Goal: Answer question/provide support: Share knowledge or assist other users

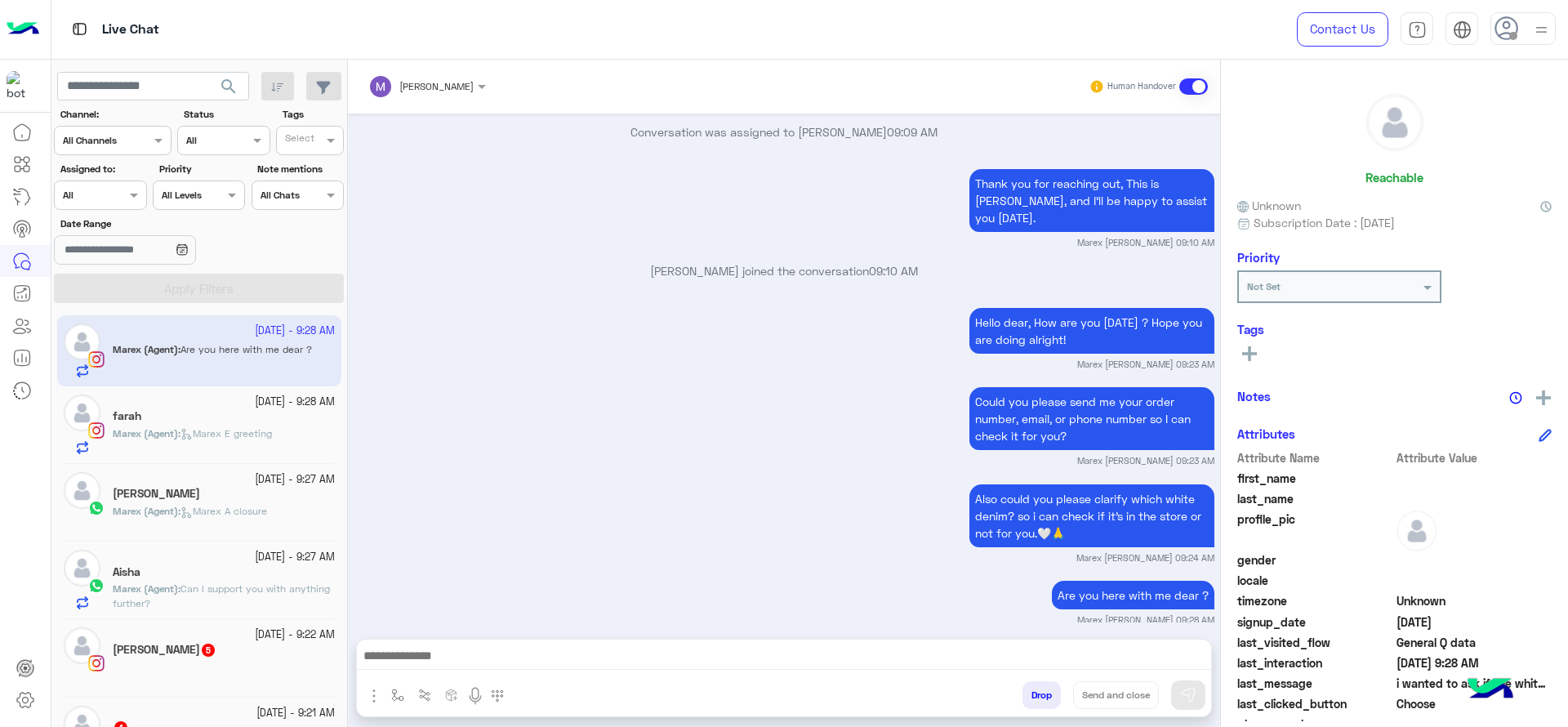
click at [86, 187] on input "text" at bounding box center [81, 193] width 37 height 15
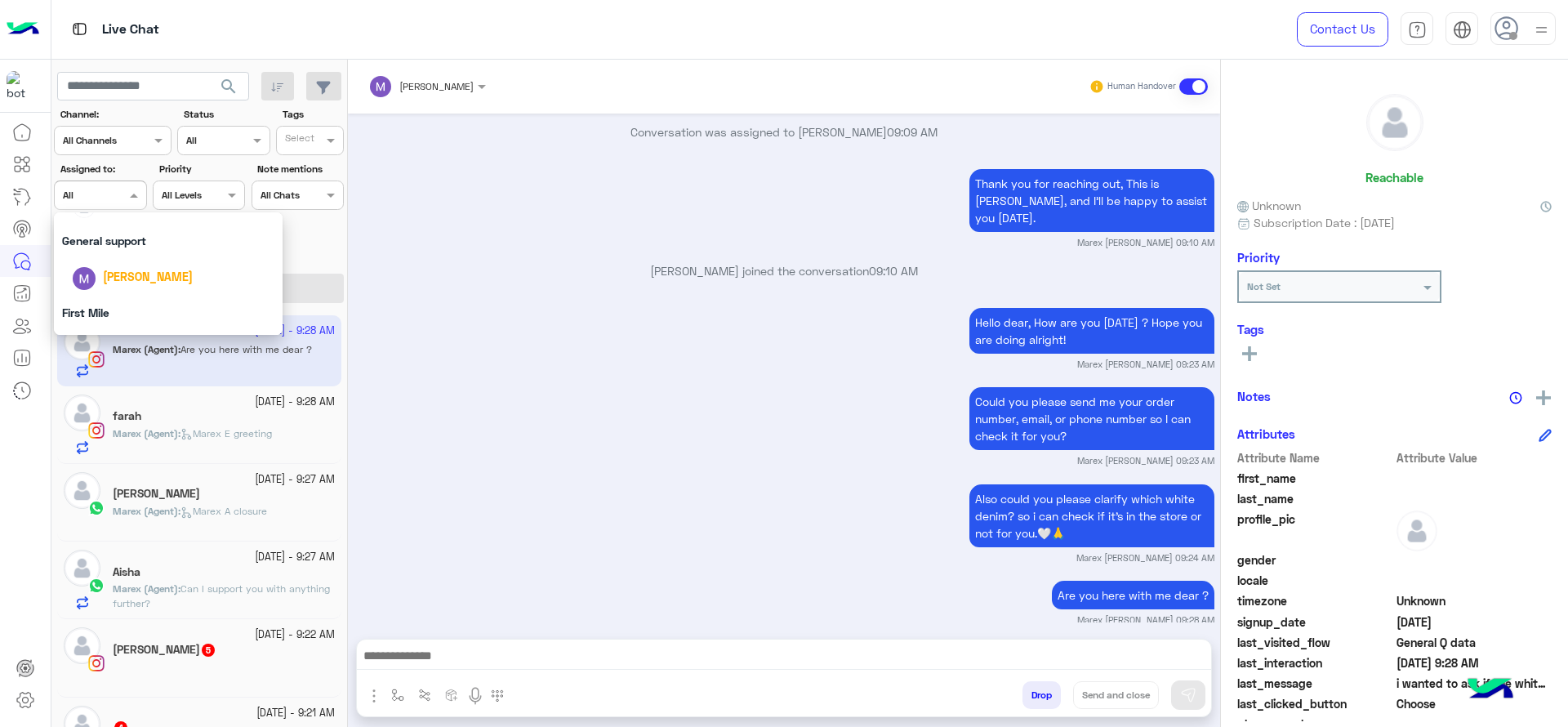
scroll to position [279, 0]
click at [117, 213] on span "[PERSON_NAME]" at bounding box center [147, 211] width 90 height 14
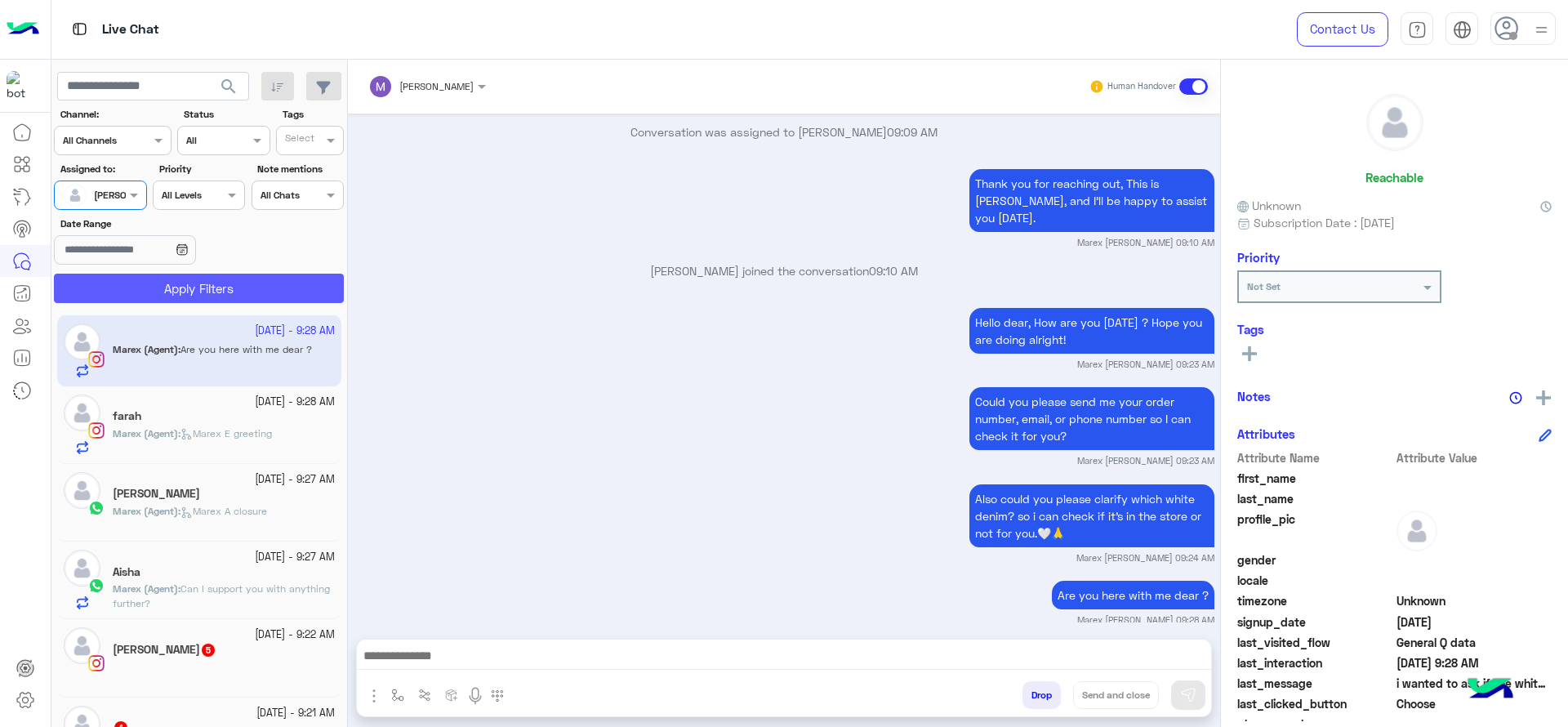
click at [145, 273] on button "Apply Filters" at bounding box center [198, 288] width 290 height 29
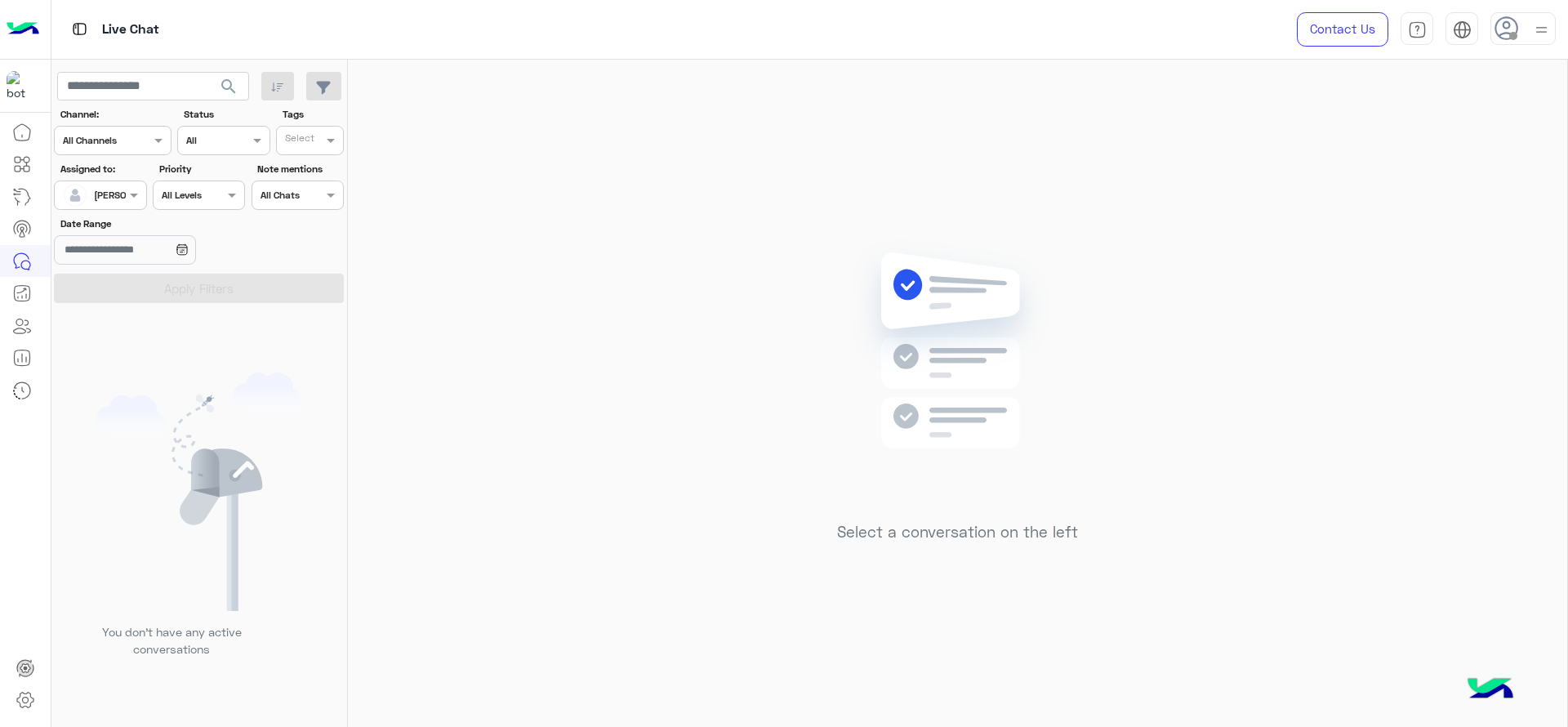
click at [1552, 21] on div at bounding box center [1523, 28] width 65 height 32
click at [894, 233] on div "Select a conversation on the left" at bounding box center [957, 396] width 1219 height 673
click at [713, 409] on div "Select a conversation on the left" at bounding box center [957, 396] width 1219 height 673
click at [1548, 38] on img at bounding box center [1542, 29] width 21 height 20
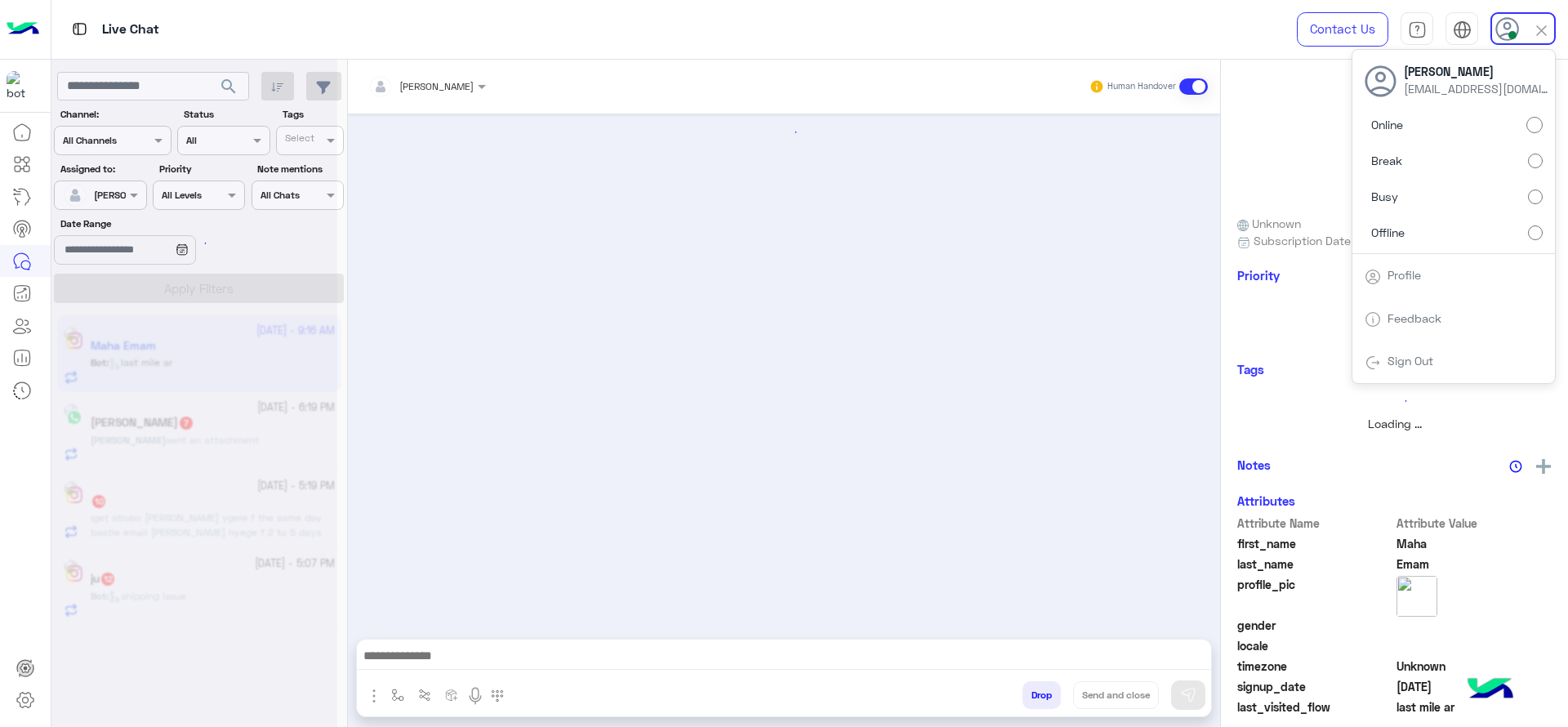
click at [513, 526] on div at bounding box center [783, 367] width 872 height 508
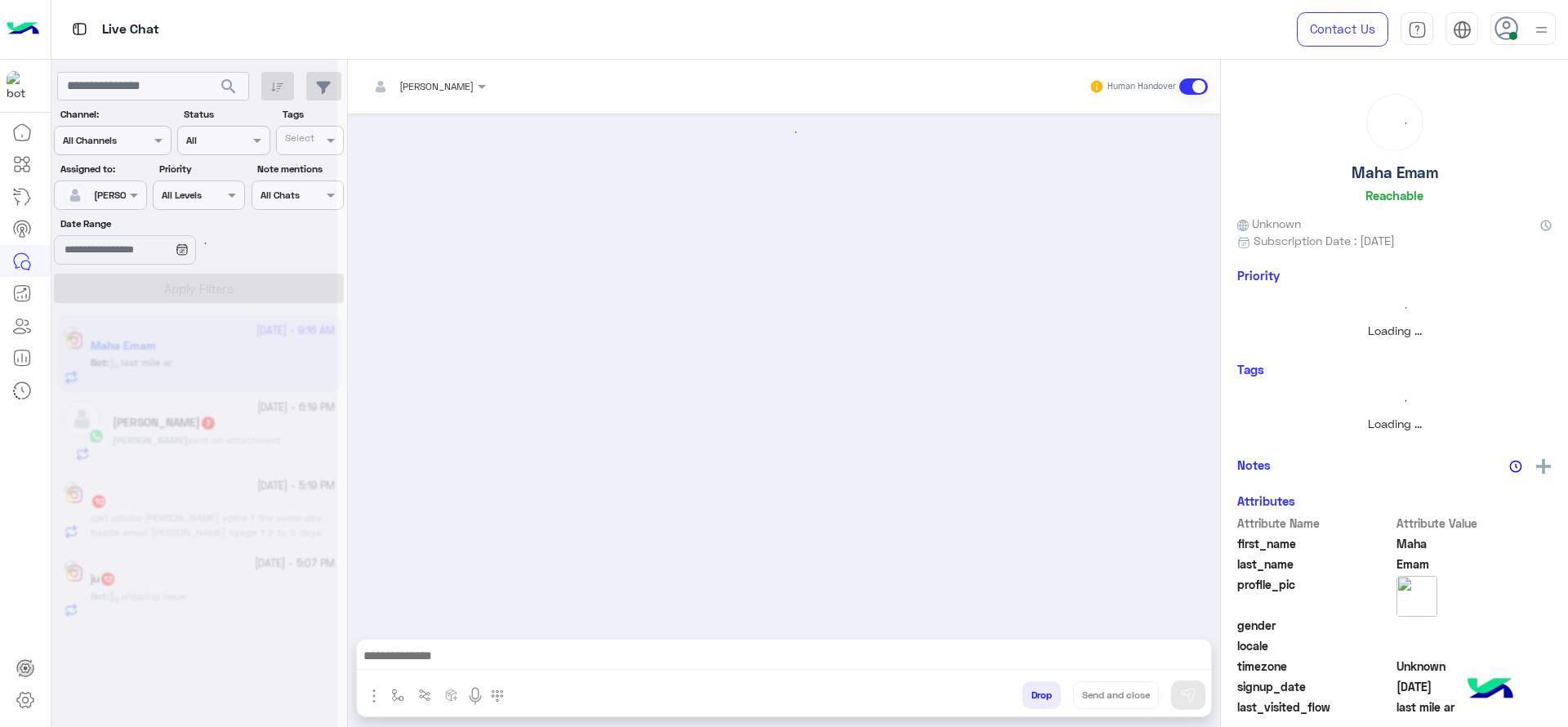
click at [387, 690] on button "button" at bounding box center [398, 695] width 27 height 27
click at [433, 662] on input "text" at bounding box center [426, 656] width 64 height 15
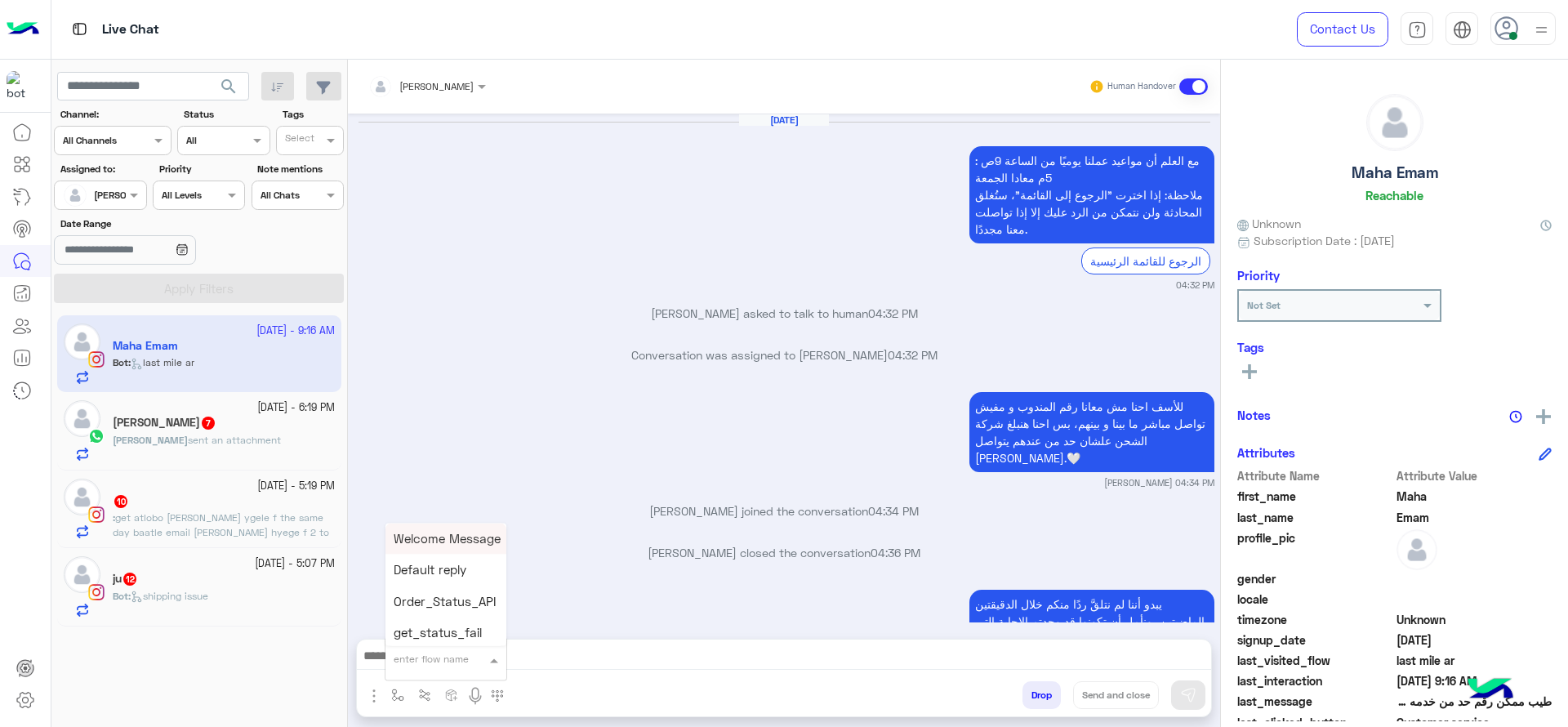
type input "*"
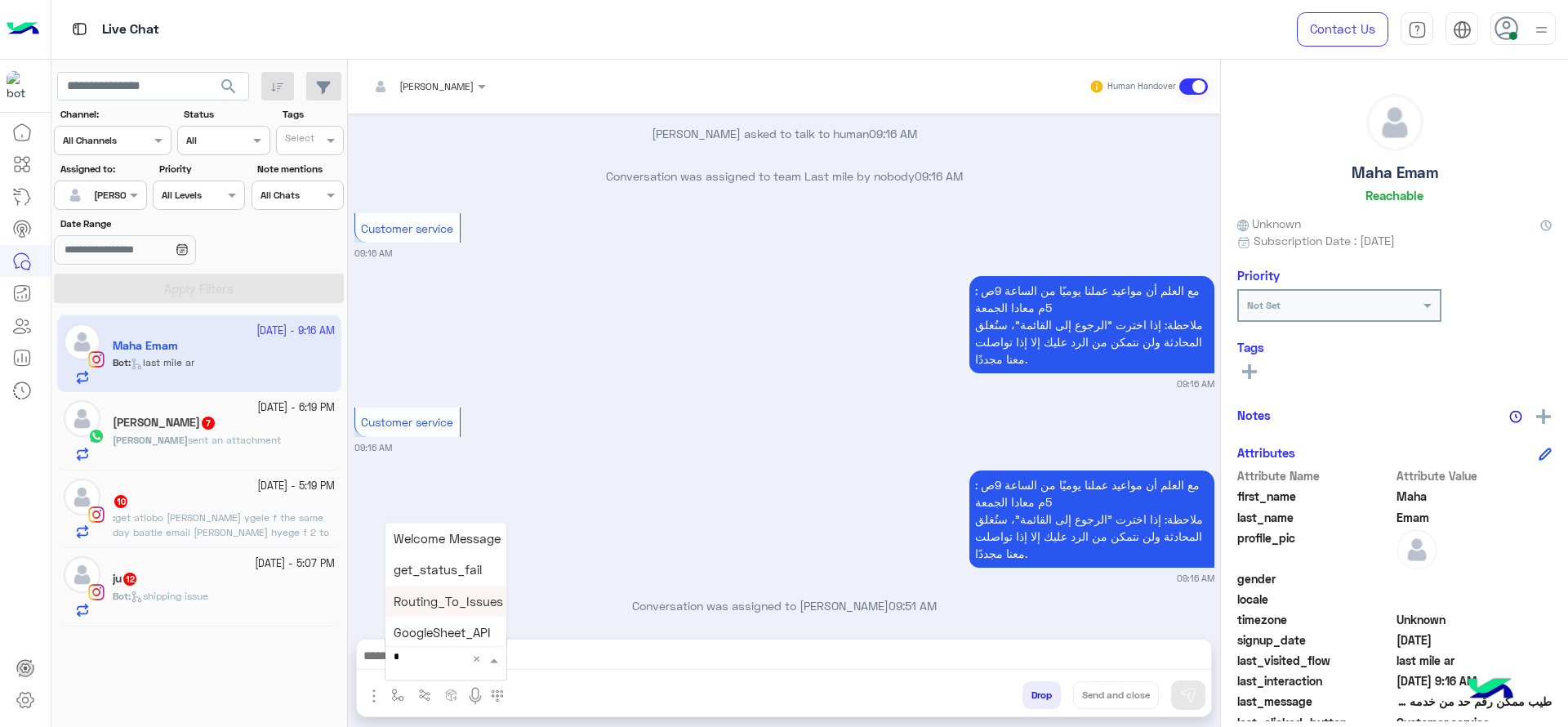
type input "**"
click at [430, 608] on span "چنى greeting" at bounding box center [430, 602] width 73 height 15
type textarea "**********"
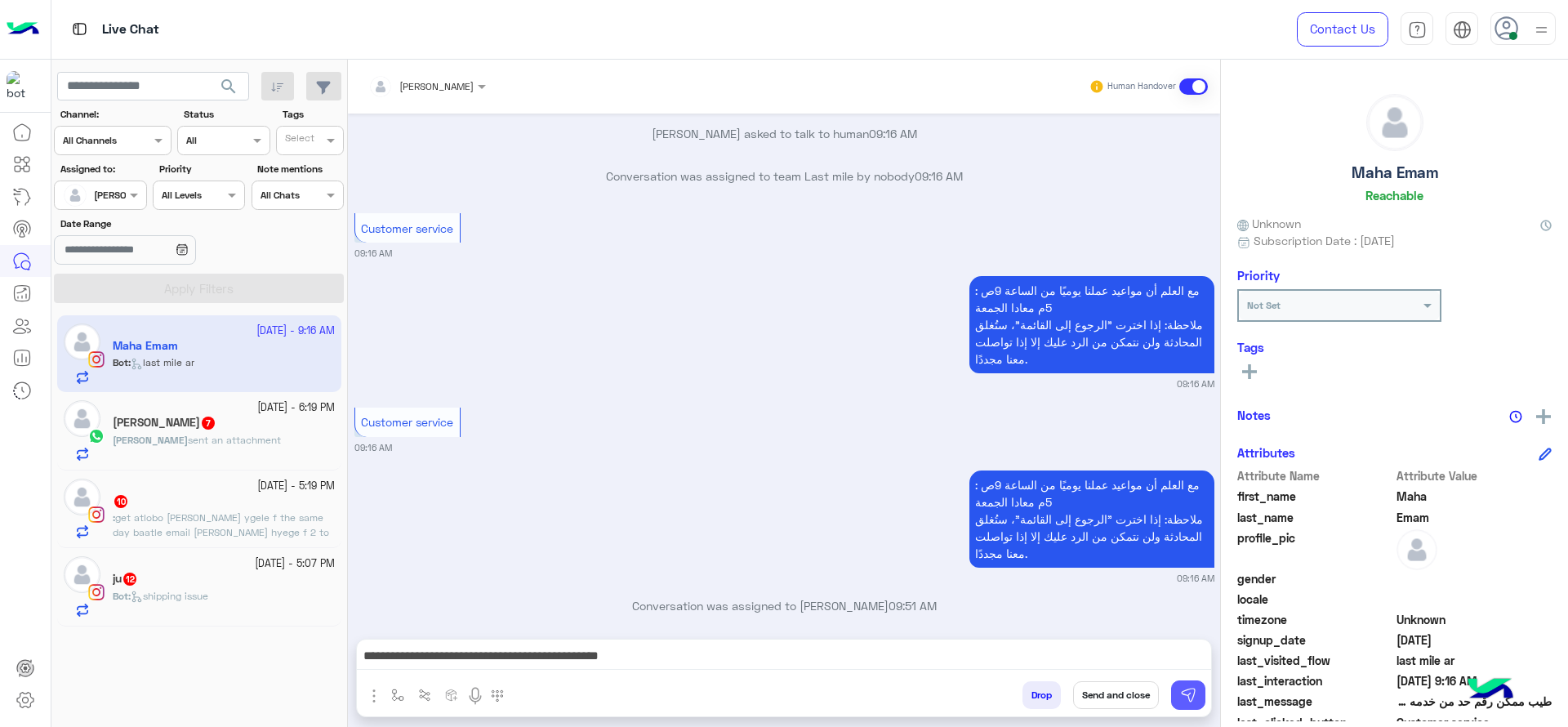
click at [1191, 700] on img at bounding box center [1188, 695] width 17 height 17
click at [249, 422] on div "Nathalie 7" at bounding box center [224, 424] width 223 height 18
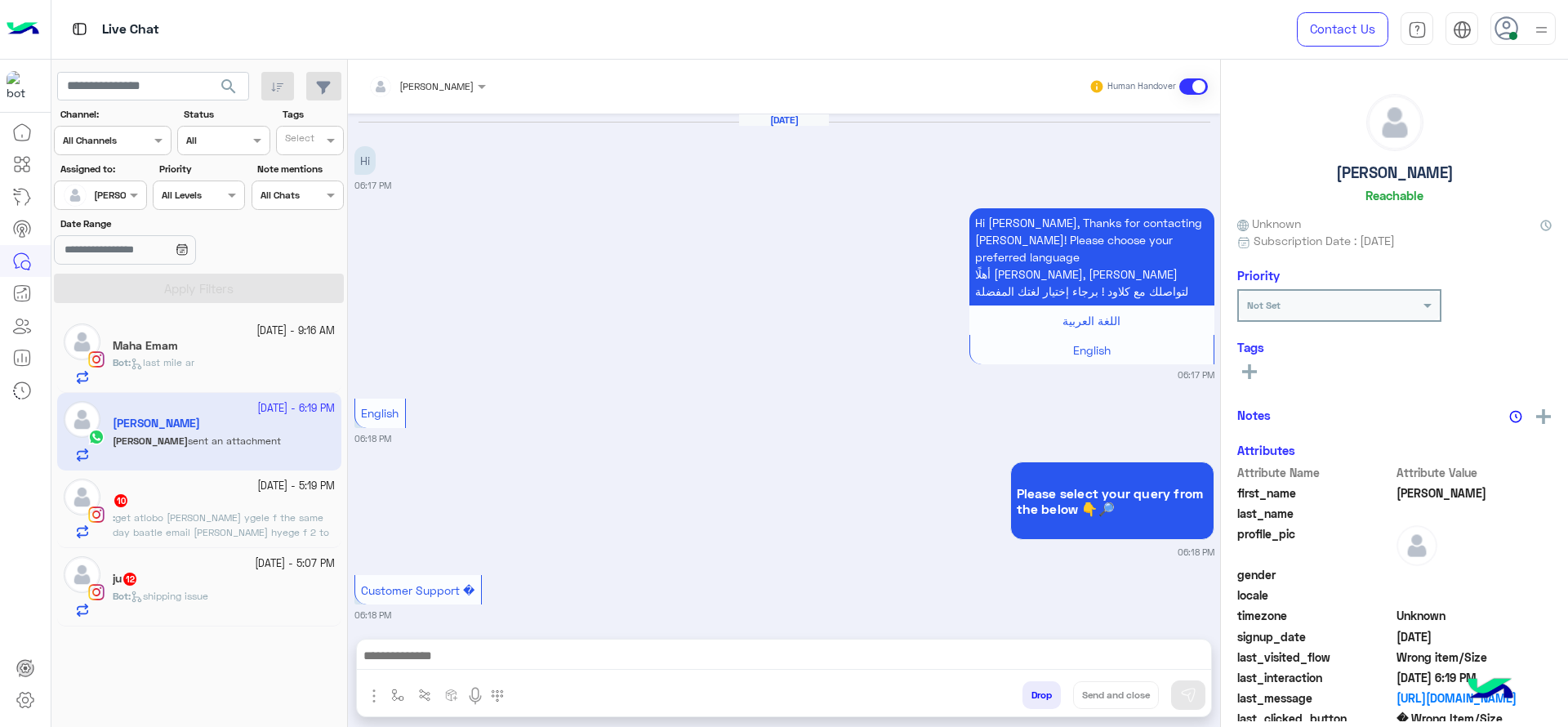
scroll to position [1378, 0]
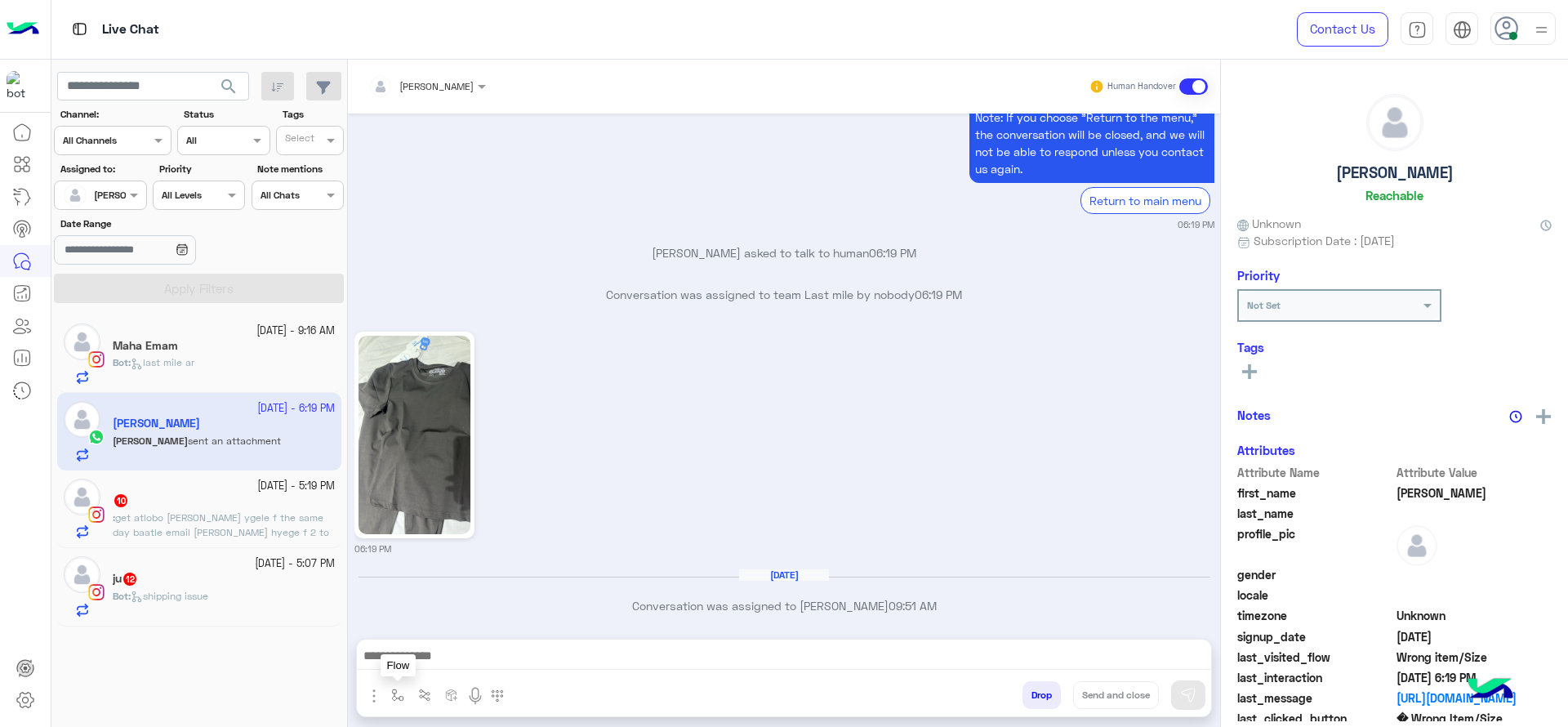
click at [395, 695] on img "button" at bounding box center [397, 694] width 13 height 13
click at [400, 660] on input "text" at bounding box center [426, 656] width 64 height 15
type input "*"
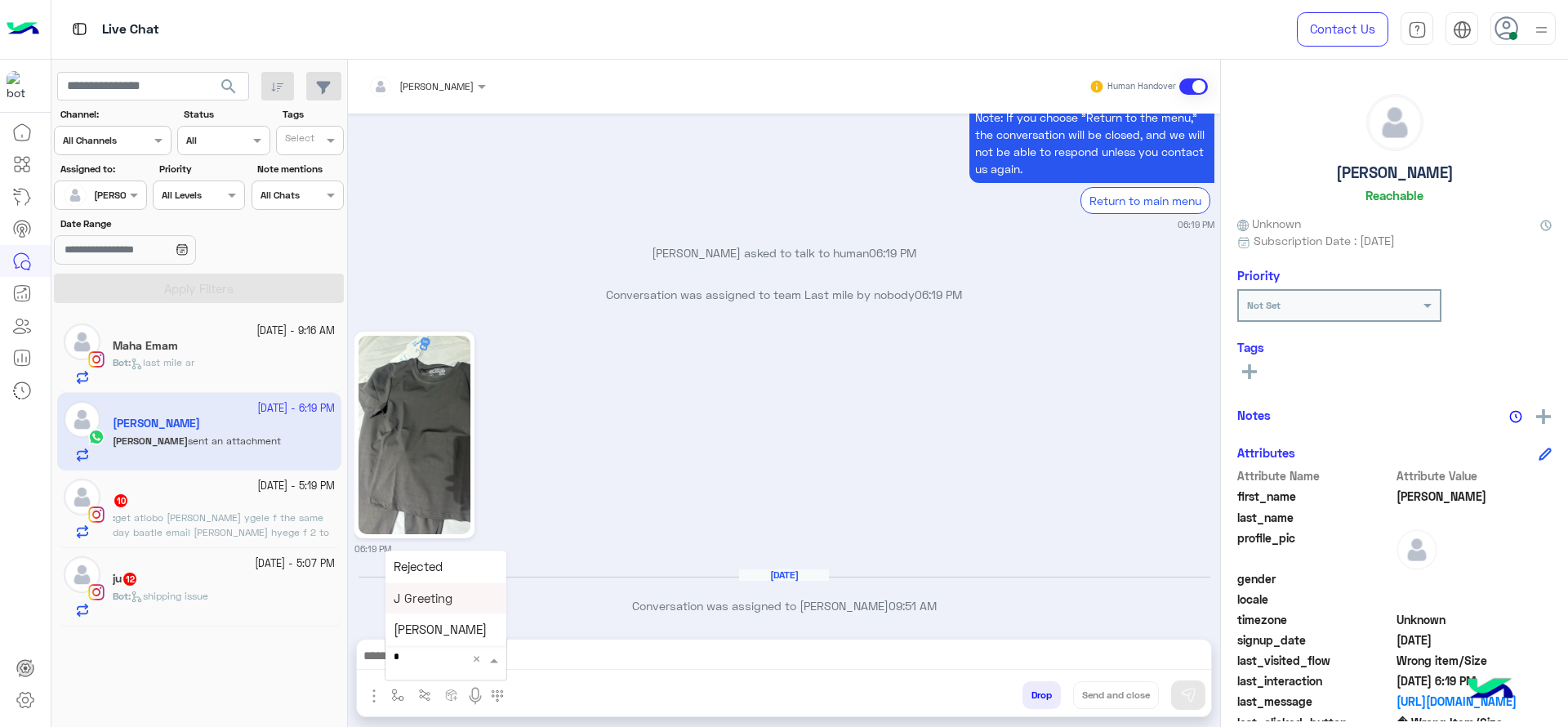
click at [461, 598] on div "J Greeting" at bounding box center [446, 597] width 121 height 32
type textarea "**********"
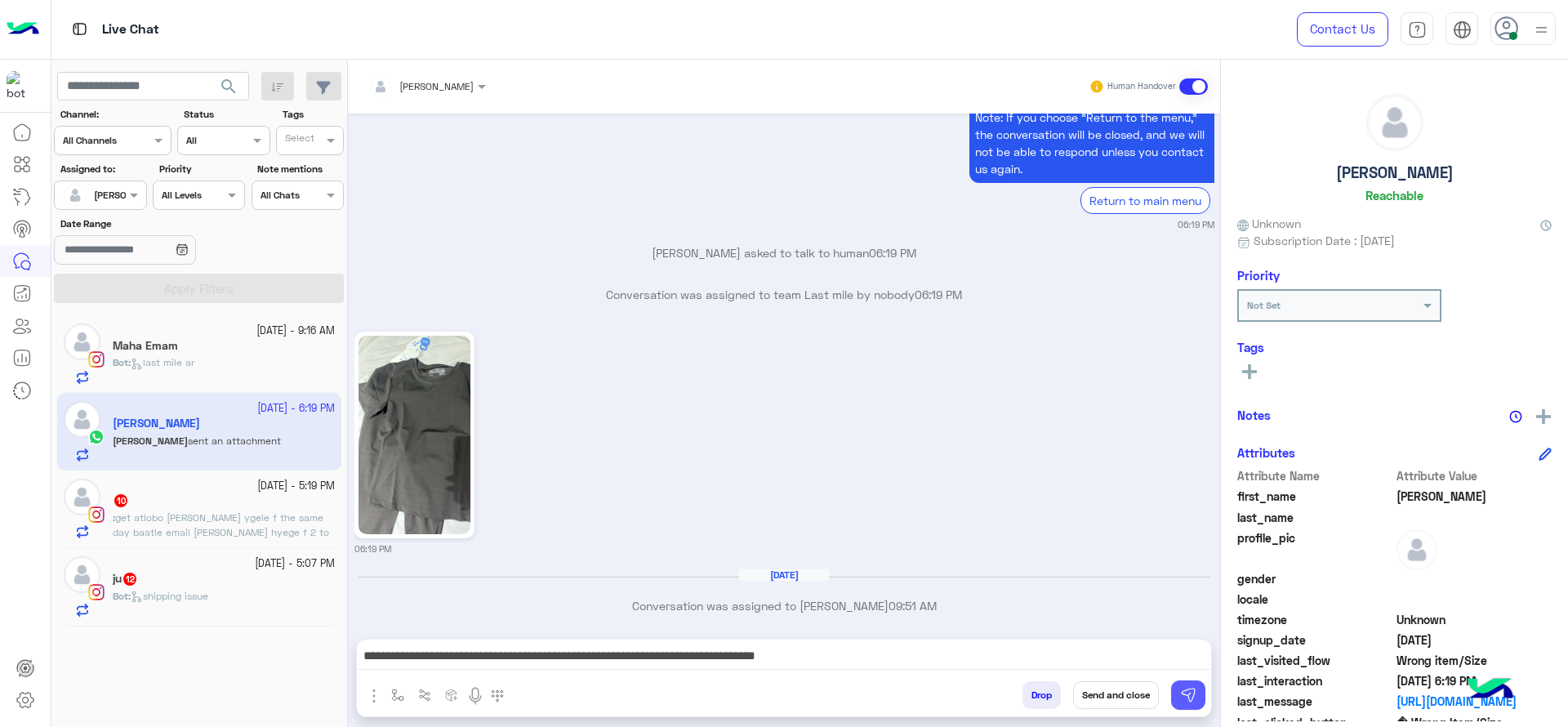
click at [1180, 698] on img at bounding box center [1188, 695] width 17 height 17
click at [201, 517] on span "get atlobo [PERSON_NAME] ygele f the same day baatle email [PERSON_NAME] hyege …" at bounding box center [221, 532] width 217 height 42
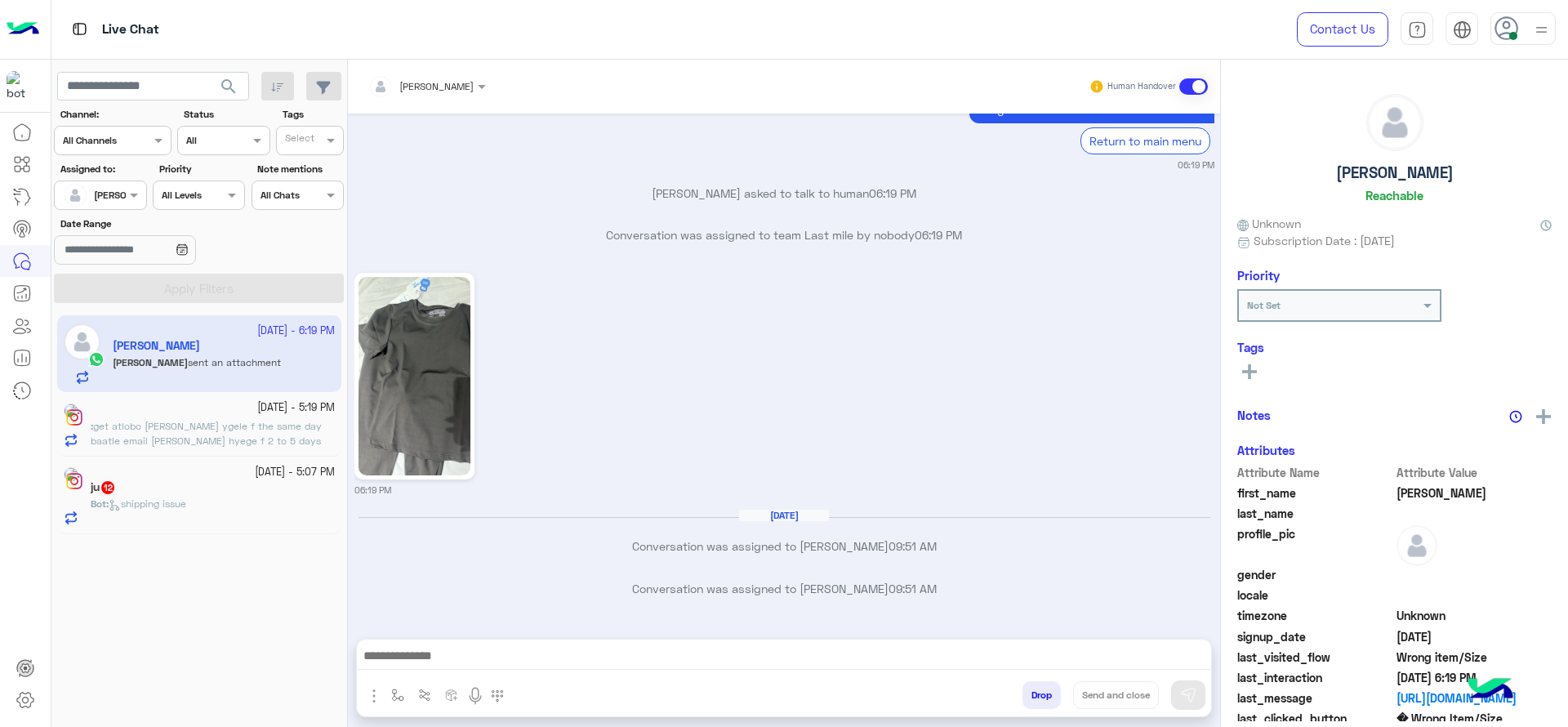
click at [401, 683] on button "button" at bounding box center [398, 695] width 27 height 27
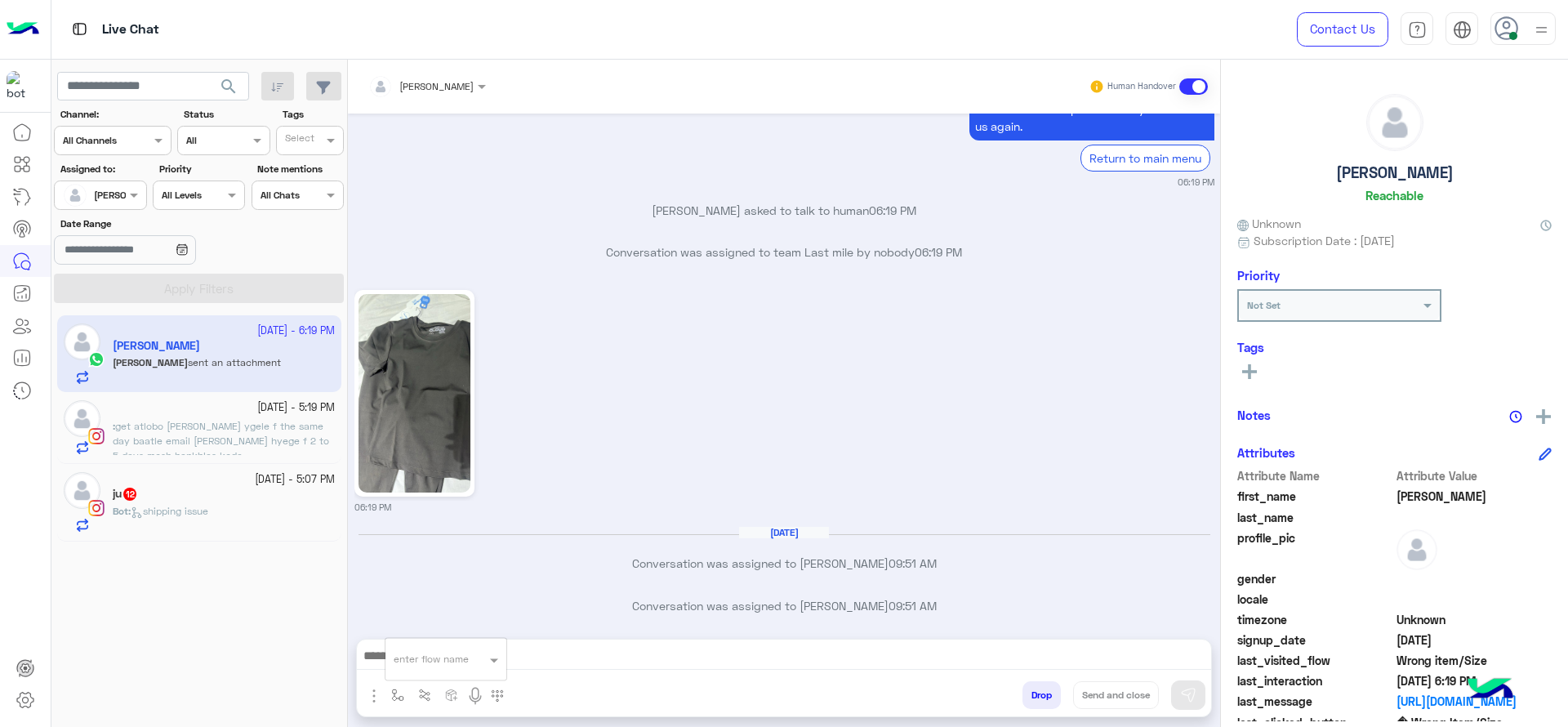
click at [180, 402] on div "1 October - 5:19 PM" at bounding box center [224, 408] width 223 height 16
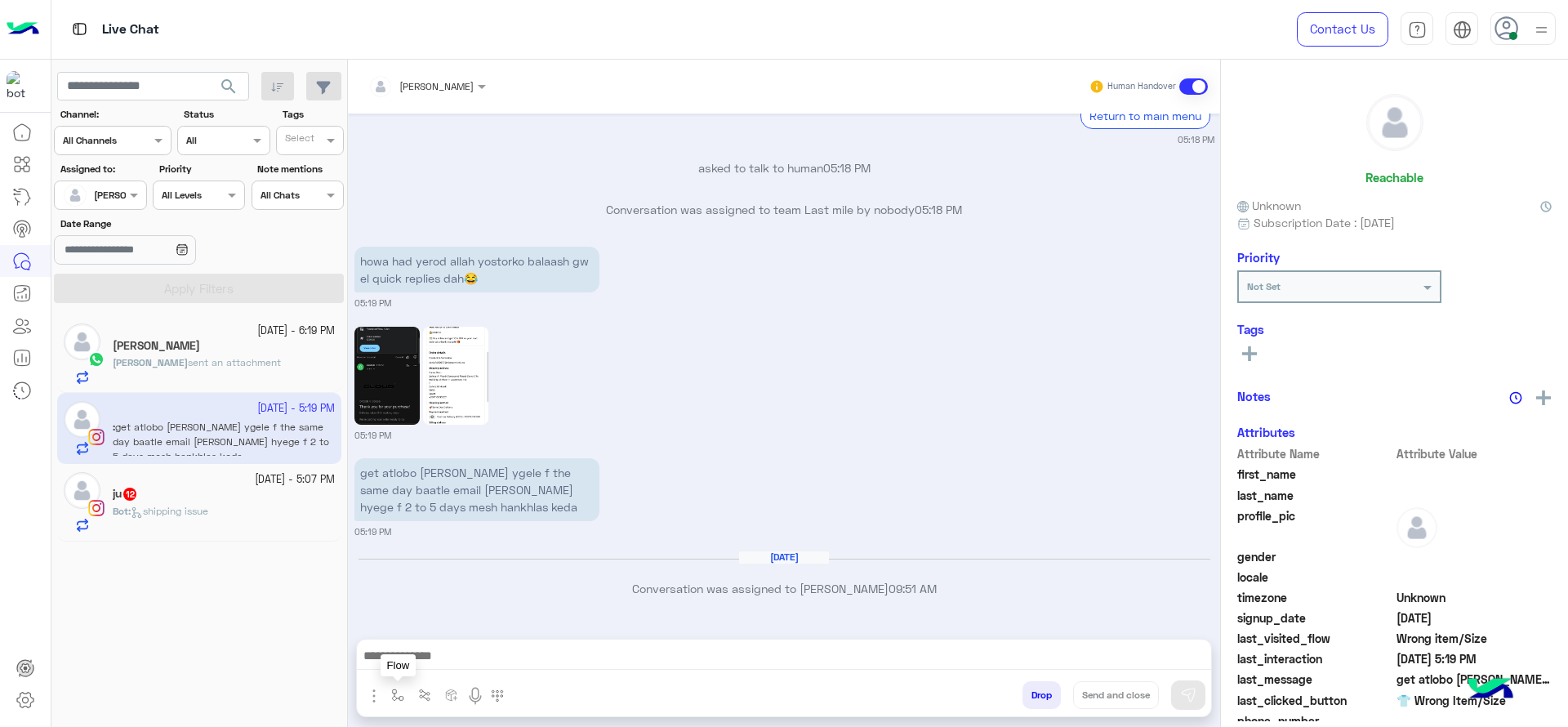
click at [412, 699] on button "button" at bounding box center [426, 695] width 27 height 27
click at [399, 693] on img "button" at bounding box center [397, 694] width 13 height 13
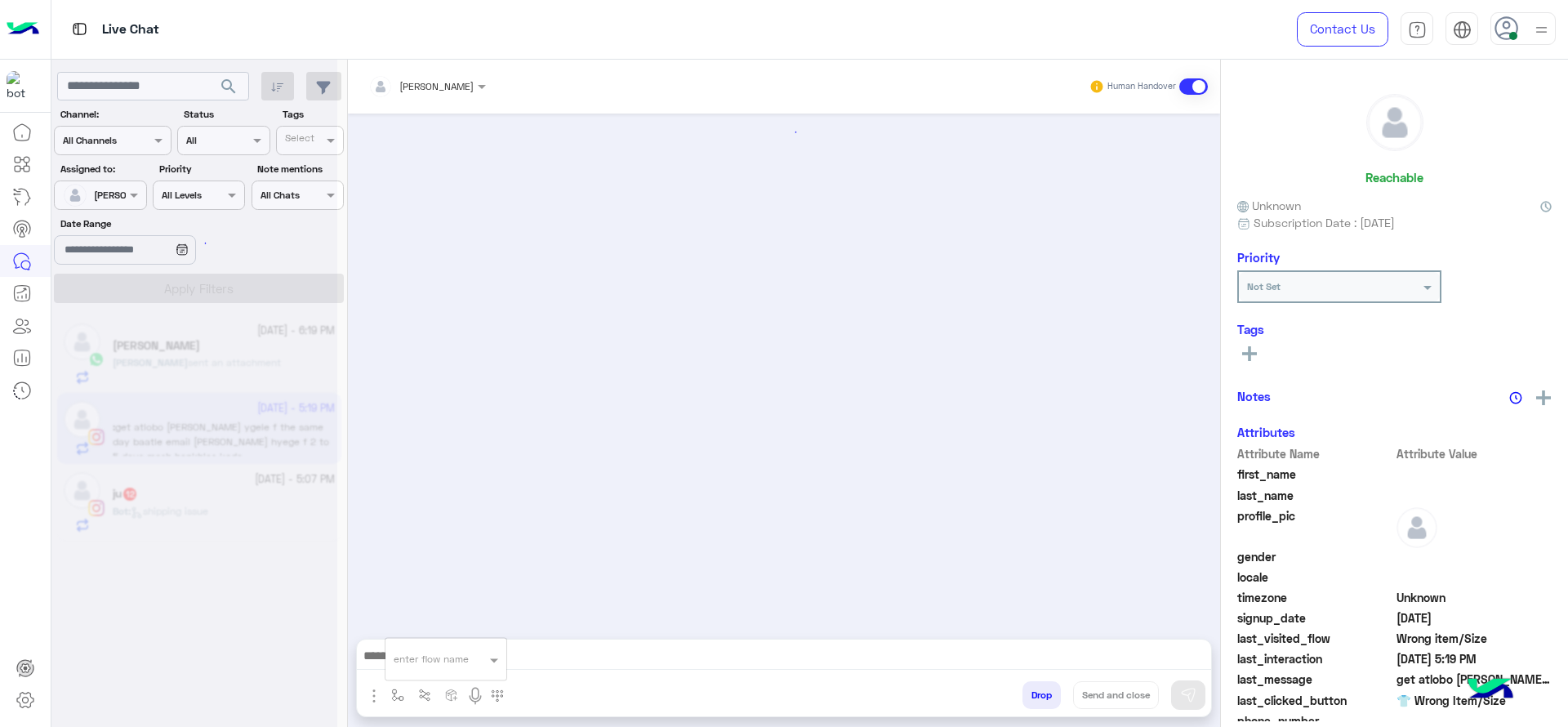
click at [420, 660] on input "text" at bounding box center [426, 656] width 64 height 15
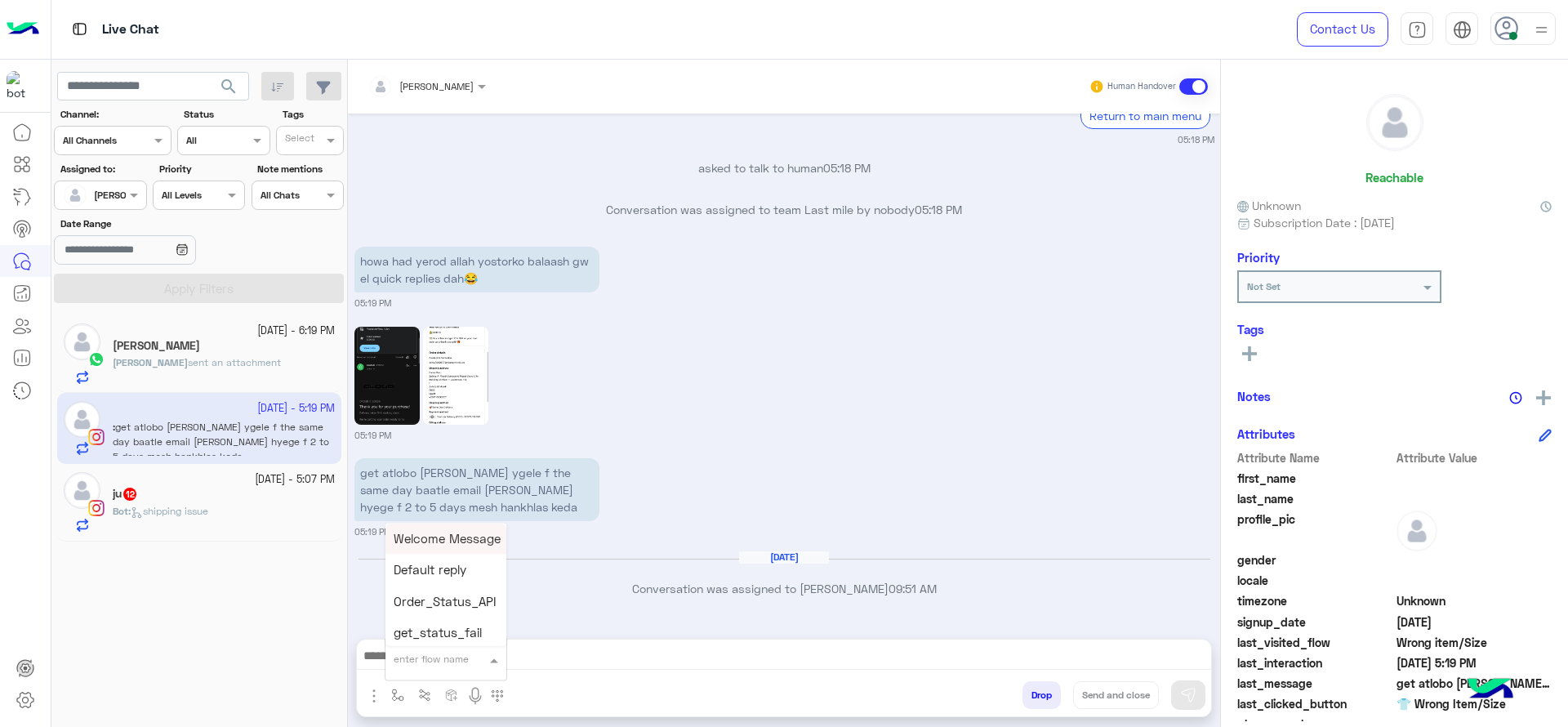
scroll to position [1808, 0]
type input "*"
click at [423, 597] on span "J Greeting" at bounding box center [423, 597] width 59 height 15
type textarea "**********"
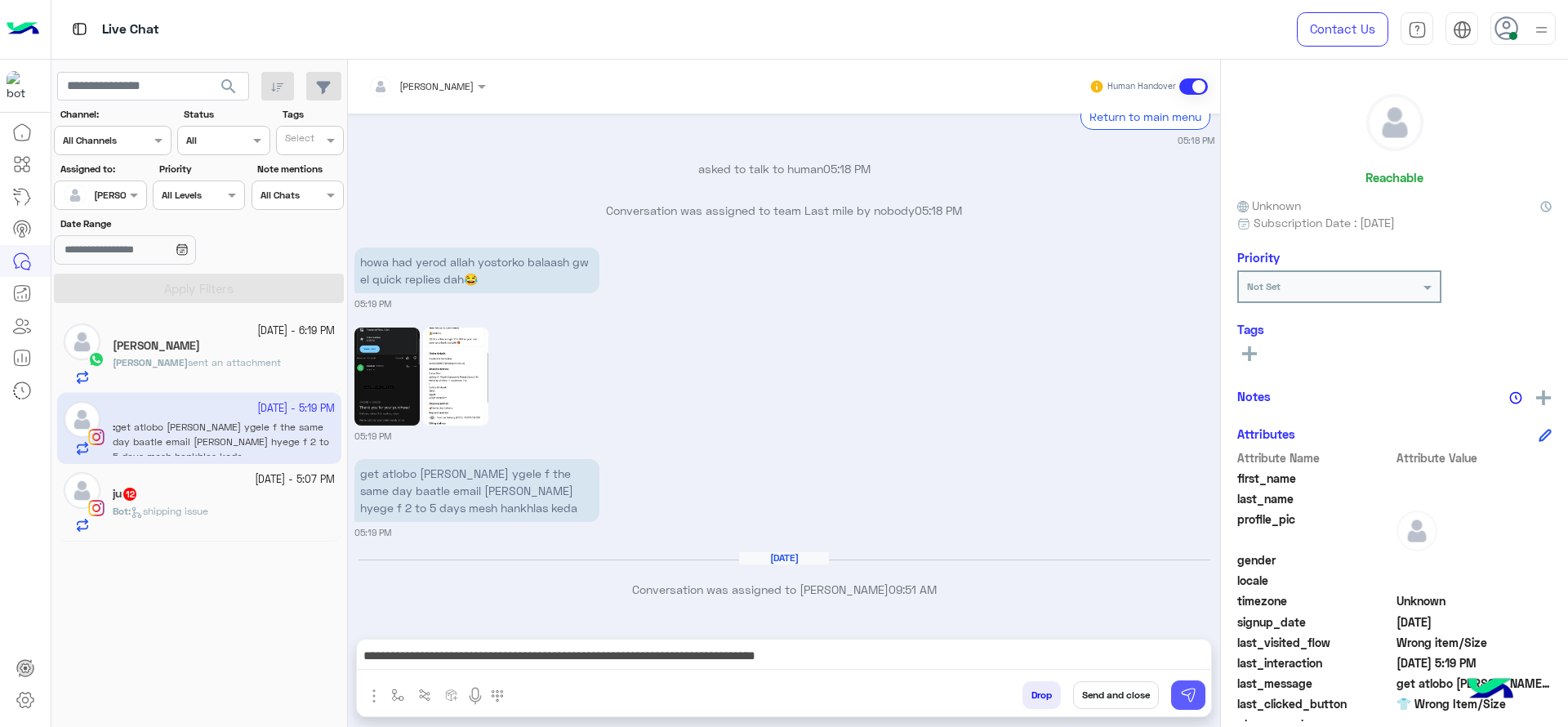
click at [1190, 702] on img at bounding box center [1188, 695] width 17 height 17
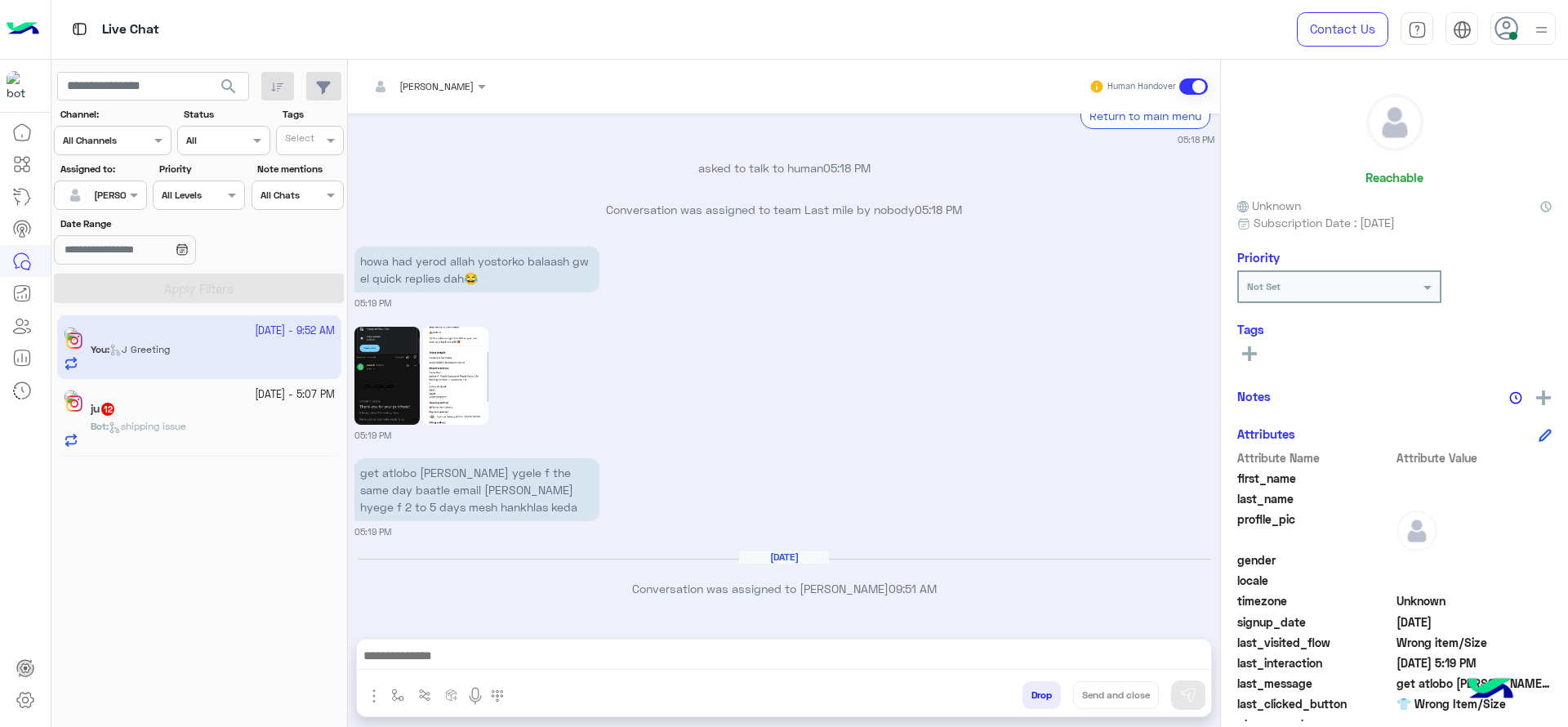
scroll to position [1930, 0]
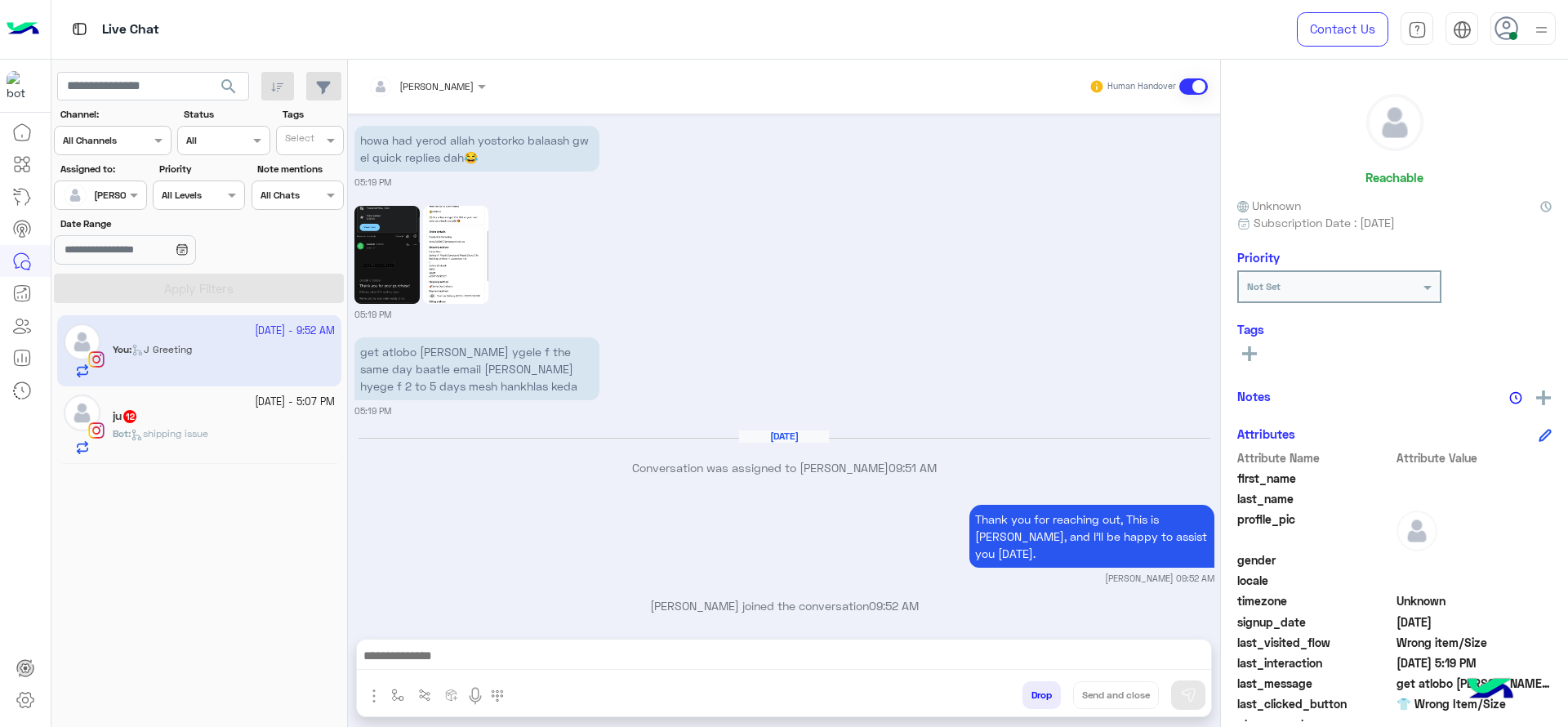
click at [152, 411] on div "ju 12" at bounding box center [224, 418] width 223 height 18
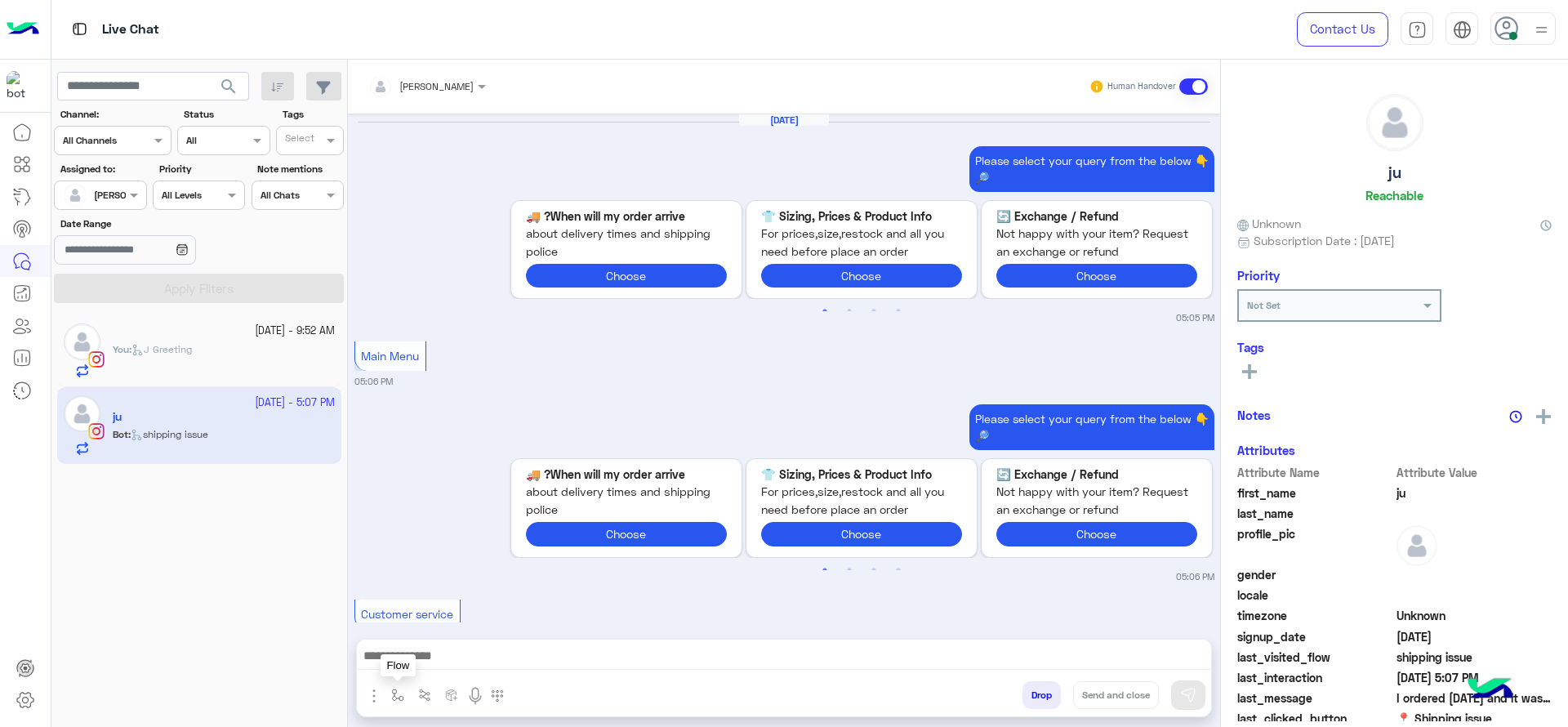
scroll to position [1704, 0]
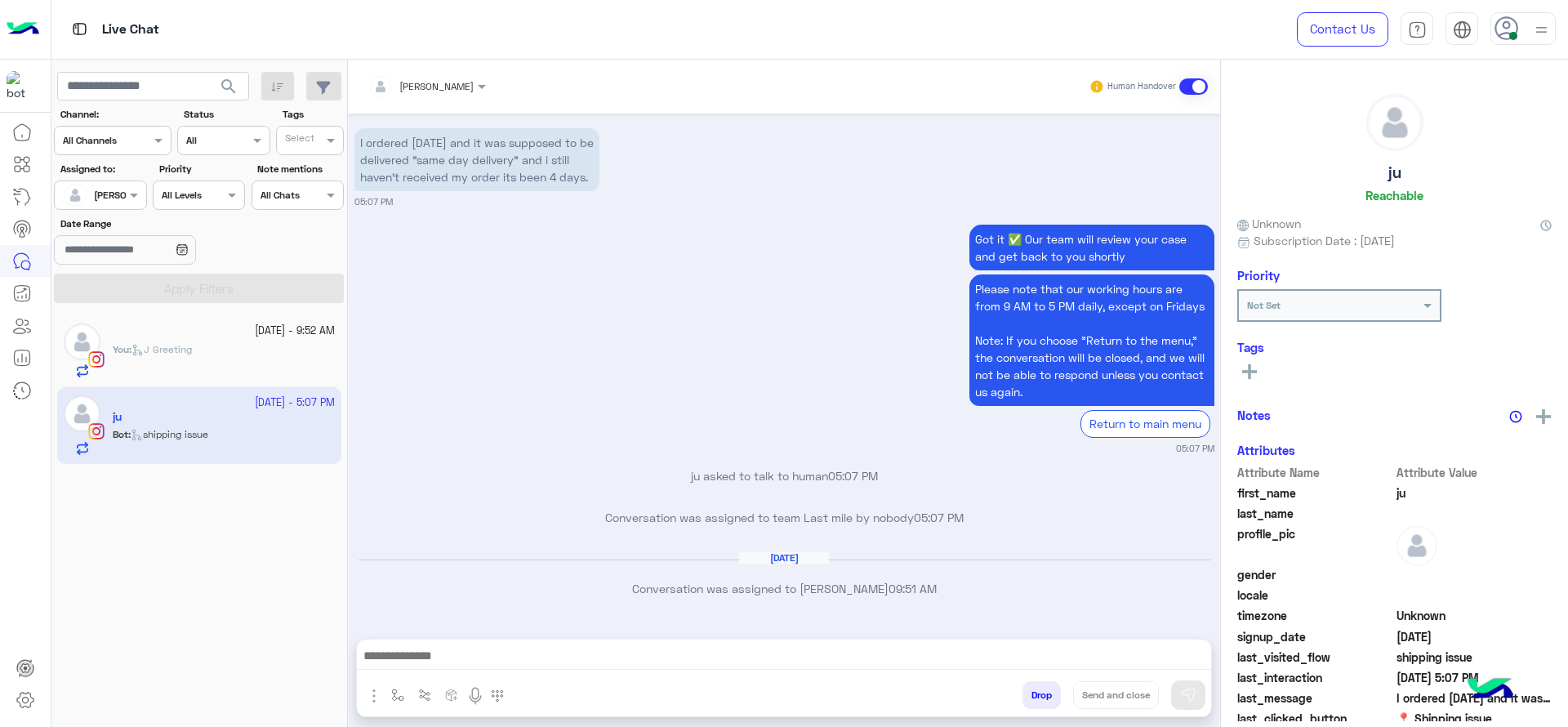
click at [397, 701] on img "button" at bounding box center [397, 694] width 13 height 13
click at [443, 663] on div "enter flow name" at bounding box center [431, 659] width 75 height 15
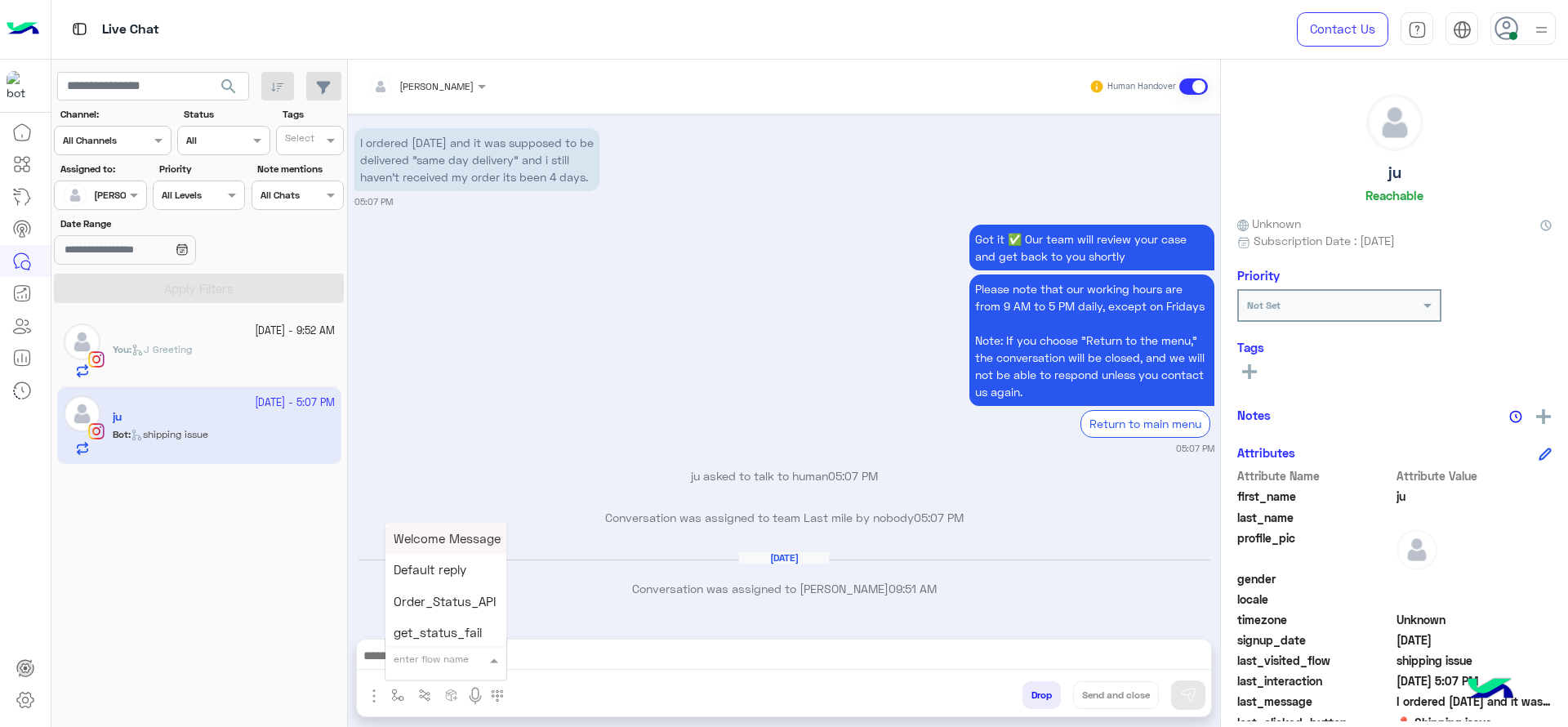
type input "*"
click at [496, 595] on div "J Greeting" at bounding box center [446, 597] width 121 height 32
type textarea "**********"
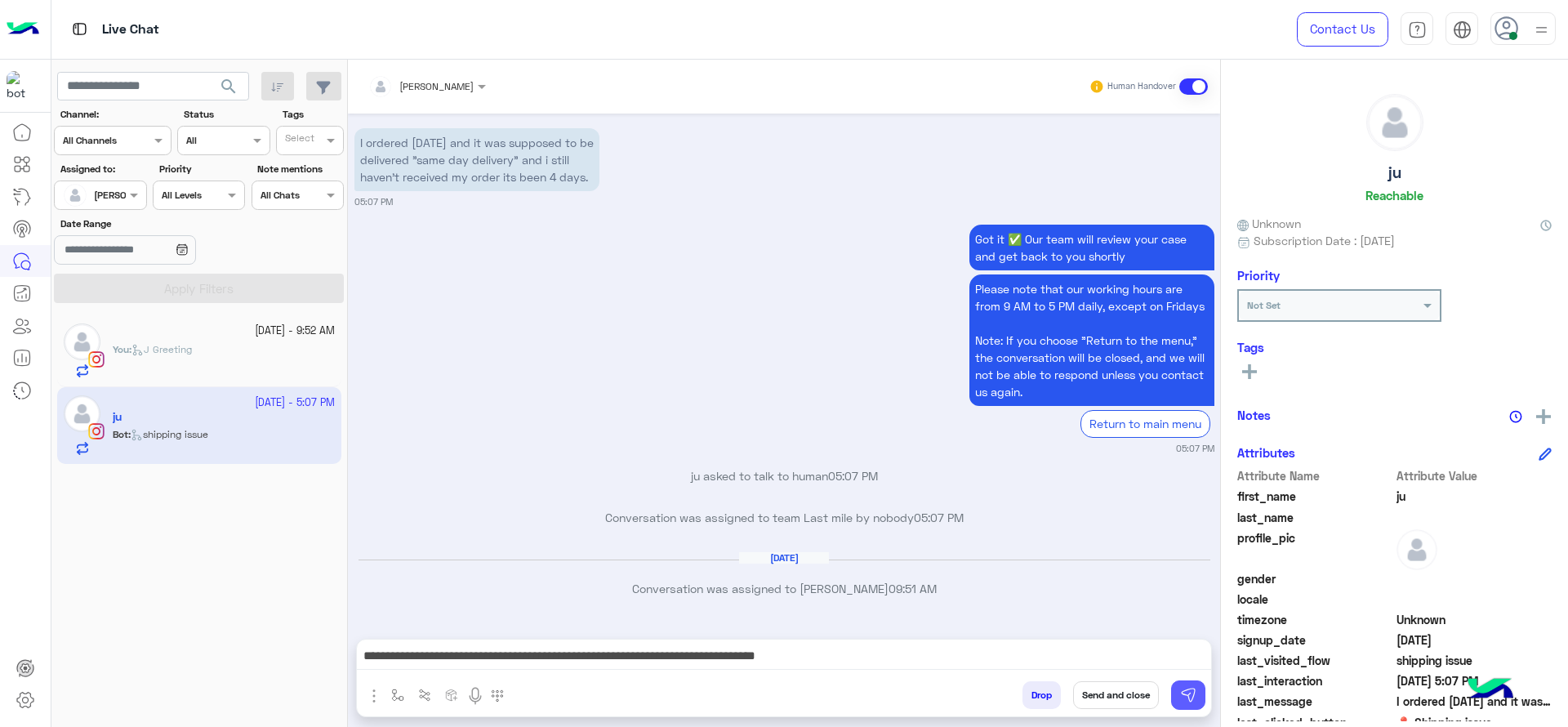
click at [1185, 694] on img at bounding box center [1188, 695] width 17 height 17
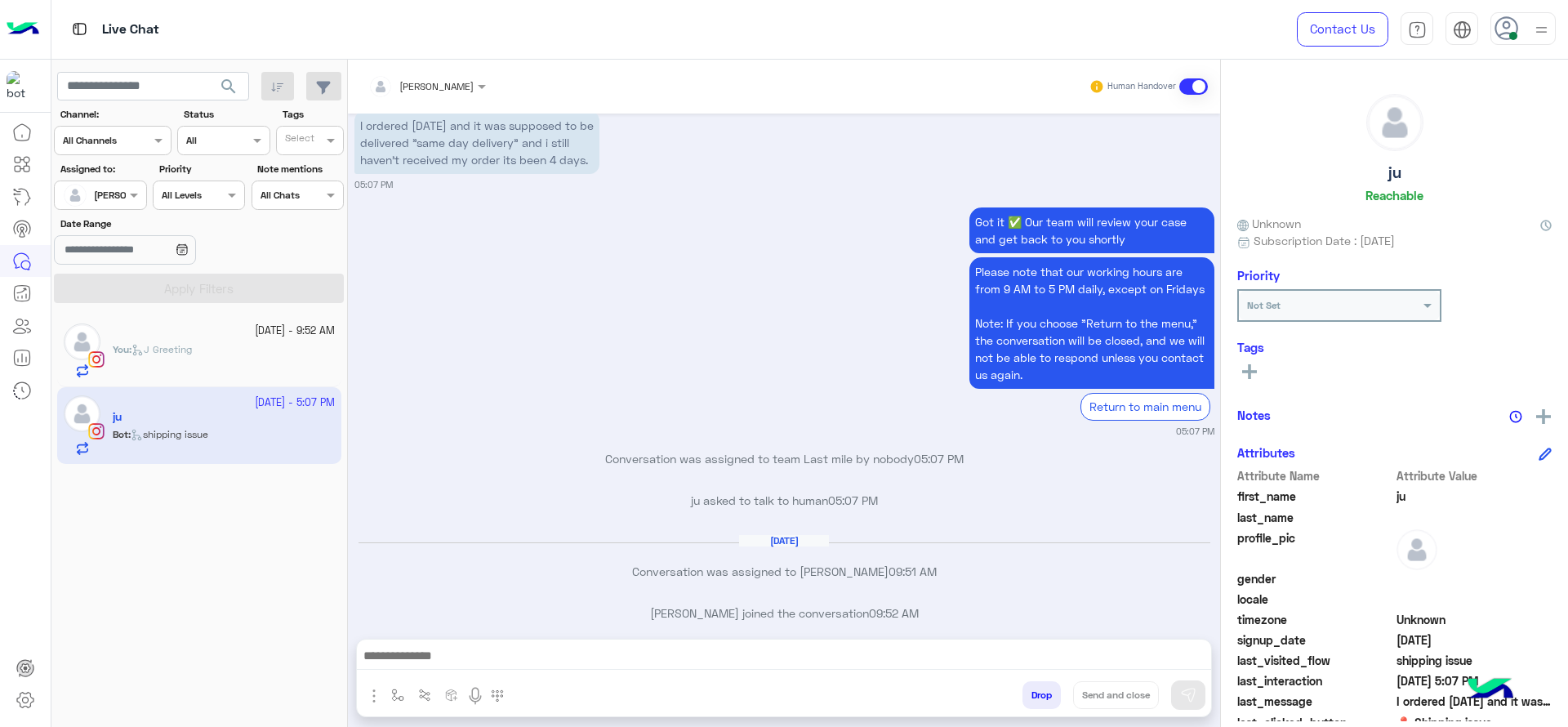
scroll to position [1826, 0]
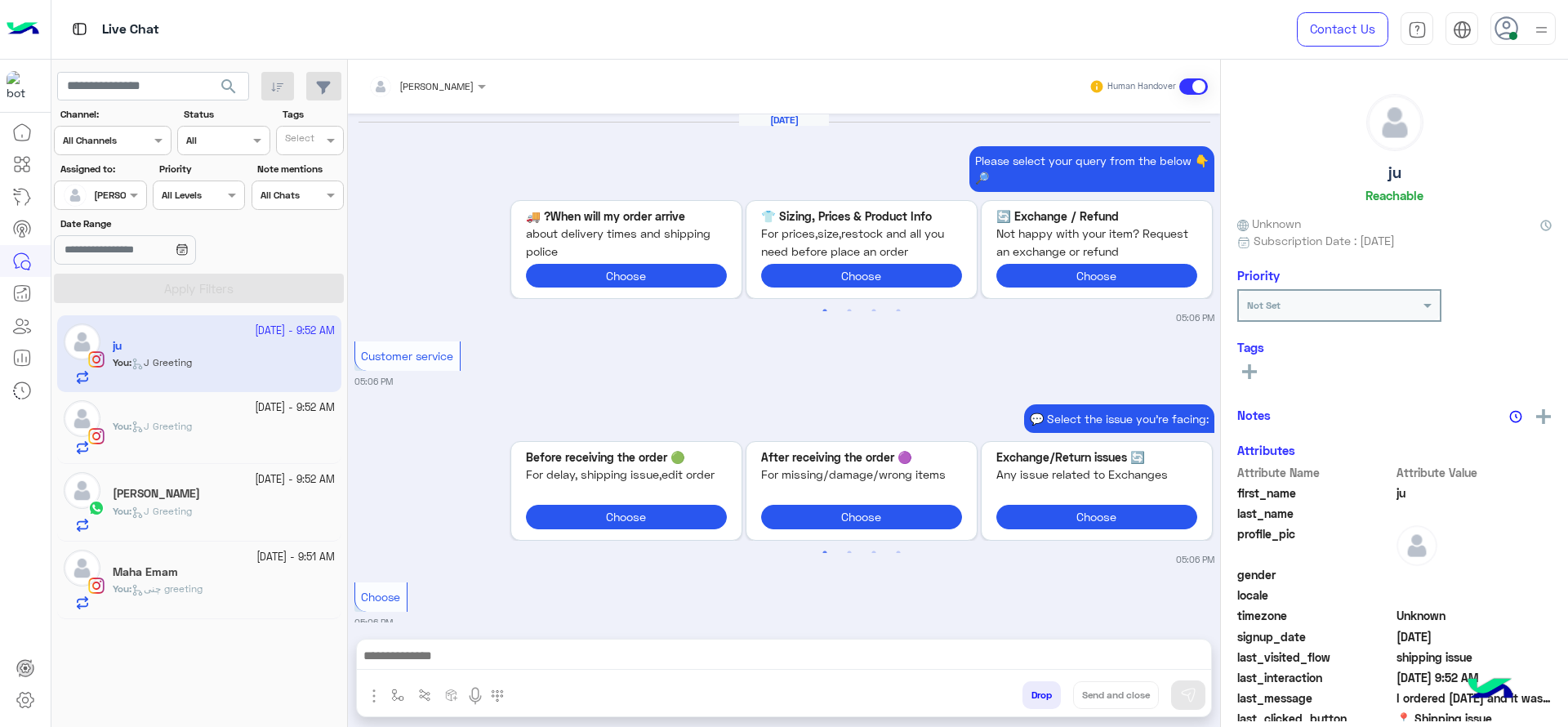
scroll to position [1566, 0]
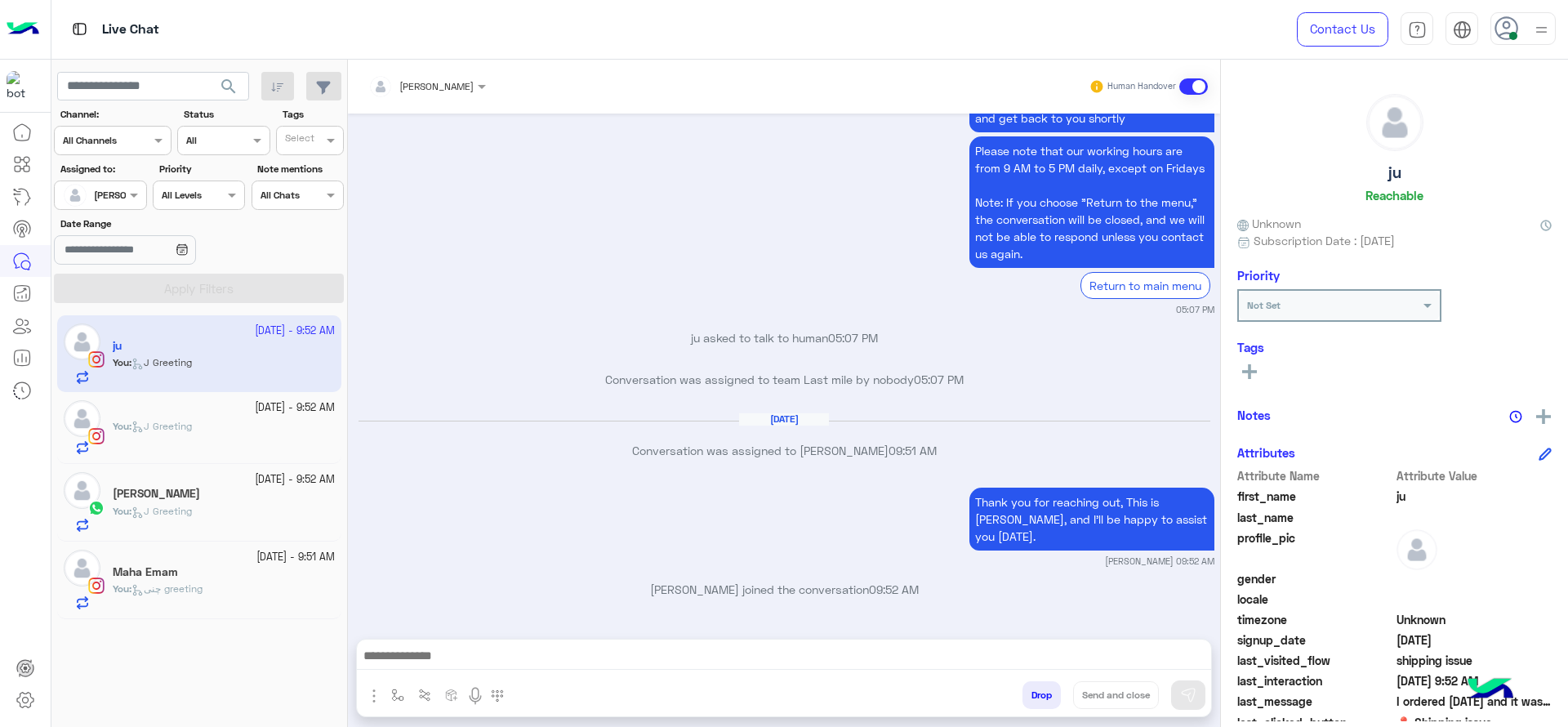
click at [226, 607] on div "You : چنى greeting" at bounding box center [224, 595] width 223 height 28
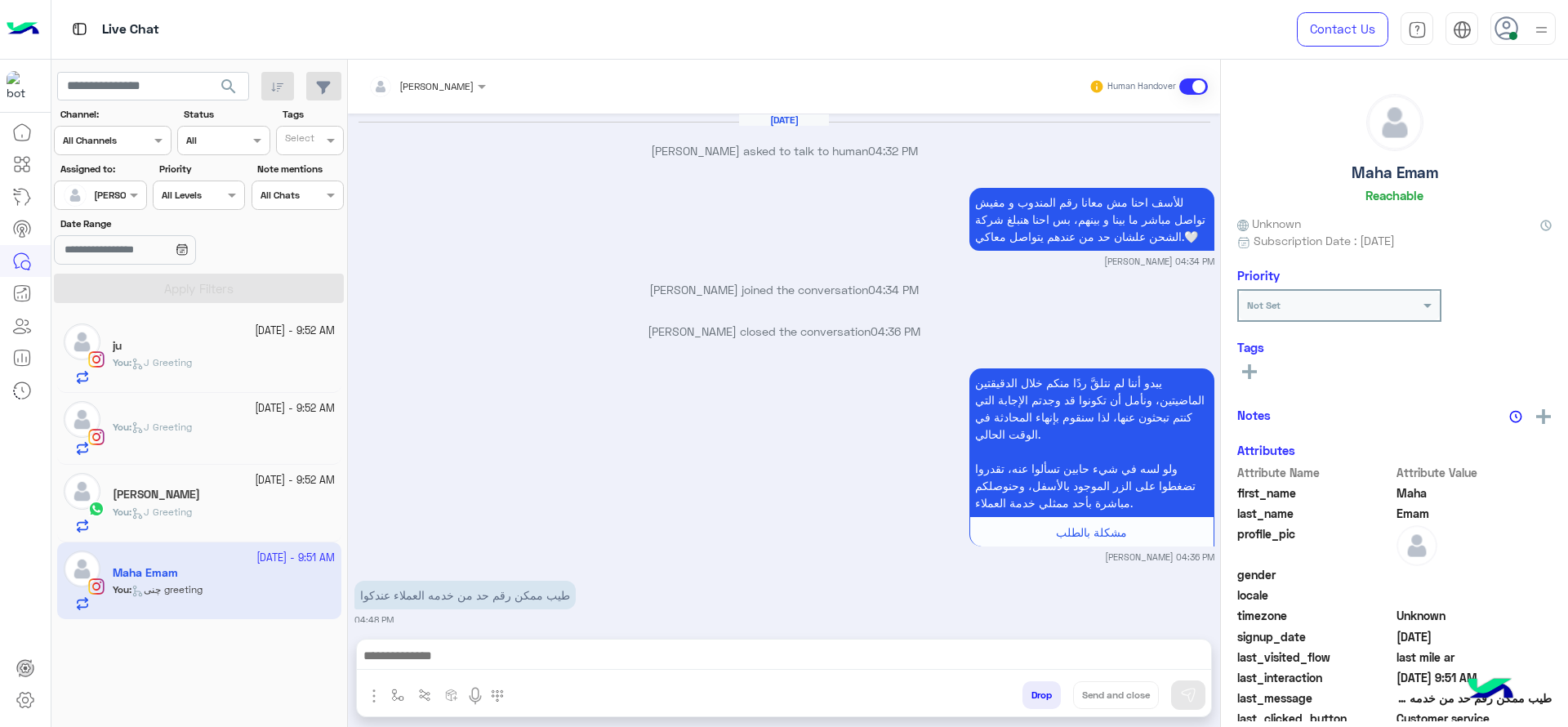
scroll to position [1308, 0]
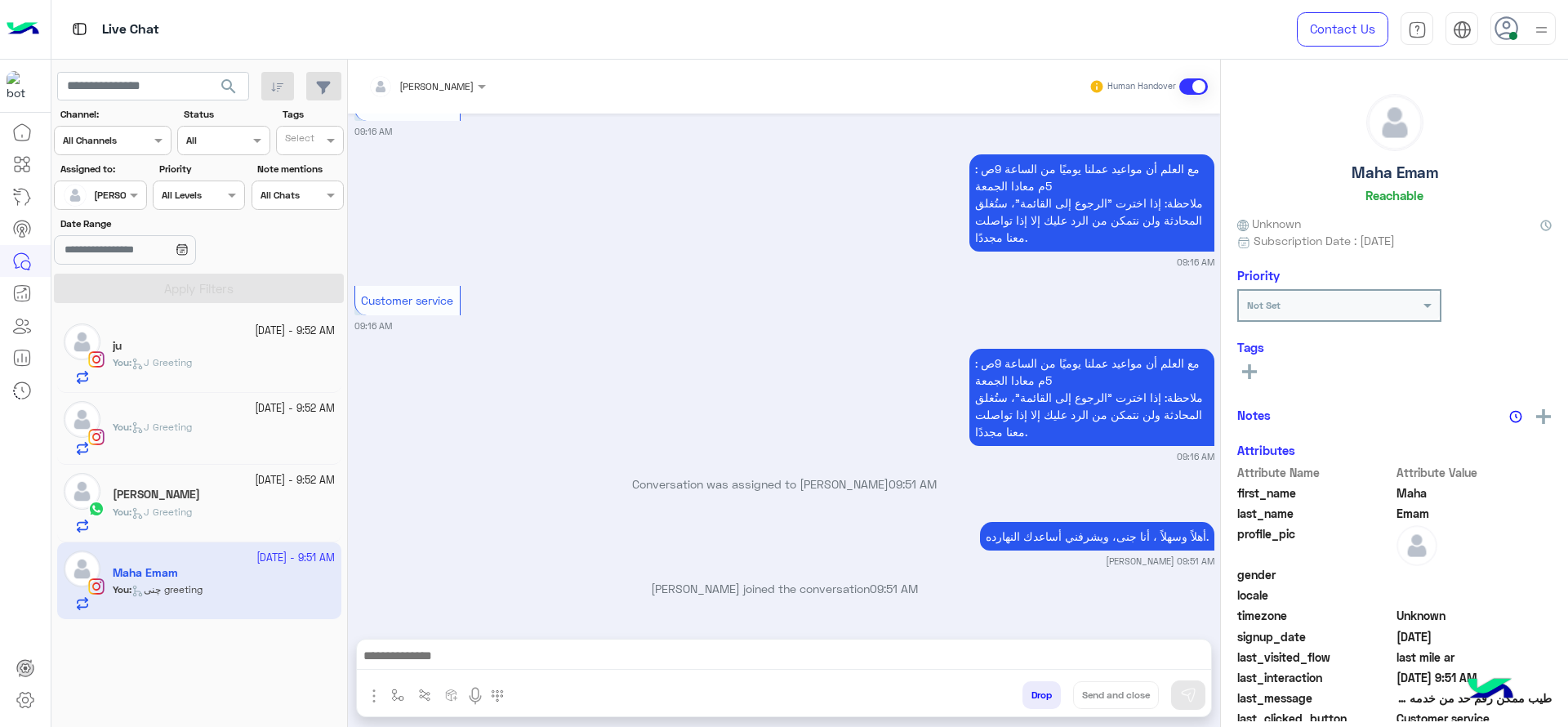
click at [505, 409] on div "مع العلم أن مواعيد عملنا يوميًا من الساعة 9ص : 5م معادا الجمعة ملاحظة: إذا اختر…" at bounding box center [784, 403] width 860 height 118
click at [505, 415] on div "مع العلم أن مواعيد عملنا يوميًا من الساعة 9ص : 5م معادا الجمعة ملاحظة: إذا اختر…" at bounding box center [784, 403] width 860 height 118
click at [505, 416] on div "مع العلم أن مواعيد عملنا يوميًا من الساعة 9ص : 5م معادا الجمعة ملاحظة: إذا اختر…" at bounding box center [784, 403] width 860 height 118
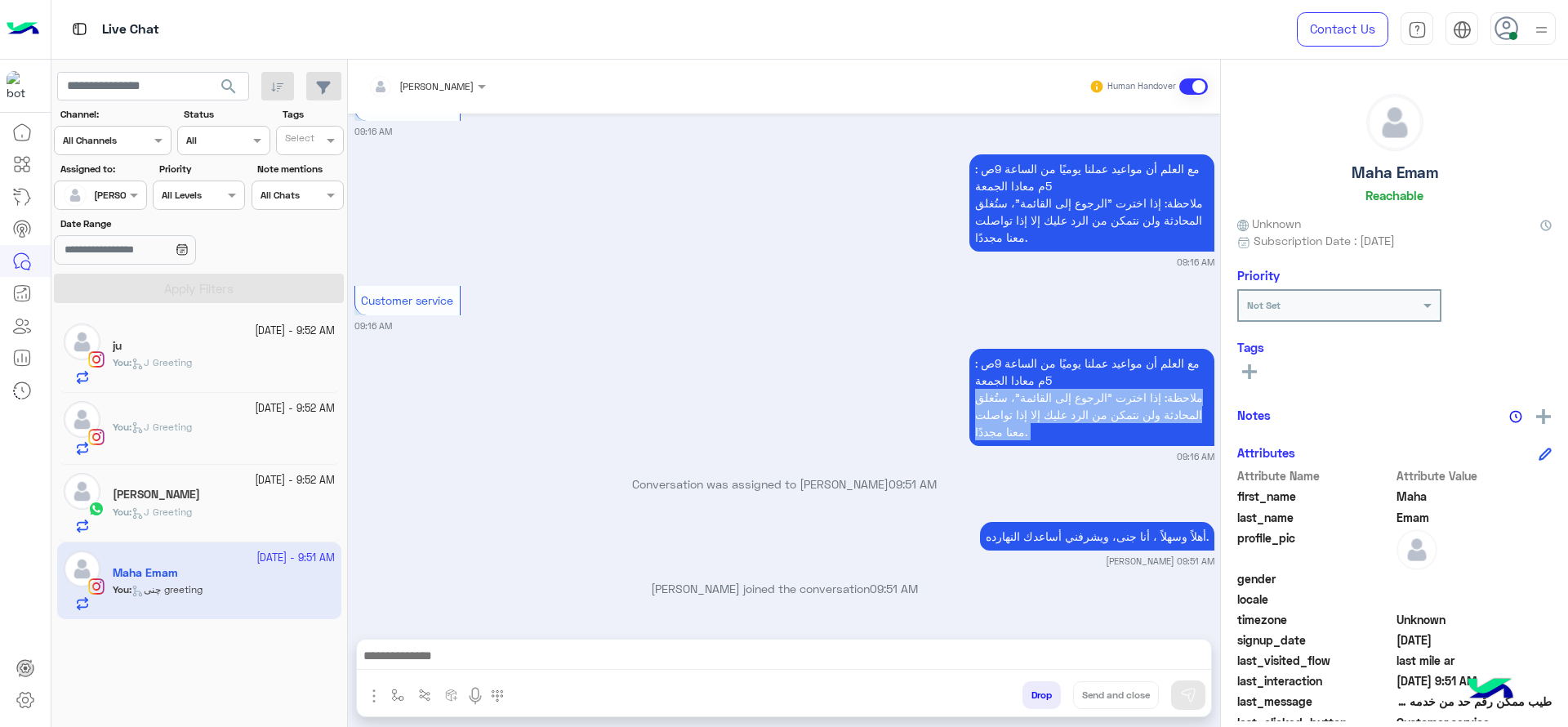
click at [524, 389] on div "مع العلم أن مواعيد عملنا يوميًا من الساعة 9ص : 5م معادا الجمعة ملاحظة: إذا اختر…" at bounding box center [784, 403] width 860 height 118
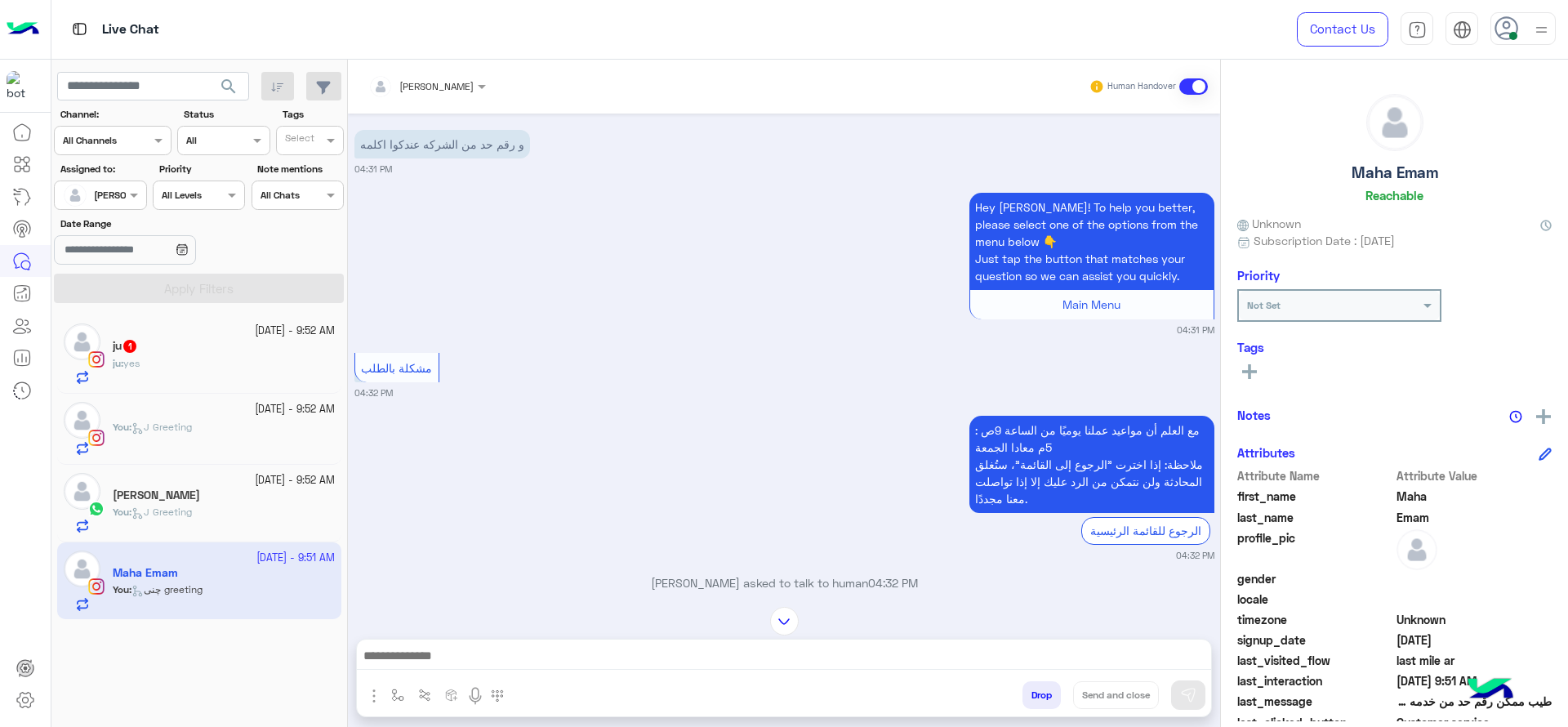
scroll to position [1767, 0]
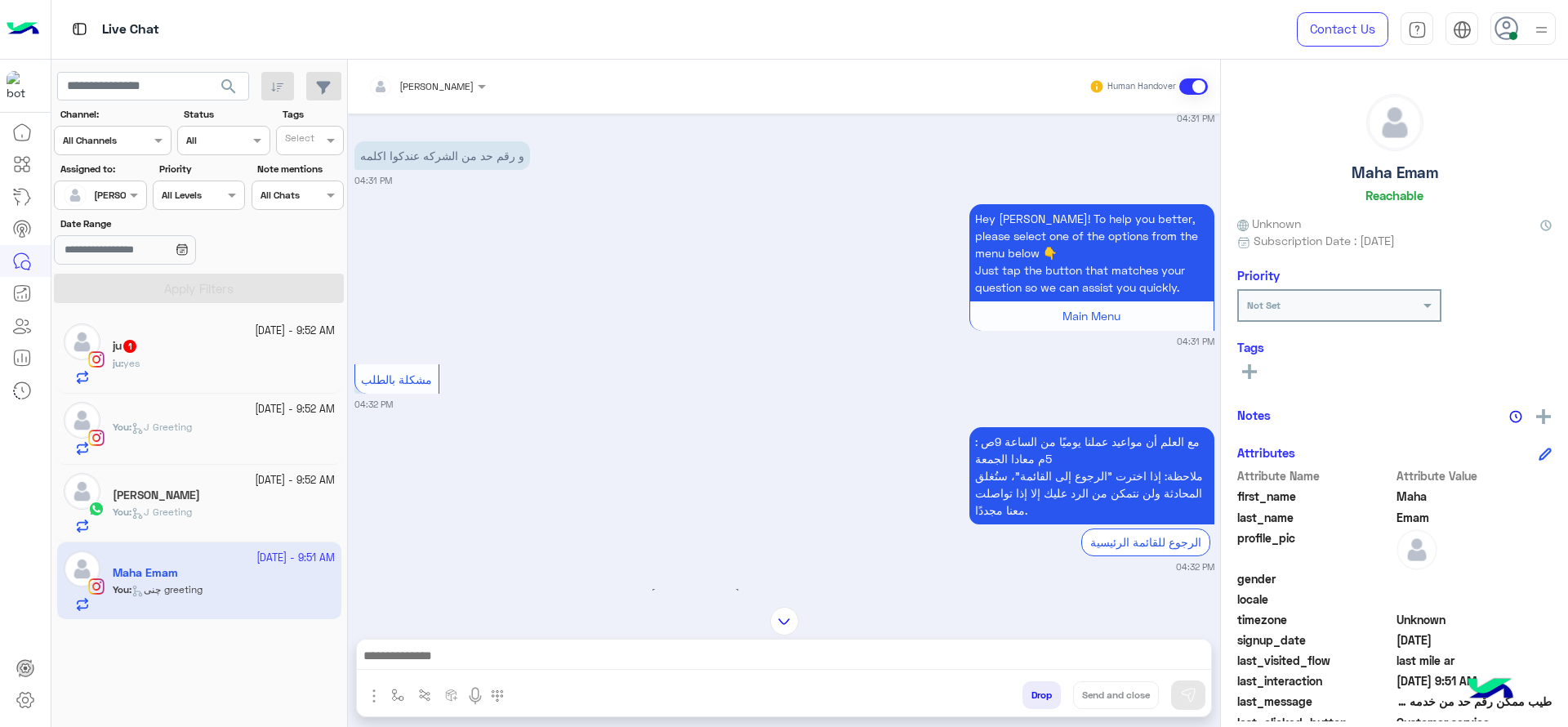
click at [260, 350] on div "ju 1" at bounding box center [224, 347] width 223 height 18
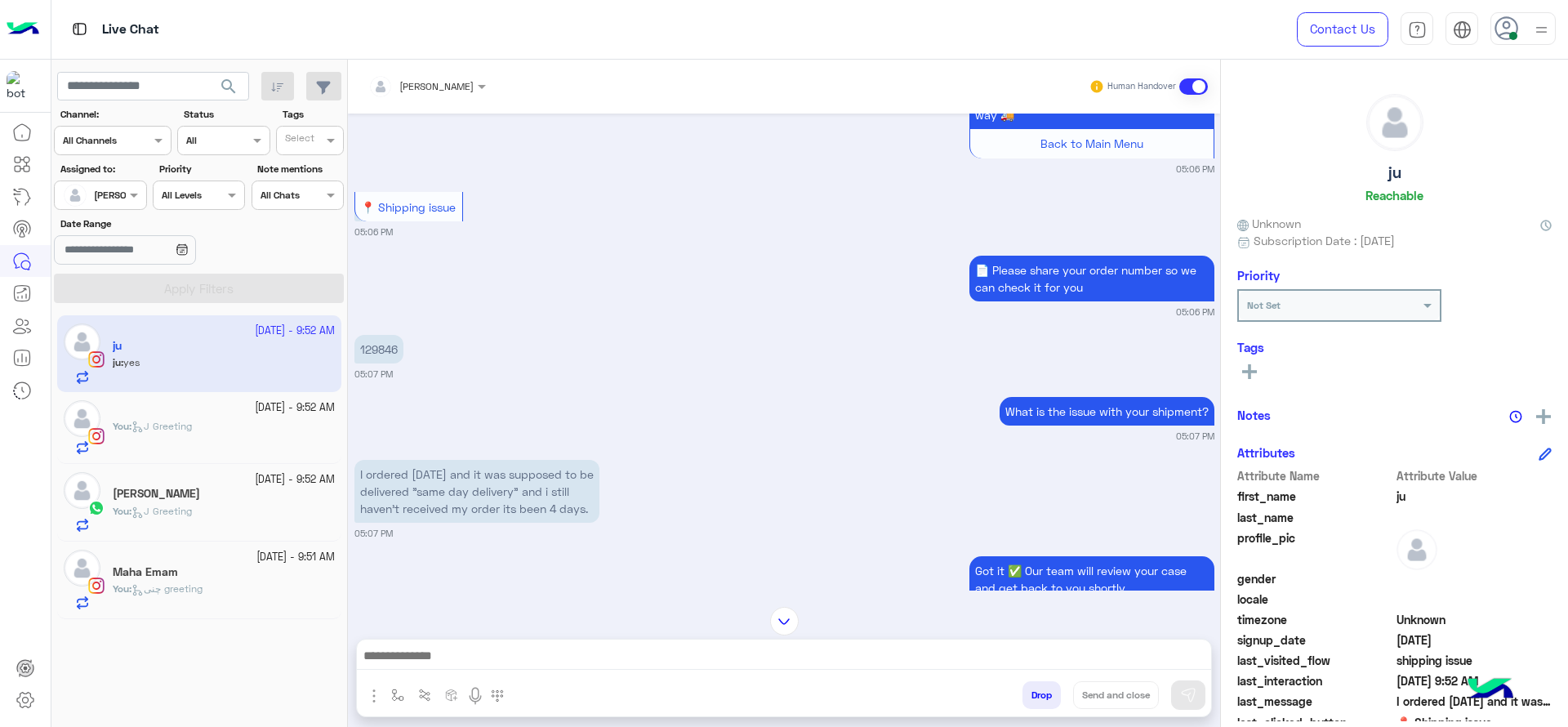
scroll to position [904, 0]
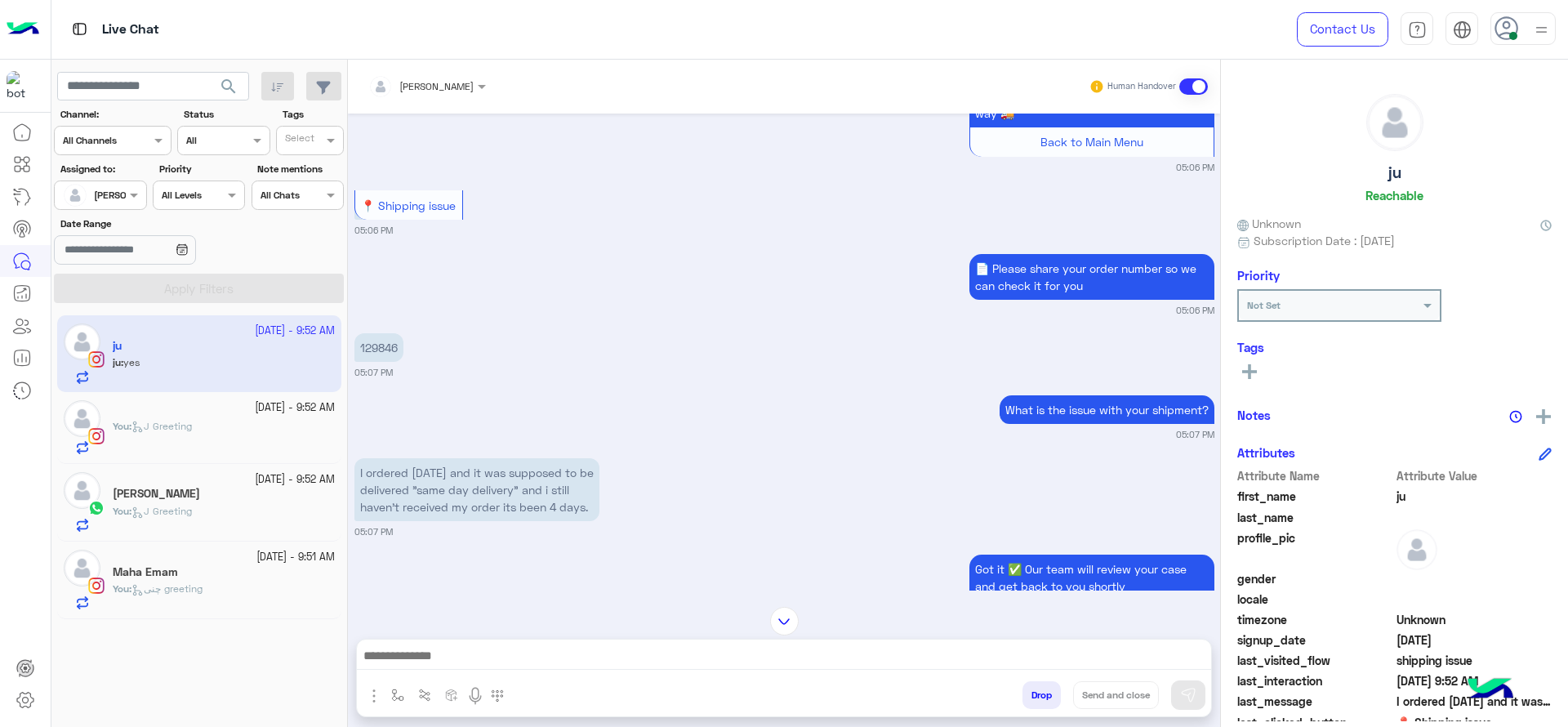
click at [397, 347] on p "129846" at bounding box center [379, 346] width 49 height 28
click at [397, 351] on p "129846" at bounding box center [379, 346] width 49 height 28
click at [392, 351] on p "129846" at bounding box center [379, 346] width 49 height 28
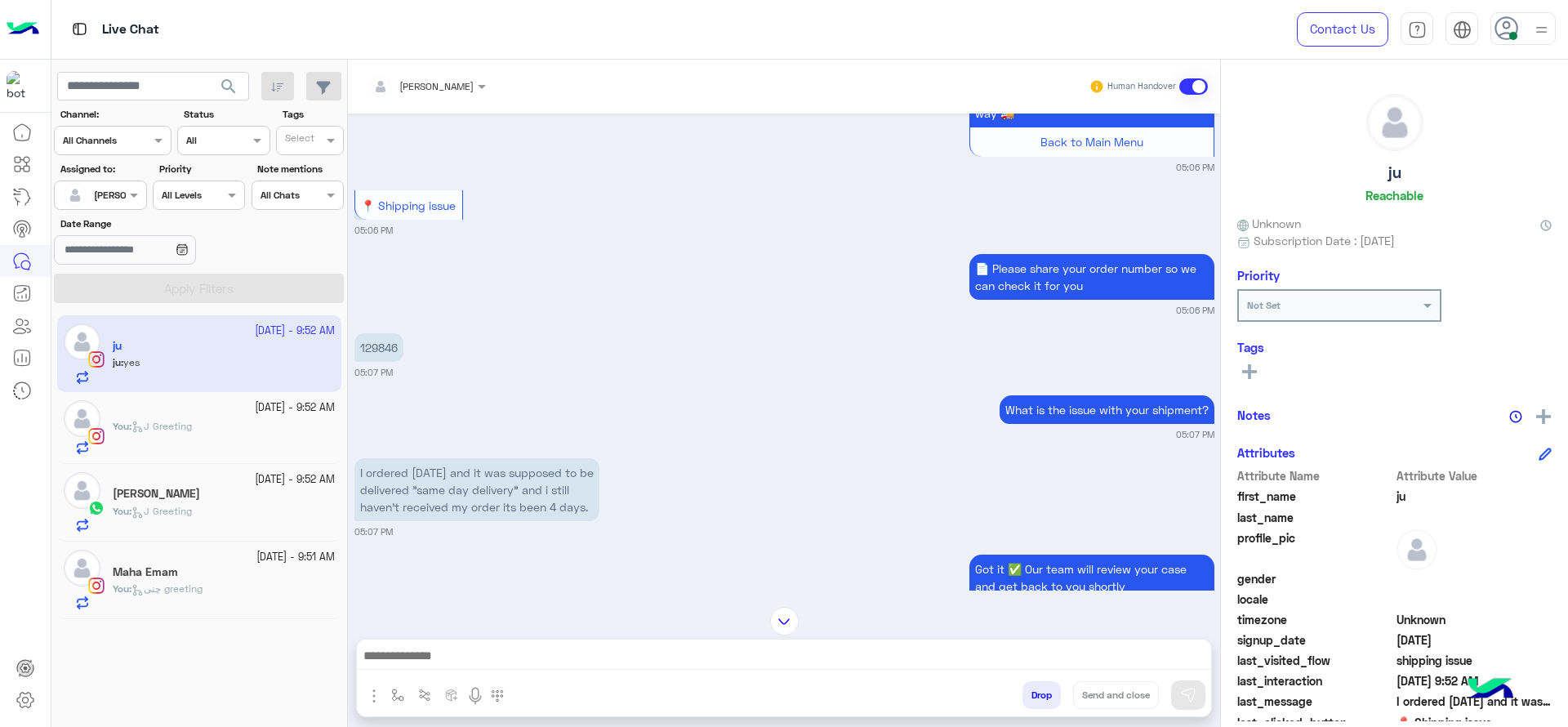
click at [392, 351] on p "129846" at bounding box center [379, 346] width 49 height 28
copy p "129846"
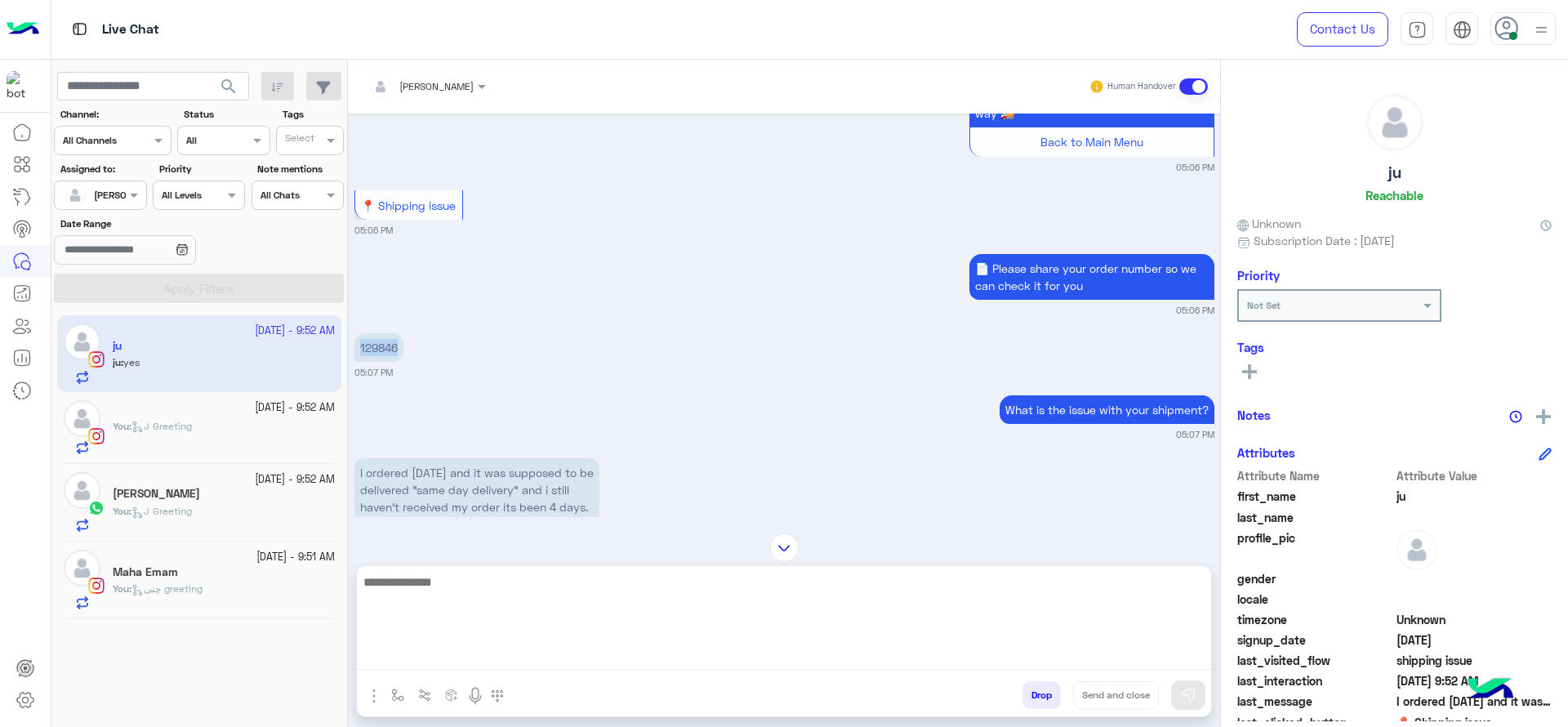
click at [513, 647] on textarea at bounding box center [784, 621] width 854 height 98
type textarea "**********"
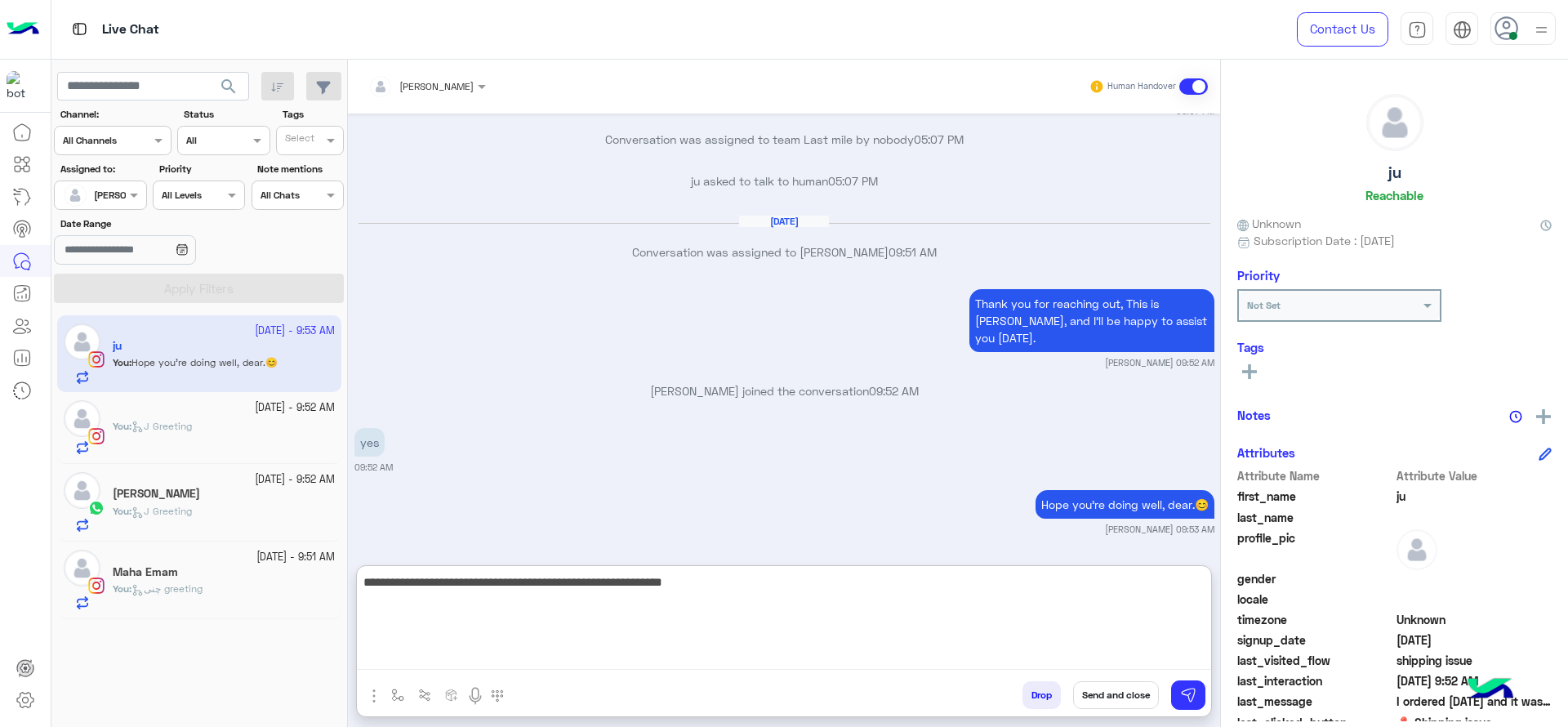
type textarea "**********"
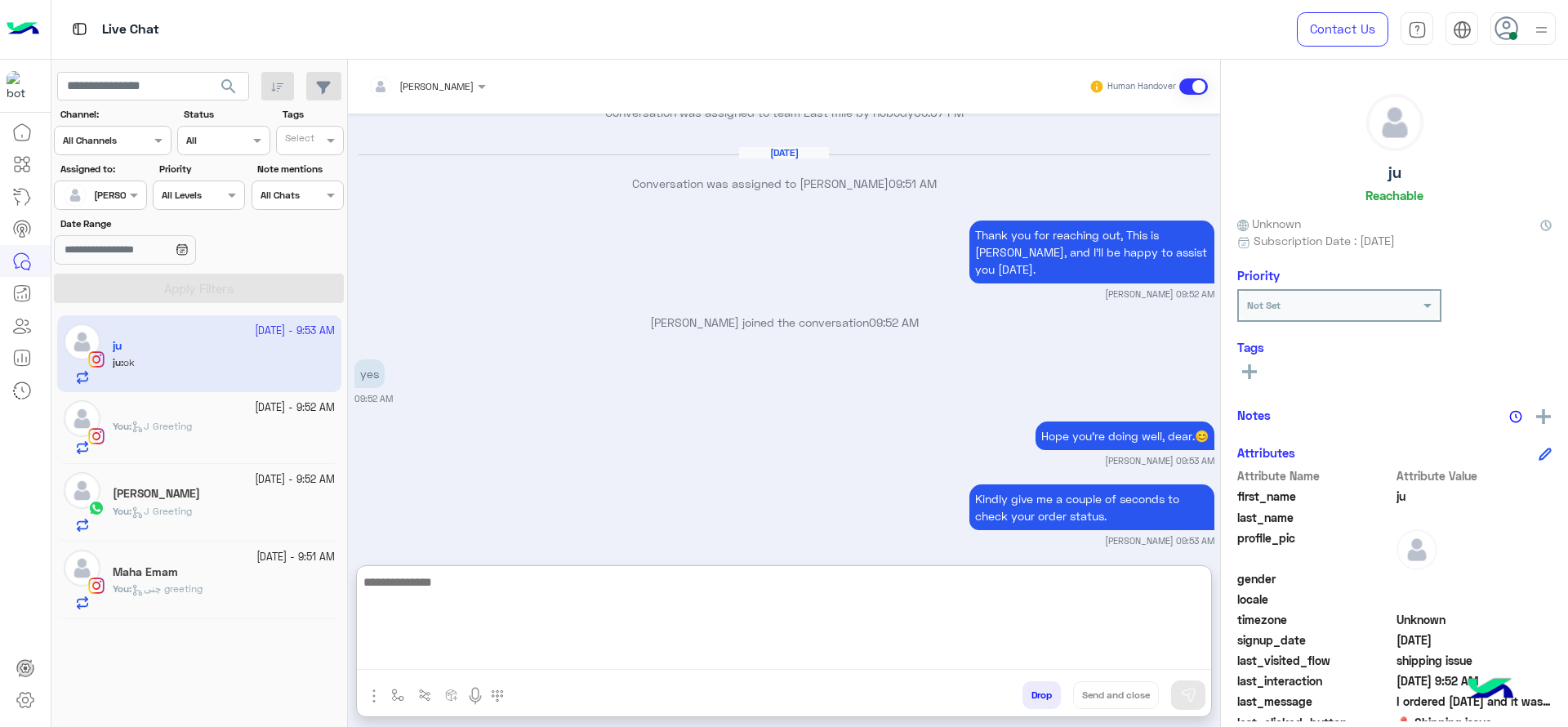
scroll to position [1712, 0]
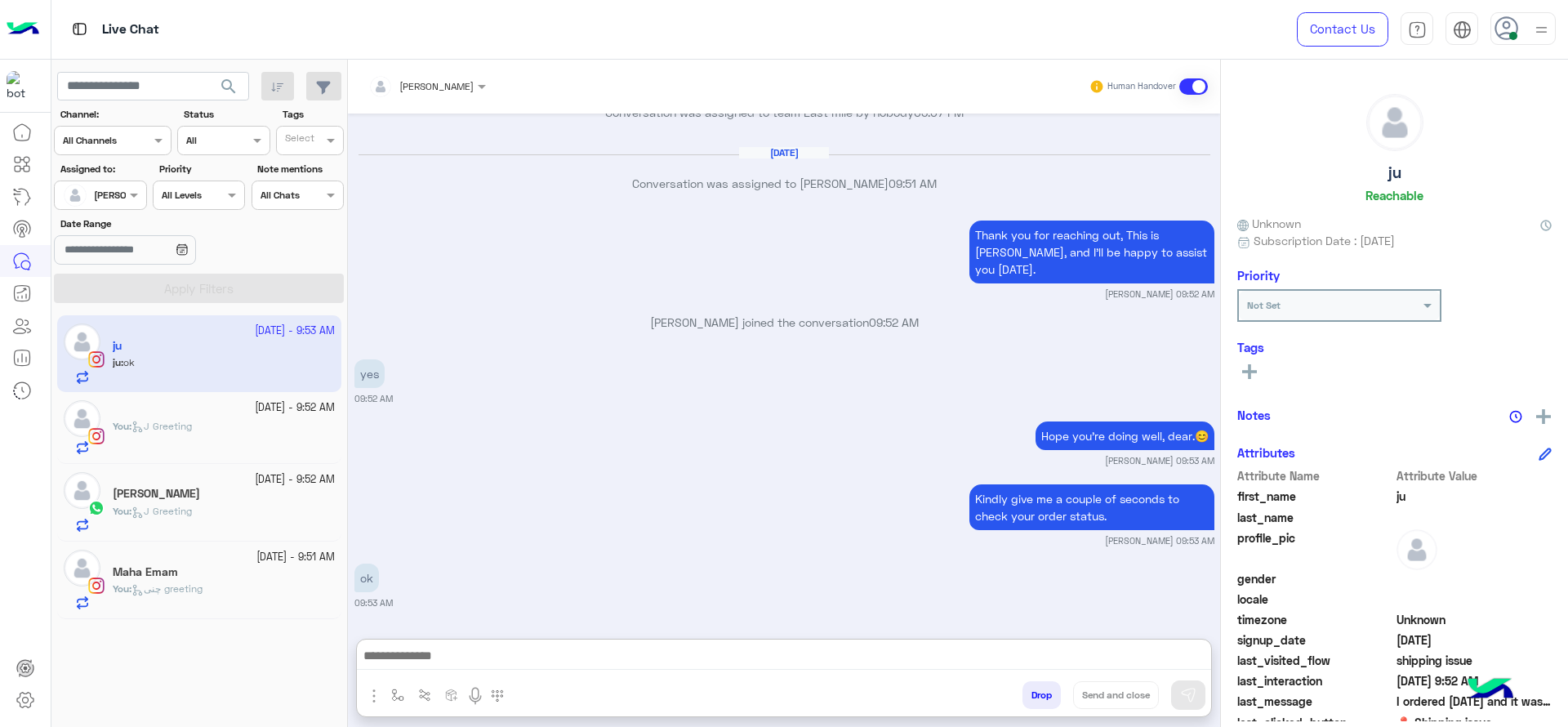
click at [238, 586] on div "You : چنى greeting" at bounding box center [224, 595] width 223 height 28
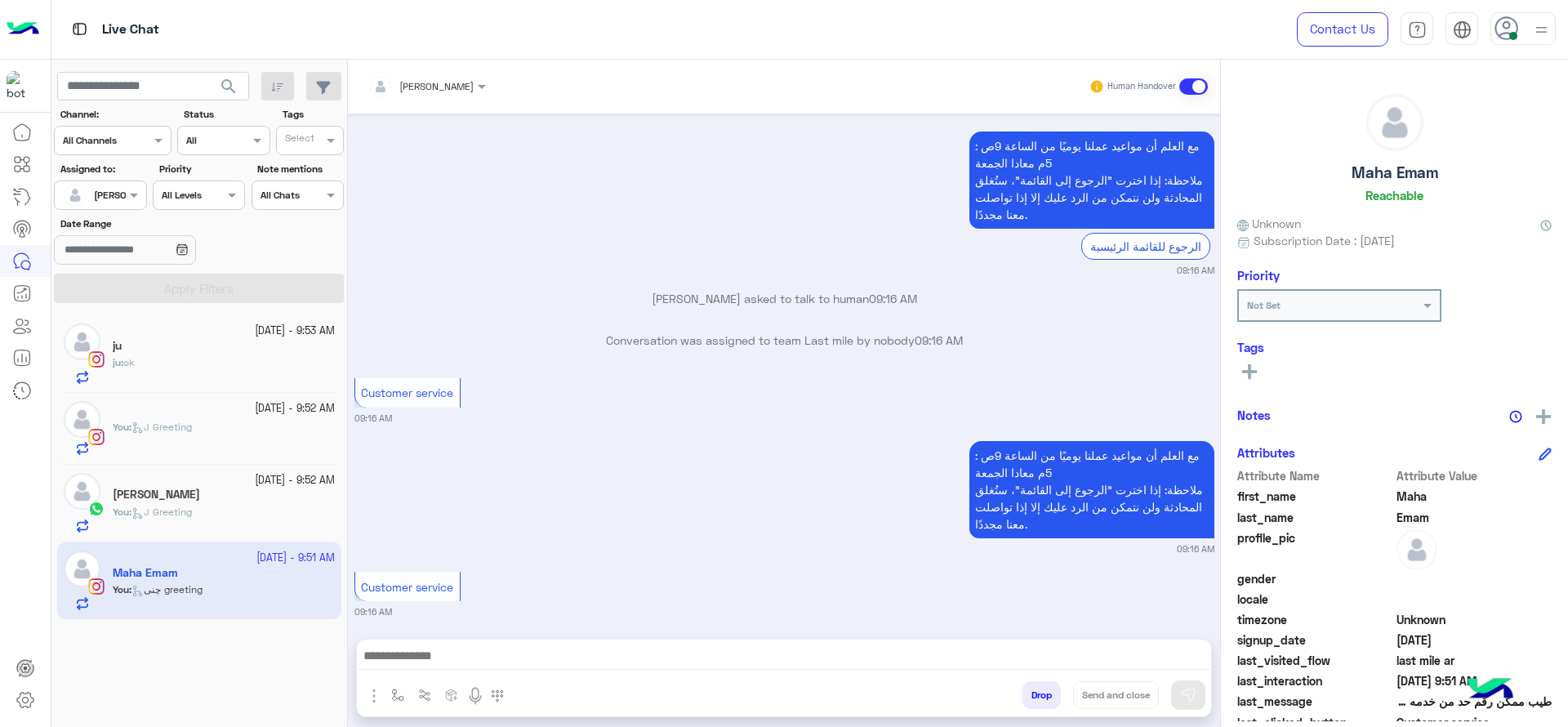
scroll to position [3560, 0]
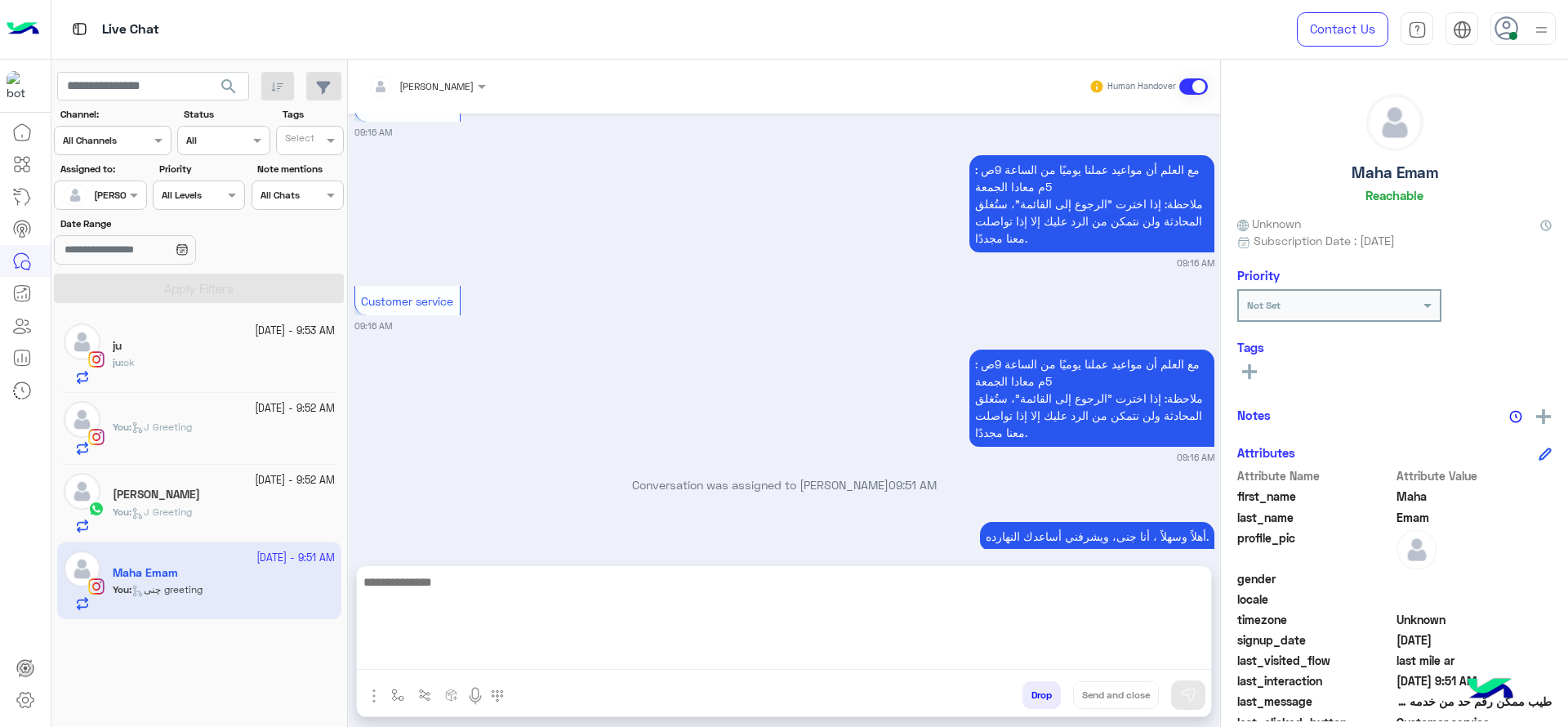
click at [508, 664] on textarea at bounding box center [784, 621] width 854 height 98
type textarea "*"
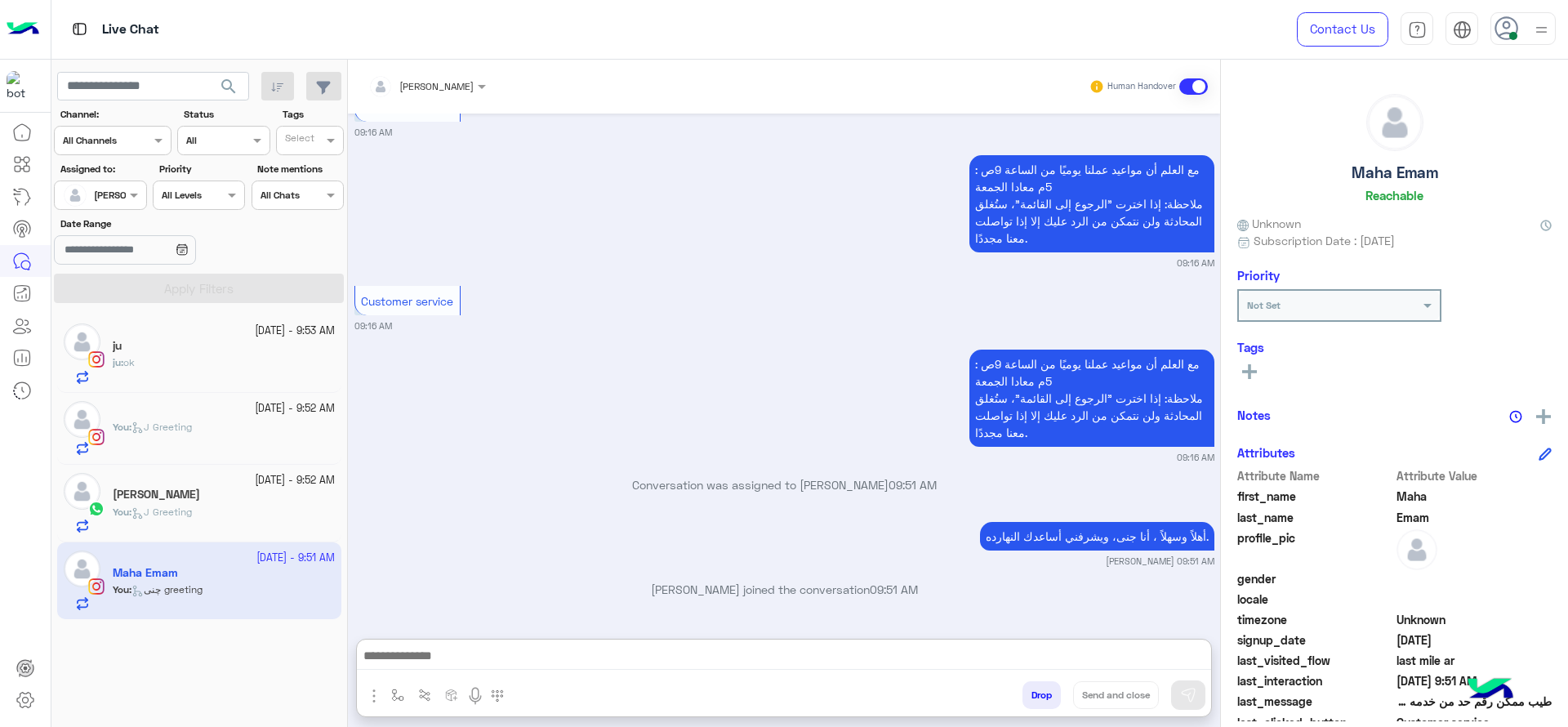
click at [143, 375] on div "ju : ok" at bounding box center [224, 369] width 223 height 28
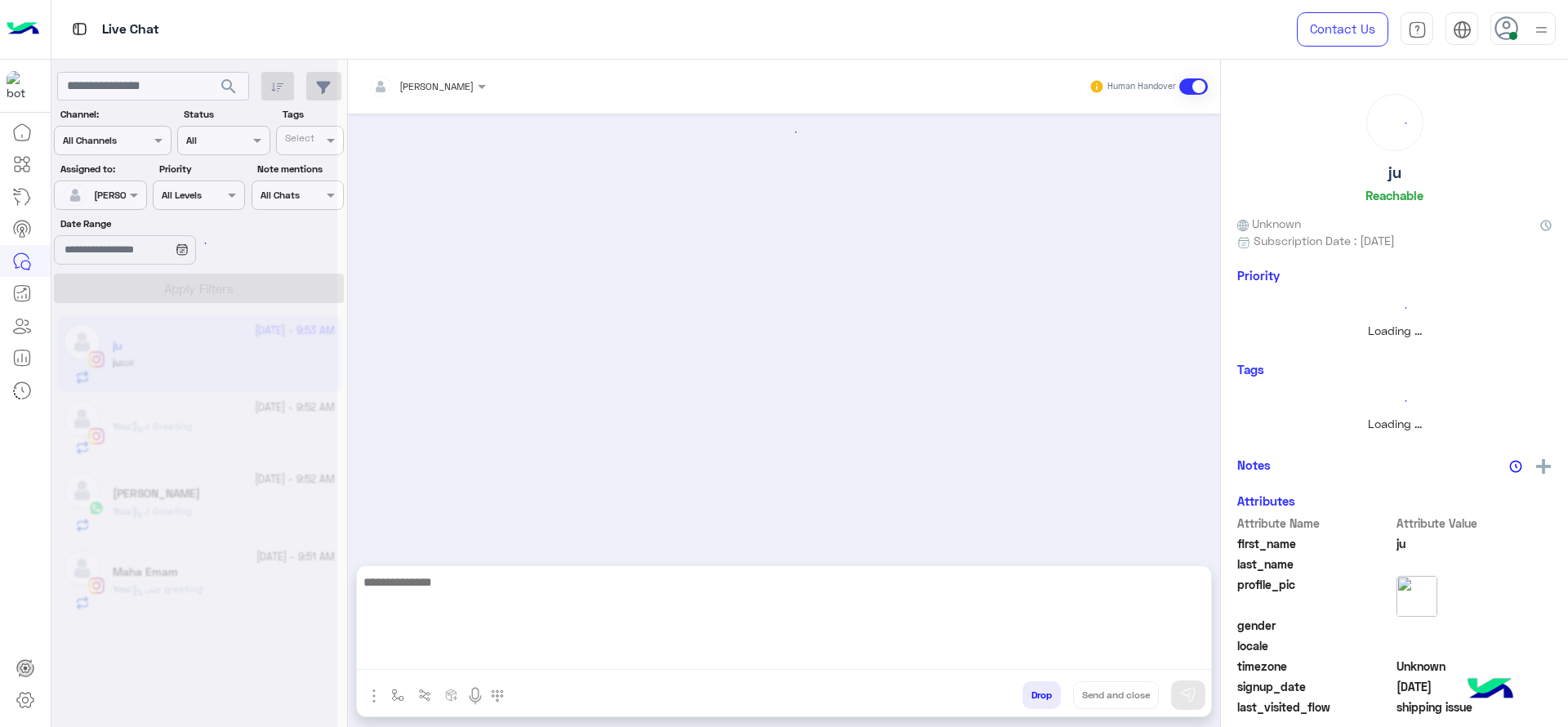
click at [571, 646] on textarea at bounding box center [784, 621] width 854 height 98
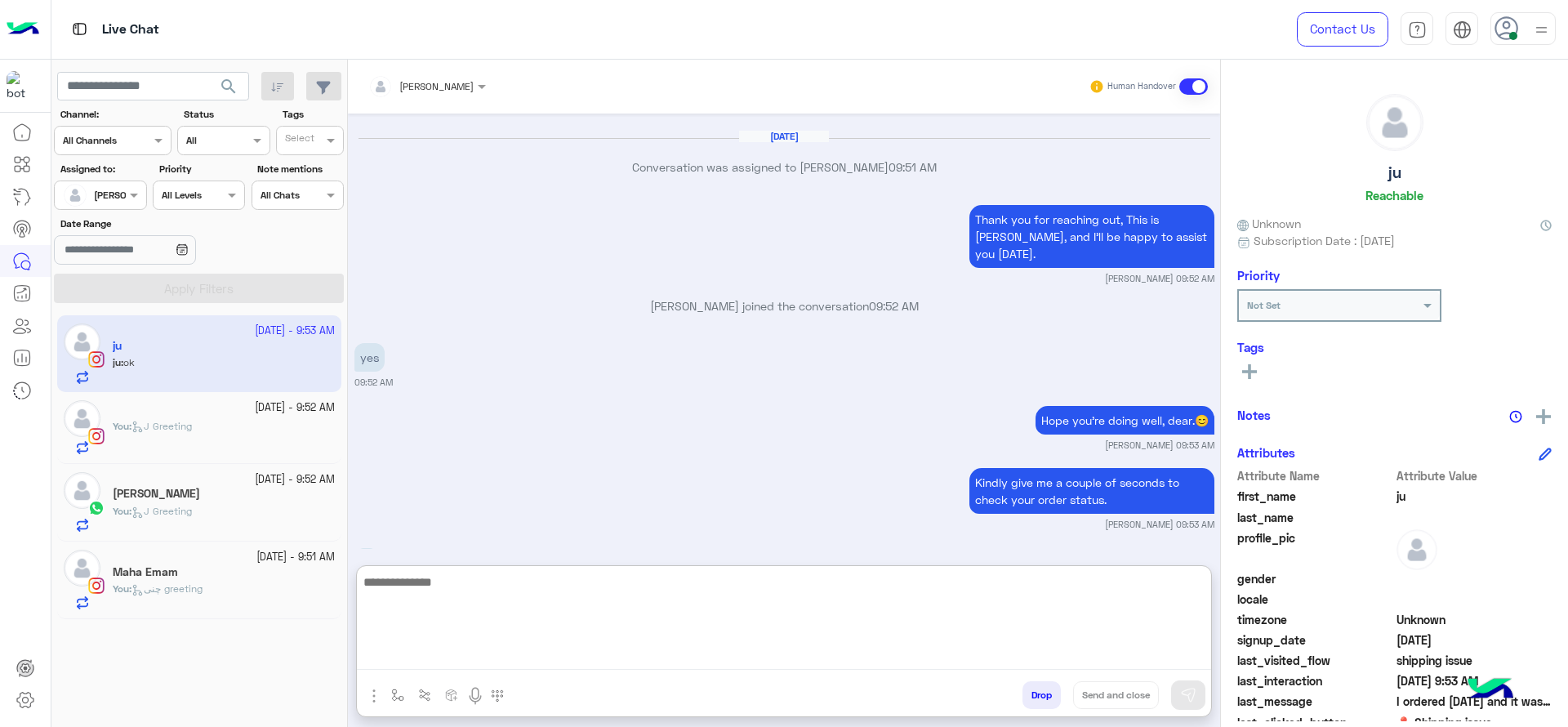
scroll to position [1407, 0]
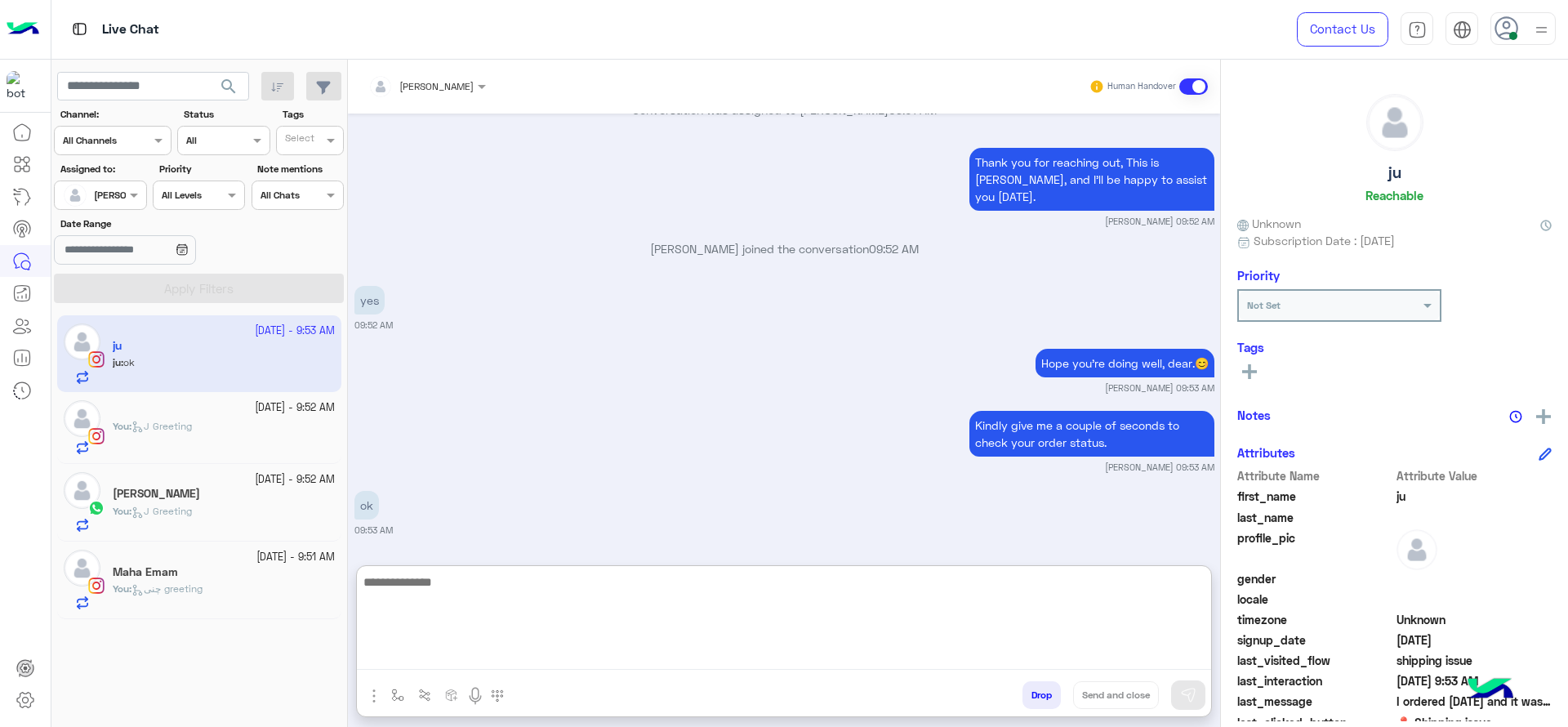
click at [633, 622] on textarea at bounding box center [784, 621] width 854 height 98
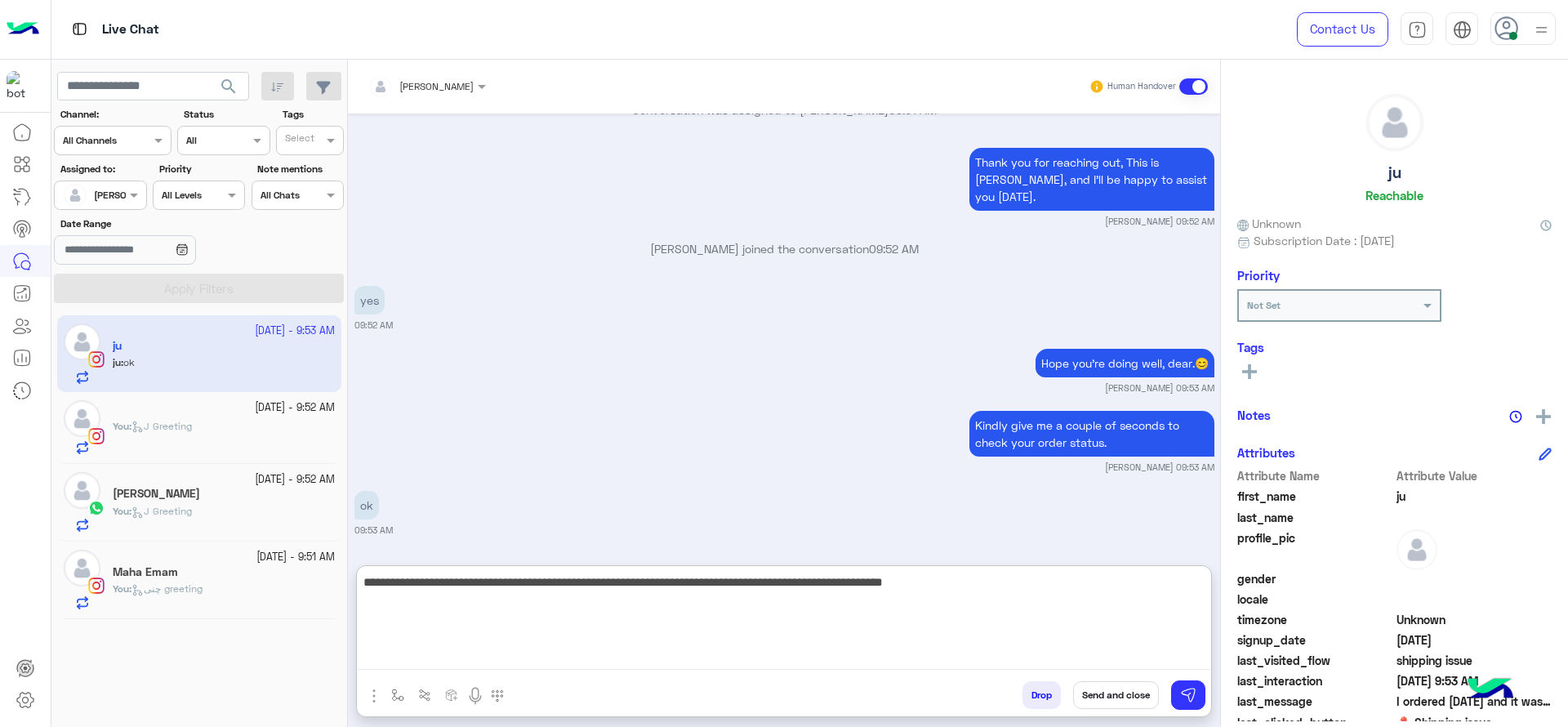
click at [987, 585] on textarea "**********" at bounding box center [784, 621] width 854 height 98
click at [1201, 584] on textarea "**********" at bounding box center [784, 621] width 854 height 98
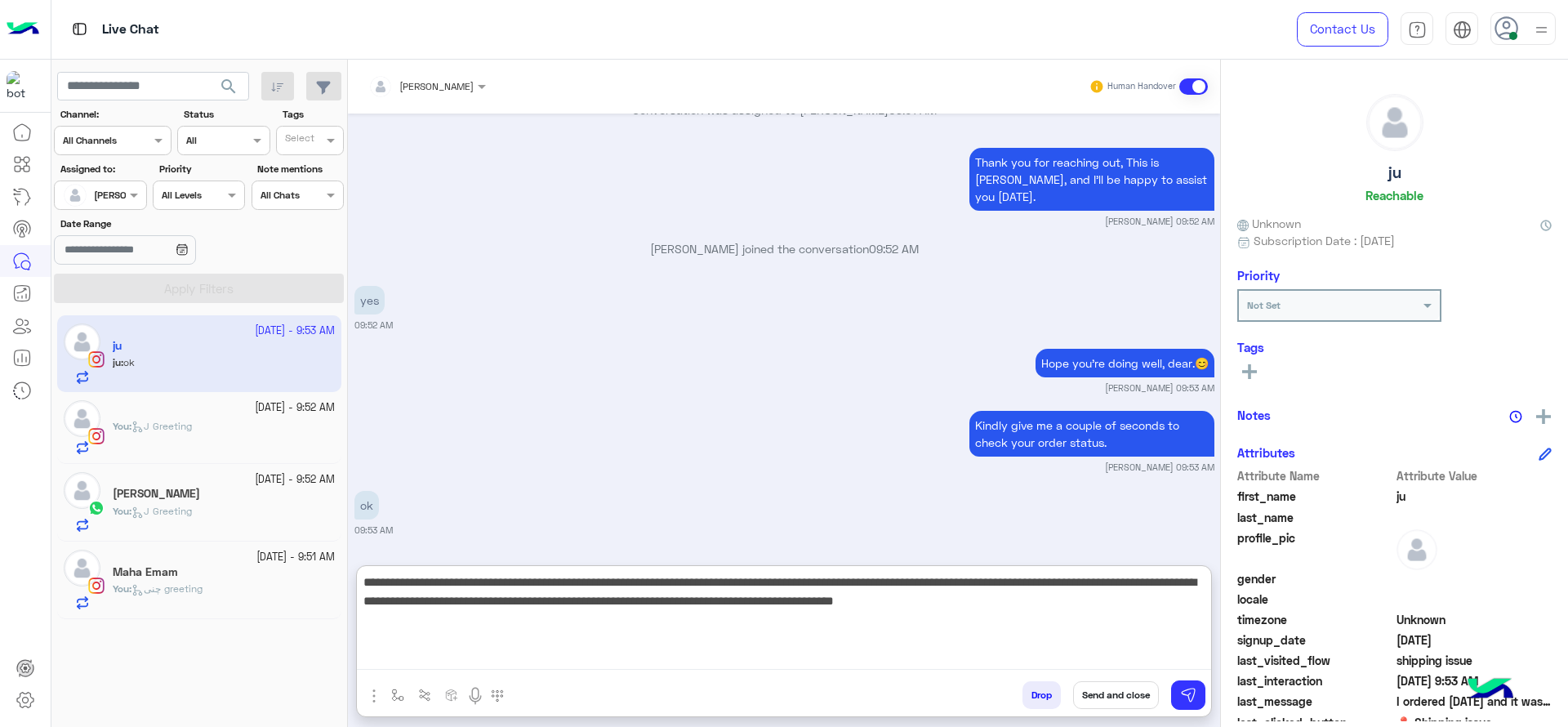
type textarea "**********"
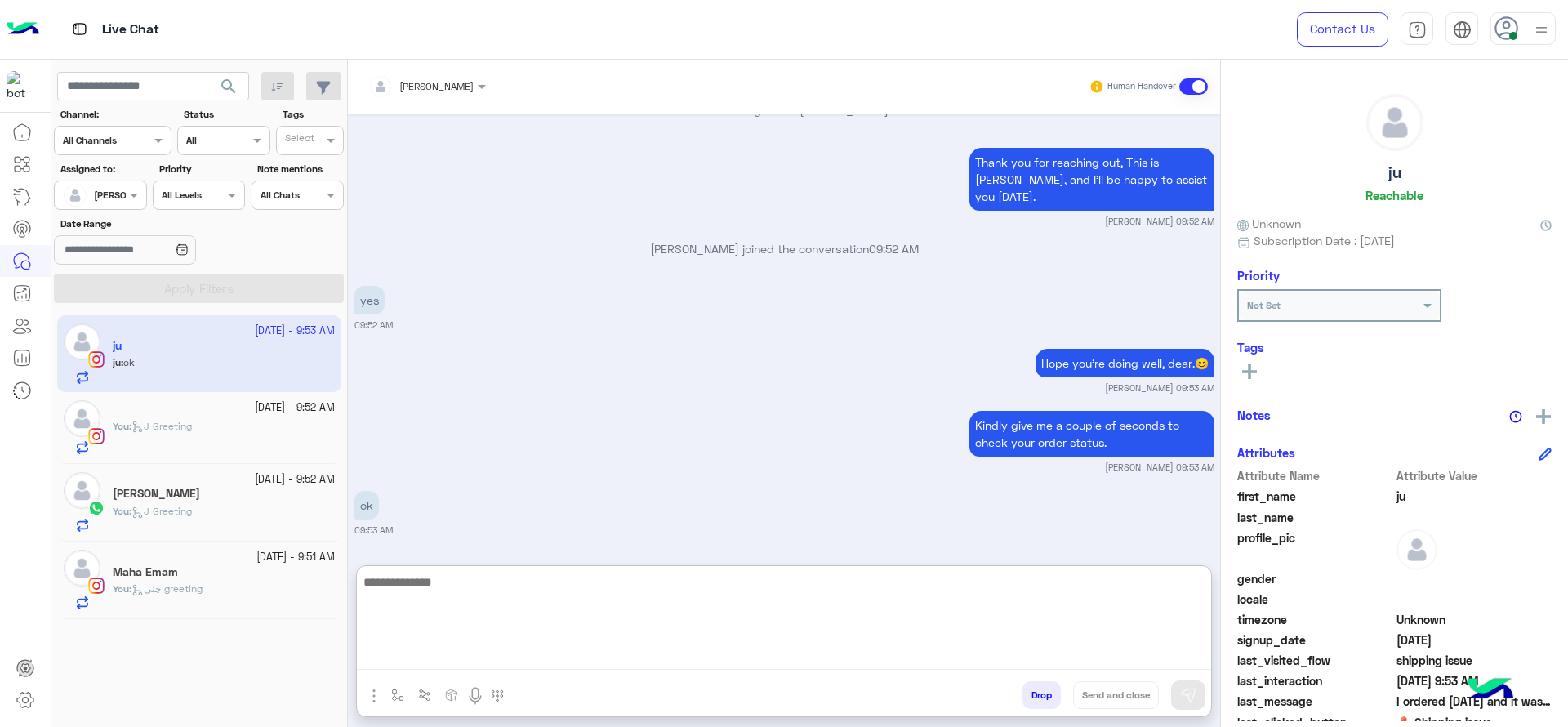
scroll to position [1573, 0]
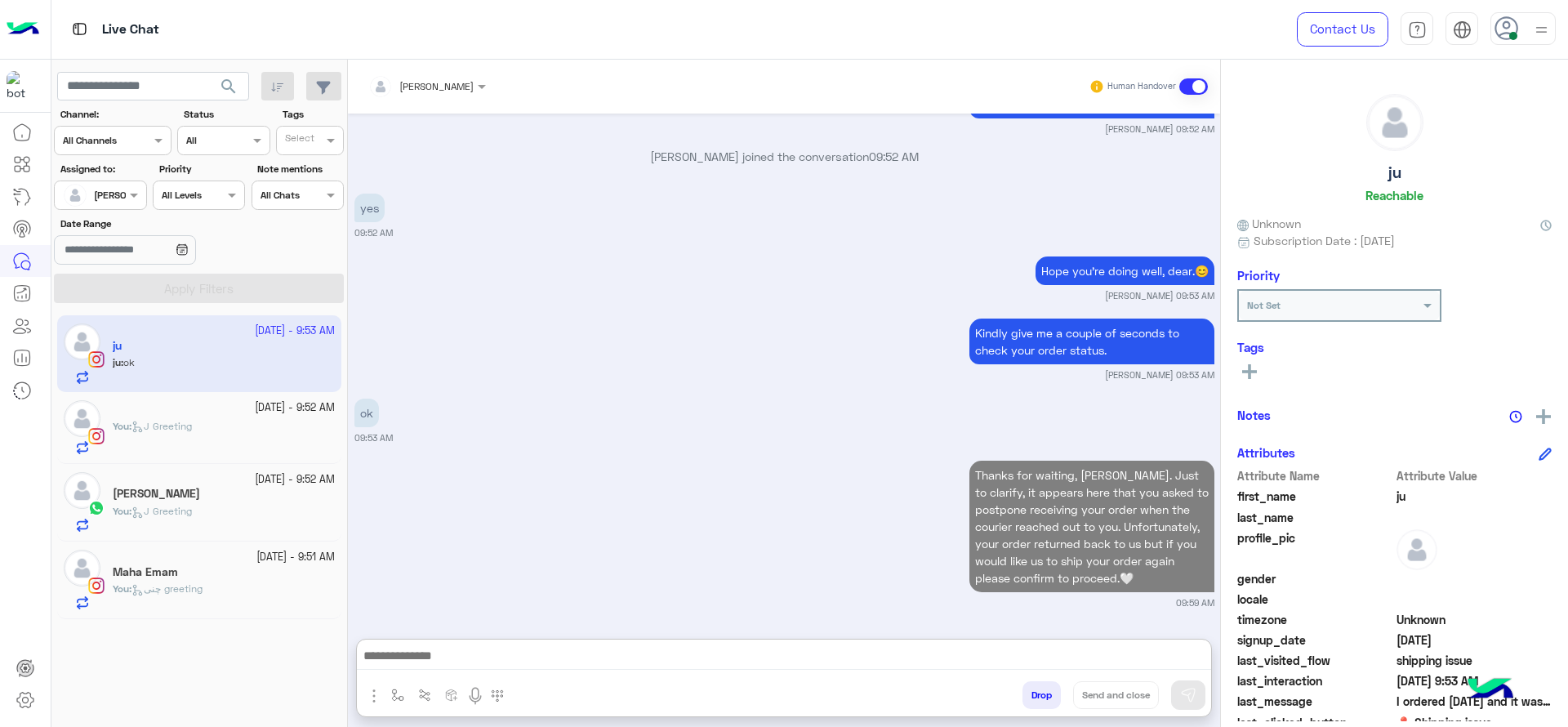
click at [234, 610] on div "2 October - 9:51 AM Maha Emam You : چنى greeting" at bounding box center [199, 580] width 284 height 77
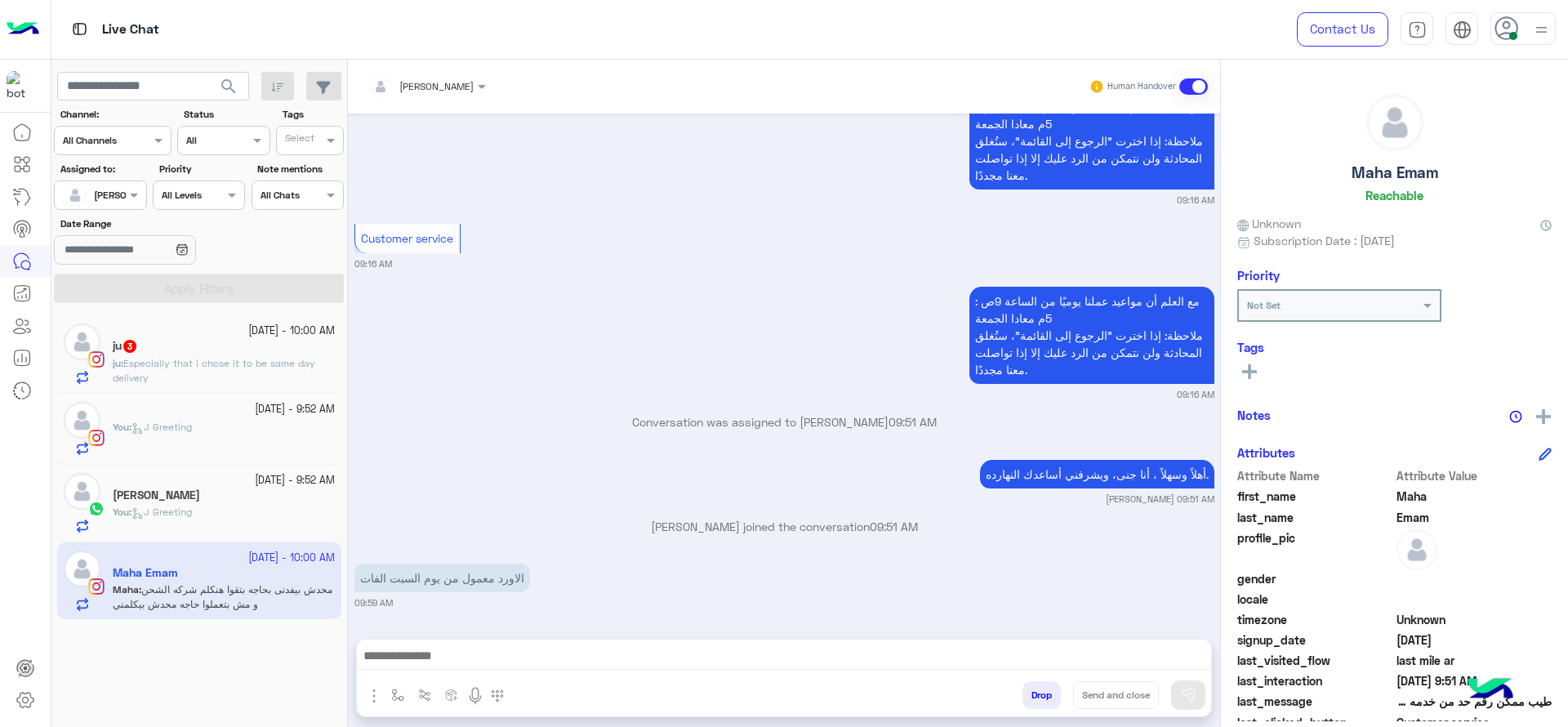
scroll to position [1824, 0]
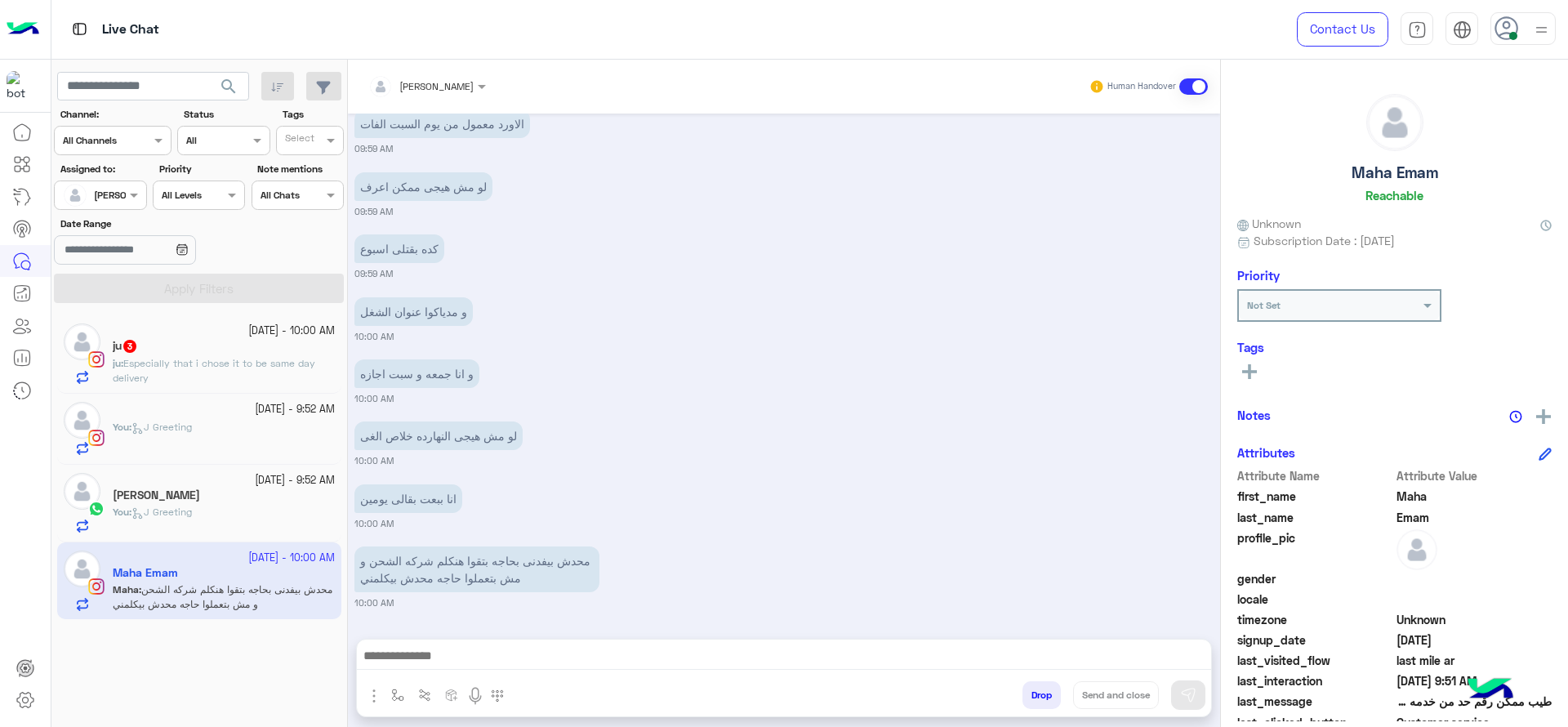
click at [265, 374] on p "ju : Especially that i chose it to be same day delivery" at bounding box center [224, 371] width 223 height 29
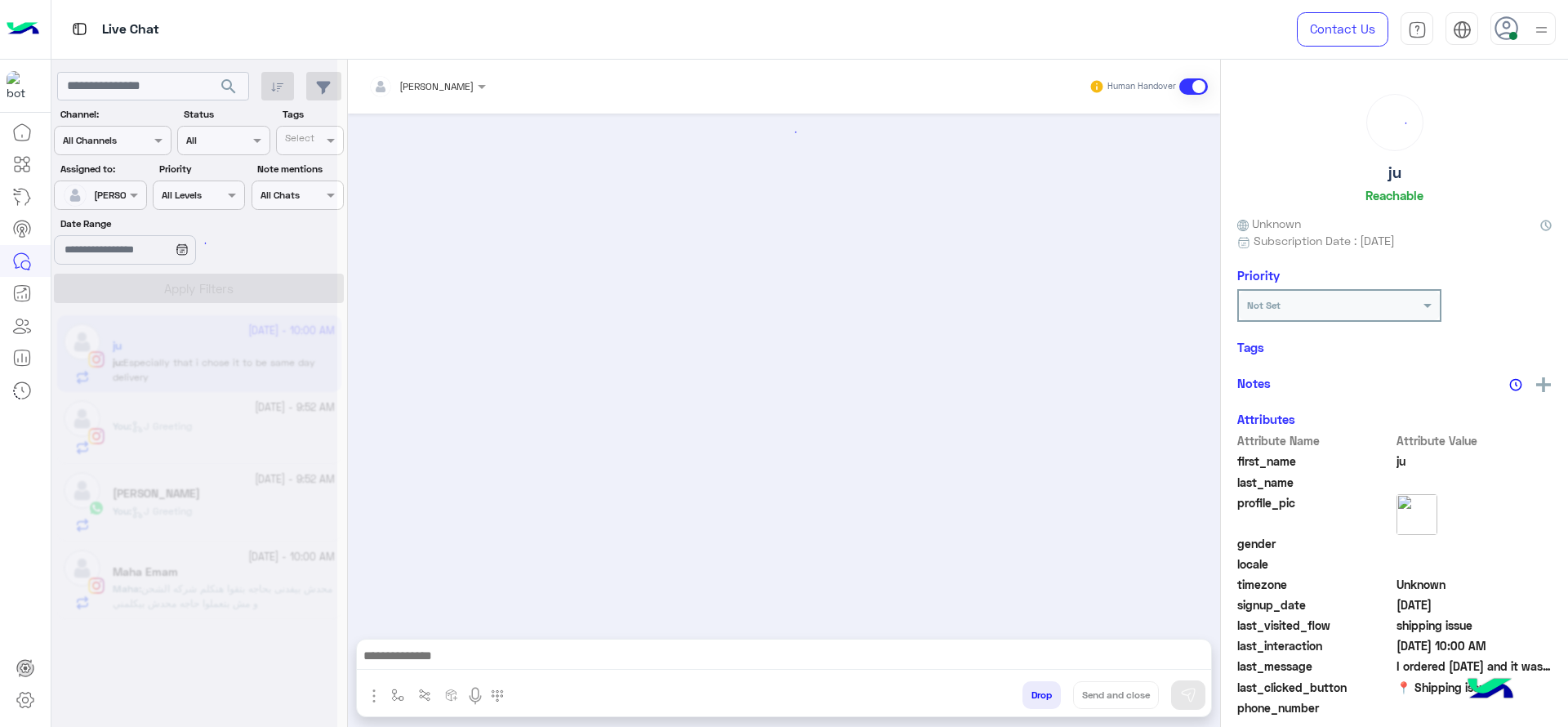
scroll to position [1272, 0]
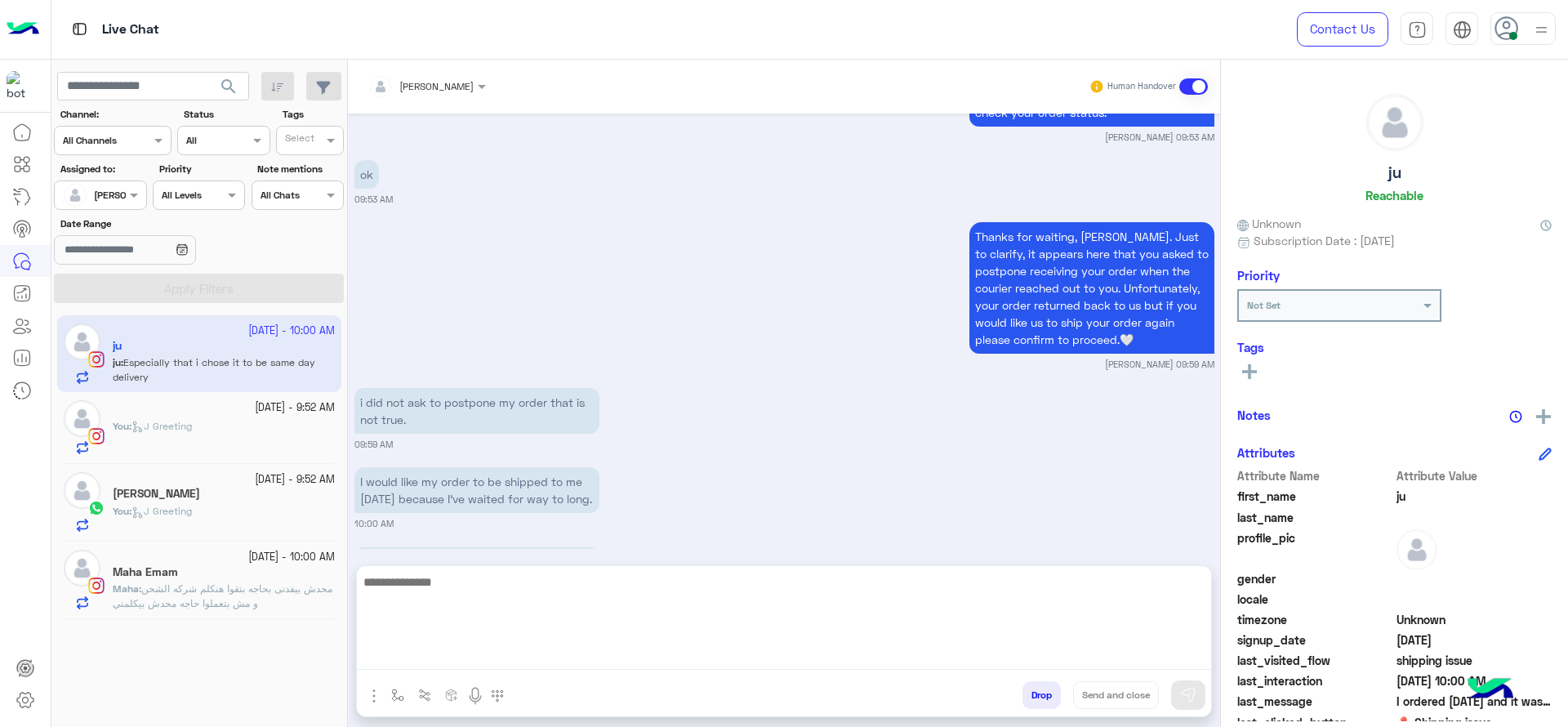
click at [702, 664] on textarea at bounding box center [784, 621] width 854 height 98
type textarea "*"
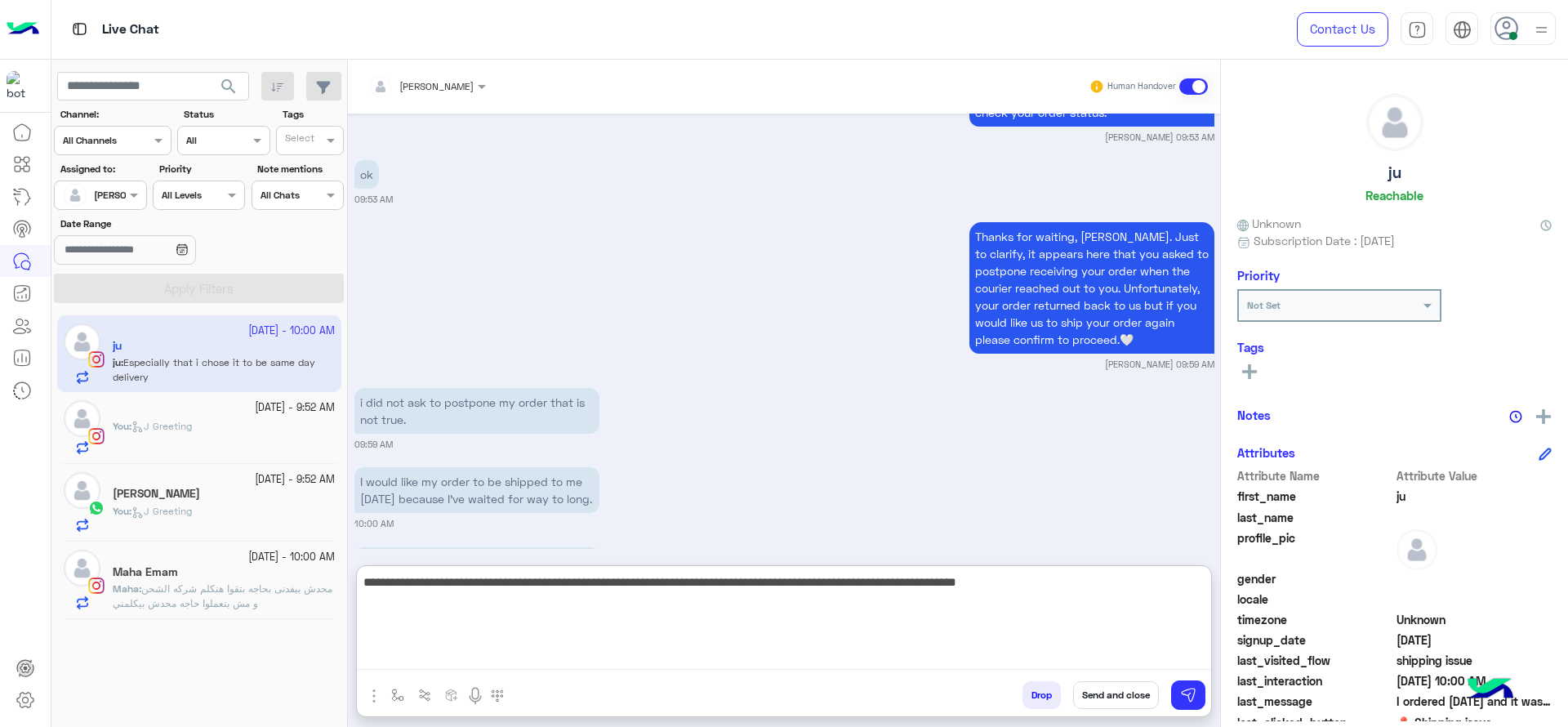
click at [710, 577] on textarea "**********" at bounding box center [784, 621] width 854 height 98
type textarea "**********"
click at [804, 632] on textarea "**********" at bounding box center [784, 621] width 854 height 98
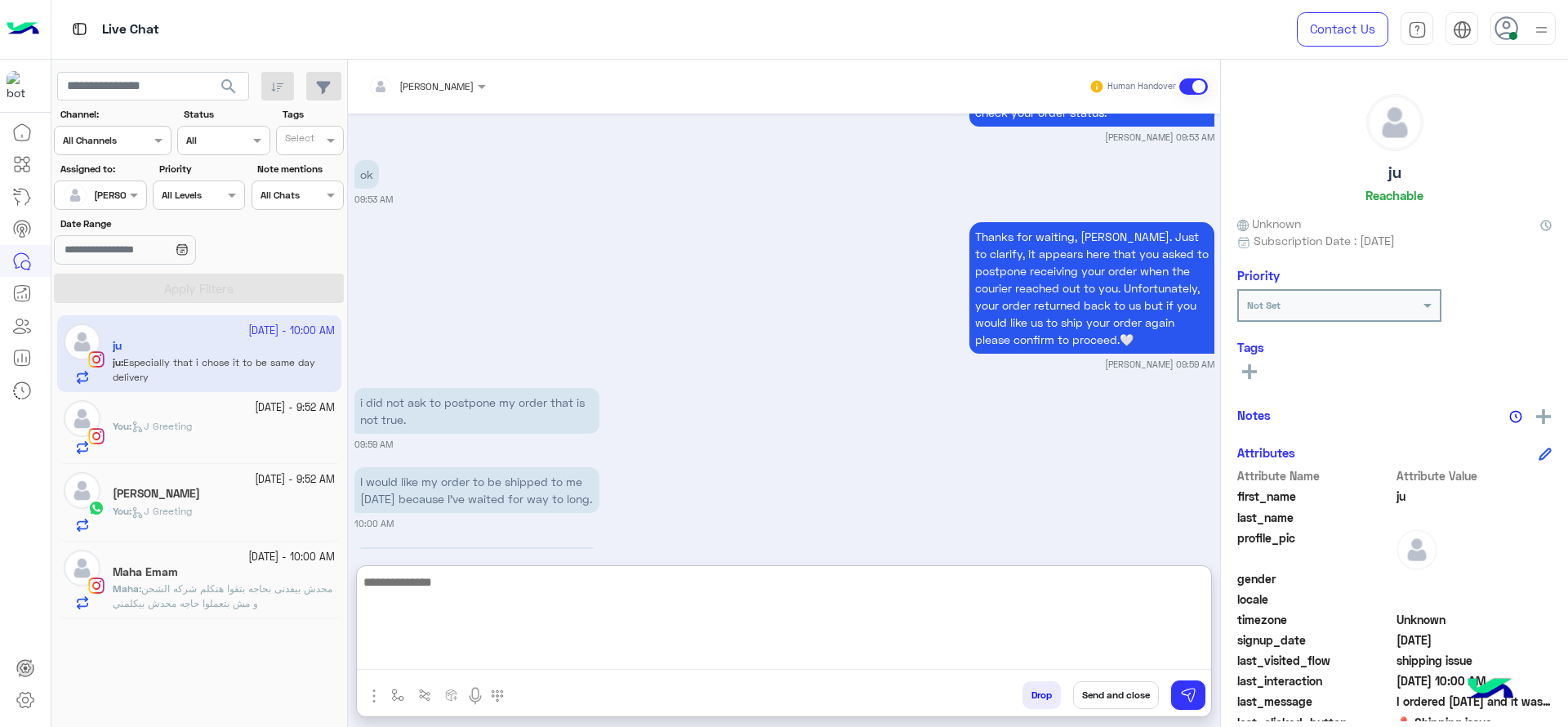
scroll to position [1441, 0]
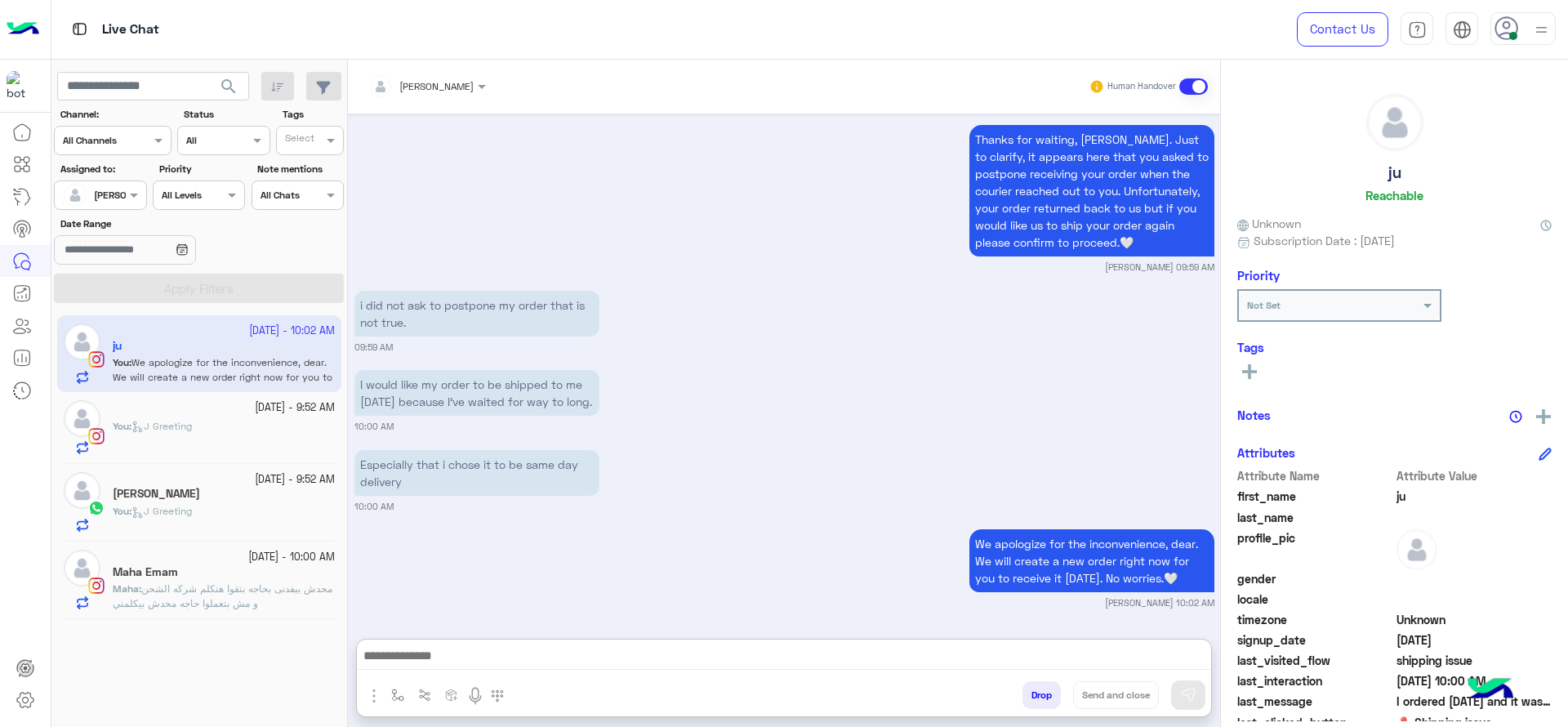
click at [230, 606] on span "محدش بيفدنى بحاجه بتقوا هنكلم شركه الشحن و مش بتعملوا حاجه محدش بيكلمني" at bounding box center [222, 595] width 220 height 27
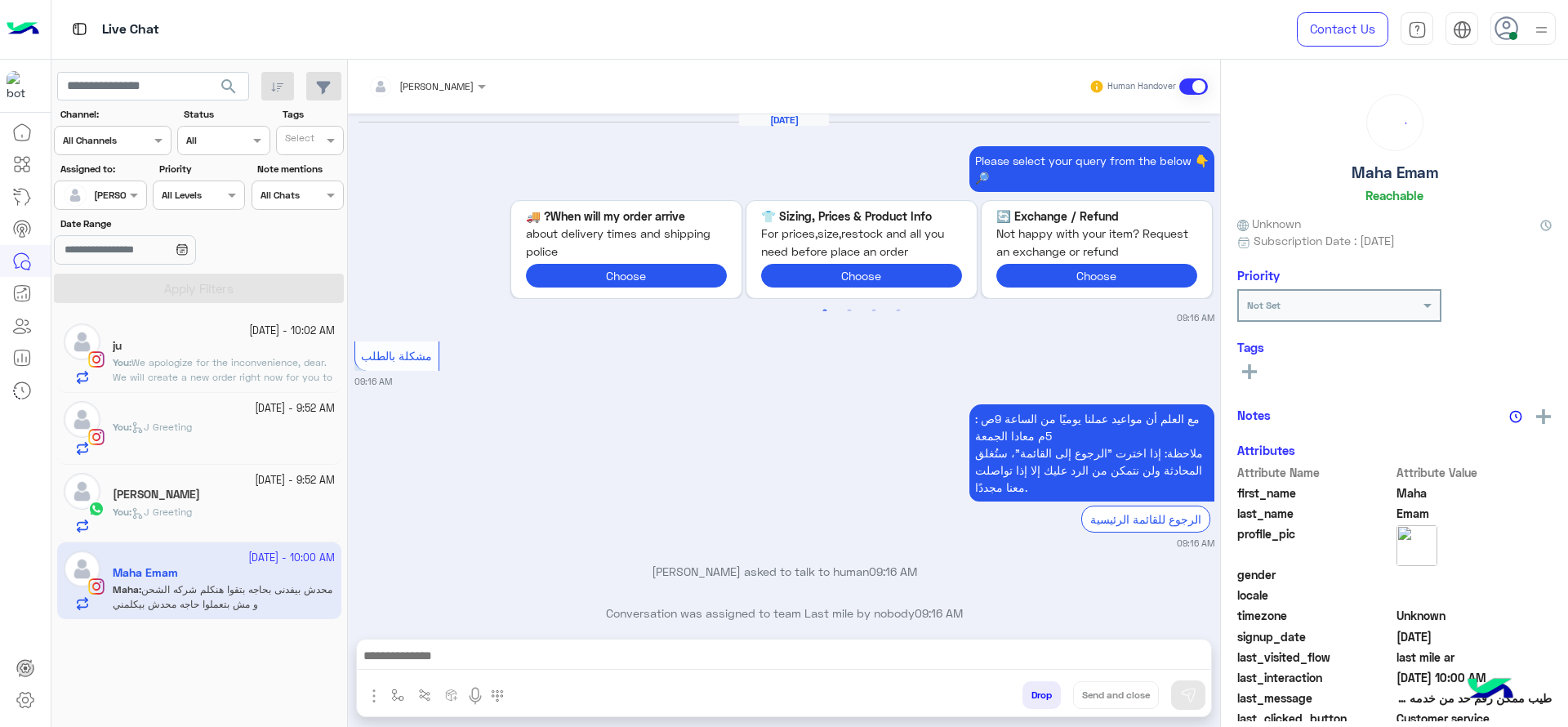
scroll to position [1075, 0]
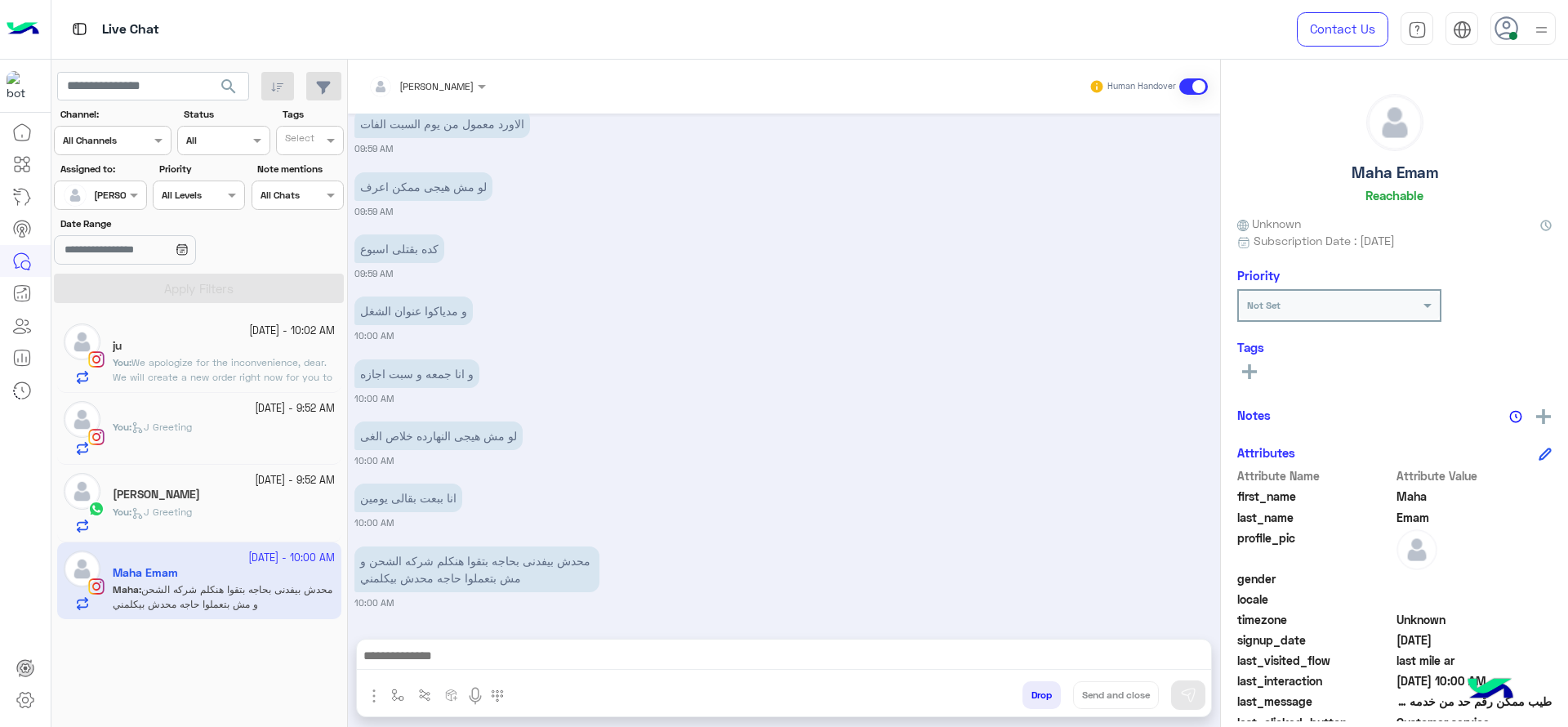
click at [277, 343] on div "ju" at bounding box center [224, 347] width 223 height 18
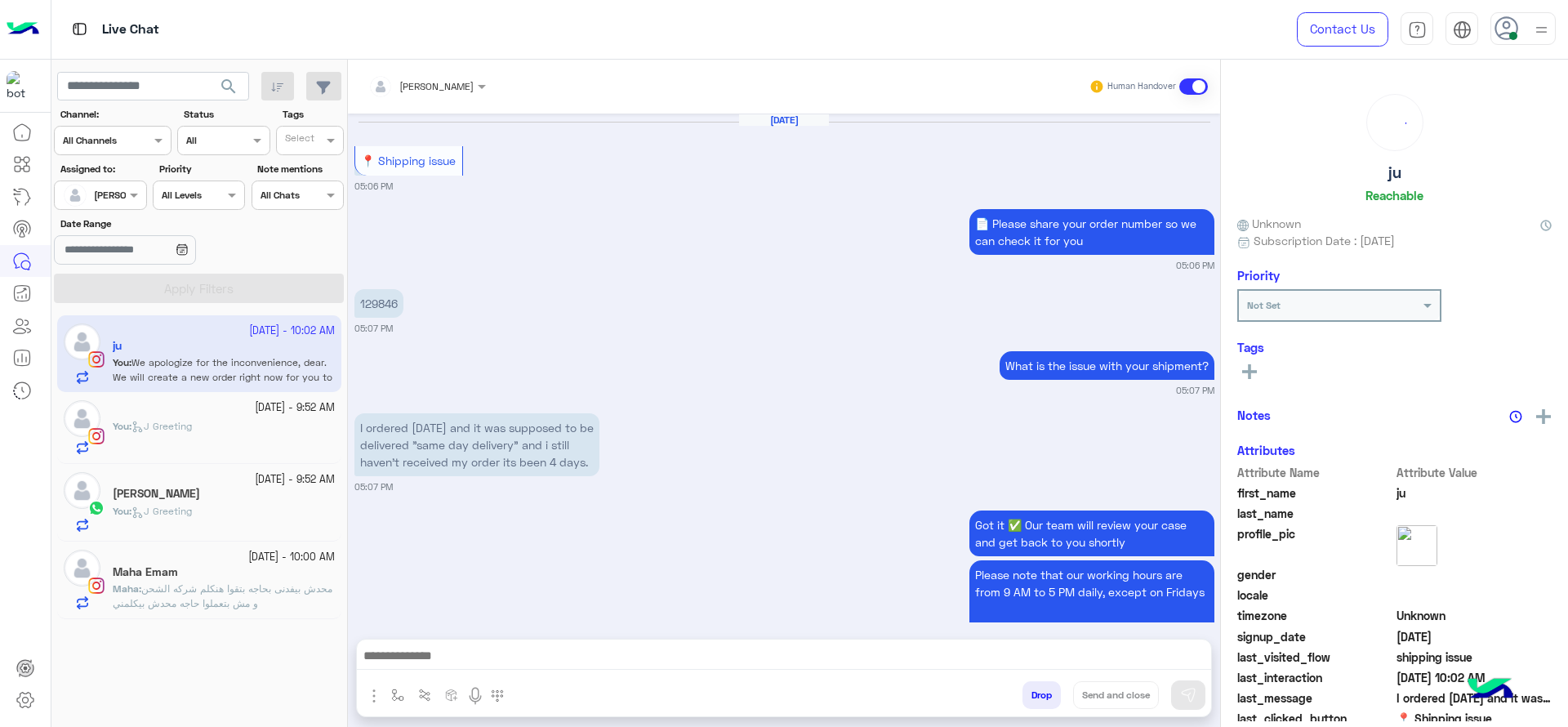
scroll to position [1191, 0]
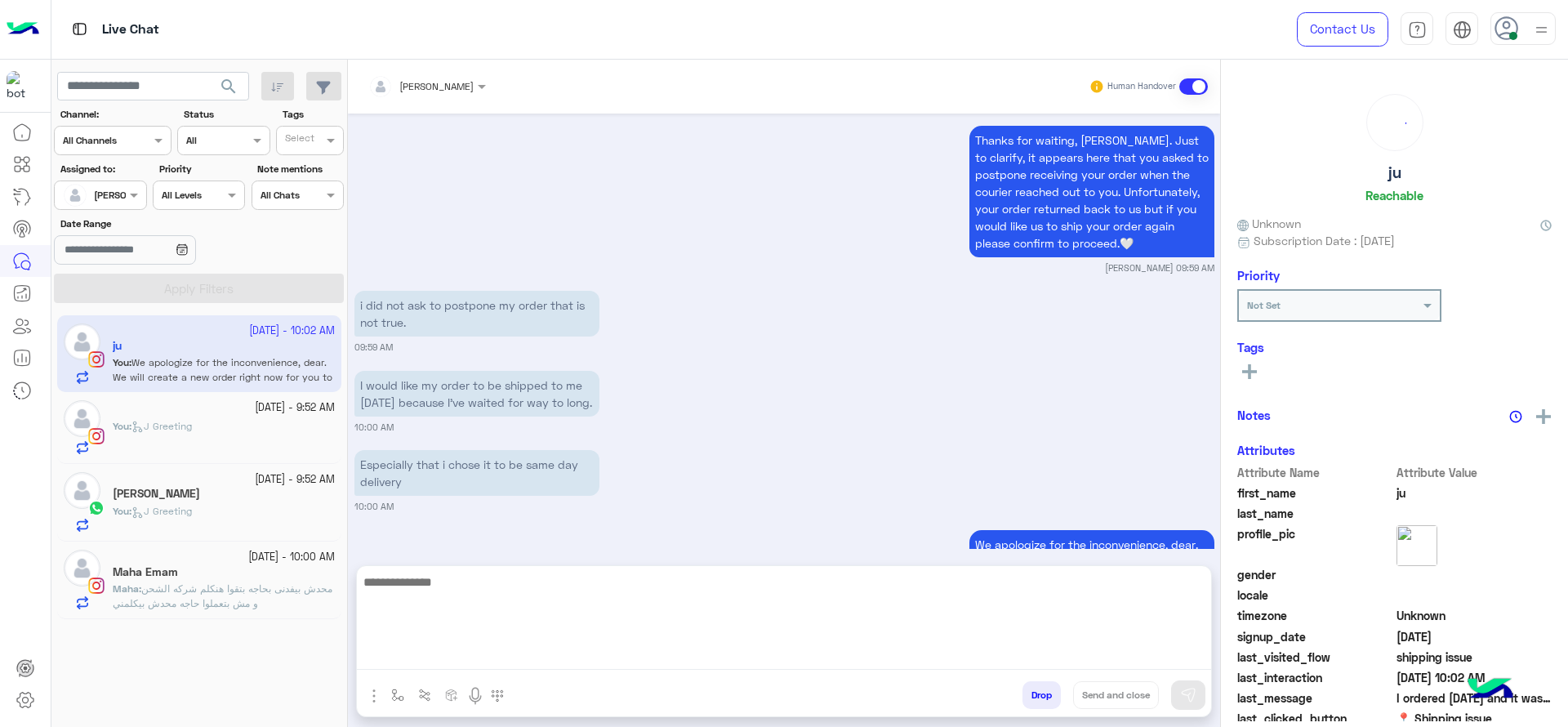
click at [559, 652] on textarea at bounding box center [784, 621] width 854 height 98
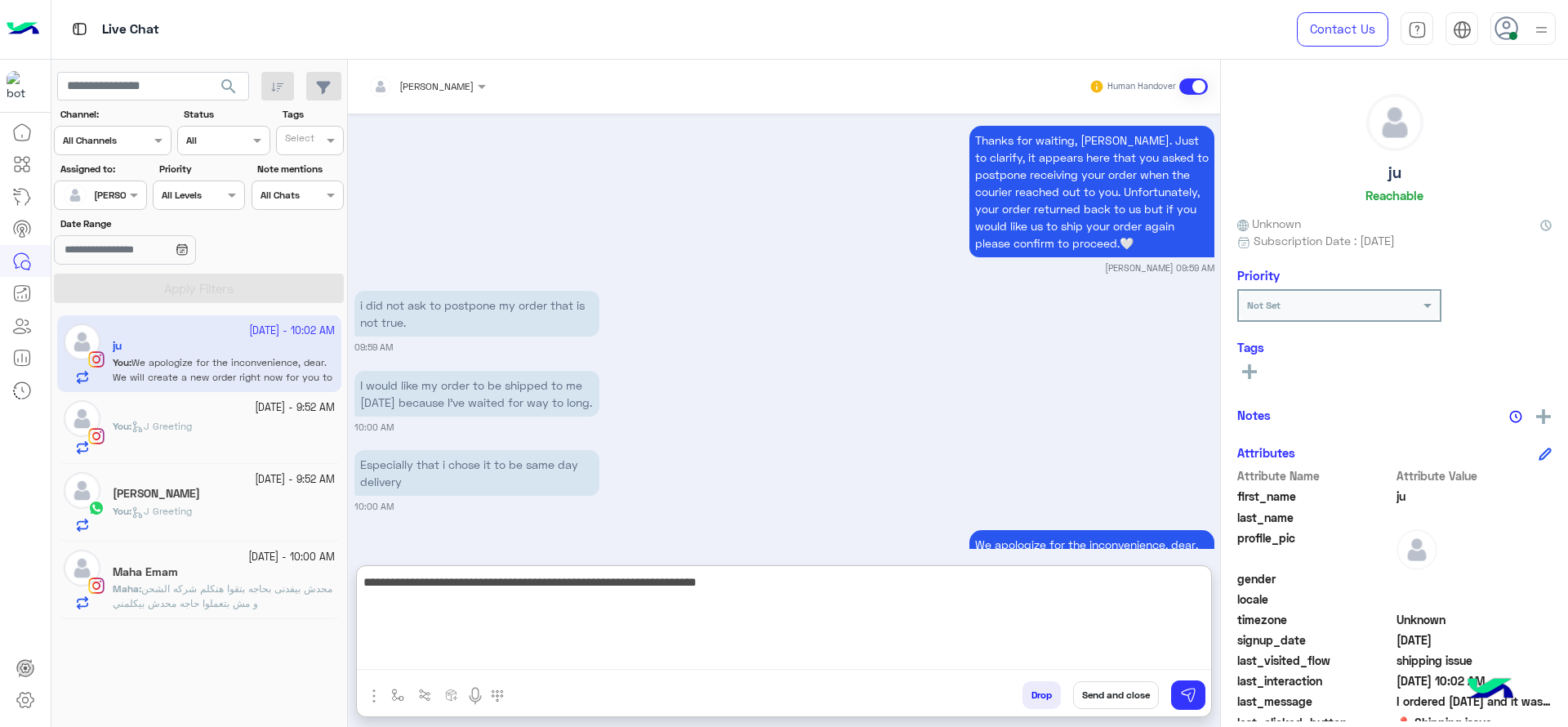
click at [711, 572] on textarea "**********" at bounding box center [784, 621] width 854 height 98
click at [812, 587] on textarea "**********" at bounding box center [784, 621] width 854 height 98
type textarea "**********"
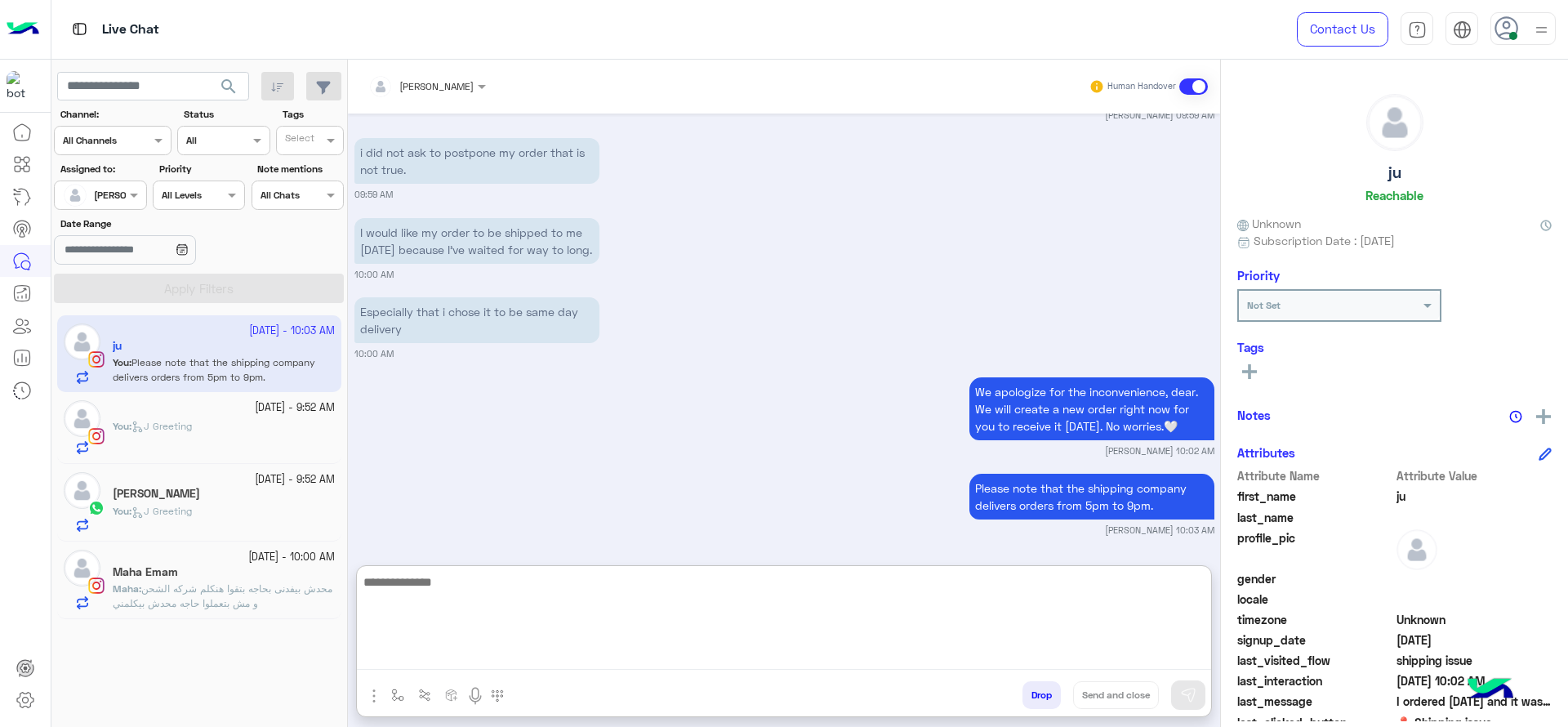
scroll to position [1344, 0]
paste textarea "**********"
type textarea "**********"
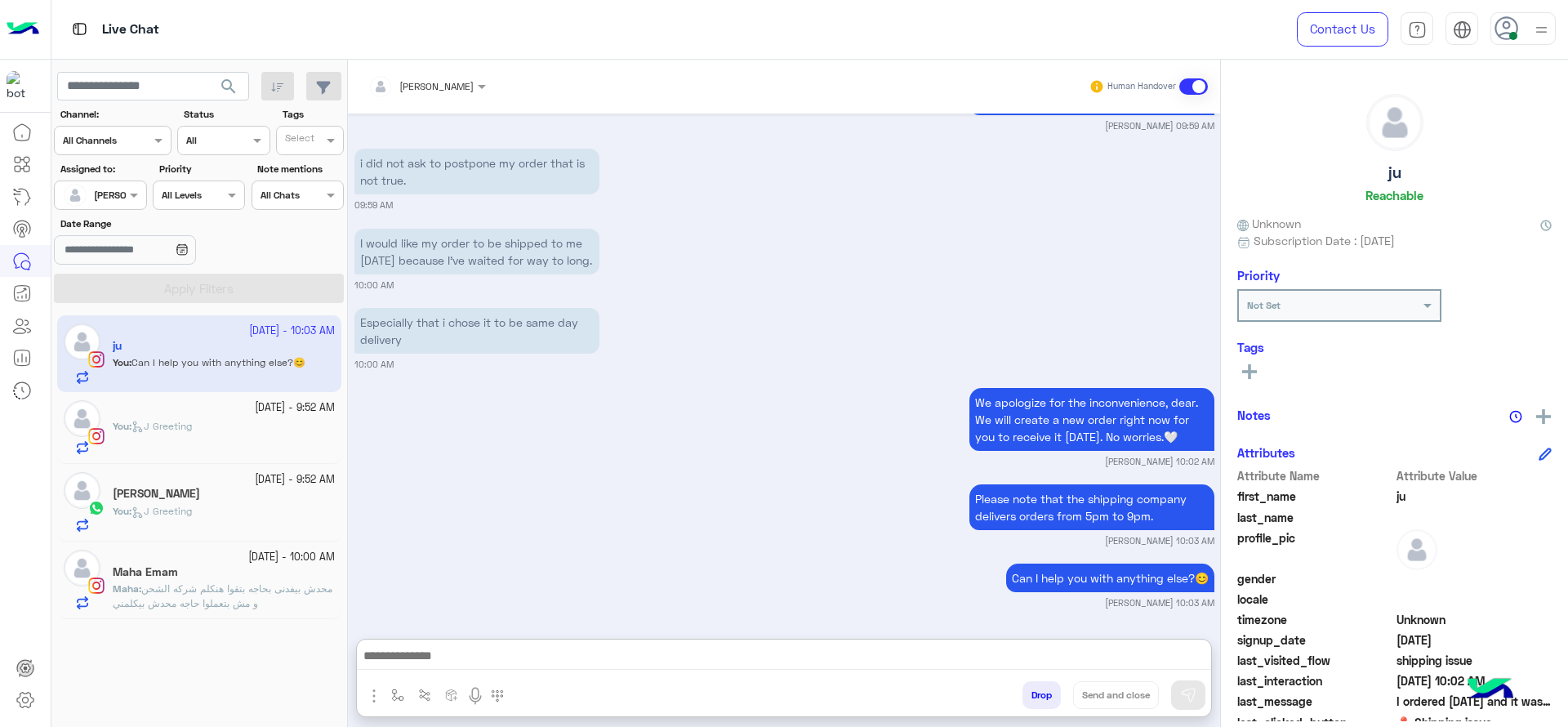
click at [254, 585] on span "محدش بيفدنى بحاجه بتقوا هنكلم شركه الشحن و مش بتعملوا حاجه محدش بيكلمني" at bounding box center [222, 595] width 220 height 27
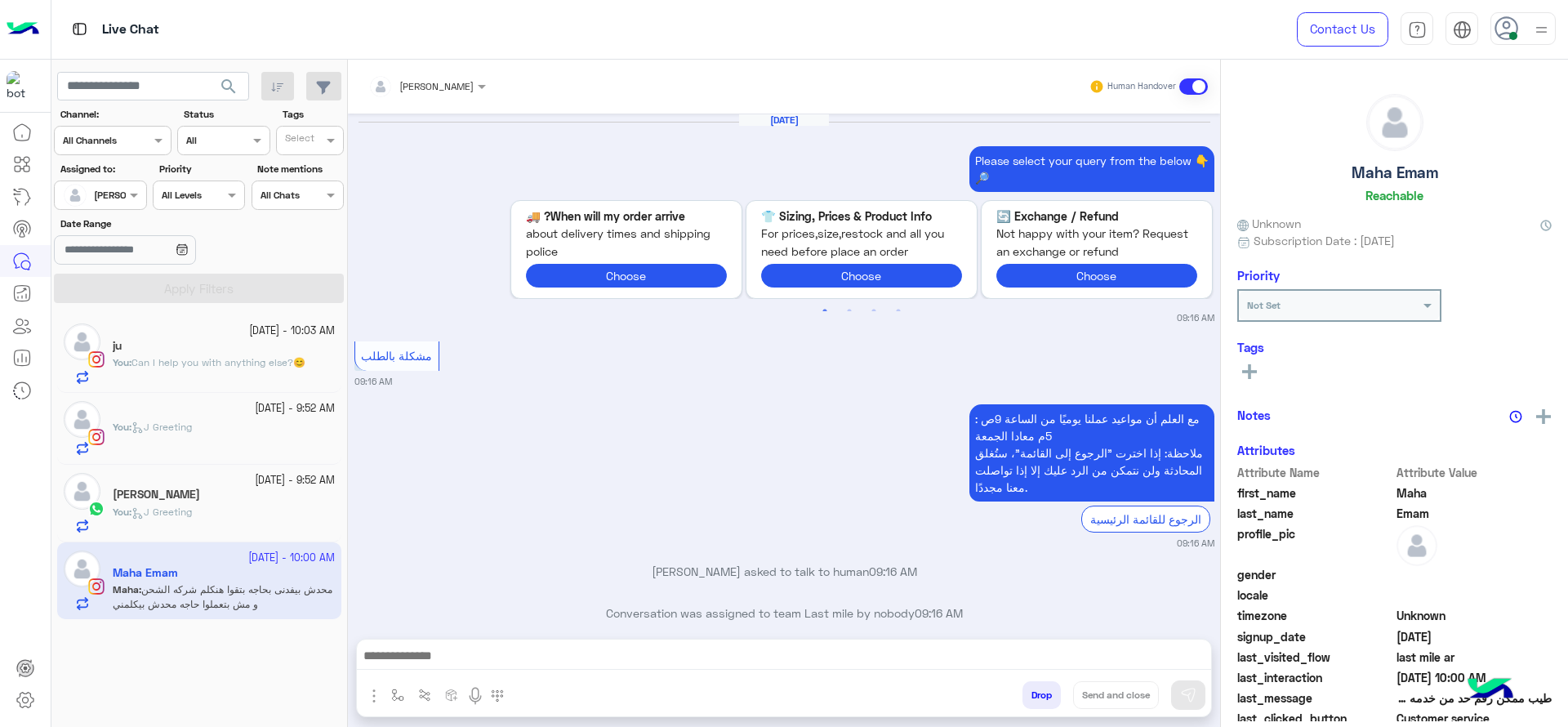
scroll to position [1075, 0]
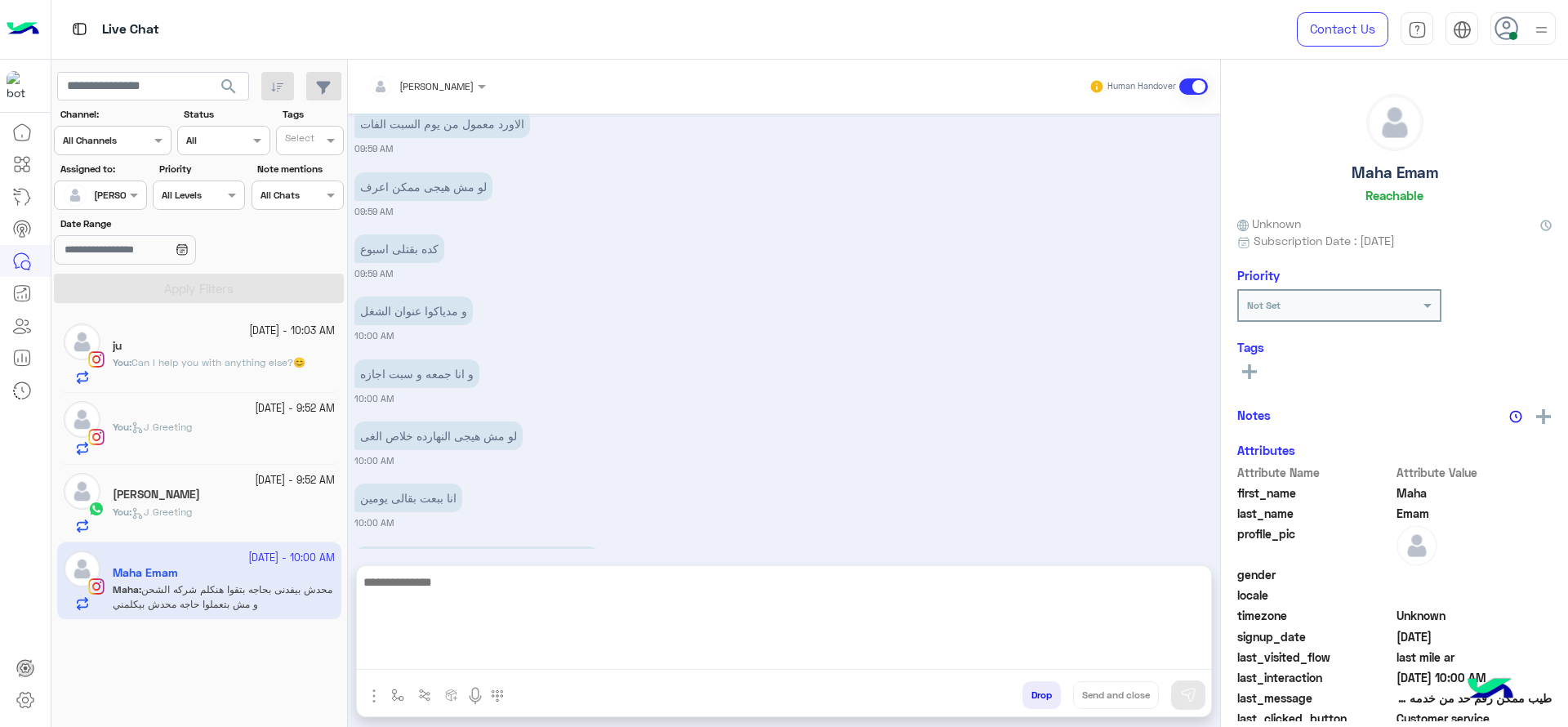
click at [585, 667] on textarea at bounding box center [784, 621] width 854 height 98
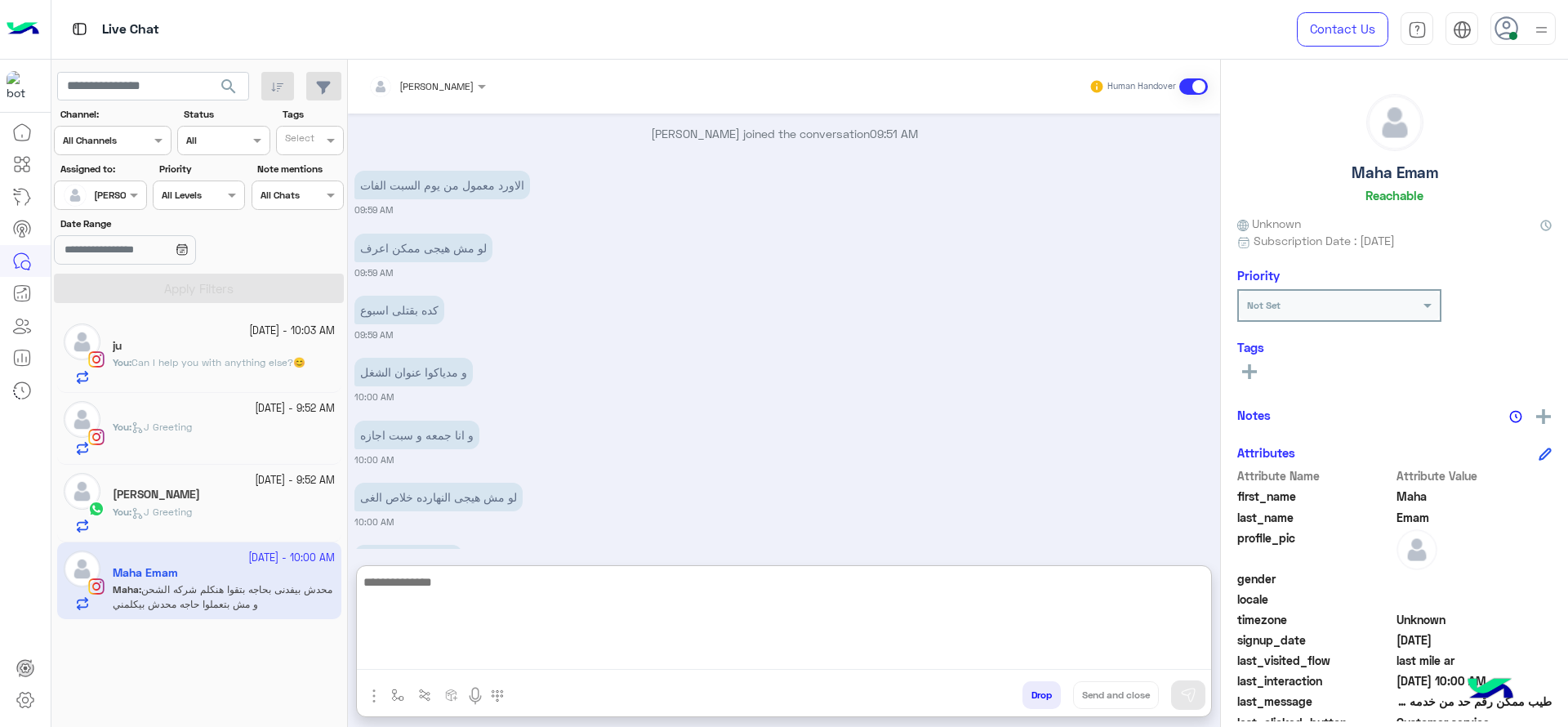
scroll to position [1148, 0]
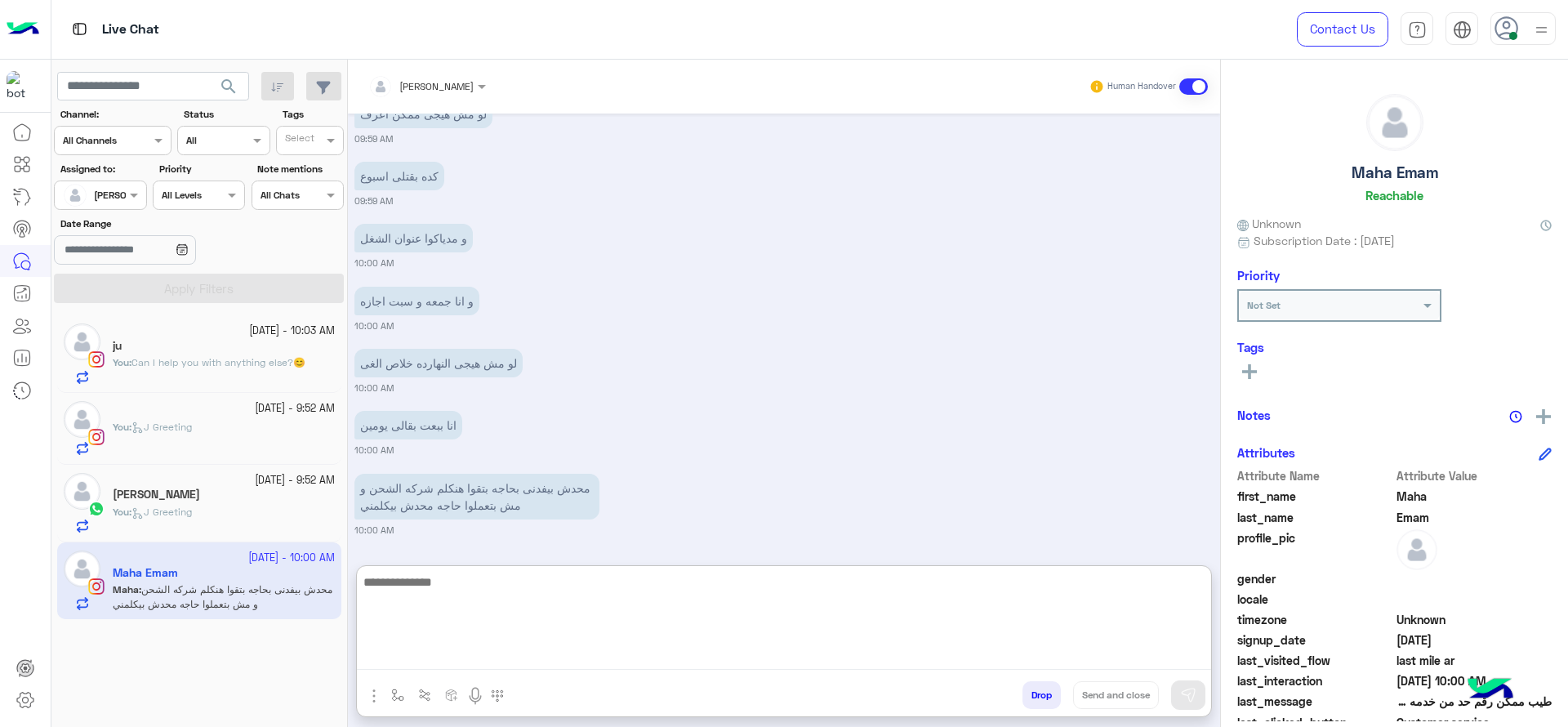
click at [677, 650] on textarea at bounding box center [784, 621] width 854 height 98
type textarea "*"
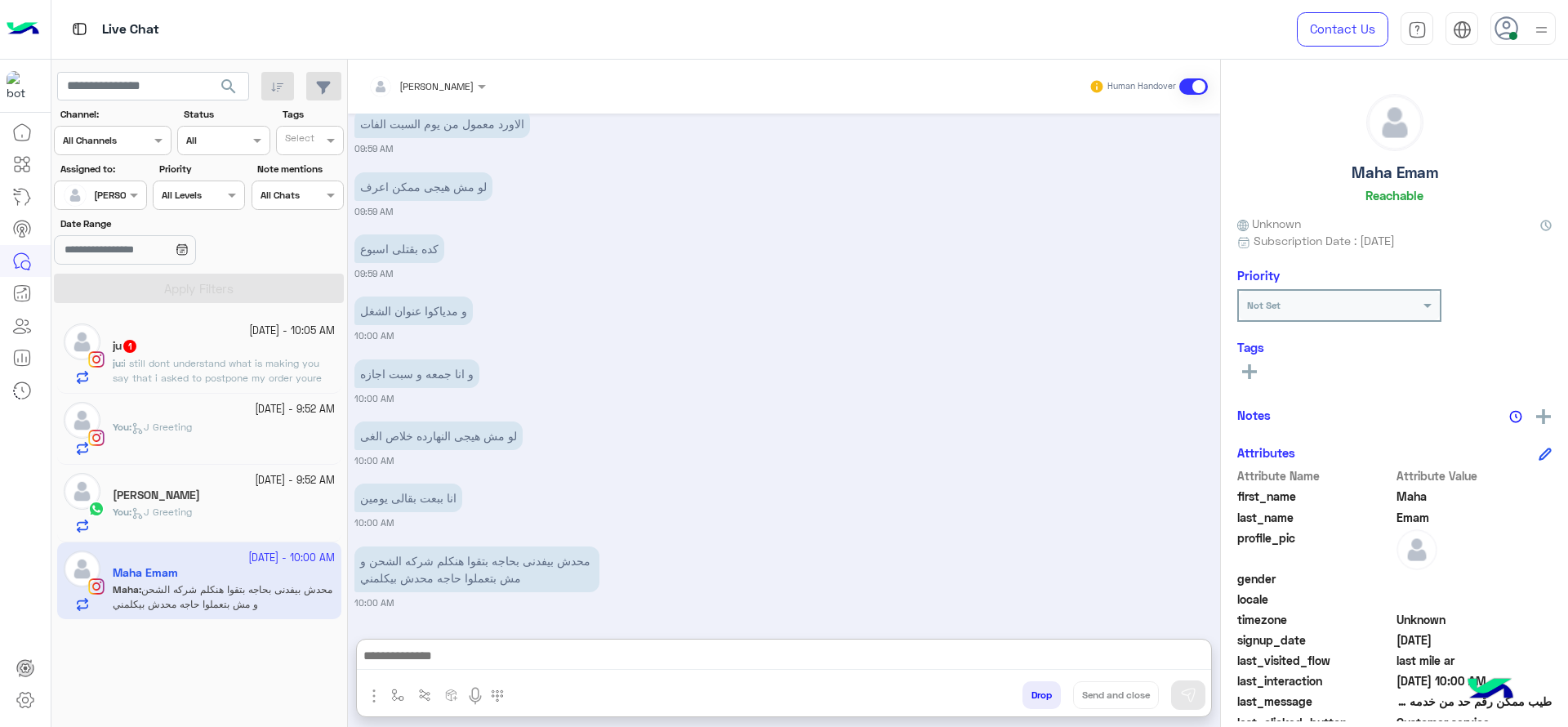
click at [240, 366] on span "i still dont understand what is making you say that i asked to postpone my orde…" at bounding box center [217, 385] width 209 height 57
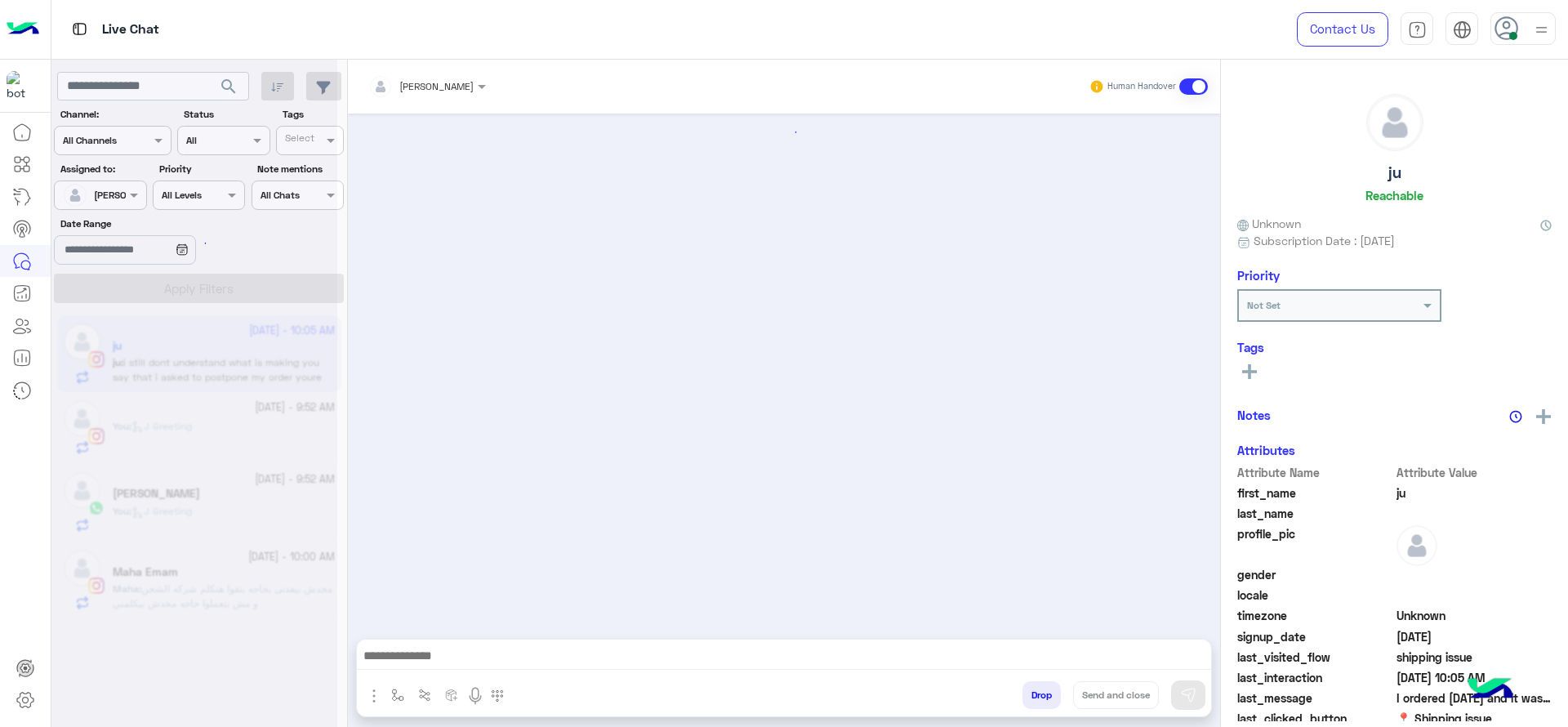
scroll to position [1303, 0]
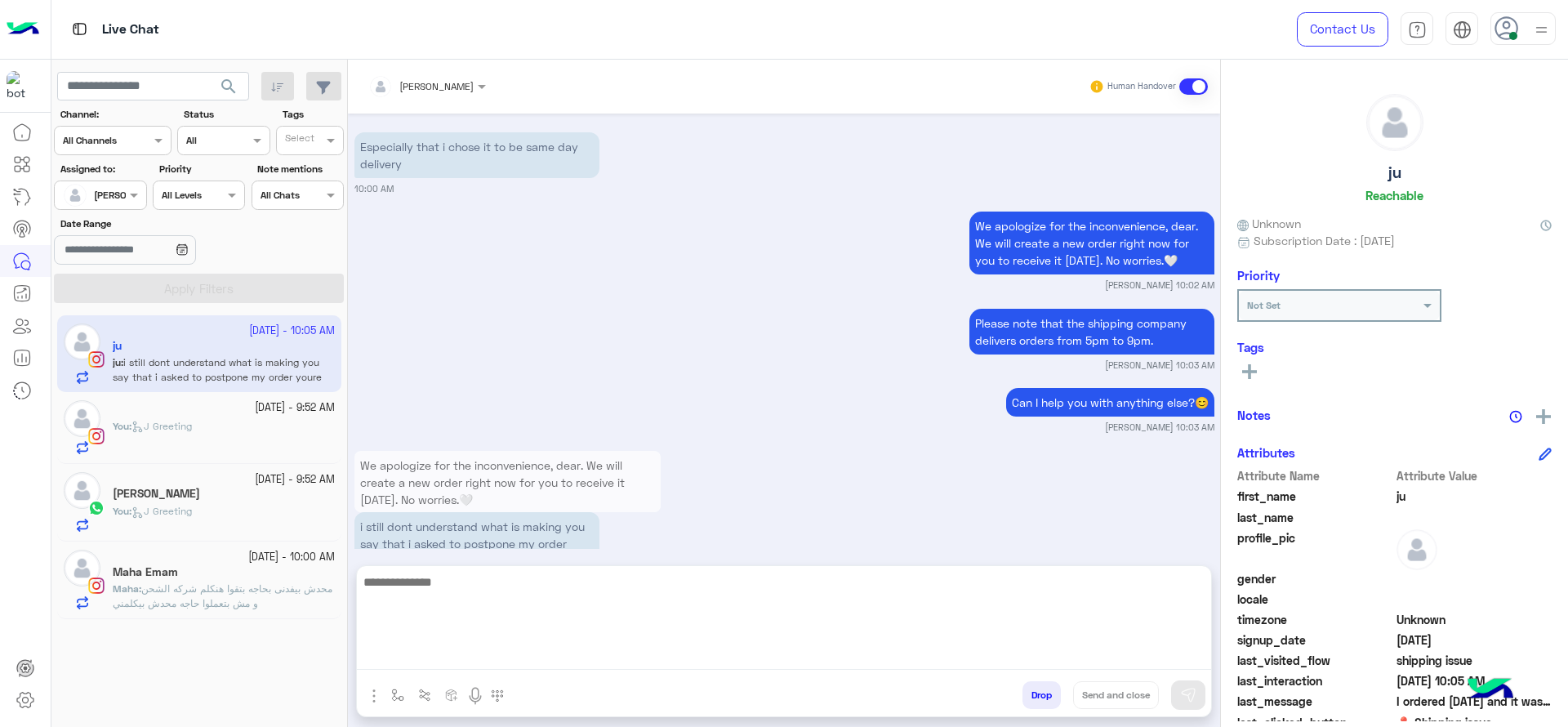
click at [561, 647] on textarea at bounding box center [784, 621] width 854 height 98
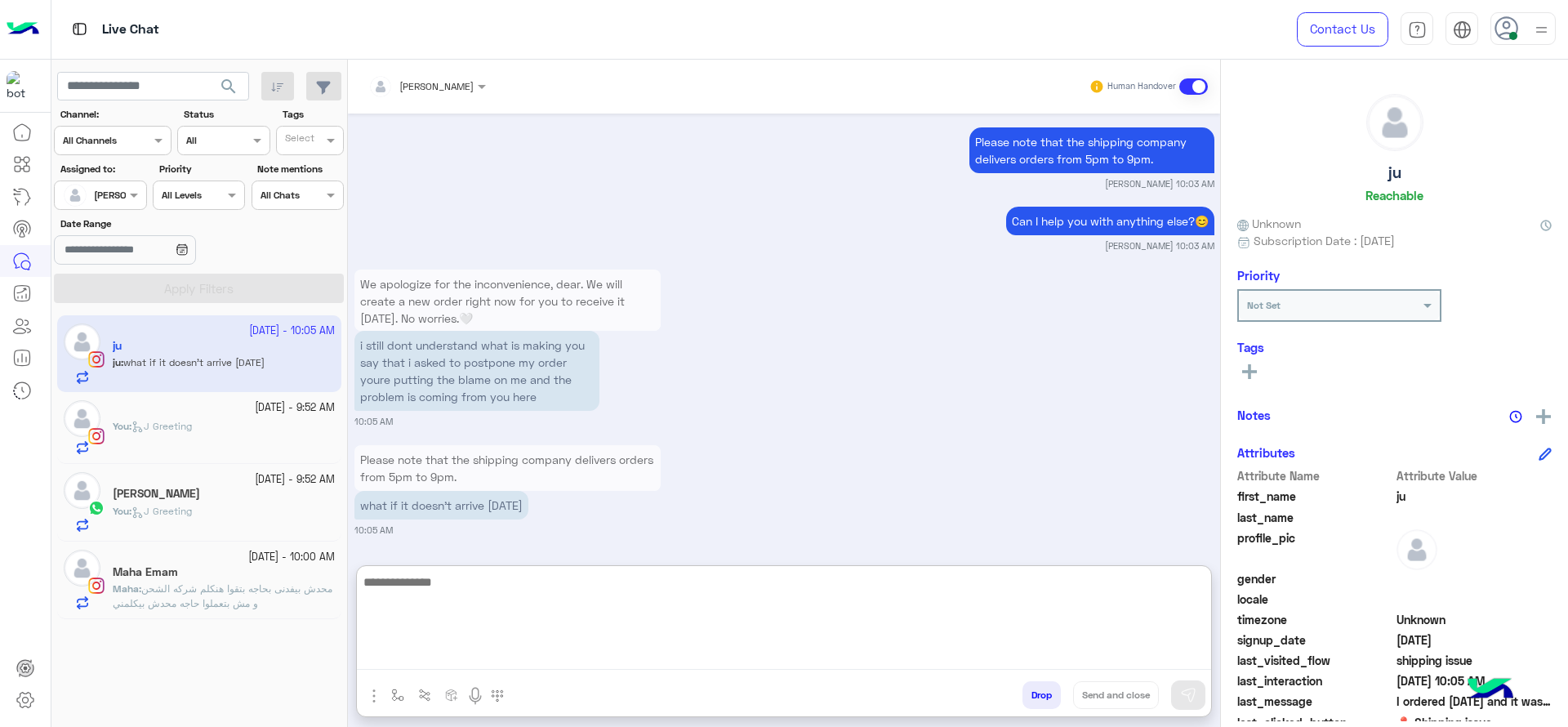
type textarea "*"
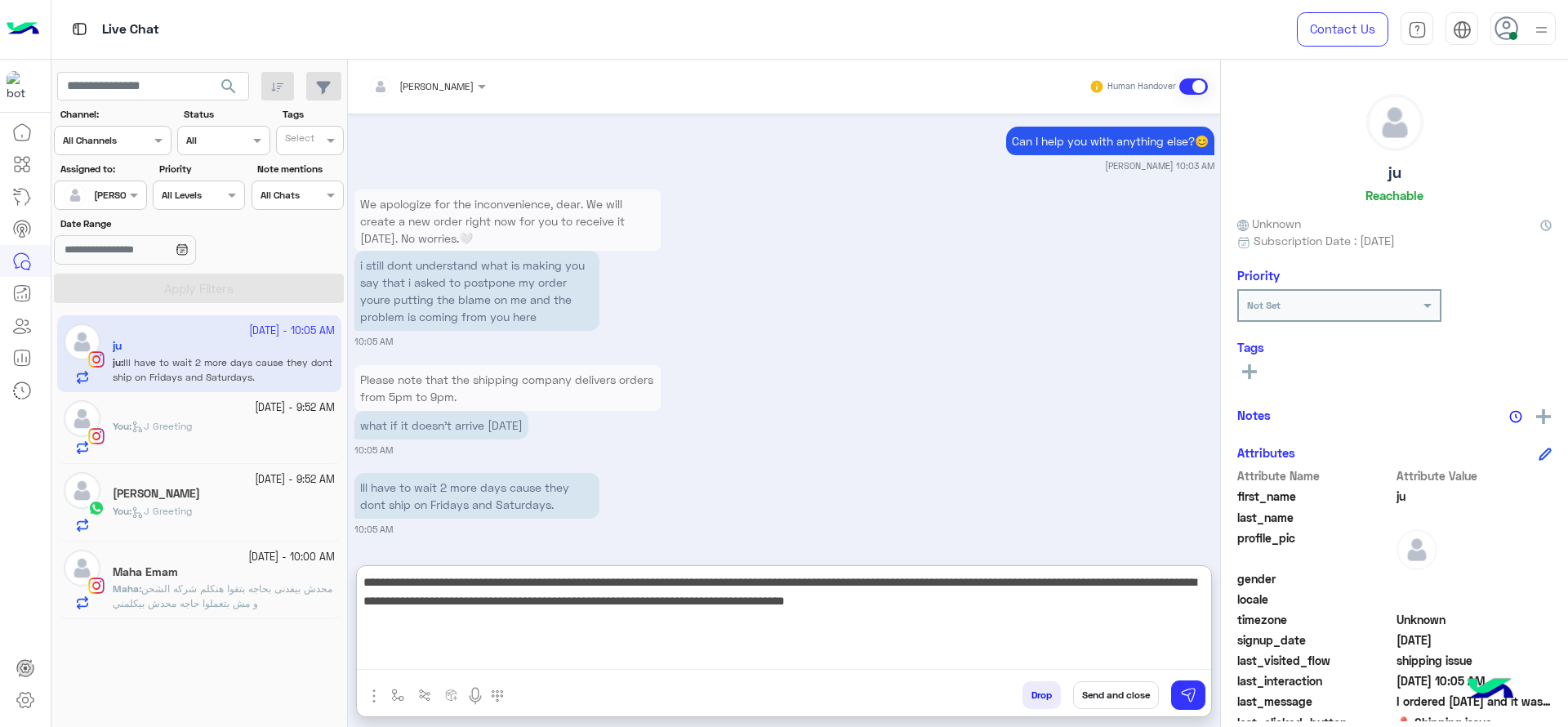
click at [744, 585] on textarea "**********" at bounding box center [784, 621] width 854 height 98
type textarea "**********"
click at [767, 580] on textarea "**********" at bounding box center [784, 621] width 854 height 98
click at [795, 643] on textarea "**********" at bounding box center [784, 621] width 854 height 98
click at [1114, 650] on textarea "**********" at bounding box center [784, 621] width 854 height 98
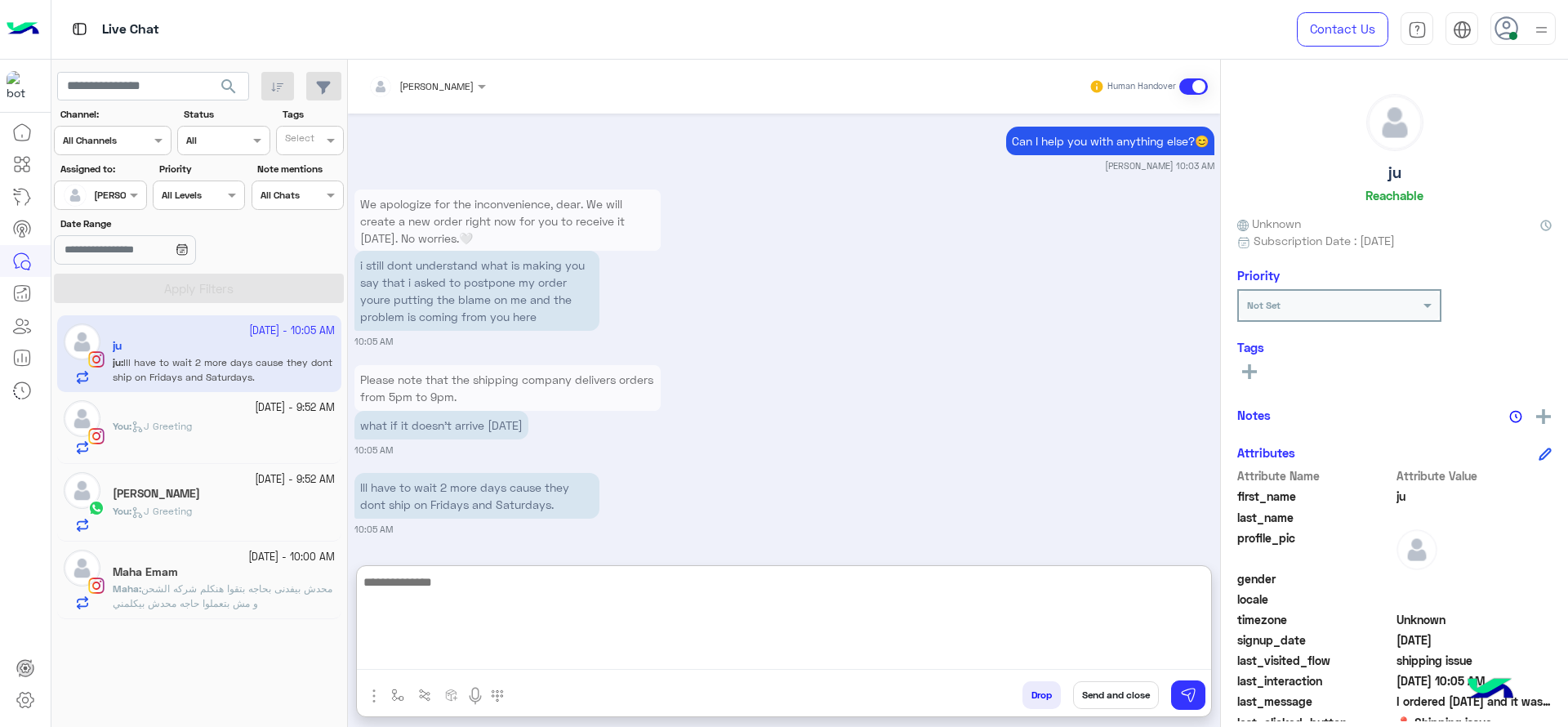
scroll to position [1729, 0]
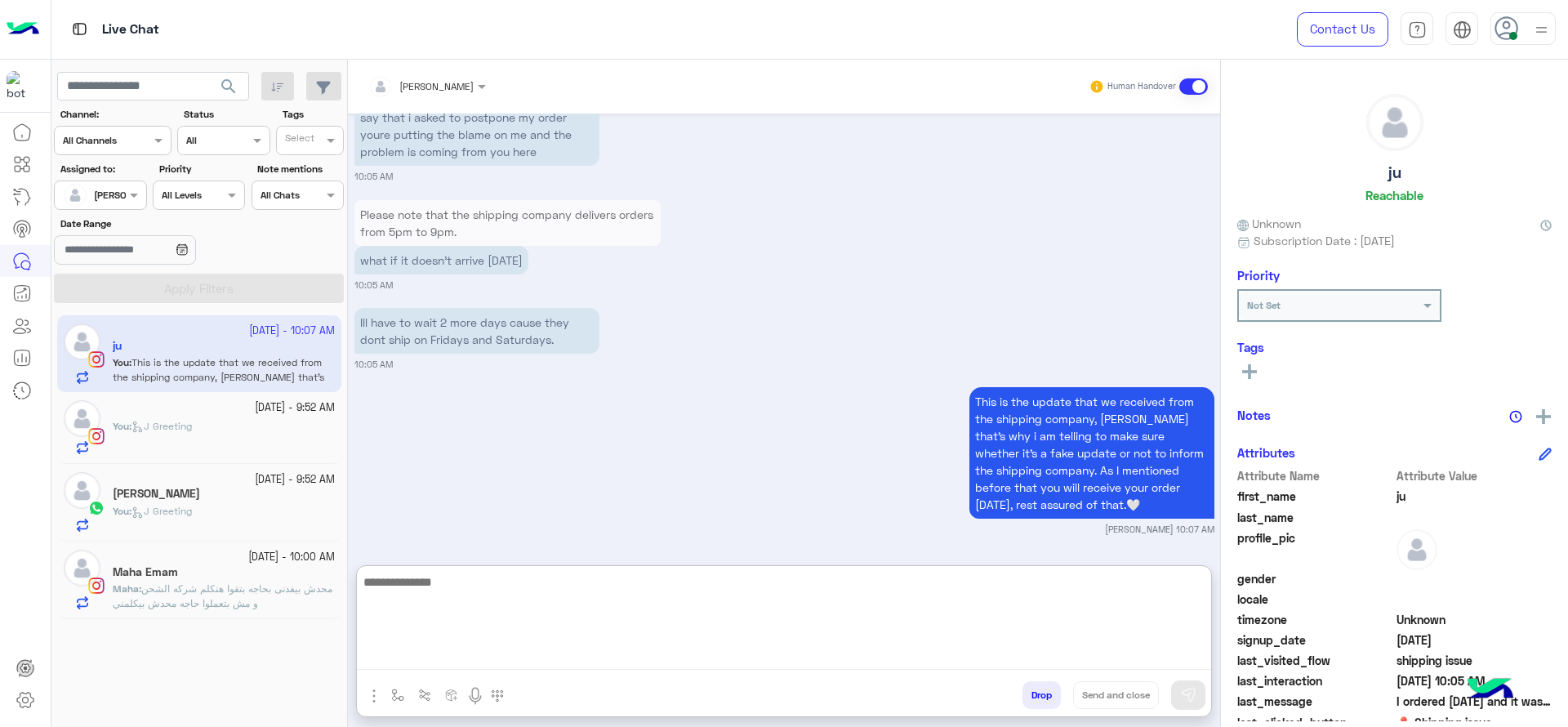
click at [700, 643] on textarea at bounding box center [784, 621] width 854 height 98
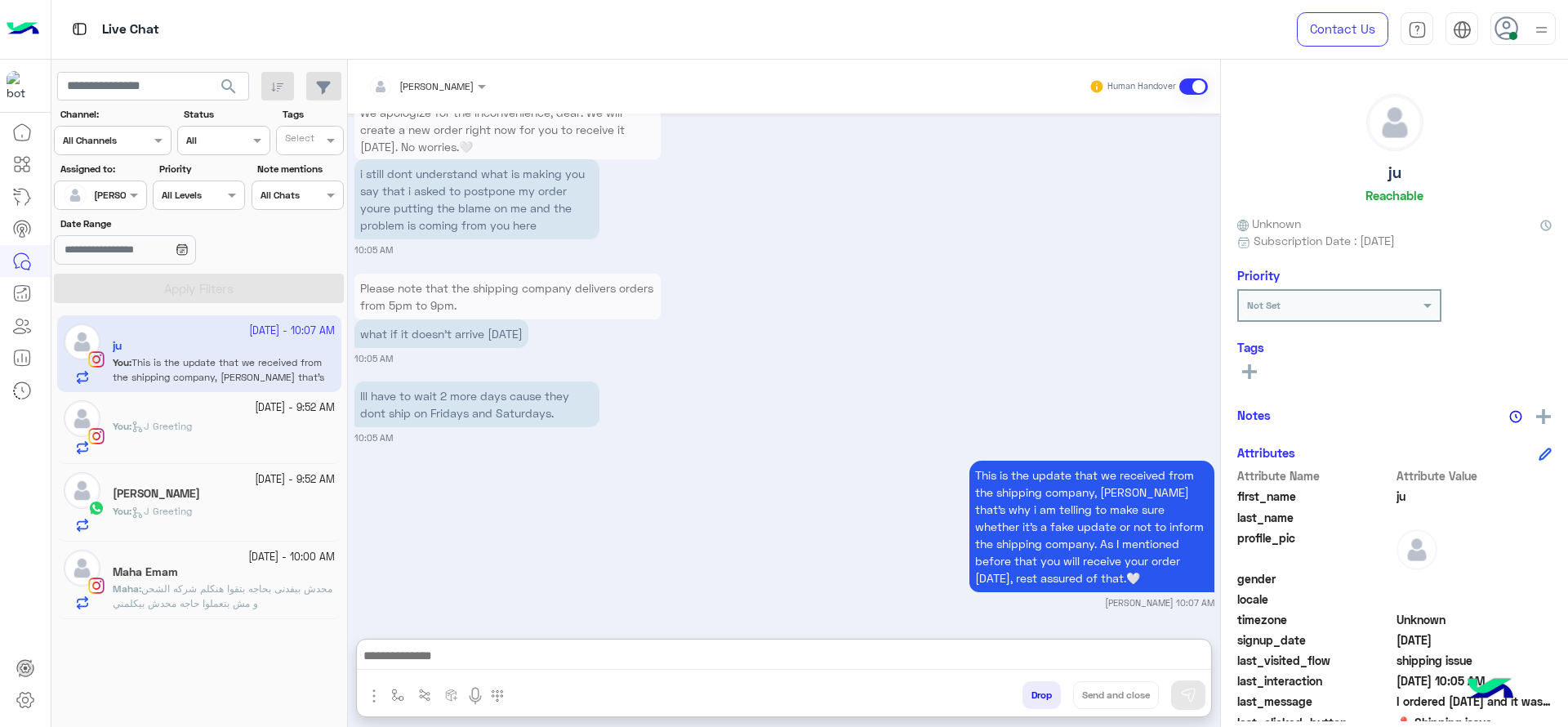
click at [272, 552] on small "2 October - 10:00 AM" at bounding box center [291, 557] width 87 height 16
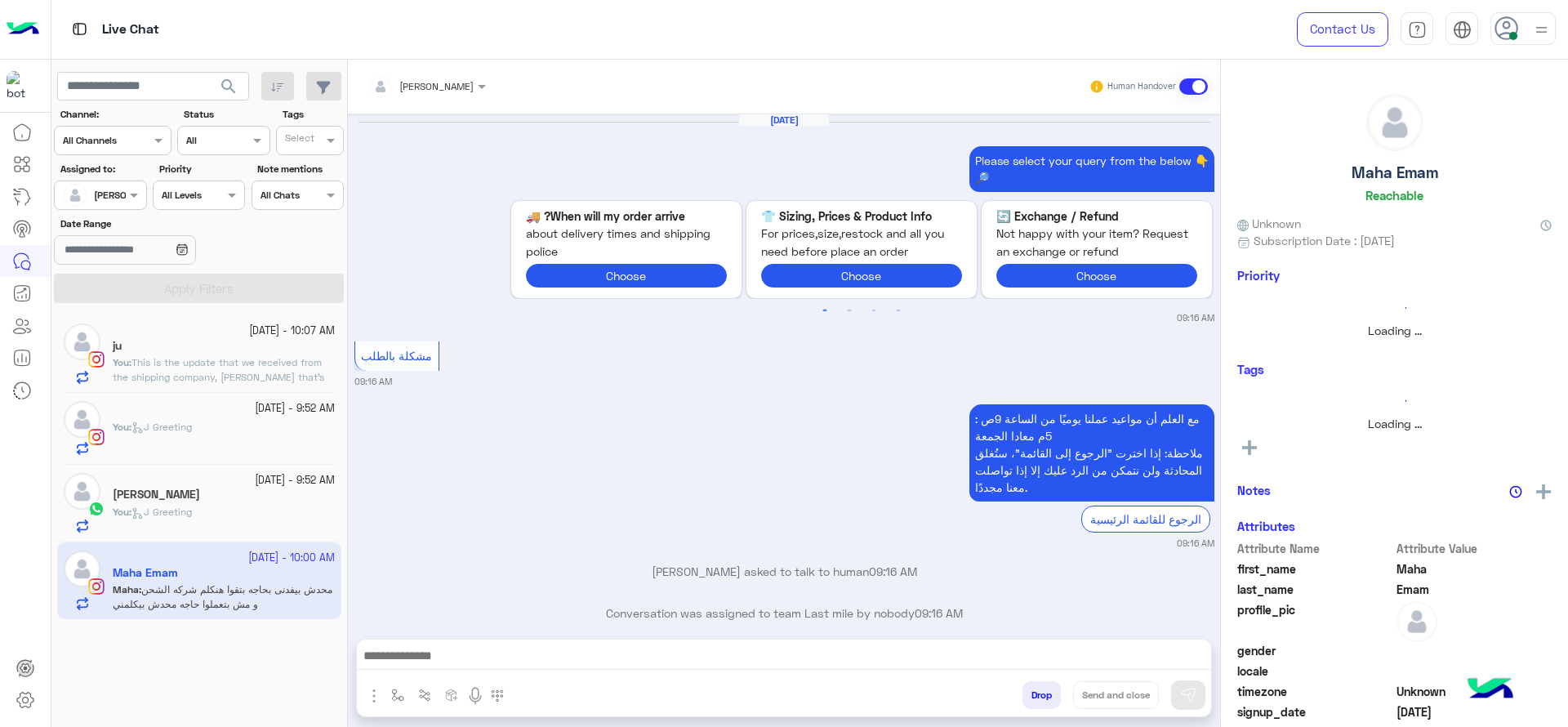
scroll to position [1075, 0]
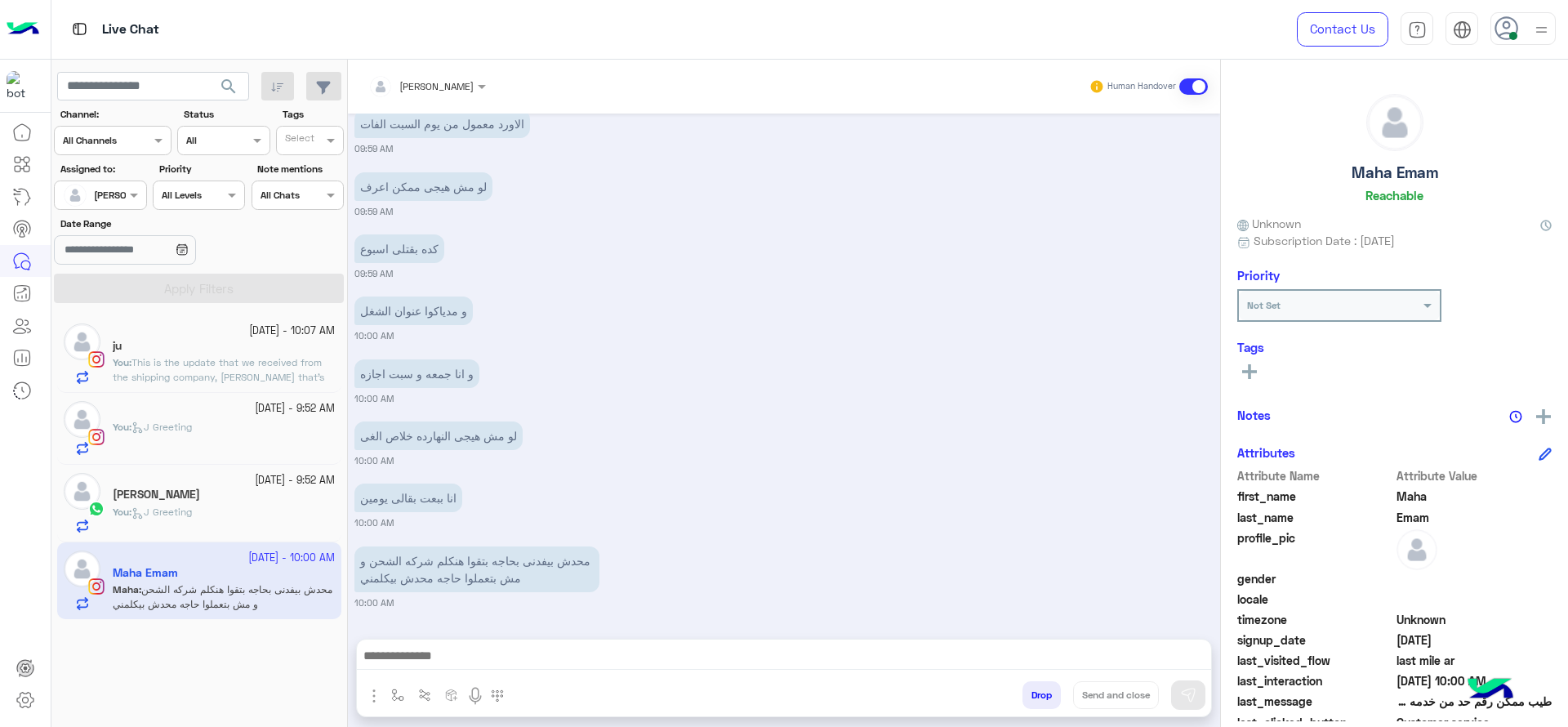
click at [690, 642] on div at bounding box center [784, 660] width 854 height 41
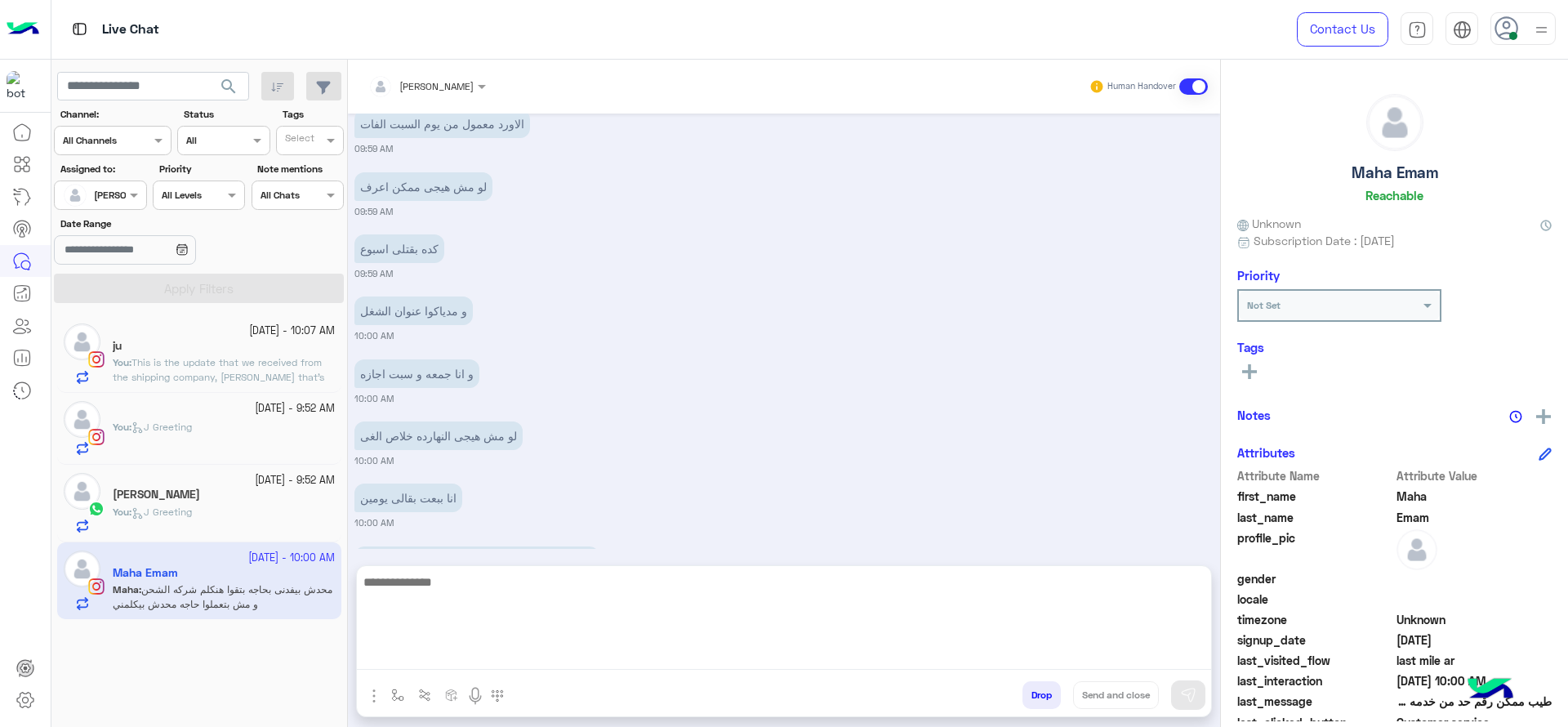
click at [690, 647] on textarea at bounding box center [784, 621] width 854 height 98
paste textarea "**********"
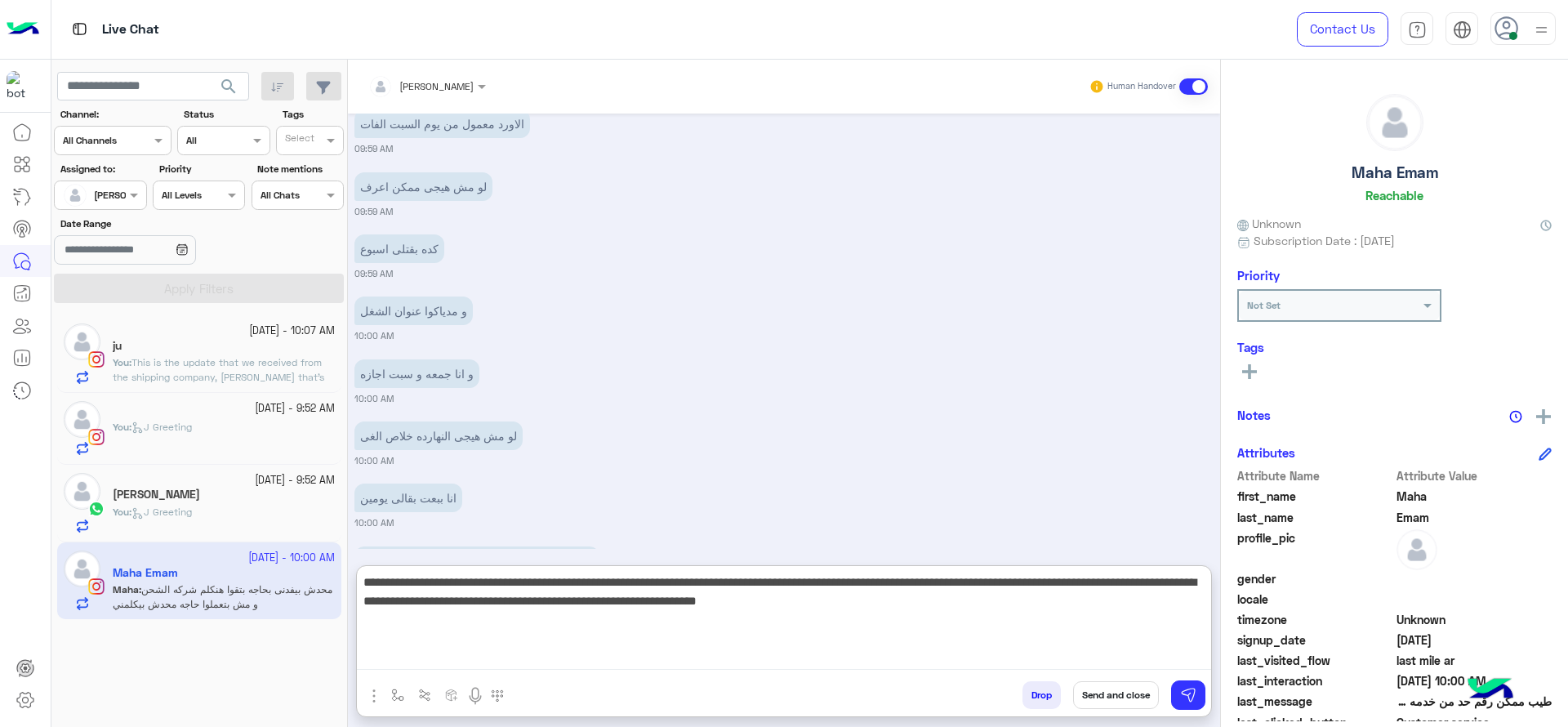
type textarea "**********"
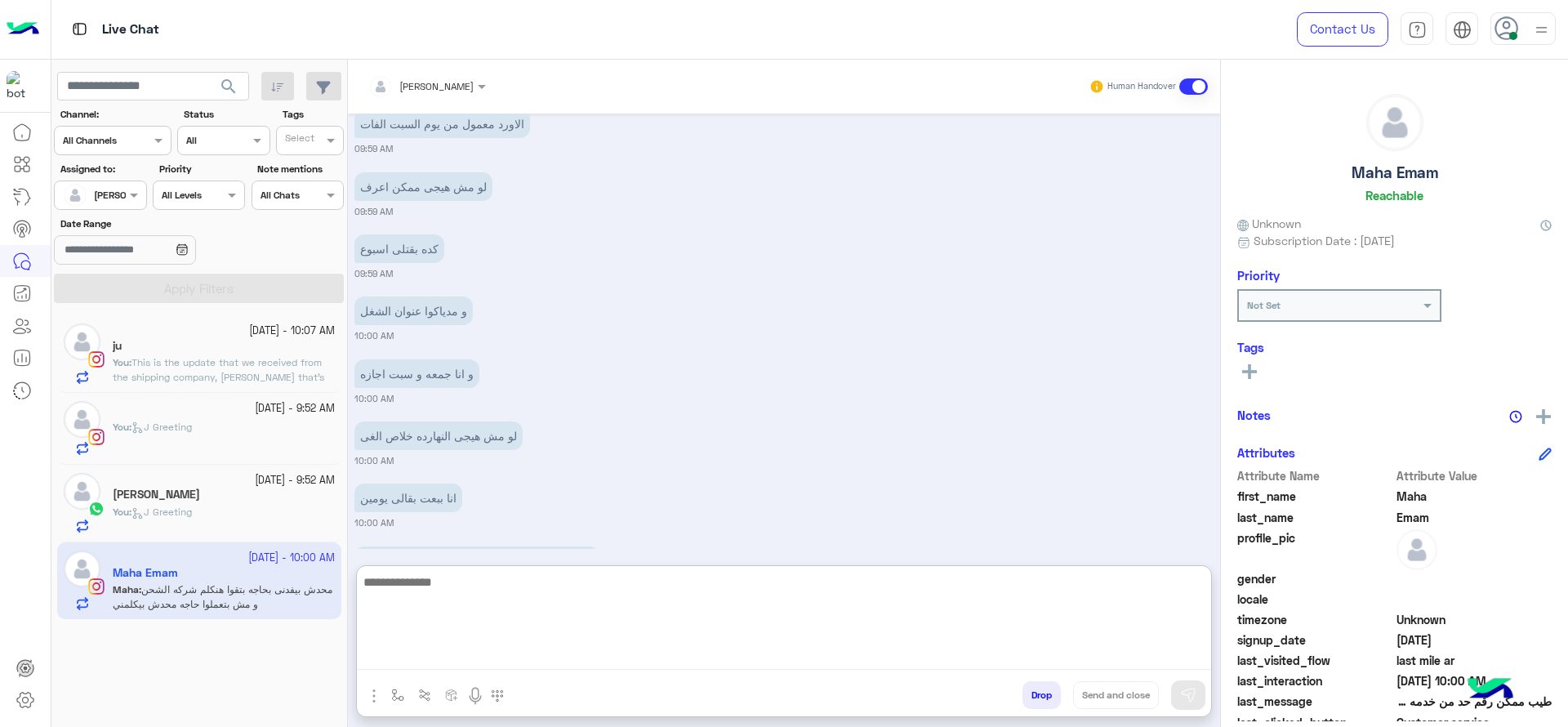
scroll to position [1297, 0]
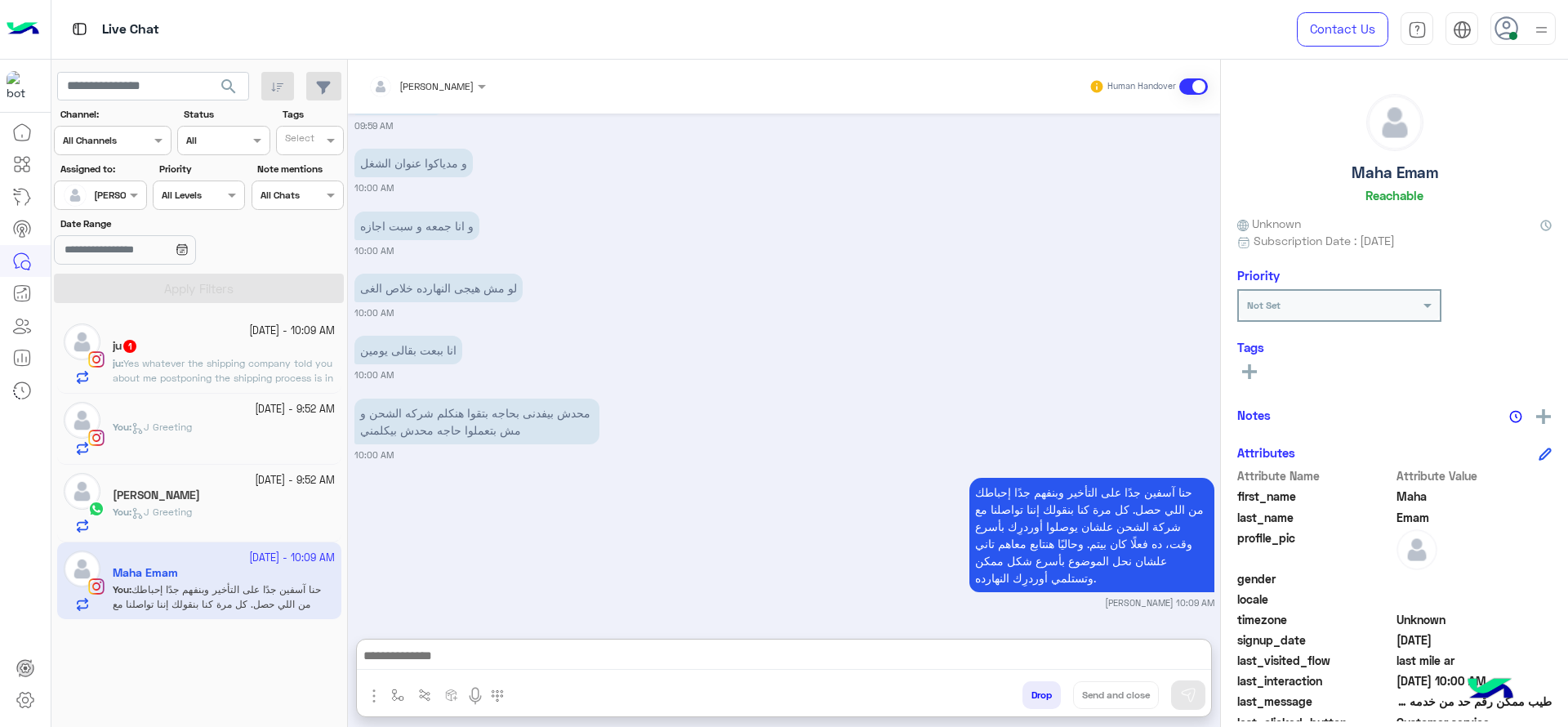
click at [202, 343] on div "ju 1" at bounding box center [224, 347] width 223 height 18
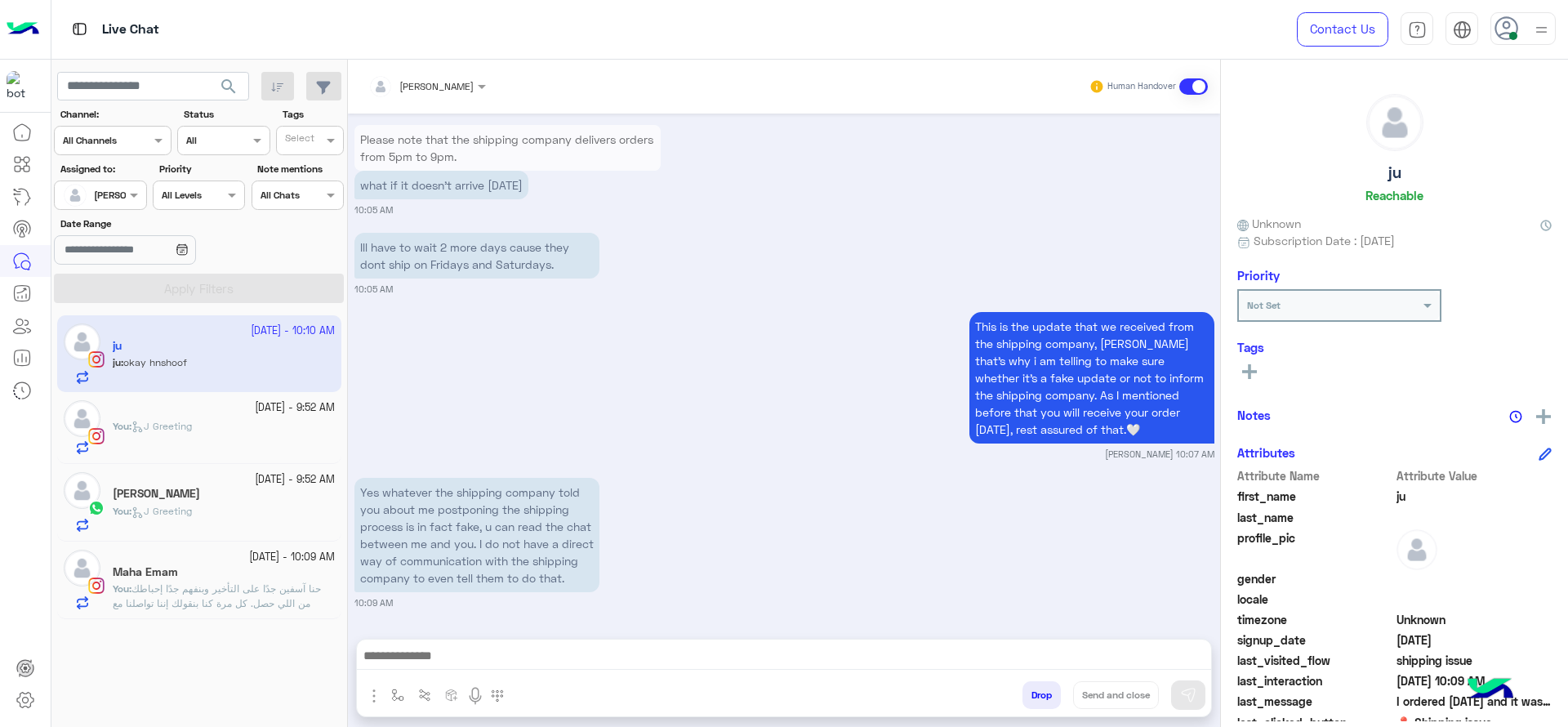
scroll to position [1481, 0]
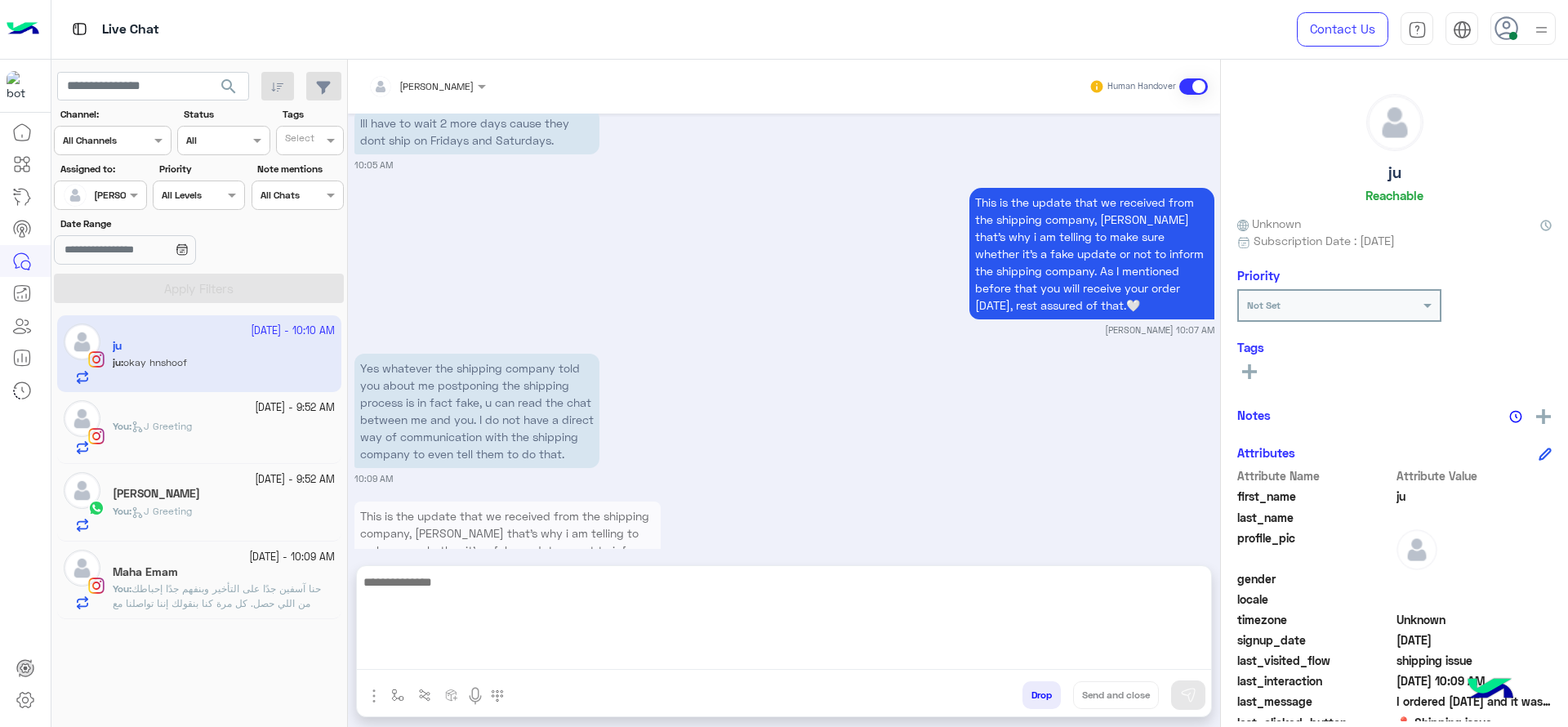
click at [580, 651] on textarea at bounding box center [784, 621] width 854 height 98
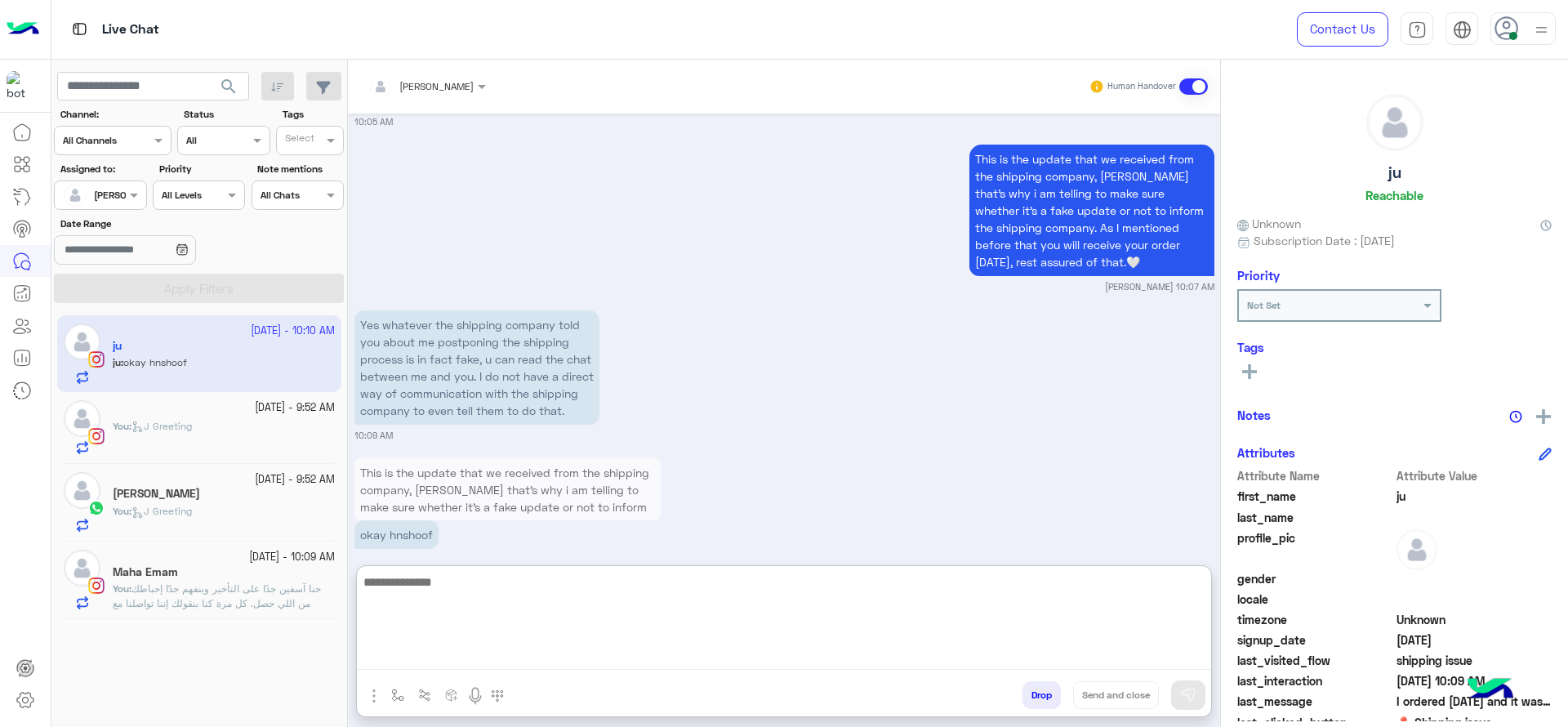
scroll to position [1554, 0]
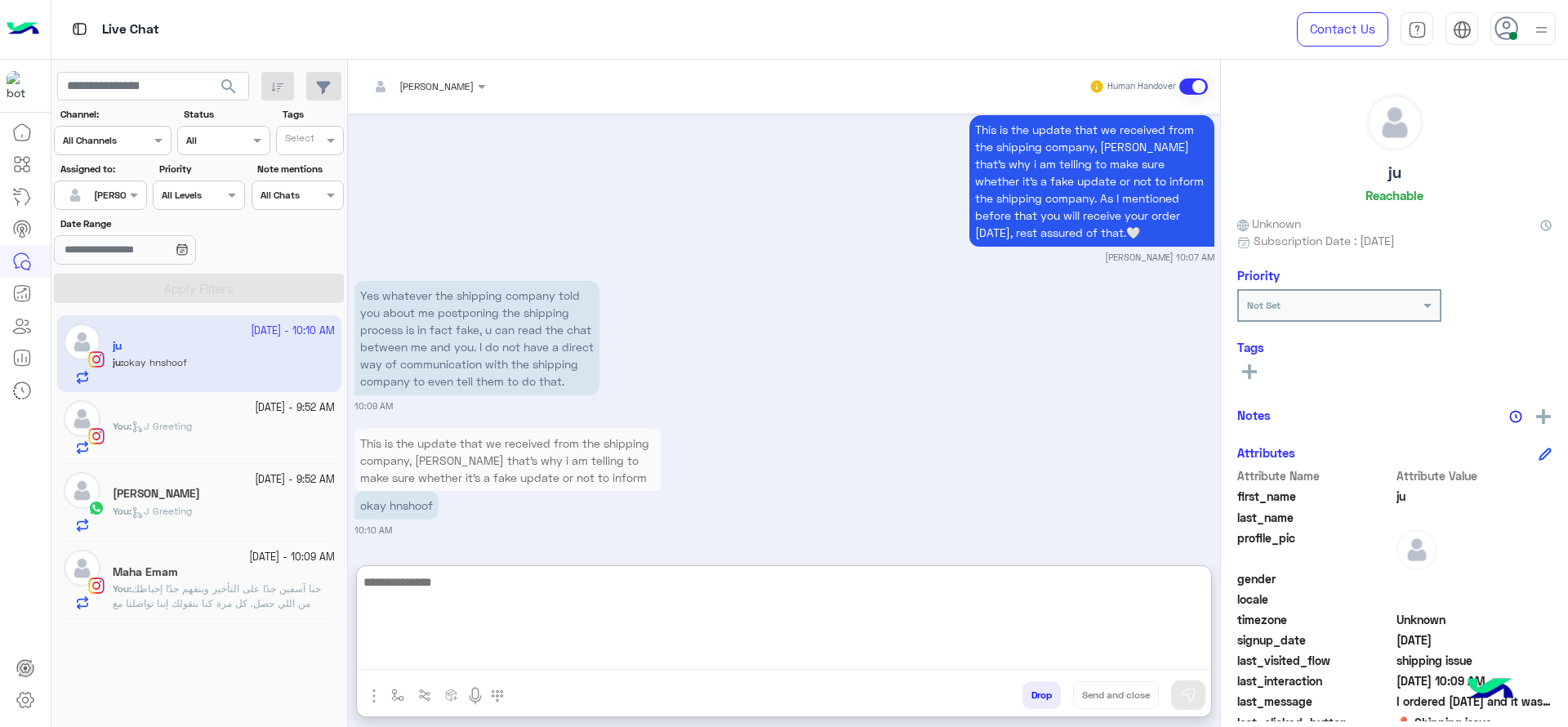
click at [557, 596] on textarea at bounding box center [784, 621] width 854 height 98
click at [699, 608] on textarea "**********" at bounding box center [784, 621] width 854 height 98
click at [657, 621] on textarea "**********" at bounding box center [784, 621] width 854 height 98
click at [653, 618] on textarea "**********" at bounding box center [784, 621] width 854 height 98
type textarea "**********"
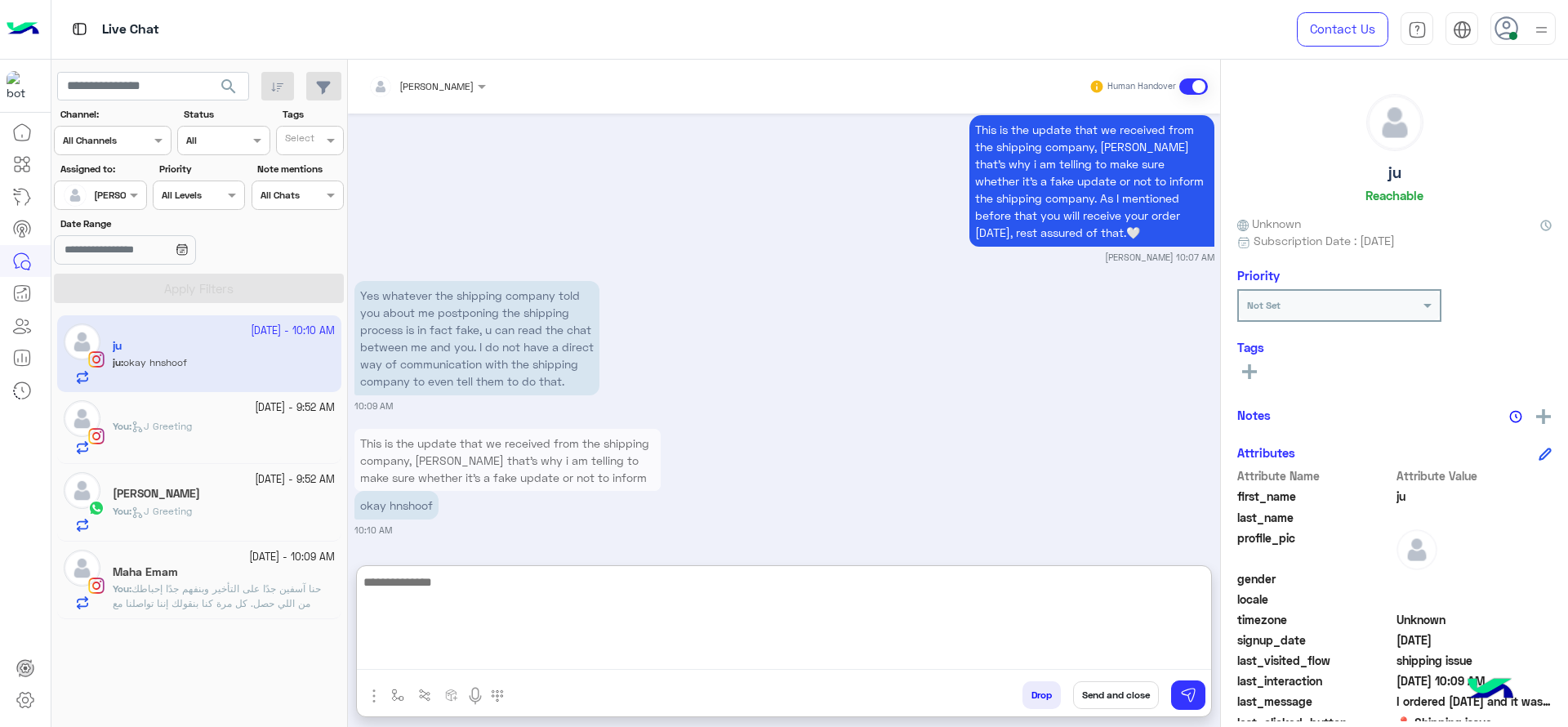
scroll to position [1634, 0]
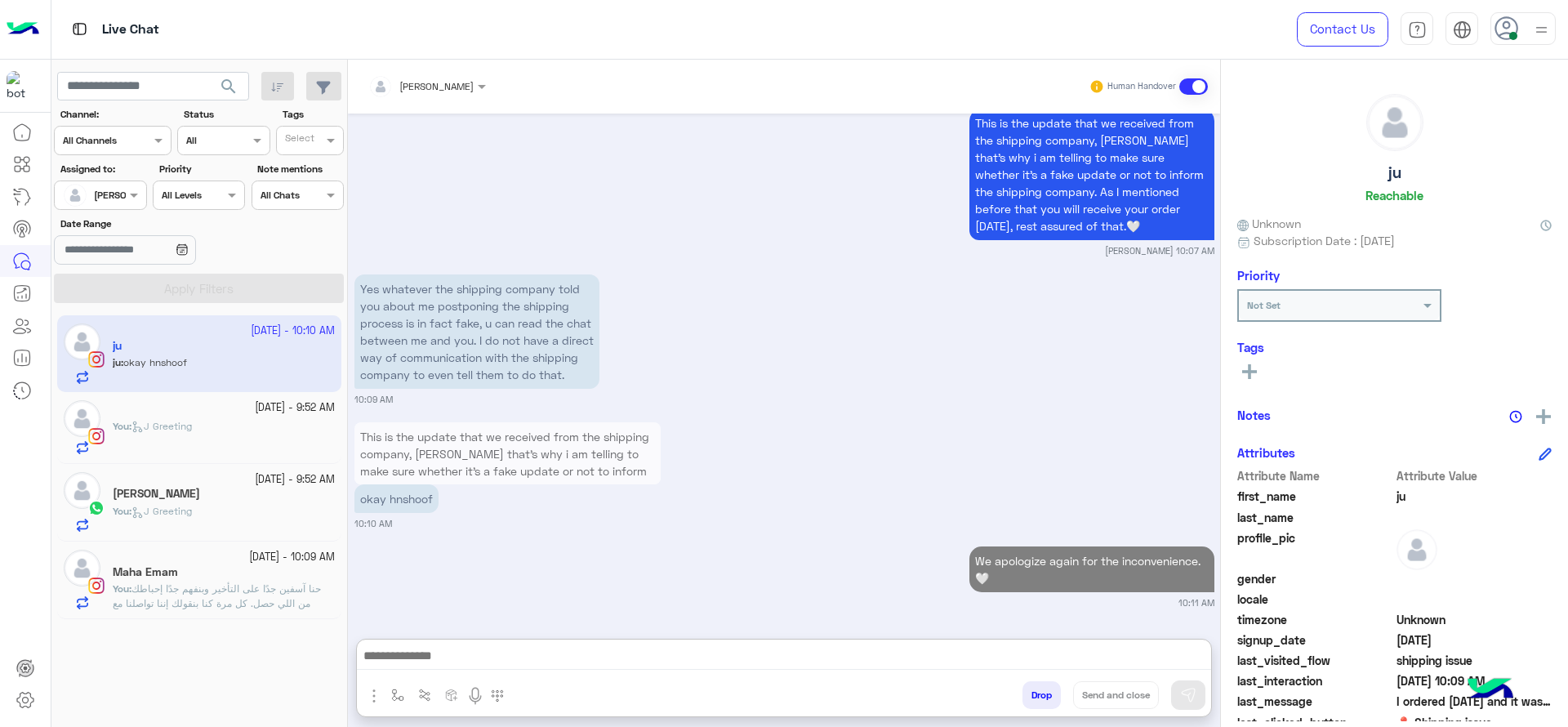
click at [234, 511] on div "You : J Greeting" at bounding box center [224, 517] width 223 height 28
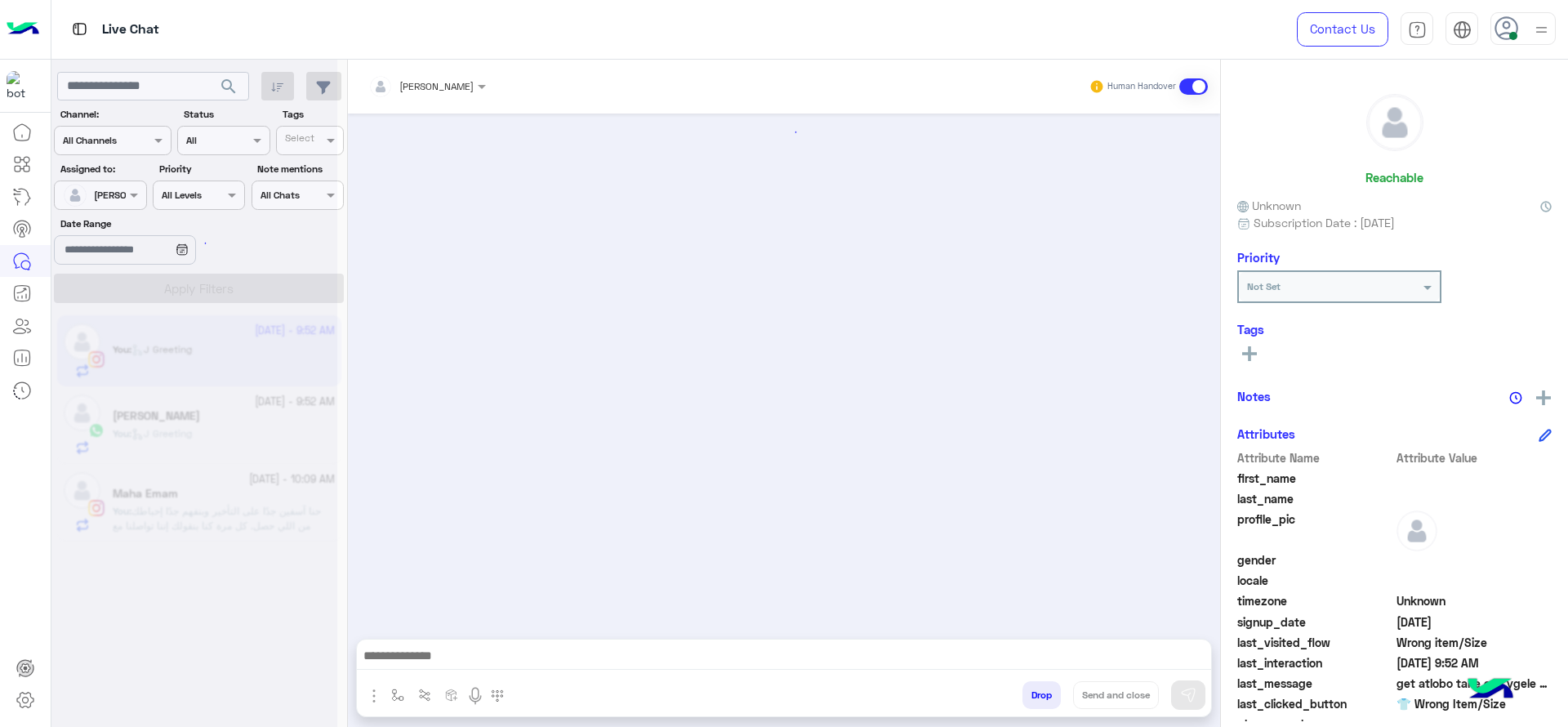
click at [278, 499] on div "Maha Emam" at bounding box center [224, 496] width 223 height 18
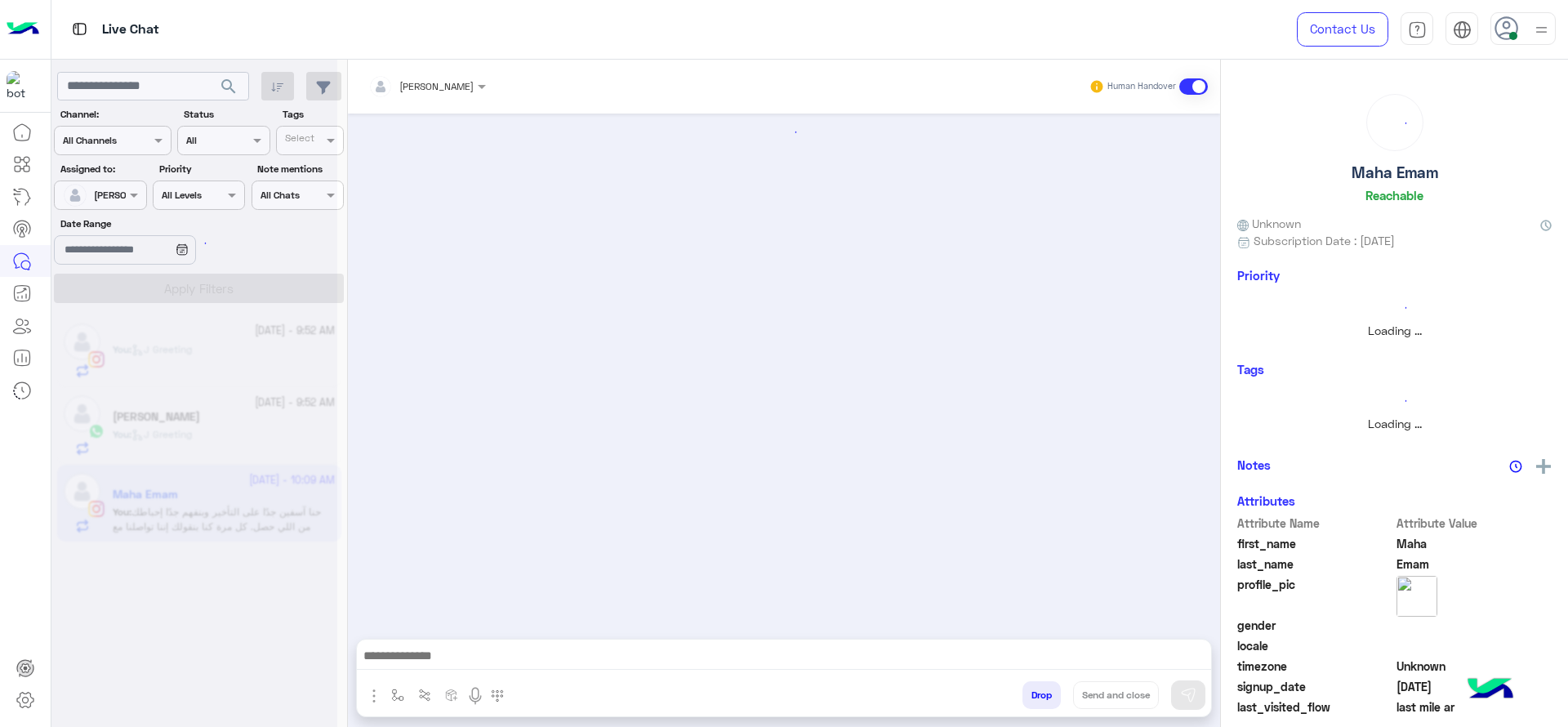
click at [278, 504] on div at bounding box center [194, 370] width 286 height 727
click at [278, 505] on div at bounding box center [194, 370] width 286 height 727
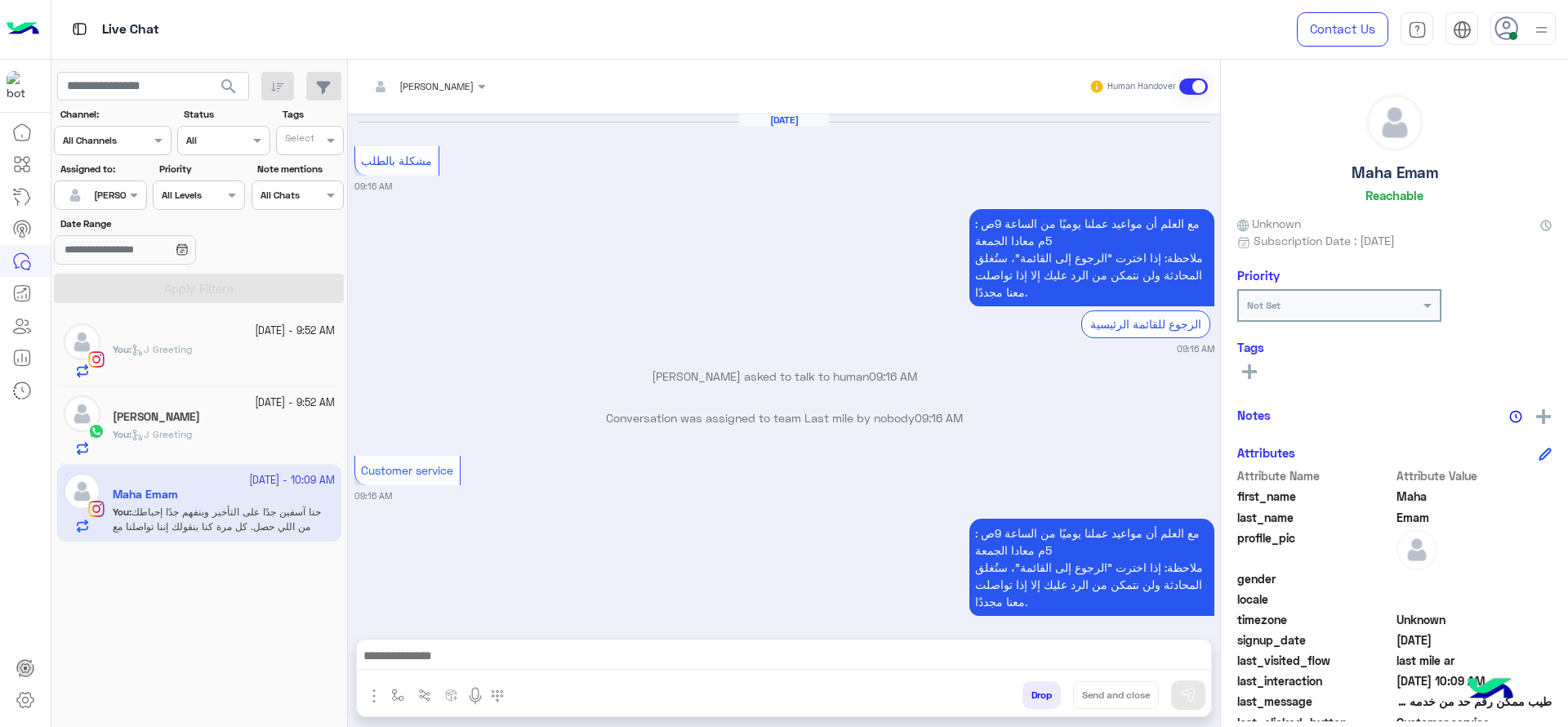
scroll to position [1028, 0]
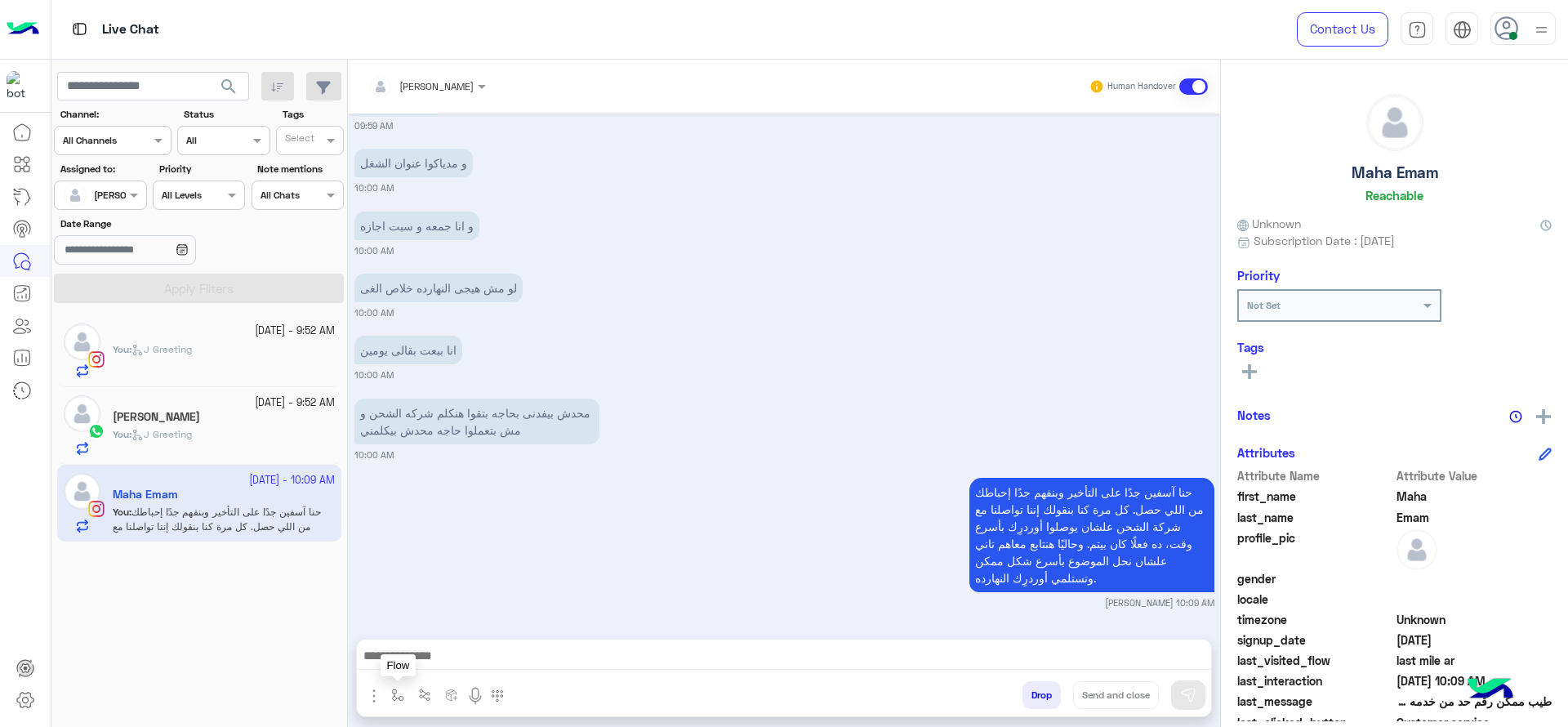
click at [402, 698] on img "button" at bounding box center [397, 694] width 13 height 13
click at [409, 667] on div "enter flow name" at bounding box center [446, 659] width 121 height 29
type input "****"
click at [407, 622] on span "close جانا" at bounding box center [420, 628] width 53 height 15
type textarea "**********"
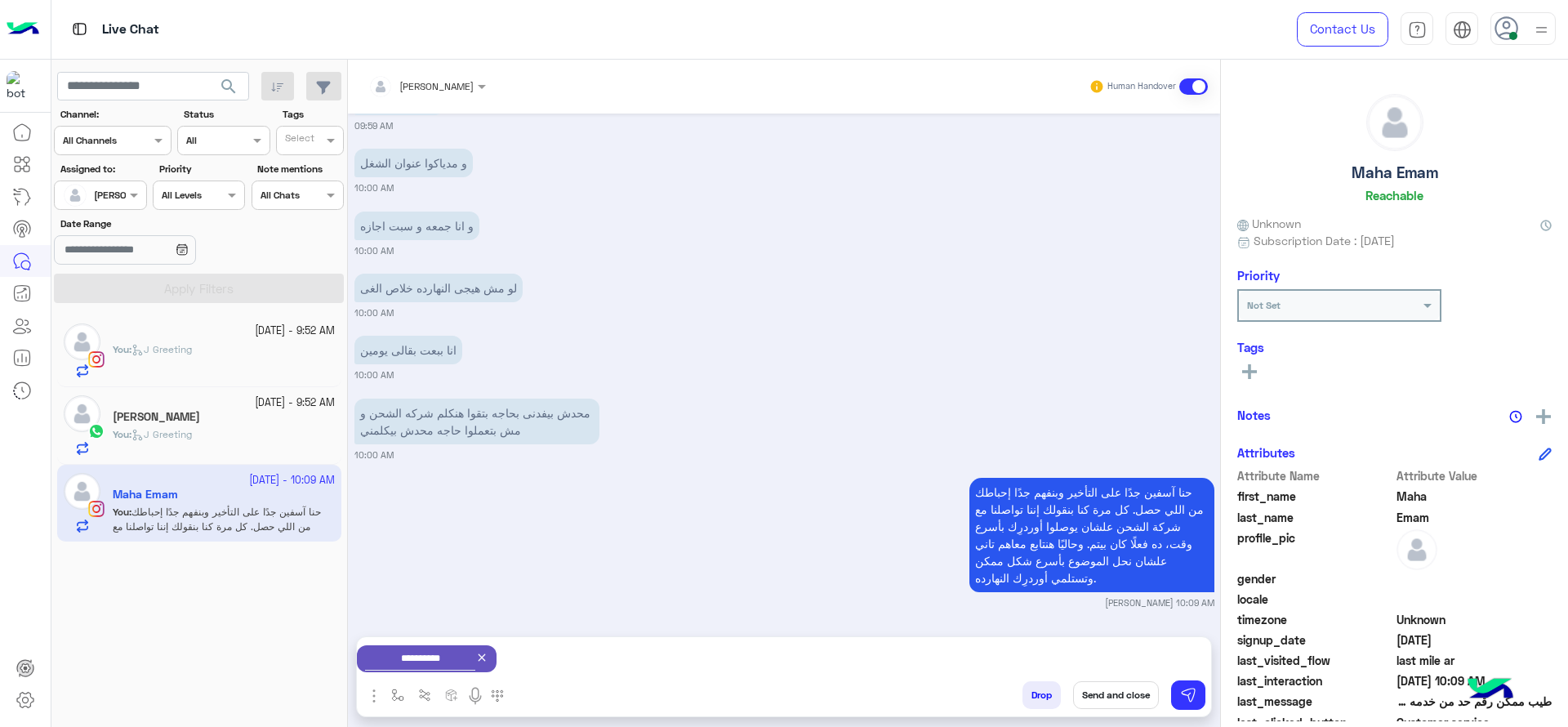
click at [1118, 694] on button "Send and close" at bounding box center [1116, 695] width 86 height 27
click at [126, 427] on span "You" at bounding box center [120, 433] width 17 height 13
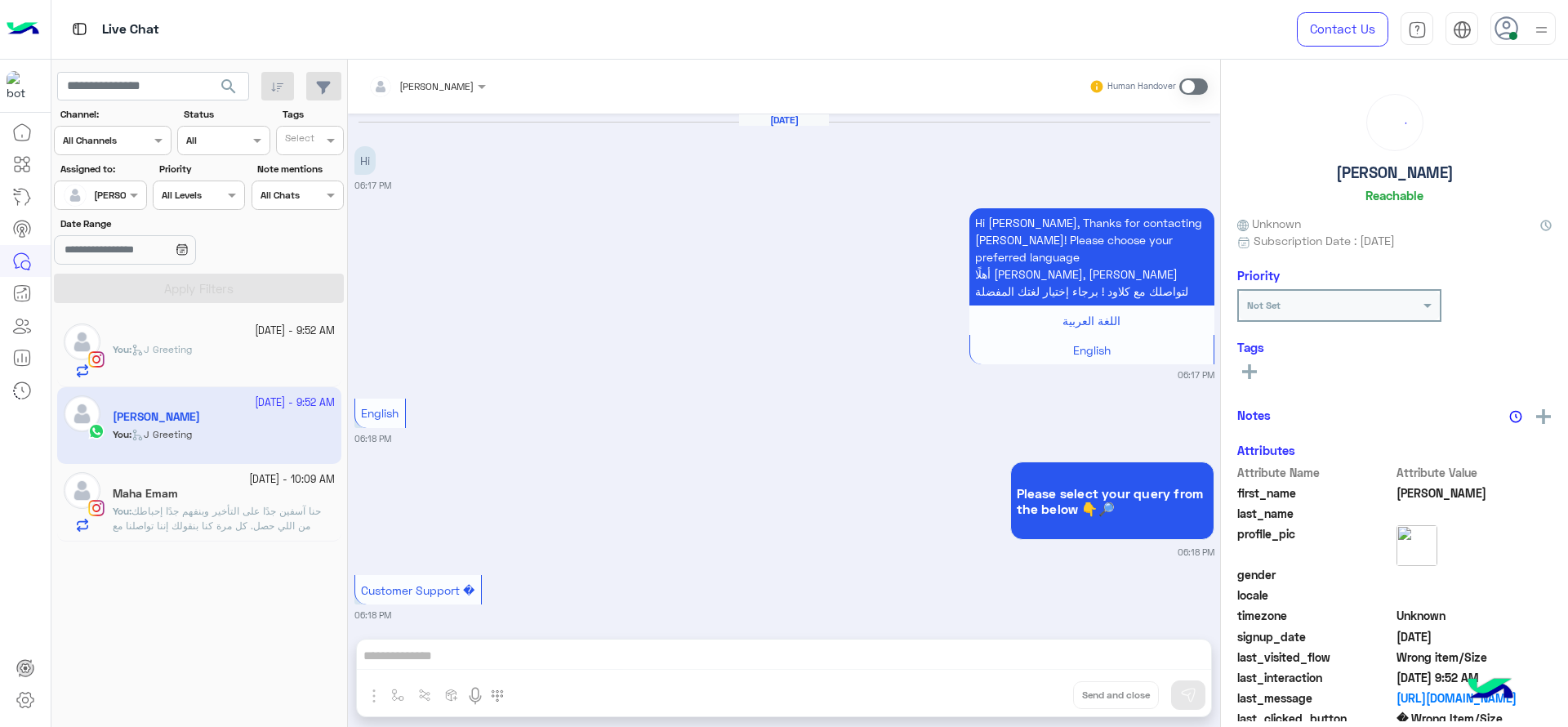
scroll to position [1500, 0]
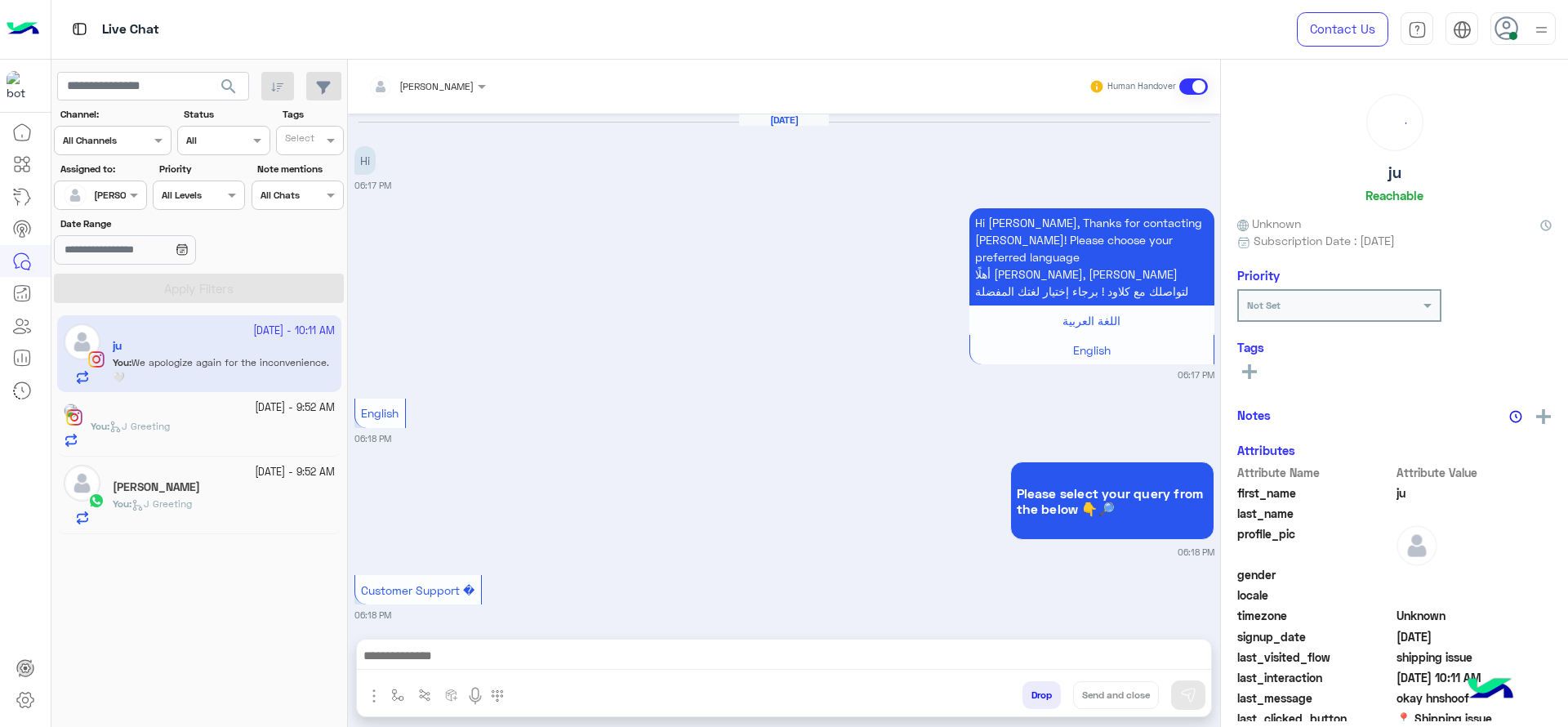
scroll to position [3426, 0]
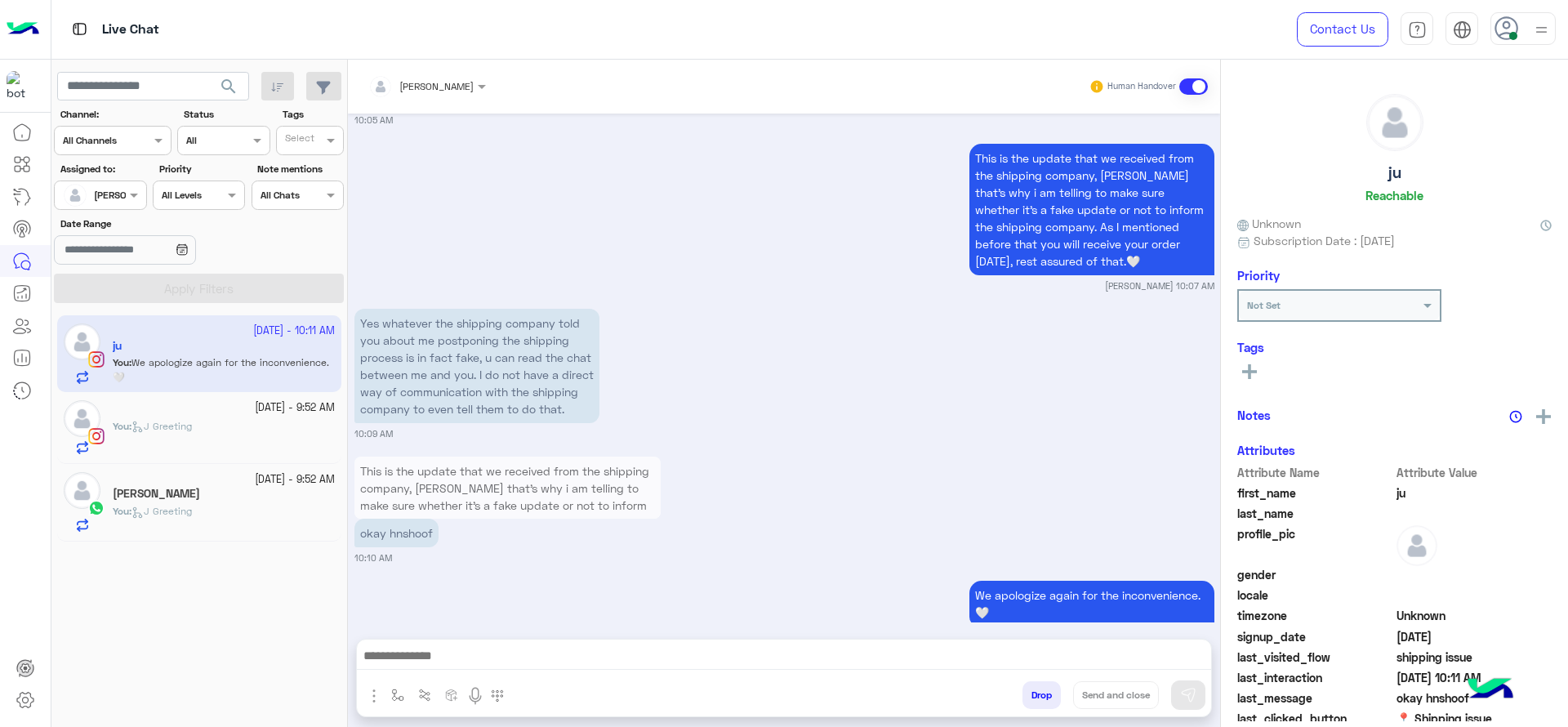
click at [248, 506] on div "You : J Greeting" at bounding box center [224, 517] width 223 height 28
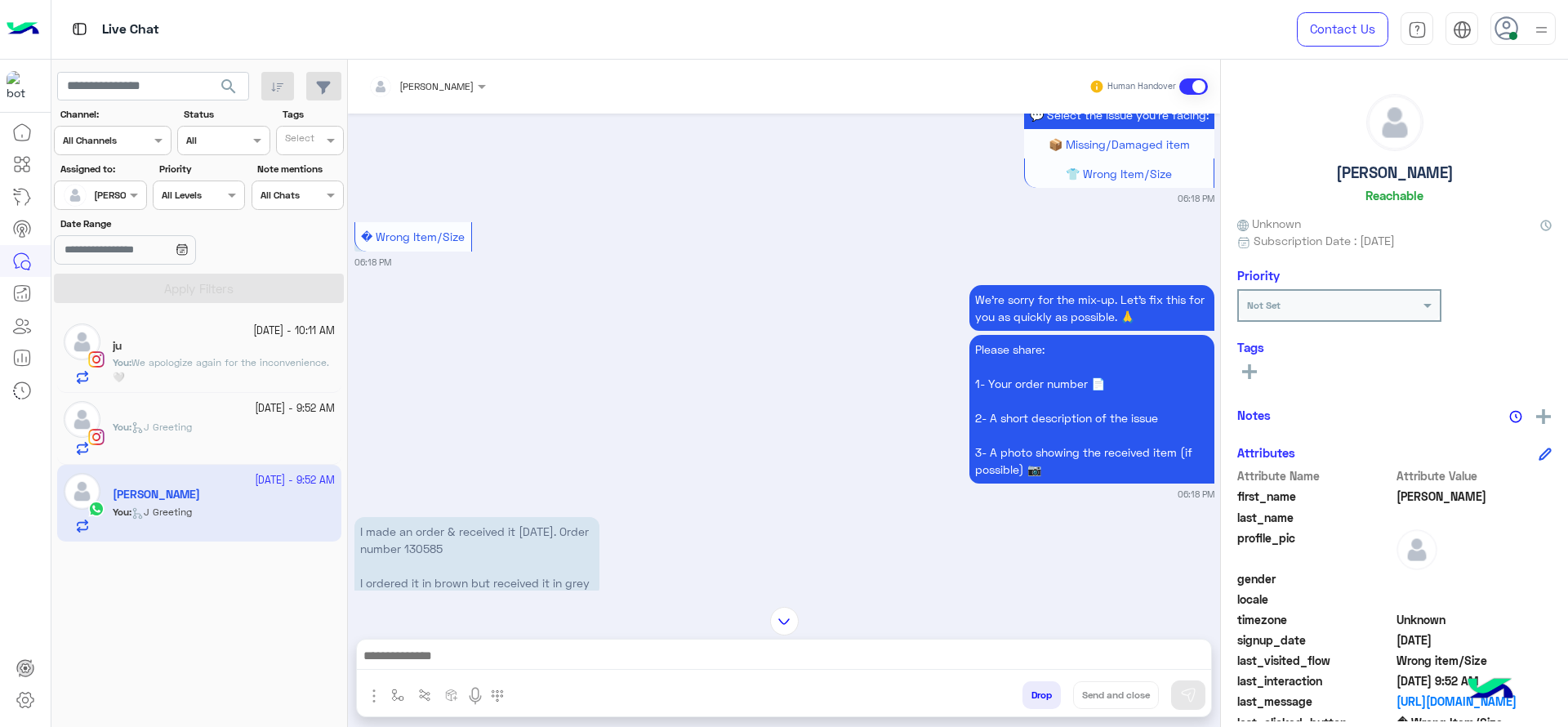
scroll to position [704, 0]
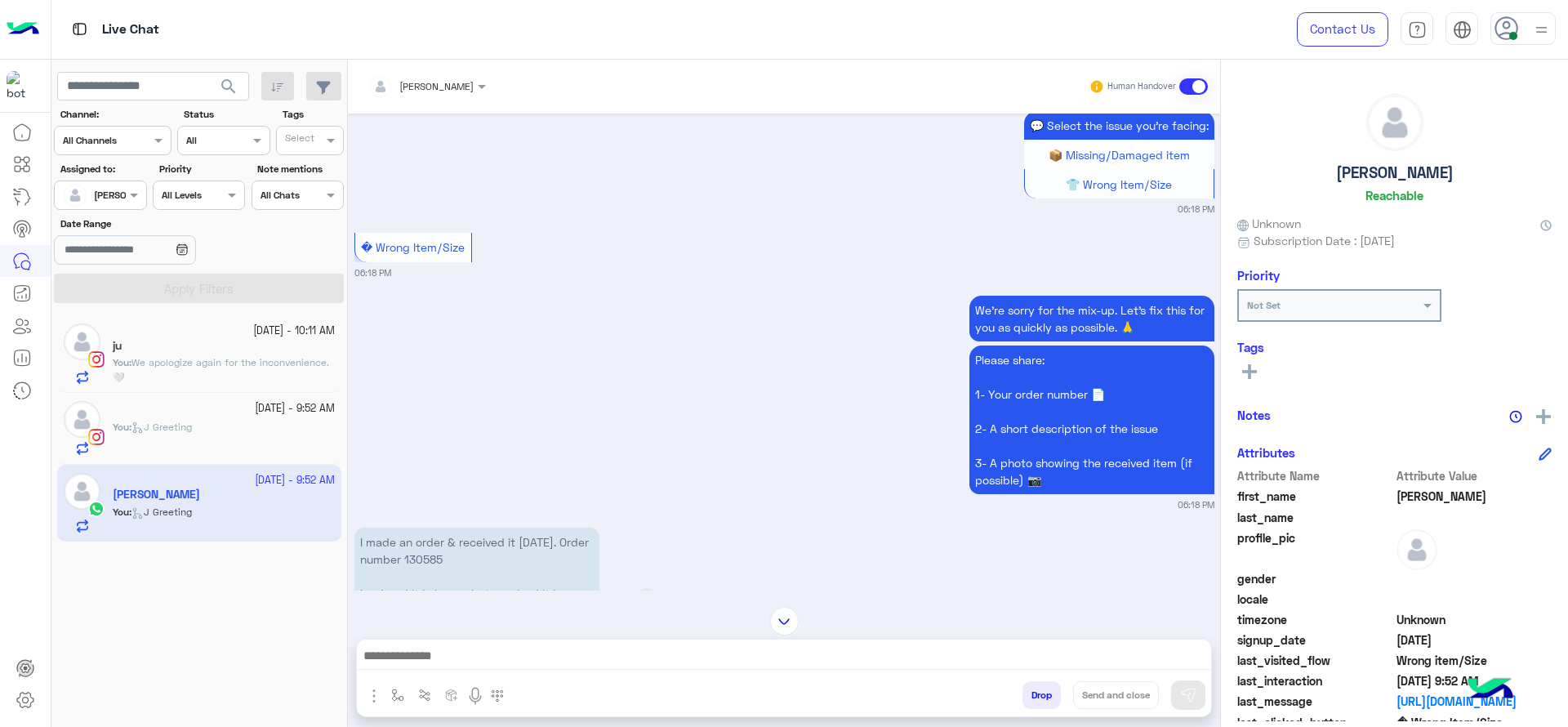
click at [413, 536] on p "I made an order & received it today. Order number 130585 I ordered it in brown …" at bounding box center [476, 567] width 245 height 80
click at [413, 537] on p "I made an order & received it today. Order number 130585 I ordered it in brown …" at bounding box center [476, 567] width 245 height 80
copy p "130585"
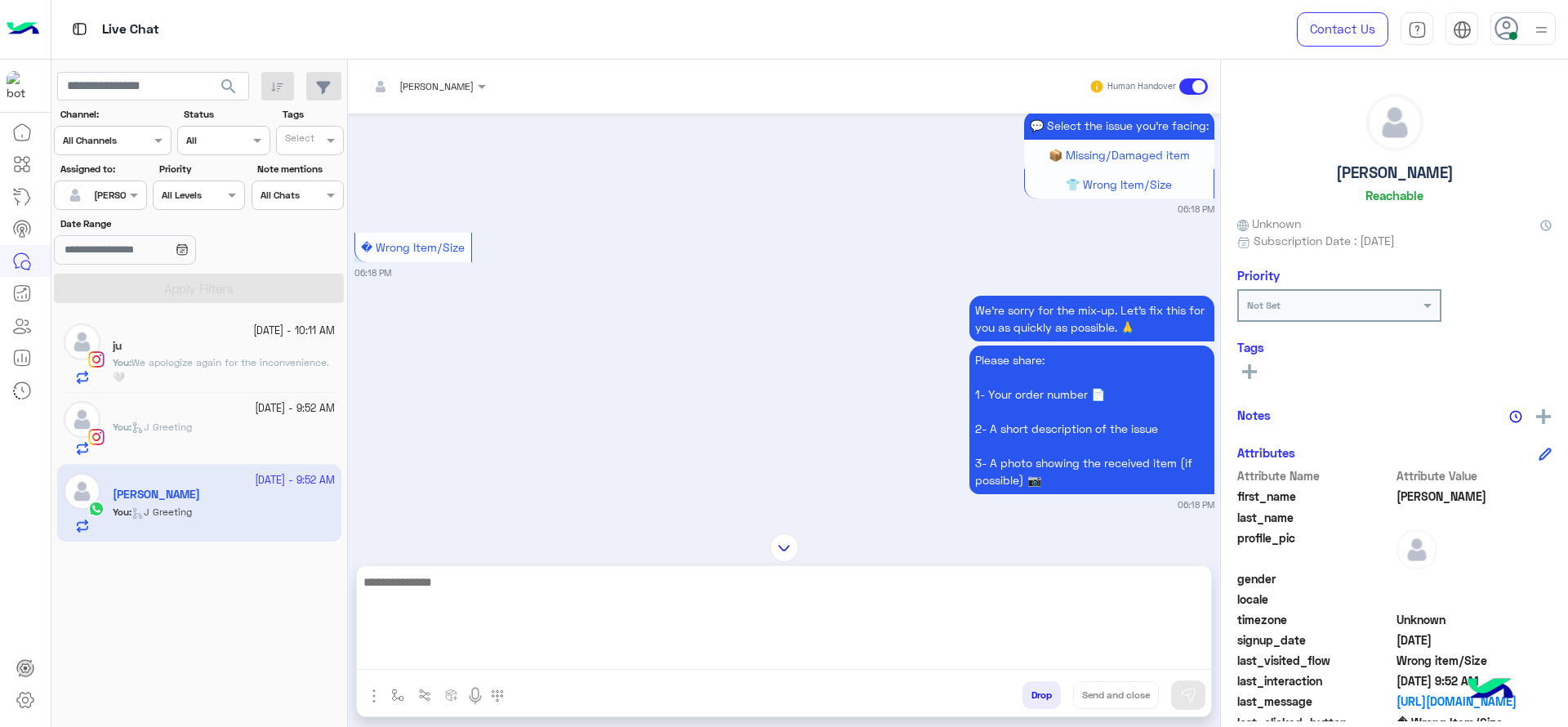
click at [649, 662] on textarea at bounding box center [784, 621] width 854 height 98
type textarea "**********"
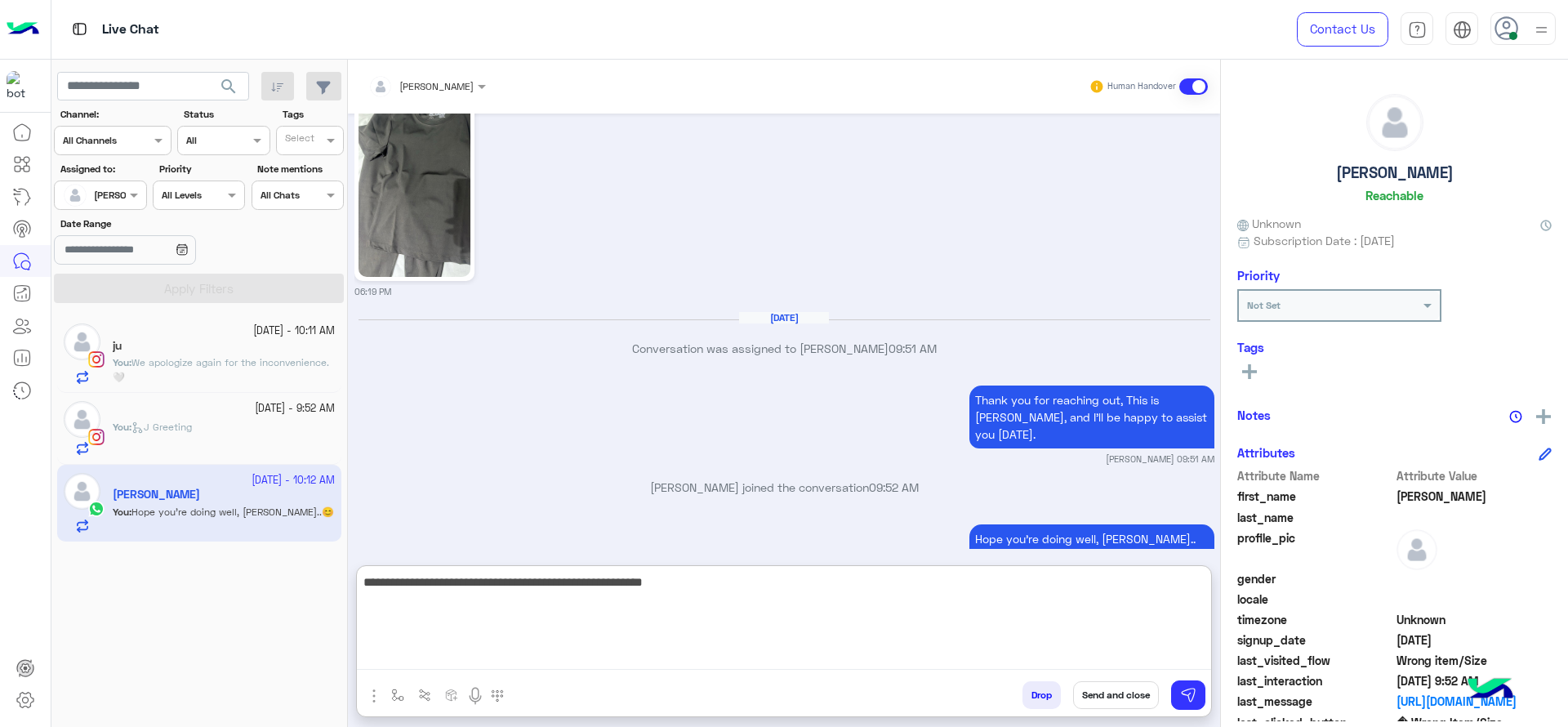
paste textarea "**********"
type textarea "**********"
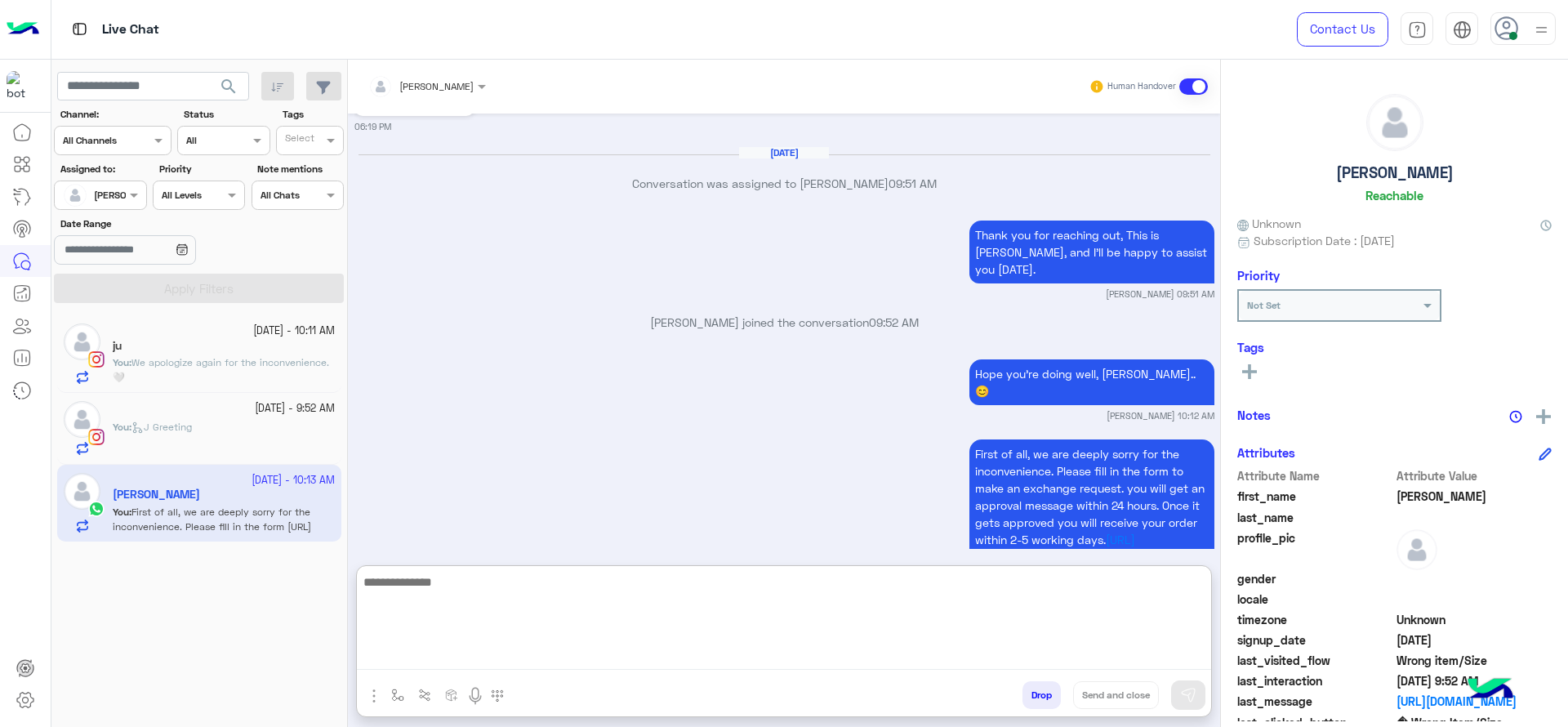
paste textarea "**********"
click at [636, 626] on textarea "**********" at bounding box center [784, 621] width 854 height 98
type textarea "**********"
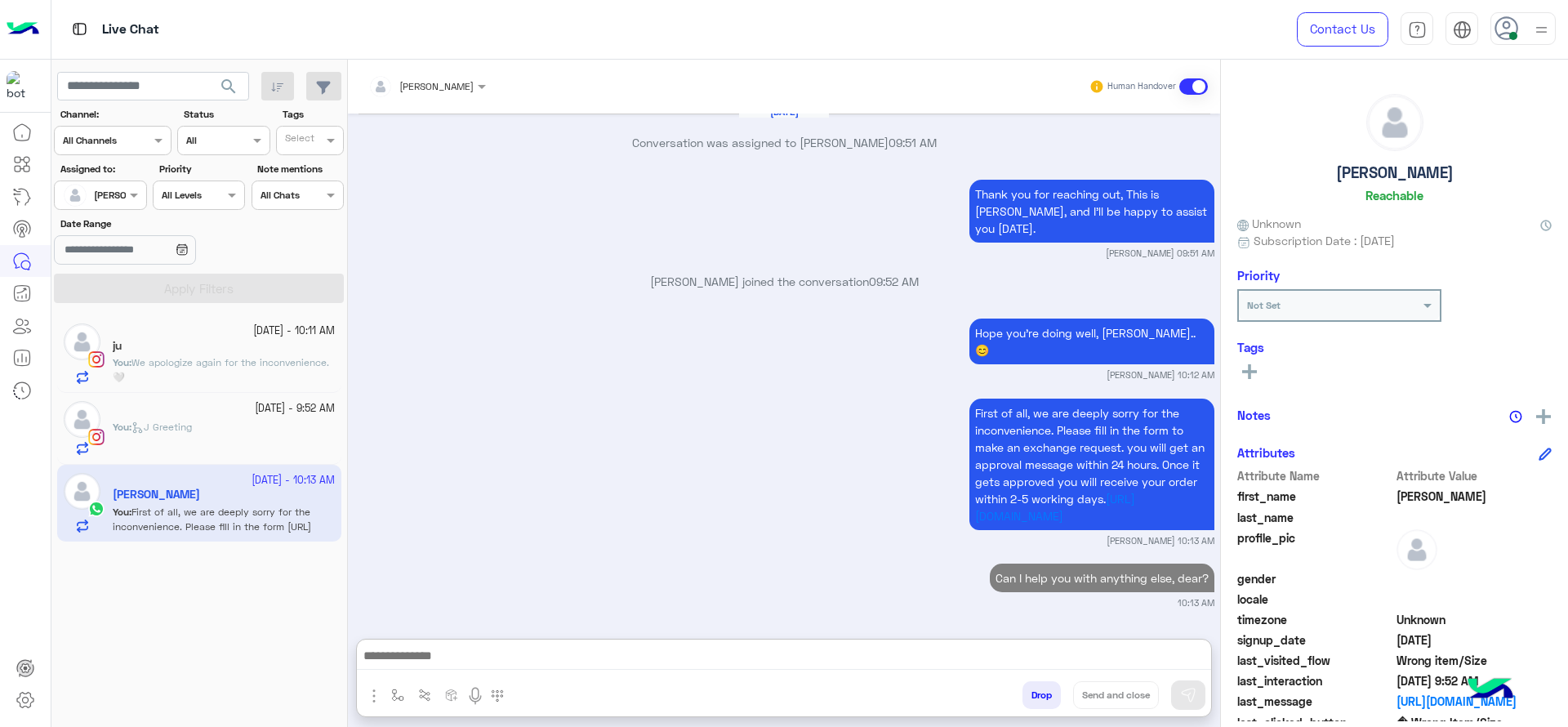
click at [310, 374] on p "You : We apologize again for the inconvenience.🤍" at bounding box center [224, 370] width 223 height 29
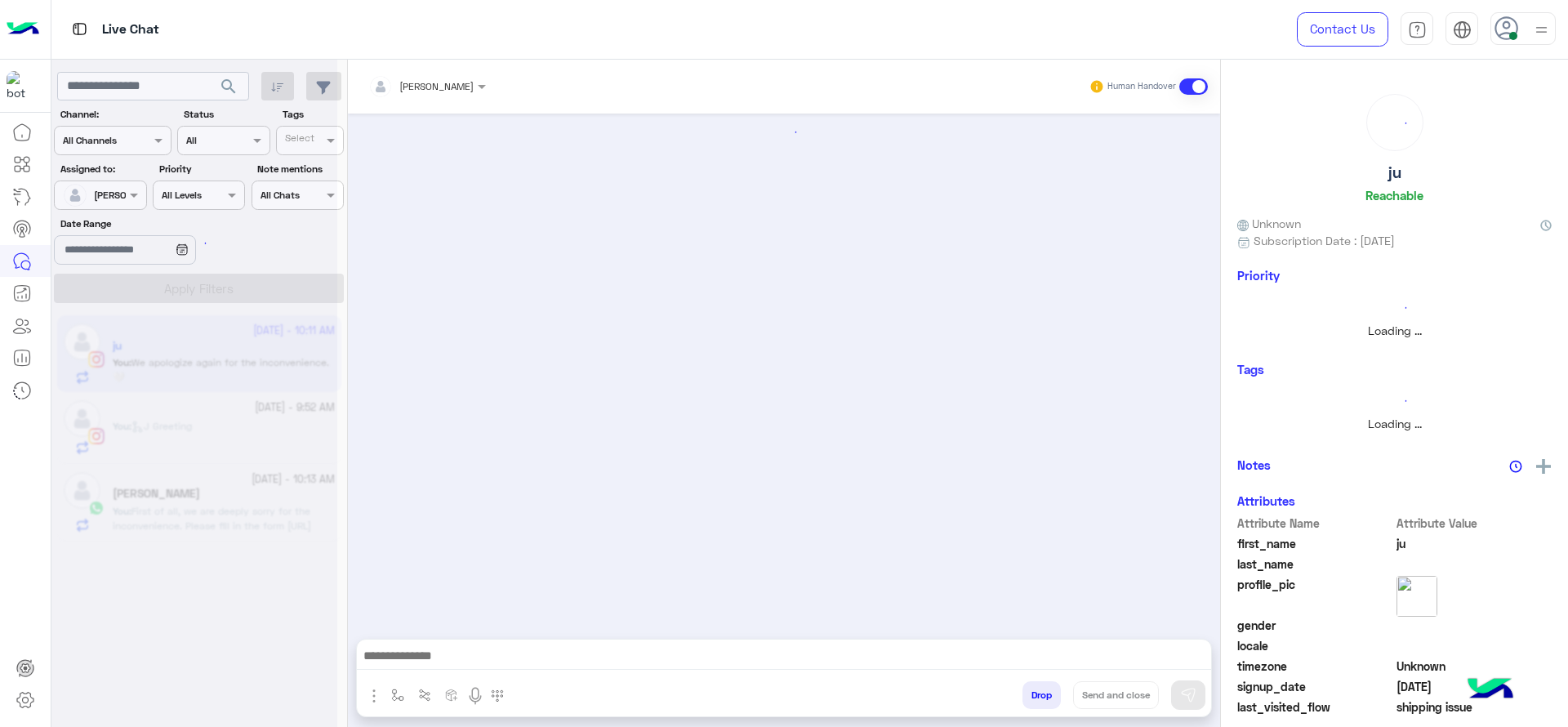
click at [409, 705] on button "button" at bounding box center [398, 695] width 27 height 27
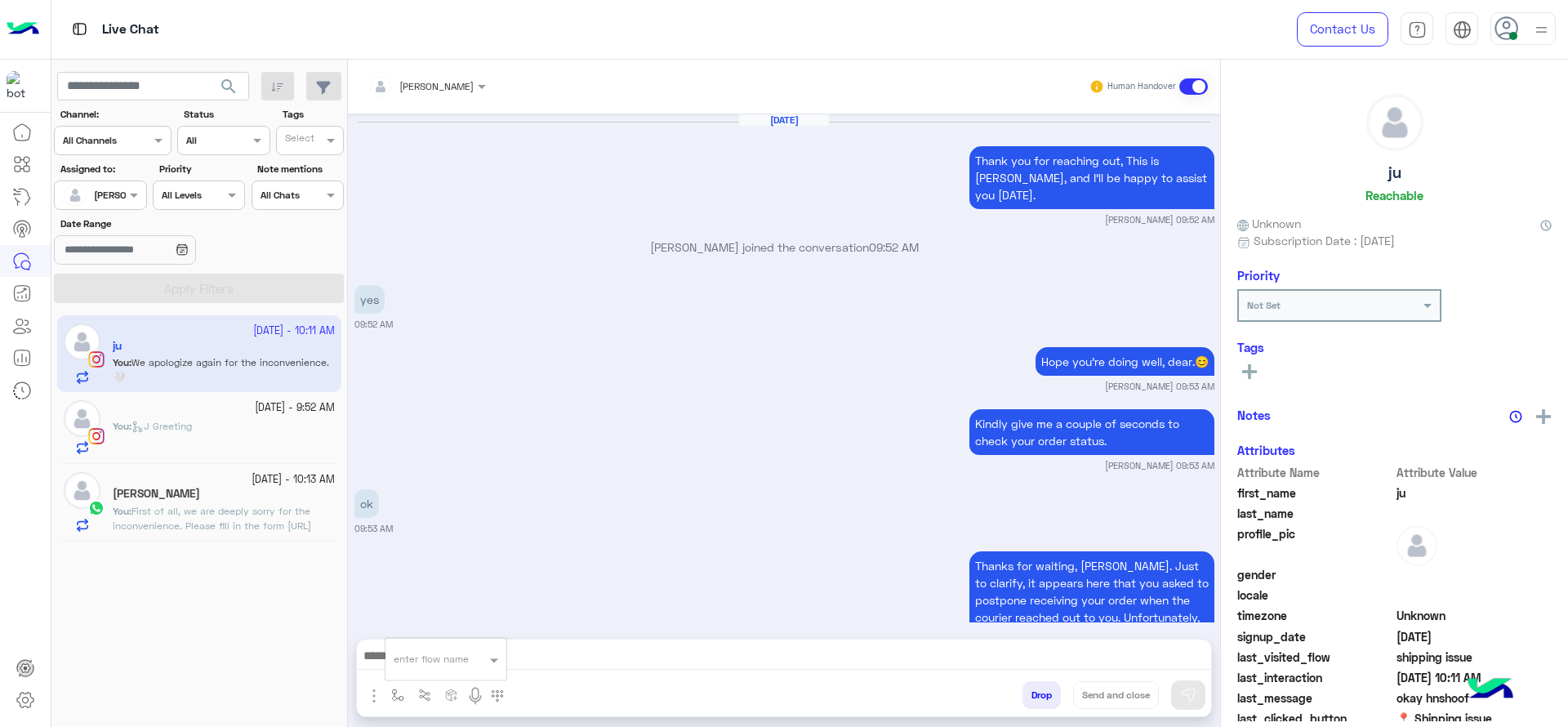
scroll to position [1447, 0]
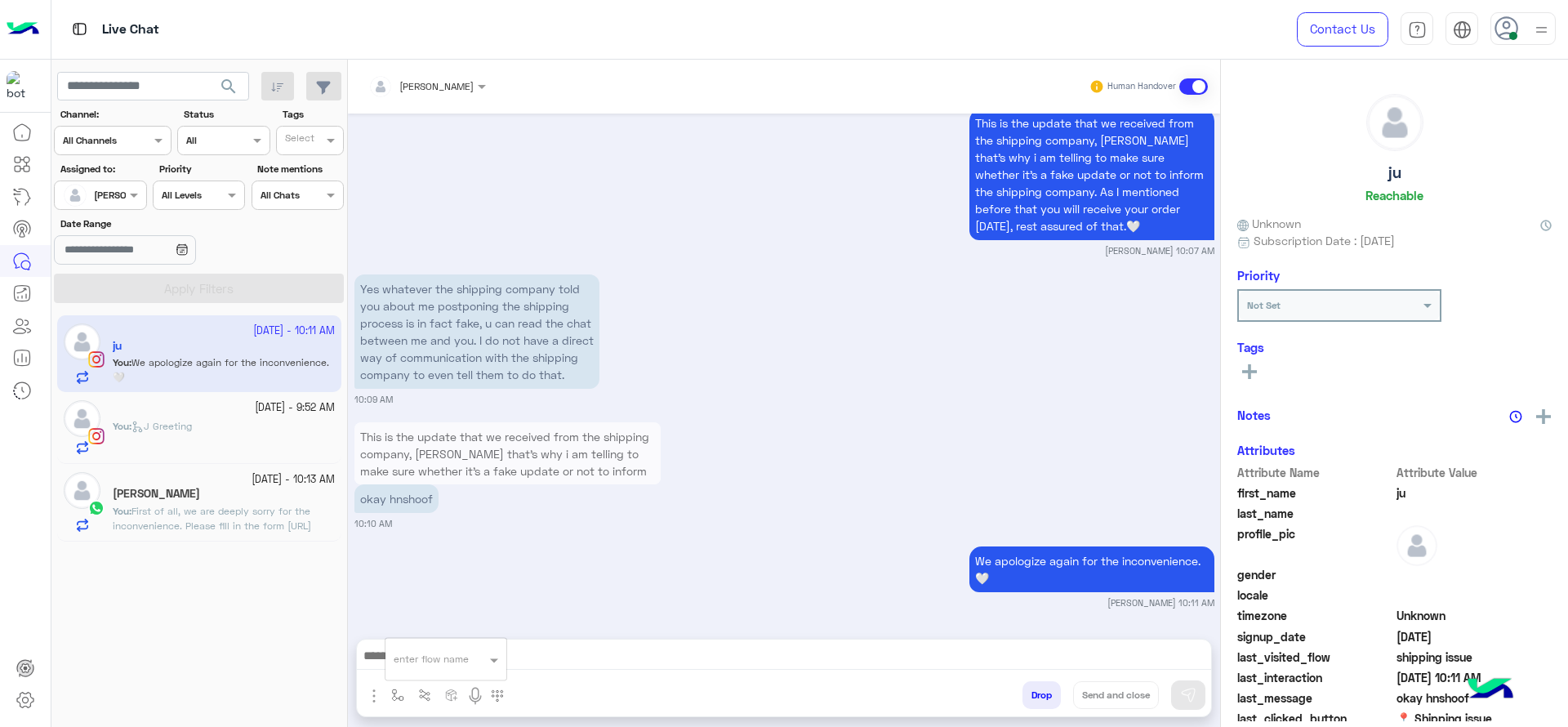
click at [426, 657] on input "text" at bounding box center [426, 656] width 64 height 15
type input "*"
click at [426, 622] on span "[PERSON_NAME]" at bounding box center [439, 628] width 93 height 15
type textarea "**********"
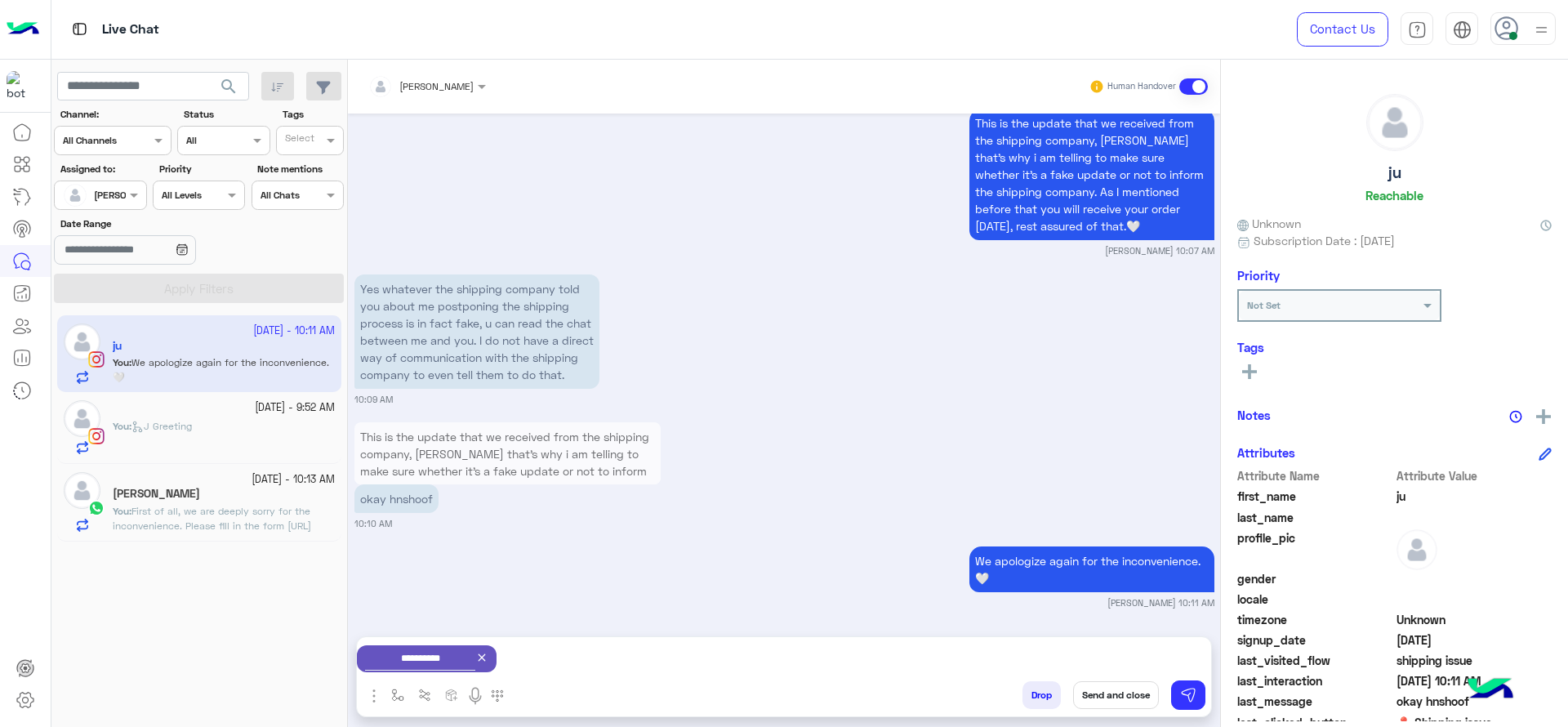
click at [1097, 694] on button "Send and close" at bounding box center [1116, 695] width 86 height 27
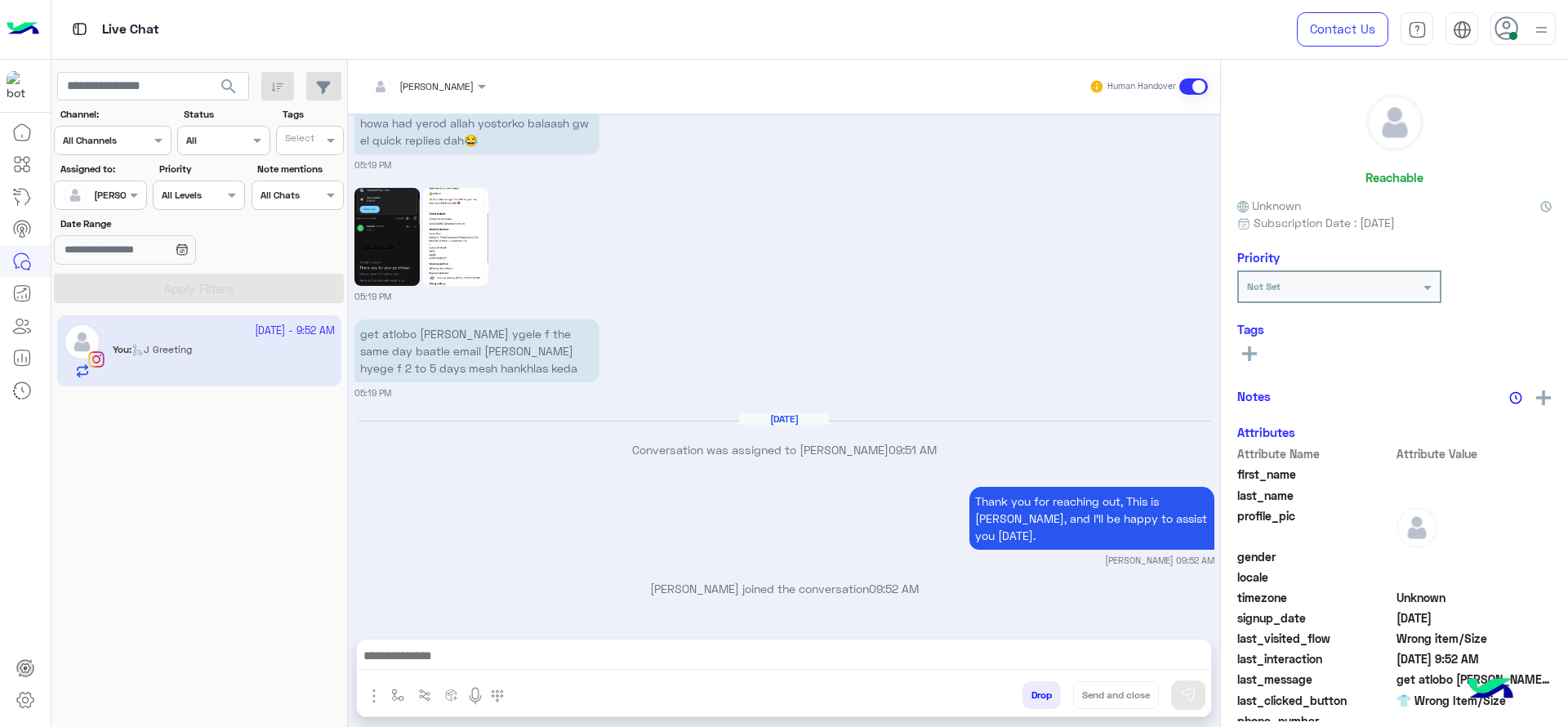
scroll to position [1673, 0]
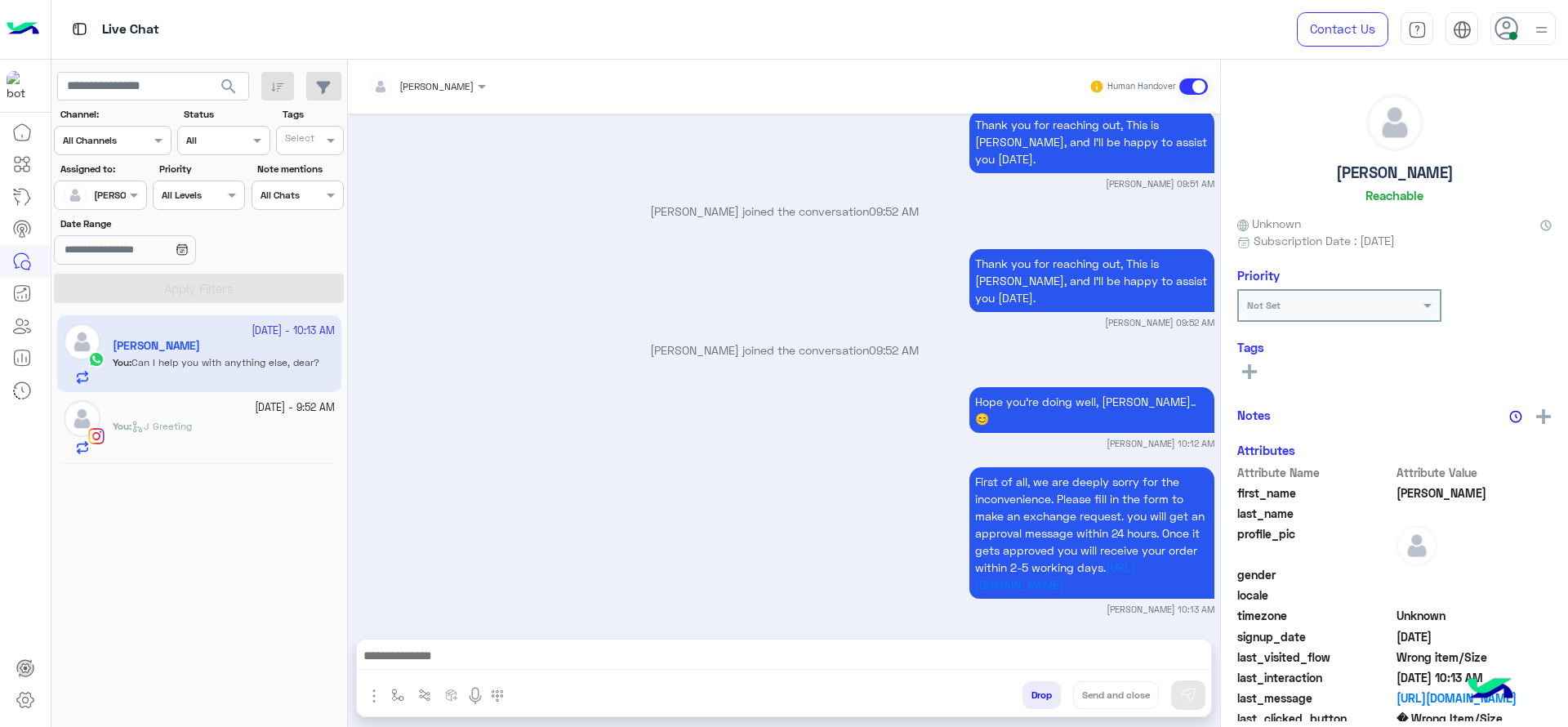
scroll to position [3852, 0]
click at [242, 442] on div "You : J Greeting" at bounding box center [224, 436] width 223 height 36
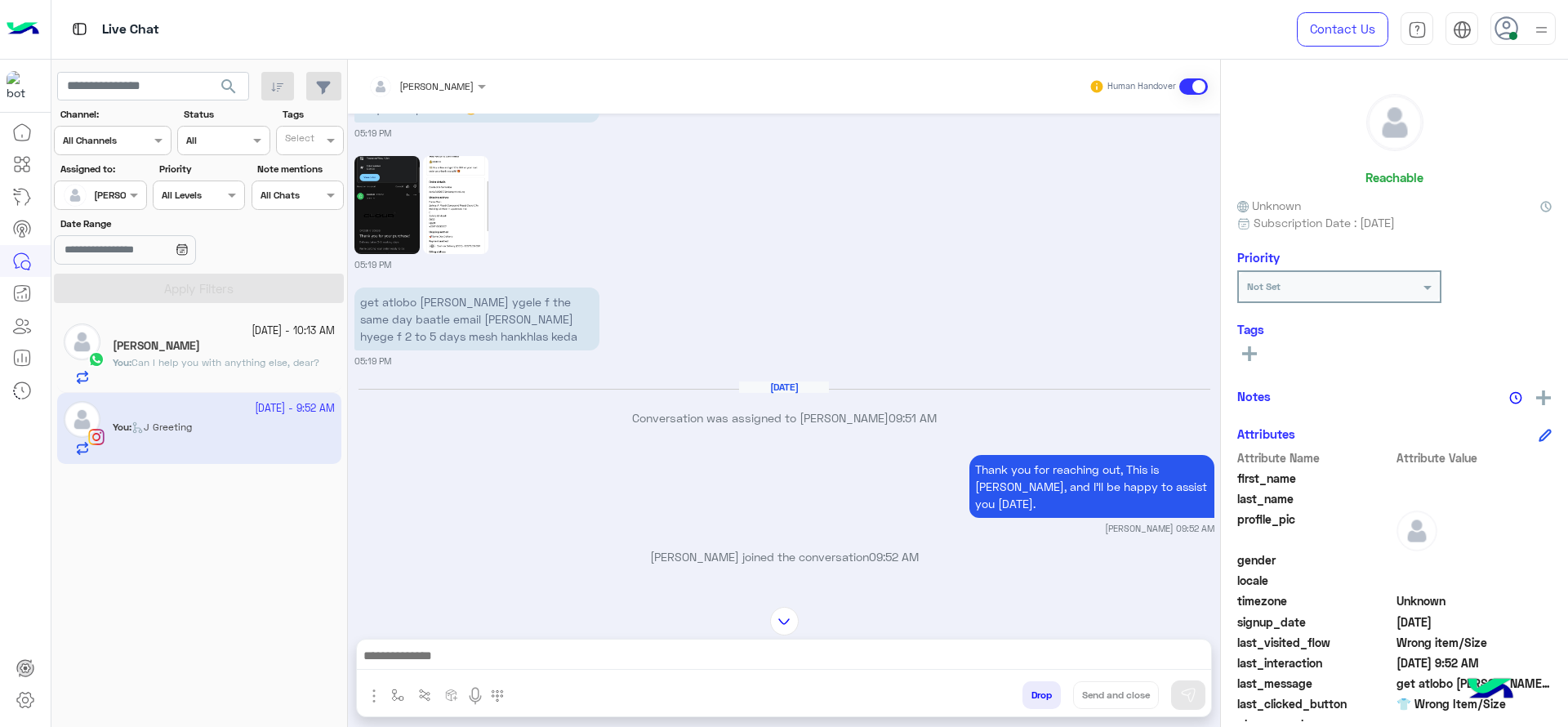
scroll to position [1571, 0]
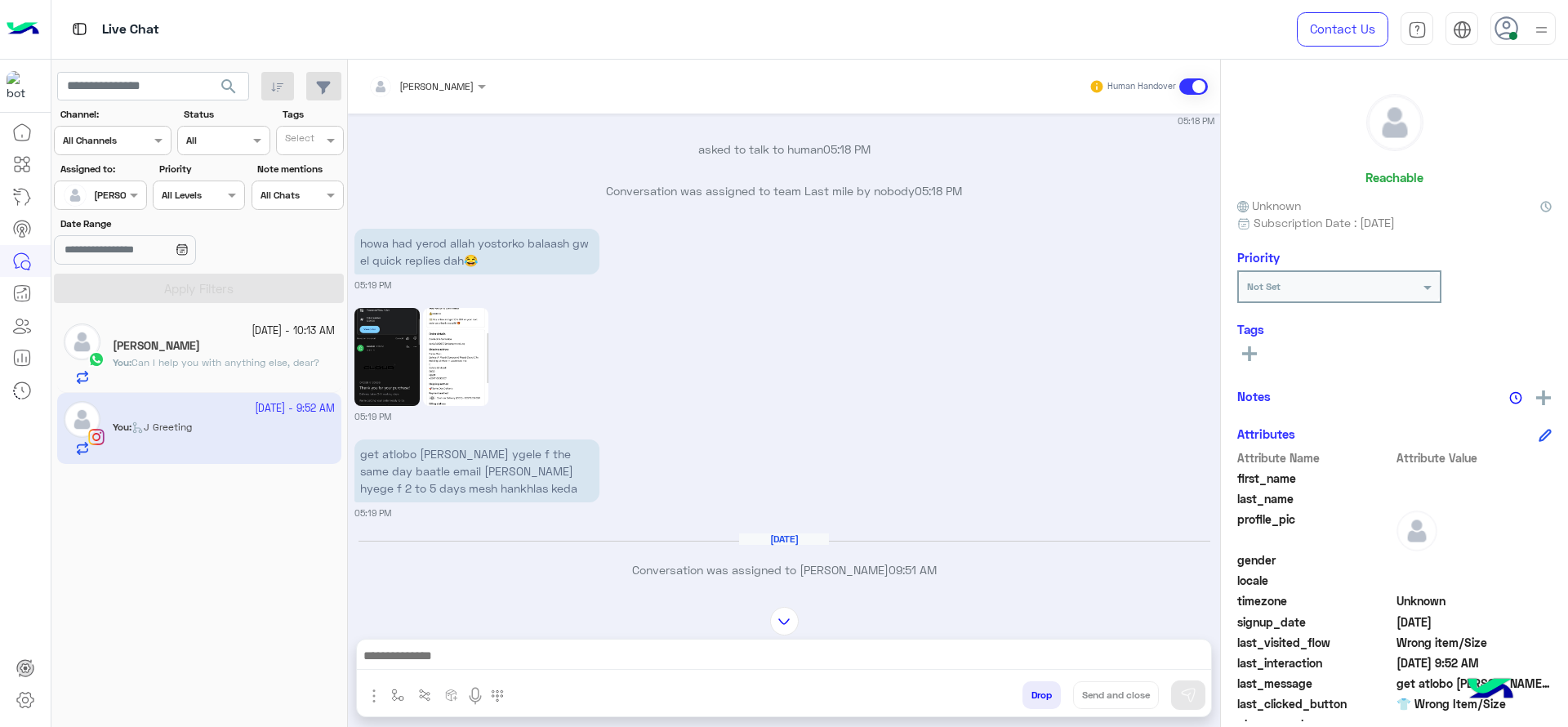
click at [405, 364] on img at bounding box center [387, 356] width 65 height 98
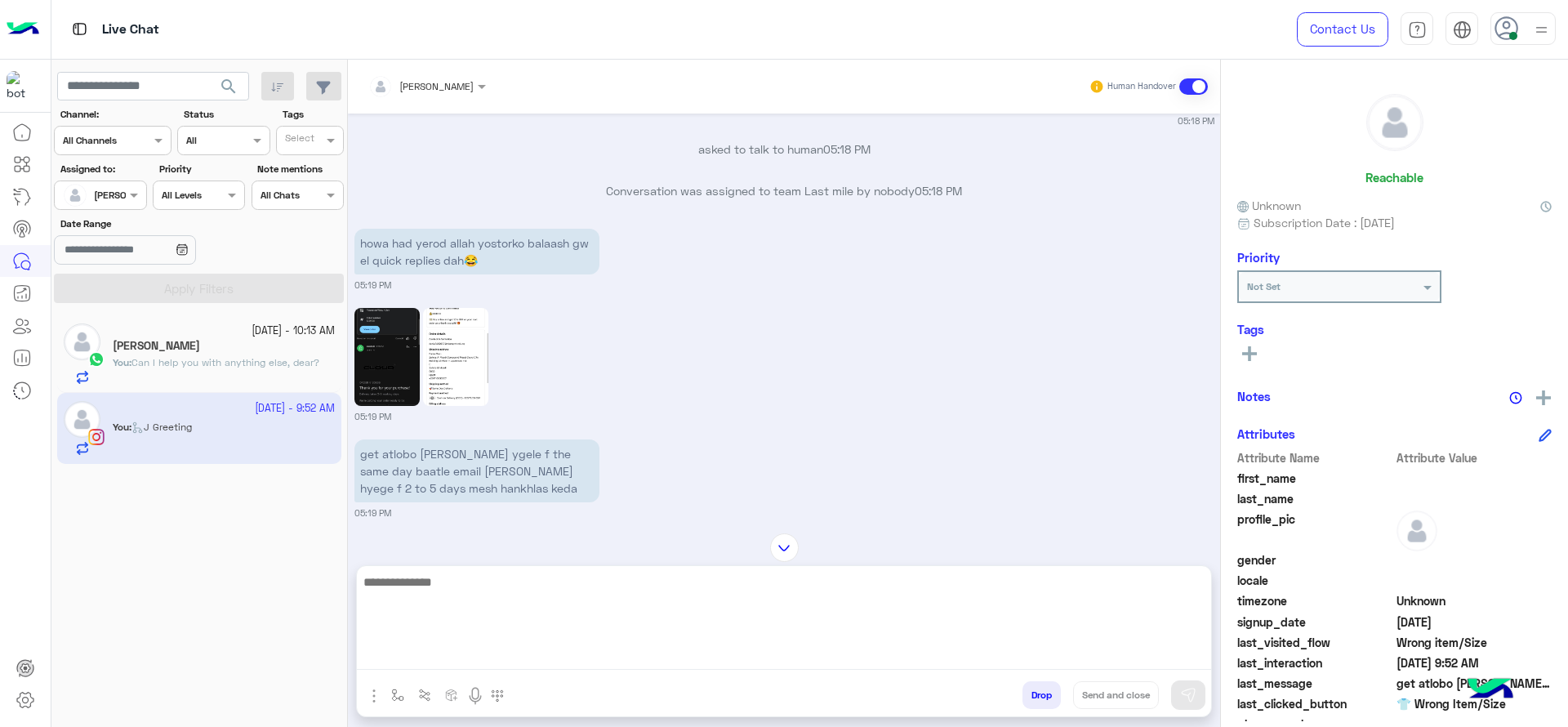
click at [523, 662] on textarea at bounding box center [784, 621] width 854 height 98
type textarea "**********"
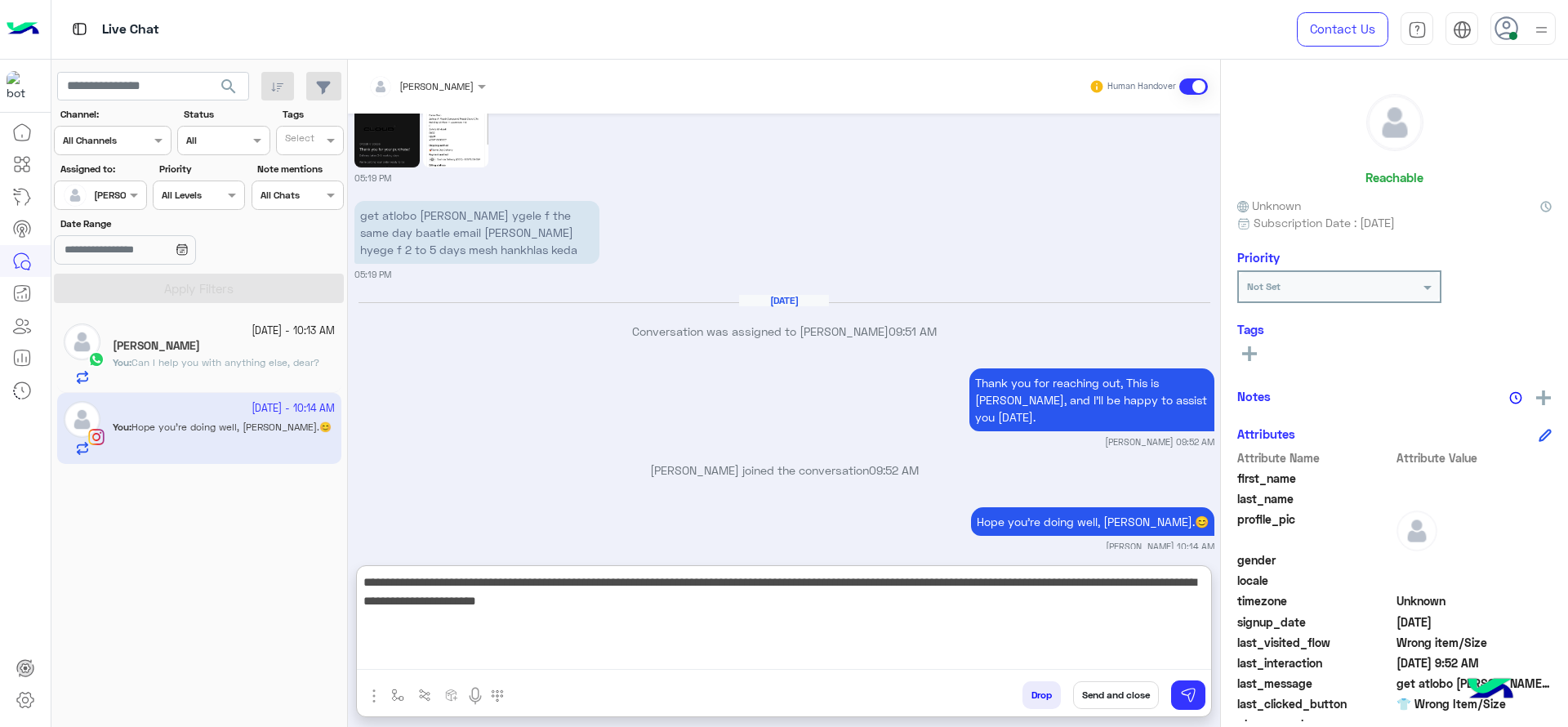
type textarea "**********"
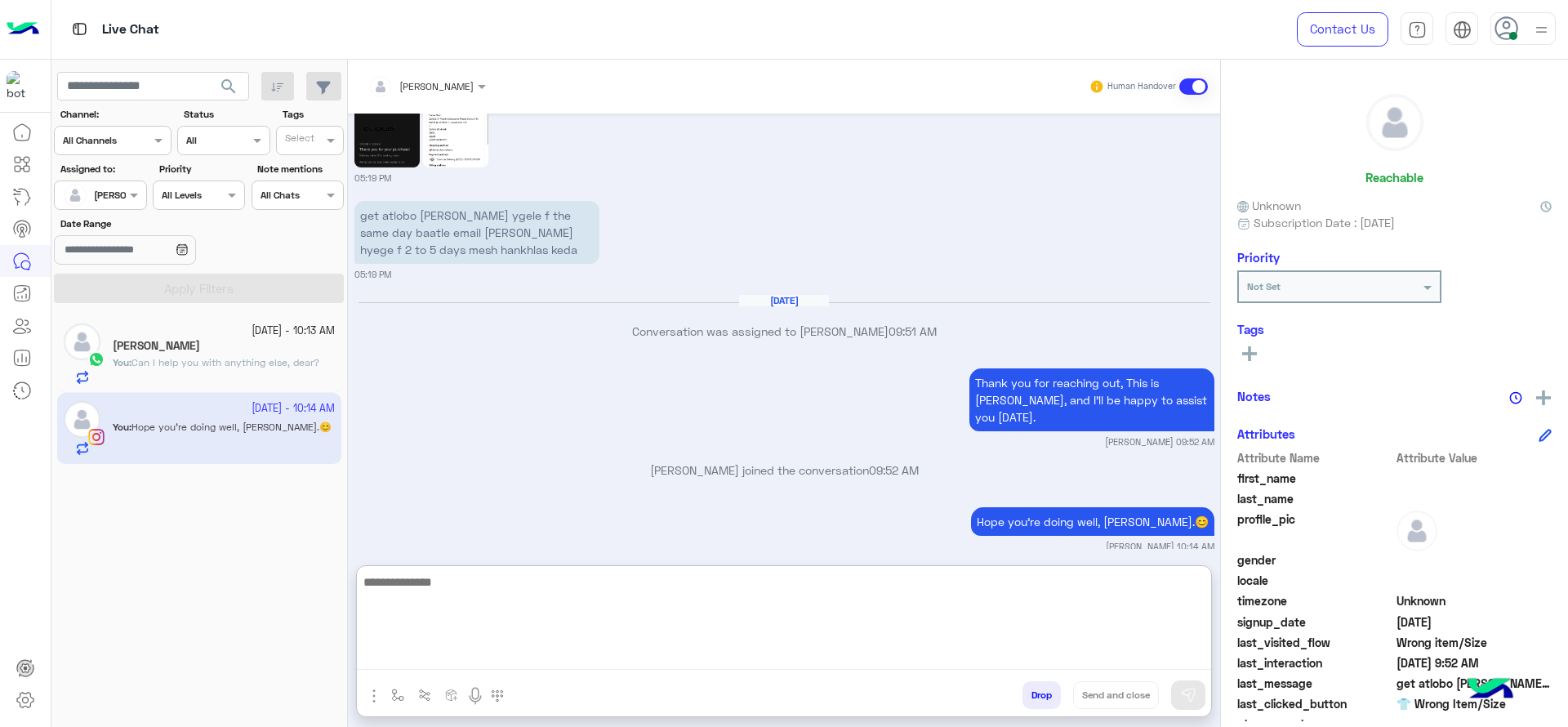
scroll to position [1940, 0]
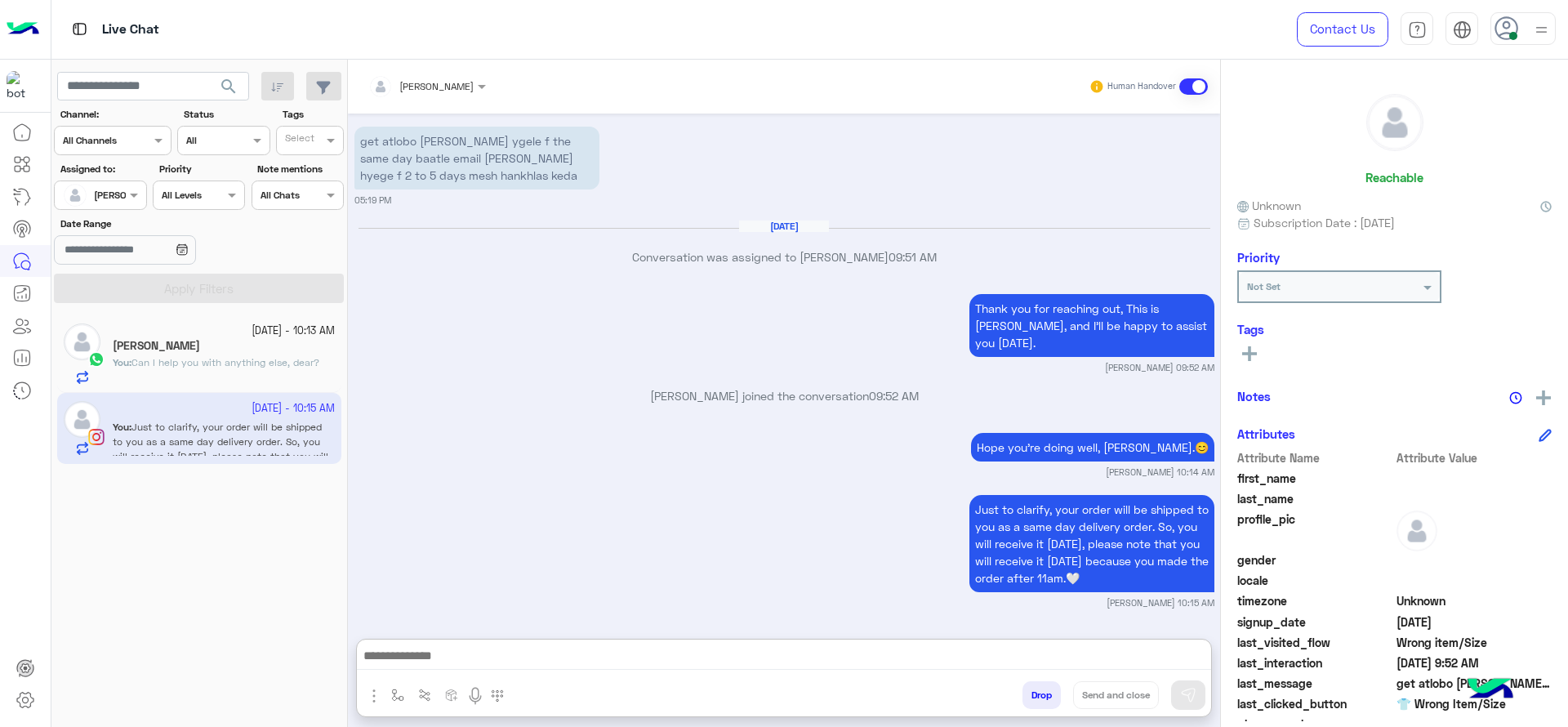
click at [304, 357] on span "Can I help you with anything else, dear?" at bounding box center [226, 362] width 187 height 13
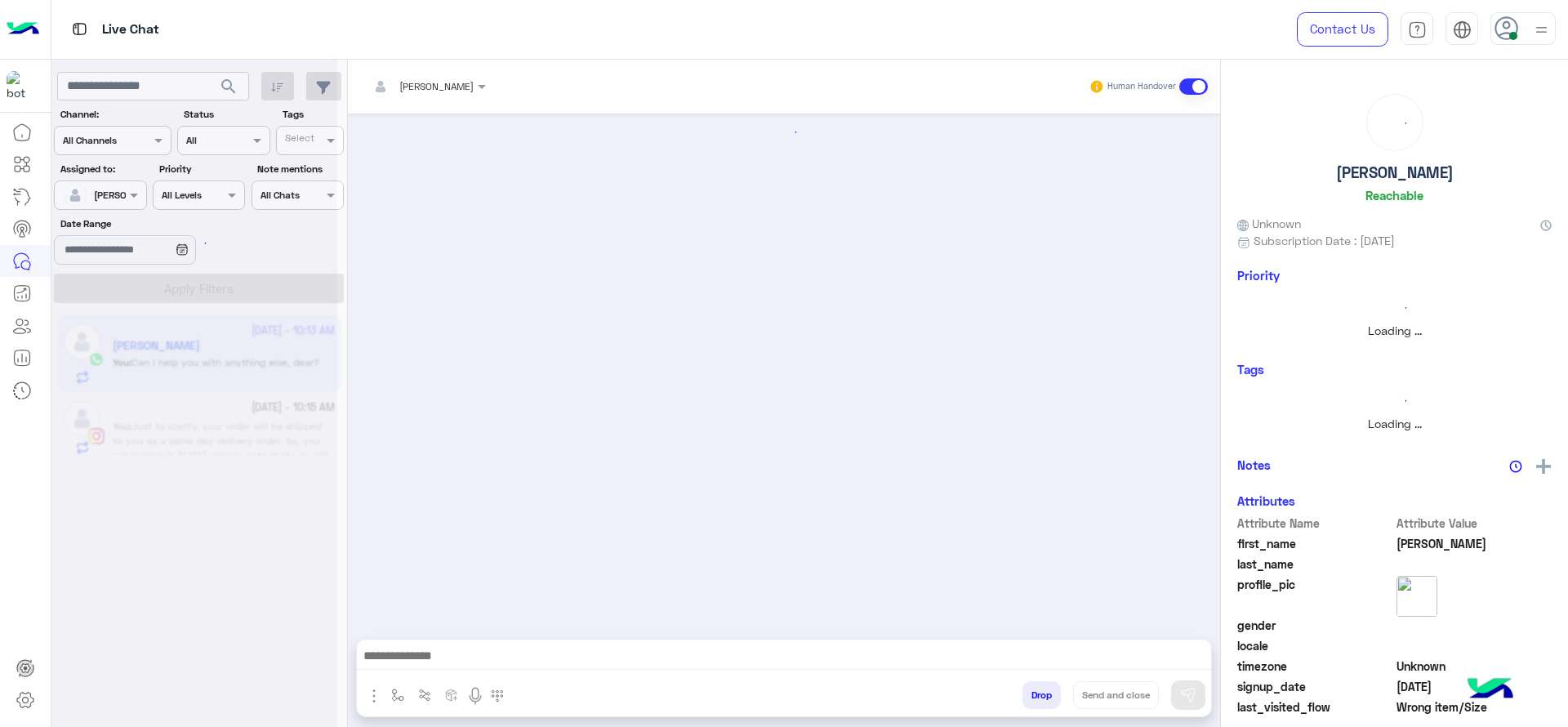
click at [397, 690] on img "button" at bounding box center [397, 694] width 13 height 13
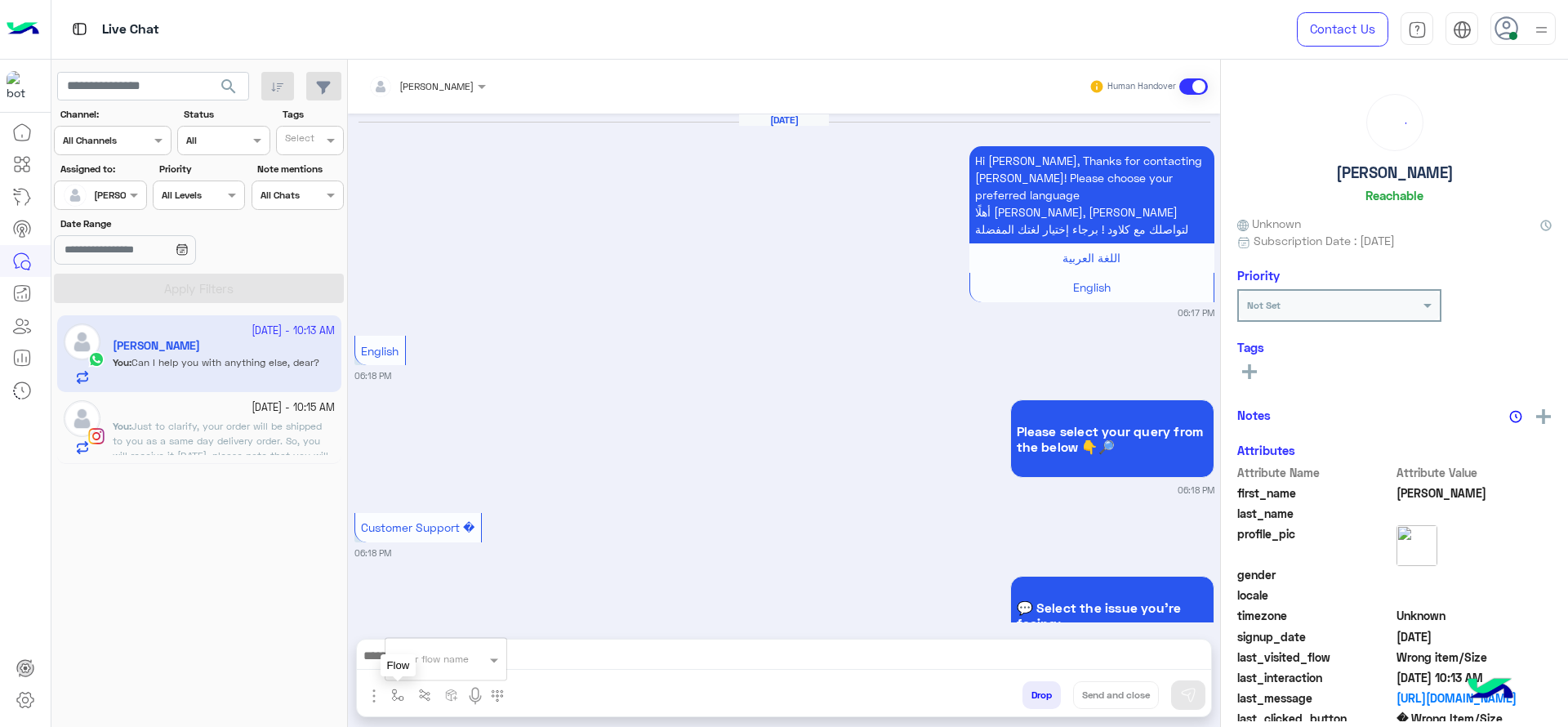
click at [411, 655] on input "text" at bounding box center [426, 656] width 64 height 15
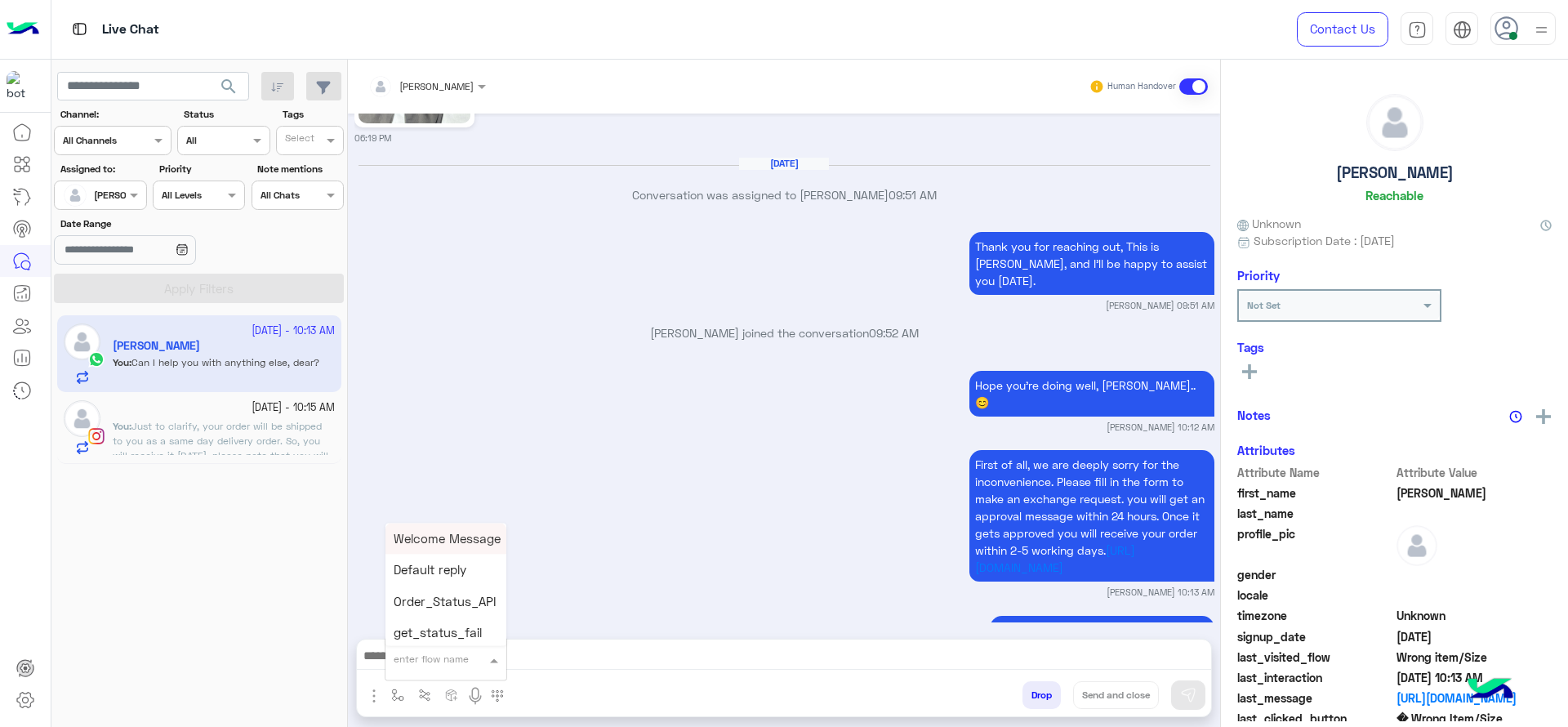
type input "*"
click at [433, 635] on span "[PERSON_NAME]" at bounding box center [439, 628] width 93 height 15
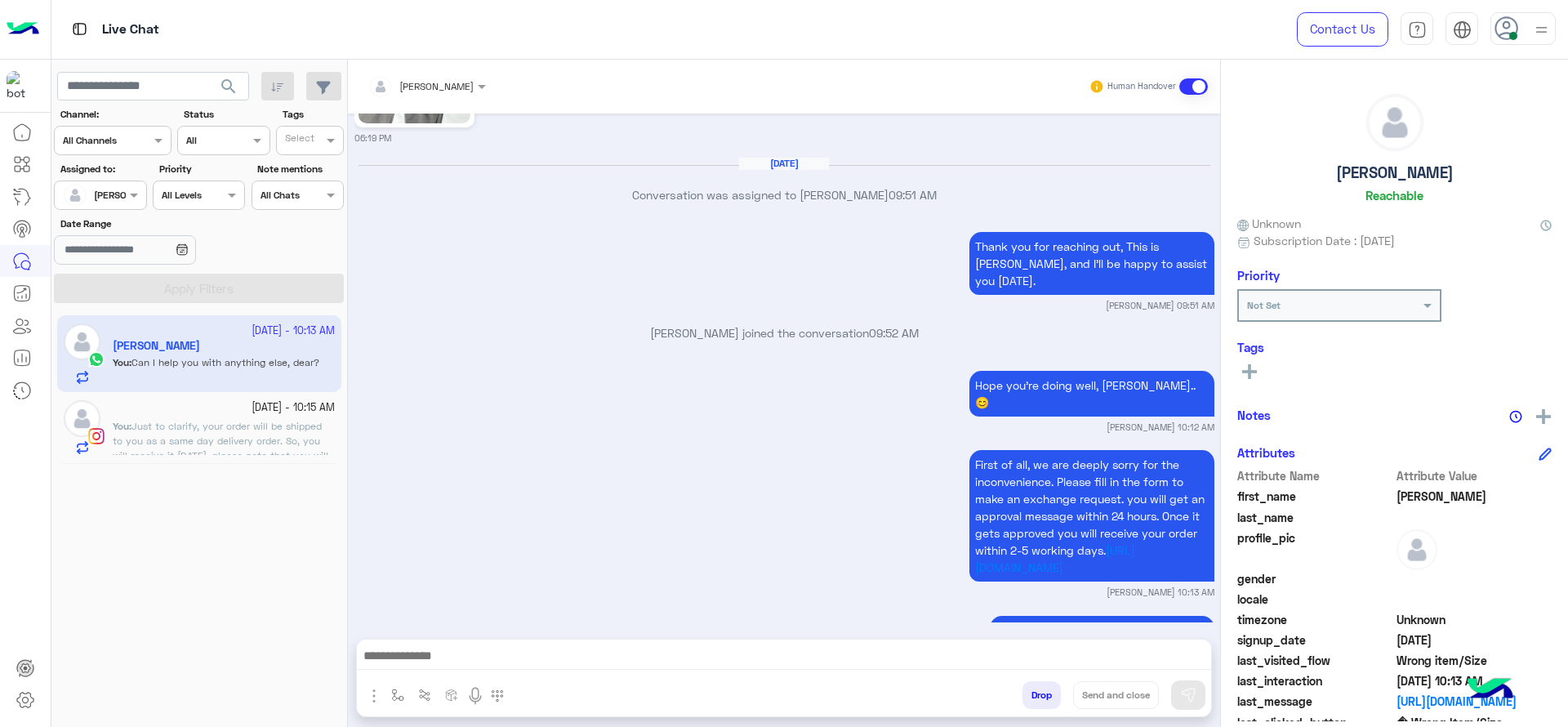
type textarea "**********"
click at [1112, 691] on button "Send and close" at bounding box center [1116, 695] width 86 height 27
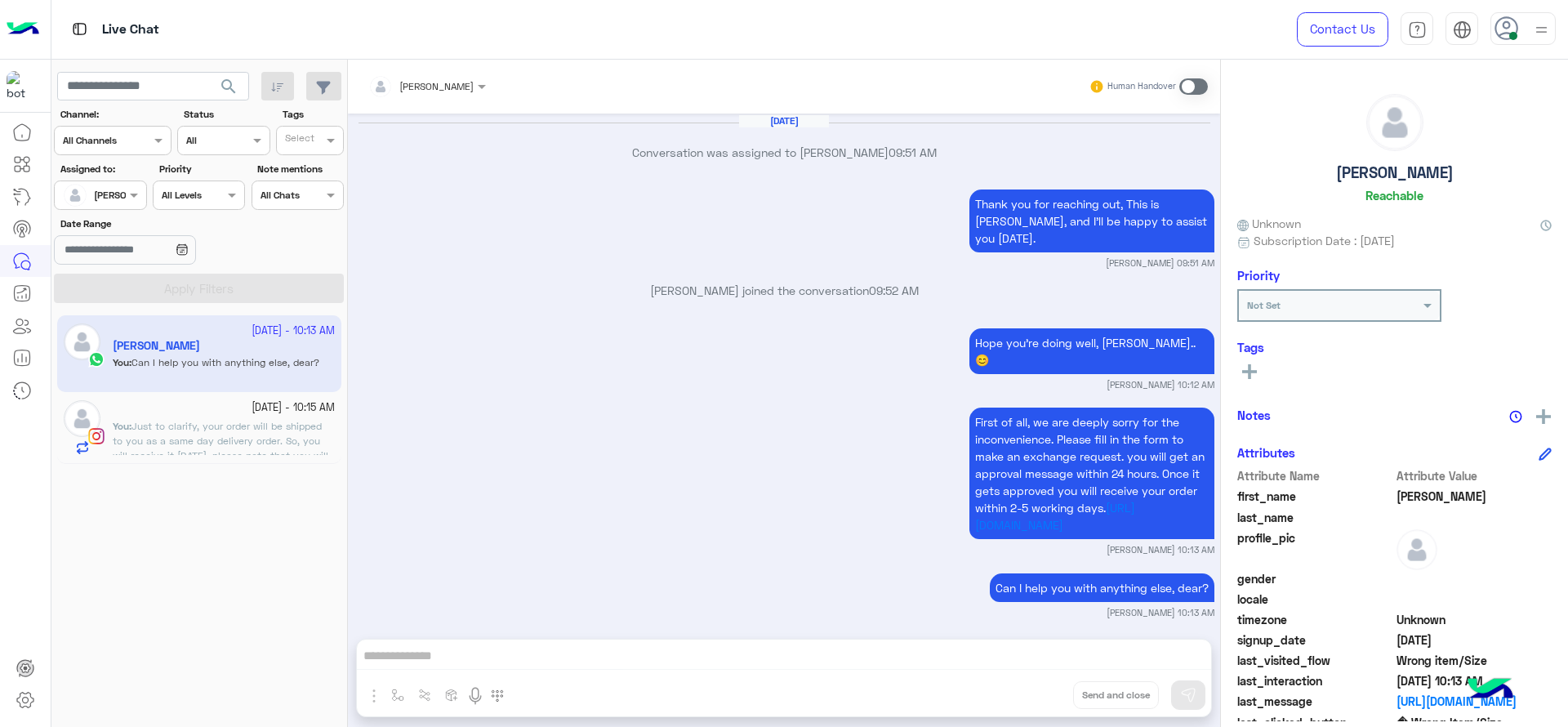
click at [183, 427] on span "Just to clarify, your order will be shipped to you as a same day delivery order…" at bounding box center [220, 455] width 216 height 71
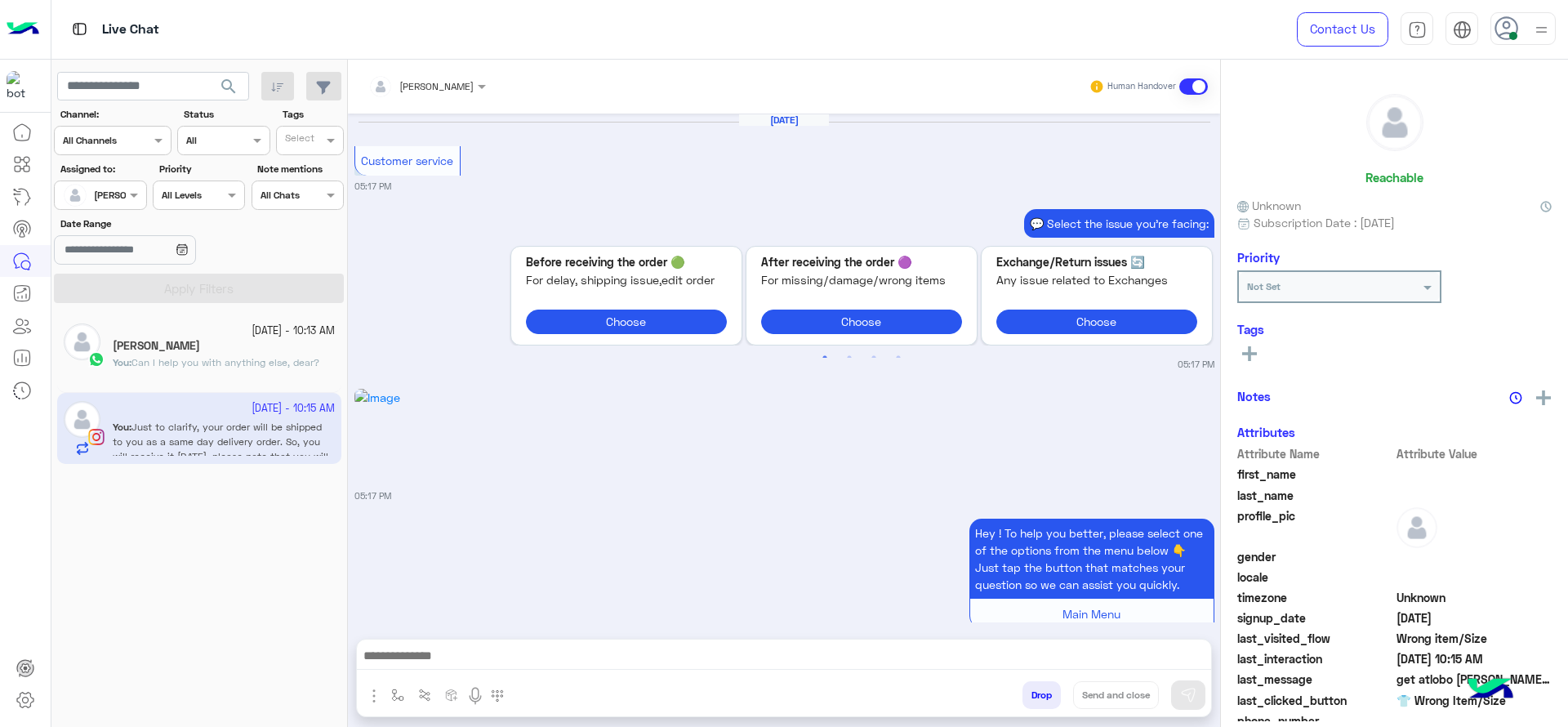
scroll to position [1687, 0]
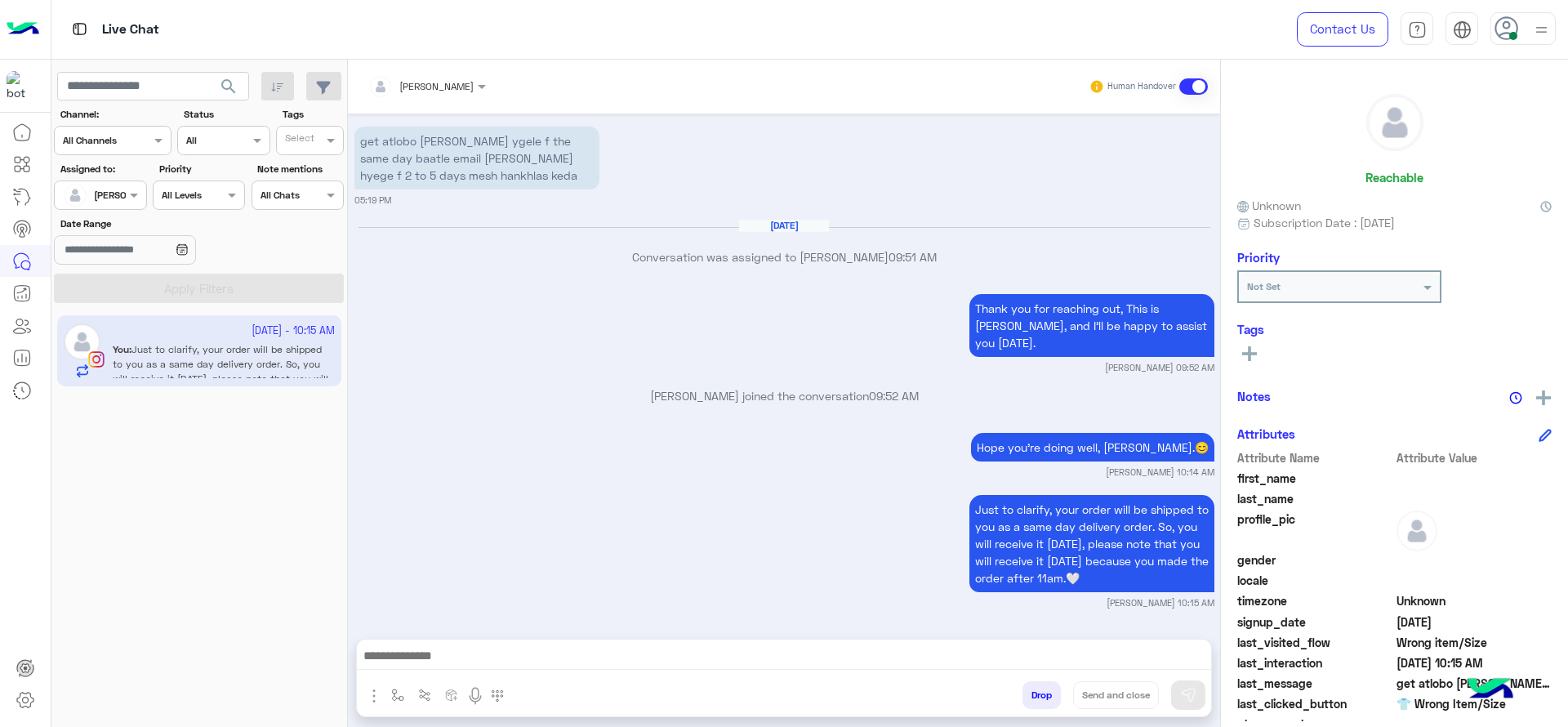
scroll to position [1687, 0]
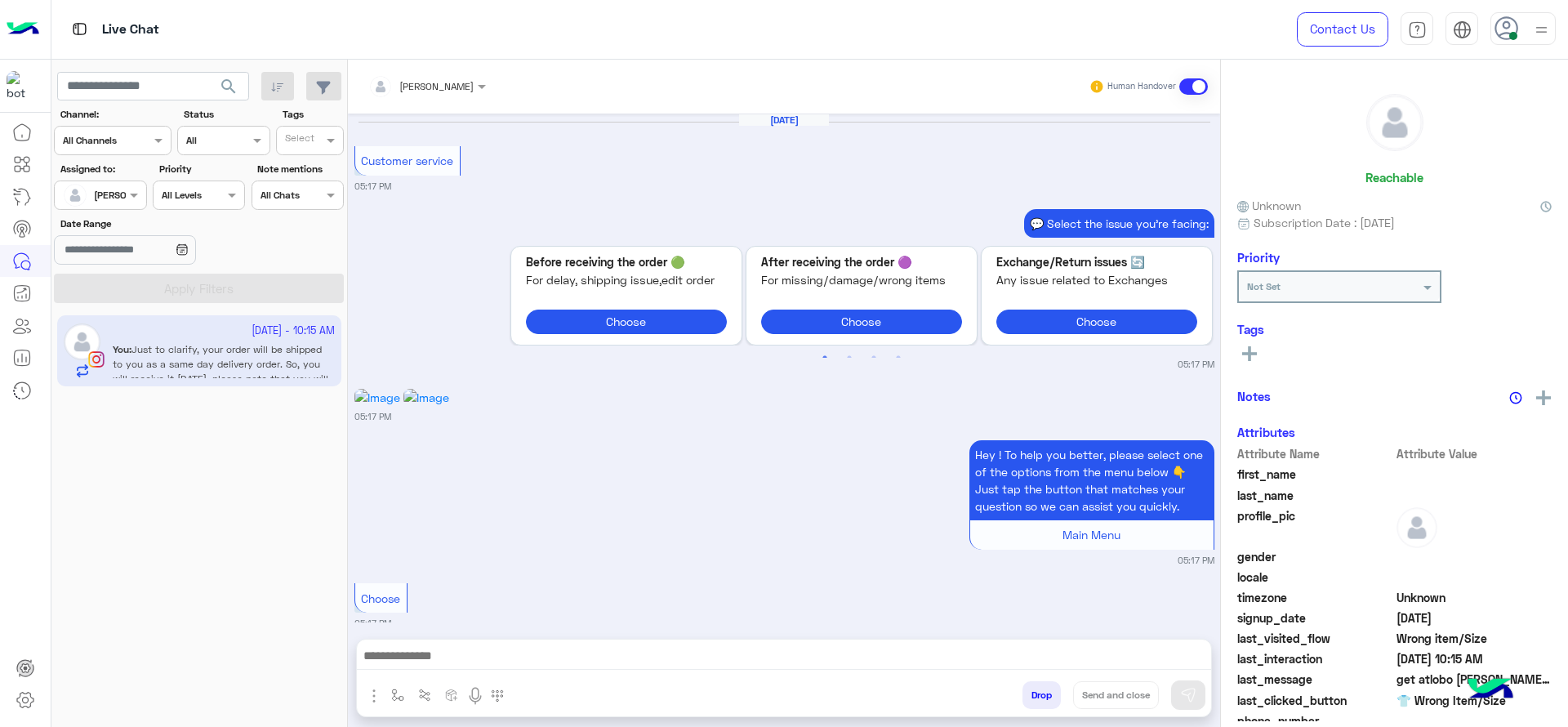
scroll to position [1687, 0]
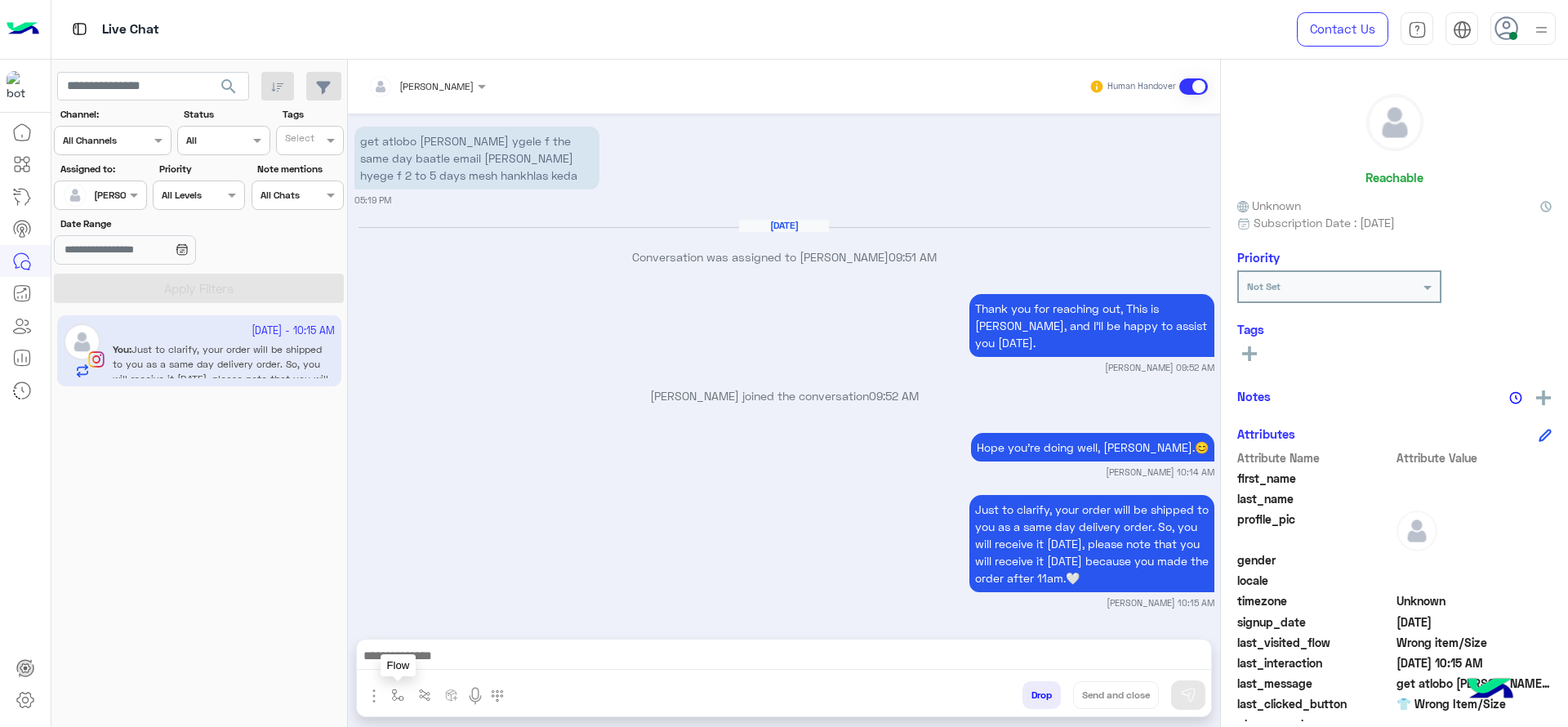
click at [397, 681] on button "button" at bounding box center [398, 695] width 27 height 27
click at [460, 644] on ng-select "enter flow name" at bounding box center [446, 659] width 121 height 29
type input "*"
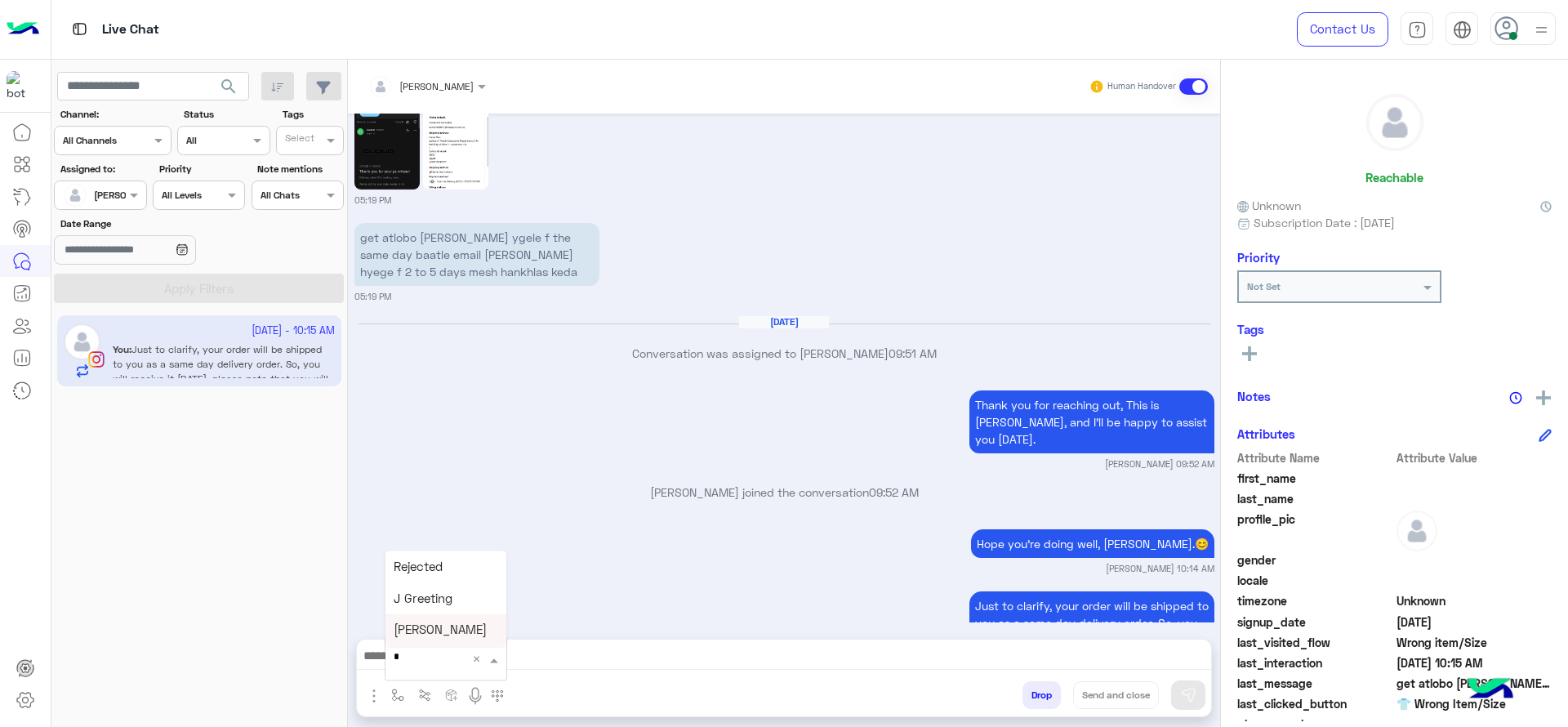
click at [476, 628] on div "[PERSON_NAME]" at bounding box center [446, 629] width 121 height 32
type textarea "**********"
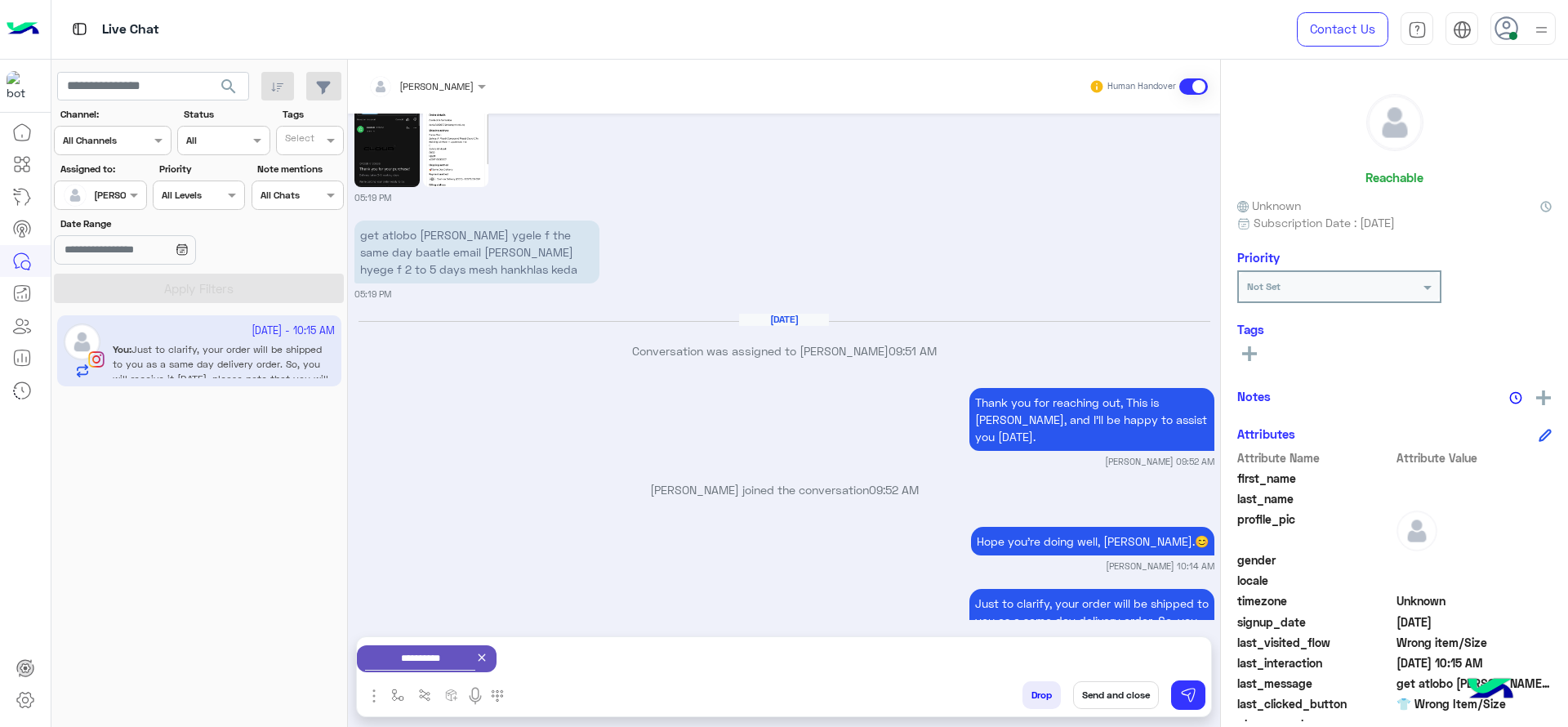
click at [488, 658] on icon at bounding box center [481, 657] width 13 height 13
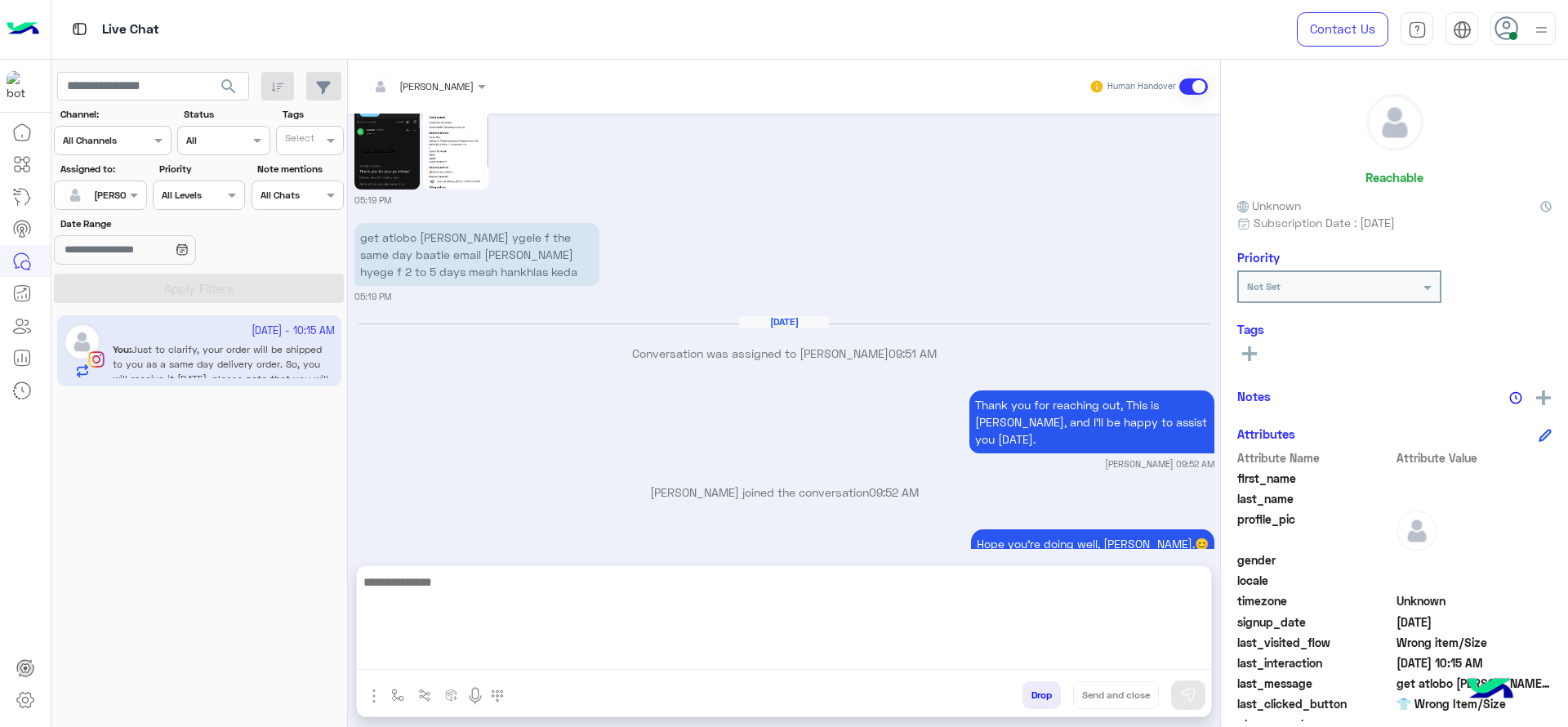
click at [496, 658] on textarea at bounding box center [784, 621] width 854 height 98
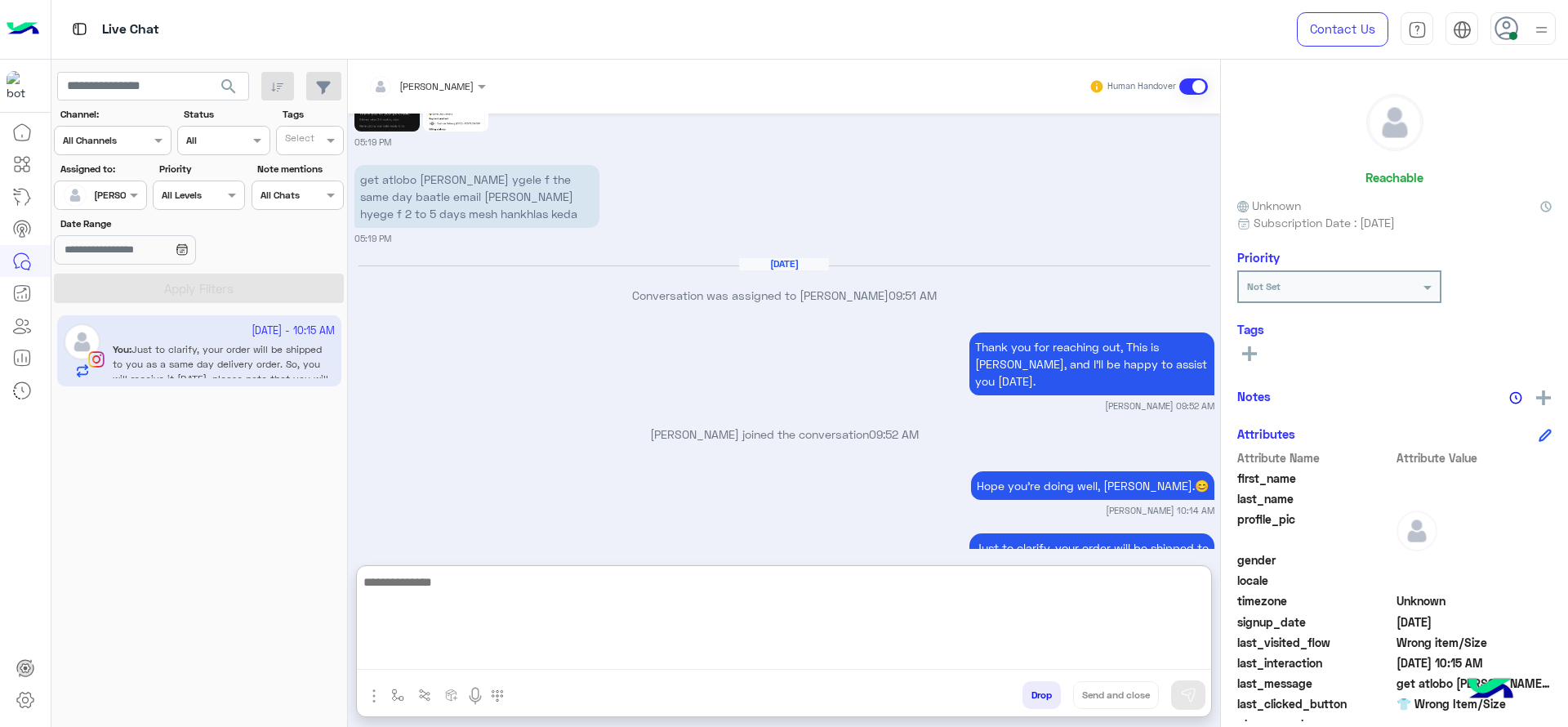
scroll to position [1602, 0]
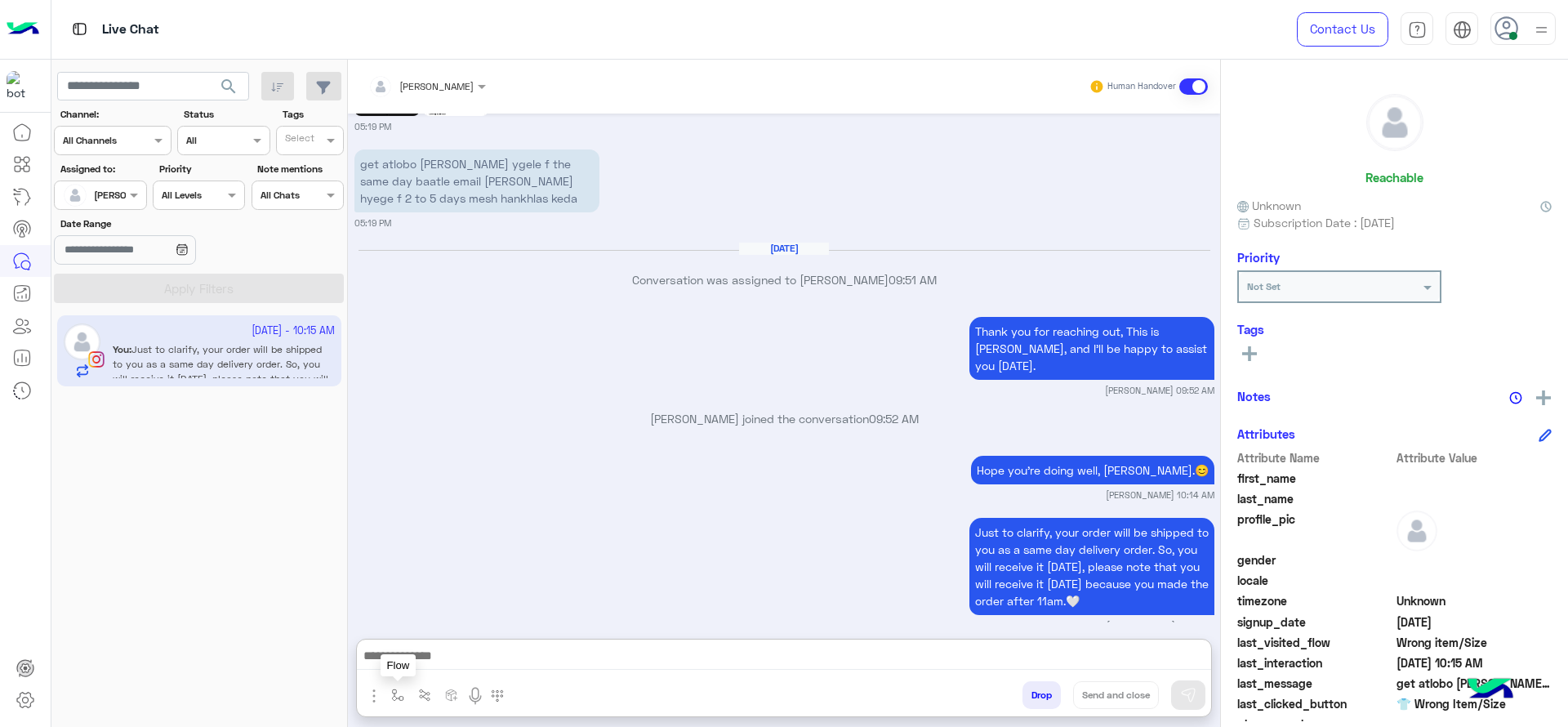
click at [388, 694] on button "button" at bounding box center [398, 695] width 27 height 27
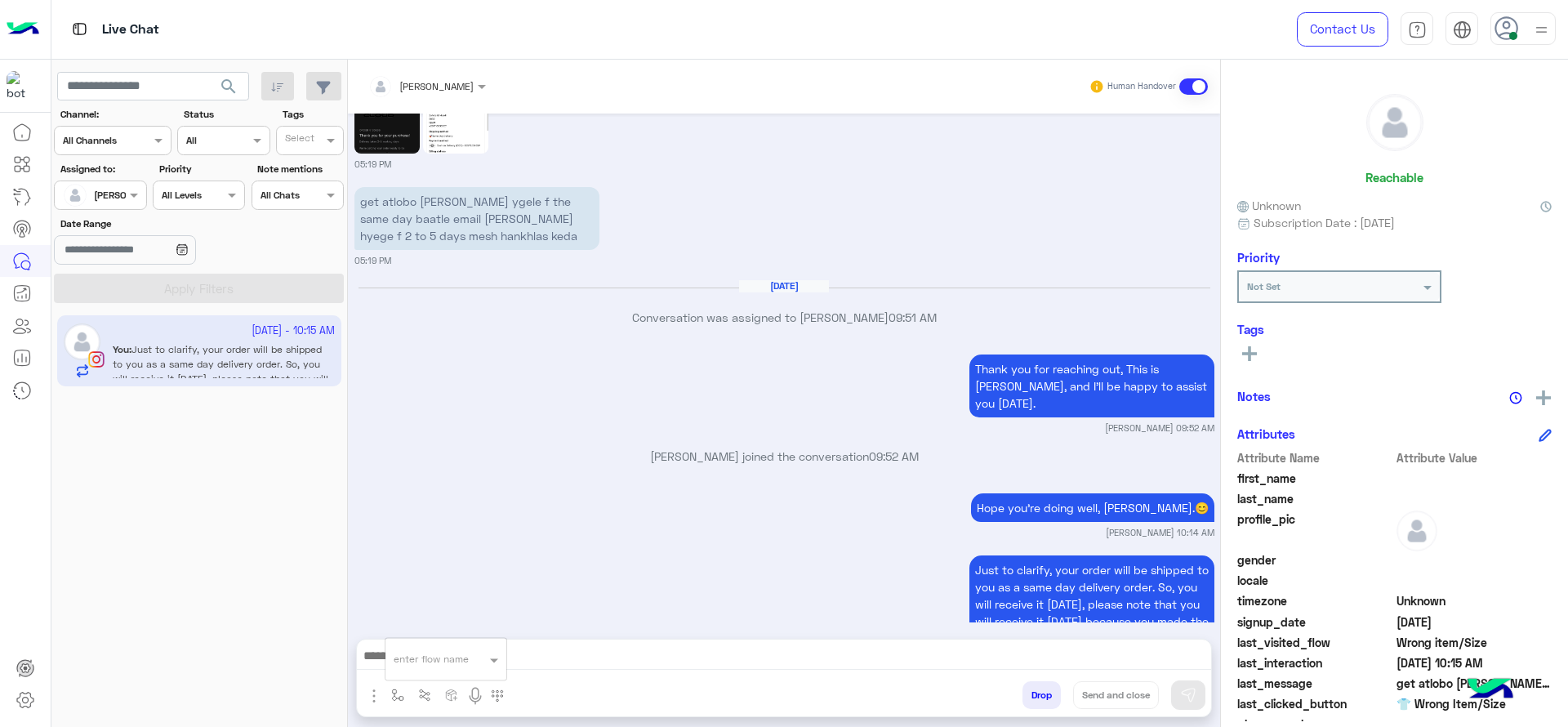
scroll to position [1529, 0]
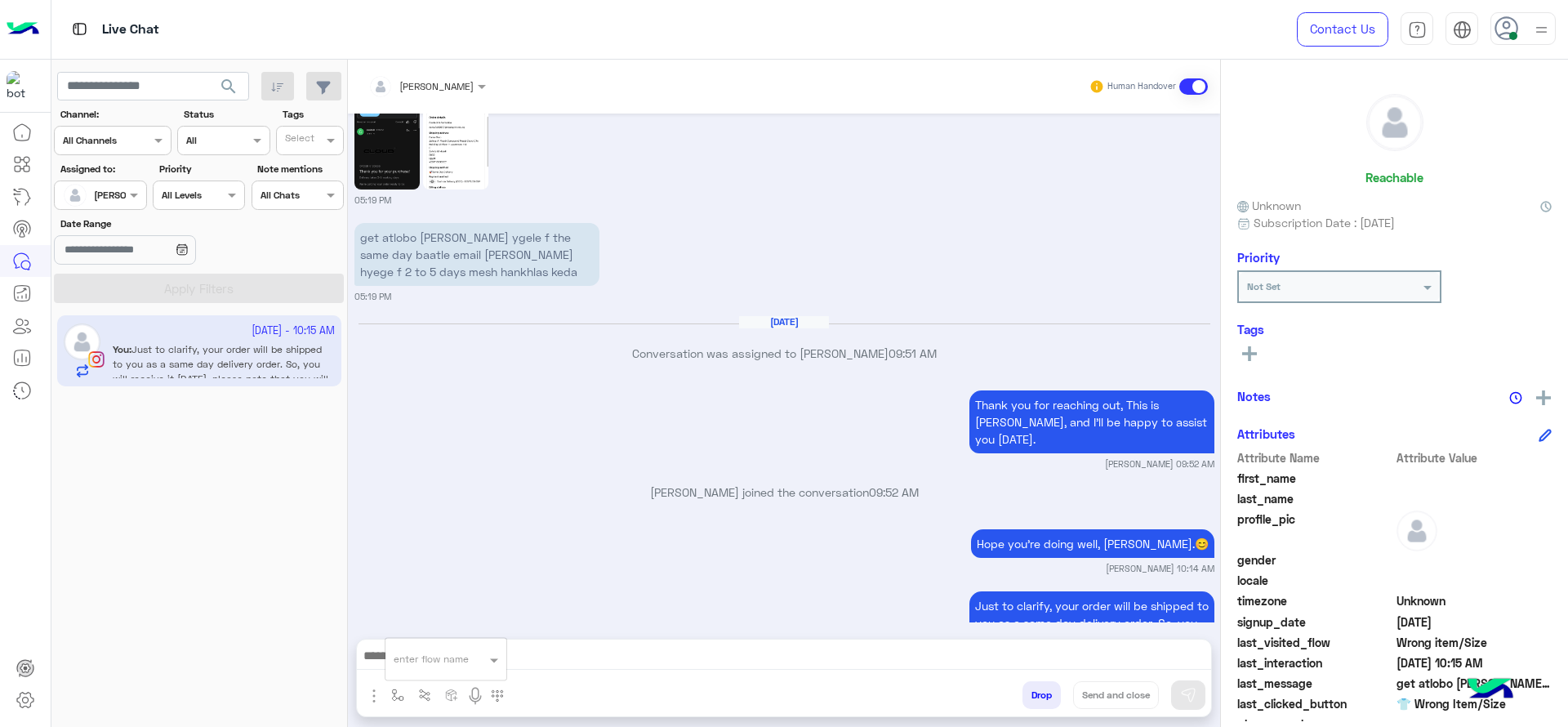
click at [433, 657] on input "text" at bounding box center [426, 656] width 64 height 15
type input "*"
click at [449, 626] on span "[PERSON_NAME]" at bounding box center [439, 628] width 93 height 15
type textarea "**********"
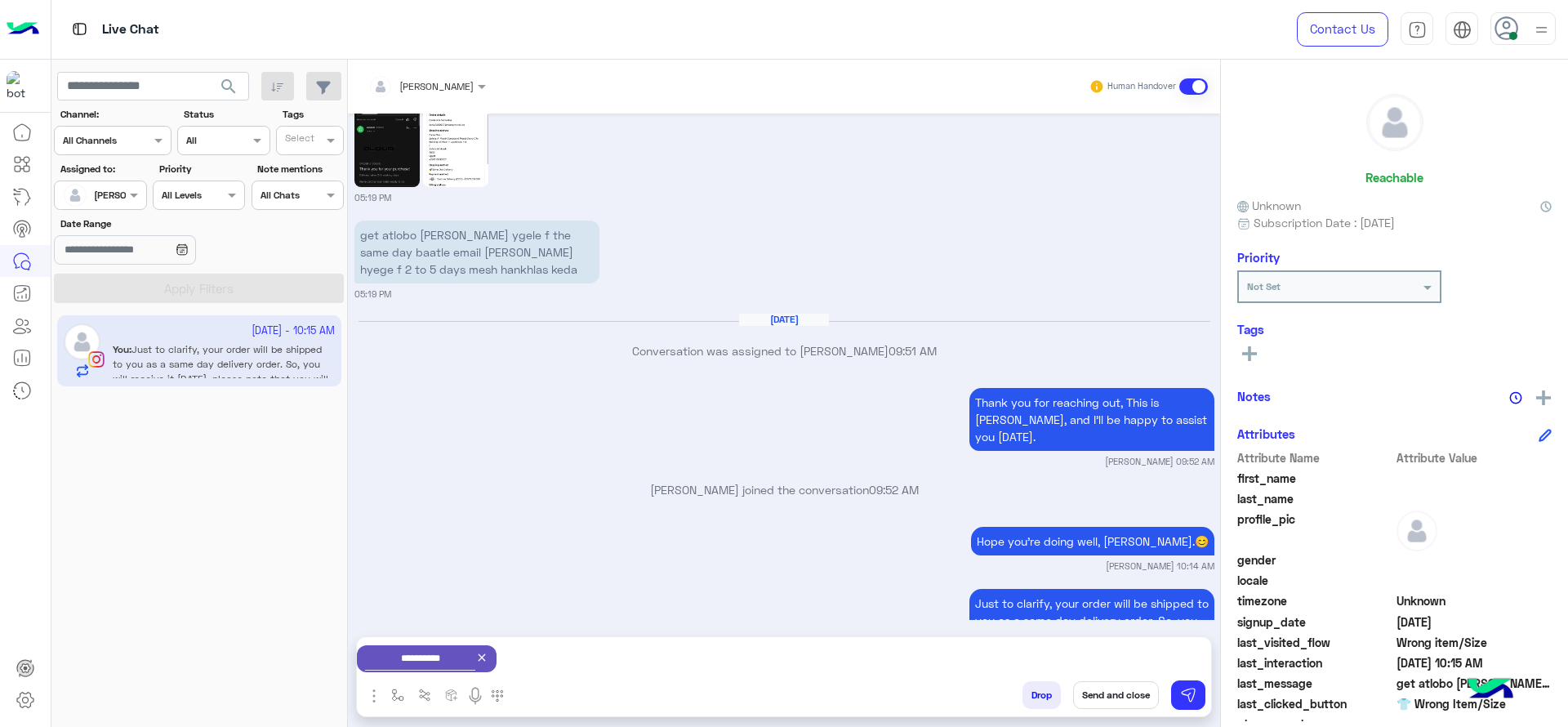
click at [1099, 698] on button "Send and close" at bounding box center [1116, 695] width 86 height 27
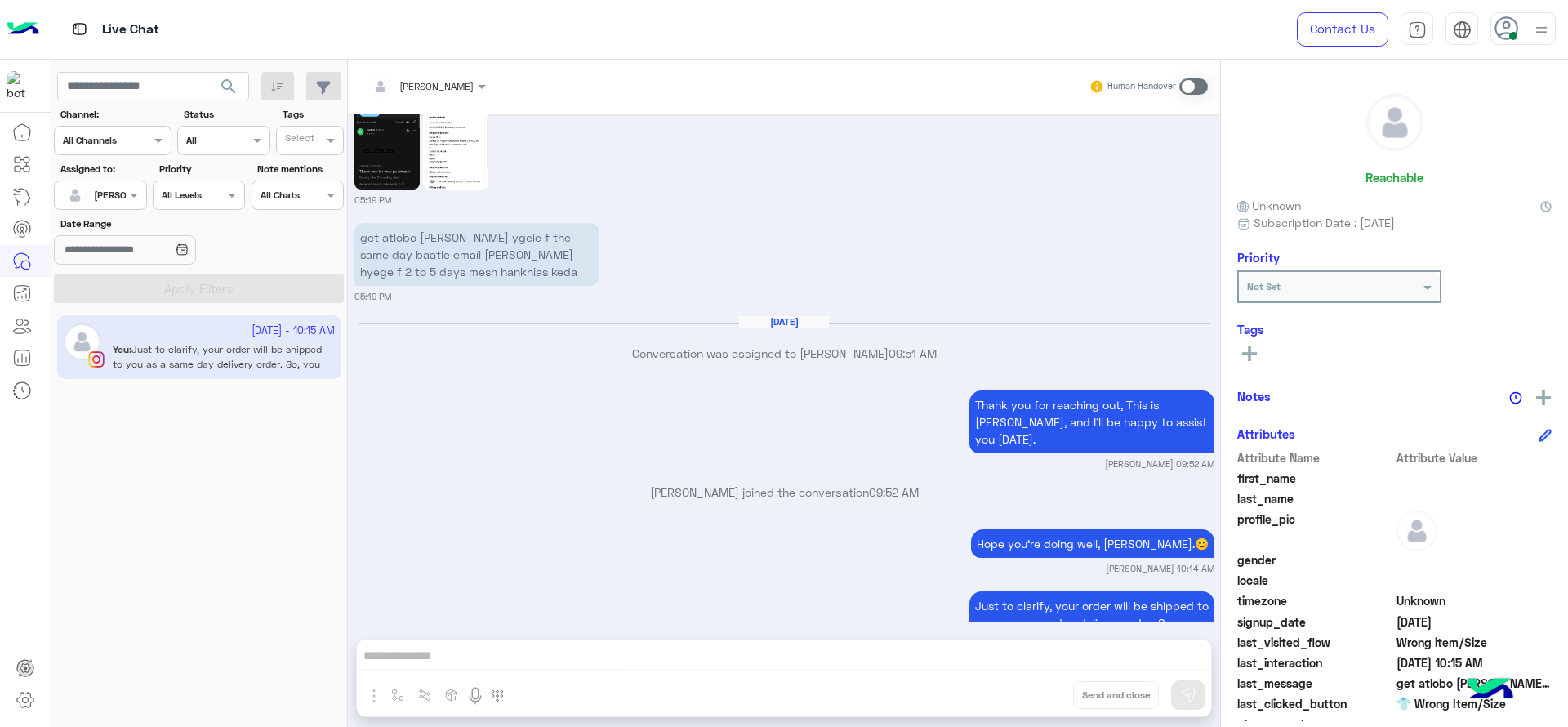
scroll to position [1571, 0]
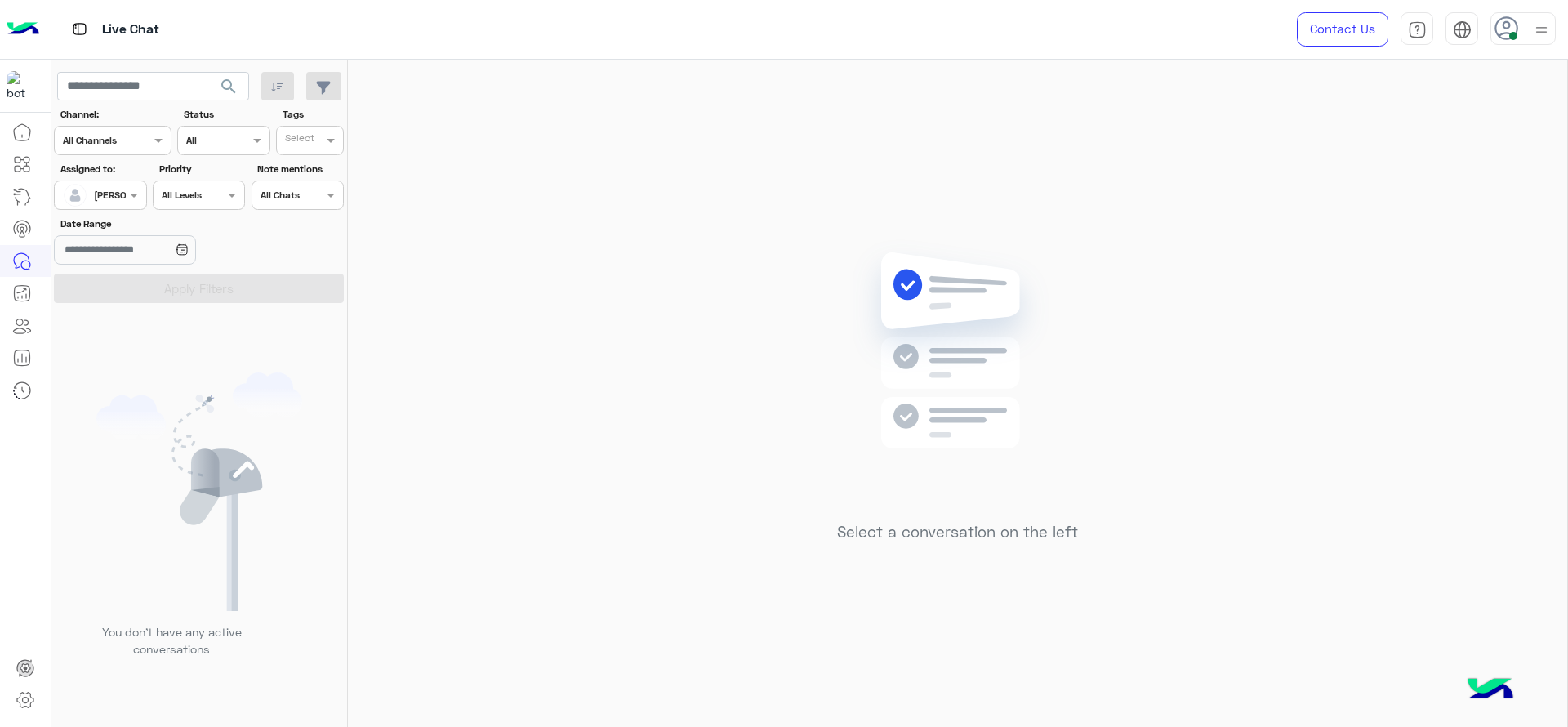
click at [100, 212] on section "Channel: Channel All Channels Status Channel All Tags Select Assigned to: Assig…" at bounding box center [199, 205] width 272 height 196
click at [101, 199] on input "text" at bounding box center [81, 193] width 37 height 15
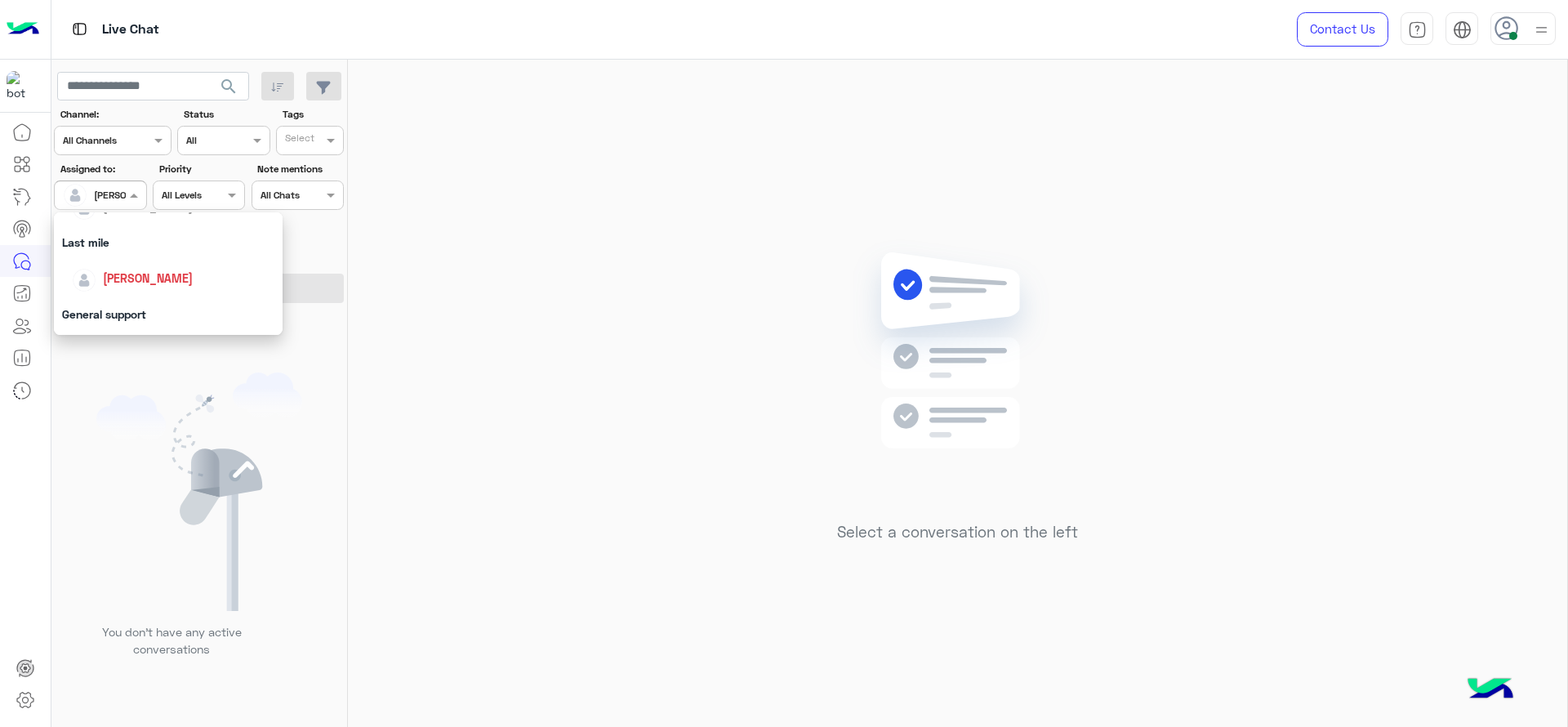
scroll to position [320, 0]
click at [112, 284] on div "First Mile" at bounding box center [168, 277] width 228 height 30
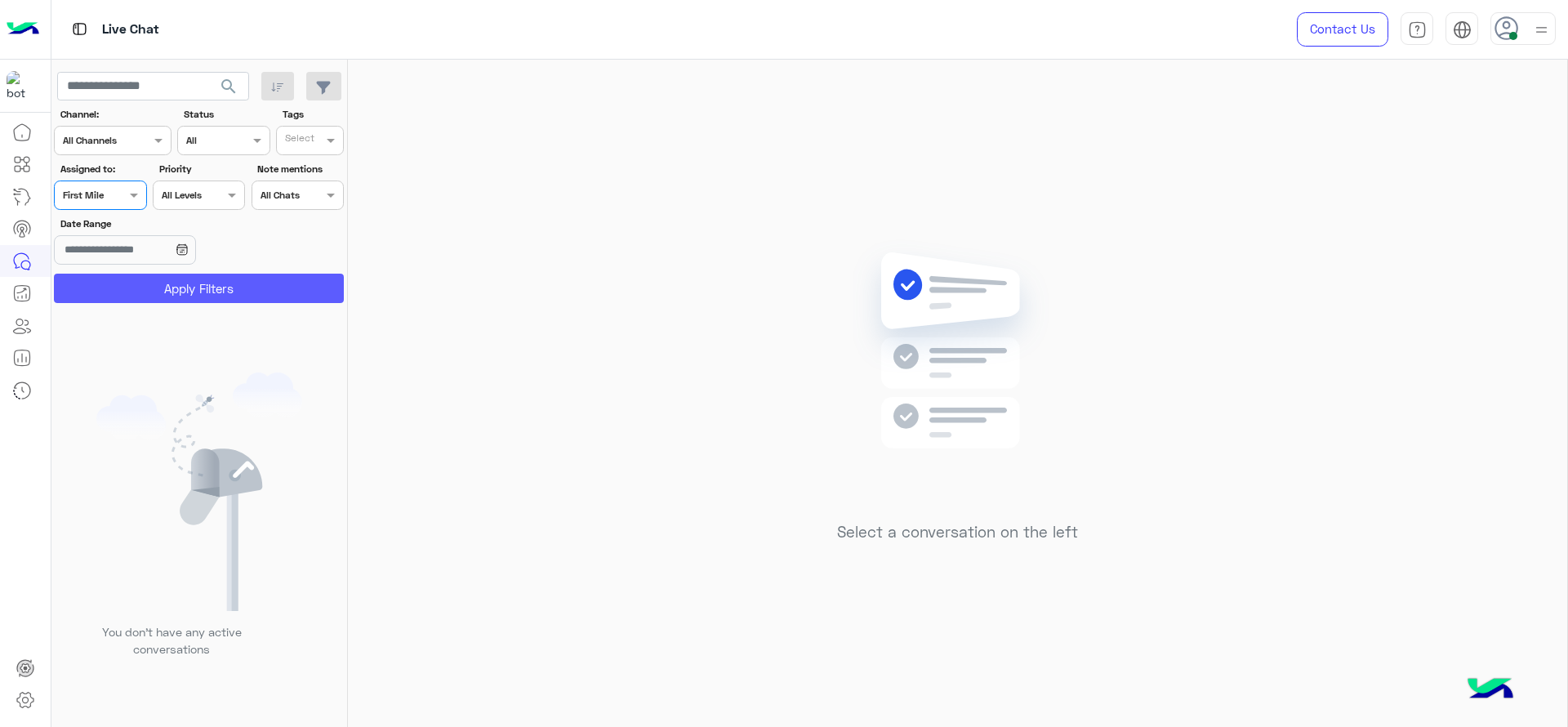
click at [122, 298] on button "Apply Filters" at bounding box center [198, 288] width 290 height 29
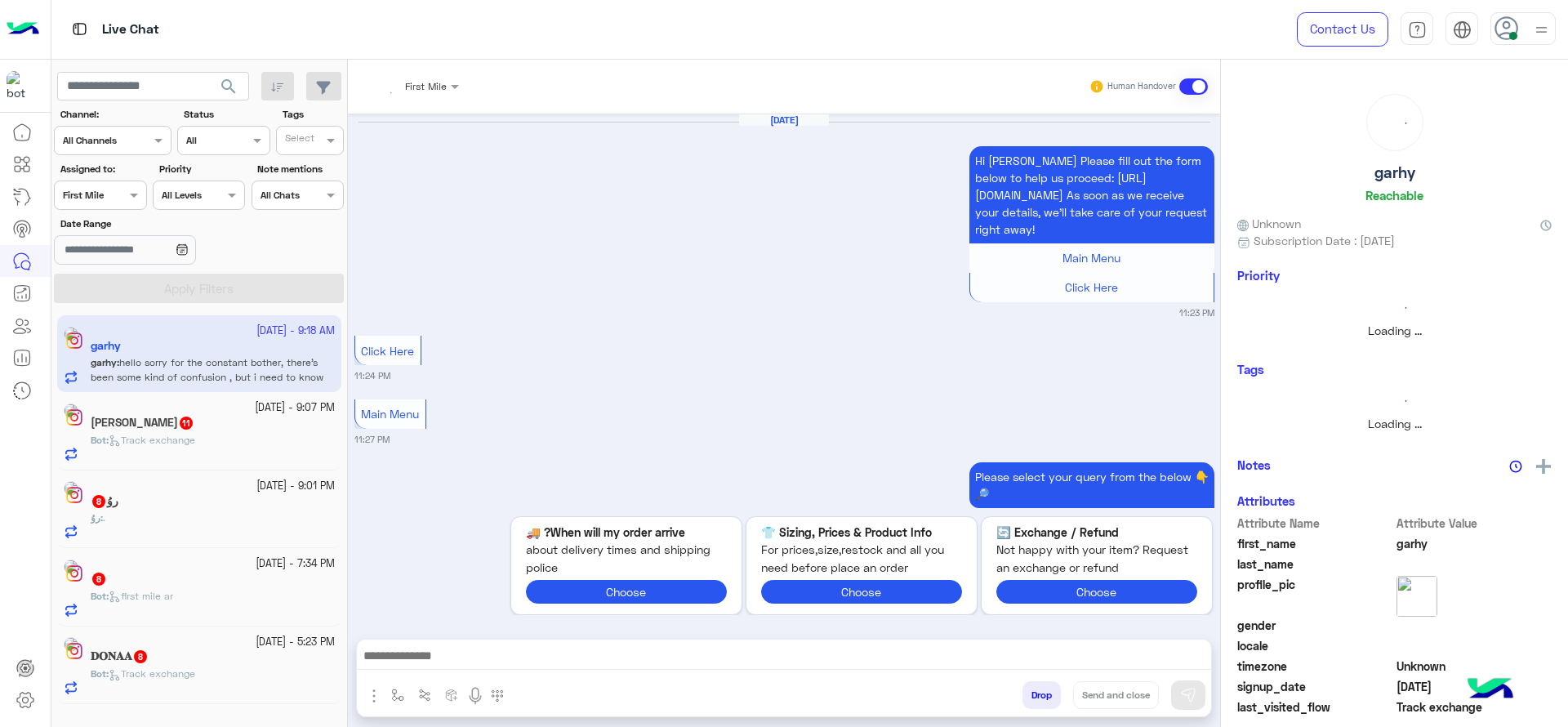
scroll to position [1842, 0]
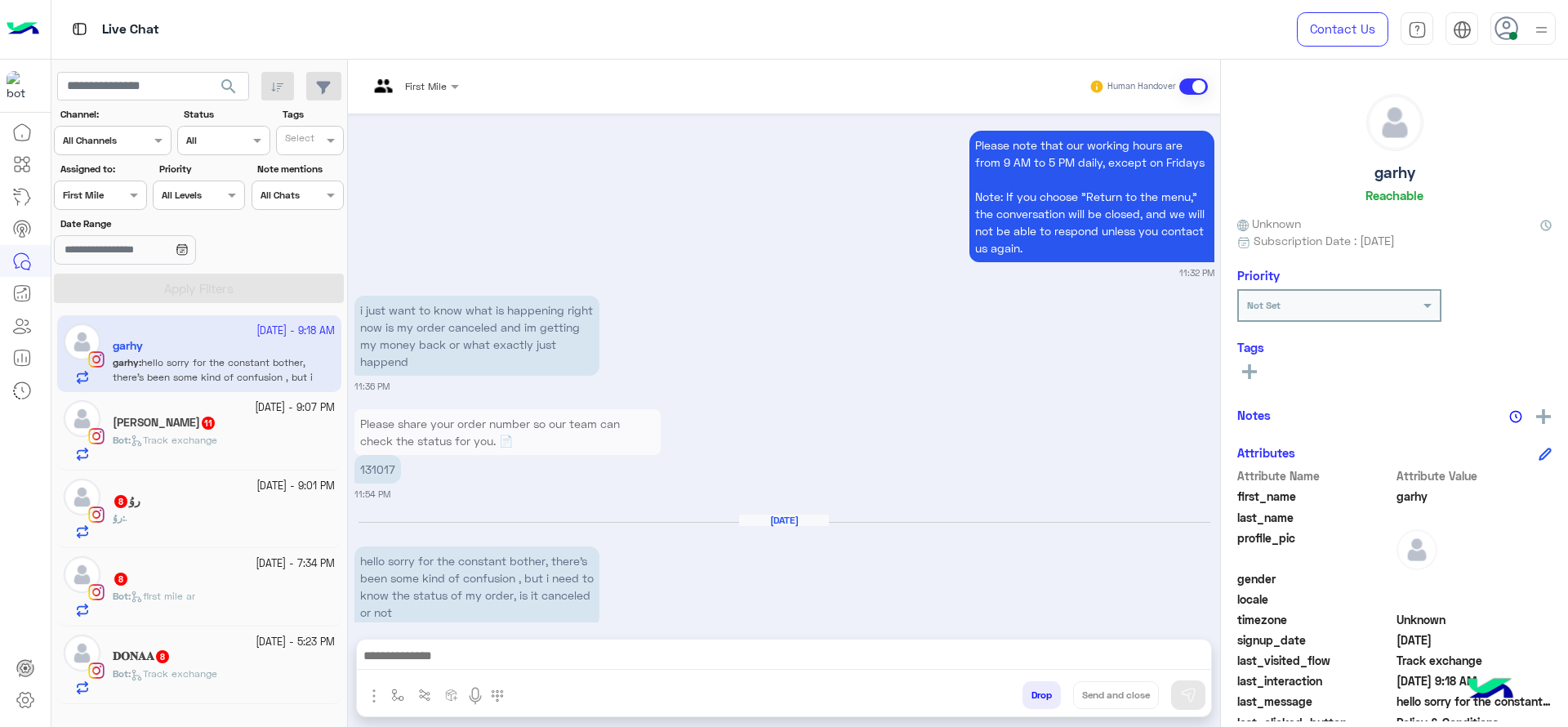
click at [197, 683] on div "Bot : Track exchange" at bounding box center [224, 680] width 223 height 28
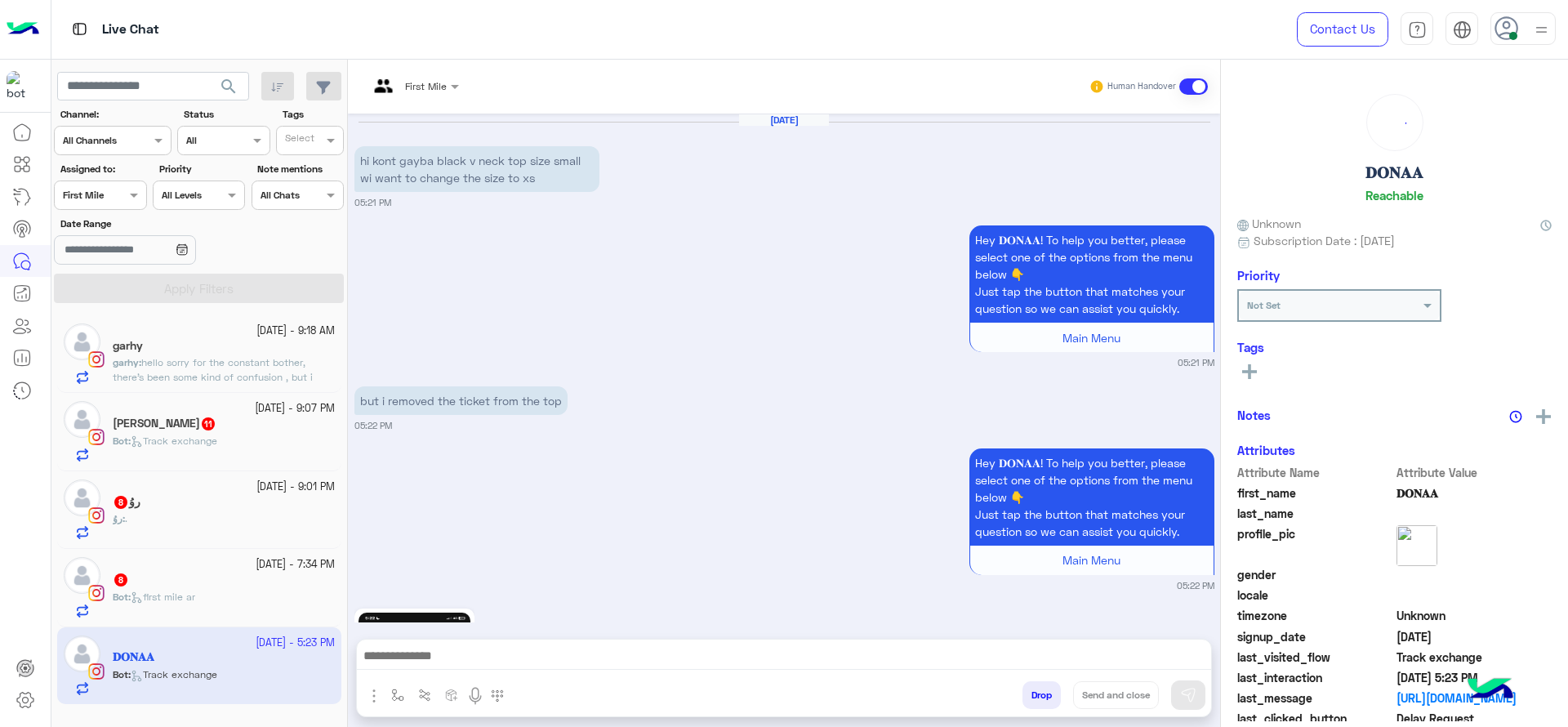
scroll to position [1998, 0]
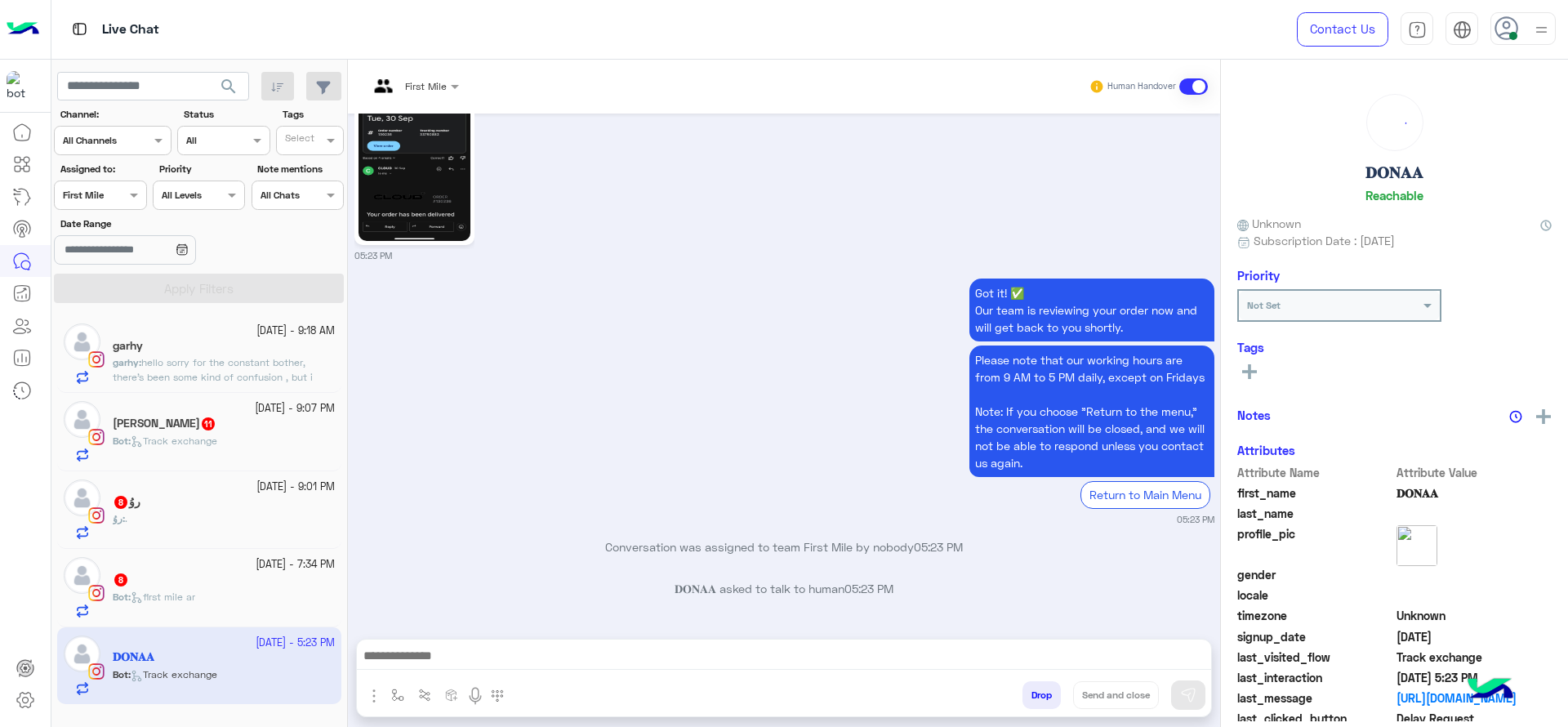
click at [453, 72] on div "First Mile" at bounding box center [414, 87] width 107 height 29
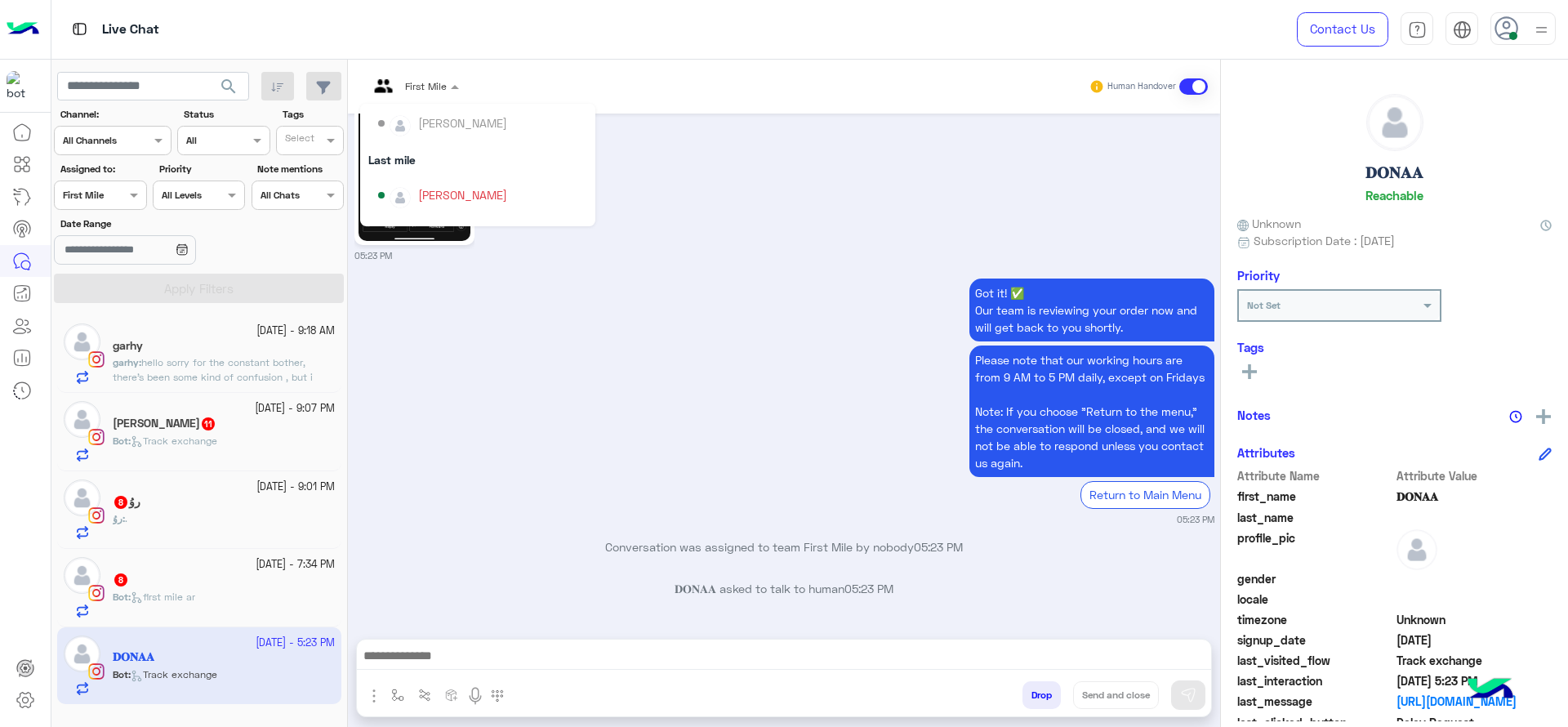
scroll to position [147, 0]
click at [423, 202] on div "[PERSON_NAME]" at bounding box center [462, 204] width 89 height 18
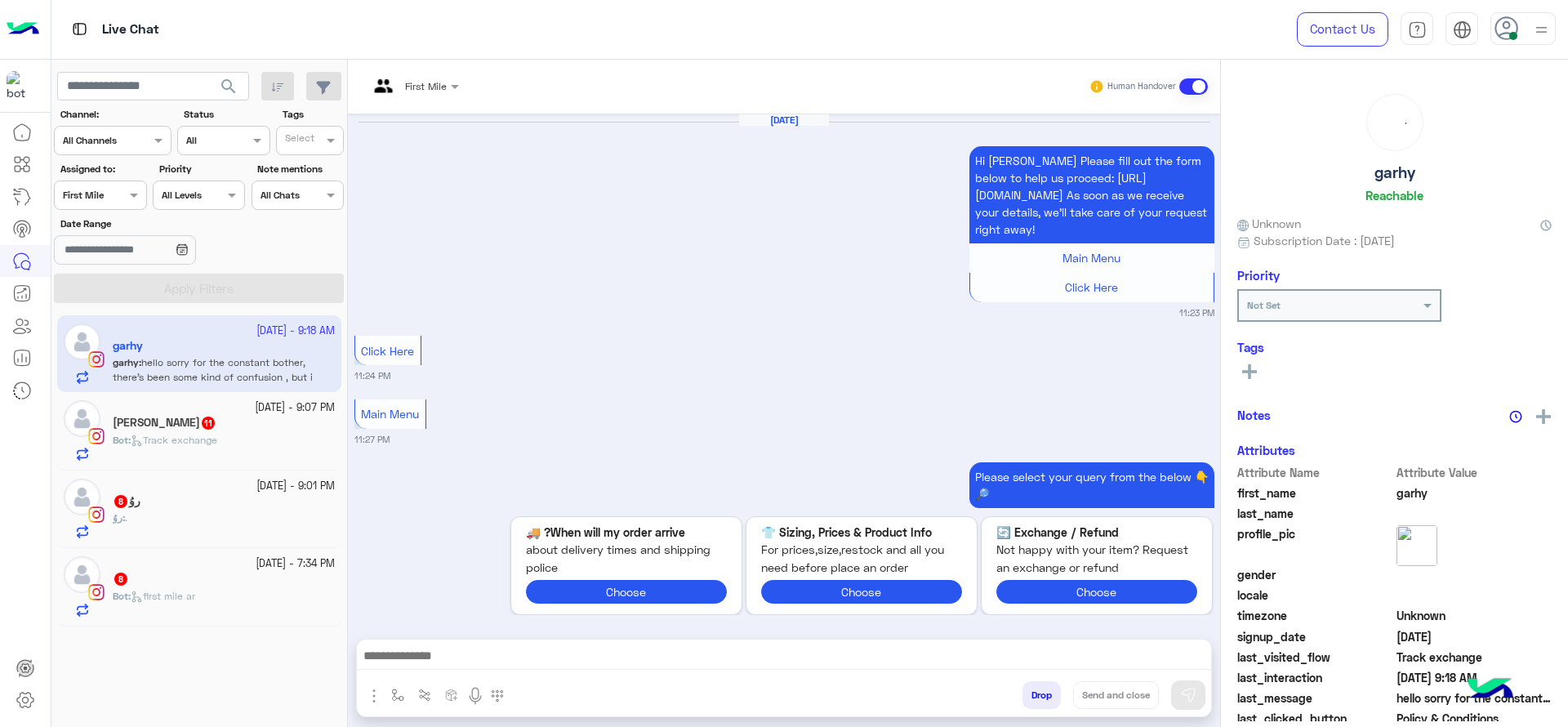
scroll to position [1842, 0]
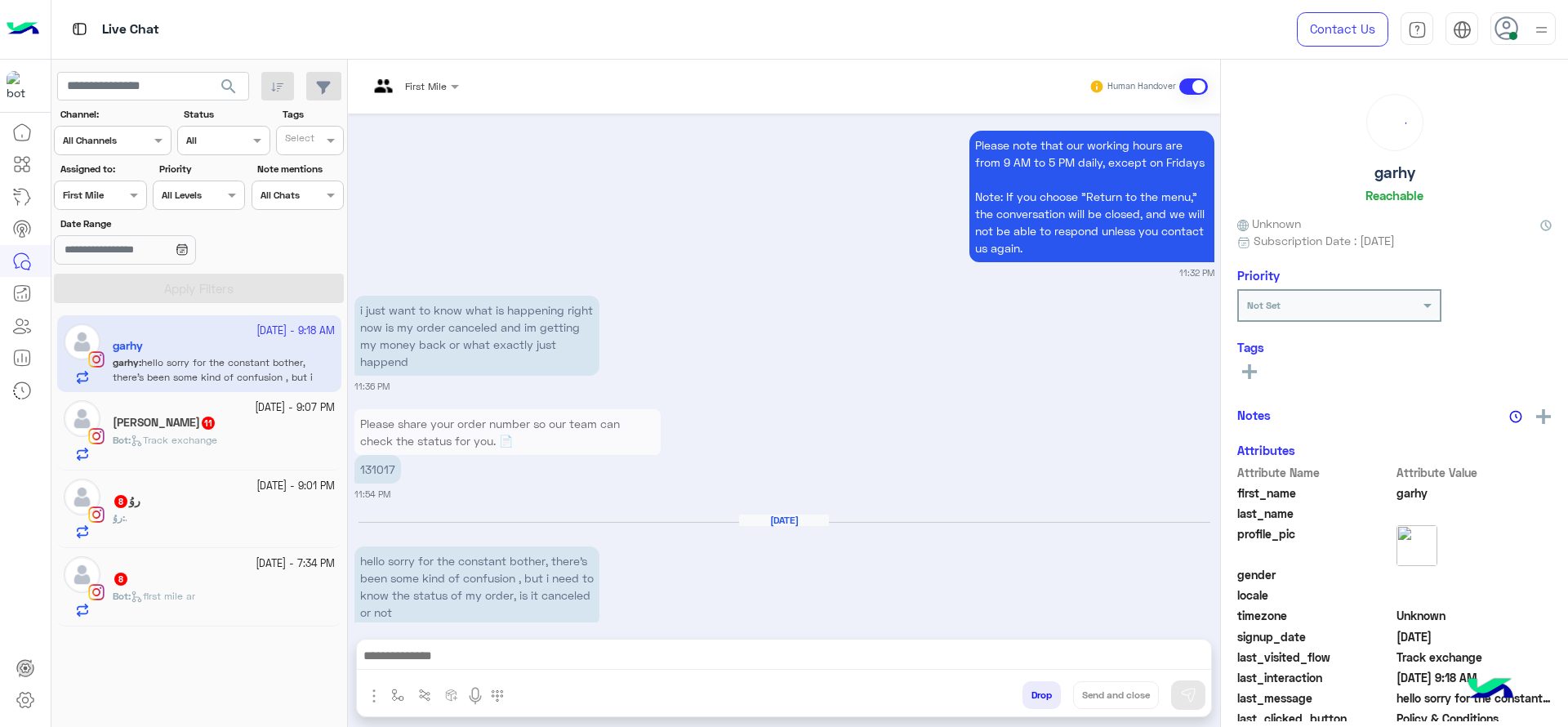
click at [420, 98] on div "First Mile" at bounding box center [407, 87] width 78 height 39
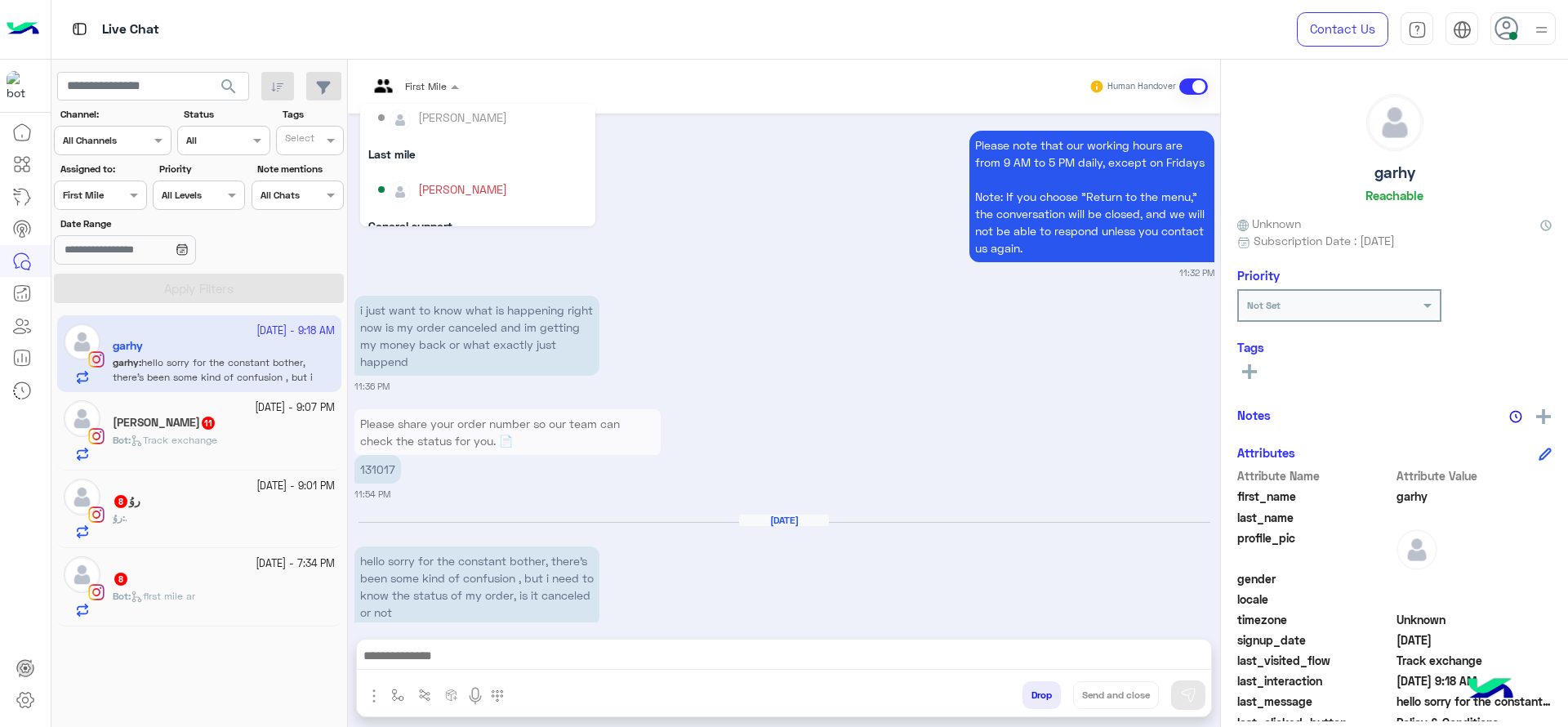
scroll to position [204, 0]
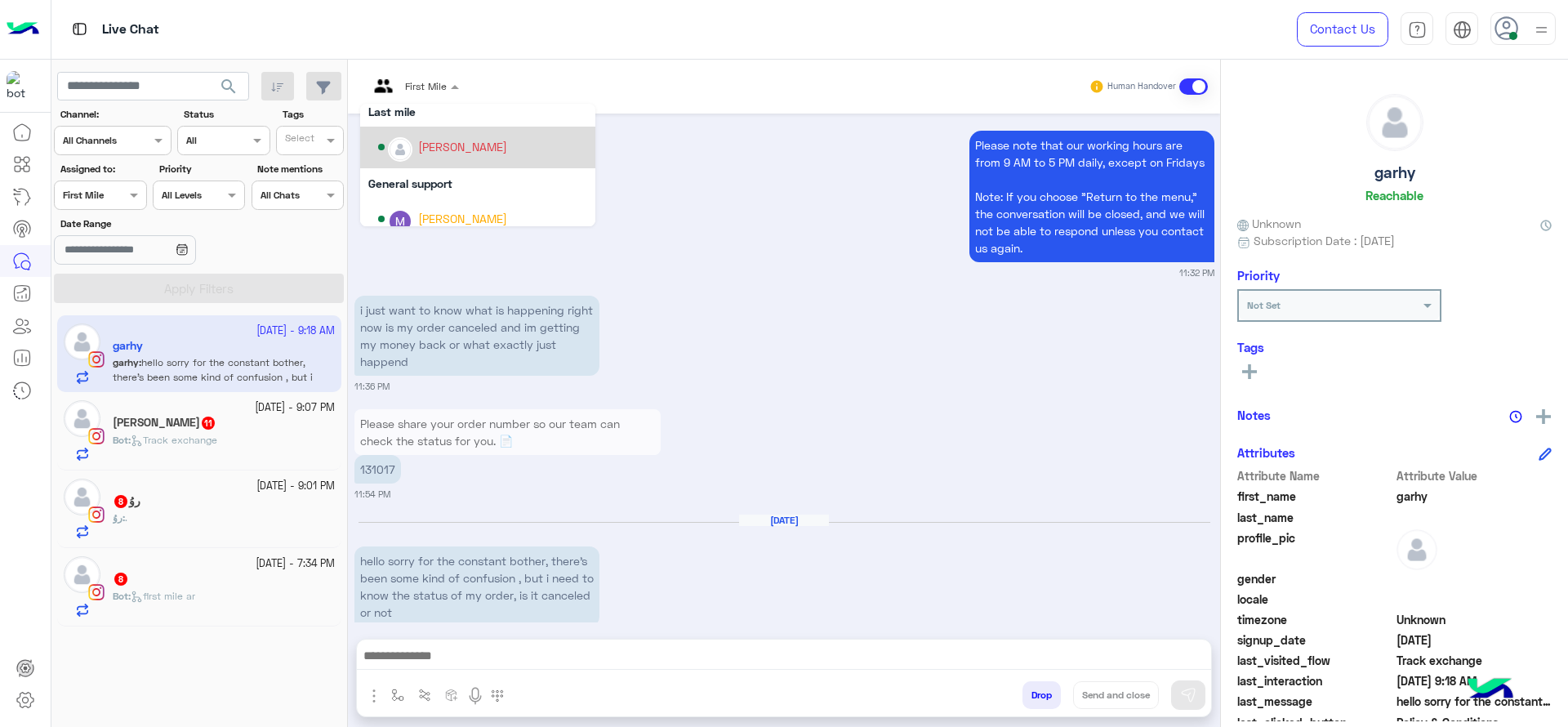
click at [428, 143] on div "[PERSON_NAME]" at bounding box center [462, 146] width 89 height 18
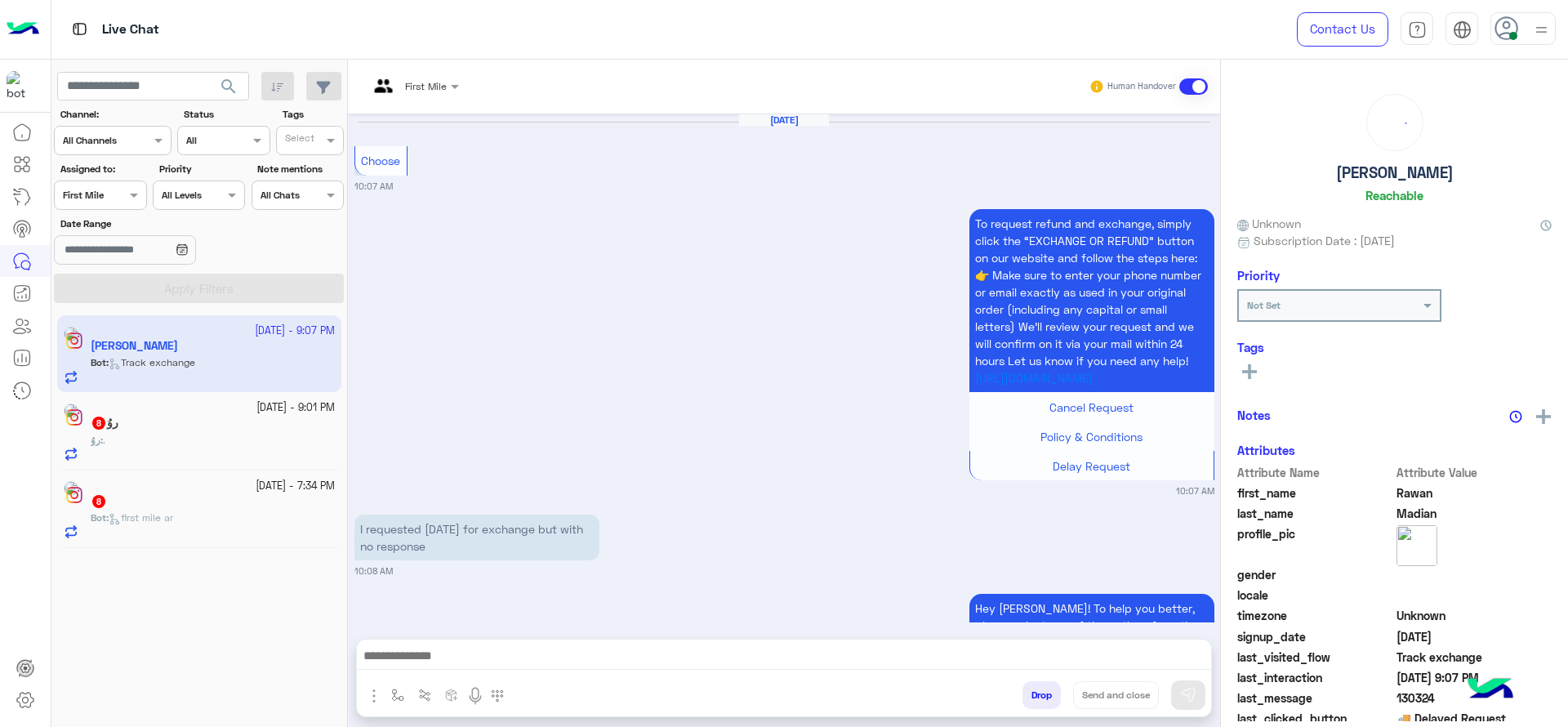
click at [412, 81] on input "text" at bounding box center [393, 84] width 52 height 15
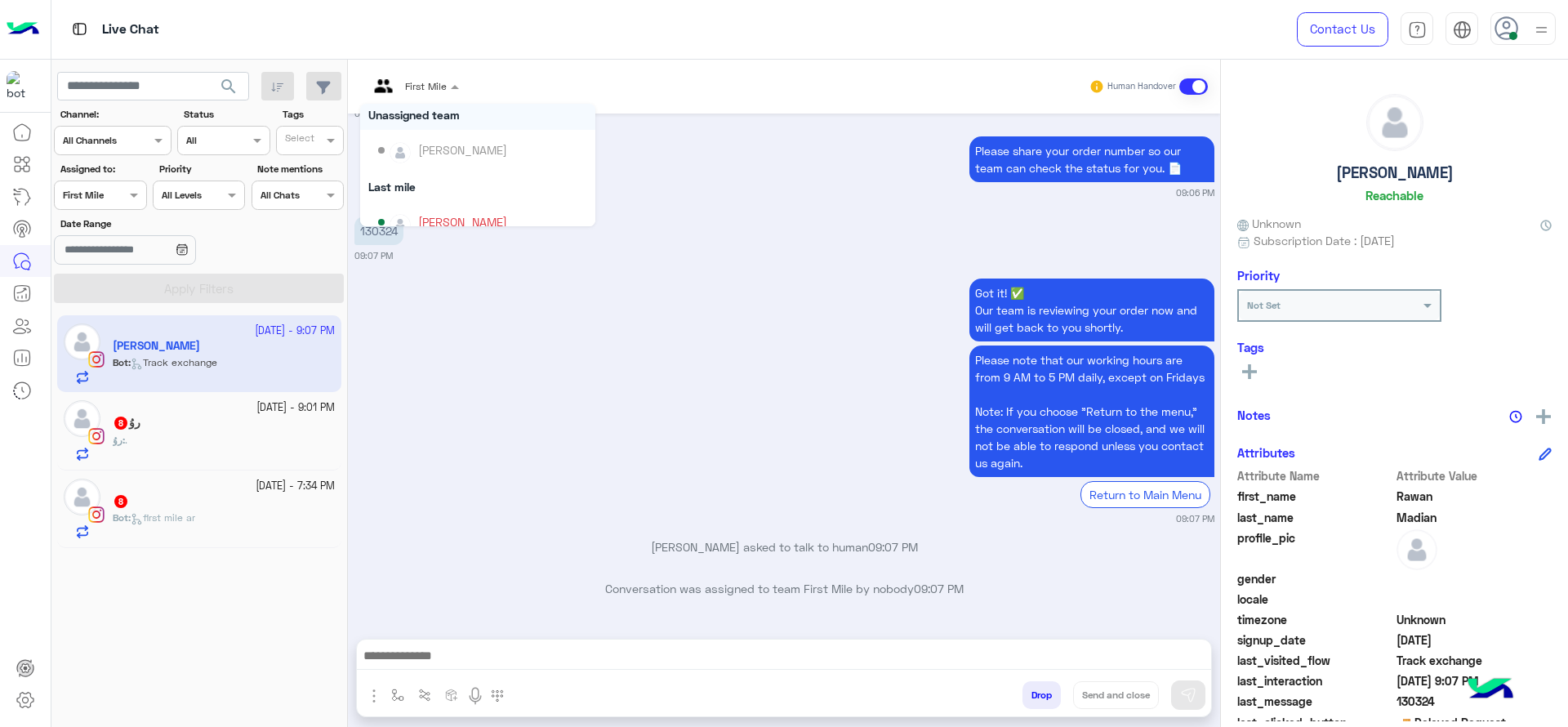
scroll to position [142, 0]
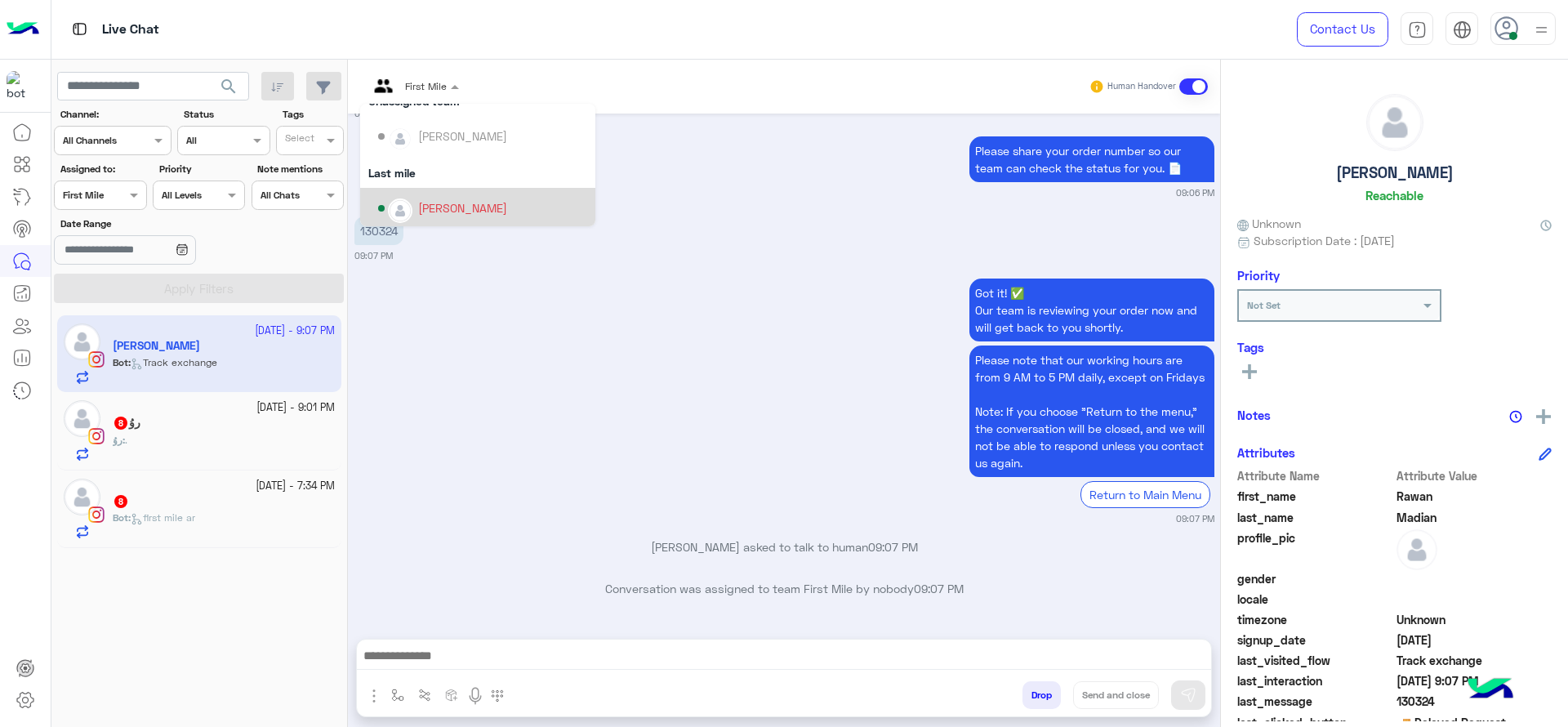
click at [448, 194] on div "[PERSON_NAME]" at bounding box center [482, 208] width 209 height 28
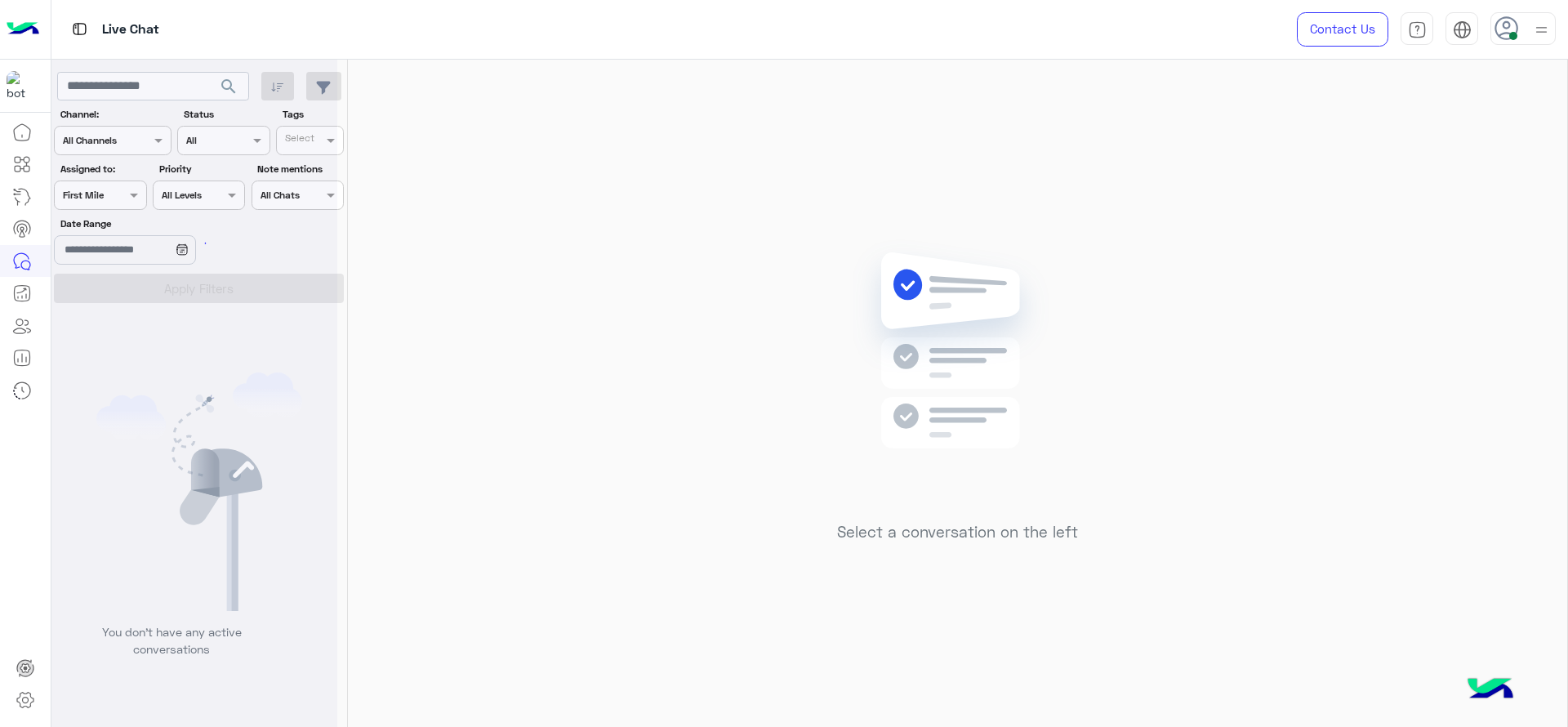
click at [418, 80] on div "Select a conversation on the left" at bounding box center [957, 396] width 1219 height 673
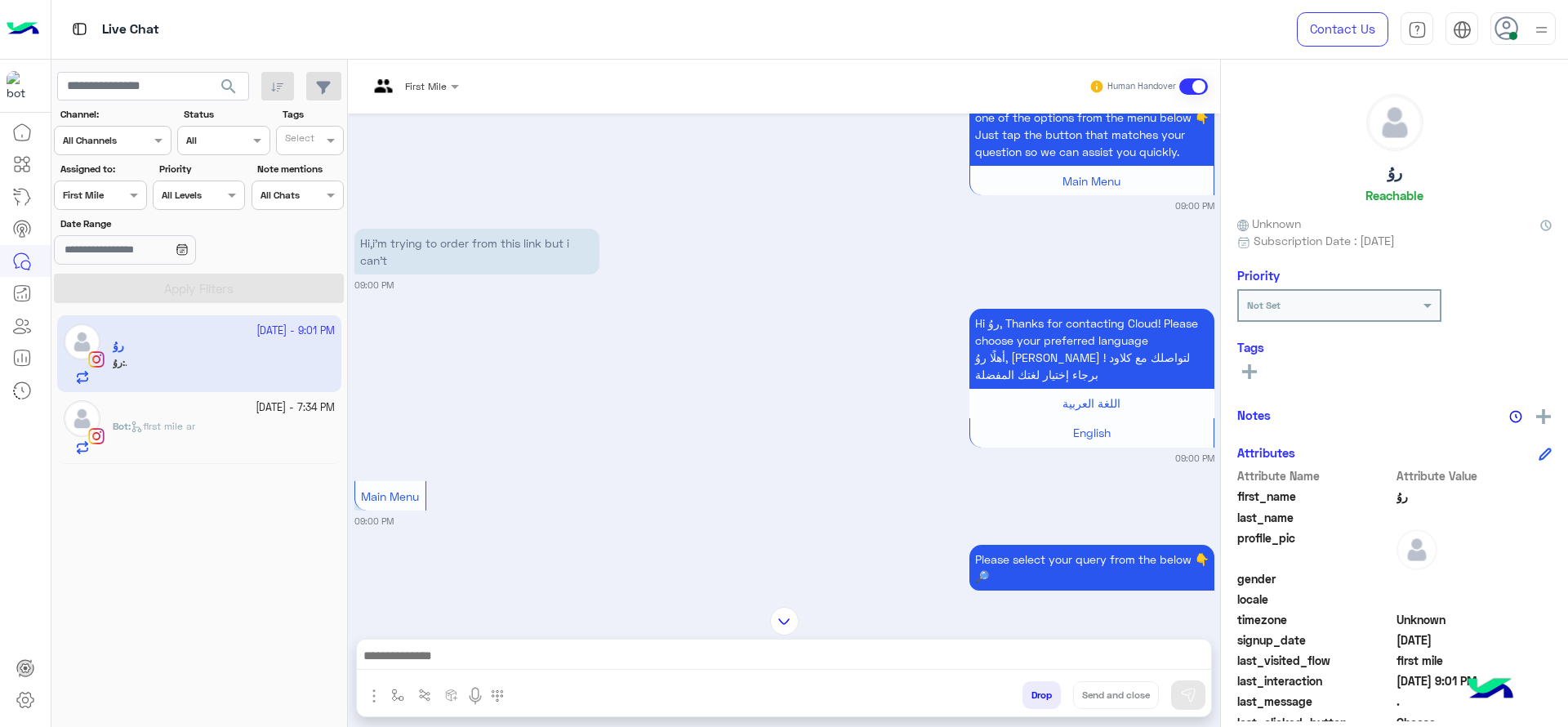
scroll to position [887, 0]
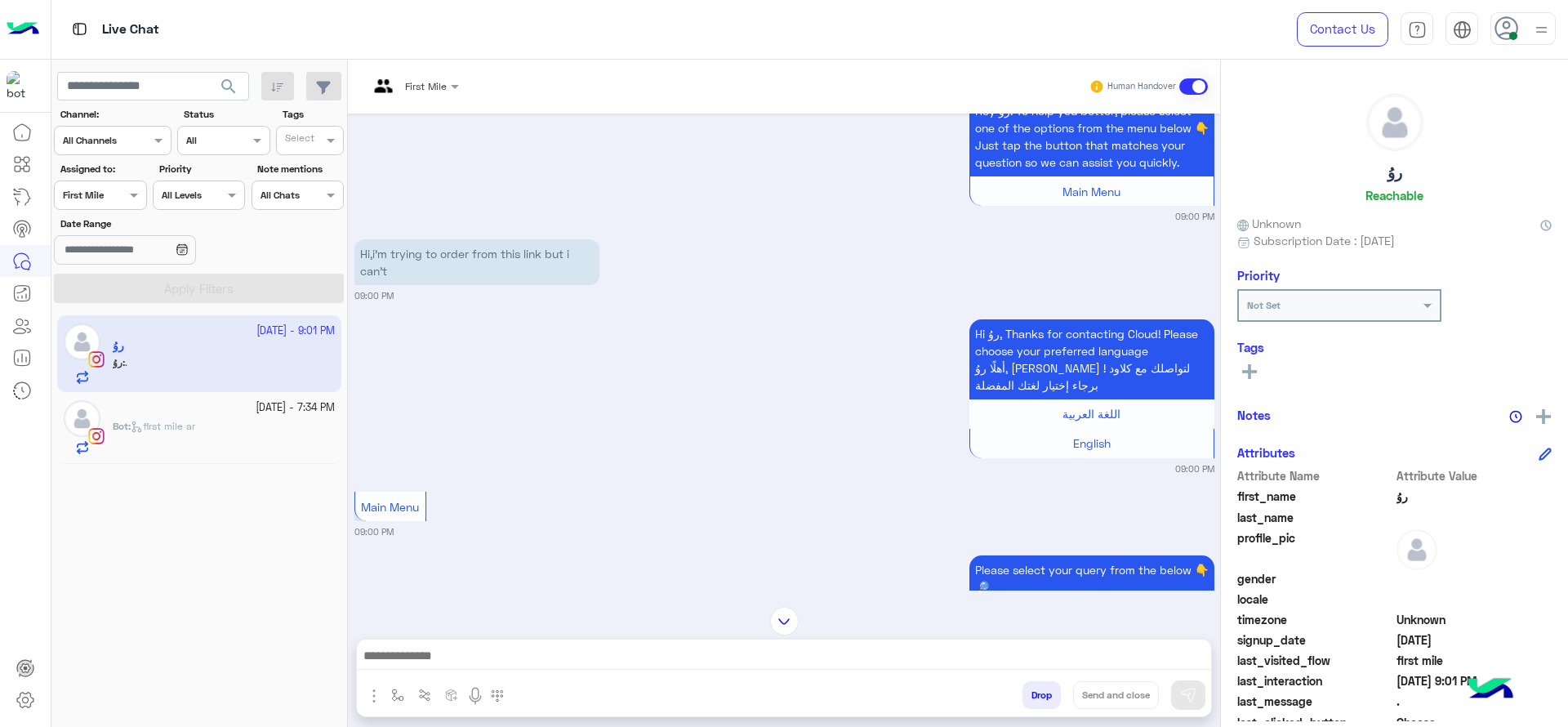
click at [433, 88] on div at bounding box center [414, 84] width 107 height 16
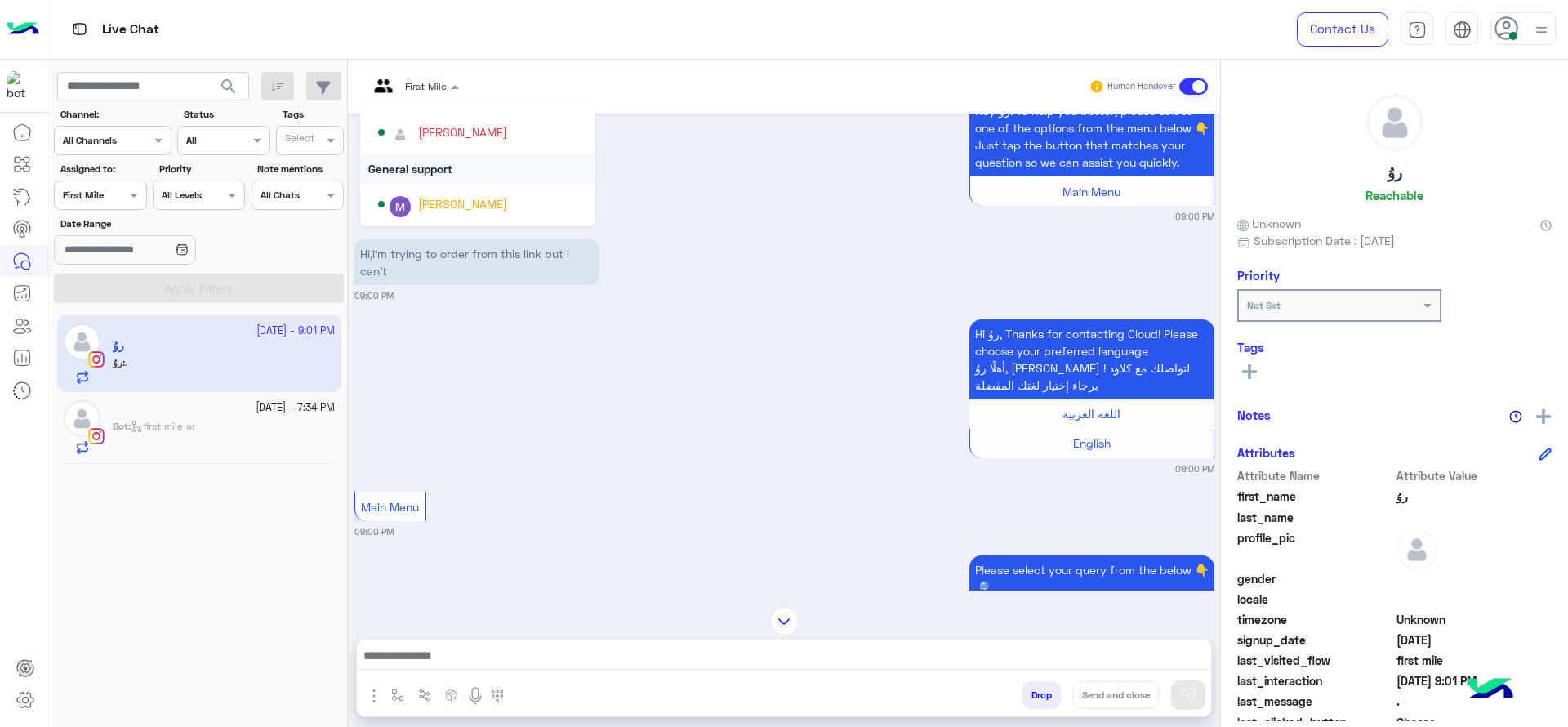
scroll to position [224, 0]
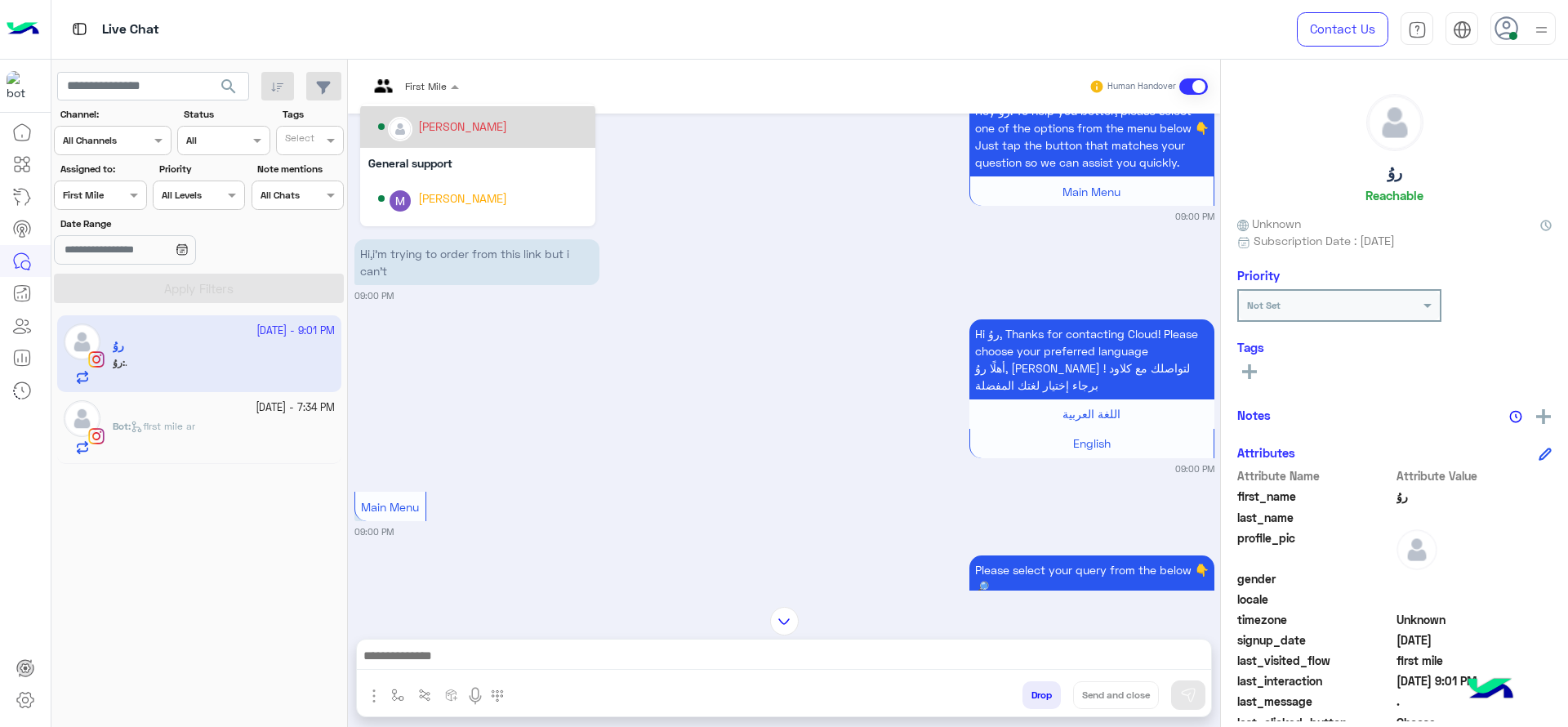
click at [450, 127] on div "[PERSON_NAME]" at bounding box center [462, 126] width 89 height 18
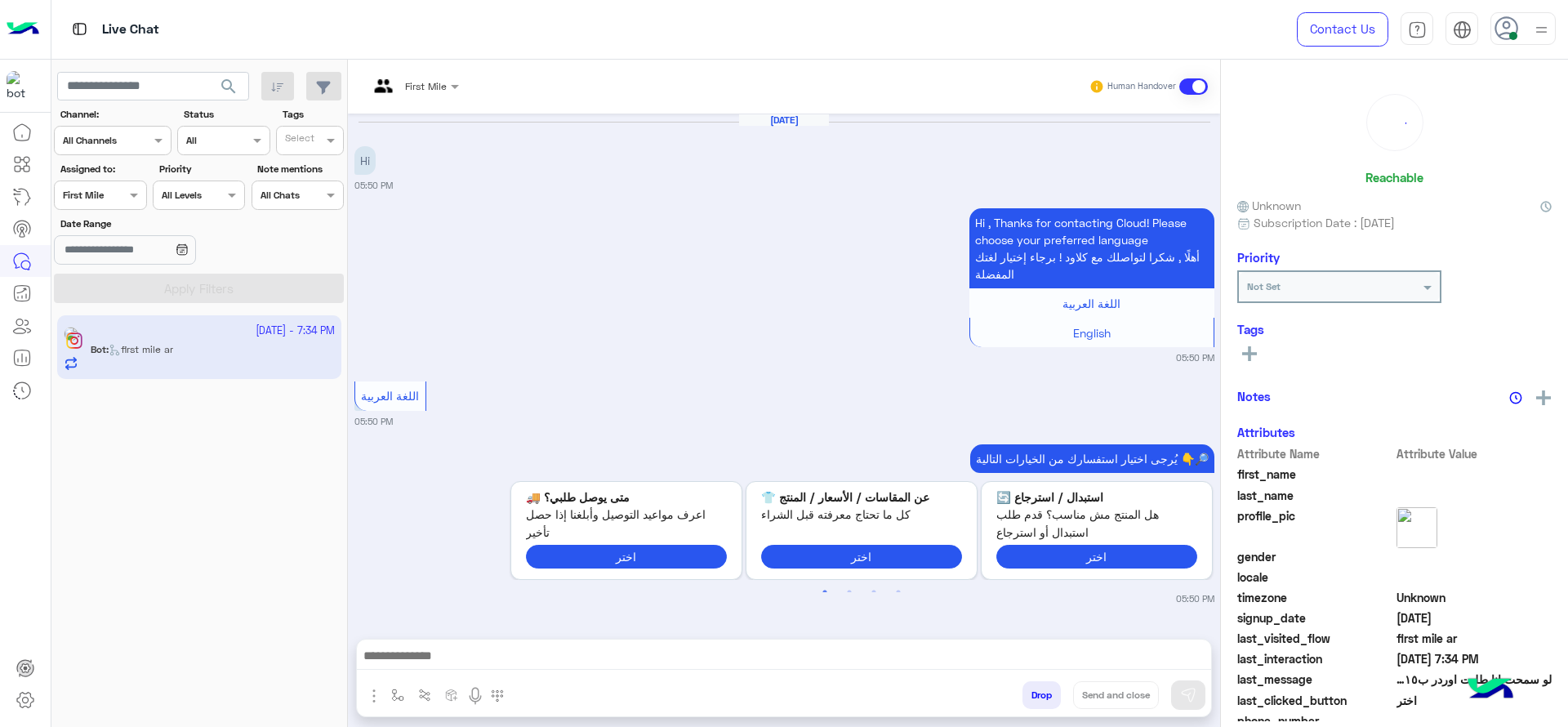
scroll to position [2026, 0]
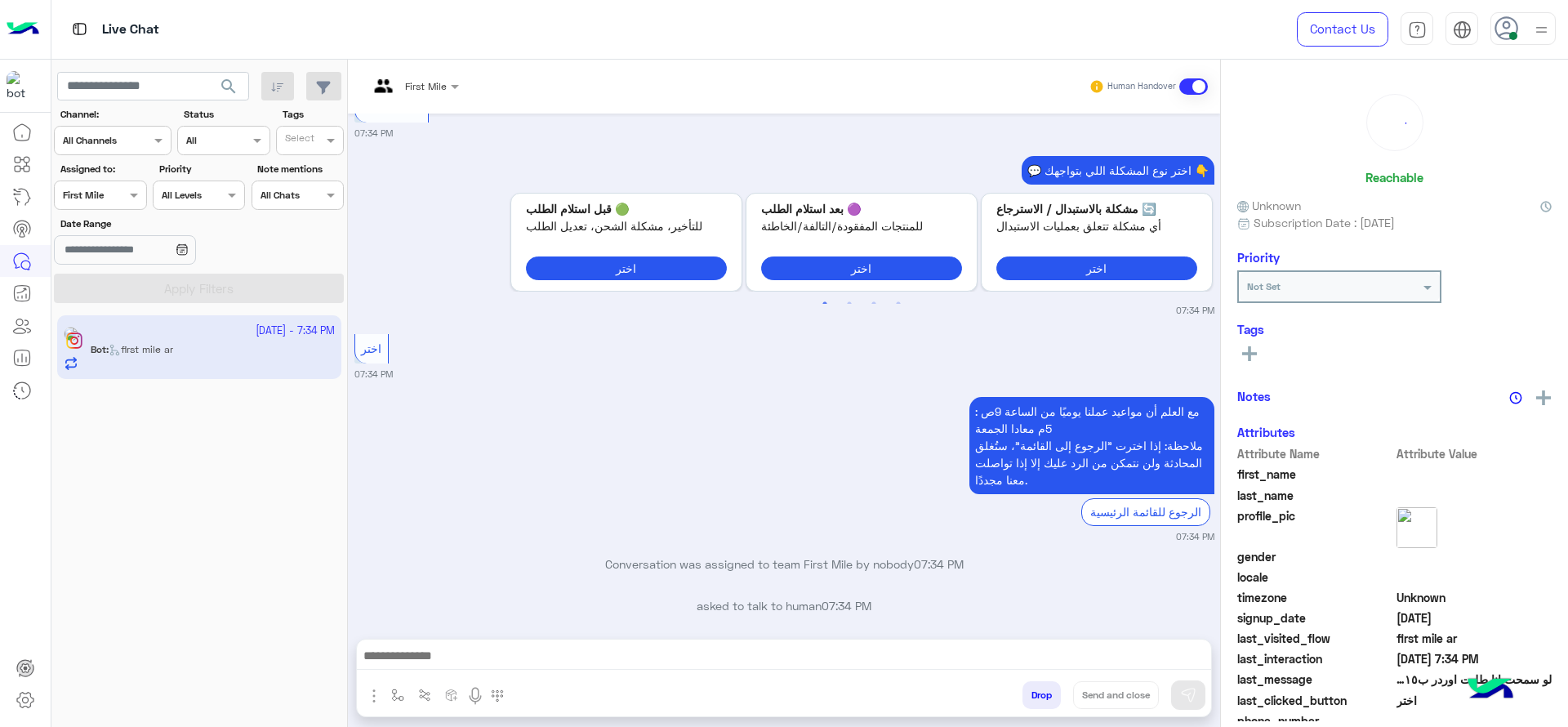
click at [420, 93] on div "First Mile" at bounding box center [426, 86] width 42 height 15
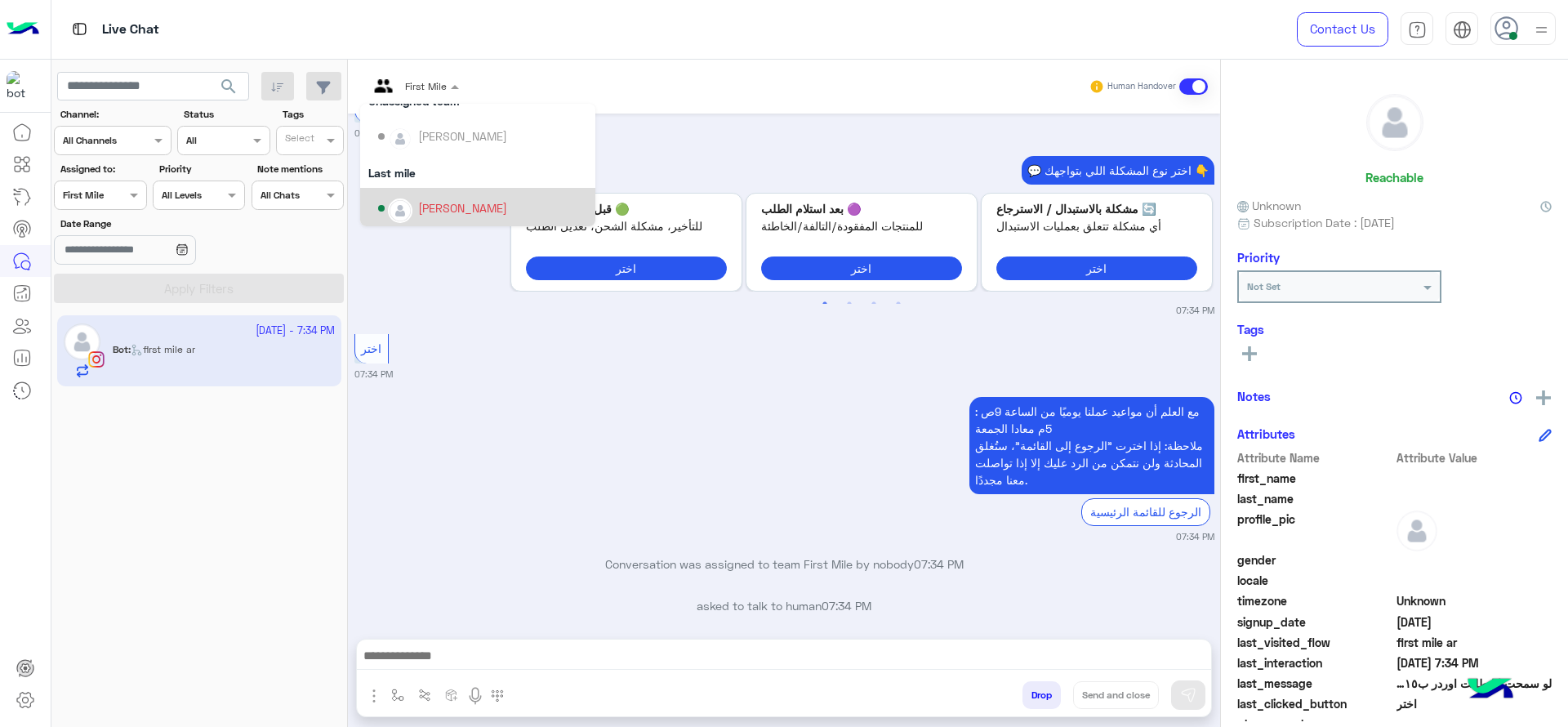
scroll to position [163, 0]
click at [444, 192] on div "[PERSON_NAME]" at bounding box center [462, 187] width 89 height 18
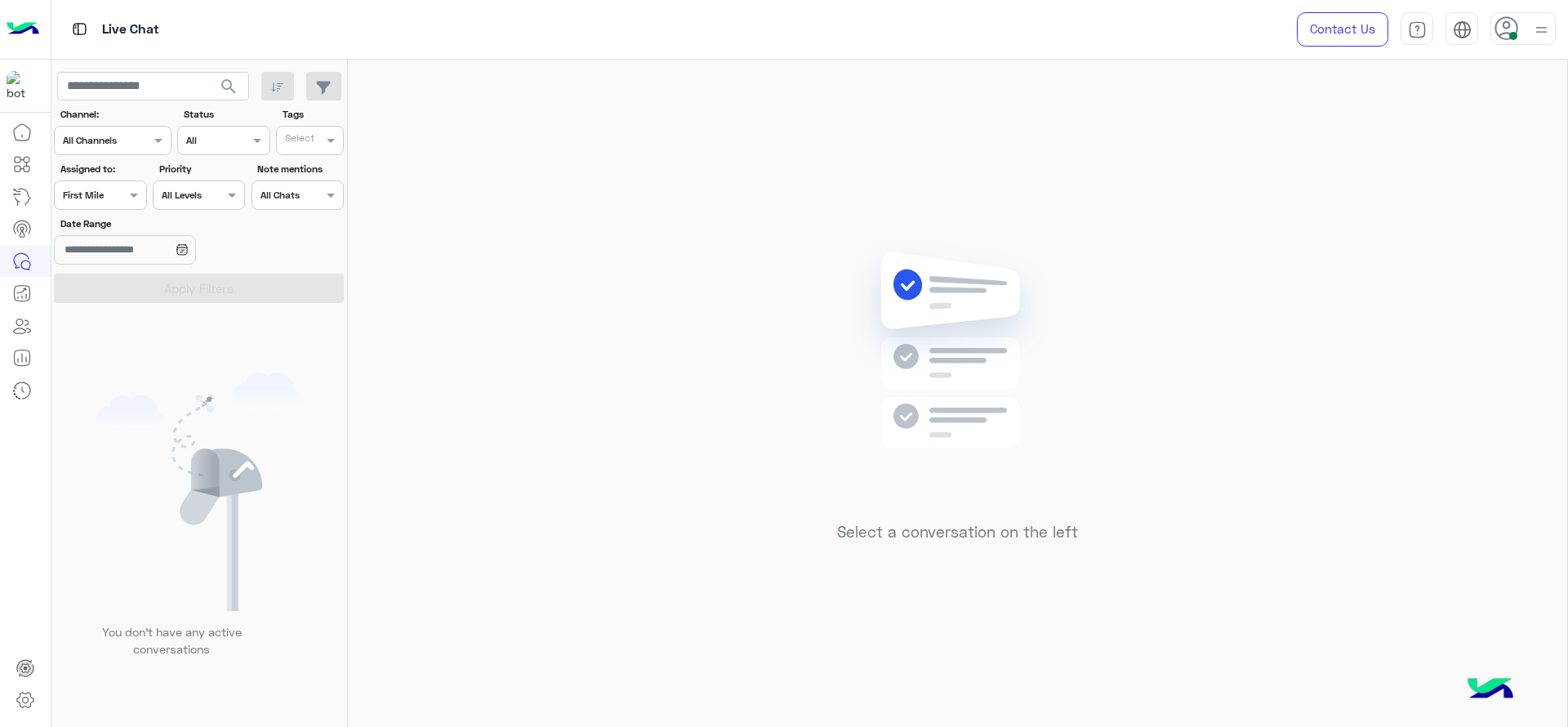
click at [117, 182] on div "Assigned on First Mile" at bounding box center [100, 195] width 93 height 29
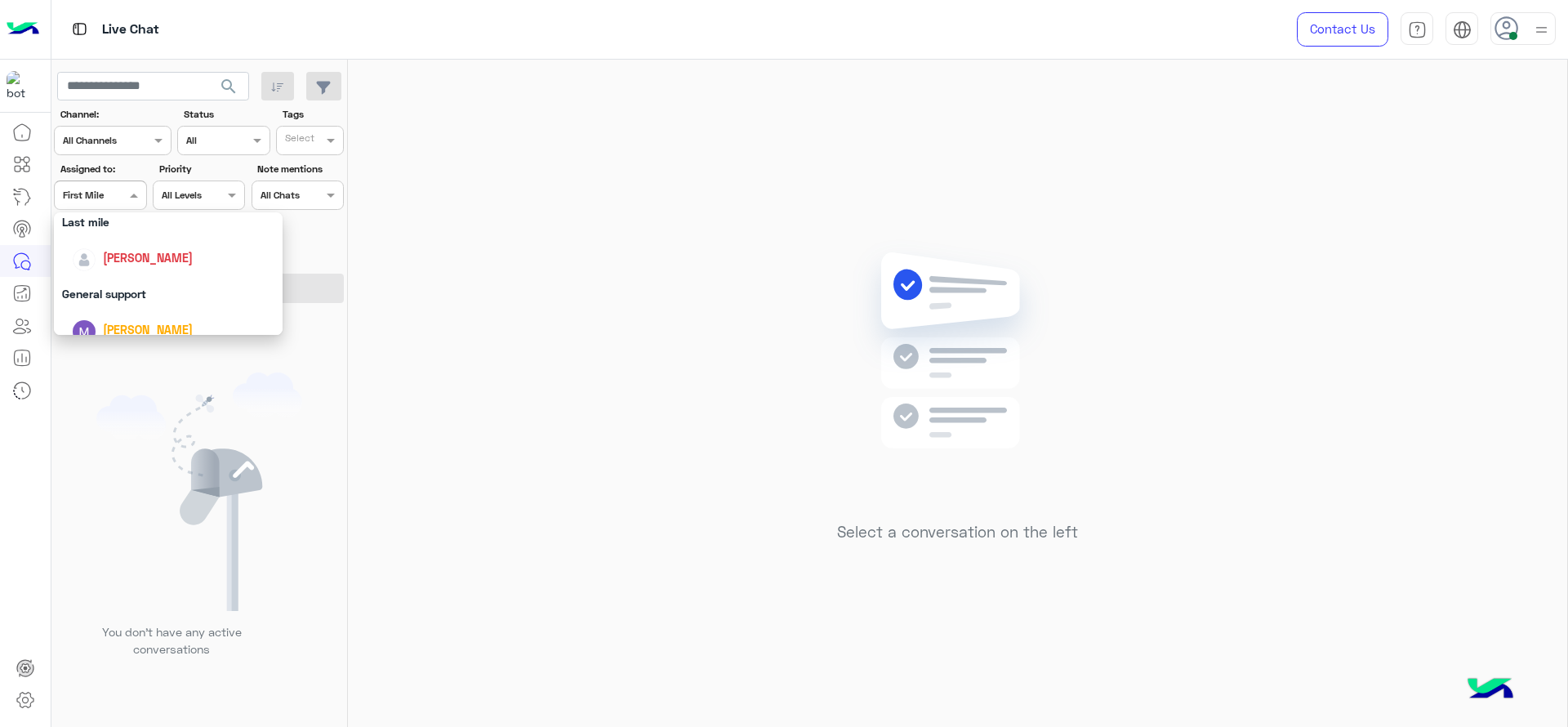
scroll to position [197, 0]
click at [141, 278] on div "[PERSON_NAME]" at bounding box center [173, 292] width 202 height 28
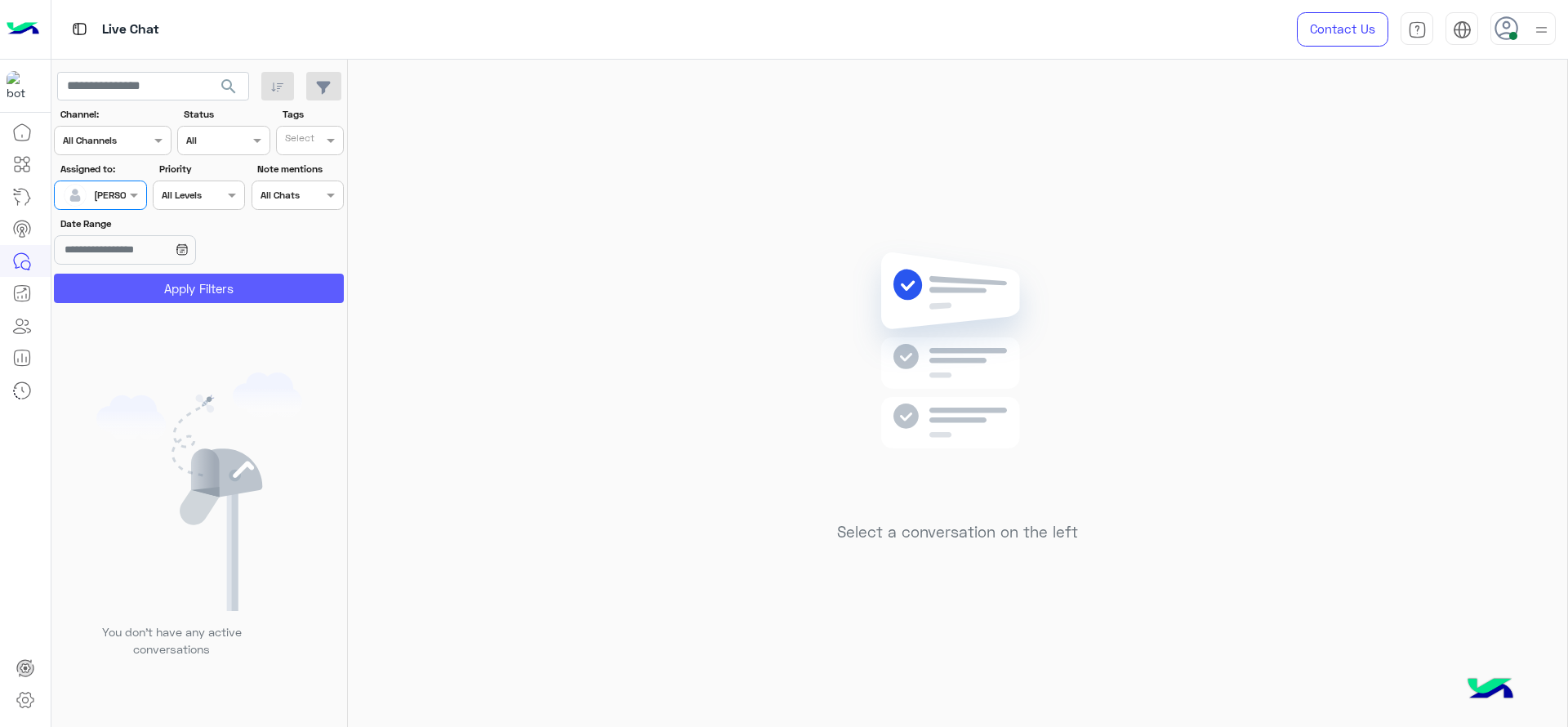
click at [143, 290] on button "Apply Filters" at bounding box center [198, 288] width 290 height 29
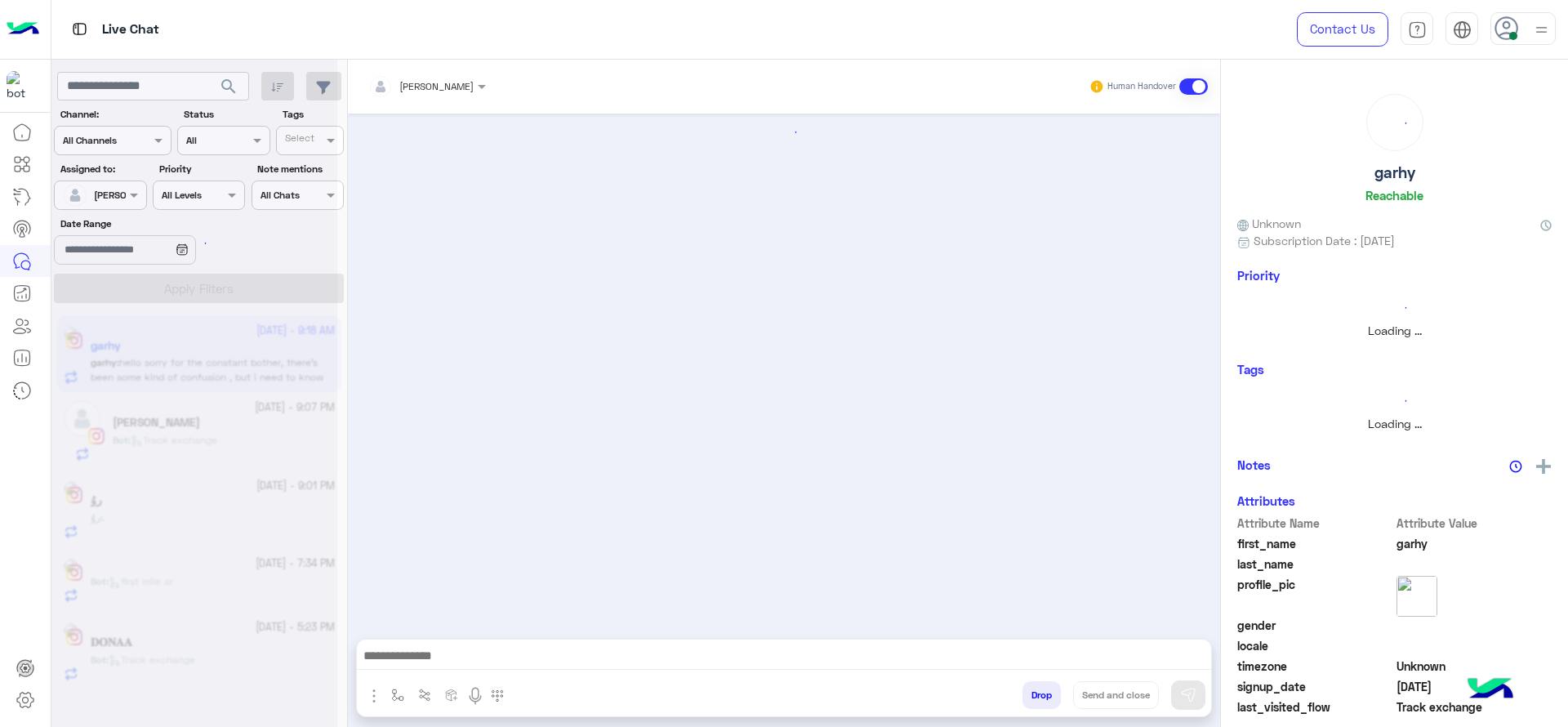
scroll to position [1712, 0]
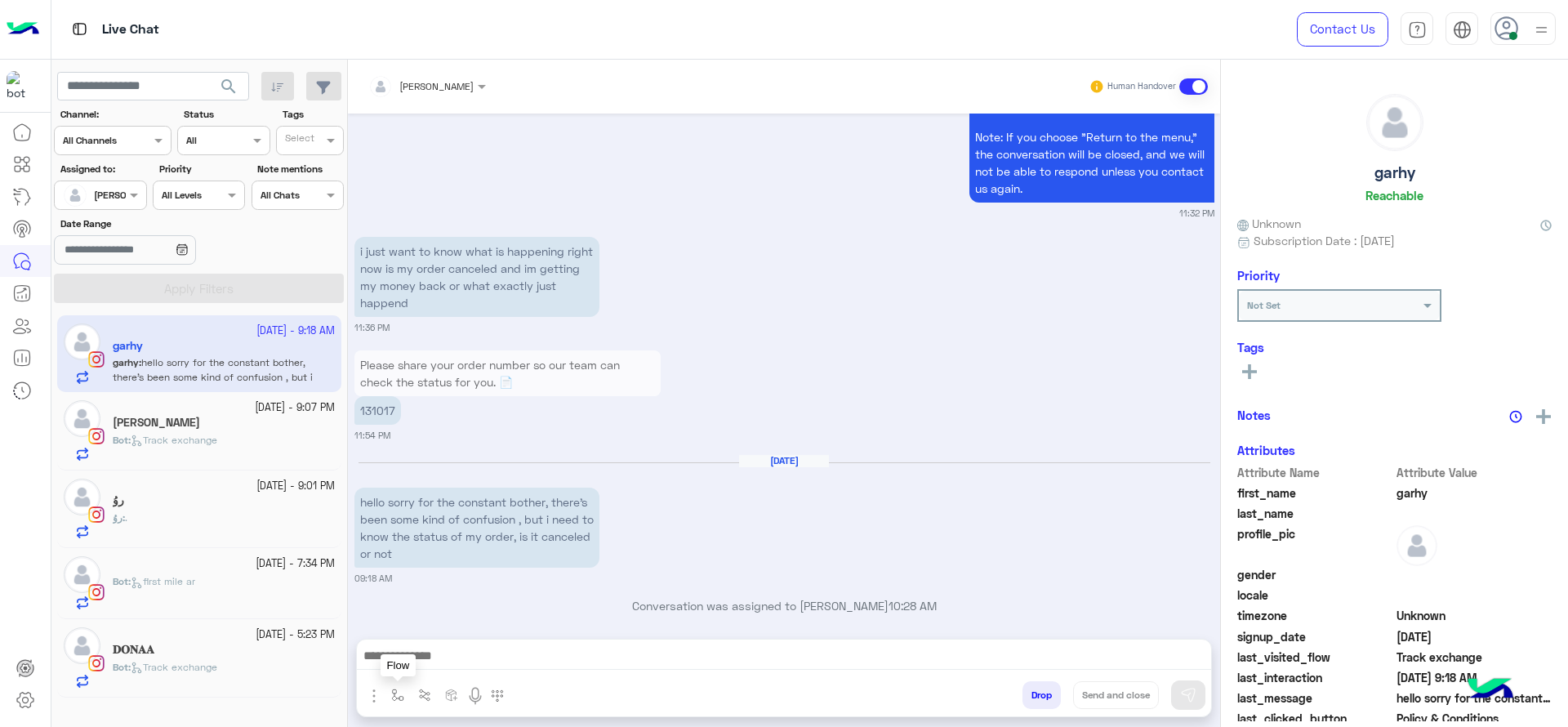
click at [396, 692] on img "button" at bounding box center [397, 694] width 13 height 13
click at [428, 650] on input "text" at bounding box center [426, 656] width 64 height 15
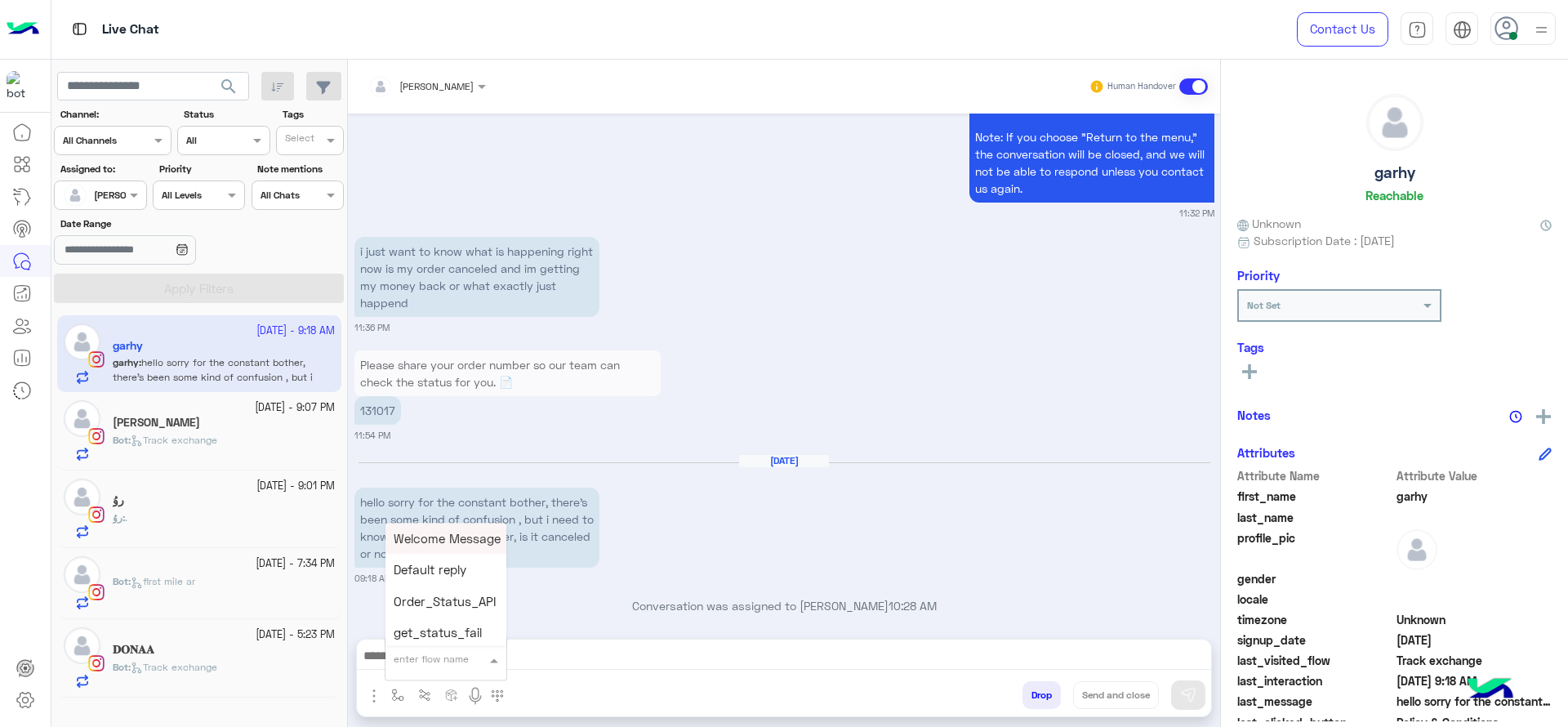
type input "*"
click at [433, 606] on div "J Greeting" at bounding box center [446, 597] width 121 height 32
type textarea "**********"
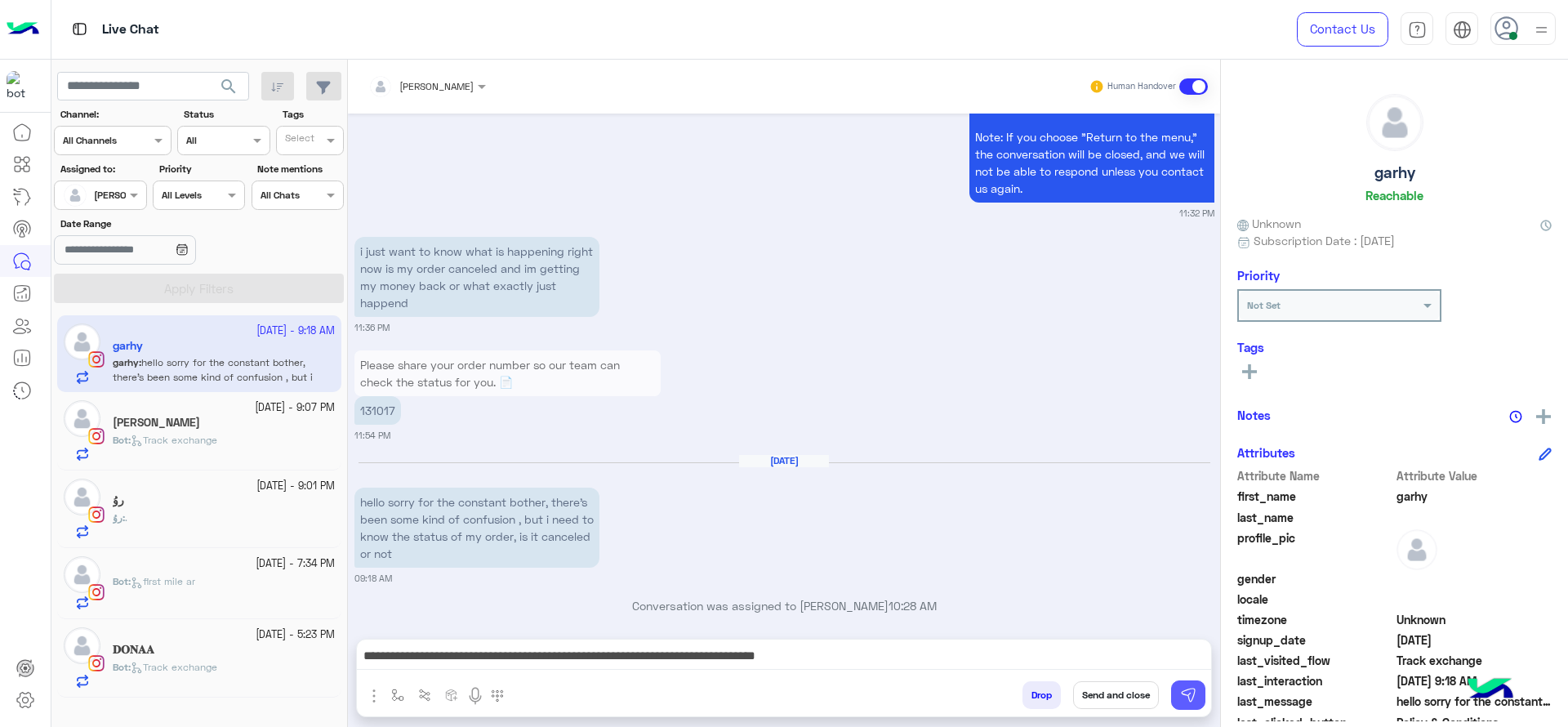
click at [1193, 697] on img at bounding box center [1188, 695] width 17 height 17
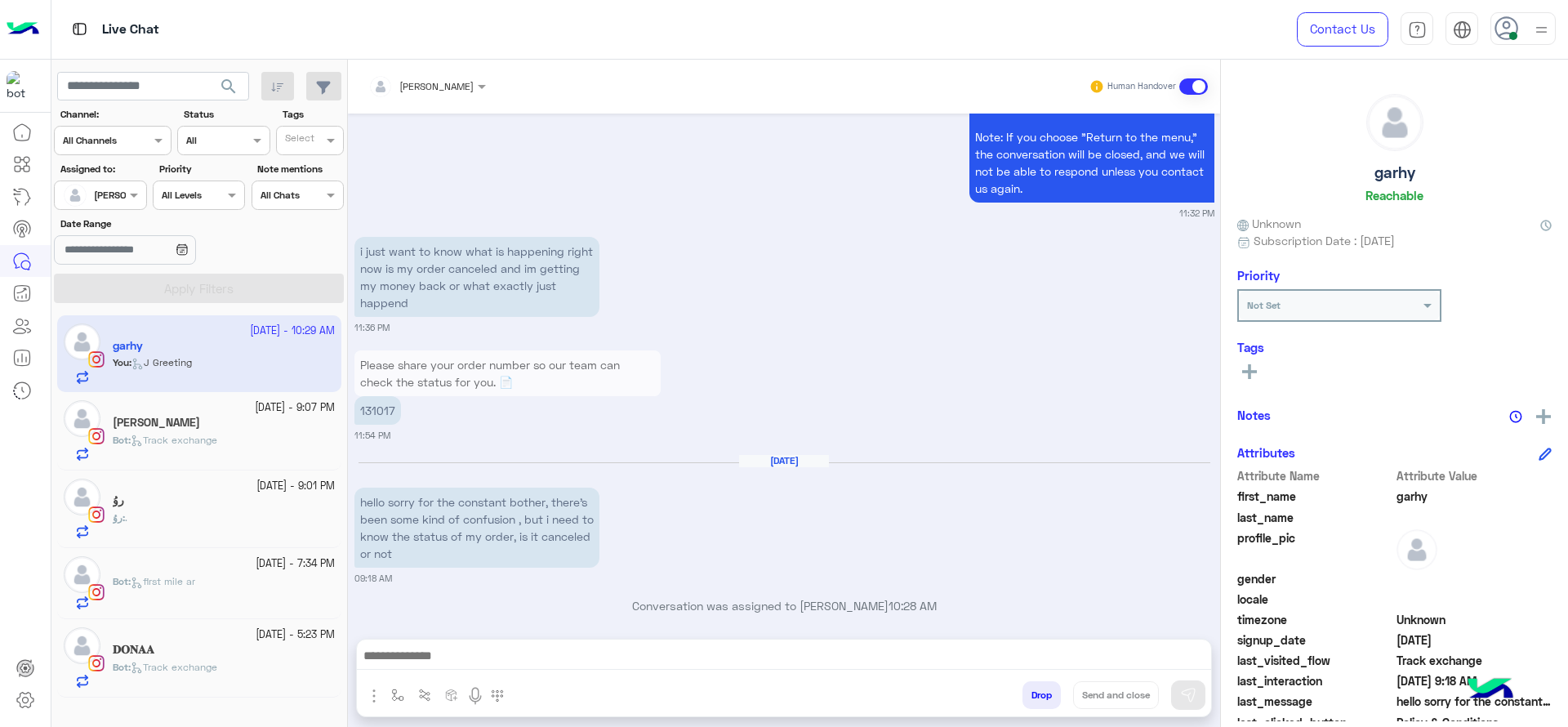
scroll to position [1834, 0]
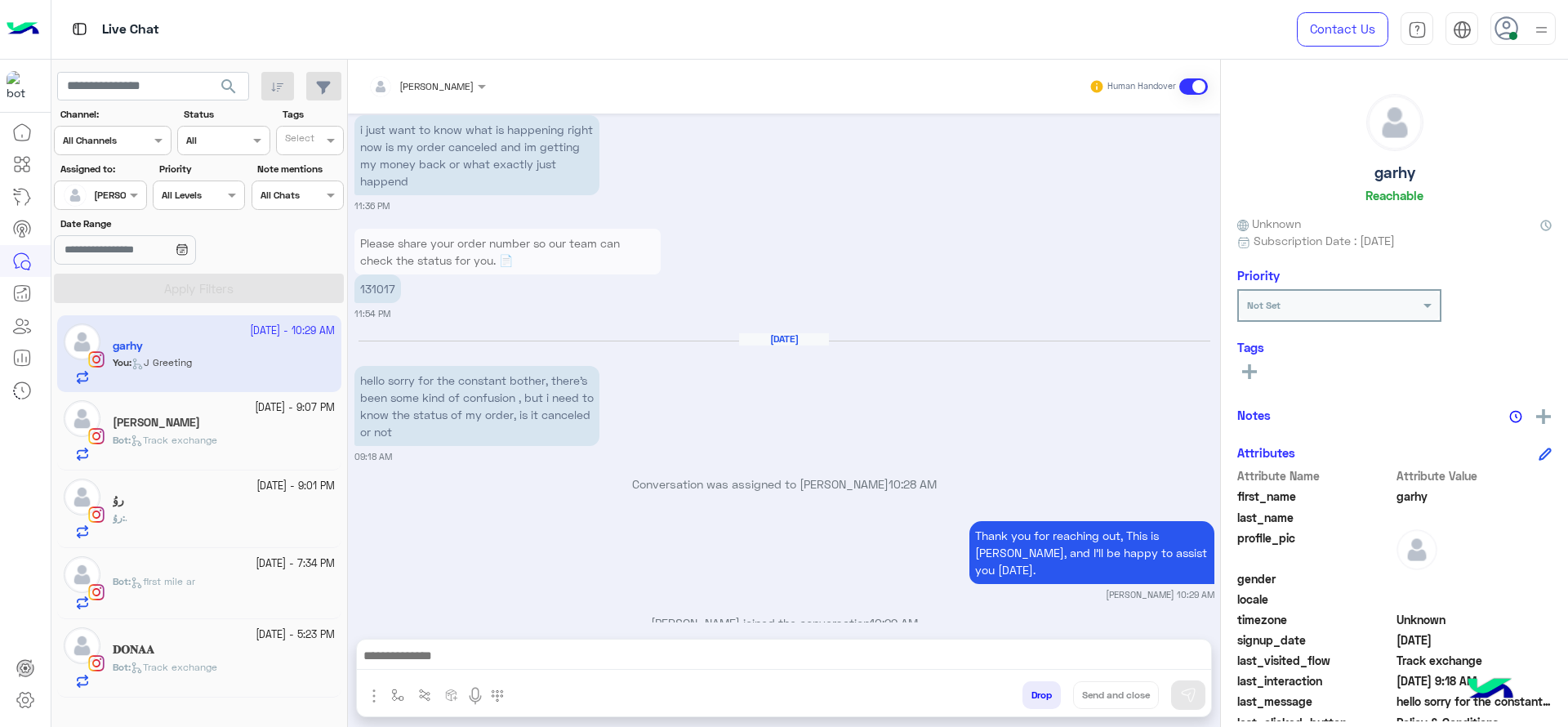
click at [182, 454] on div "Bot : Track exchange" at bounding box center [224, 446] width 223 height 28
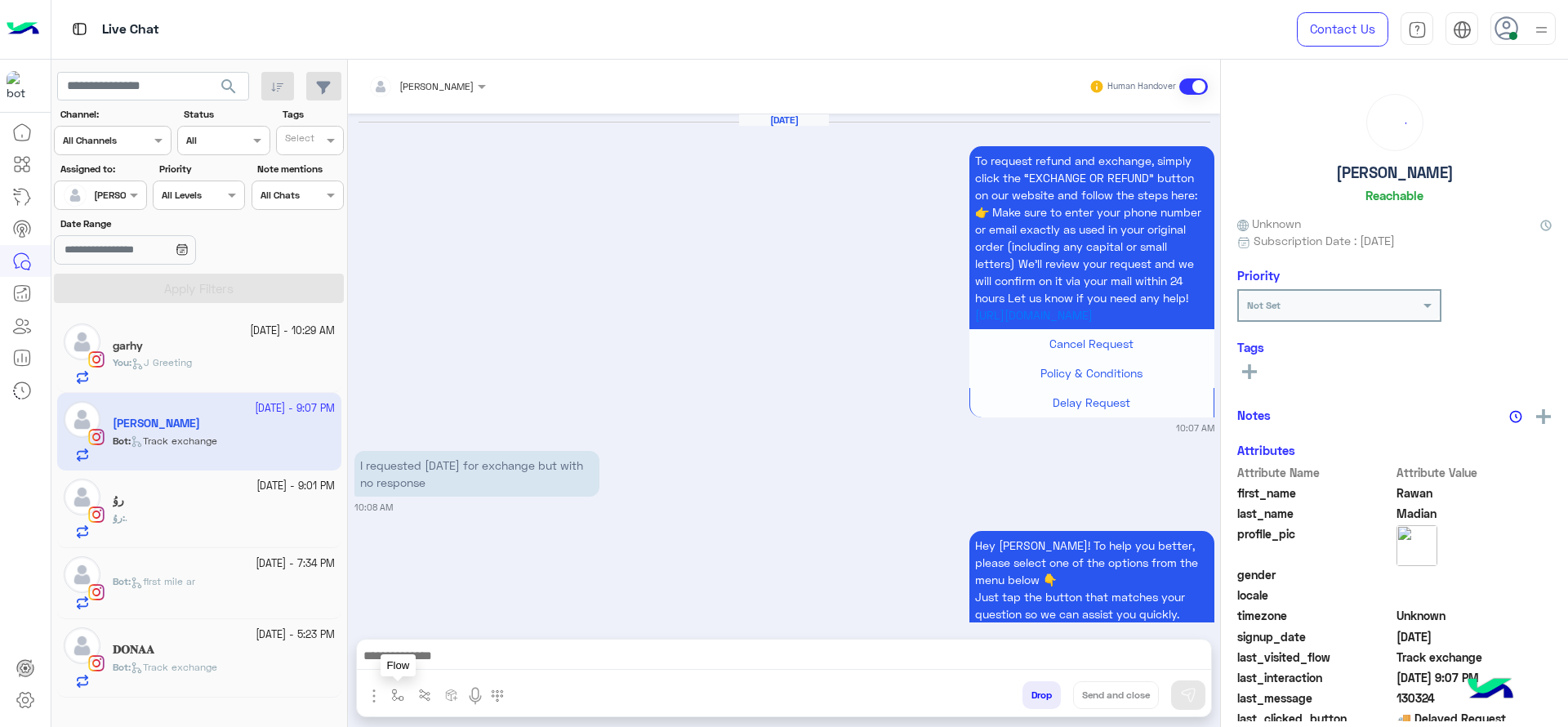
scroll to position [1837, 0]
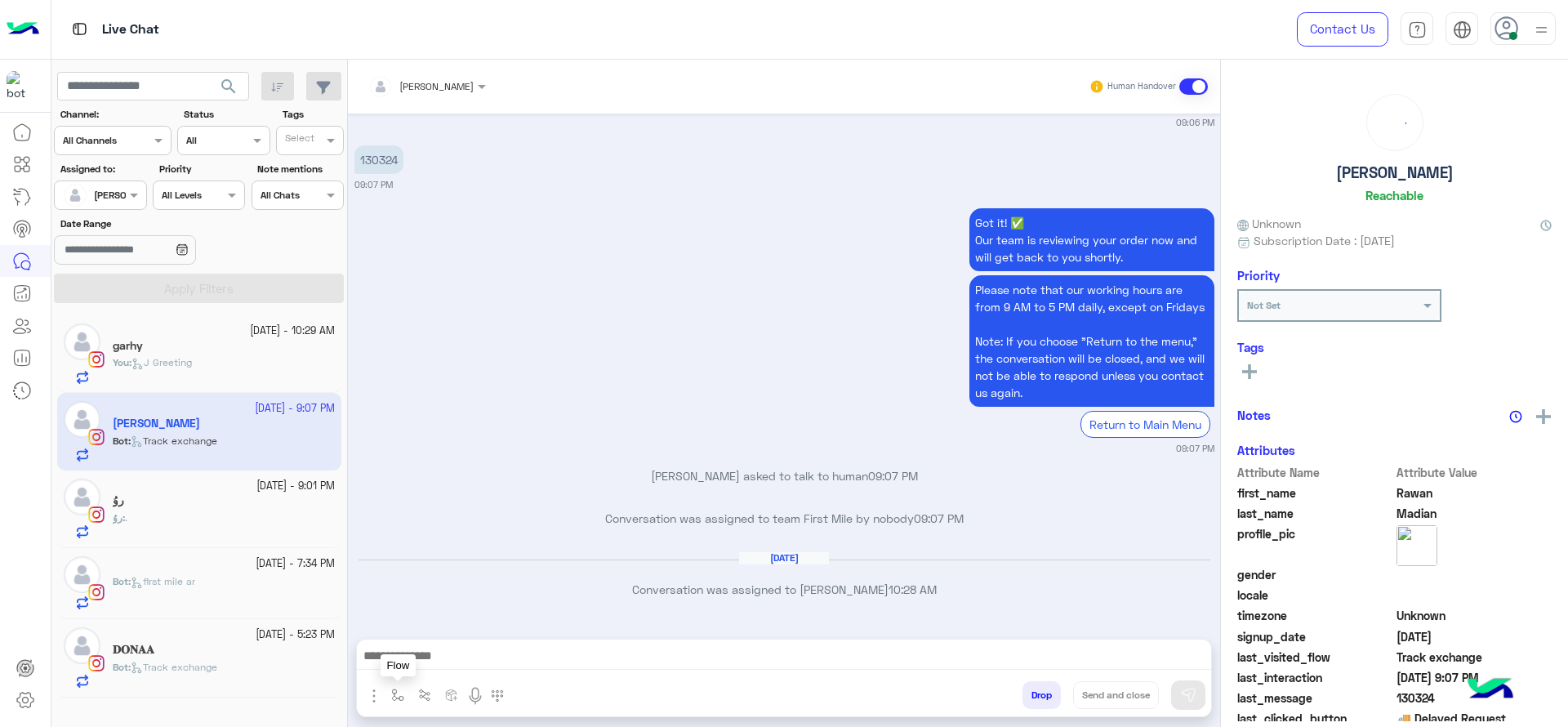
click at [395, 699] on img "button" at bounding box center [397, 694] width 13 height 13
click at [412, 670] on div "enter flow name" at bounding box center [446, 659] width 121 height 29
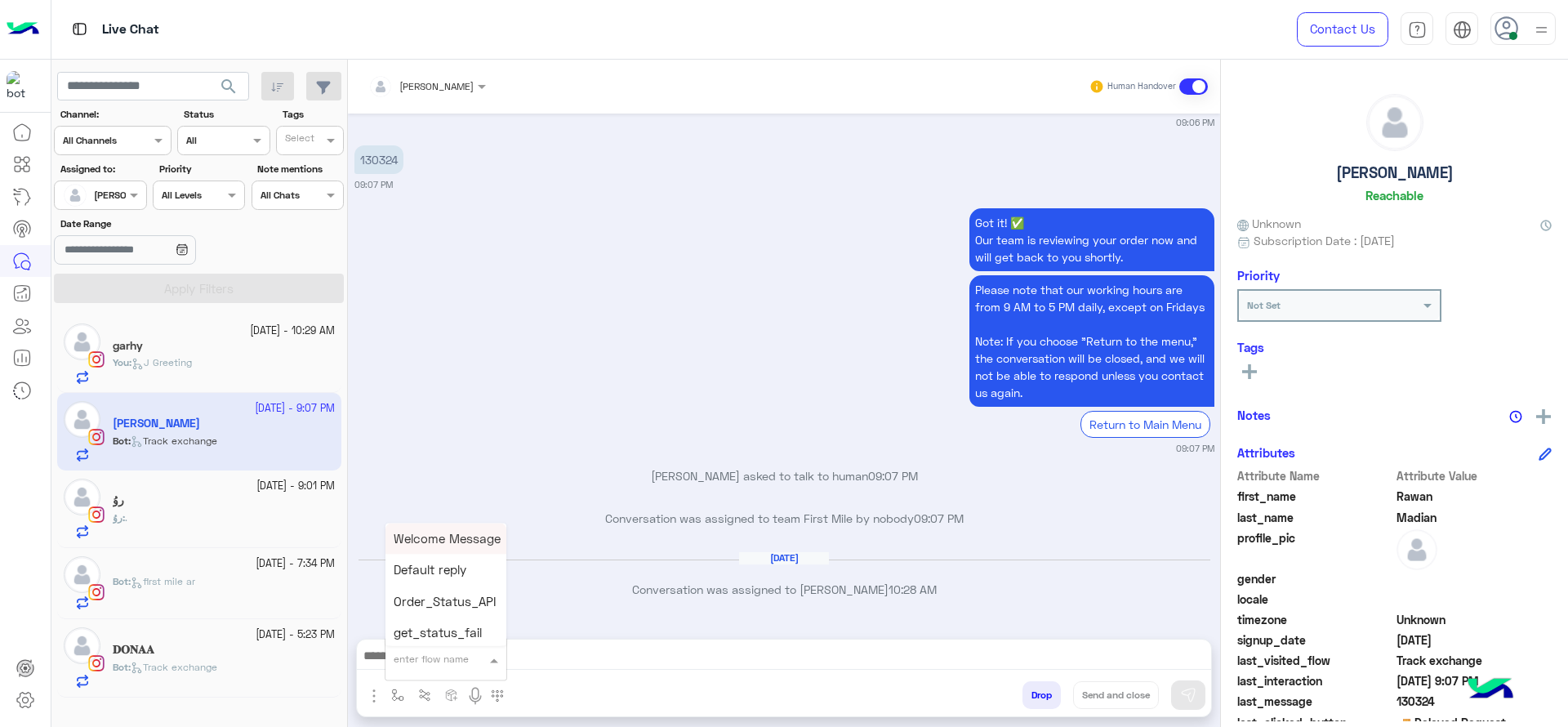
type input "*"
click at [428, 594] on span "J Greeting" at bounding box center [423, 597] width 59 height 15
type textarea "**********"
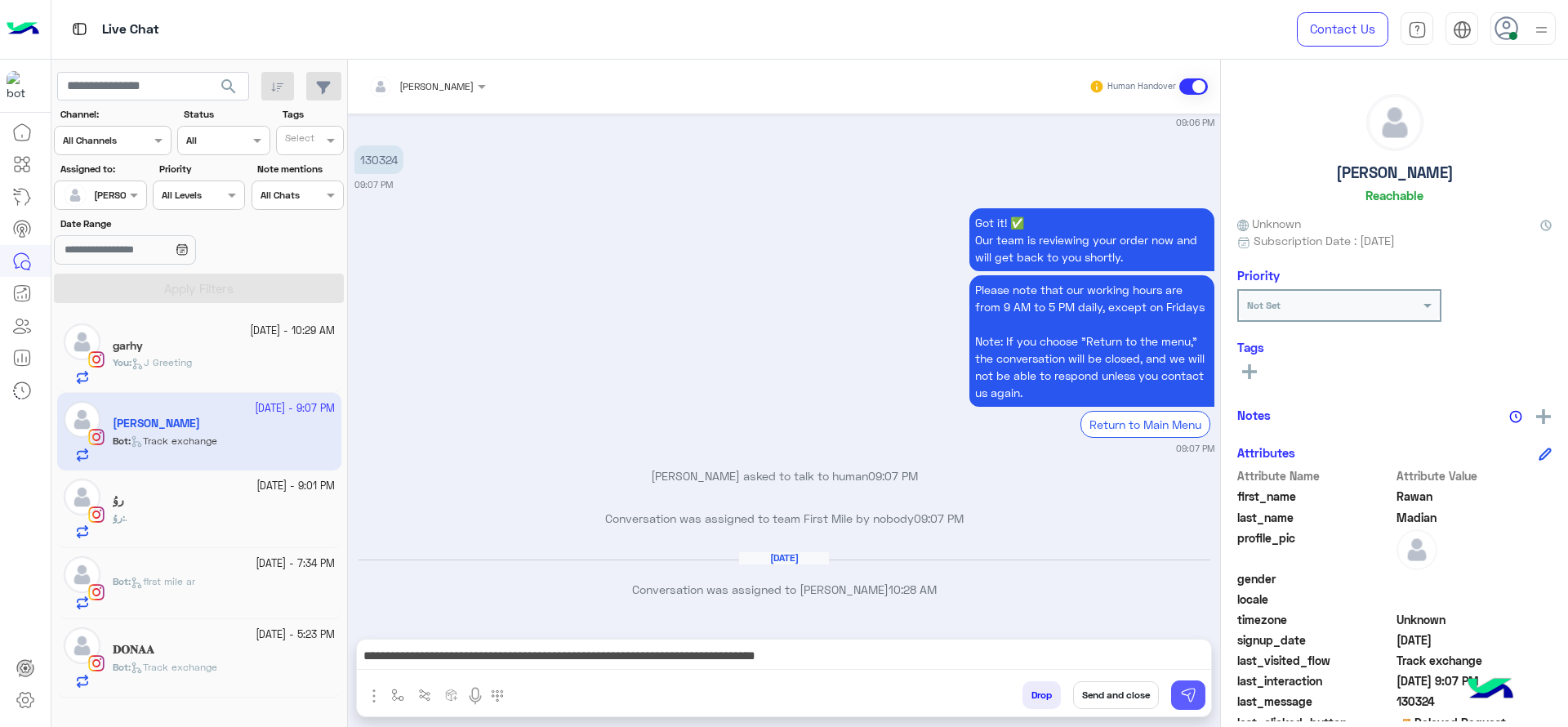
click at [1186, 688] on img at bounding box center [1188, 695] width 17 height 17
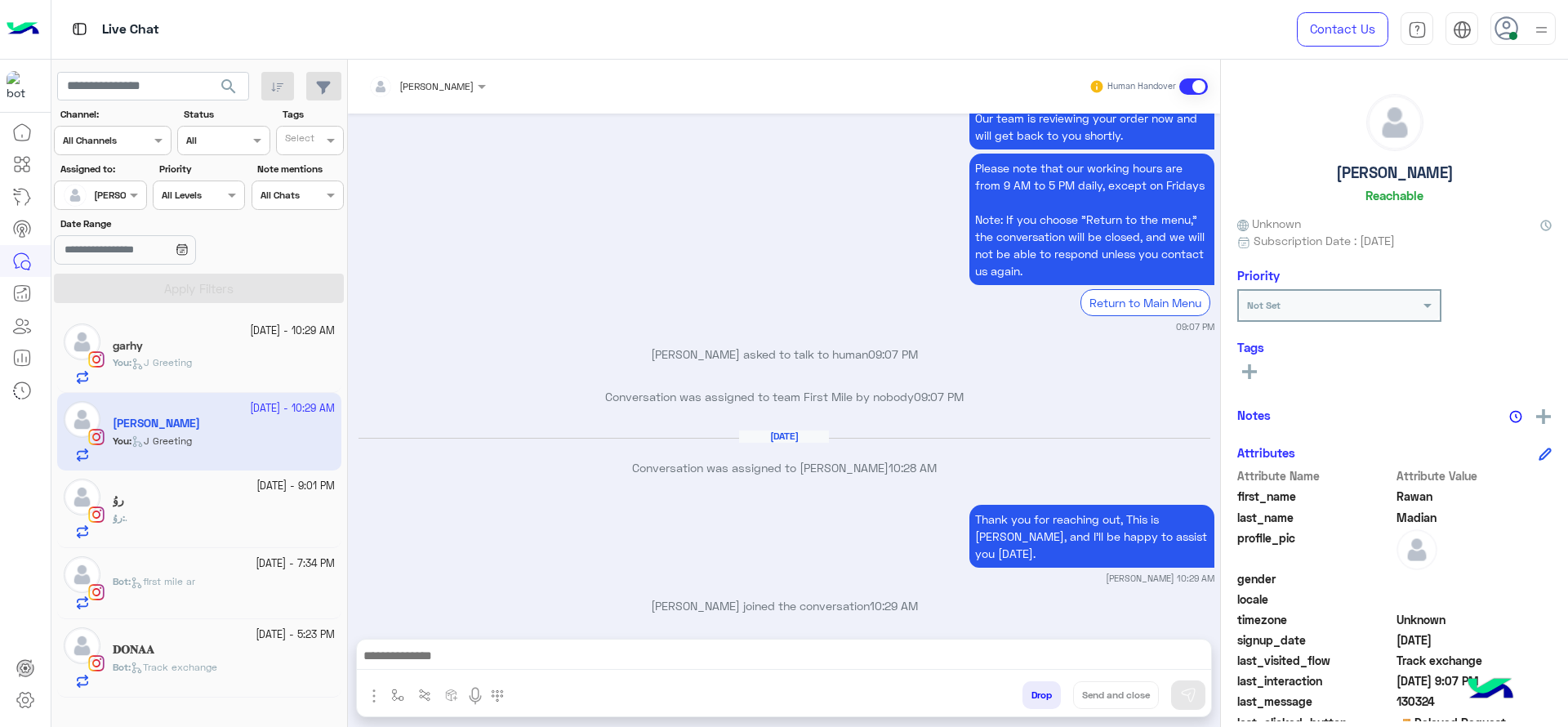
click at [197, 491] on div "1 October - 9:01 PM" at bounding box center [224, 486] width 223 height 16
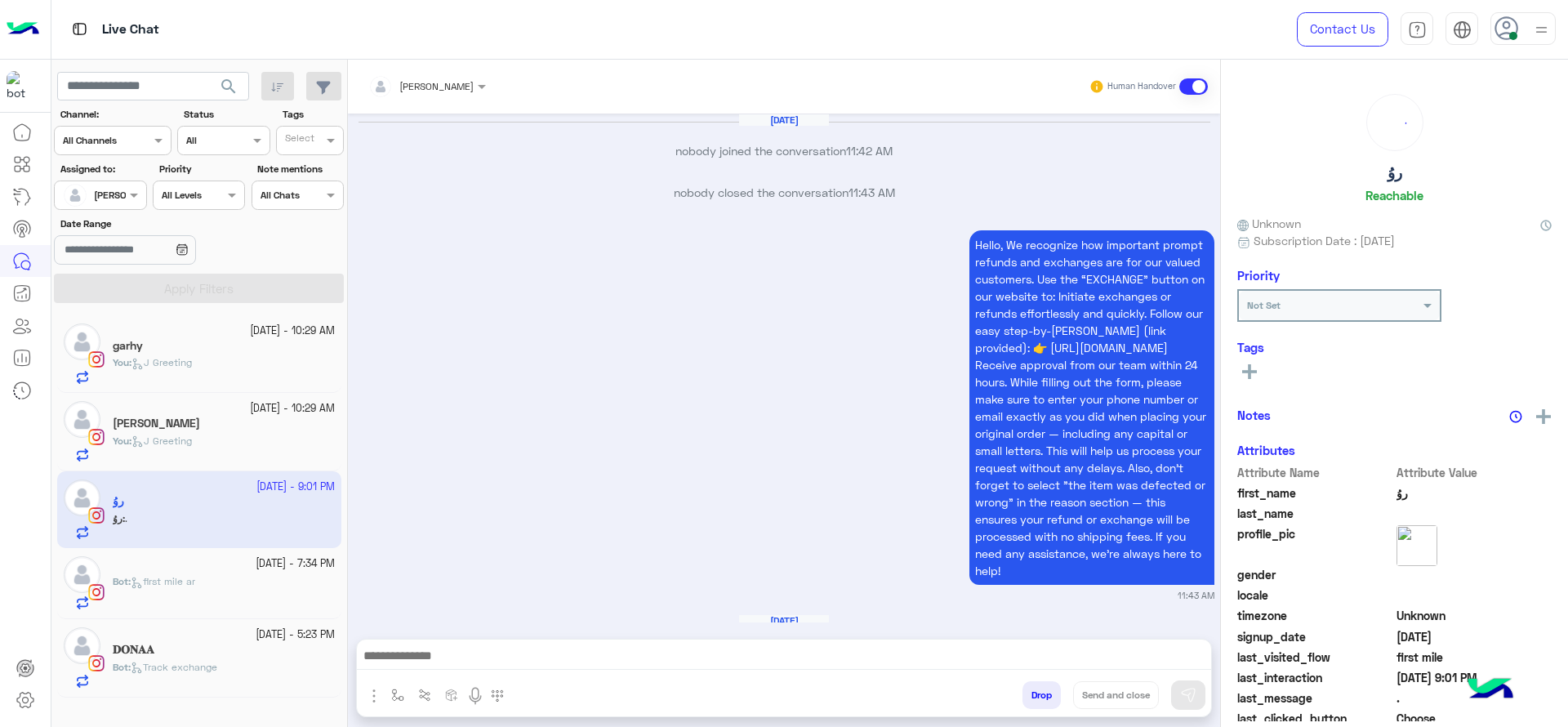
scroll to position [2205, 0]
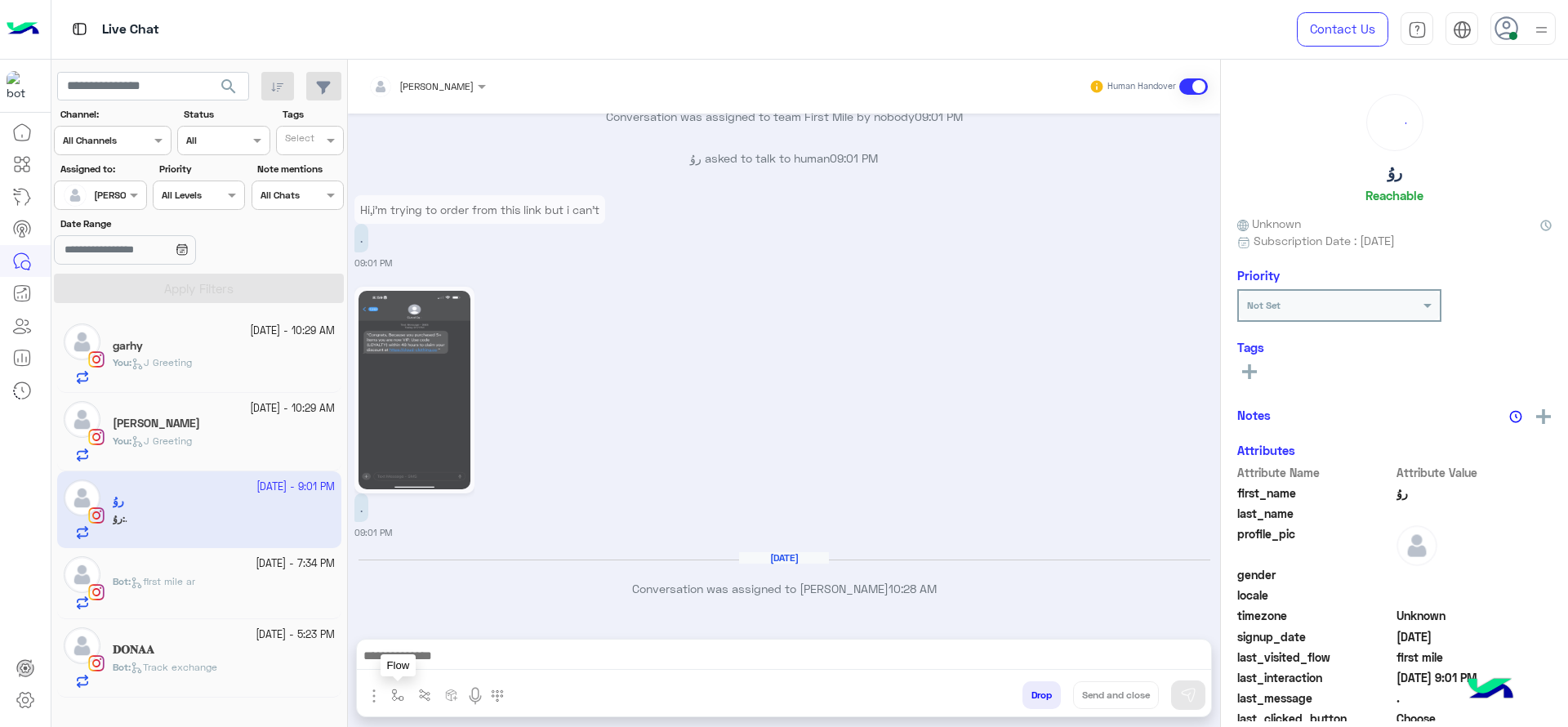
click at [397, 688] on img "button" at bounding box center [397, 694] width 13 height 13
click at [423, 656] on input "text" at bounding box center [426, 656] width 64 height 15
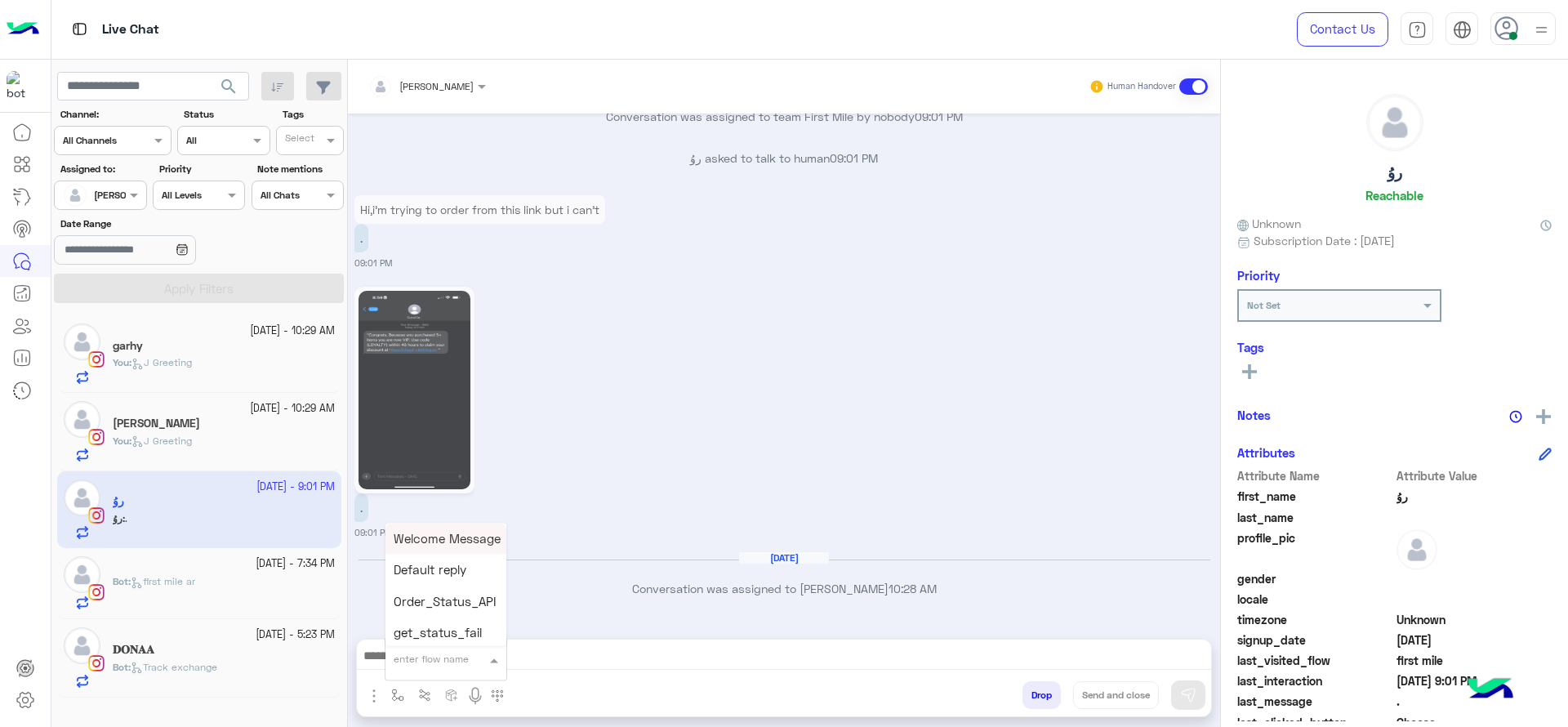
type input "*"
click at [436, 585] on div "J Greeting" at bounding box center [446, 597] width 121 height 32
type textarea "**********"
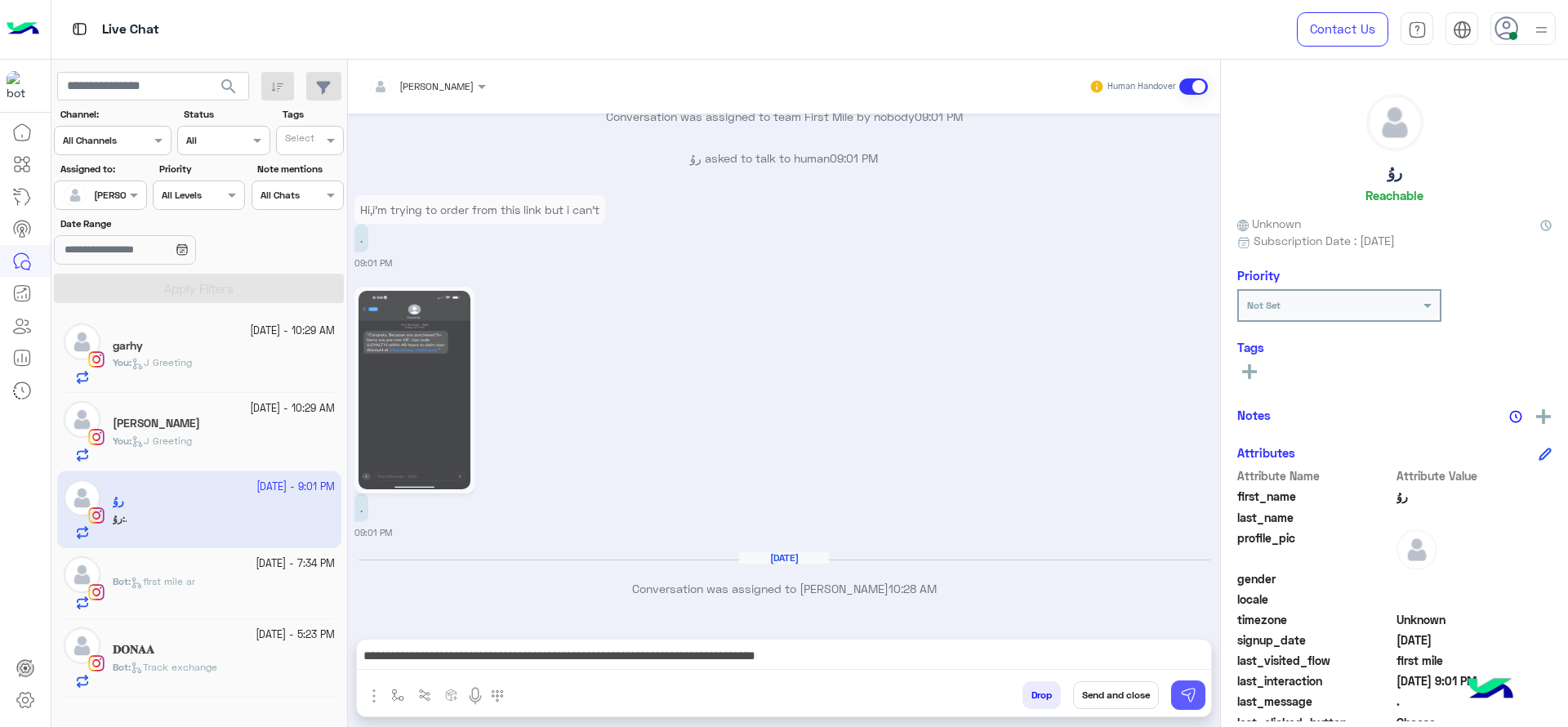
click at [1176, 692] on button at bounding box center [1188, 695] width 34 height 29
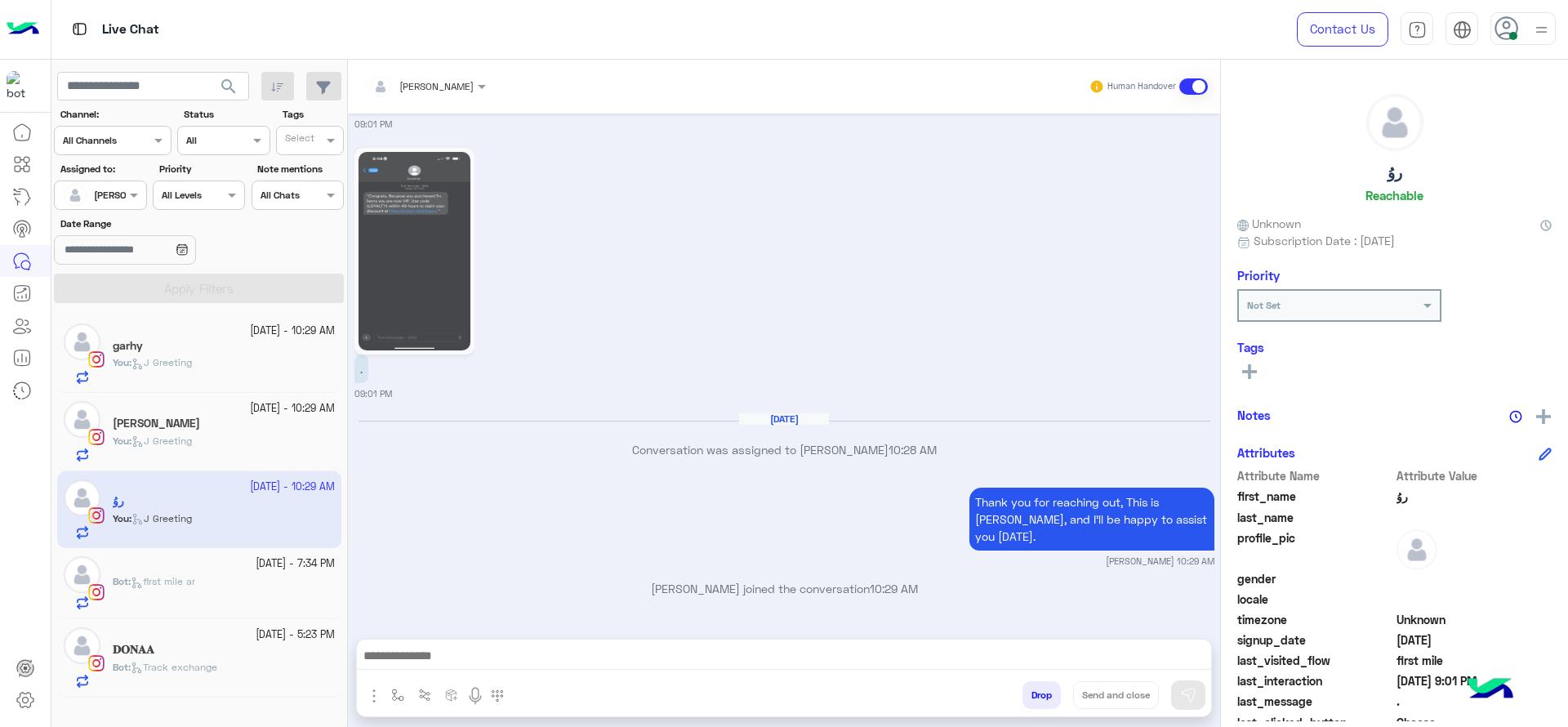
click at [431, 77] on input "text" at bounding box center [406, 84] width 76 height 15
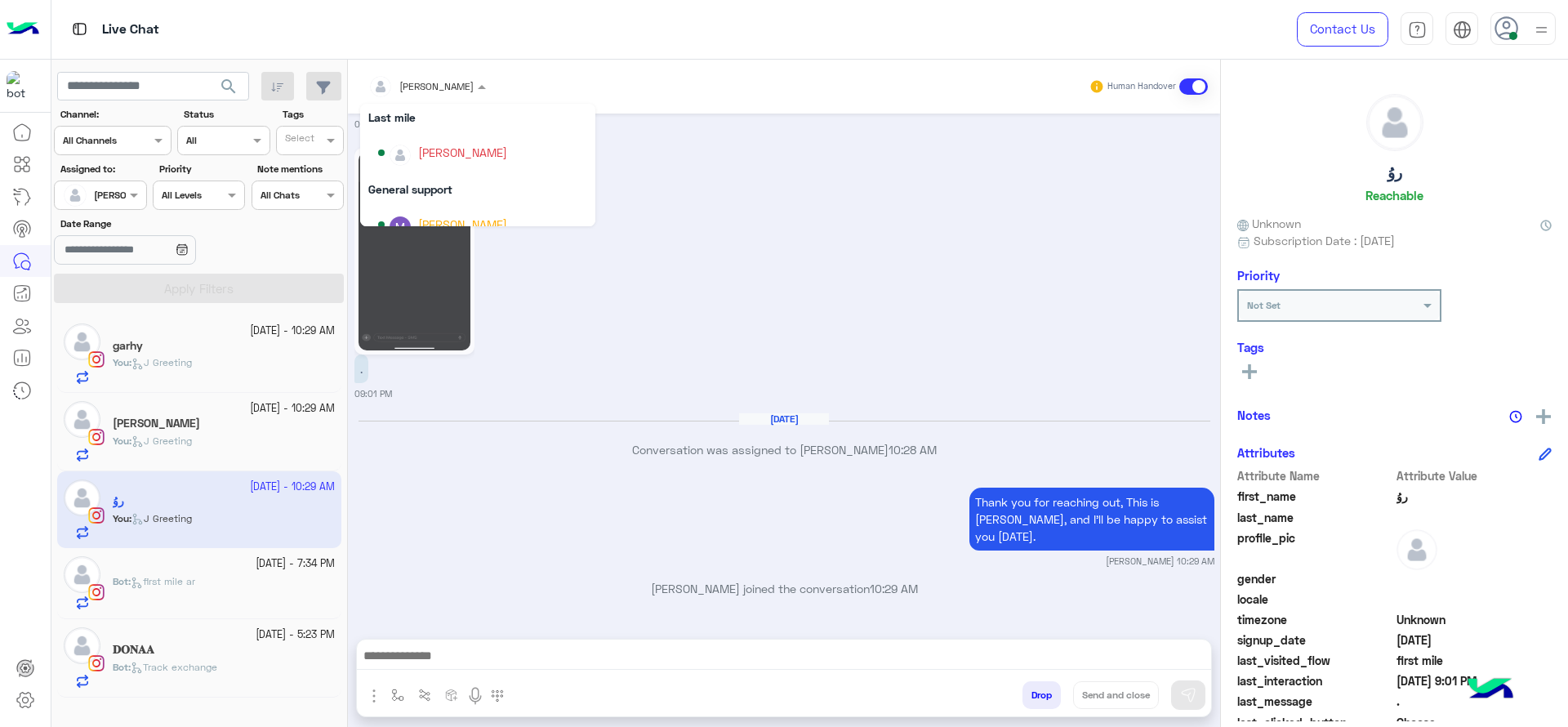
scroll to position [290, 0]
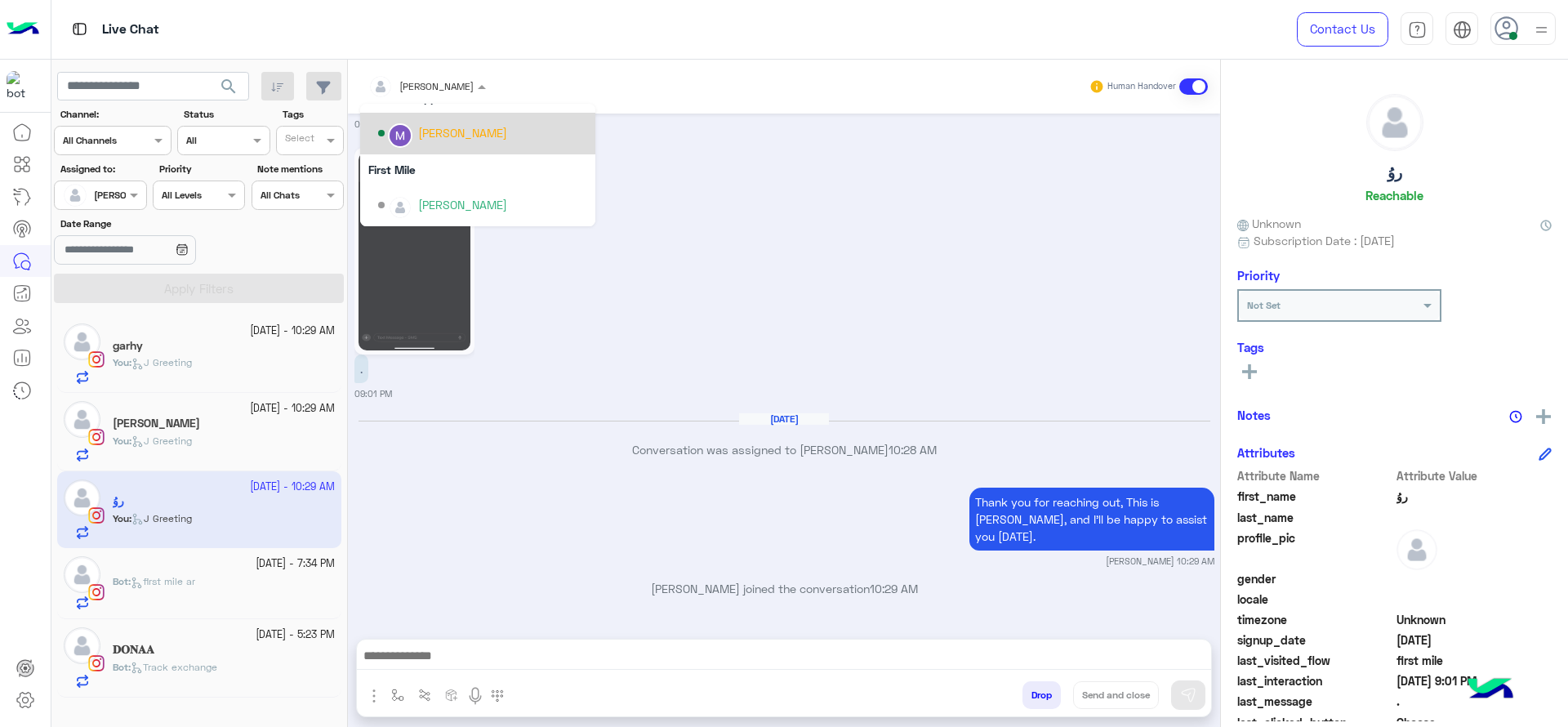
click at [461, 141] on div "Marex George" at bounding box center [462, 133] width 89 height 18
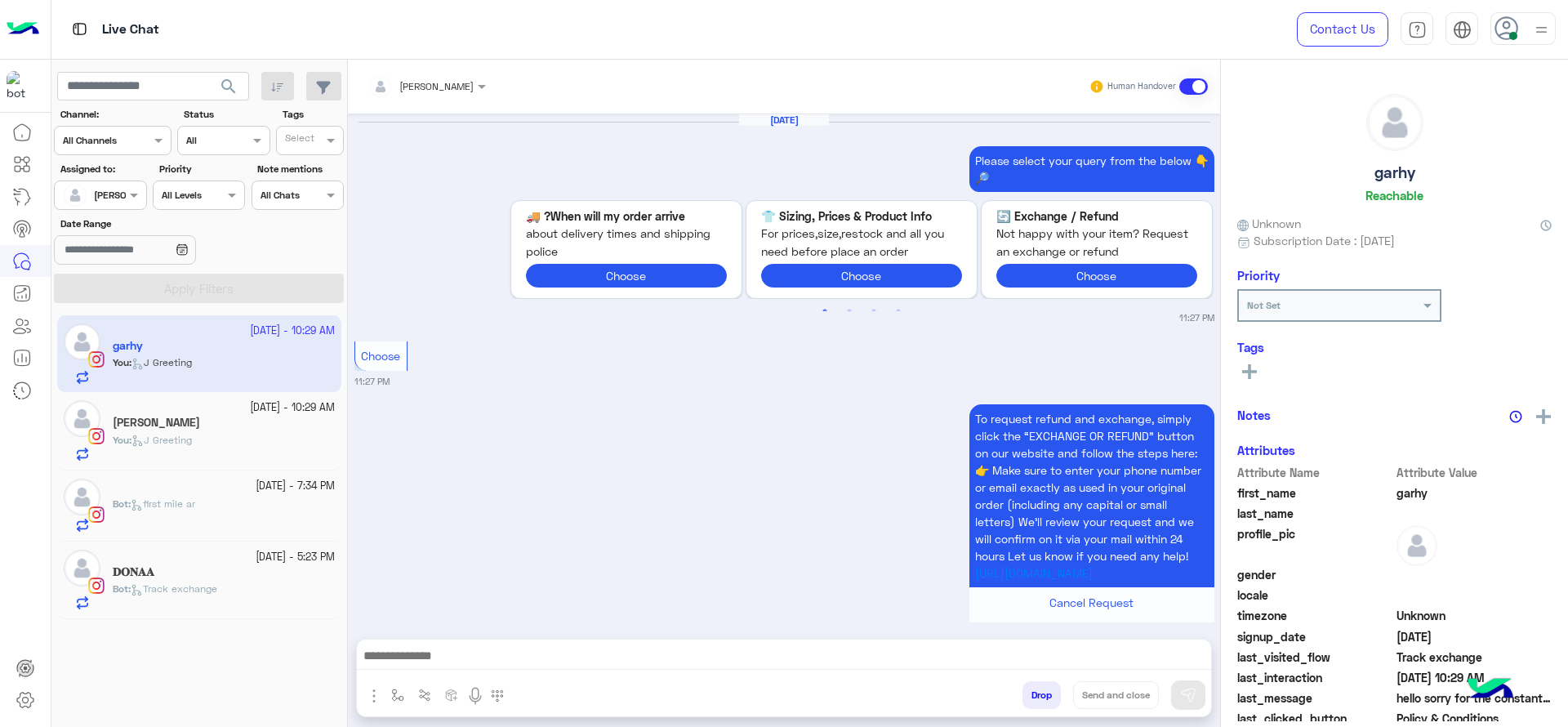
scroll to position [1707, 0]
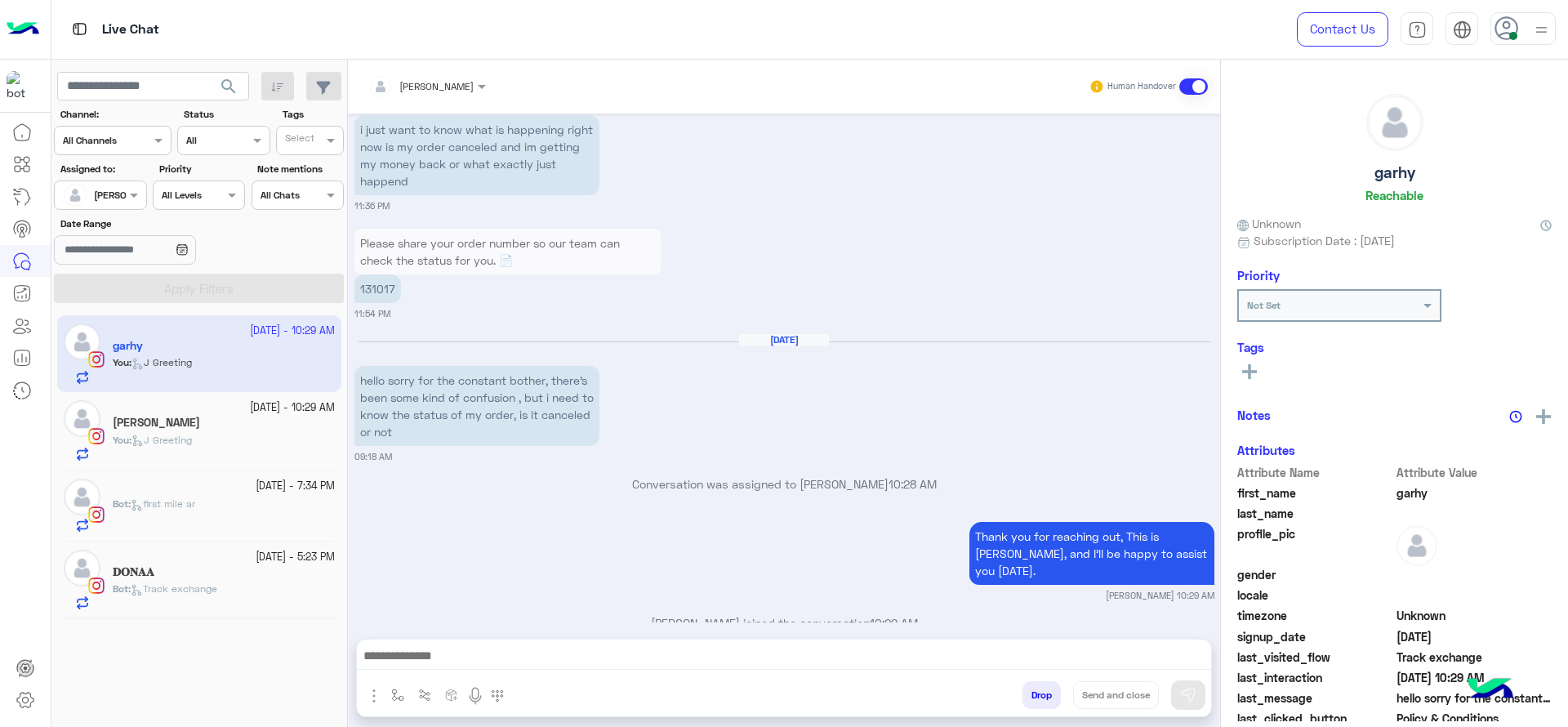
click at [242, 503] on div "Bot : first mile ar" at bounding box center [224, 514] width 223 height 36
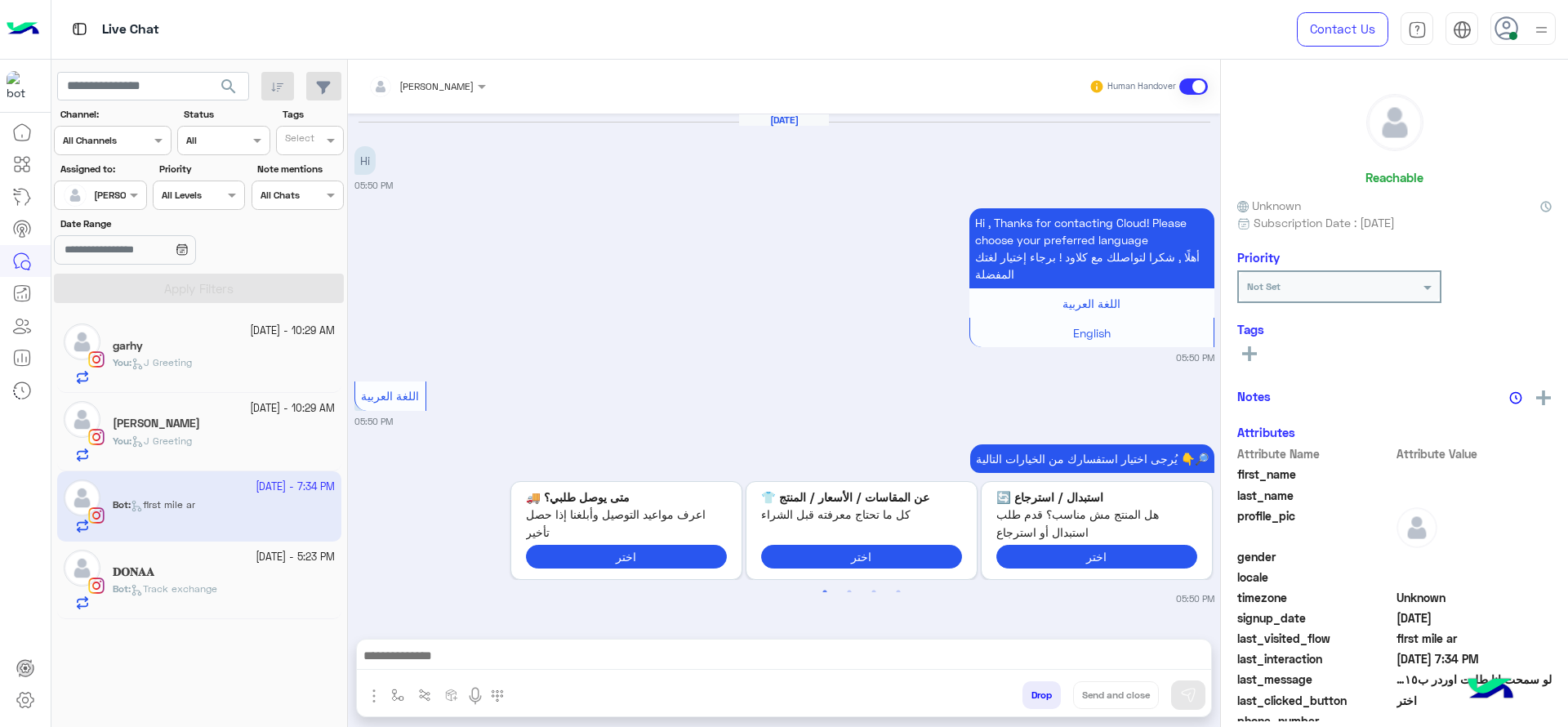
scroll to position [2097, 0]
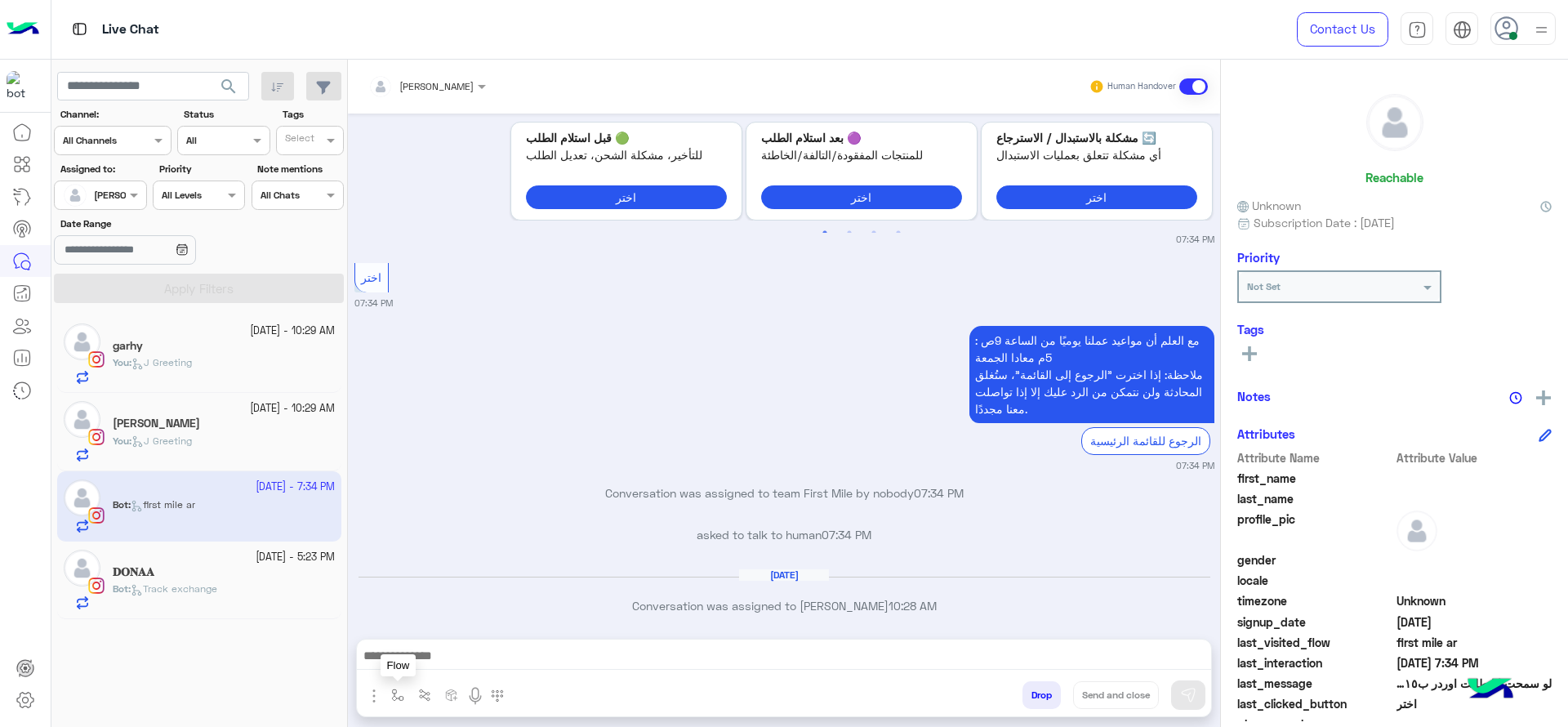
click at [399, 685] on button "button" at bounding box center [398, 695] width 27 height 27
click at [428, 649] on input "text" at bounding box center [426, 656] width 64 height 15
type input "****"
click at [425, 632] on div "چنى greeting" at bounding box center [446, 643] width 121 height 32
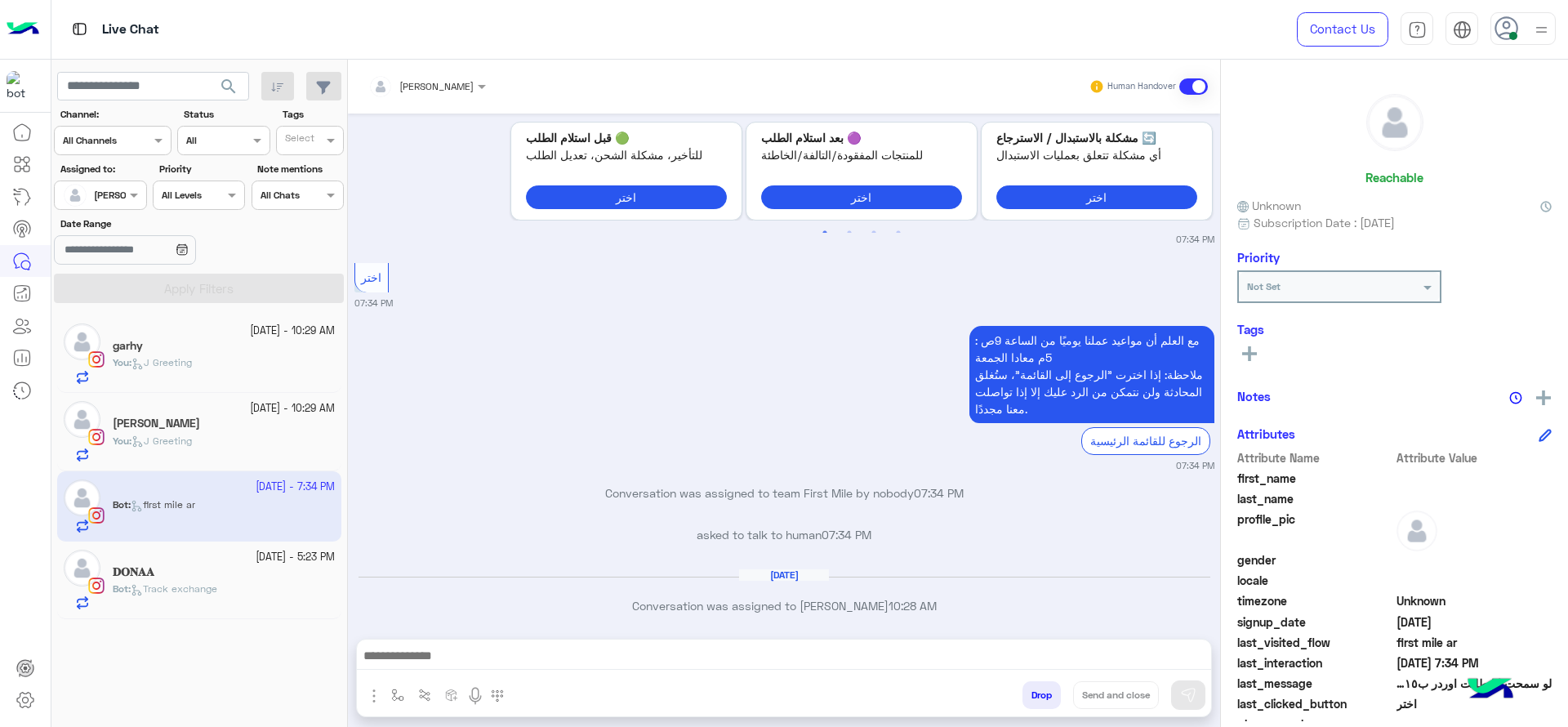
type textarea "**********"
click at [1191, 695] on img at bounding box center [1188, 695] width 17 height 17
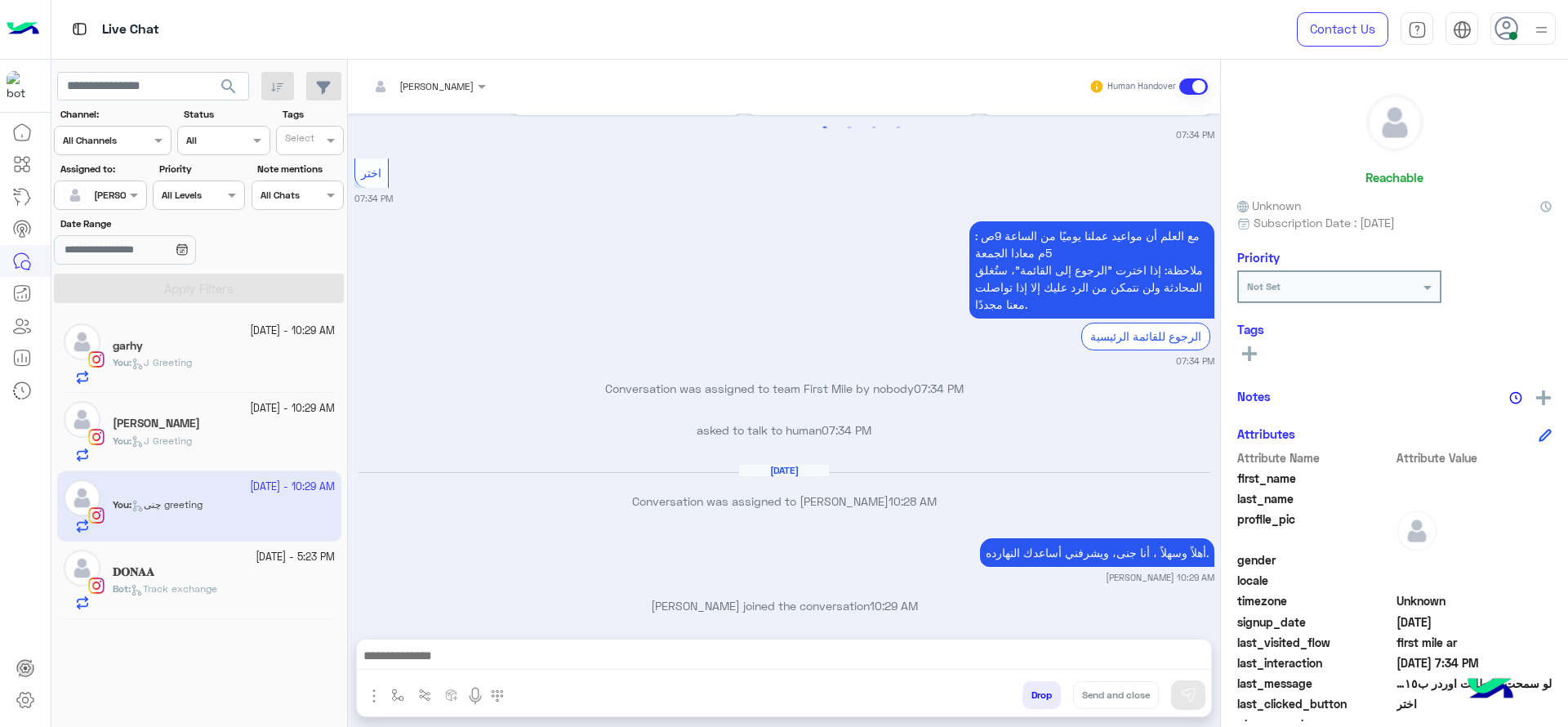
click at [213, 604] on div "Bot : Track exchange" at bounding box center [224, 595] width 223 height 28
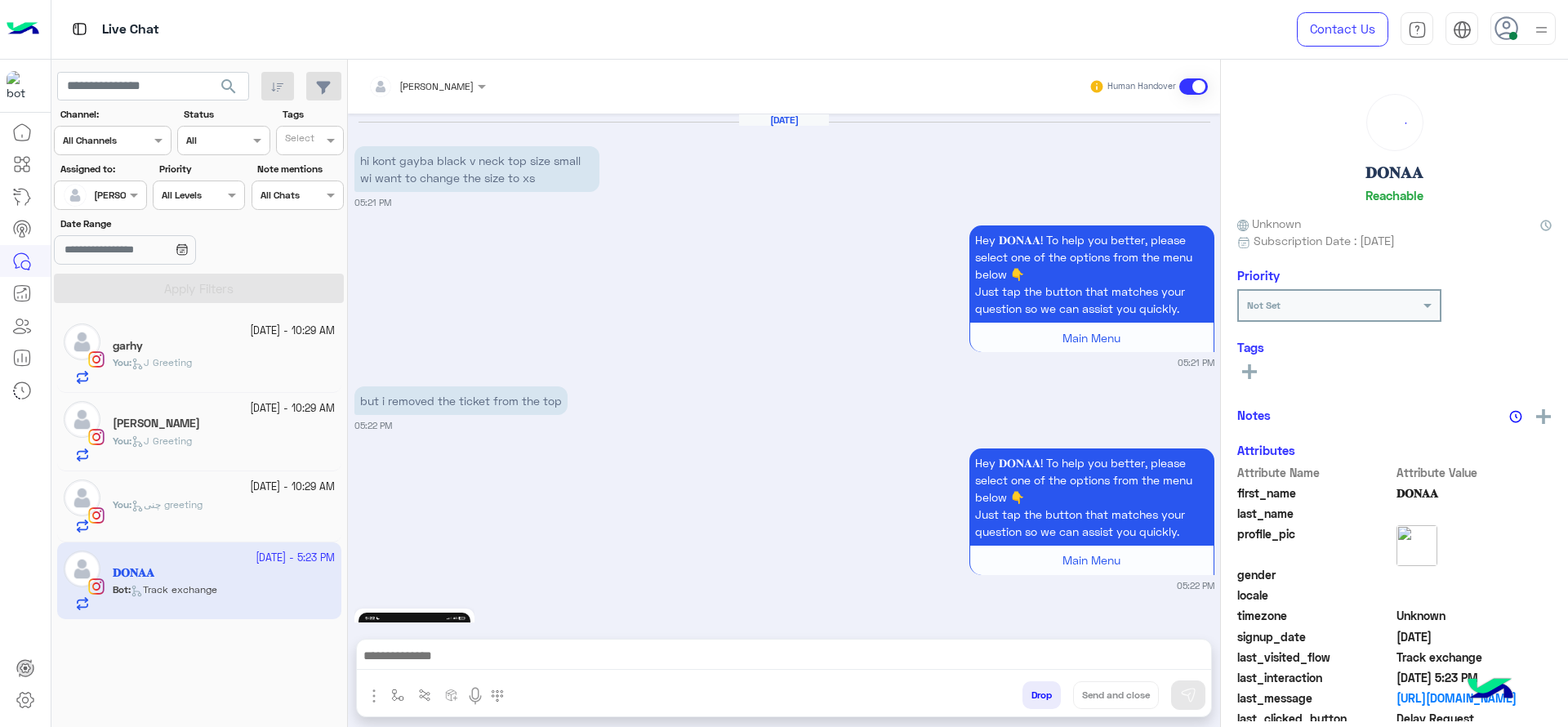
scroll to position [2069, 0]
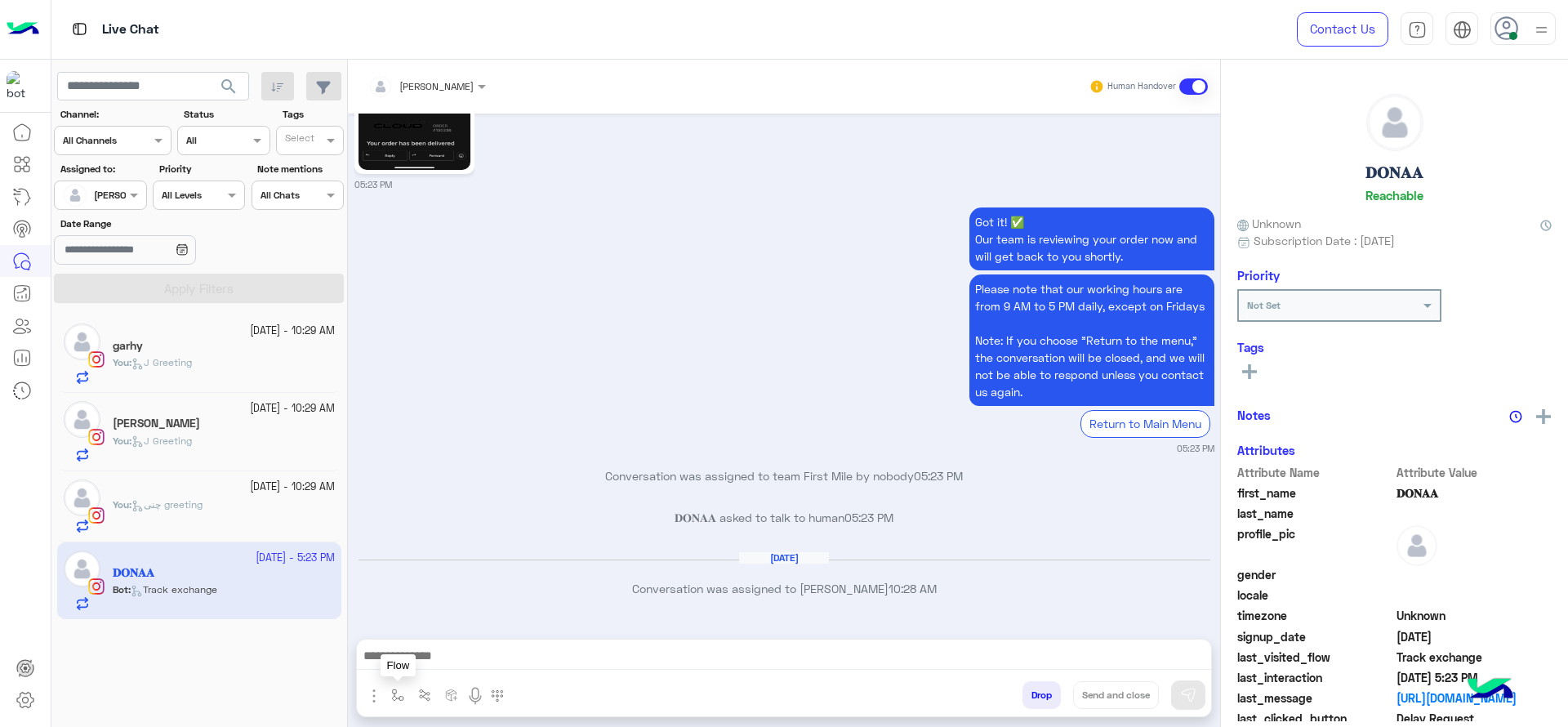
click at [403, 684] on button "button" at bounding box center [398, 695] width 27 height 27
click at [431, 649] on input "text" at bounding box center [426, 656] width 64 height 15
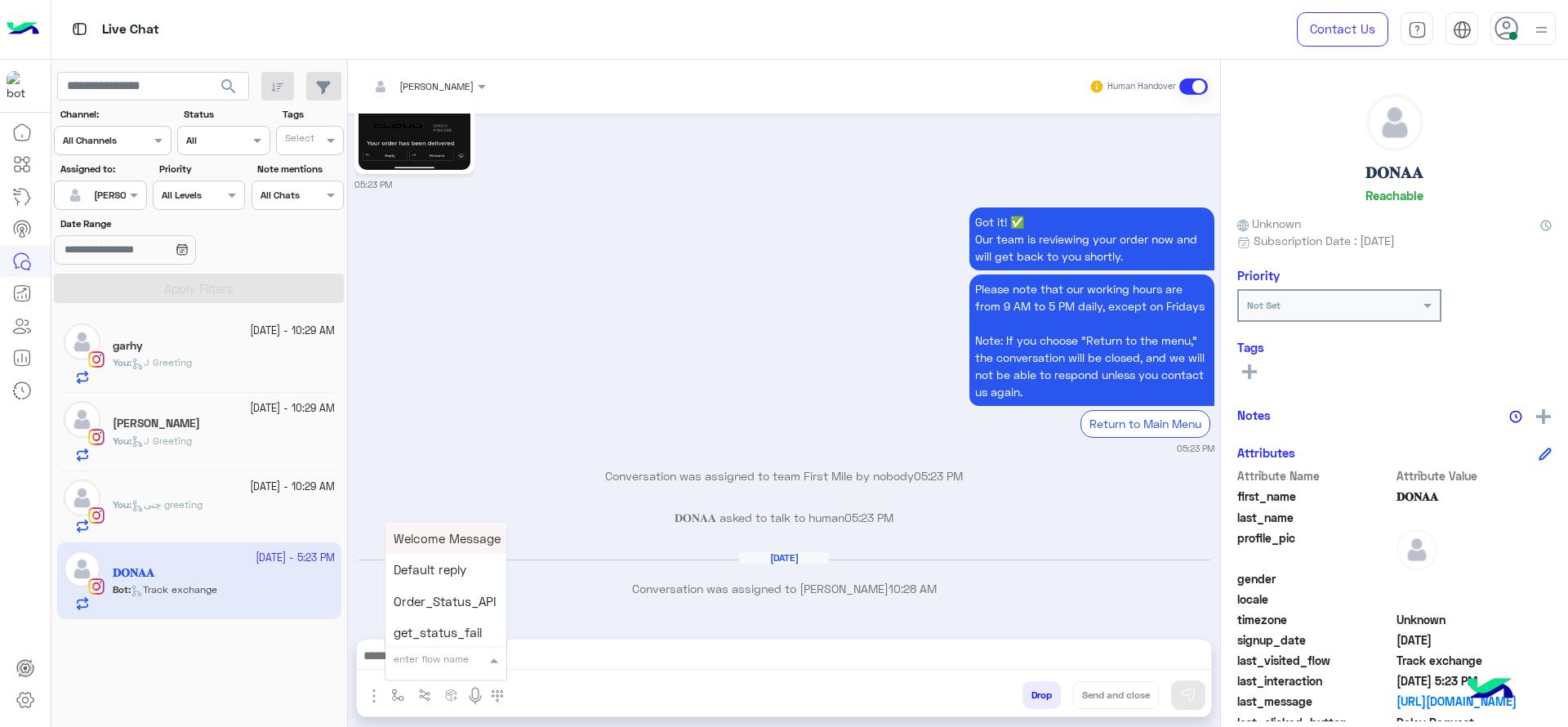
type input "*"
click at [428, 606] on div "J Greeting" at bounding box center [446, 597] width 121 height 32
type textarea "**********"
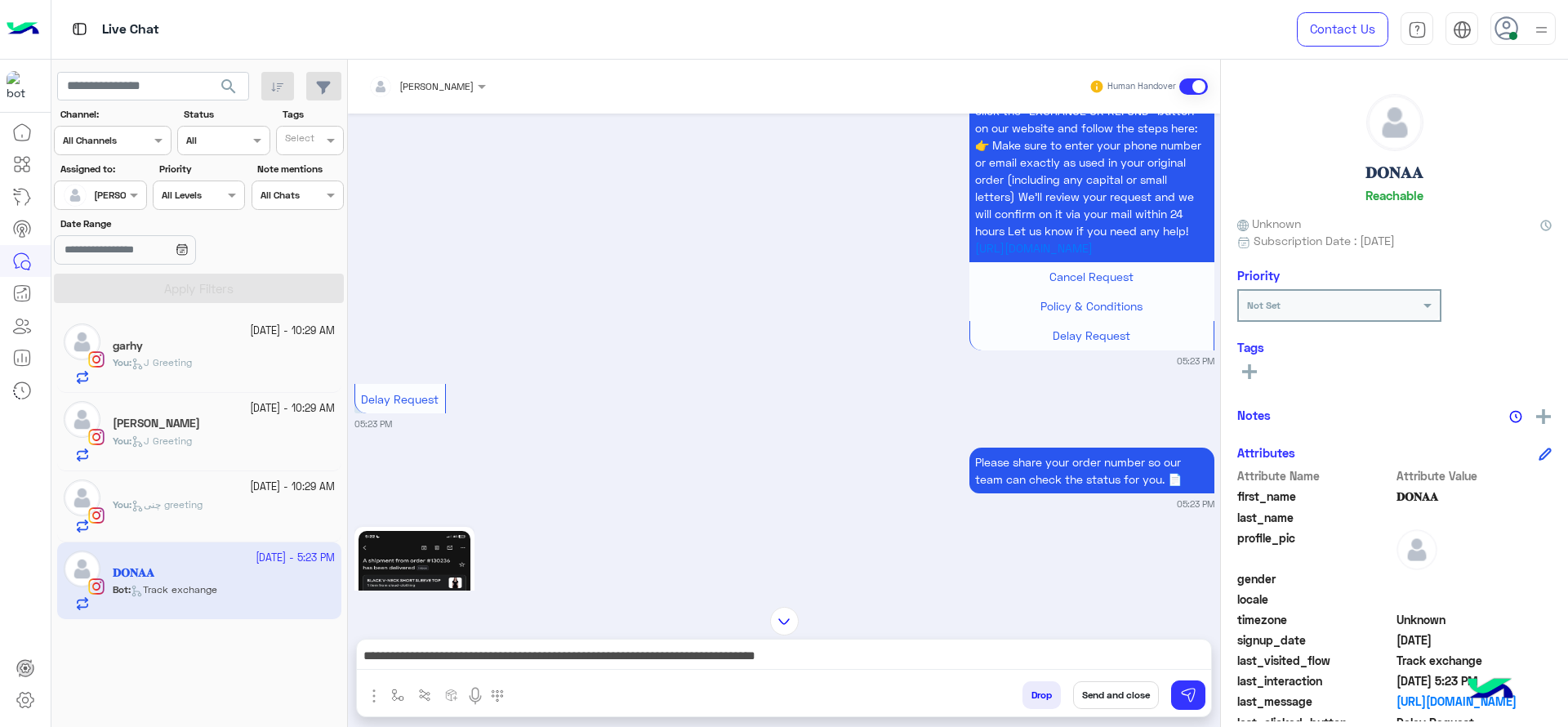
scroll to position [1497, 0]
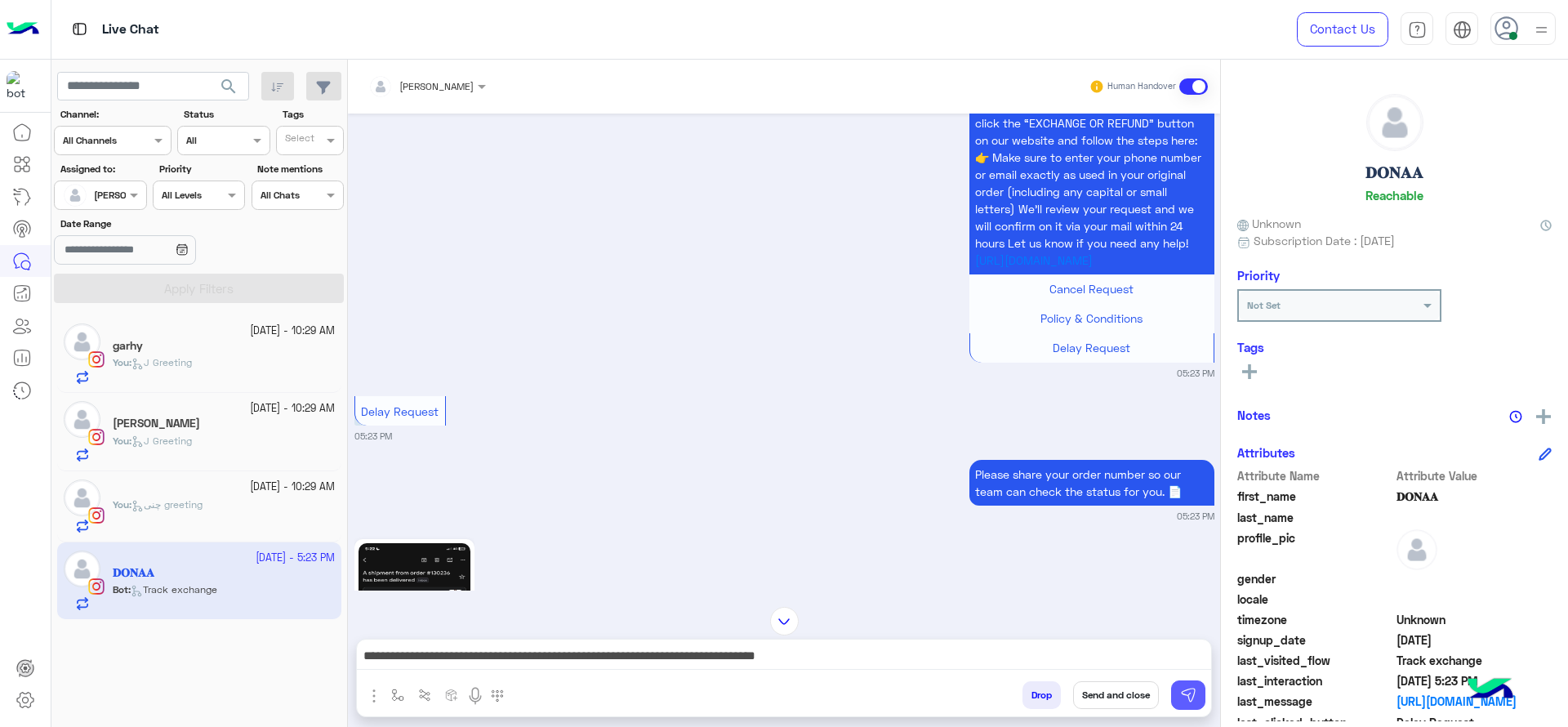
click at [1193, 707] on button at bounding box center [1188, 695] width 34 height 29
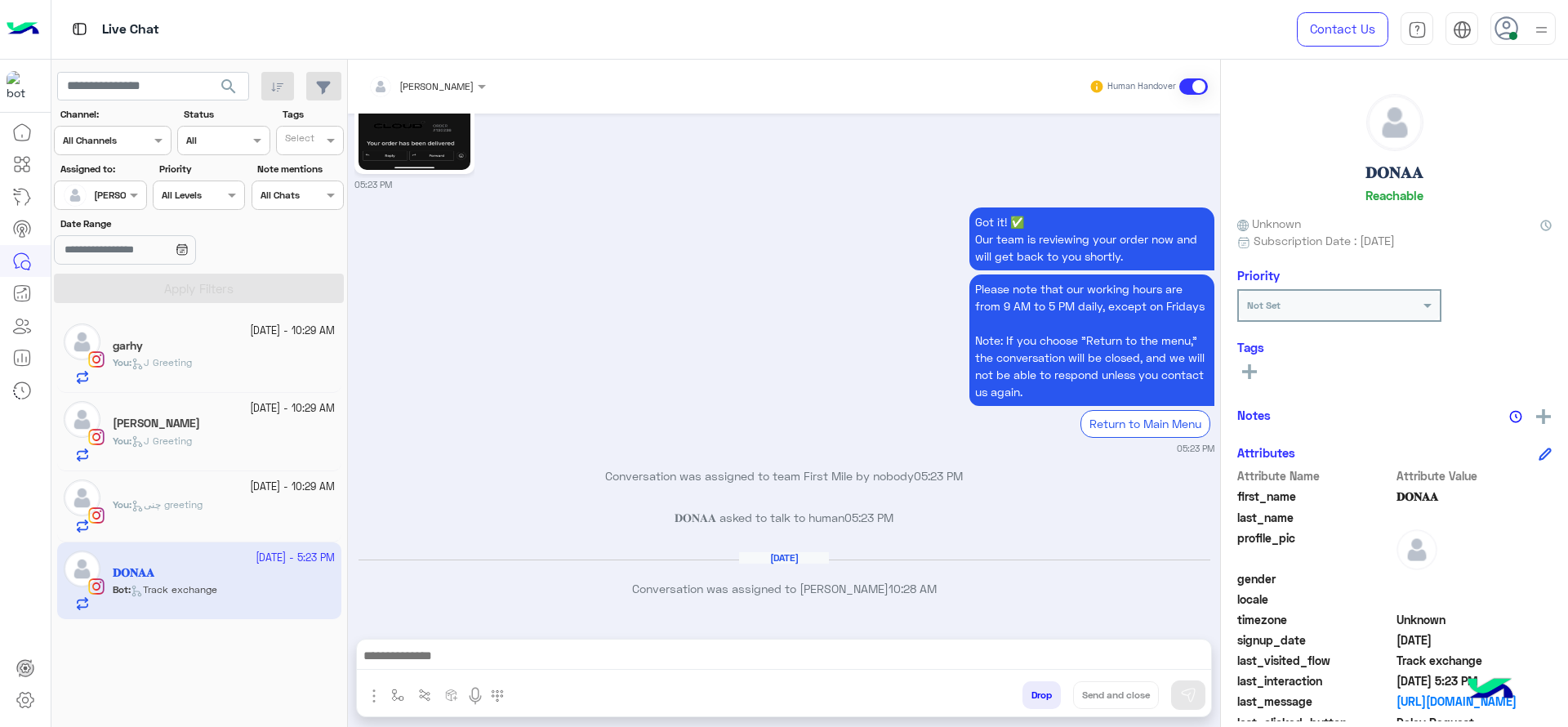
scroll to position [2191, 0]
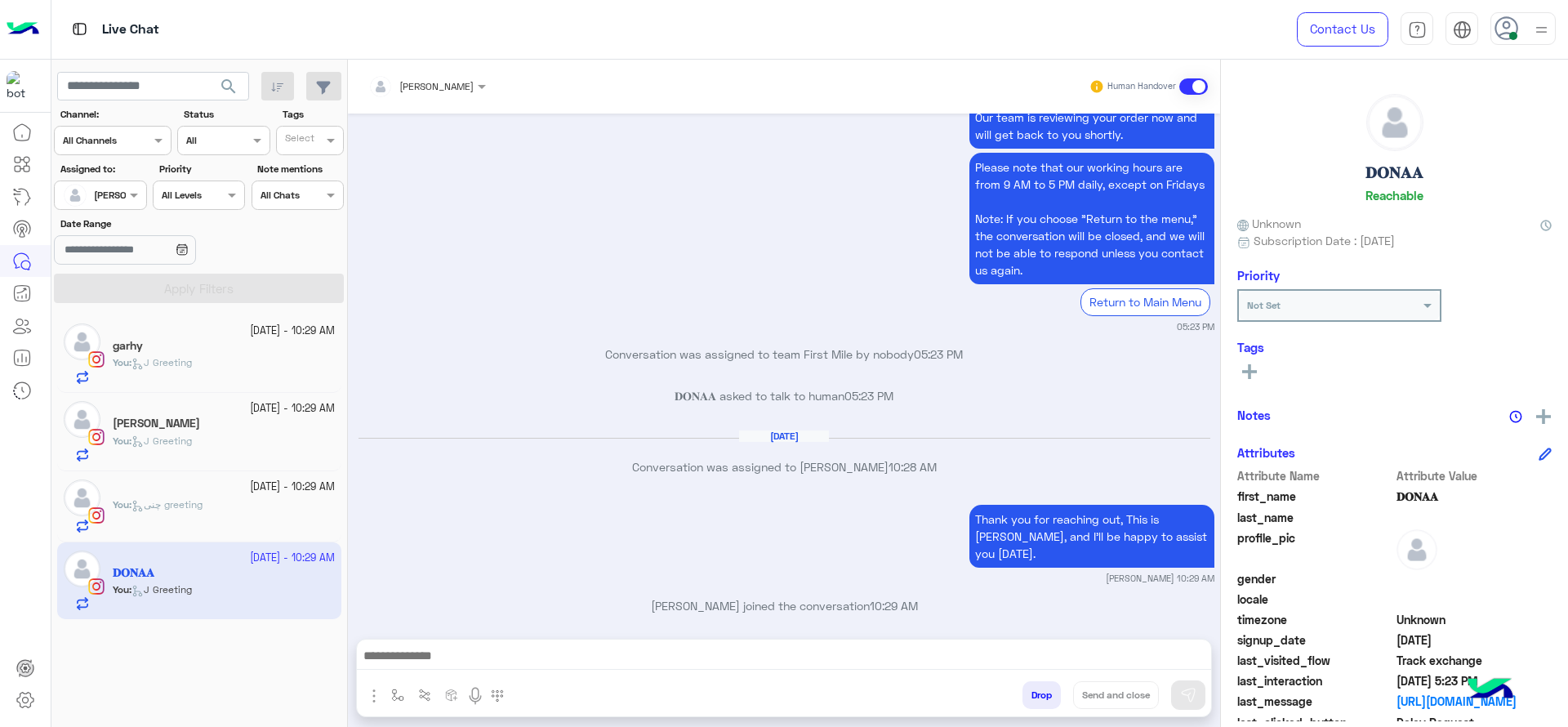
click at [182, 487] on div "2 October - 10:29 AM" at bounding box center [224, 487] width 223 height 16
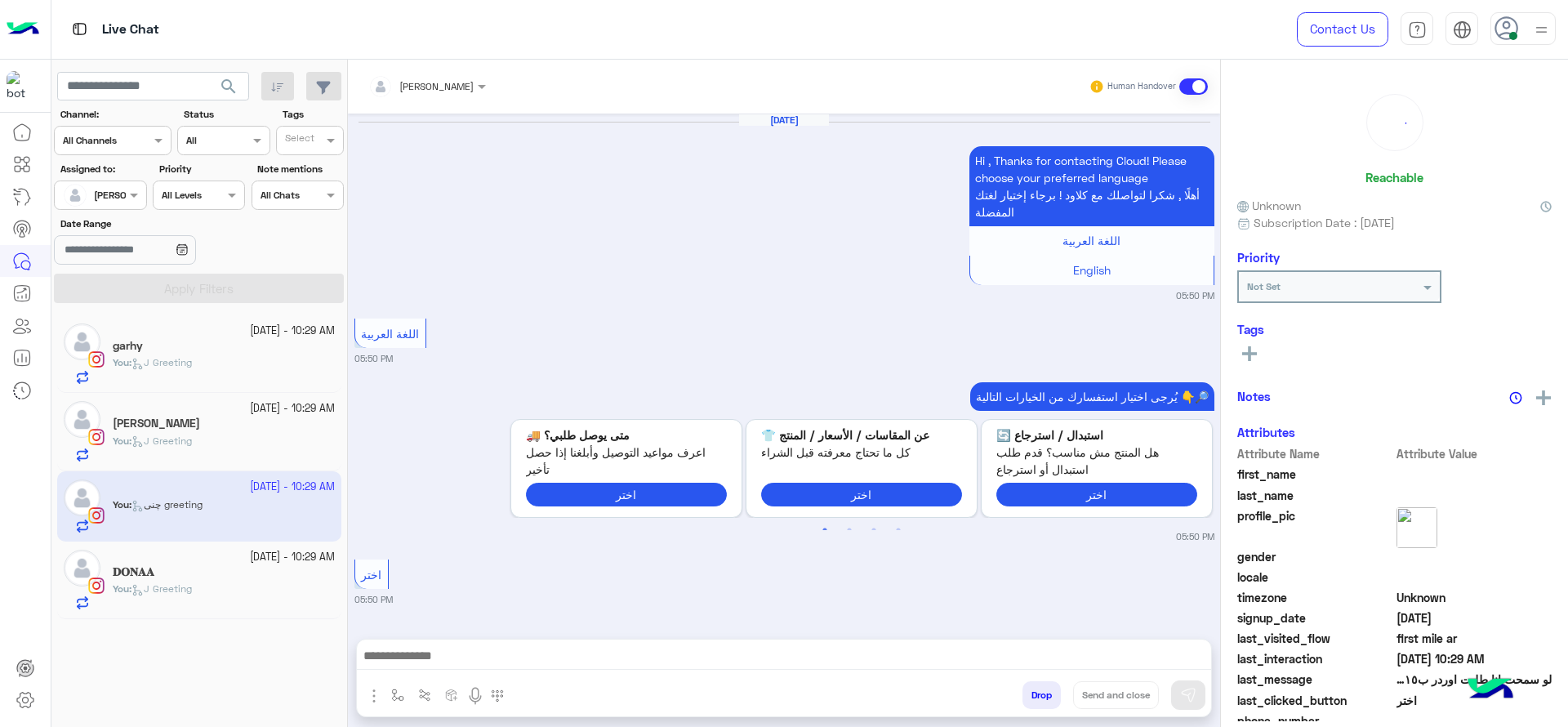
scroll to position [2139, 0]
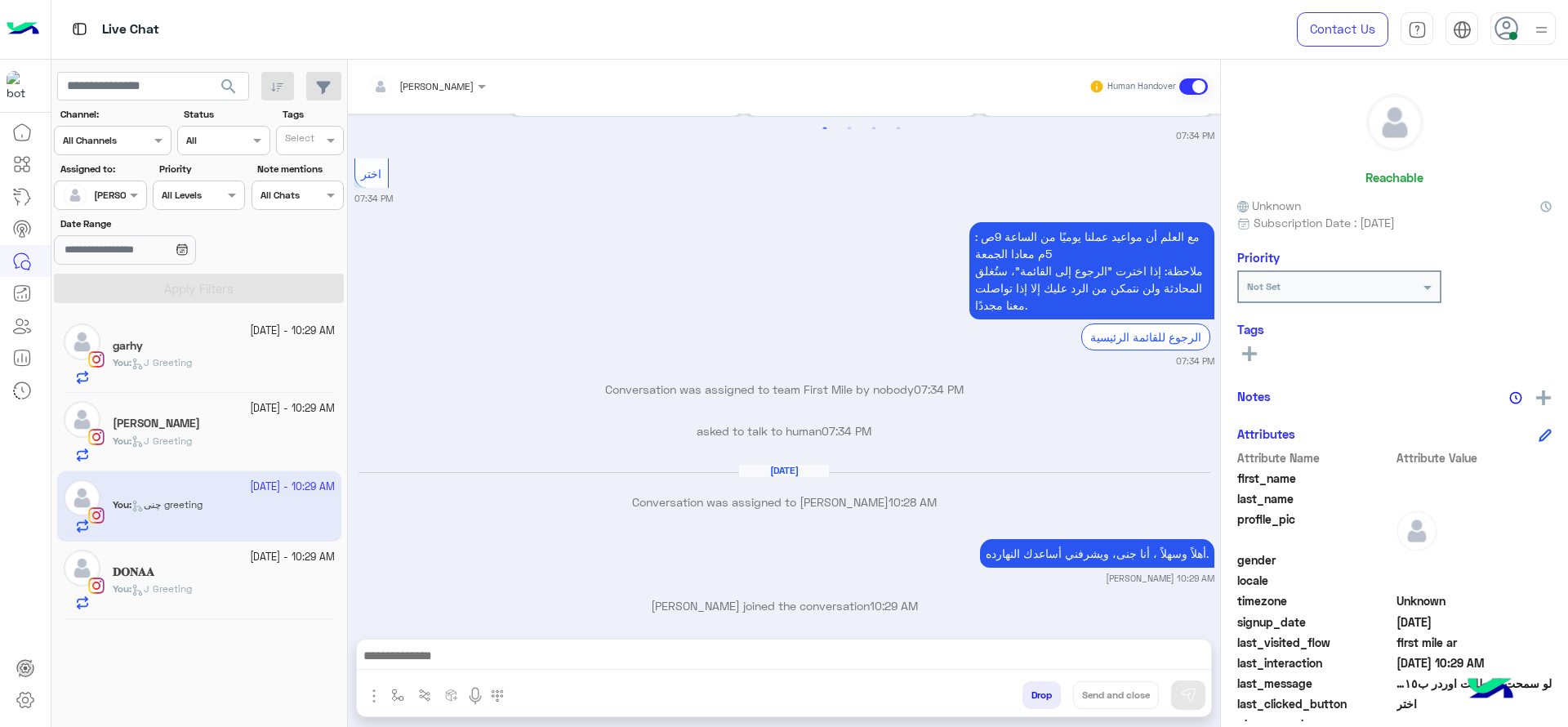
click at [250, 563] on small "2 October - 10:29 AM" at bounding box center [292, 557] width 85 height 16
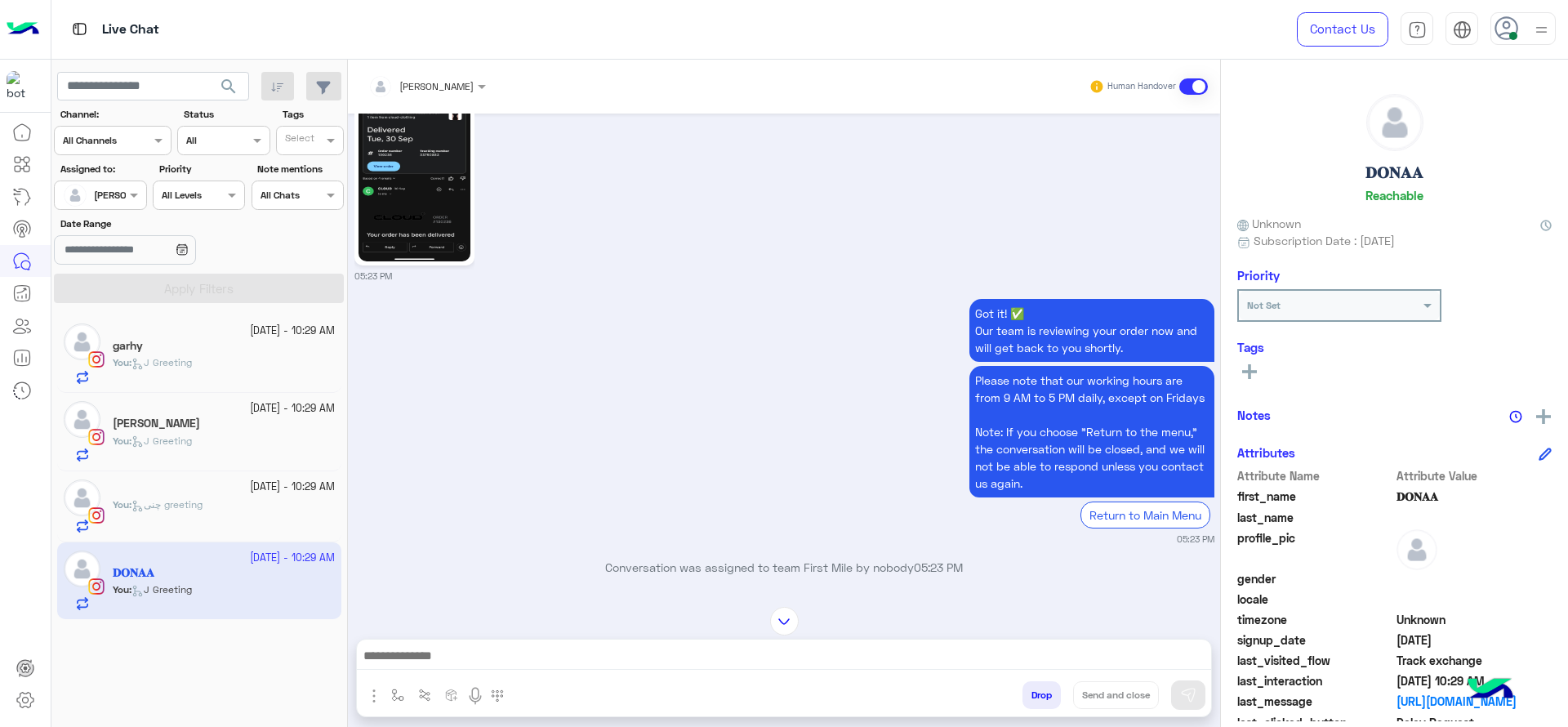
scroll to position [1886, 0]
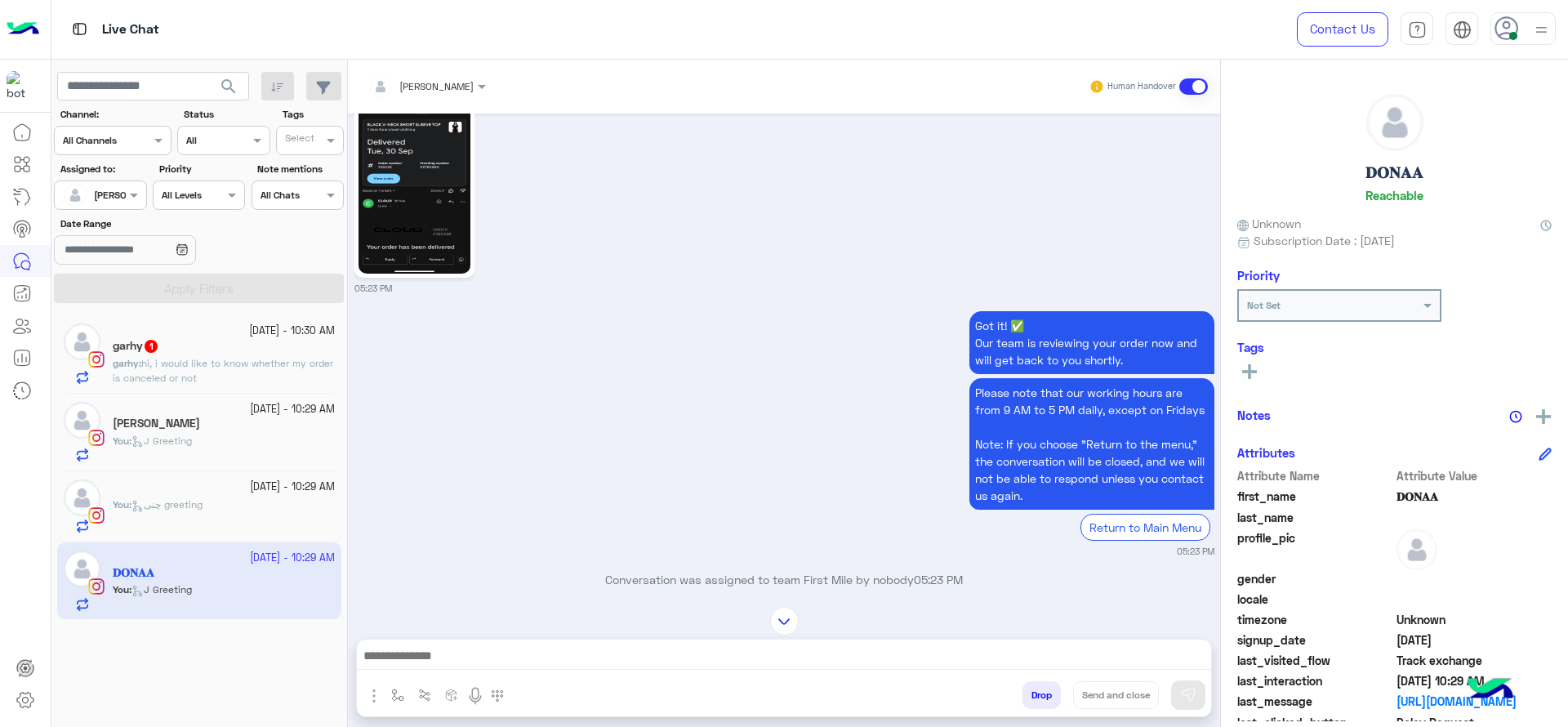
click at [228, 343] on div "garhy 1" at bounding box center [224, 347] width 223 height 18
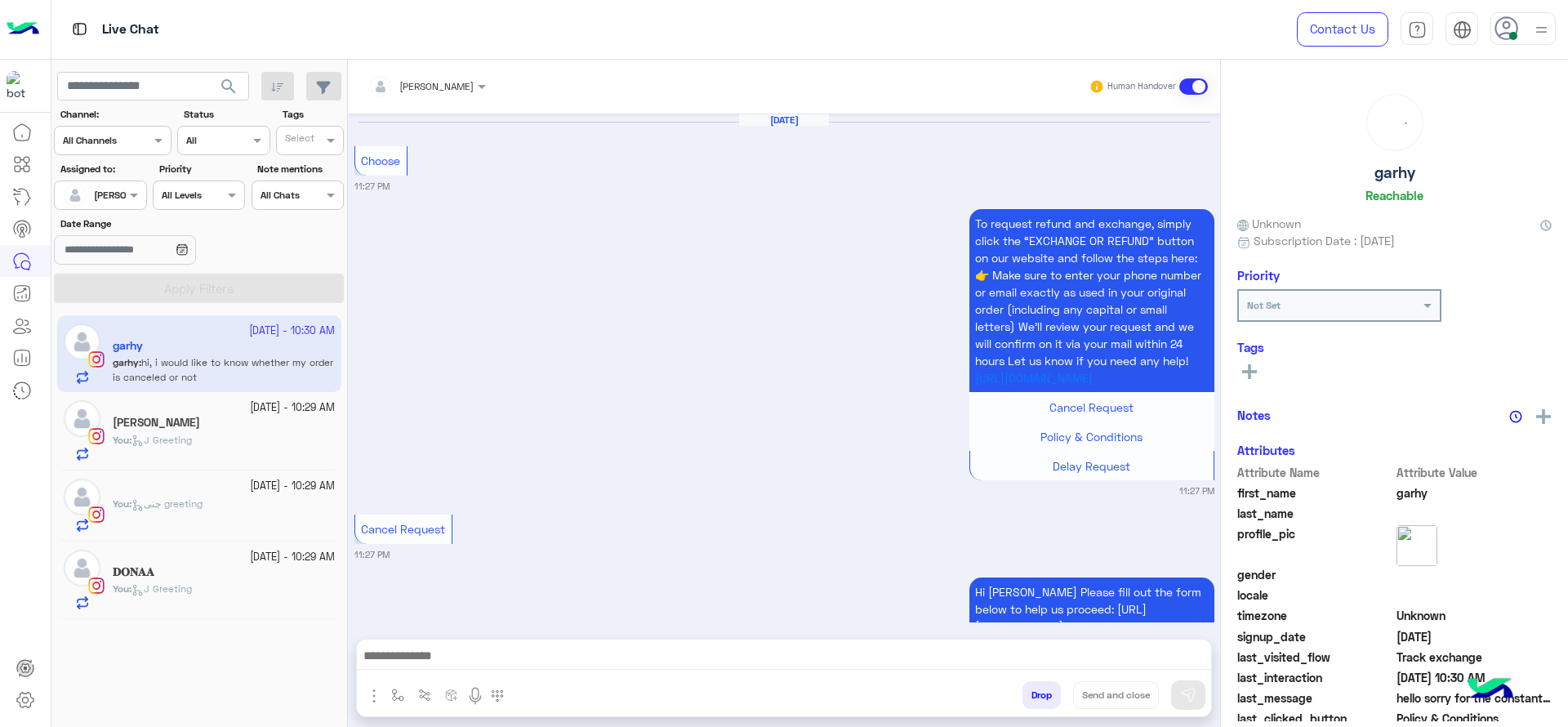
scroll to position [1608, 0]
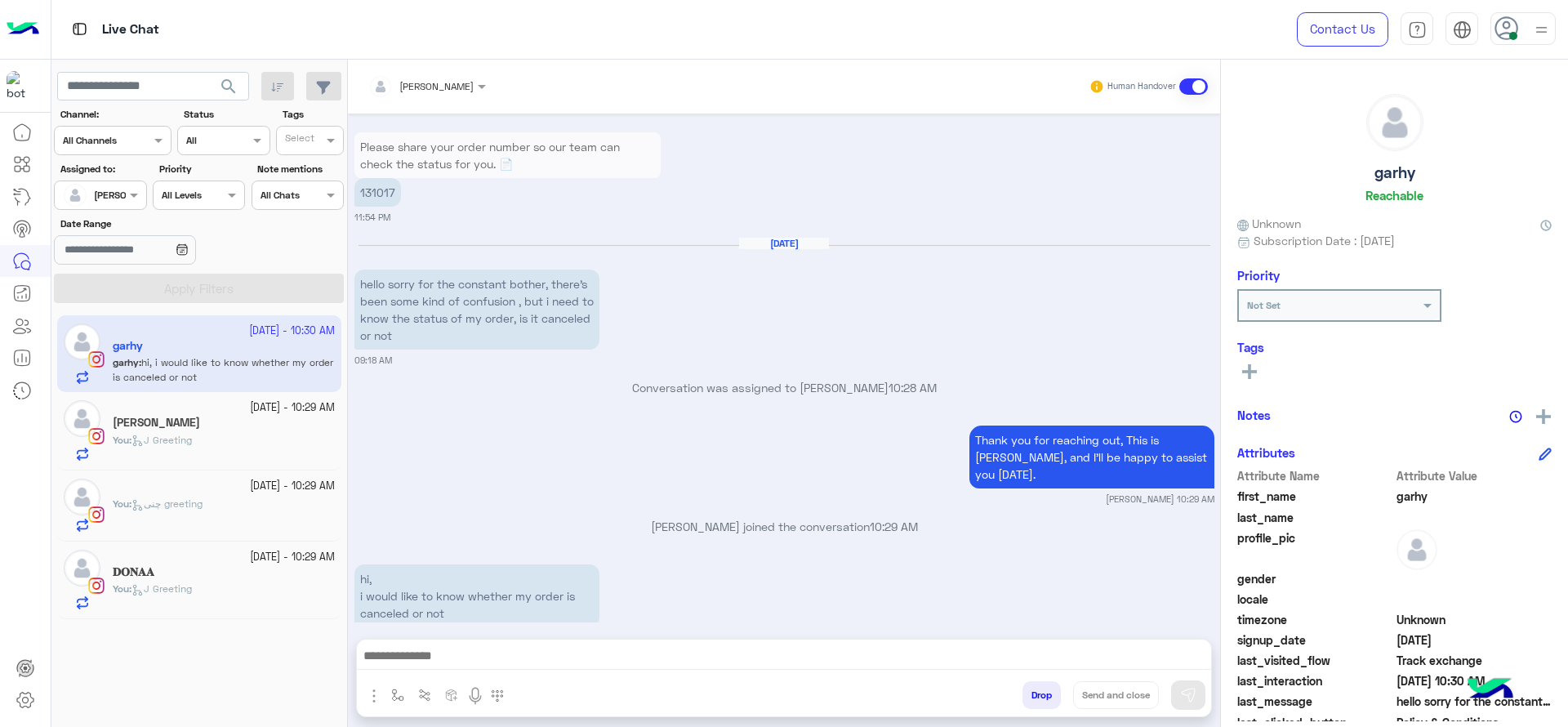
click at [381, 181] on p "131017" at bounding box center [378, 191] width 47 height 28
copy app-message "131017"
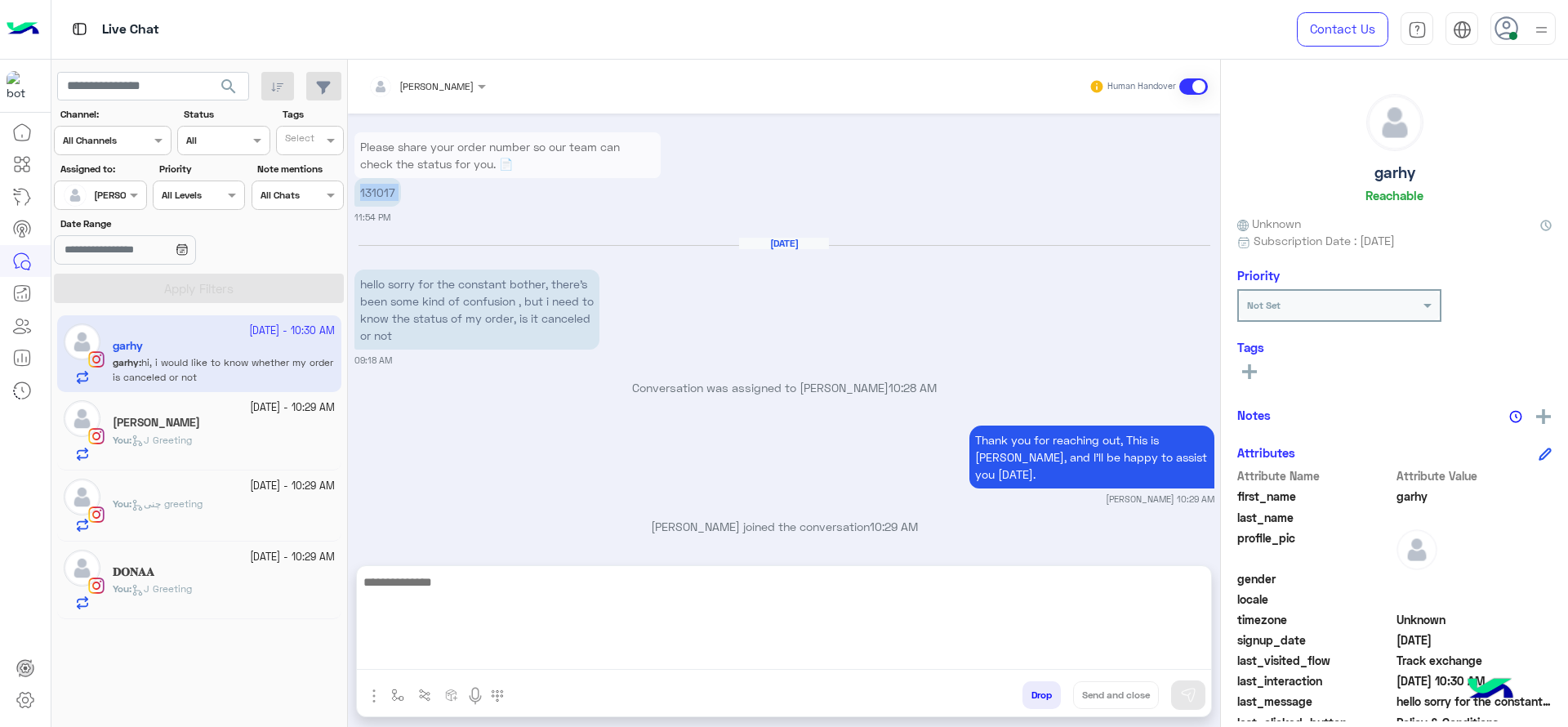
click at [591, 665] on textarea at bounding box center [784, 621] width 854 height 98
click at [540, 582] on textarea "**********" at bounding box center [784, 621] width 854 height 98
click at [832, 628] on textarea "**********" at bounding box center [784, 621] width 854 height 98
type textarea "**********"
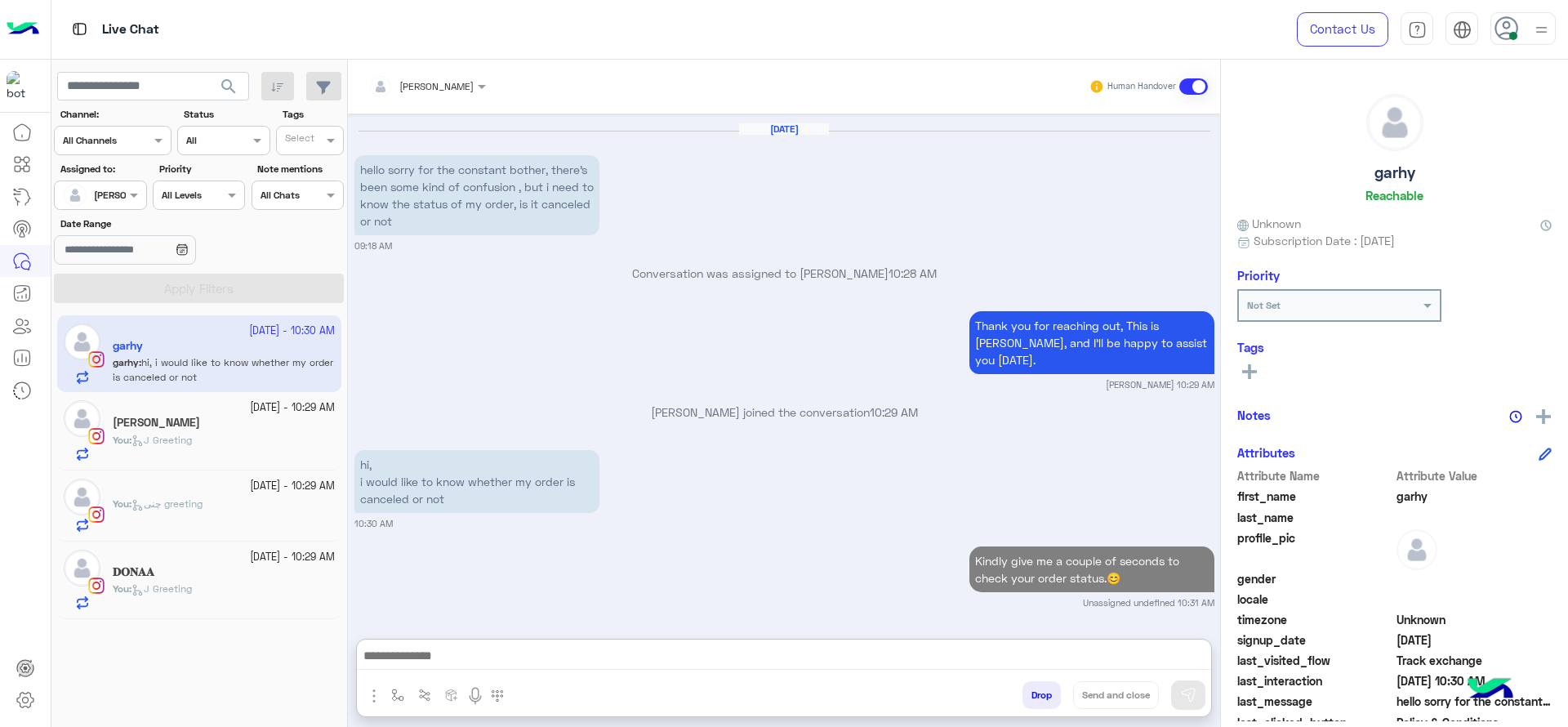
click at [213, 431] on div "Rawan Madian" at bounding box center [224, 424] width 223 height 18
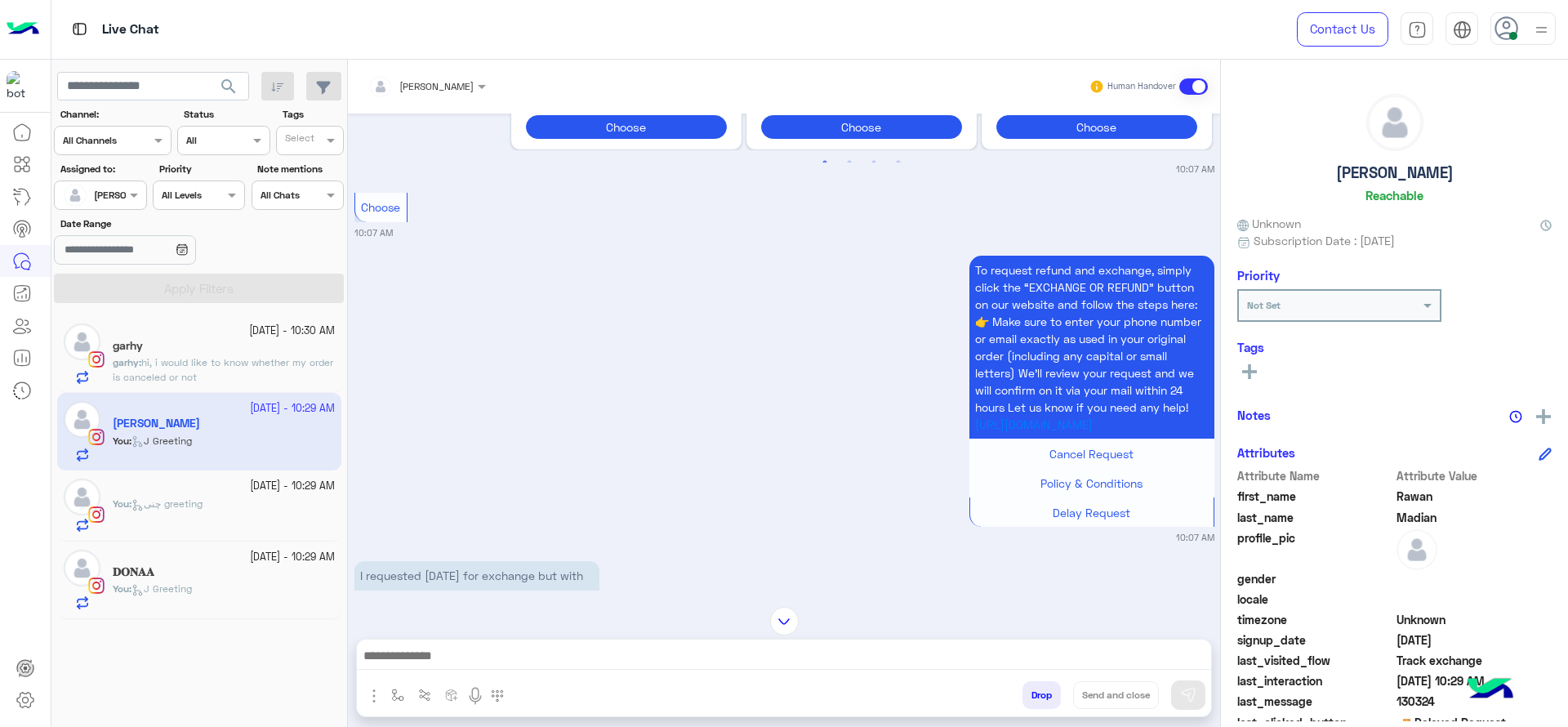
scroll to position [346, 0]
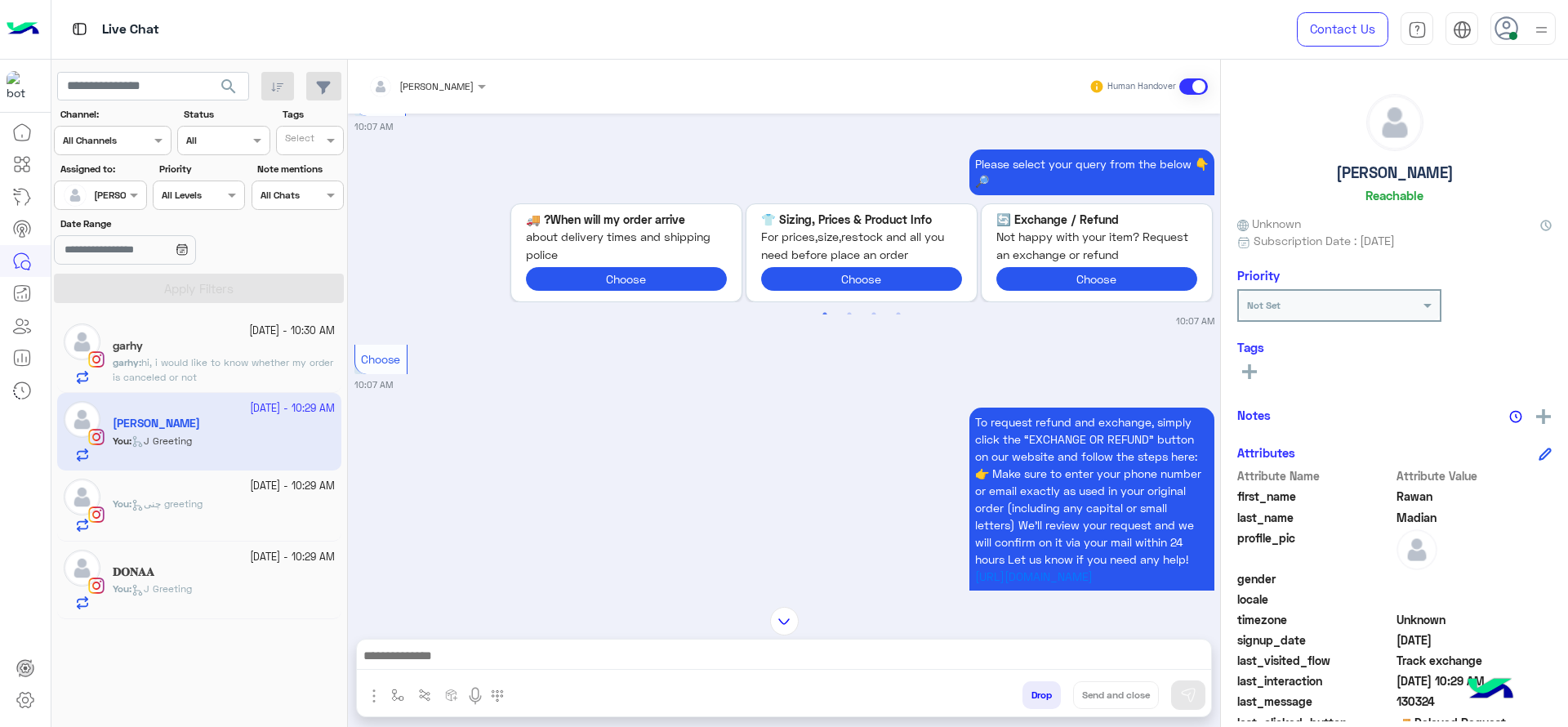
click at [252, 340] on div "garhy" at bounding box center [224, 347] width 223 height 18
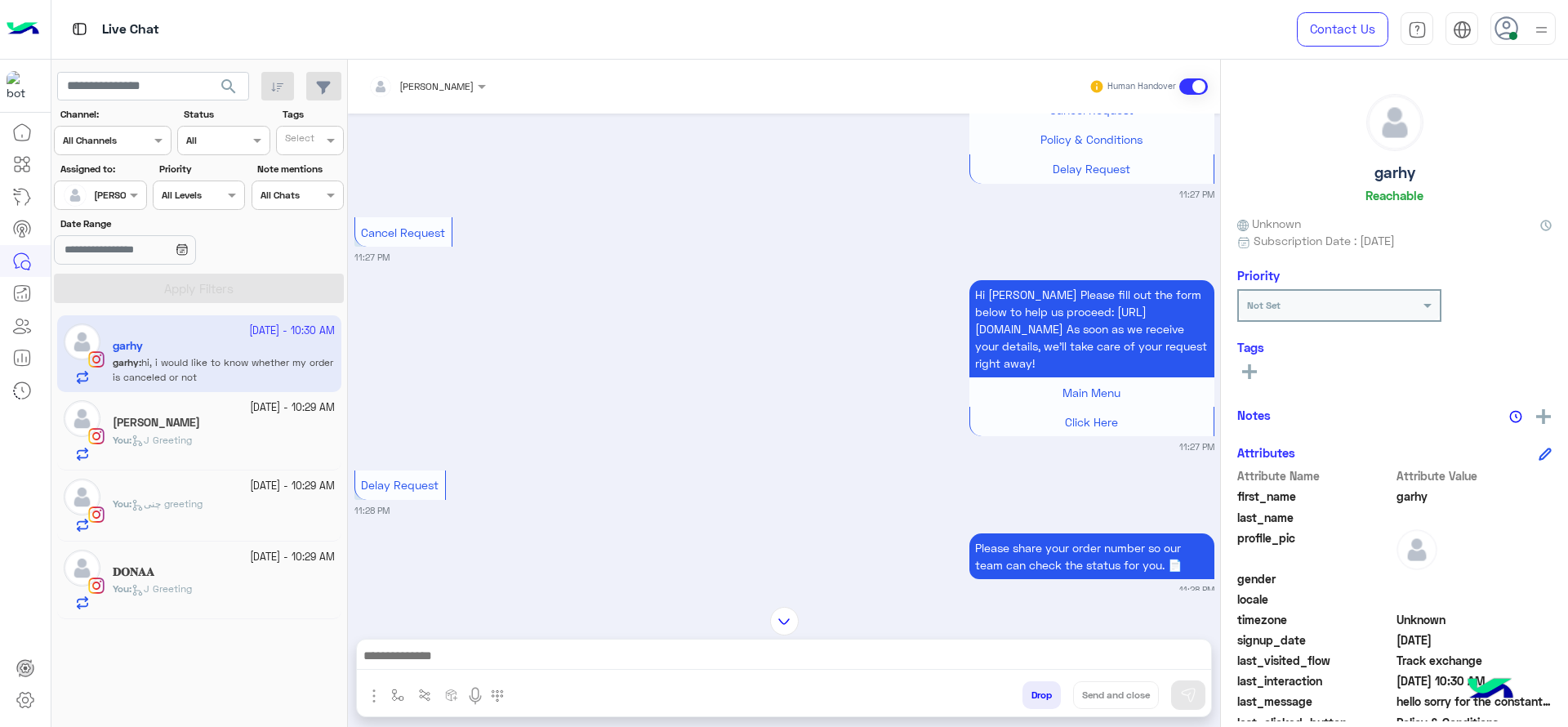
scroll to position [1374, 0]
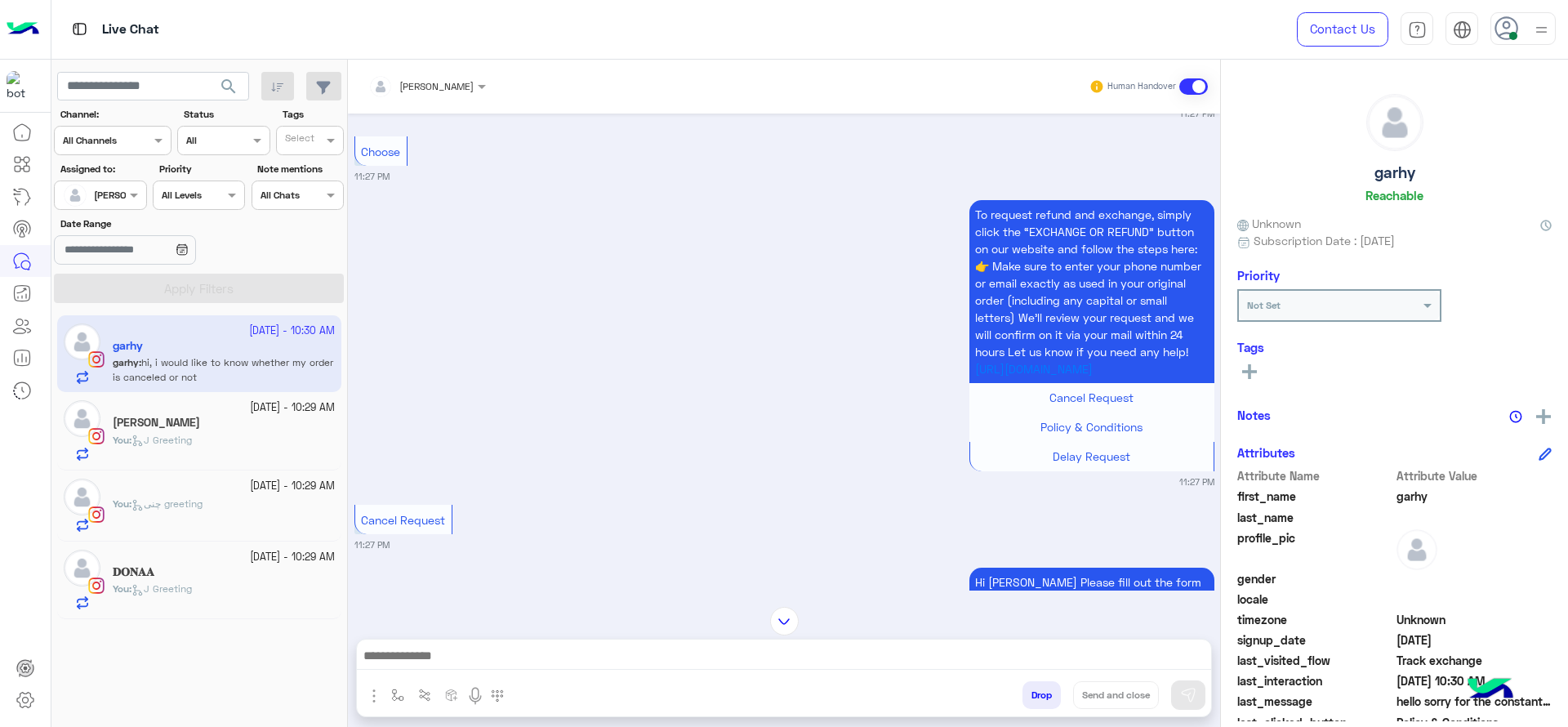
click at [437, 80] on input "text" at bounding box center [406, 84] width 76 height 15
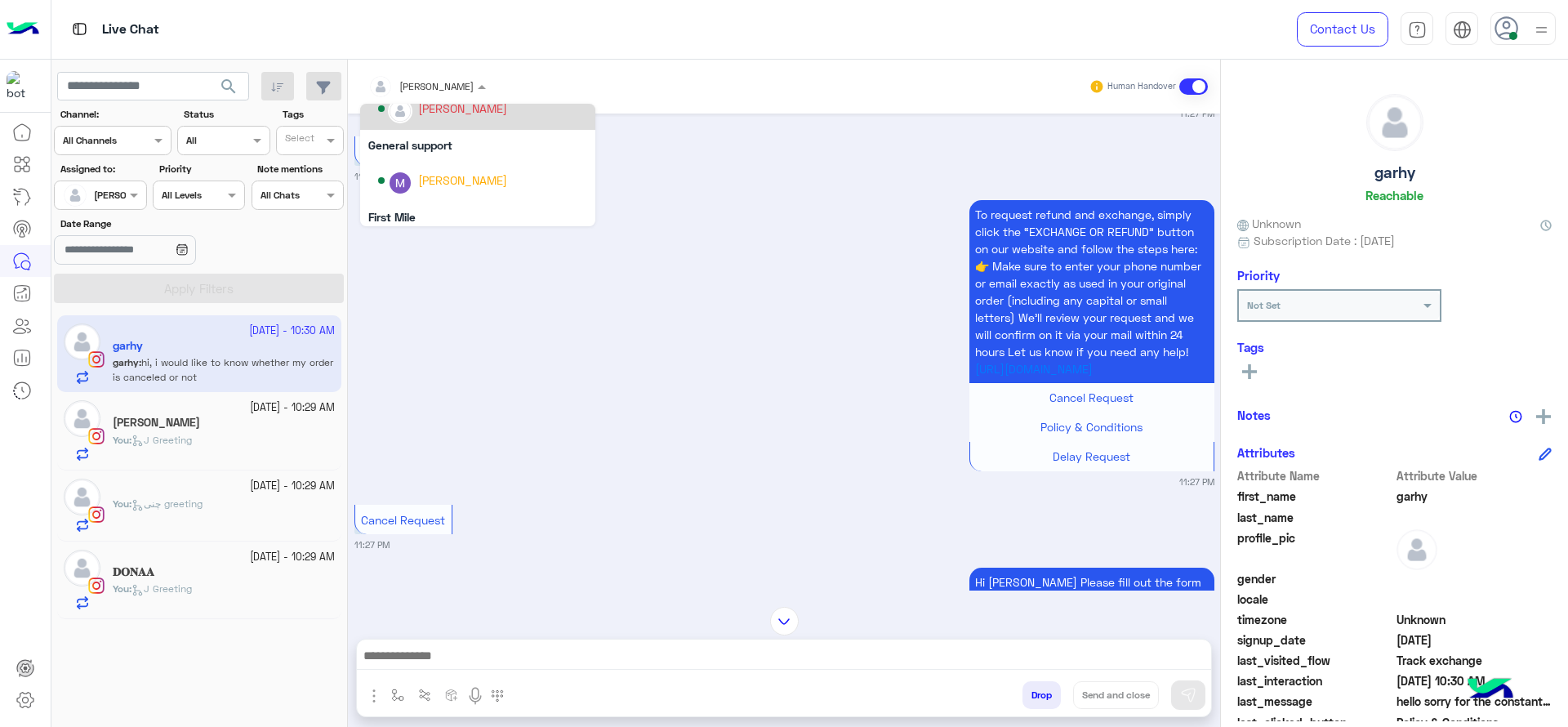
scroll to position [265, 0]
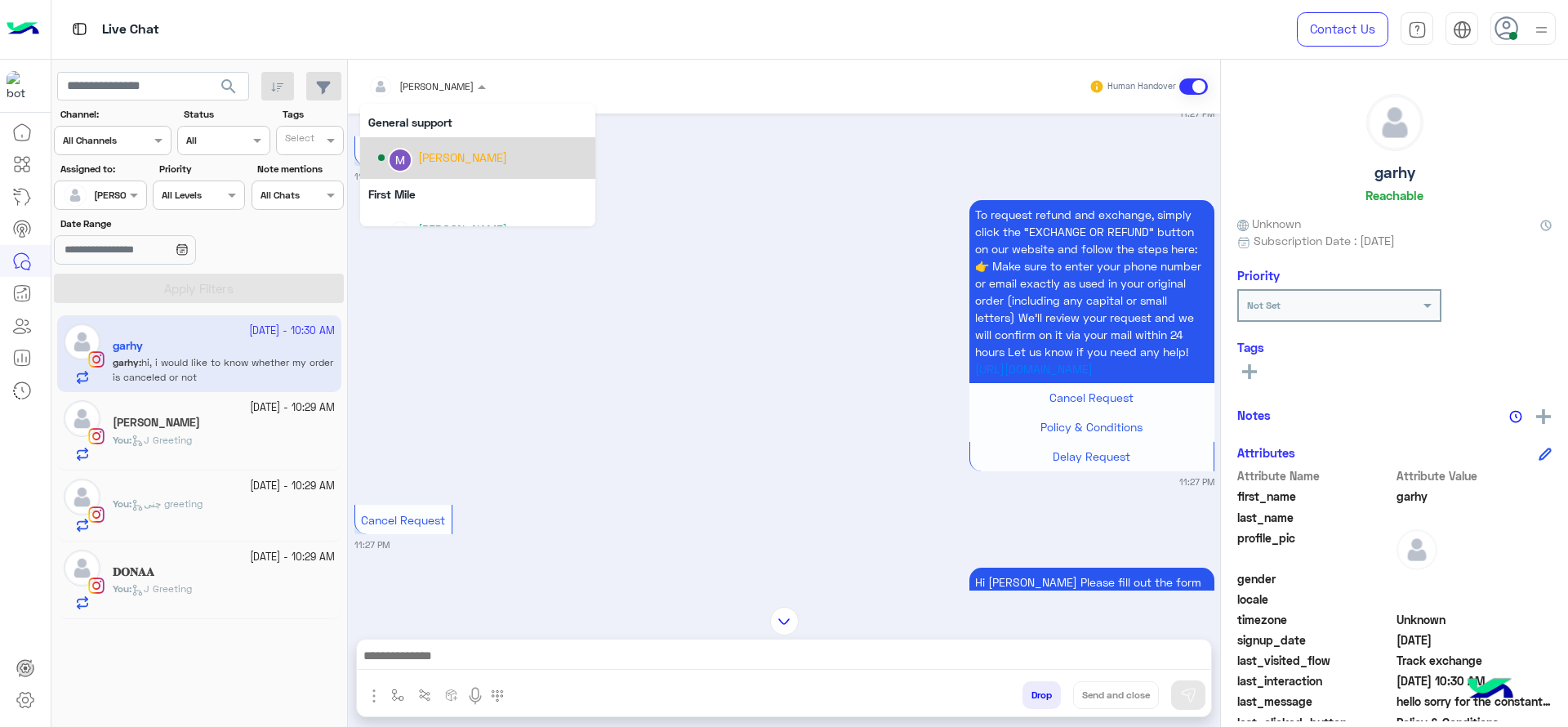
click at [453, 160] on div "[PERSON_NAME]" at bounding box center [462, 157] width 89 height 18
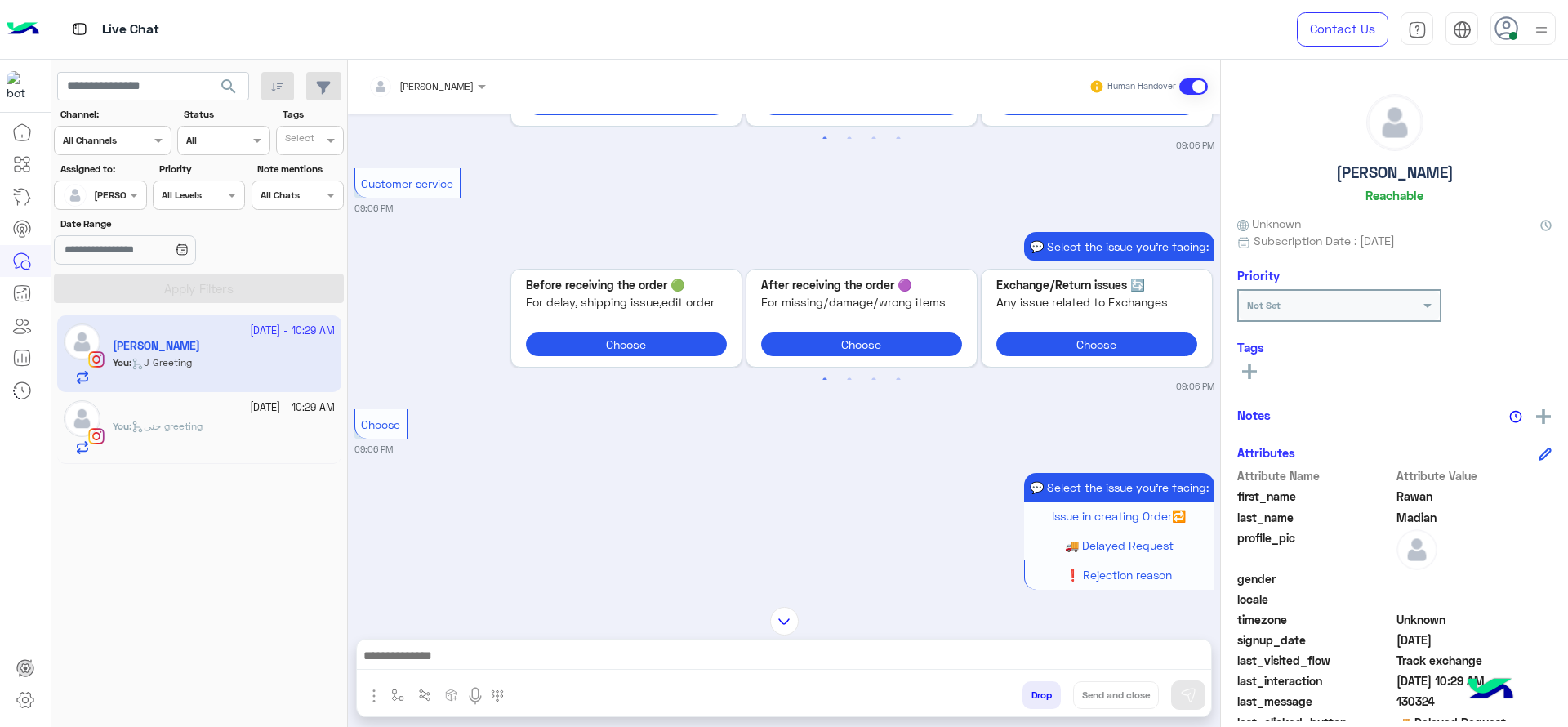
scroll to position [938, 0]
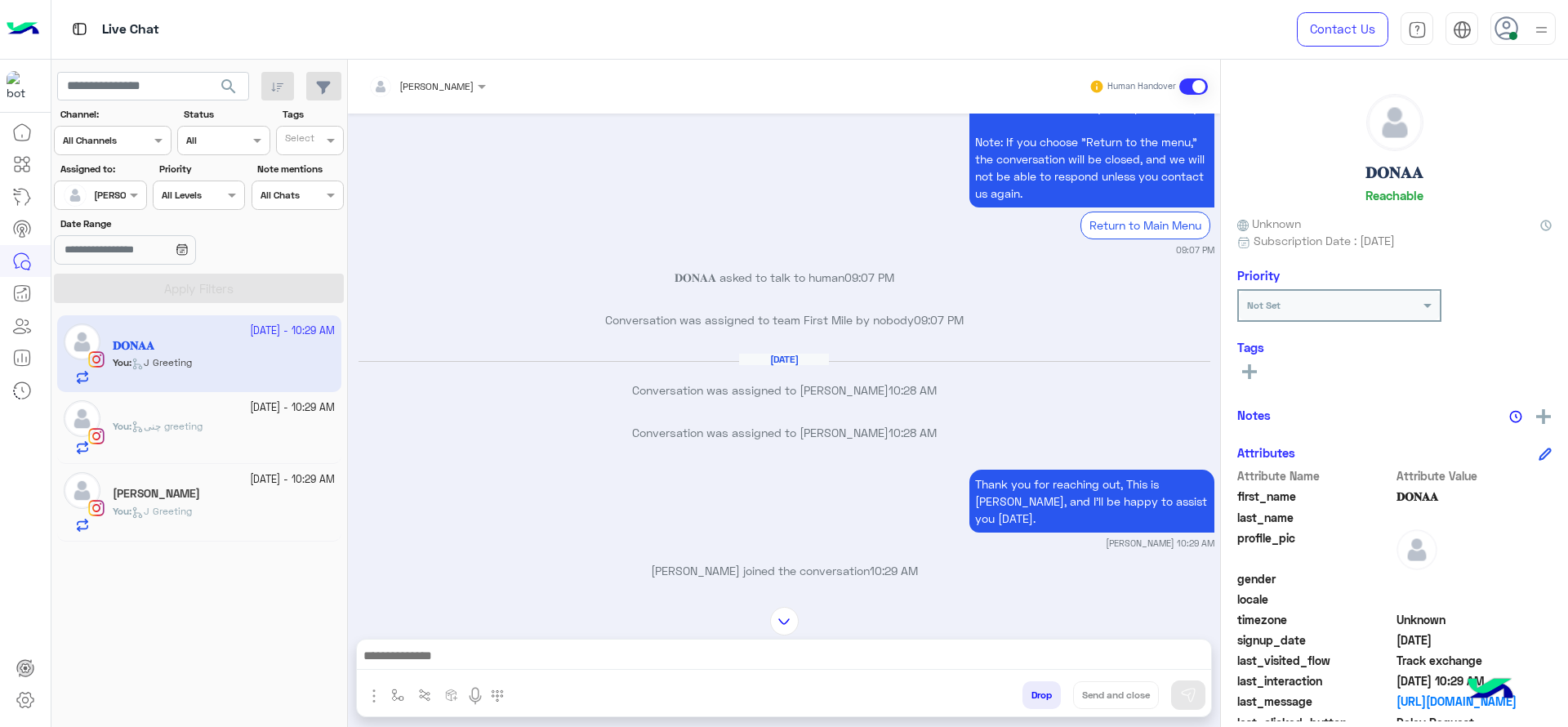
scroll to position [4034, 0]
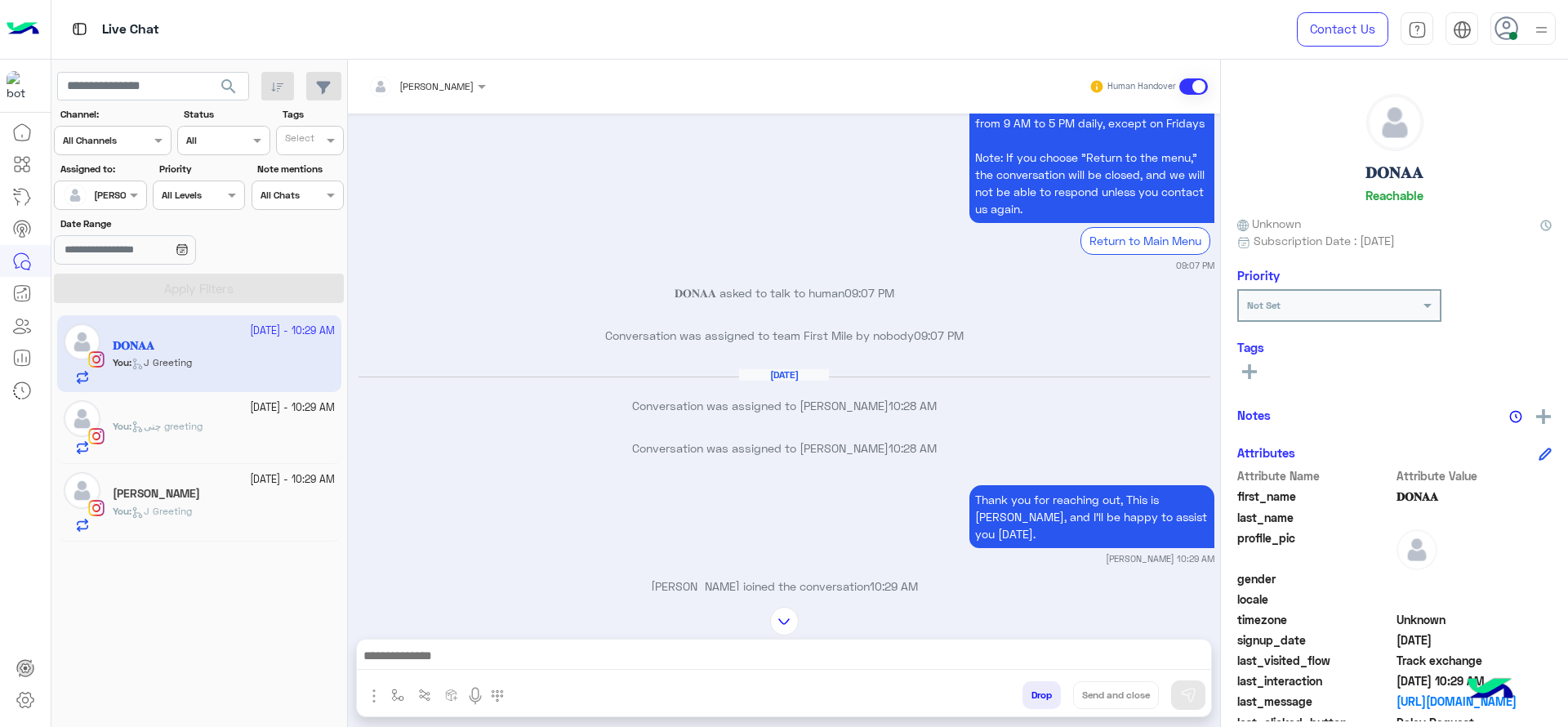
click at [221, 505] on div "You : J Greeting" at bounding box center [224, 517] width 223 height 28
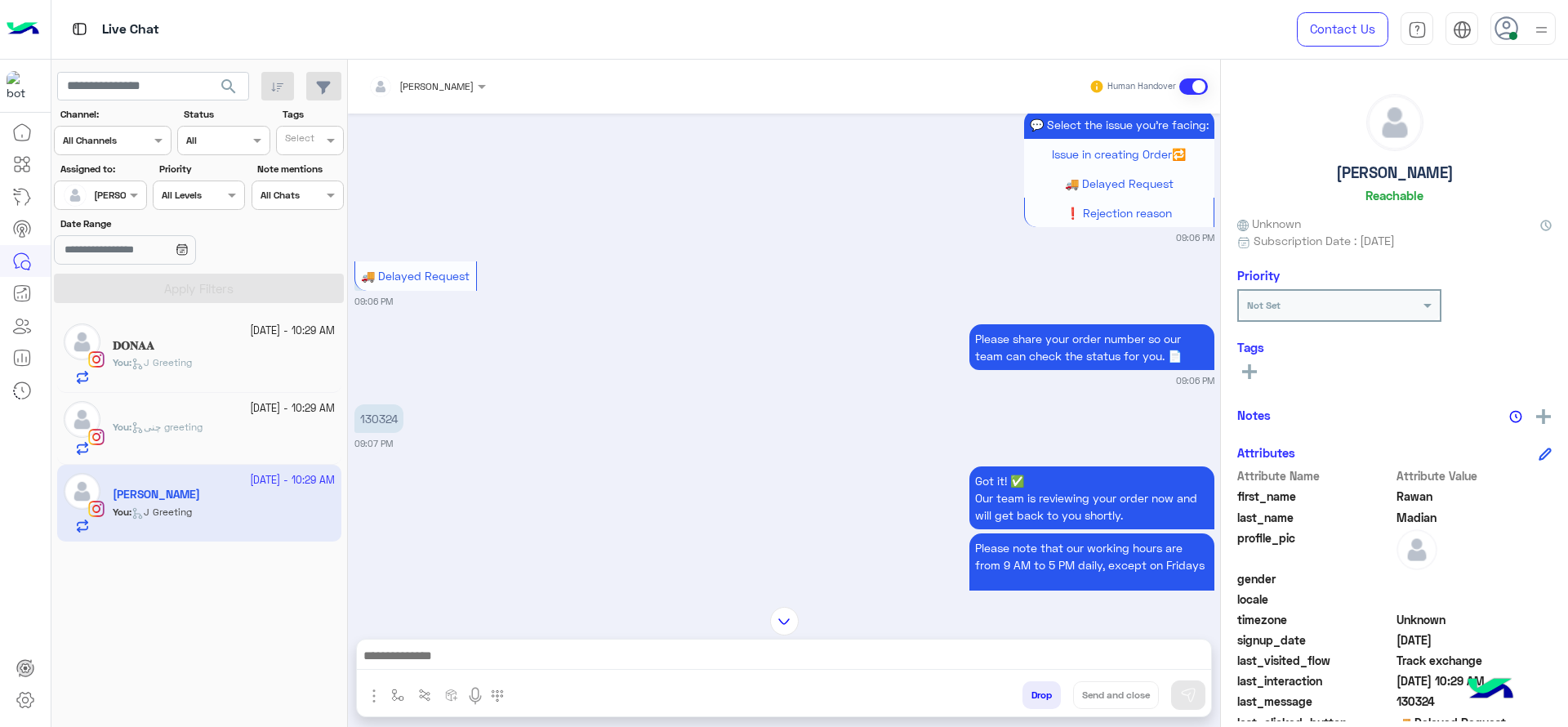
scroll to position [1187, 0]
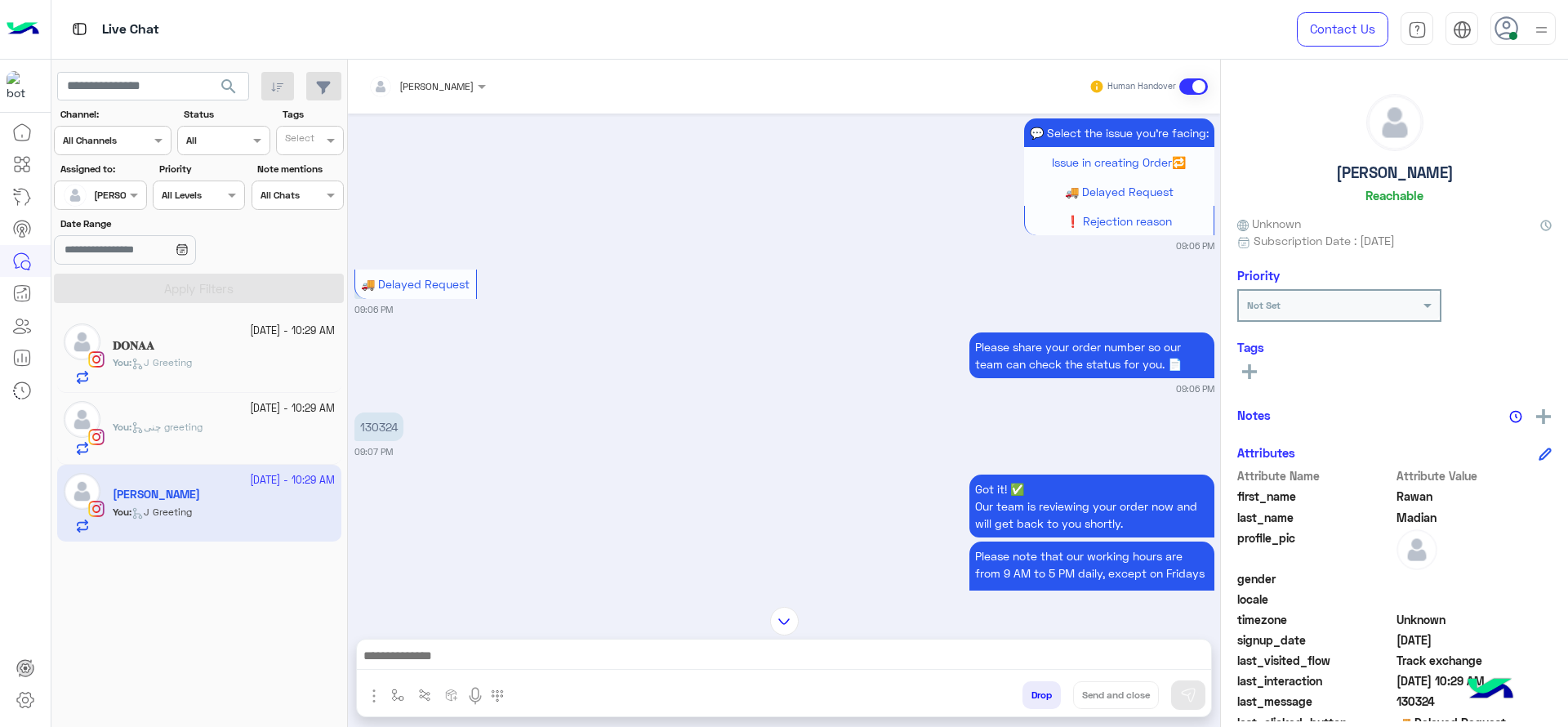
click at [945, 219] on div "💬 Select the issue you're facing: Issue in creating Order🔁 🚚 Delayed Request ❗ …" at bounding box center [784, 182] width 860 height 138
click at [387, 433] on p "130324" at bounding box center [379, 425] width 49 height 28
copy app-message "130324"
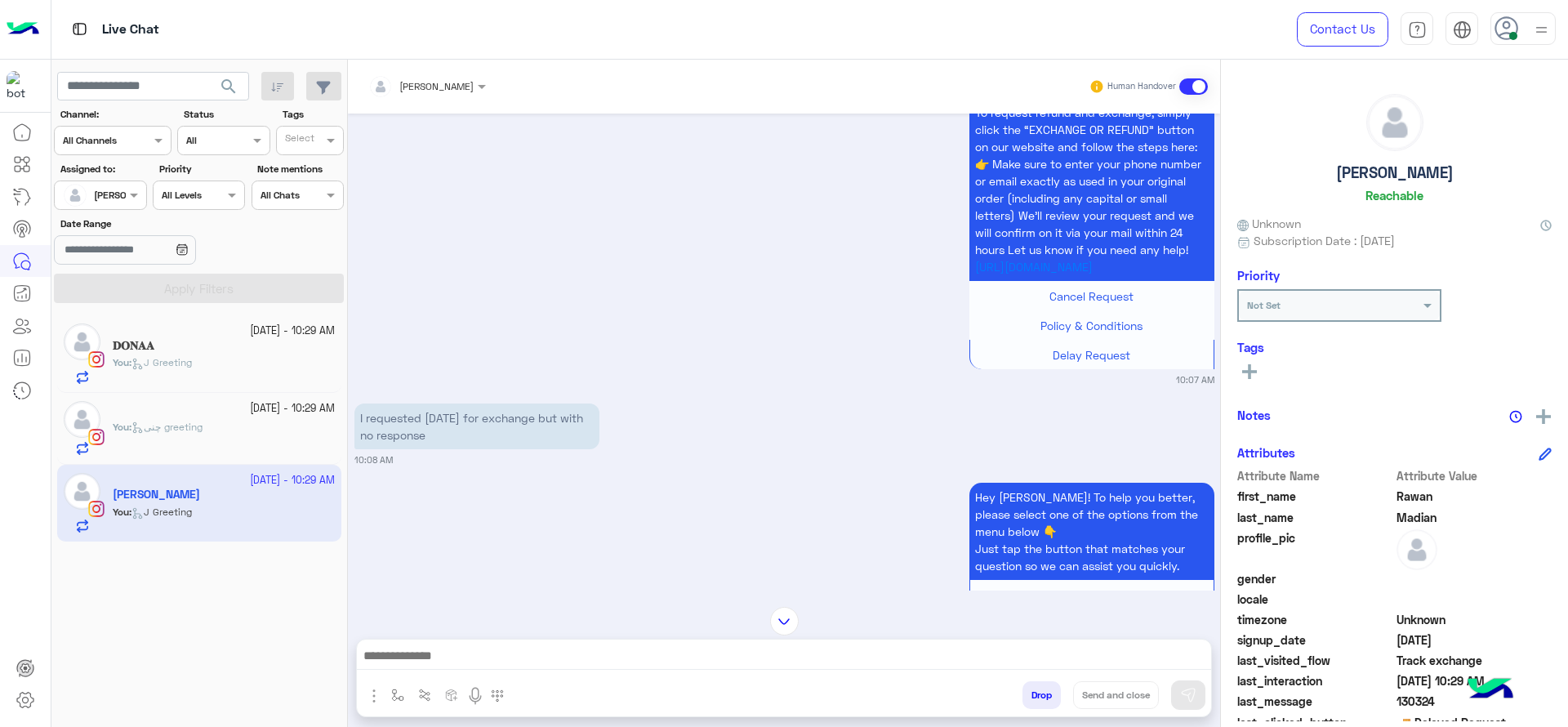
scroll to position [652, 0]
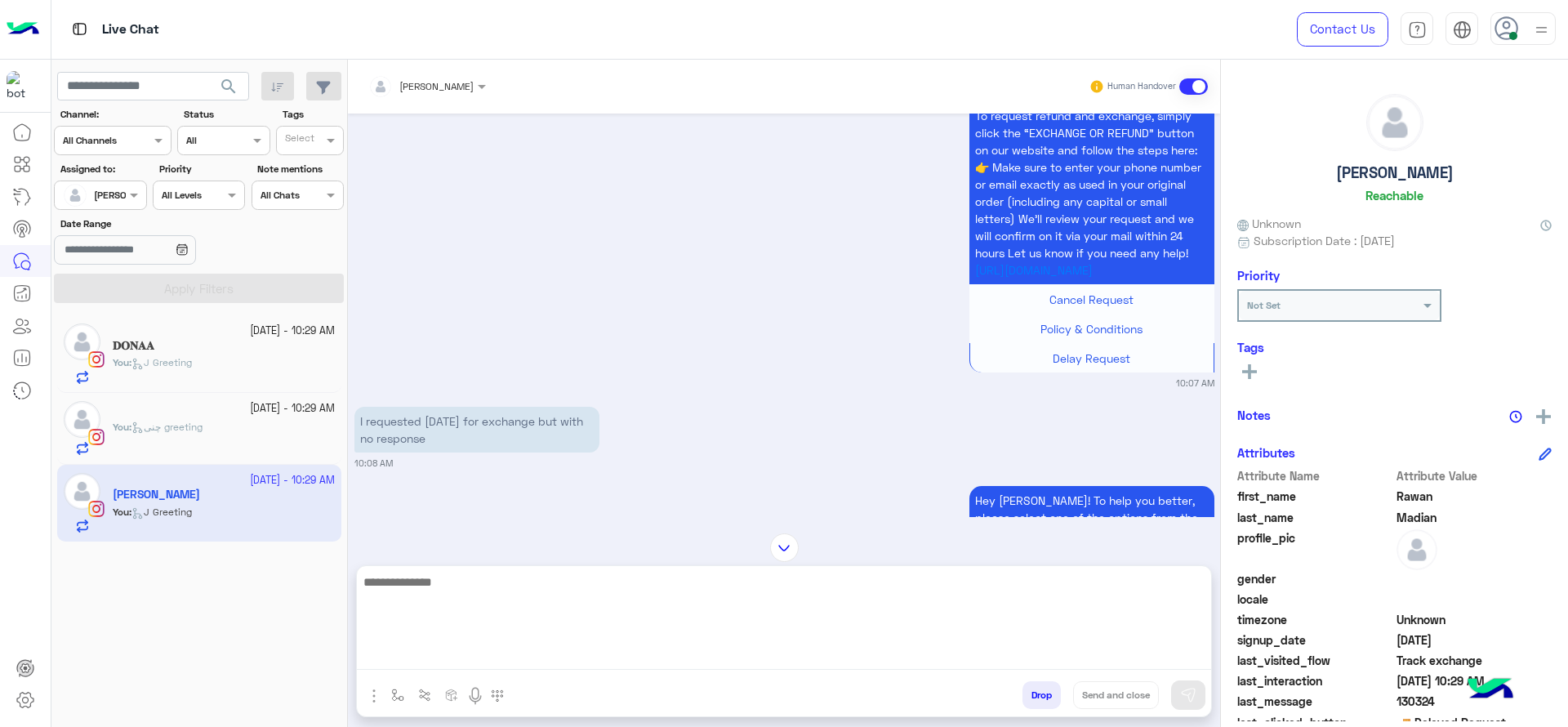
click at [533, 653] on textarea at bounding box center [784, 621] width 854 height 98
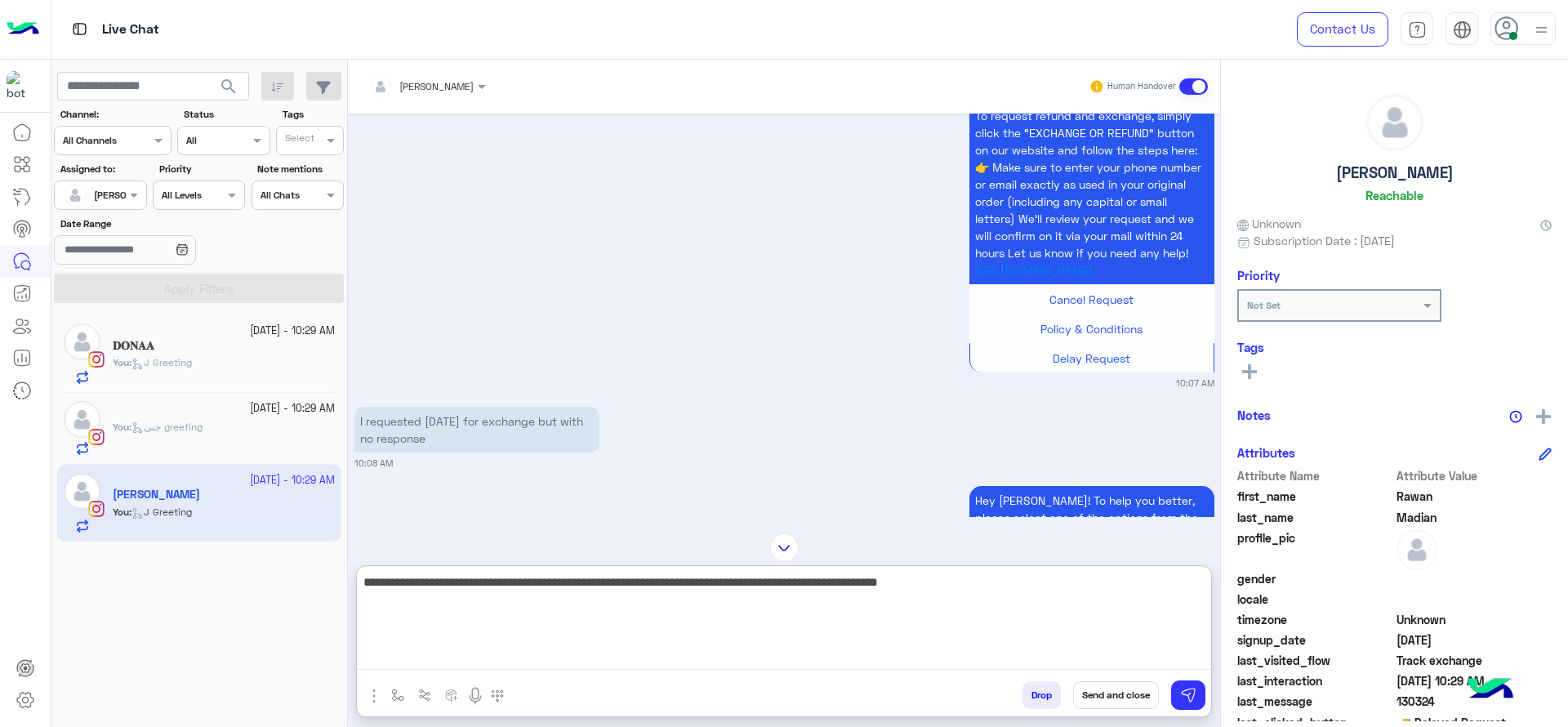
paste textarea "**********"
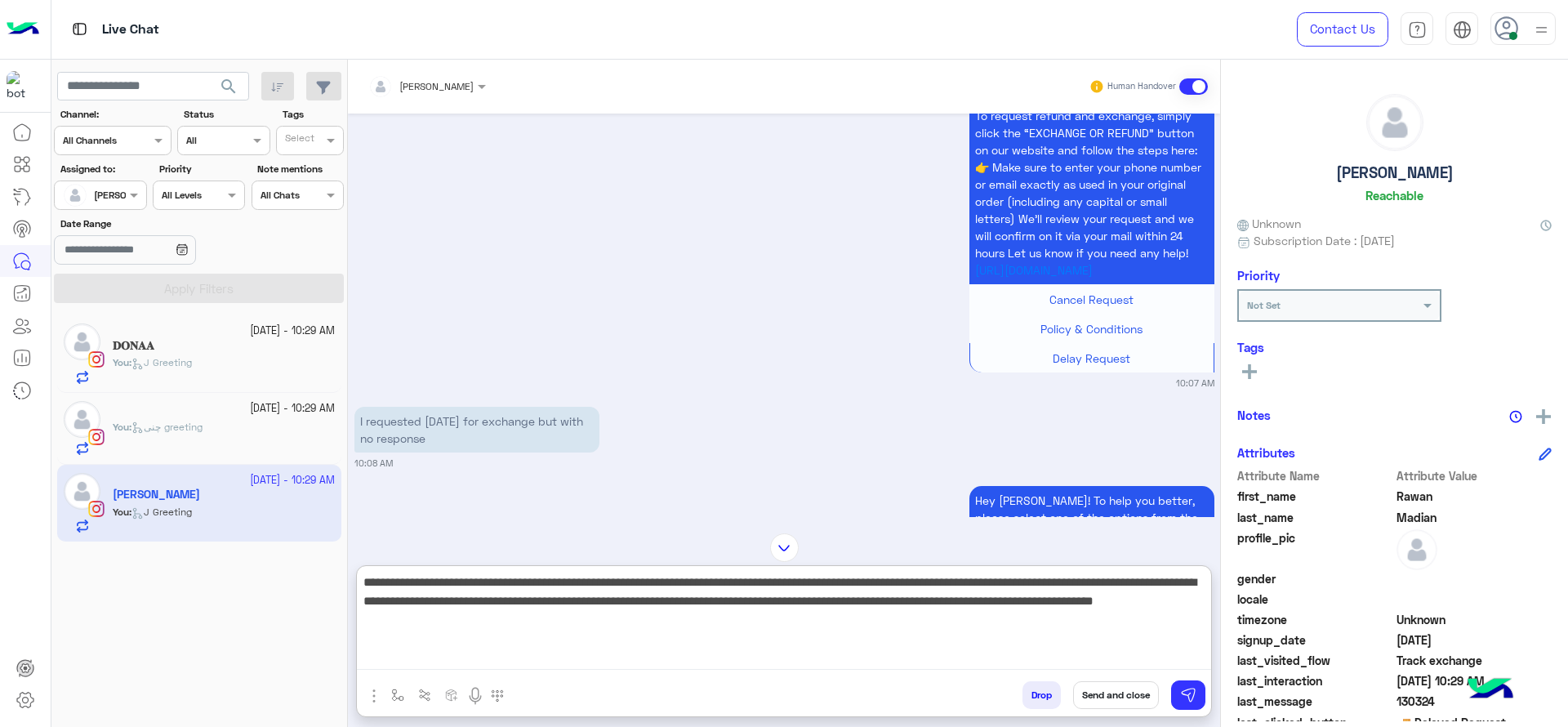
drag, startPoint x: 992, startPoint y: 579, endPoint x: 1153, endPoint y: 572, distance: 161.2
click at [1153, 572] on textarea "**********" at bounding box center [784, 621] width 854 height 98
drag, startPoint x: 544, startPoint y: 601, endPoint x: 362, endPoint y: 603, distance: 182.0
click at [362, 603] on textarea "**********" at bounding box center [784, 621] width 854 height 98
drag, startPoint x: 357, startPoint y: 603, endPoint x: 1117, endPoint y: 649, distance: 761.4
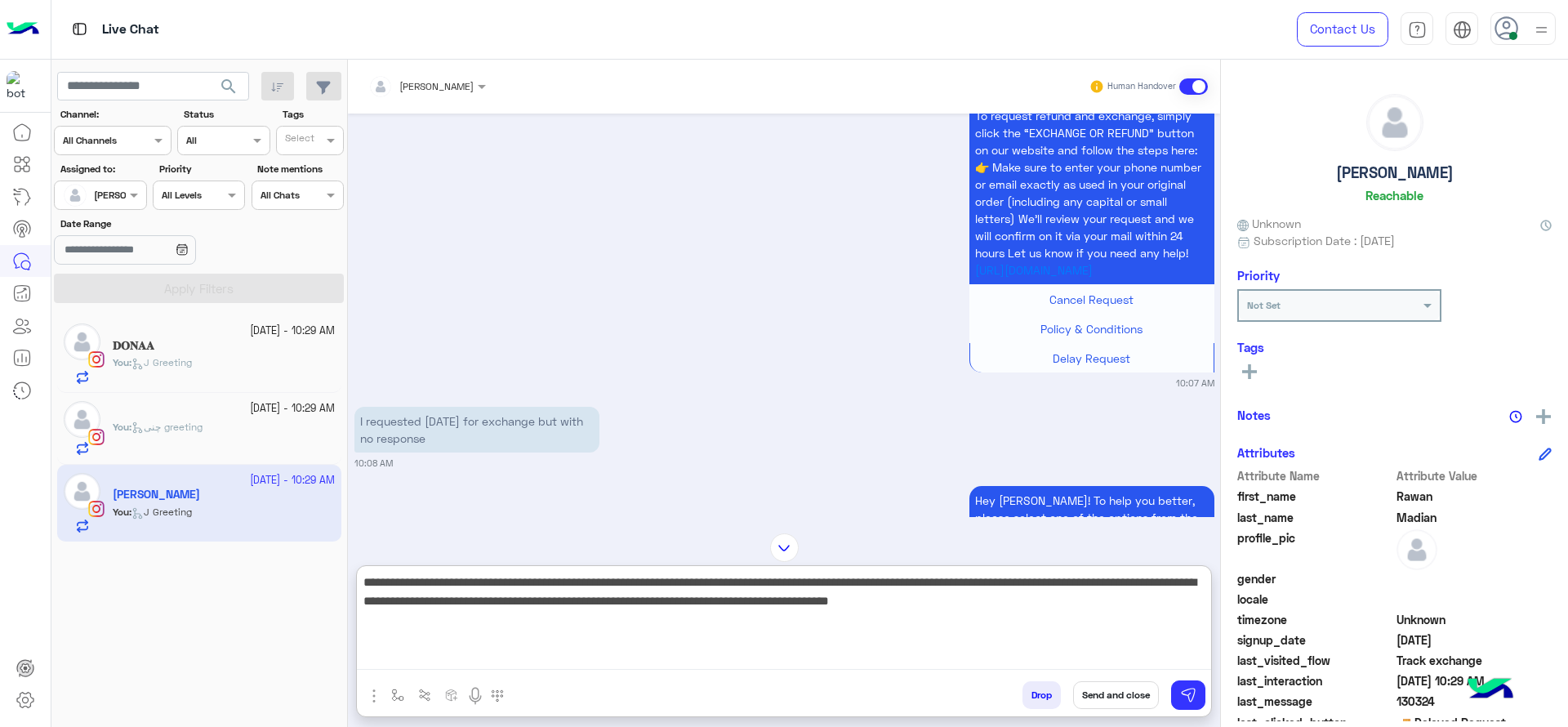
click at [1117, 649] on textarea "**********" at bounding box center [784, 621] width 854 height 98
type textarea "**********"
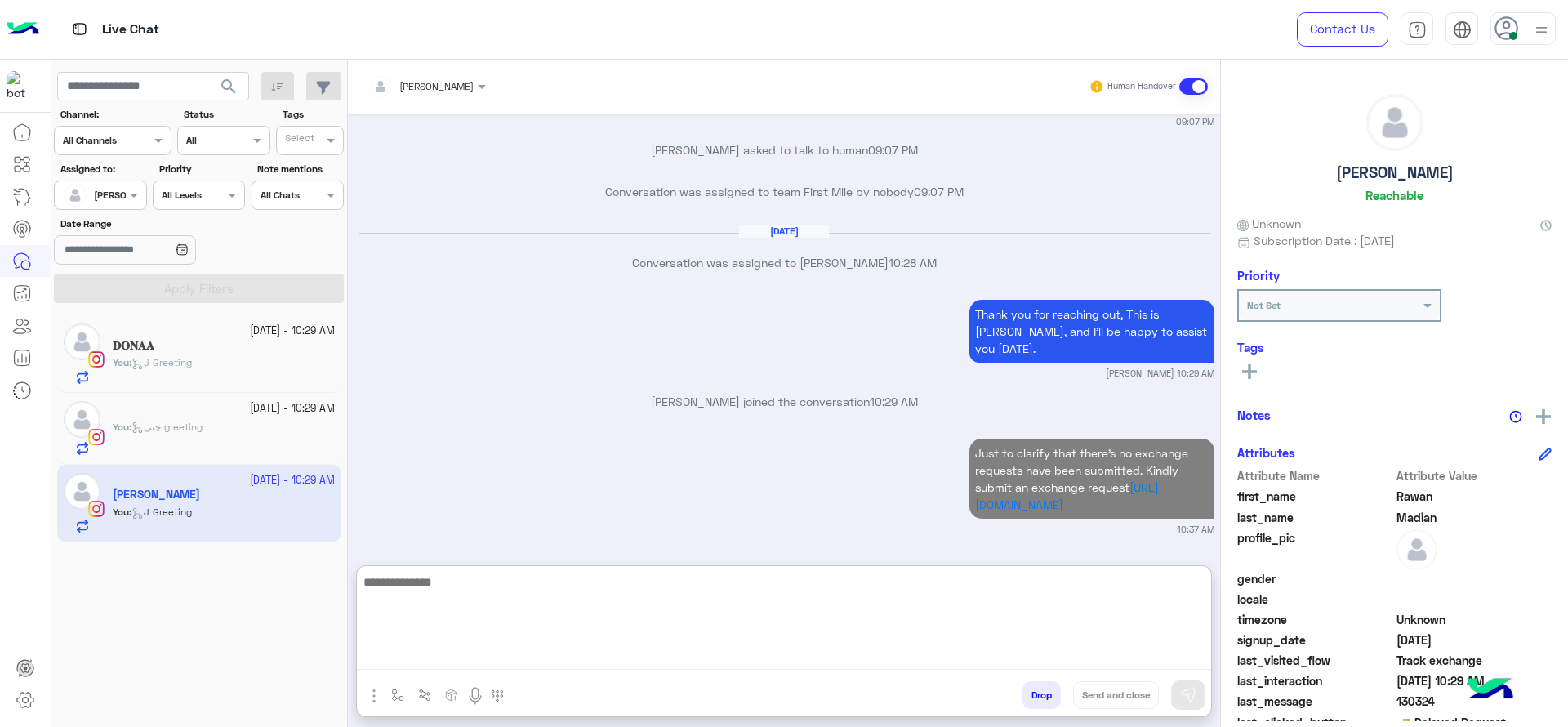
scroll to position [2736, 0]
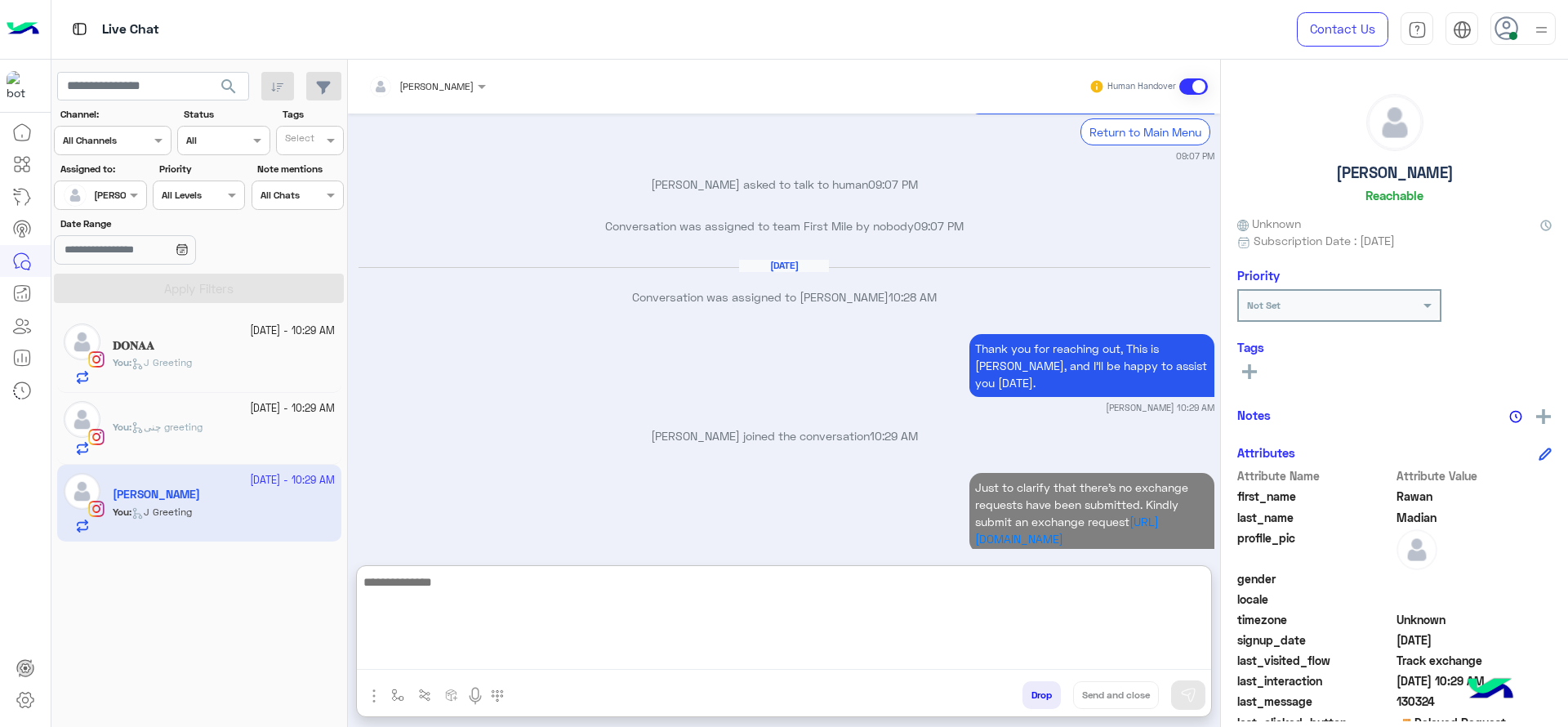
paste textarea "**********"
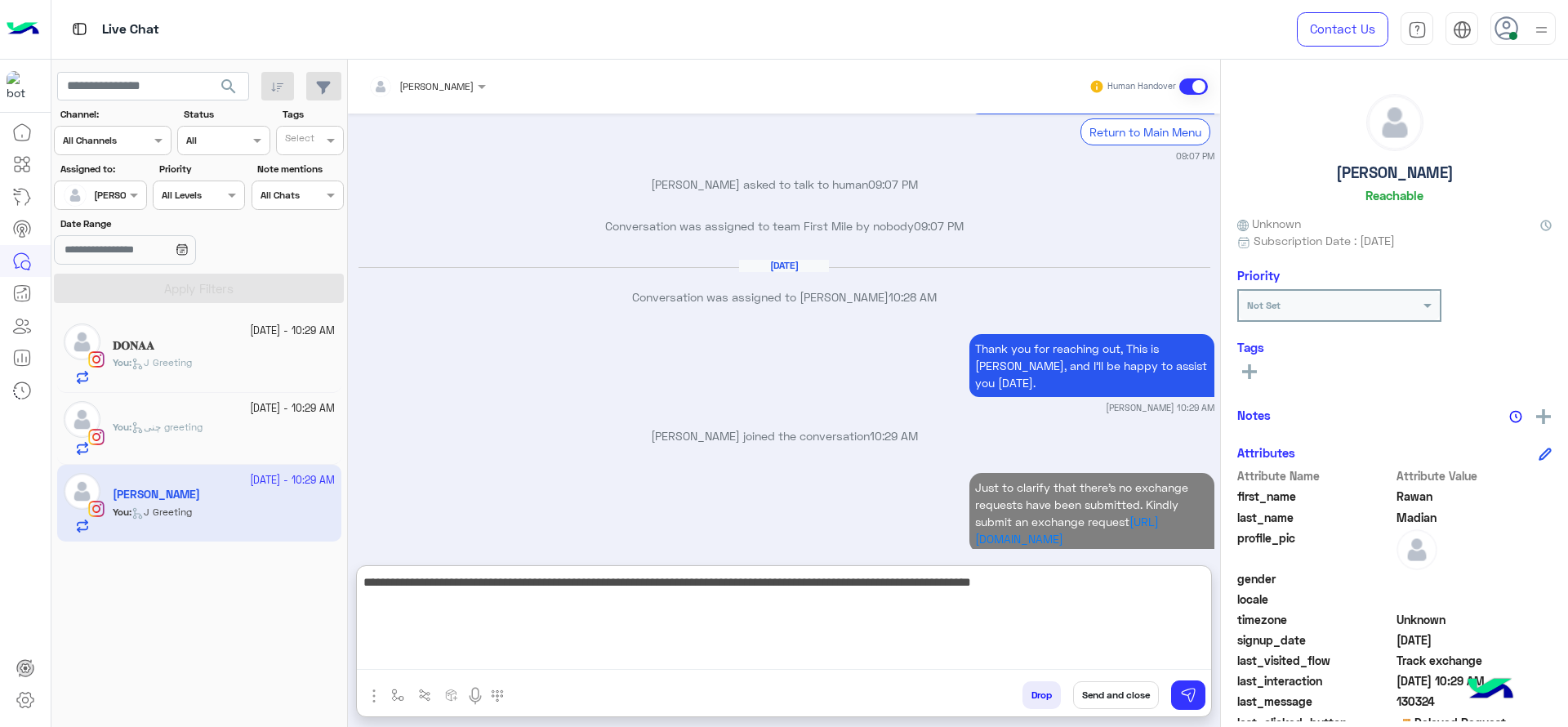
click at [370, 582] on textarea "**********" at bounding box center [784, 621] width 854 height 98
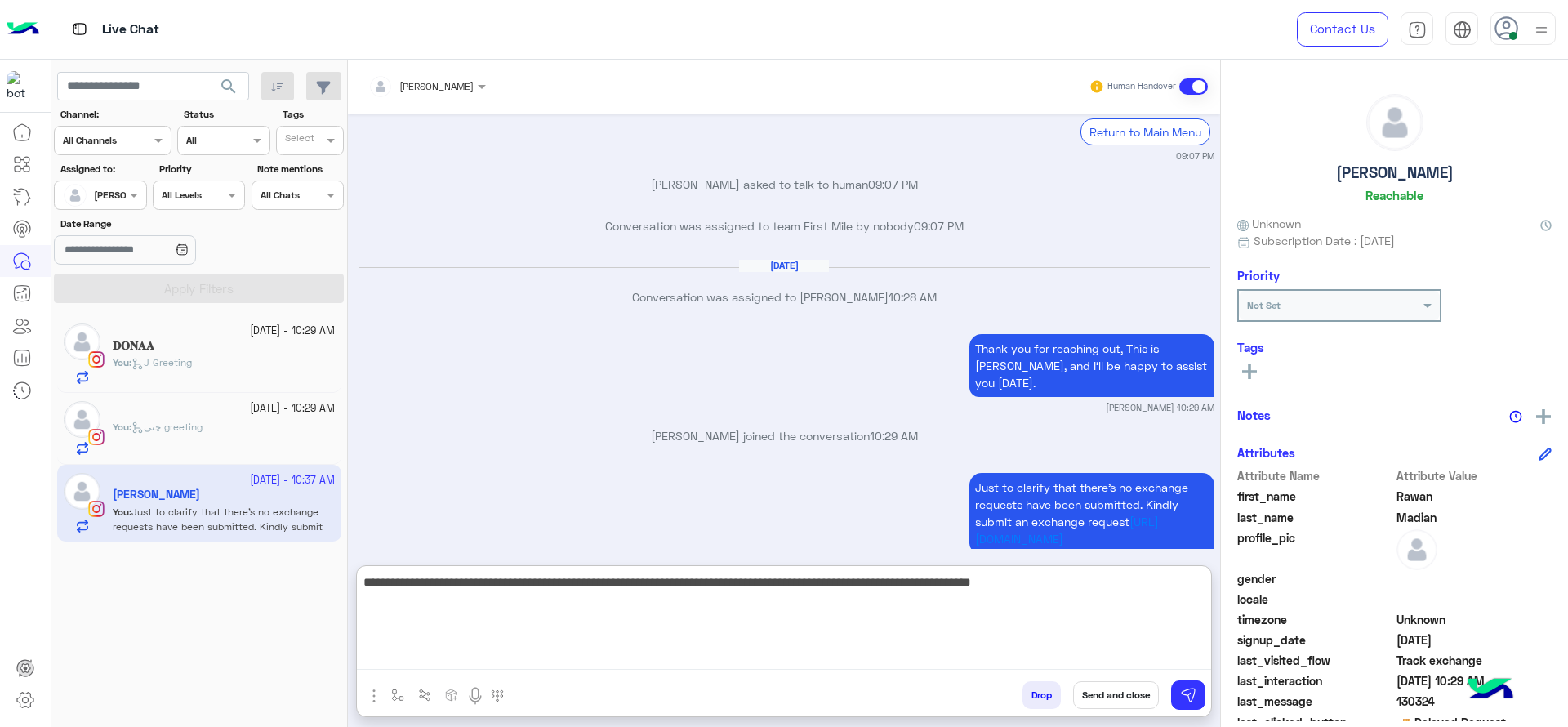
click at [1110, 582] on textarea "**********" at bounding box center [784, 621] width 854 height 98
type textarea "**********"
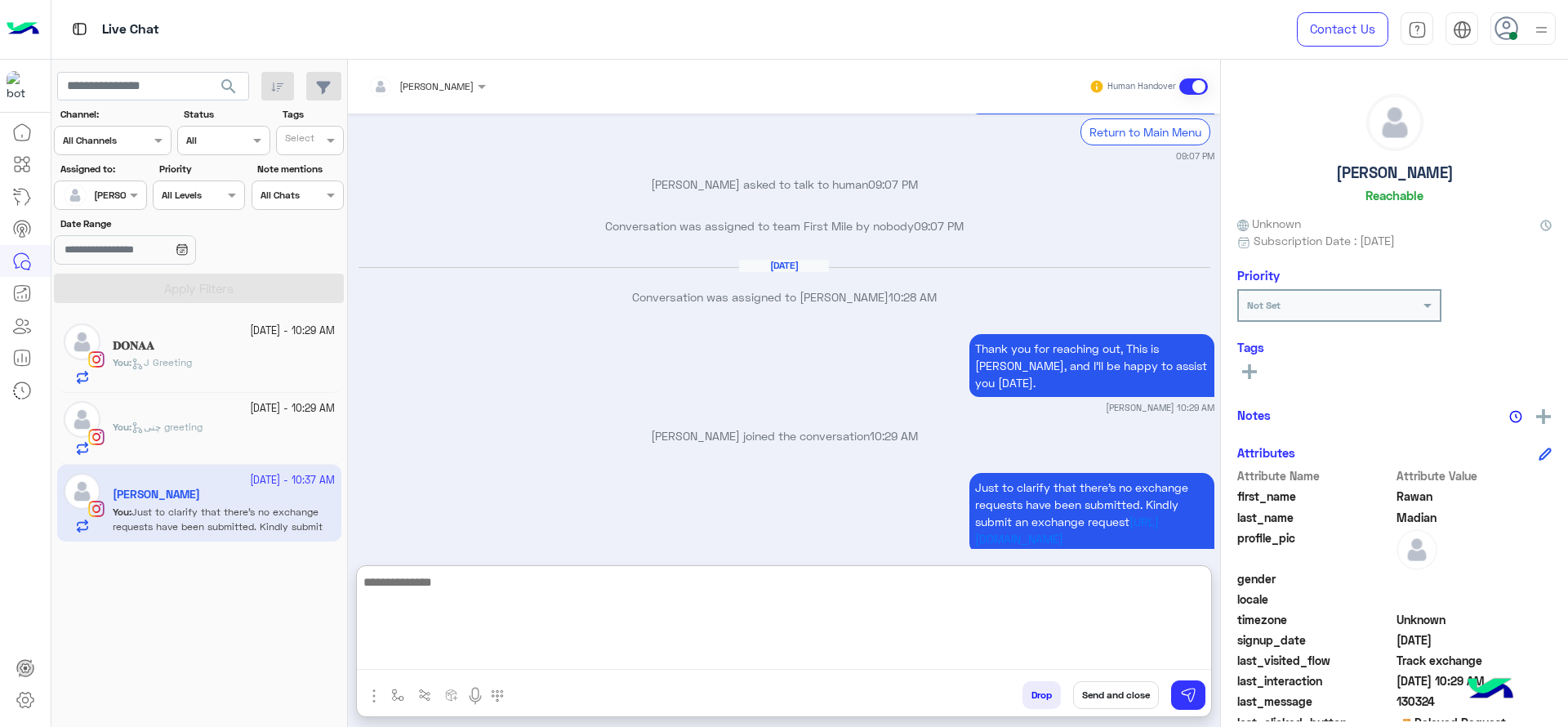
scroll to position [2850, 0]
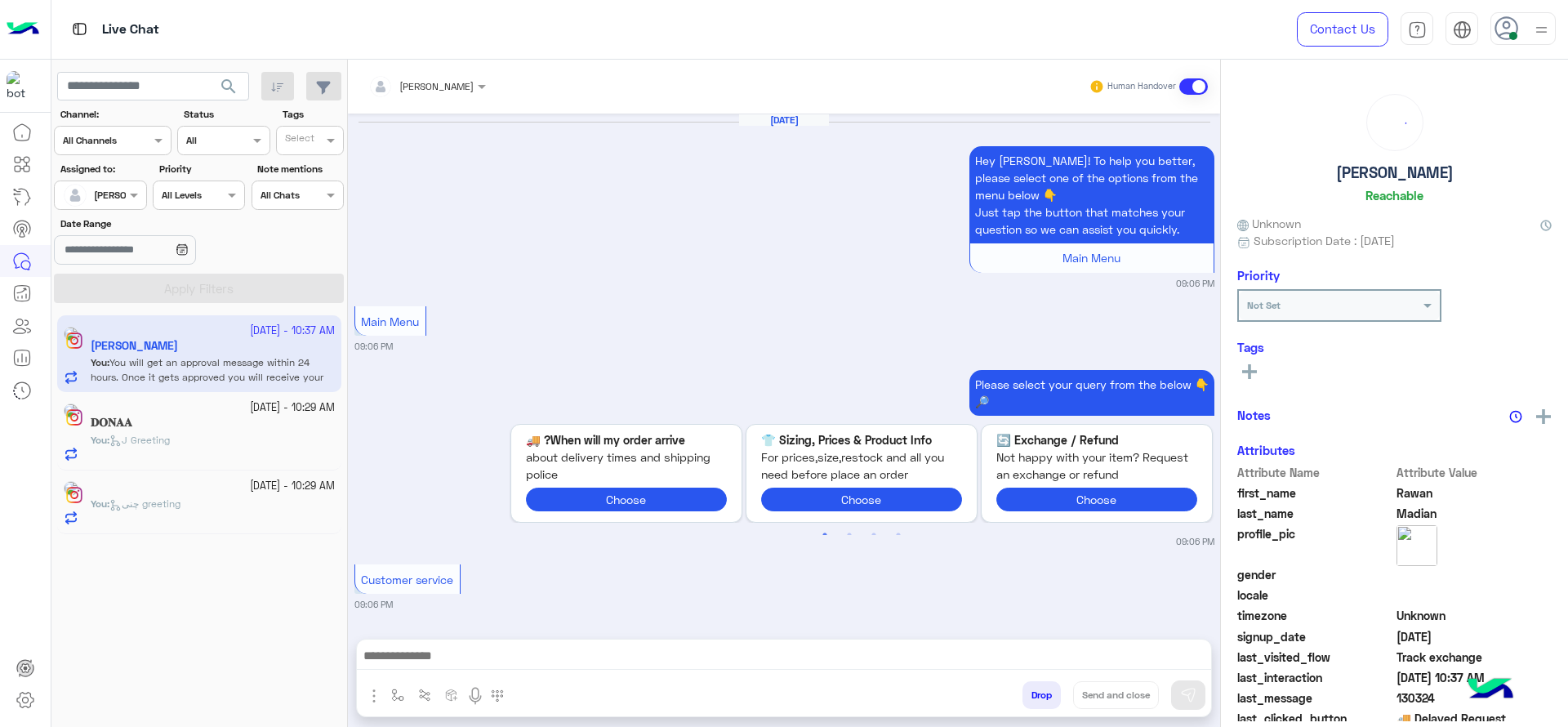
scroll to position [1579, 0]
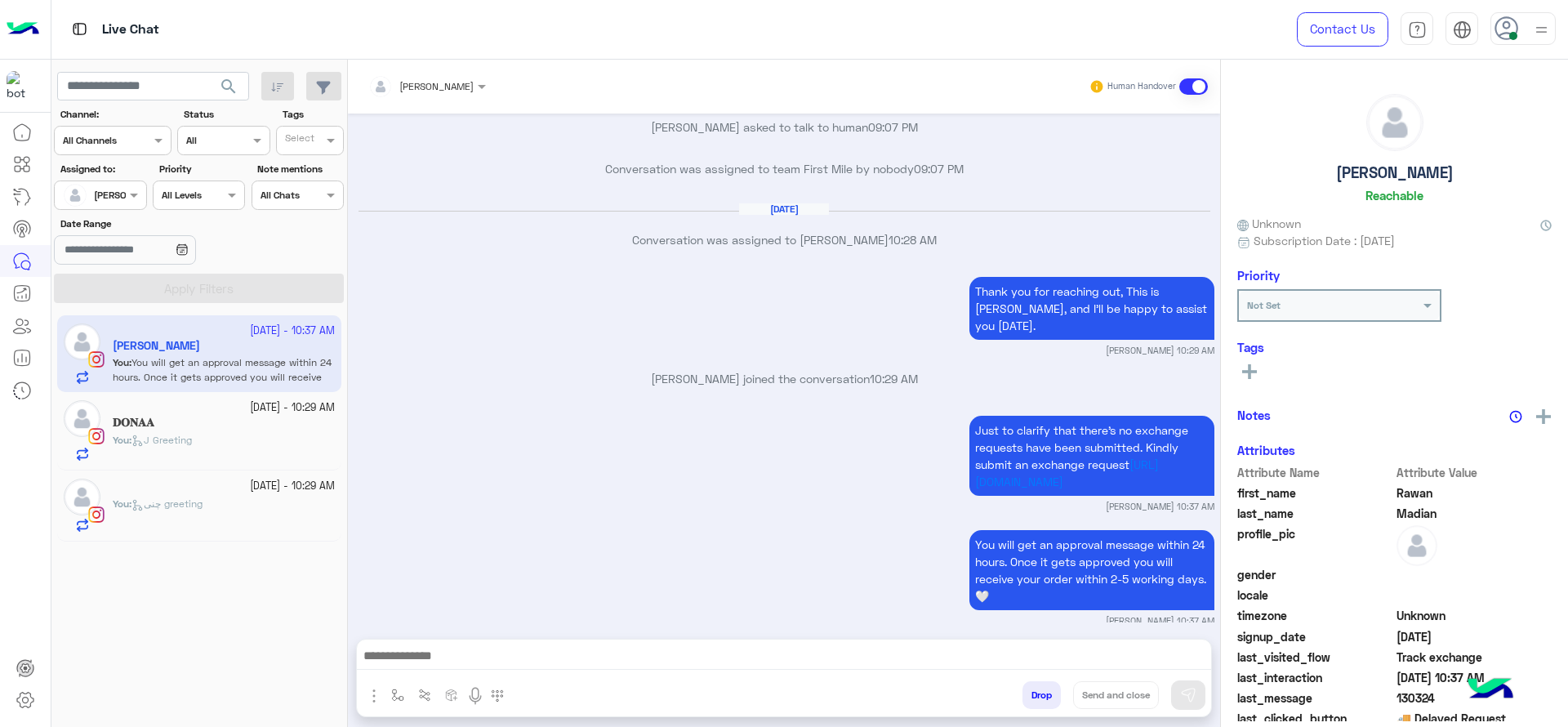
click at [872, 502] on div "[DATE] Hey [PERSON_NAME]! To help you better, please select one of the options …" at bounding box center [783, 367] width 872 height 508
click at [165, 510] on p "You : [PERSON_NAME]" at bounding box center [157, 504] width 90 height 15
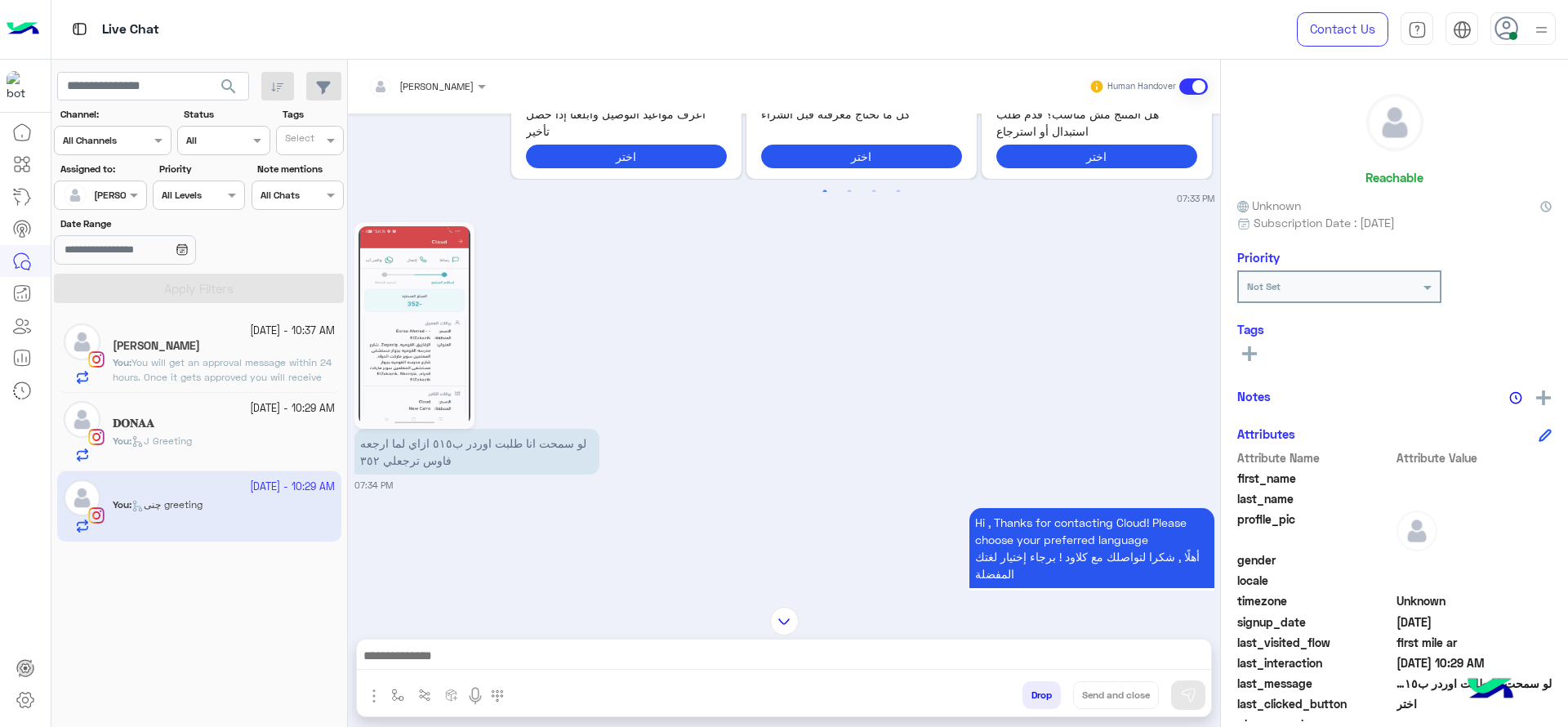
scroll to position [1343, 0]
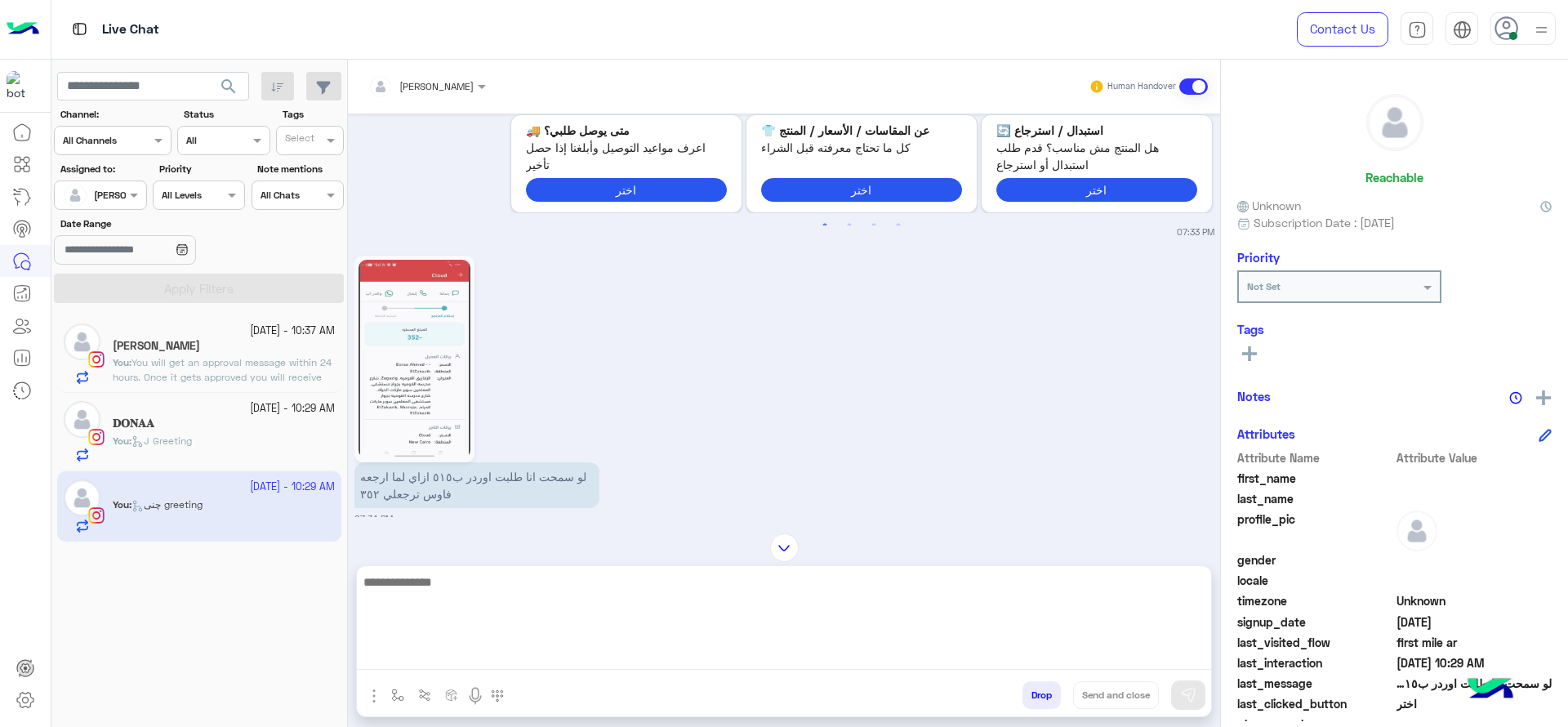
click at [588, 665] on textarea at bounding box center [784, 621] width 854 height 98
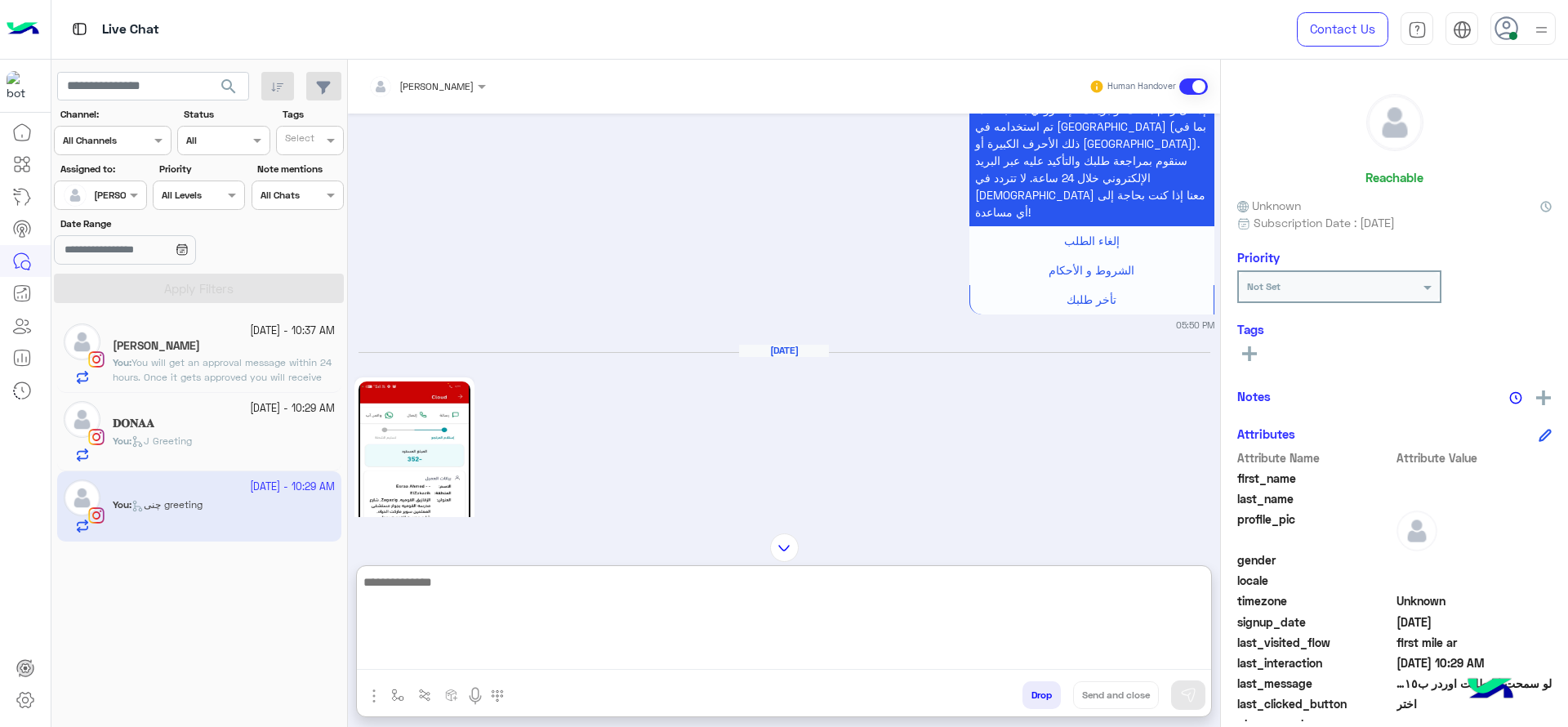
scroll to position [547, 0]
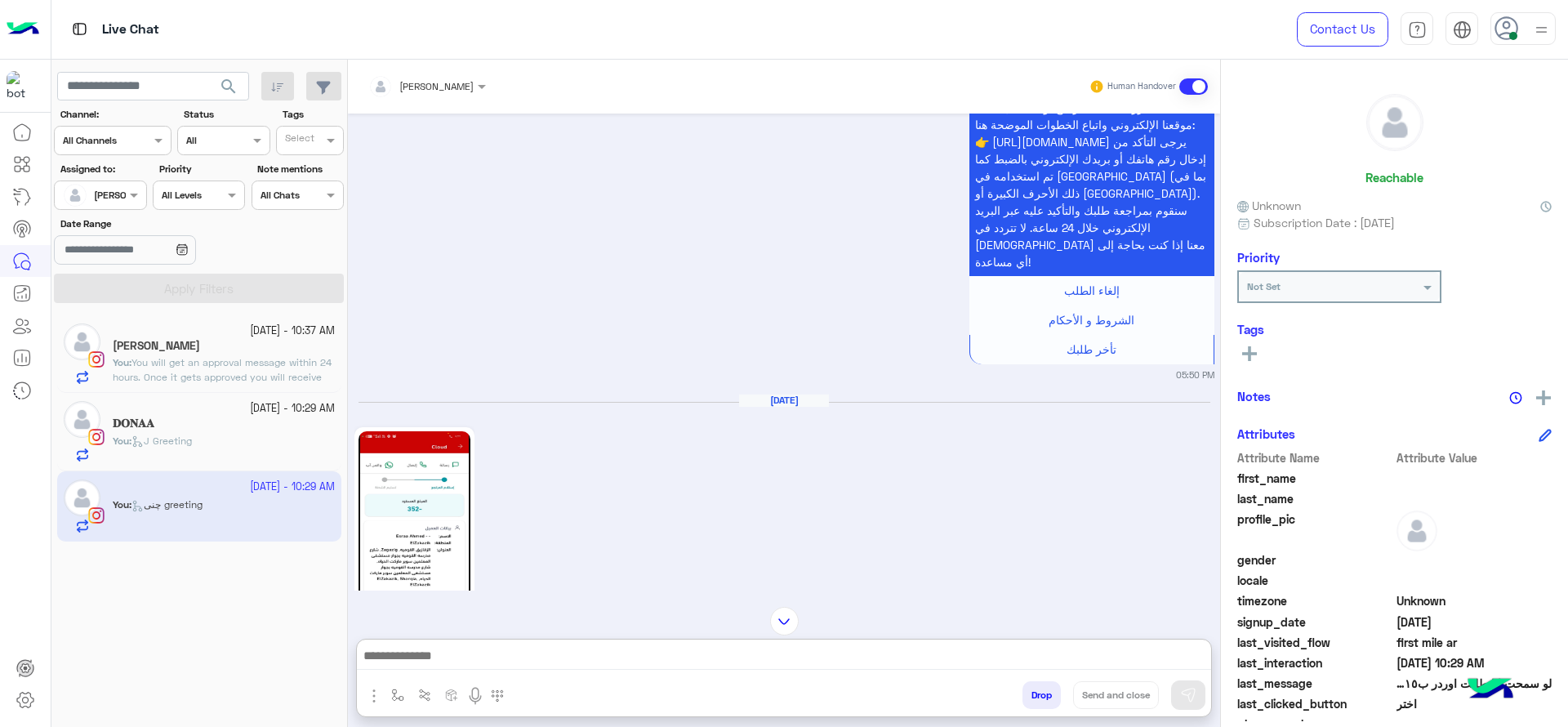
click at [437, 493] on img at bounding box center [414, 530] width 112 height 198
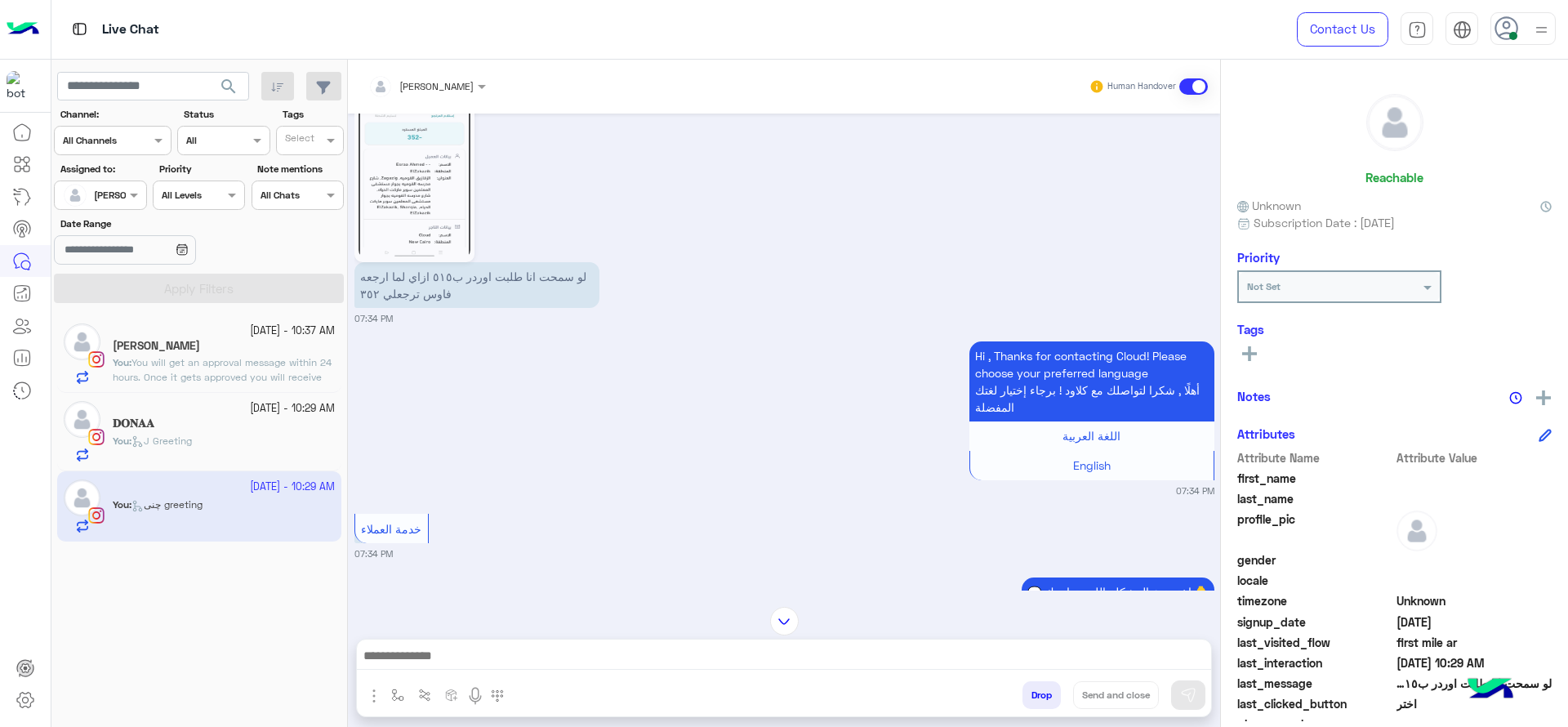
scroll to position [1567, 0]
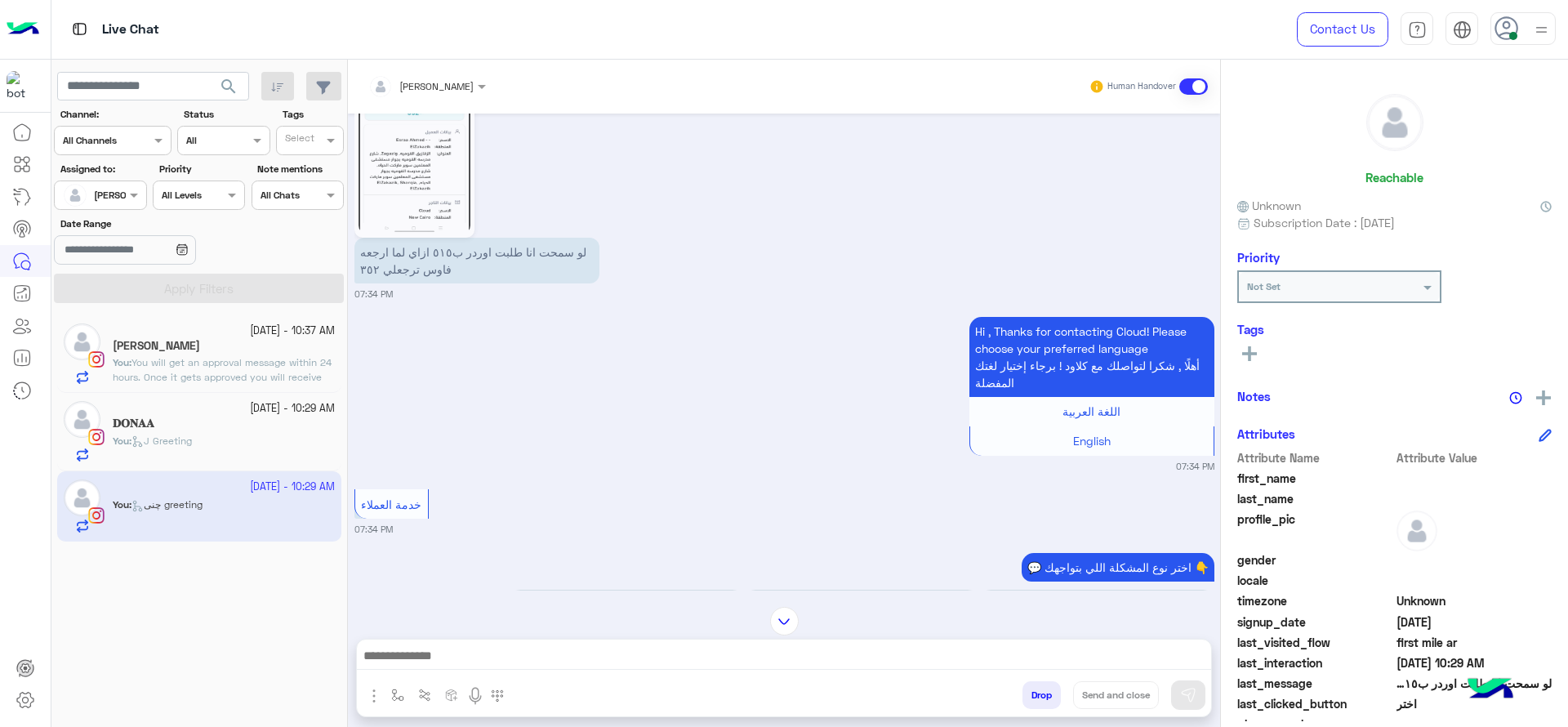
click at [427, 139] on img at bounding box center [414, 134] width 112 height 198
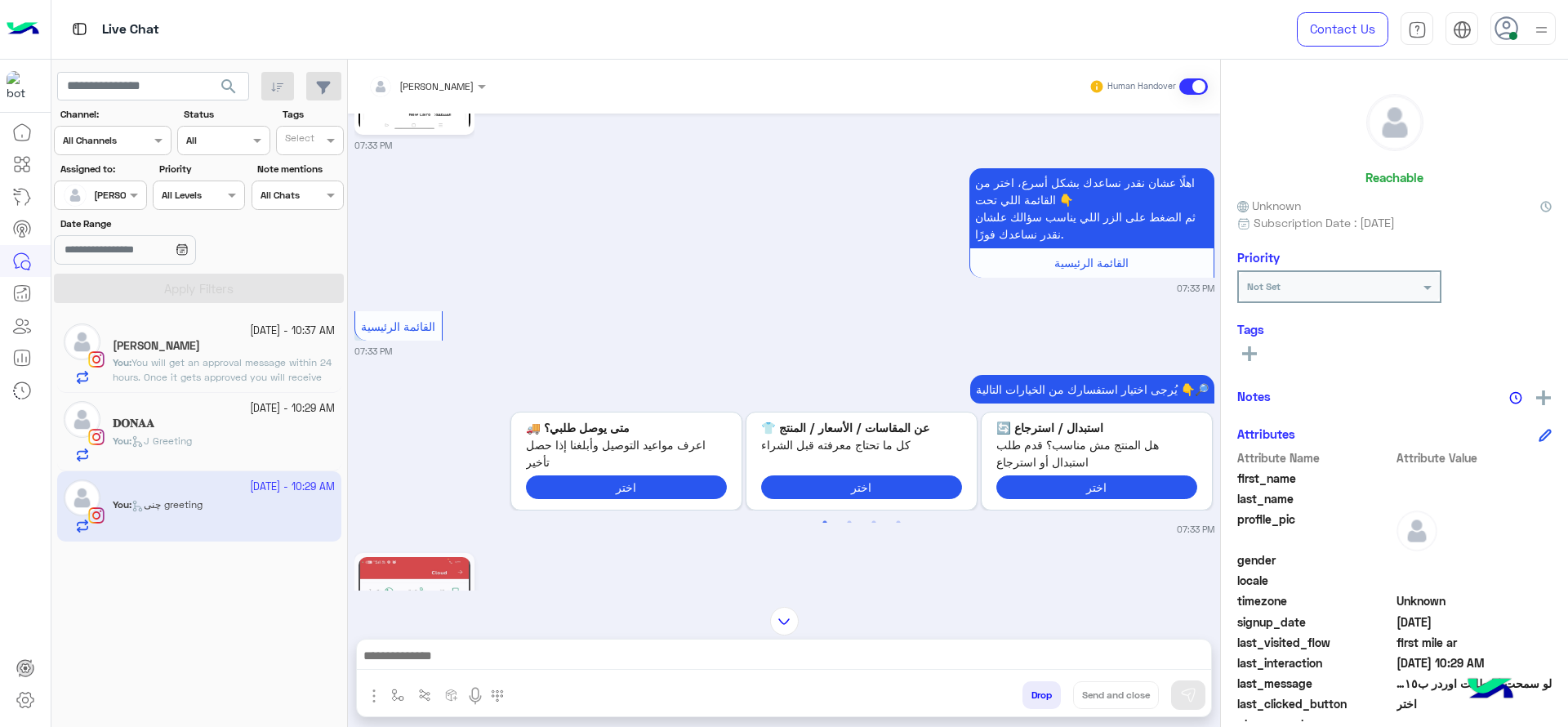
scroll to position [1075, 0]
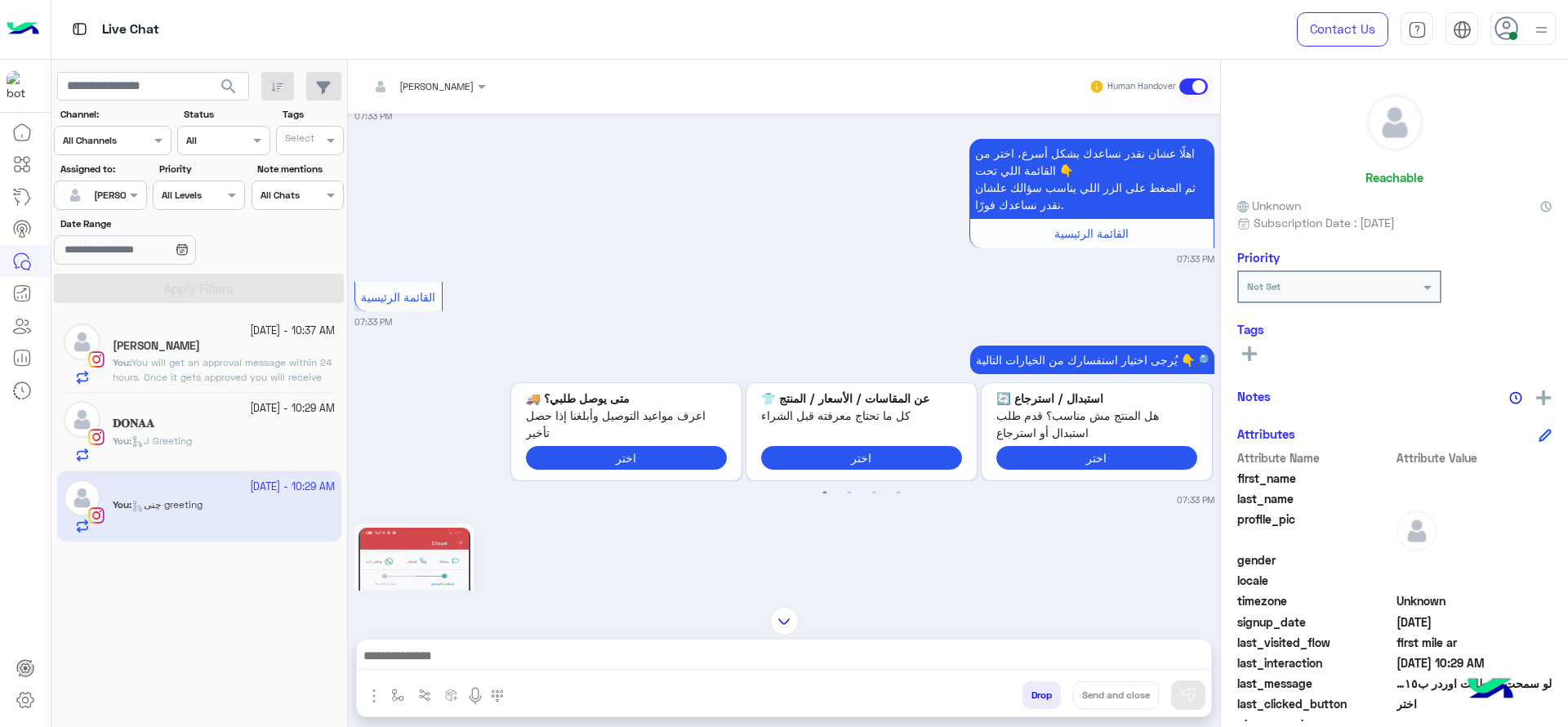
click at [466, 527] on img at bounding box center [414, 626] width 112 height 198
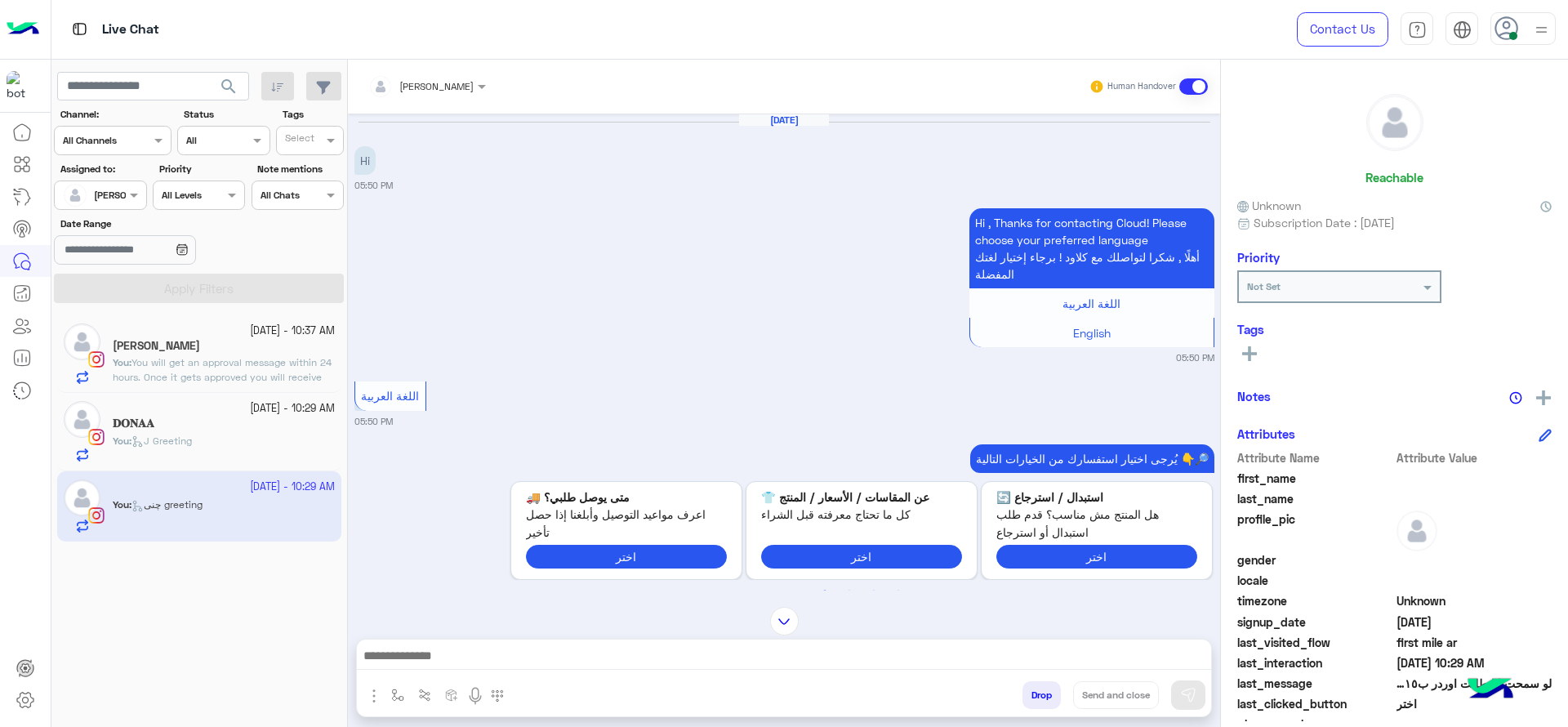
scroll to position [0, 0]
click at [248, 372] on span "You will get an approval message within 24 hours. Once it gets approved you wil…" at bounding box center [222, 377] width 219 height 42
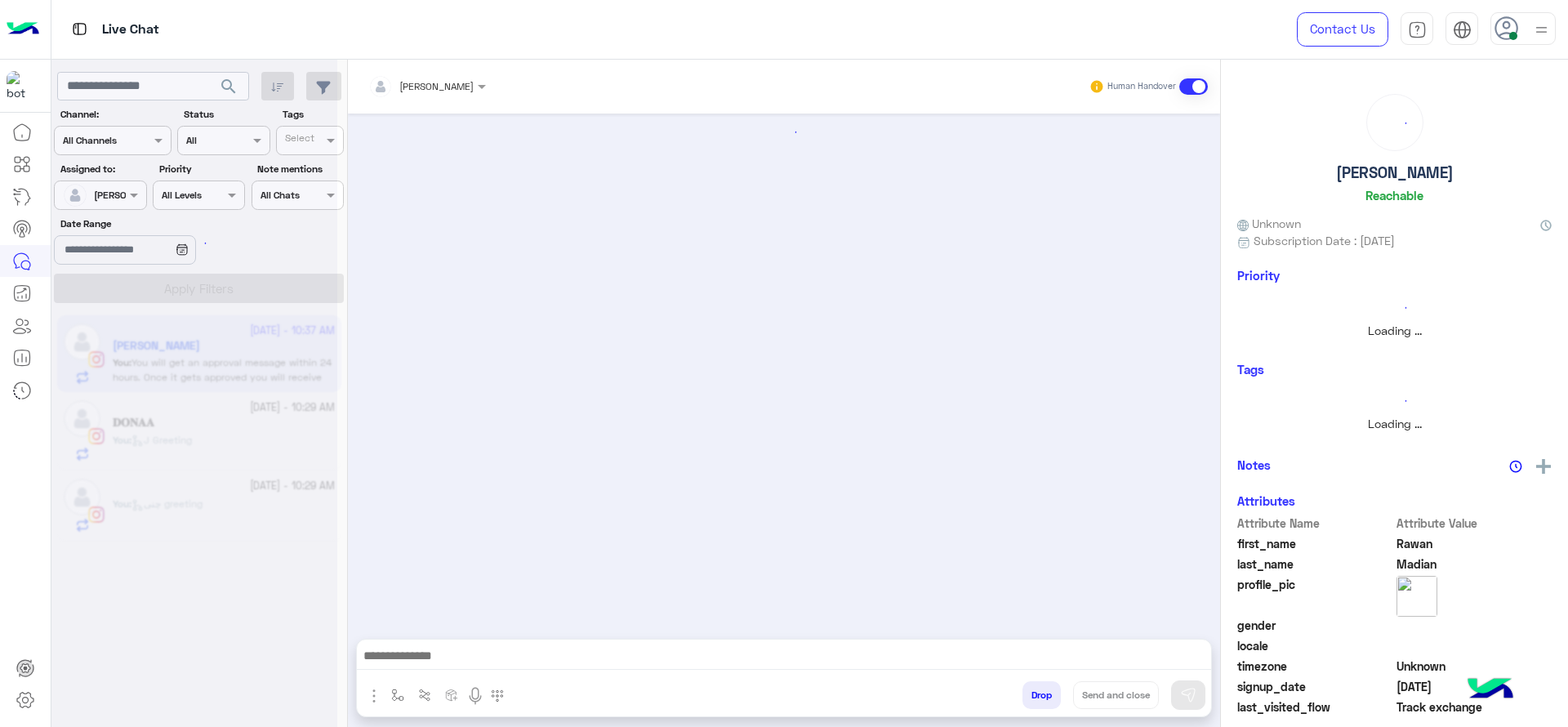
click at [388, 702] on button "button" at bounding box center [398, 695] width 27 height 27
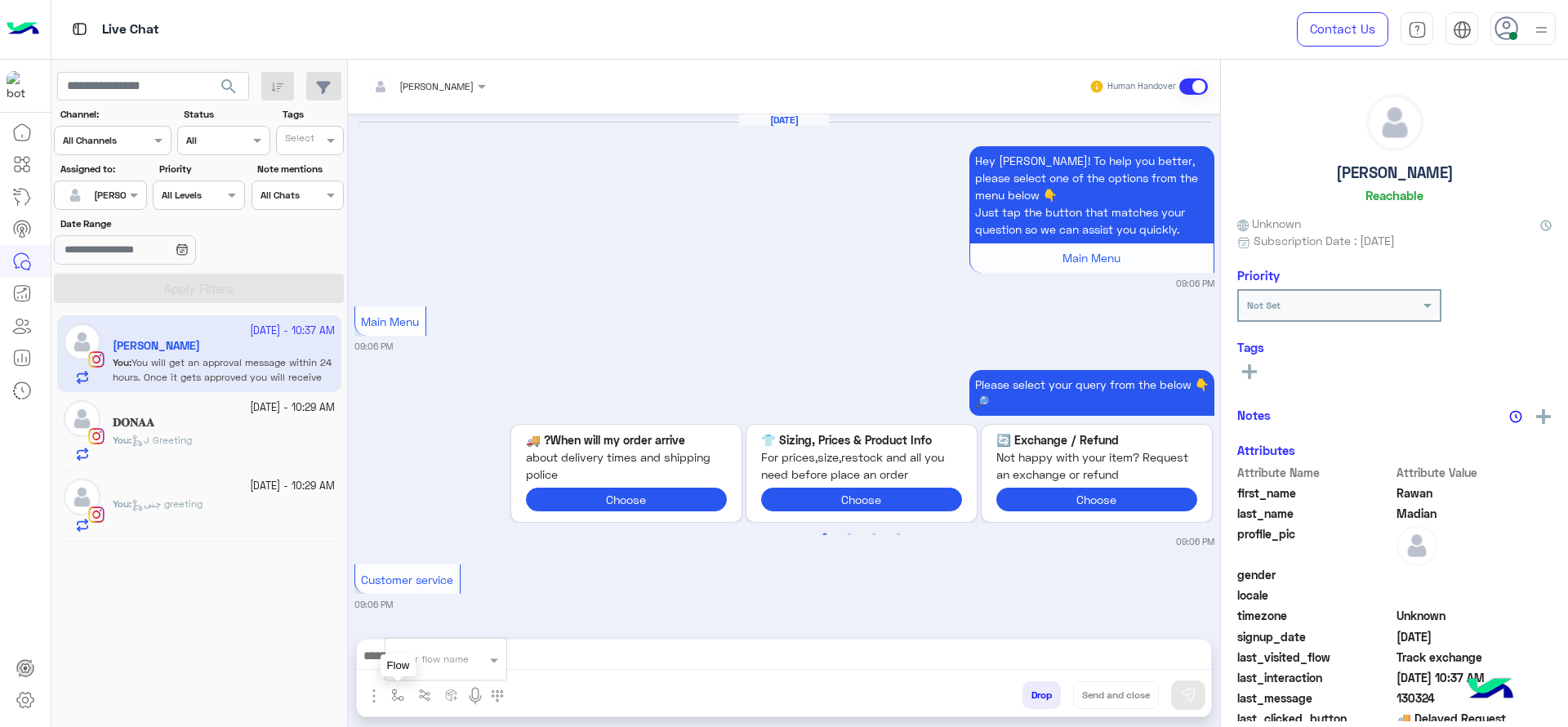
scroll to position [1579, 0]
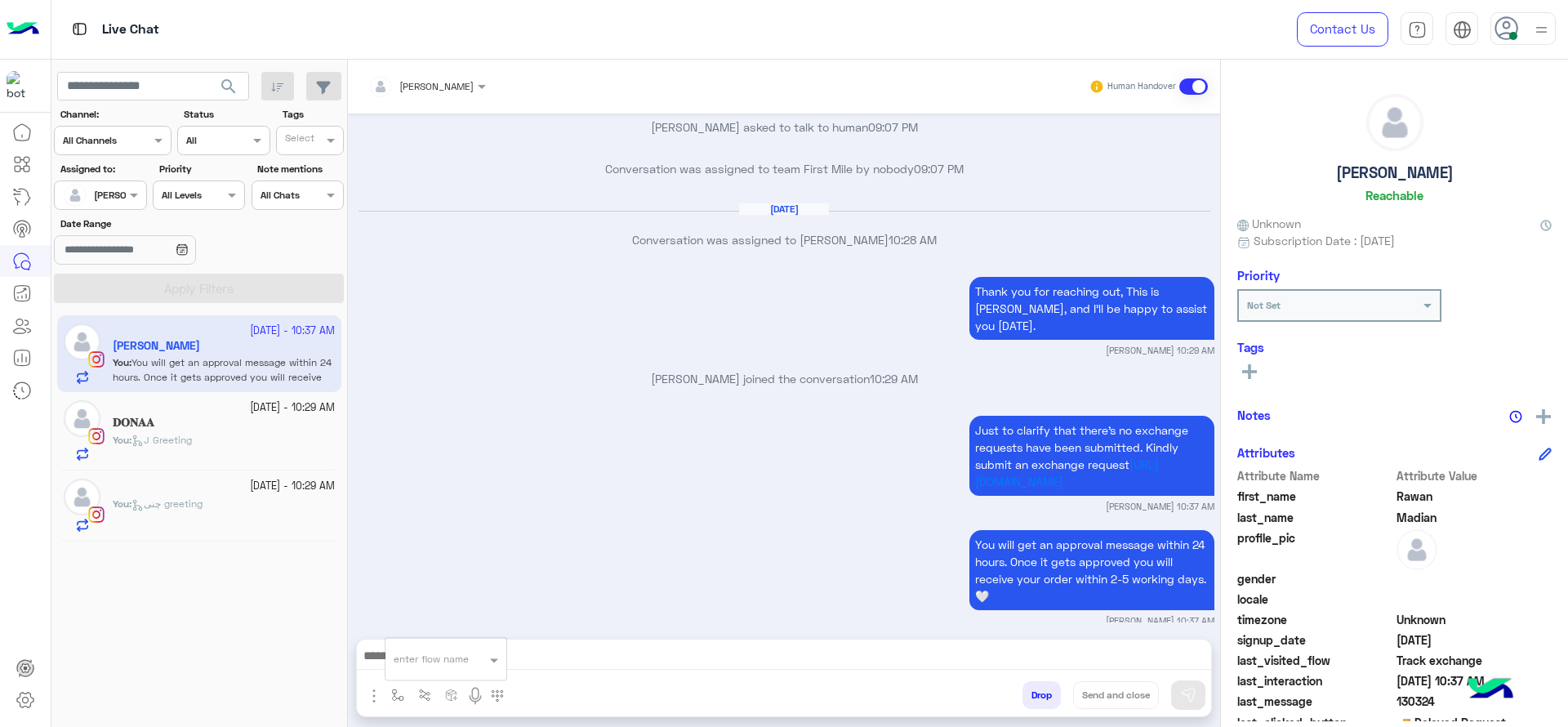
click at [406, 654] on input "text" at bounding box center [426, 656] width 64 height 15
type input "*"
click at [427, 636] on span "[PERSON_NAME]" at bounding box center [439, 628] width 93 height 15
type textarea "**********"
click at [1083, 697] on button "Send and close" at bounding box center [1116, 695] width 86 height 27
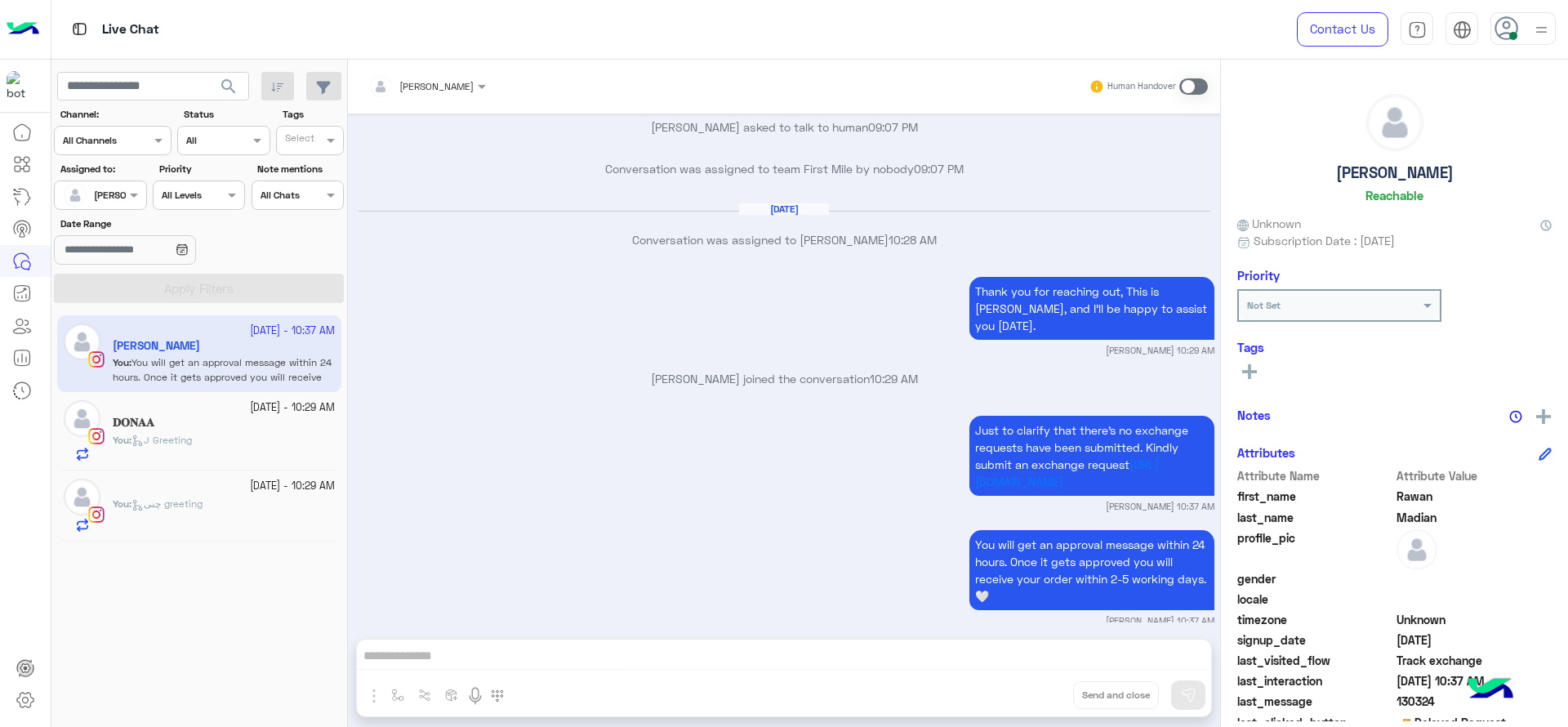
scroll to position [1621, 0]
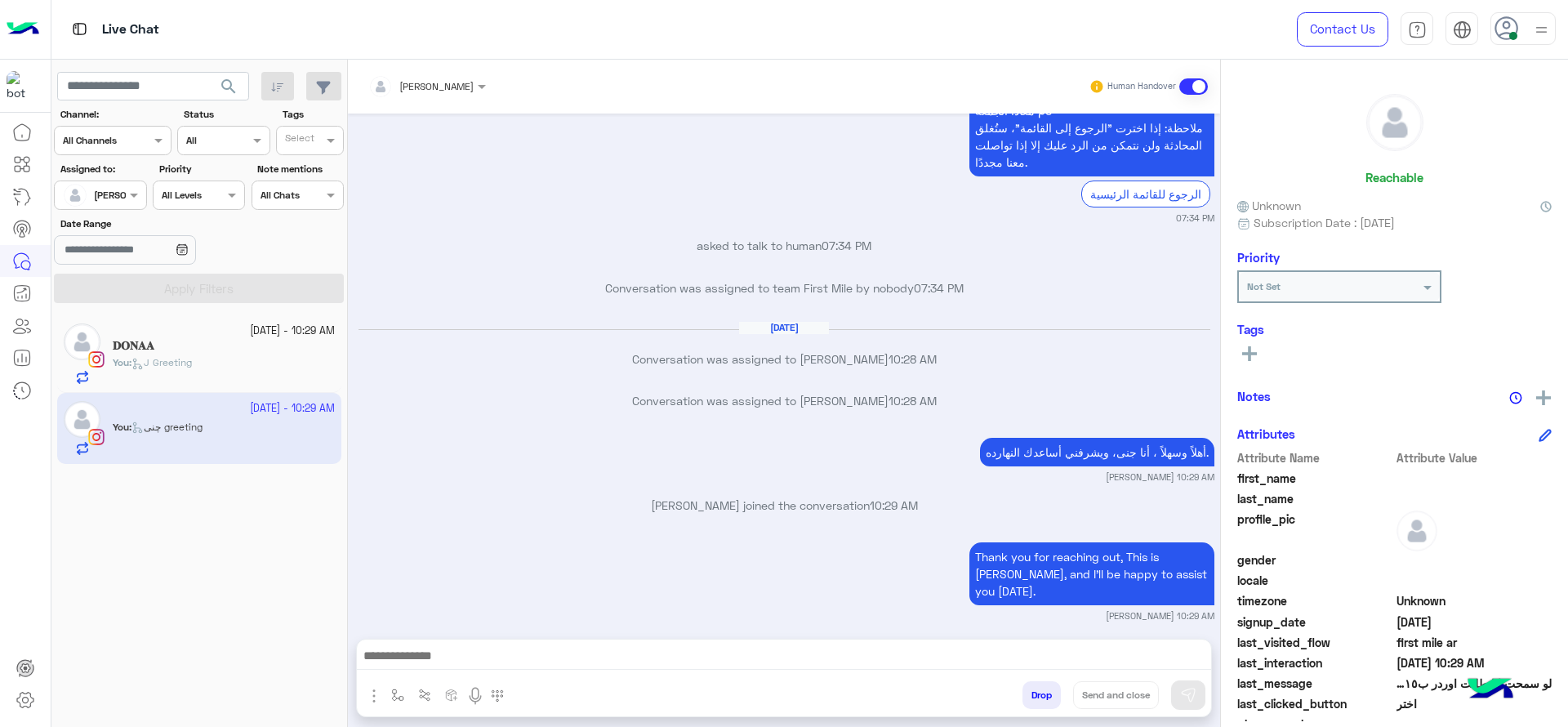
scroll to position [4763, 0]
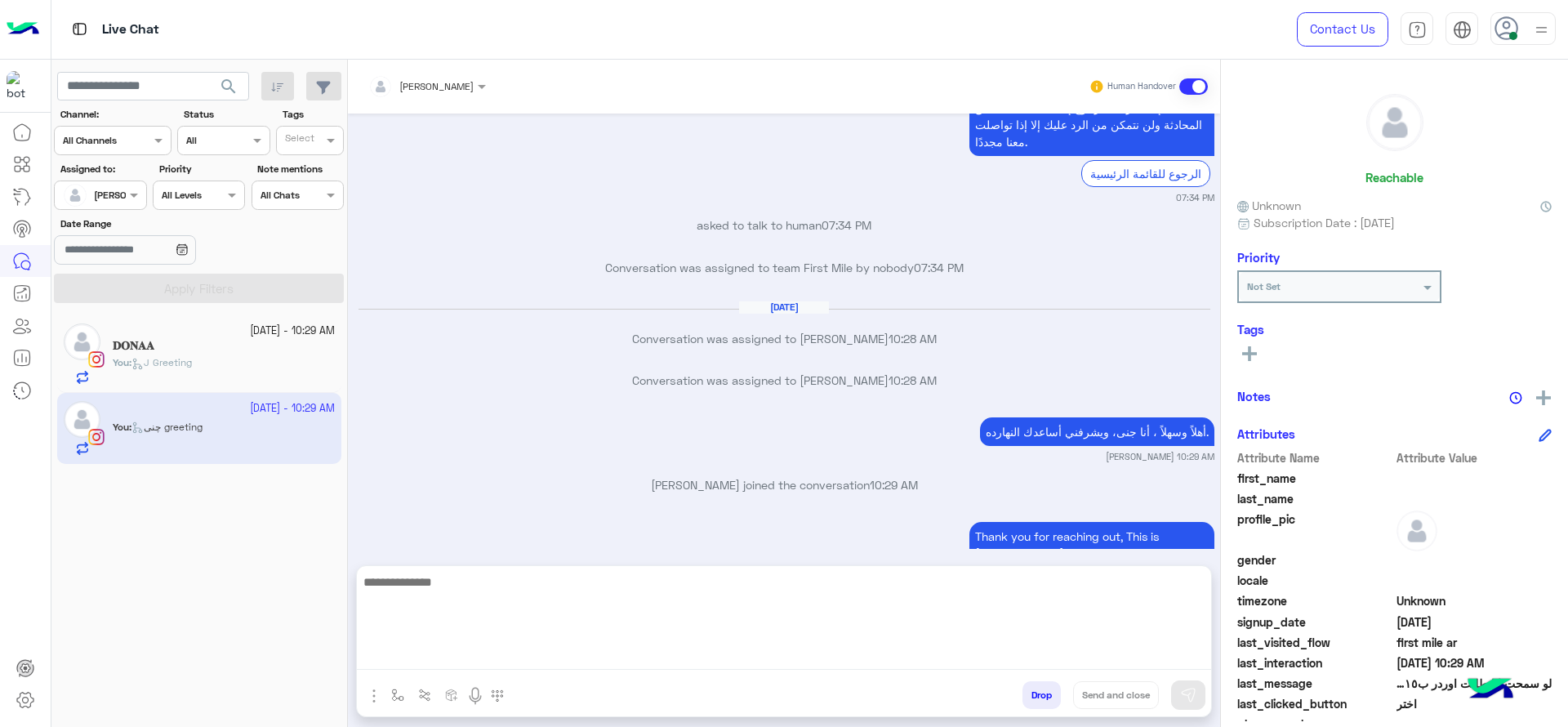
click at [627, 658] on textarea at bounding box center [784, 621] width 854 height 98
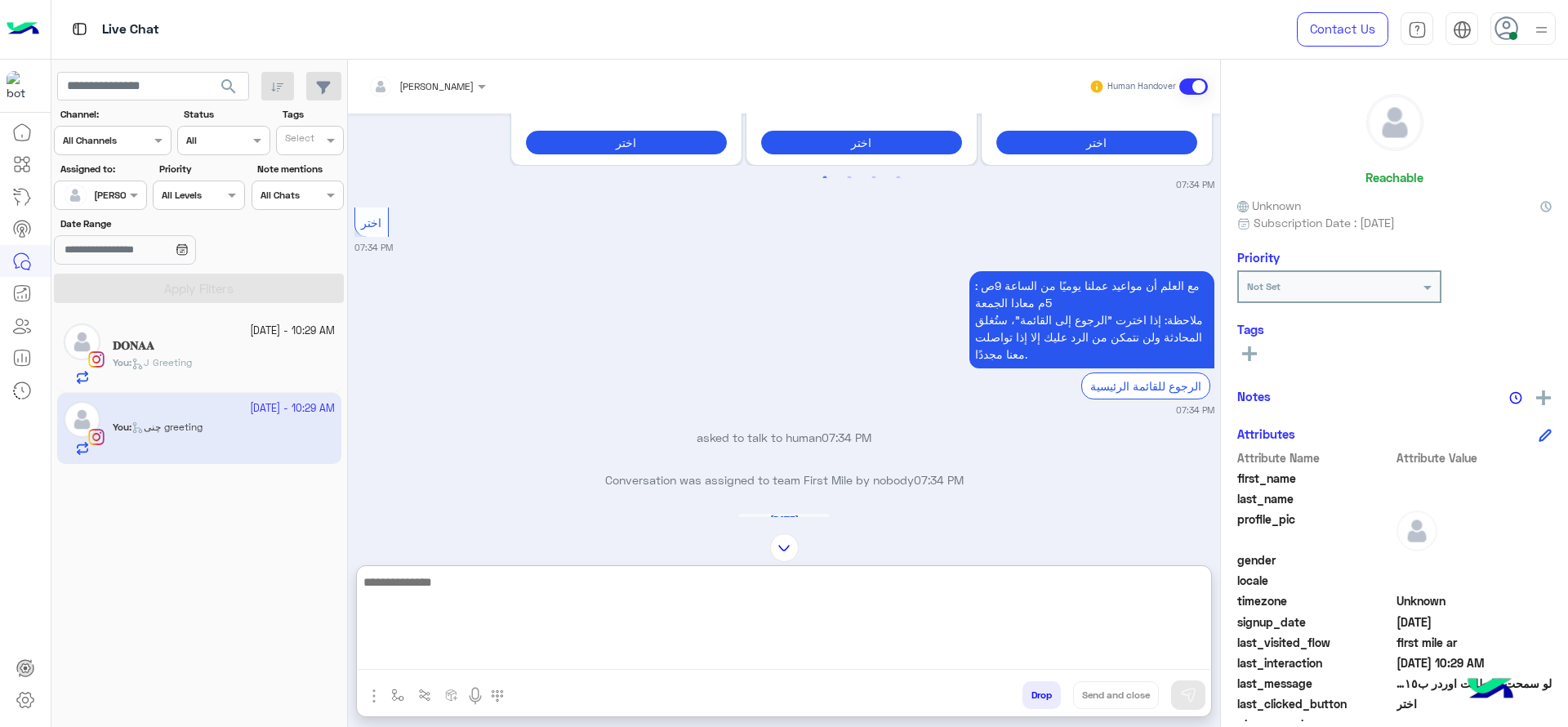
scroll to position [4836, 0]
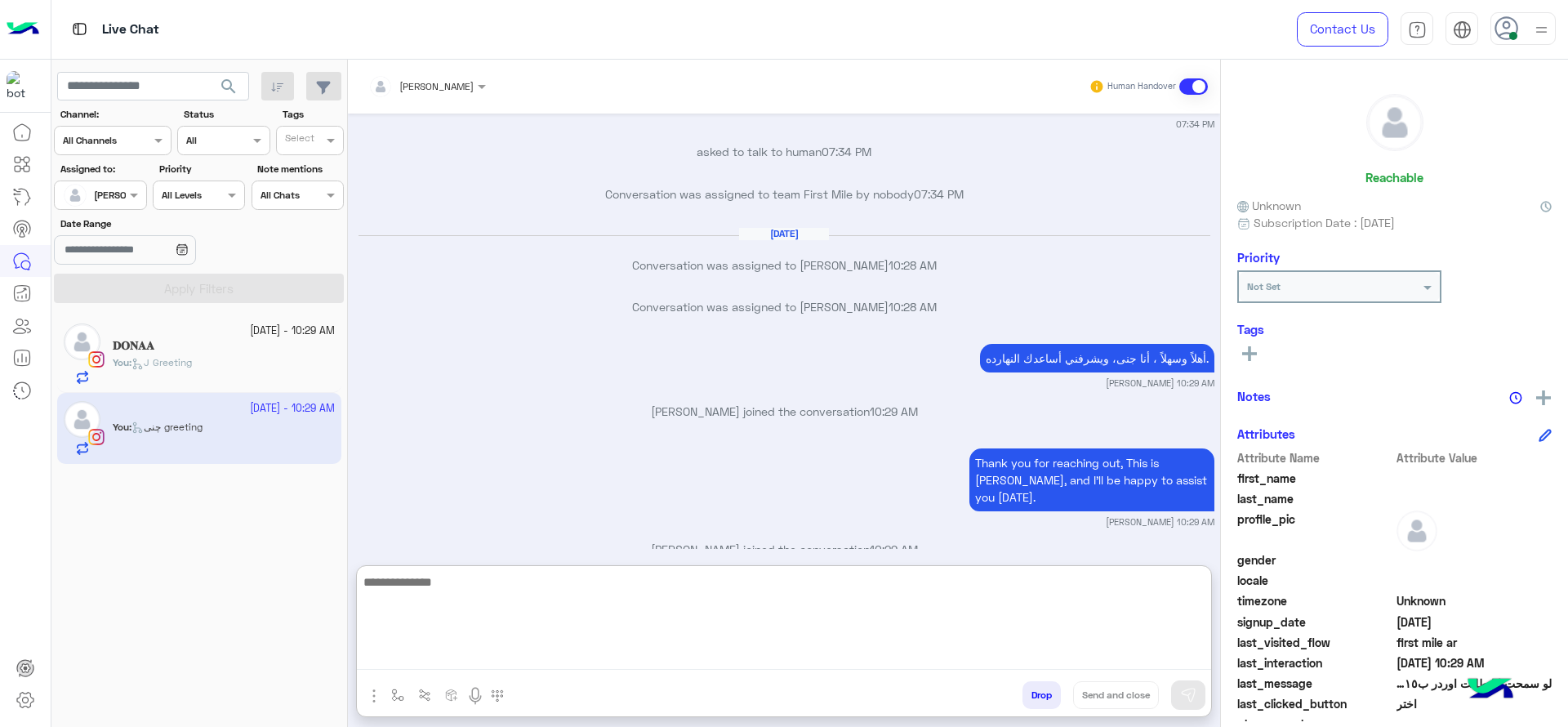
click at [742, 602] on textarea at bounding box center [784, 621] width 854 height 98
paste textarea "**********"
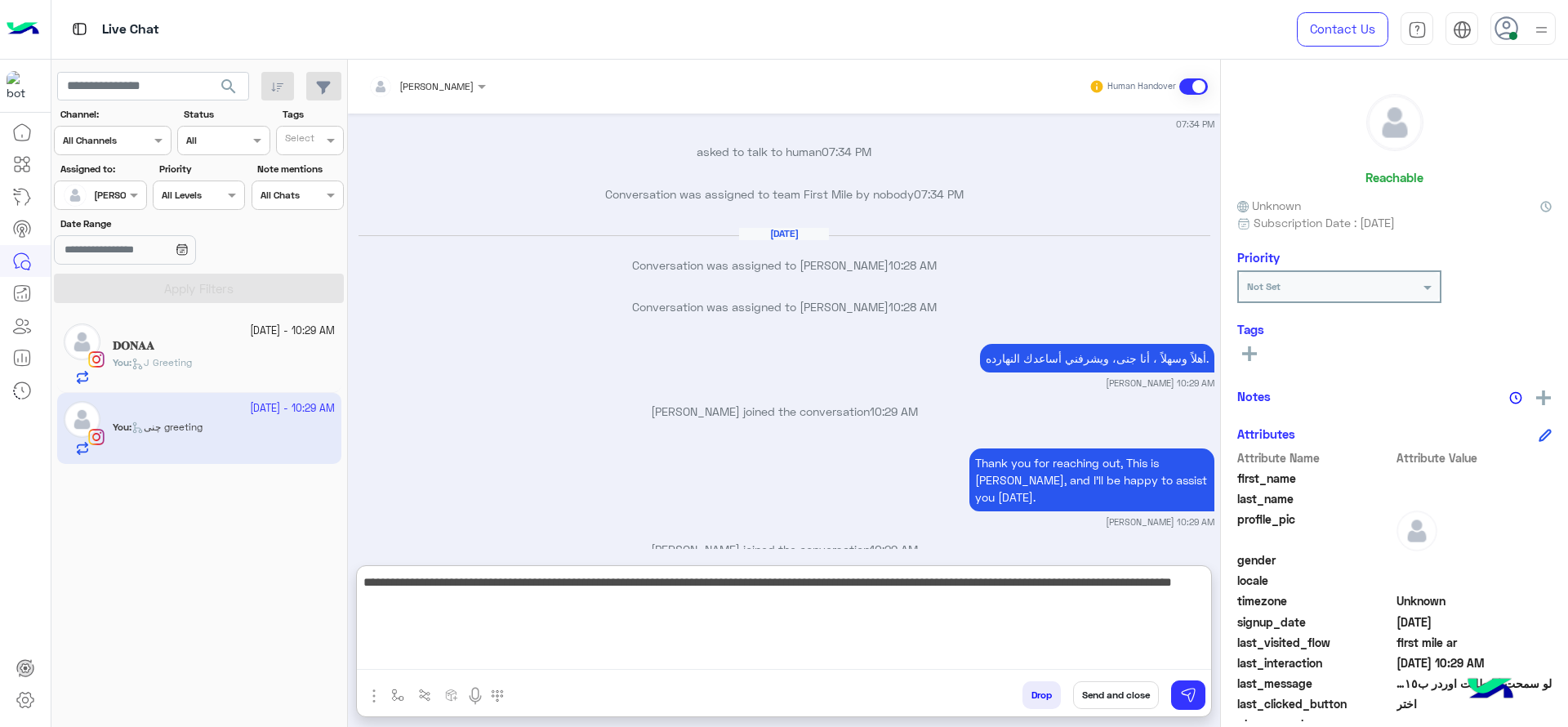
click at [797, 594] on textarea "**********" at bounding box center [784, 621] width 854 height 98
click at [793, 591] on textarea "**********" at bounding box center [784, 621] width 854 height 98
click at [1163, 604] on textarea "**********" at bounding box center [784, 621] width 854 height 98
type textarea "**********"
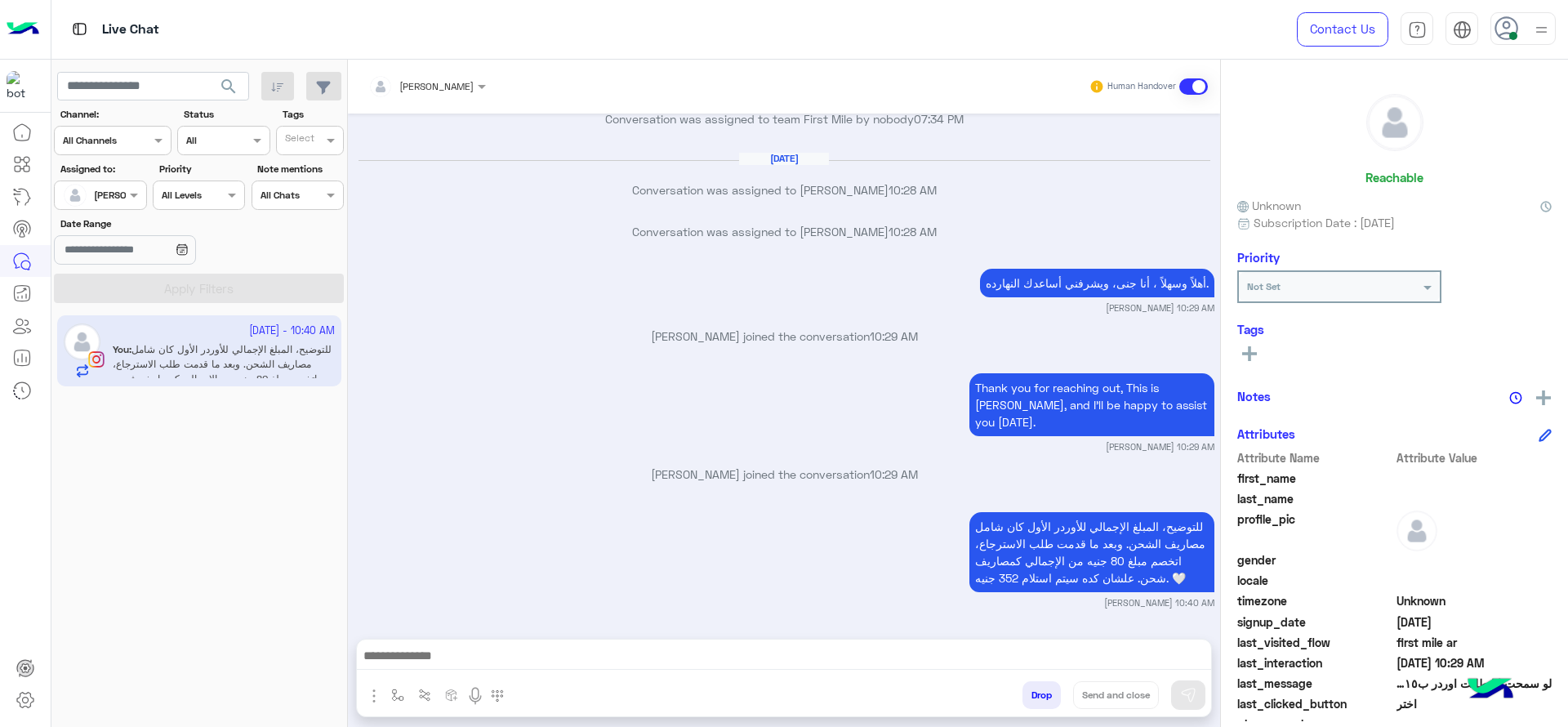
scroll to position [4877, 0]
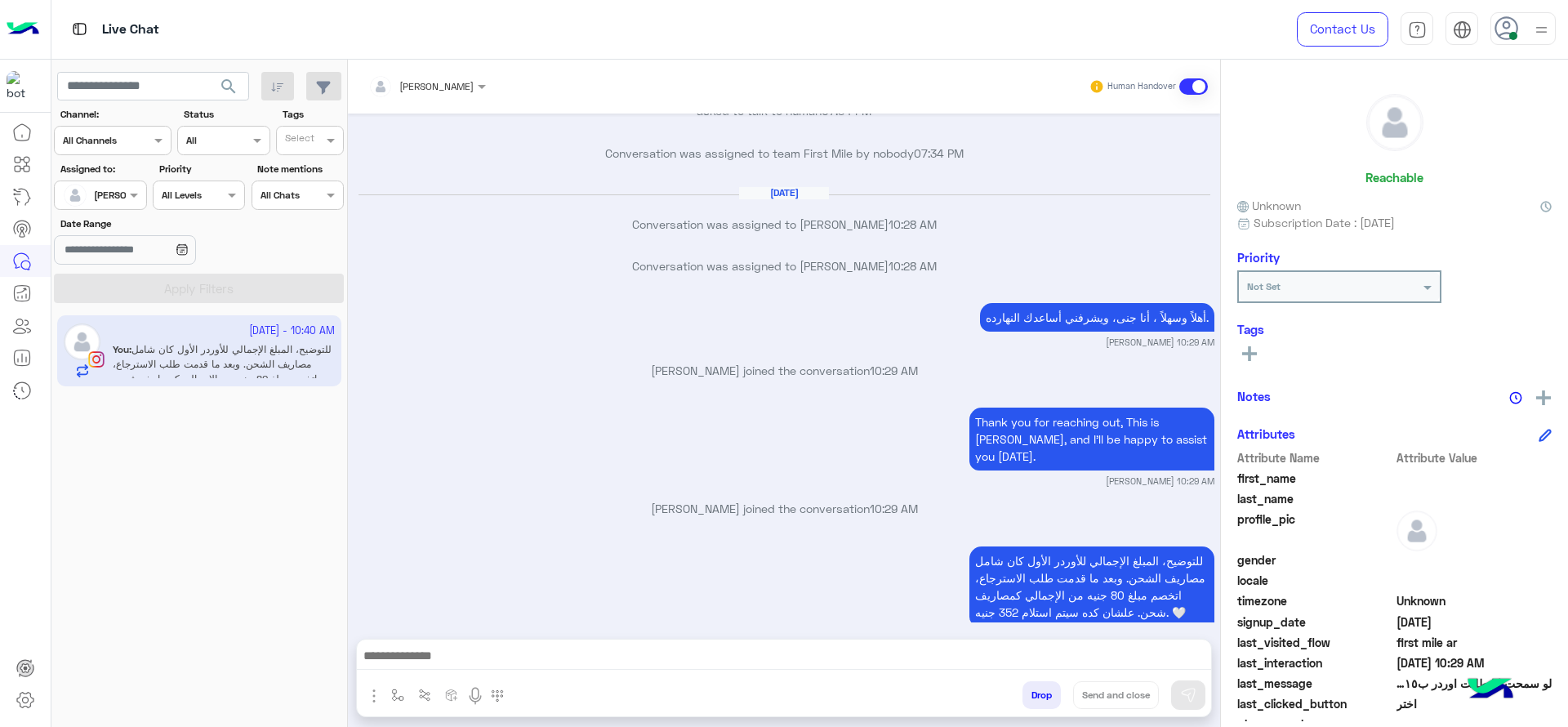
click at [850, 194] on div "[DATE]" at bounding box center [784, 200] width 852 height 13
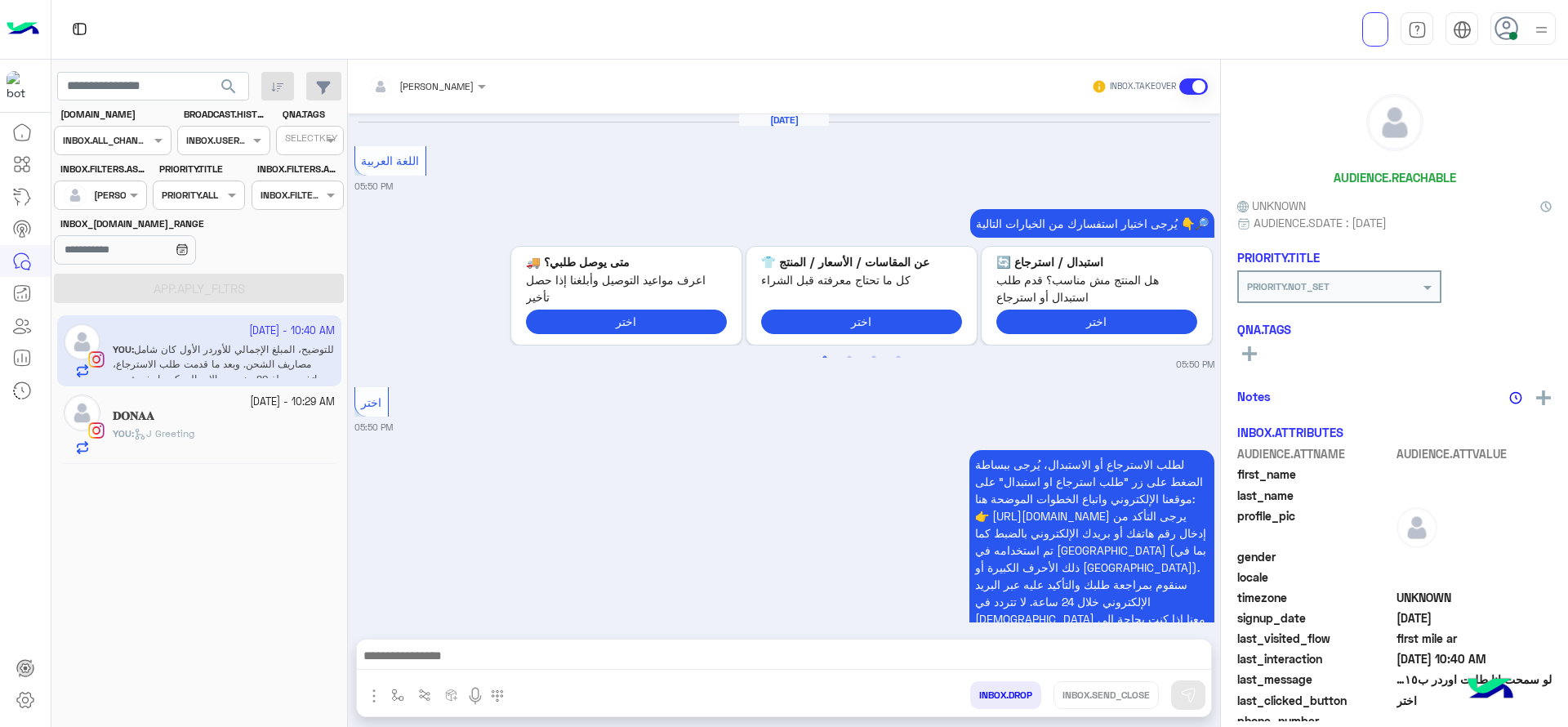
scroll to position [2080, 0]
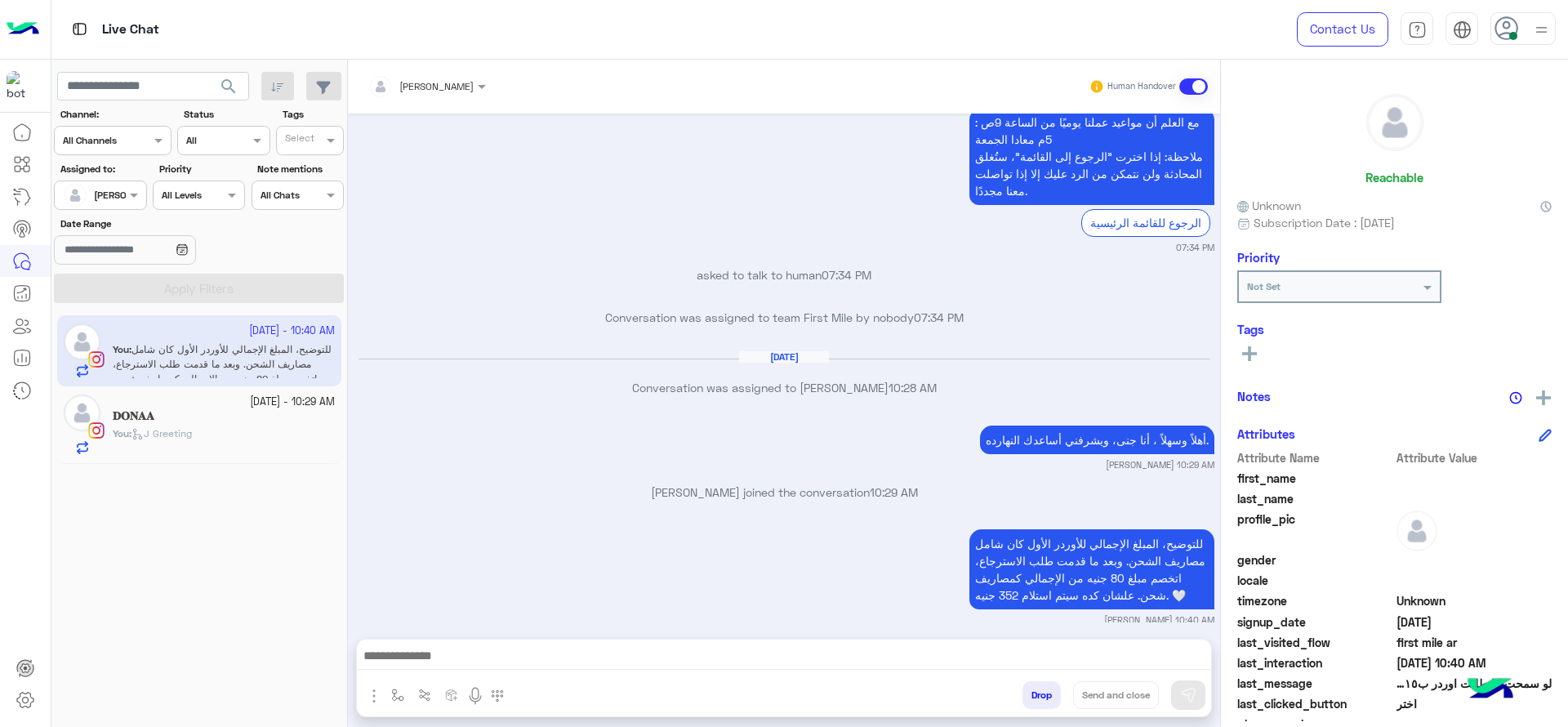
click at [267, 431] on div "You : J Greeting" at bounding box center [224, 440] width 223 height 28
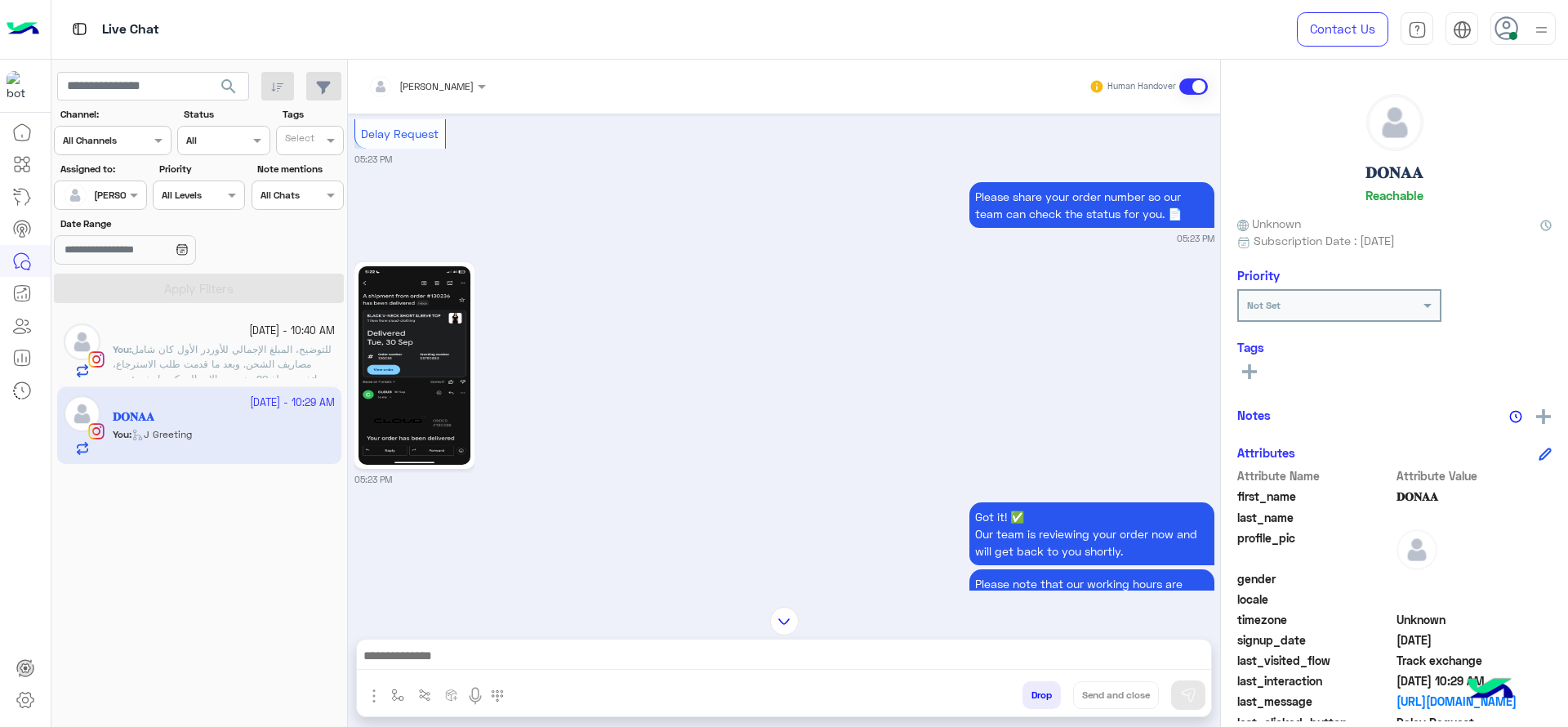
scroll to position [1681, 0]
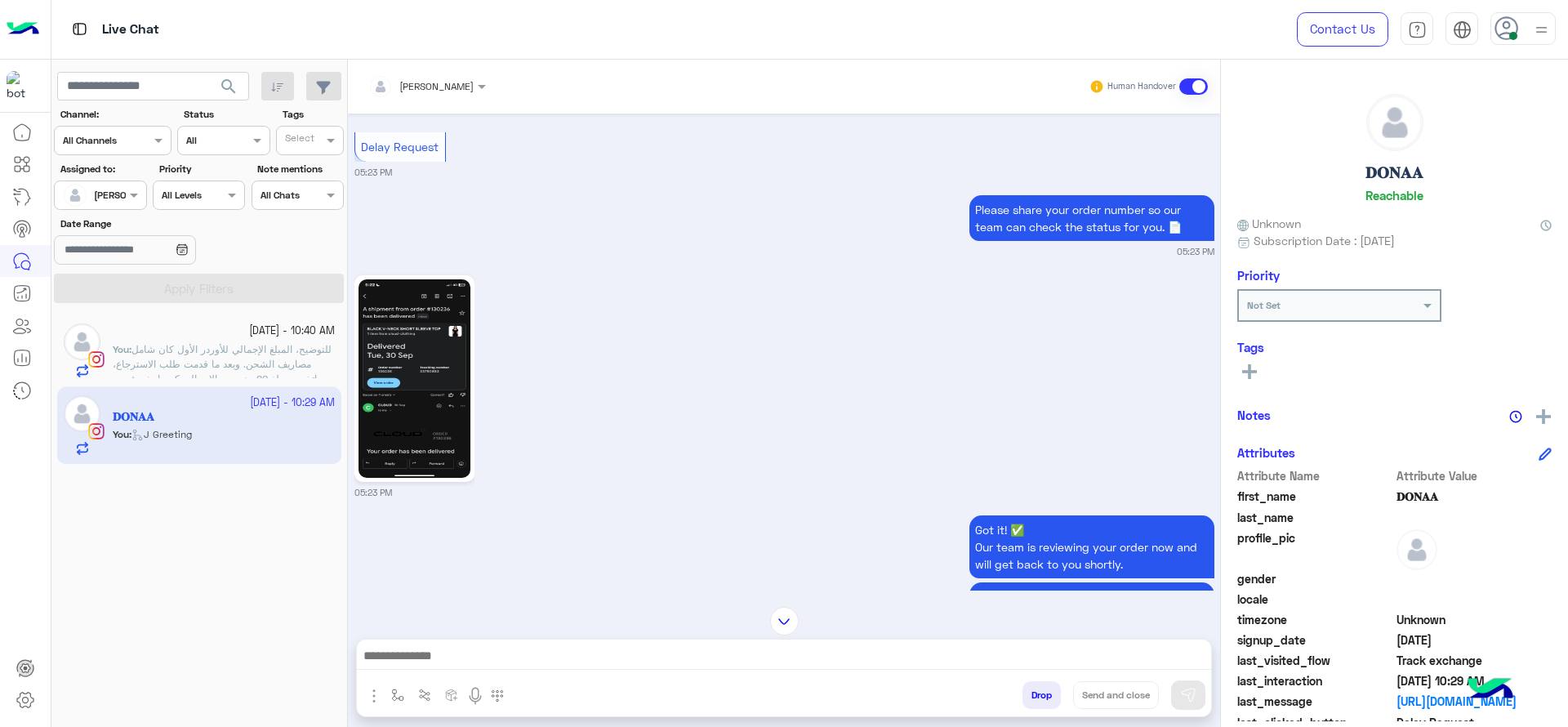
click at [428, 364] on img at bounding box center [414, 378] width 112 height 198
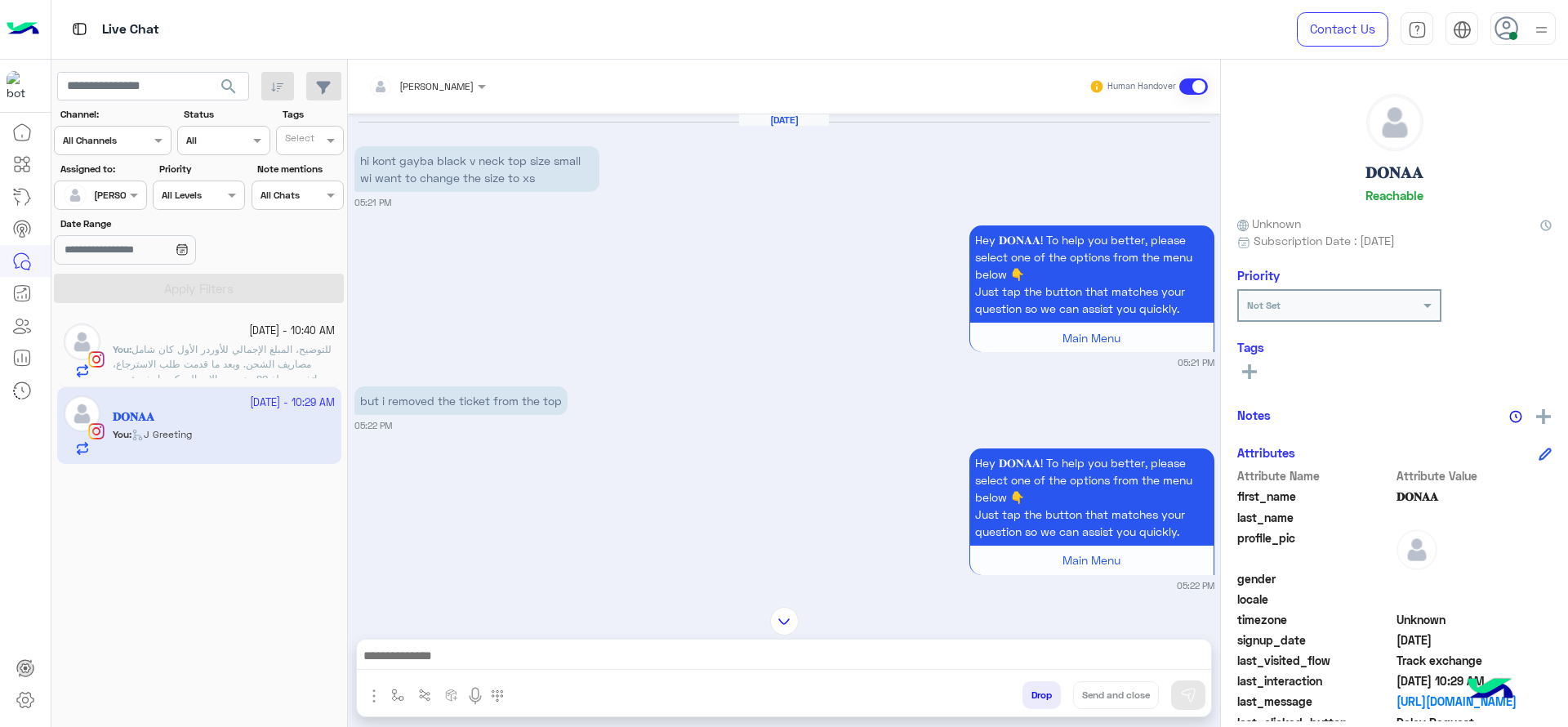
scroll to position [2190, 0]
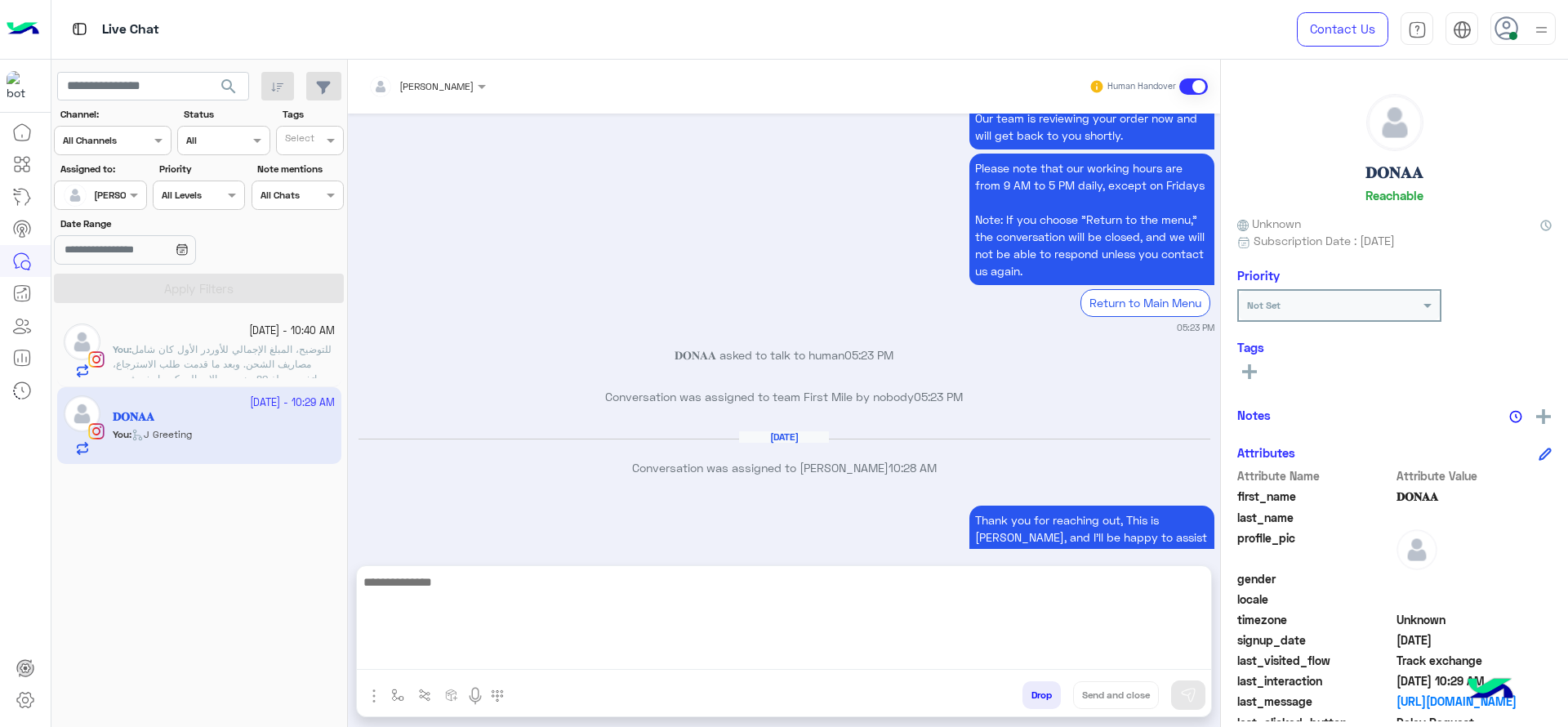
click at [676, 652] on textarea at bounding box center [784, 621] width 854 height 98
paste textarea "**********"
type textarea "**********"
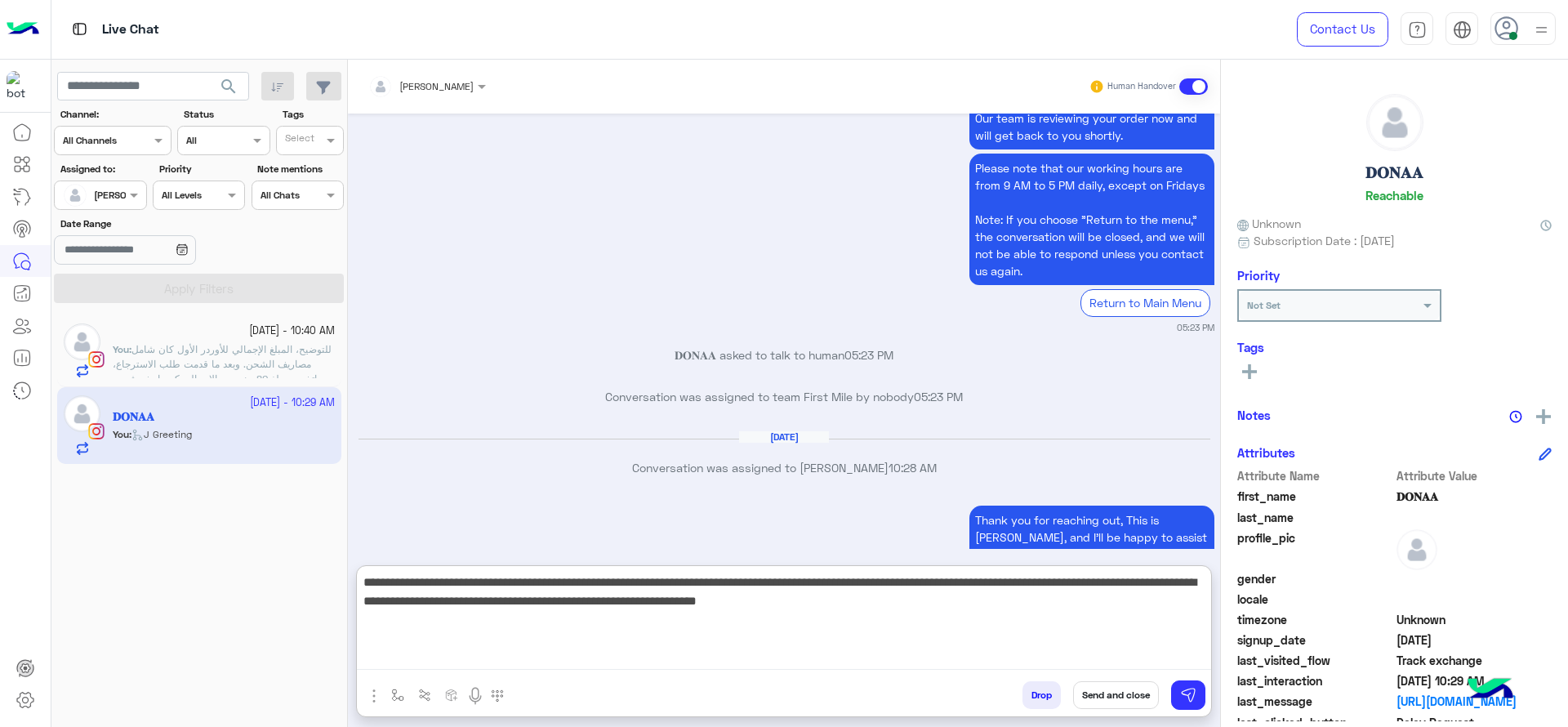
click at [989, 605] on textarea "**********" at bounding box center [784, 621] width 854 height 98
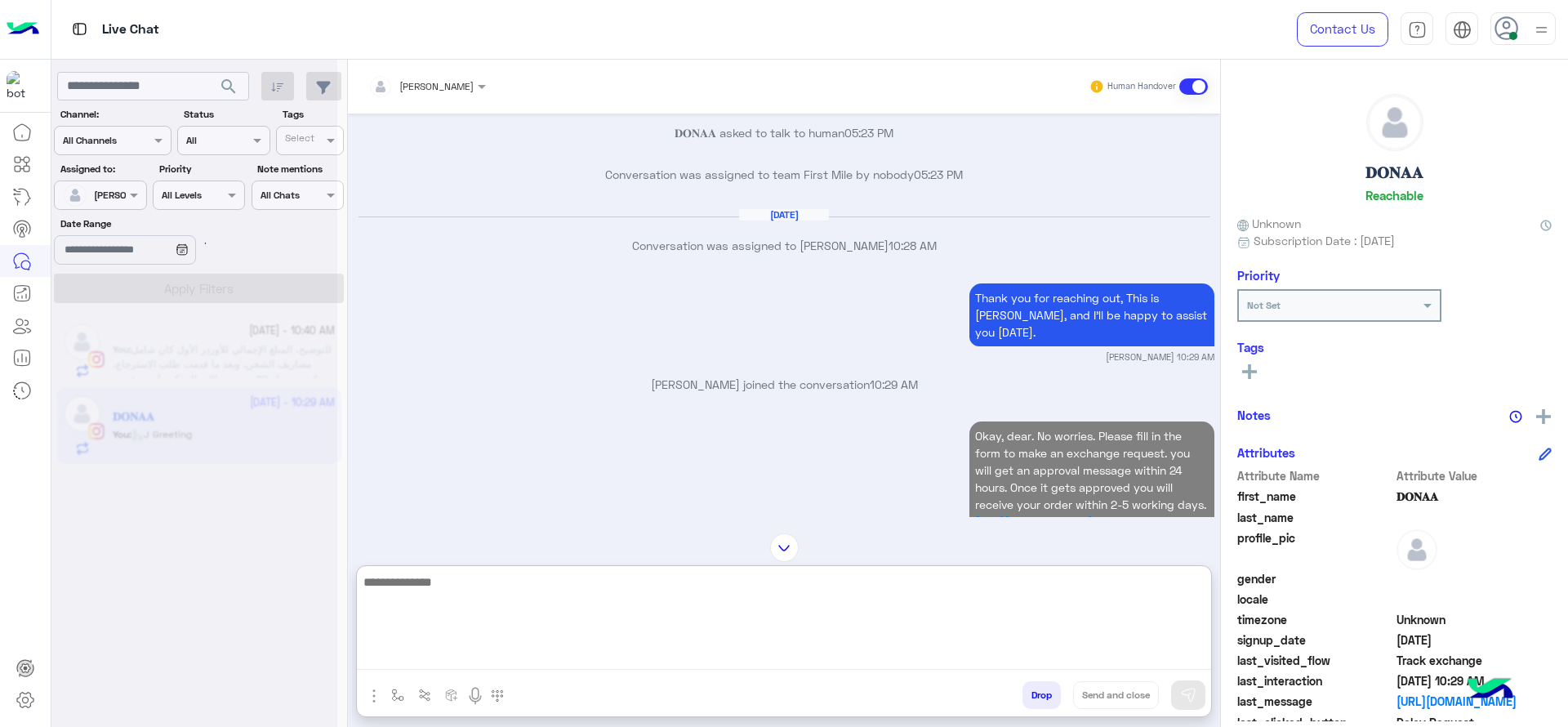
scroll to position [0, 0]
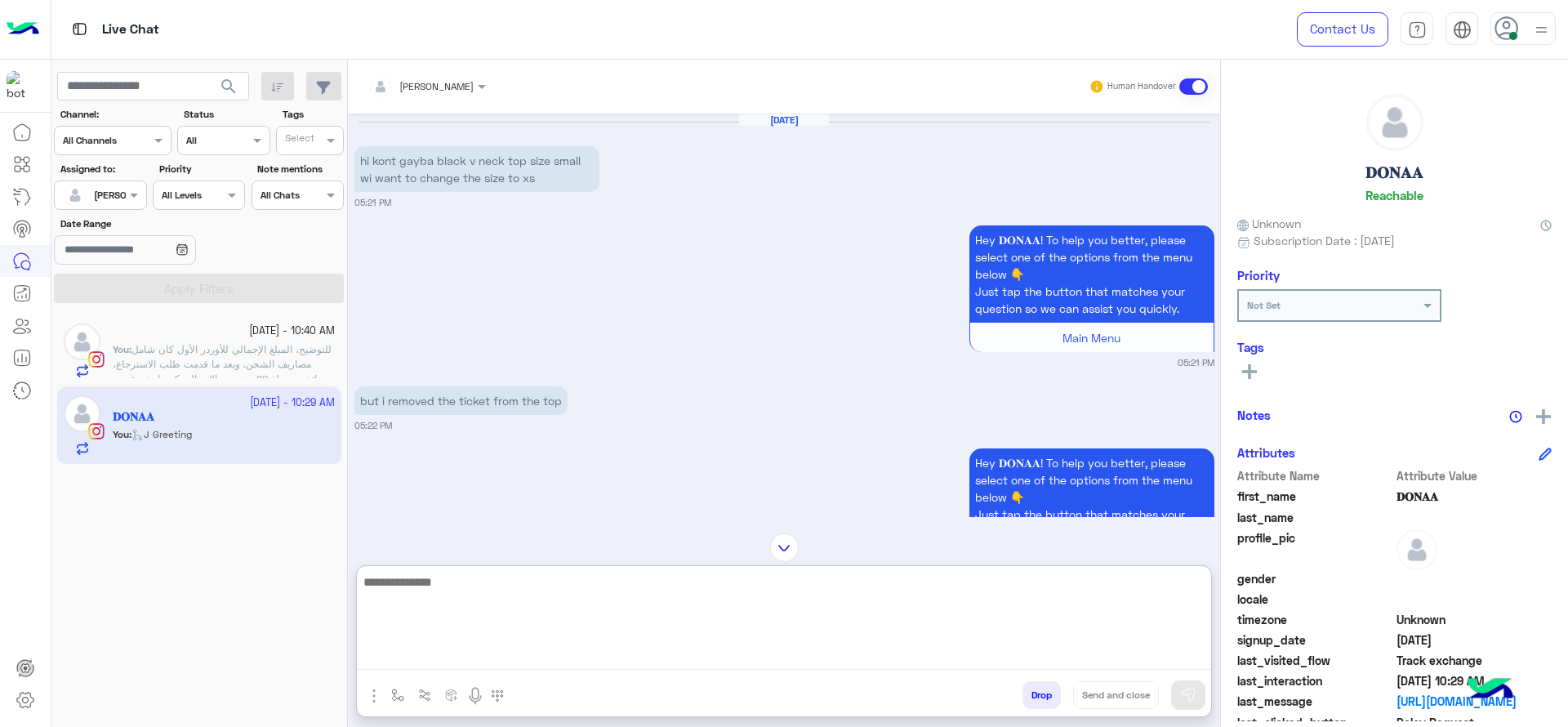
paste textarea "**********"
type textarea "**********"
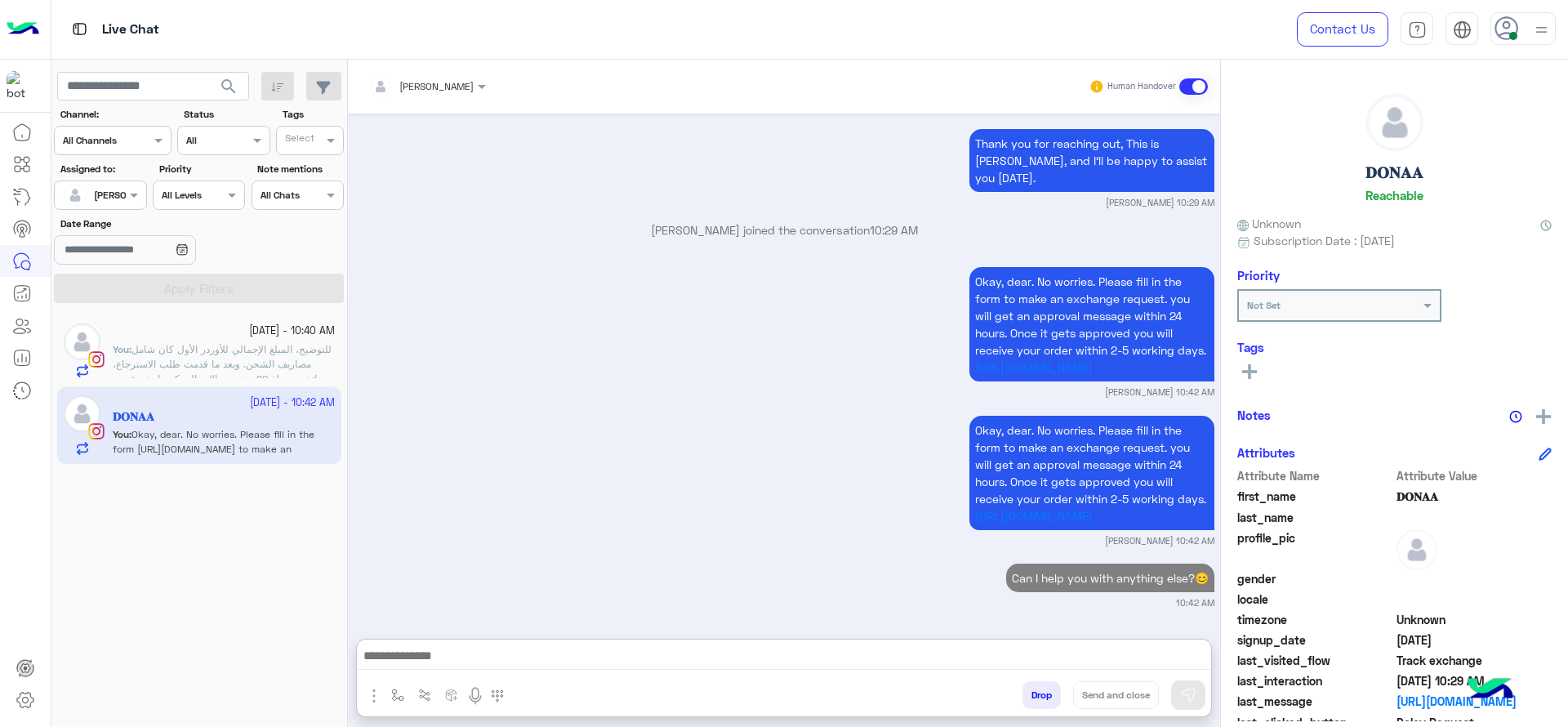
click at [258, 312] on div "[DATE] - 10:40 AM You : للتوضيح، المبلغ الإجمالي للأوردر الأول كان شامل مصاريف …" at bounding box center [200, 521] width 297 height 424
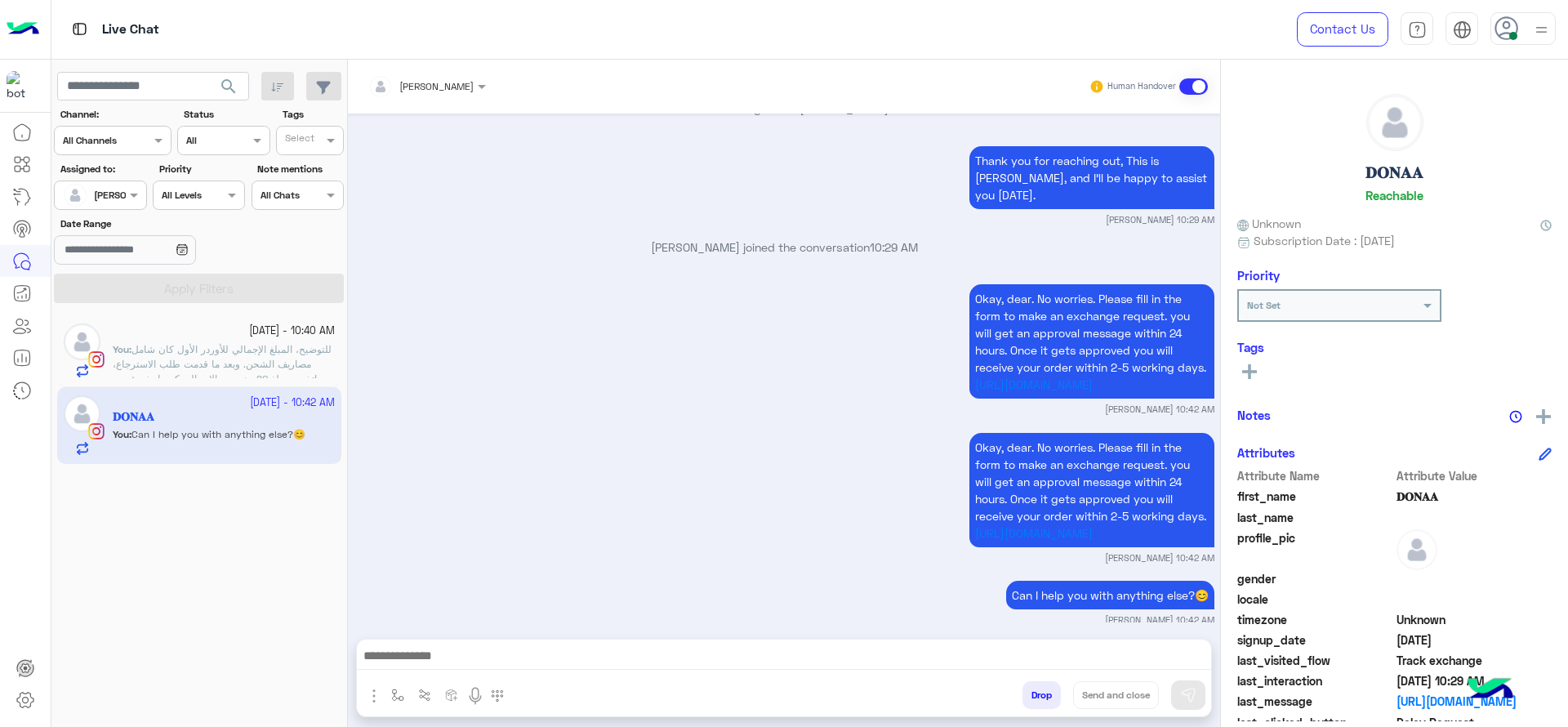
click at [287, 360] on span "للتوضيح، المبلغ الإجمالي للأوردر الأول كان شامل مصاريف الشحن. وبعد ما قدمت طلب …" at bounding box center [222, 371] width 219 height 57
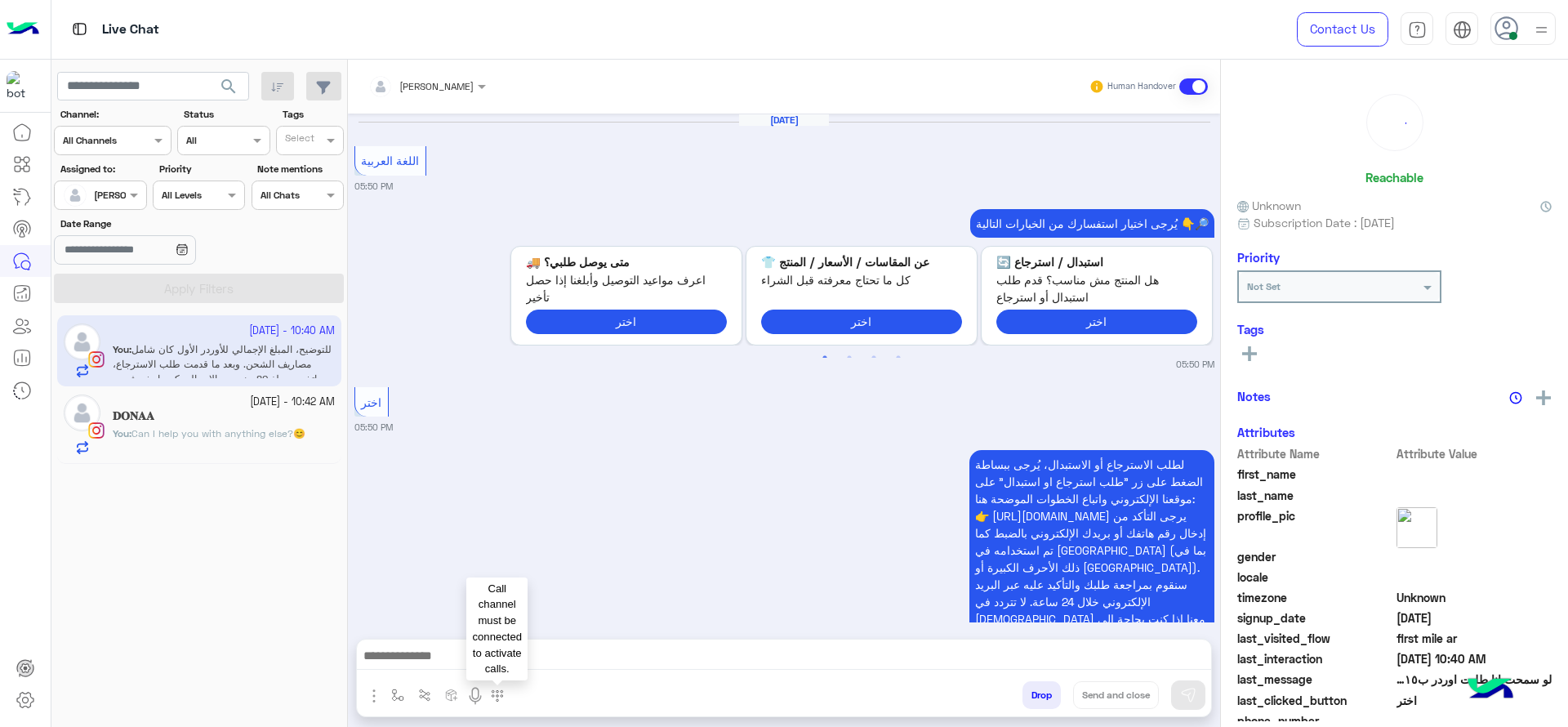
scroll to position [2080, 0]
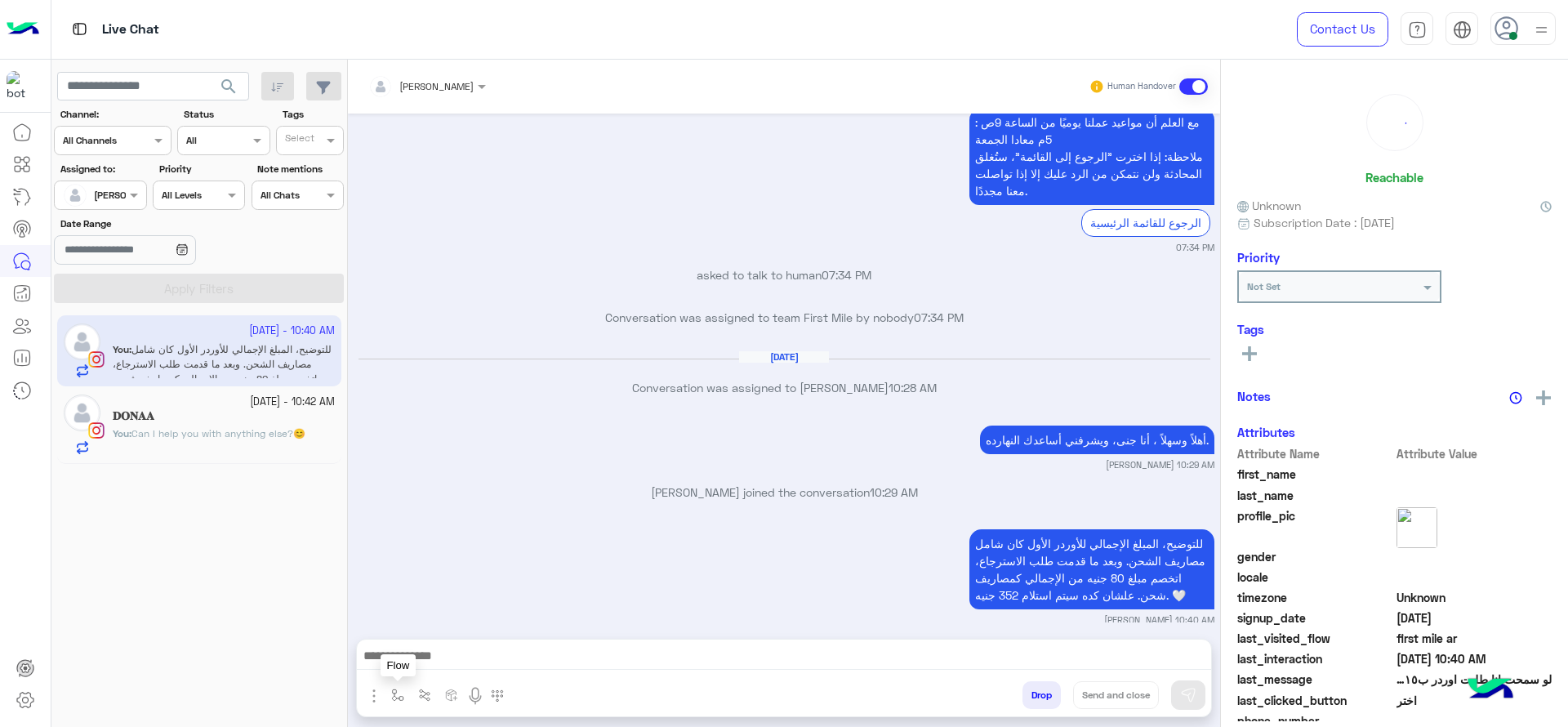
click at [392, 699] on img "button" at bounding box center [397, 694] width 13 height 13
click at [421, 649] on input "text" at bounding box center [426, 656] width 64 height 15
type input "****"
click at [487, 621] on div "close جانا" at bounding box center [446, 629] width 121 height 32
type textarea "**********"
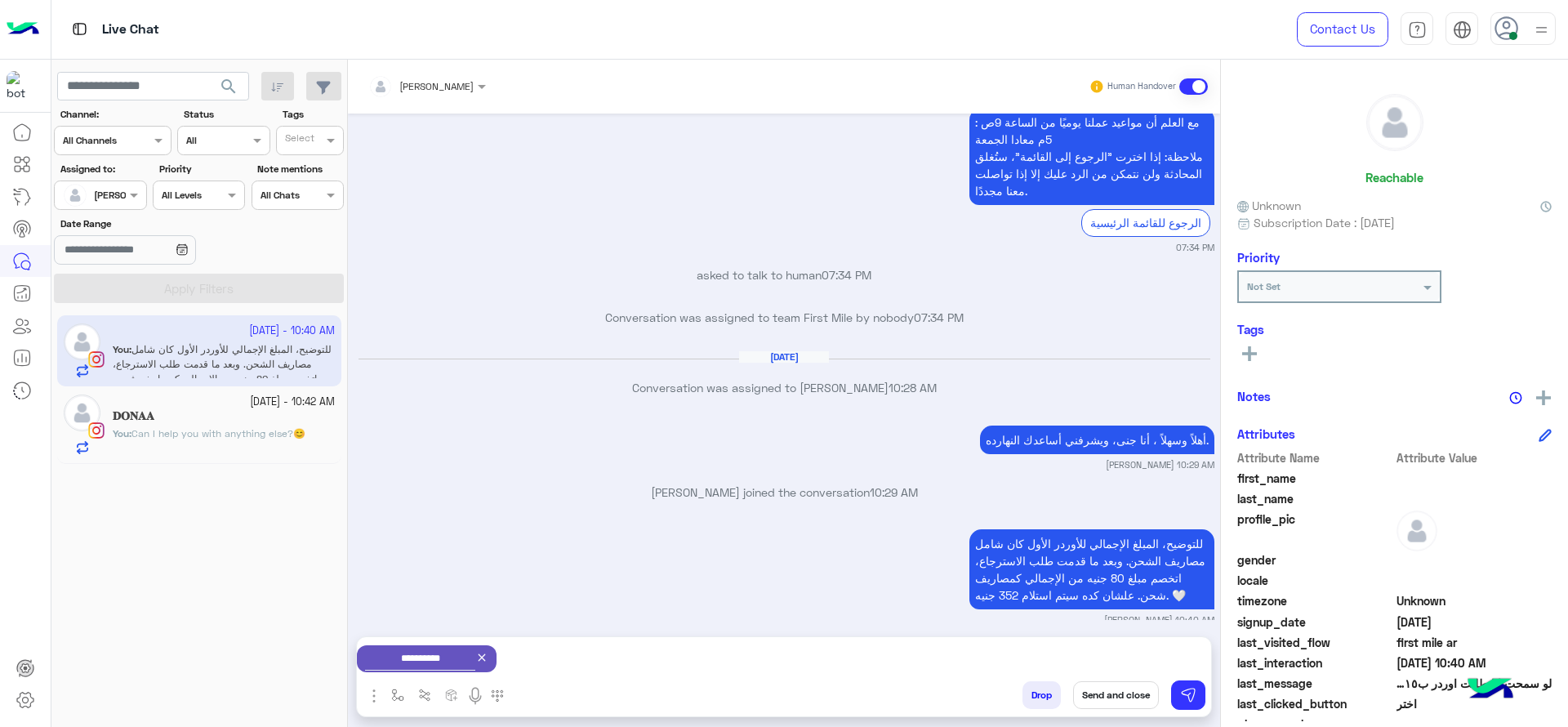
click at [1118, 692] on button "Send and close" at bounding box center [1116, 695] width 86 height 27
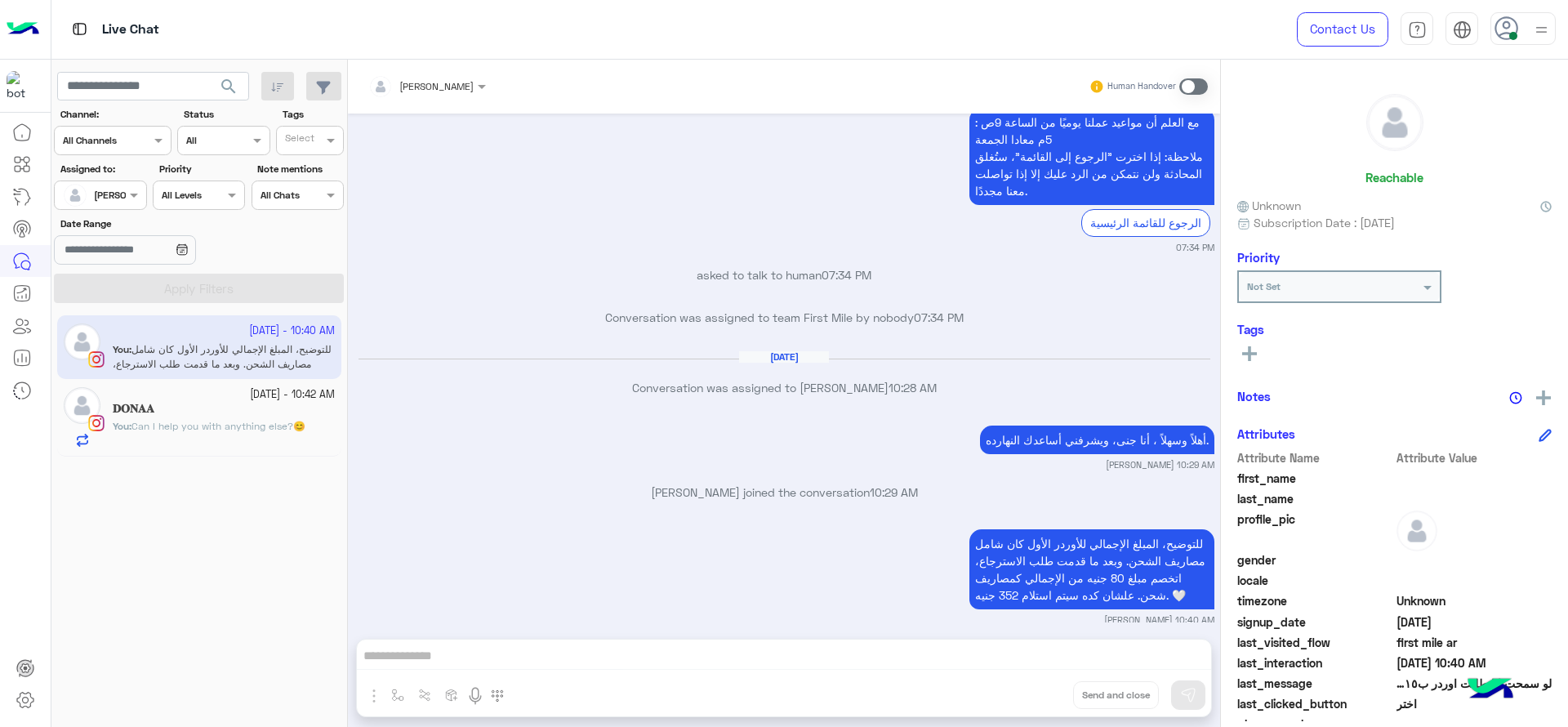
scroll to position [2122, 0]
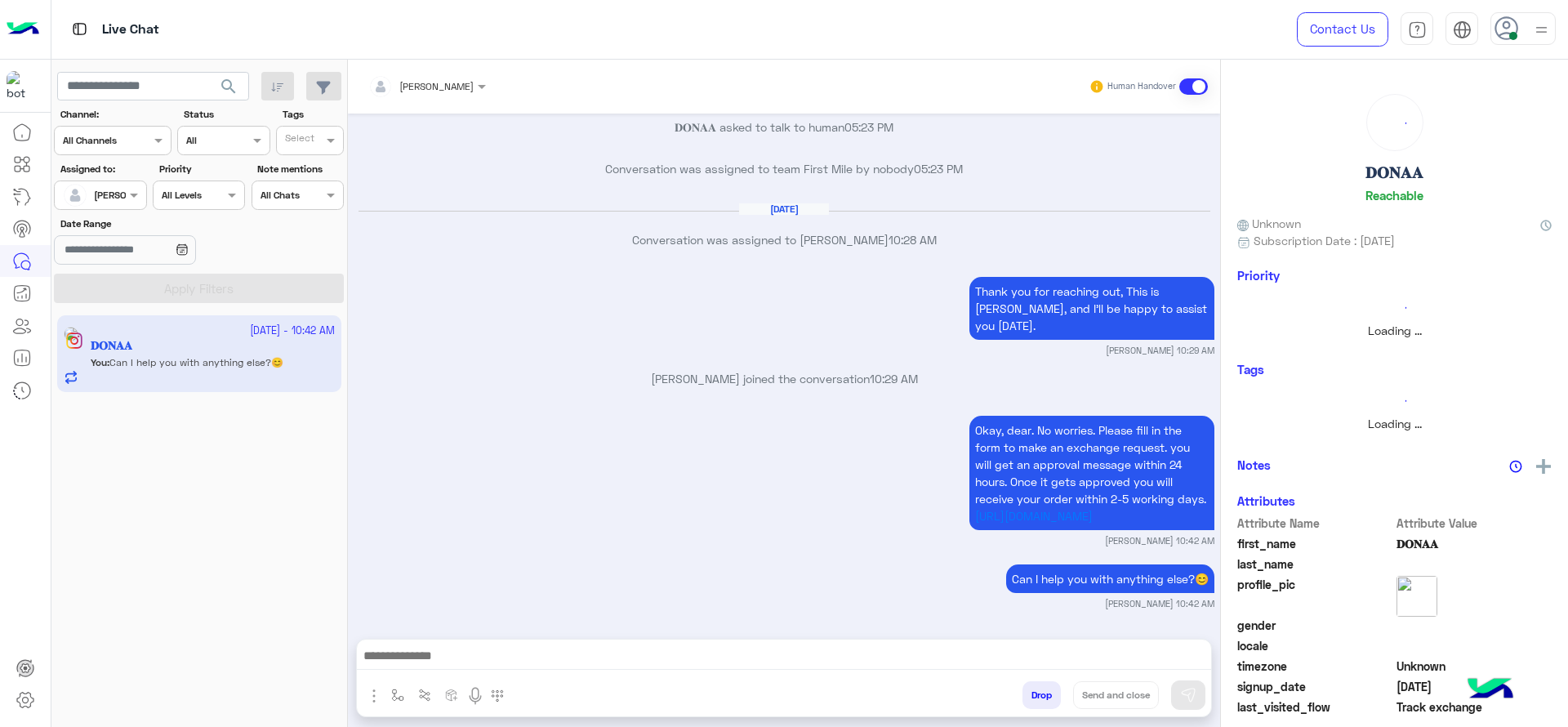
scroll to position [2098, 0]
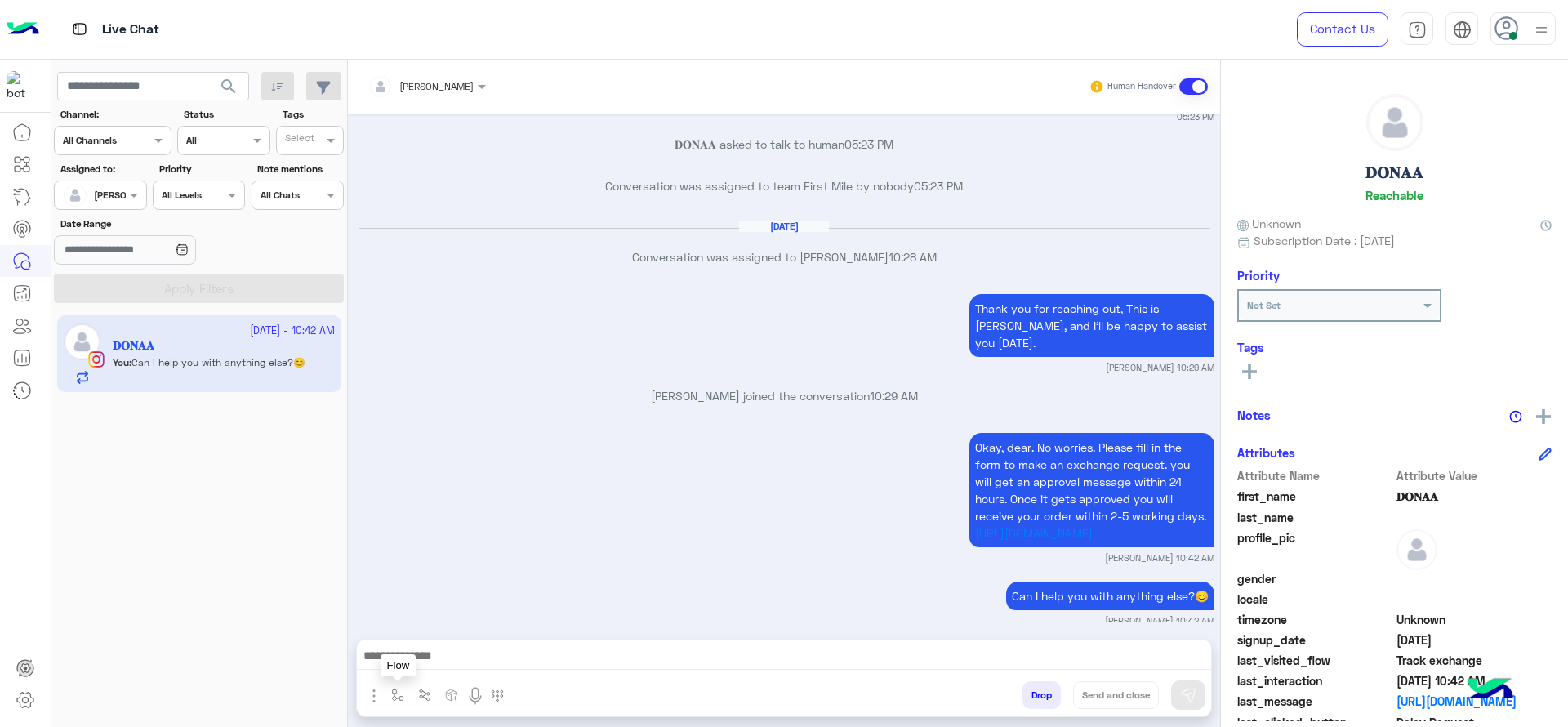
click at [397, 698] on img "button" at bounding box center [397, 694] width 13 height 13
click at [463, 646] on div "enter flow name" at bounding box center [446, 659] width 121 height 29
type input "*"
click at [451, 627] on span "[PERSON_NAME]" at bounding box center [439, 628] width 93 height 15
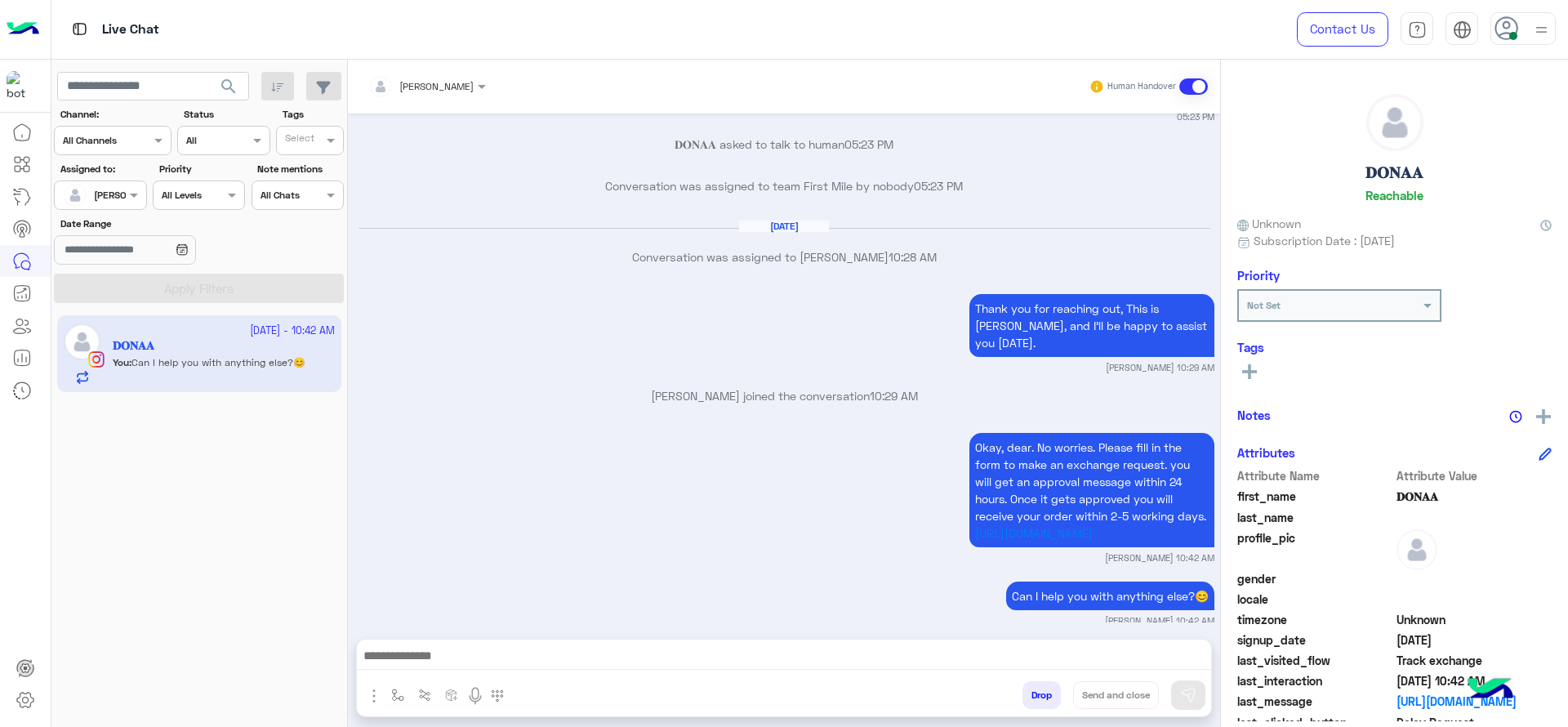
type textarea "**********"
click at [1137, 686] on button "Send and close" at bounding box center [1116, 695] width 86 height 27
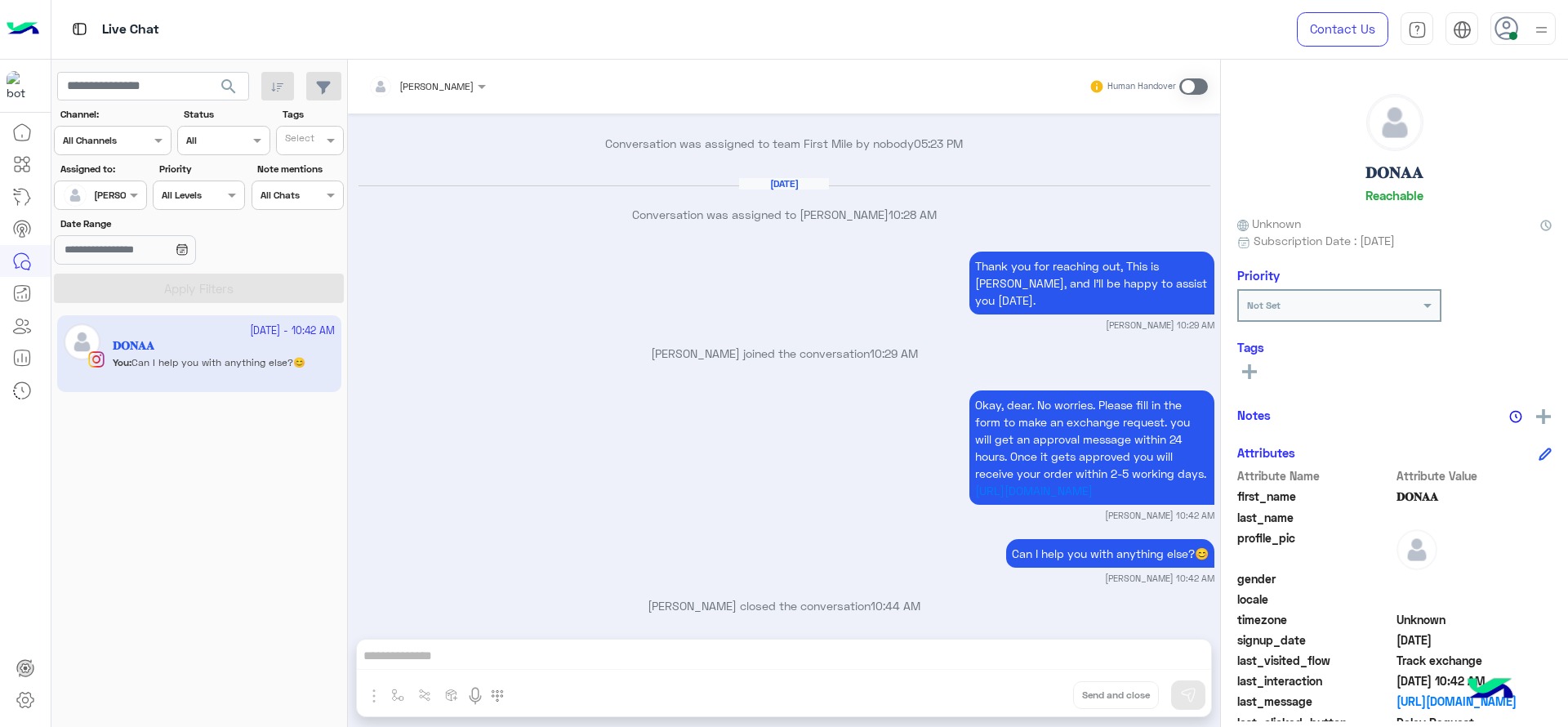
click at [109, 197] on div at bounding box center [100, 193] width 91 height 16
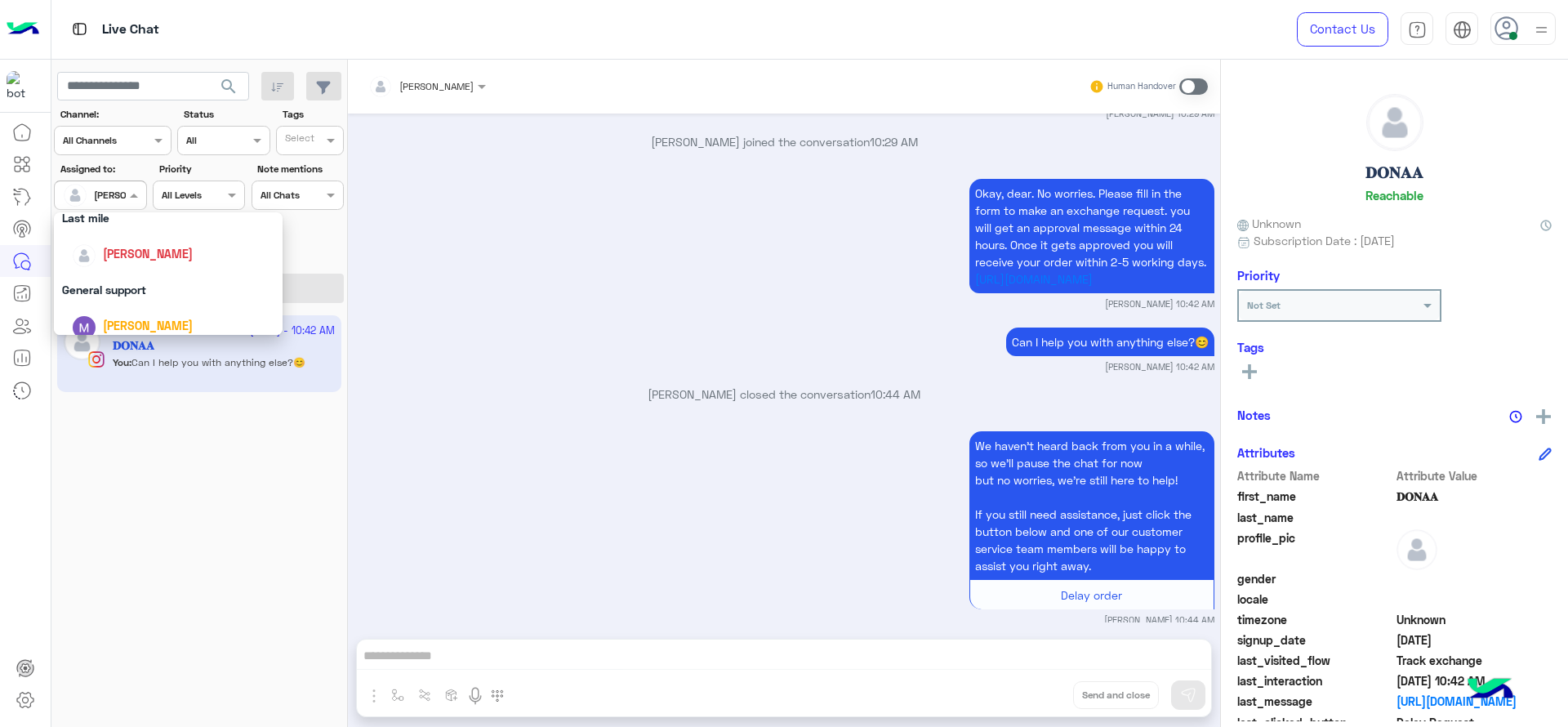
scroll to position [320, 0]
click at [126, 291] on div "First Mile" at bounding box center [168, 277] width 228 height 30
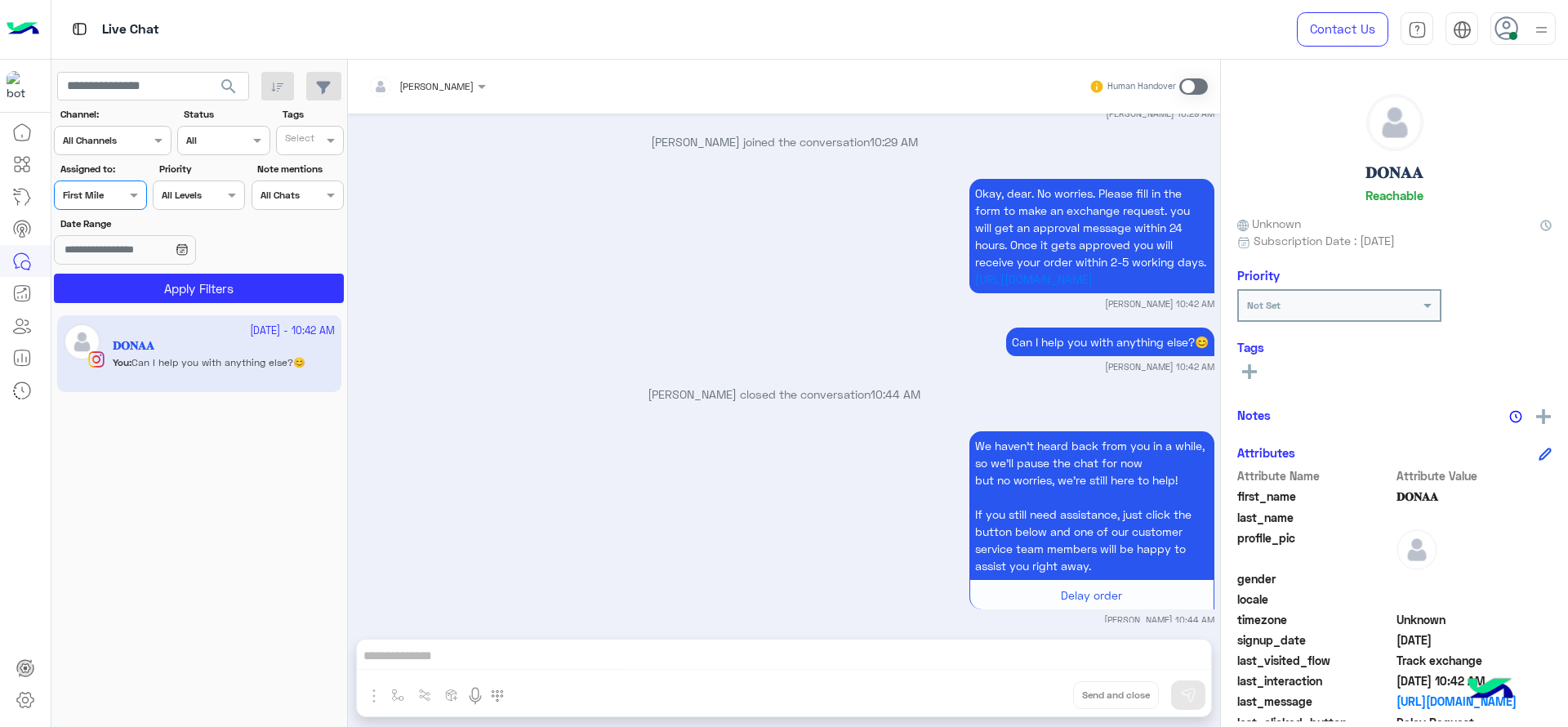
click at [126, 291] on button "Apply Filters" at bounding box center [198, 288] width 290 height 29
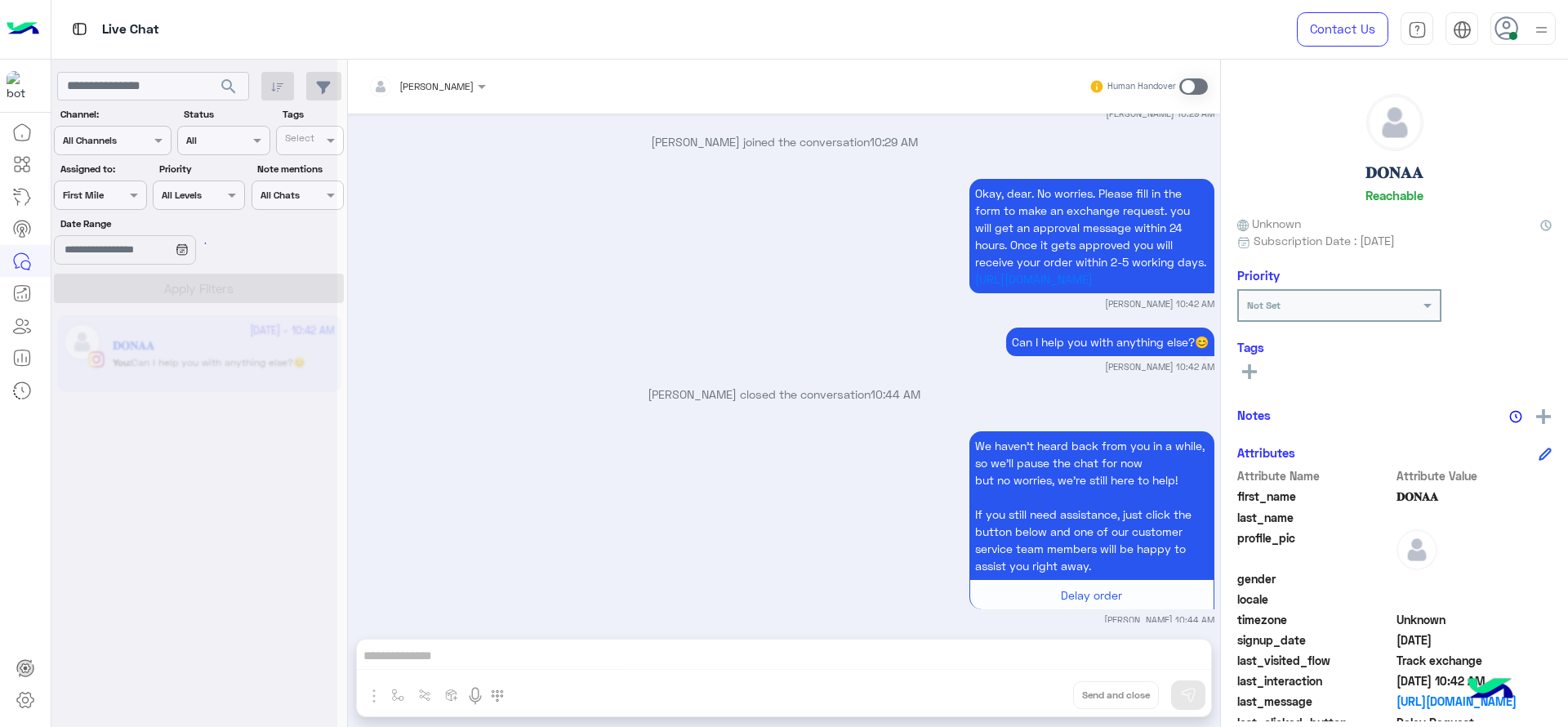
scroll to position [0, 0]
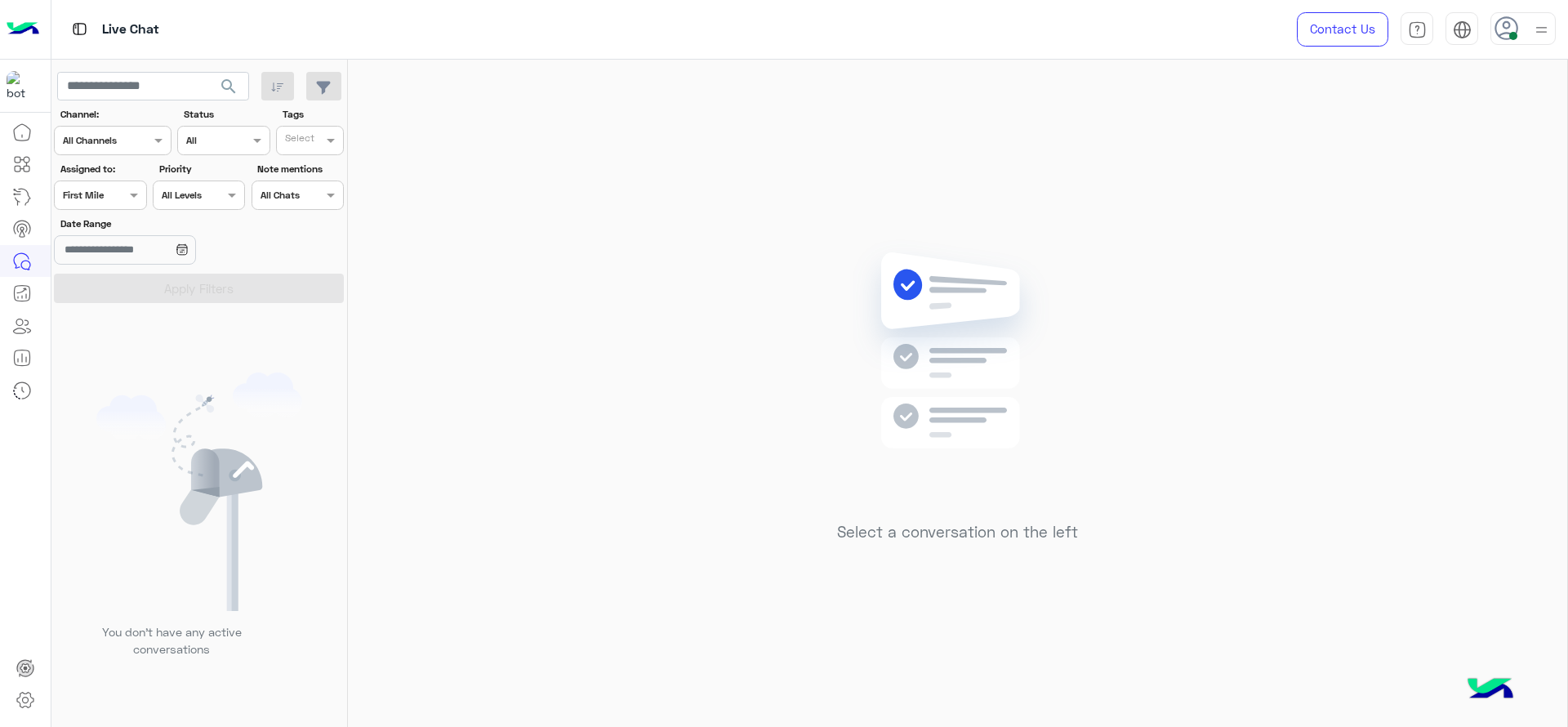
click at [106, 200] on div "Assigned on First Mile" at bounding box center [90, 194] width 70 height 15
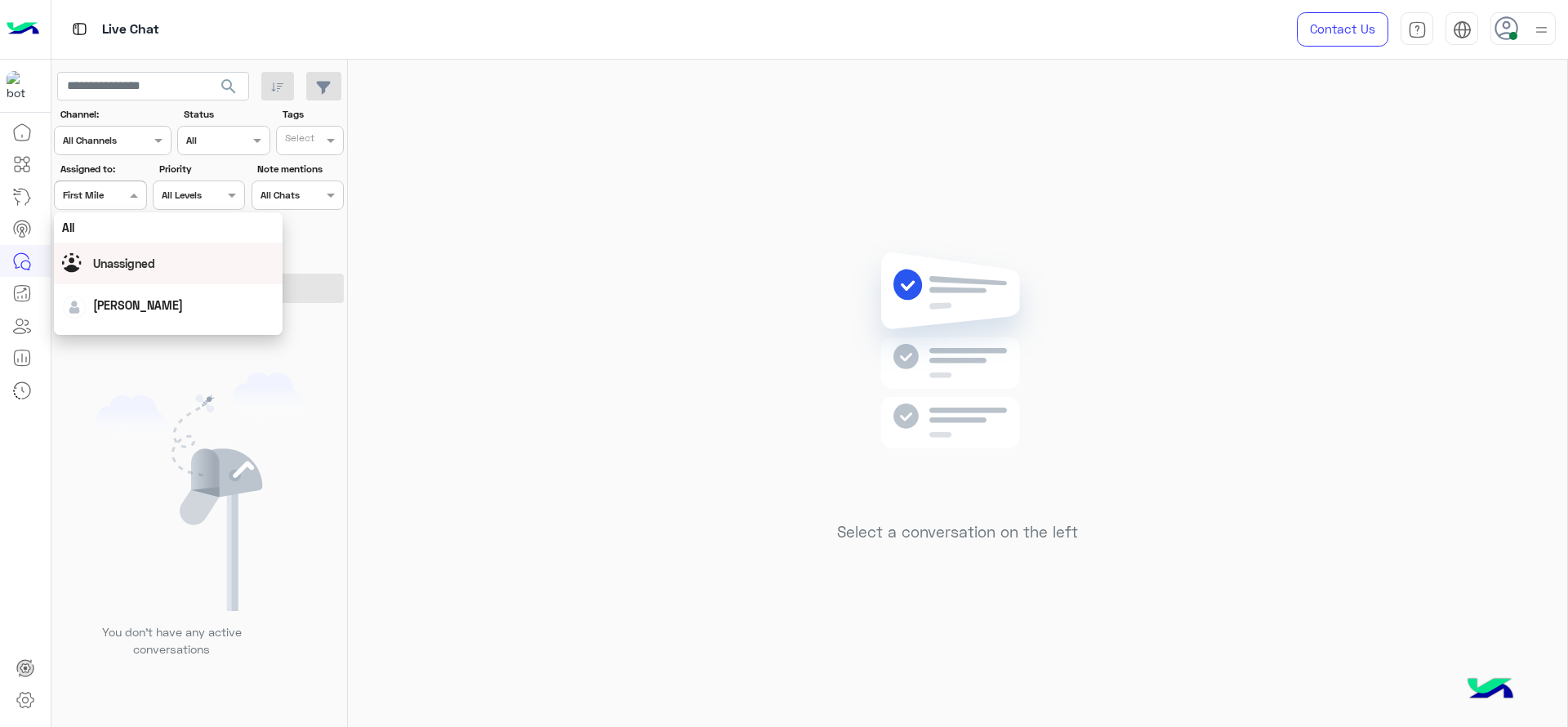
scroll to position [204, 0]
click at [109, 265] on div "[PERSON_NAME]" at bounding box center [168, 286] width 228 height 42
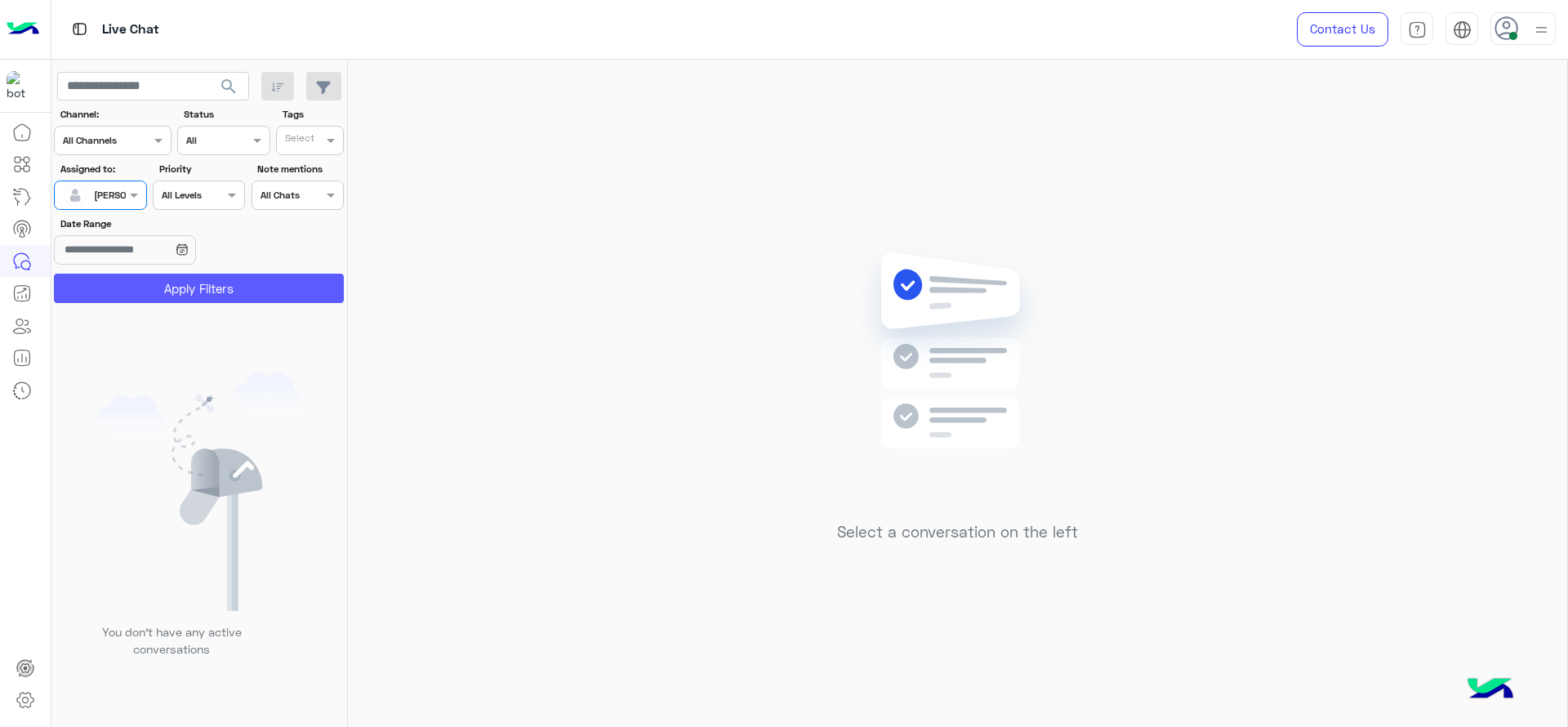
click at [97, 275] on button "Apply Filters" at bounding box center [198, 288] width 290 height 29
click at [107, 178] on div "Assigned to: Assigned on Jana Aboelseoud" at bounding box center [100, 185] width 93 height 48
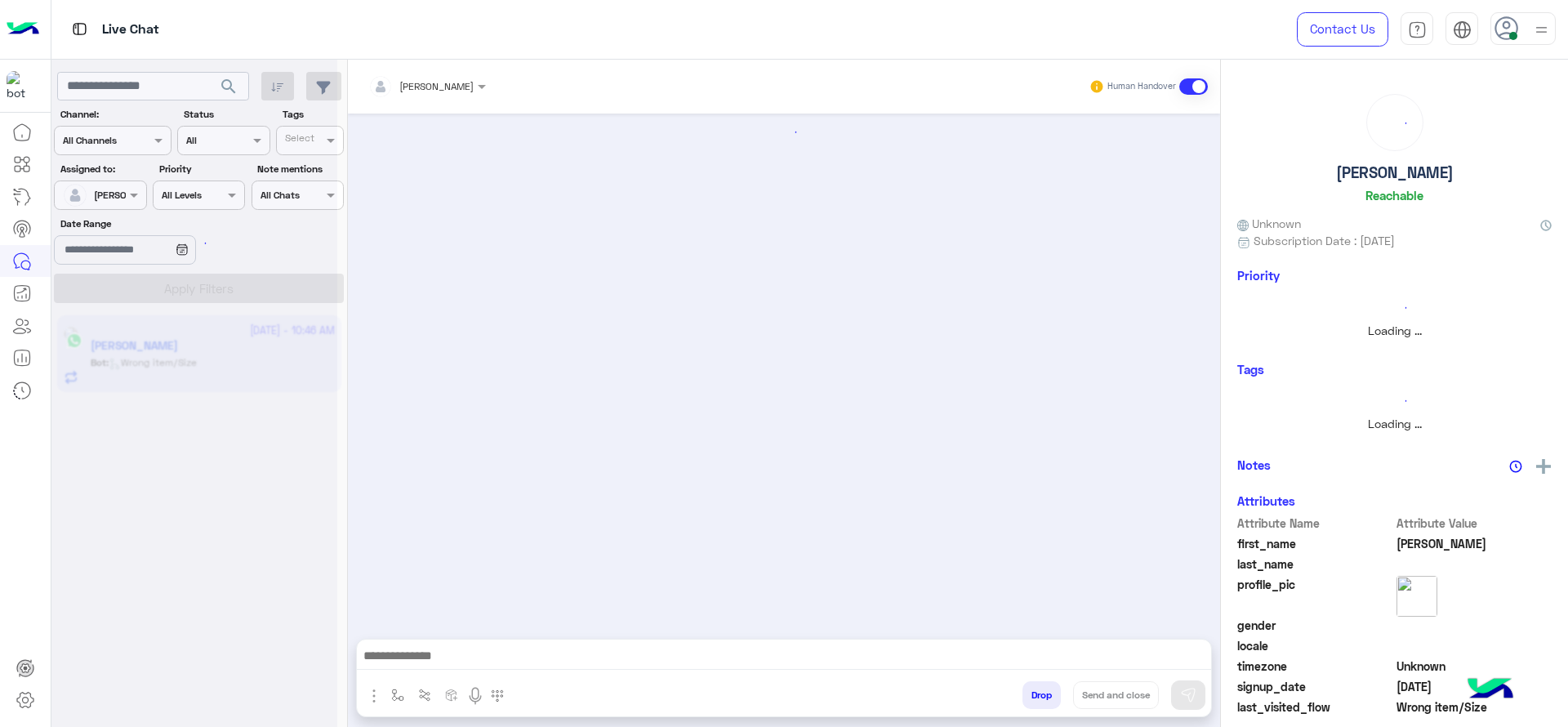
click at [105, 179] on div at bounding box center [194, 370] width 286 height 727
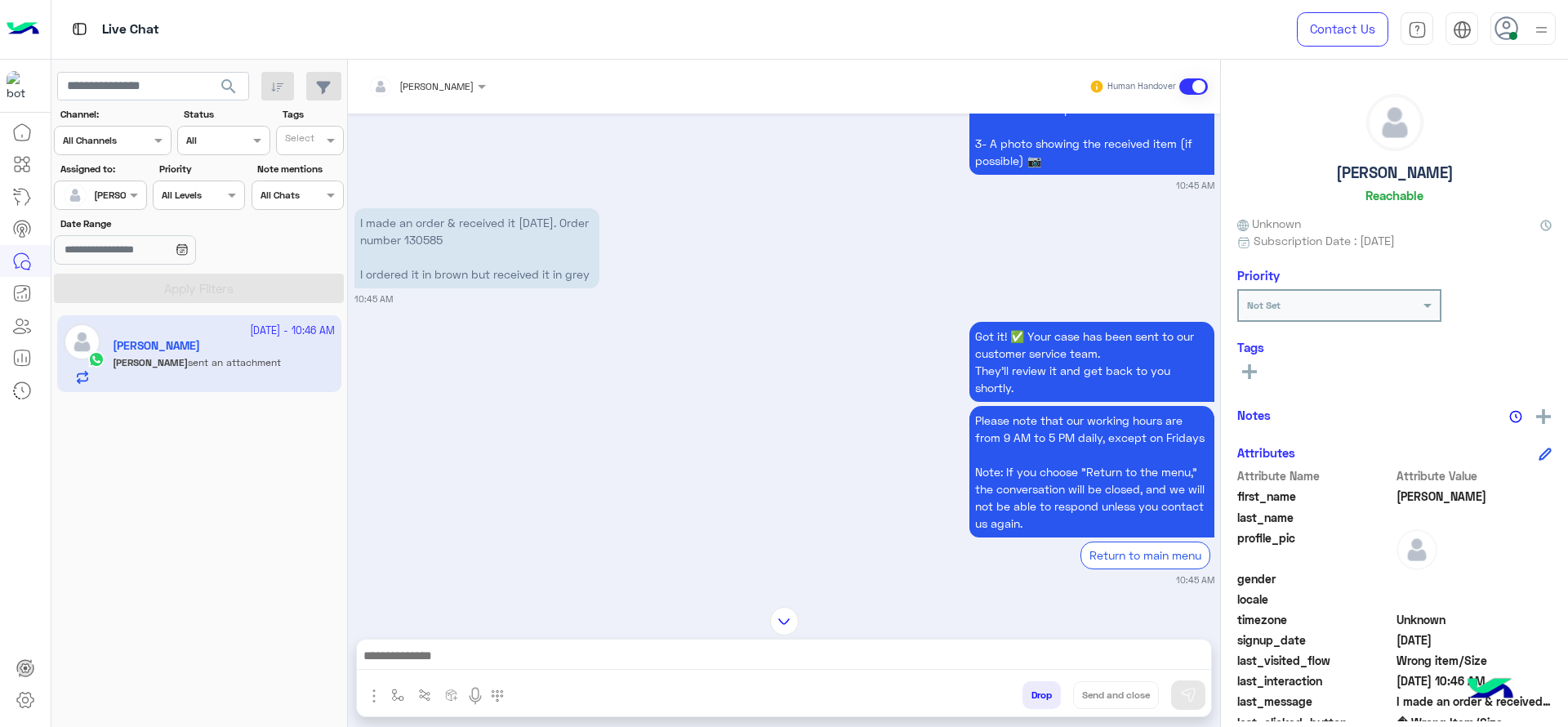
scroll to position [1539, 0]
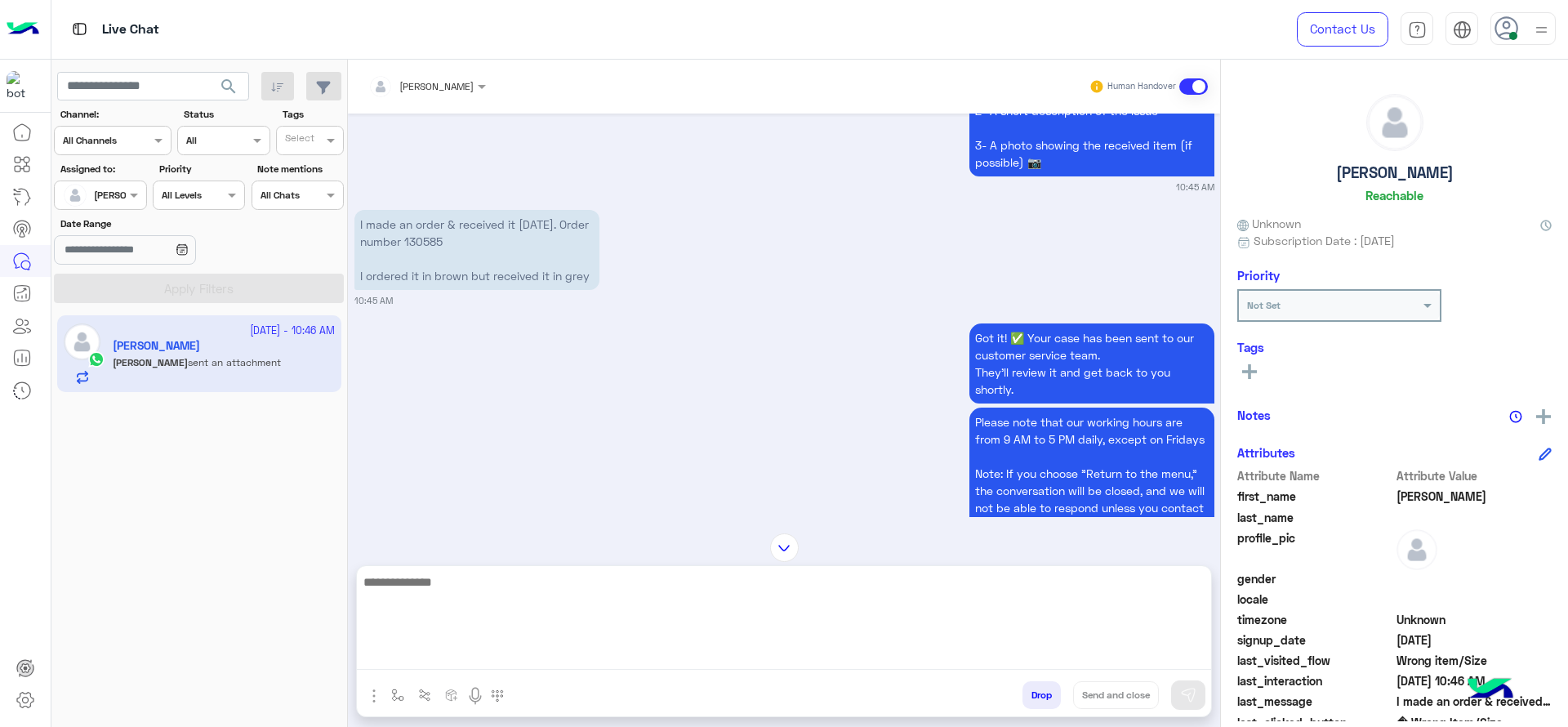
click at [704, 655] on textarea at bounding box center [784, 621] width 854 height 98
paste textarea "**********"
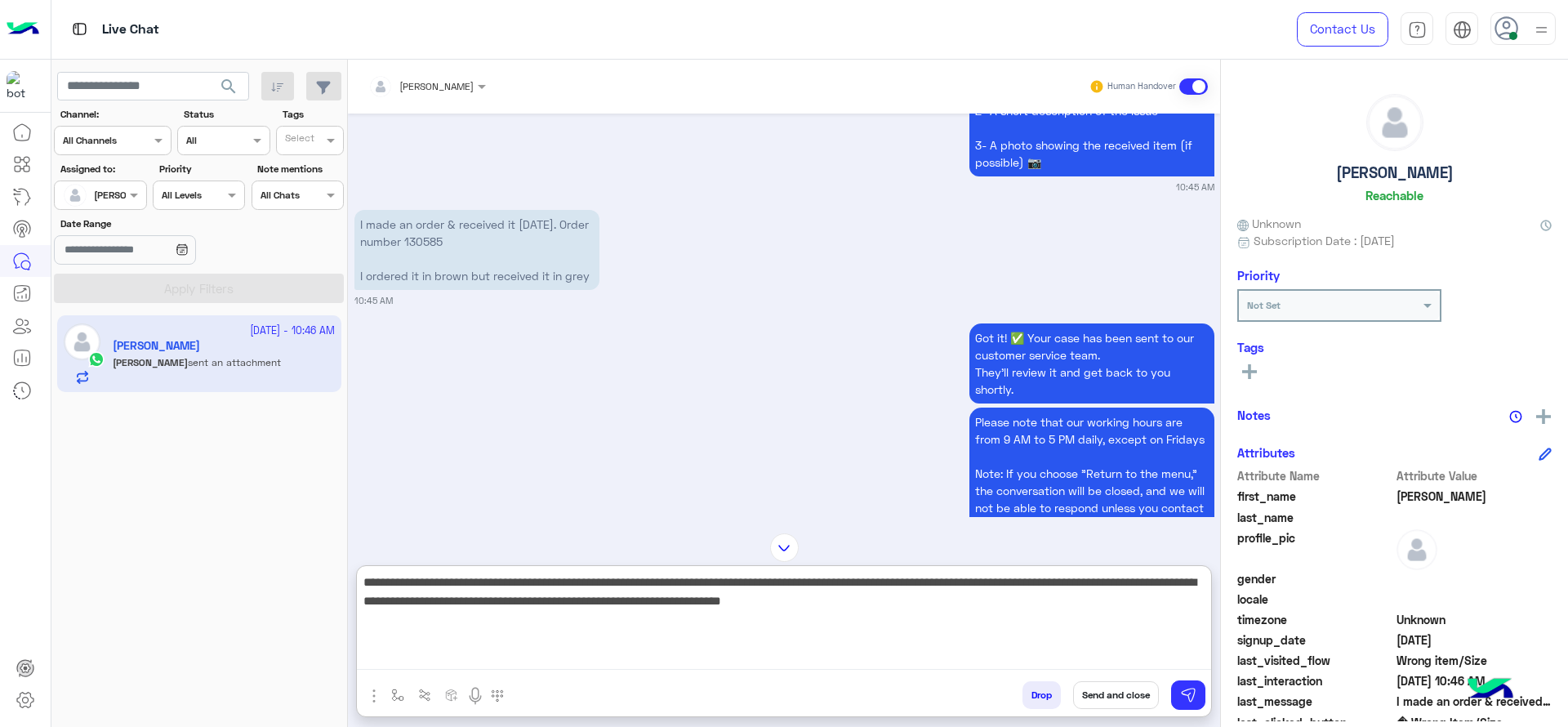
drag, startPoint x: 532, startPoint y: 587, endPoint x: 578, endPoint y: 577, distance: 47.1
click at [578, 577] on textarea "**********" at bounding box center [784, 621] width 854 height 98
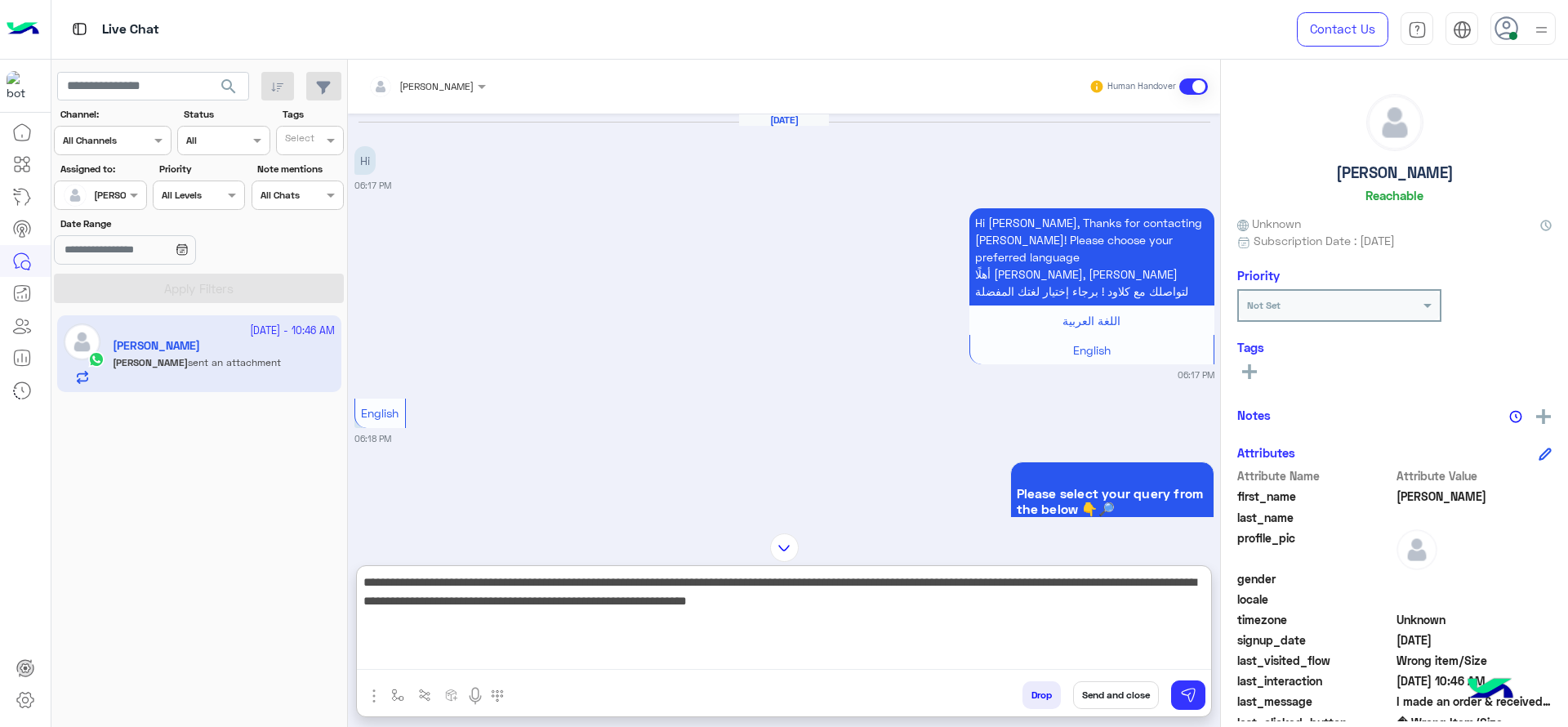
scroll to position [1942, 0]
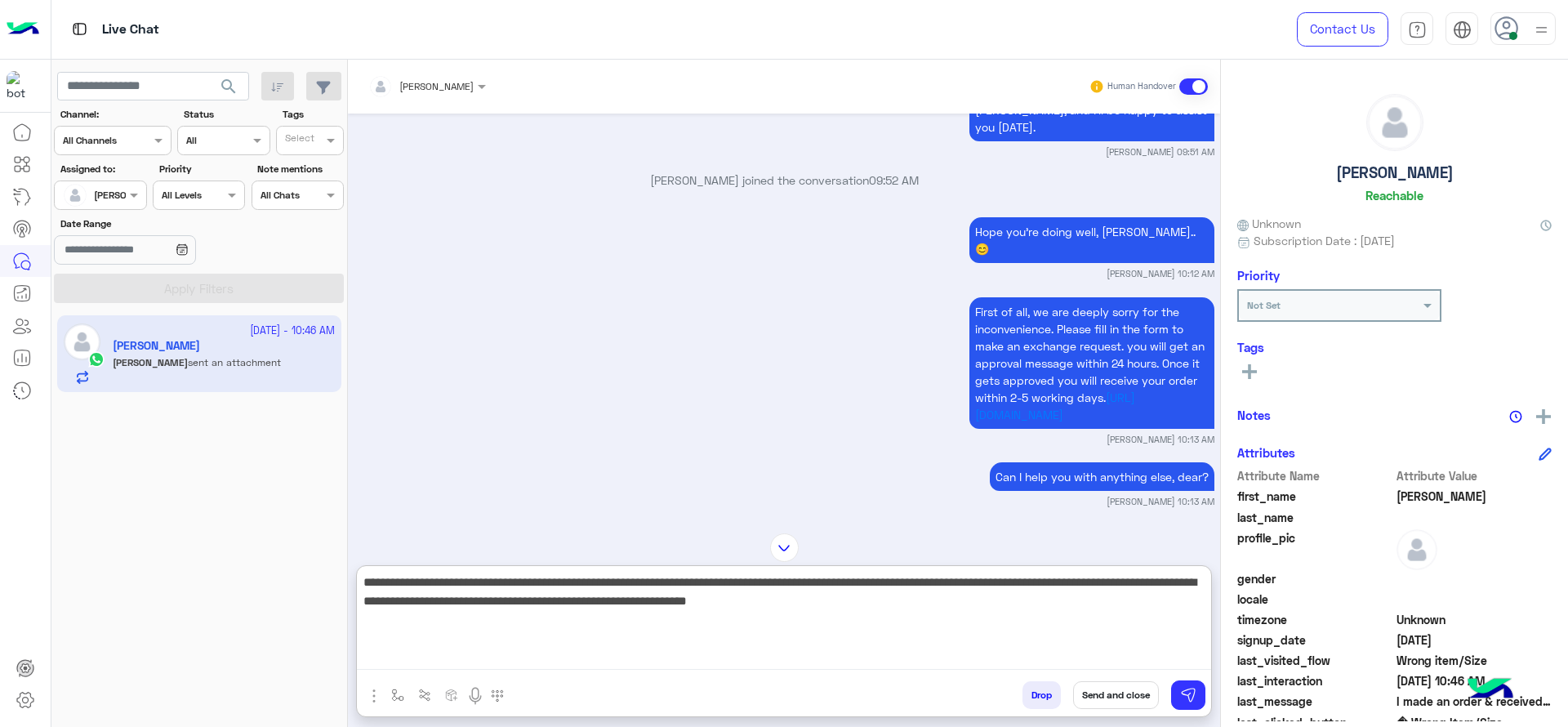
drag, startPoint x: 1016, startPoint y: 589, endPoint x: 1039, endPoint y: 622, distance: 40.2
click at [1039, 622] on textarea "**********" at bounding box center [784, 621] width 854 height 98
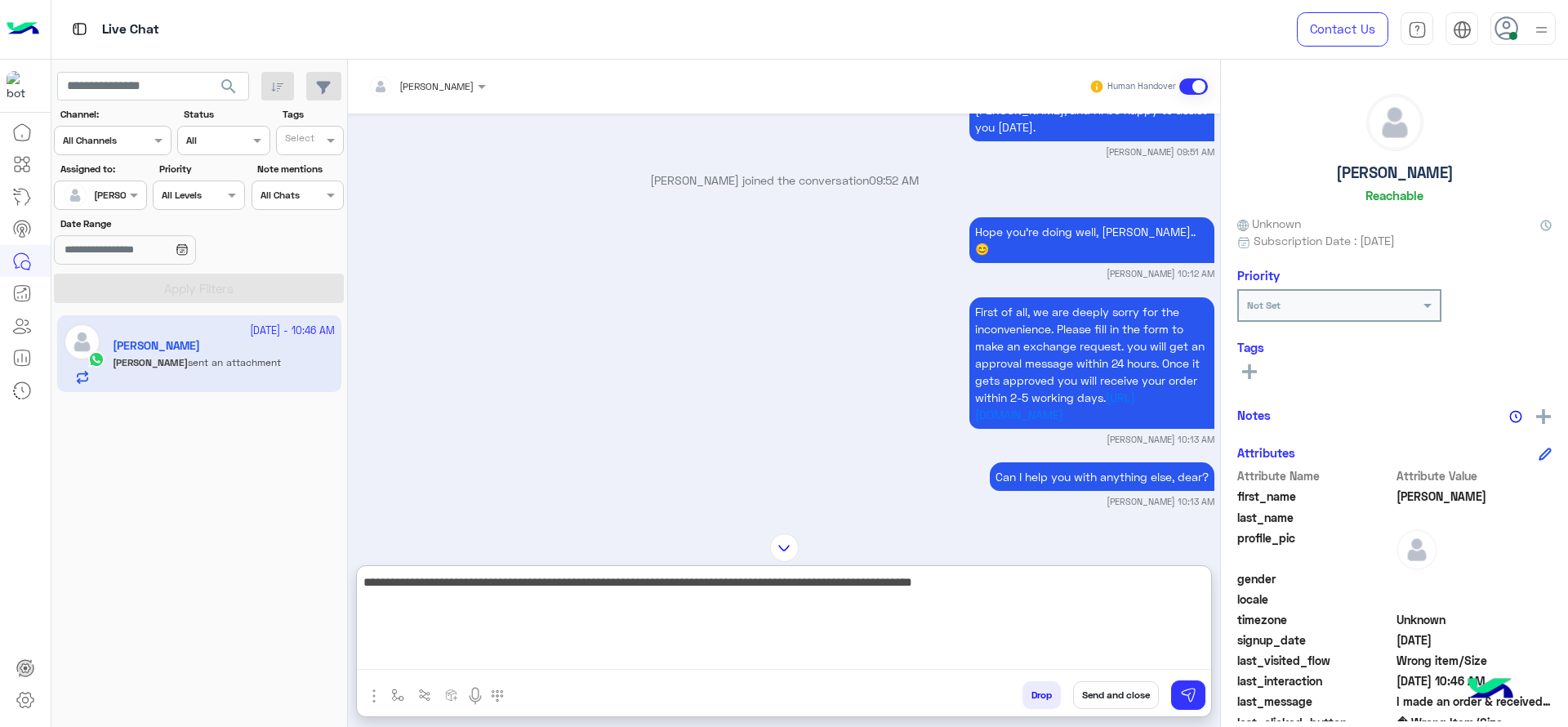
click at [851, 622] on textarea "**********" at bounding box center [784, 621] width 854 height 98
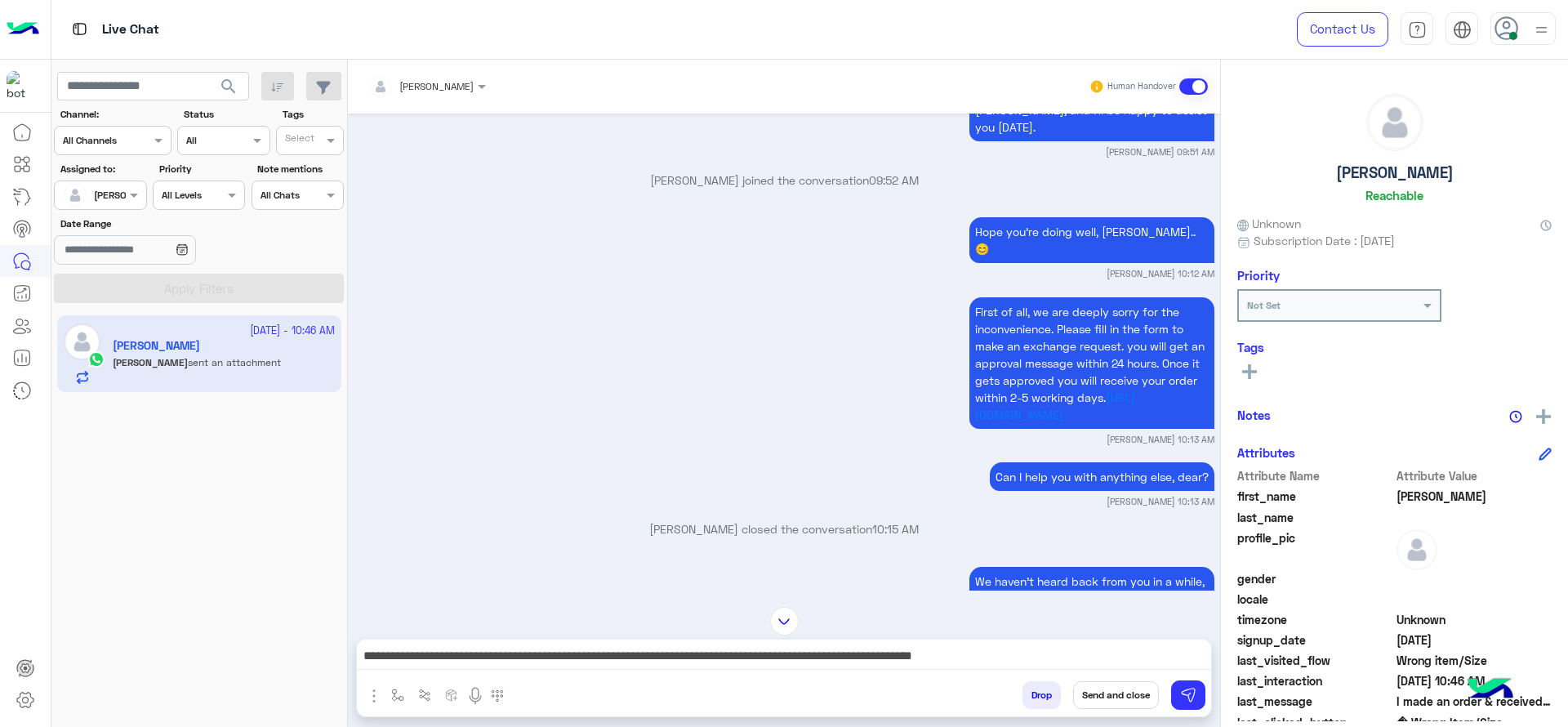
drag, startPoint x: 1143, startPoint y: 547, endPoint x: 1103, endPoint y: 607, distance: 72.1
click at [1103, 607] on div at bounding box center [783, 621] width 872 height 28
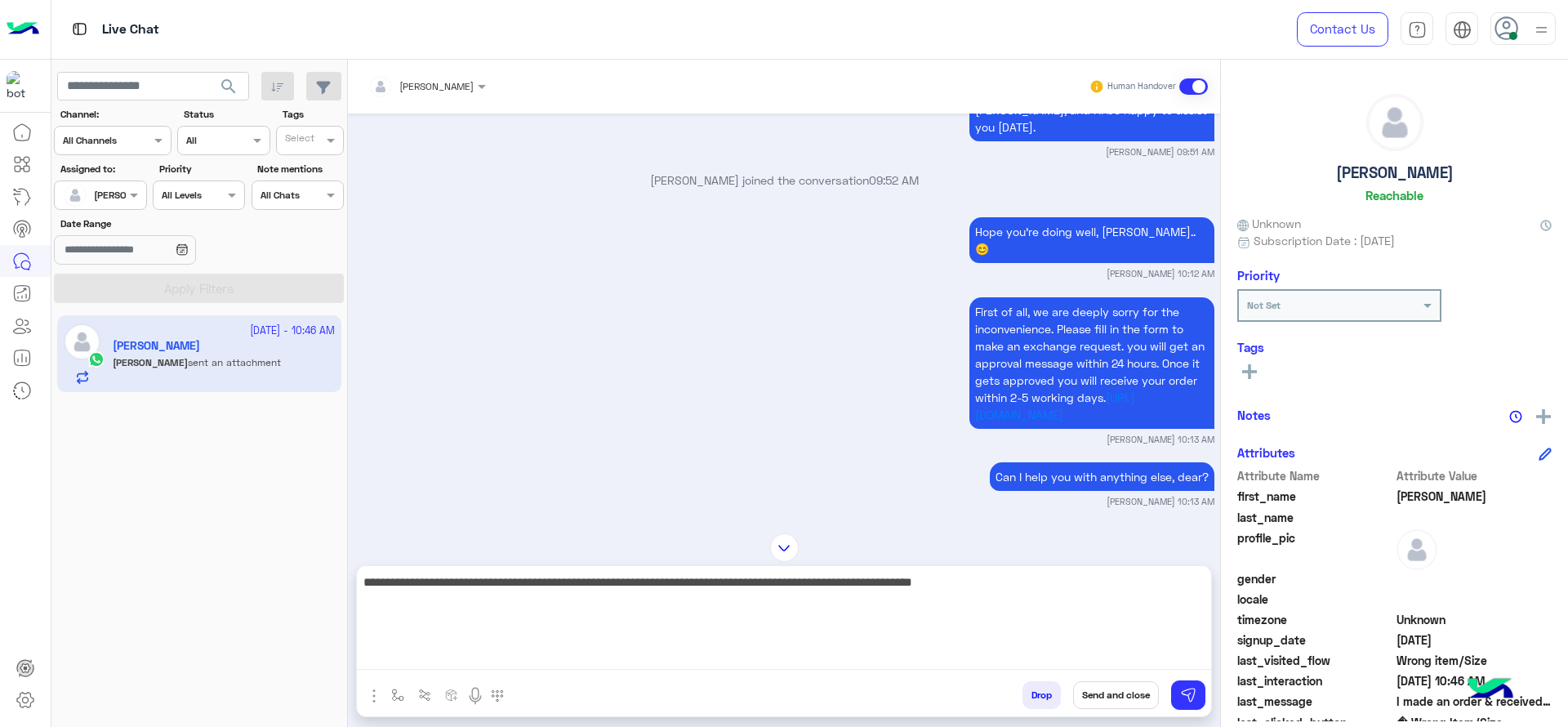
click at [1064, 647] on textarea "**********" at bounding box center [784, 621] width 854 height 98
type textarea "**********"
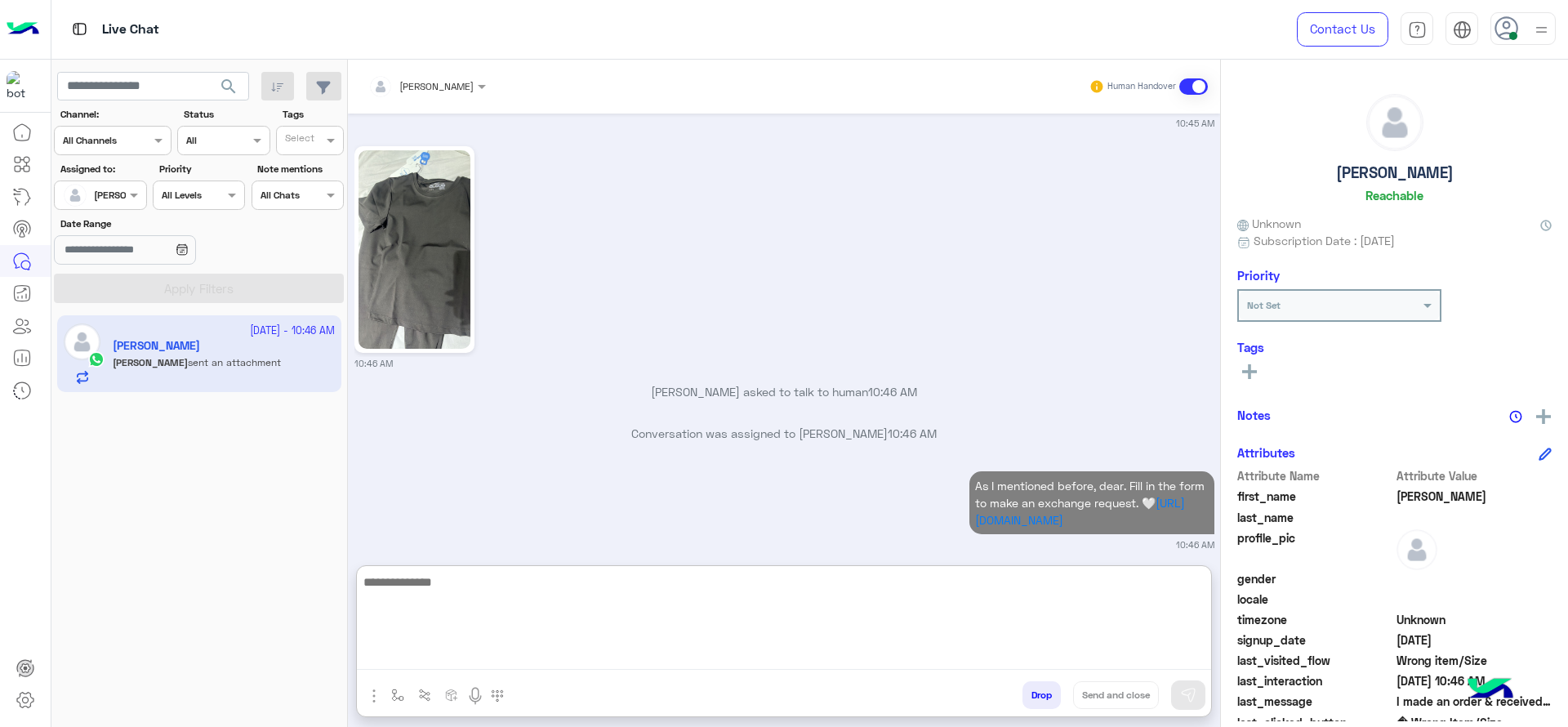
scroll to position [3974, 0]
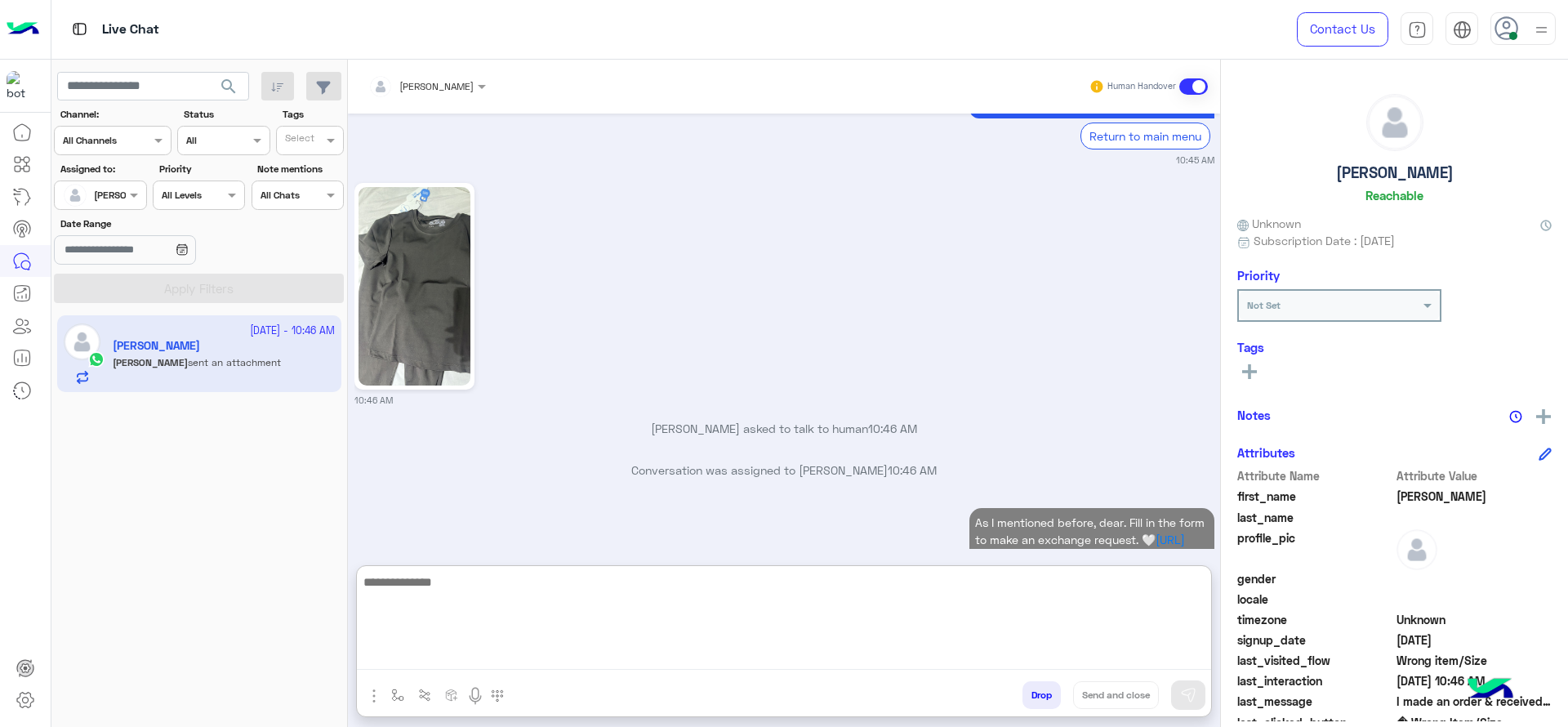
paste textarea "**********"
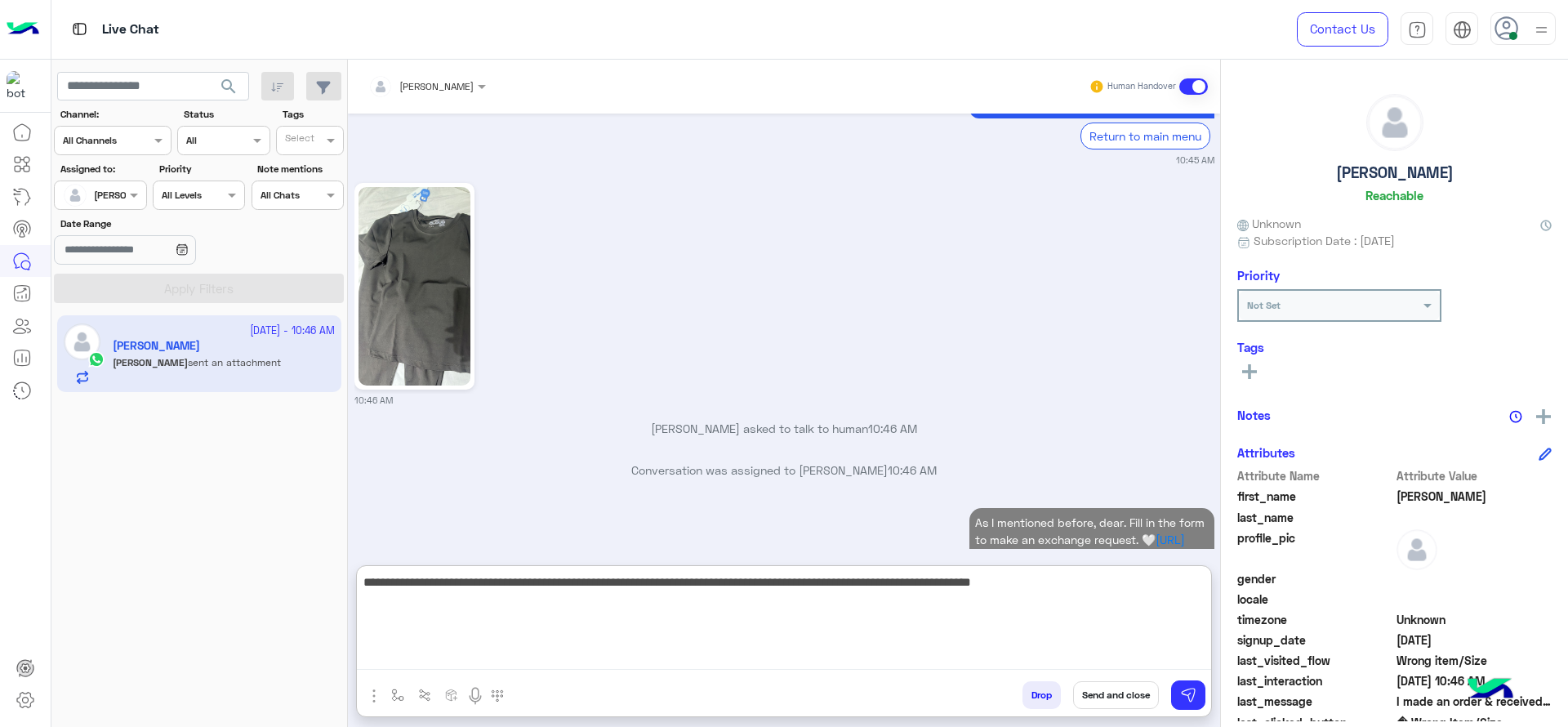
click at [367, 581] on textarea "**********" at bounding box center [784, 621] width 854 height 98
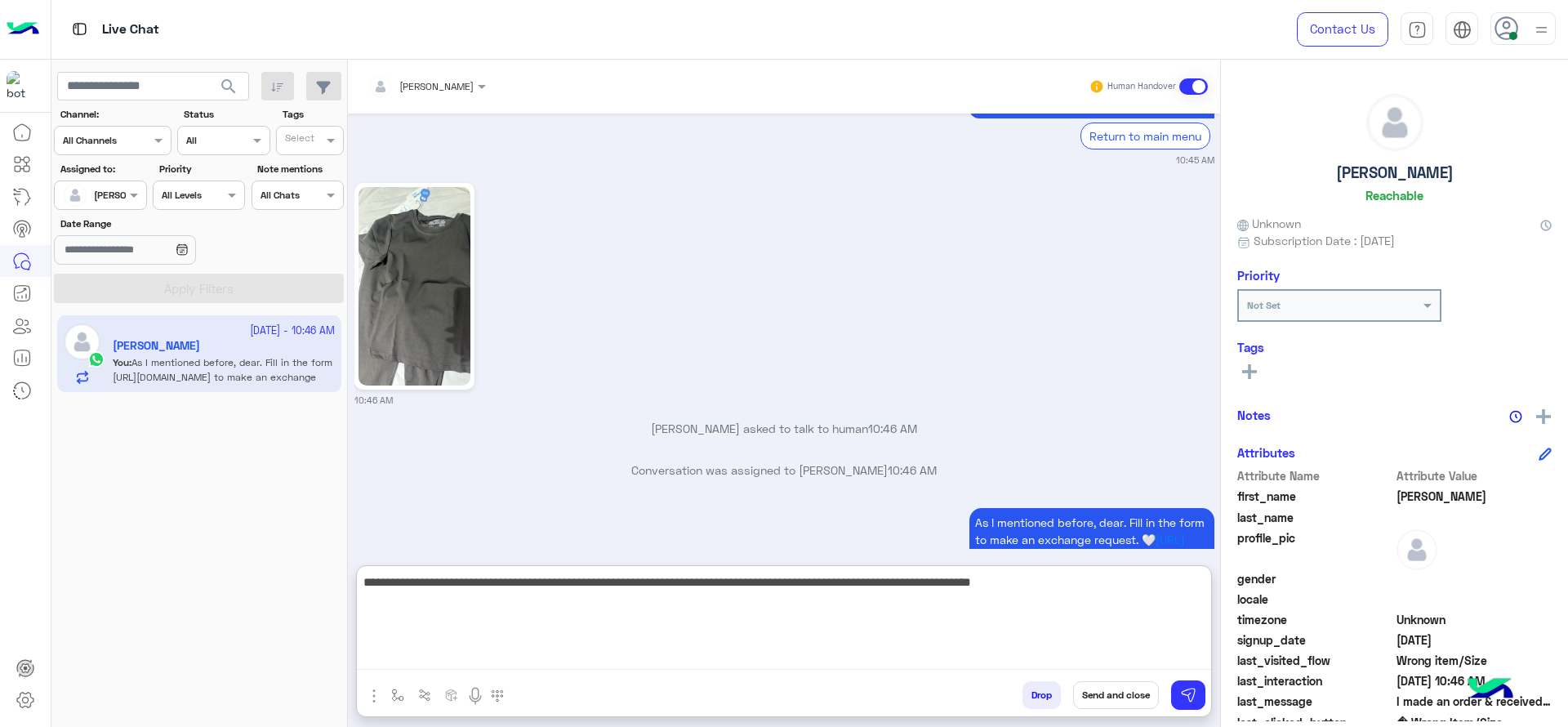
scroll to position [4016, 0]
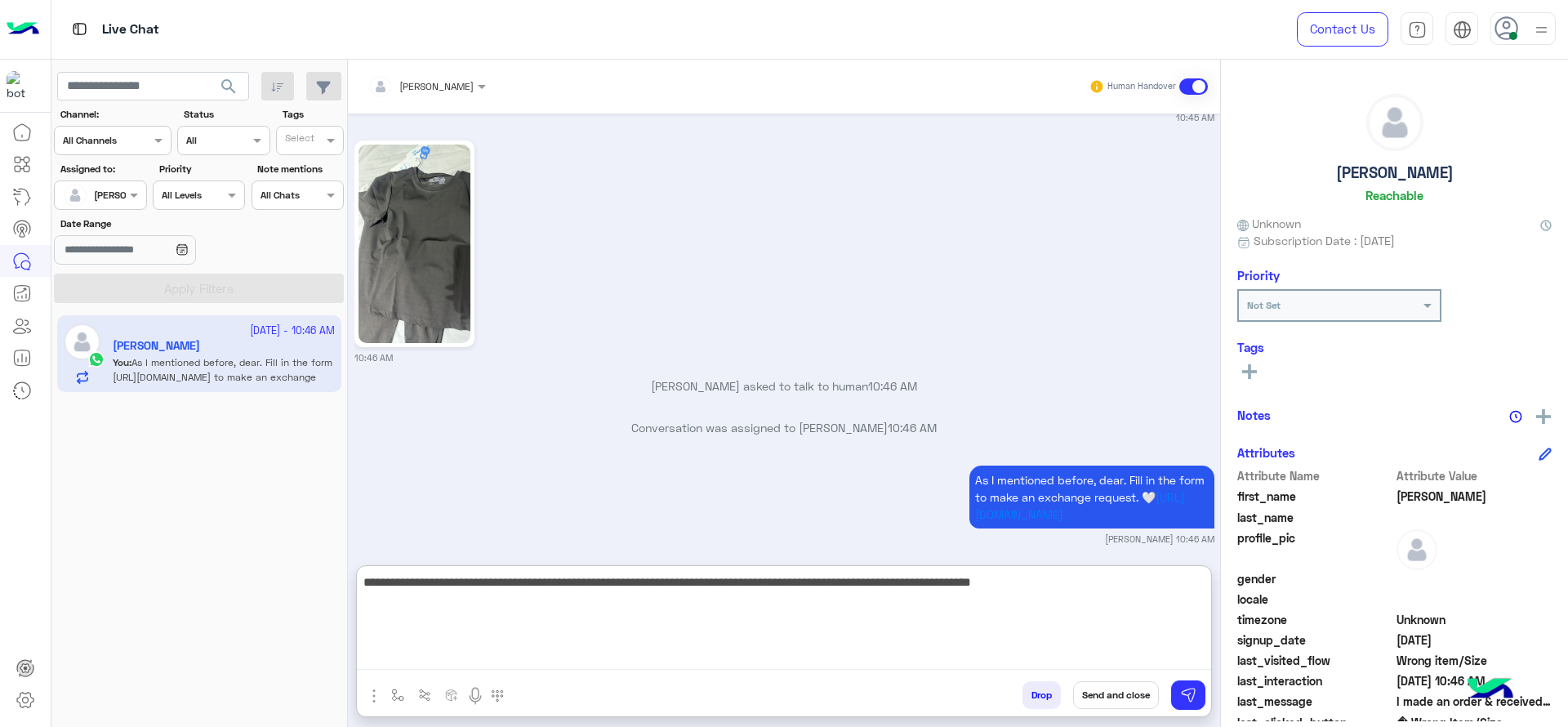
drag, startPoint x: 430, startPoint y: 582, endPoint x: 412, endPoint y: 582, distance: 18.0
click at [412, 582] on textarea "**********" at bounding box center [784, 621] width 854 height 98
click at [680, 584] on textarea "**********" at bounding box center [784, 621] width 854 height 98
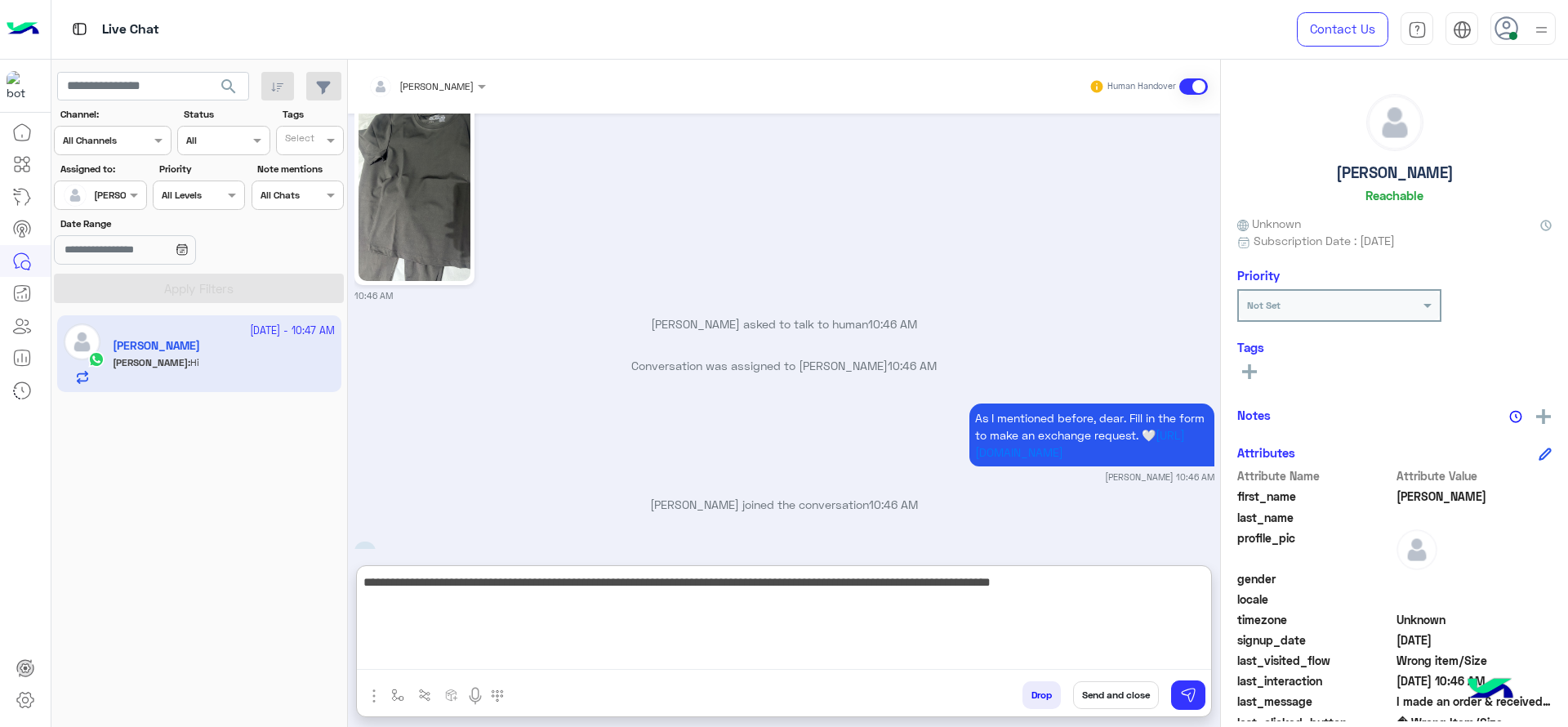
click at [1123, 612] on textarea "**********" at bounding box center [784, 621] width 854 height 98
type textarea "**********"
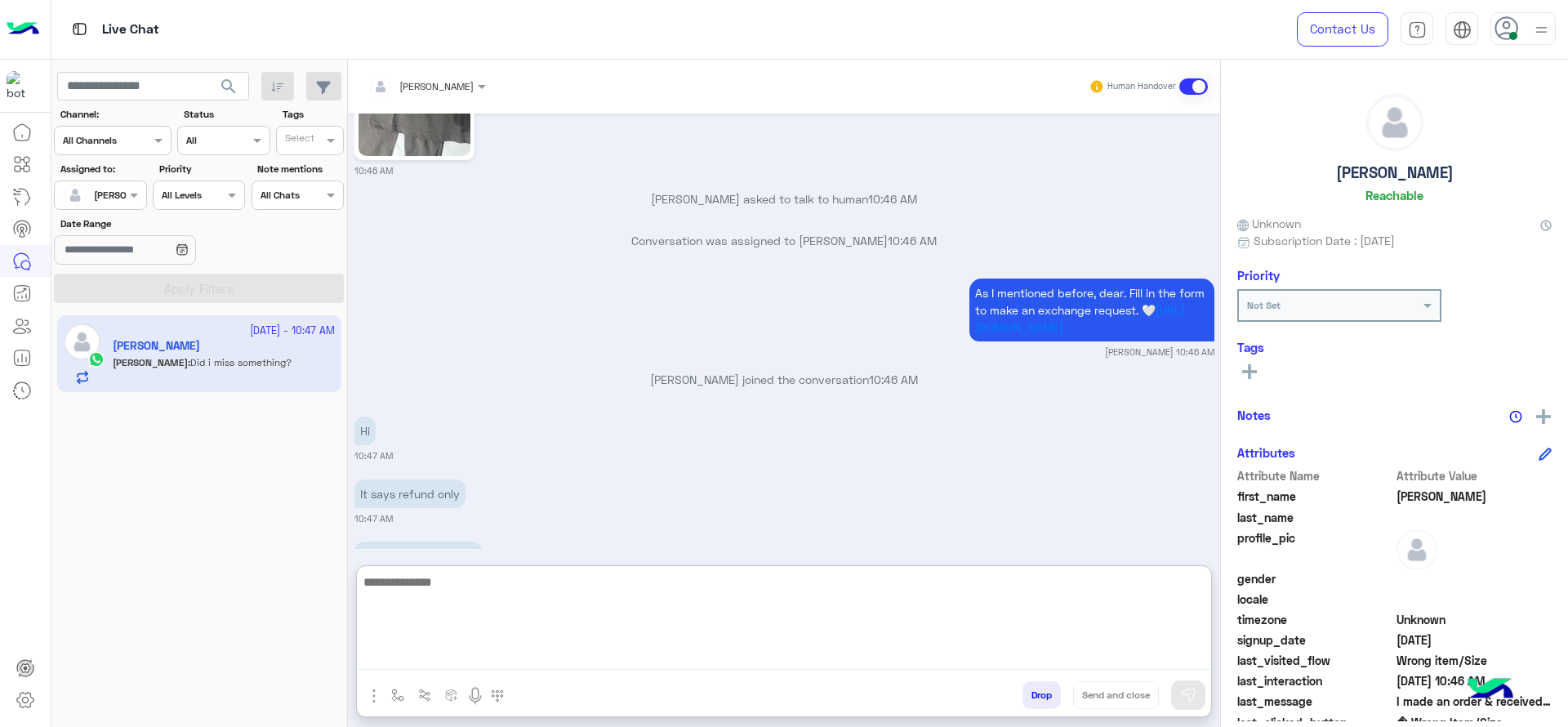
scroll to position [4264, 0]
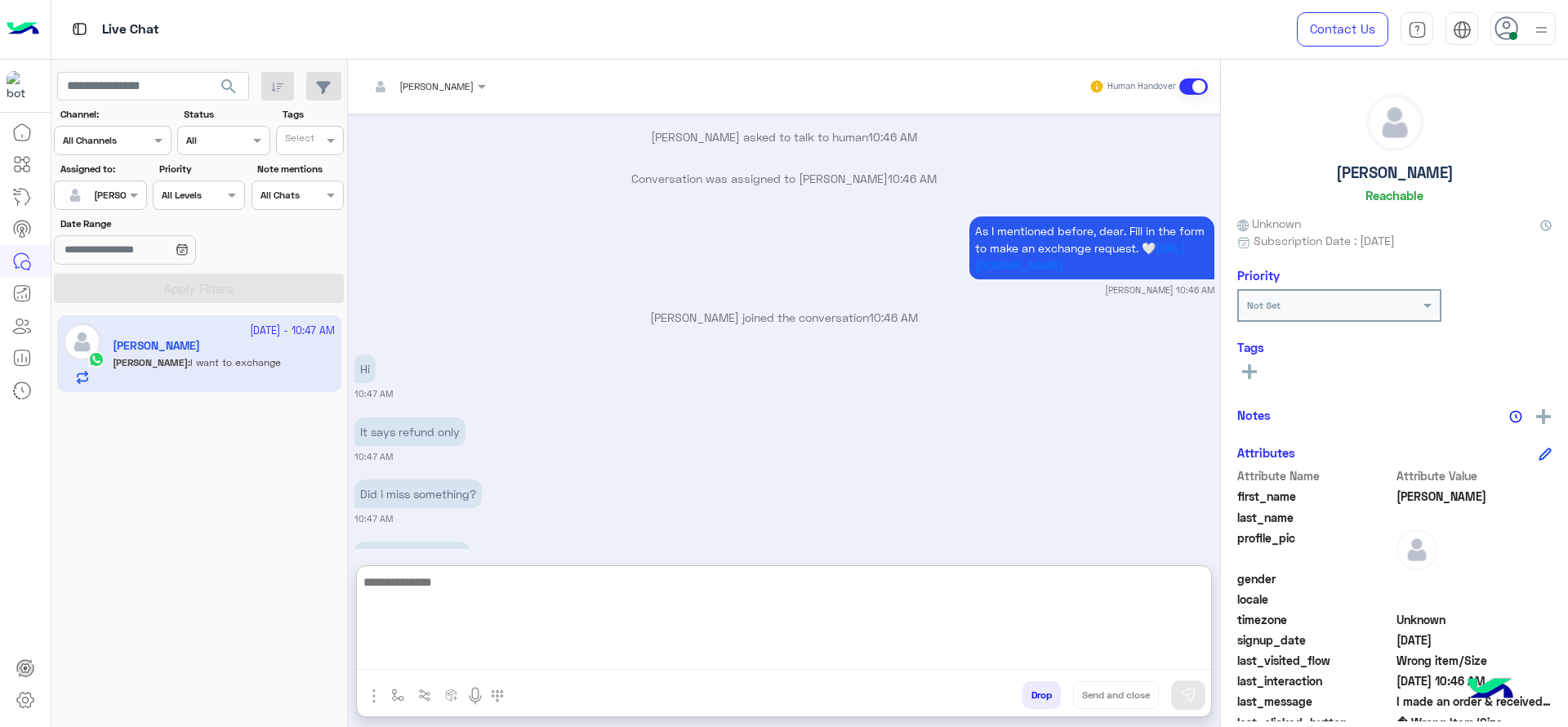
type textarea "*"
type textarea "**********"
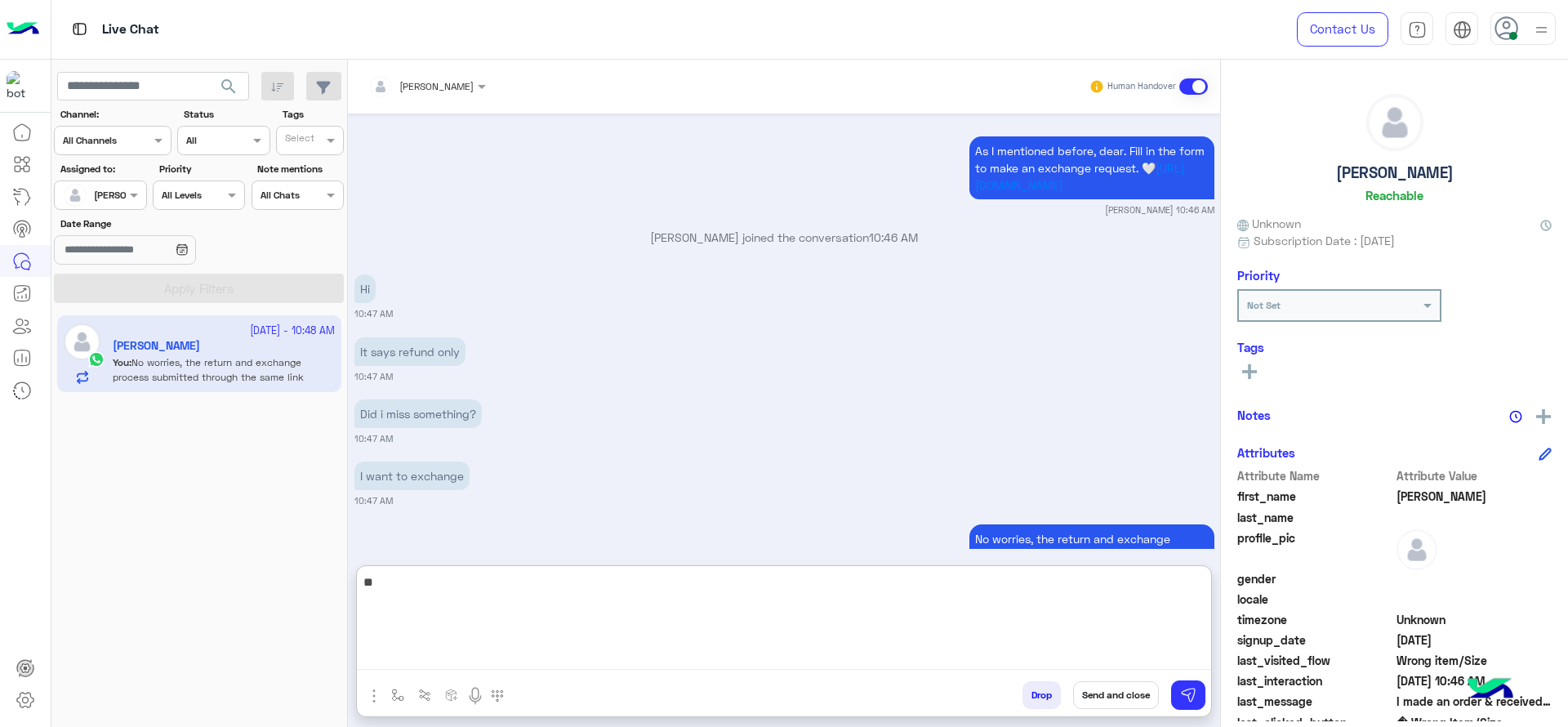
type textarea "*"
click at [567, 573] on textarea "**********" at bounding box center [784, 621] width 854 height 98
click at [605, 640] on textarea "**********" at bounding box center [784, 621] width 854 height 98
type textarea "**********"
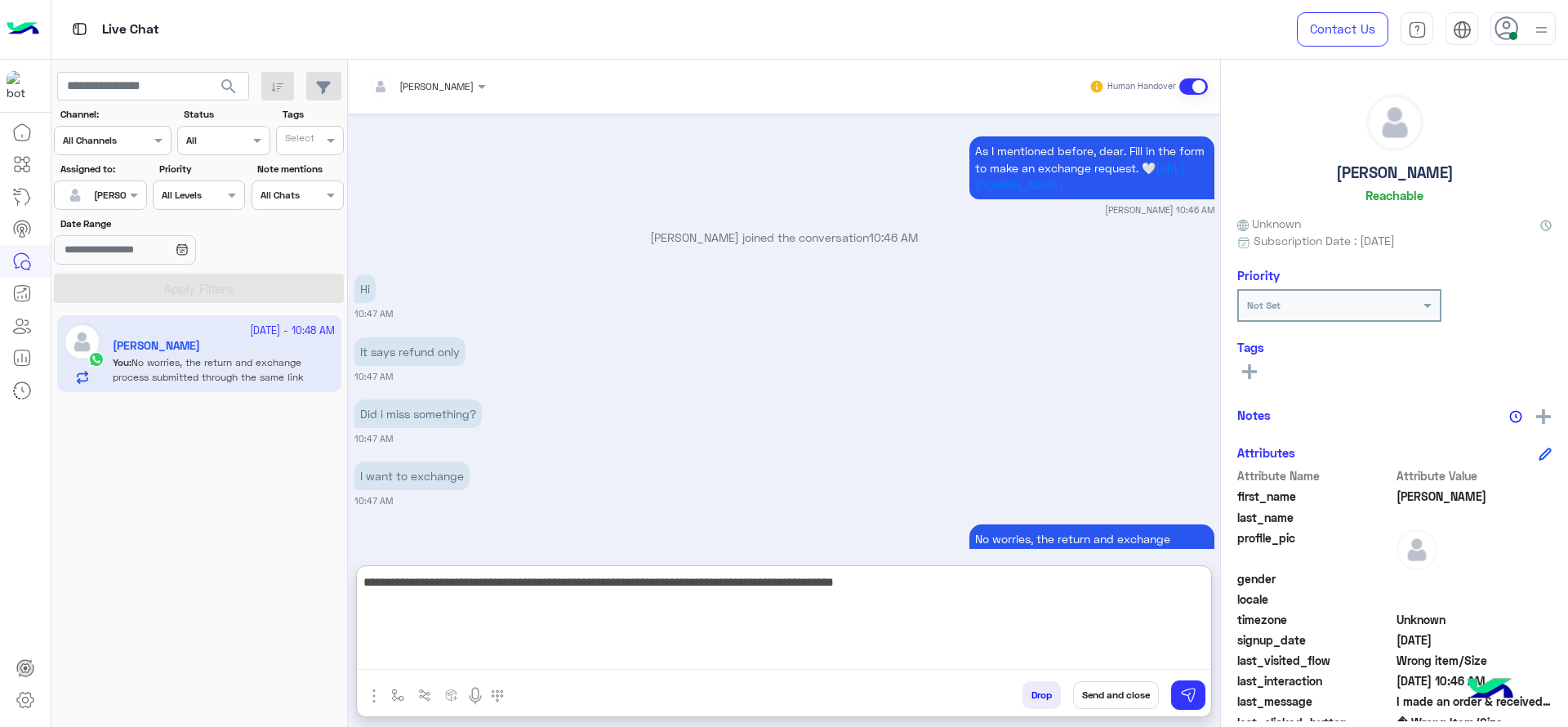
click at [737, 612] on textarea "**********" at bounding box center [784, 621] width 854 height 98
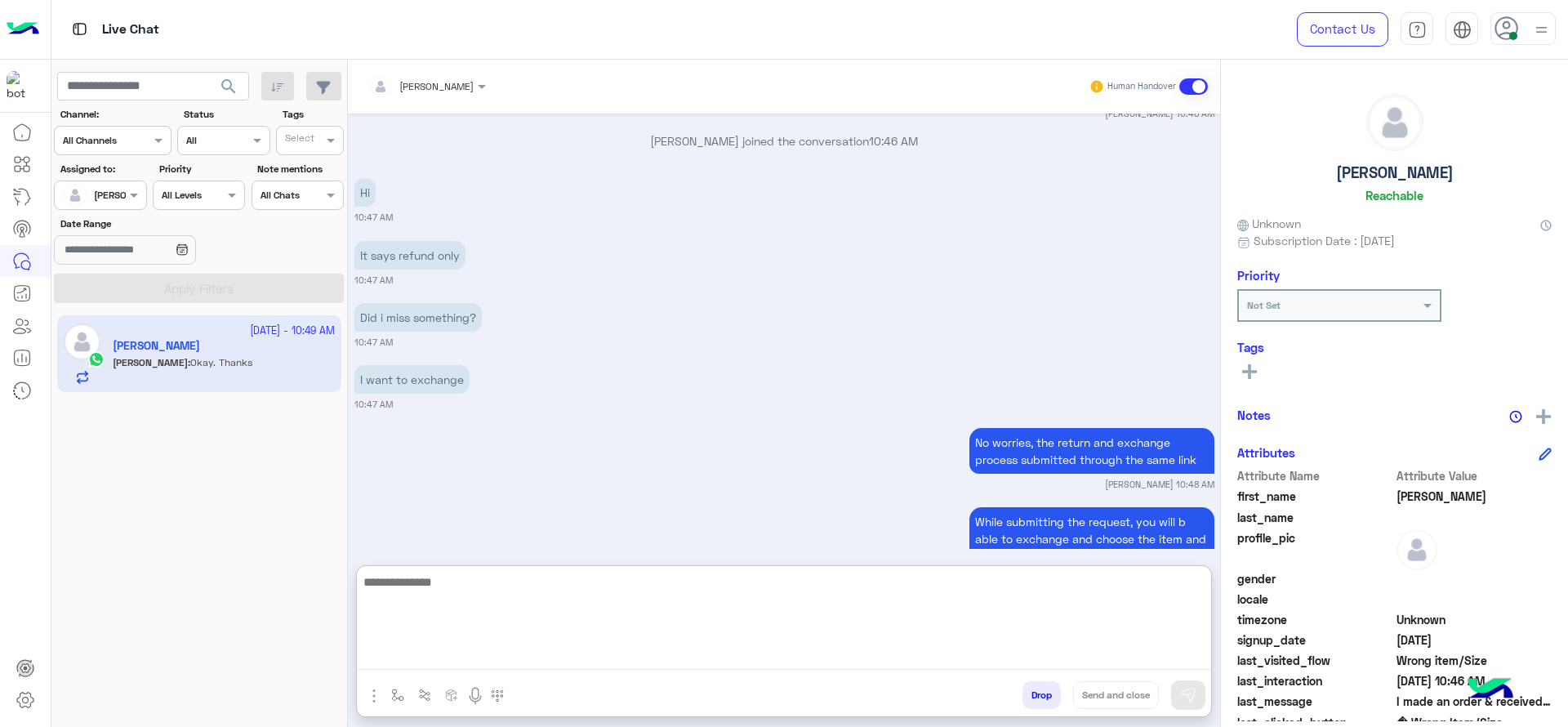
scroll to position [4503, 0]
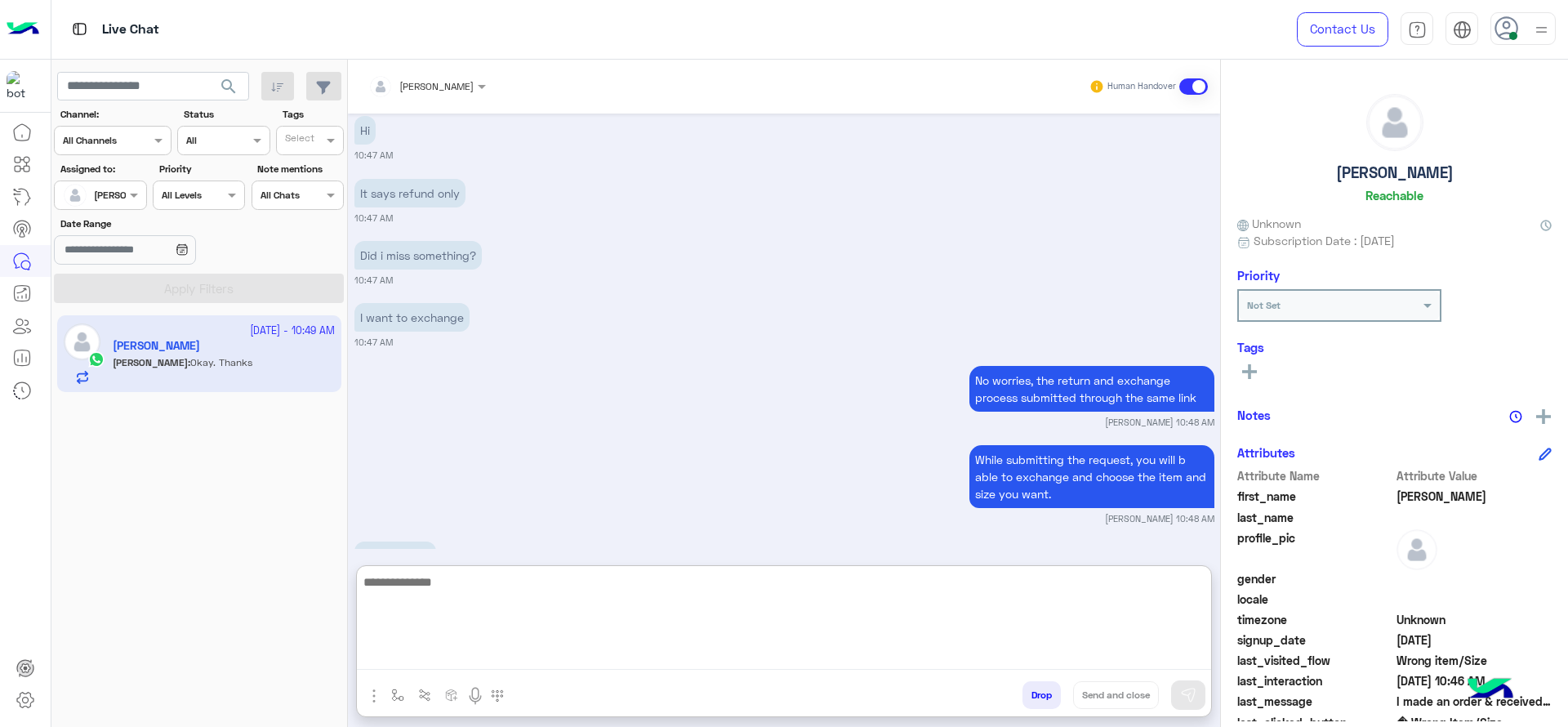
click at [613, 592] on textarea at bounding box center [784, 621] width 854 height 98
paste textarea "**********"
click at [577, 600] on textarea "**********" at bounding box center [784, 621] width 854 height 98
type textarea "**********"
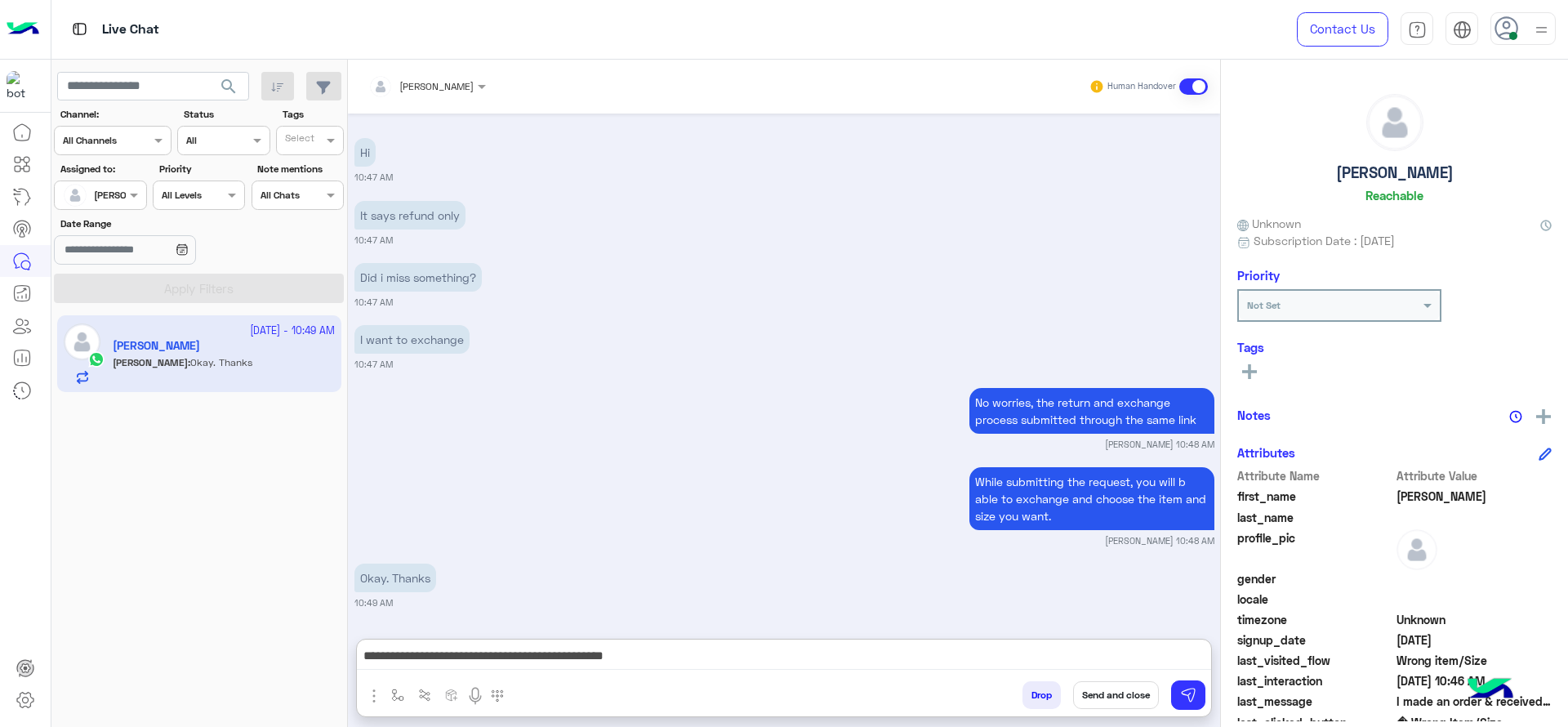
click at [1111, 689] on button "Send and close" at bounding box center [1116, 695] width 86 height 27
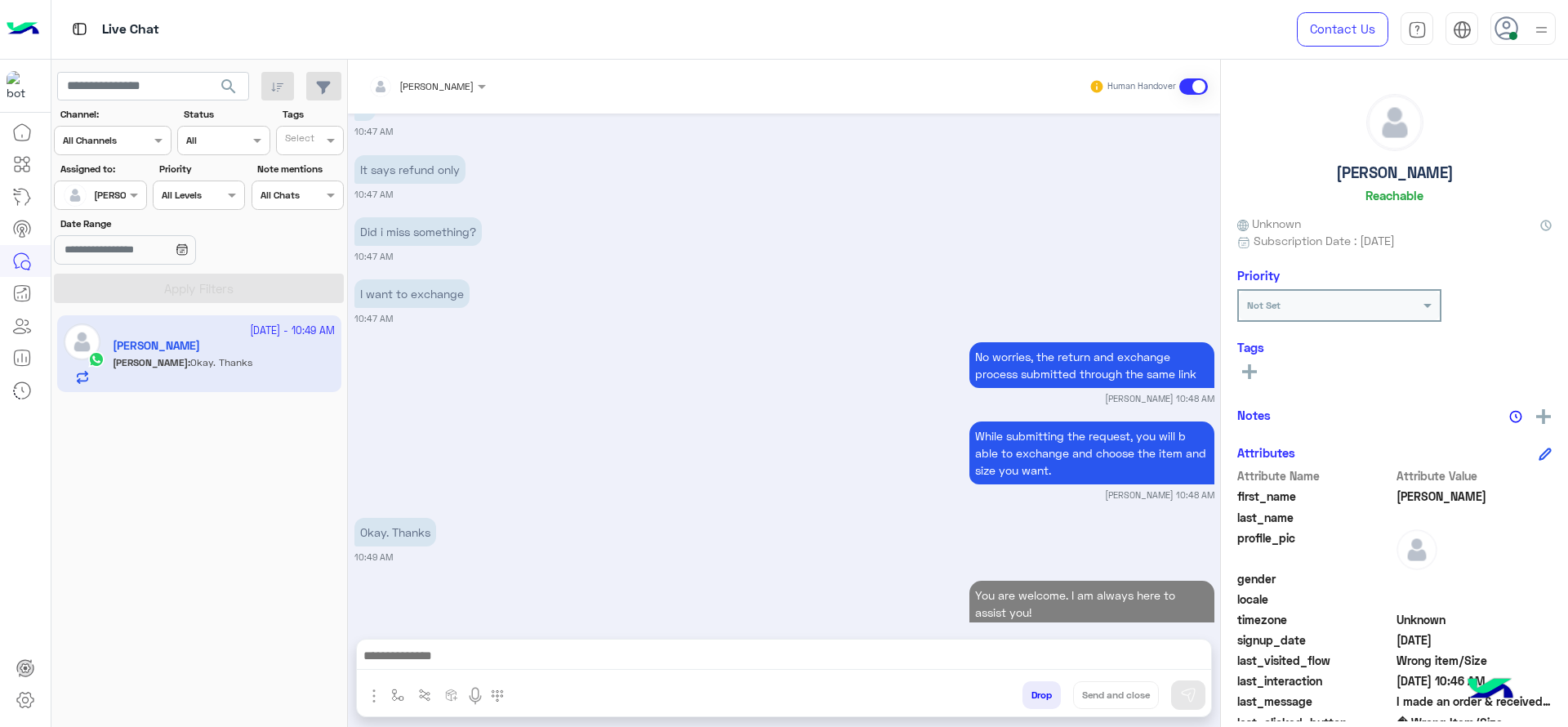
scroll to position [4569, 0]
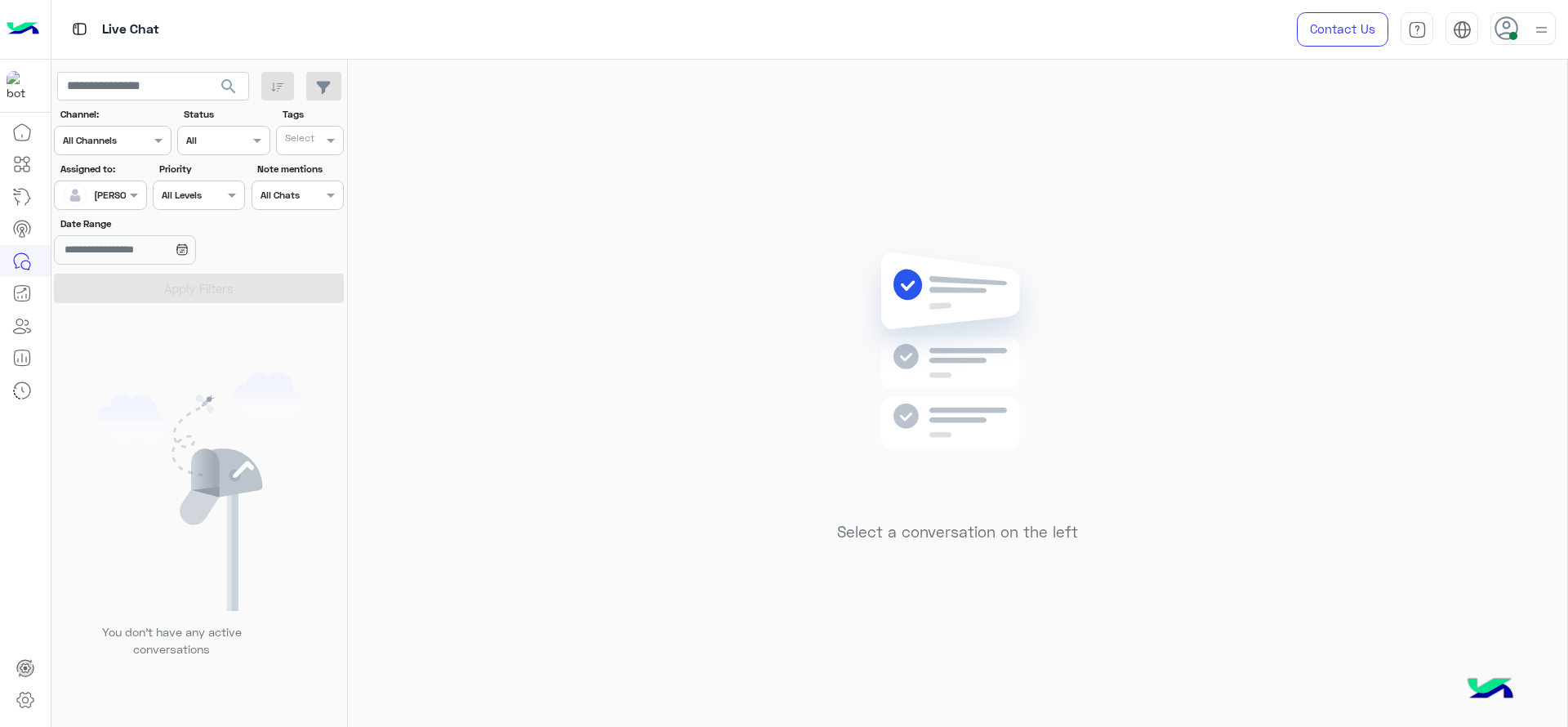
click at [145, 181] on ng-select "Assigned on Jana Aboelseoud" at bounding box center [100, 195] width 93 height 29
click at [133, 190] on span at bounding box center [136, 195] width 21 height 18
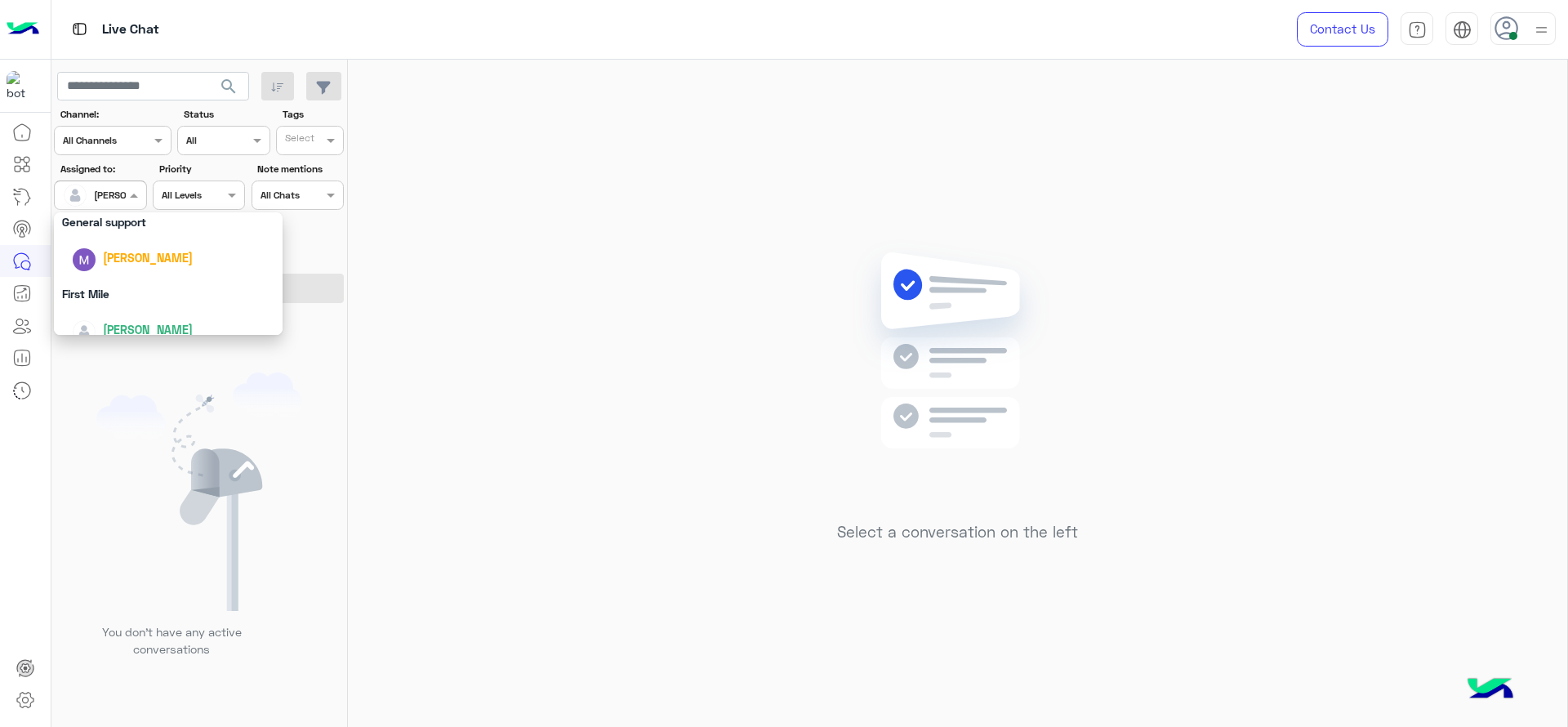
scroll to position [306, 0]
click at [116, 285] on div "First Mile" at bounding box center [168, 292] width 228 height 30
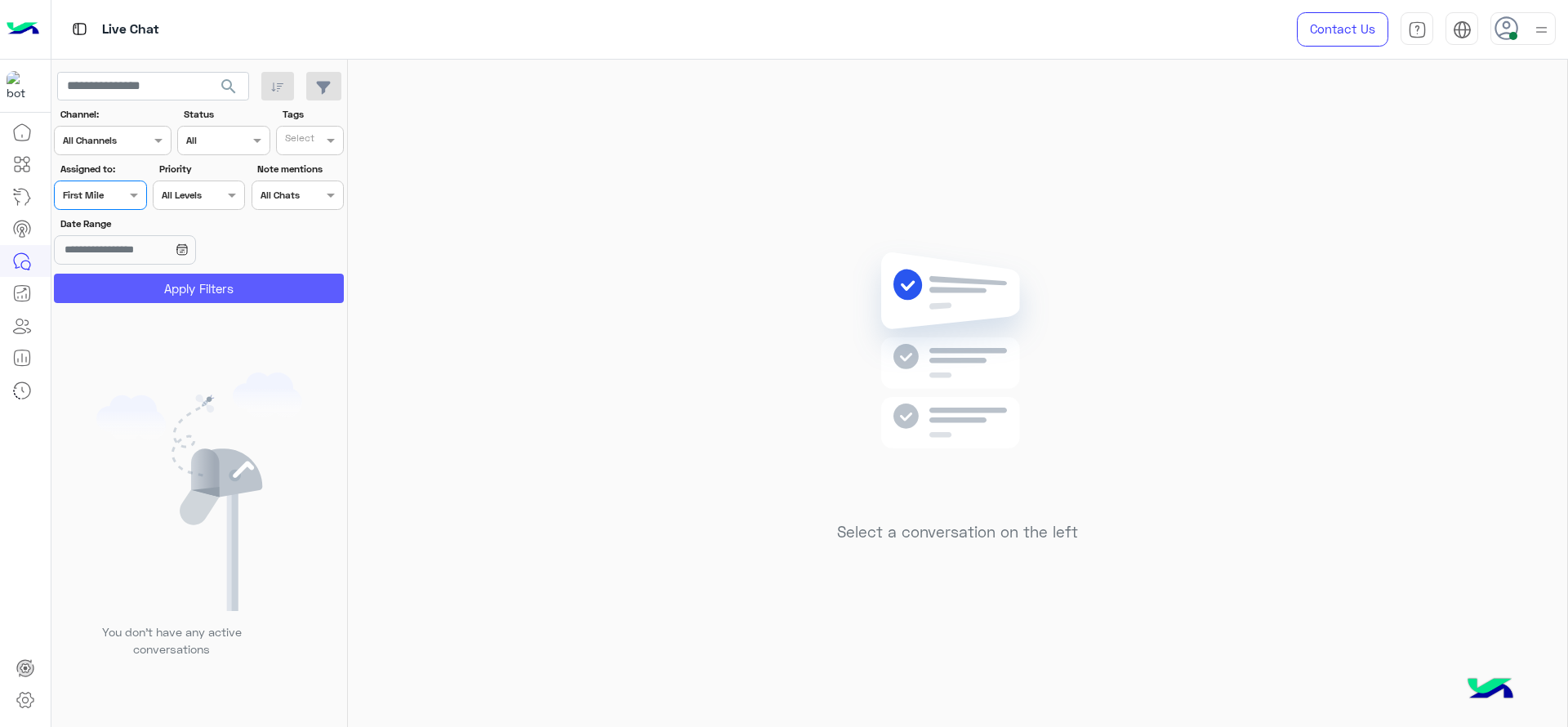
click at [116, 285] on button "Apply Filters" at bounding box center [198, 288] width 290 height 29
click at [103, 197] on div at bounding box center [100, 193] width 91 height 16
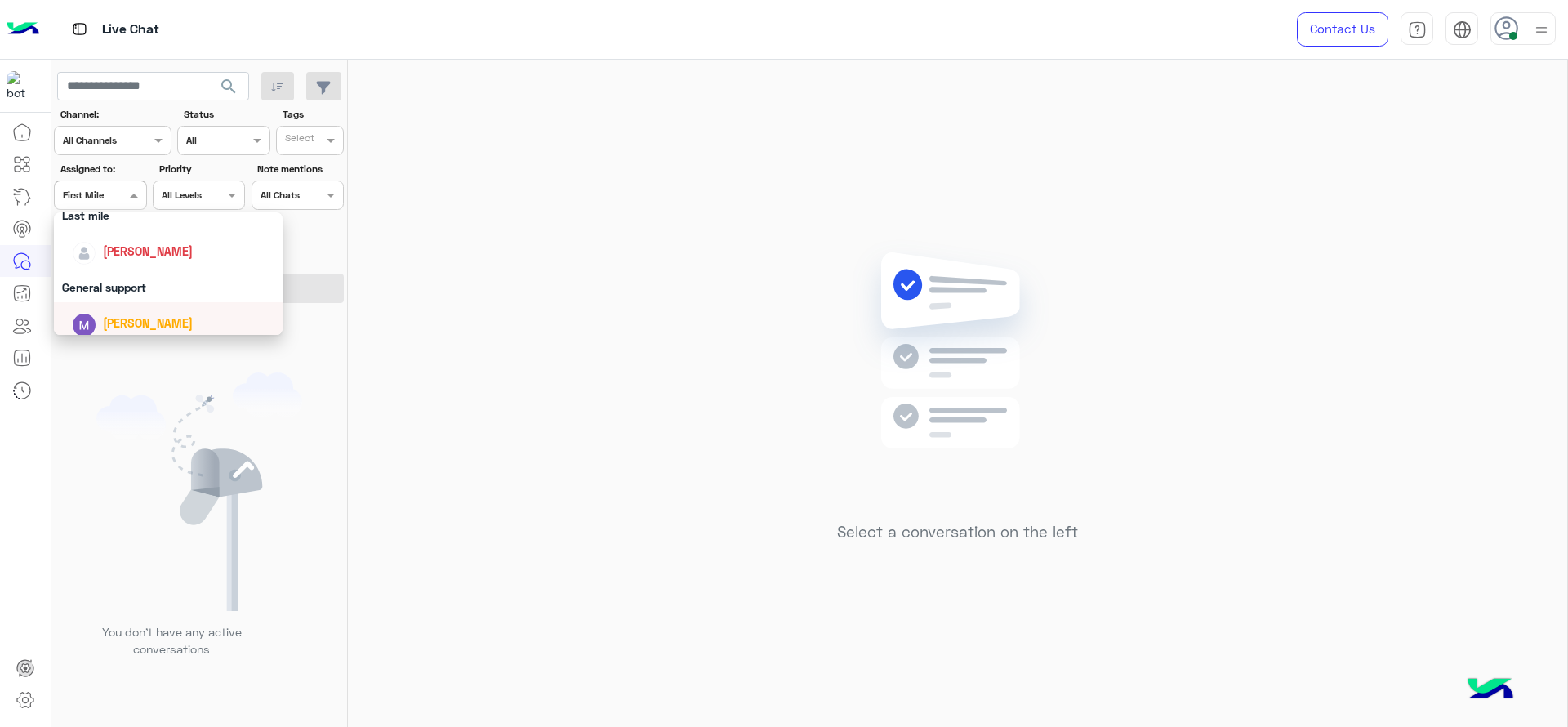
scroll to position [238, 0]
click at [115, 247] on span "[PERSON_NAME]" at bounding box center [147, 252] width 90 height 14
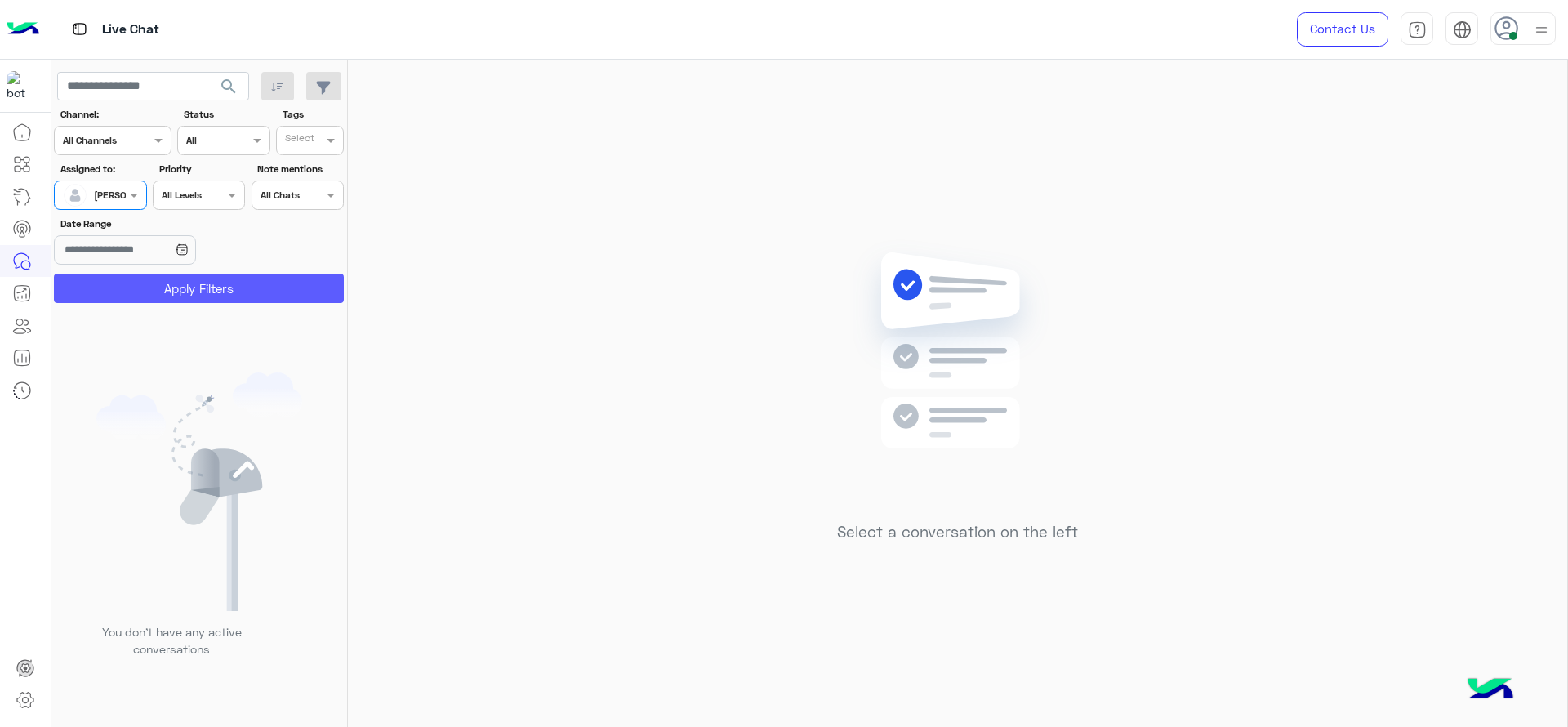
click at [132, 277] on button "Apply Filters" at bounding box center [198, 288] width 290 height 29
click at [103, 207] on div "[PERSON_NAME]" at bounding box center [94, 194] width 62 height 32
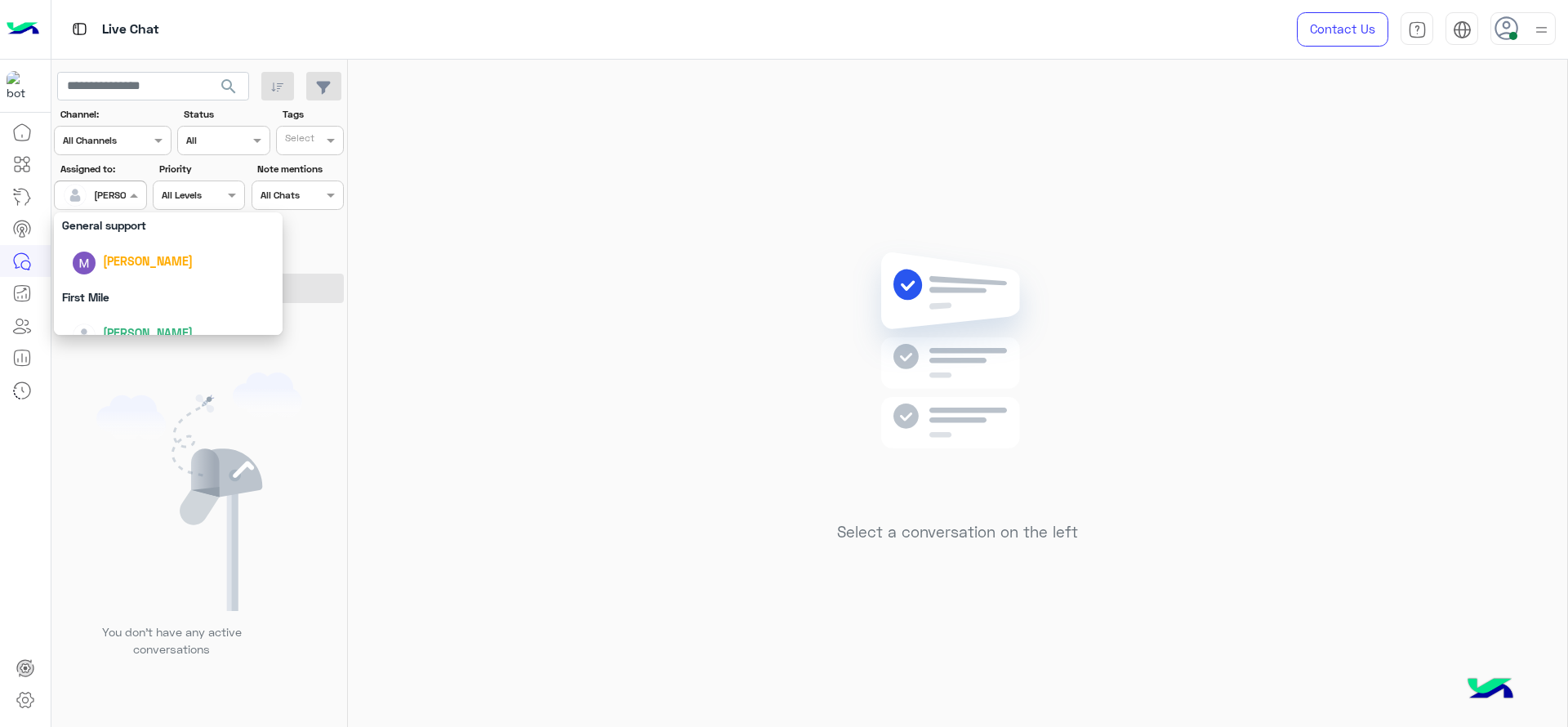
scroll to position [320, 0]
click at [133, 282] on div "First Mile" at bounding box center [168, 277] width 228 height 30
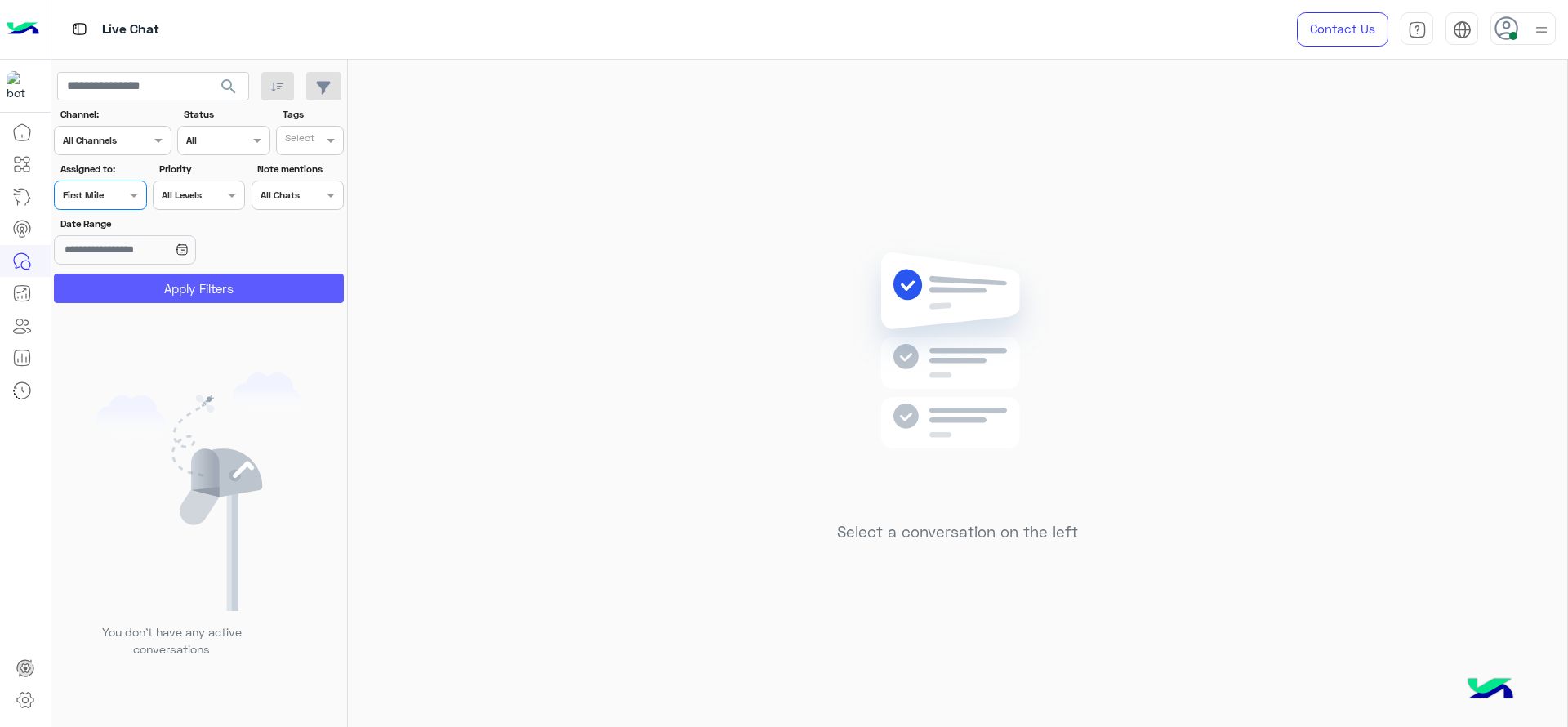
click at [133, 282] on button "Apply Filters" at bounding box center [198, 288] width 290 height 29
click at [122, 196] on div at bounding box center [100, 193] width 91 height 16
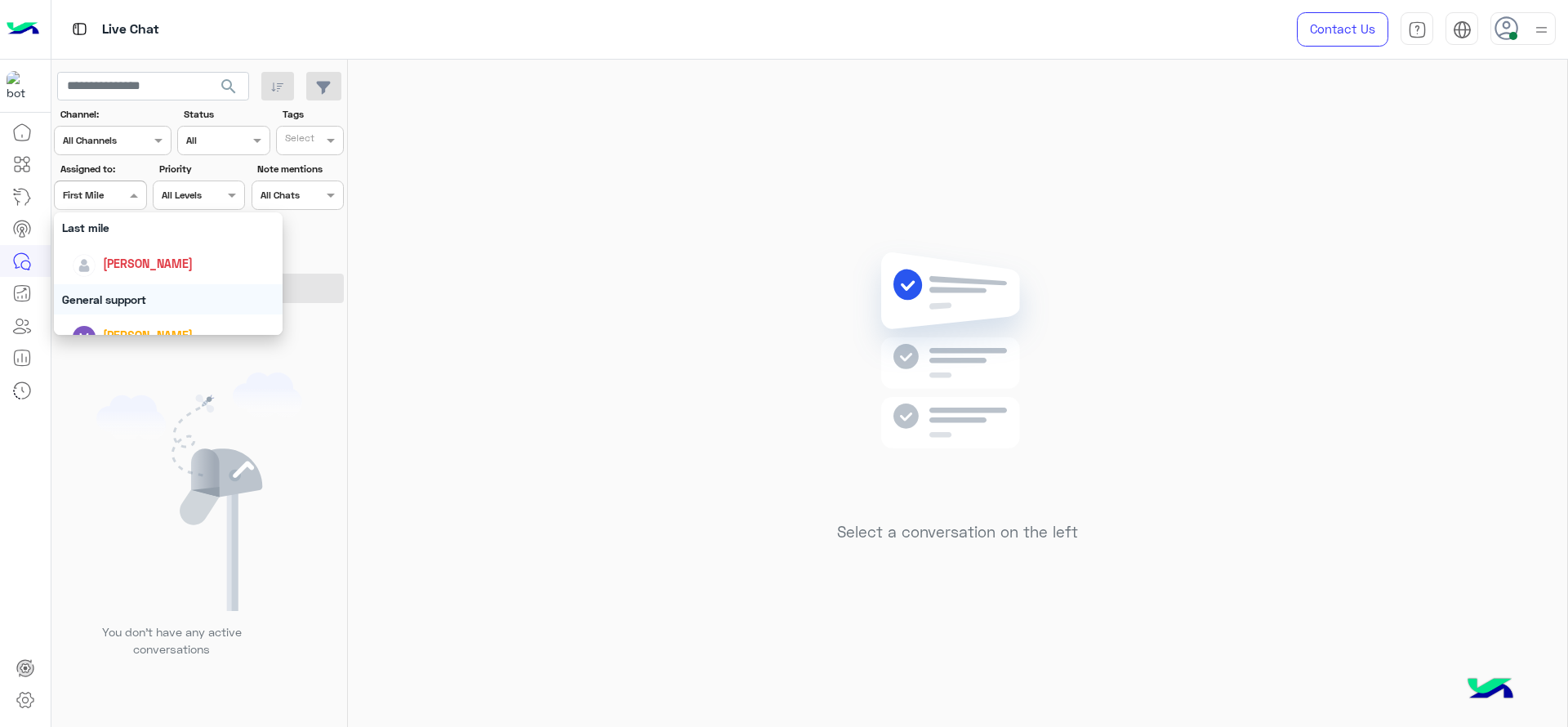
scroll to position [224, 0]
click at [131, 277] on div "[PERSON_NAME]" at bounding box center [173, 265] width 202 height 28
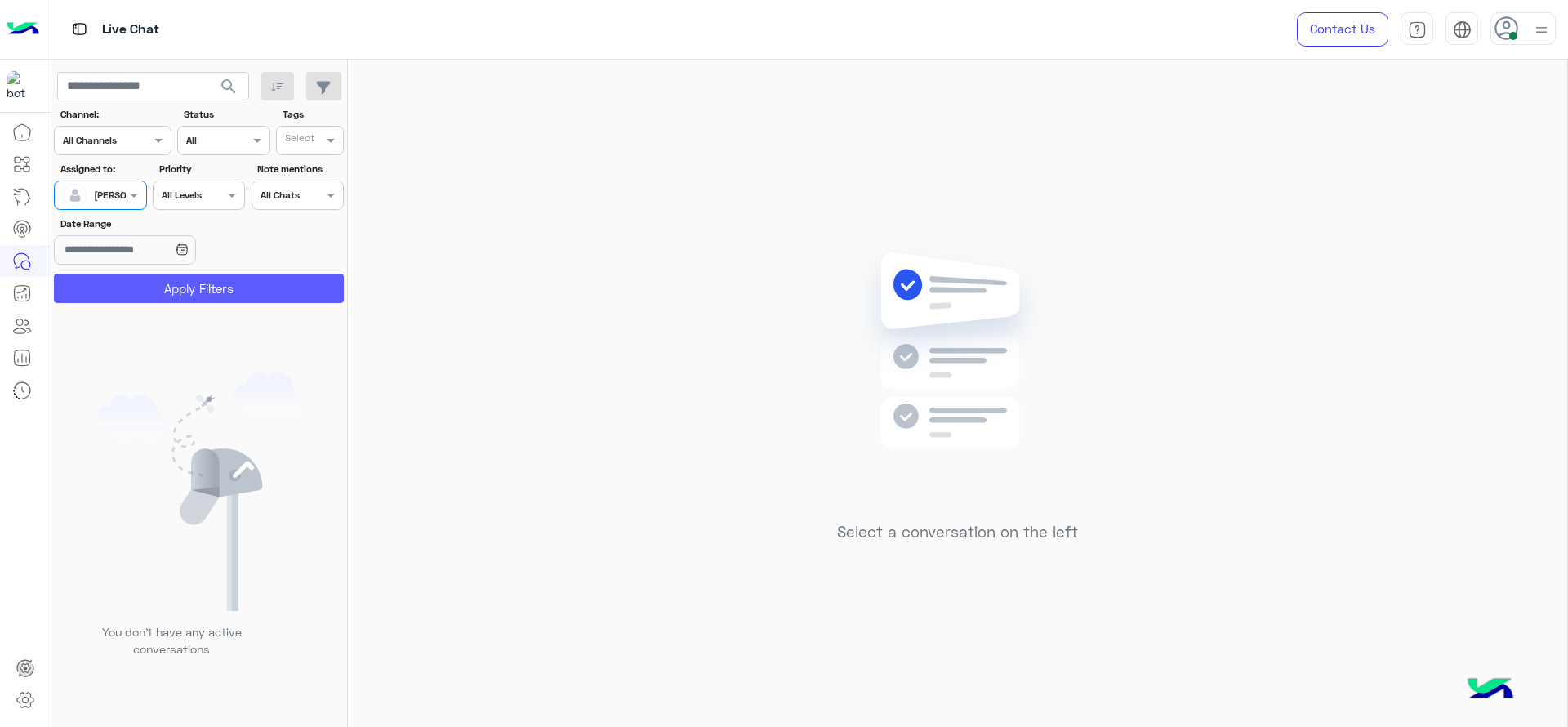
click at [131, 277] on button "Apply Filters" at bounding box center [198, 288] width 290 height 29
click at [433, 197] on div "Select a conversation on the left" at bounding box center [957, 396] width 1219 height 673
click at [98, 181] on div "[PERSON_NAME]" at bounding box center [94, 194] width 62 height 32
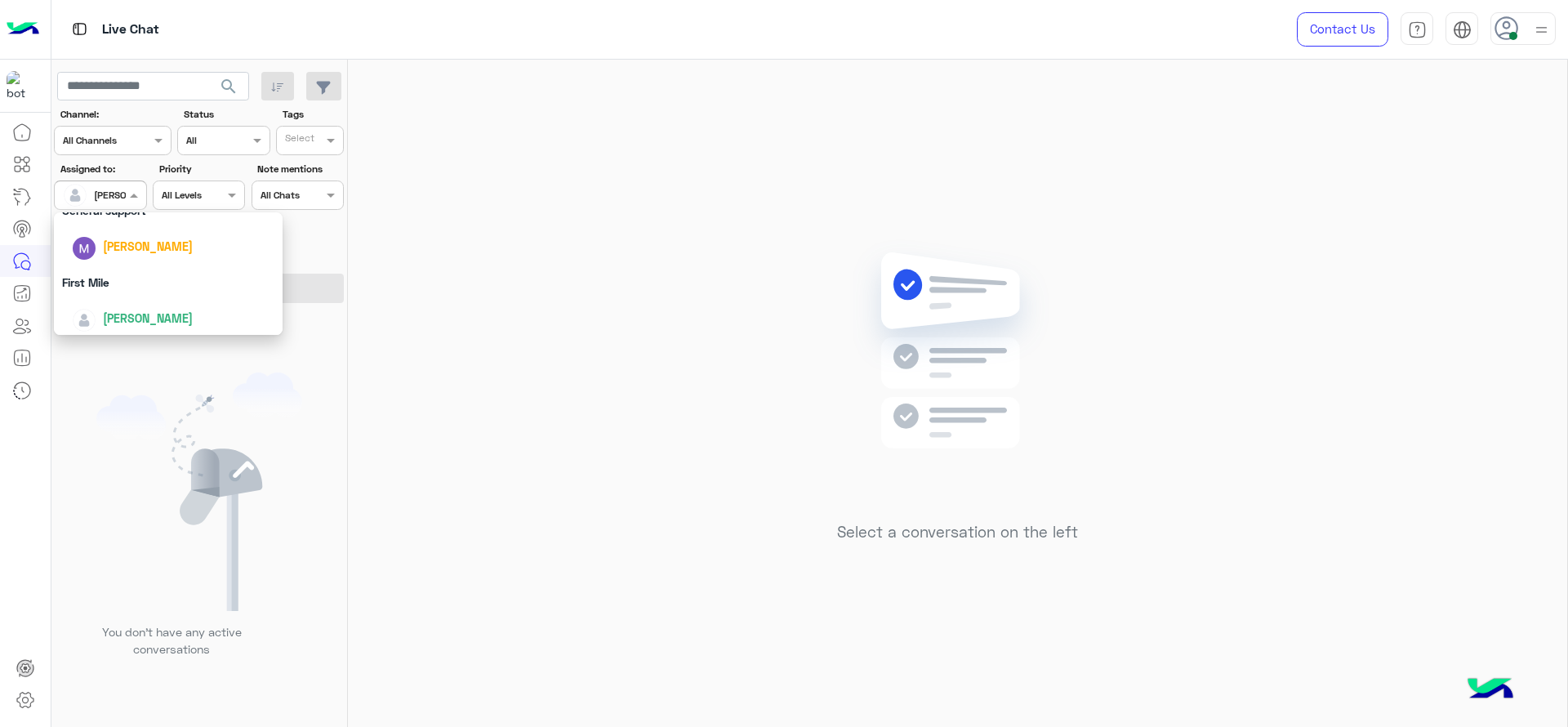
scroll to position [320, 0]
click at [104, 278] on div "First Mile" at bounding box center [168, 277] width 228 height 30
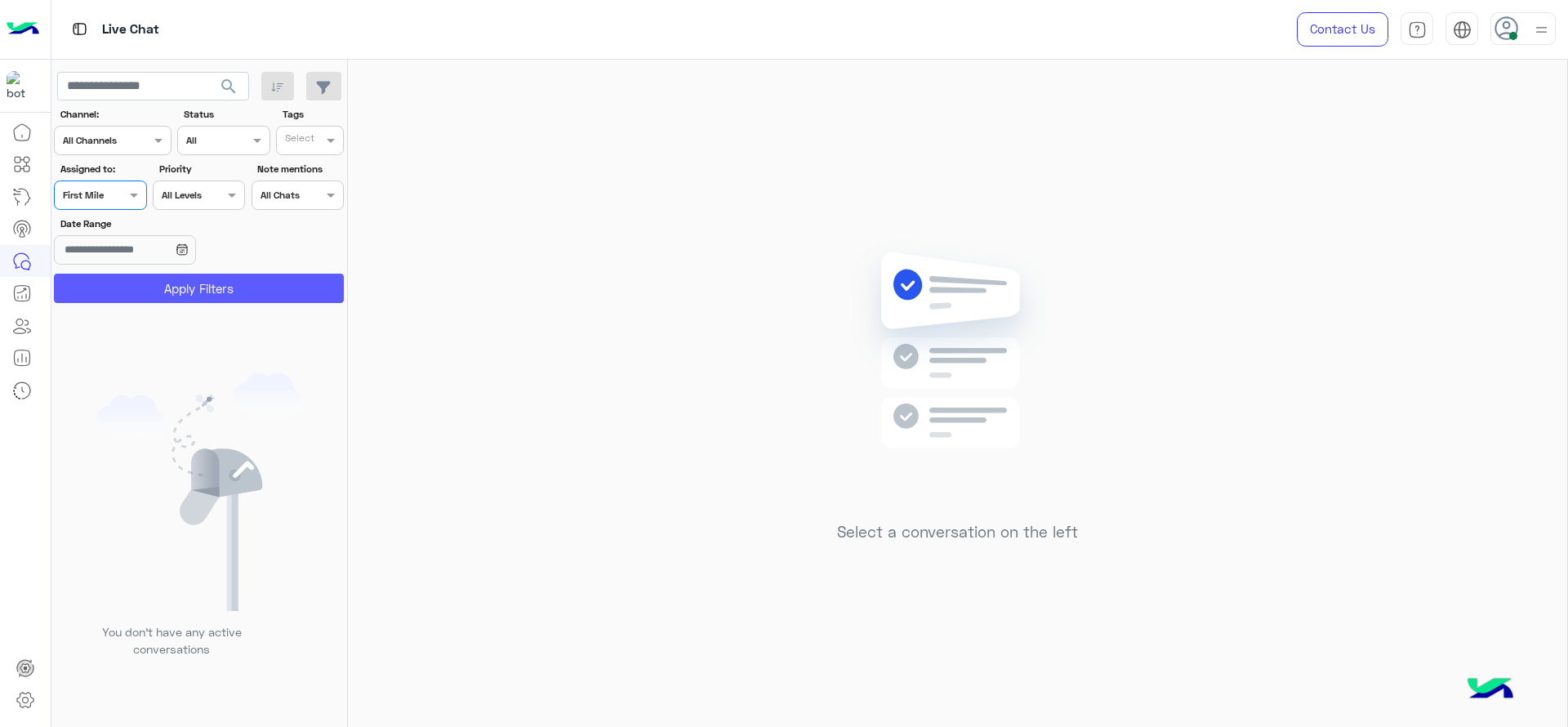
click at [104, 278] on button "Apply Filters" at bounding box center [198, 288] width 290 height 29
click at [122, 201] on div "Assigned on First Mile" at bounding box center [90, 194] width 70 height 15
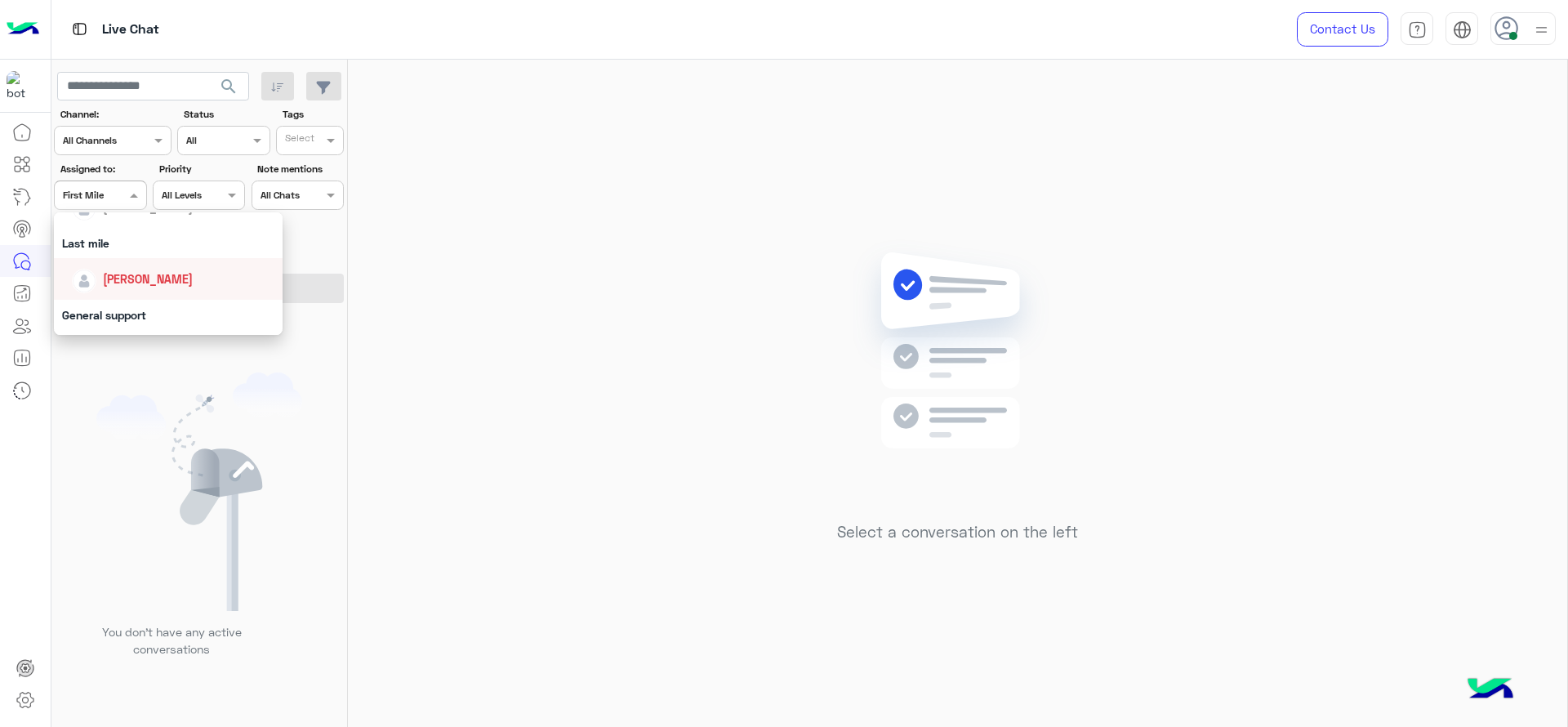
scroll to position [224, 0]
click at [116, 253] on div "[PERSON_NAME]" at bounding box center [173, 265] width 202 height 28
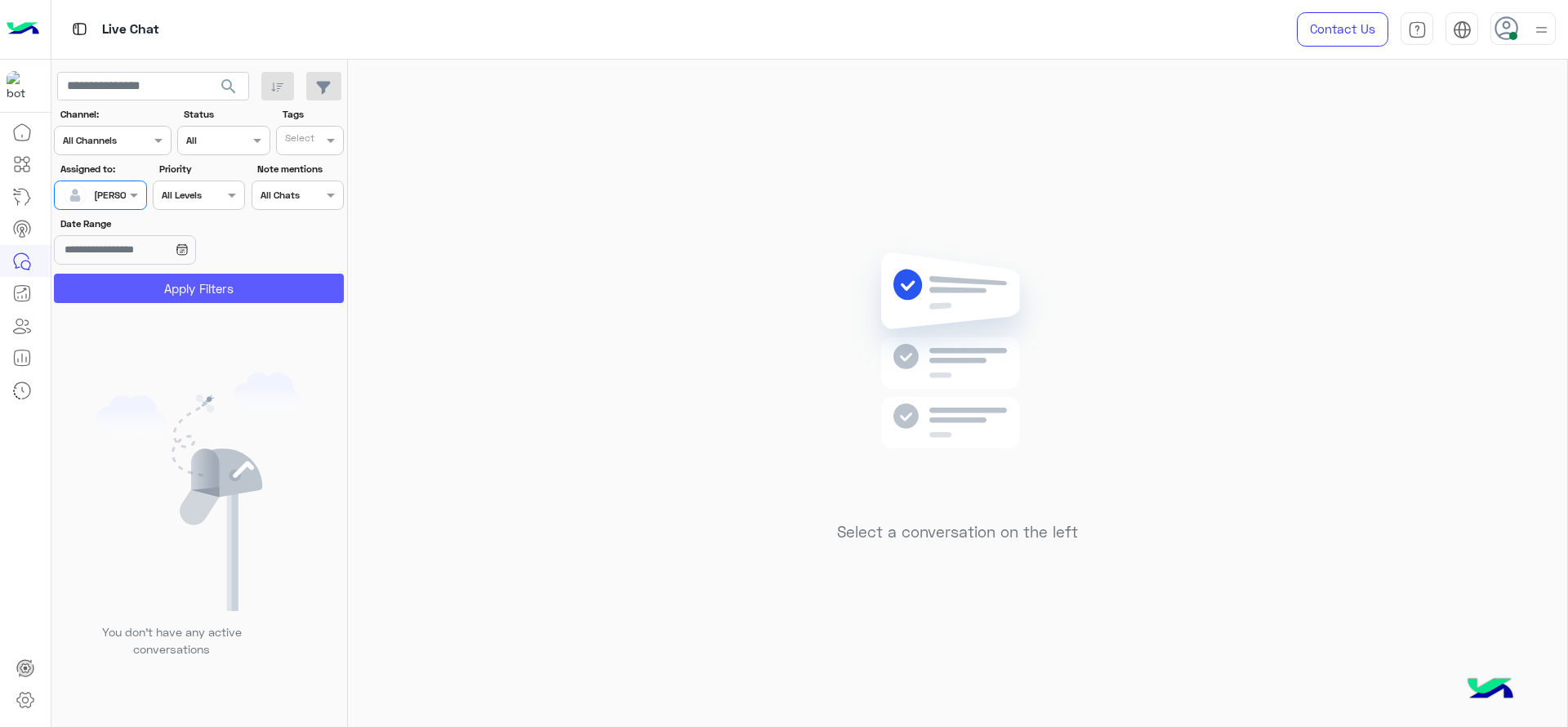
click at [116, 277] on button "Apply Filters" at bounding box center [198, 288] width 290 height 29
click at [750, 289] on div "Select a conversation on the left" at bounding box center [957, 396] width 1219 height 673
click at [97, 194] on input "text" at bounding box center [81, 193] width 37 height 15
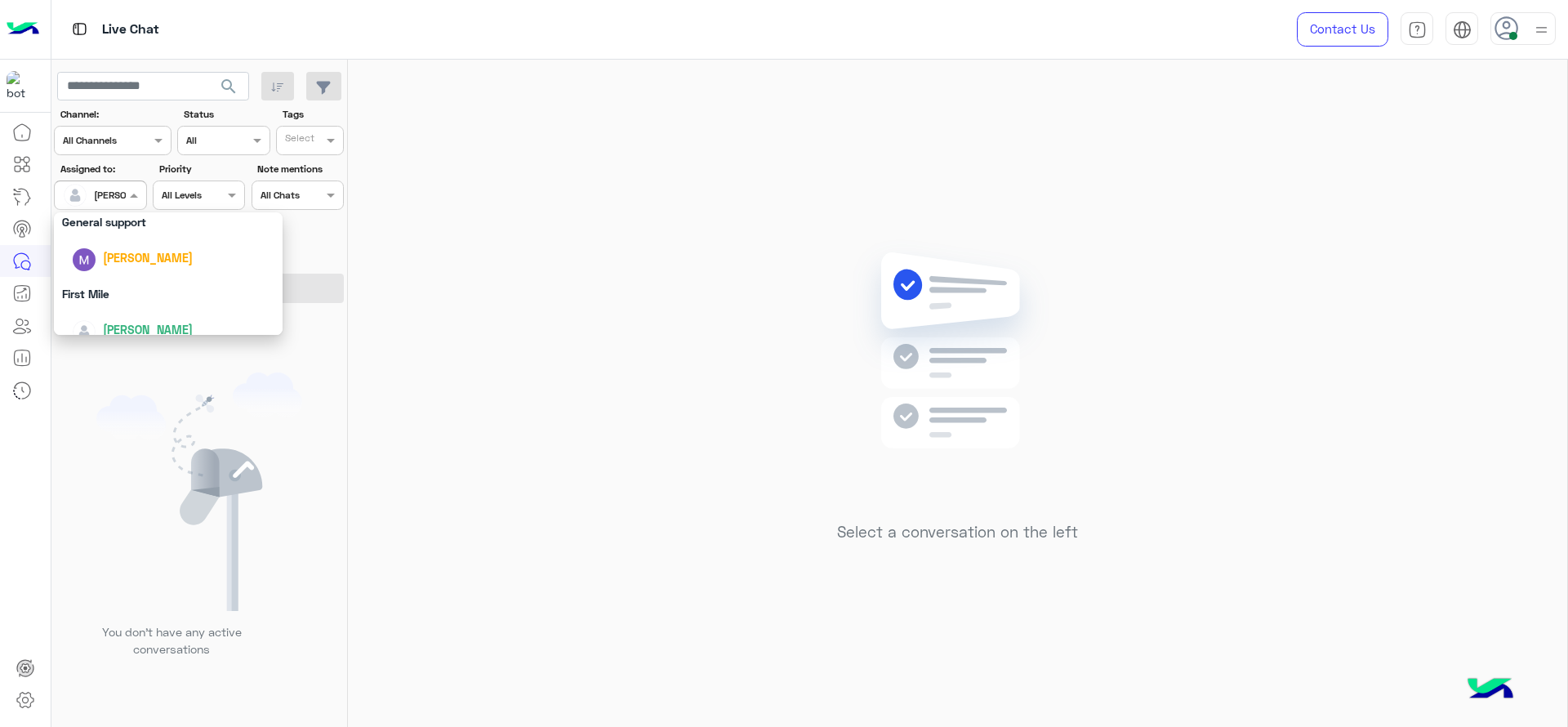
scroll to position [320, 0]
click at [89, 280] on div "First Mile" at bounding box center [168, 277] width 228 height 30
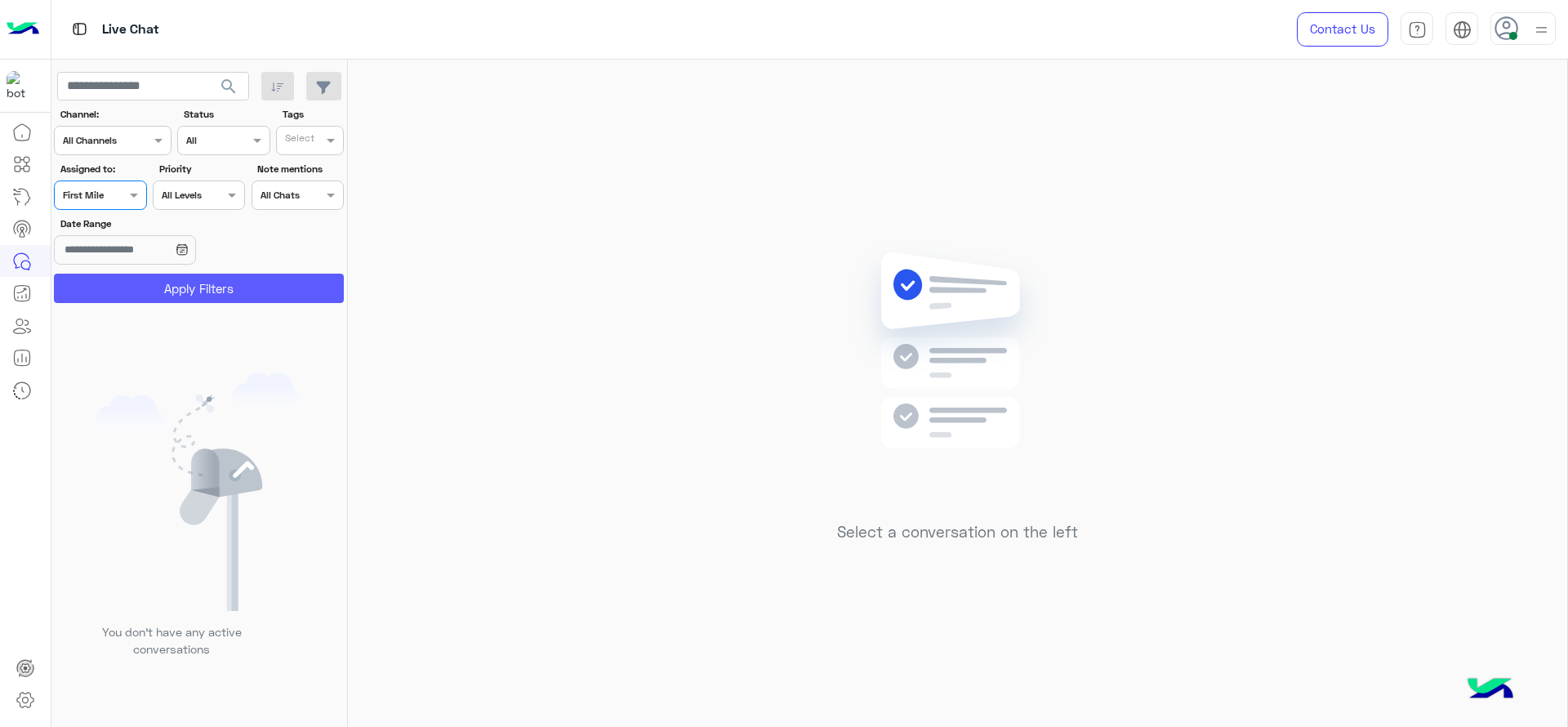
click at [89, 280] on button "Apply Filters" at bounding box center [198, 288] width 290 height 29
click at [132, 200] on span at bounding box center [136, 195] width 21 height 18
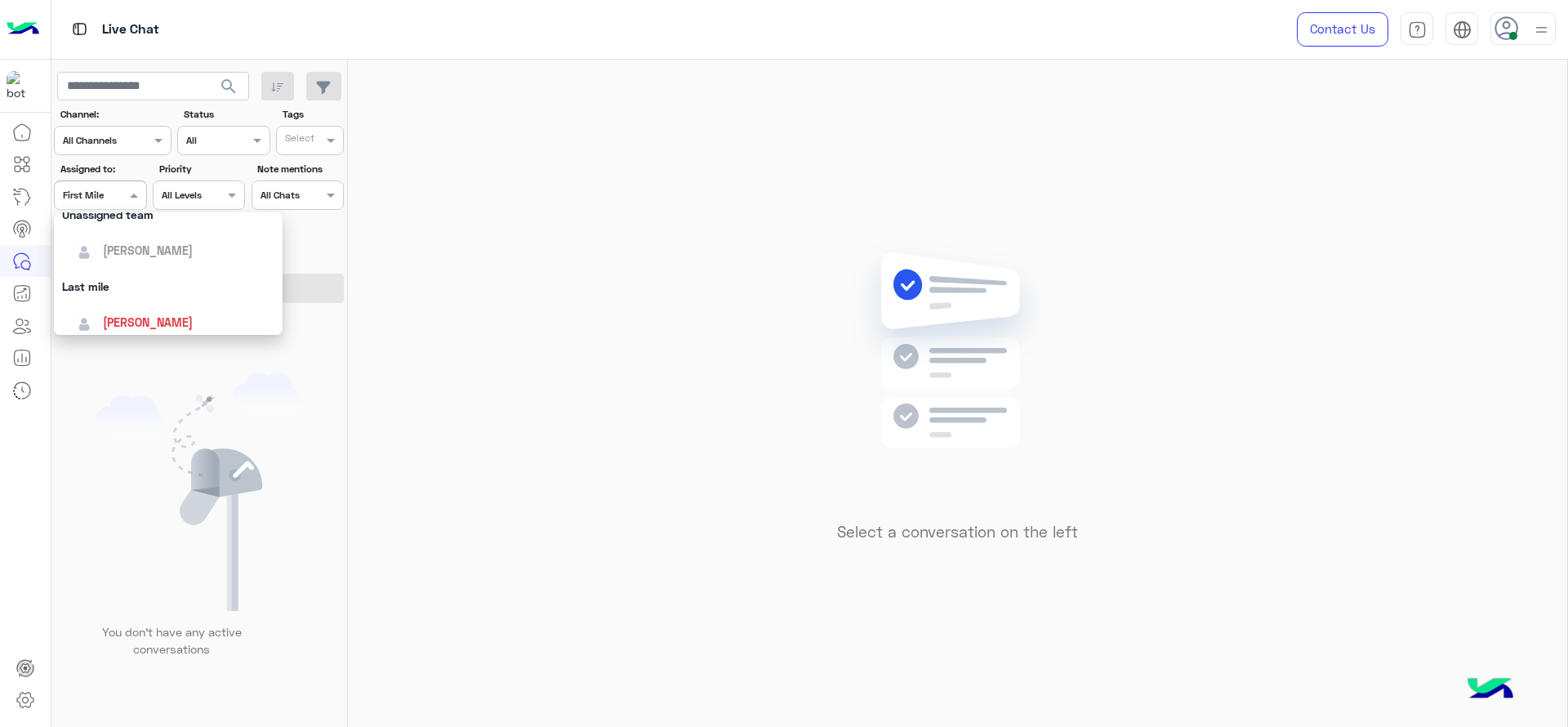
scroll to position [163, 0]
click at [119, 315] on div "[PERSON_NAME]" at bounding box center [173, 326] width 202 height 28
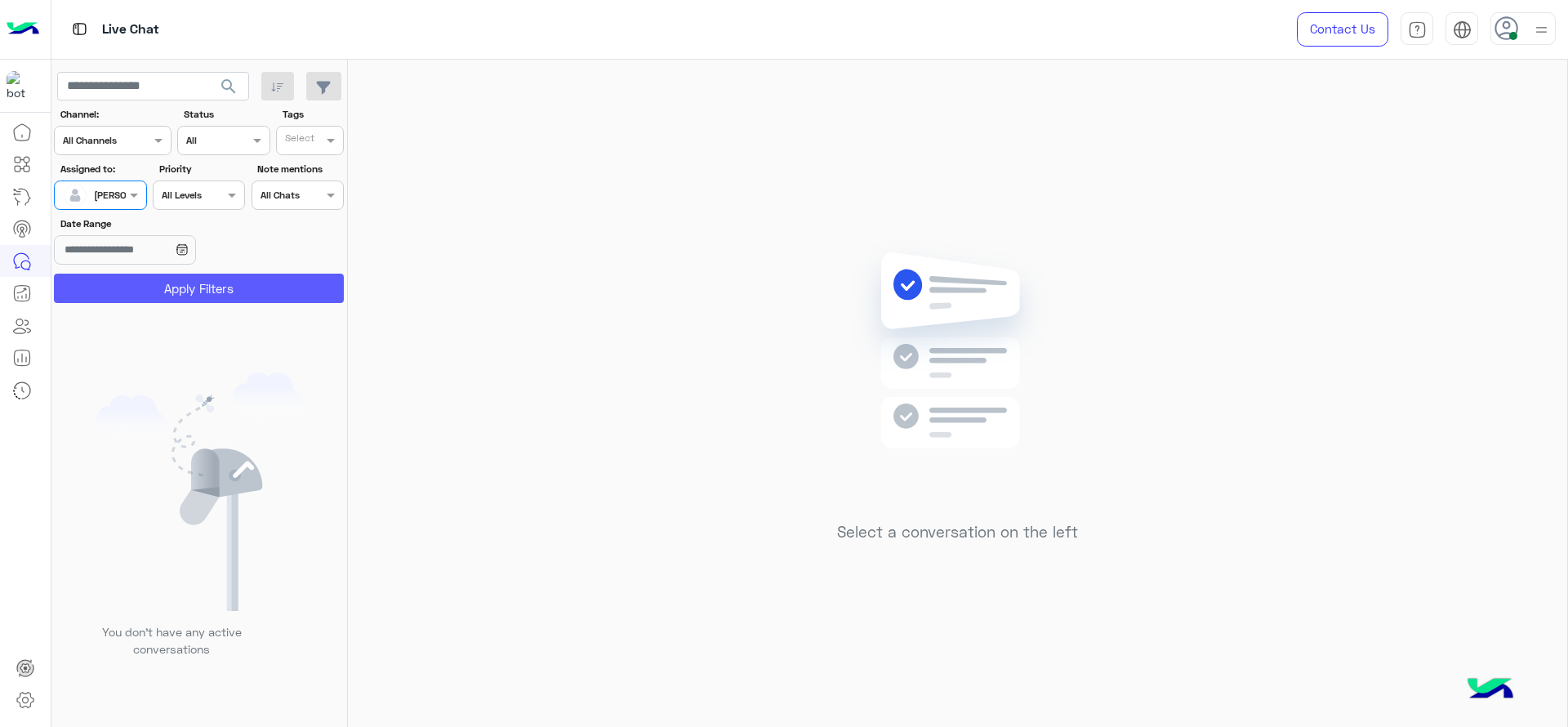
click at [129, 282] on button "Apply Filters" at bounding box center [198, 288] width 290 height 29
click at [84, 204] on div at bounding box center [78, 194] width 31 height 32
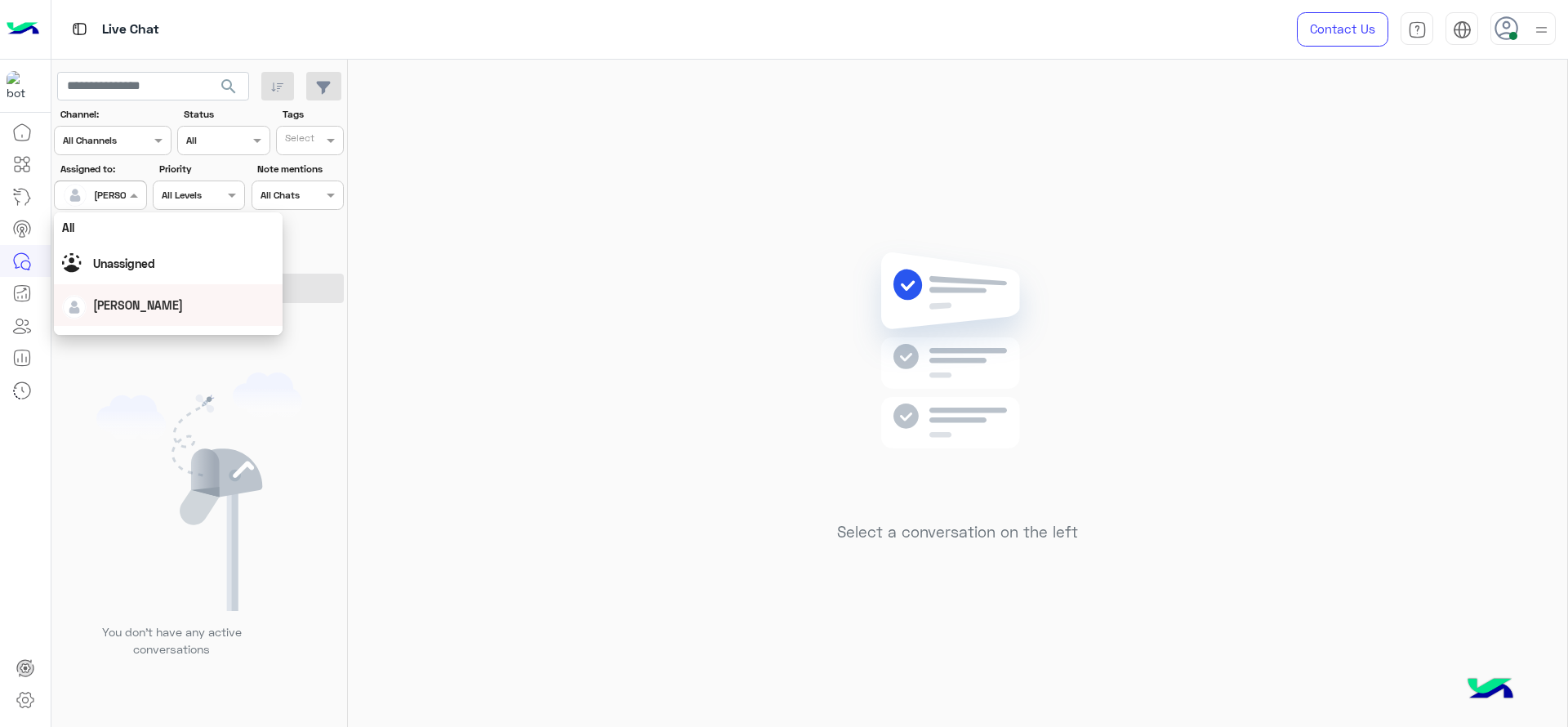
scroll to position [320, 0]
click at [145, 272] on div "First Mile" at bounding box center [168, 277] width 228 height 30
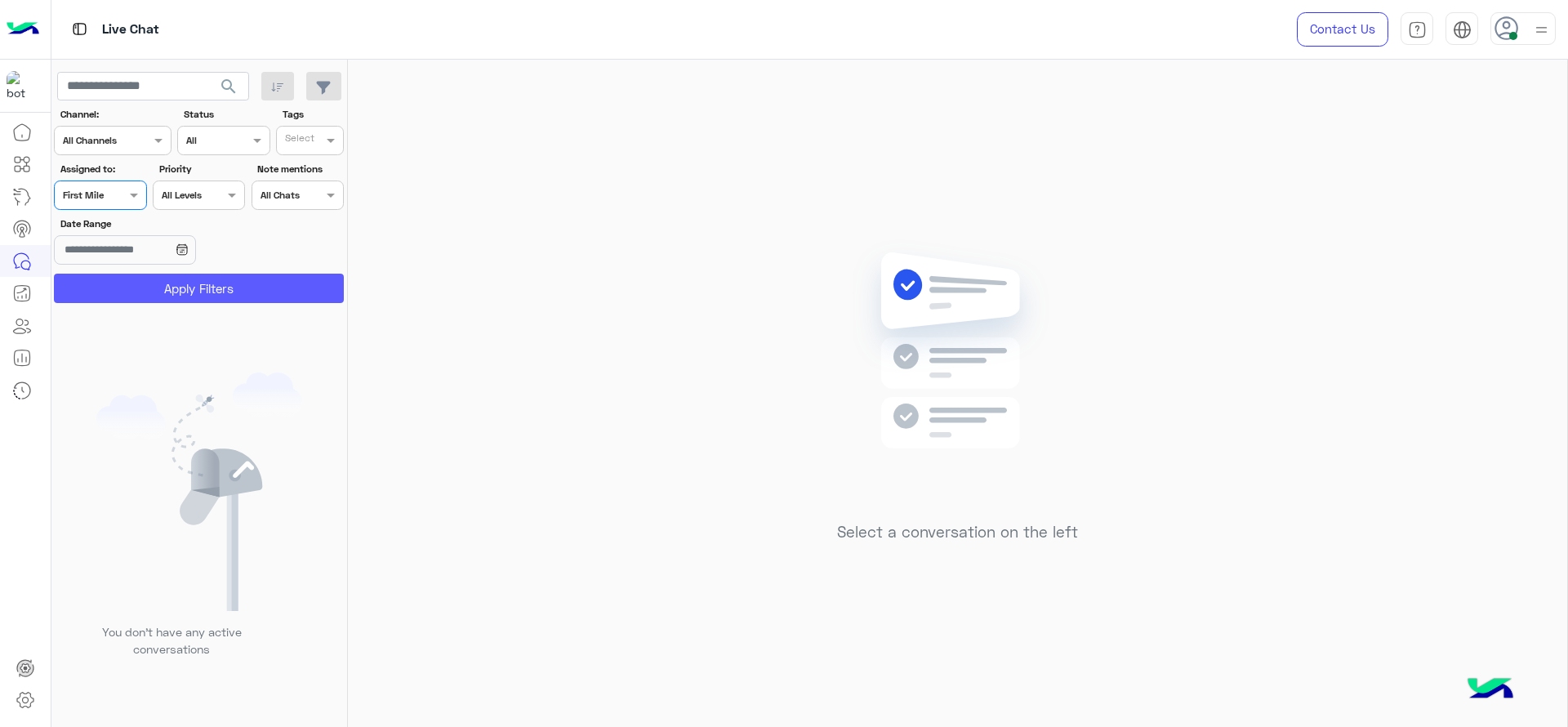
click at [145, 273] on button "Apply Filters" at bounding box center [198, 288] width 290 height 29
click at [93, 196] on input "text" at bounding box center [81, 193] width 37 height 15
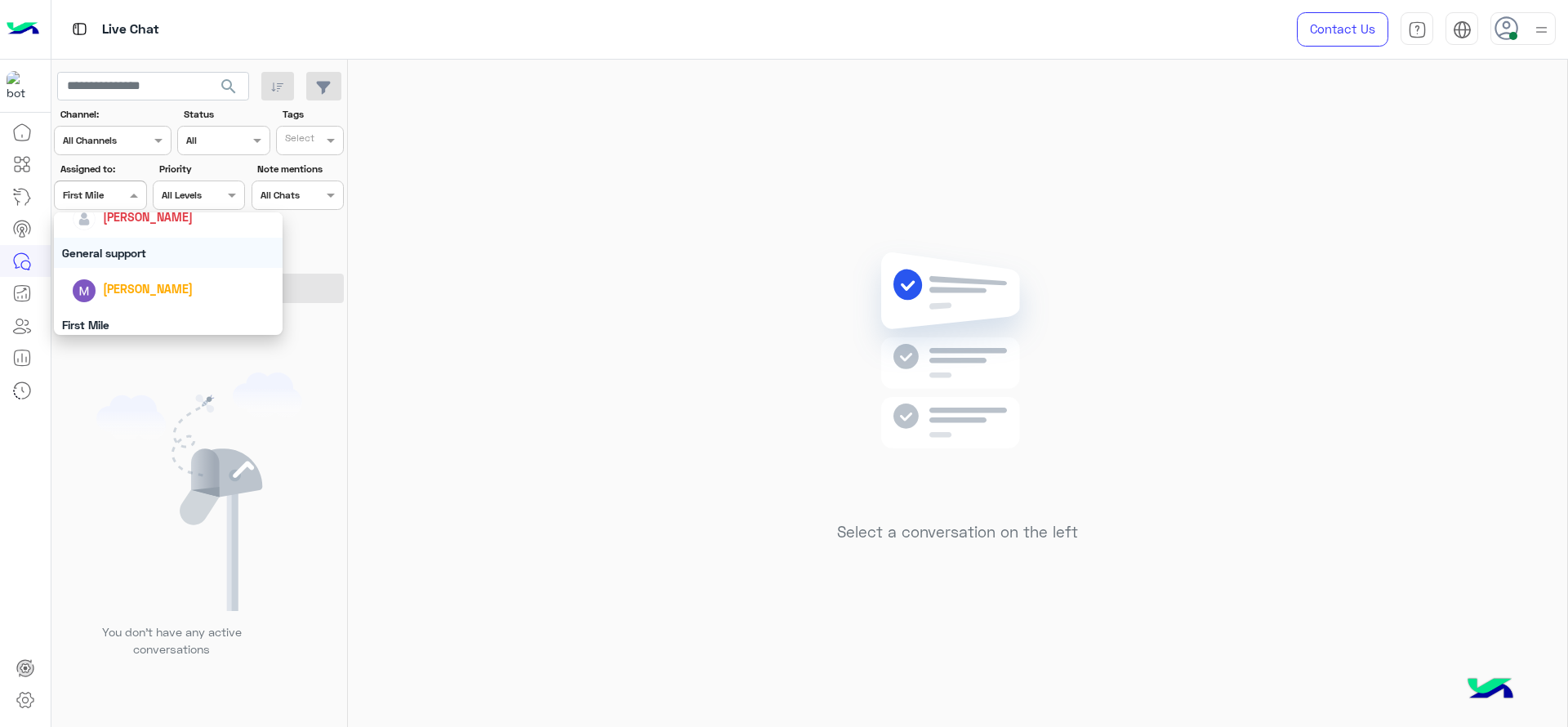
scroll to position [265, 0]
click at [108, 239] on div "[PERSON_NAME]" at bounding box center [168, 224] width 228 height 42
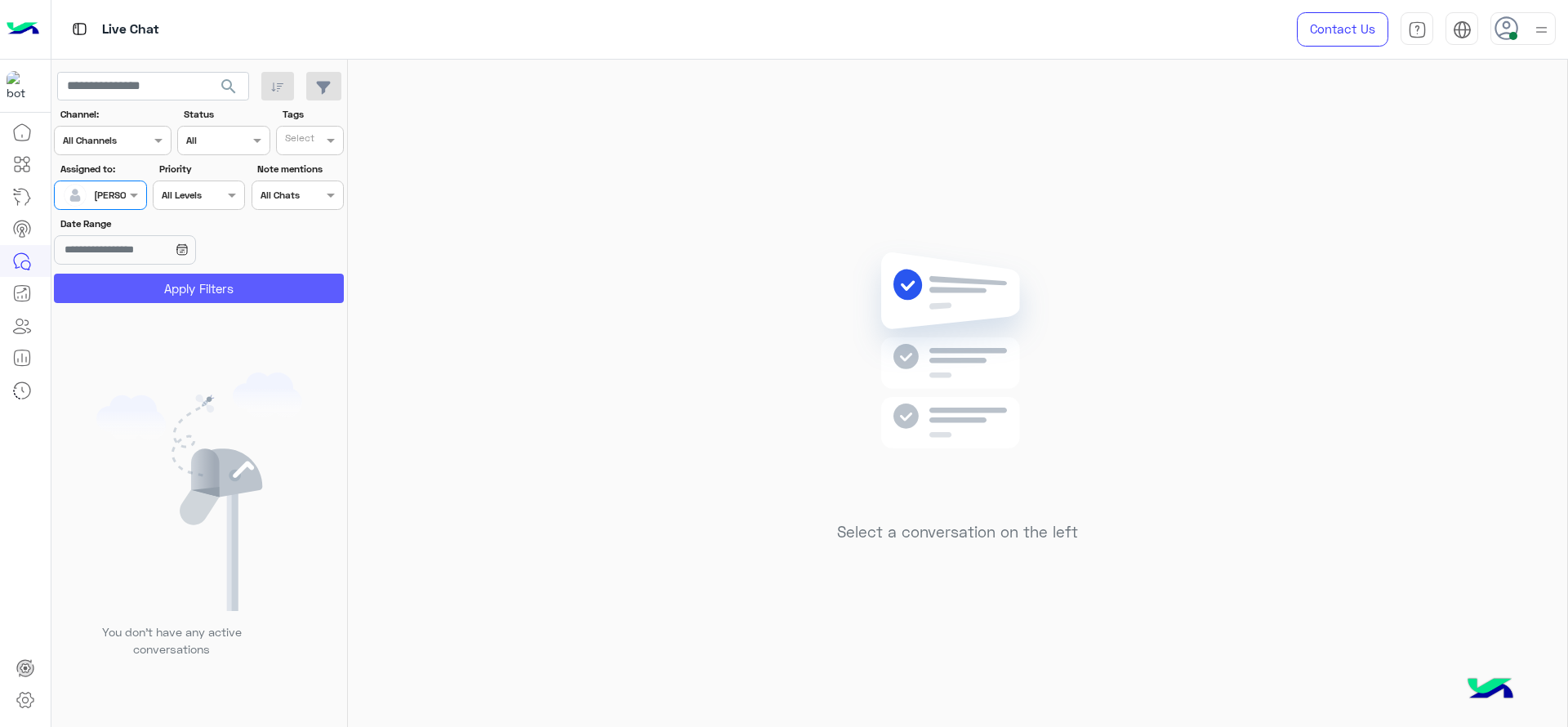
click at [152, 294] on button "Apply Filters" at bounding box center [198, 288] width 290 height 29
click at [103, 191] on div at bounding box center [100, 193] width 91 height 16
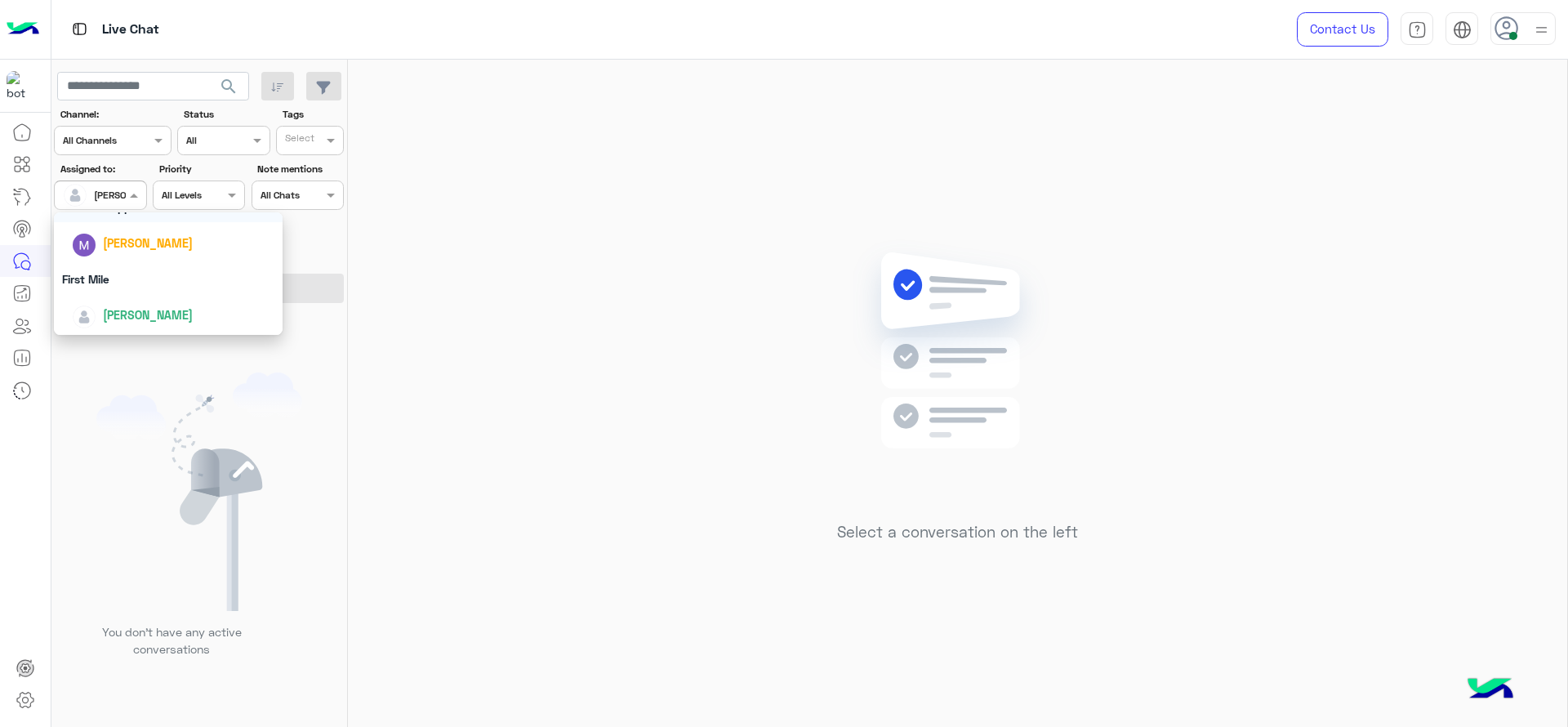
scroll to position [320, 0]
click at [79, 268] on div "First Mile" at bounding box center [168, 277] width 228 height 30
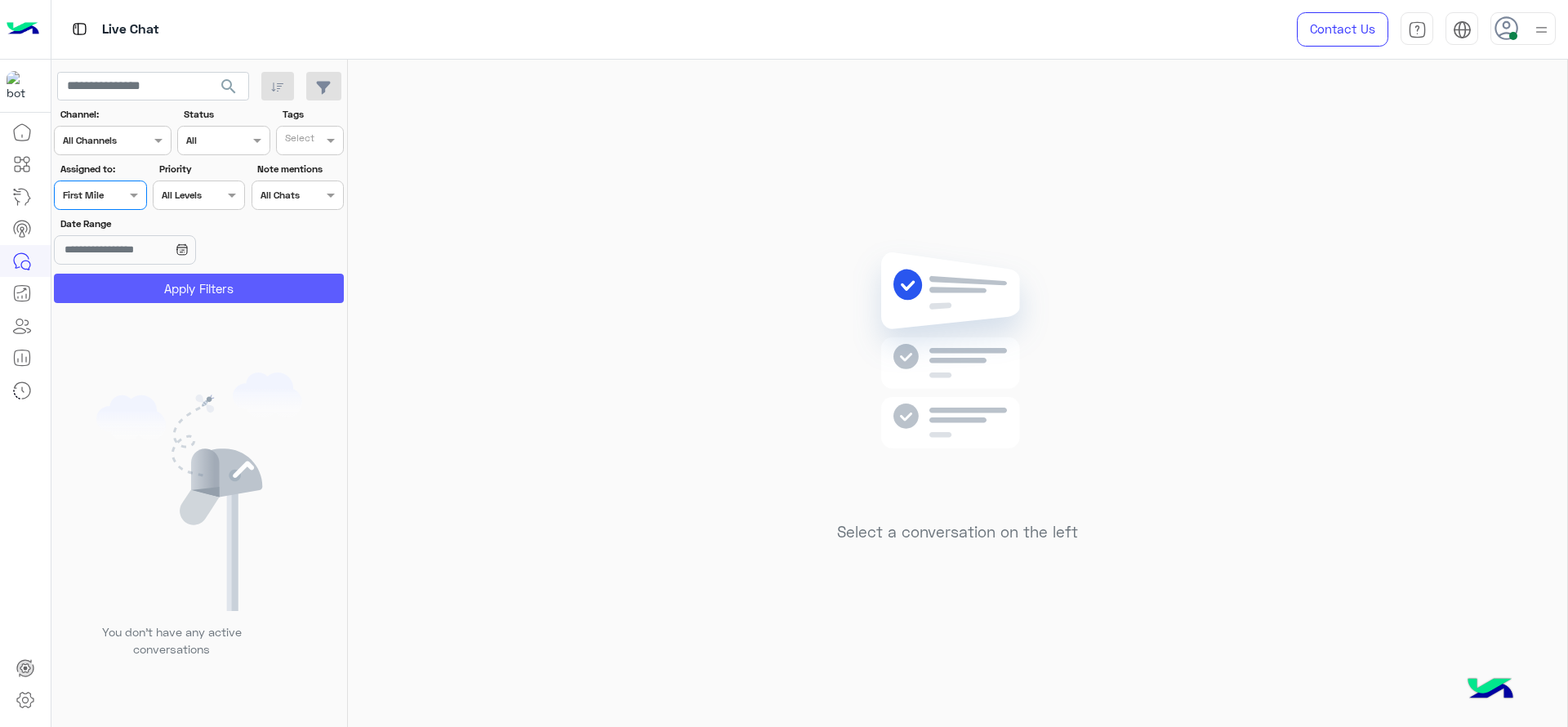
click at [82, 282] on button "Apply Filters" at bounding box center [198, 288] width 290 height 29
click at [112, 203] on div "Assigned on First Mile" at bounding box center [100, 195] width 93 height 29
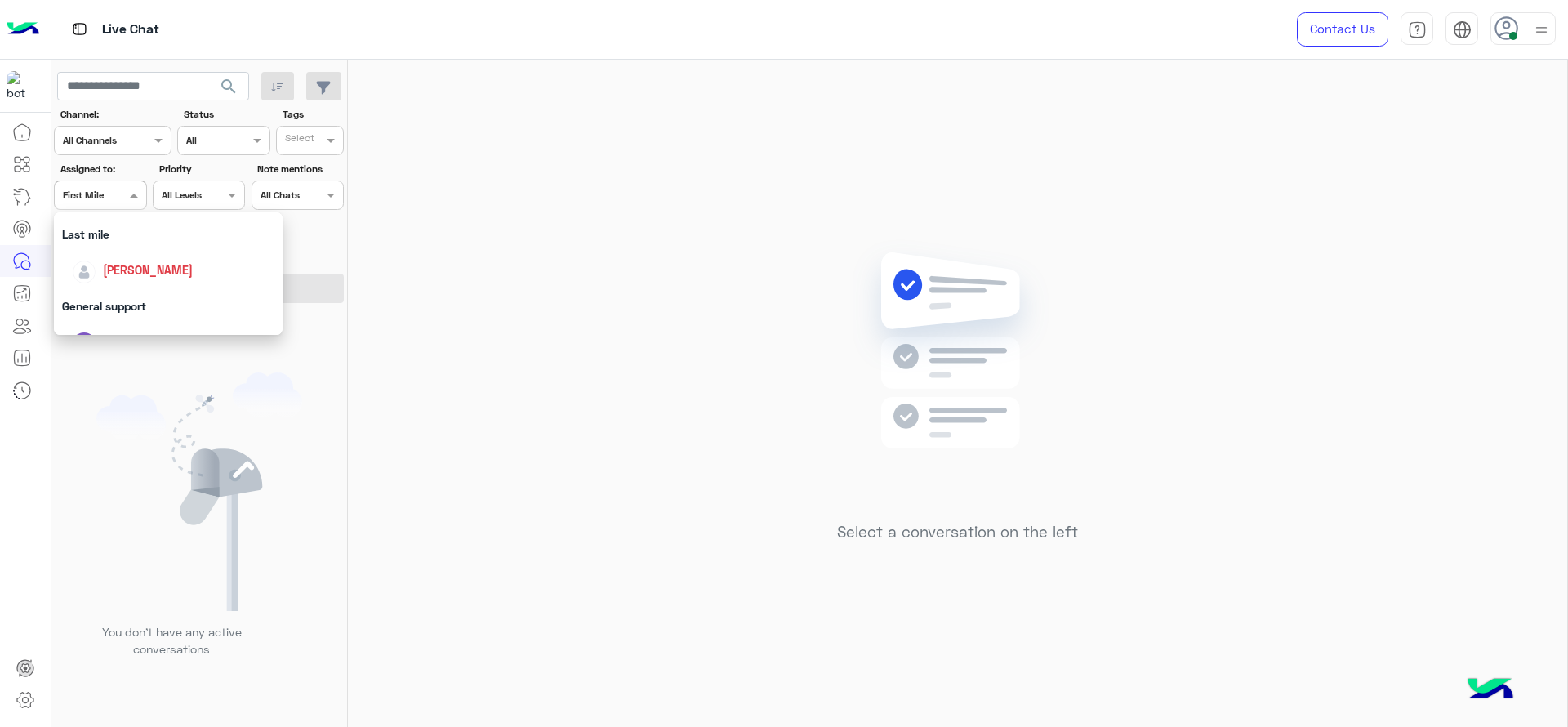
scroll to position [224, 0]
click at [101, 246] on div "[PERSON_NAME]" at bounding box center [168, 265] width 228 height 42
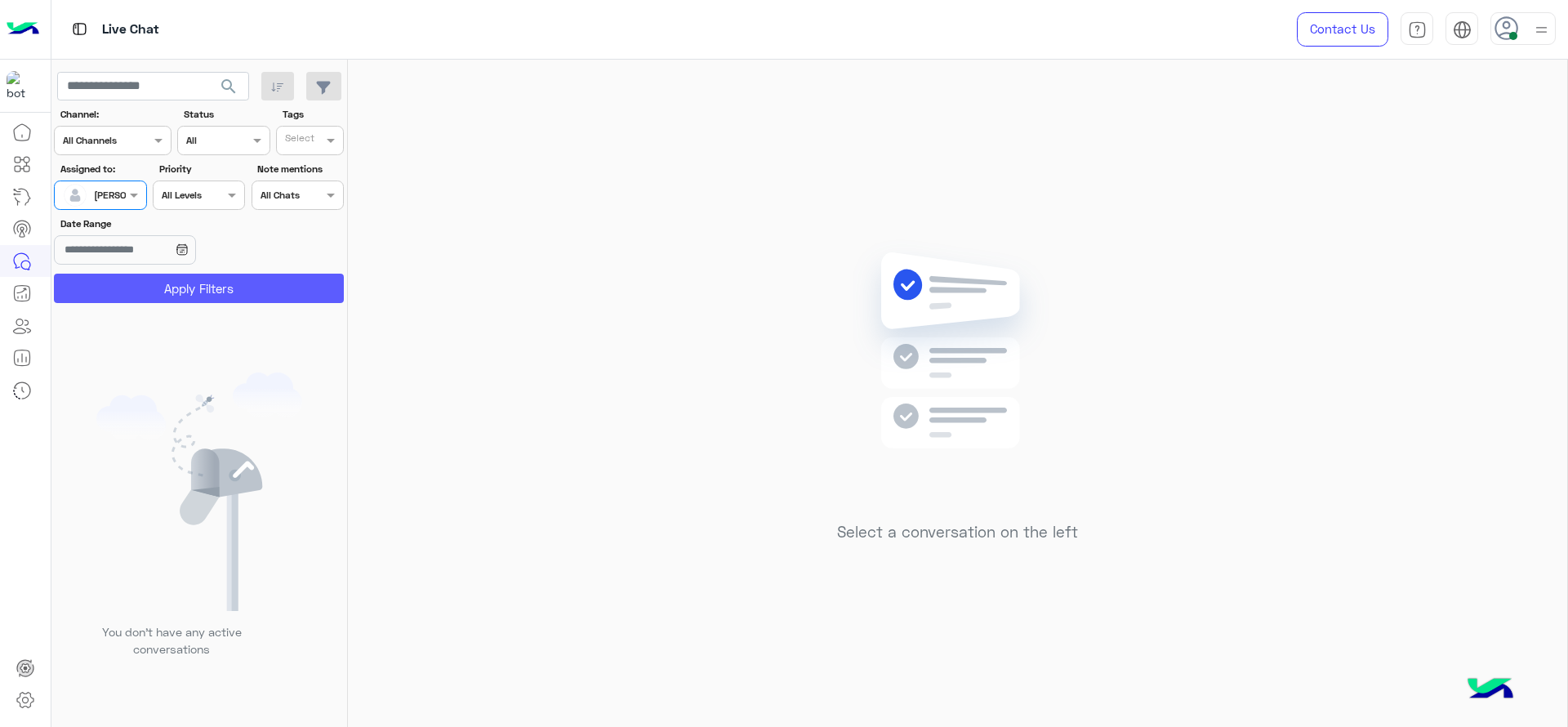
click at [112, 288] on button "Apply Filters" at bounding box center [198, 288] width 290 height 29
click at [90, 202] on div at bounding box center [78, 194] width 31 height 32
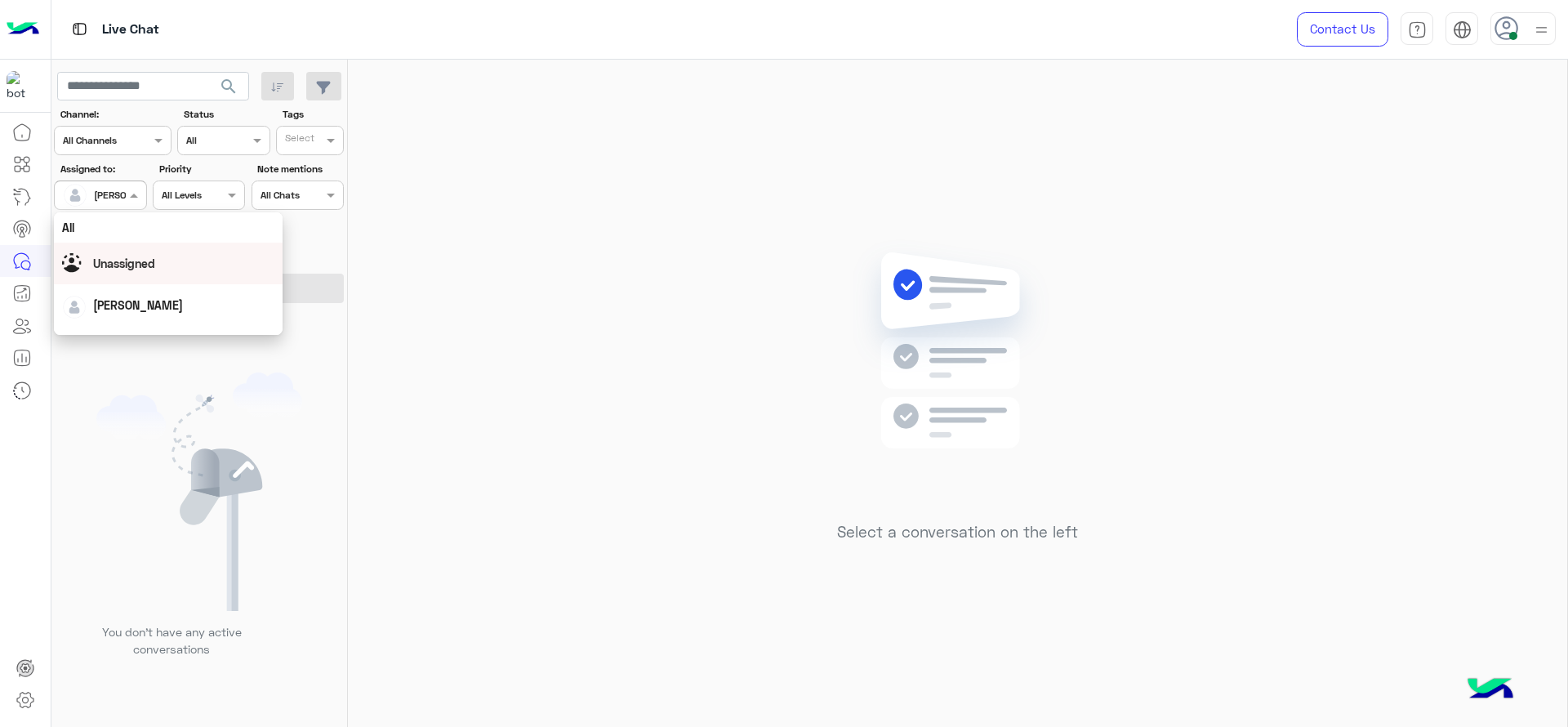
scroll to position [320, 0]
click at [105, 286] on div "First Mile" at bounding box center [168, 277] width 228 height 30
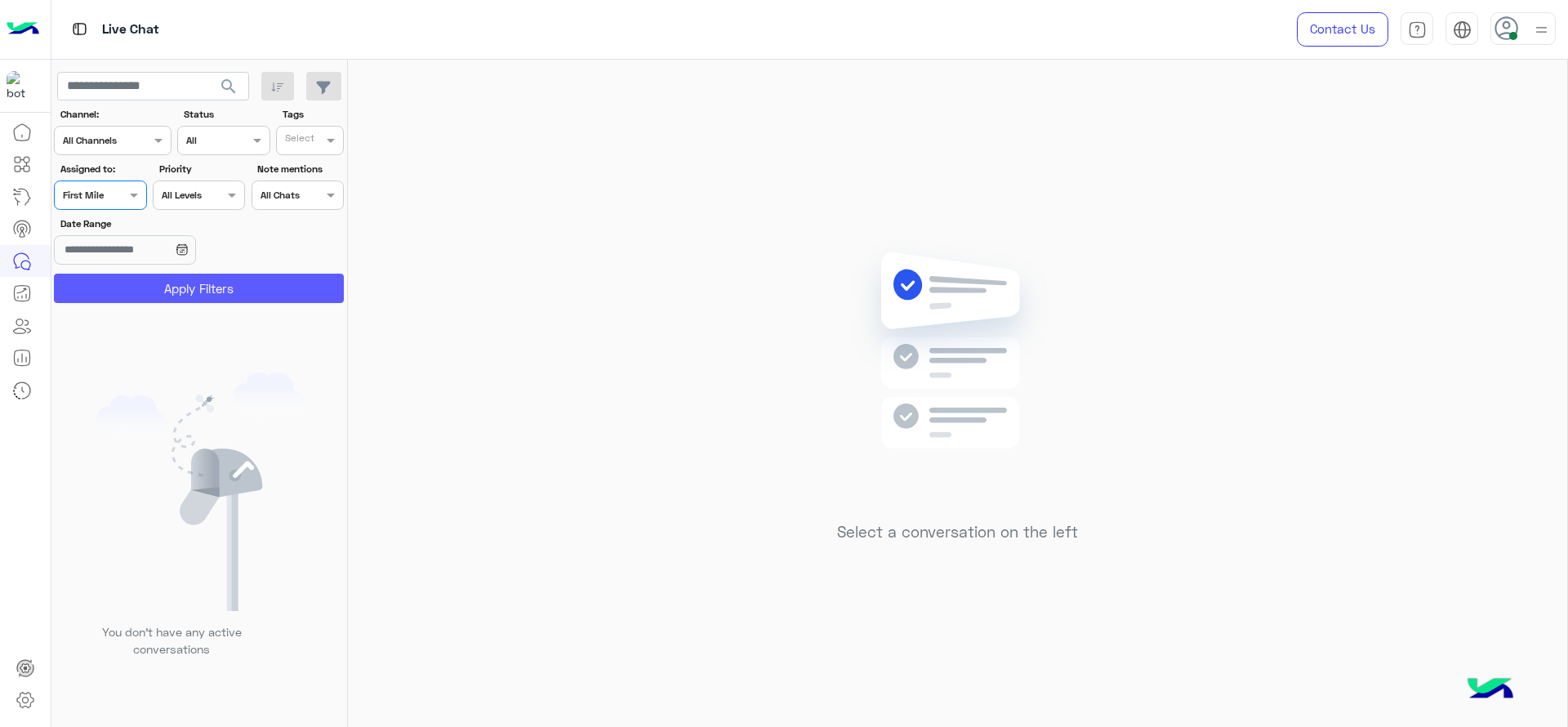
click at [105, 286] on button "Apply Filters" at bounding box center [198, 288] width 290 height 29
click at [103, 135] on input "text" at bounding box center [92, 139] width 60 height 15
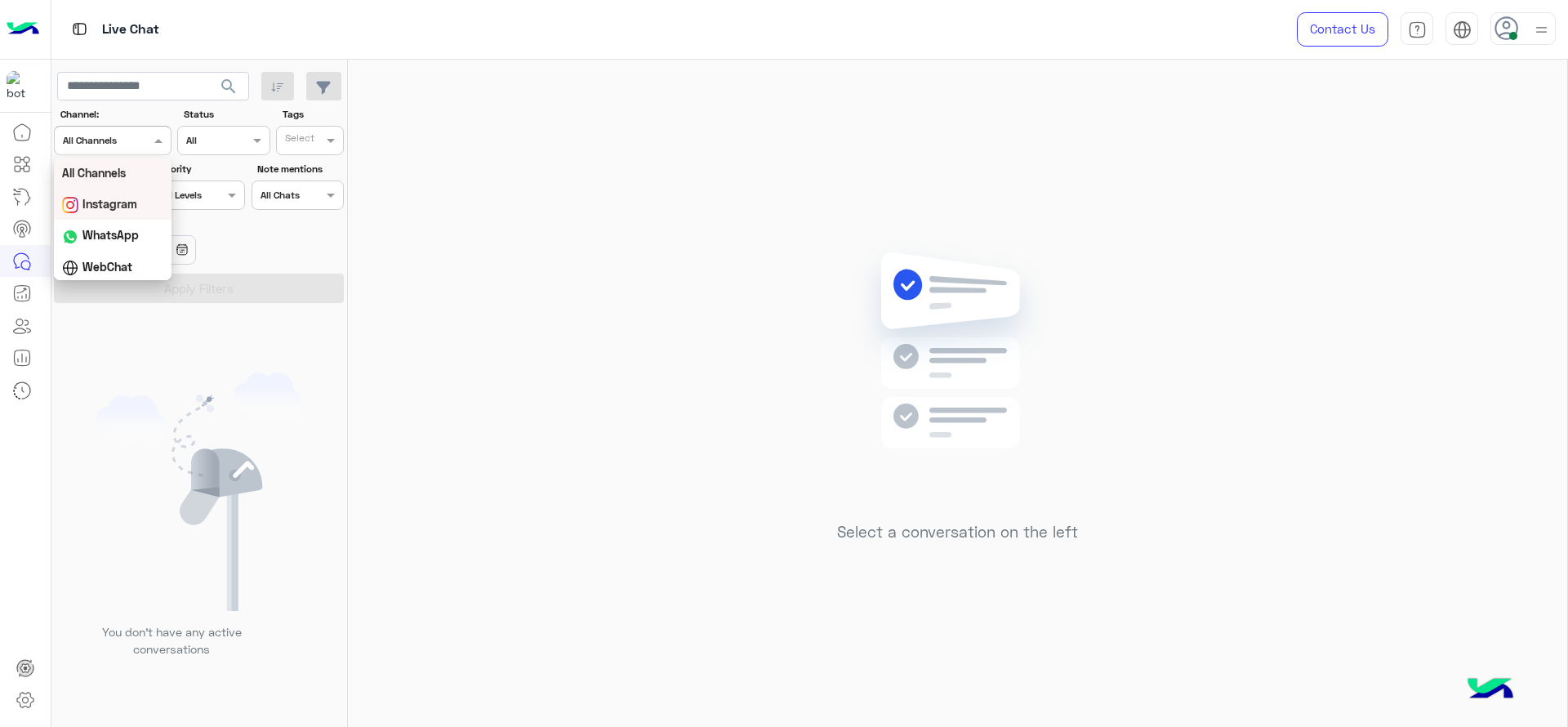
click at [254, 260] on div "Date Range" at bounding box center [200, 242] width 297 height 52
click at [94, 197] on input "text" at bounding box center [81, 193] width 37 height 15
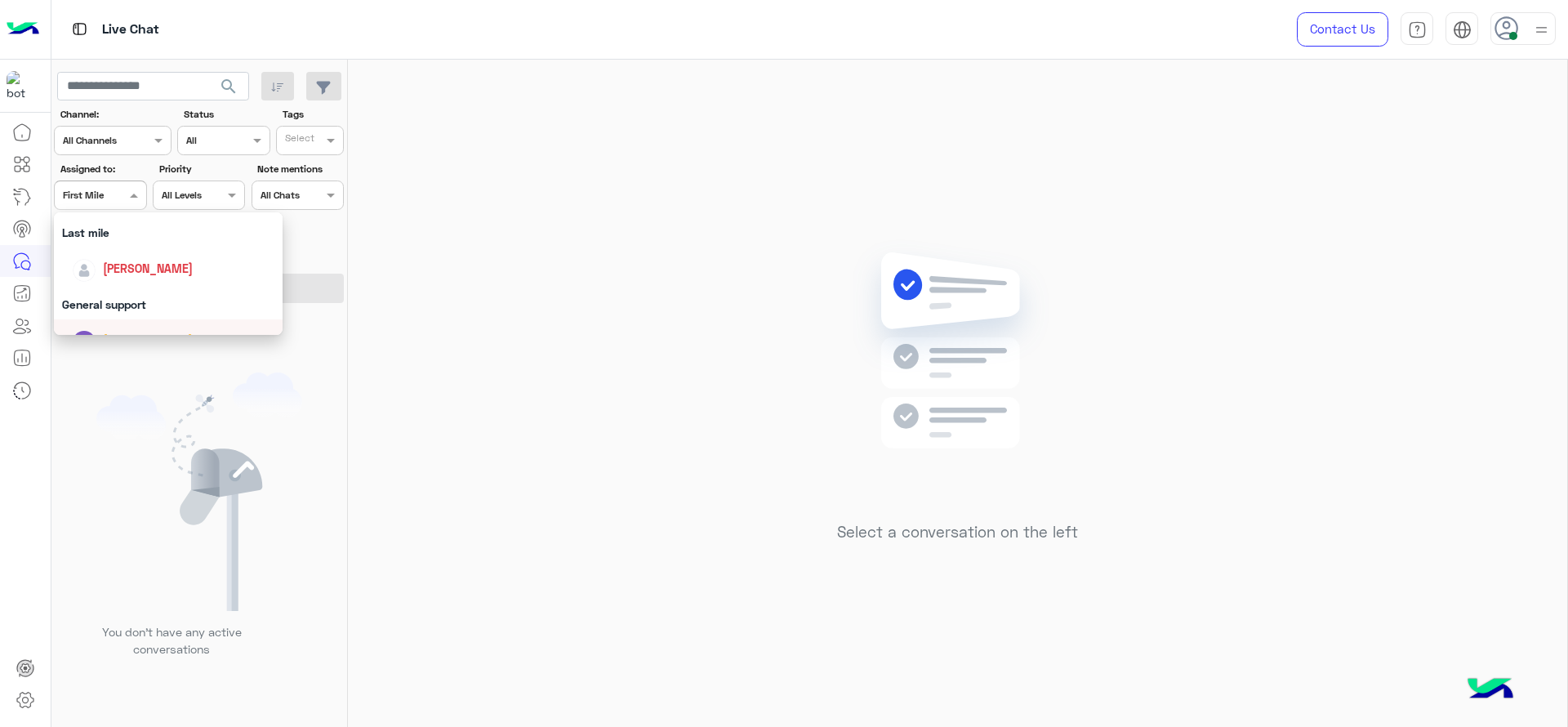
scroll to position [204, 0]
click at [142, 283] on span "[PERSON_NAME]" at bounding box center [147, 286] width 90 height 14
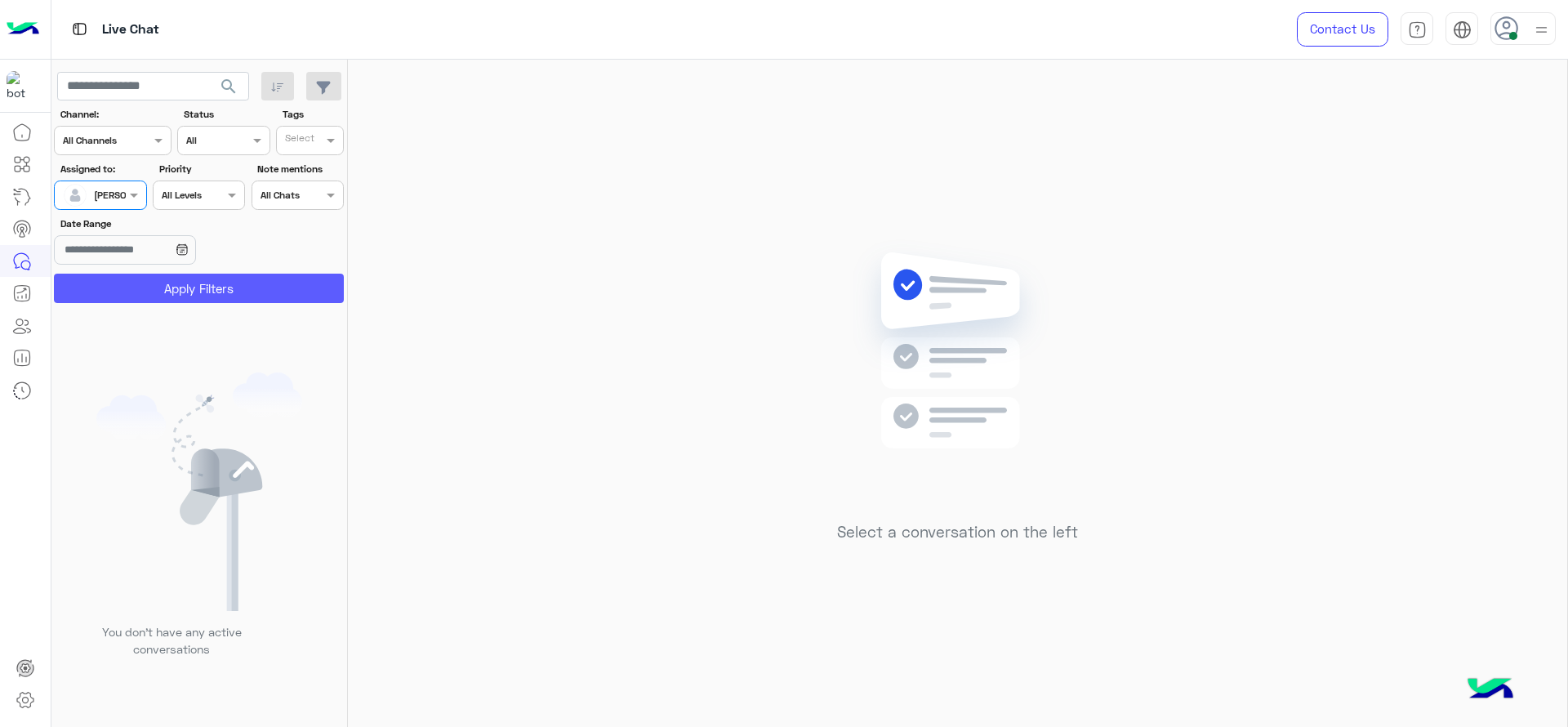
click at [142, 283] on button "Apply Filters" at bounding box center [198, 288] width 290 height 29
click at [99, 201] on div "[PERSON_NAME]" at bounding box center [131, 194] width 75 height 15
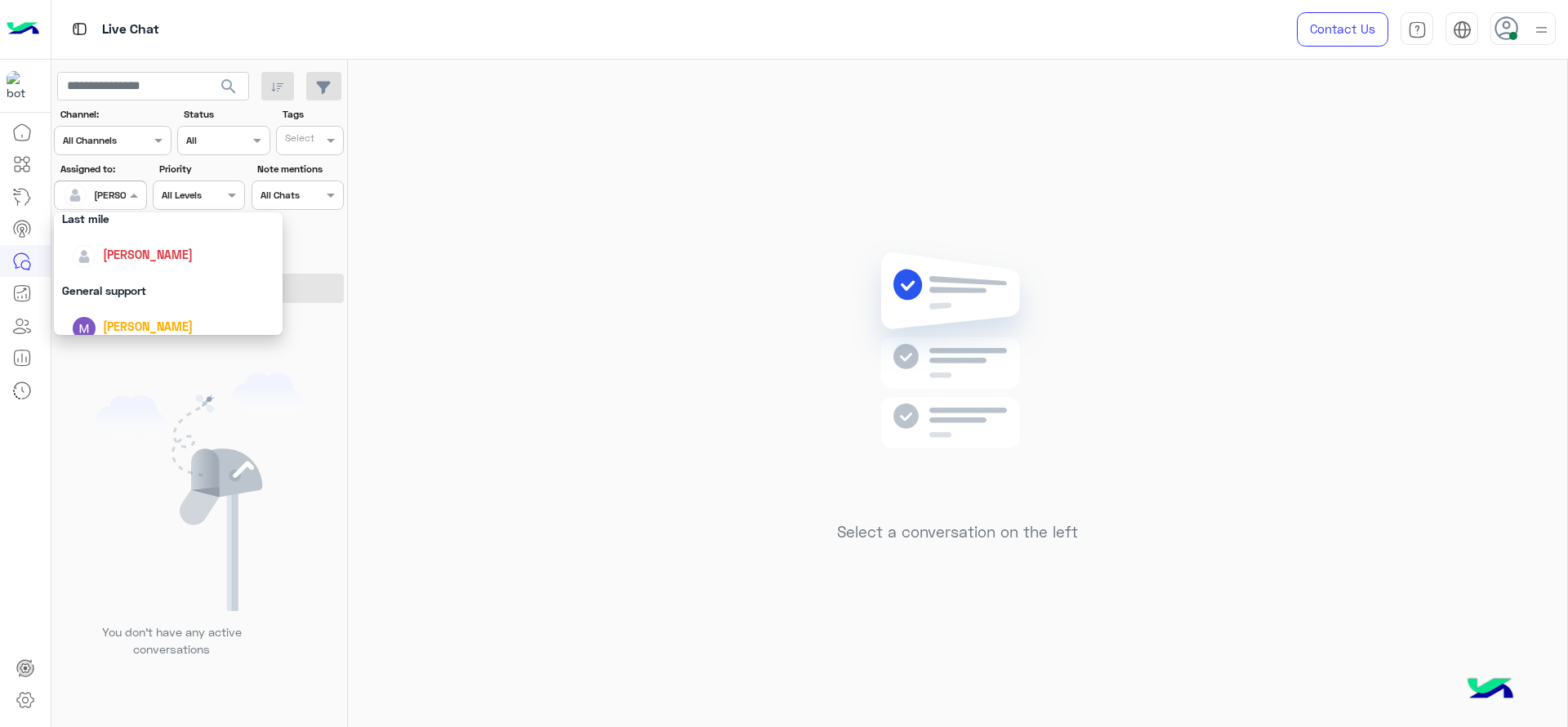
scroll to position [320, 0]
click at [149, 289] on div "First Mile" at bounding box center [168, 277] width 228 height 30
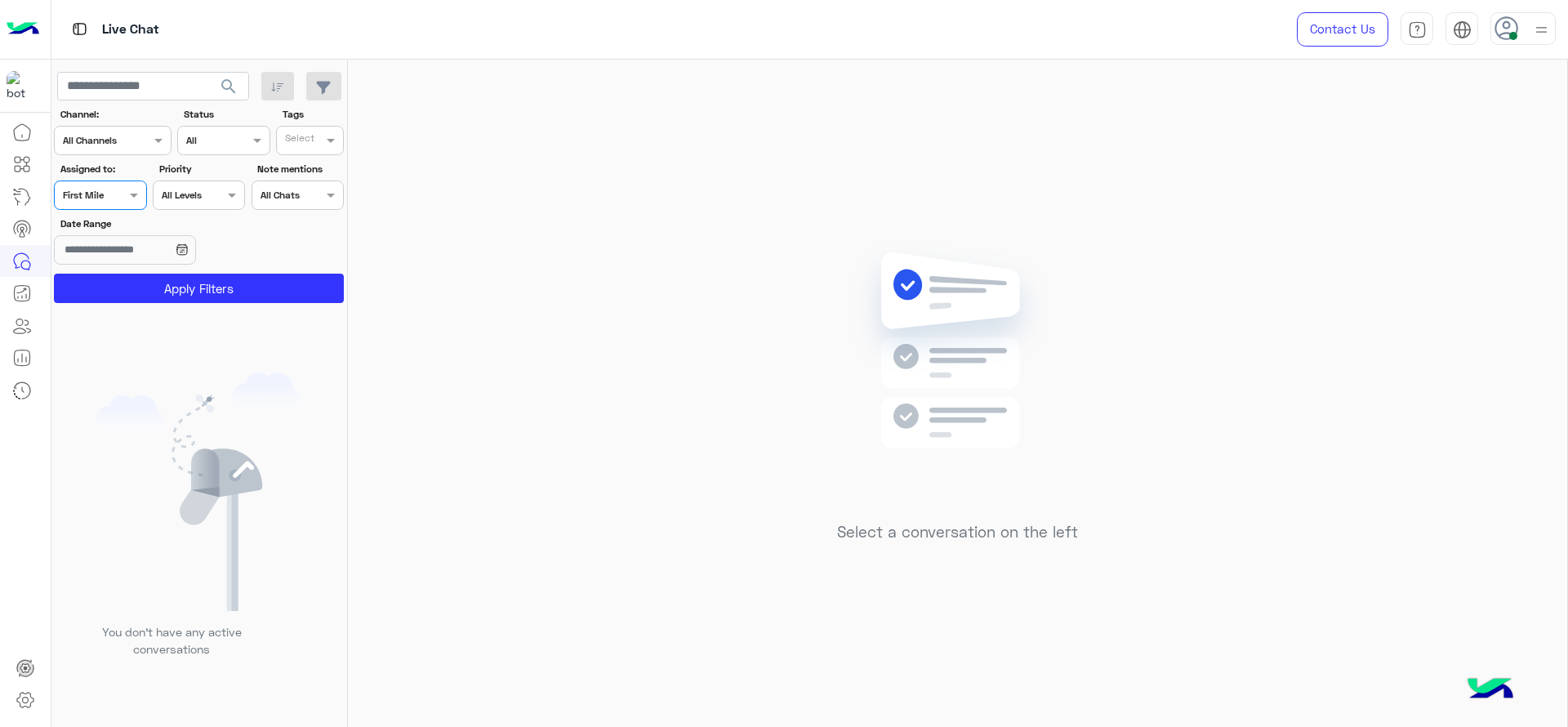
click at [149, 289] on button "Apply Filters" at bounding box center [198, 288] width 290 height 29
click at [120, 191] on div at bounding box center [194, 370] width 286 height 727
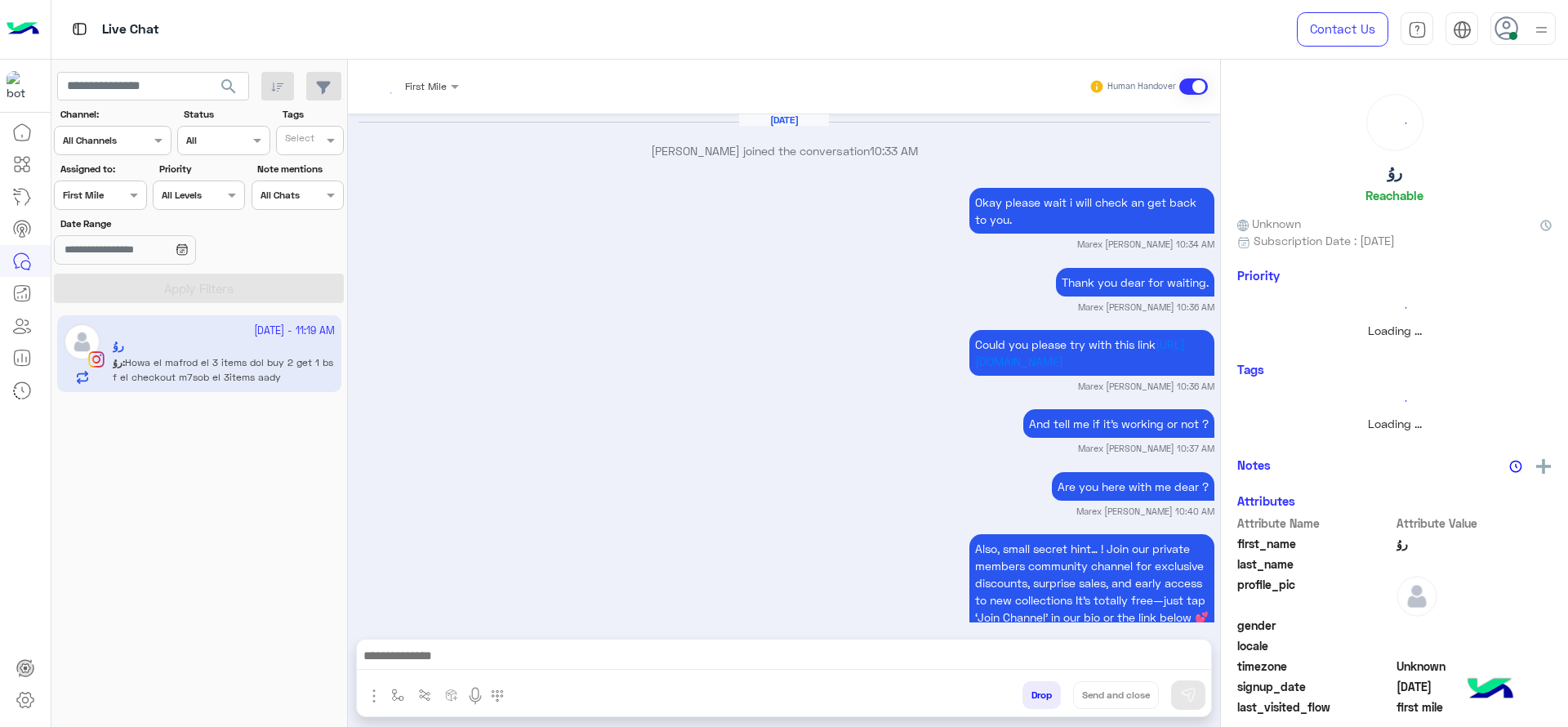
scroll to position [1891, 0]
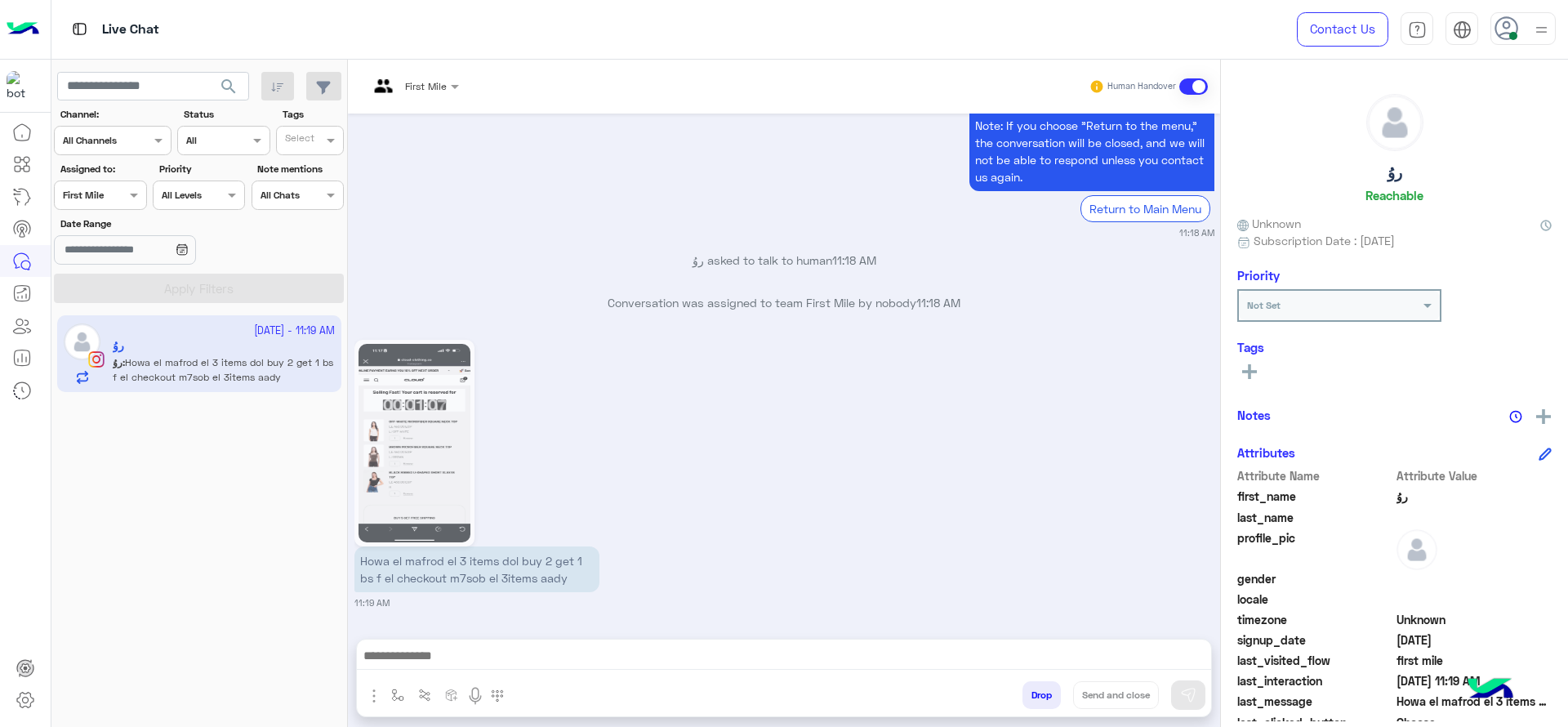
click at [407, 72] on div "First Mile" at bounding box center [407, 87] width 78 height 39
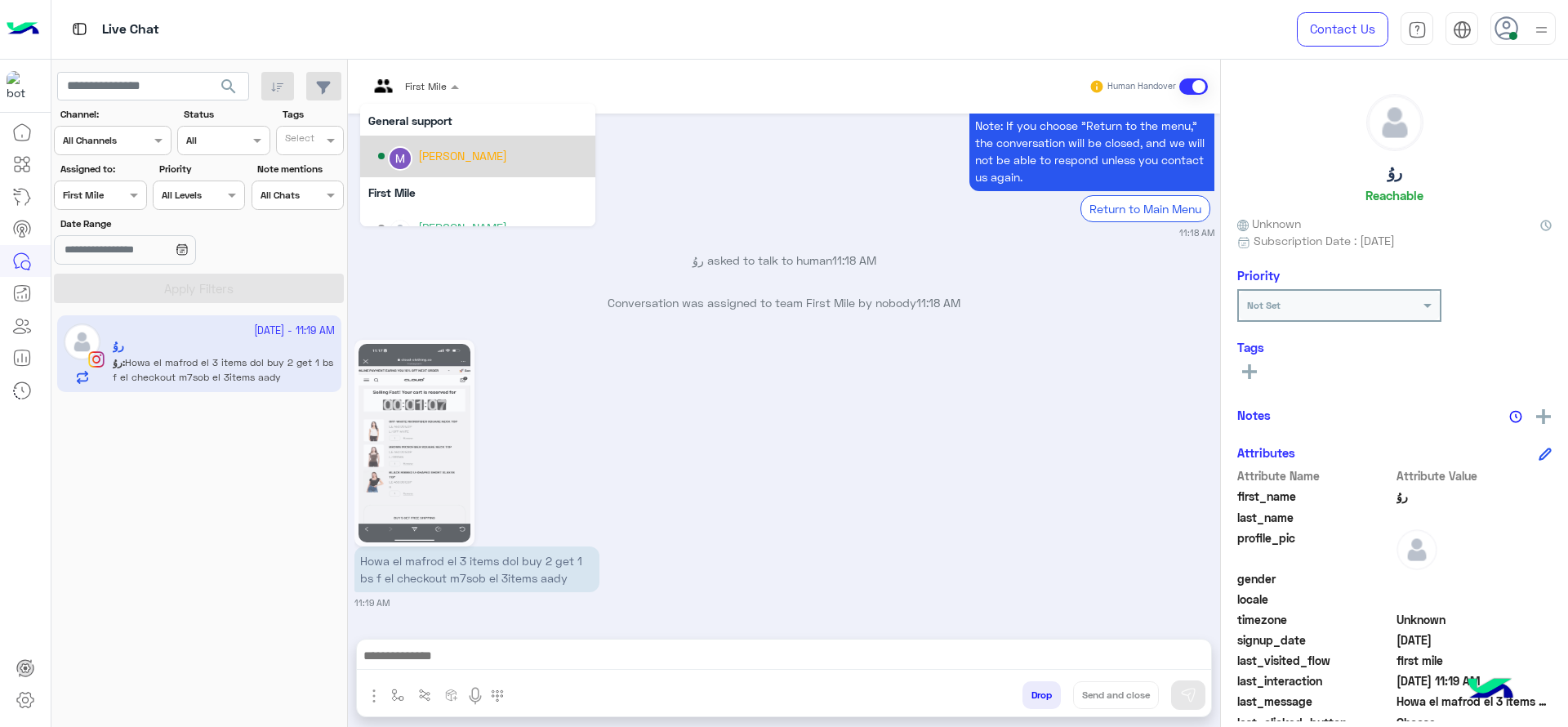
scroll to position [268, 0]
click at [457, 157] on div "[PERSON_NAME]" at bounding box center [462, 154] width 89 height 18
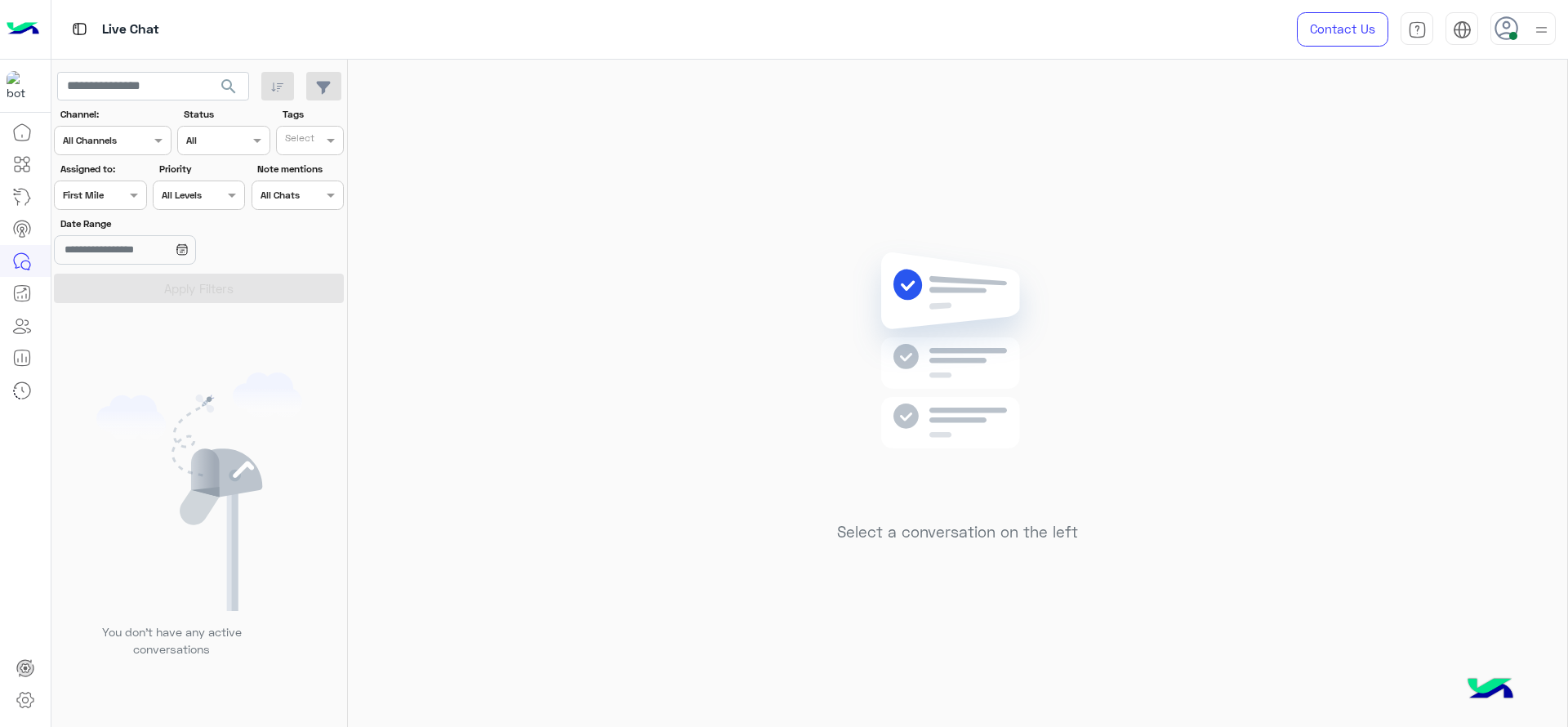
click at [640, 490] on div "Select a conversation on the left" at bounding box center [957, 396] width 1219 height 673
click at [111, 187] on div at bounding box center [100, 193] width 91 height 16
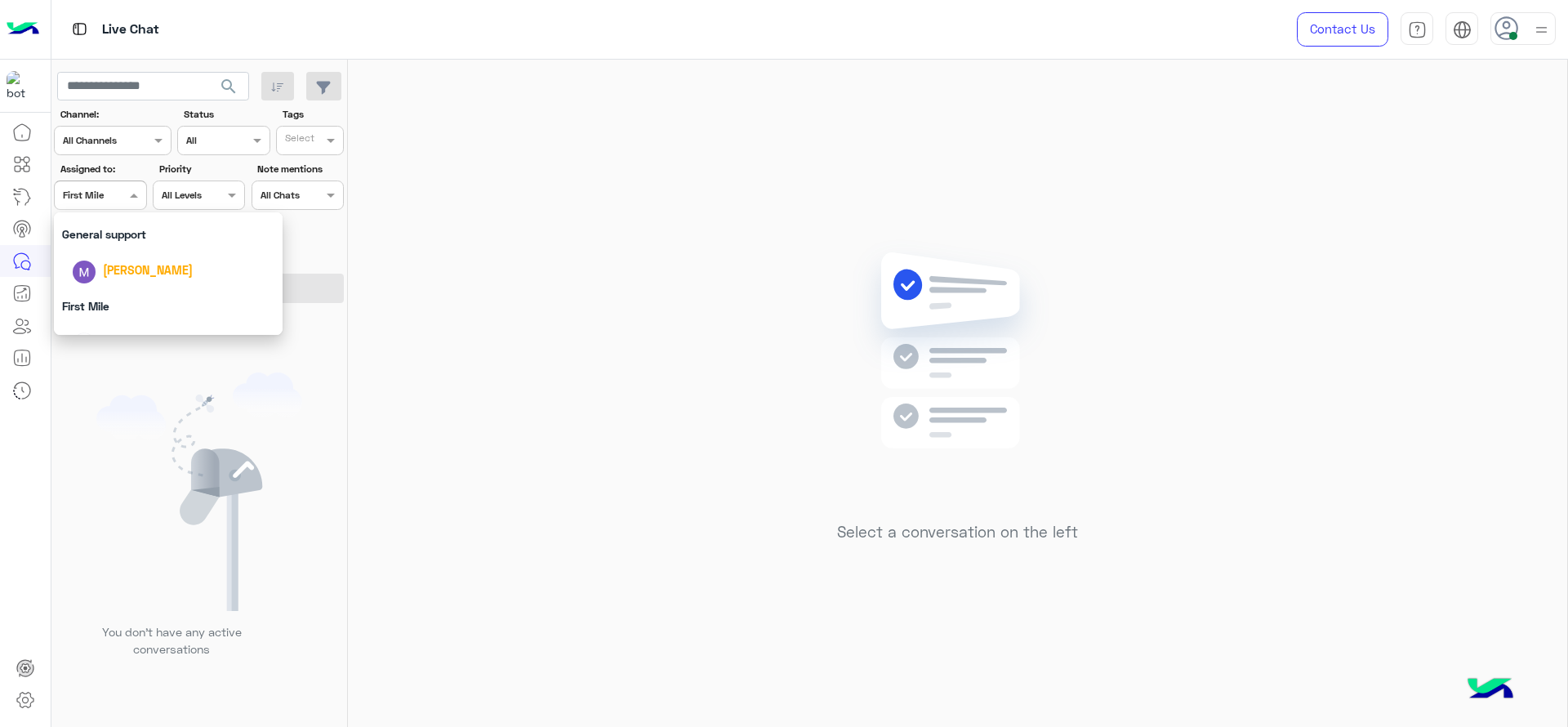
scroll to position [259, 0]
click at [162, 228] on span "[PERSON_NAME]" at bounding box center [147, 231] width 90 height 14
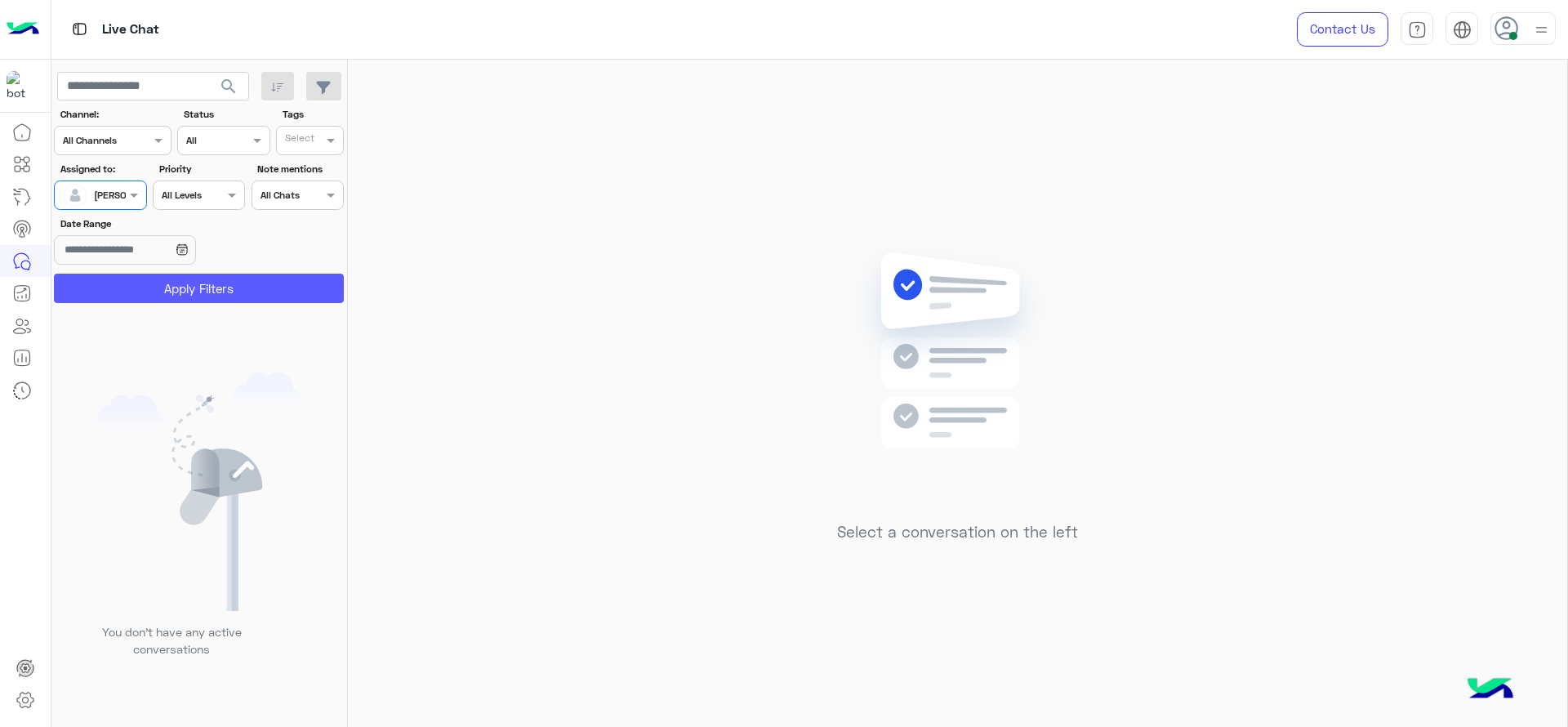
click at [165, 277] on button "Apply Filters" at bounding box center [198, 288] width 290 height 29
click at [95, 178] on div "Assigned to: Assigned on Jana Aboelseoud" at bounding box center [100, 185] width 93 height 48
click at [77, 207] on app-image at bounding box center [74, 194] width 24 height 24
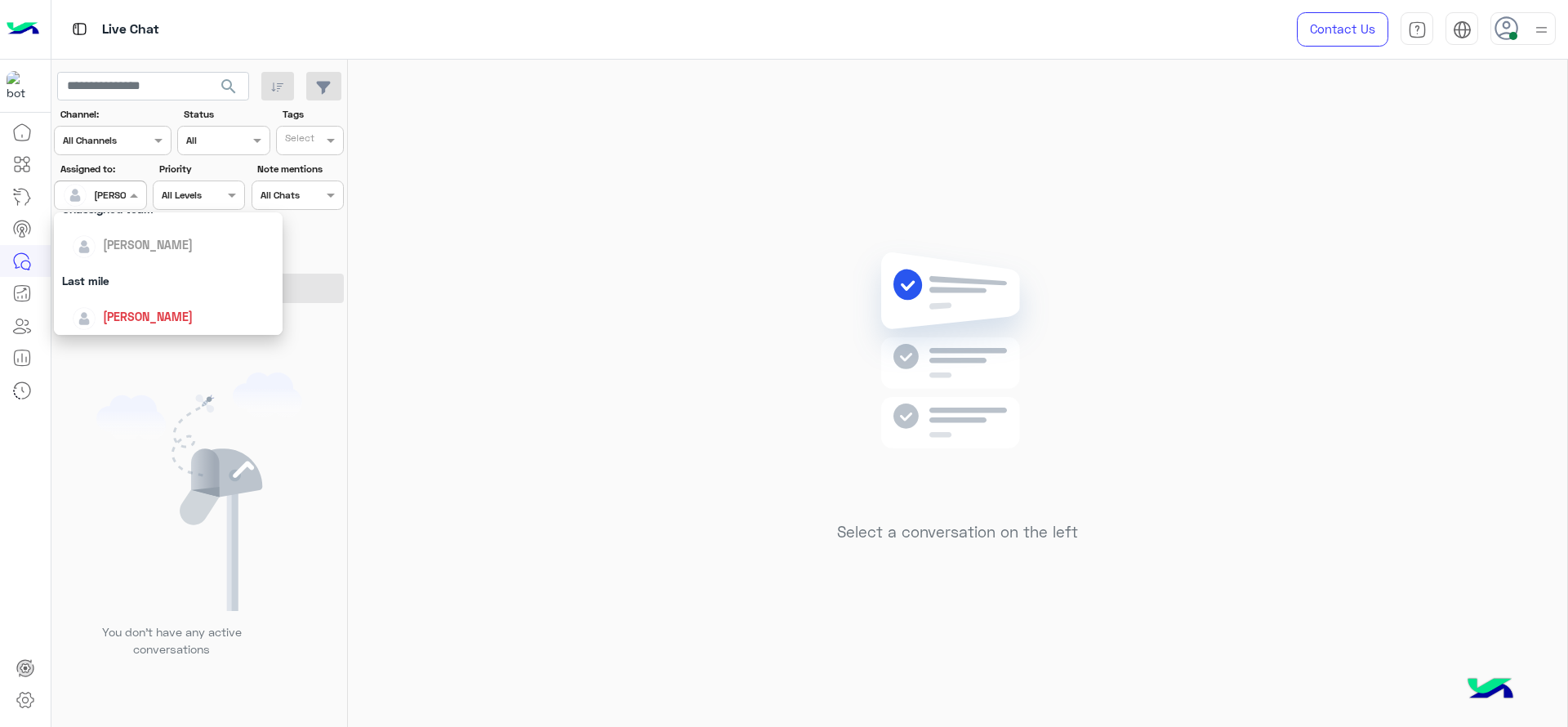
scroll to position [183, 0]
click at [153, 305] on span "[PERSON_NAME]" at bounding box center [147, 306] width 90 height 14
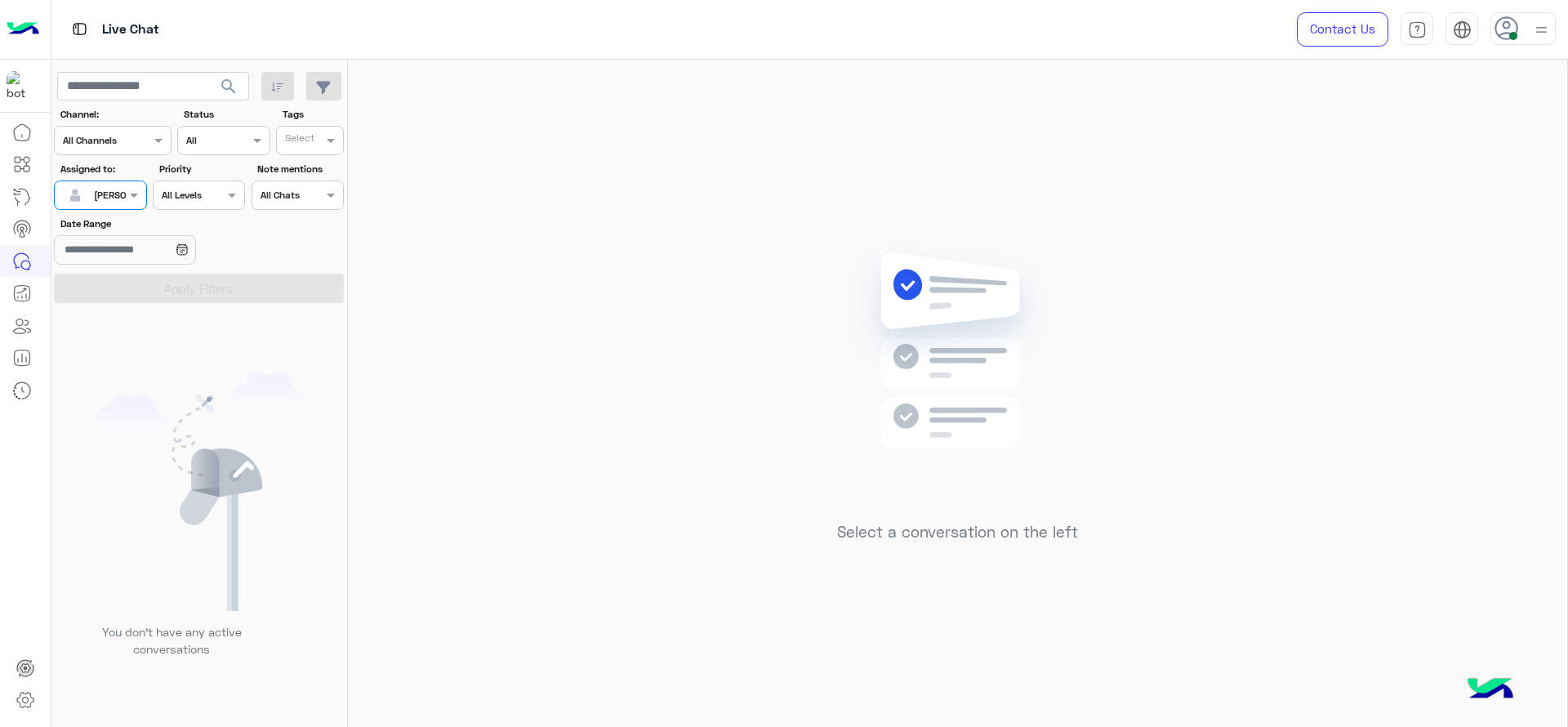
click at [556, 588] on div "Select a conversation on the left" at bounding box center [957, 396] width 1219 height 673
click at [660, 289] on div "Select a conversation on the left" at bounding box center [957, 396] width 1219 height 673
click at [118, 202] on div "[PERSON_NAME]" at bounding box center [94, 194] width 62 height 32
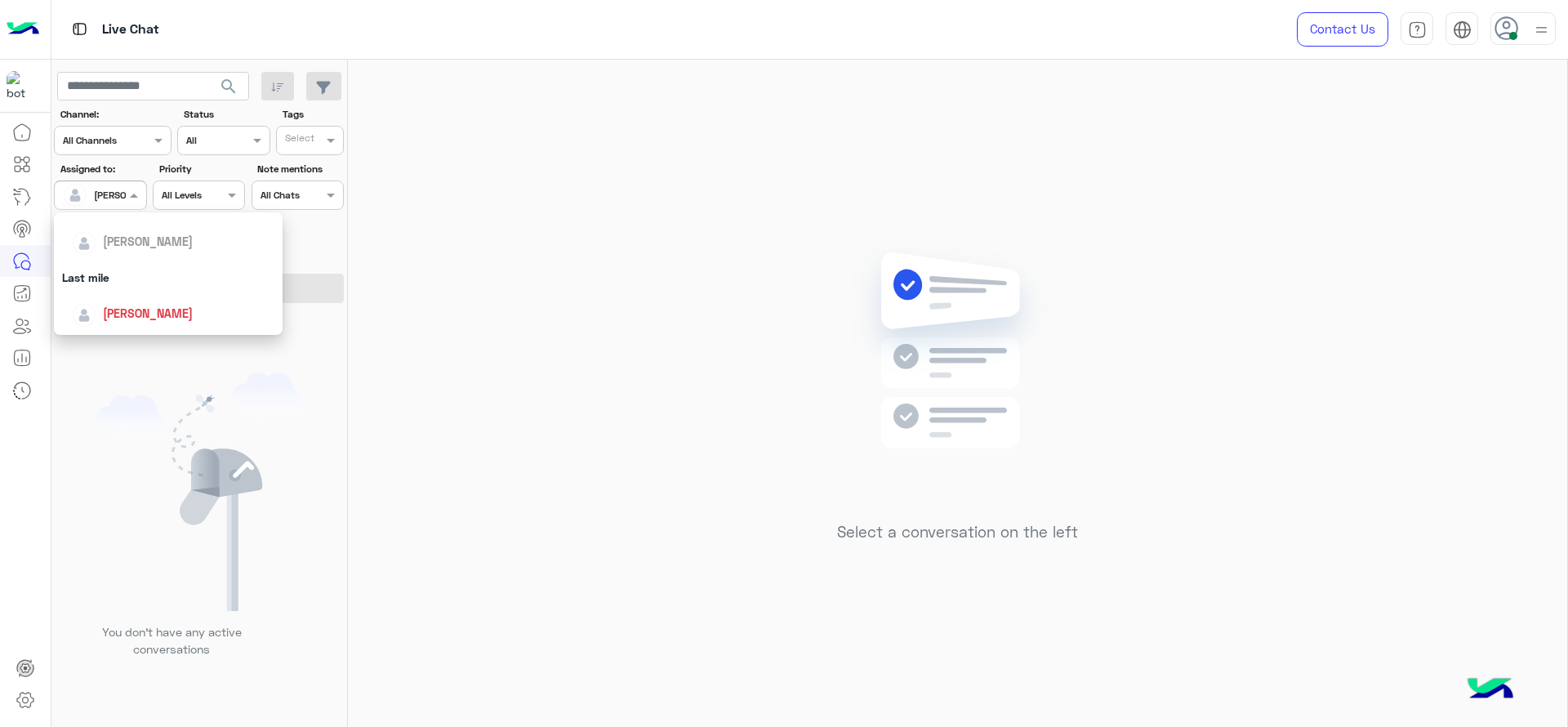
scroll to position [320, 0]
click at [143, 267] on div "First Mile" at bounding box center [168, 277] width 228 height 30
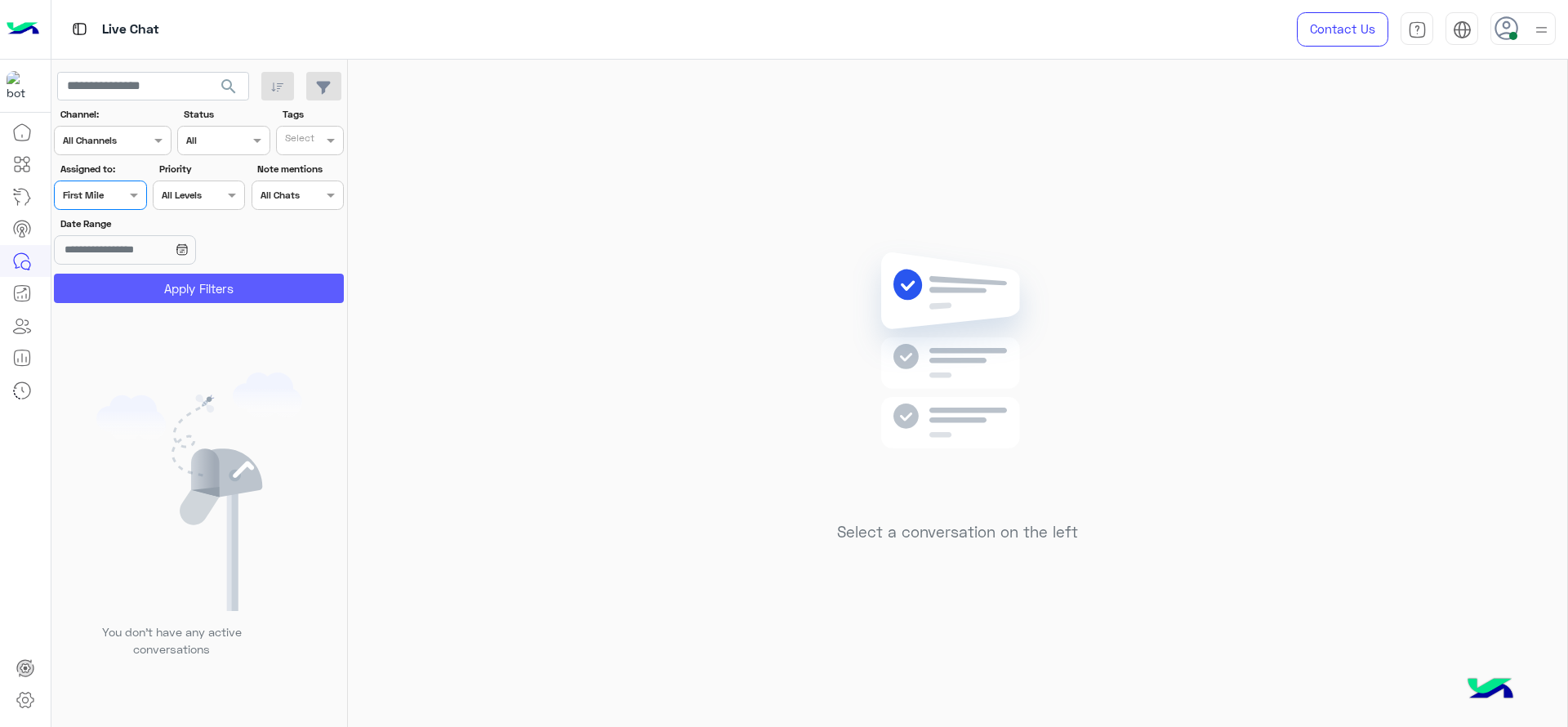
click at [155, 291] on button "Apply Filters" at bounding box center [198, 288] width 290 height 29
click at [134, 182] on div "Assigned on First Mile" at bounding box center [100, 195] width 93 height 29
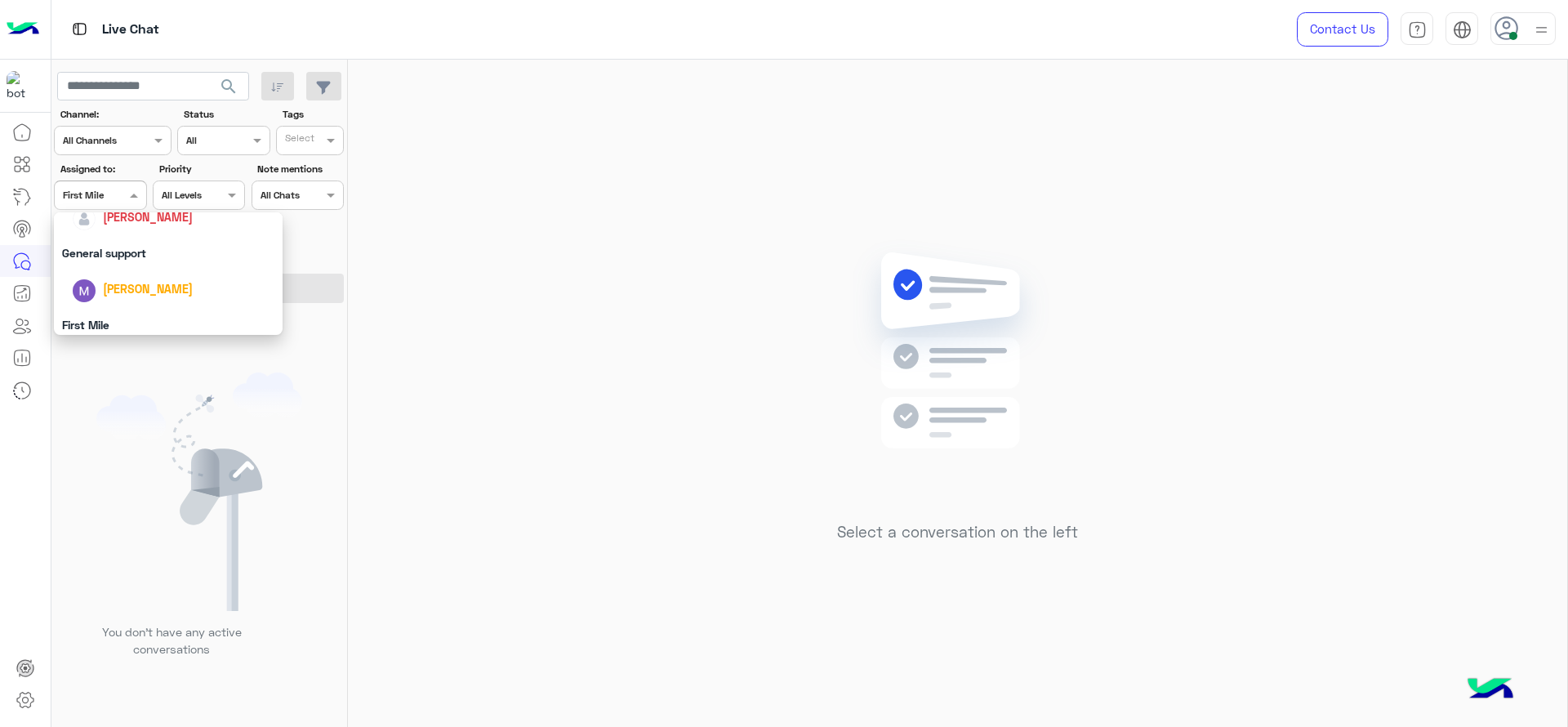
scroll to position [259, 0]
click at [144, 235] on span "[PERSON_NAME]" at bounding box center [147, 231] width 90 height 14
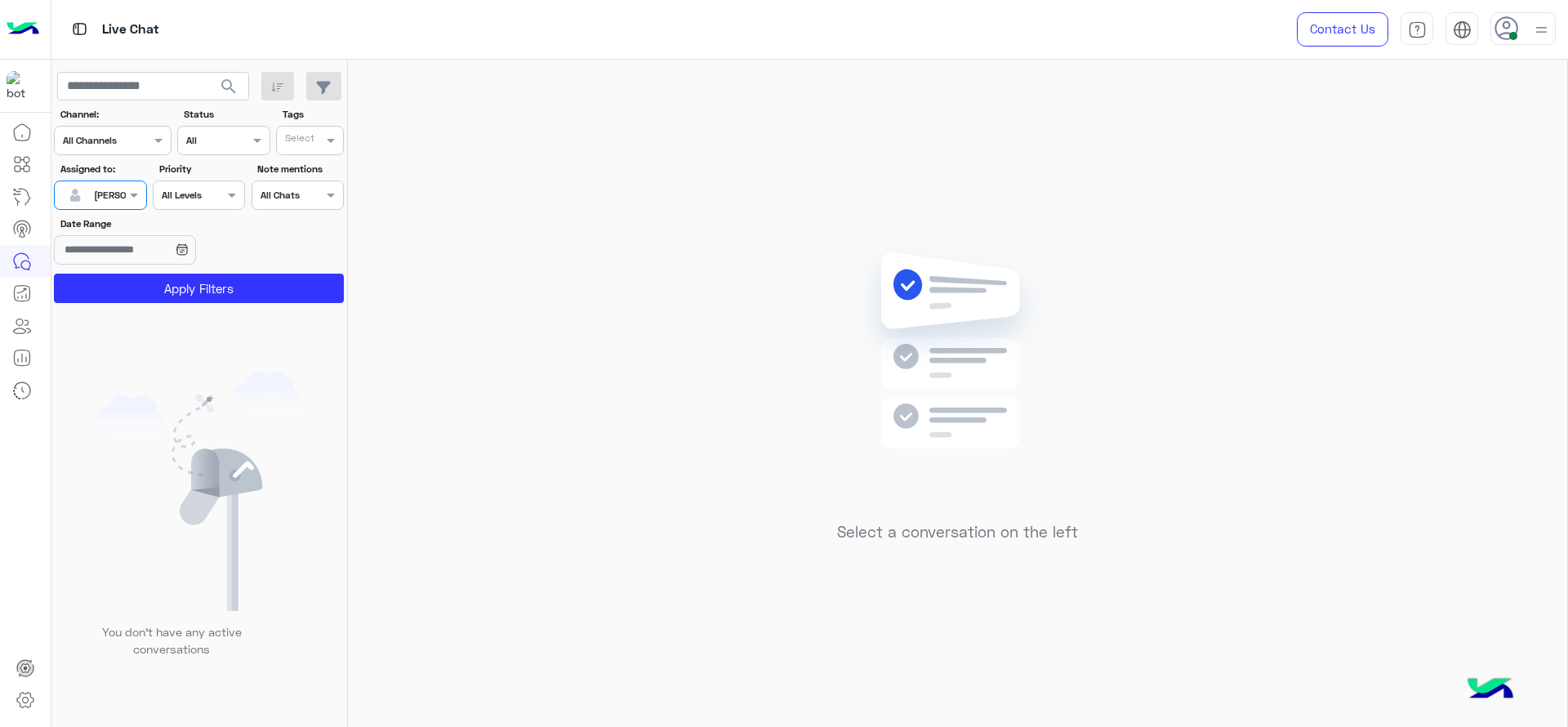
click at [170, 270] on section "Channel: Channel All Channels Status Channel All Tags Select Assigned to: Assig…" at bounding box center [199, 205] width 272 height 196
click at [170, 278] on button "Apply Filters" at bounding box center [198, 288] width 290 height 29
click at [104, 185] on div at bounding box center [100, 193] width 91 height 16
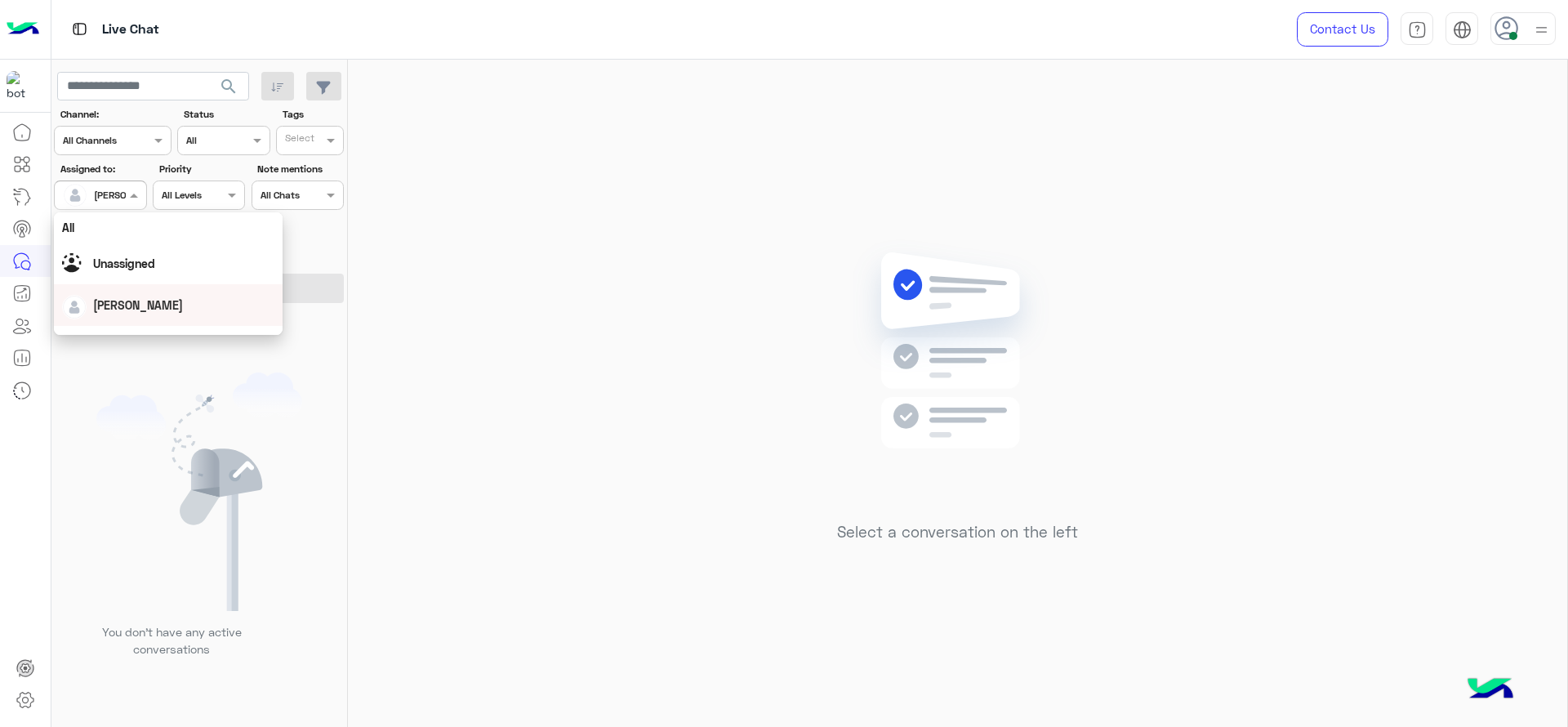
scroll to position [320, 0]
click at [131, 287] on div "First Mile" at bounding box center [168, 277] width 228 height 30
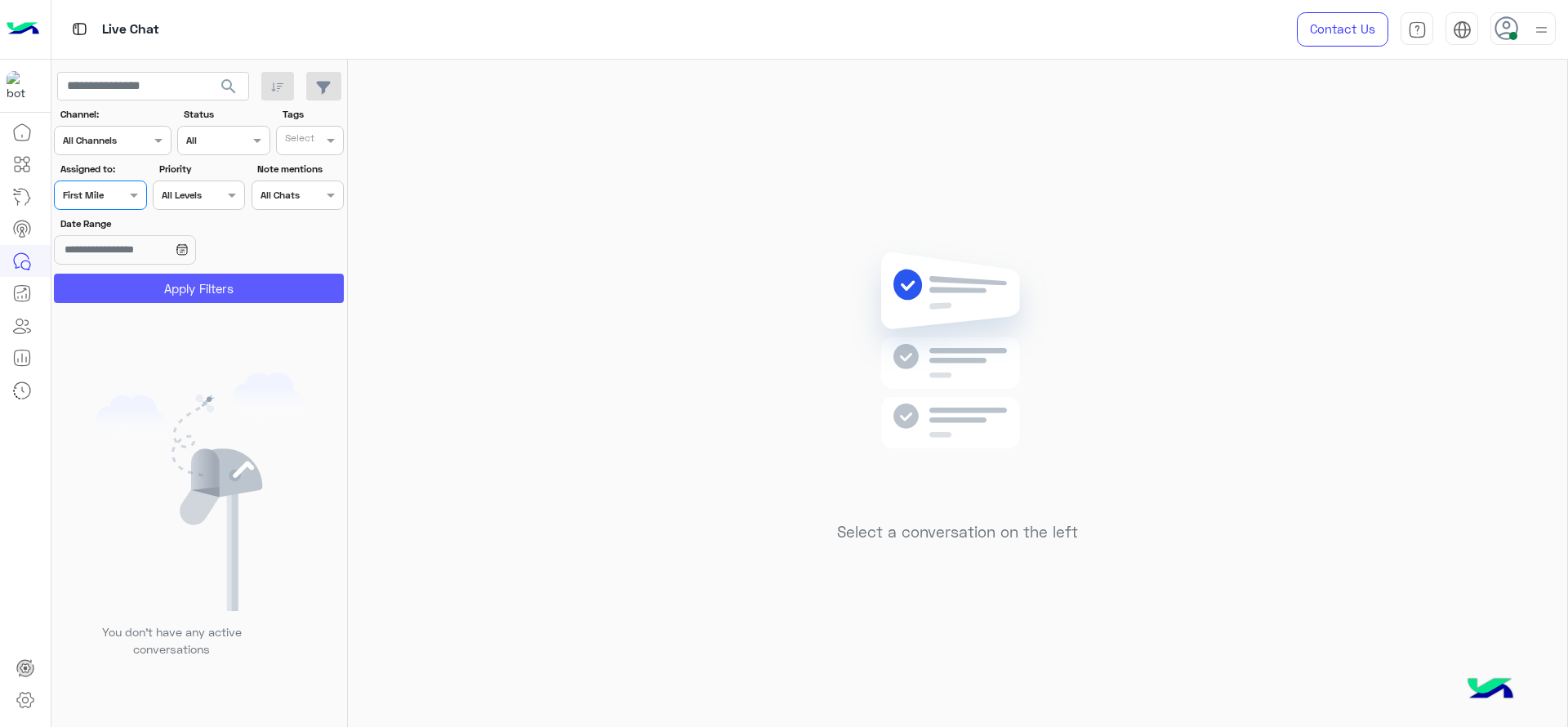
click at [131, 287] on button "Apply Filters" at bounding box center [198, 288] width 290 height 29
click at [120, 190] on div at bounding box center [100, 193] width 91 height 16
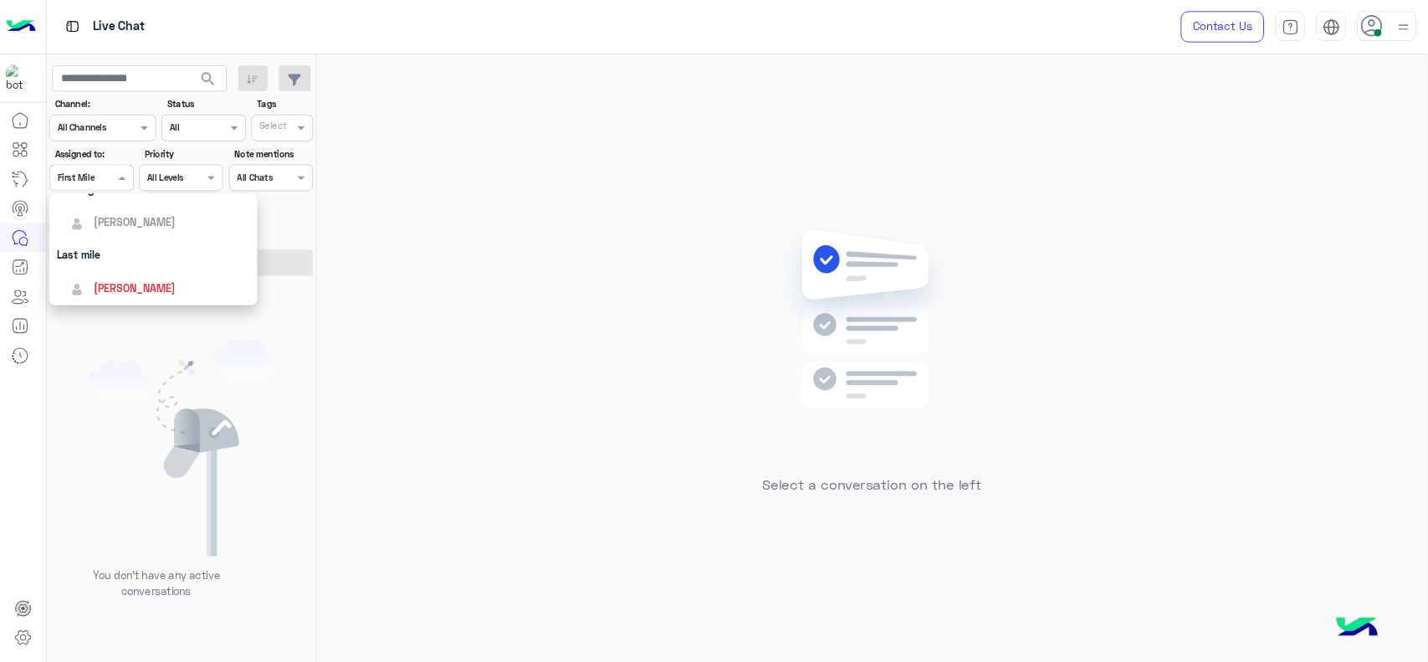
scroll to position [209, 0]
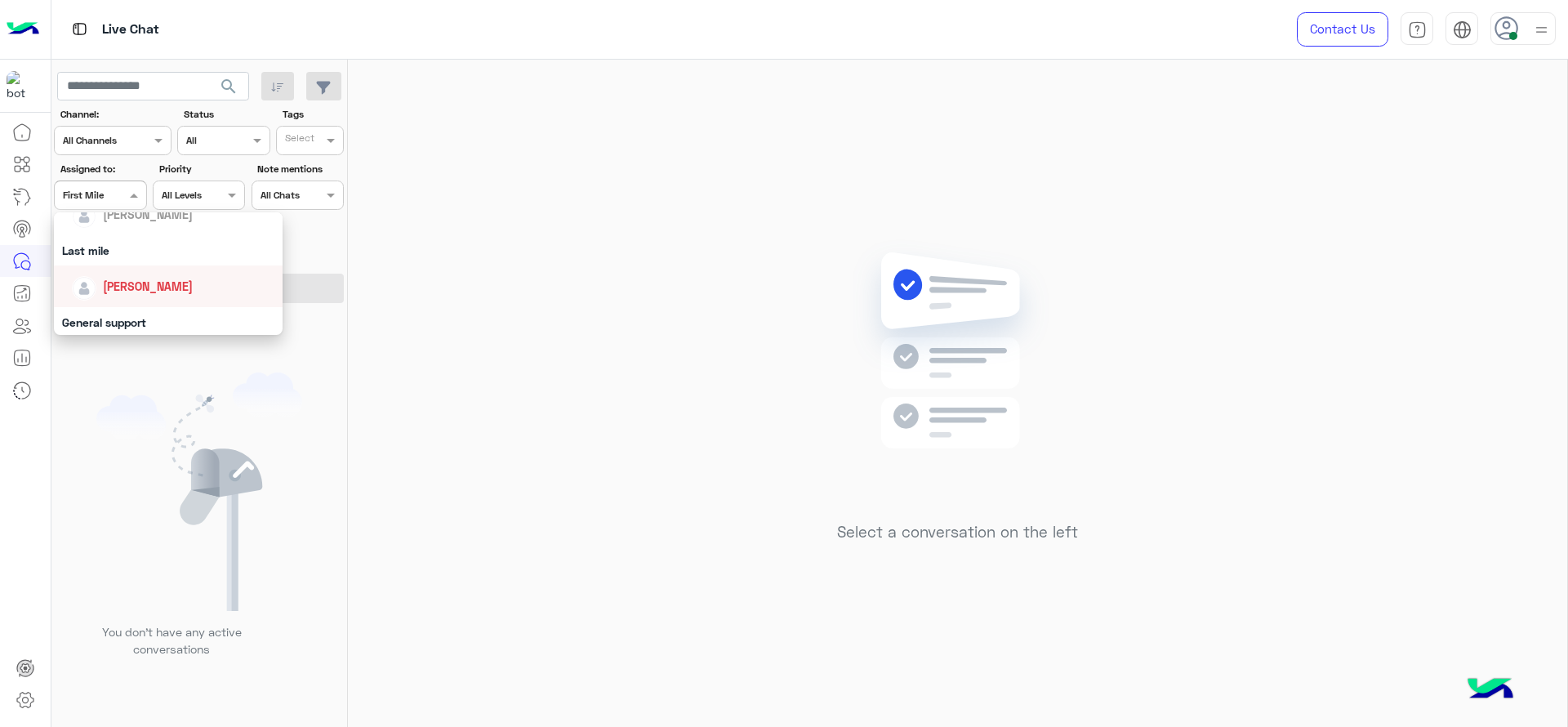
click at [128, 282] on span "[PERSON_NAME]" at bounding box center [147, 286] width 90 height 14
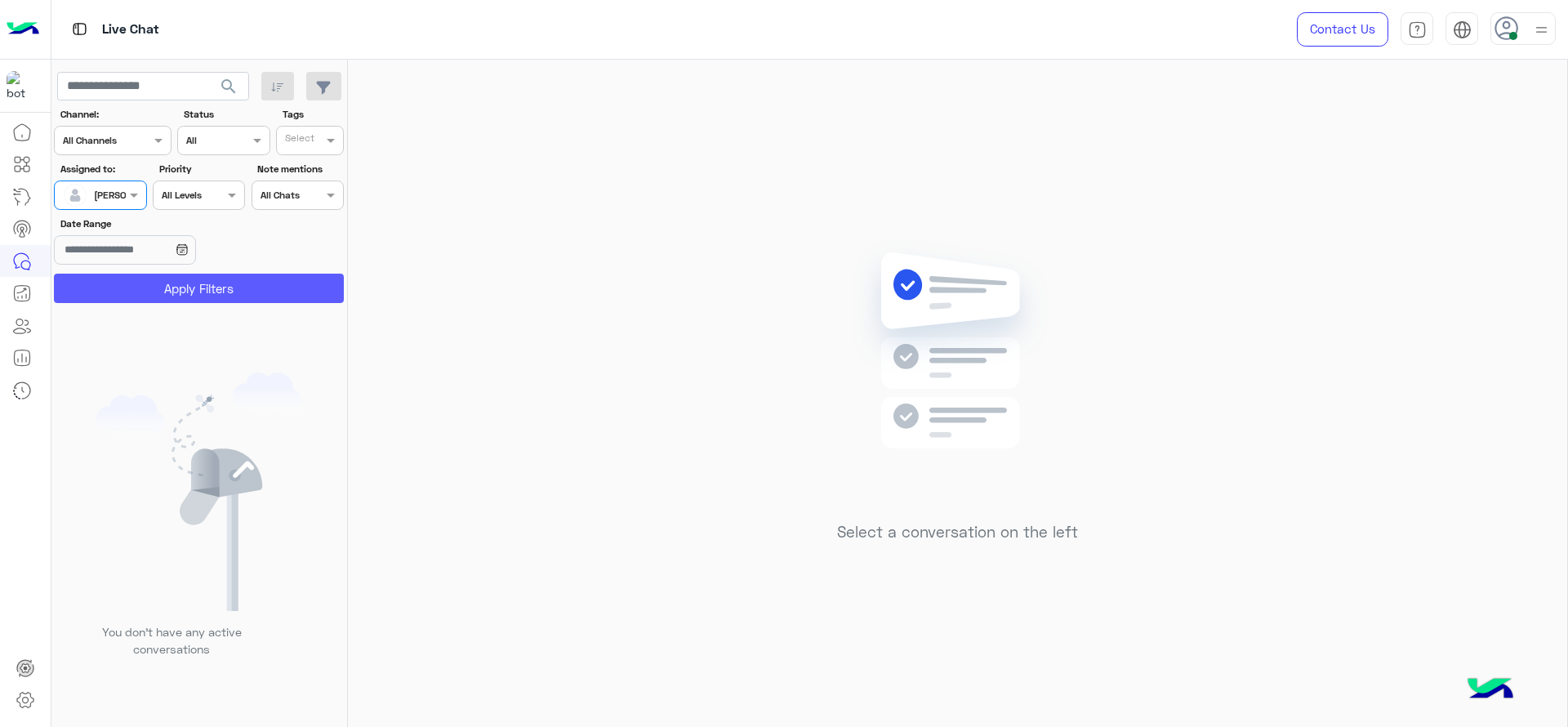
click at [128, 282] on button "Apply Filters" at bounding box center [198, 288] width 290 height 29
click at [96, 203] on div "[PERSON_NAME]" at bounding box center [94, 194] width 62 height 32
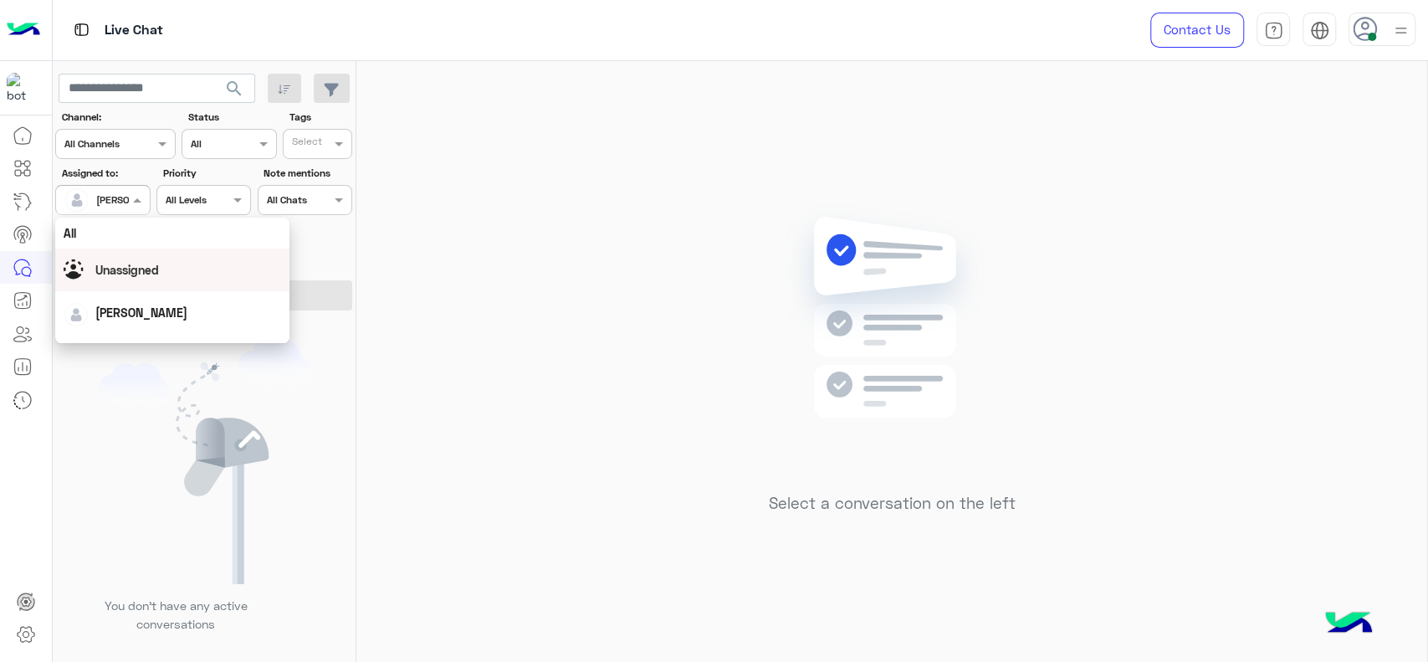
scroll to position [328, 0]
click at [100, 289] on div "First Mile" at bounding box center [172, 284] width 234 height 31
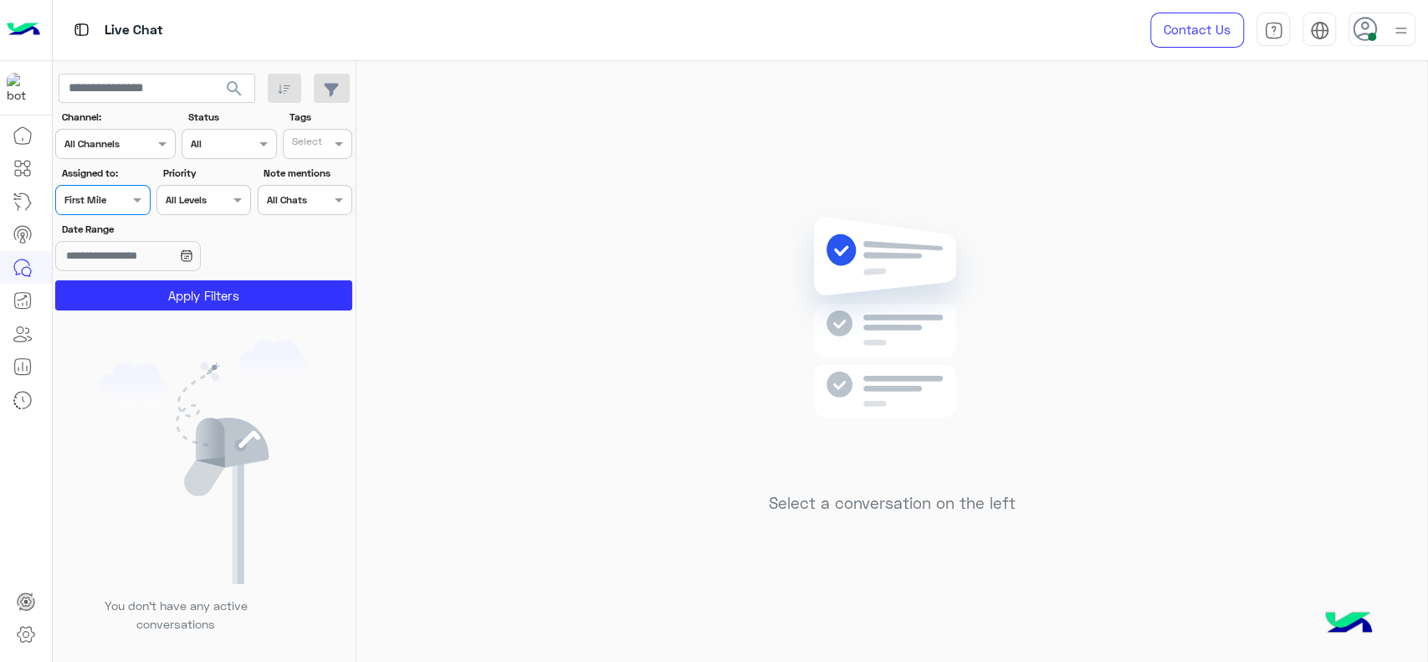
click at [100, 289] on button "Apply Filters" at bounding box center [203, 295] width 297 height 30
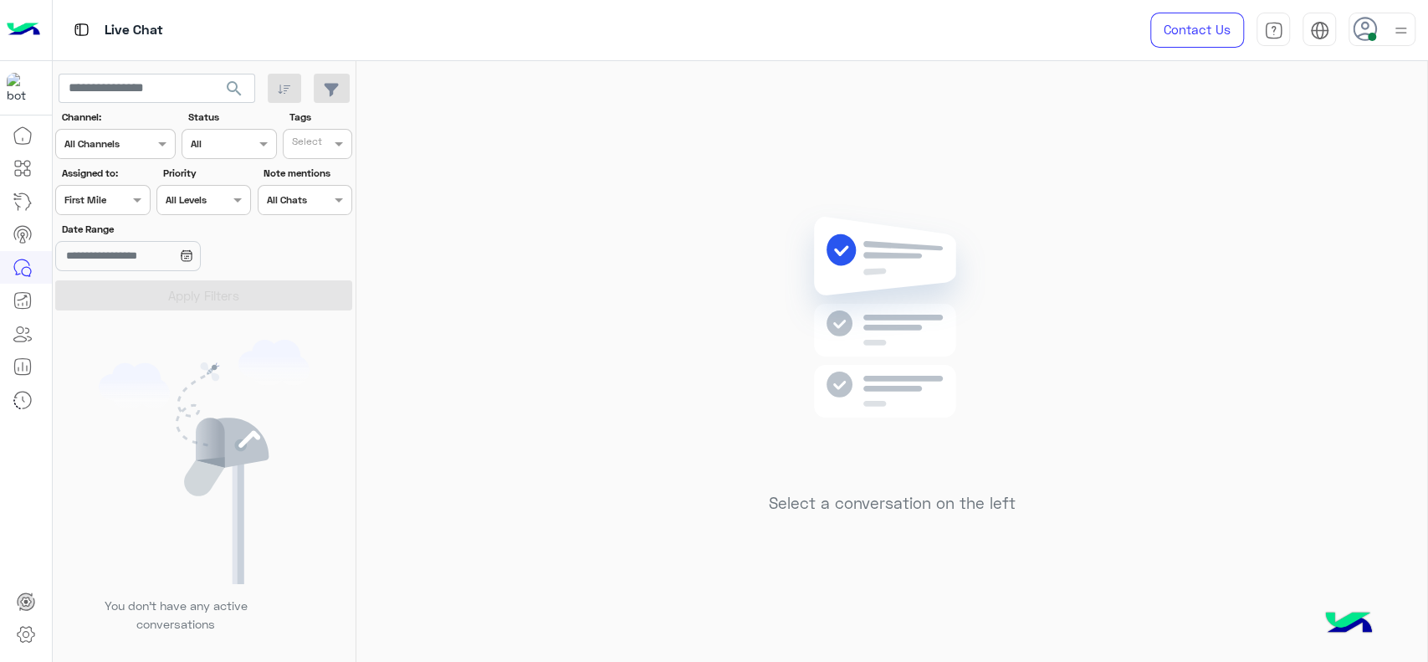
click at [122, 200] on div at bounding box center [102, 198] width 93 height 16
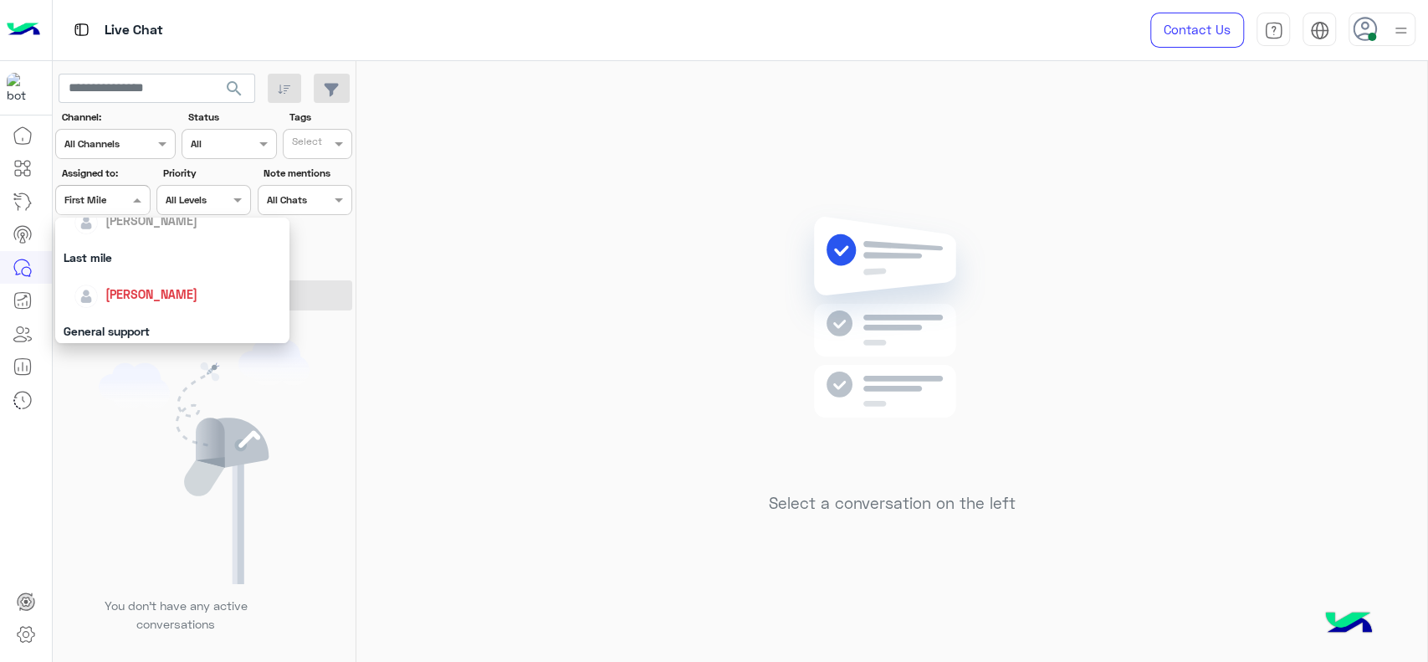
scroll to position [204, 0]
click at [125, 300] on span "[PERSON_NAME]" at bounding box center [151, 298] width 92 height 14
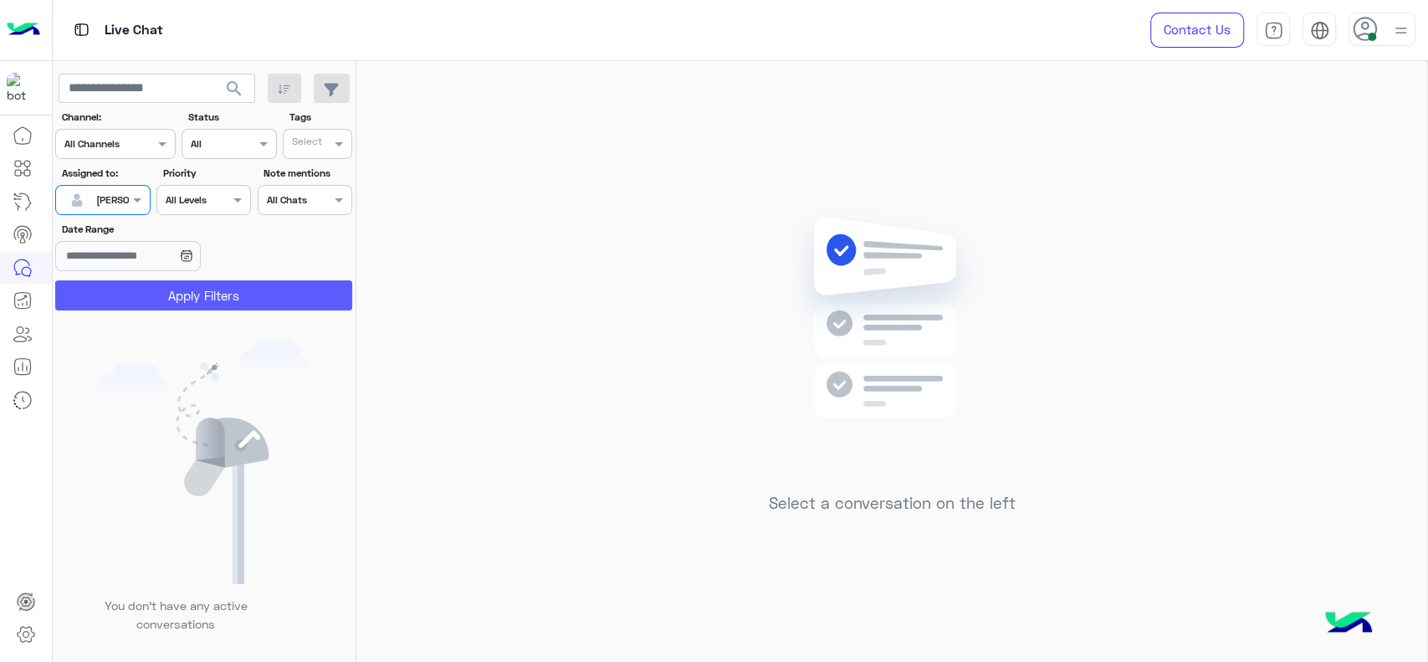
click at [127, 299] on button "Apply Filters" at bounding box center [203, 295] width 297 height 30
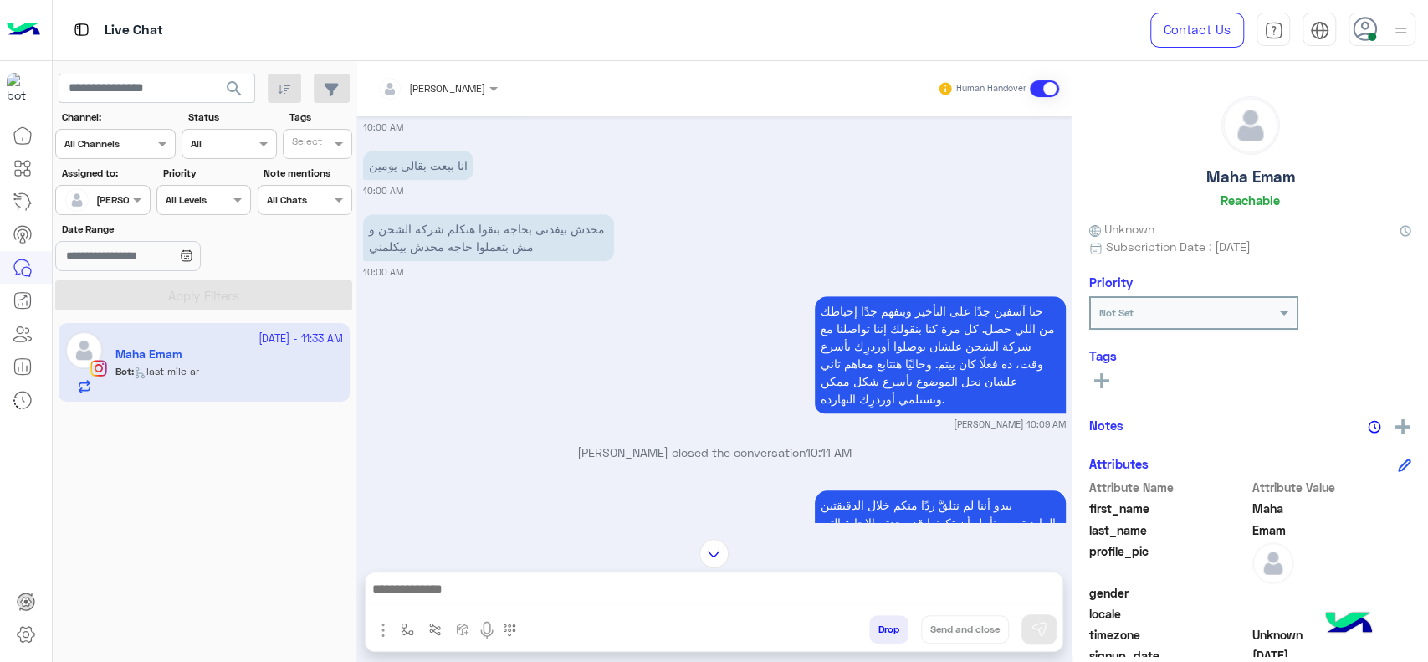
scroll to position [1196, 0]
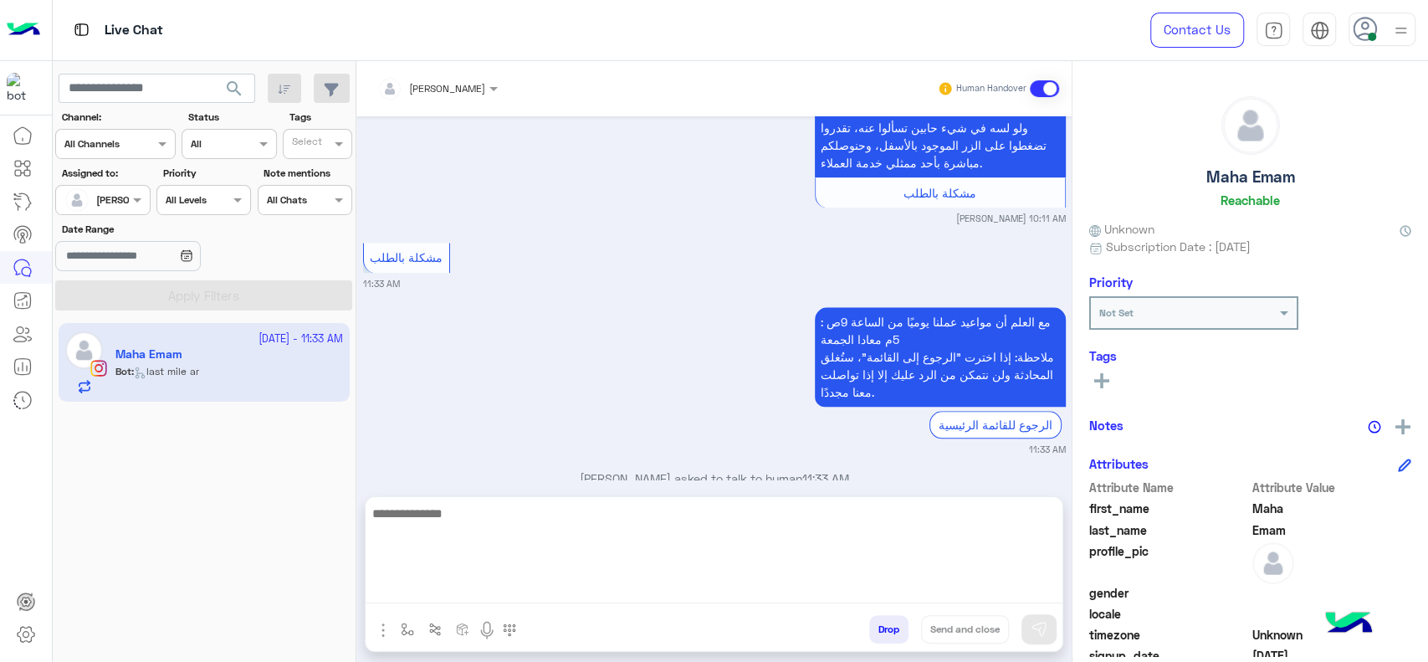
click at [638, 582] on textarea at bounding box center [714, 553] width 697 height 100
type textarea "*"
type textarea "**********"
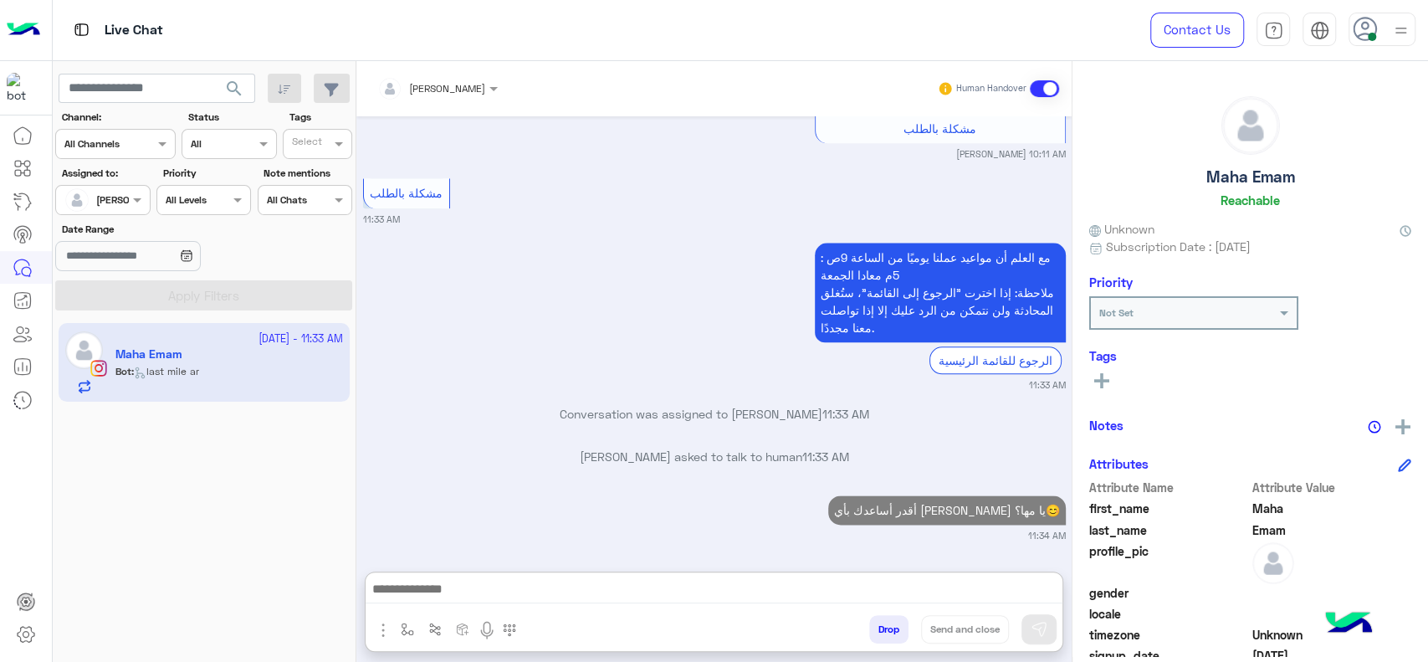
click at [973, 495] on p "أقدر أساعدك بأي حاجه تانيه يا مها؟😊" at bounding box center [947, 509] width 238 height 29
click at [1000, 506] on p "أقدر أساعدك بأي حاجه تانيه يا مها؟😊" at bounding box center [947, 510] width 238 height 29
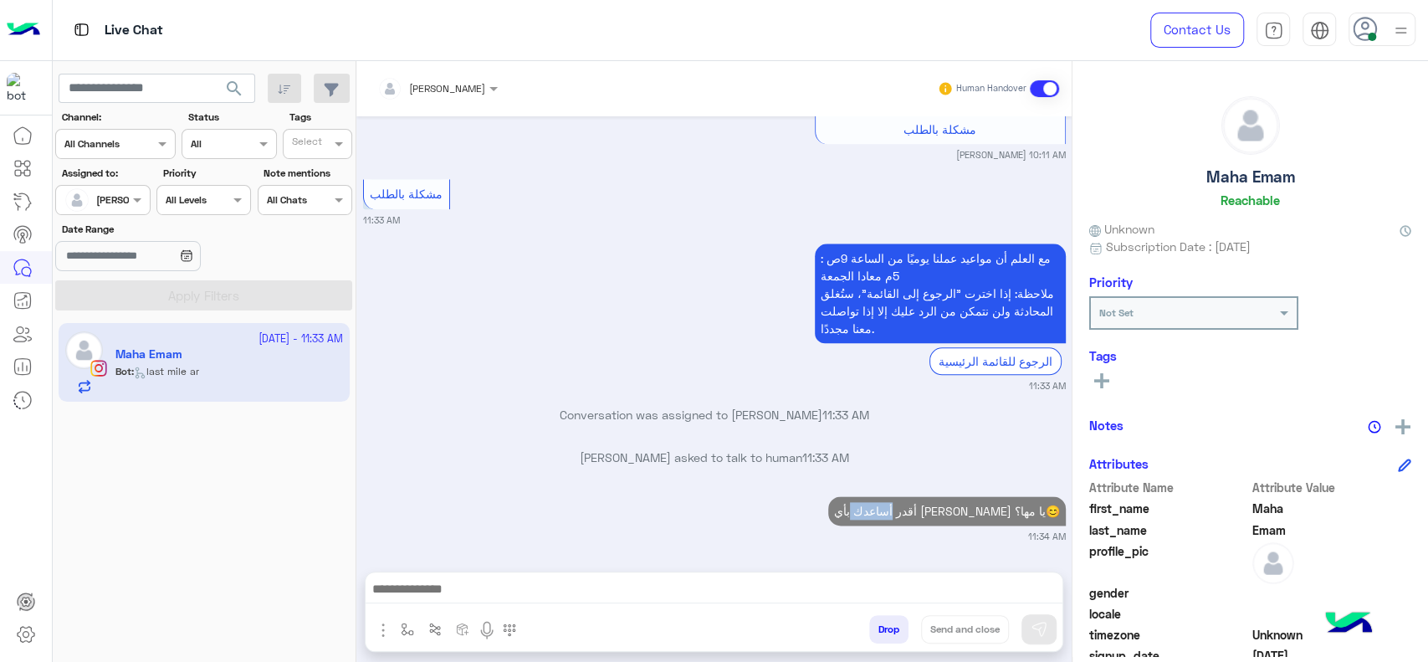
click at [1000, 506] on p "أقدر أساعدك بأي حاجه تانيه يا مها؟😊" at bounding box center [947, 510] width 238 height 29
copy p "أقدر أساعدك بأي حاجه تانيه يا مها؟😊"
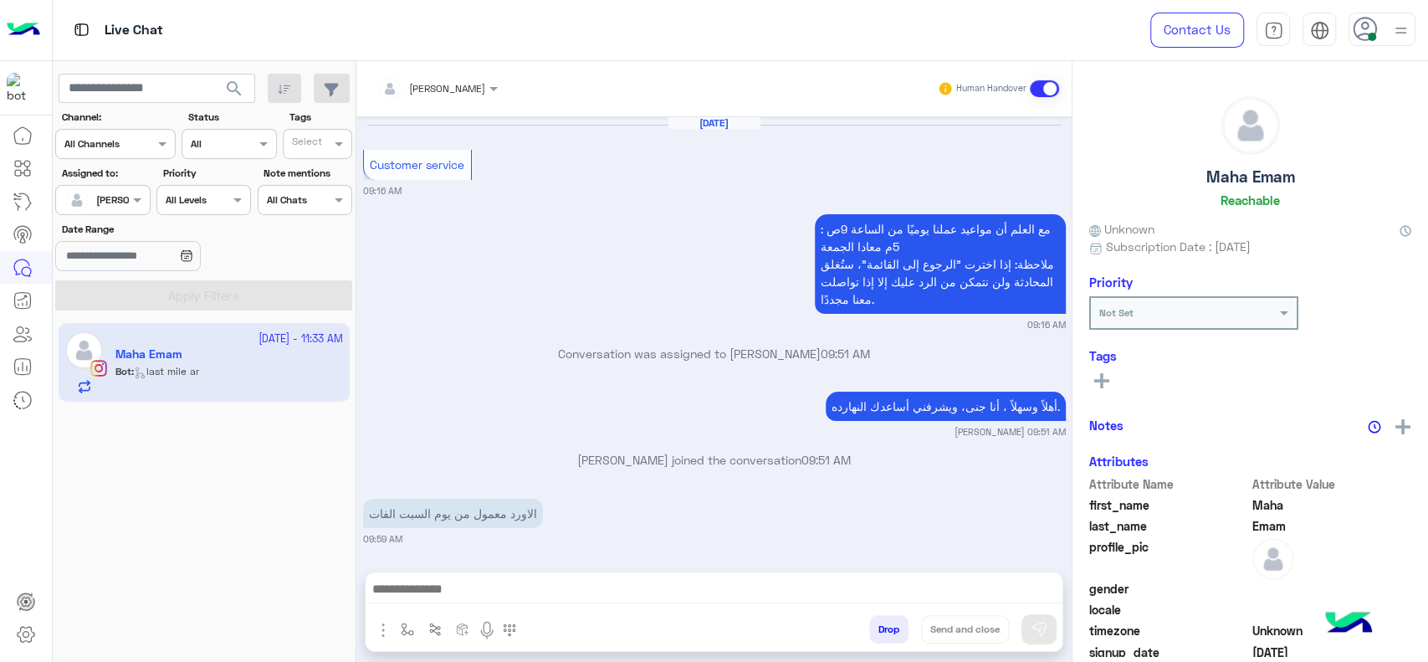
scroll to position [1196, 0]
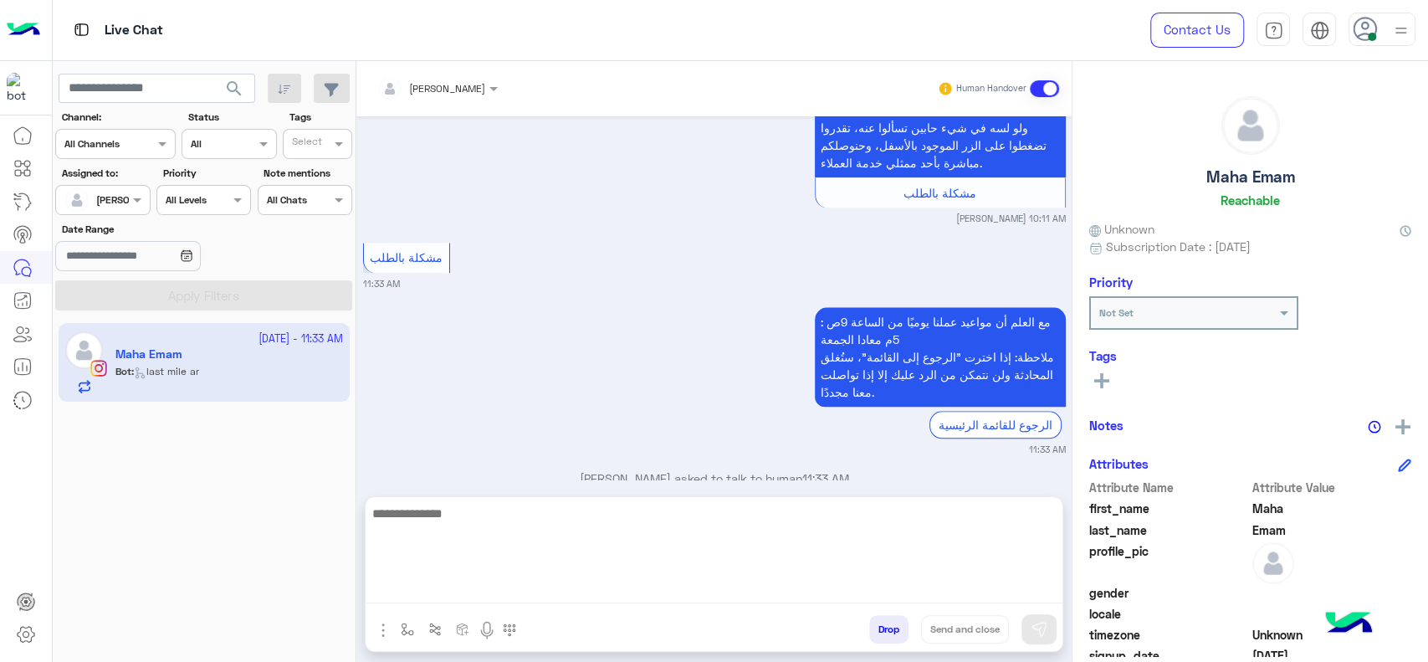
click at [506, 583] on textarea at bounding box center [714, 553] width 697 height 100
paste textarea "**********"
type textarea "**********"
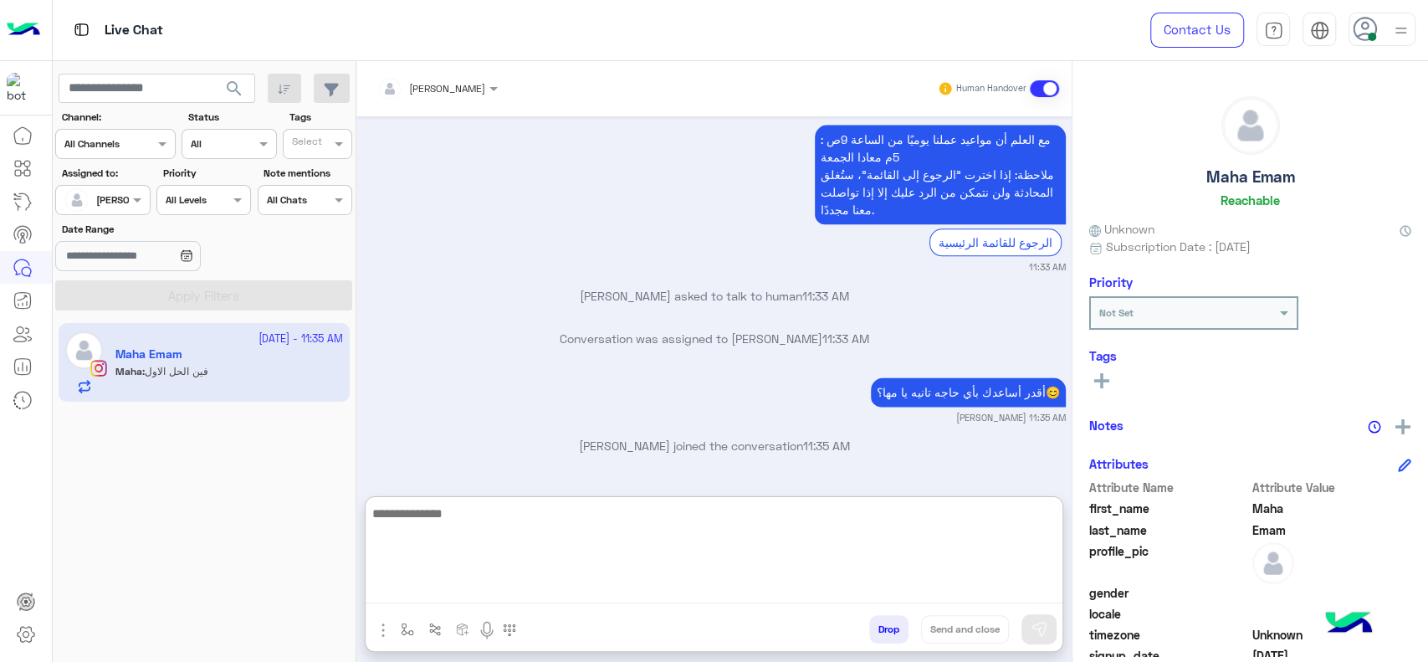
scroll to position [1442, 0]
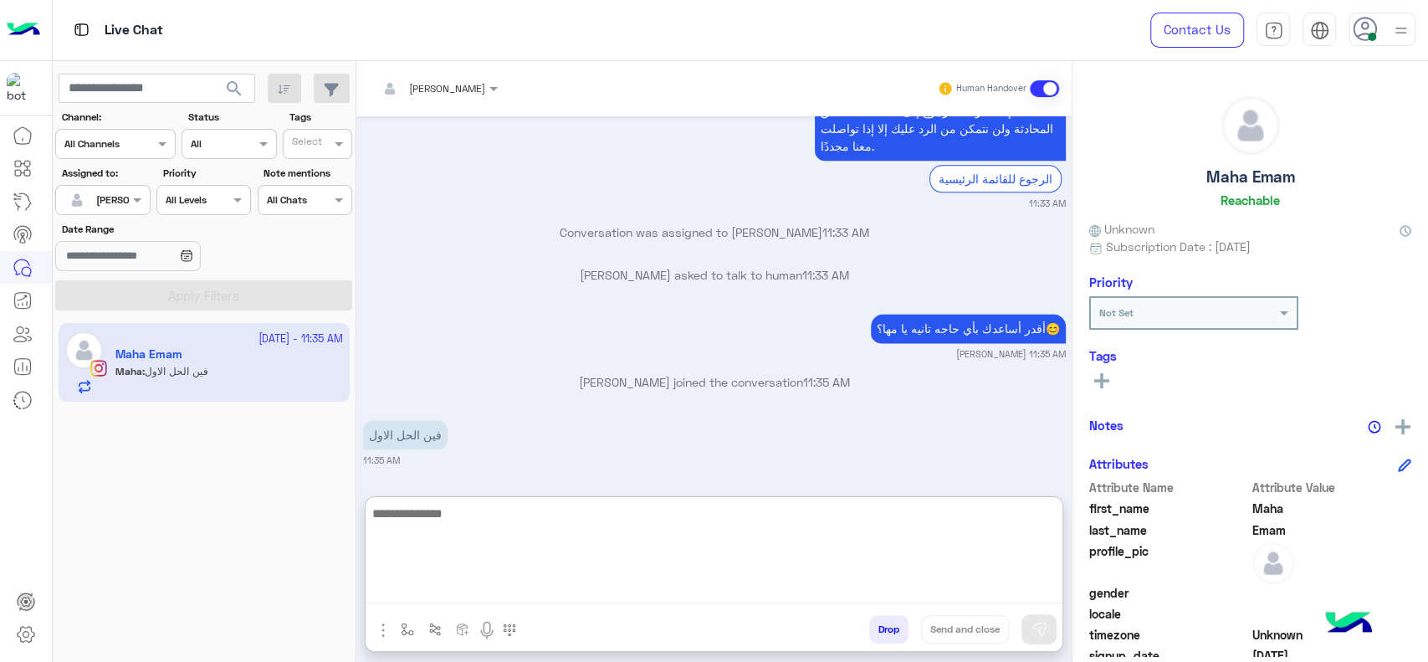
click at [546, 576] on textarea at bounding box center [714, 553] width 697 height 100
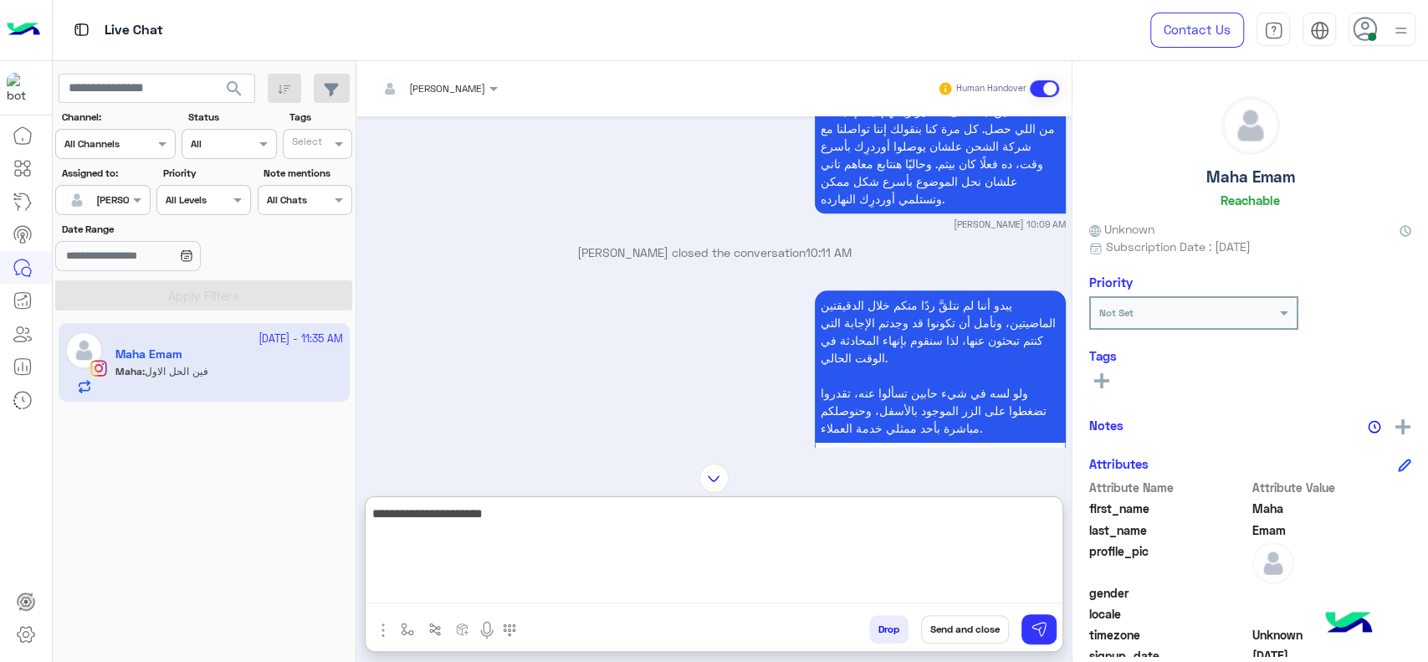
scroll to position [884, 0]
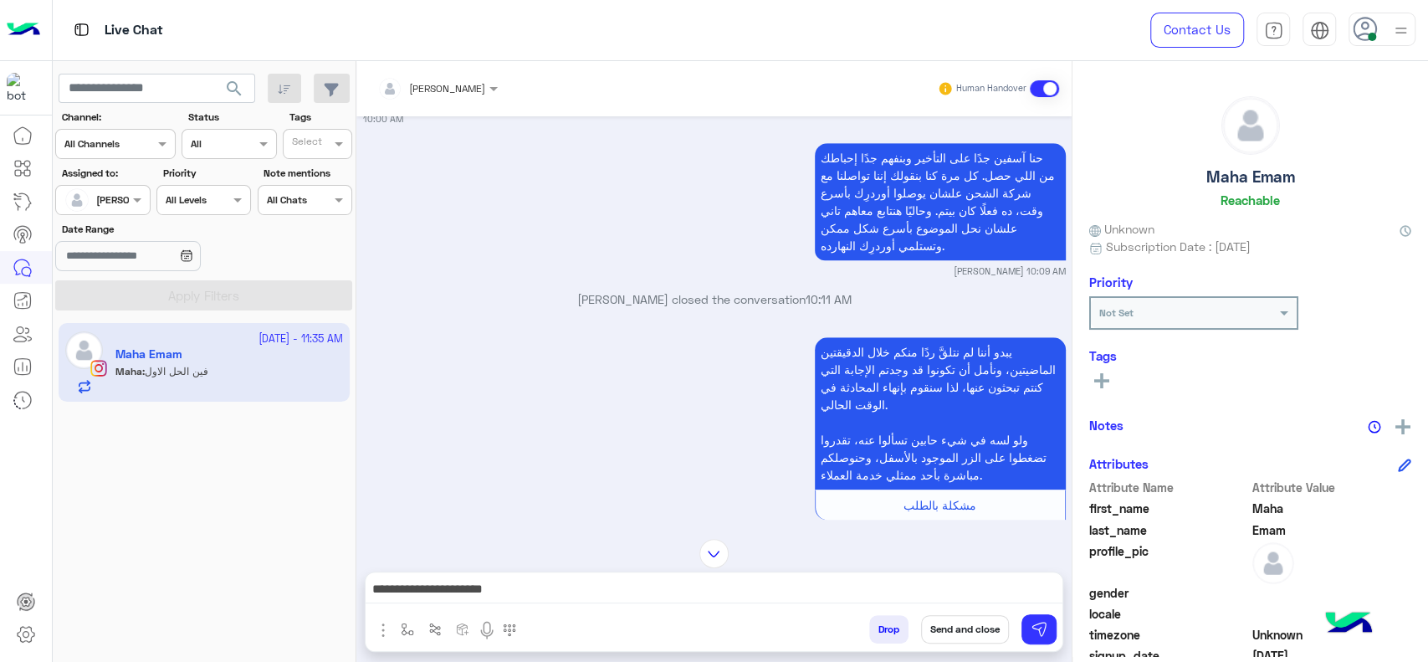
click at [885, 179] on p "حنا آسفين جدًا على التأخير وبنفهم جدًا إحباطك من اللي حصل. كل مرة كنا بنقولك إن…" at bounding box center [940, 201] width 251 height 117
click at [1001, 219] on p "حنا آسفين جدًا على التأخير وبنفهم جدًا إحباطك من اللي حصل. كل مرة كنا بنقولك إن…" at bounding box center [940, 201] width 251 height 117
drag, startPoint x: 941, startPoint y: 209, endPoint x: 986, endPoint y: 253, distance: 62.1
click at [986, 253] on p "حنا آسفين جدًا على التأخير وبنفهم جدًا إحباطك من اللي حصل. كل مرة كنا بنقولك إن…" at bounding box center [940, 201] width 251 height 117
copy p "وحاليًا هنتابع معاهم تاني علشان نحل الموضوع بأسرع شكل ممكن وتستلمي أوردرِك النه…"
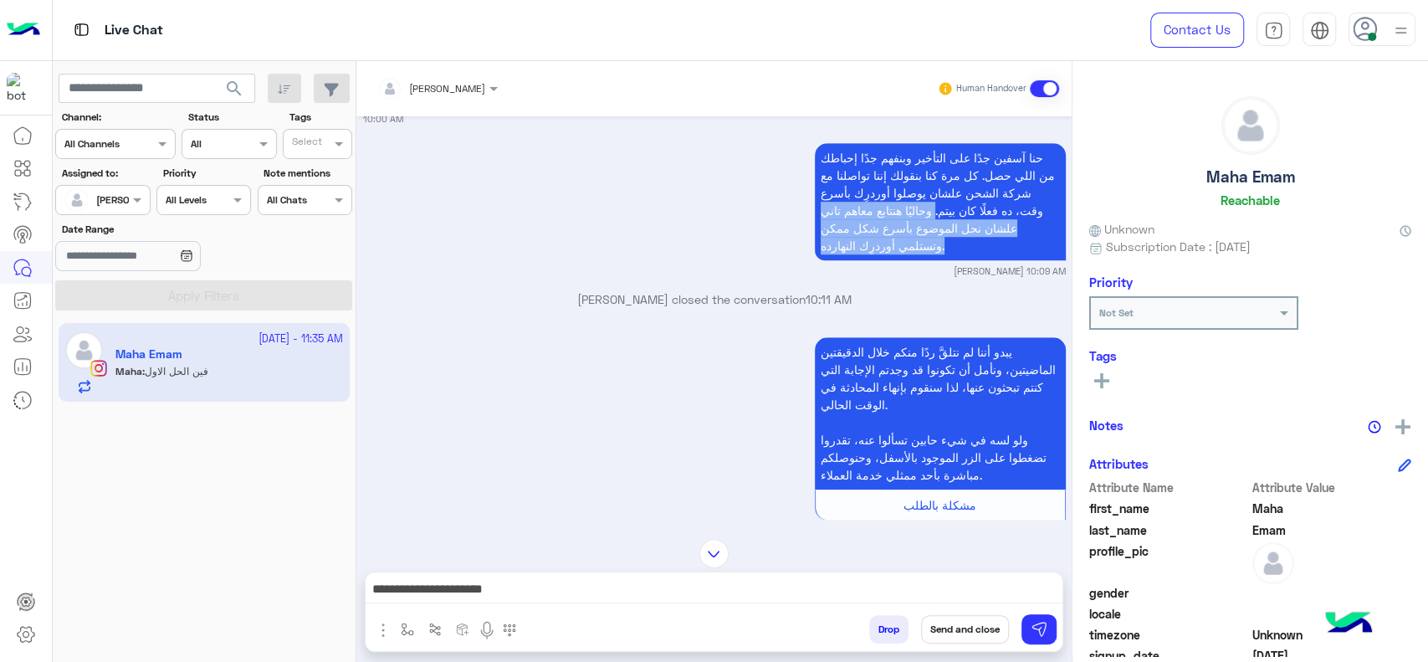
click at [892, 576] on div "**********" at bounding box center [714, 593] width 697 height 42
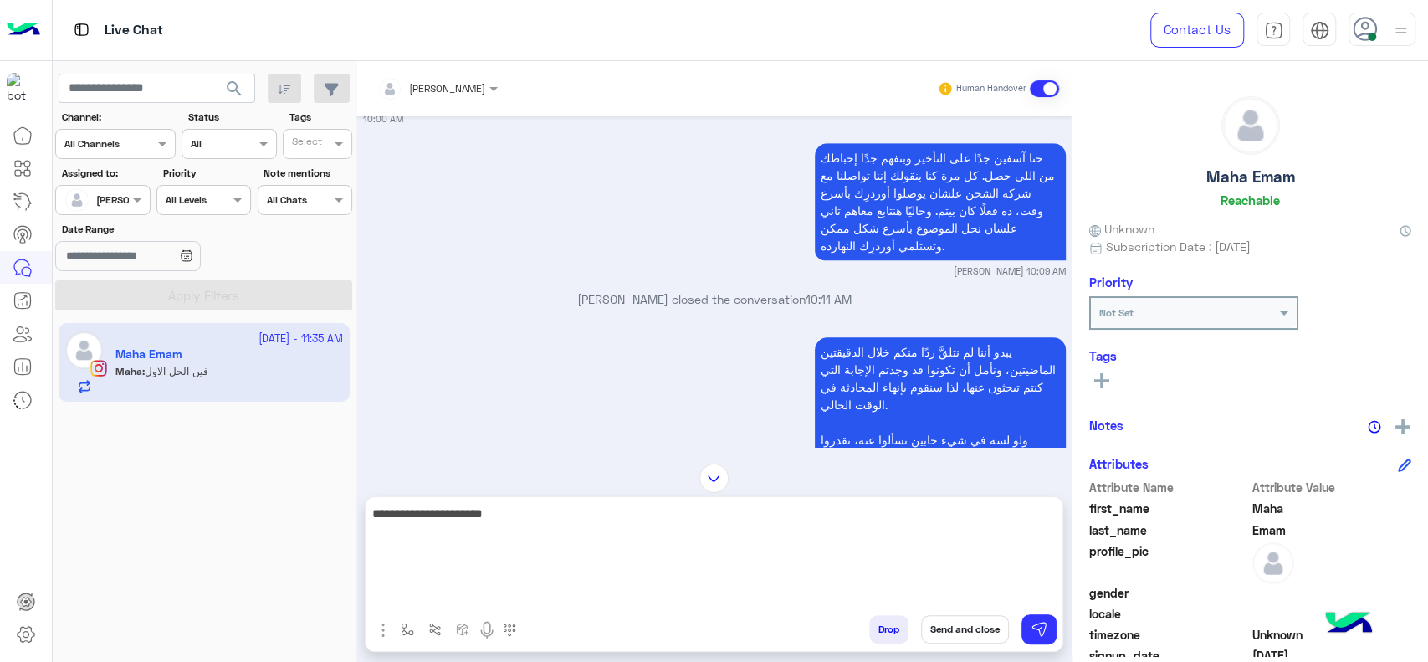
click at [892, 581] on textarea "**********" at bounding box center [714, 553] width 697 height 100
paste textarea "**********"
click at [925, 521] on textarea "**********" at bounding box center [714, 553] width 697 height 100
click at [900, 512] on textarea "**********" at bounding box center [714, 553] width 697 height 100
click at [842, 520] on textarea "**********" at bounding box center [714, 553] width 697 height 100
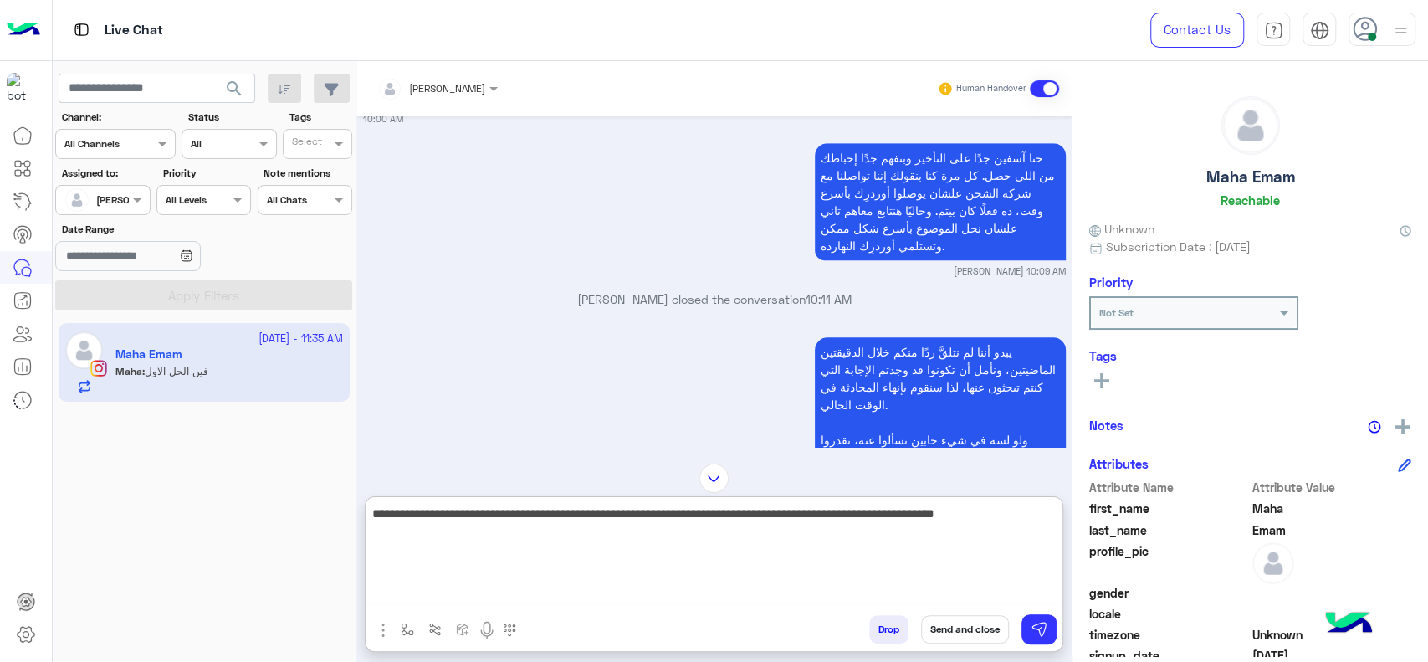
type textarea "**********"
click at [459, 541] on textarea "**********" at bounding box center [714, 553] width 697 height 100
click at [430, 550] on textarea "**********" at bounding box center [714, 553] width 697 height 100
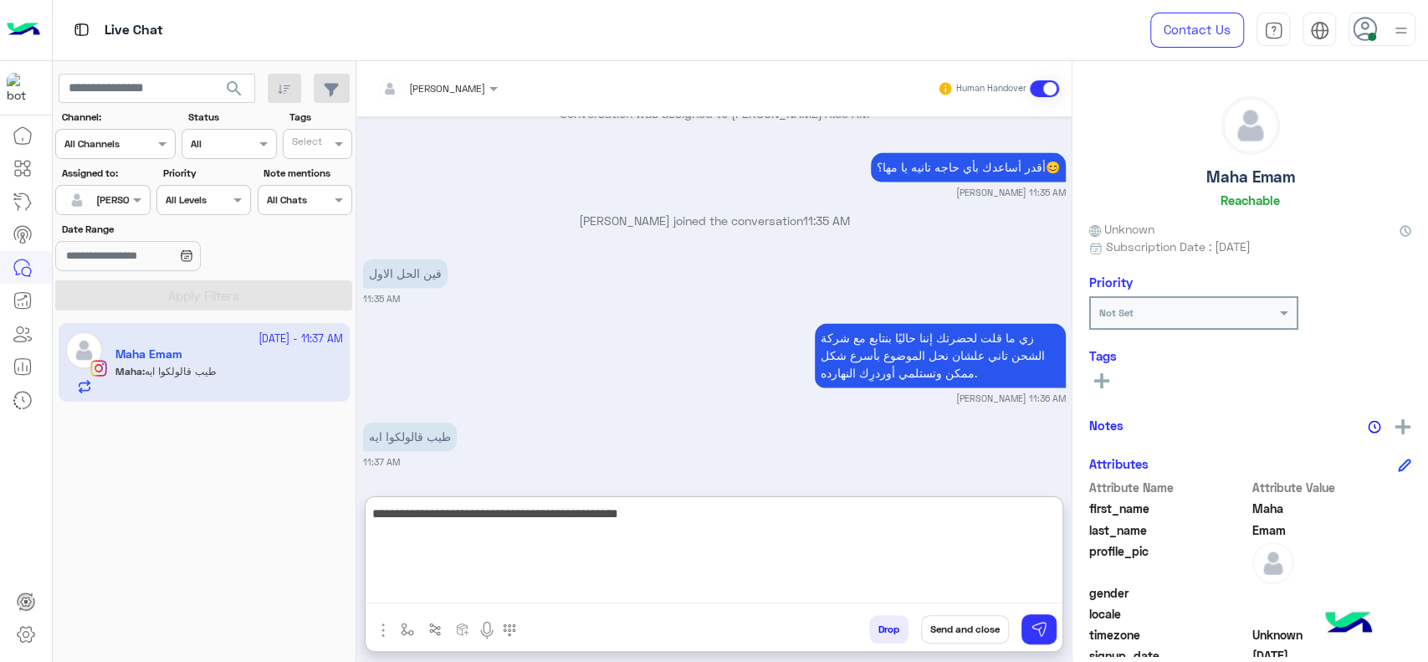
scroll to position [1605, 0]
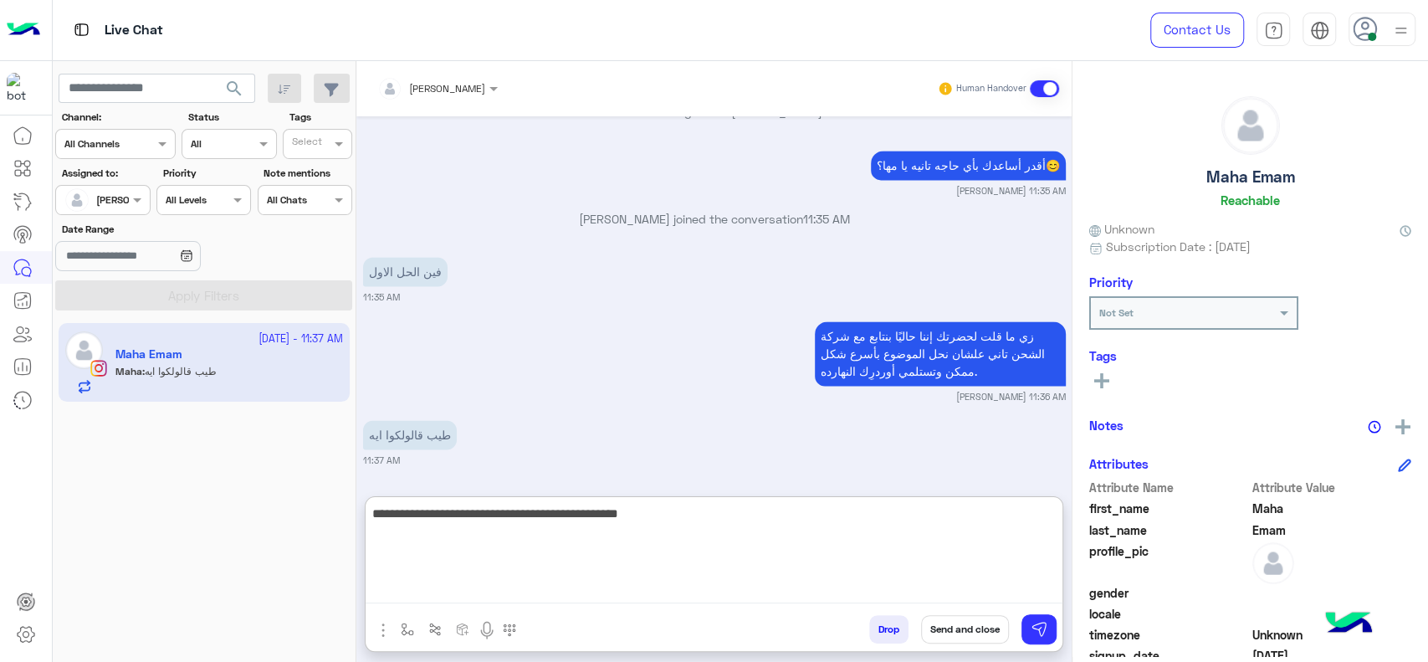
click at [740, 566] on textarea "**********" at bounding box center [714, 553] width 697 height 100
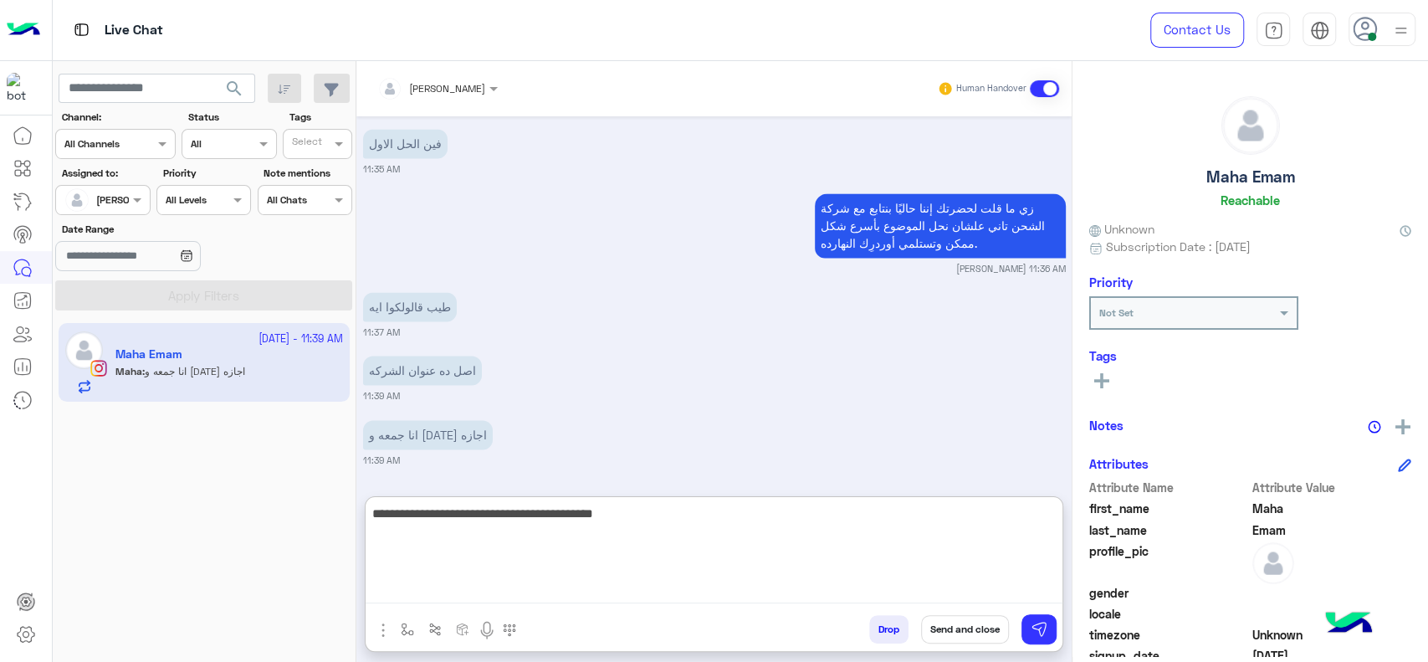
scroll to position [1797, 0]
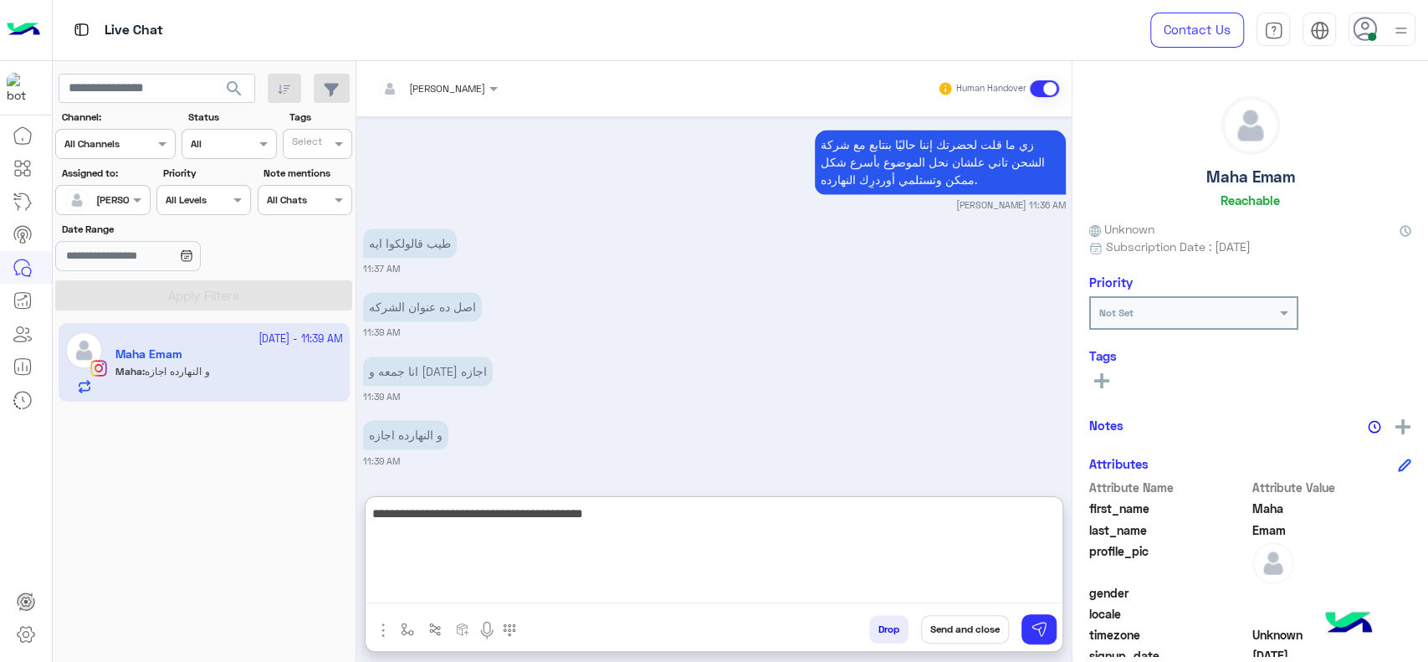
type textarea "**********"
click at [740, 565] on textarea "**********" at bounding box center [714, 553] width 697 height 100
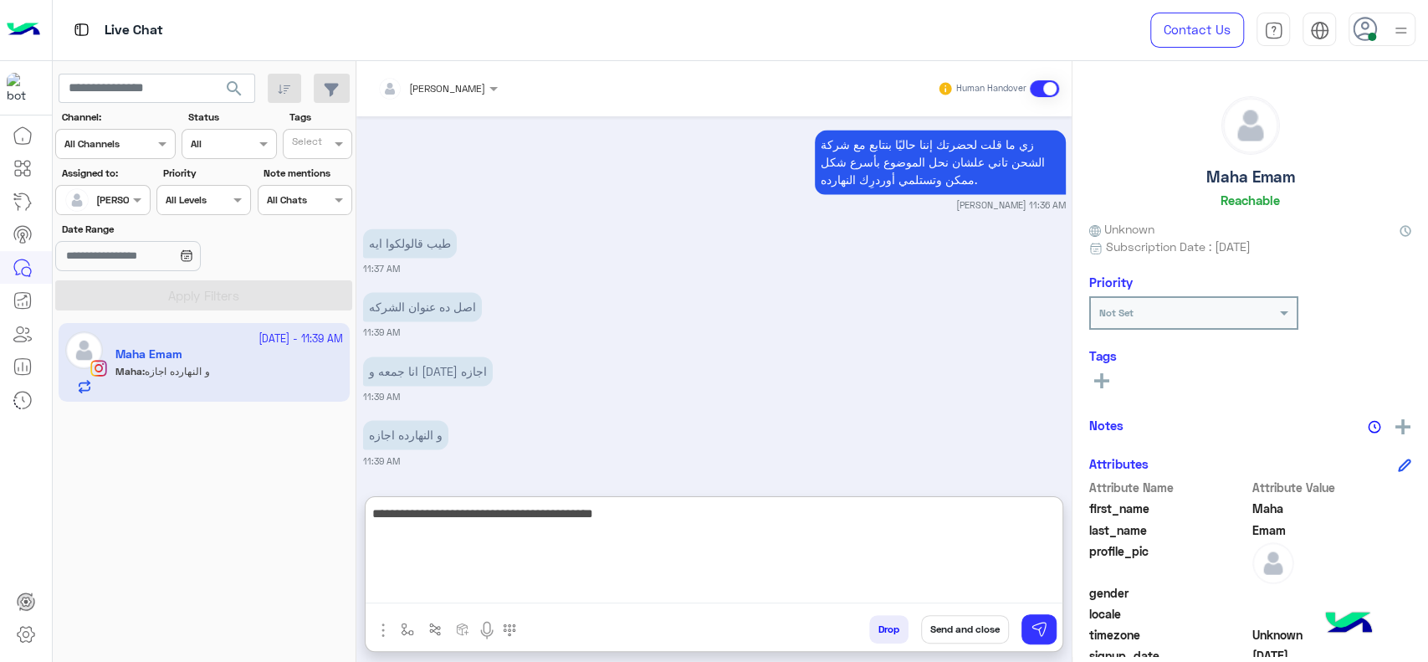
type textarea "**********"
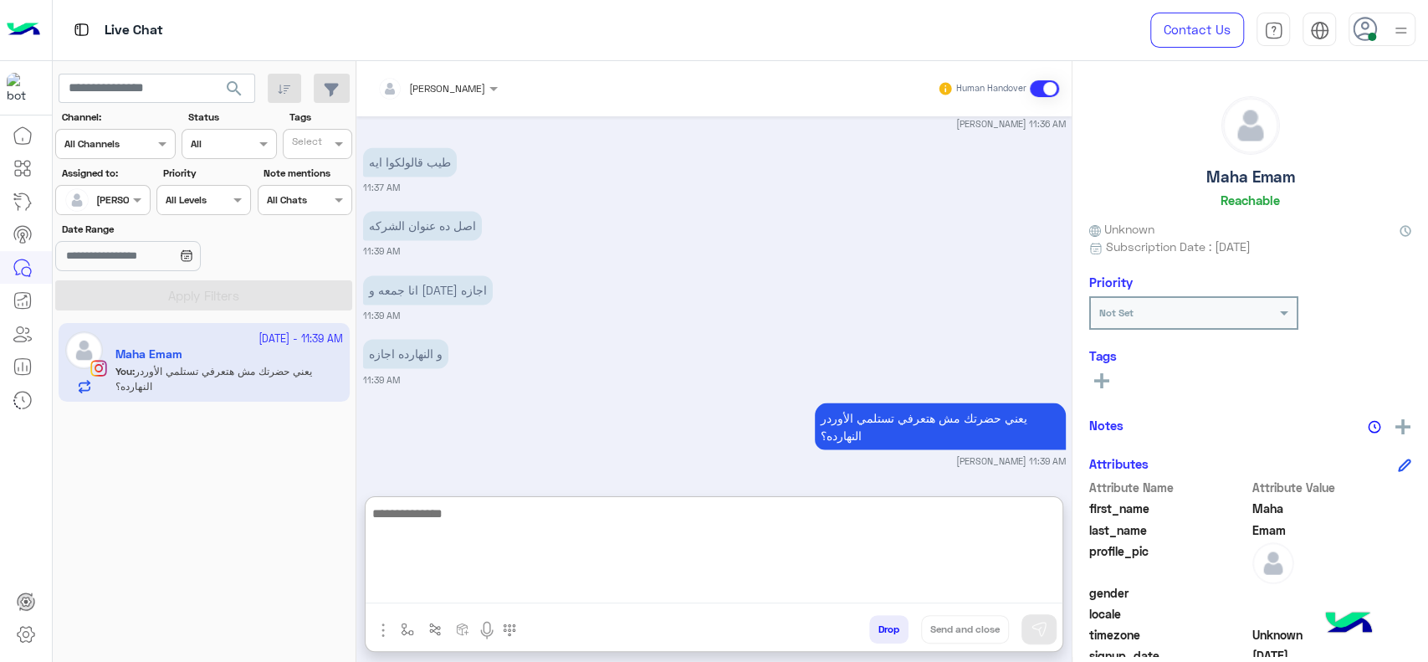
scroll to position [1942, 0]
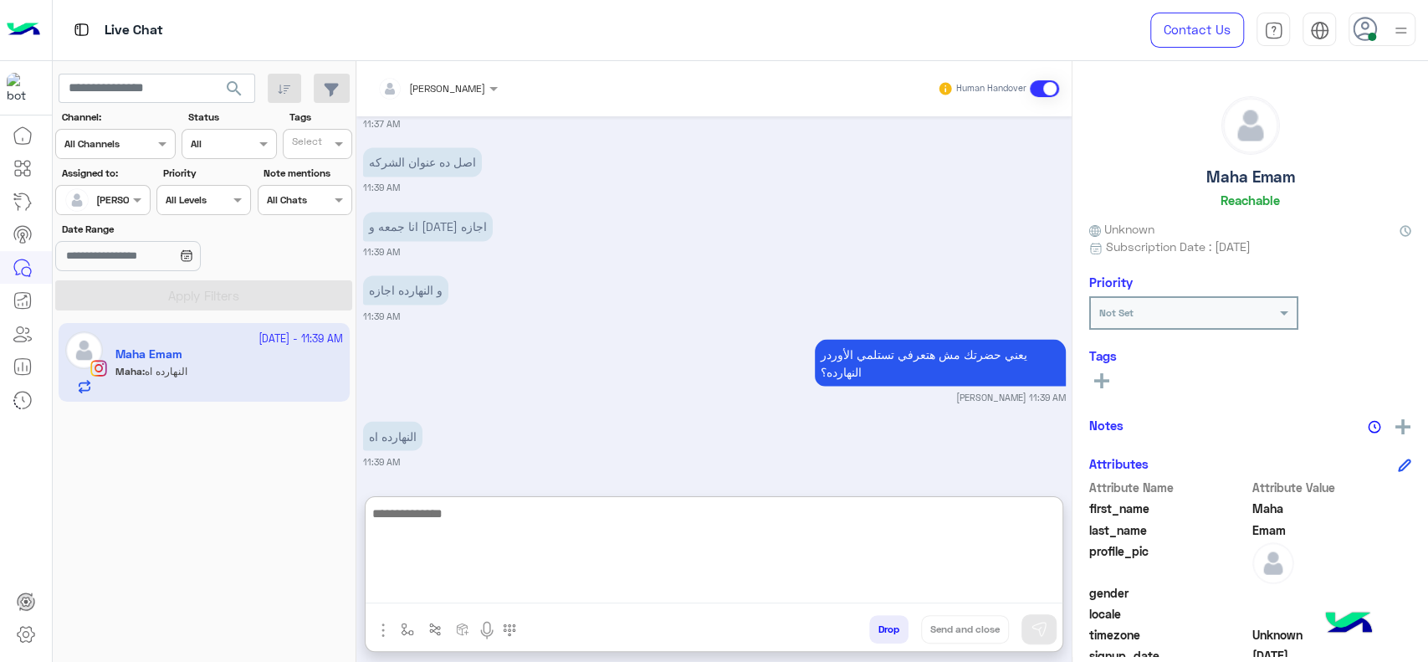
click at [677, 540] on textarea at bounding box center [714, 553] width 697 height 100
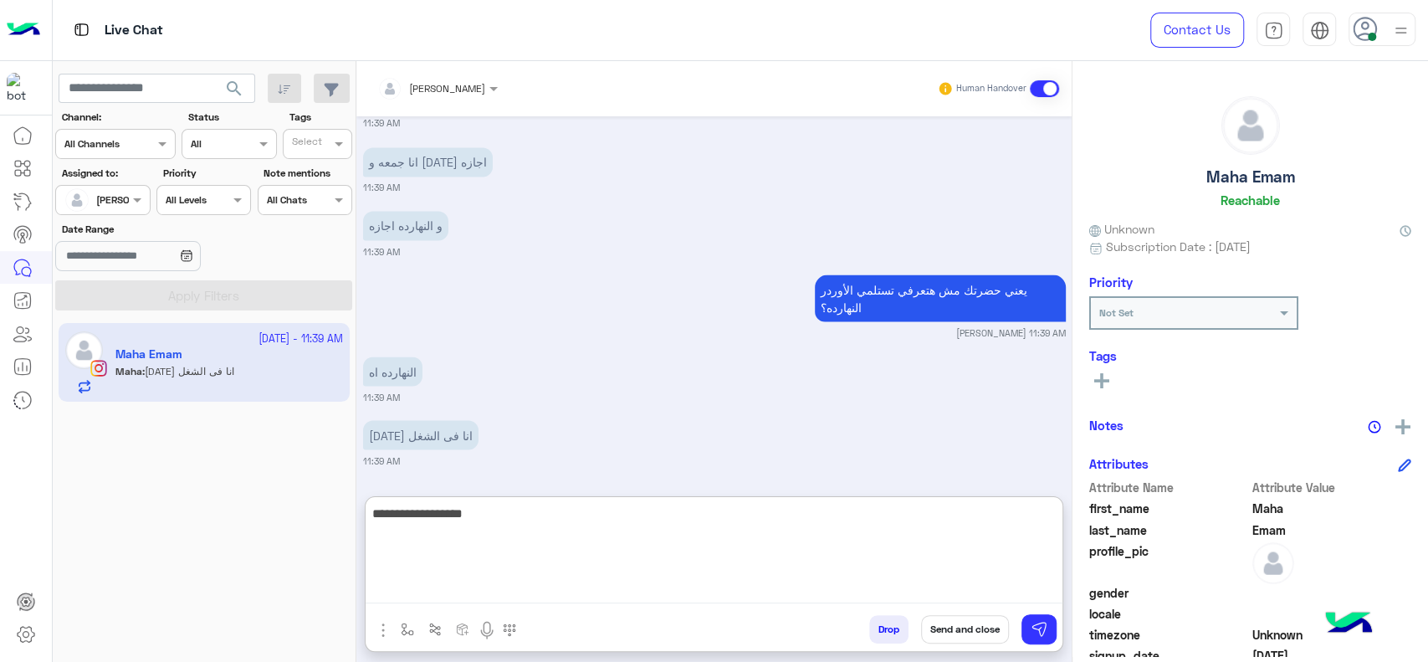
scroll to position [2070, 0]
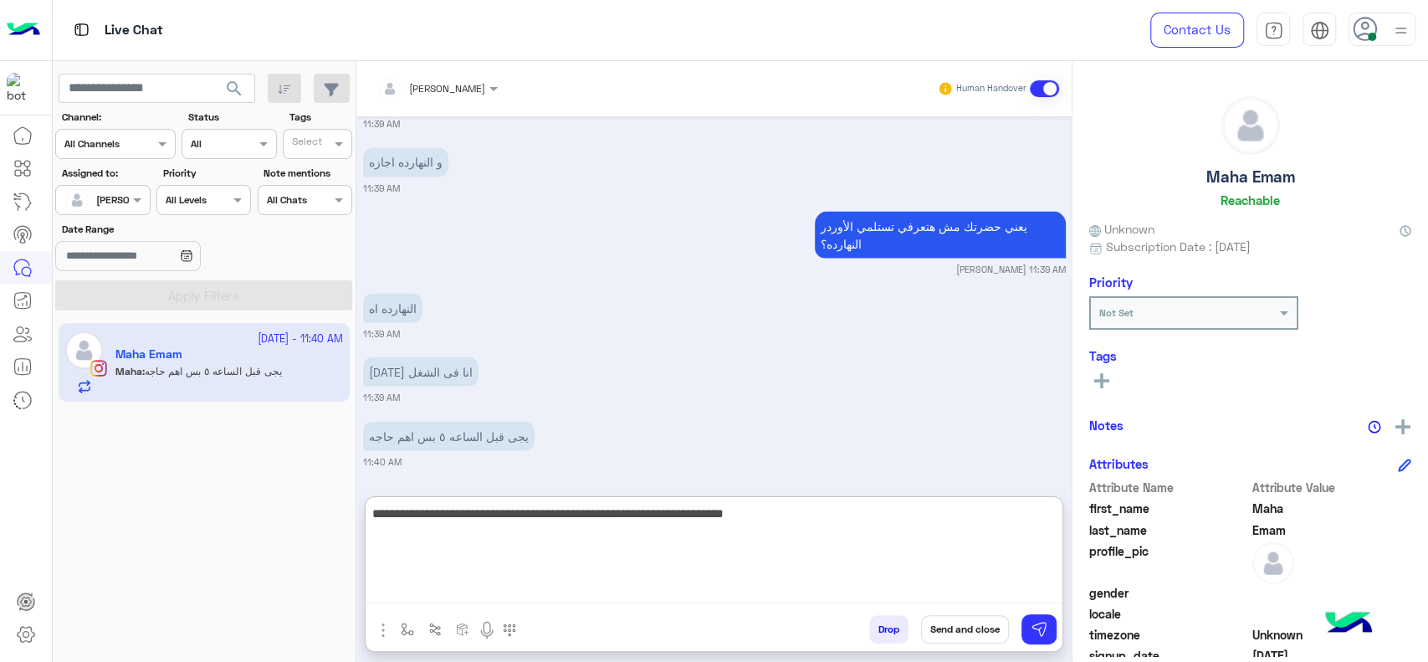
type textarea "**********"
click at [660, 535] on textarea "**********" at bounding box center [714, 553] width 697 height 100
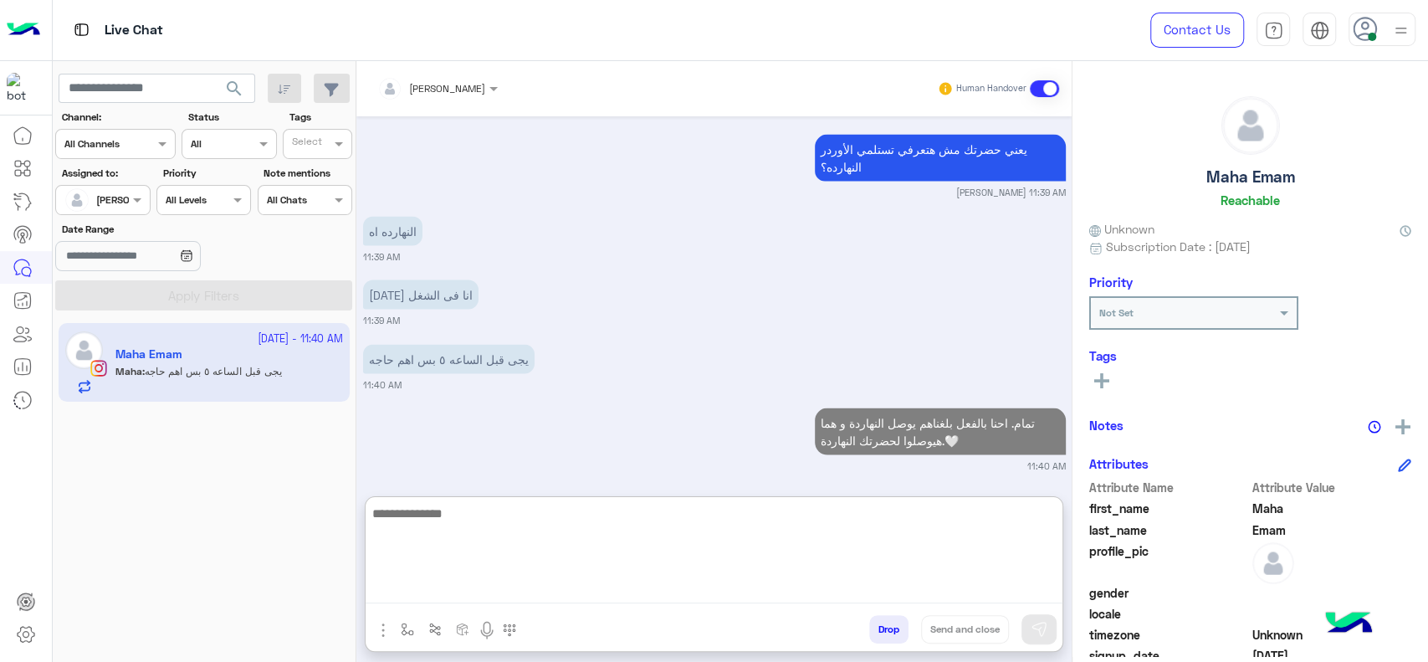
scroll to position [2152, 0]
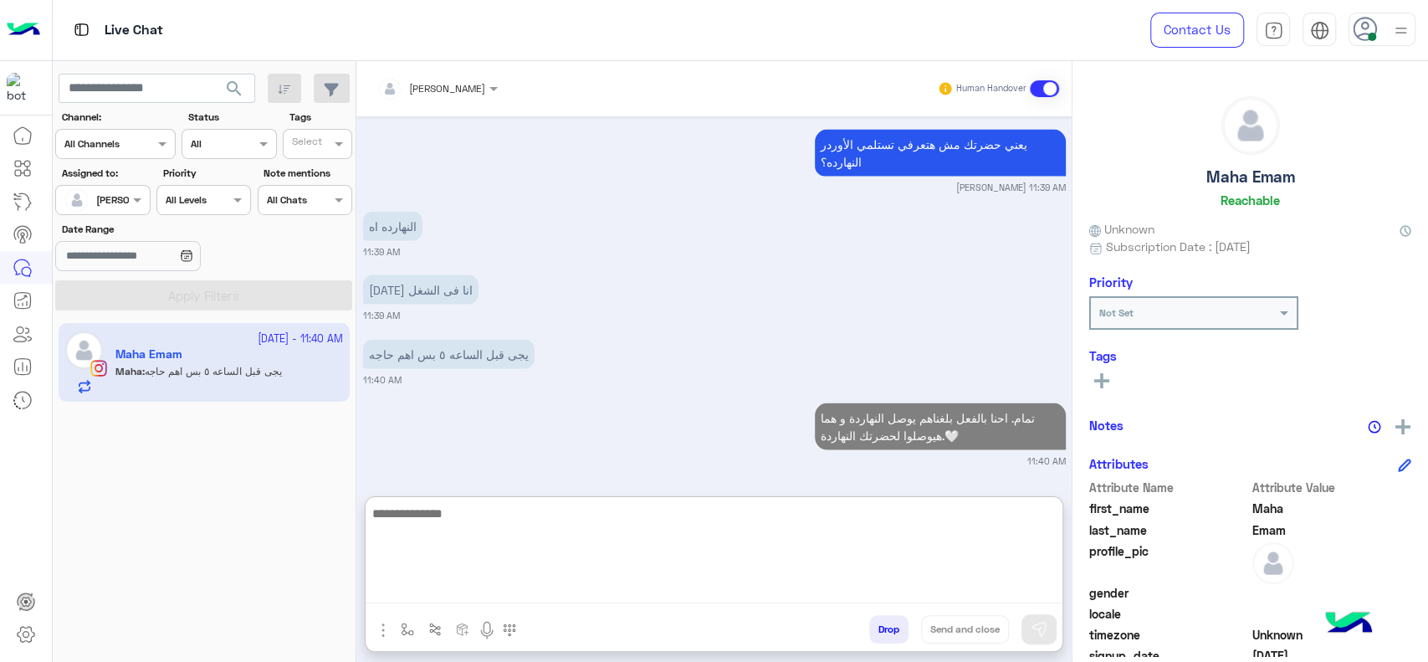
click at [535, 571] on textarea at bounding box center [714, 553] width 697 height 100
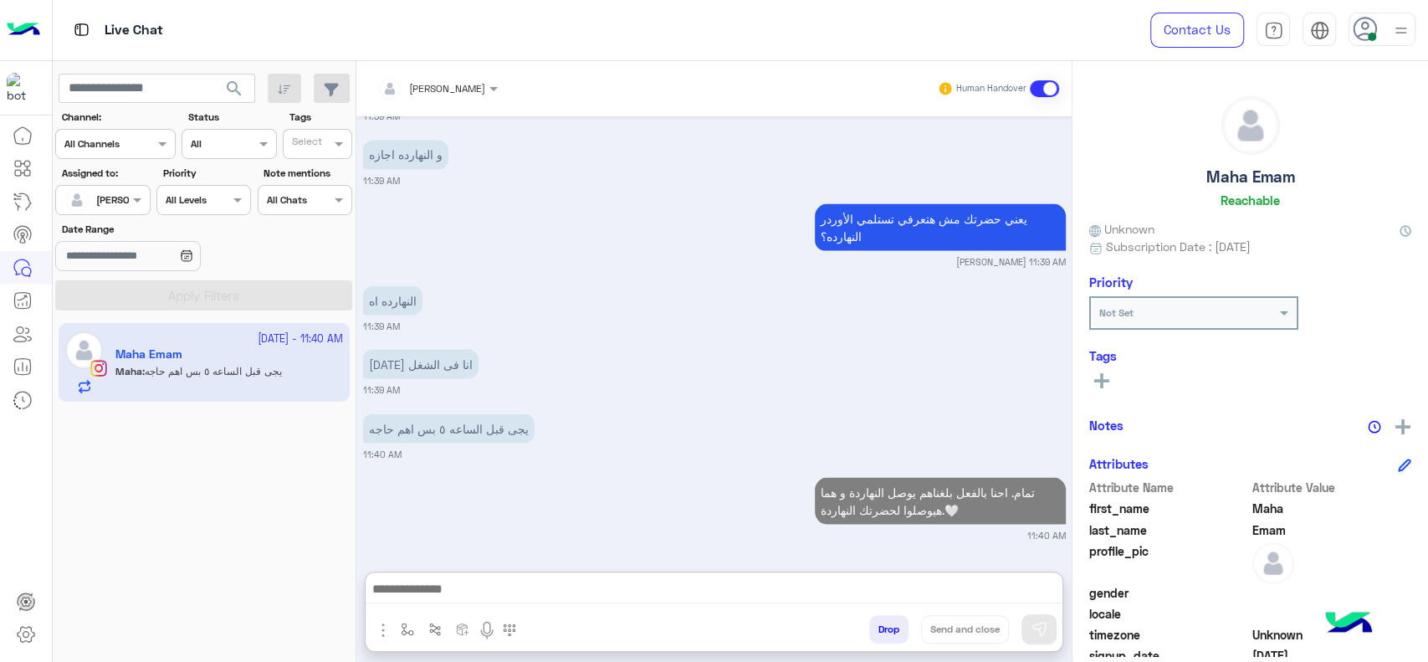
click at [950, 477] on p "تمام. احنا بالفعل بلغناهم يوصل النهاردة و هما هيوصلوا لحضرتك النهاردة.🤍" at bounding box center [940, 500] width 251 height 47
click at [950, 420] on div "يجى قبل الساعه ٥ بس اهم حاجه 11:40 AM" at bounding box center [714, 435] width 703 height 51
click at [935, 500] on p "تمام. احنا بالفعل بلغناهم يوصل النهاردة و هما هيوصلوا لحضرتك النهاردة.🤍" at bounding box center [940, 501] width 251 height 47
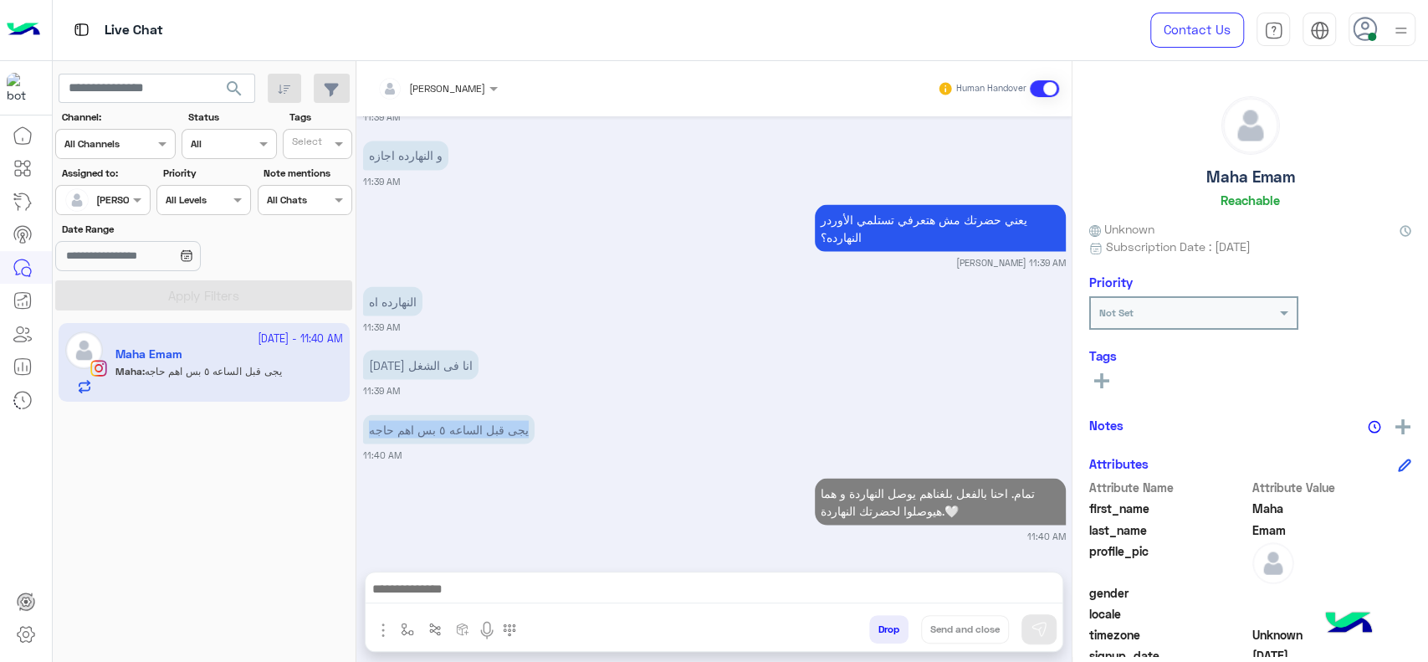
click at [935, 500] on p "تمام. احنا بالفعل بلغناهم يوصل النهاردة و هما هيوصلوا لحضرتك النهاردة.🤍" at bounding box center [940, 501] width 251 height 47
copy p "تمام. احنا بالفعل بلغناهم يوصل النهاردة و هما هيوصلوا لحضرتك النهاردة.🤍"
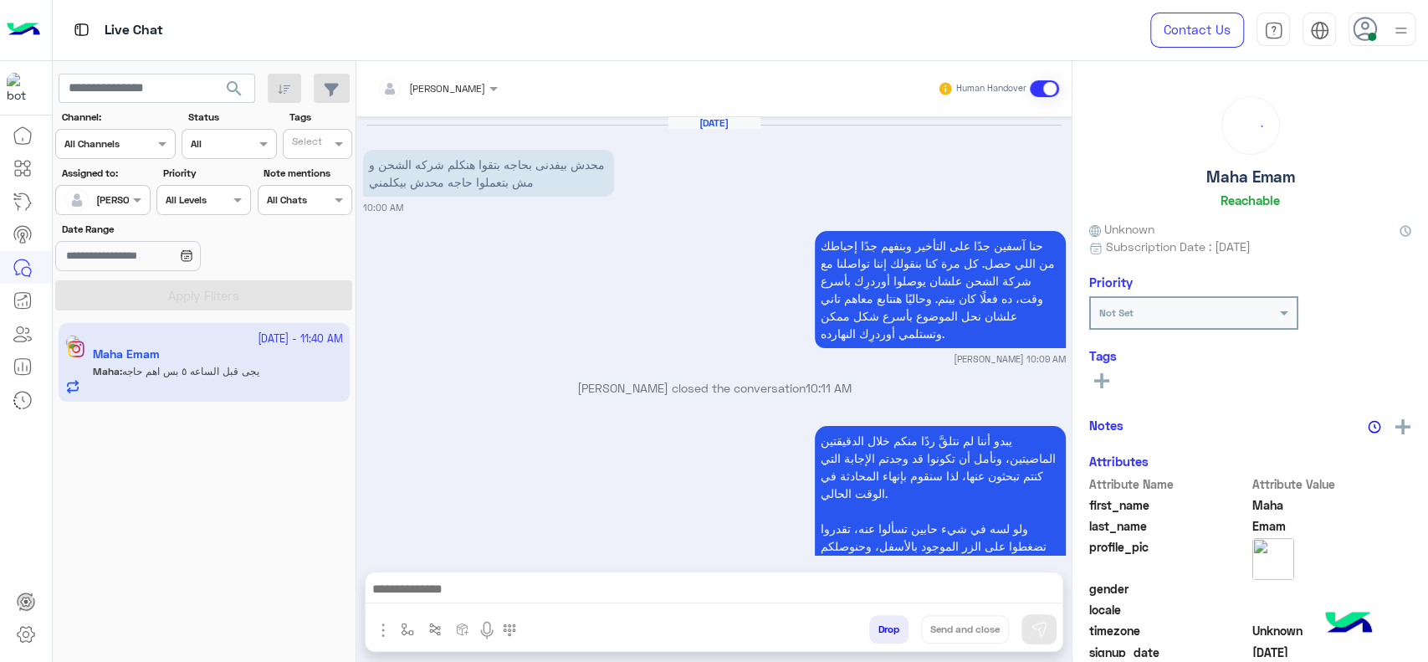
scroll to position [1199, 0]
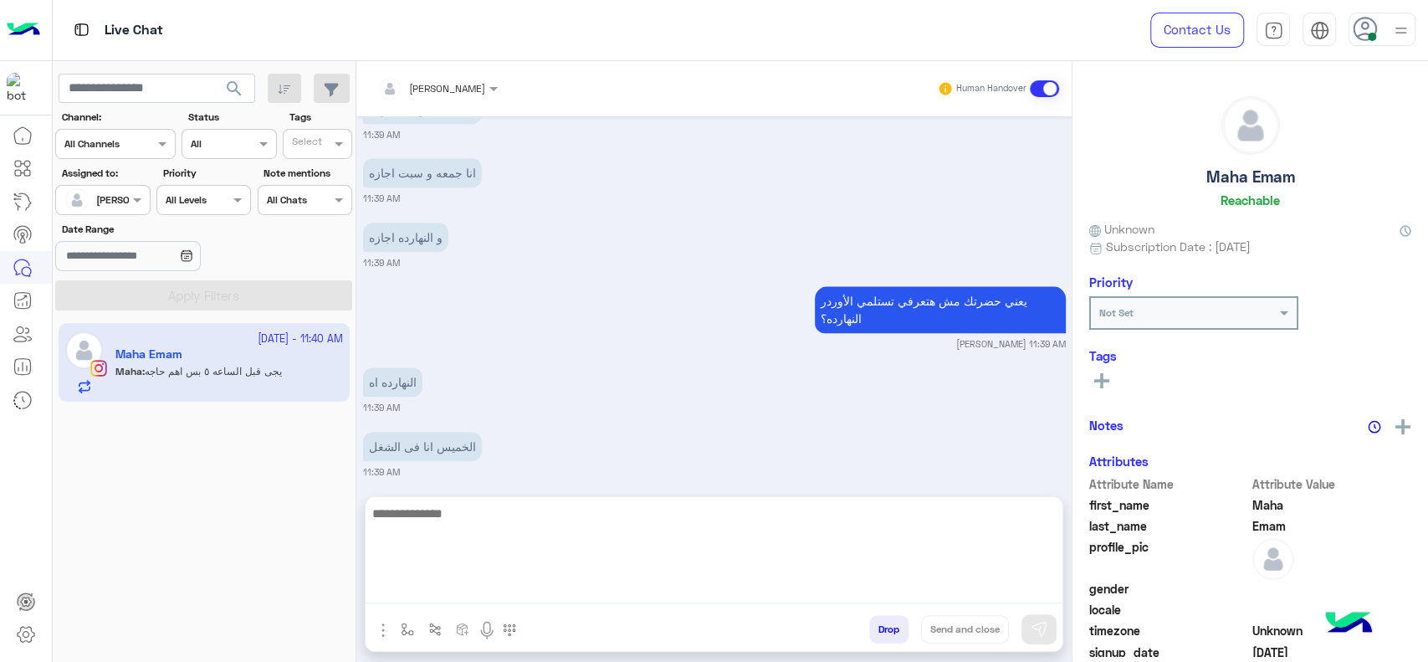
click at [632, 597] on textarea at bounding box center [714, 553] width 697 height 100
paste textarea "**********"
type textarea "**********"
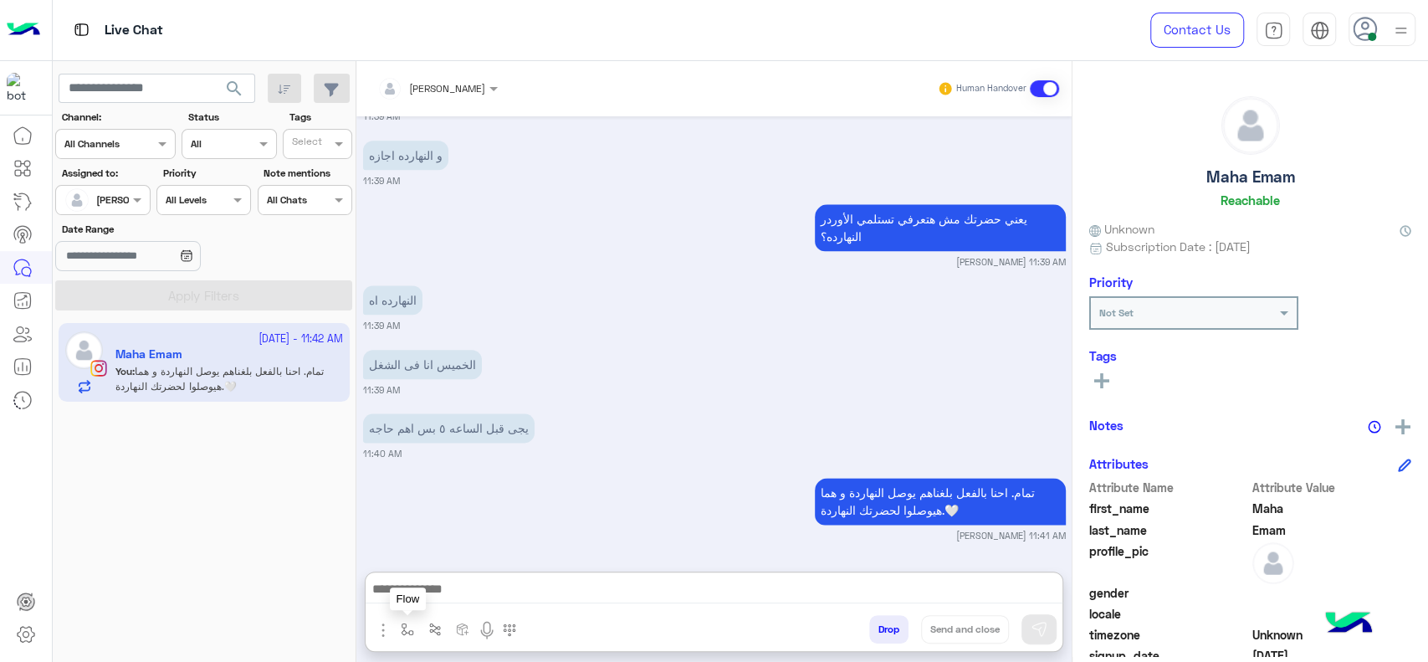
click at [402, 620] on button "button" at bounding box center [408, 629] width 28 height 28
click at [406, 596] on input "text" at bounding box center [436, 589] width 66 height 15
type input "****"
click at [442, 553] on div "close جانا" at bounding box center [457, 562] width 124 height 33
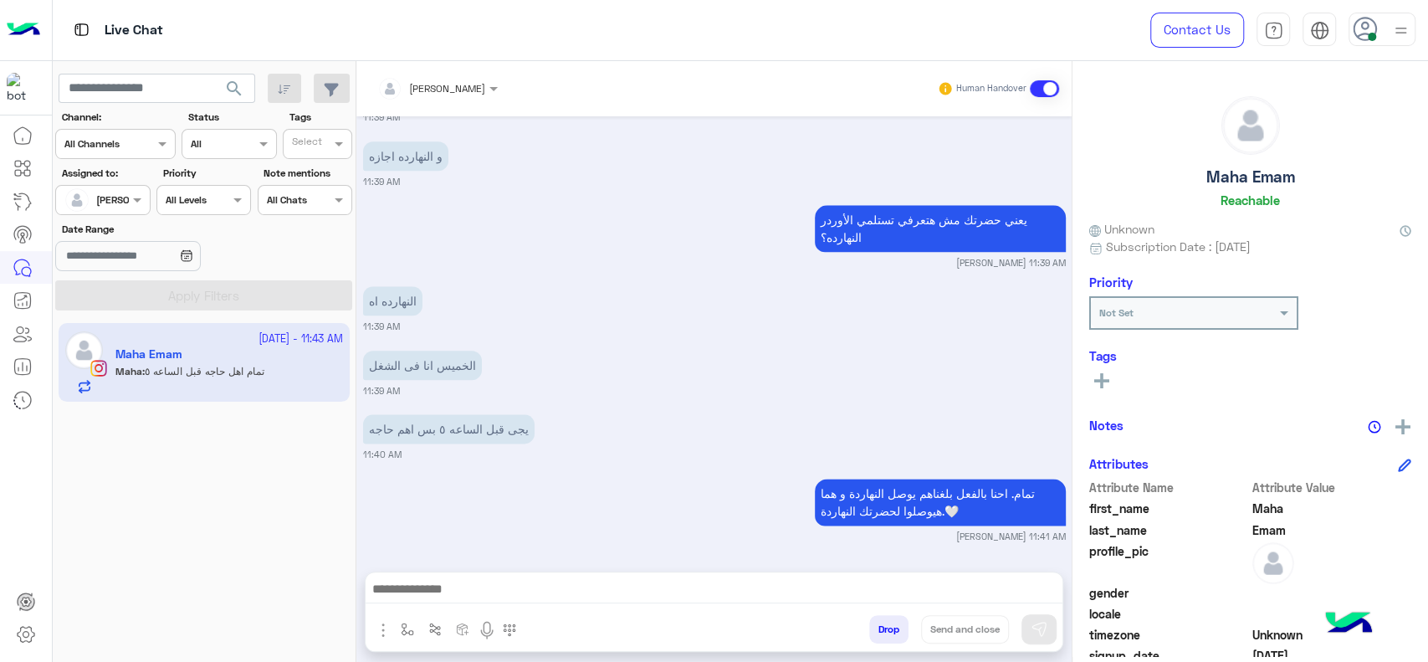
scroll to position [1344, 0]
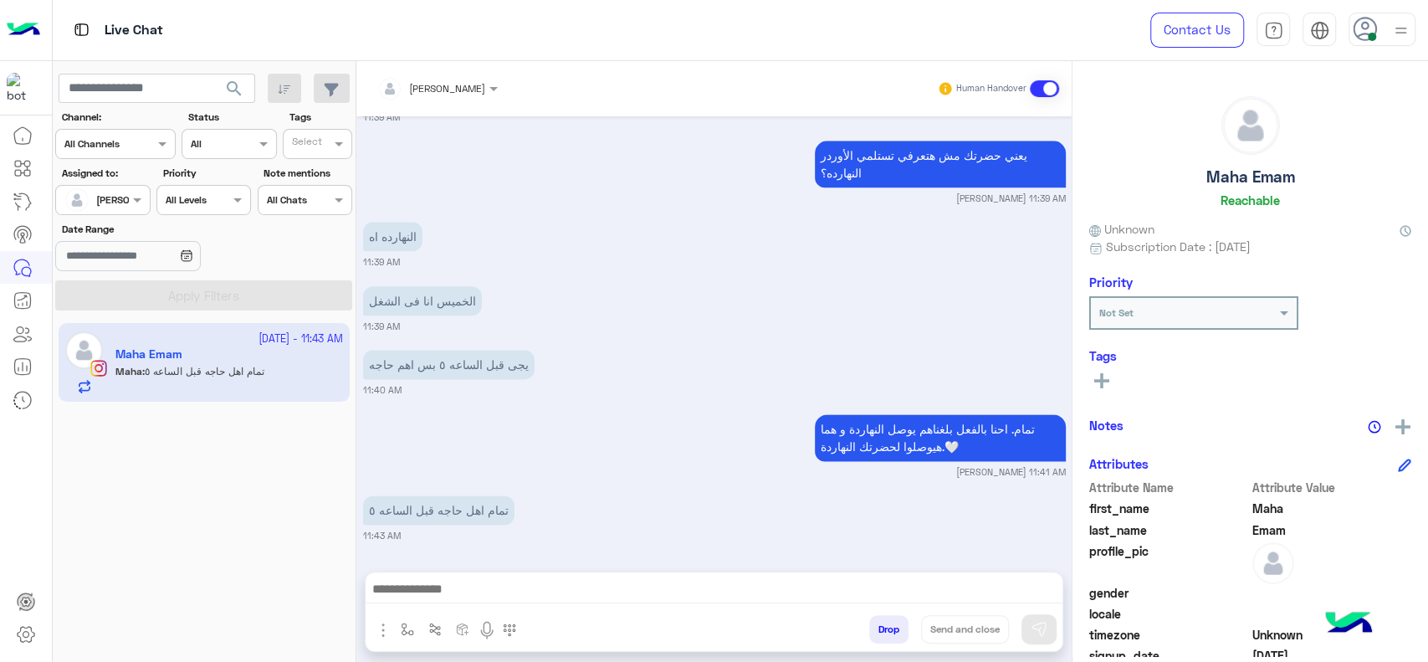
type textarea "**********"
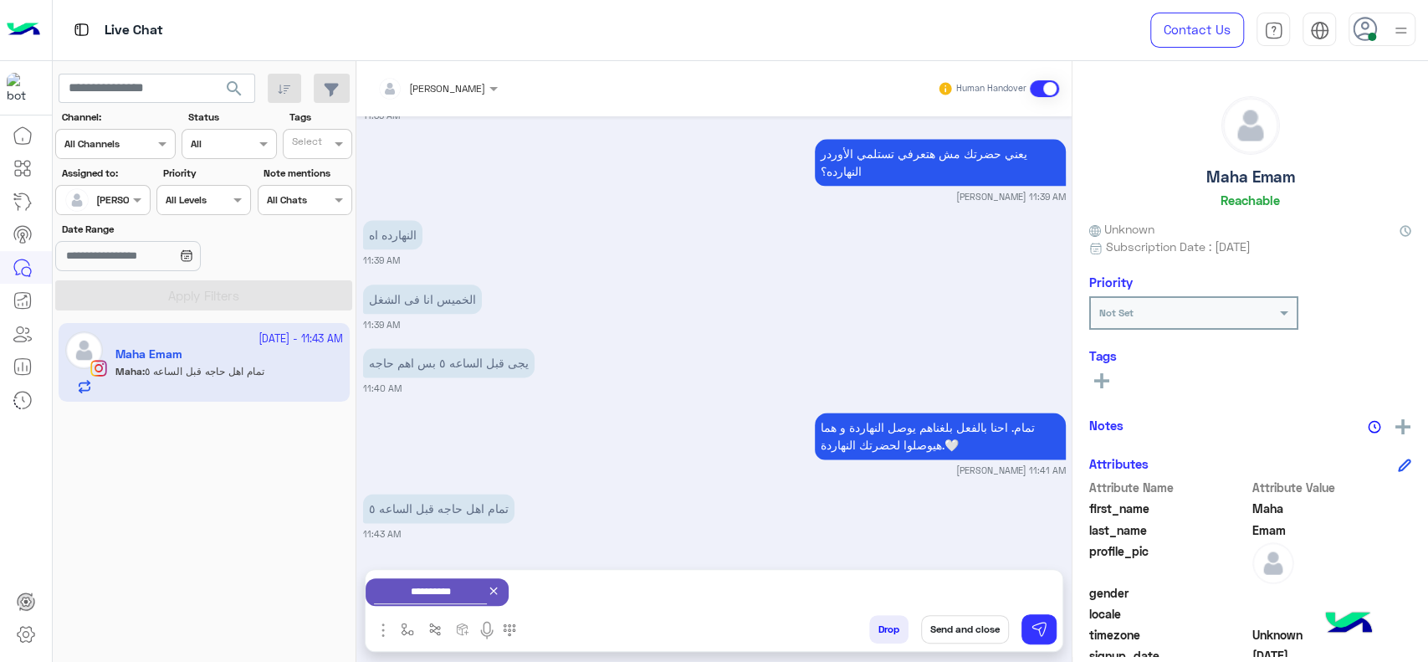
click at [500, 584] on icon at bounding box center [493, 590] width 13 height 13
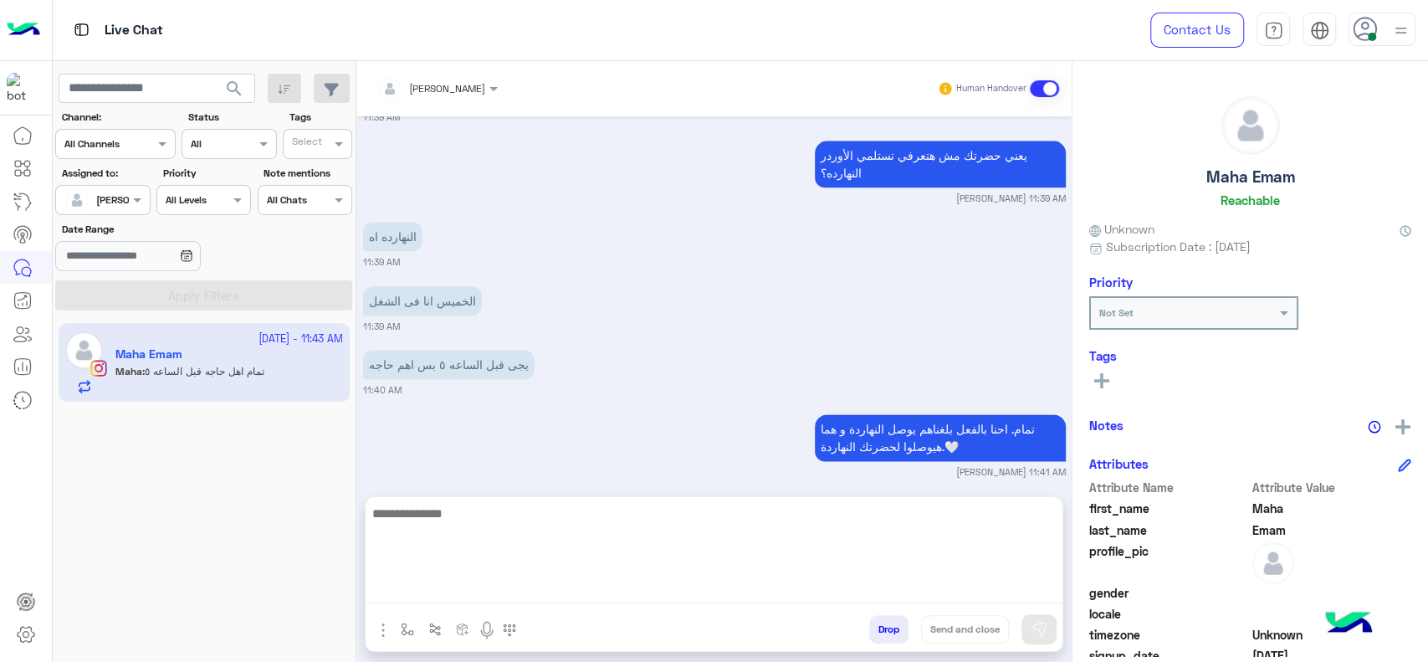
click at [529, 578] on textarea at bounding box center [714, 553] width 697 height 100
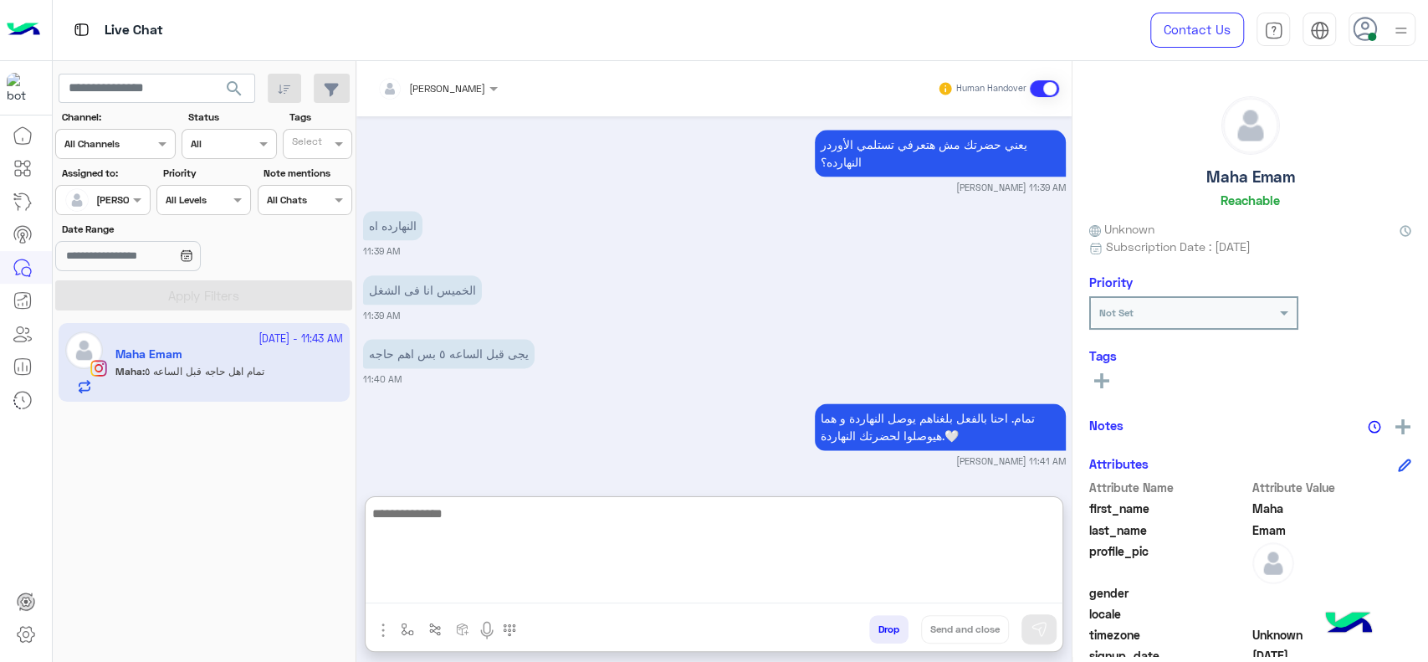
type textarea "*"
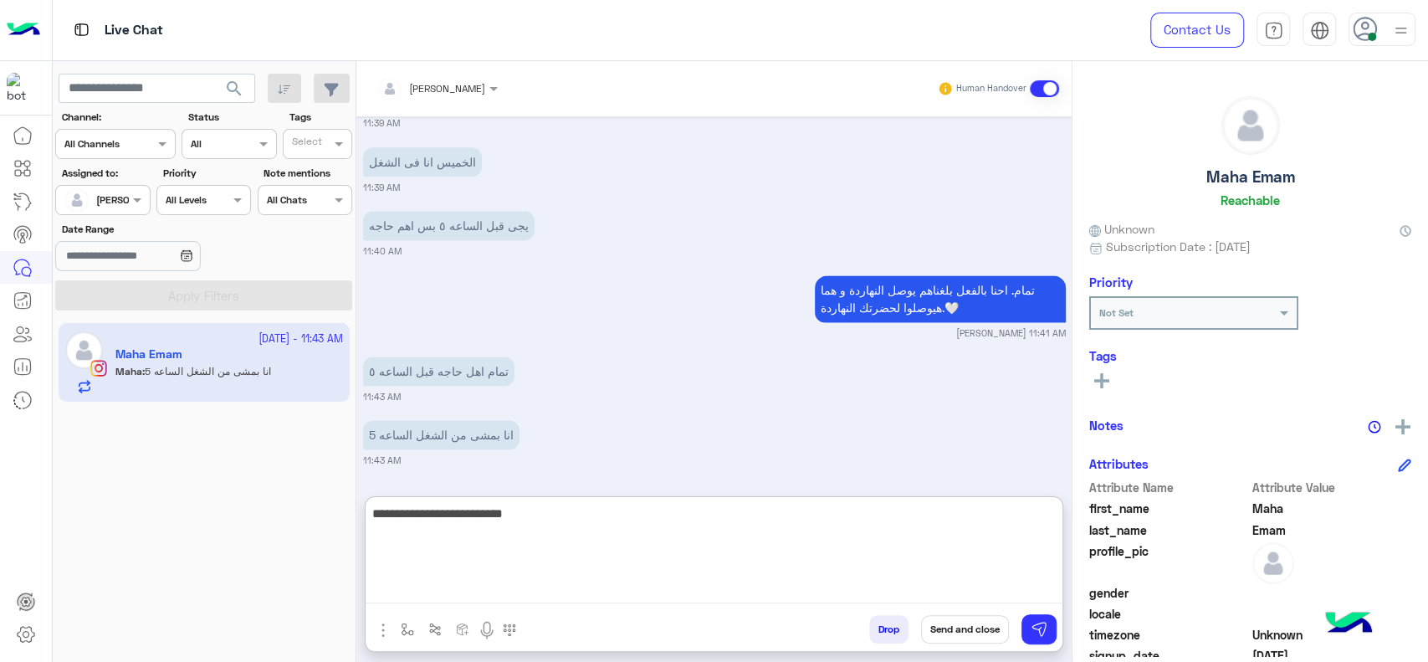
type textarea "**********"
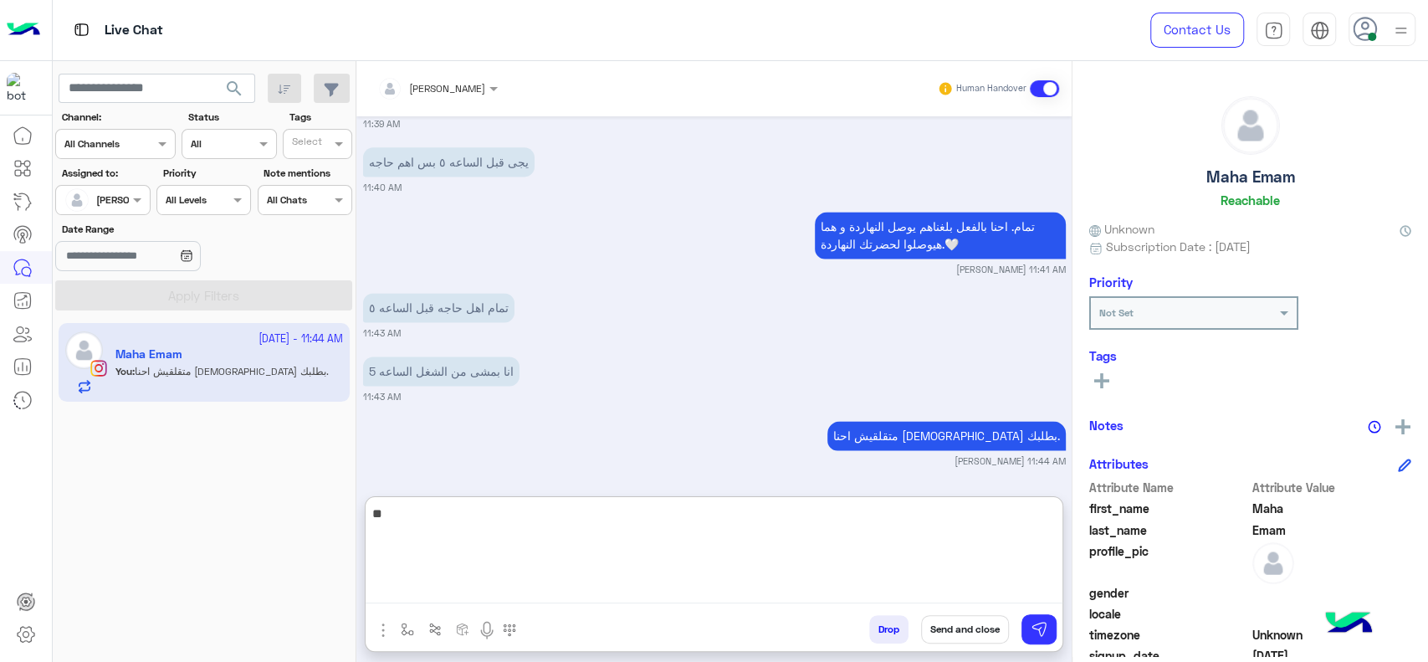
type textarea "*"
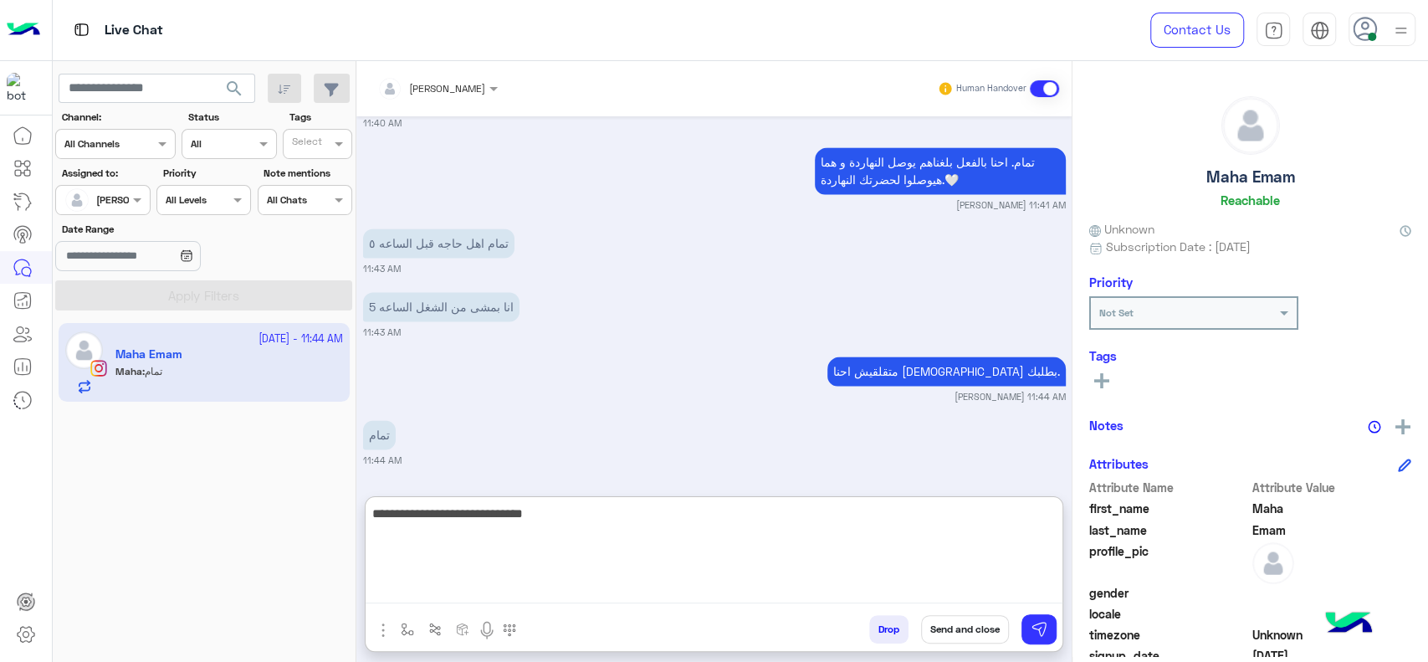
click at [1029, 513] on textarea "**********" at bounding box center [714, 553] width 697 height 100
type textarea "**********"
click at [935, 541] on textarea "**********" at bounding box center [714, 553] width 697 height 100
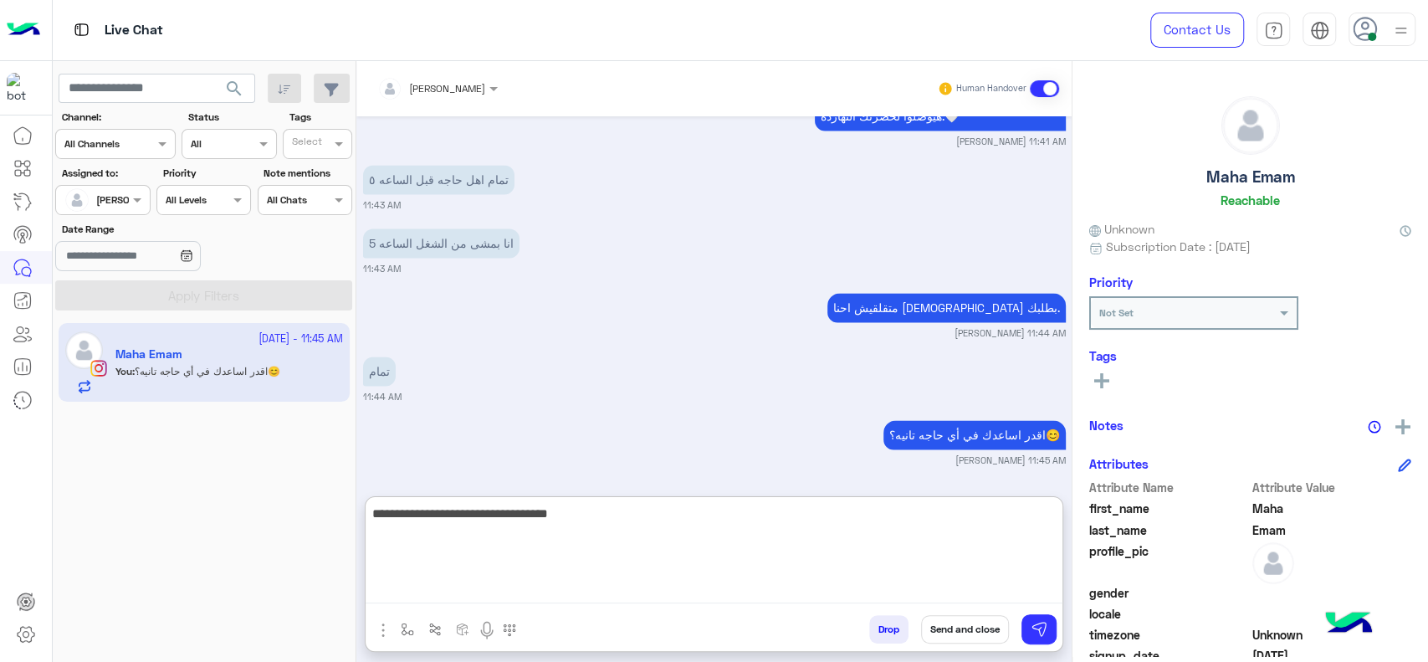
type textarea "**********"
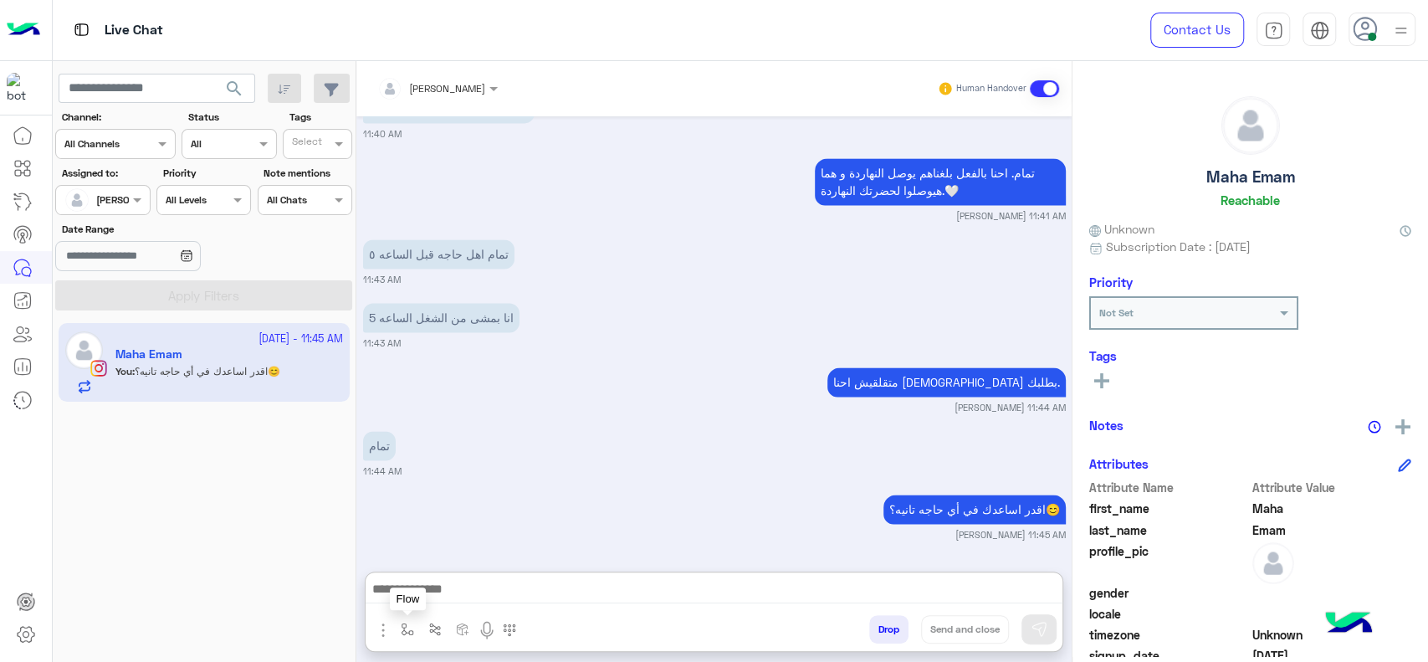
click at [407, 626] on img "button" at bounding box center [407, 628] width 13 height 13
click at [445, 594] on input "text" at bounding box center [436, 589] width 66 height 15
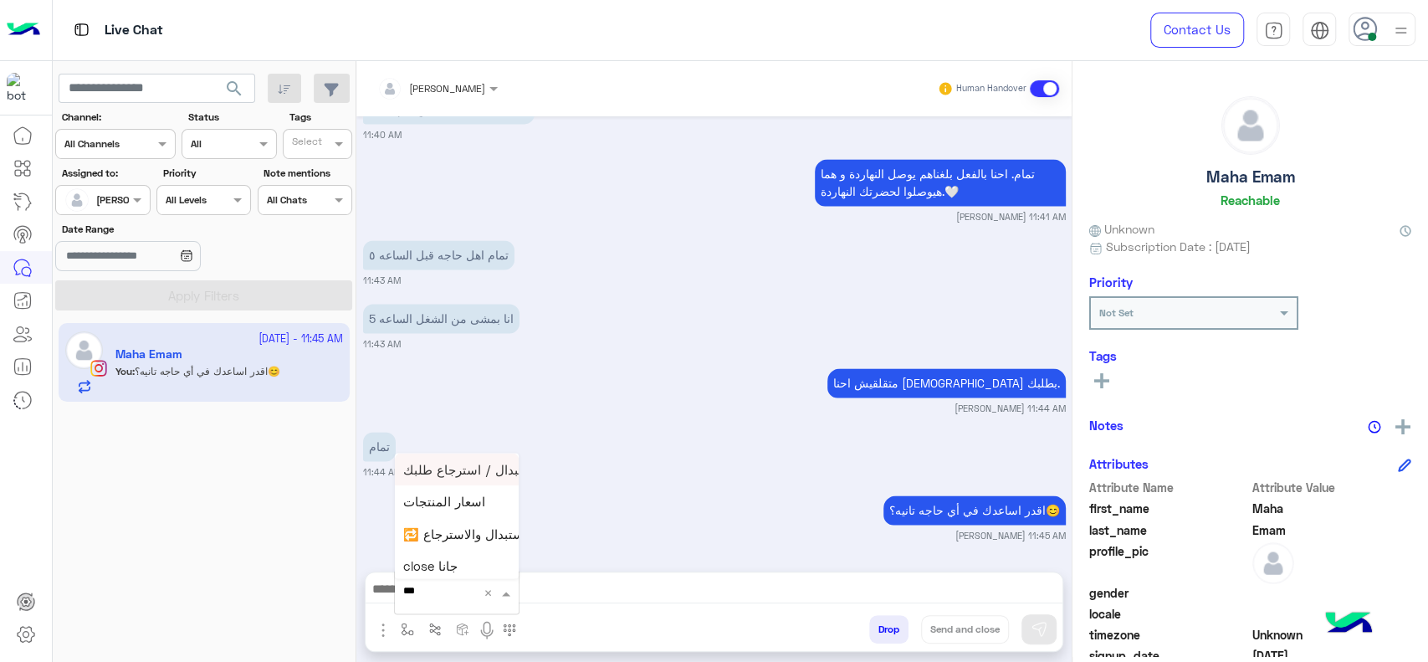
type input "****"
click at [426, 571] on div "close جانا" at bounding box center [457, 562] width 124 height 33
type textarea "**********"
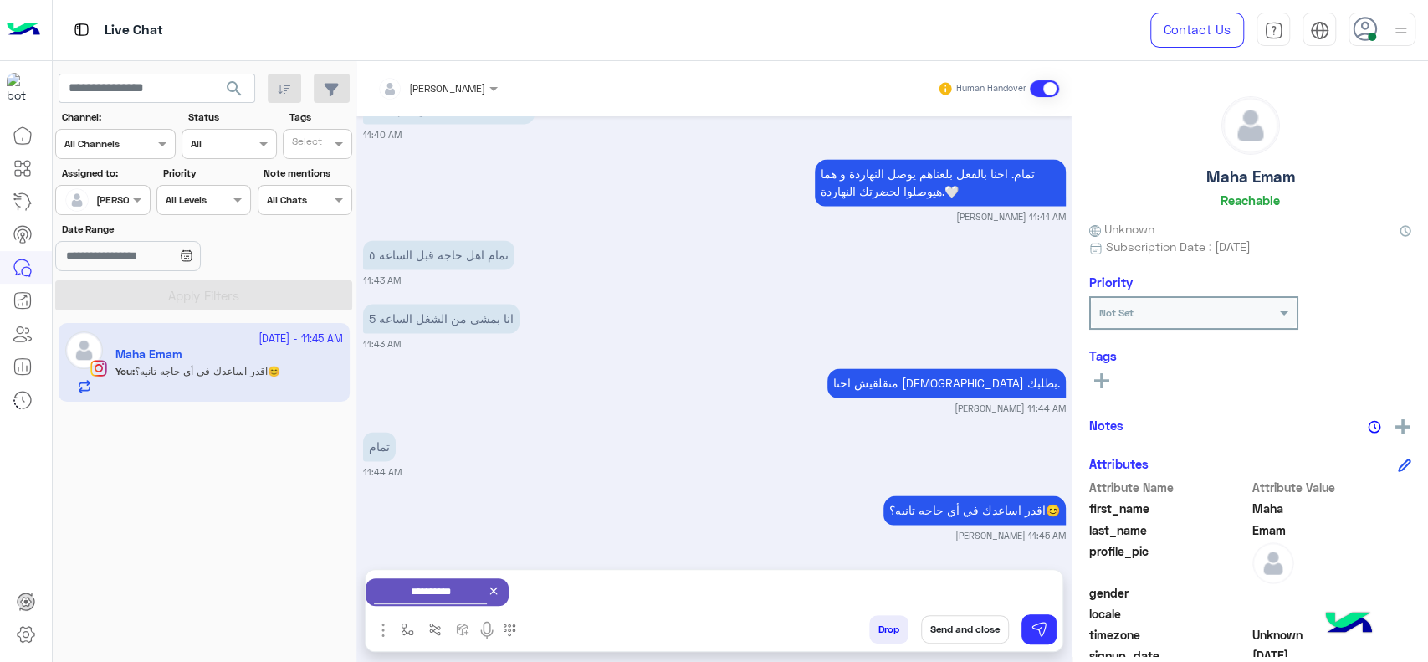
scroll to position [1602, 0]
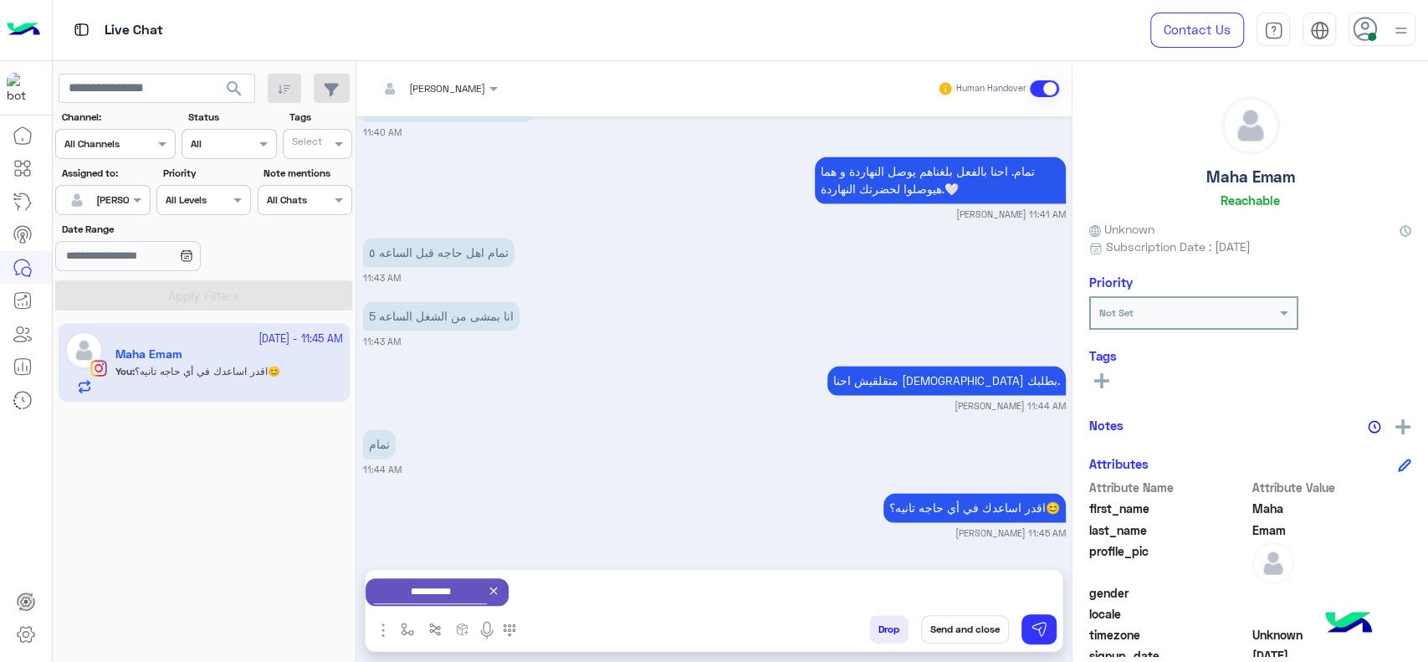
click at [937, 632] on button "Send and close" at bounding box center [965, 629] width 88 height 28
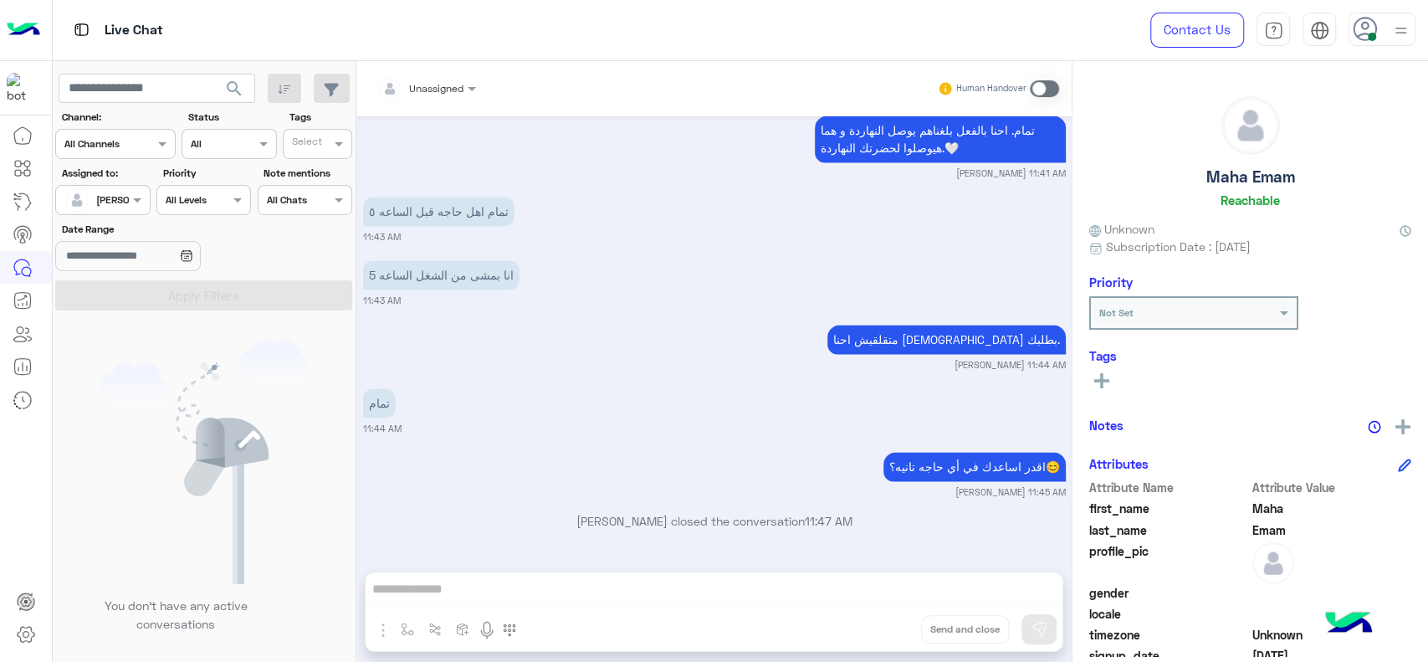
scroll to position [1860, 0]
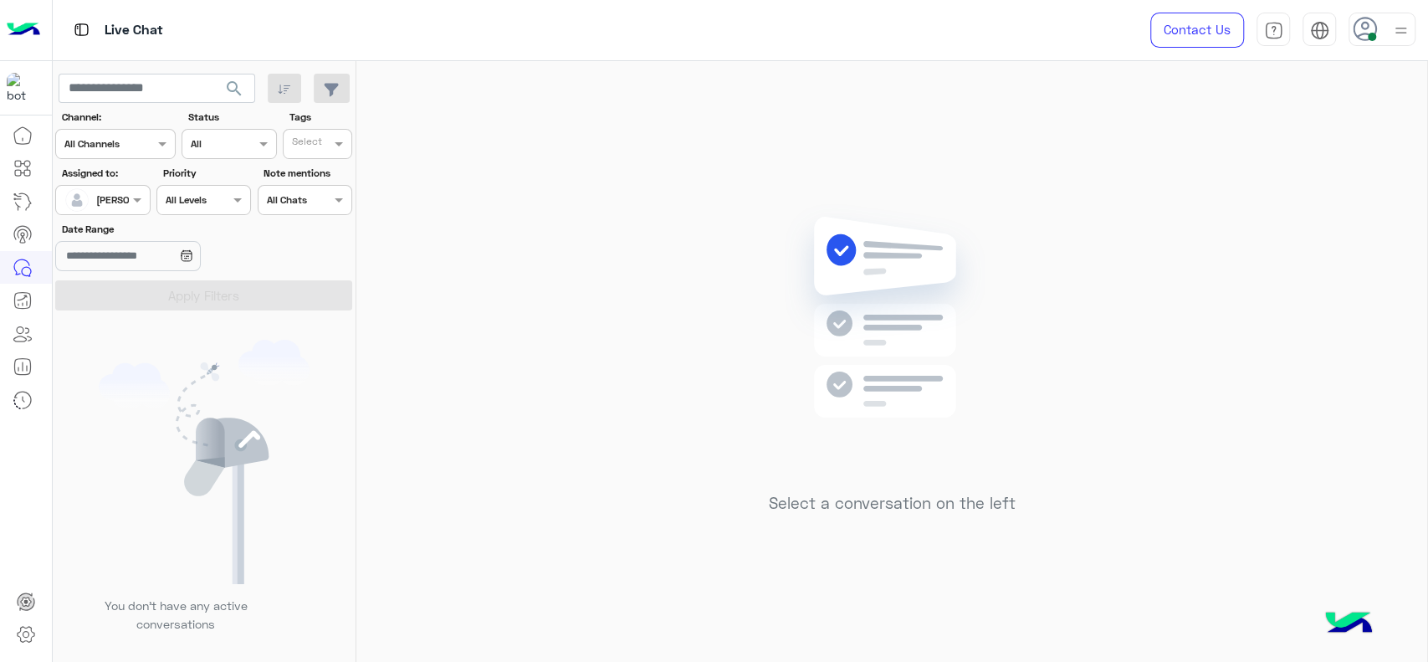
click at [100, 208] on div "[PERSON_NAME]" at bounding box center [96, 199] width 64 height 33
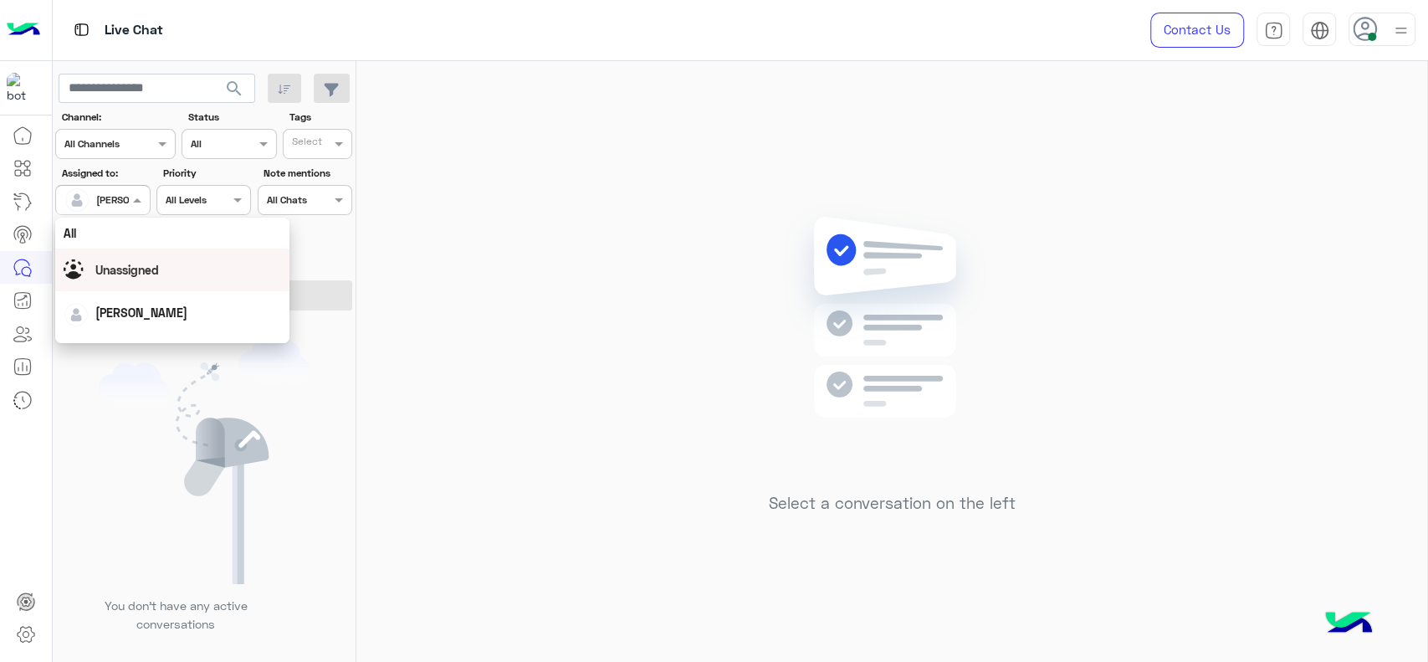
scroll to position [328, 0]
click at [95, 284] on div "First Mile" at bounding box center [172, 284] width 234 height 31
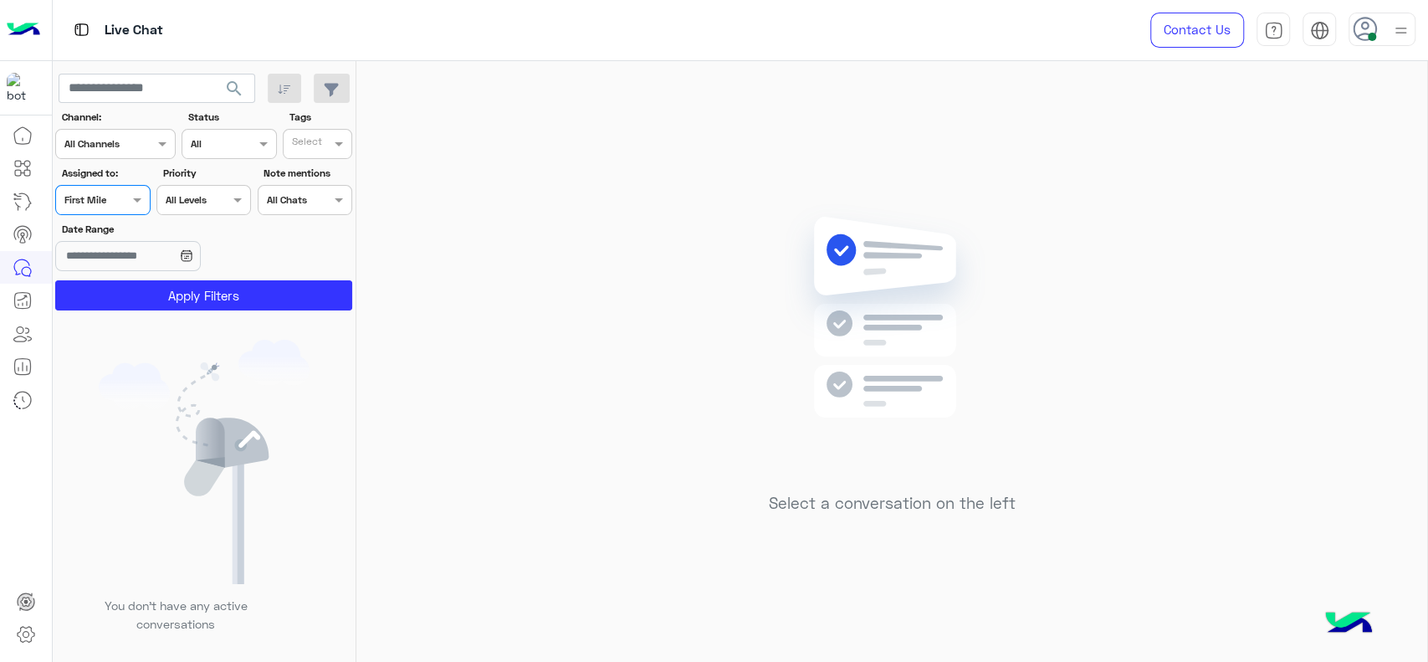
click at [95, 284] on button "Apply Filters" at bounding box center [203, 295] width 297 height 30
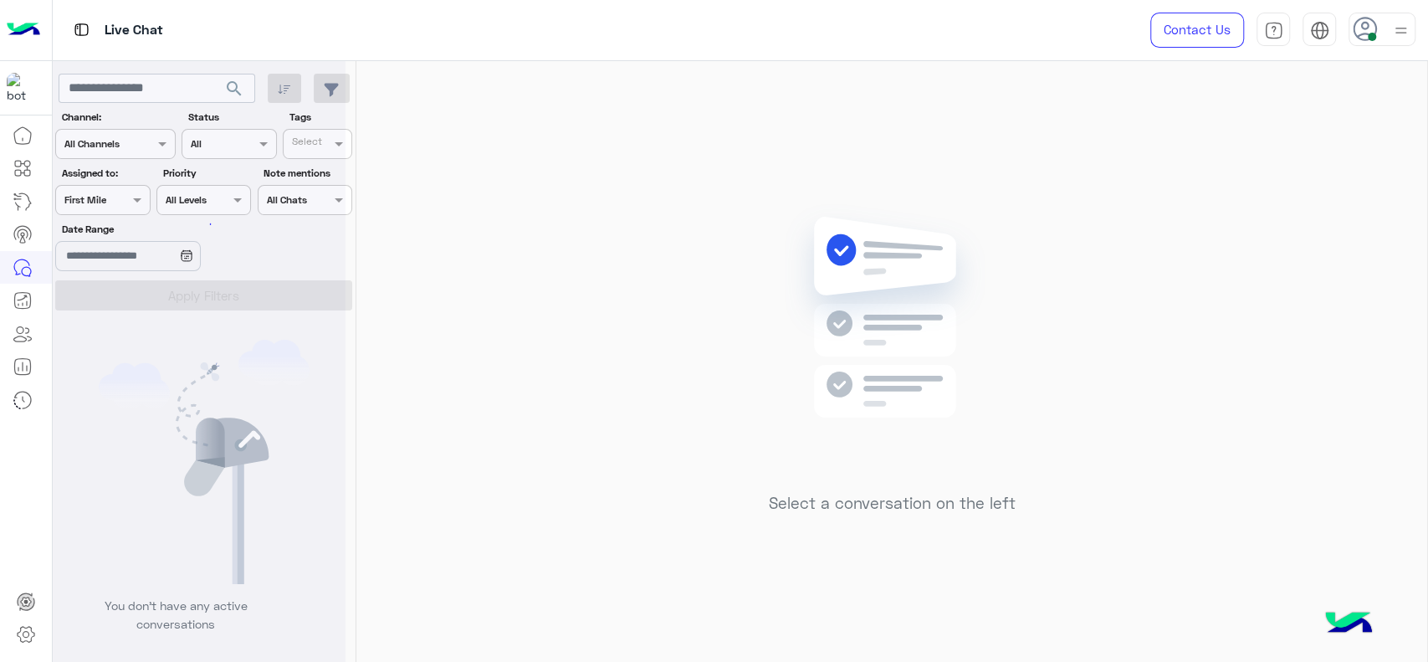
scroll to position [0, 0]
click at [120, 210] on div "Assigned on First Mile" at bounding box center [102, 200] width 95 height 30
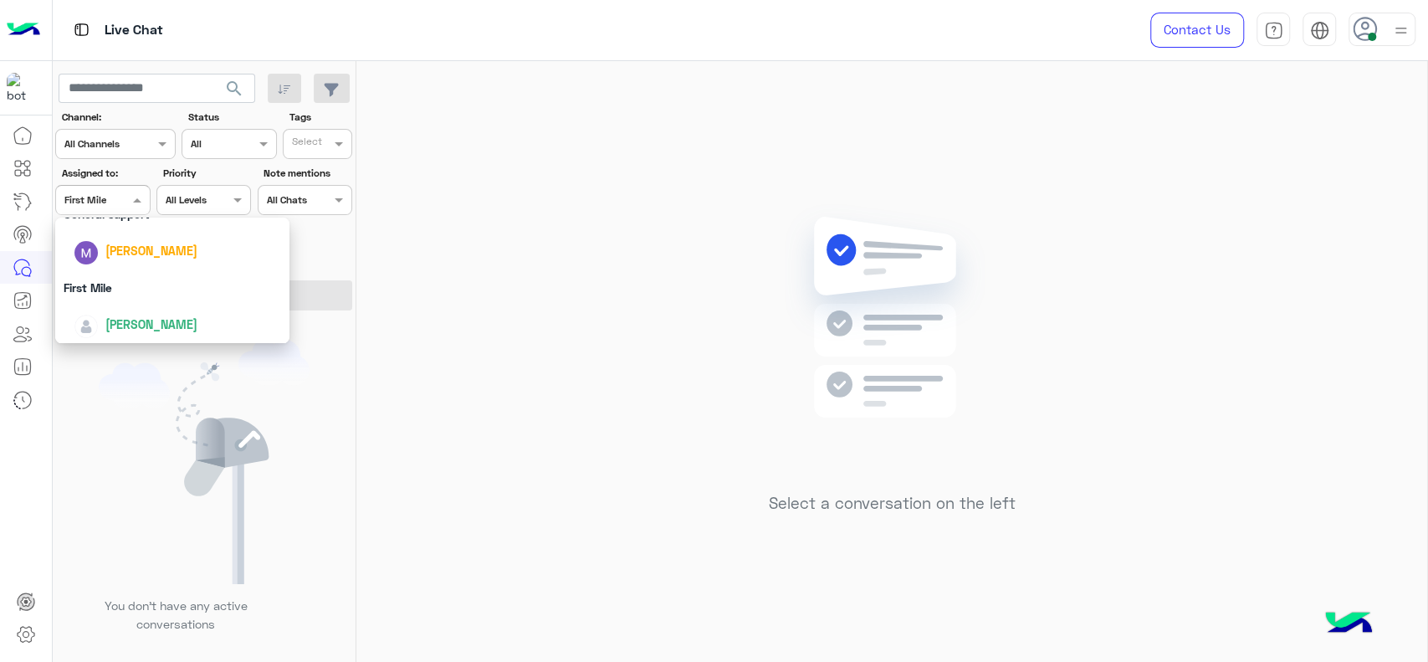
scroll to position [328, 0]
click at [106, 276] on div "First Mile" at bounding box center [172, 284] width 234 height 31
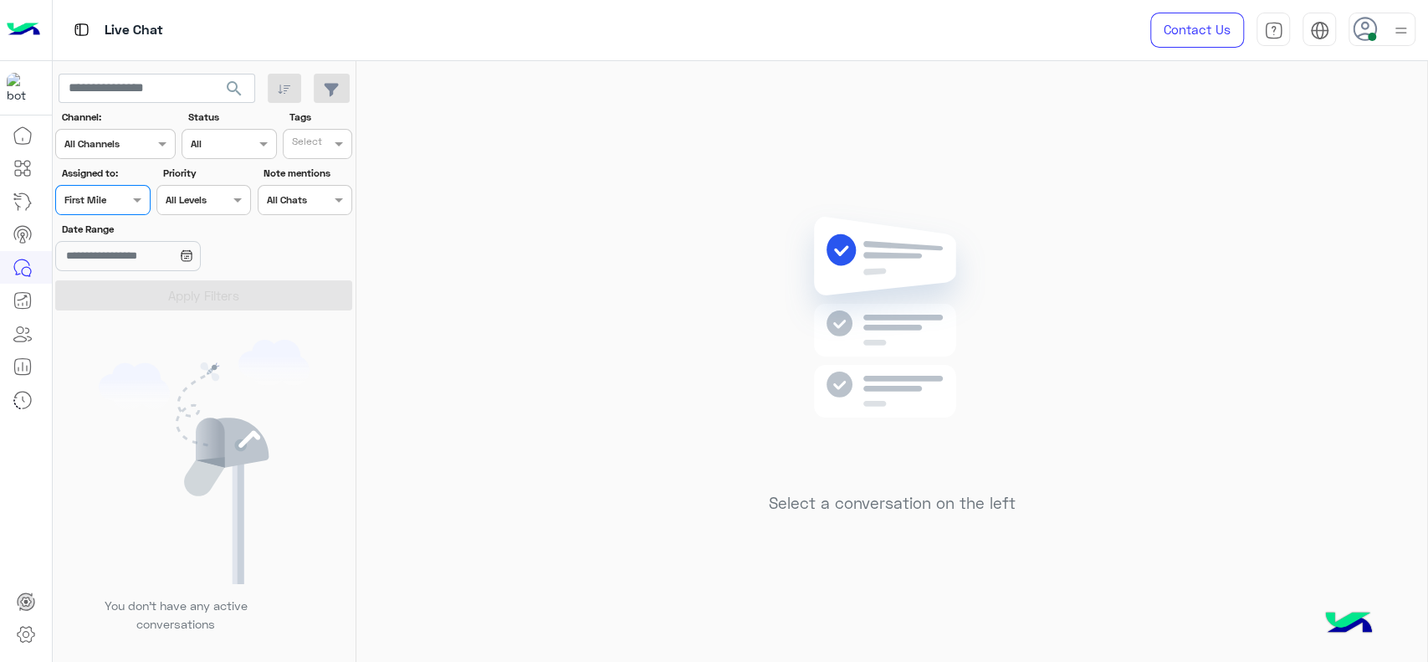
click at [126, 209] on div "Assigned on First Mile" at bounding box center [102, 200] width 95 height 30
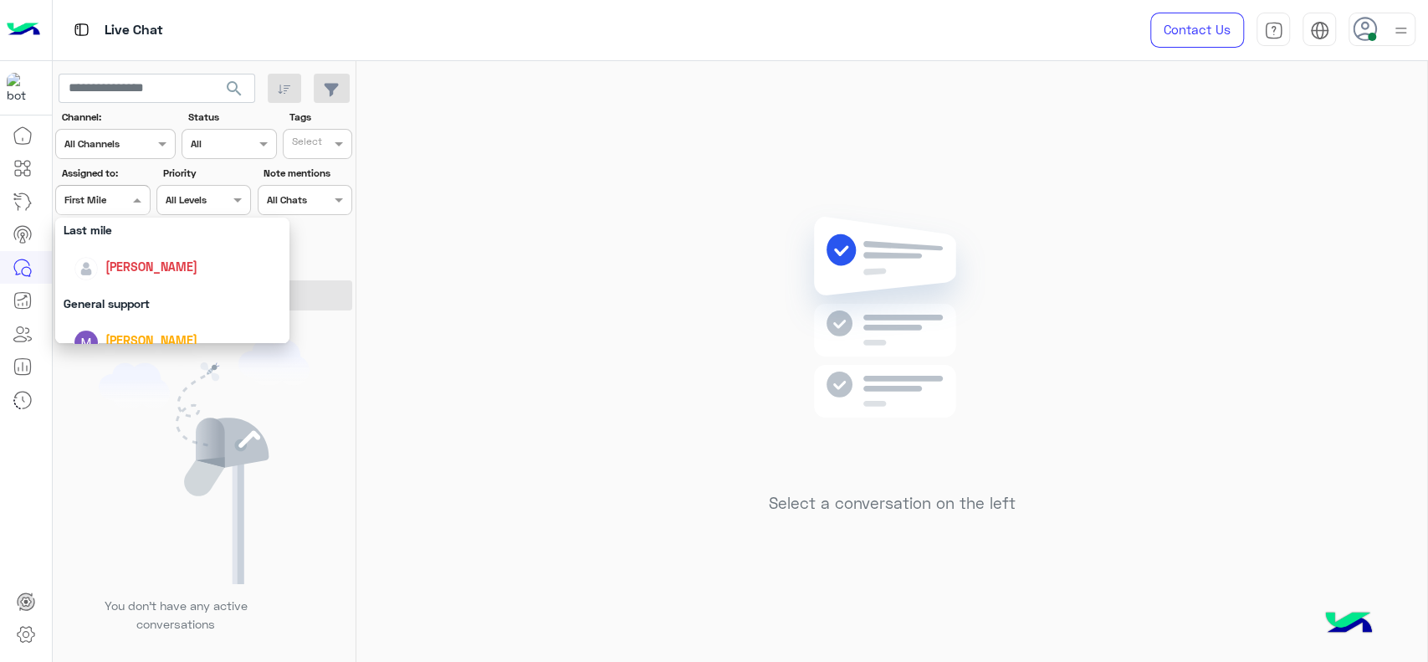
scroll to position [234, 0]
click at [118, 258] on div "[PERSON_NAME]" at bounding box center [177, 267] width 207 height 29
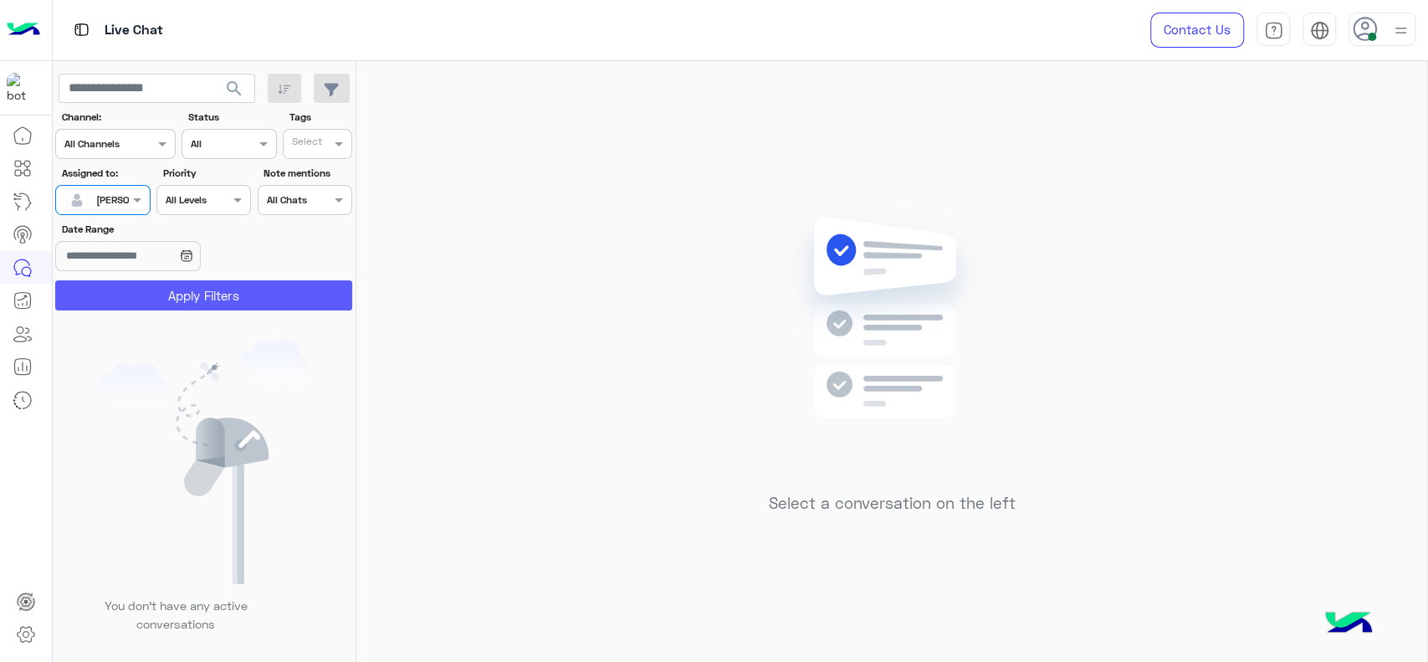
click at [167, 306] on button "Apply Filters" at bounding box center [203, 295] width 297 height 30
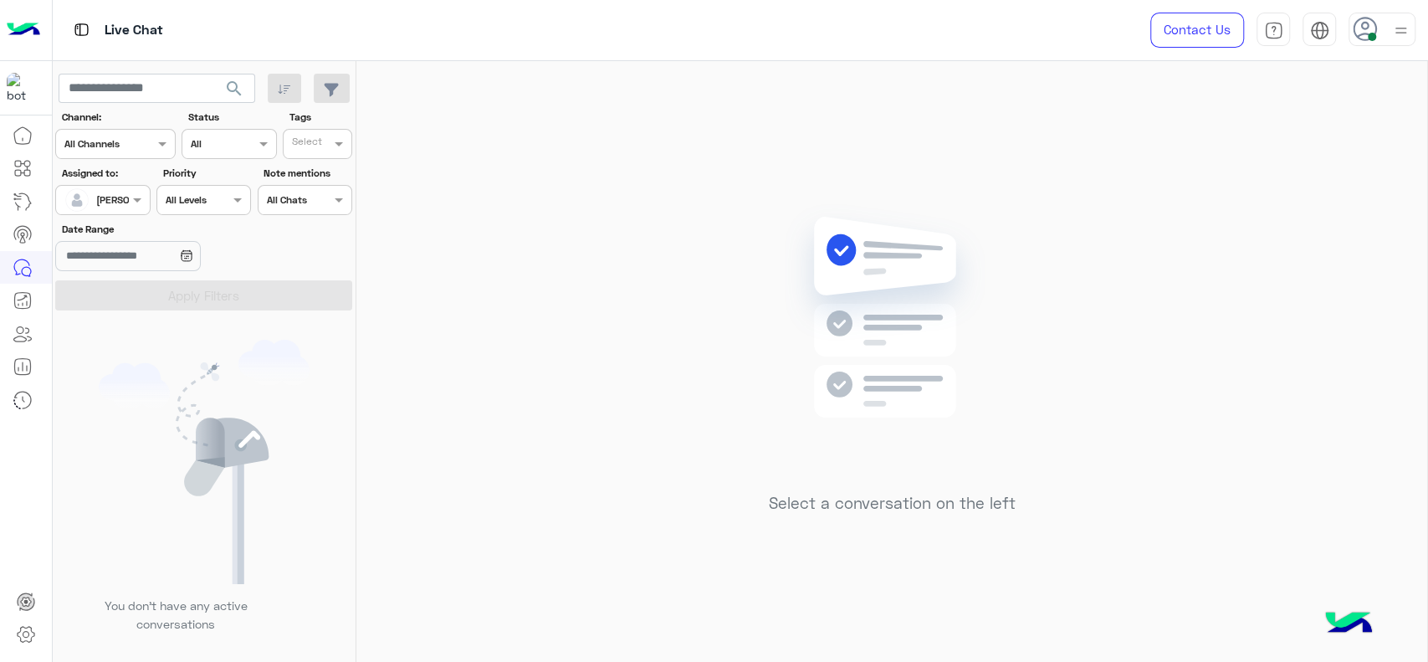
click at [130, 210] on div "Assigned on [PERSON_NAME]" at bounding box center [102, 200] width 95 height 30
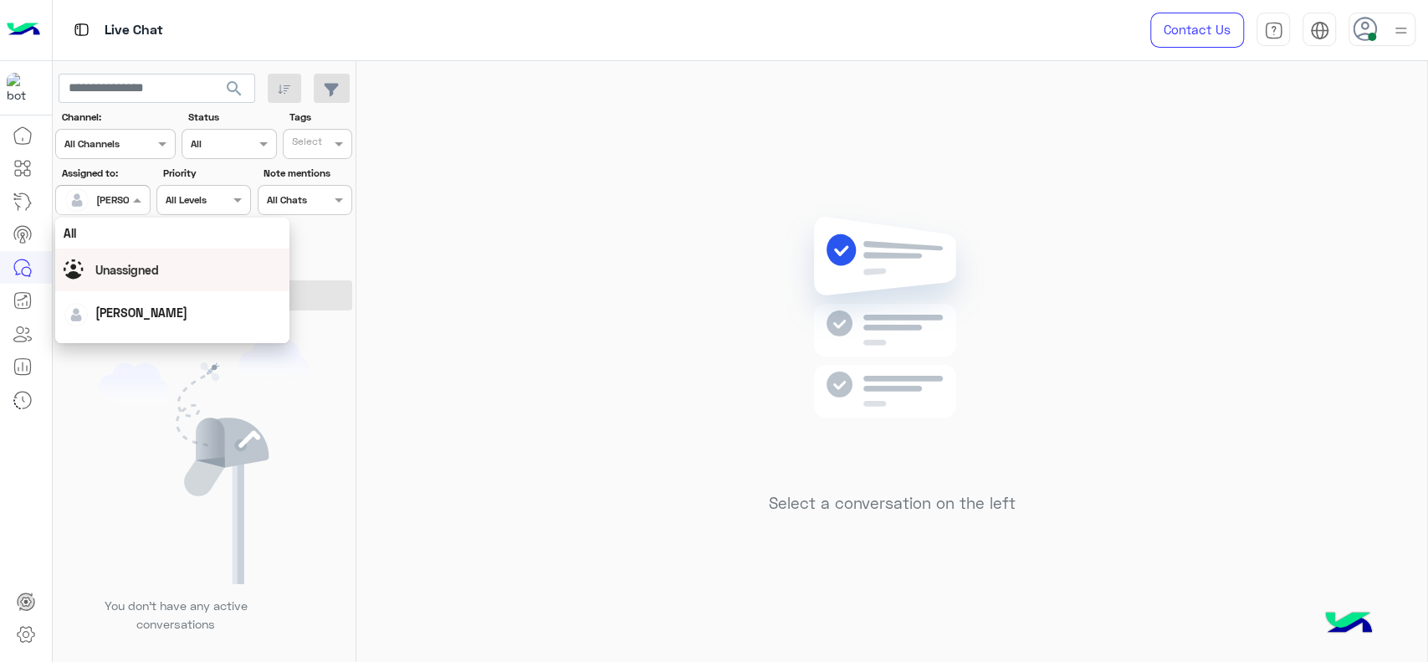
scroll to position [328, 0]
click at [138, 291] on div "First Mile" at bounding box center [172, 284] width 234 height 31
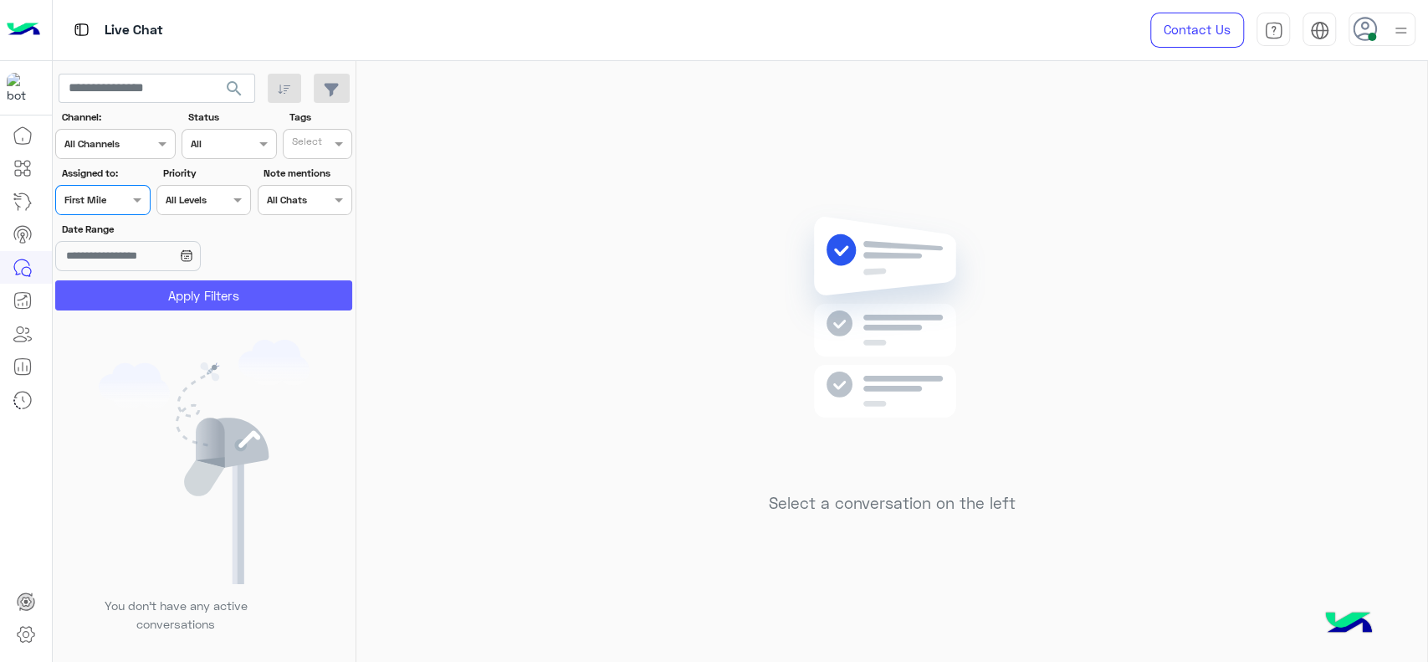
click at [138, 291] on button "Apply Filters" at bounding box center [203, 295] width 297 height 30
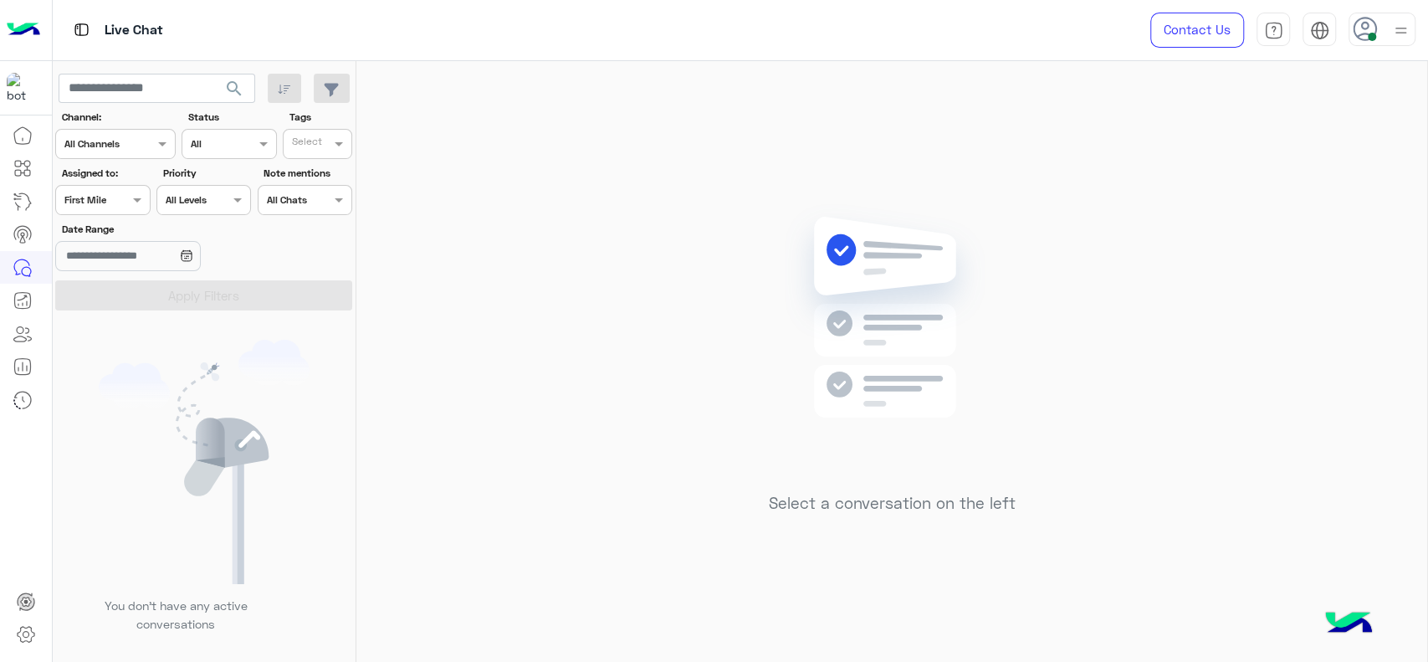
click at [98, 188] on div "Assigned on First Mile" at bounding box center [102, 200] width 95 height 30
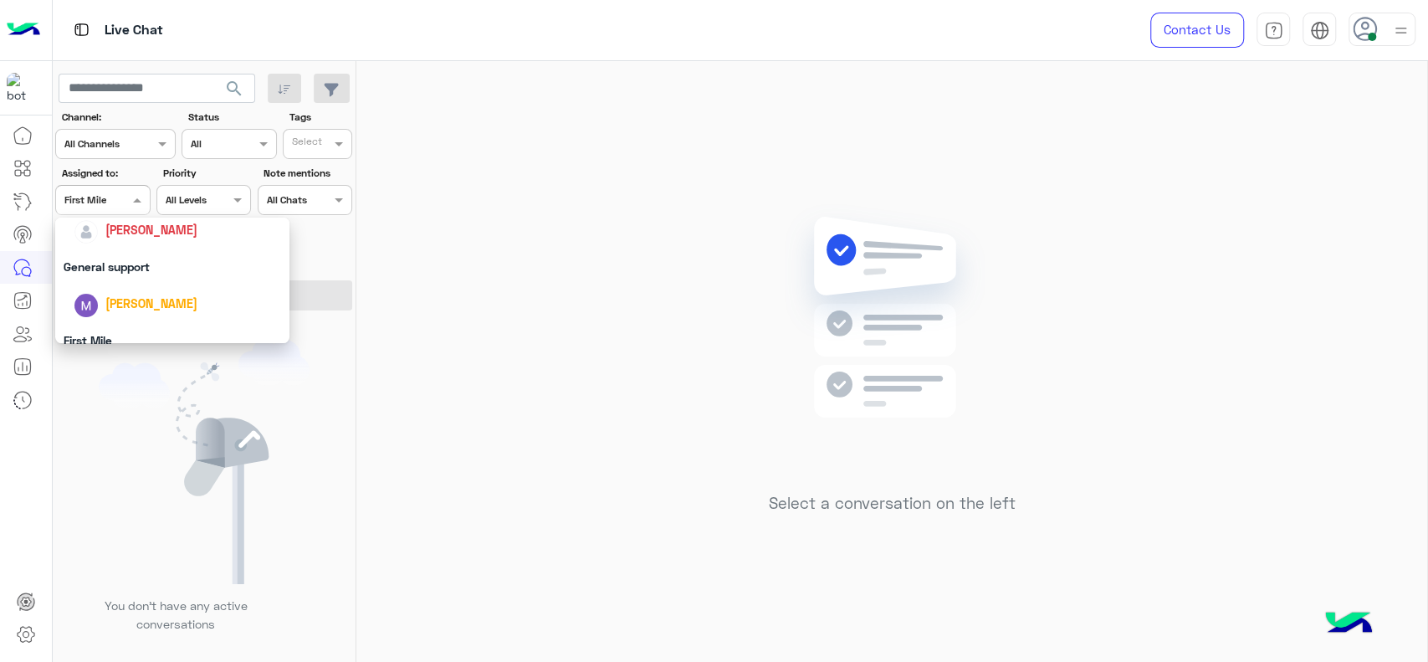
scroll to position [272, 0]
click at [130, 233] on span "[PERSON_NAME]" at bounding box center [151, 230] width 92 height 14
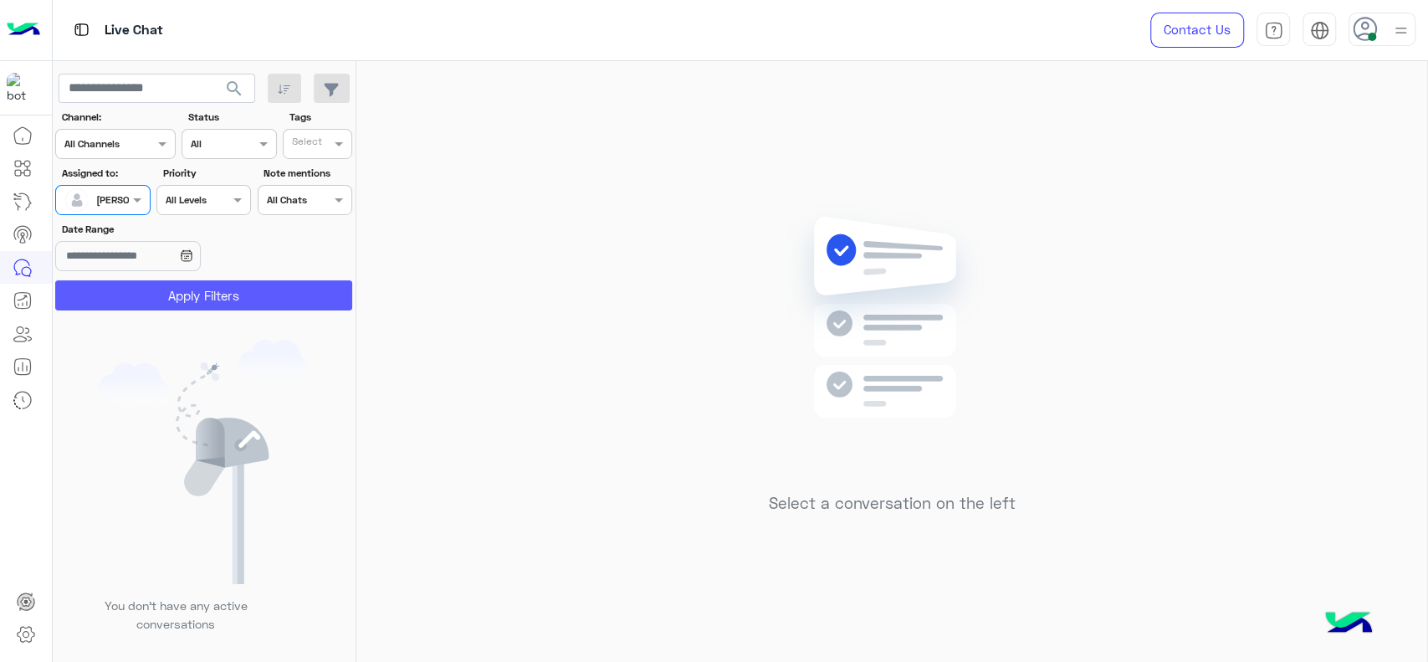
click at [161, 289] on button "Apply Filters" at bounding box center [203, 295] width 297 height 30
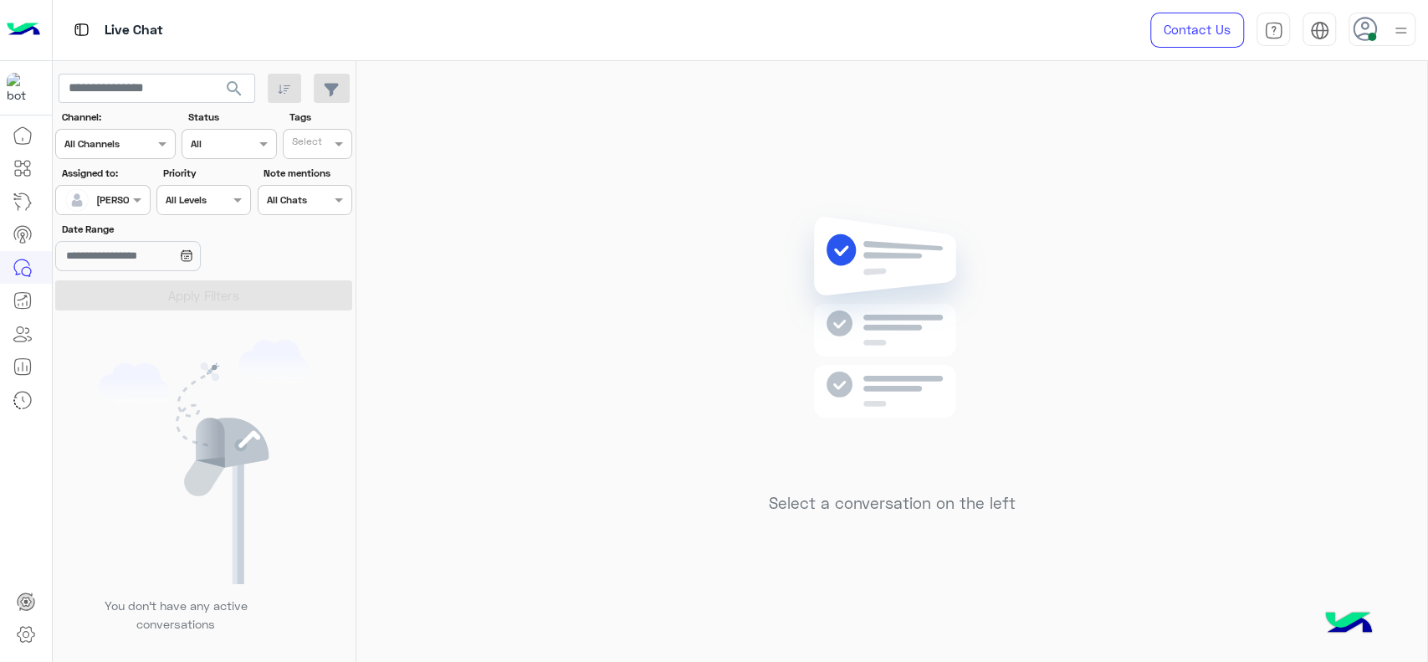
click at [120, 190] on div at bounding box center [102, 198] width 93 height 16
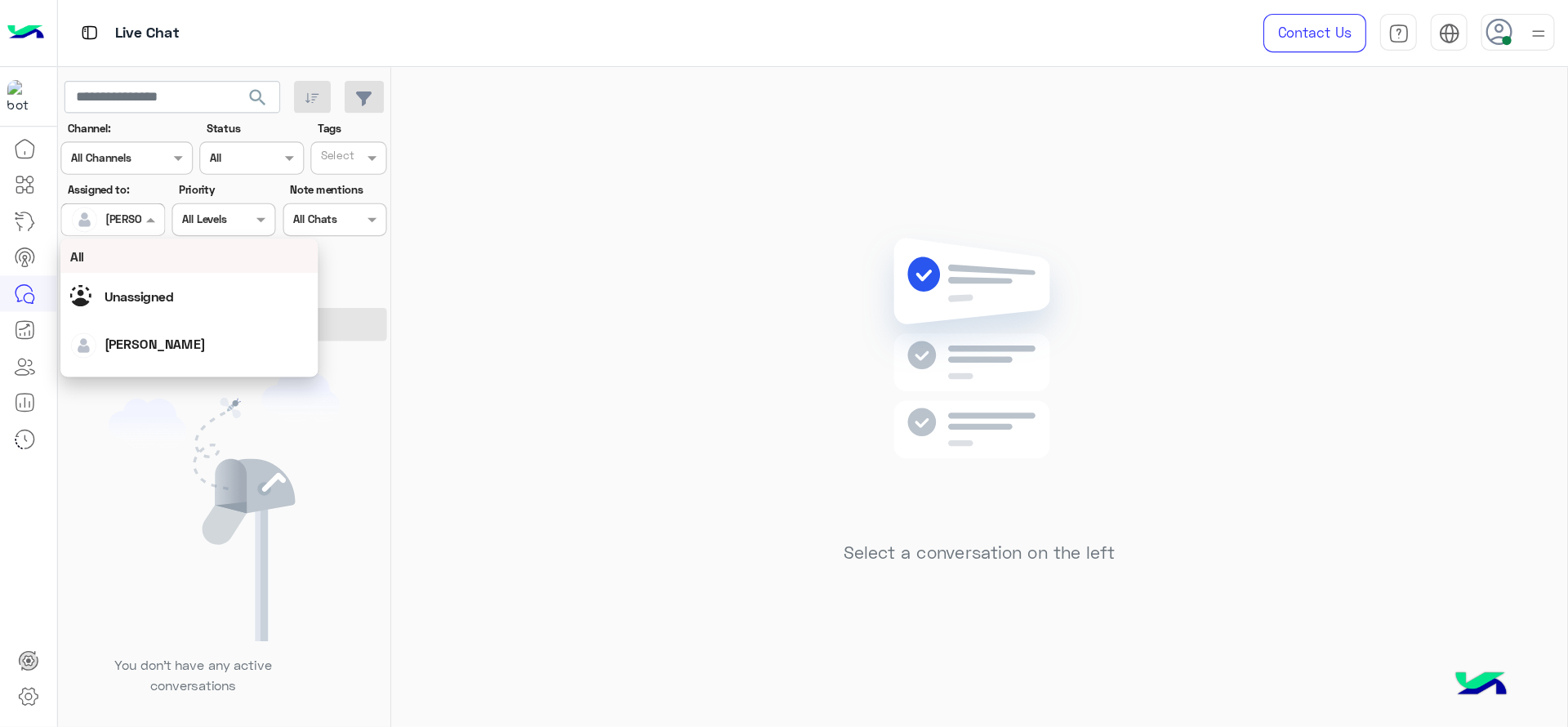
scroll to position [320, 0]
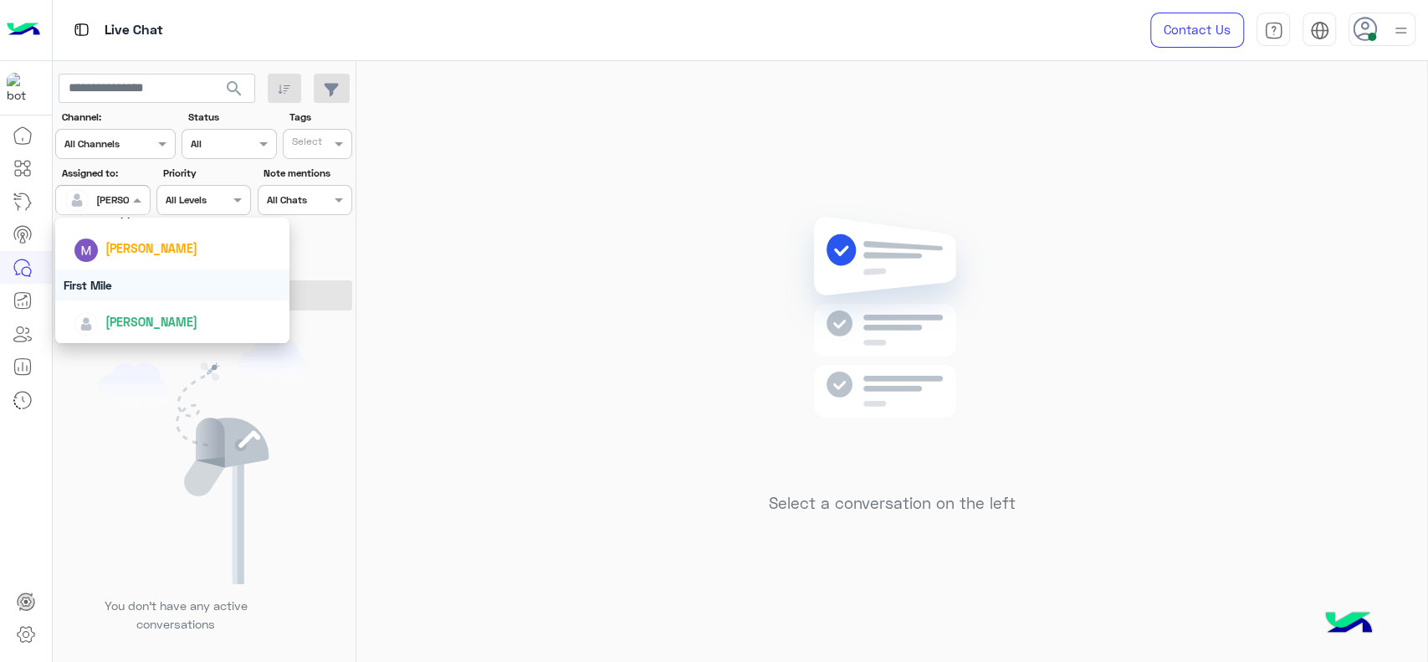
click at [120, 269] on div "First Mile" at bounding box center [172, 284] width 234 height 31
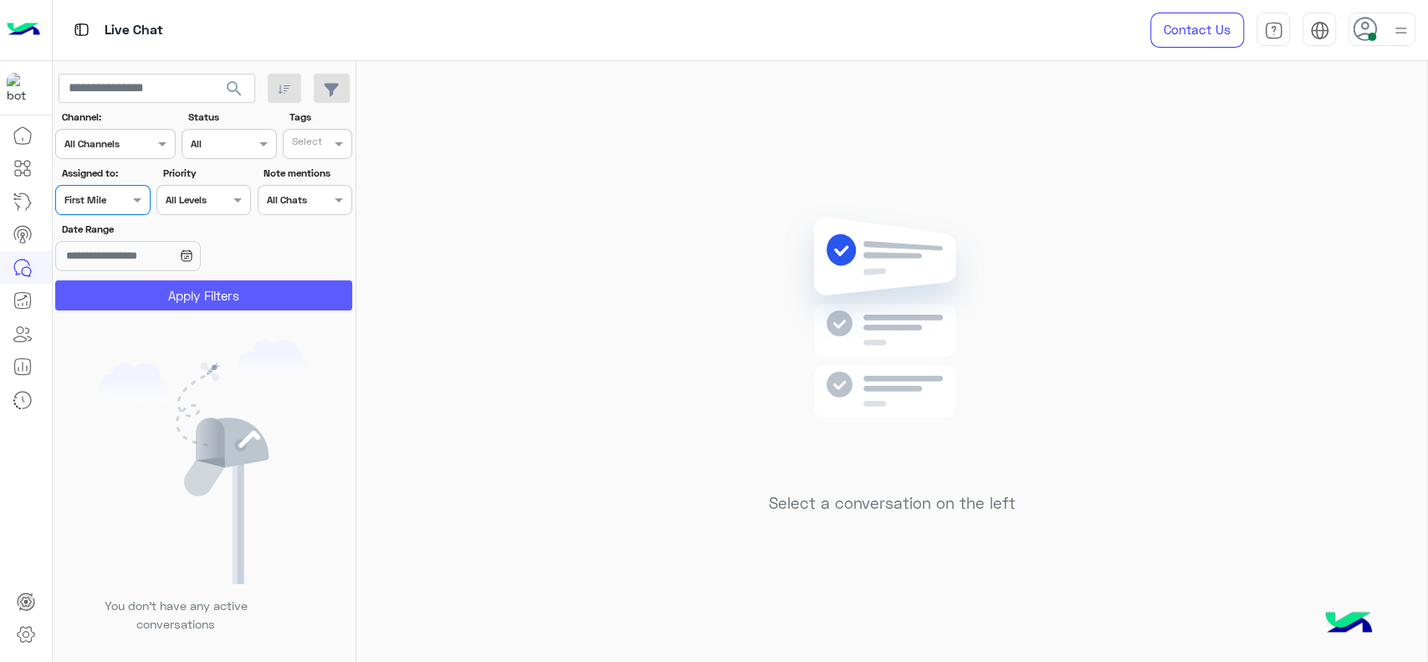
click at [120, 280] on button "Apply Filters" at bounding box center [203, 295] width 297 height 30
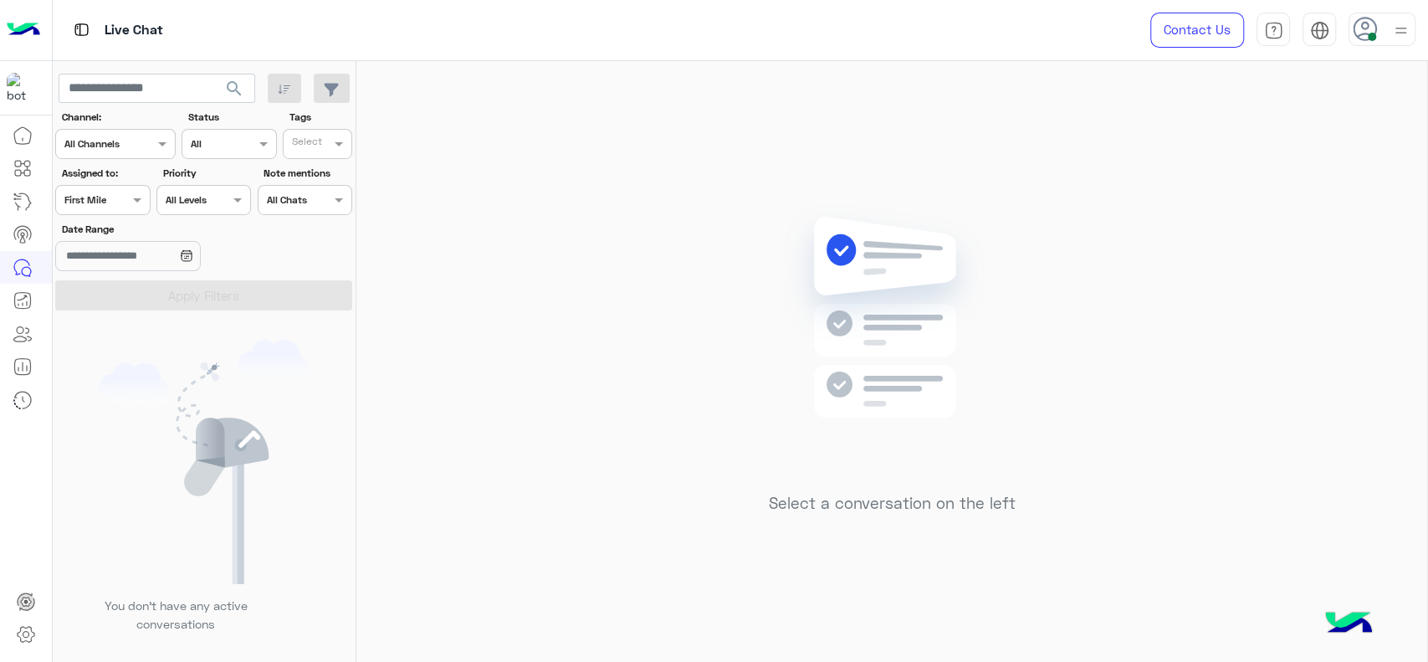
click at [109, 202] on div at bounding box center [102, 198] width 93 height 16
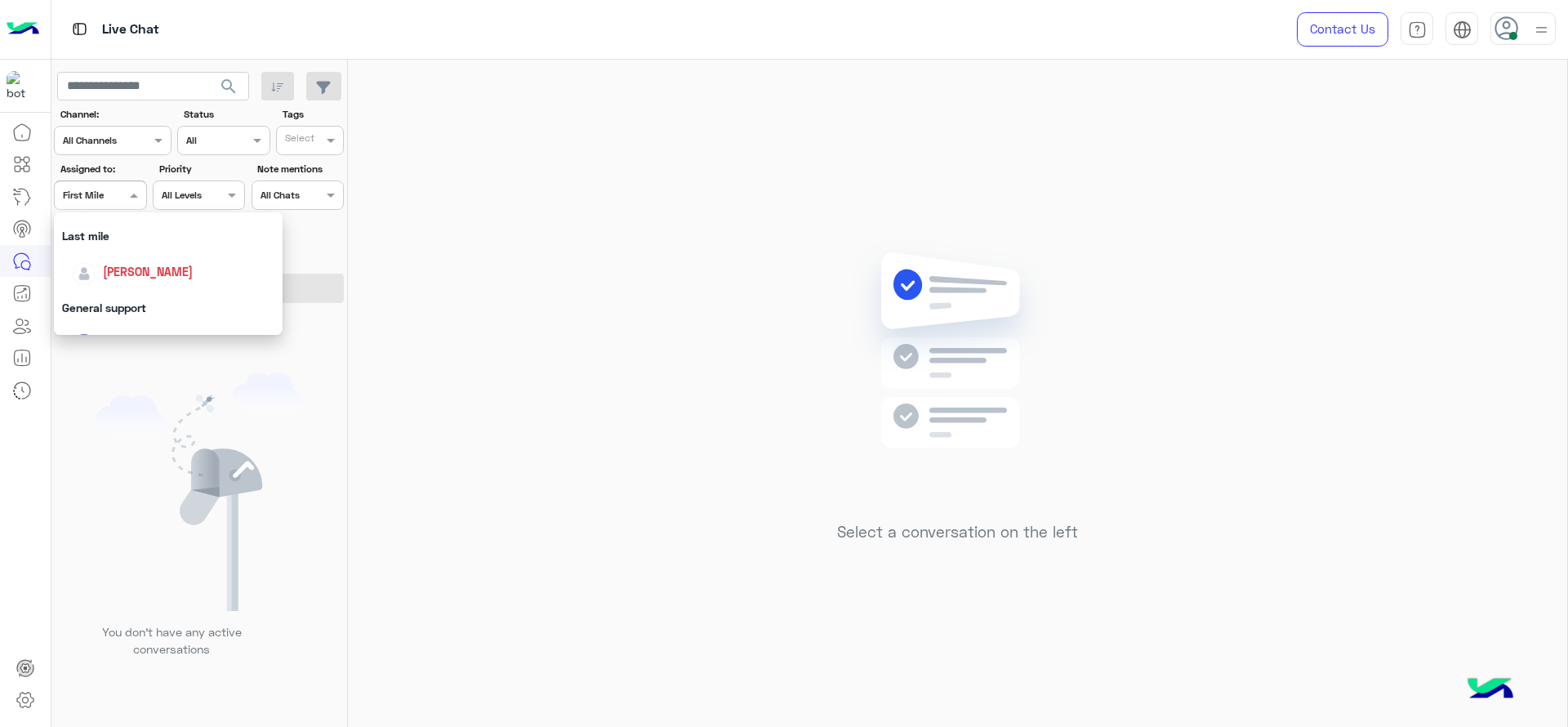
scroll to position [218, 0]
click at [115, 282] on div "[PERSON_NAME]" at bounding box center [173, 271] width 202 height 28
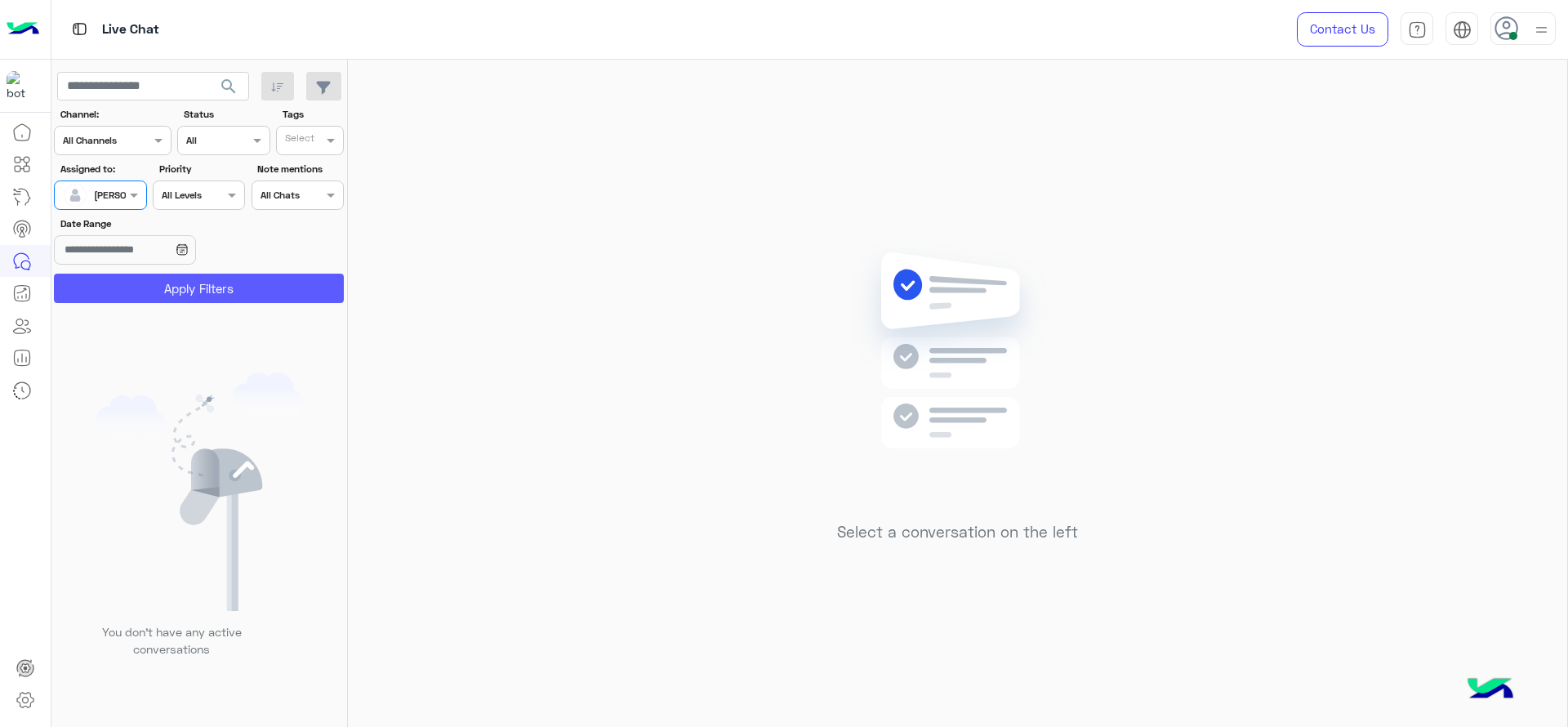
click at [115, 282] on button "Apply Filters" at bounding box center [198, 288] width 290 height 29
click at [119, 189] on div at bounding box center [100, 193] width 91 height 16
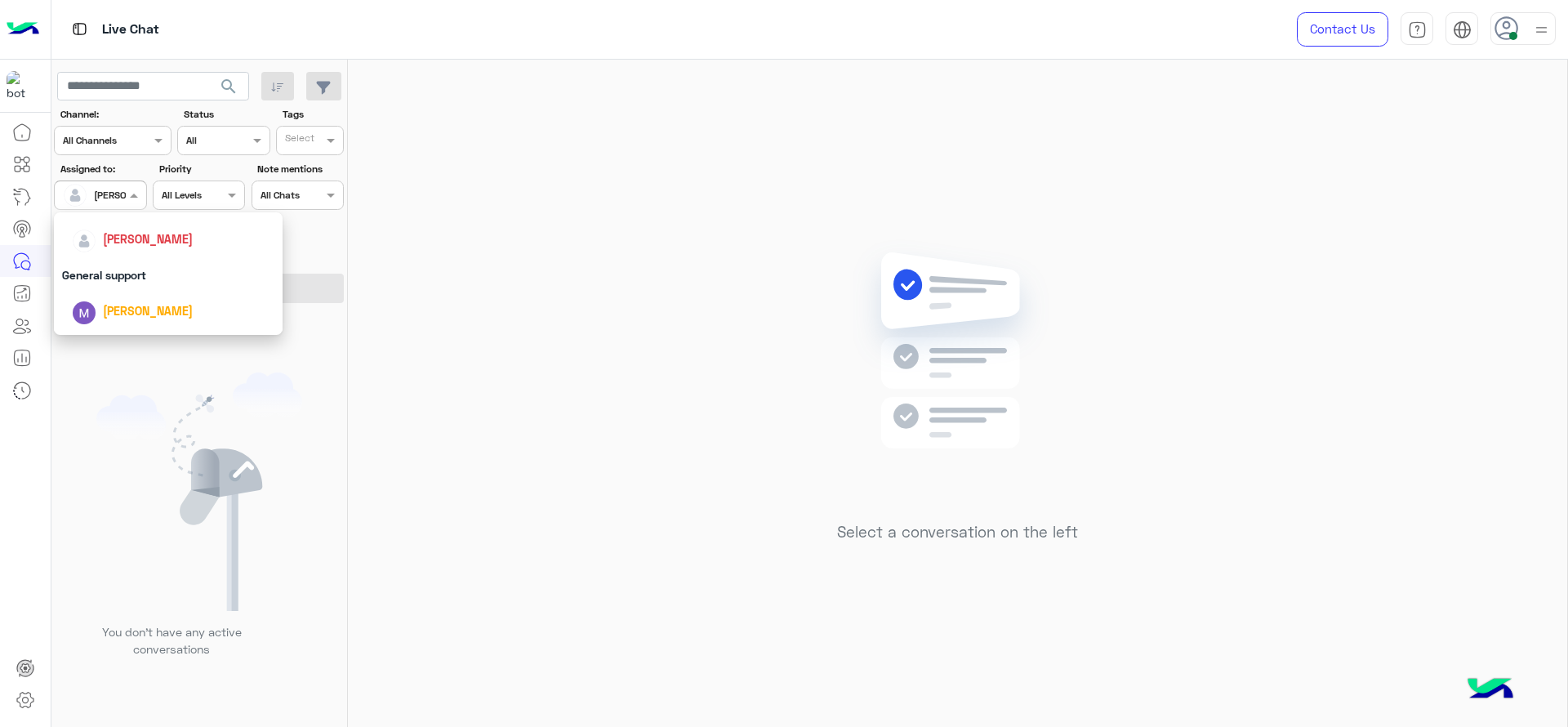
scroll to position [320, 0]
click at [148, 277] on div "First Mile" at bounding box center [168, 277] width 228 height 30
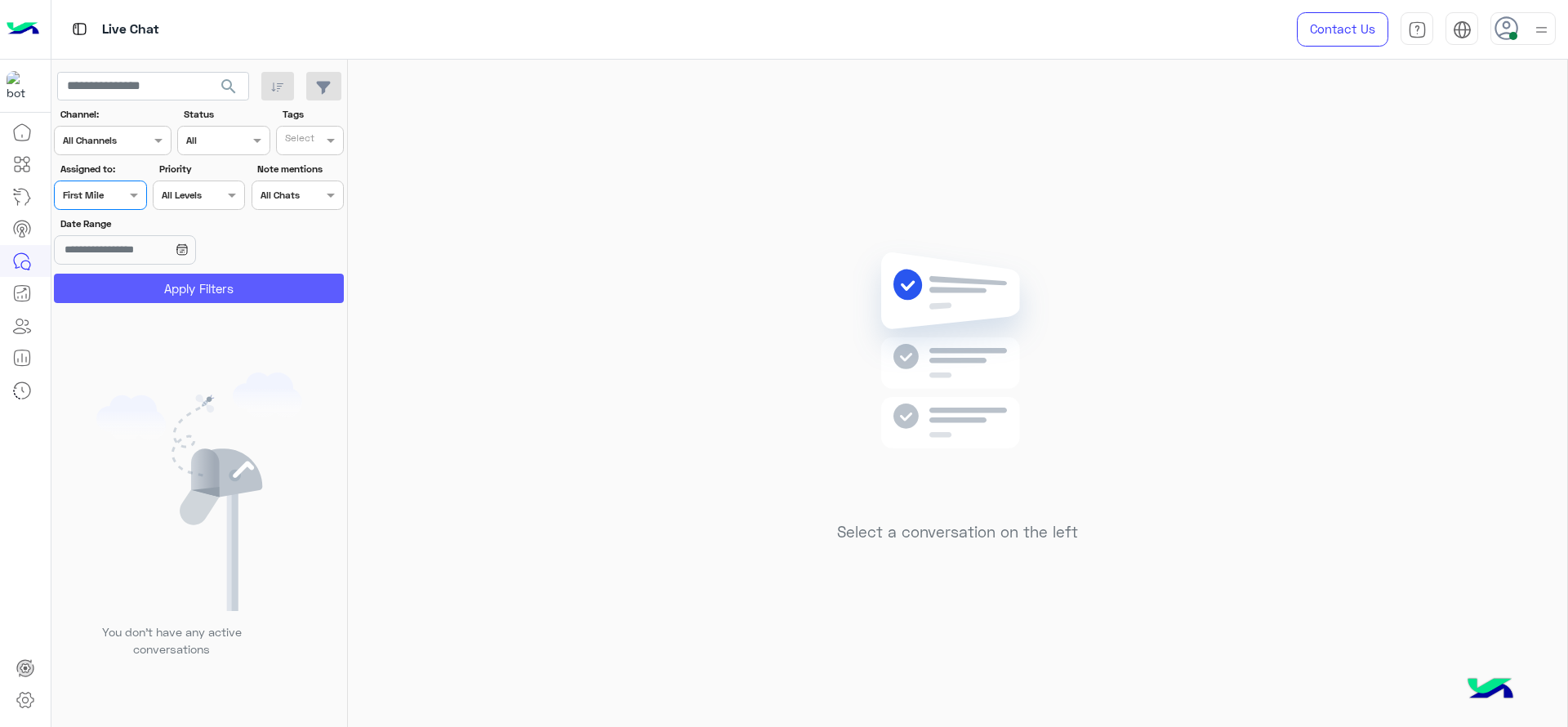
click at [148, 277] on button "Apply Filters" at bounding box center [198, 288] width 290 height 29
click at [117, 193] on div at bounding box center [100, 193] width 91 height 16
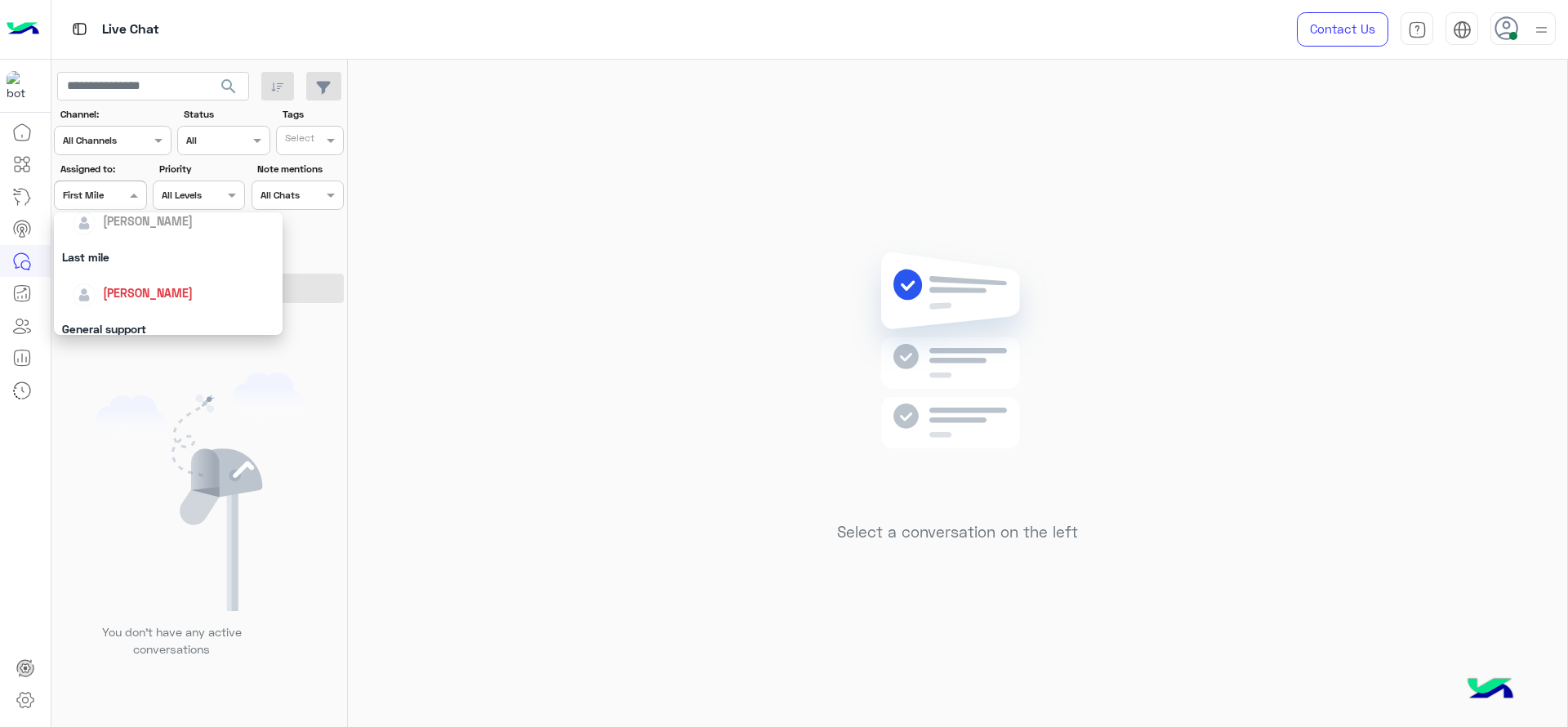
scroll to position [238, 0]
click at [137, 247] on span "[PERSON_NAME]" at bounding box center [147, 252] width 90 height 14
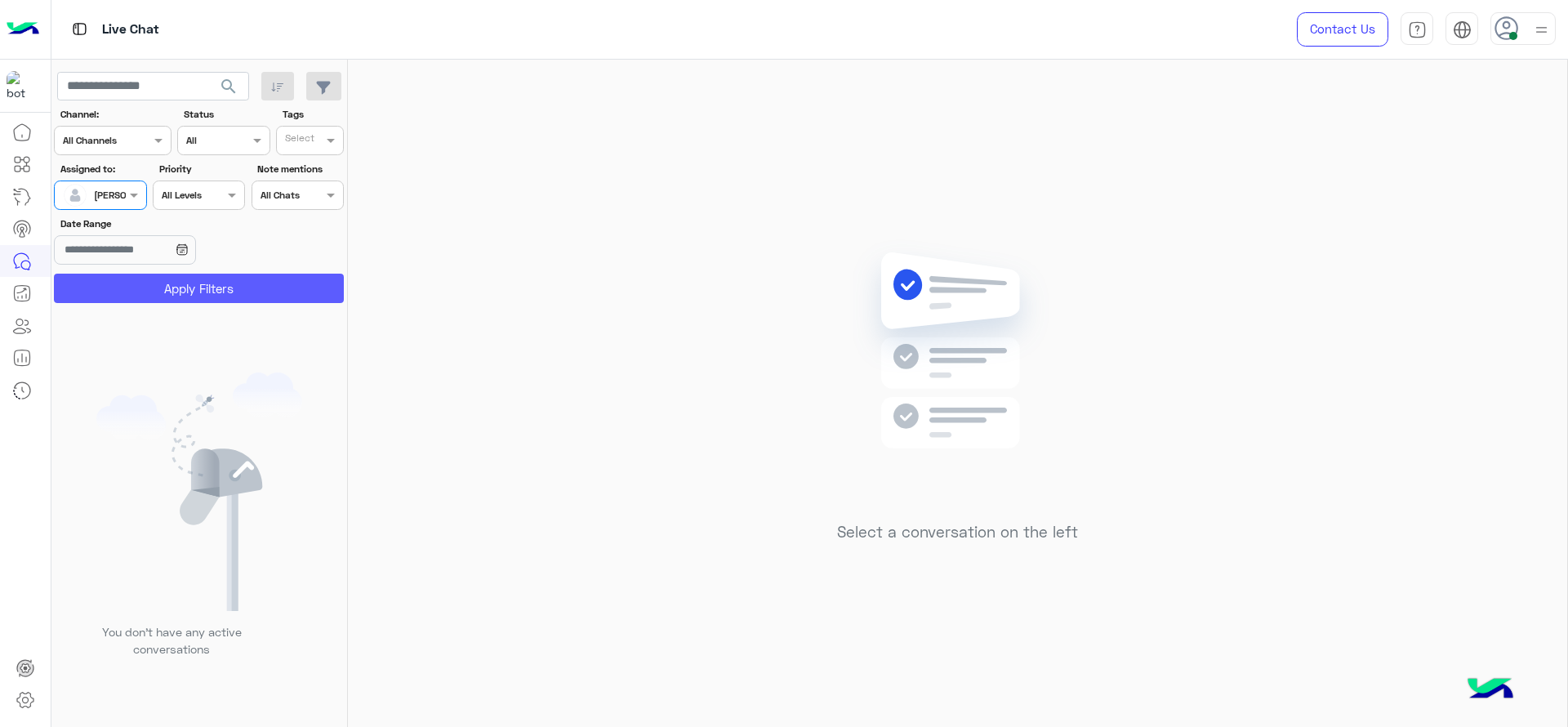
click at [146, 282] on button "Apply Filters" at bounding box center [198, 288] width 290 height 29
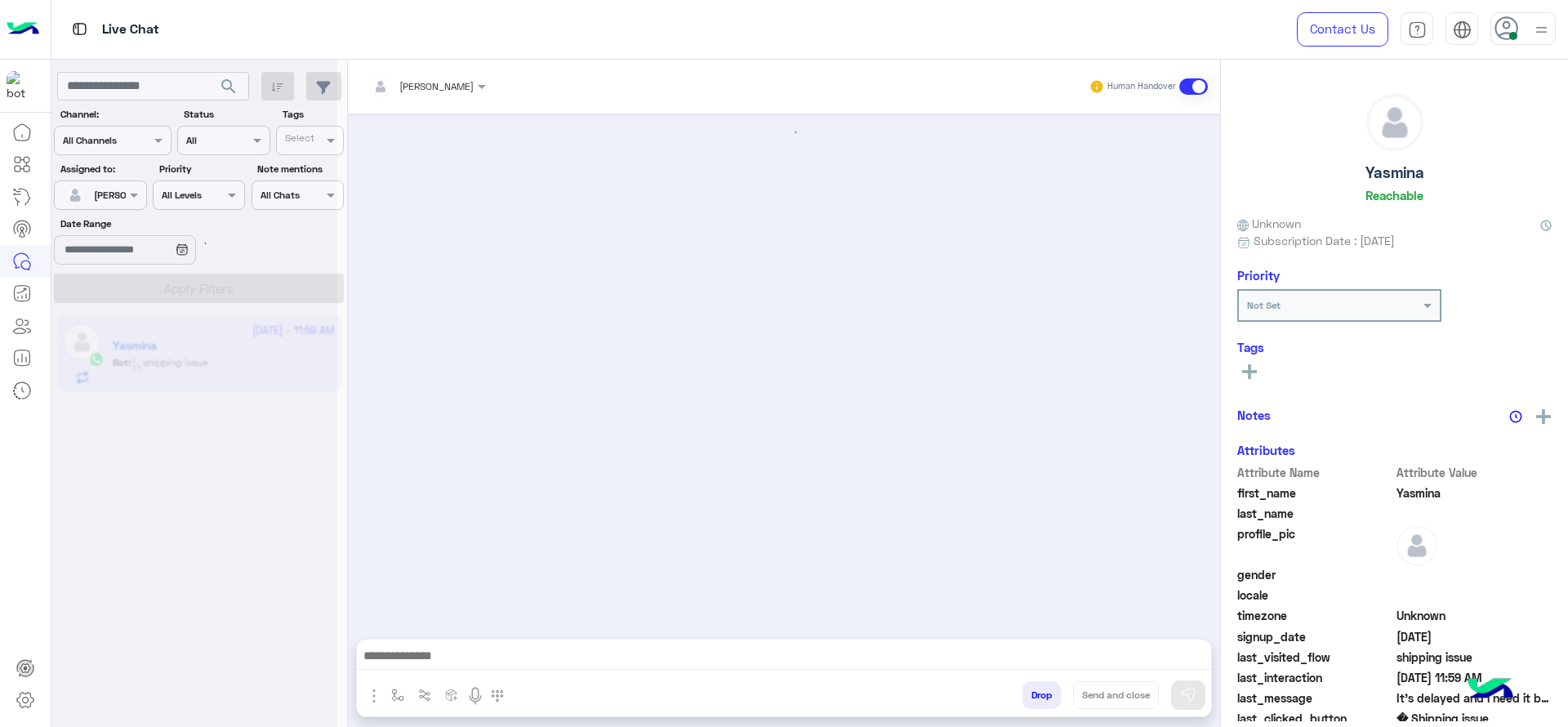
scroll to position [1494, 0]
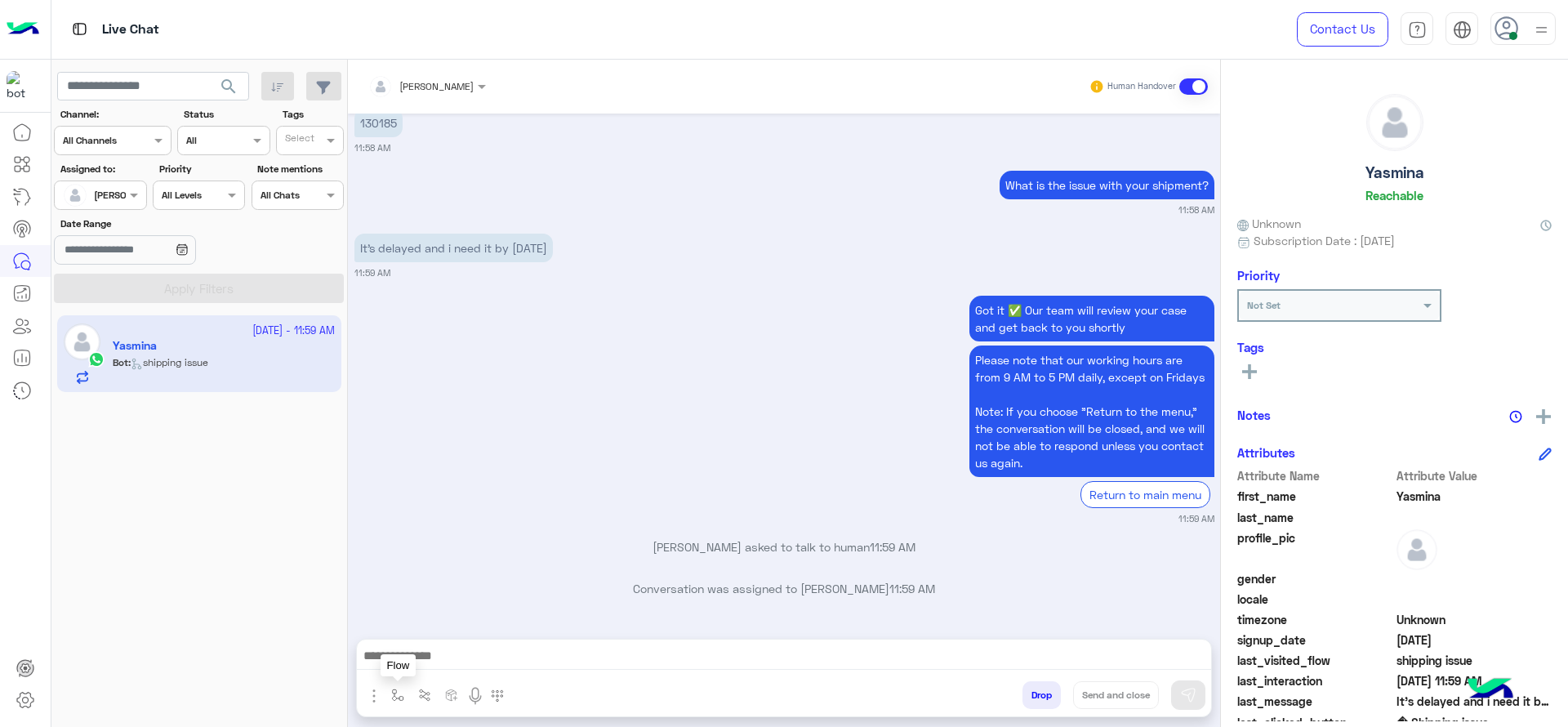
click at [392, 645] on img "button" at bounding box center [397, 694] width 13 height 13
click at [428, 645] on div "enter flow name" at bounding box center [431, 659] width 75 height 15
type input "*"
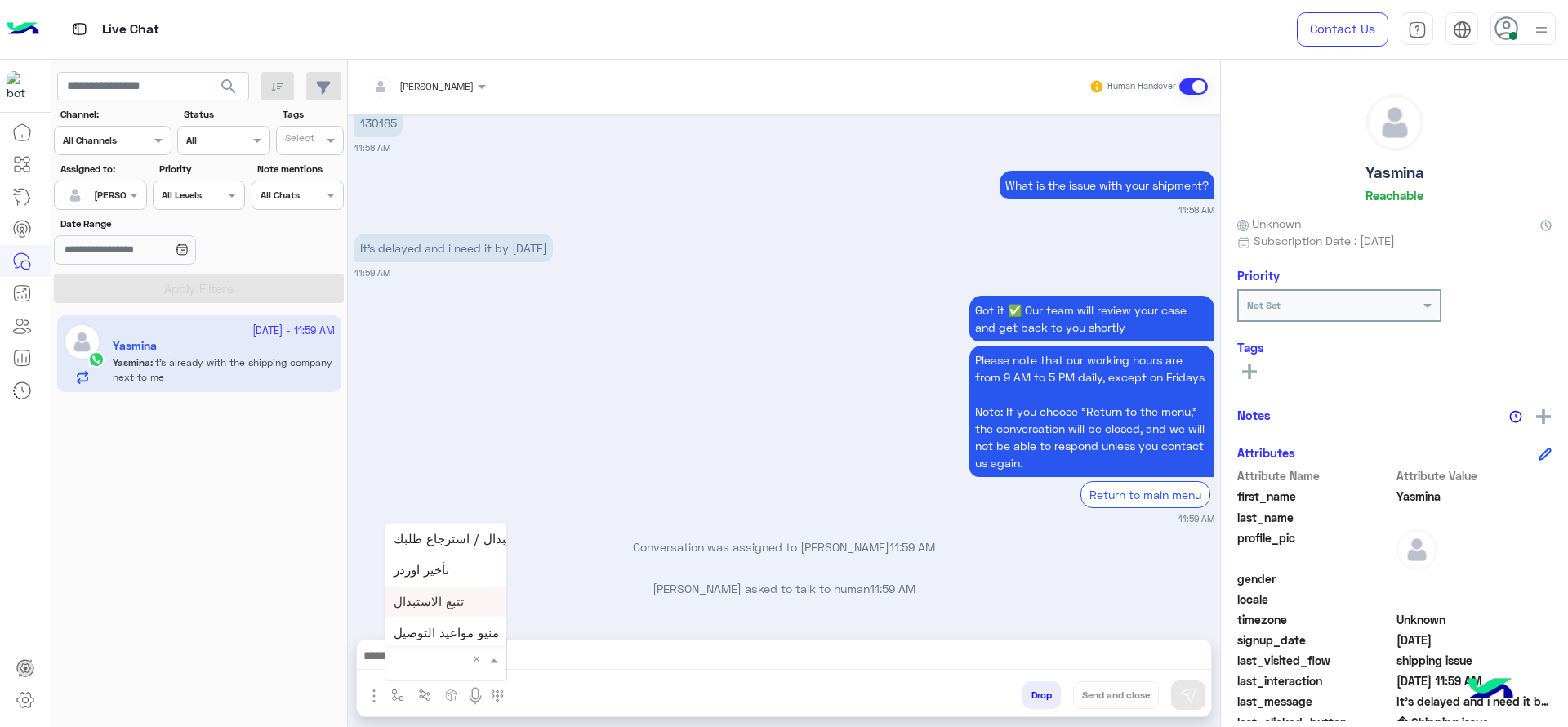
scroll to position [1573, 0]
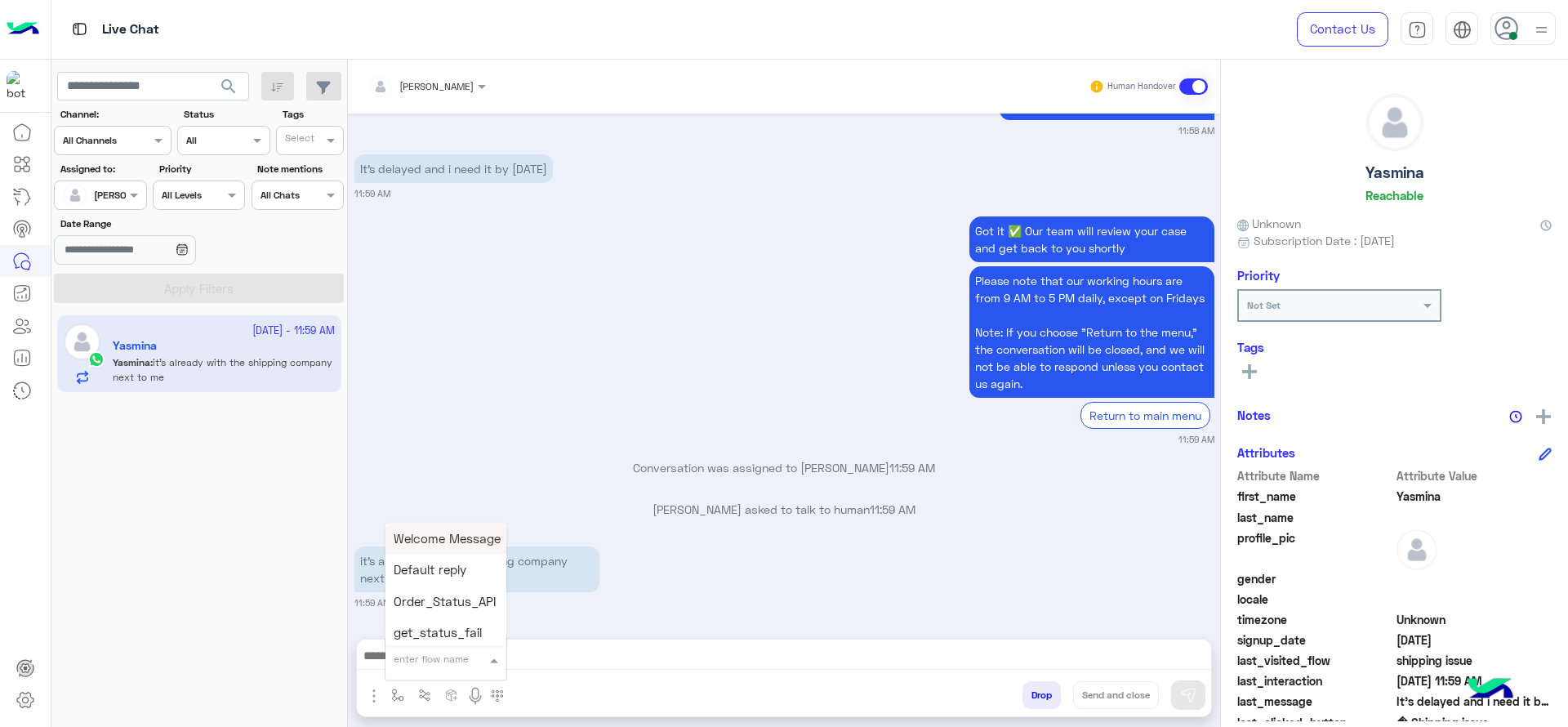
type input "*"
click at [461, 605] on div "J Greeting" at bounding box center [446, 597] width 121 height 32
type textarea "**********"
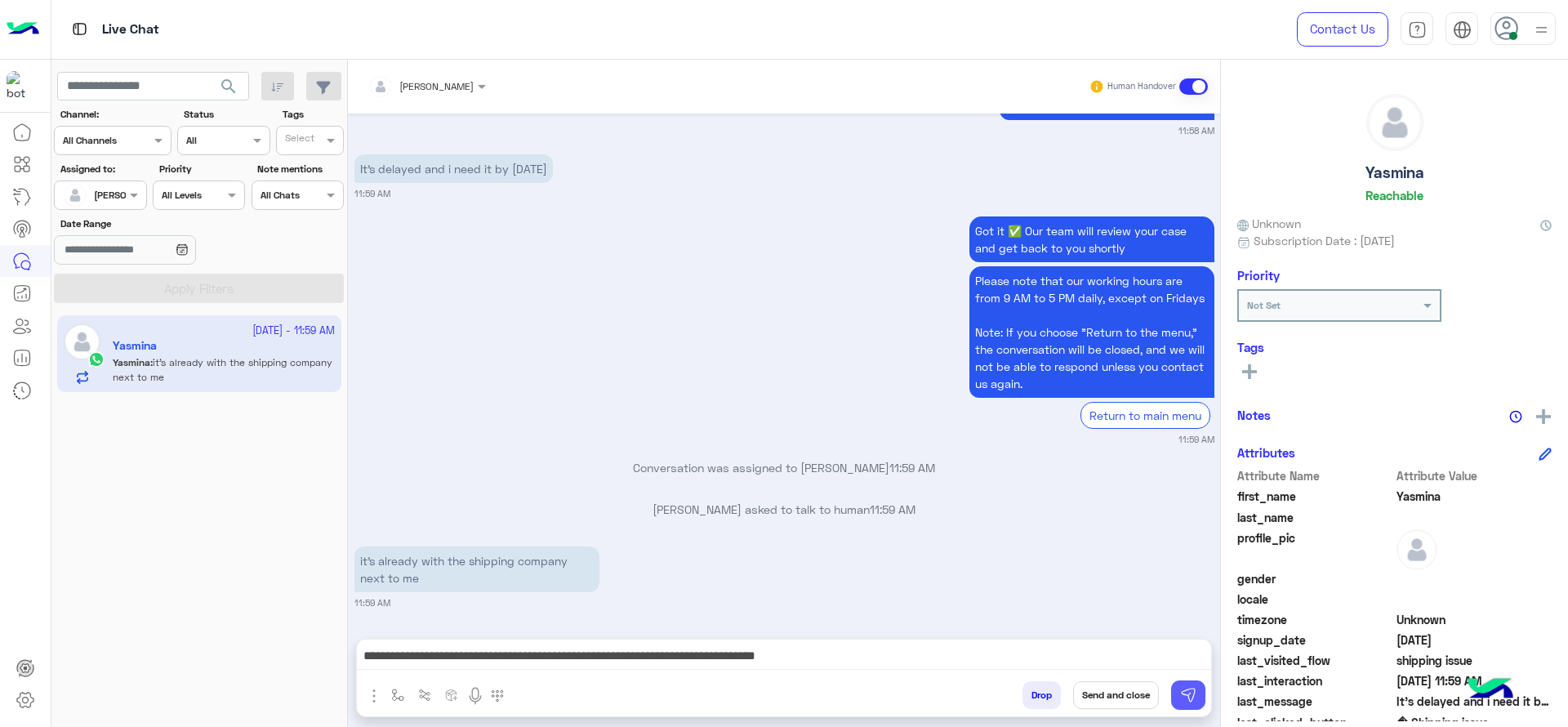
click at [1196, 645] on img at bounding box center [1188, 695] width 17 height 17
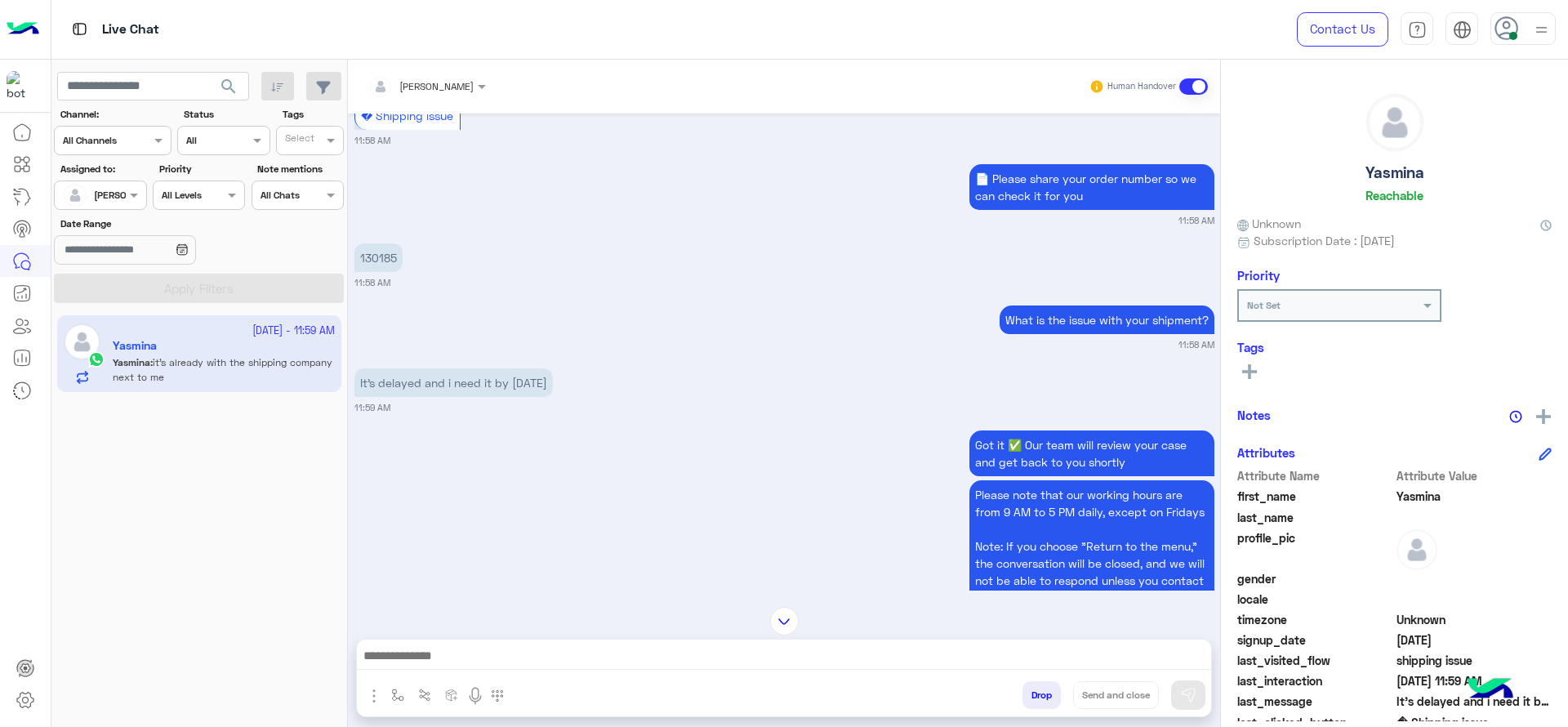
scroll to position [1287, 0]
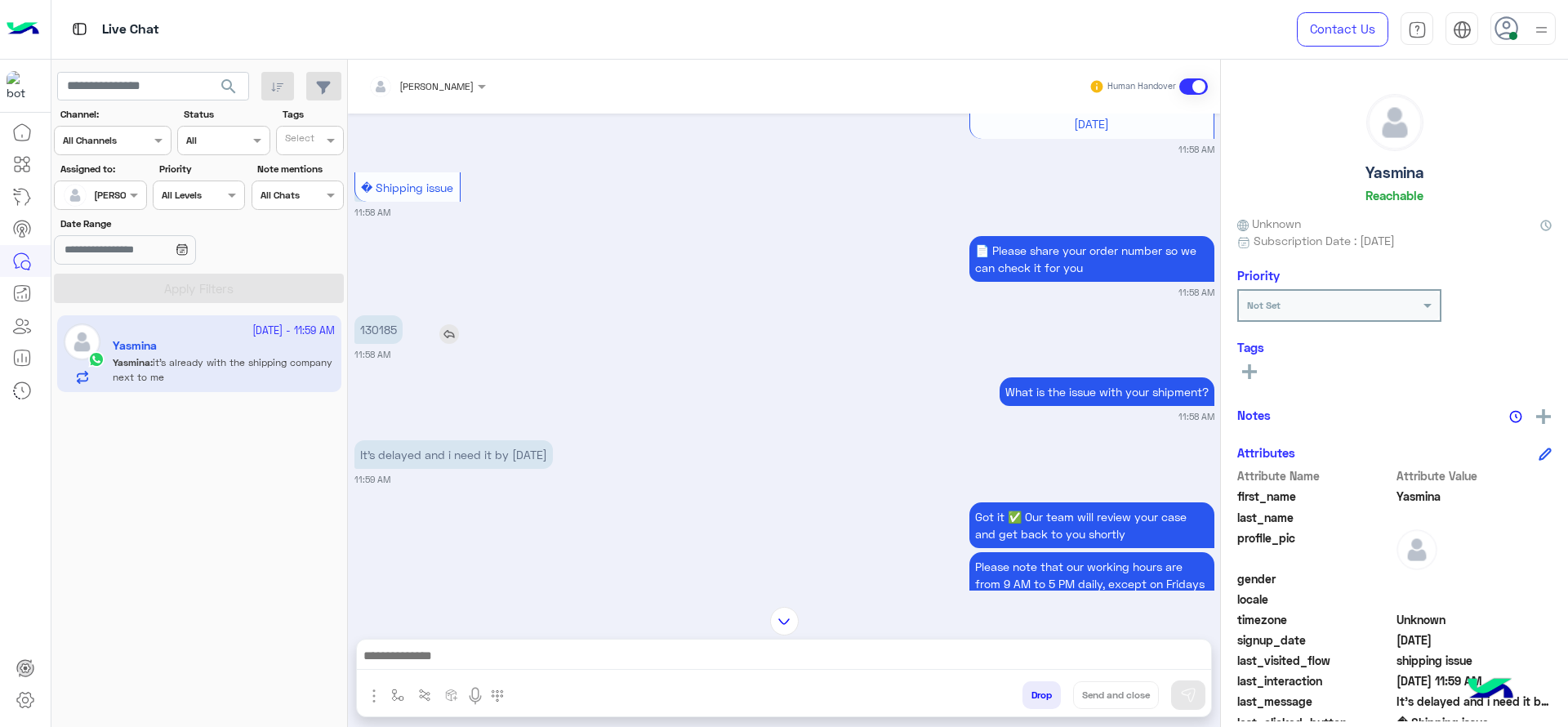
click at [378, 335] on p "130185" at bounding box center [378, 329] width 48 height 28
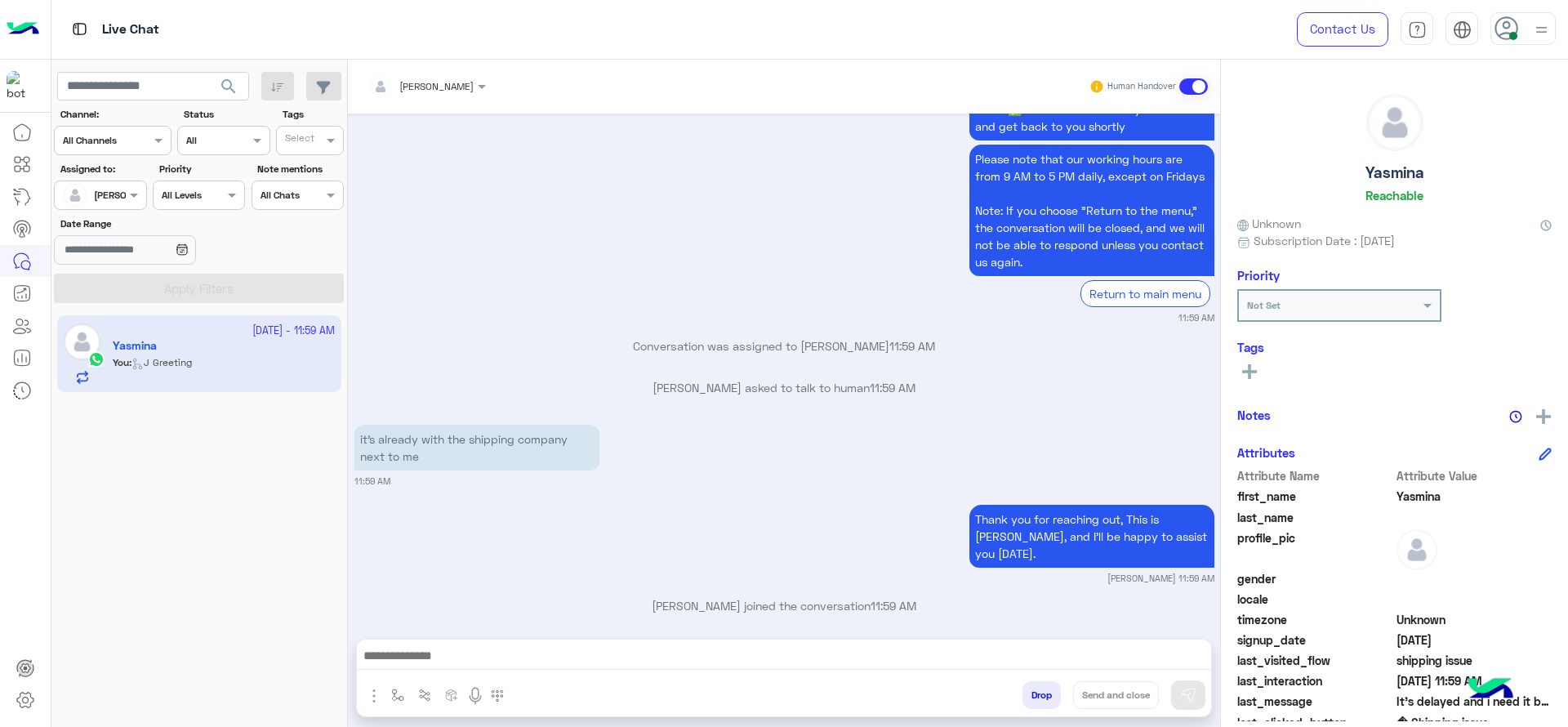
copy p "130185"
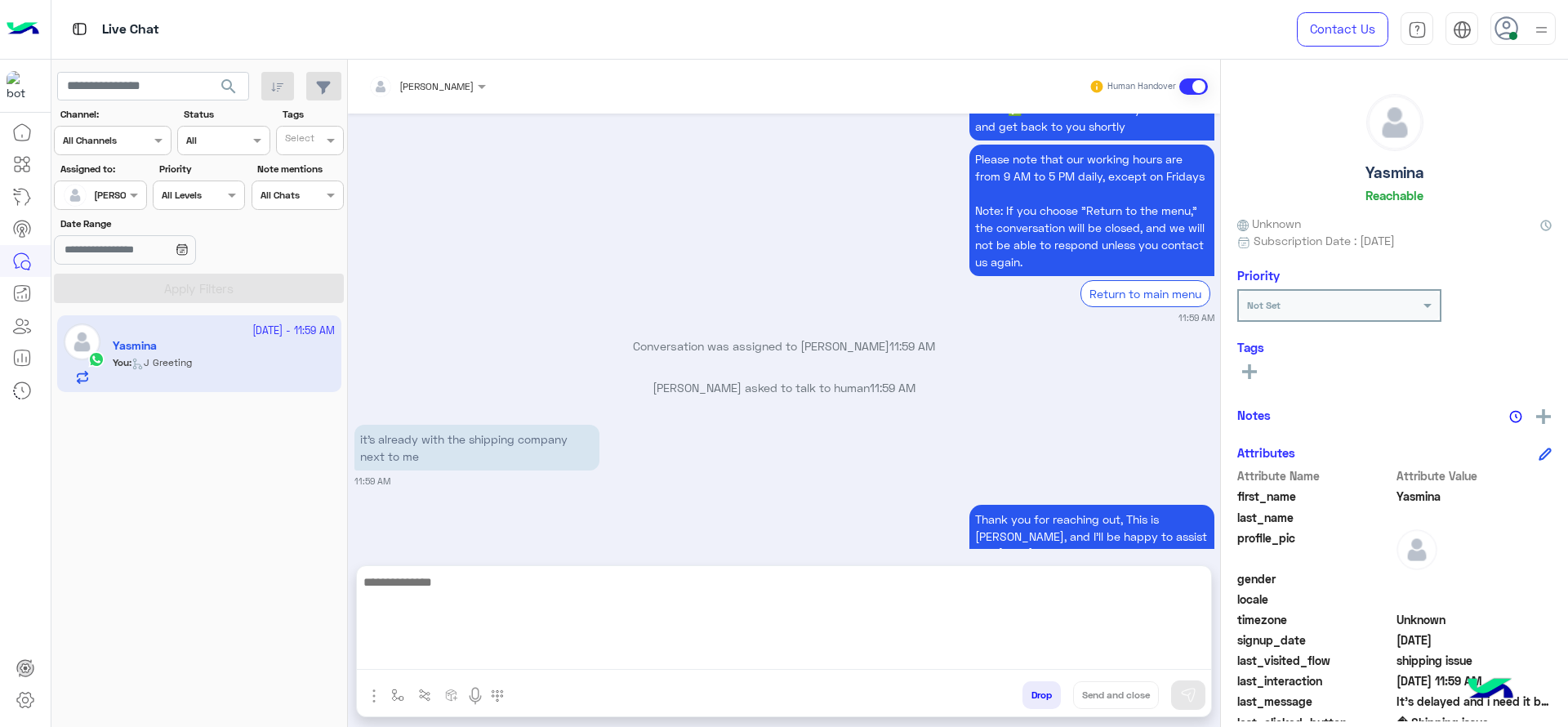
click at [553, 645] on textarea at bounding box center [784, 621] width 854 height 98
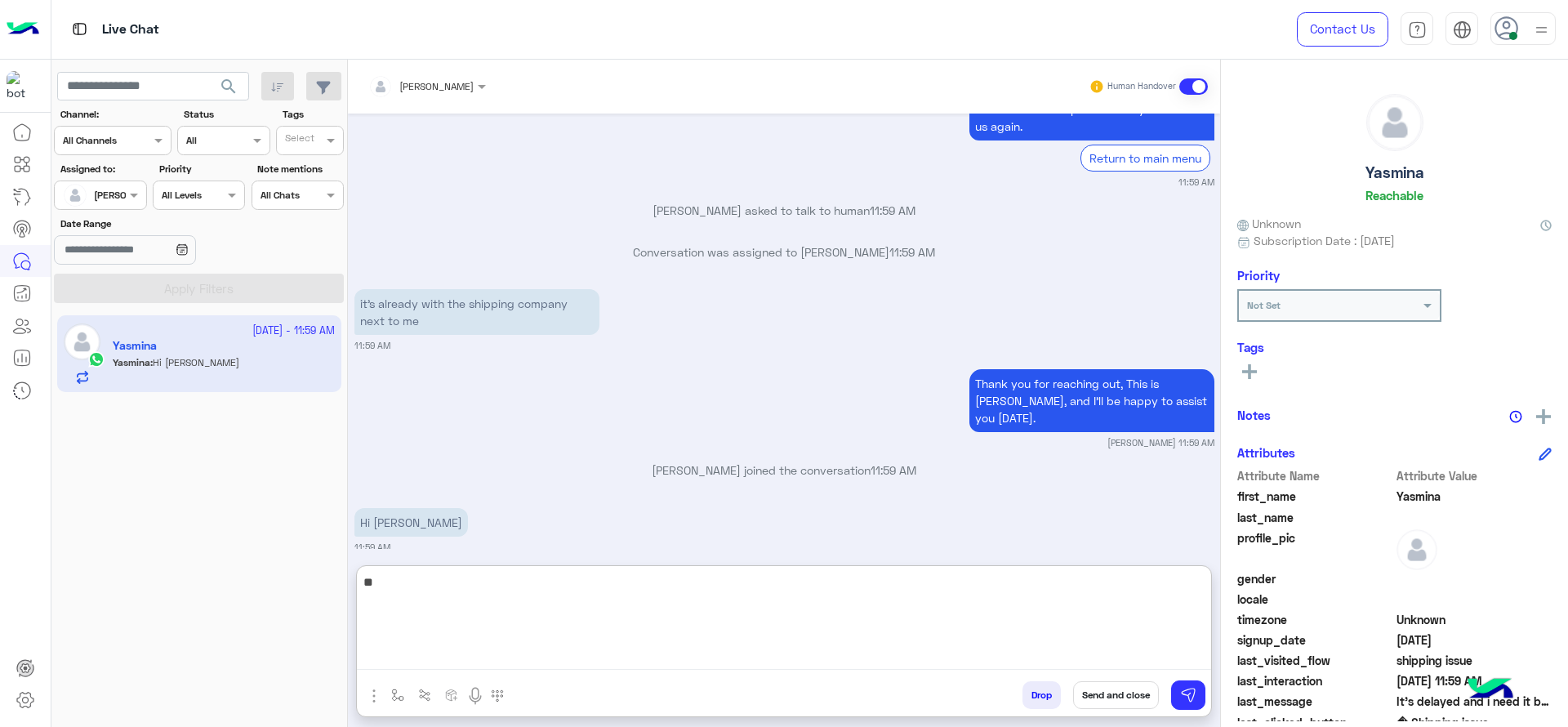
type textarea "*"
type textarea "**********"
click at [643, 631] on textarea "**********" at bounding box center [784, 621] width 854 height 98
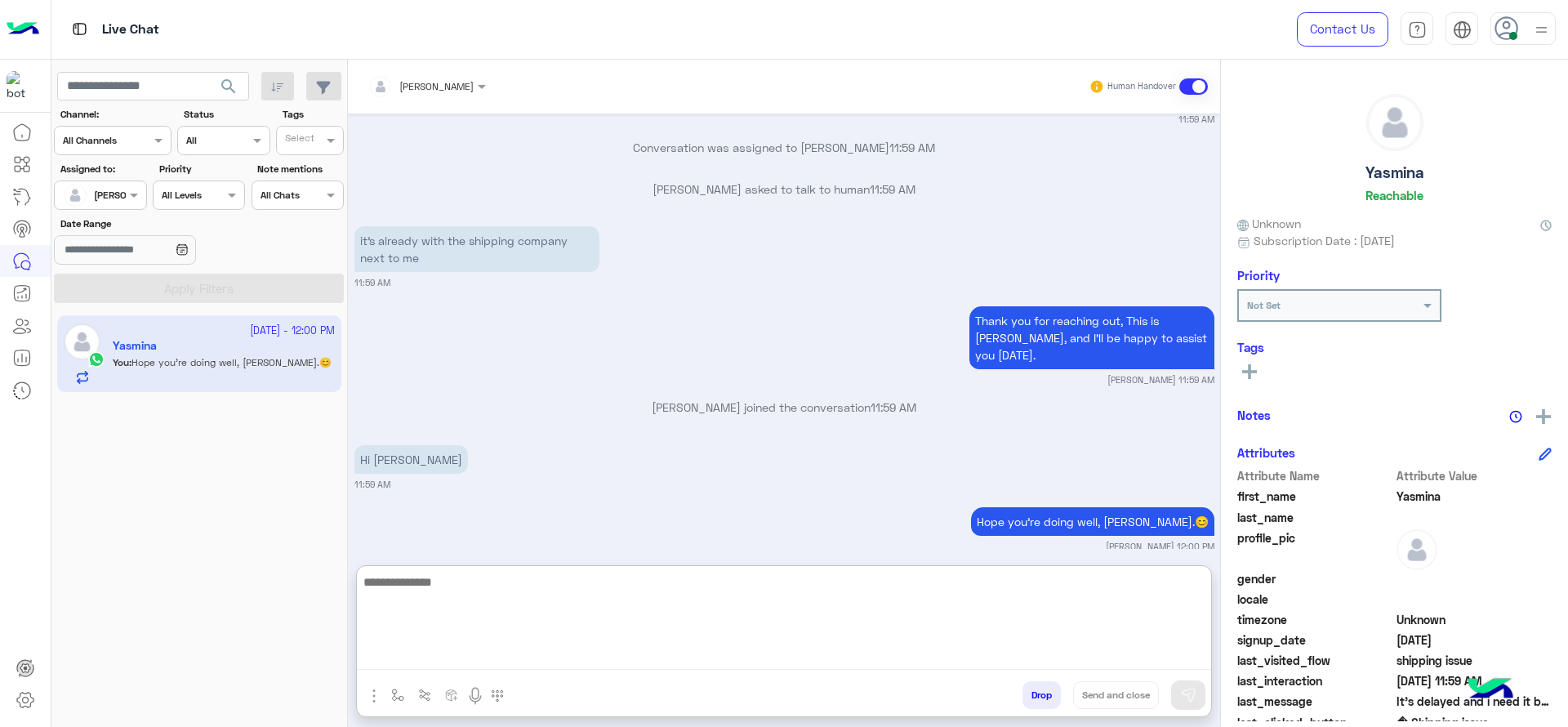
click at [643, 631] on textarea at bounding box center [784, 621] width 854 height 98
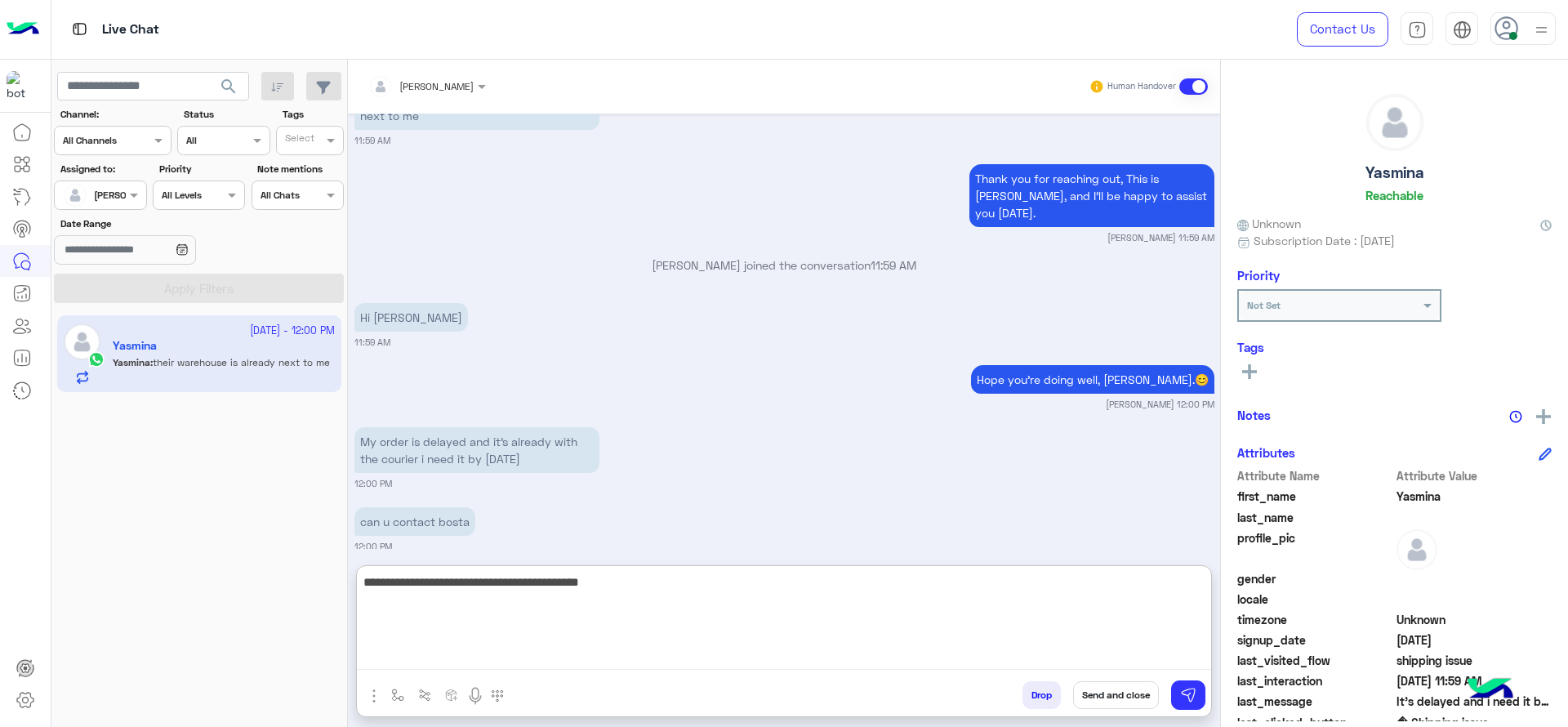
scroll to position [2097, 0]
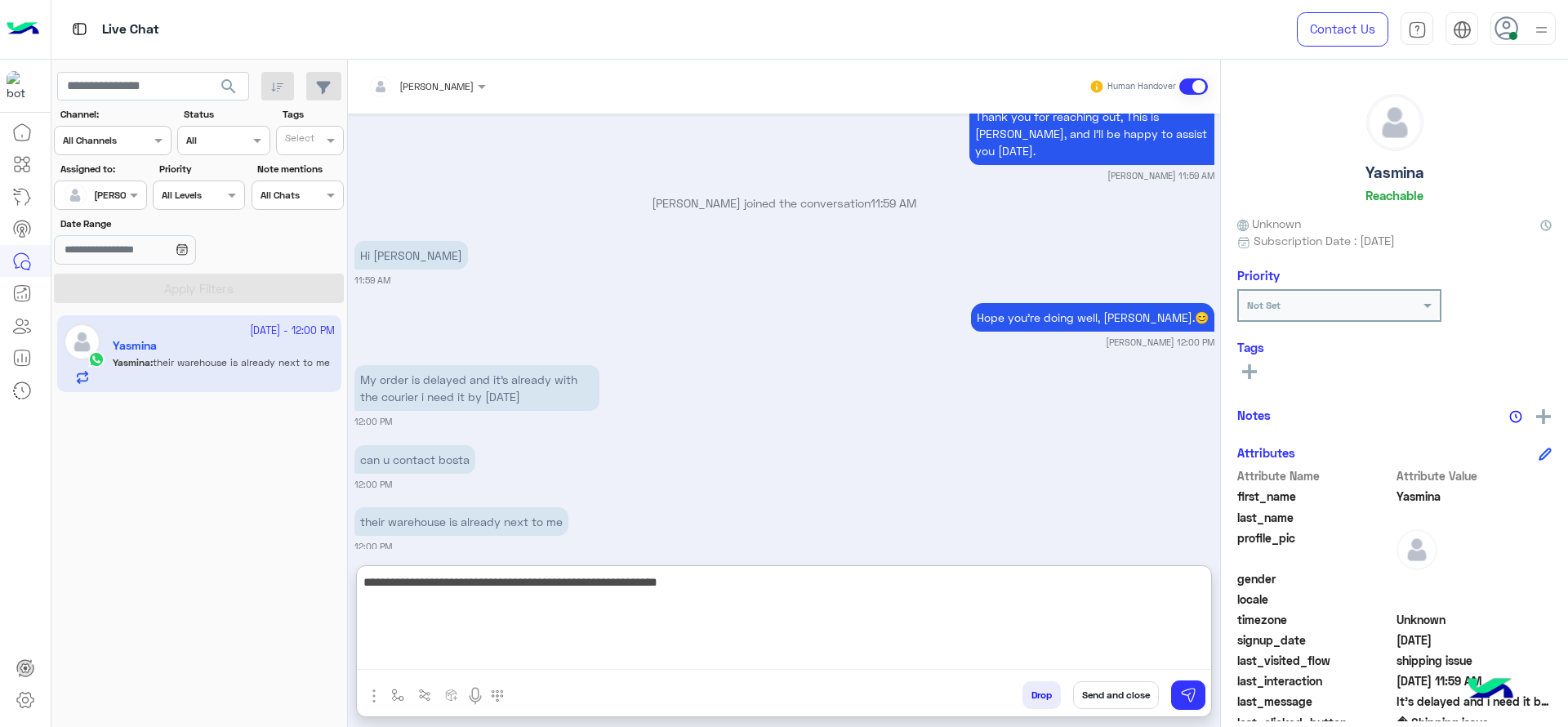
click at [767, 635] on textarea "**********" at bounding box center [784, 621] width 854 height 98
type textarea "**********"
click at [758, 612] on textarea "**********" at bounding box center [784, 621] width 854 height 98
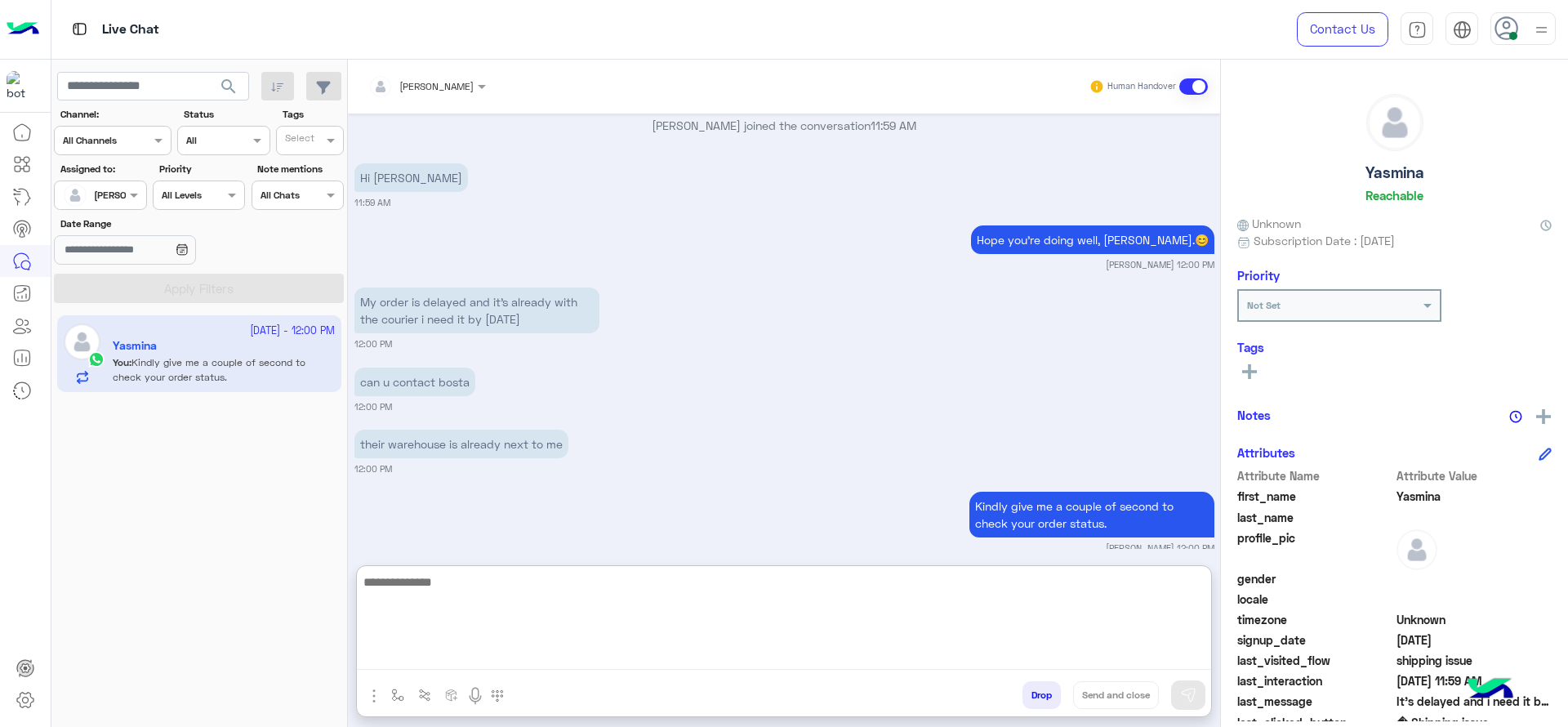
scroll to position [2176, 0]
click at [699, 645] on textarea at bounding box center [784, 621] width 854 height 98
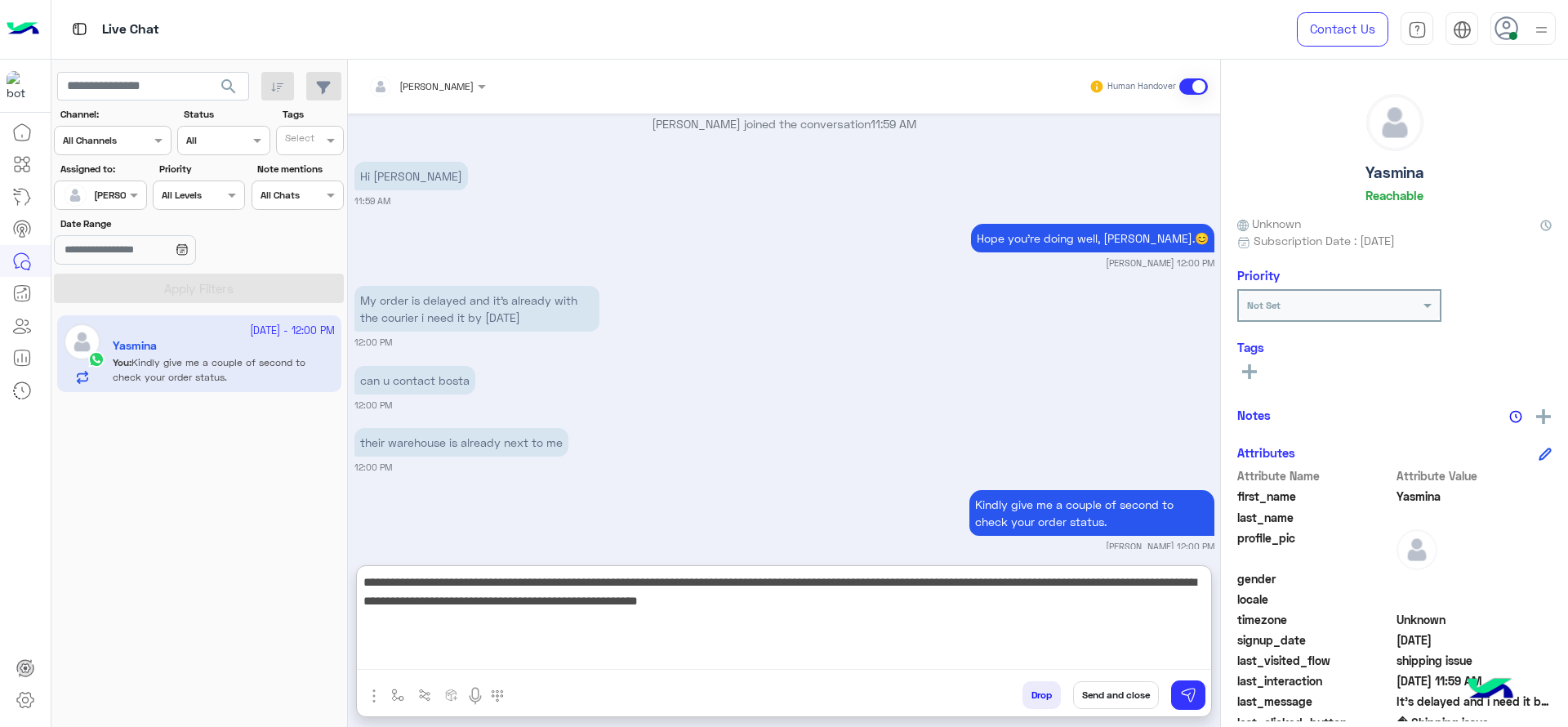
drag, startPoint x: 508, startPoint y: 579, endPoint x: 869, endPoint y: 657, distance: 369.3
click at [869, 645] on textarea "**********" at bounding box center [784, 621] width 854 height 98
click at [787, 622] on textarea "**********" at bounding box center [784, 621] width 854 height 98
drag, startPoint x: 504, startPoint y: 587, endPoint x: 1262, endPoint y: 554, distance: 758.7
click at [1262, 554] on mat-drawer-container "Jana Aboelseoud Human Handover Oct 2, 2025 My order is delayed � 11:49 AM Sorry…" at bounding box center [958, 396] width 1220 height 673
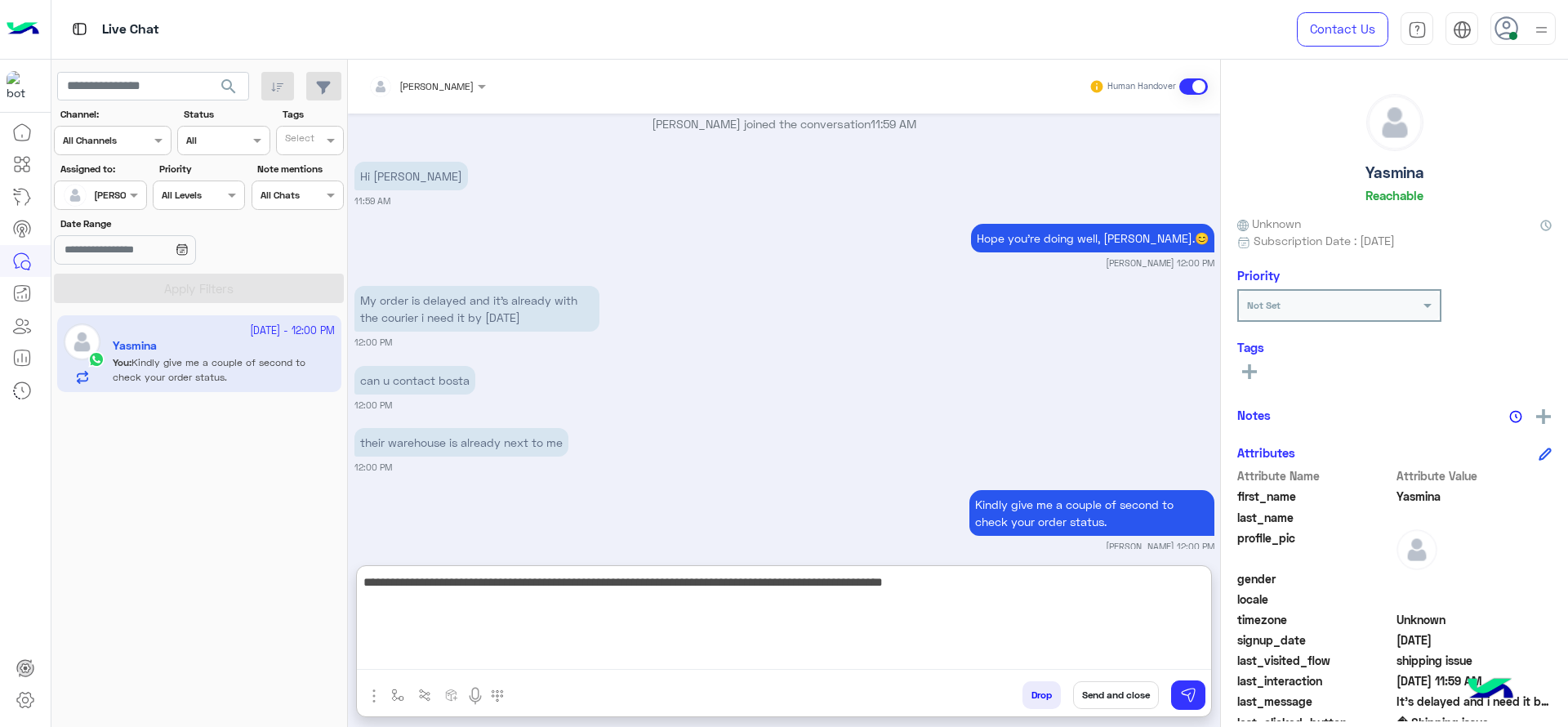
drag, startPoint x: 503, startPoint y: 590, endPoint x: 1006, endPoint y: 619, distance: 503.8
click at [1006, 619] on textarea "**********" at bounding box center [784, 621] width 854 height 98
type textarea "**********"
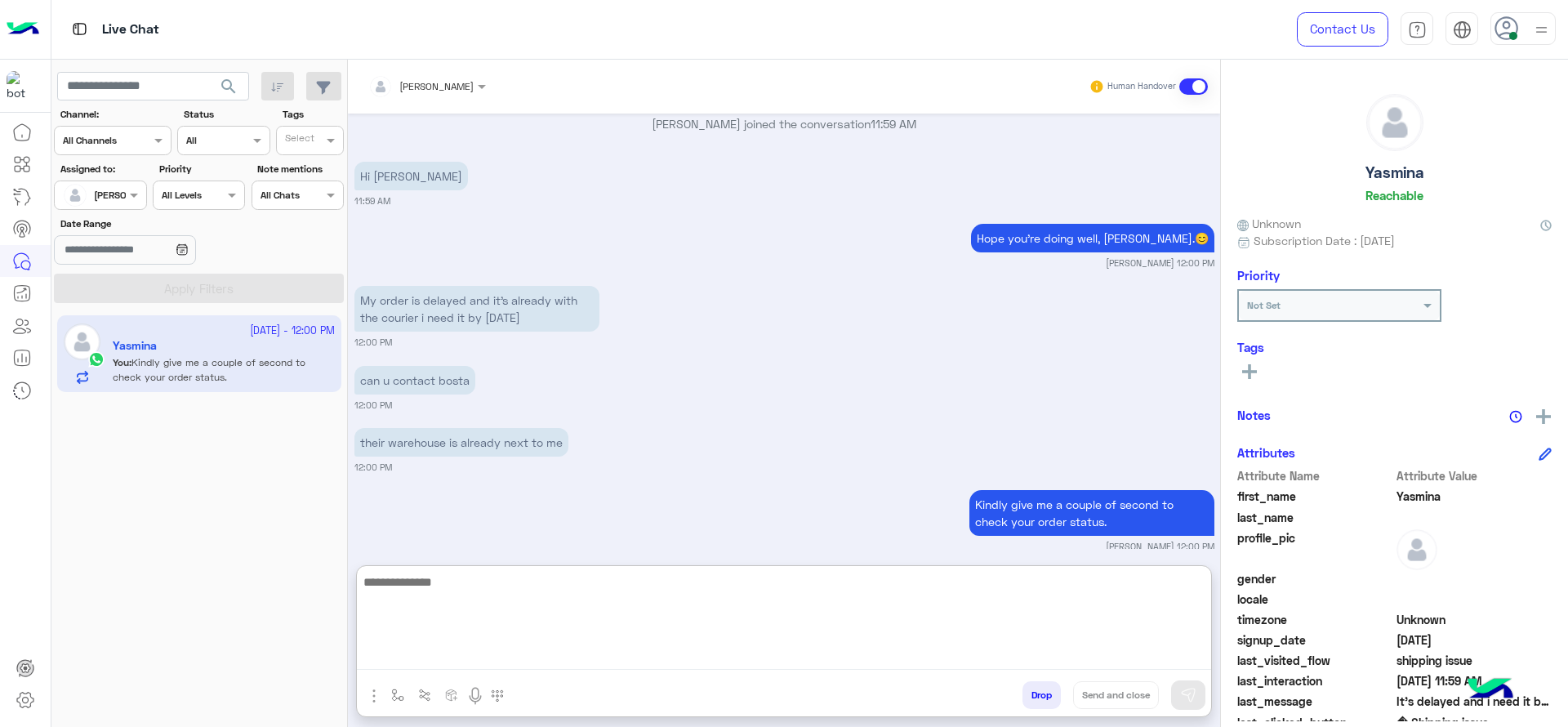
scroll to position [2240, 0]
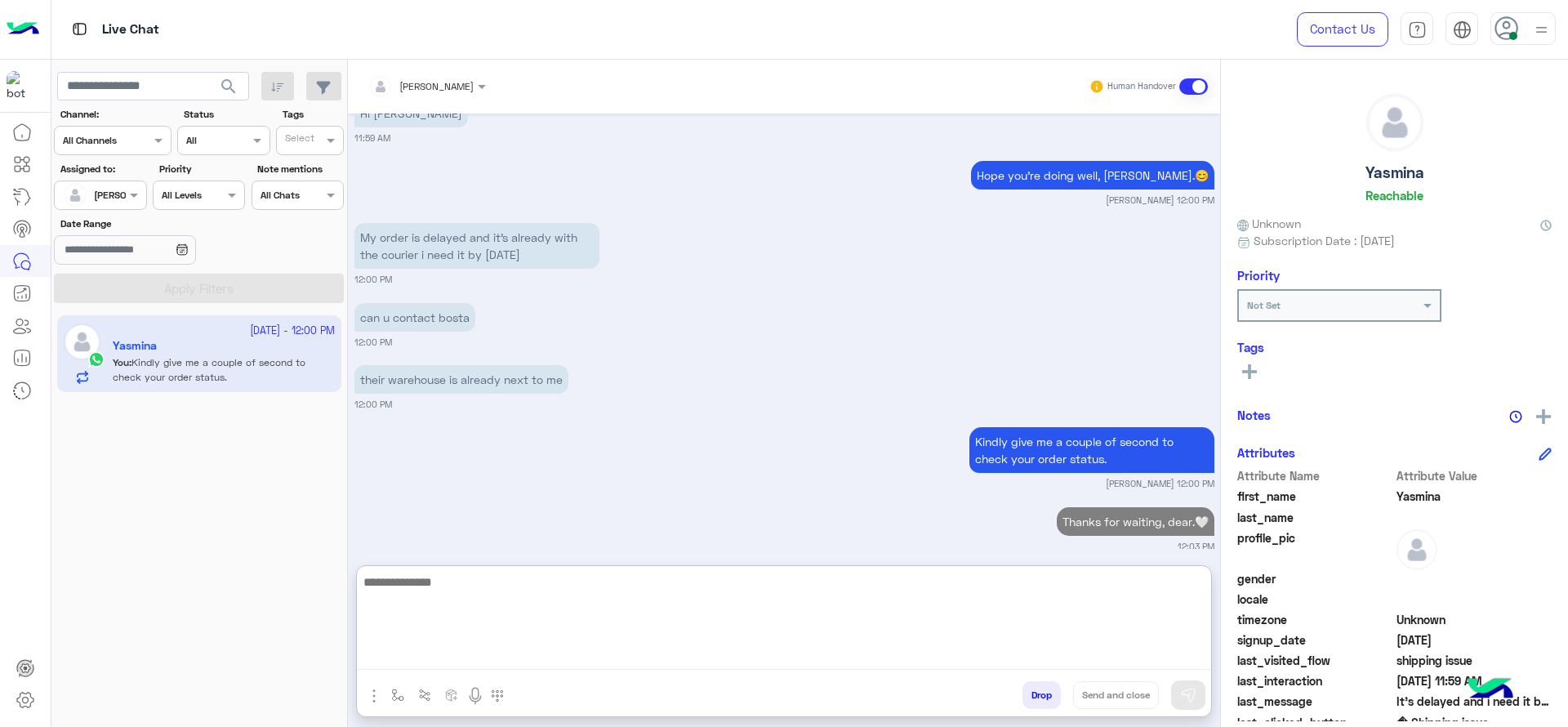
paste textarea "**********"
type textarea "**********"
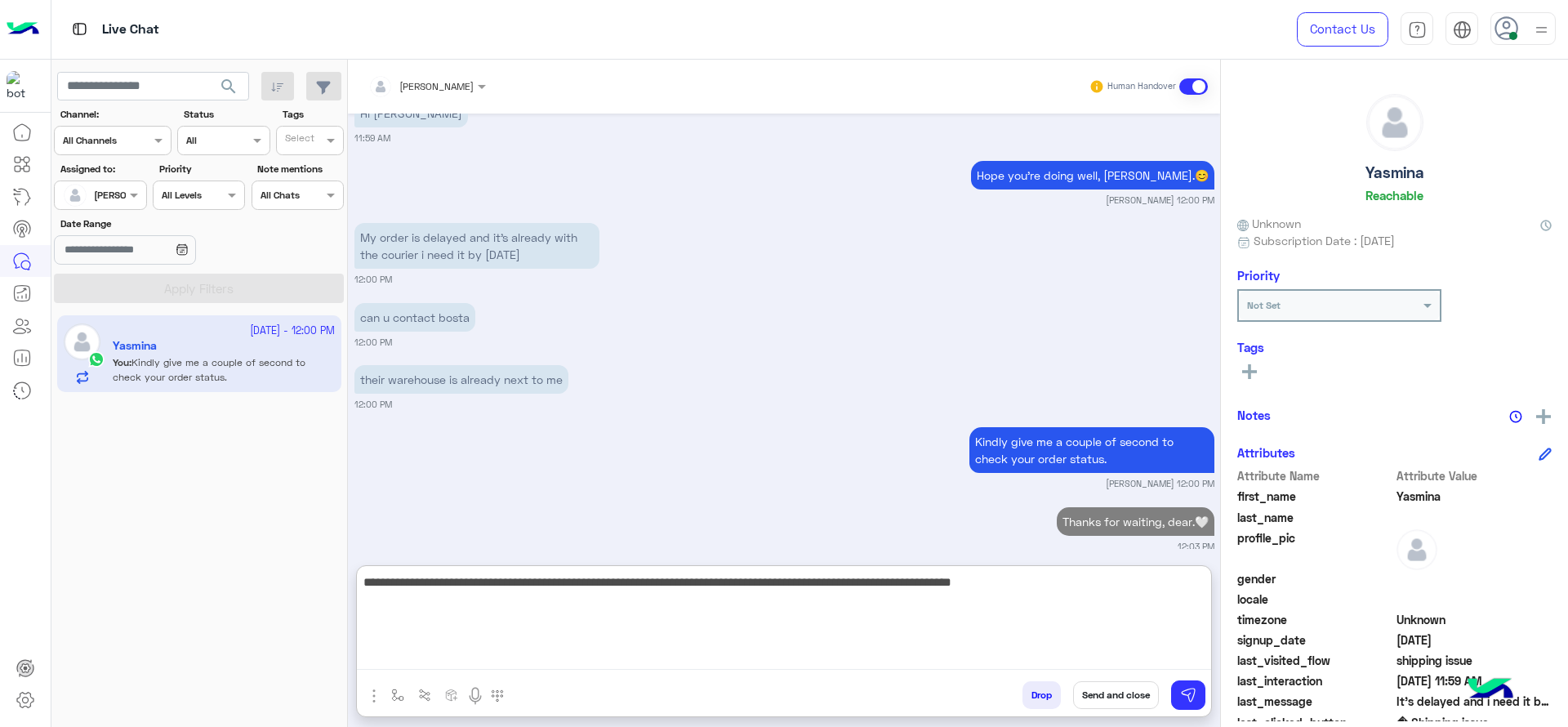
click at [518, 627] on textarea "**********" at bounding box center [784, 621] width 854 height 98
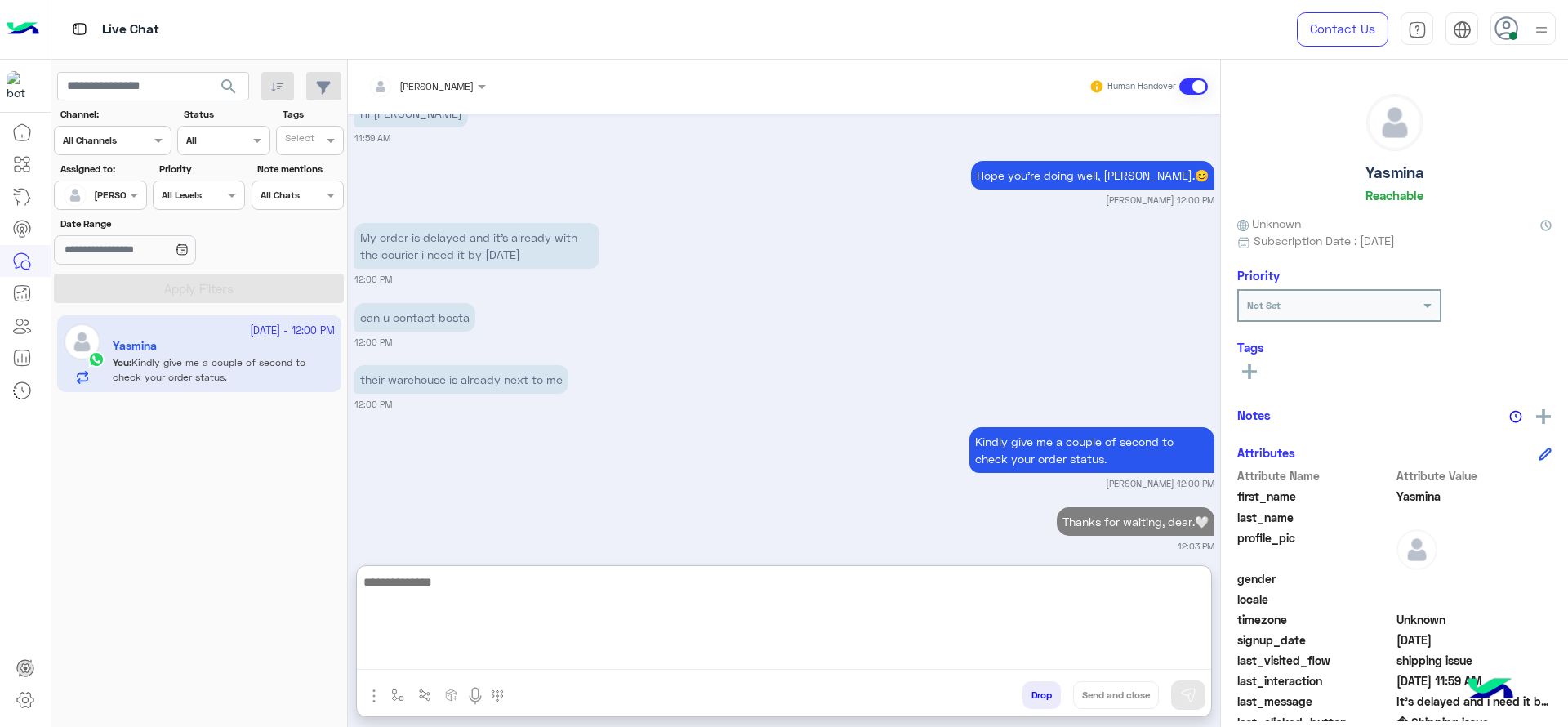
scroll to position [2336, 0]
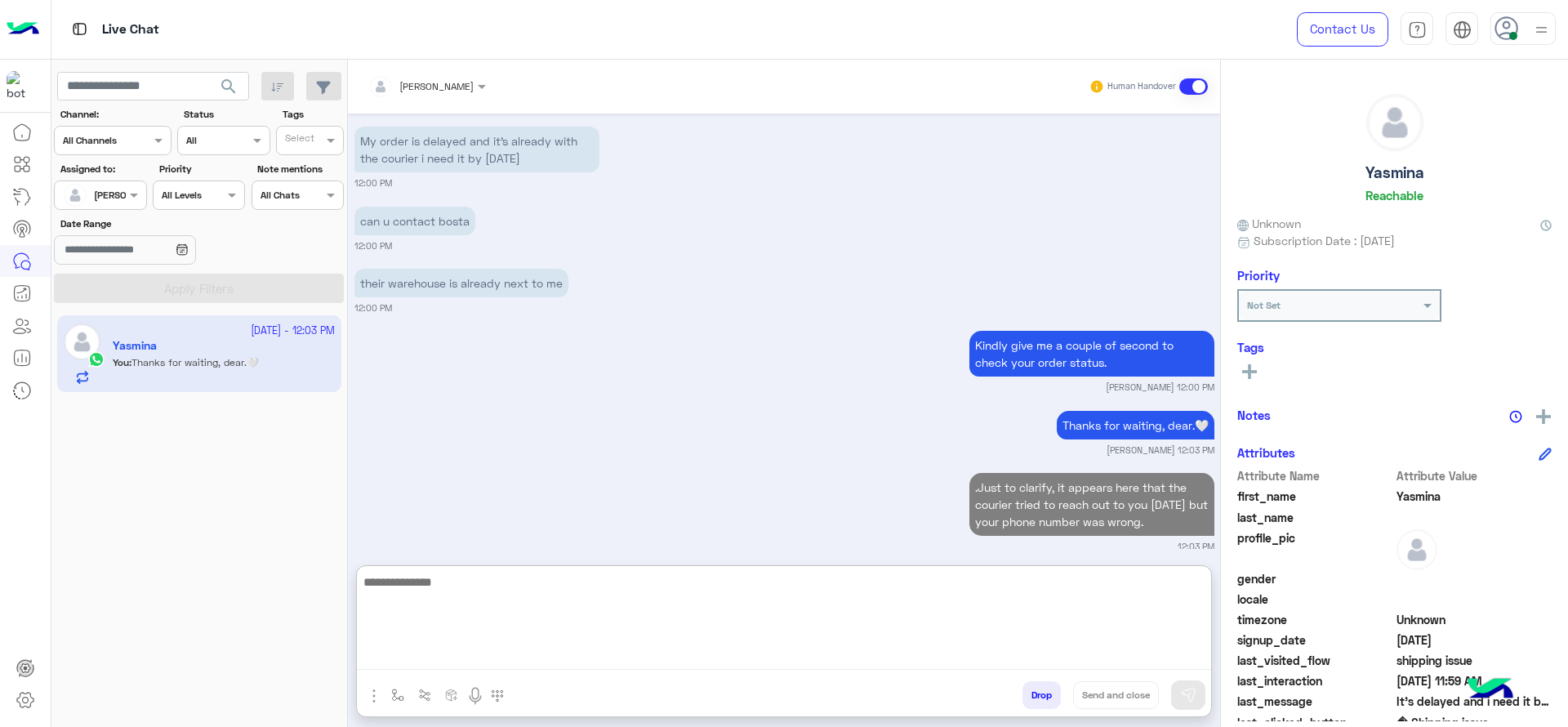
paste textarea "**********"
type textarea "**********"
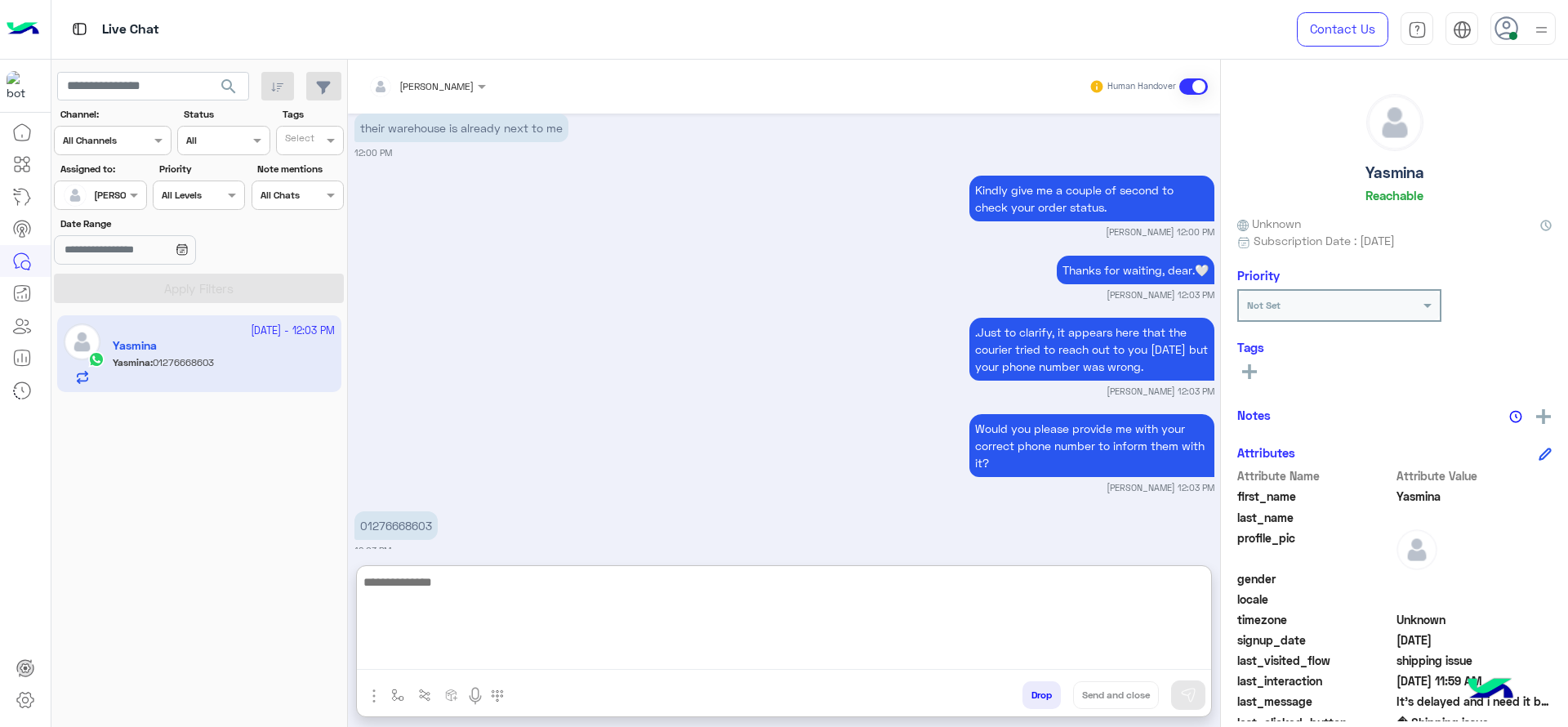
scroll to position [2494, 0]
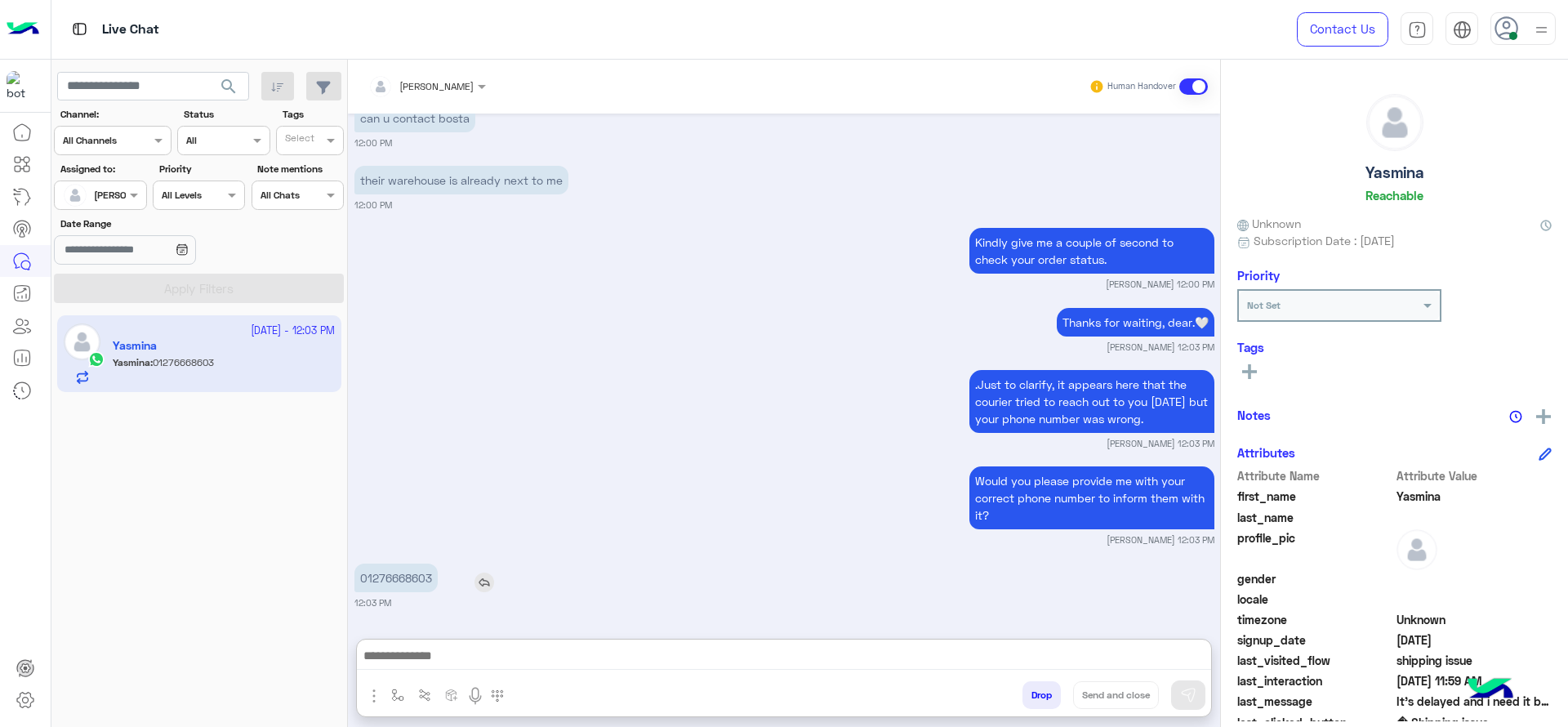
click at [387, 563] on p "01276668603" at bounding box center [395, 577] width 83 height 28
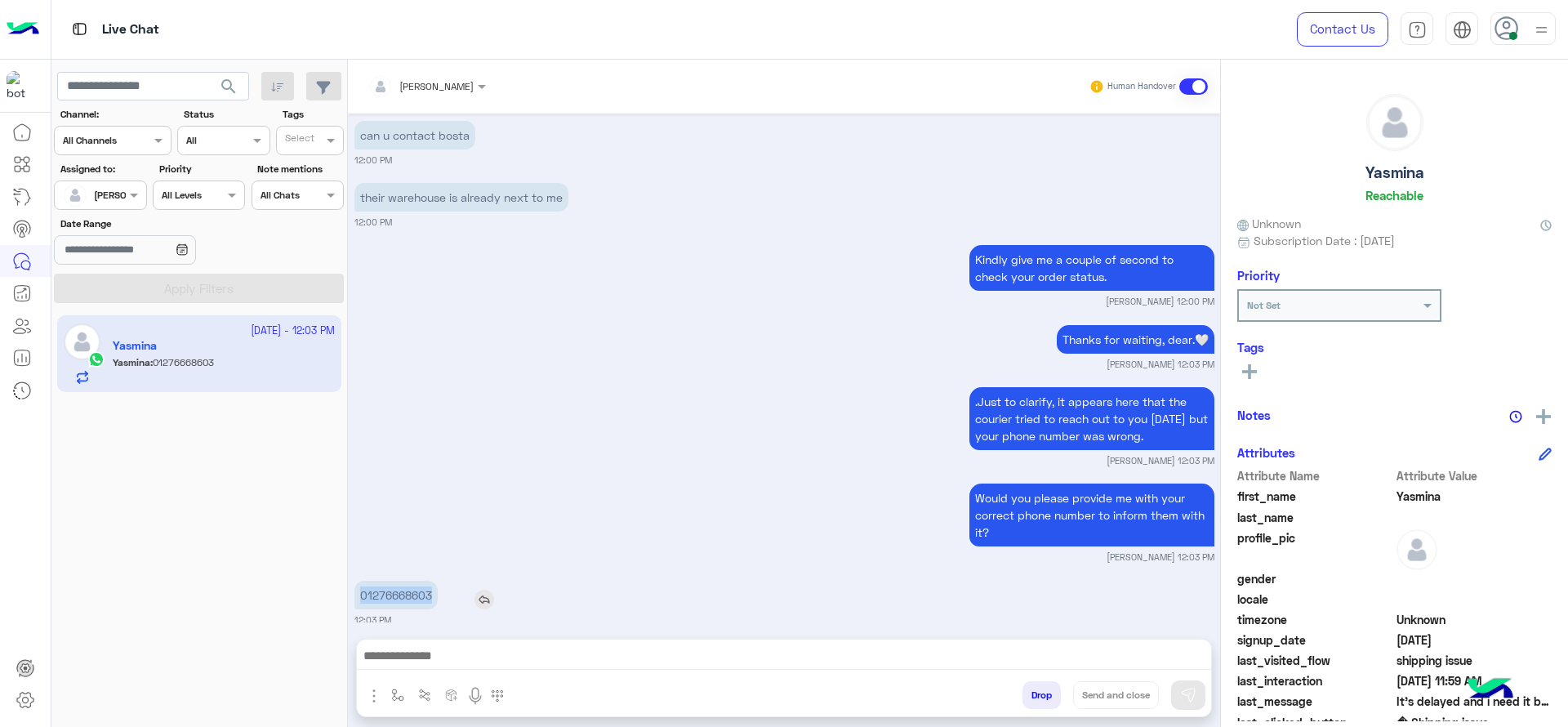
copy p "01276668603"
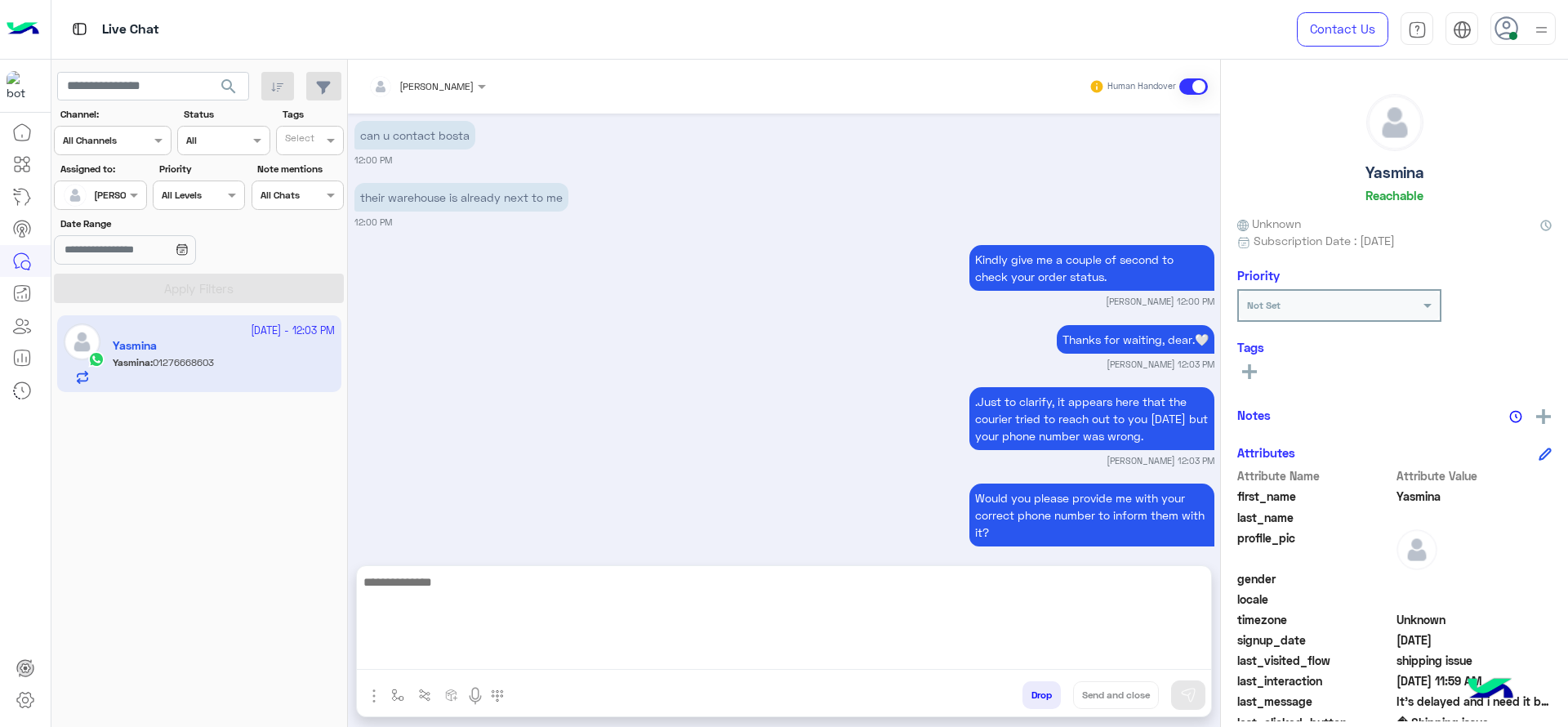
click at [593, 645] on textarea at bounding box center [784, 621] width 854 height 98
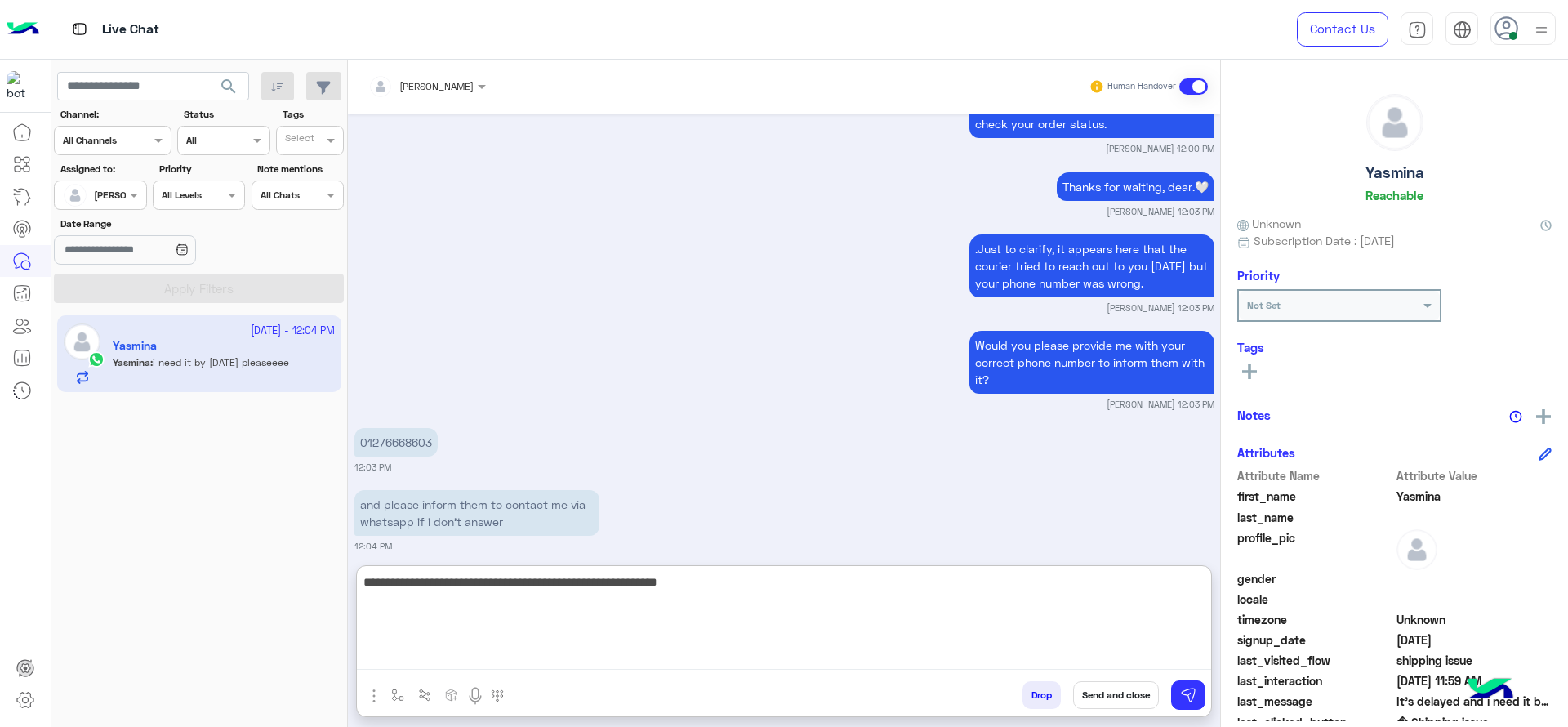
scroll to position [2636, 0]
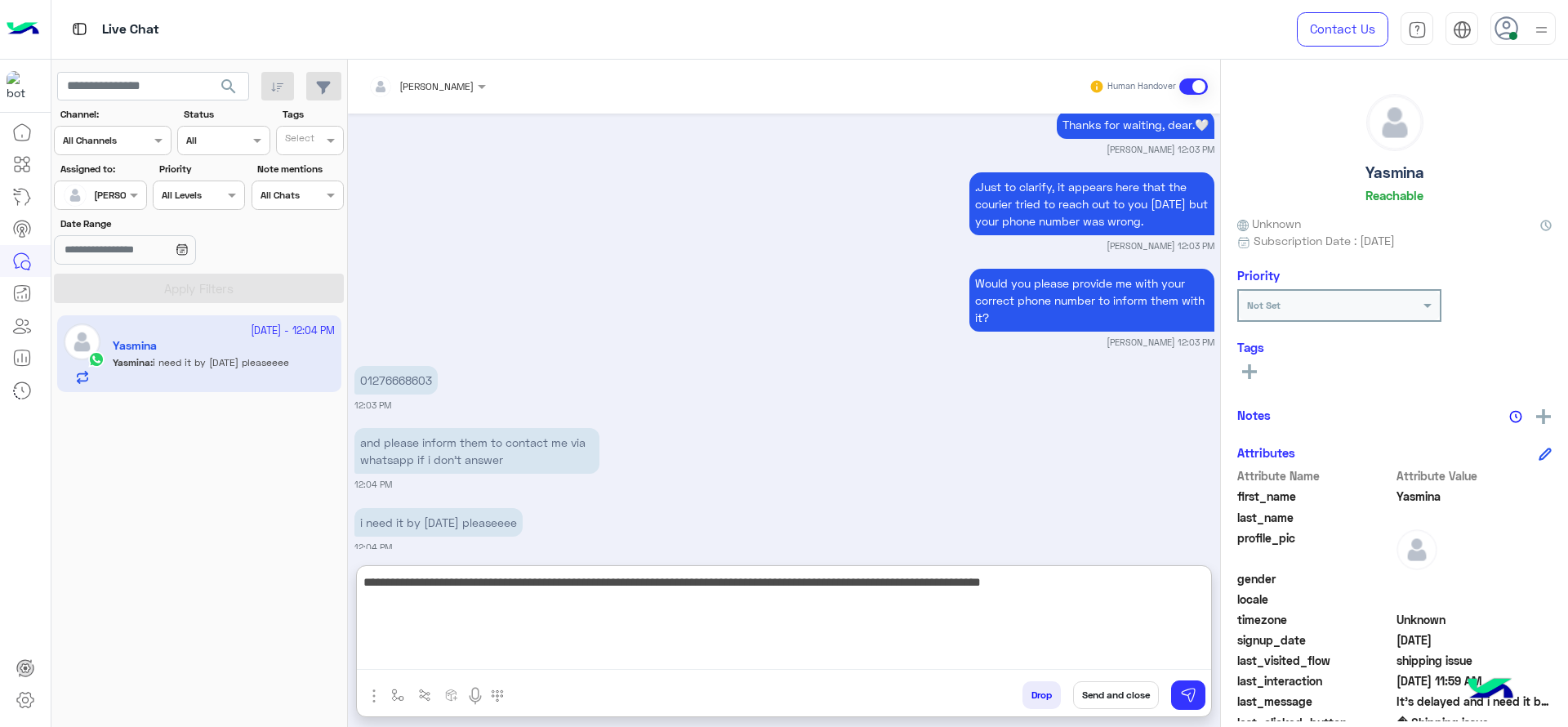
type textarea "**********"
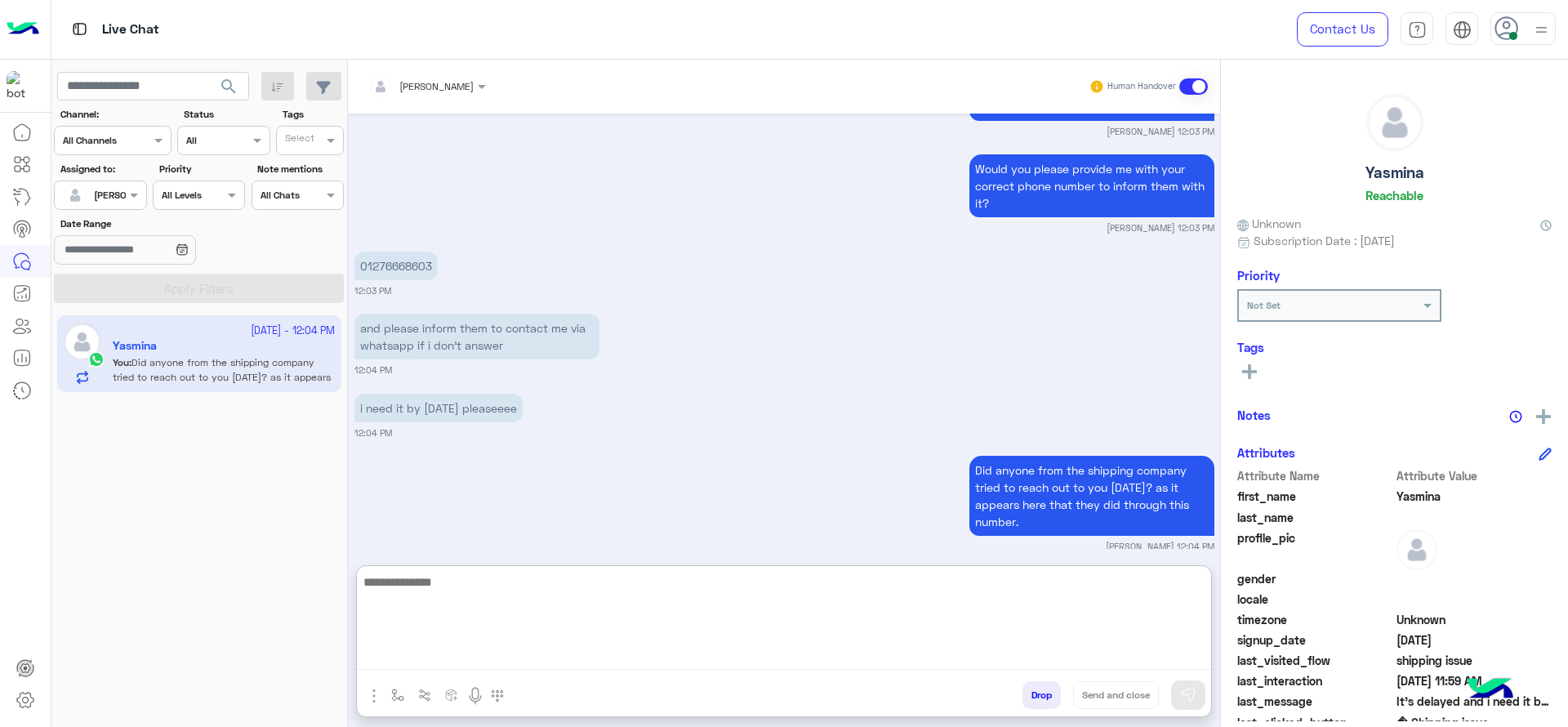
scroll to position [2812, 0]
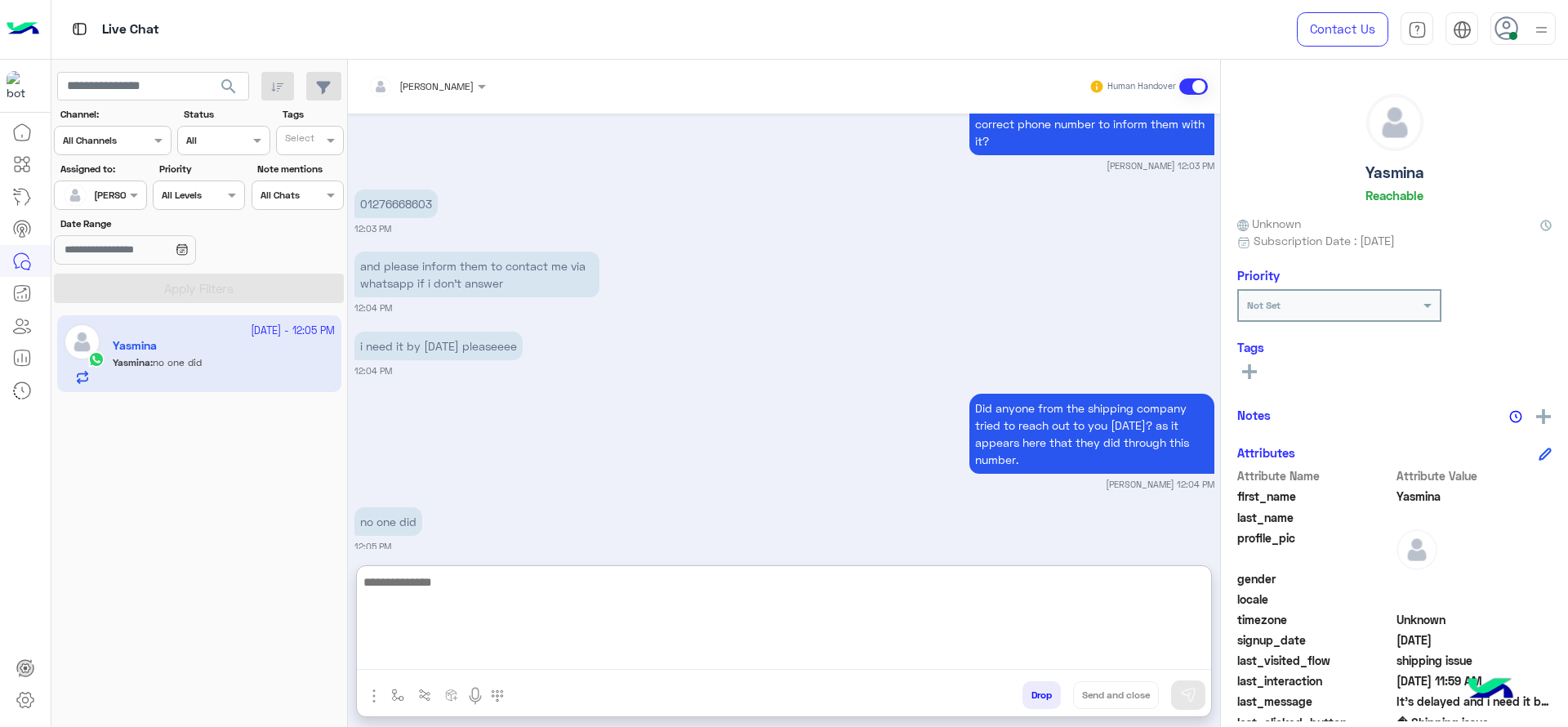
click at [883, 587] on textarea at bounding box center [784, 621] width 854 height 98
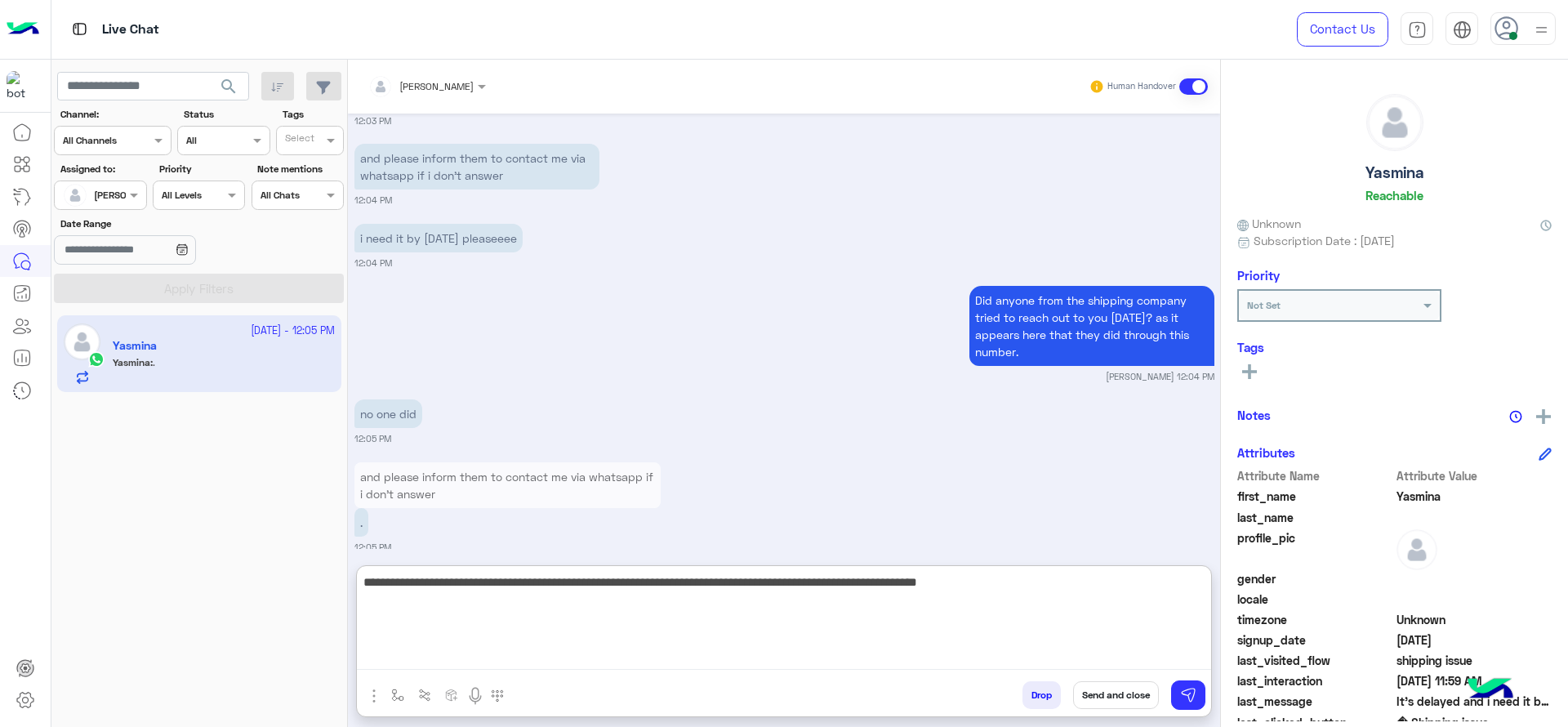
type textarea "**********"
click at [688, 618] on textarea "**********" at bounding box center [784, 621] width 854 height 98
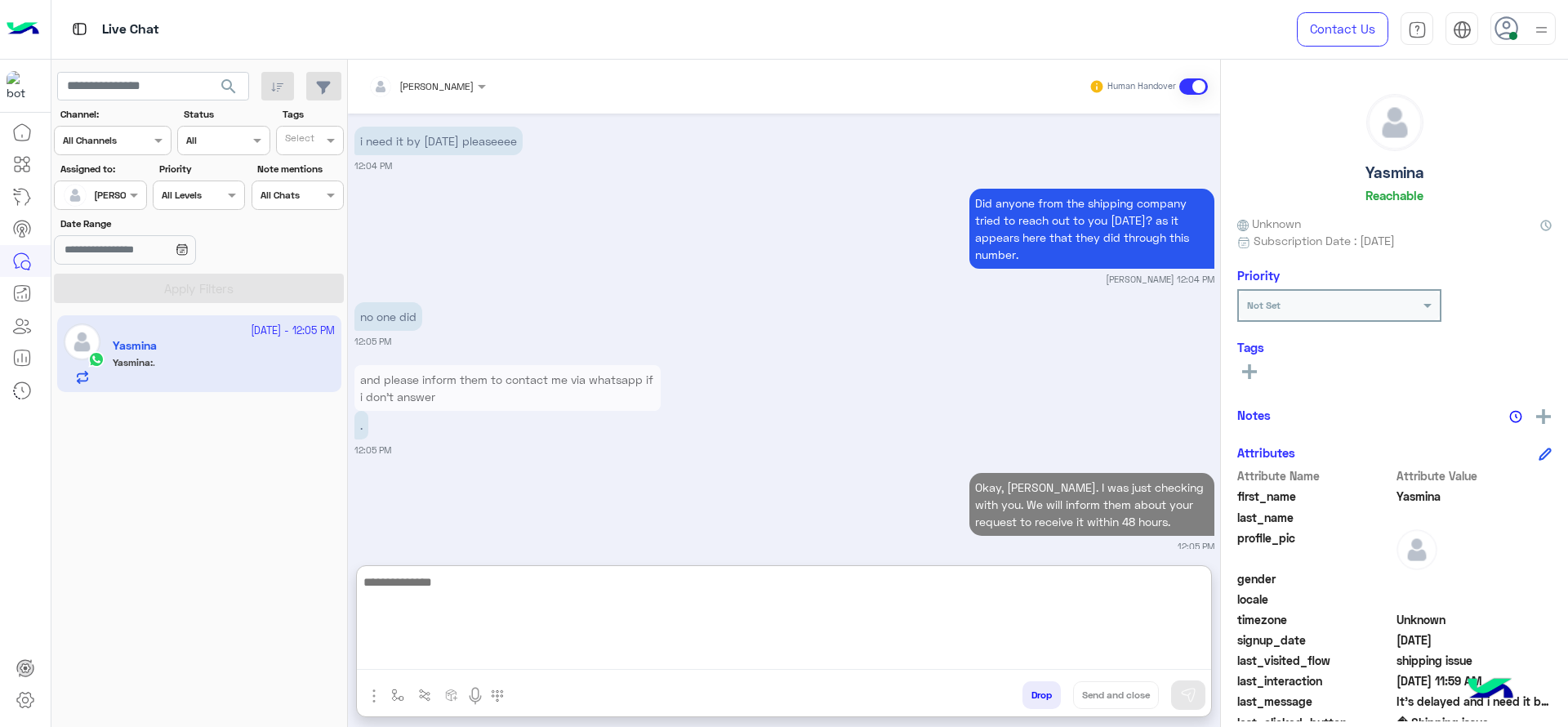
scroll to position [3016, 0]
paste textarea "**********"
type textarea "**********"
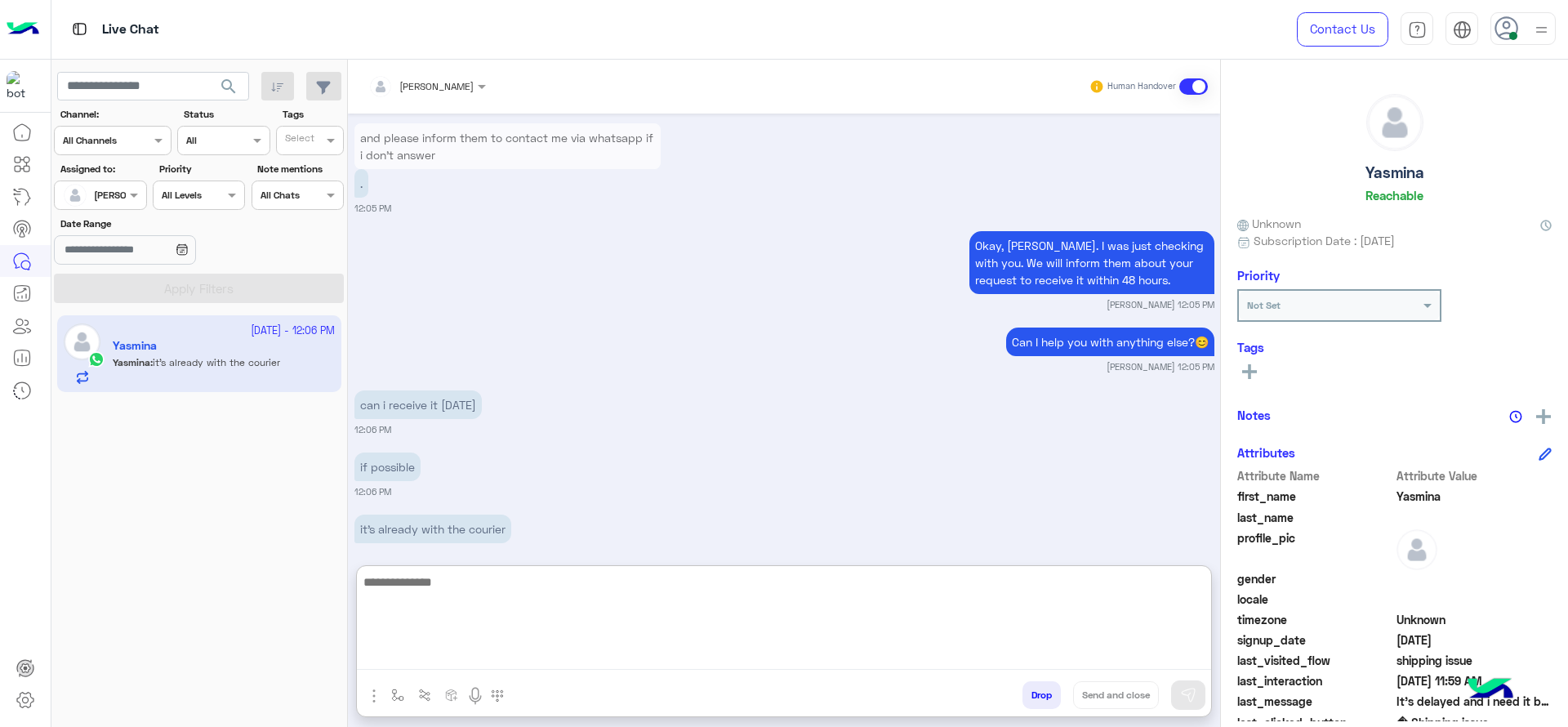
scroll to position [3266, 0]
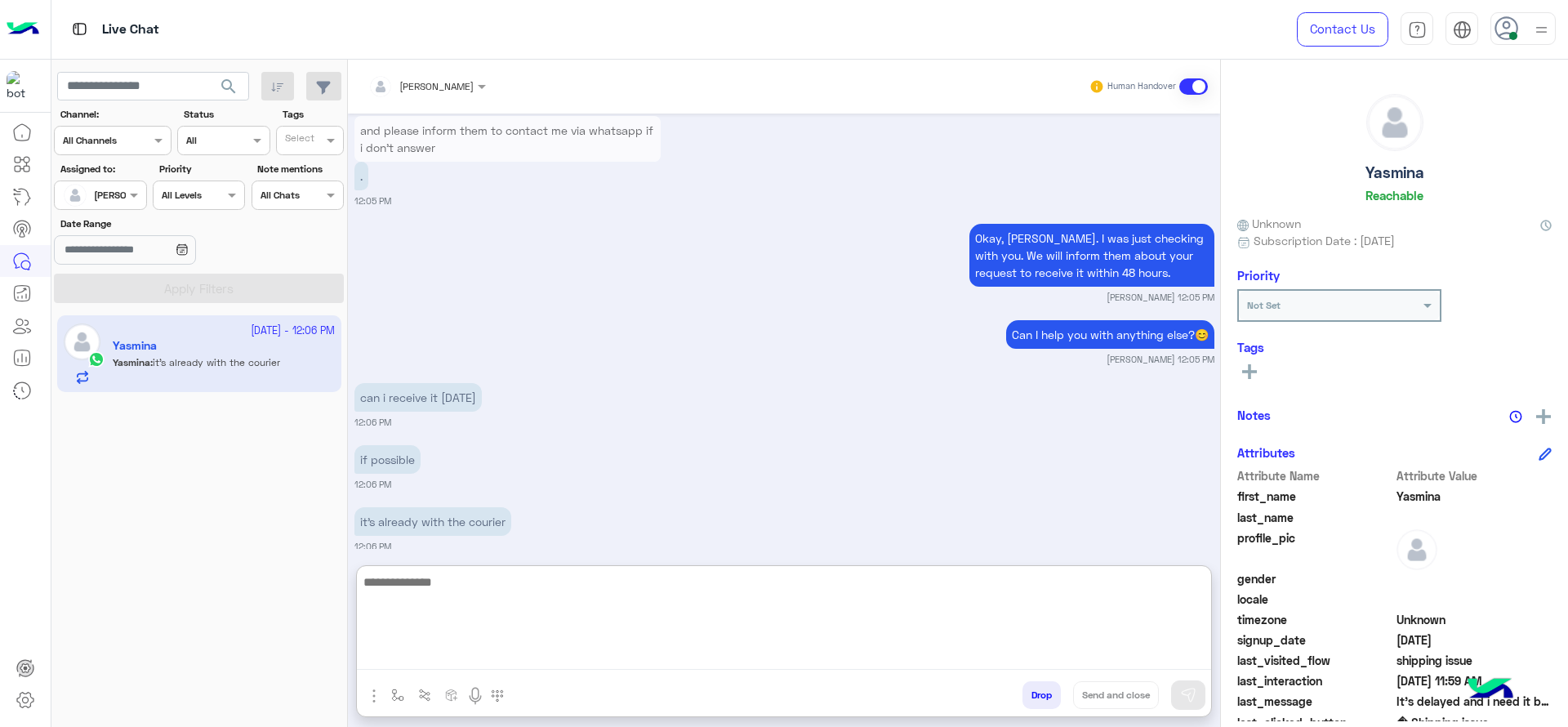
click at [557, 594] on textarea at bounding box center [784, 621] width 854 height 98
click at [406, 572] on textarea "**********" at bounding box center [784, 621] width 854 height 98
click at [401, 582] on textarea "**********" at bounding box center [784, 621] width 854 height 98
click at [524, 588] on textarea "**********" at bounding box center [784, 621] width 854 height 98
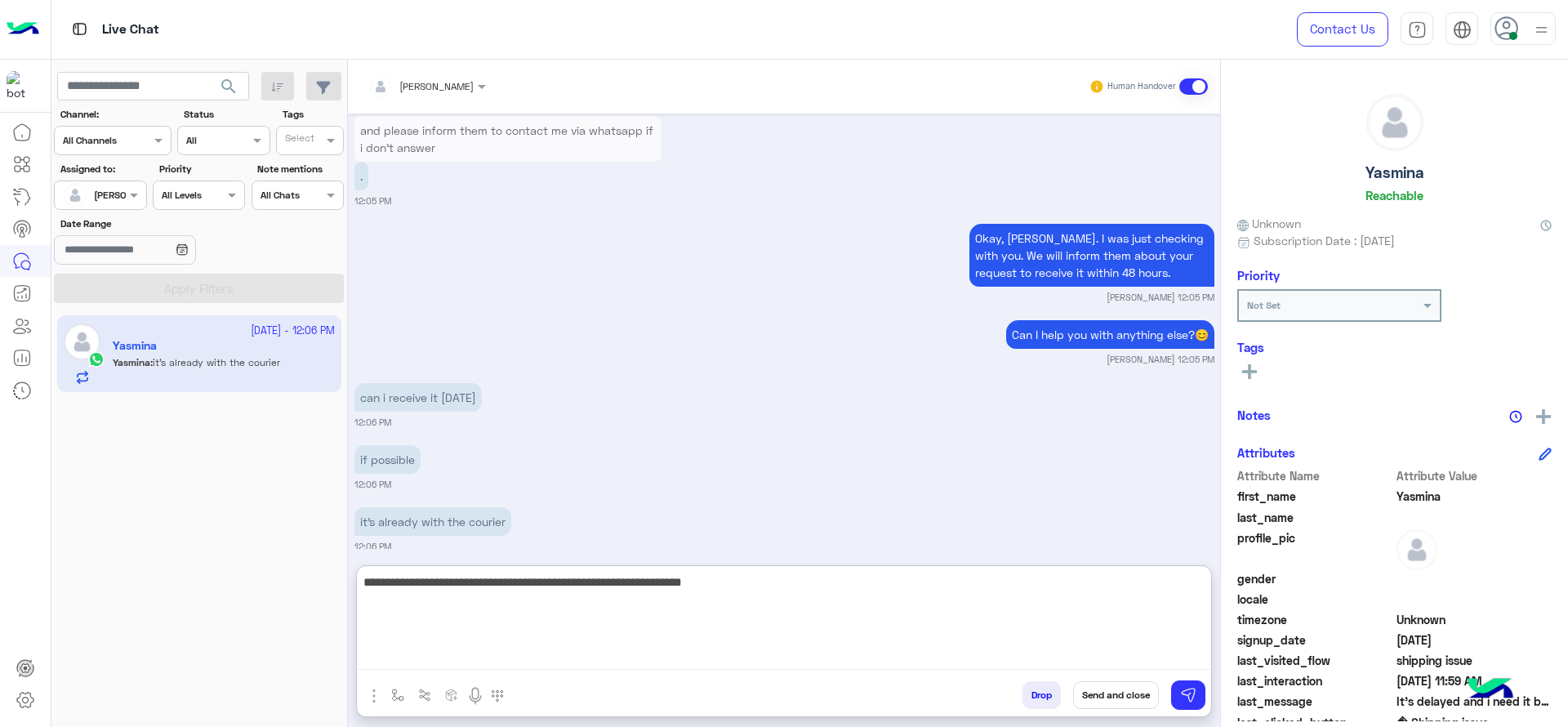
click at [812, 597] on textarea "**********" at bounding box center [784, 621] width 854 height 98
type textarea "**********"
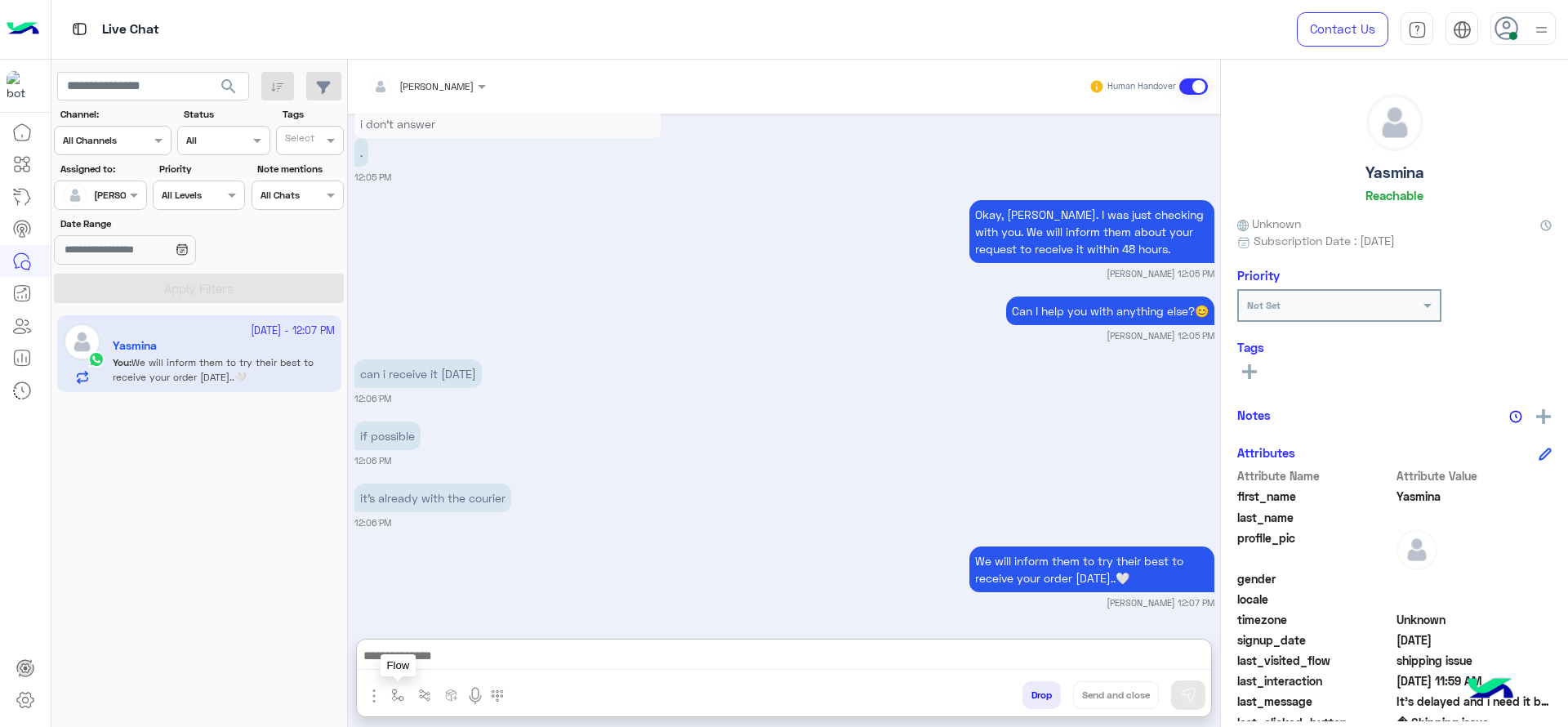
click at [388, 645] on button "button" at bounding box center [398, 695] width 27 height 27
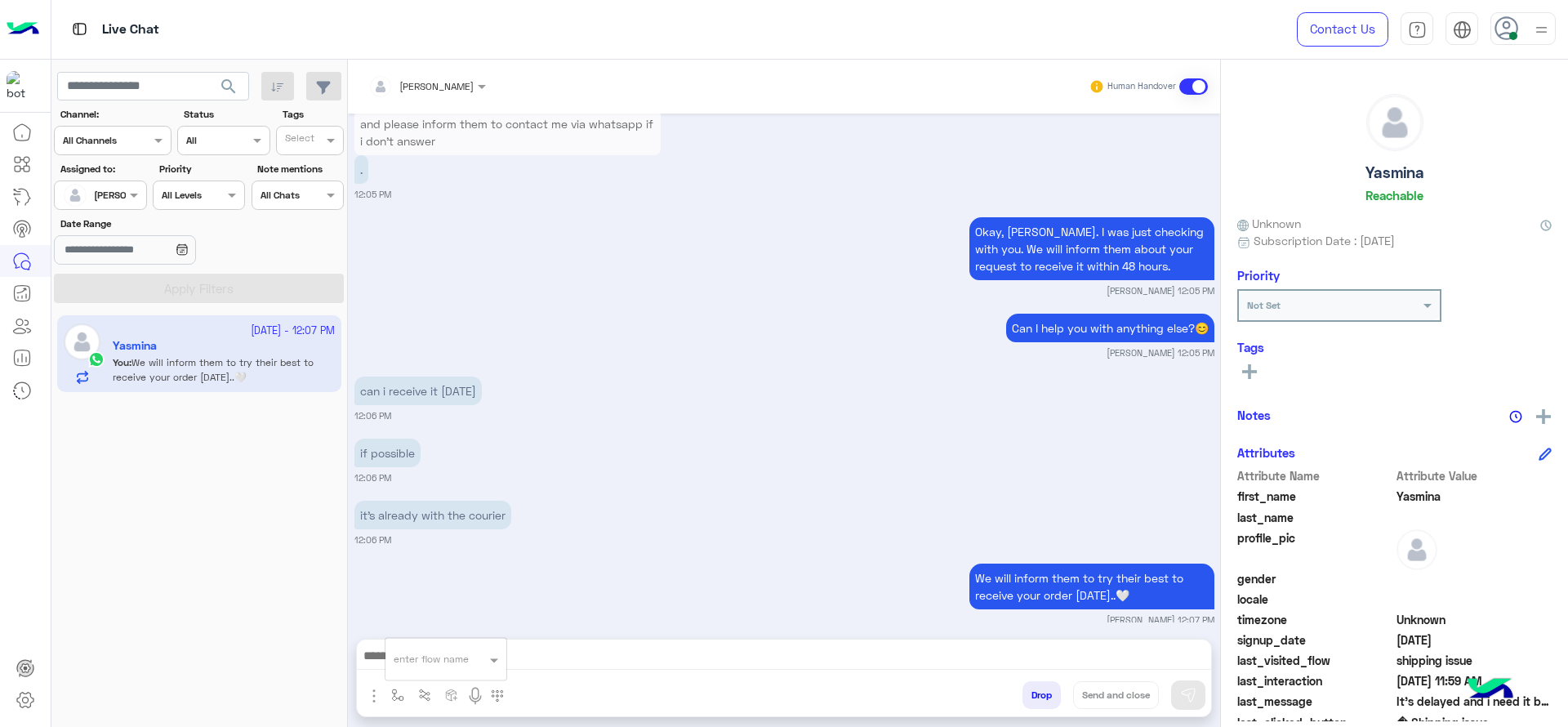
click at [412, 645] on input "text" at bounding box center [426, 656] width 64 height 15
type input "*"
click at [432, 626] on span "[PERSON_NAME]" at bounding box center [439, 628] width 93 height 15
type textarea "**********"
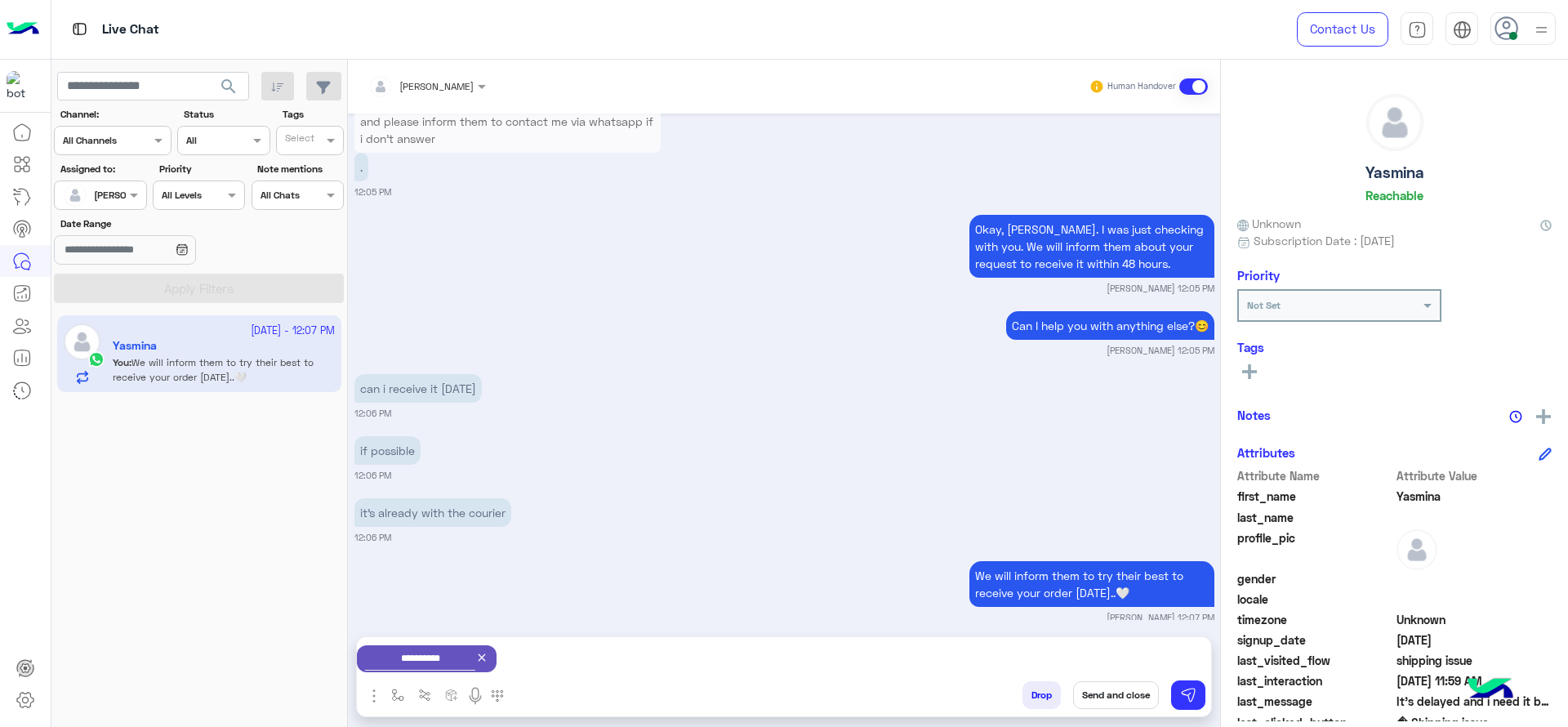
click at [1125, 645] on button "Send and close" at bounding box center [1116, 695] width 86 height 27
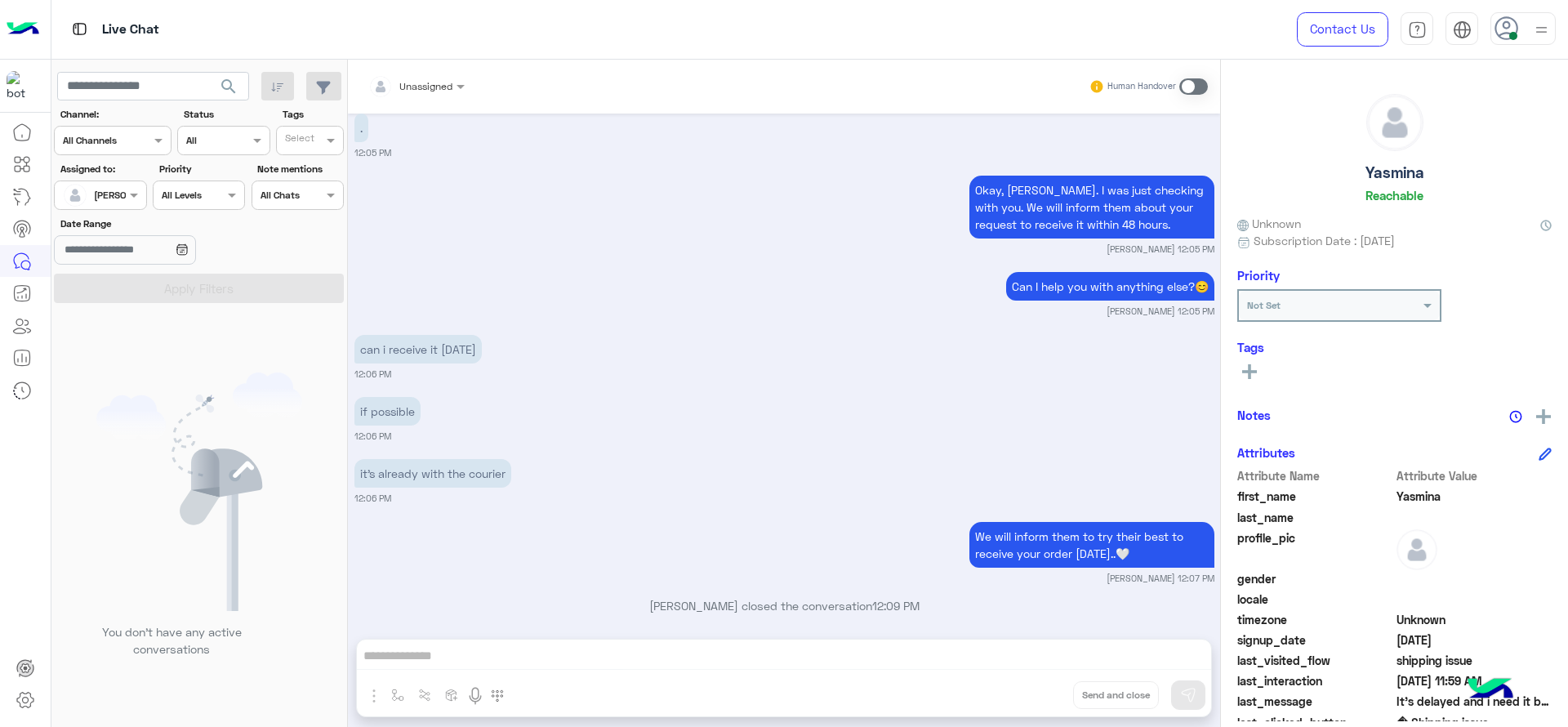
scroll to position [3526, 0]
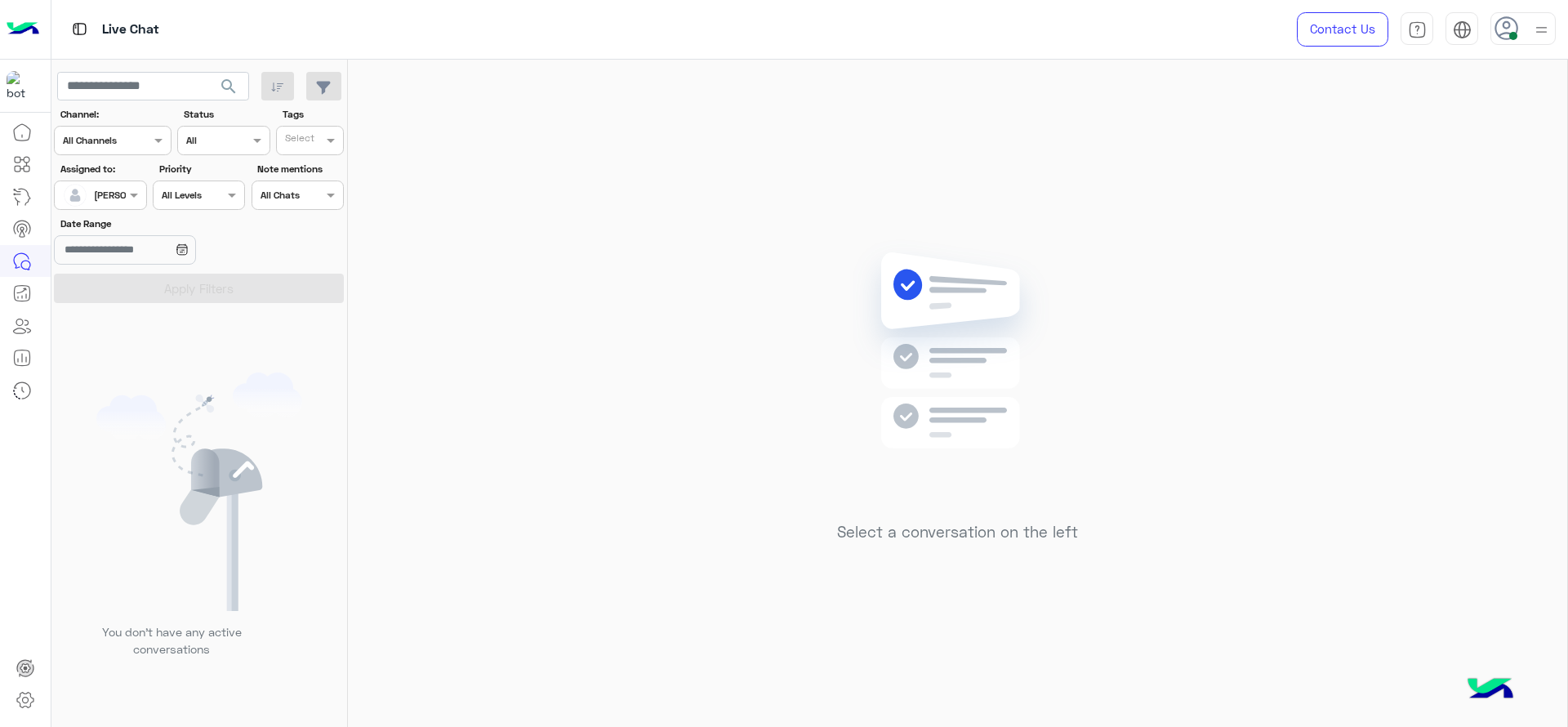
click at [120, 196] on div at bounding box center [100, 193] width 91 height 16
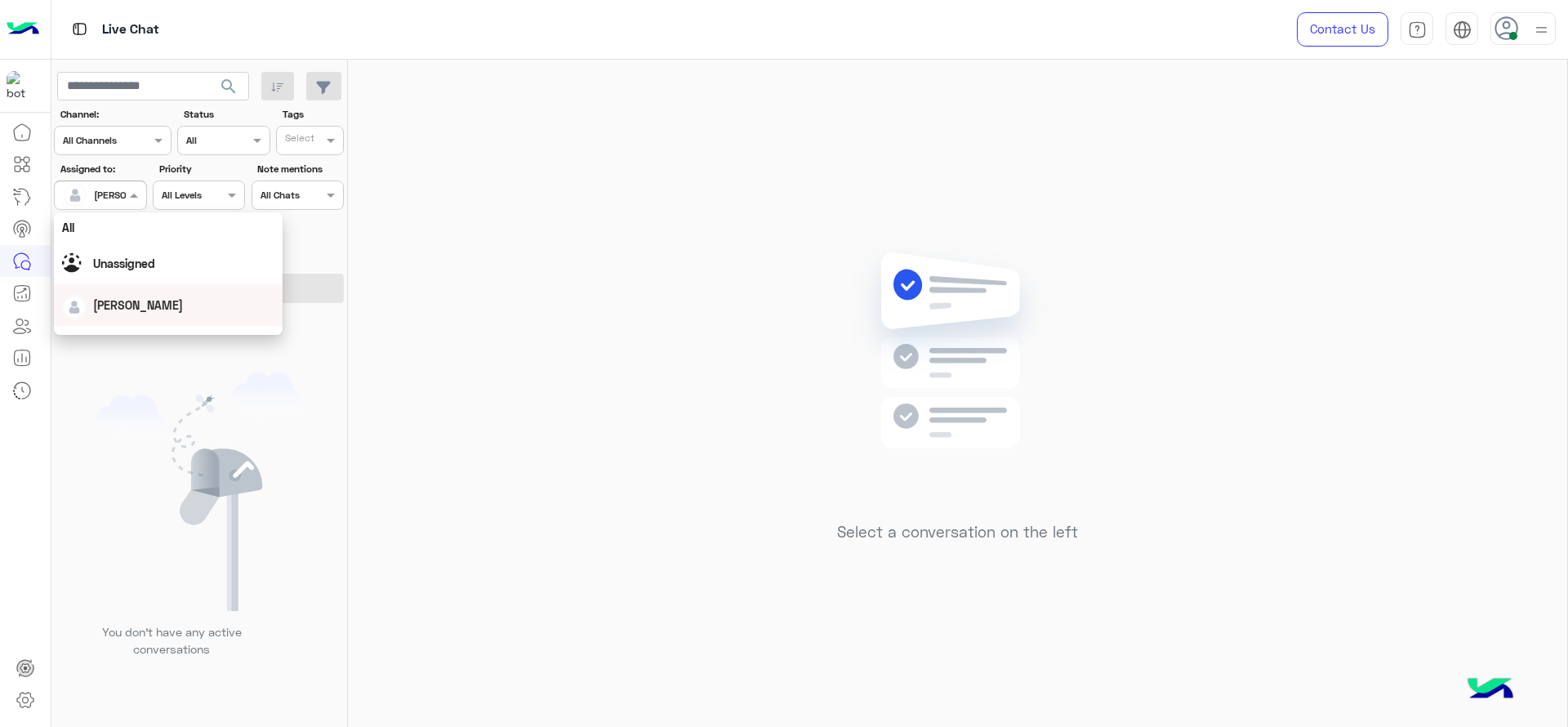
scroll to position [320, 0]
click at [134, 264] on div "First Mile" at bounding box center [168, 277] width 228 height 30
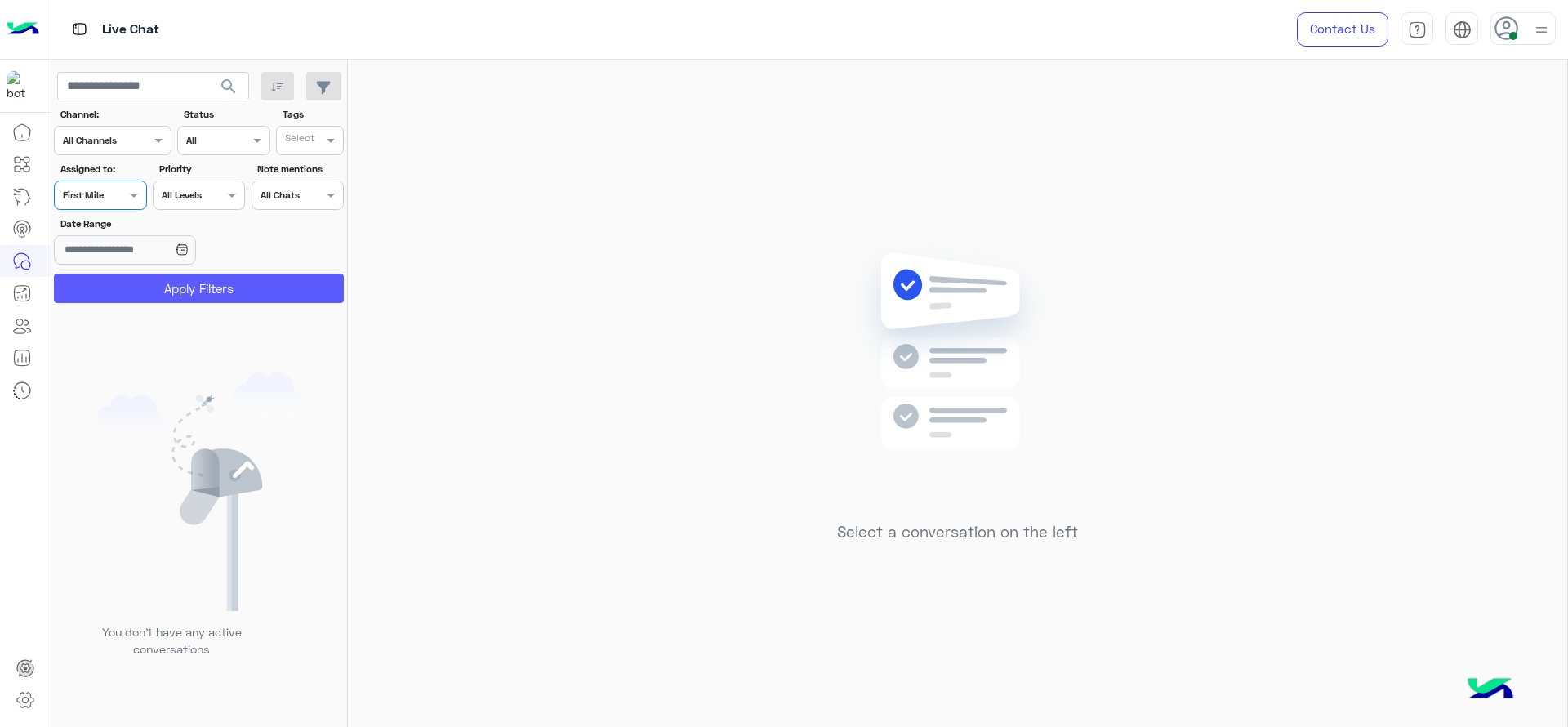
click at [135, 285] on button "Apply Filters" at bounding box center [198, 288] width 290 height 29
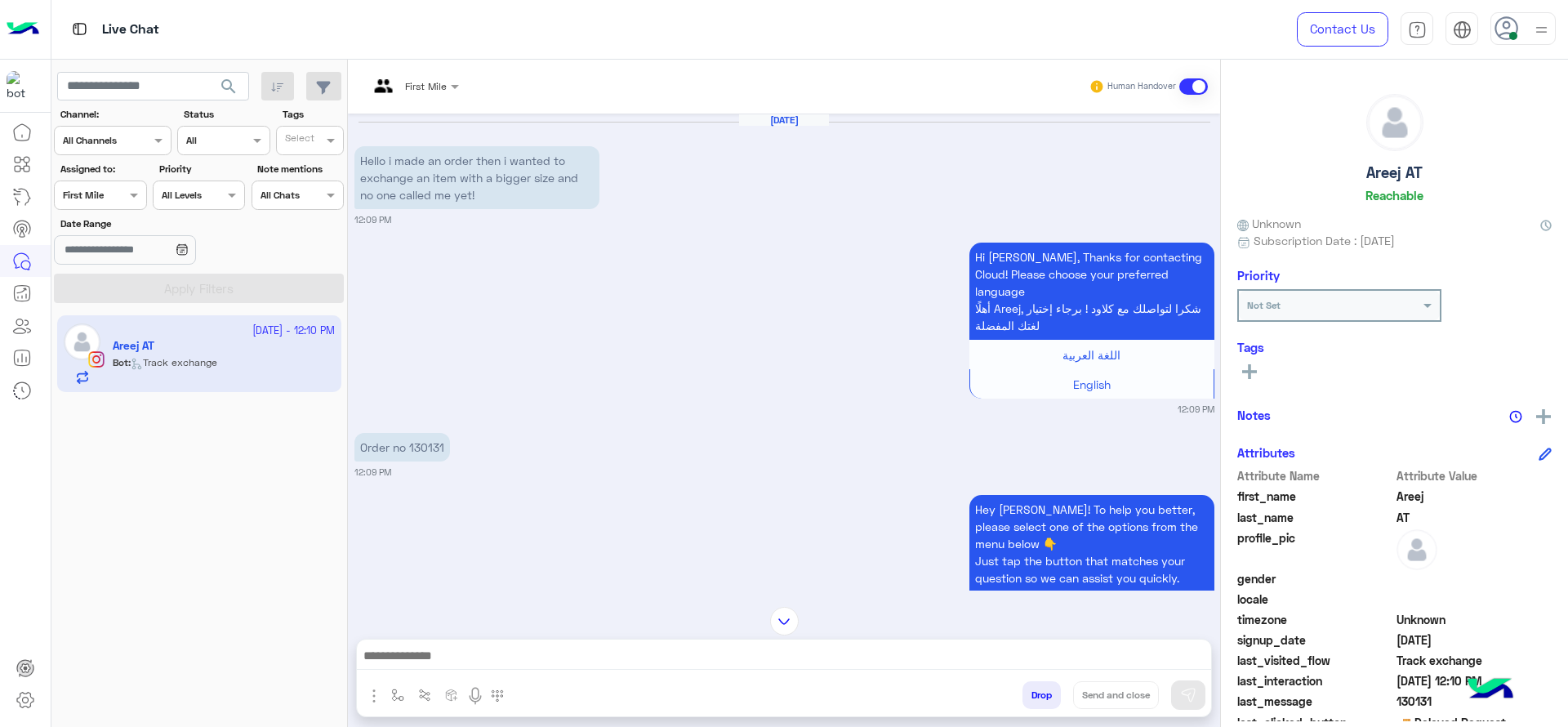
click at [423, 435] on p "Order no 130131" at bounding box center [402, 446] width 96 height 28
click at [440, 104] on div "First Mile Human Handover" at bounding box center [783, 86] width 872 height 54
click at [423, 95] on div "First Mile" at bounding box center [407, 87] width 78 height 39
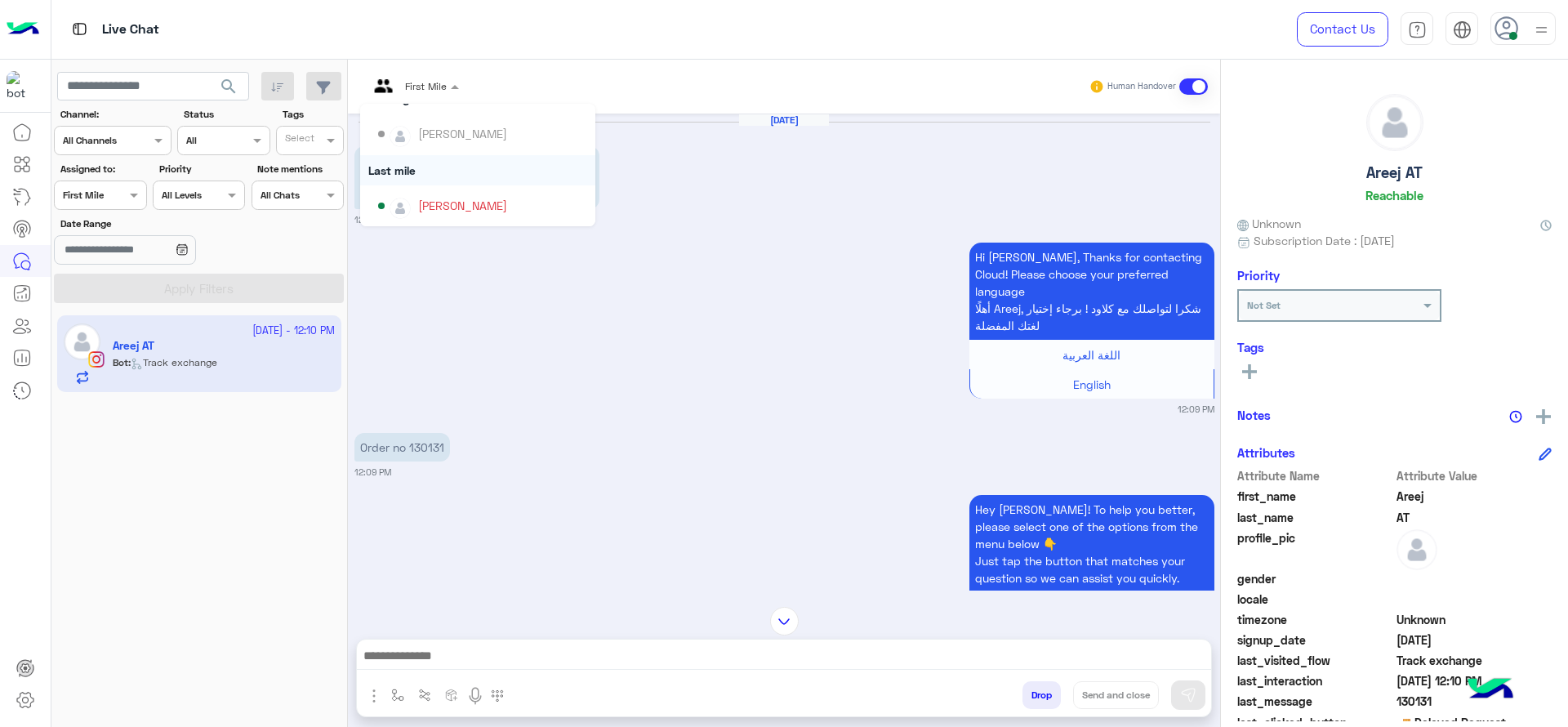
scroll to position [146, 0]
click at [450, 201] on div "[PERSON_NAME]" at bounding box center [462, 205] width 89 height 18
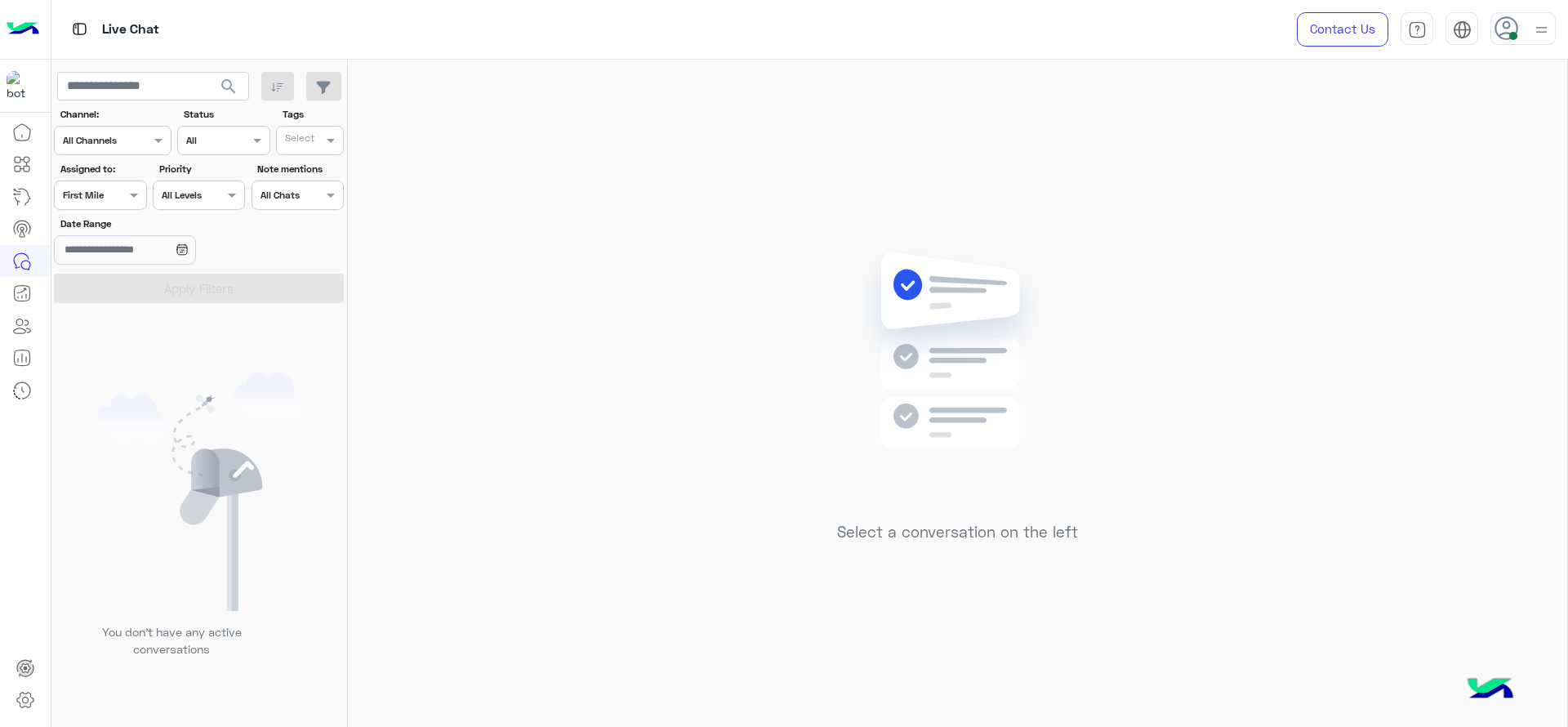
click at [105, 183] on div "Assigned on First Mile" at bounding box center [100, 195] width 93 height 29
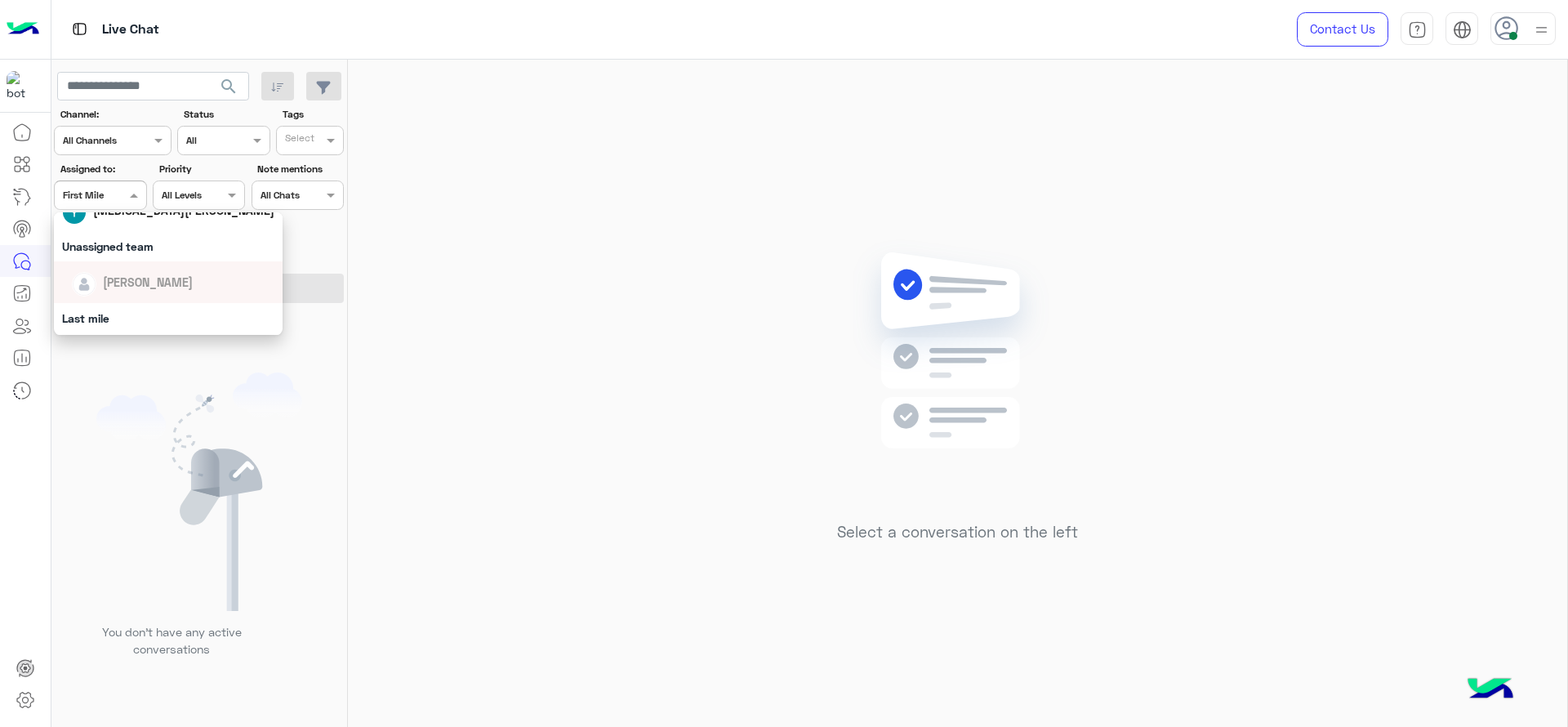
scroll to position [197, 0]
click at [136, 273] on div "[PERSON_NAME]" at bounding box center [168, 293] width 228 height 42
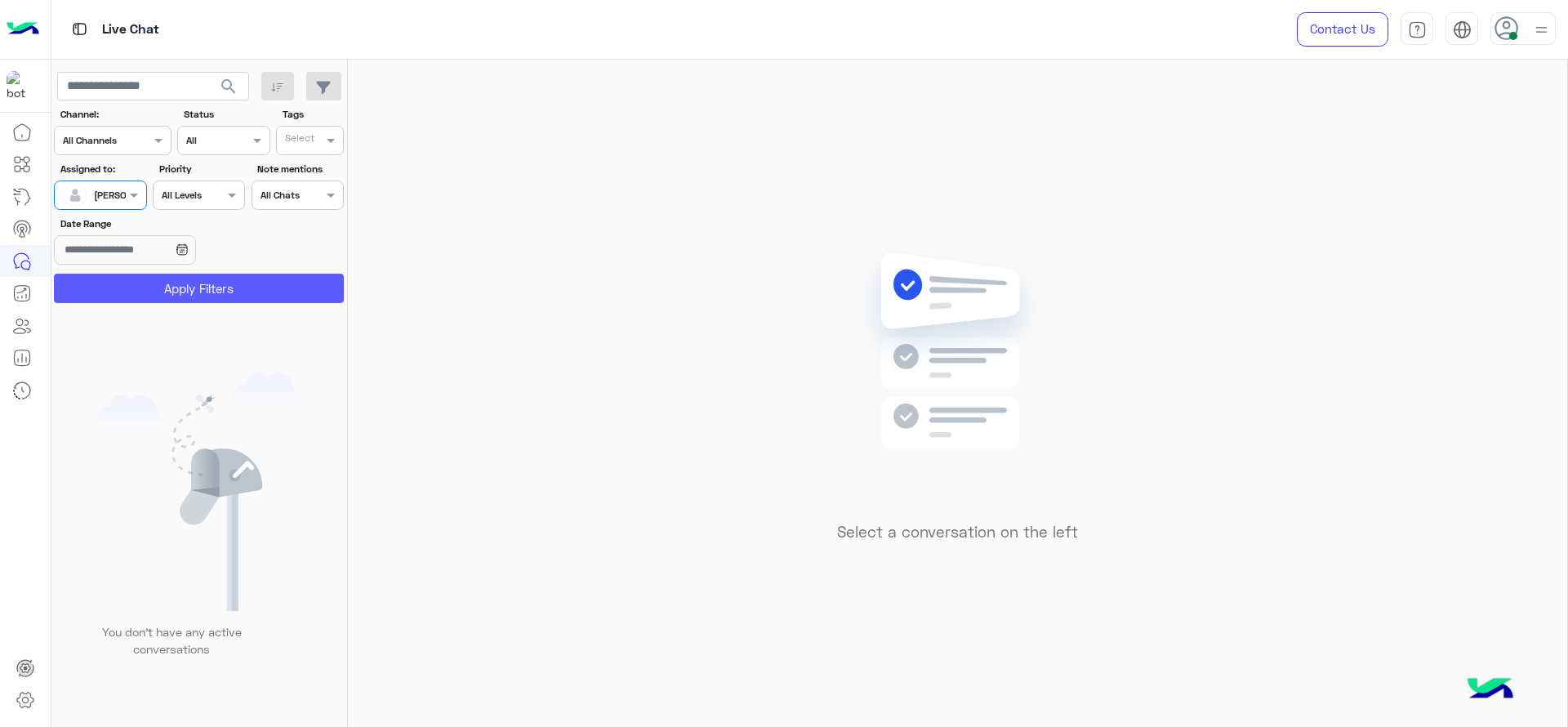
click at [136, 273] on button "Apply Filters" at bounding box center [198, 288] width 290 height 29
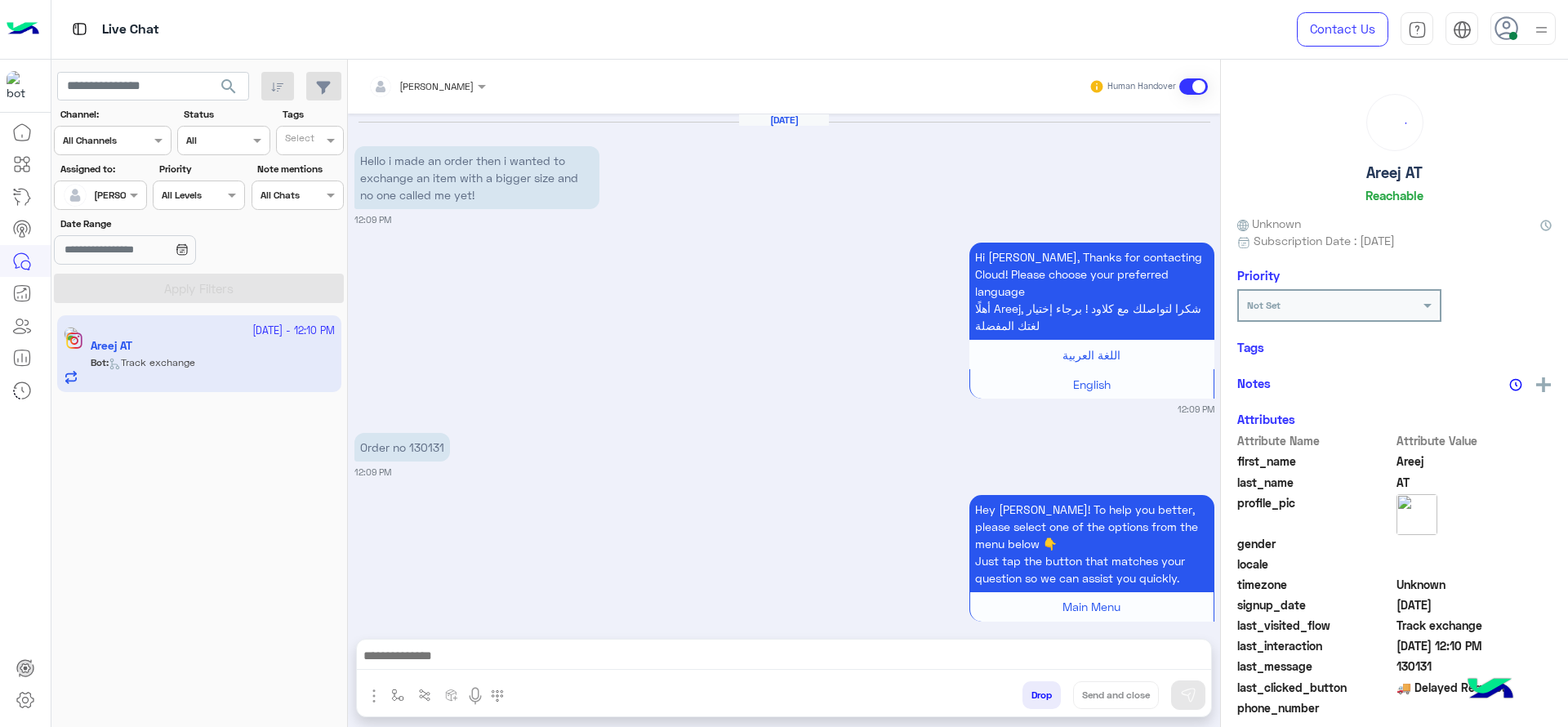
scroll to position [1687, 0]
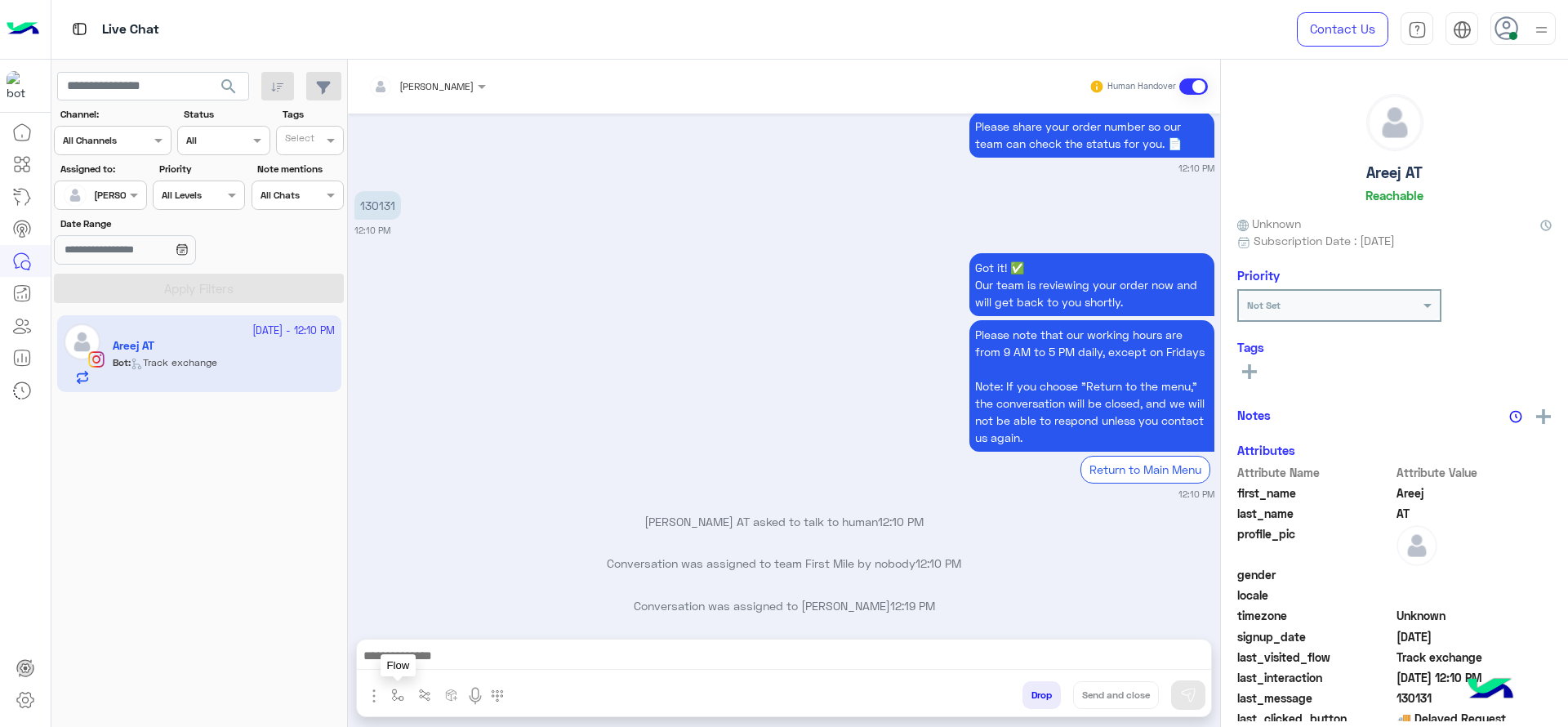
click at [392, 645] on button "button" at bounding box center [398, 695] width 27 height 27
click at [409, 645] on input "text" at bounding box center [426, 656] width 64 height 15
type input "*"
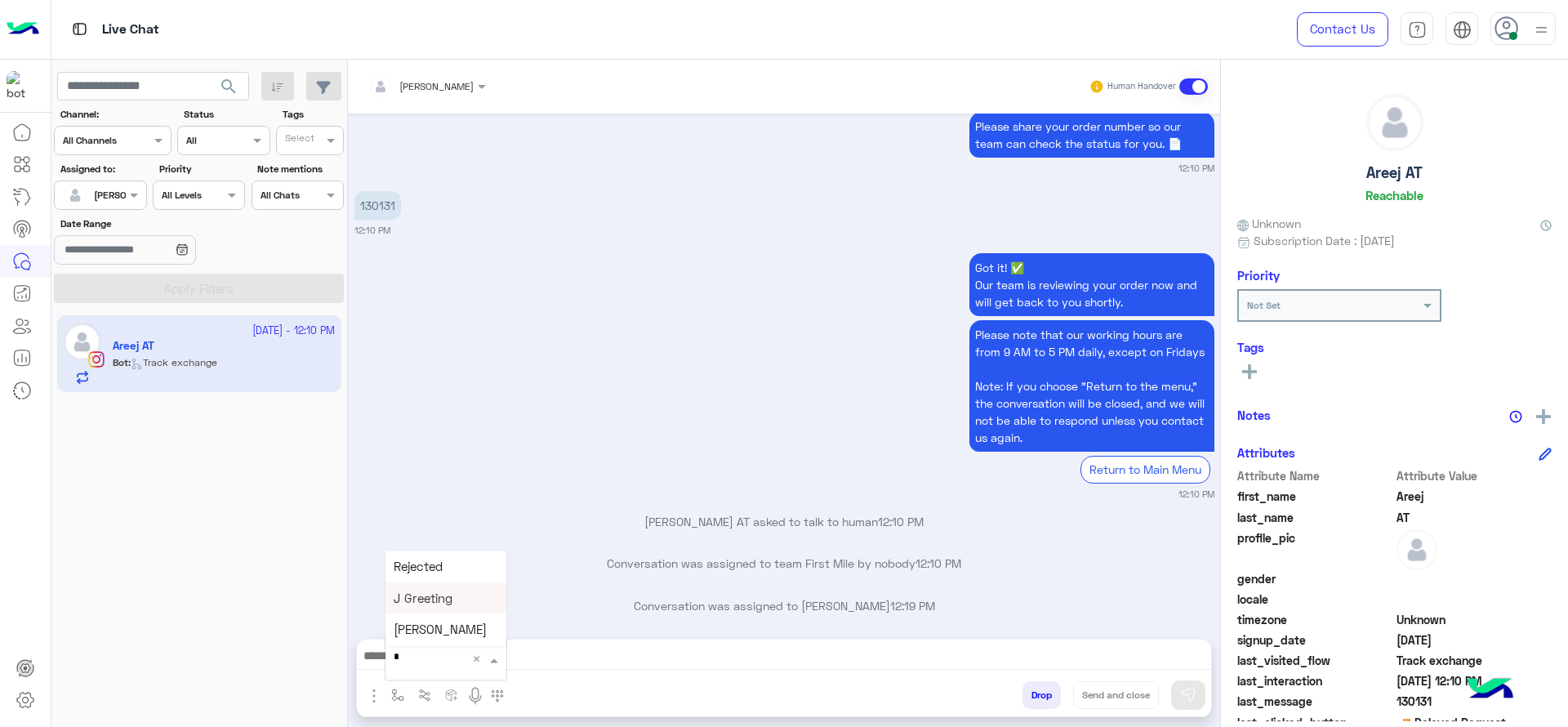
click at [428, 588] on div "J Greeting" at bounding box center [446, 597] width 121 height 32
type textarea "**********"
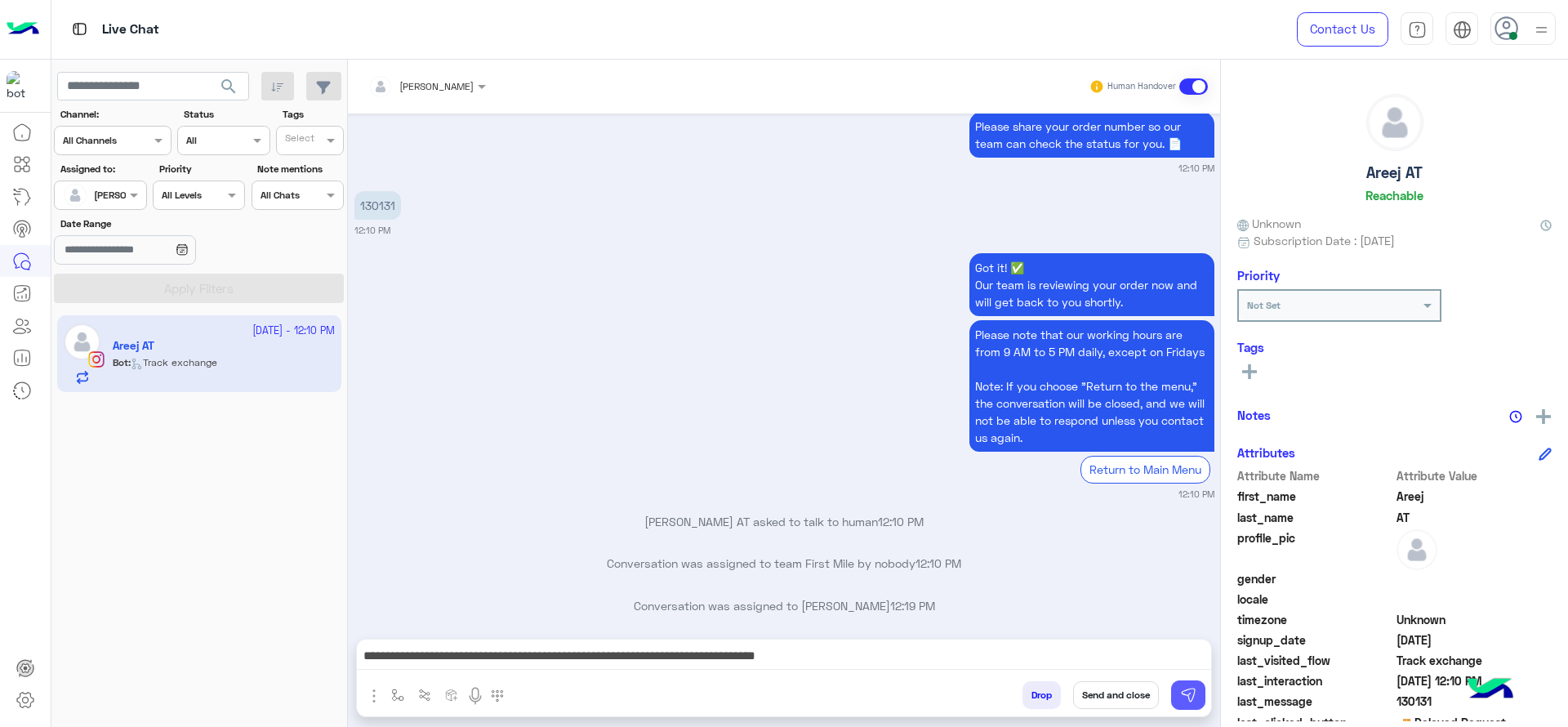
click at [1187, 645] on button at bounding box center [1188, 695] width 34 height 29
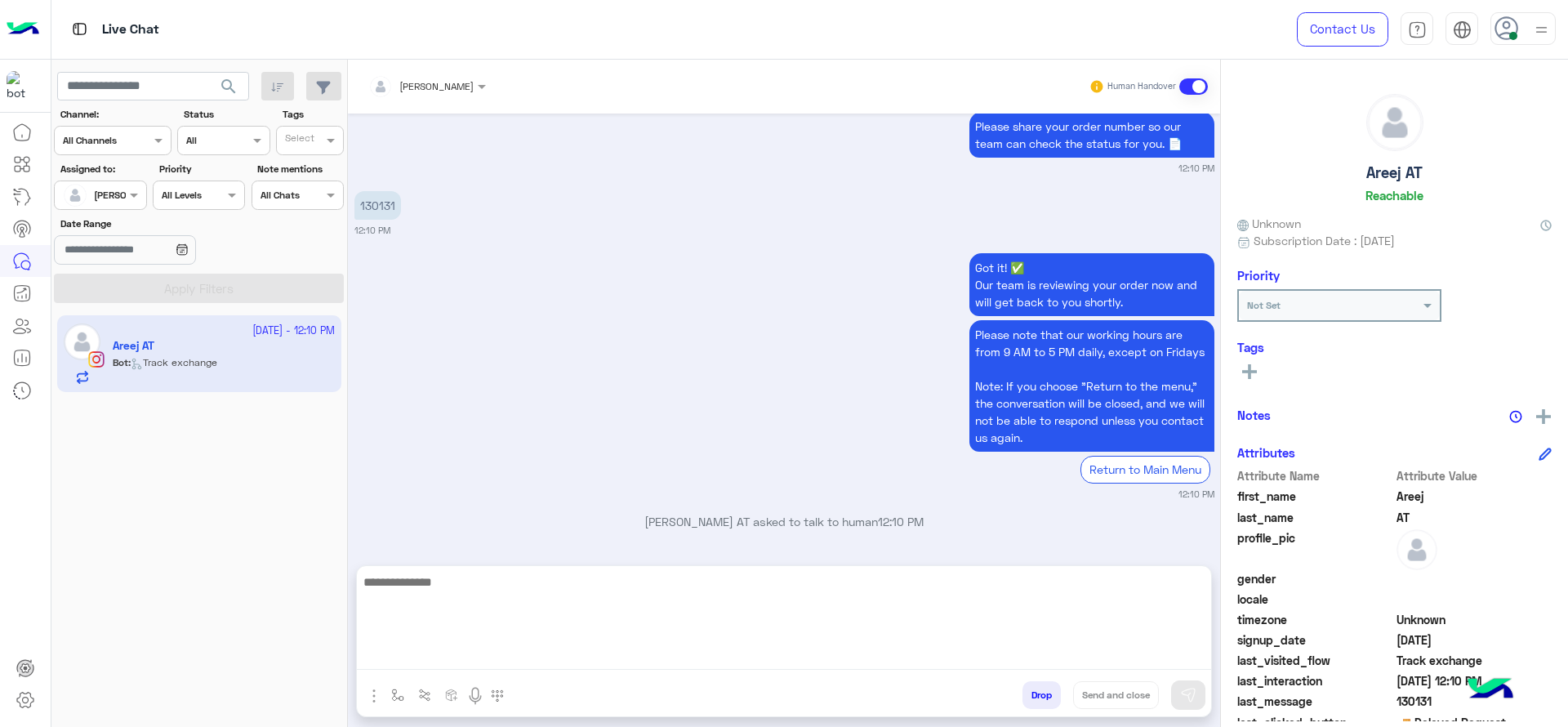
click at [938, 645] on textarea at bounding box center [784, 621] width 854 height 98
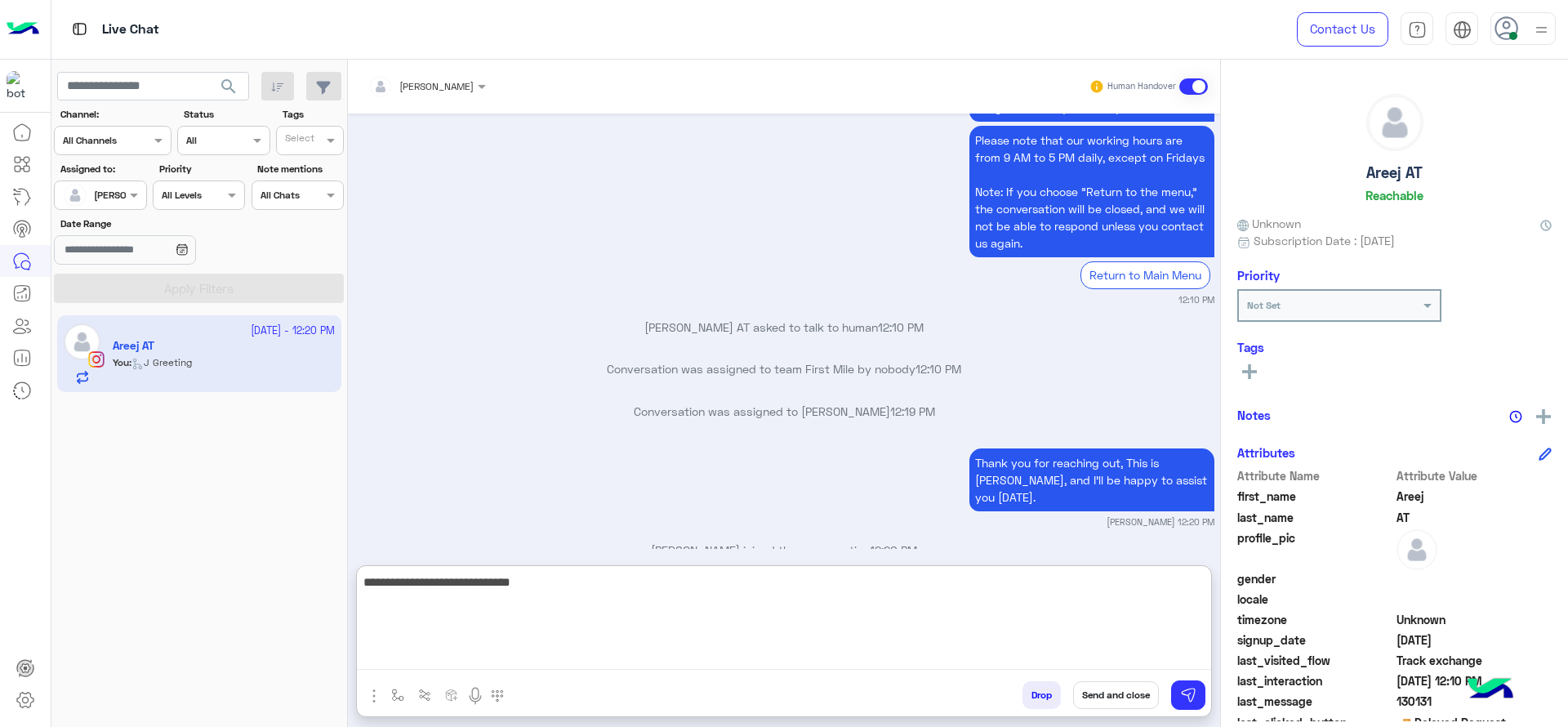
type textarea "**********"
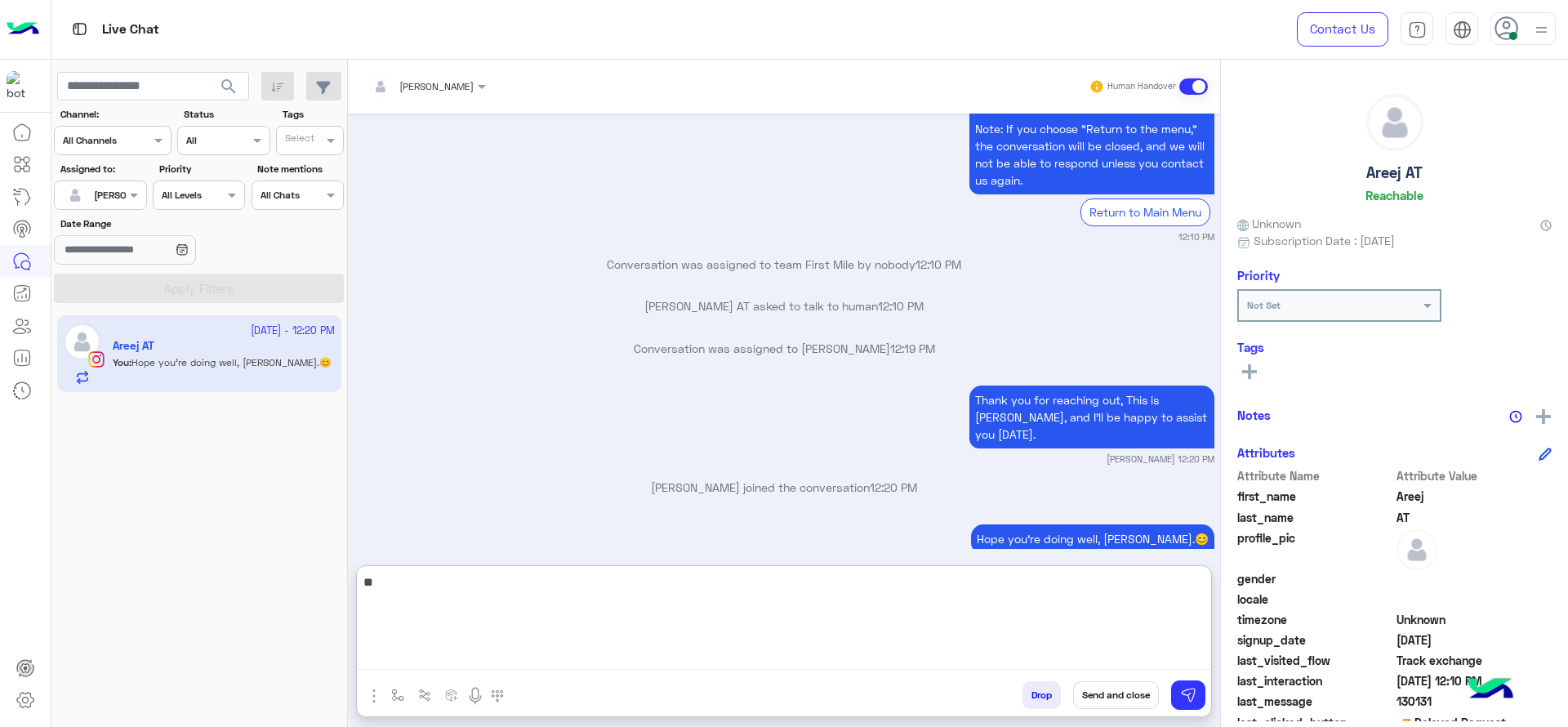
type textarea "*"
paste textarea "**********"
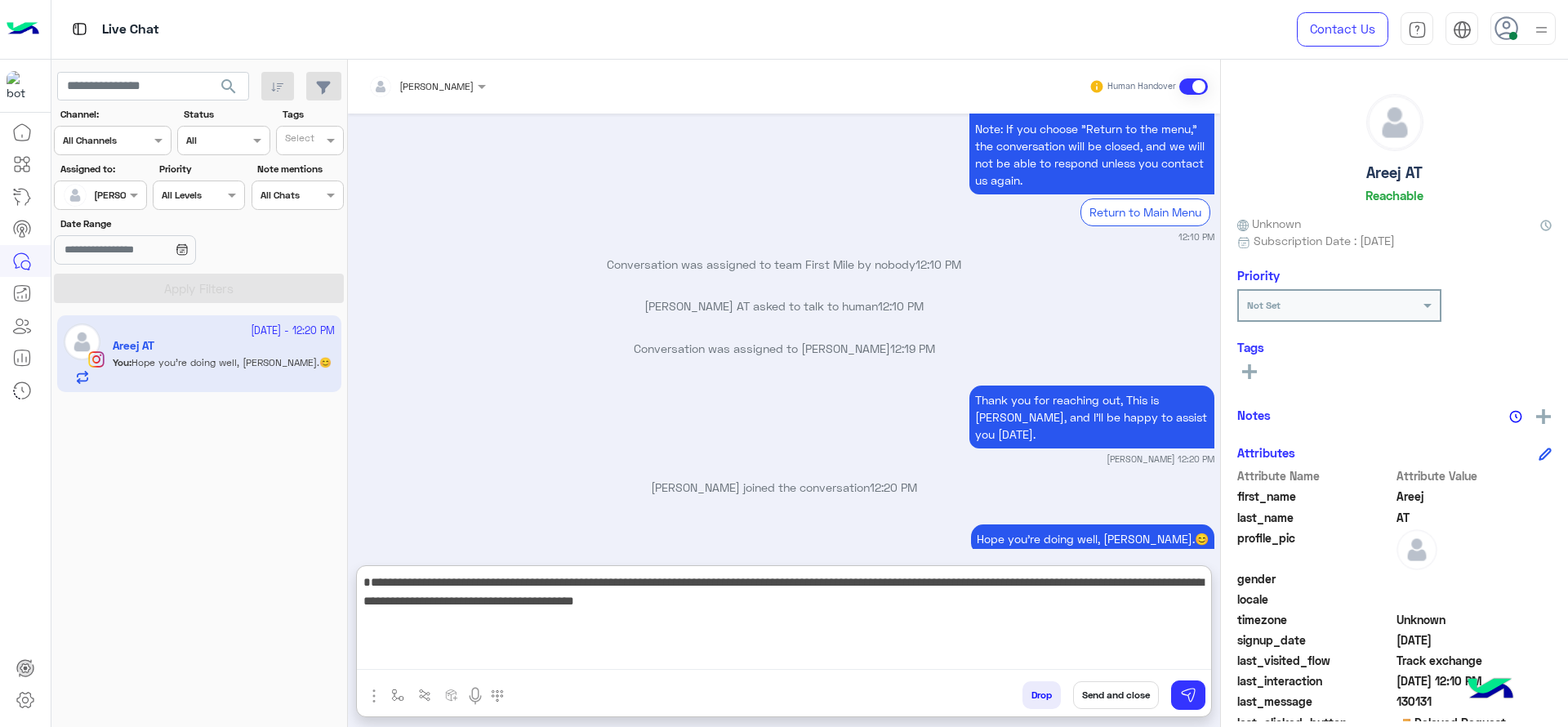
drag, startPoint x: 887, startPoint y: 586, endPoint x: 923, endPoint y: 612, distance: 44.4
click at [923, 612] on textarea "**********" at bounding box center [784, 621] width 854 height 98
type textarea "**********"
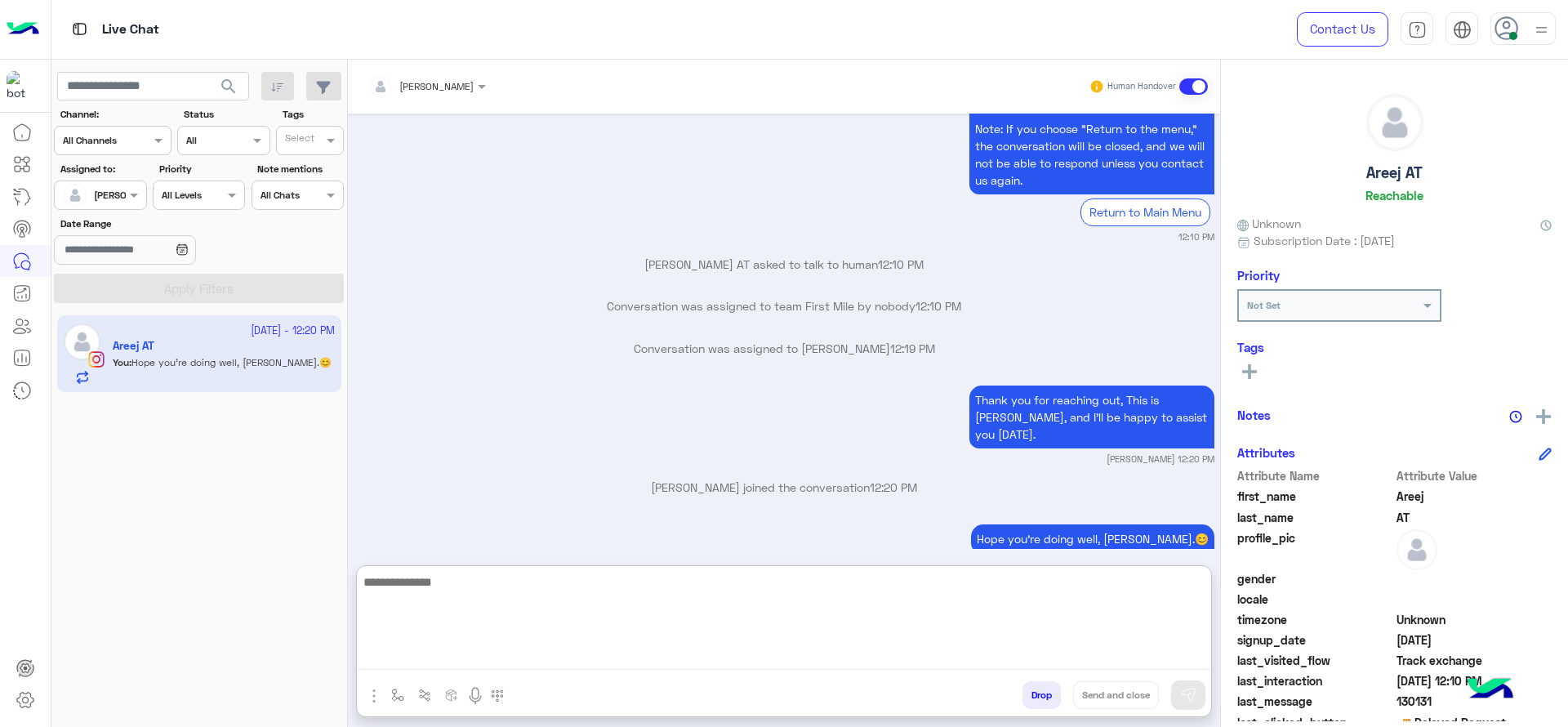
scroll to position [2058, 0]
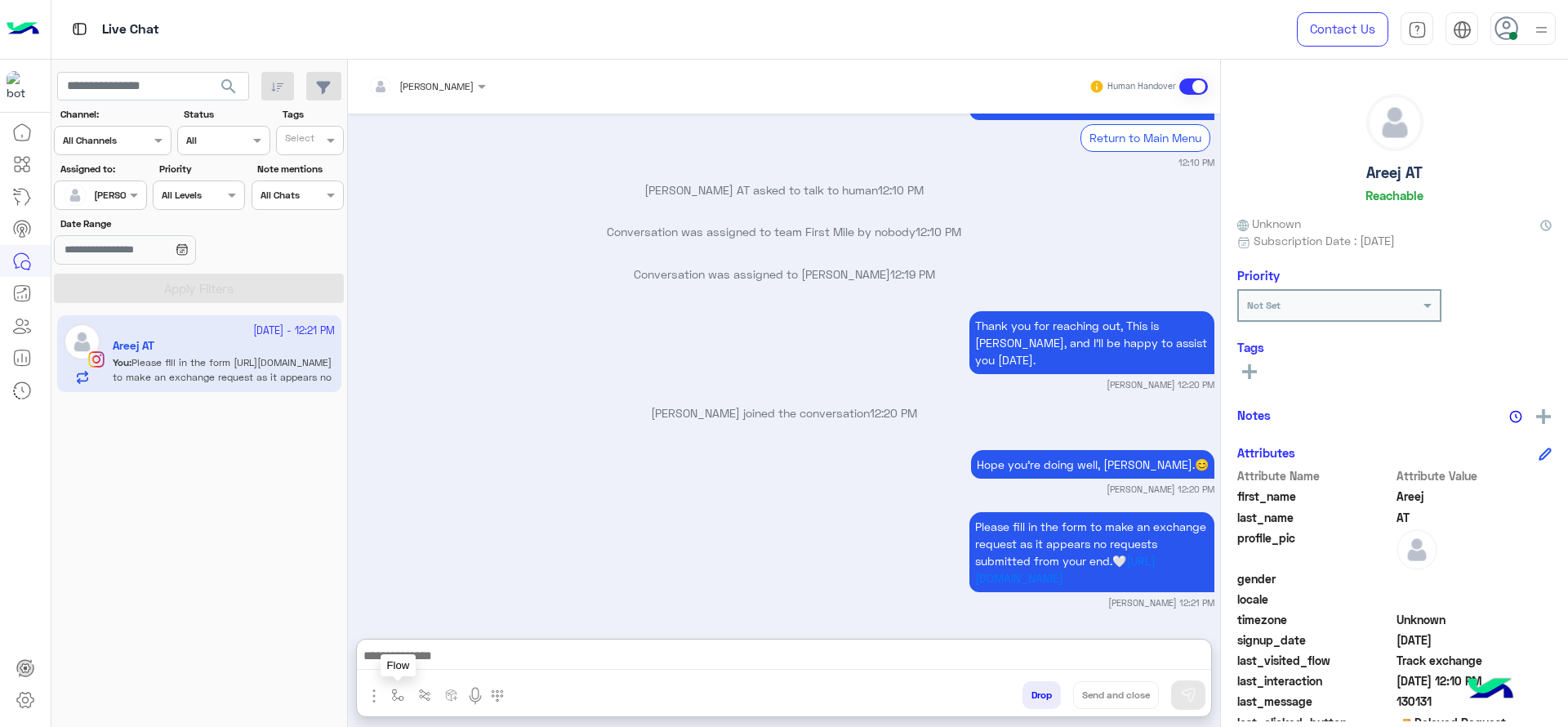
click at [410, 645] on button "button" at bounding box center [398, 695] width 27 height 27
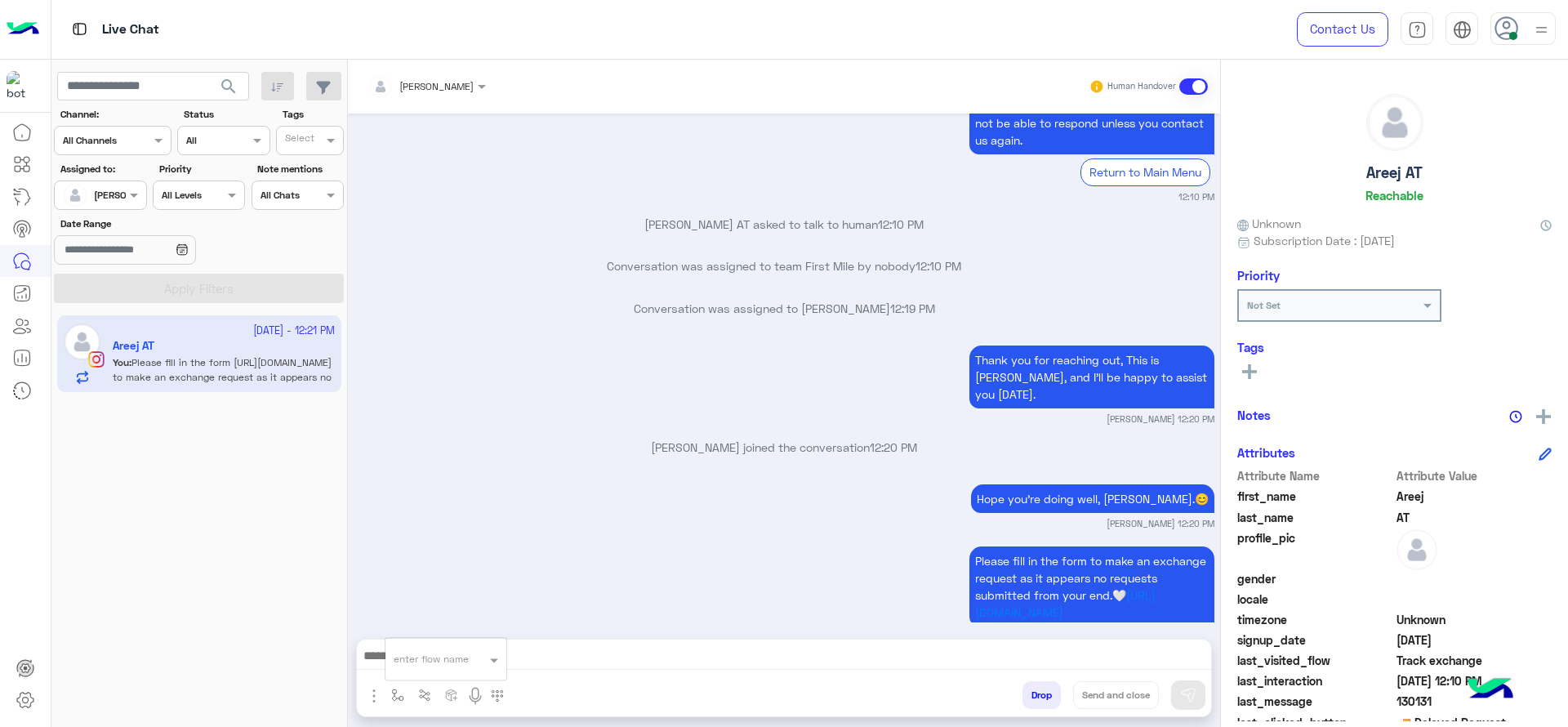
click at [412, 645] on div "enter flow name" at bounding box center [446, 659] width 121 height 29
type input "*"
click at [444, 625] on span "[PERSON_NAME]" at bounding box center [439, 628] width 93 height 15
type textarea "**********"
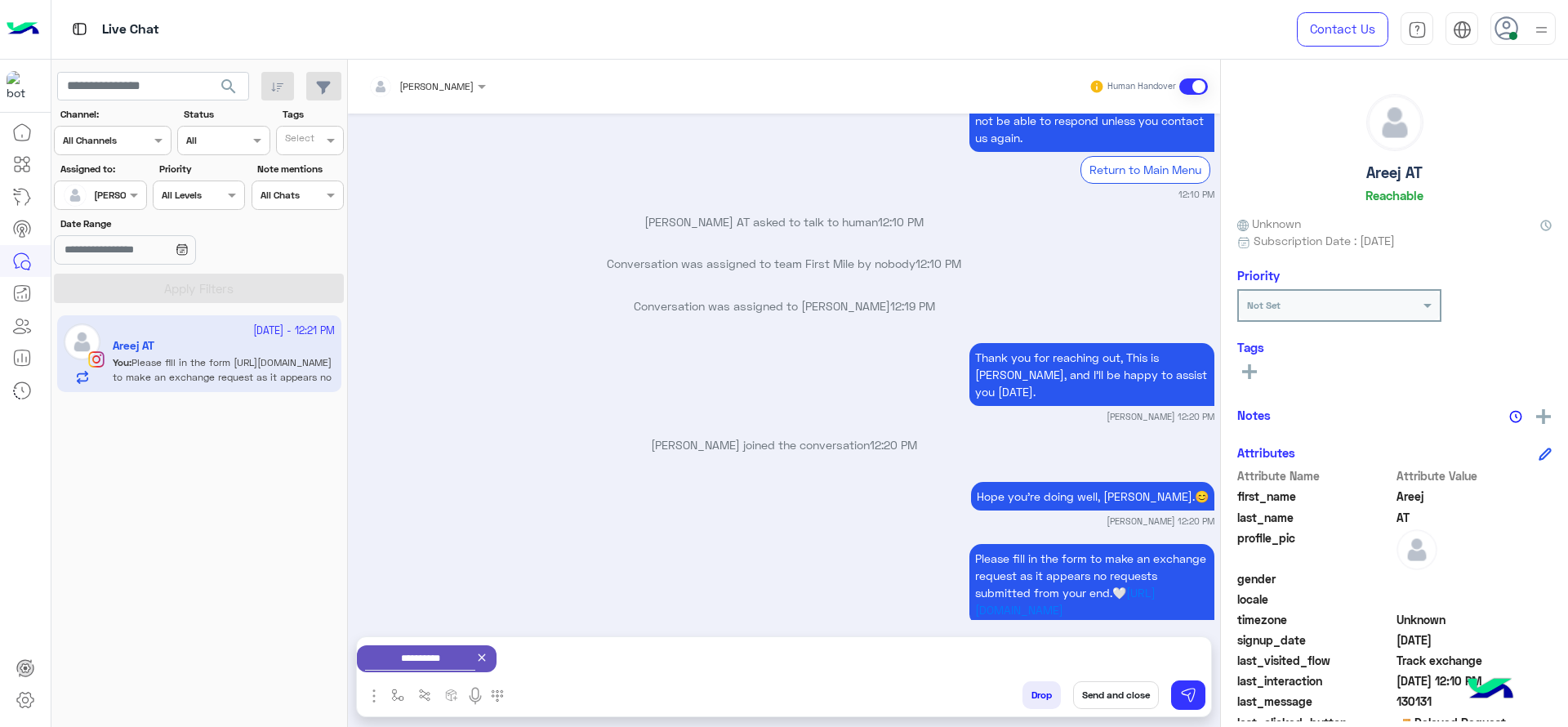
click at [1086, 645] on button "Send and close" at bounding box center [1116, 695] width 86 height 27
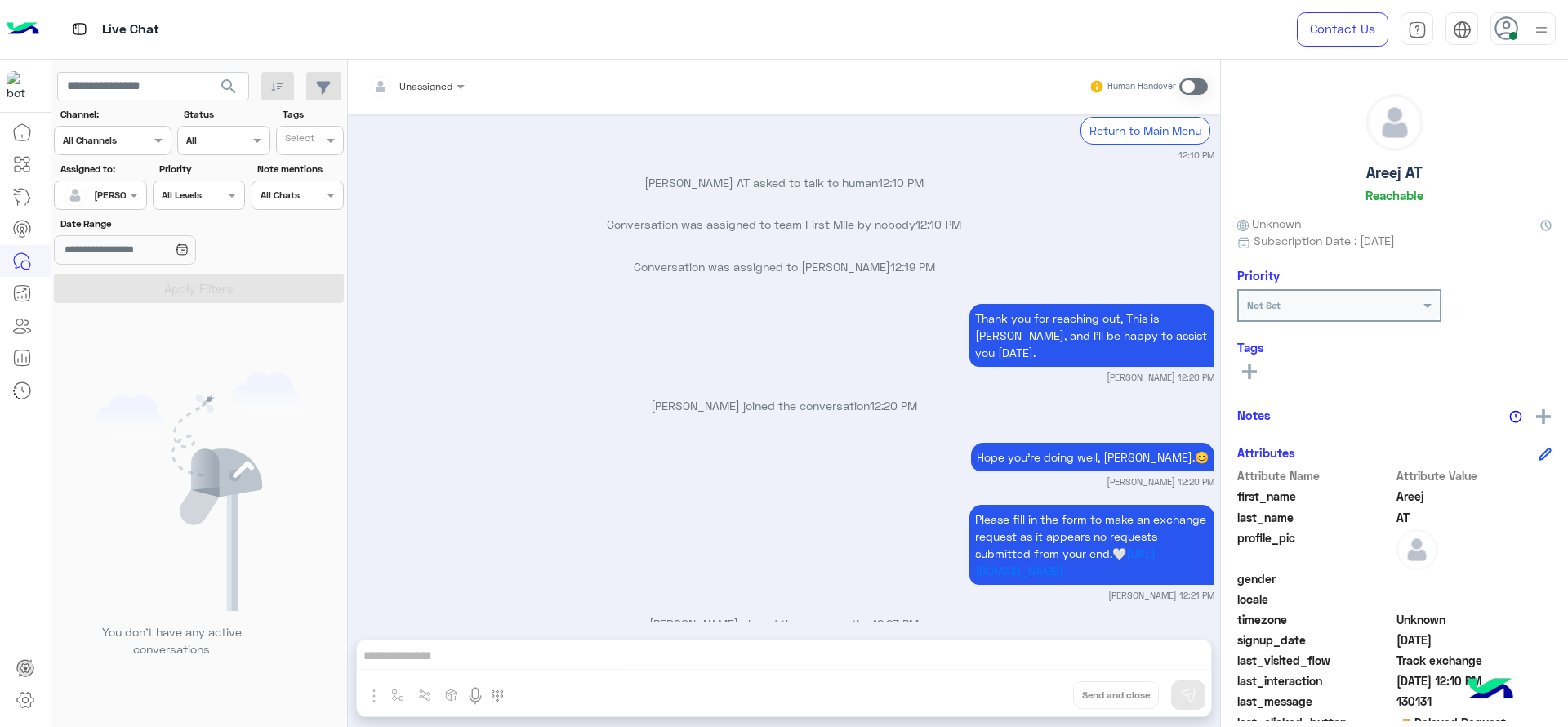
scroll to position [2239, 0]
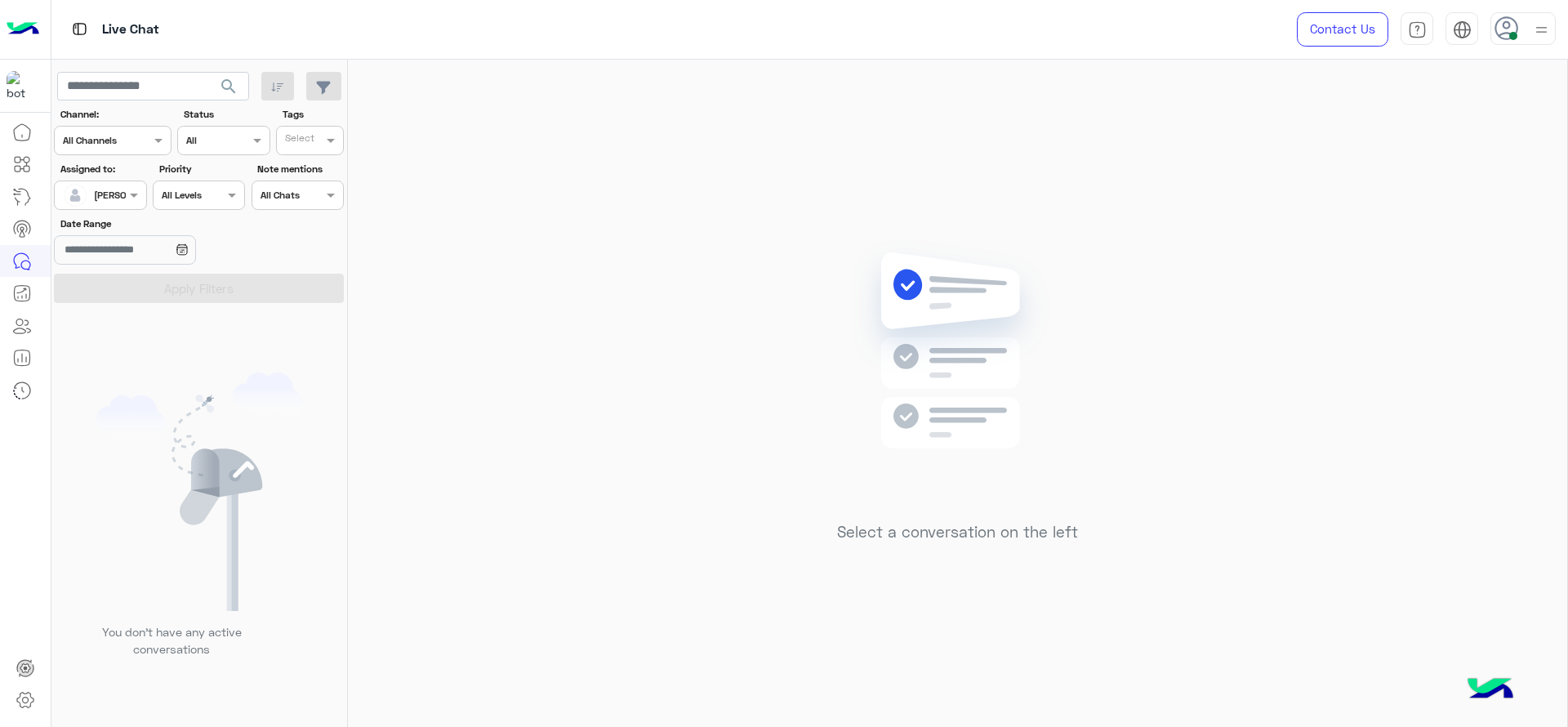
click at [97, 192] on input "text" at bounding box center [81, 193] width 37 height 15
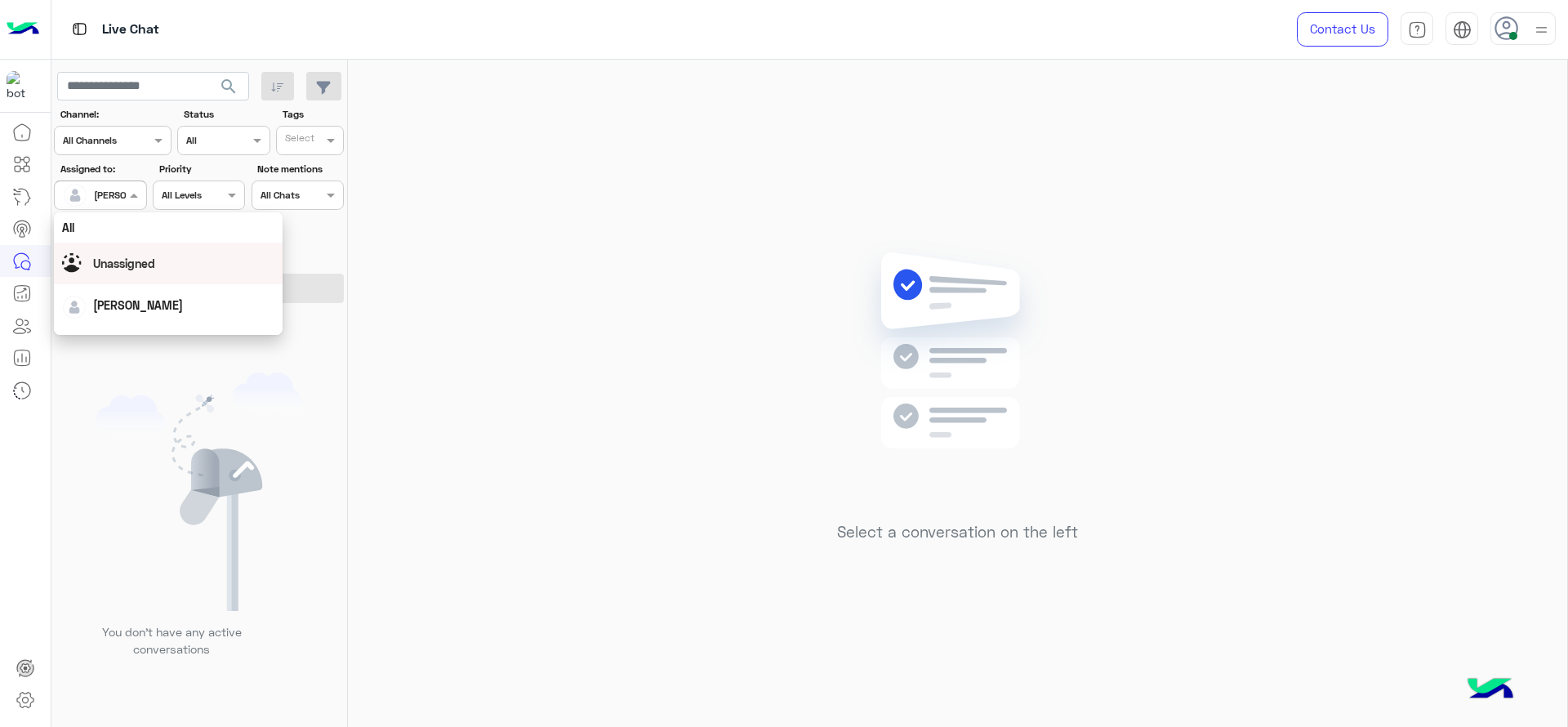
scroll to position [320, 0]
click at [93, 281] on div "First Mile" at bounding box center [168, 277] width 228 height 30
click at [93, 281] on button "Apply Filters" at bounding box center [198, 288] width 290 height 29
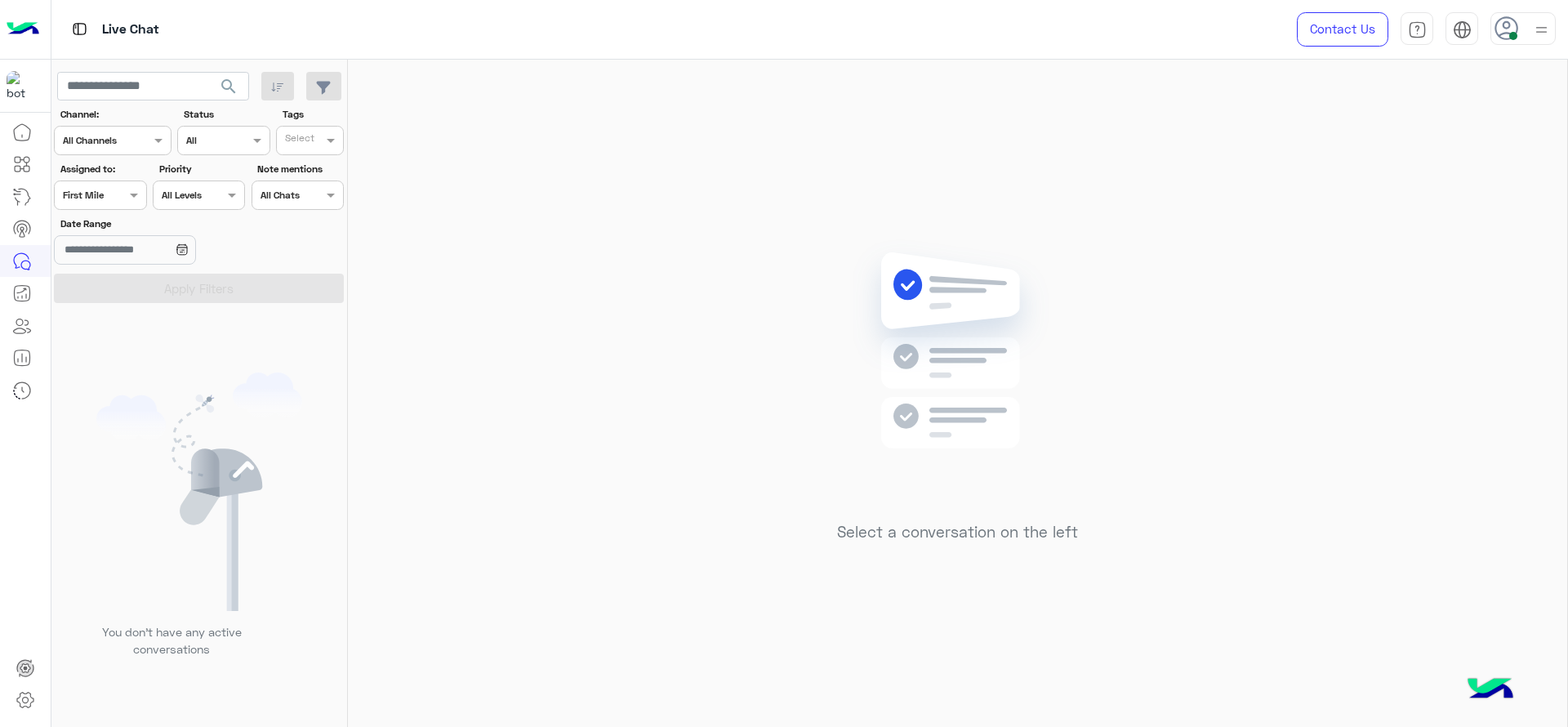
click at [112, 192] on div at bounding box center [100, 193] width 91 height 16
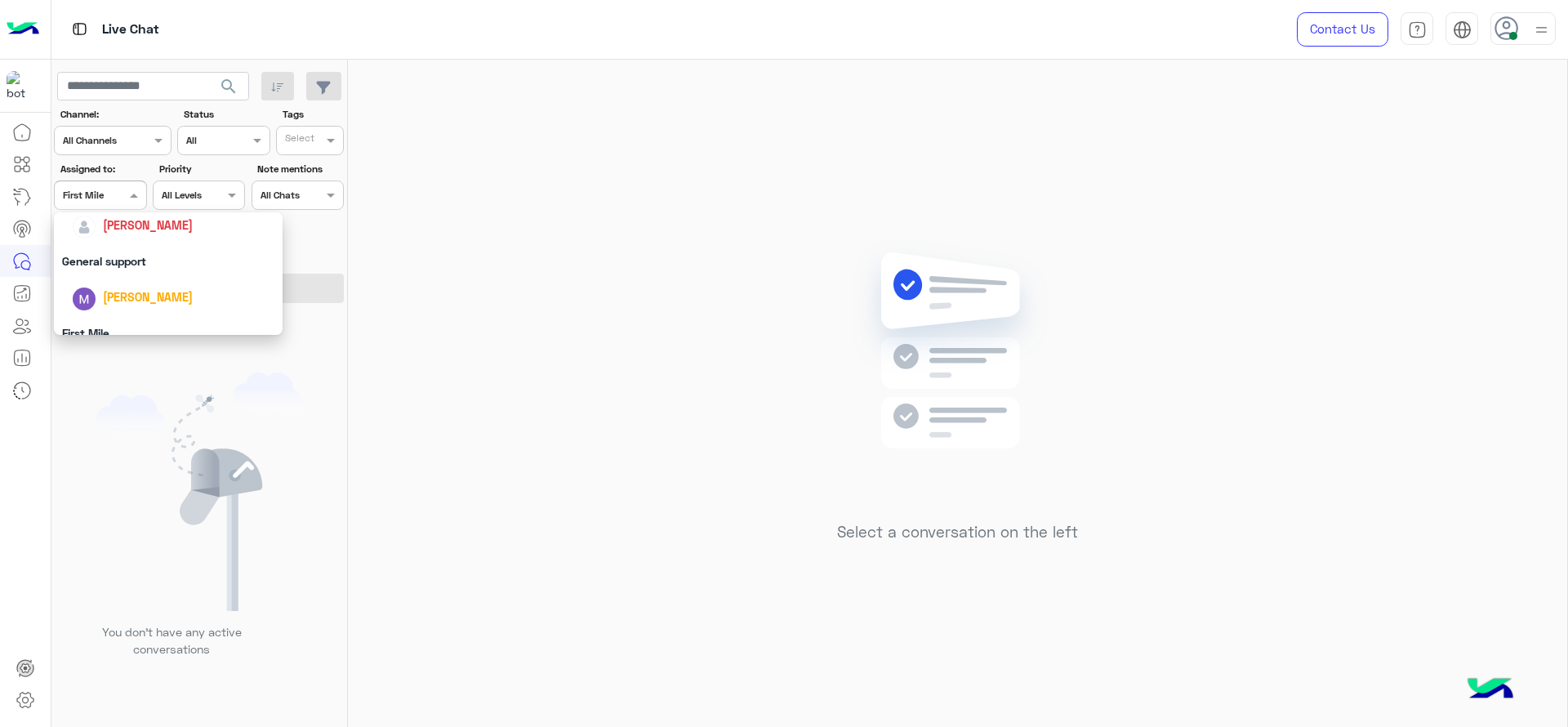
scroll to position [245, 0]
click at [107, 251] on span "[PERSON_NAME]" at bounding box center [147, 245] width 90 height 14
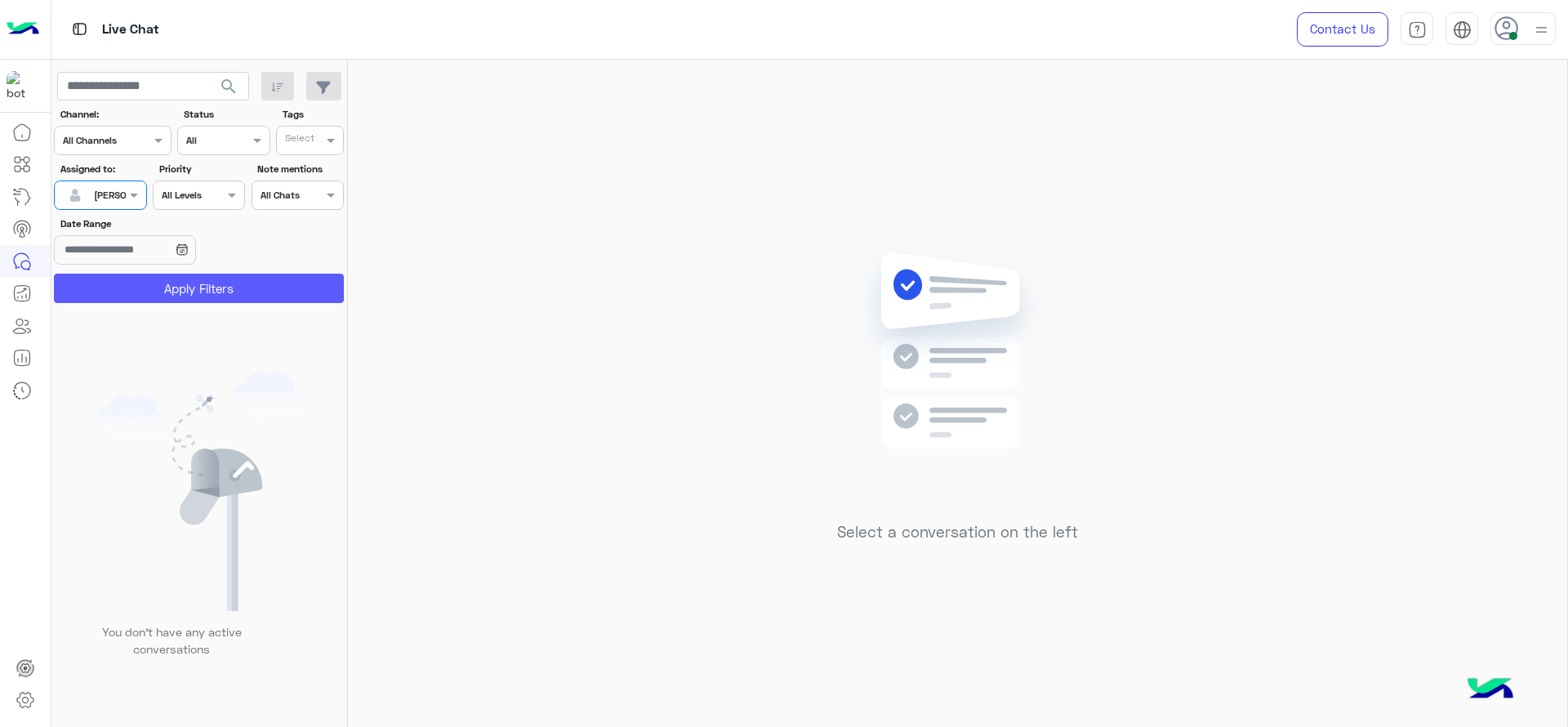
click at [114, 287] on button "Apply Filters" at bounding box center [198, 288] width 290 height 29
click at [220, 340] on div "You don’t have any active conversations" at bounding box center [200, 521] width 297 height 424
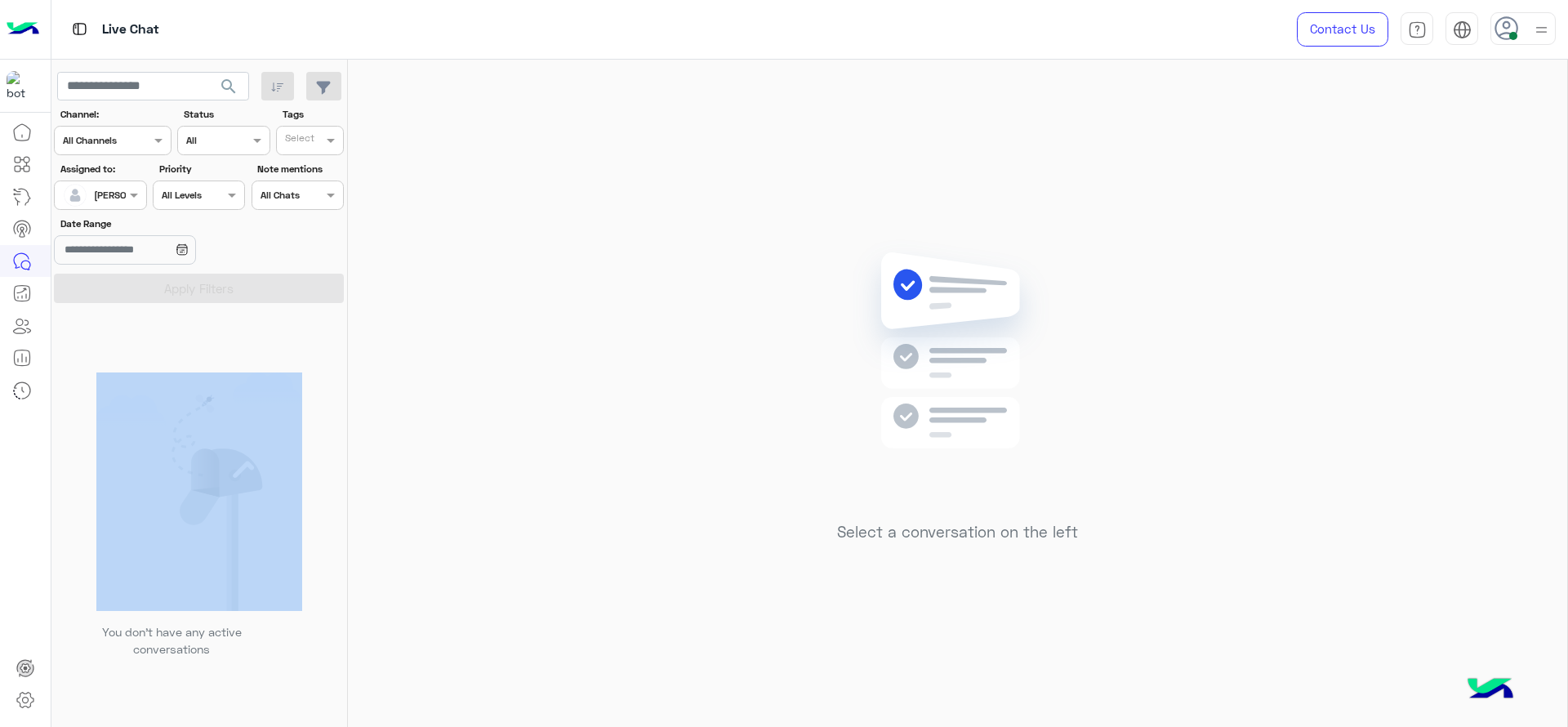
click at [220, 340] on div "You don’t have any active conversations" at bounding box center [200, 521] width 297 height 424
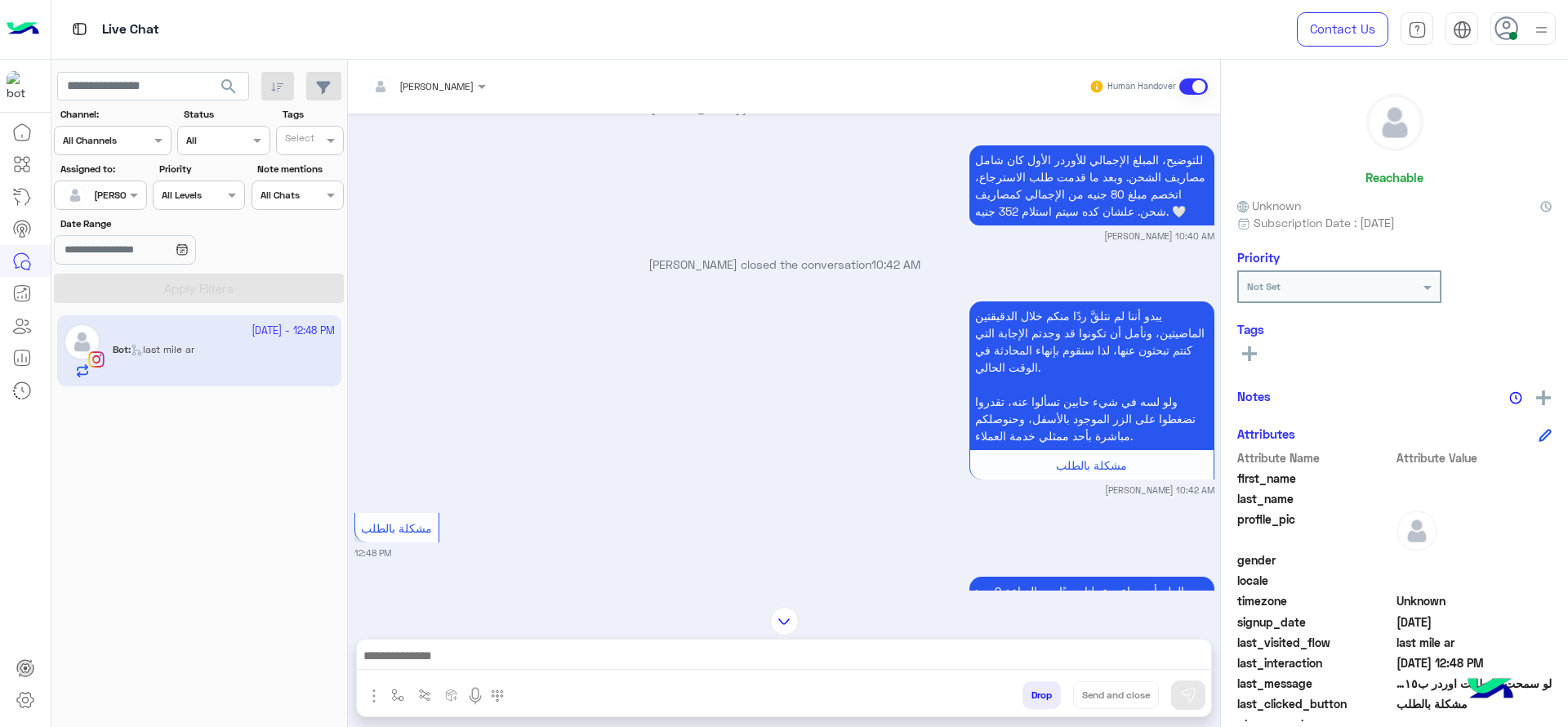
scroll to position [1621, 0]
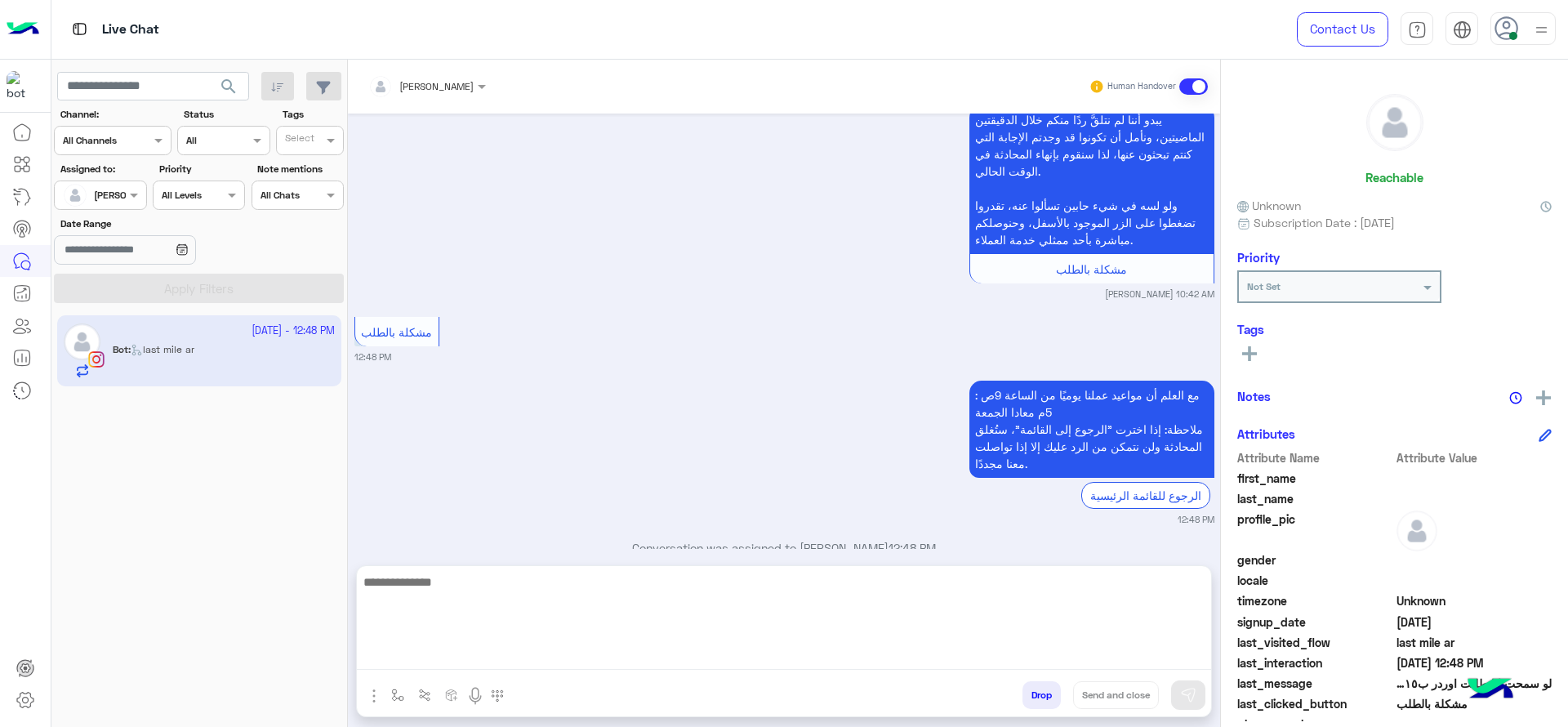
click at [611, 645] on textarea at bounding box center [784, 621] width 854 height 98
paste textarea "**********"
drag, startPoint x: 1183, startPoint y: 587, endPoint x: 1222, endPoint y: 585, distance: 39.1
click at [1222, 585] on mat-drawer-container "Jana Aboelseoud Human Handover Oct 1, 2025 القائمة الرئيسية 07:33 PM يُرجى اختي…" at bounding box center [958, 396] width 1220 height 673
drag, startPoint x: 1026, startPoint y: 579, endPoint x: 1059, endPoint y: 580, distance: 33.0
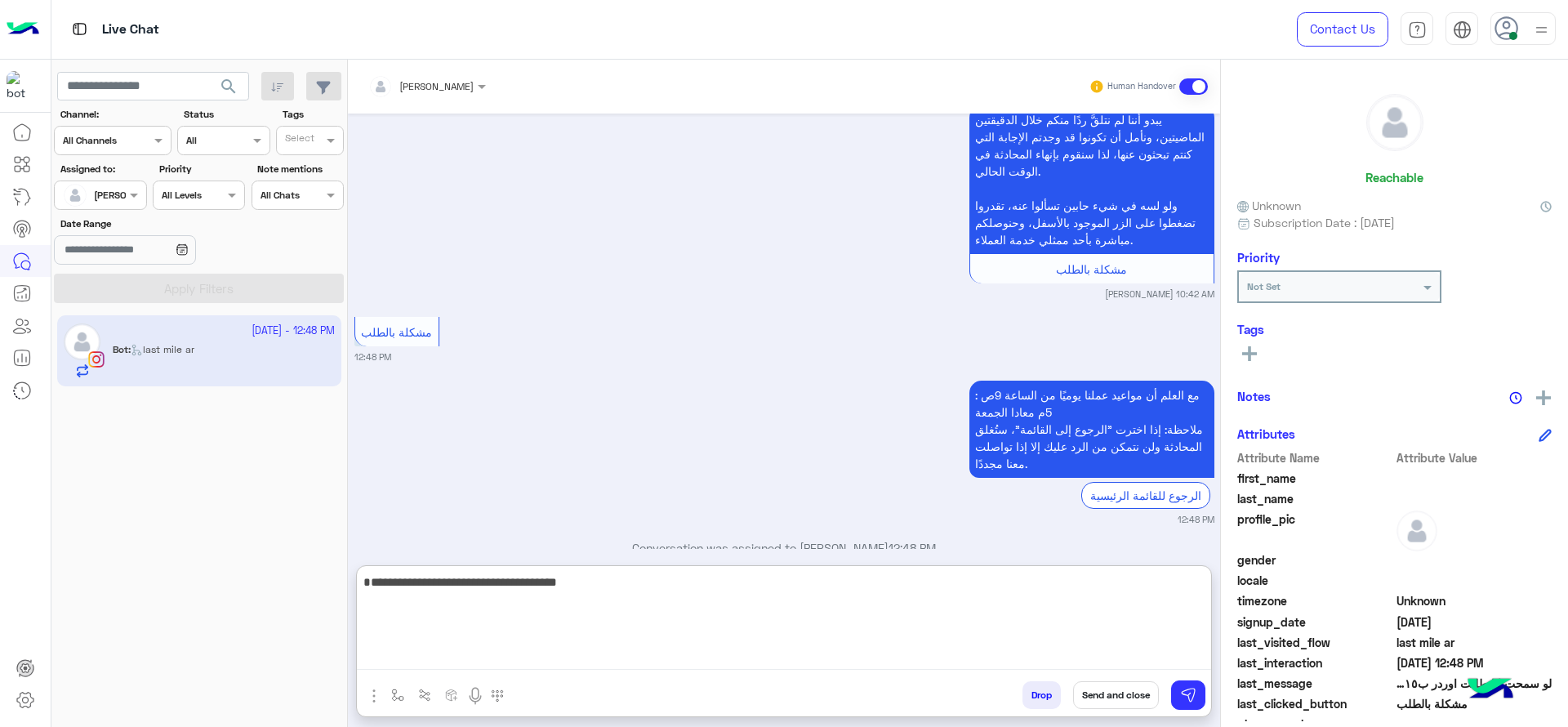
click at [1059, 580] on textarea "**********" at bounding box center [784, 621] width 854 height 98
type textarea "**********"
click at [951, 645] on textarea "**********" at bounding box center [784, 621] width 854 height 98
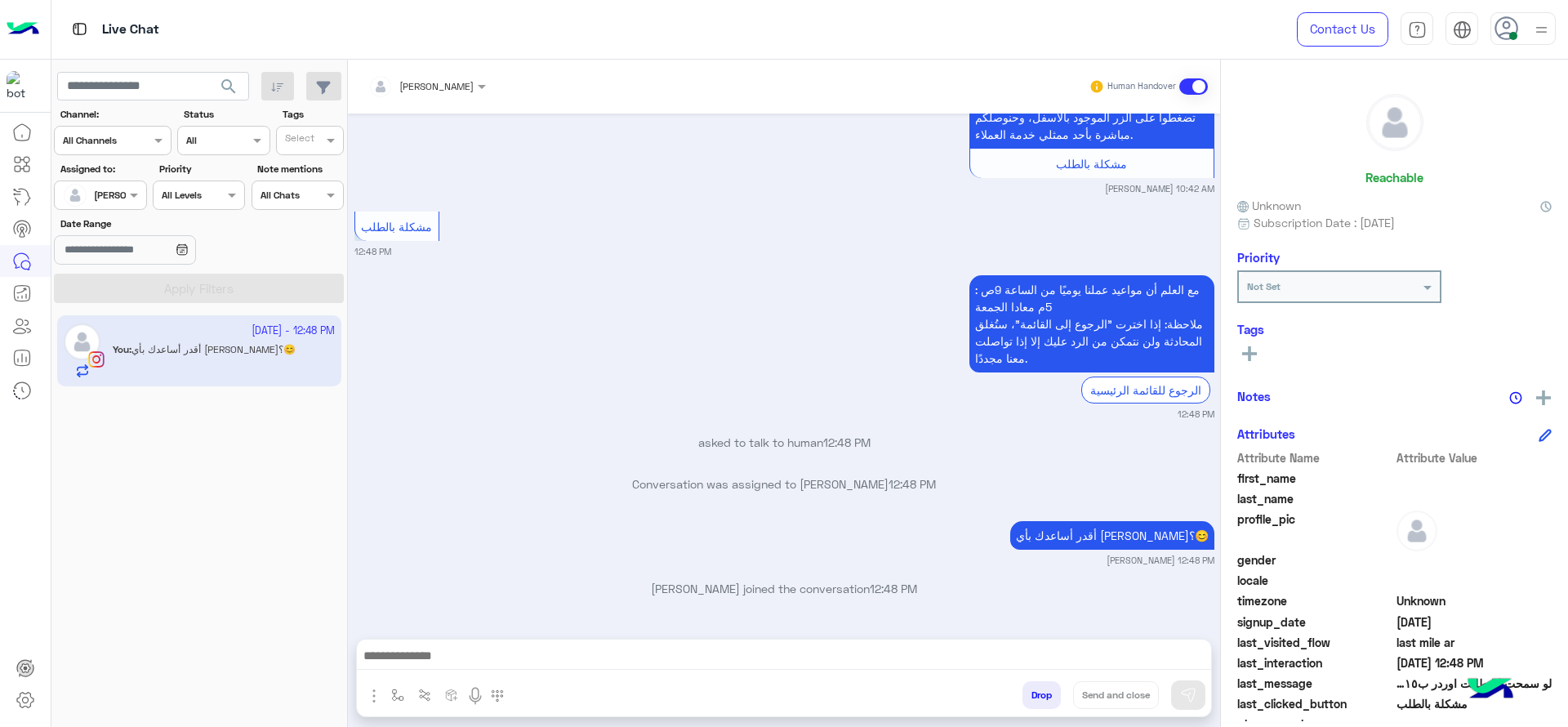
scroll to position [1726, 0]
click at [1117, 445] on p "asked to talk to human 12:48 PM" at bounding box center [784, 442] width 860 height 18
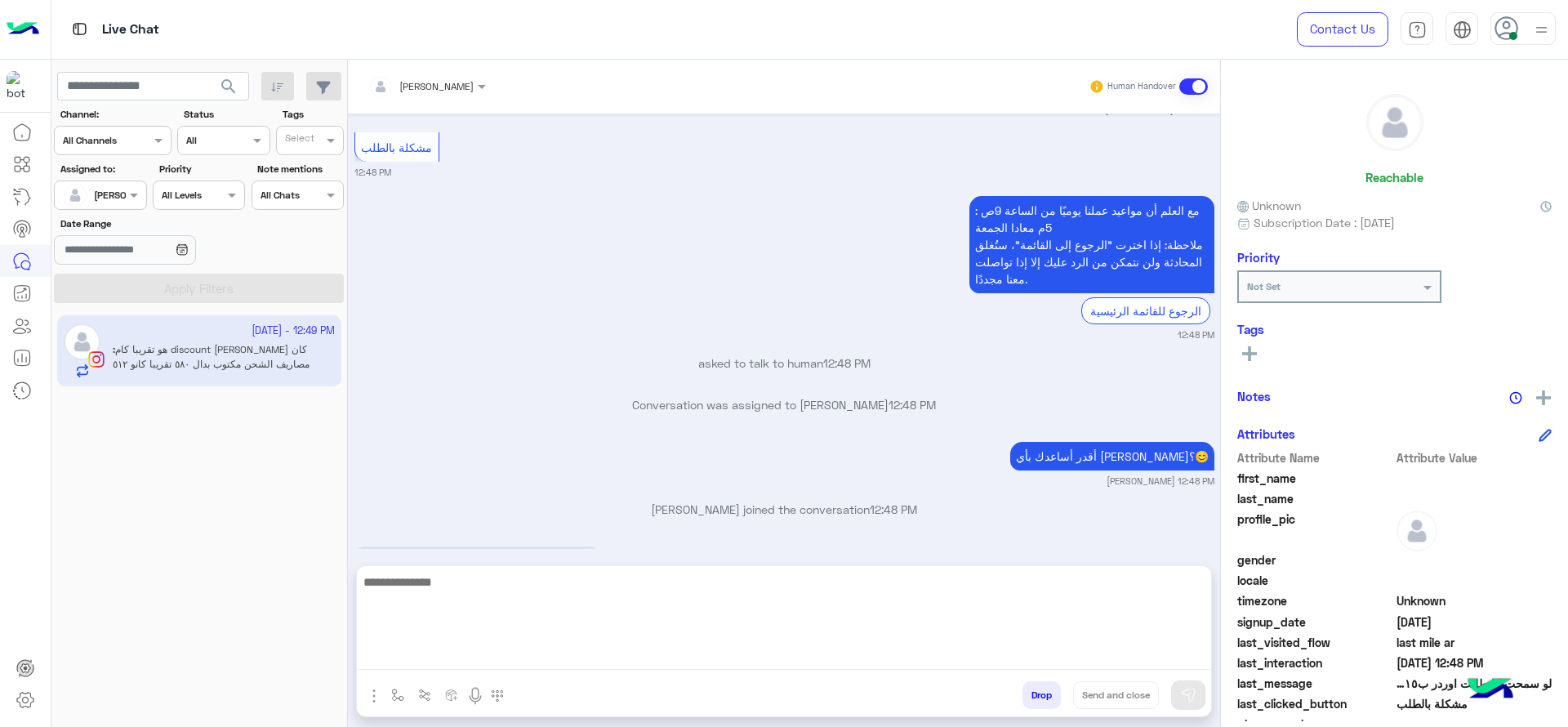
click at [638, 645] on textarea at bounding box center [784, 621] width 854 height 98
type textarea "**********"
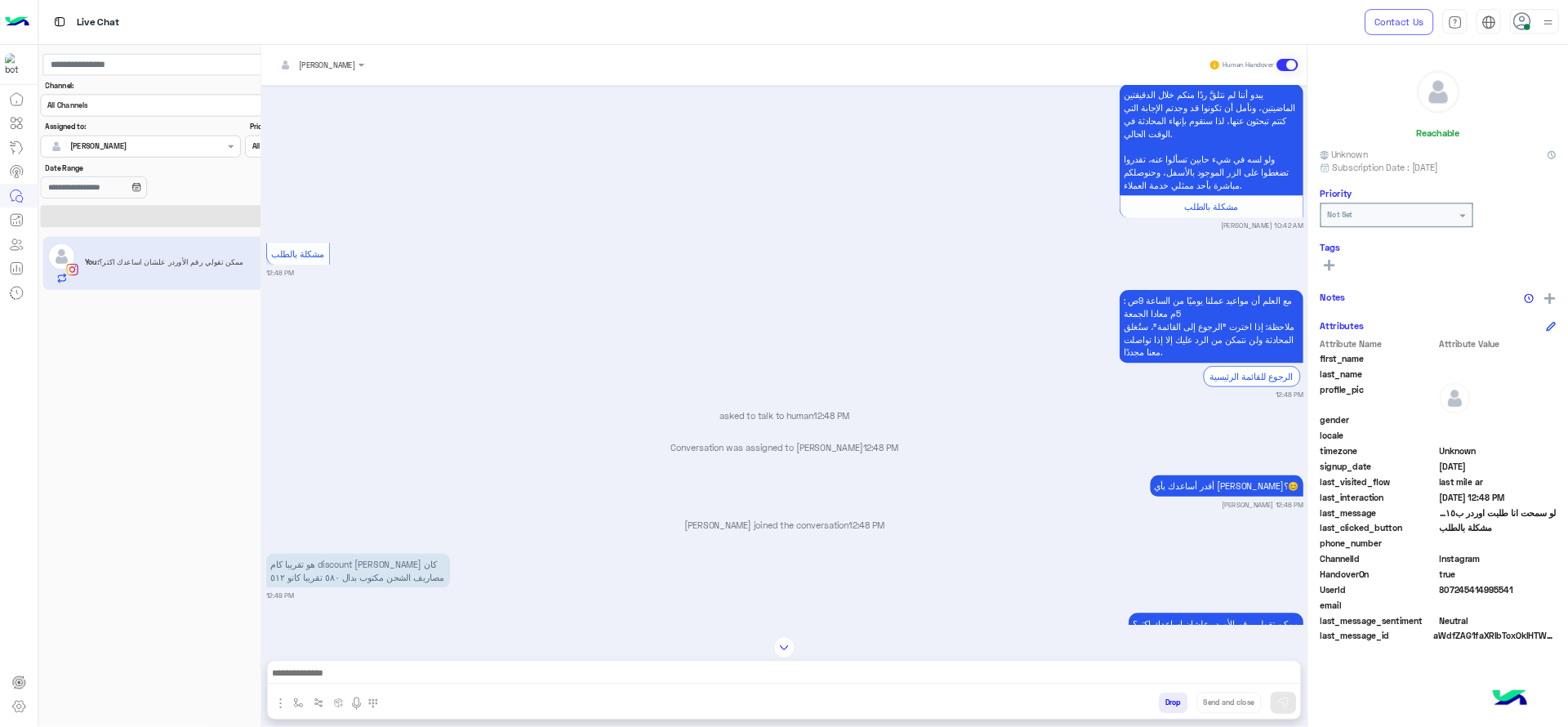
scroll to position [2888, 0]
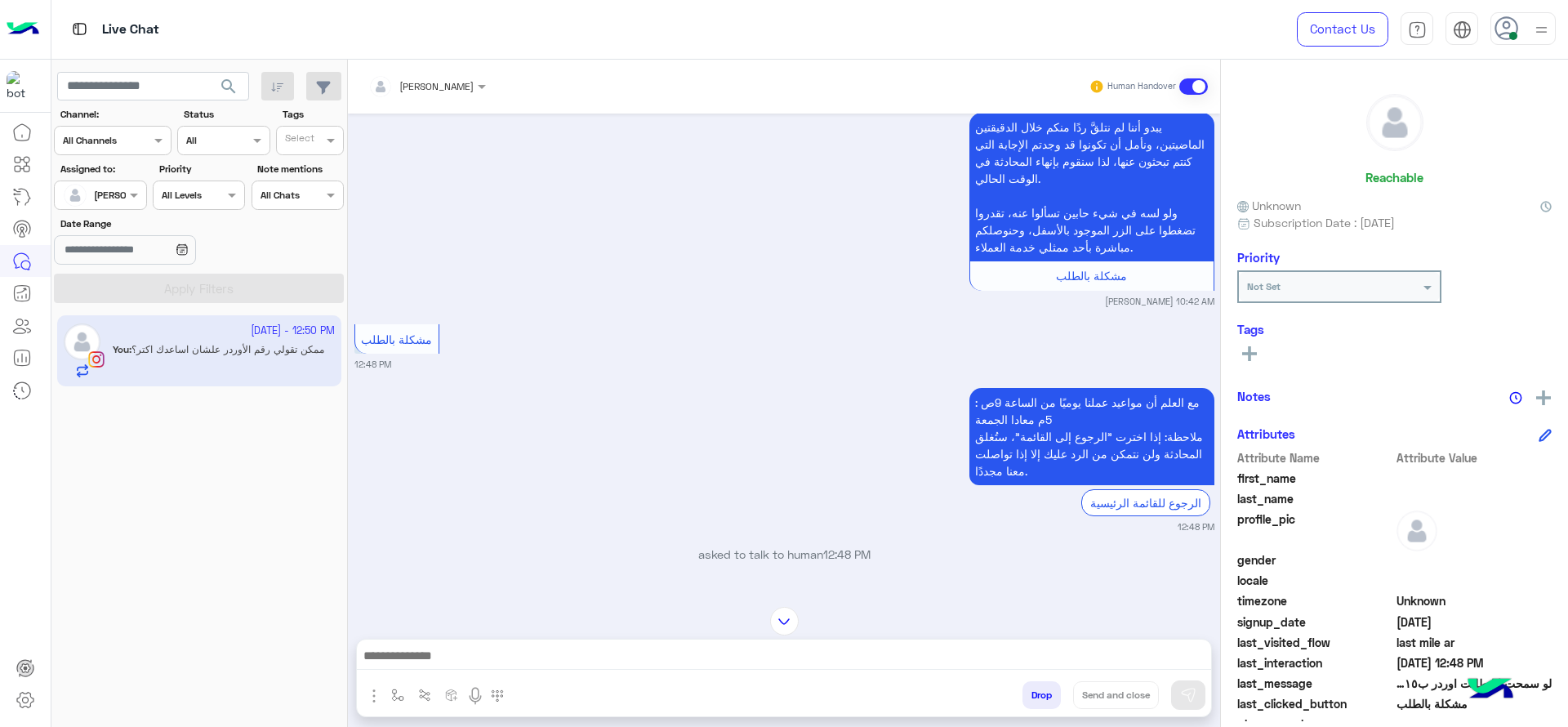
click at [679, 429] on div "مع العلم أن مواعيد عملنا يوميًا من الساعة 9ص : 5م معادا الجمعة ملاحظة: إذا اختر…" at bounding box center [784, 459] width 860 height 150
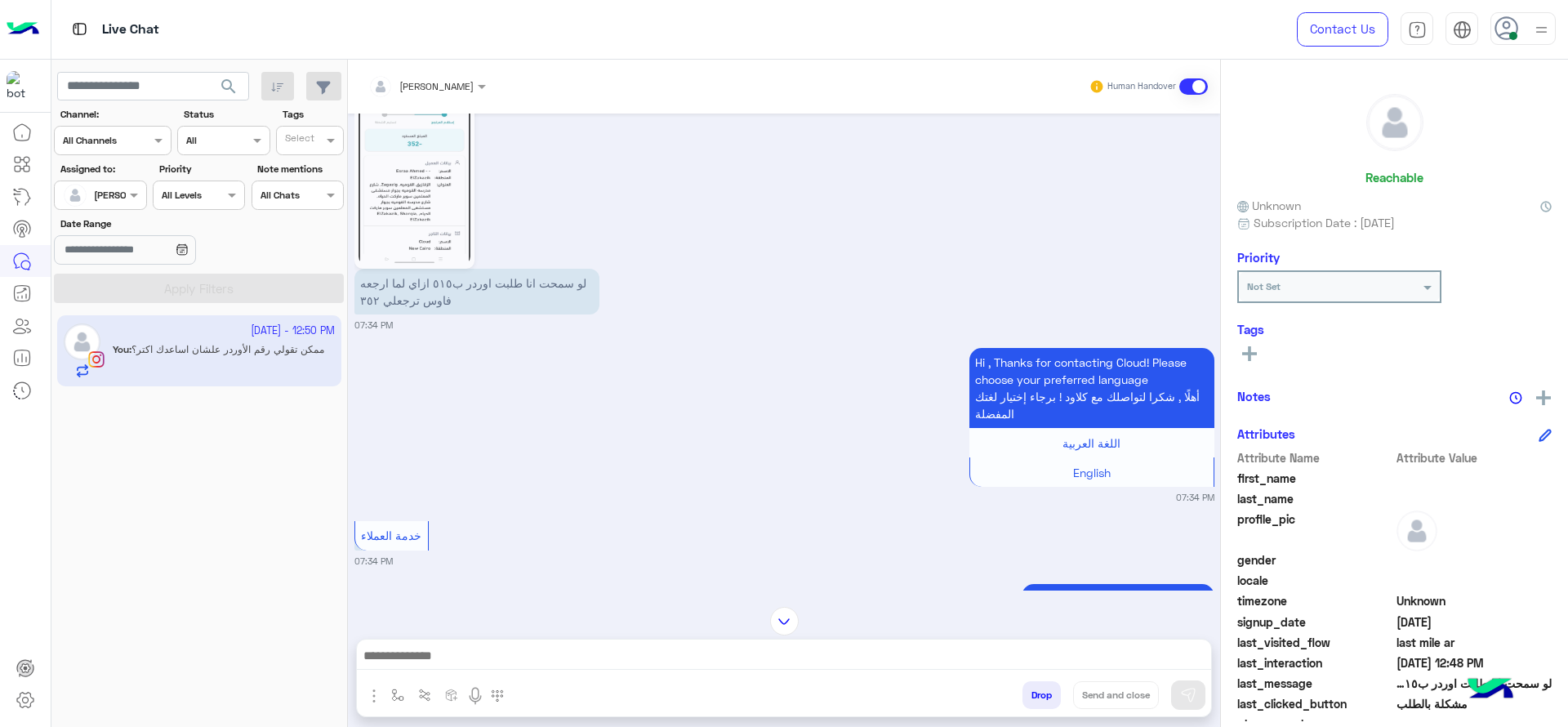
scroll to position [1451, 0]
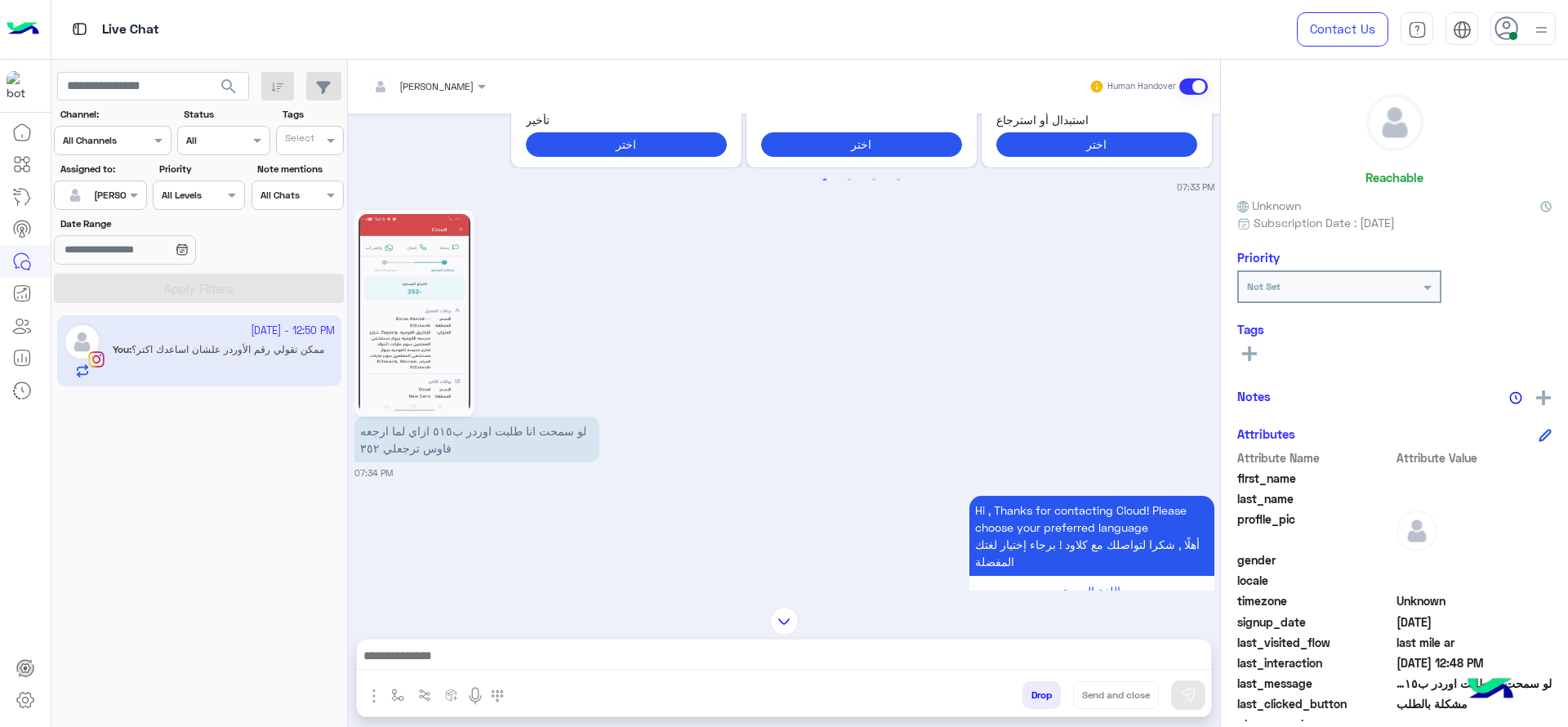
click at [415, 290] on img at bounding box center [414, 312] width 112 height 198
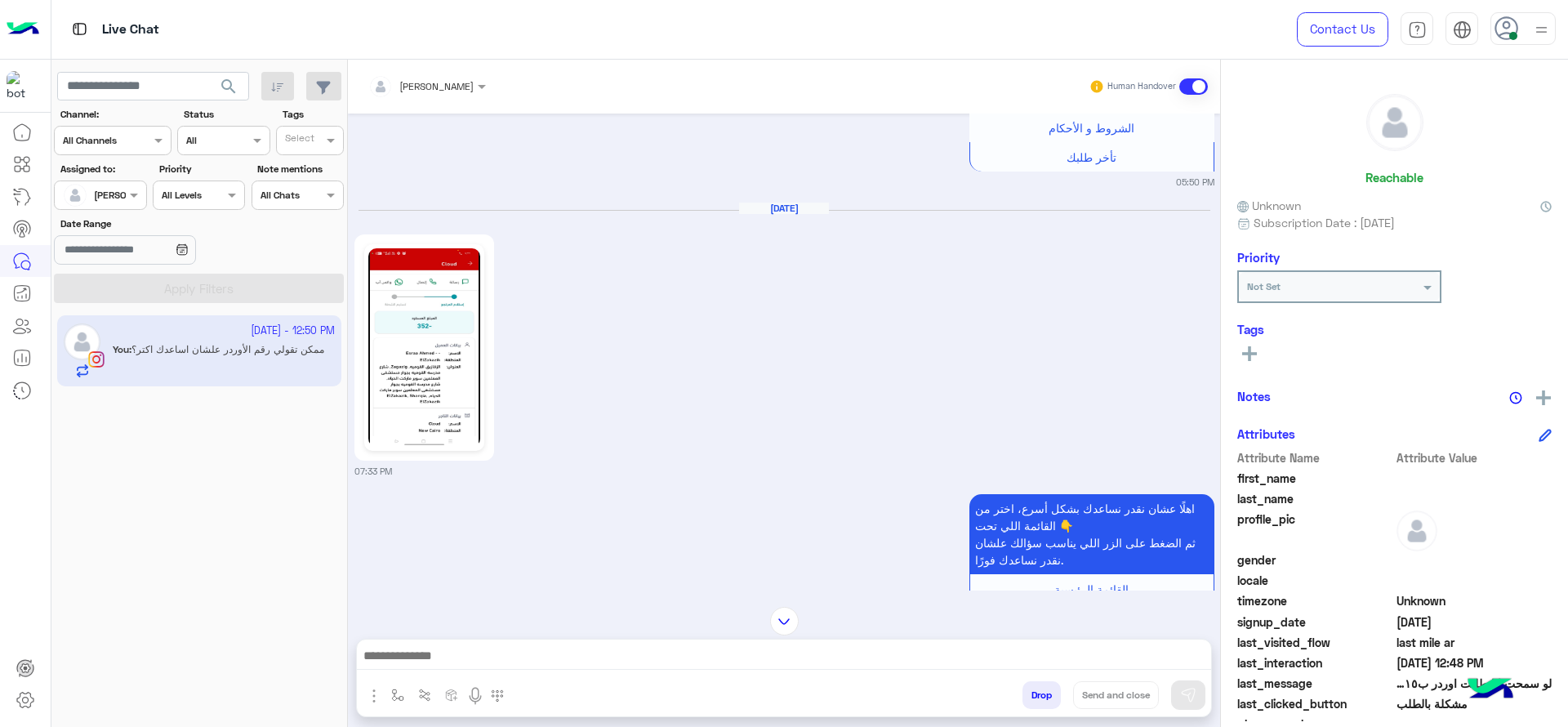
scroll to position [771, 0]
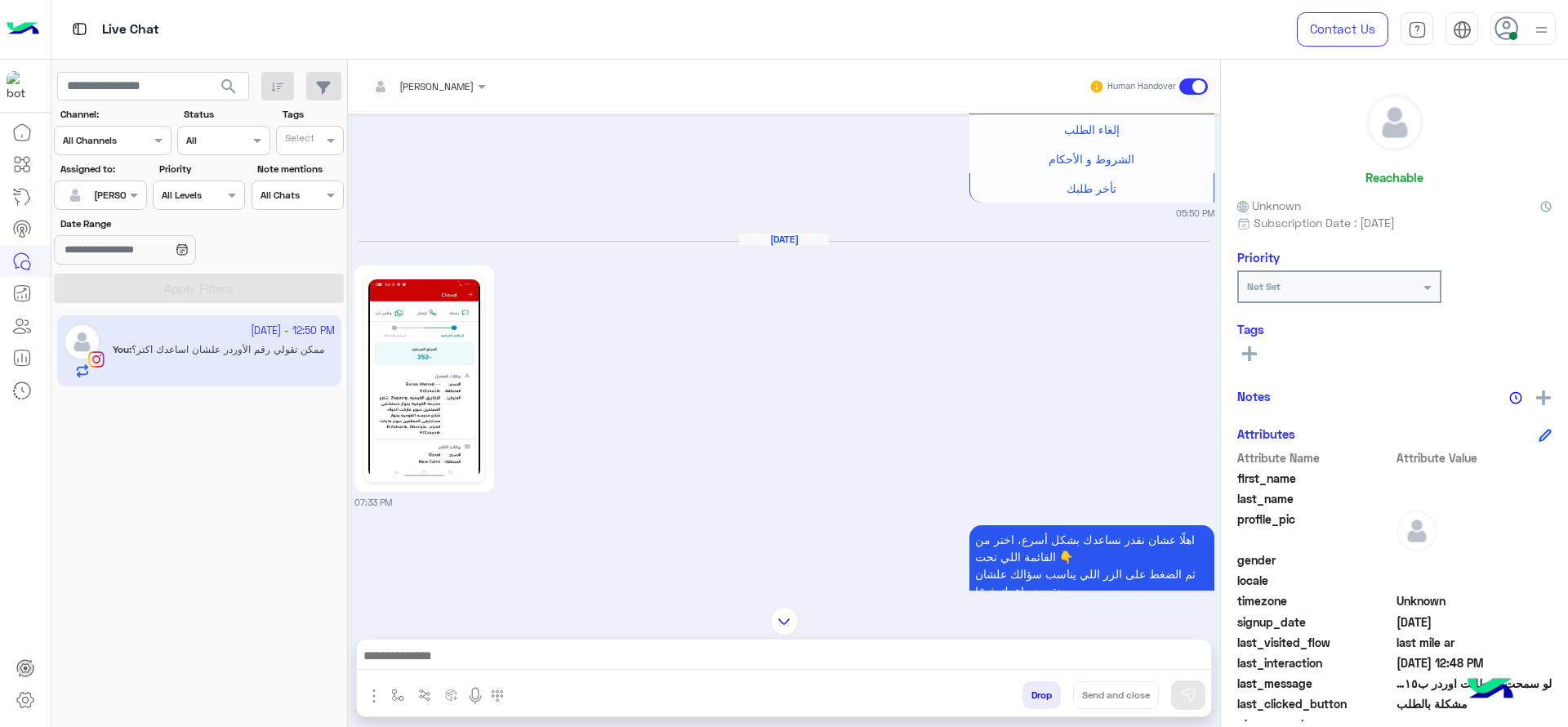
click at [447, 320] on img at bounding box center [424, 378] width 112 height 198
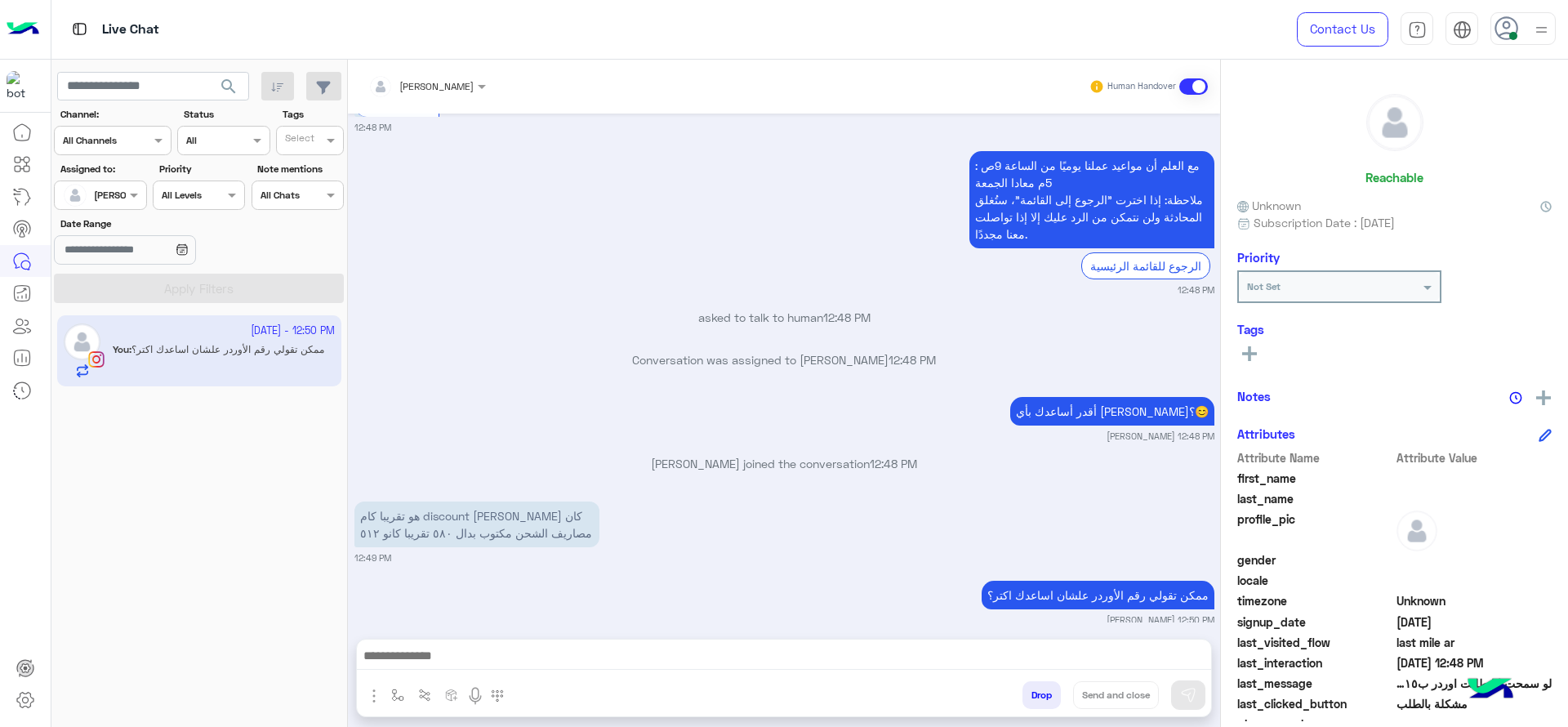
scroll to position [3186, 0]
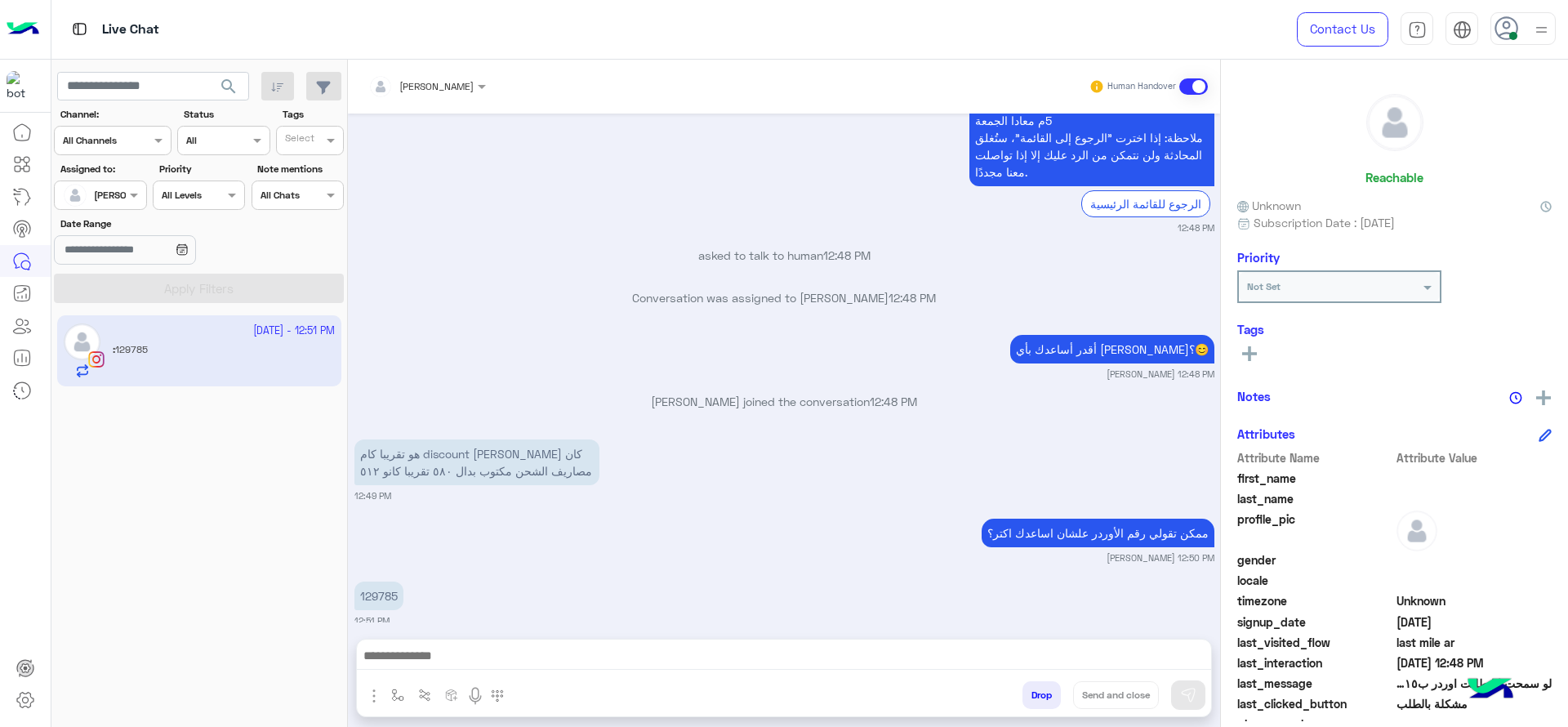
click at [385, 583] on p "129785" at bounding box center [379, 595] width 49 height 28
copy p "129785"
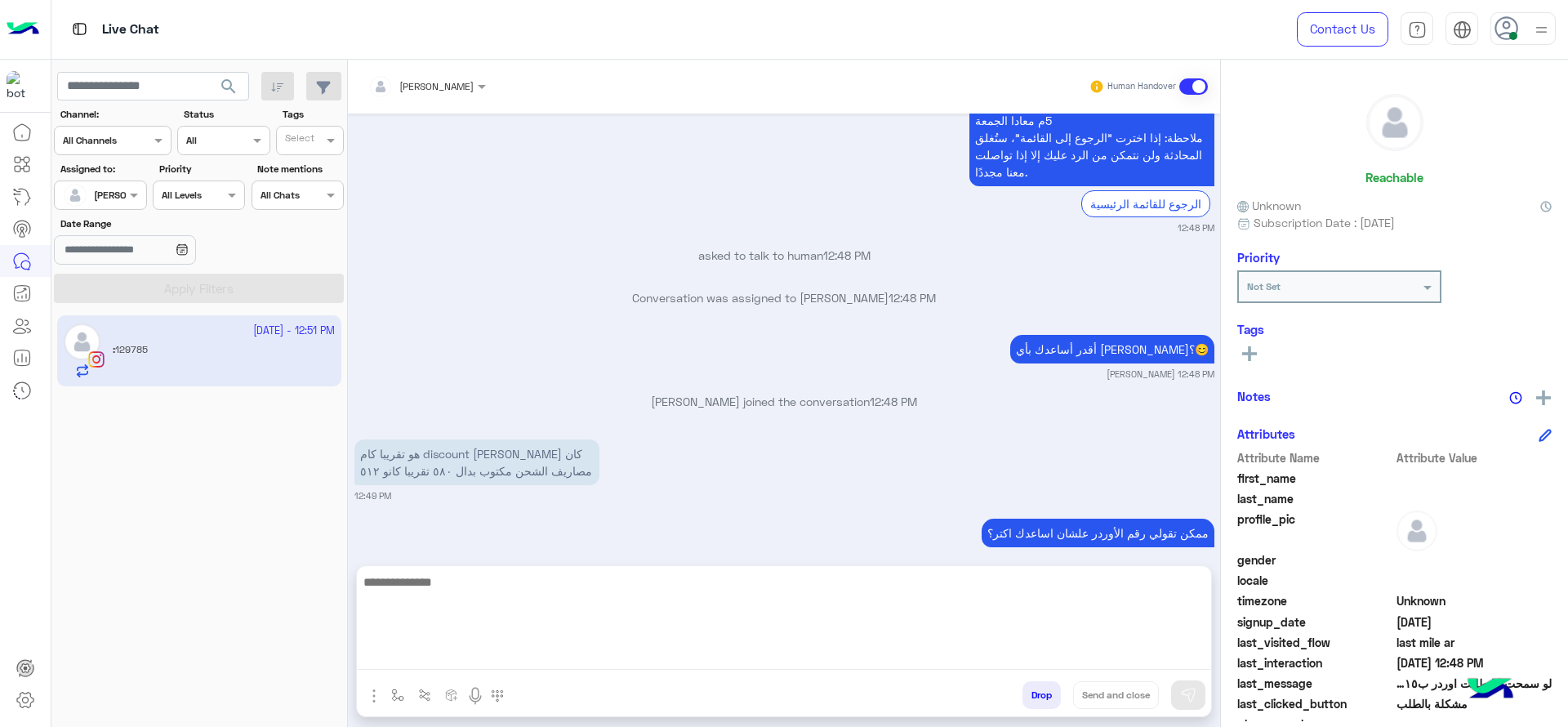
click at [592, 645] on textarea at bounding box center [784, 621] width 854 height 98
click at [888, 595] on textarea "**********" at bounding box center [784, 621] width 854 height 98
type textarea "**********"
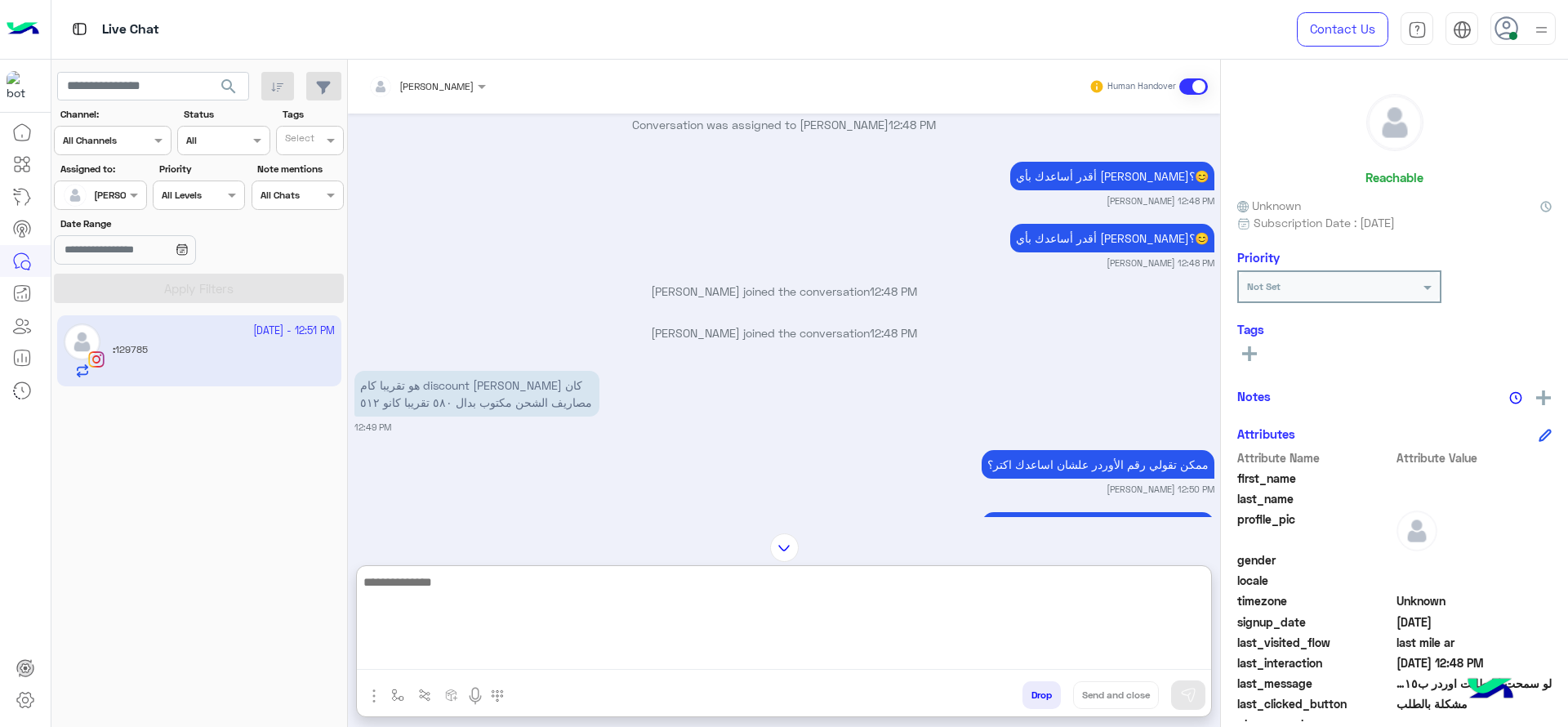
scroll to position [3490, 0]
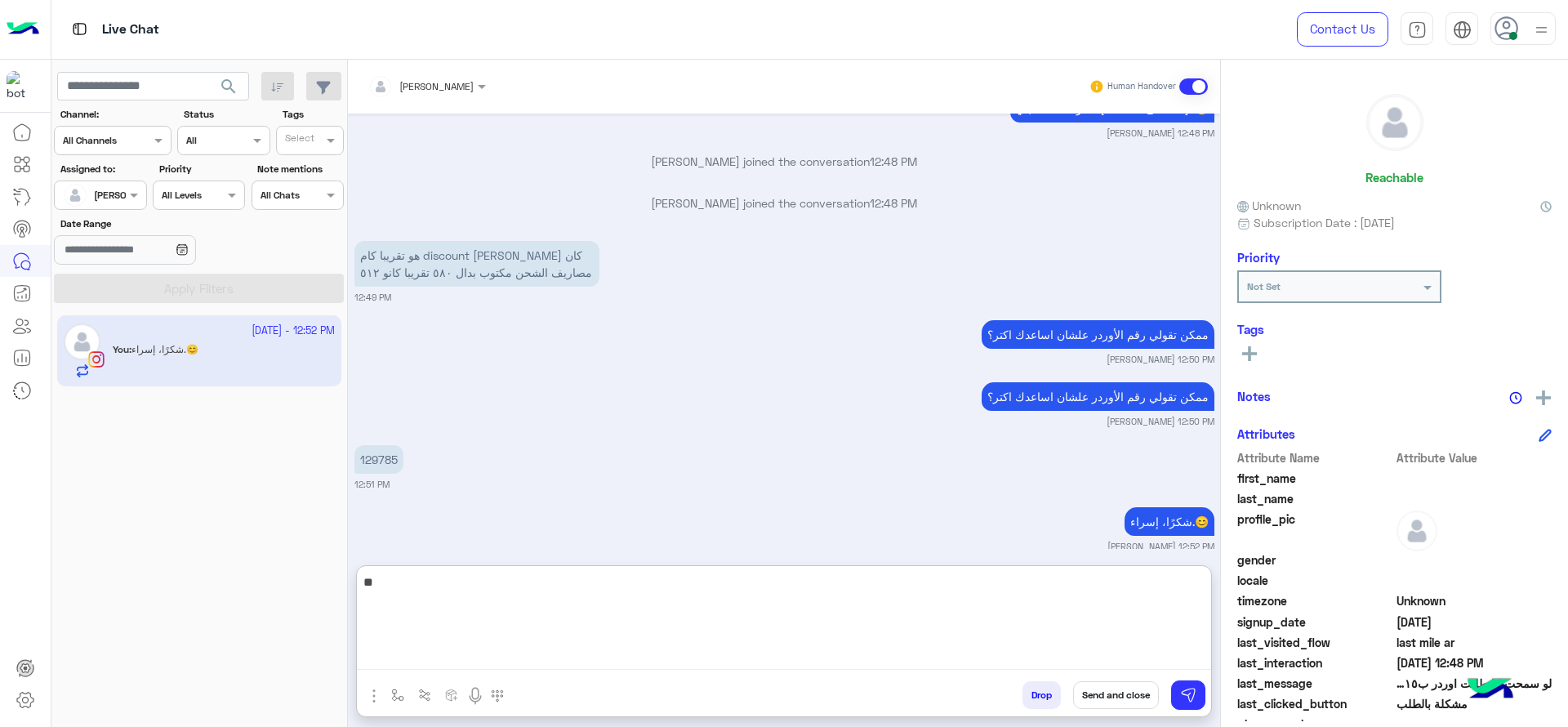
type textarea "*"
type textarea "**********"
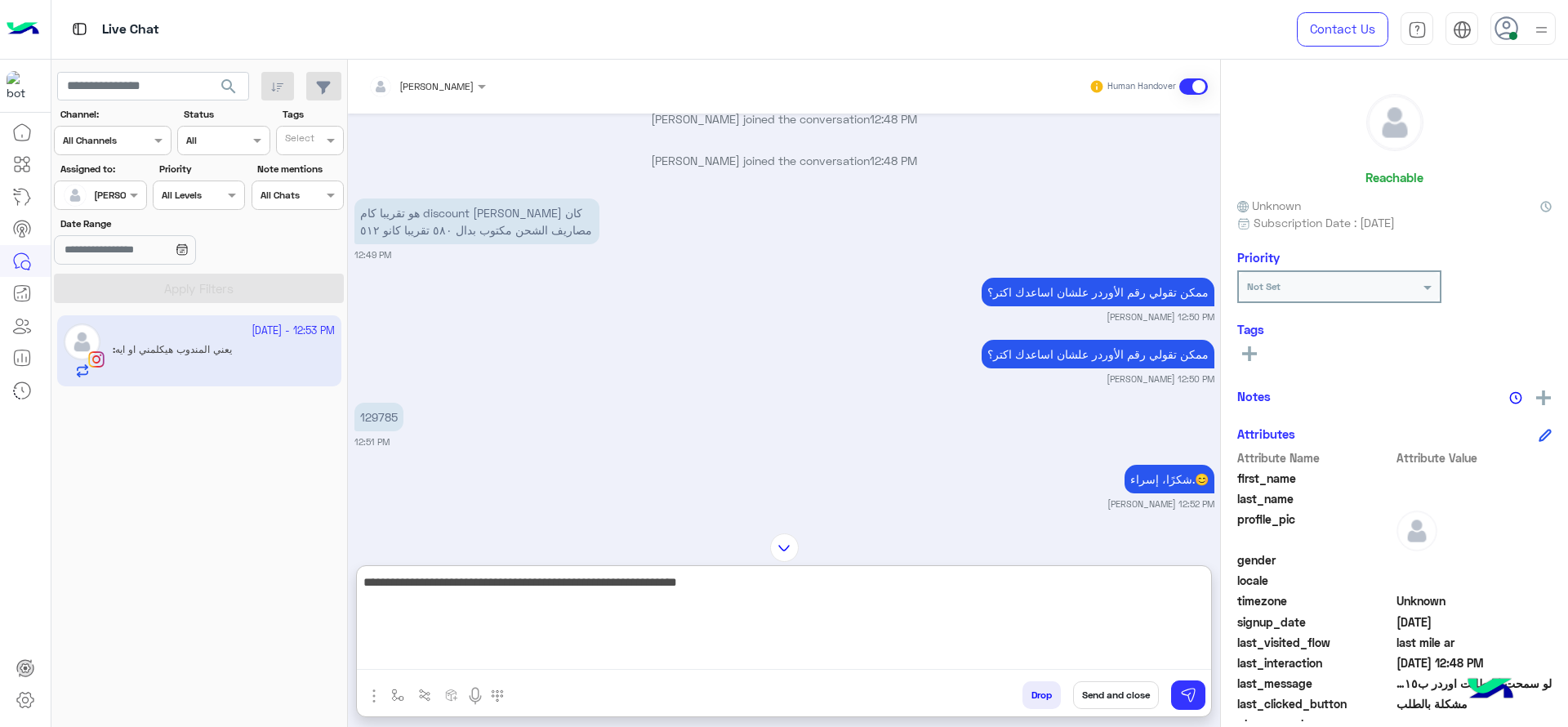
scroll to position [3614, 0]
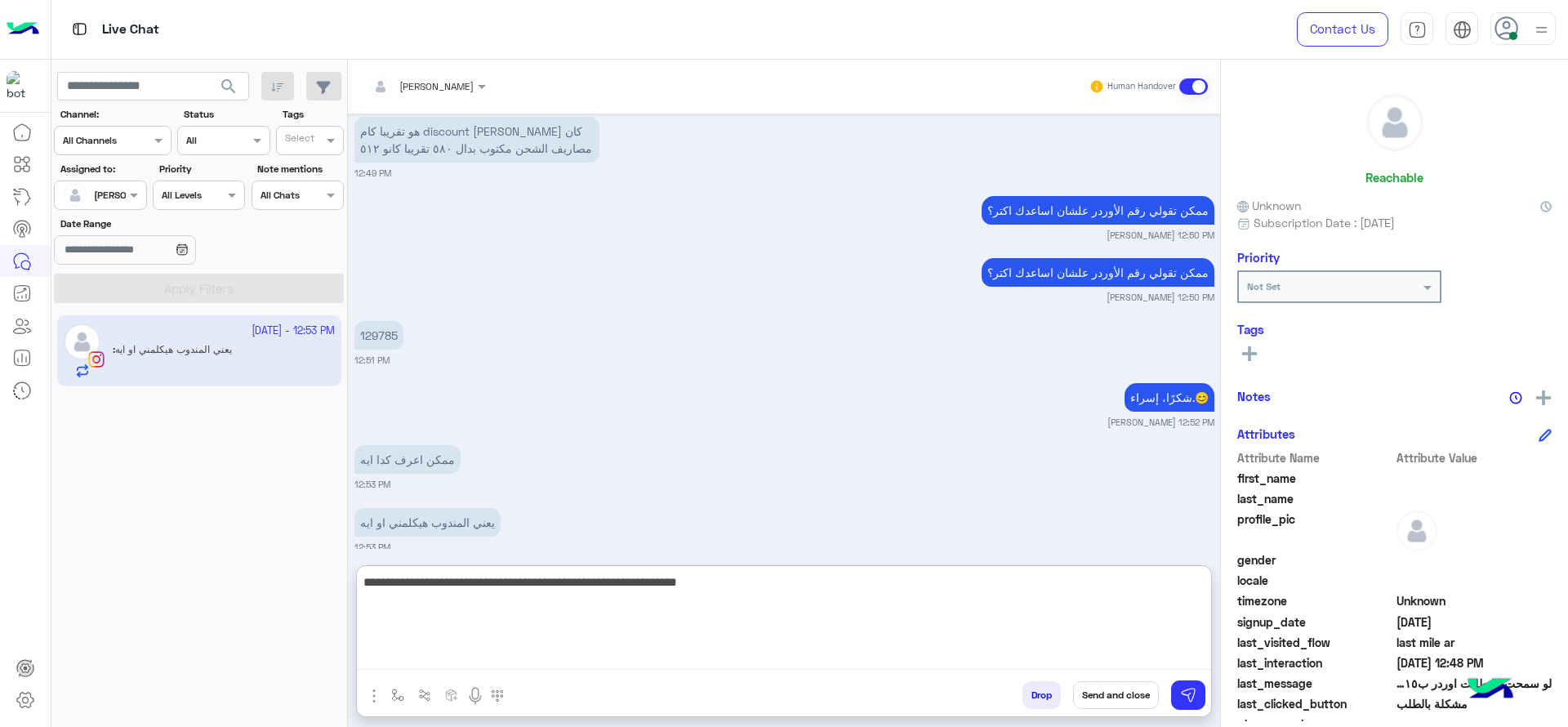
click at [482, 579] on textarea "**********" at bounding box center [784, 621] width 854 height 98
type textarea "*"
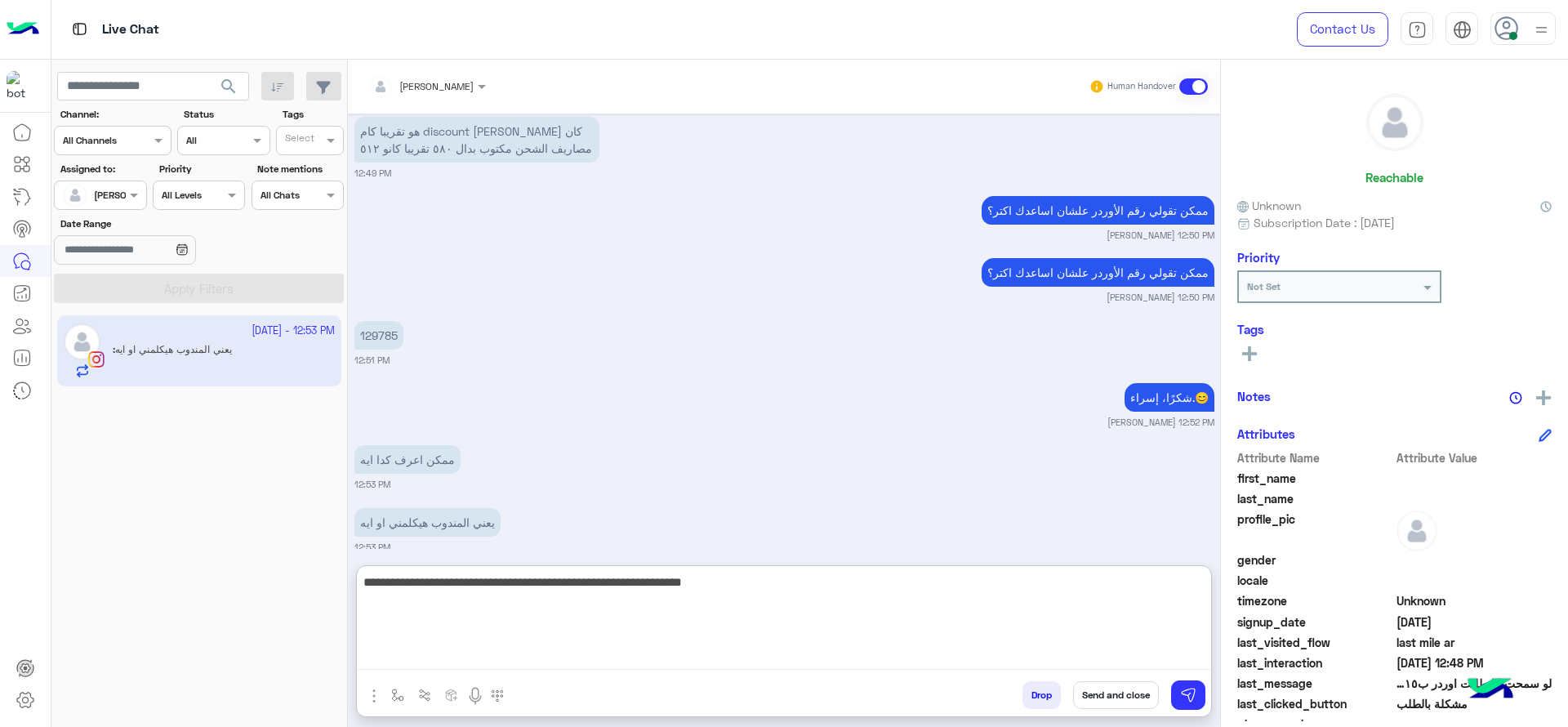
click at [692, 621] on textarea "**********" at bounding box center [784, 621] width 854 height 98
click at [763, 623] on textarea "**********" at bounding box center [784, 621] width 854 height 98
click at [686, 617] on textarea "**********" at bounding box center [784, 621] width 854 height 98
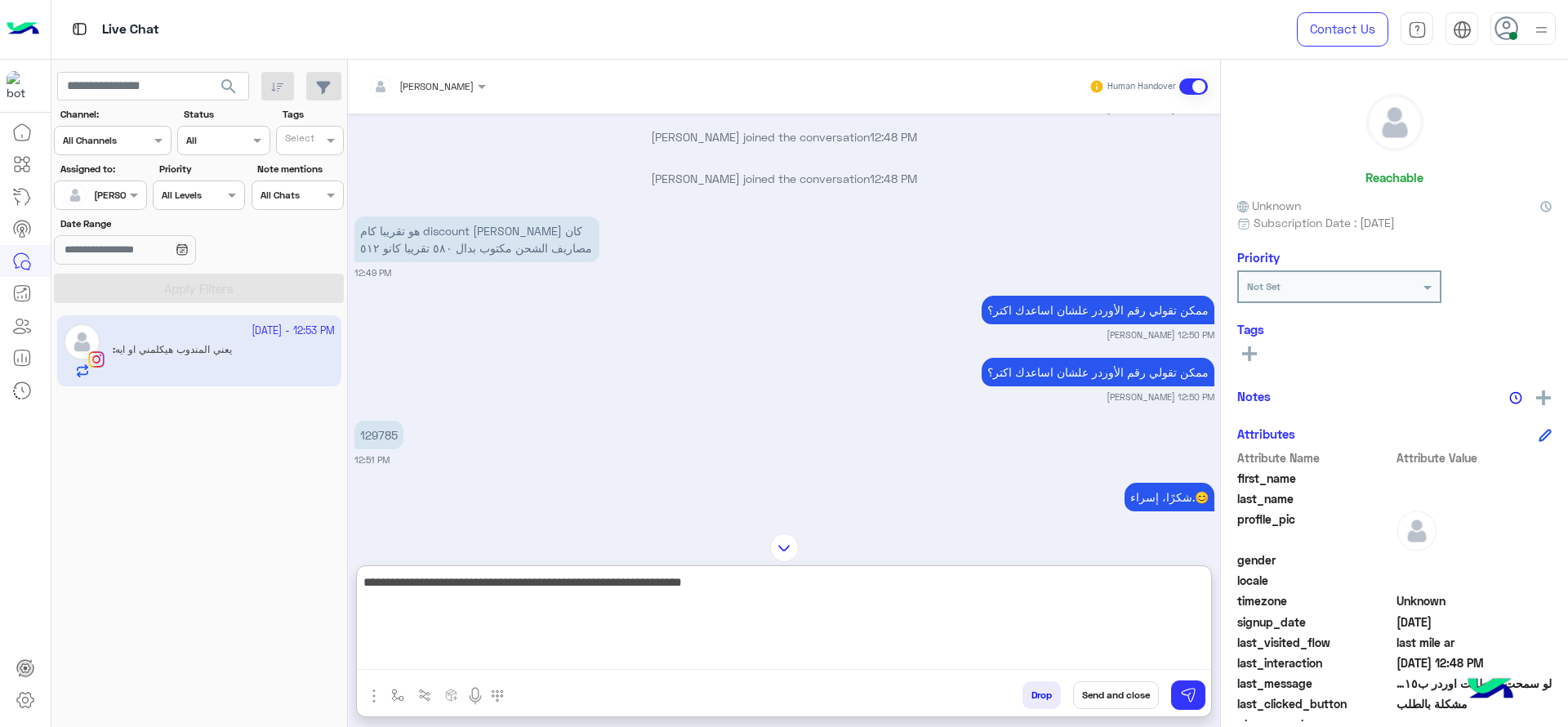
scroll to position [3511, 0]
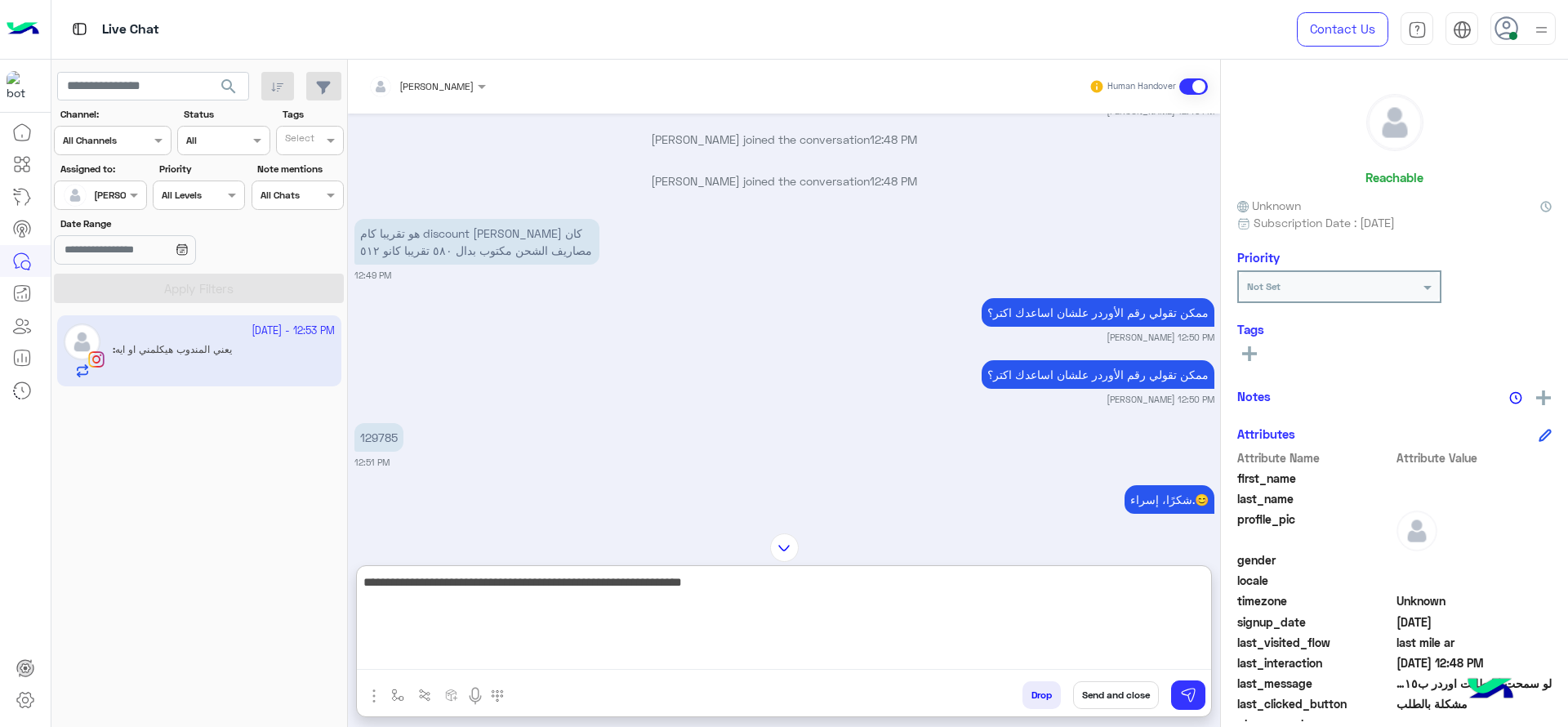
click at [657, 645] on textarea "**********" at bounding box center [784, 621] width 854 height 98
click at [1210, 584] on textarea "**********" at bounding box center [784, 621] width 854 height 98
click at [1134, 597] on textarea "**********" at bounding box center [784, 621] width 854 height 98
click at [833, 592] on textarea "**********" at bounding box center [784, 621] width 854 height 98
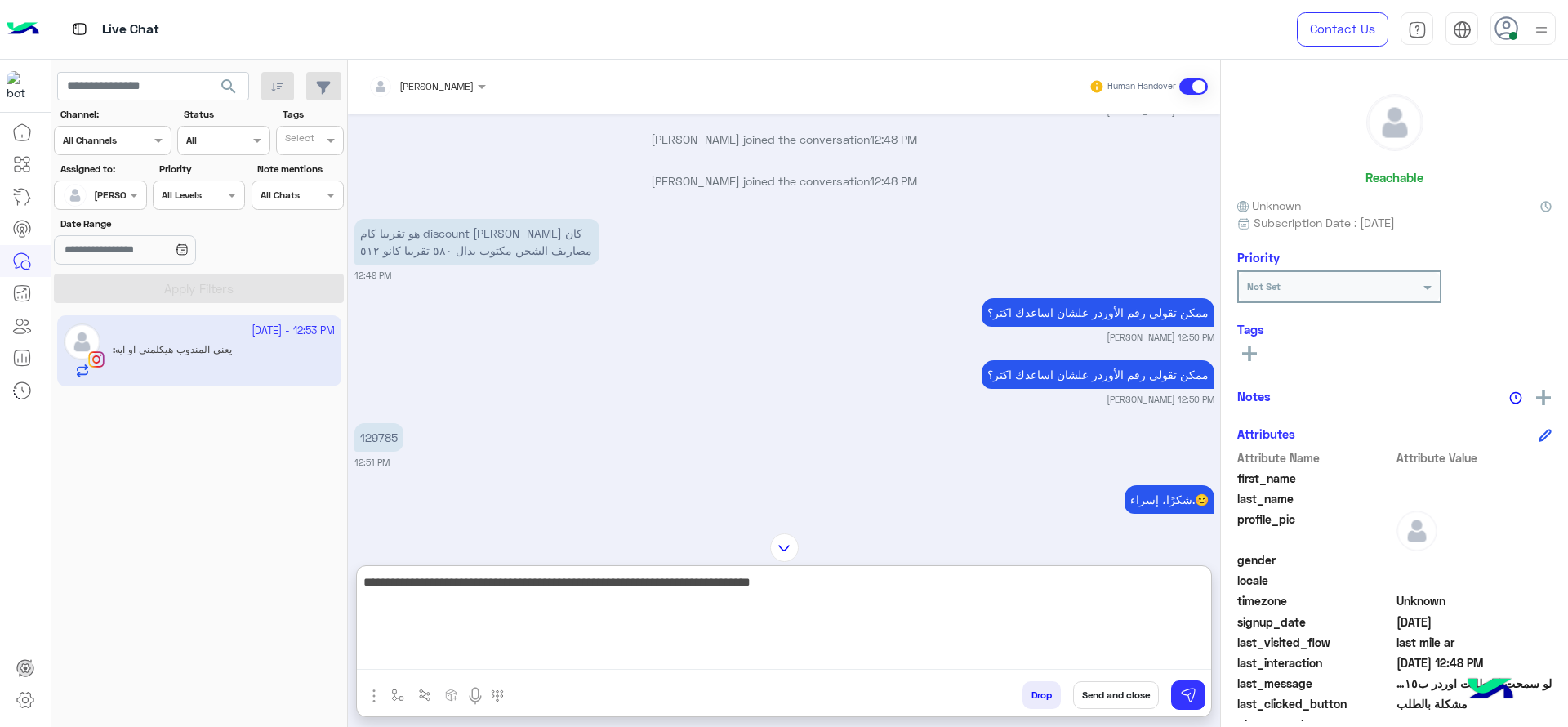
click at [697, 580] on textarea "**********" at bounding box center [784, 621] width 854 height 98
type textarea "**********"
click at [687, 578] on textarea "**********" at bounding box center [784, 621] width 854 height 98
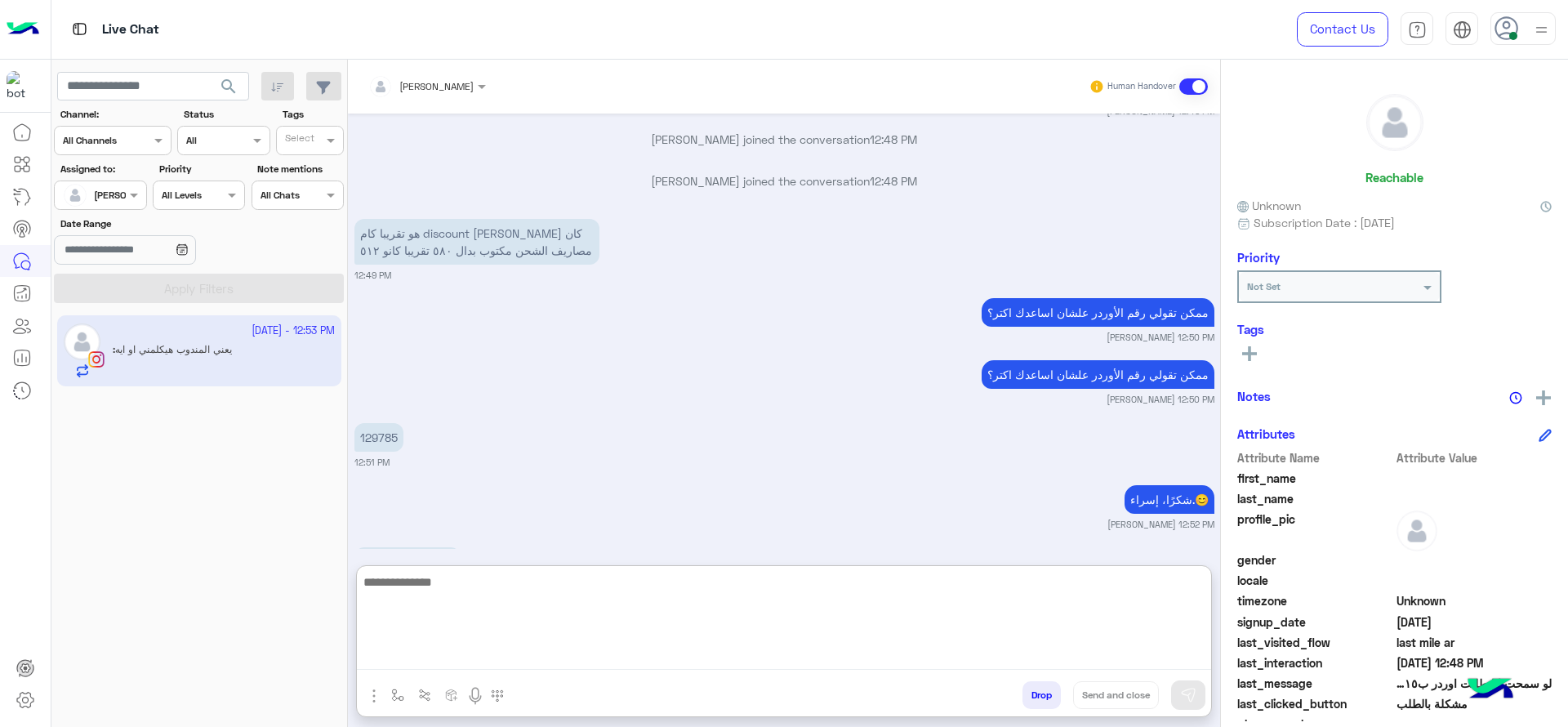
scroll to position [3694, 0]
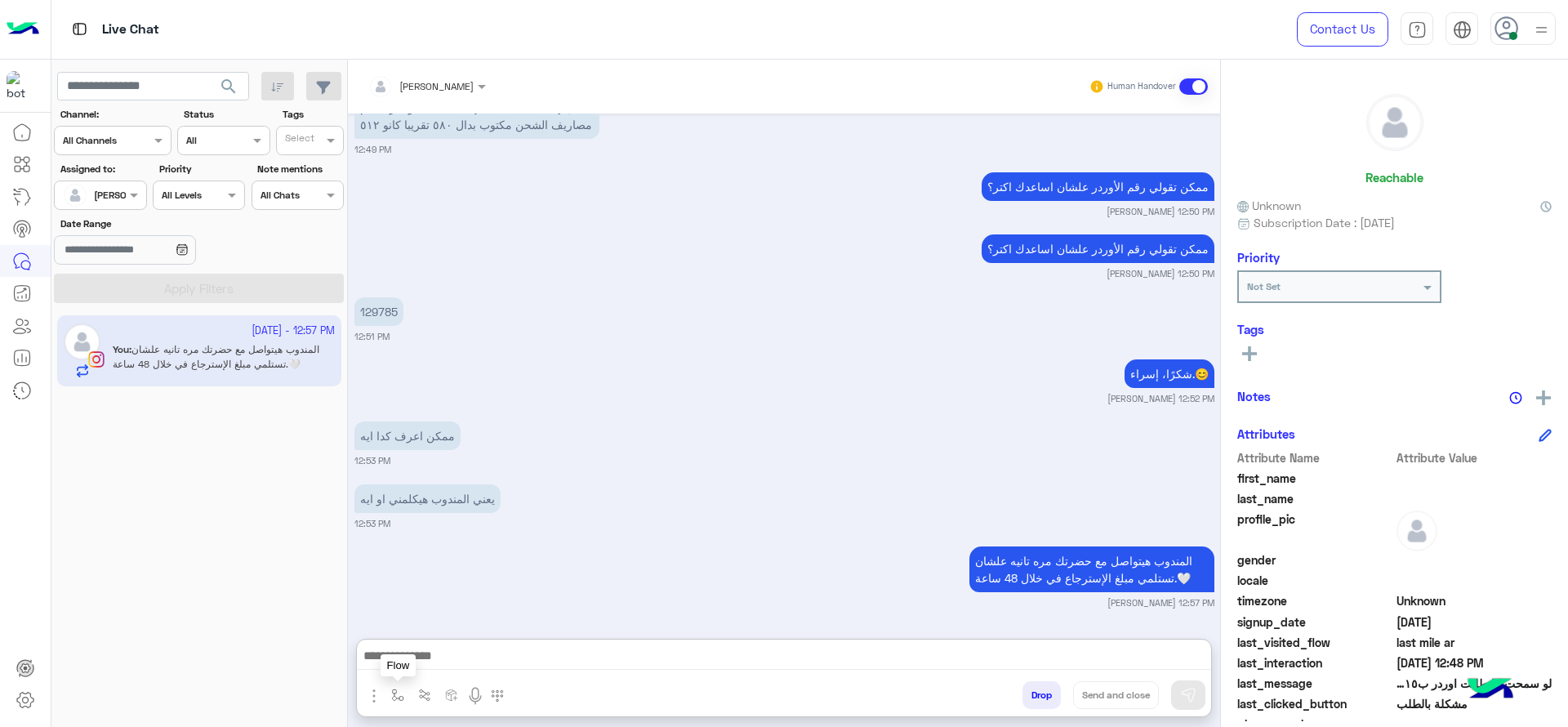
click at [387, 645] on button "button" at bounding box center [398, 695] width 27 height 27
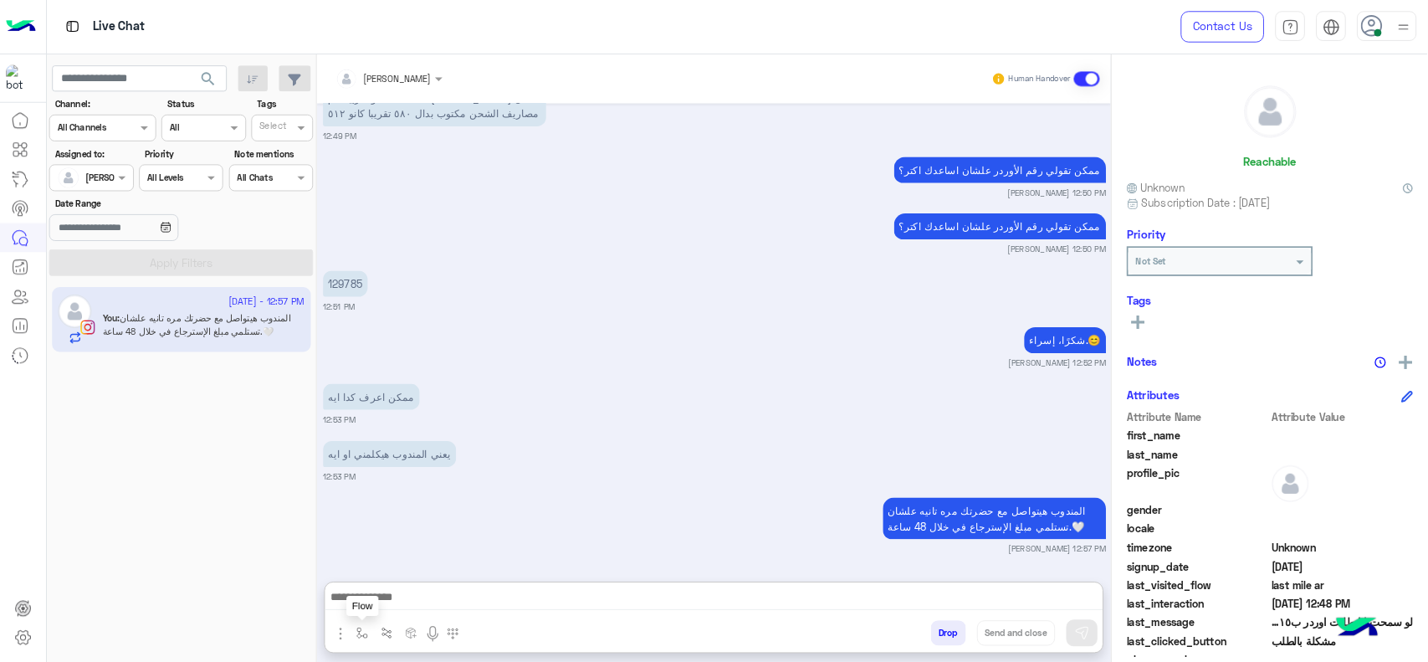
scroll to position [3709, 0]
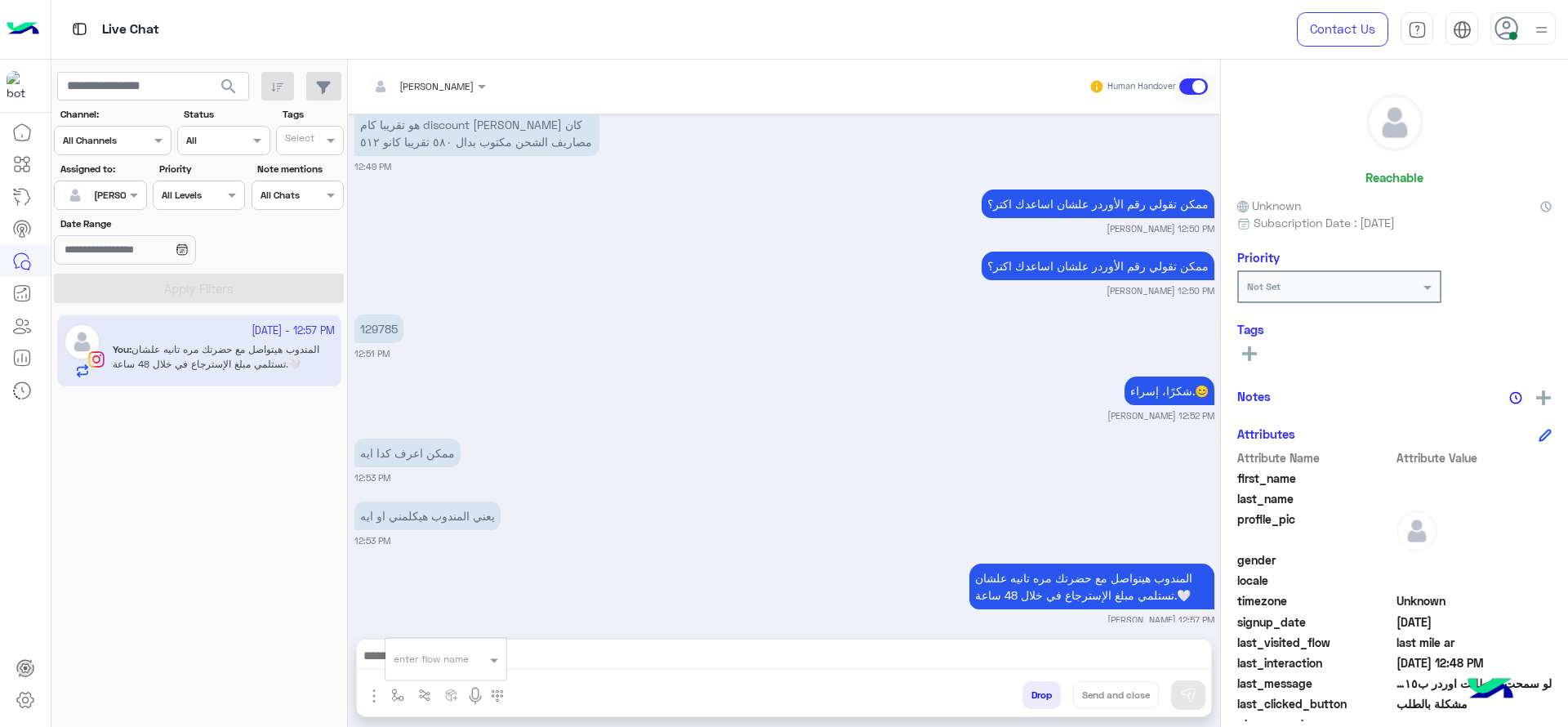
click at [402, 645] on input "text" at bounding box center [426, 656] width 64 height 15
type input "*"
type input "**"
click at [435, 629] on span "close جانا" at bounding box center [420, 632] width 53 height 15
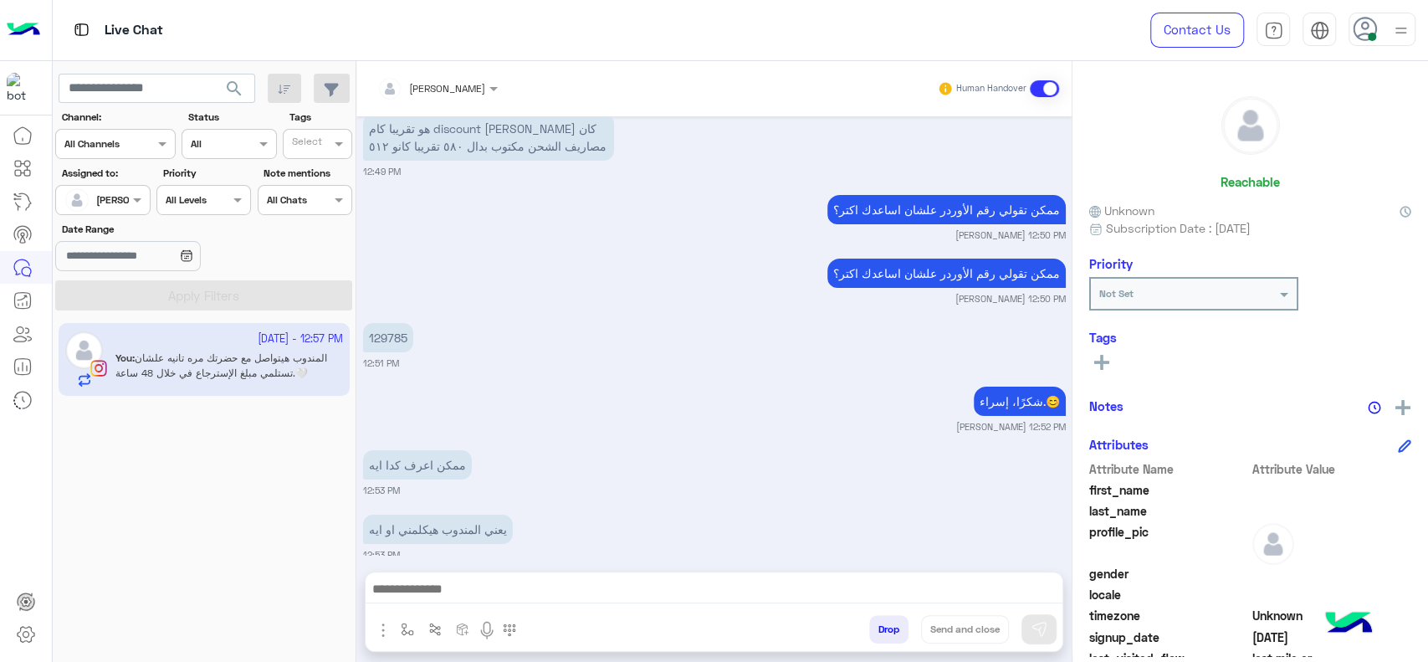
type textarea "**********"
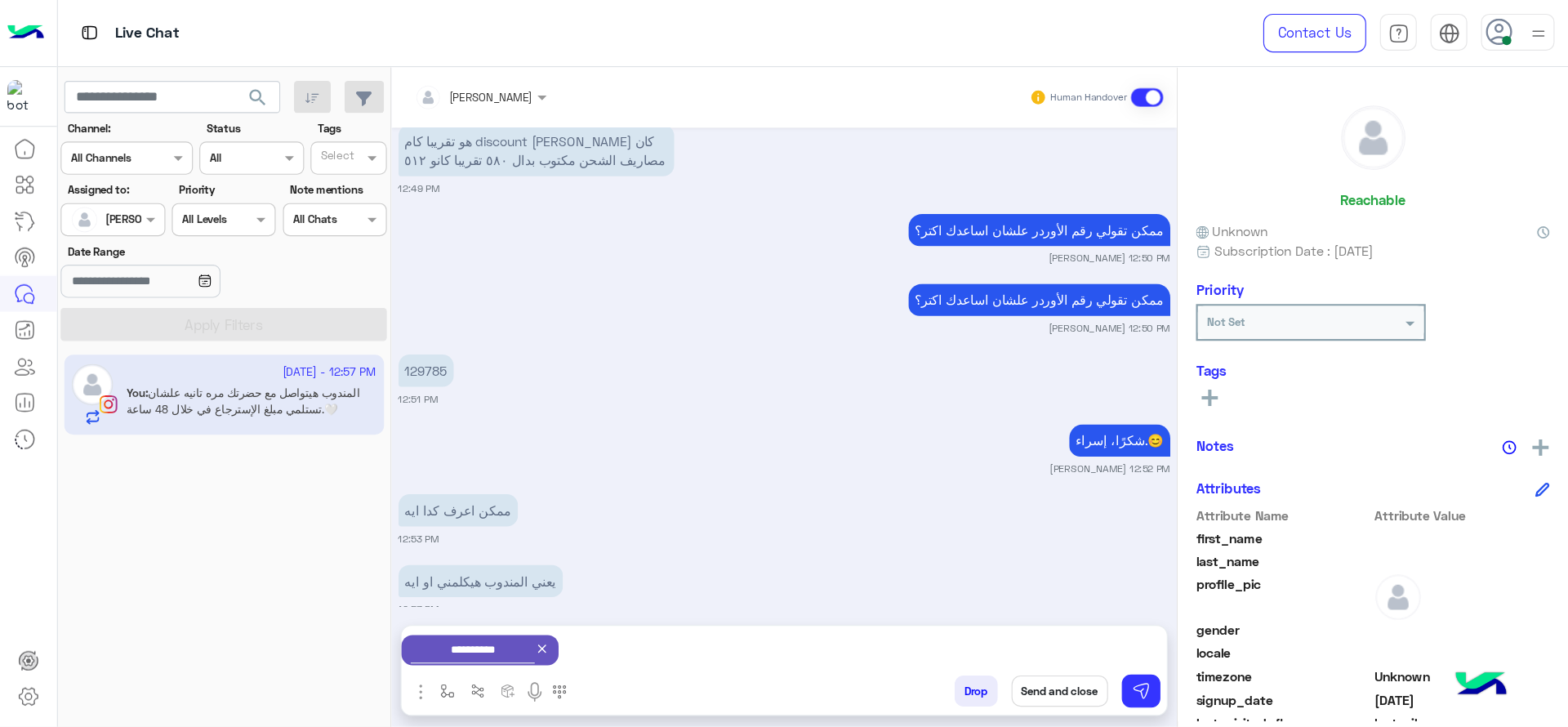
scroll to position [3619, 0]
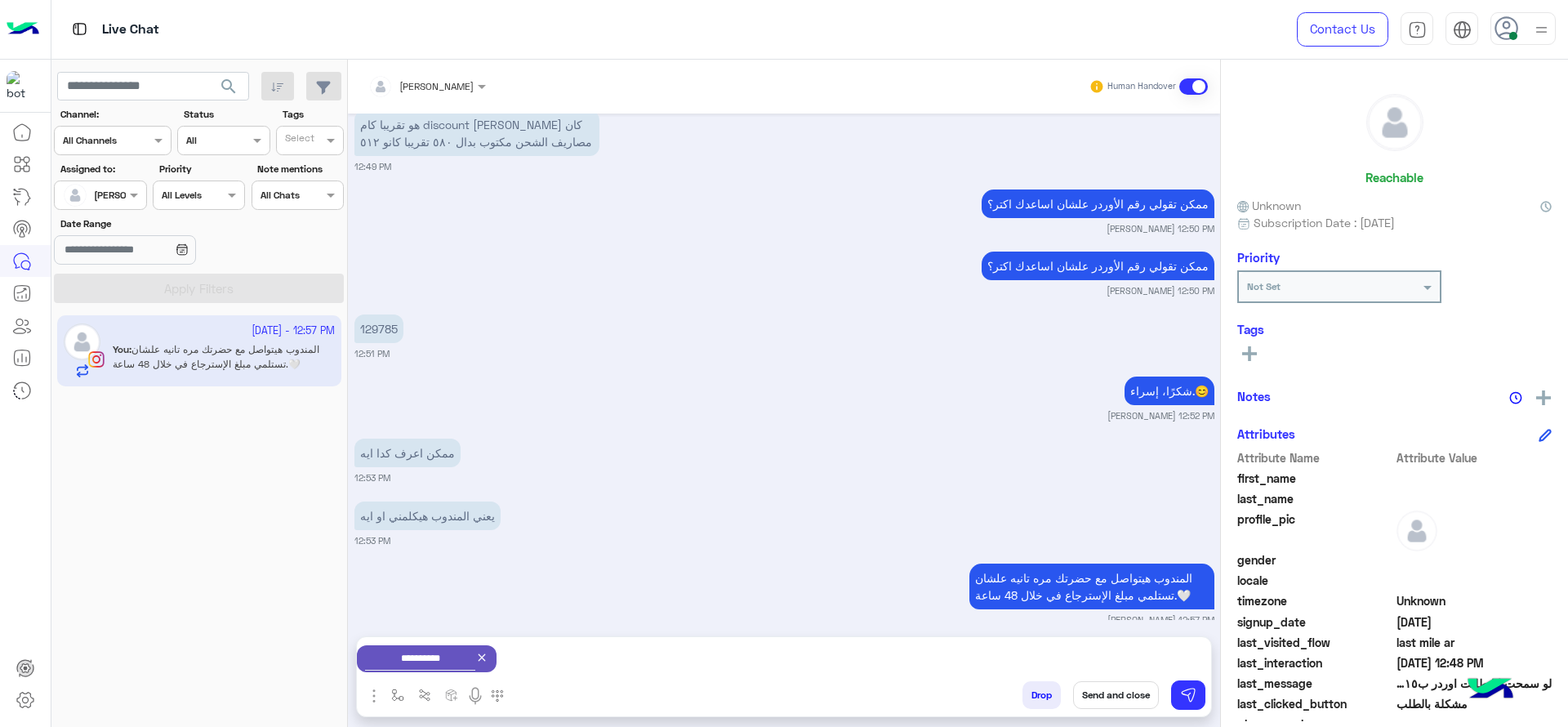
click at [976, 569] on p "المندوب هيتواصل مع حضرتك مره تانيه علشان تستلمي مبلغ الإسترجاع في خلال 48 ساعة.🤍" at bounding box center [1092, 586] width 245 height 46
click at [1107, 645] on button "Send and close" at bounding box center [1116, 695] width 86 height 27
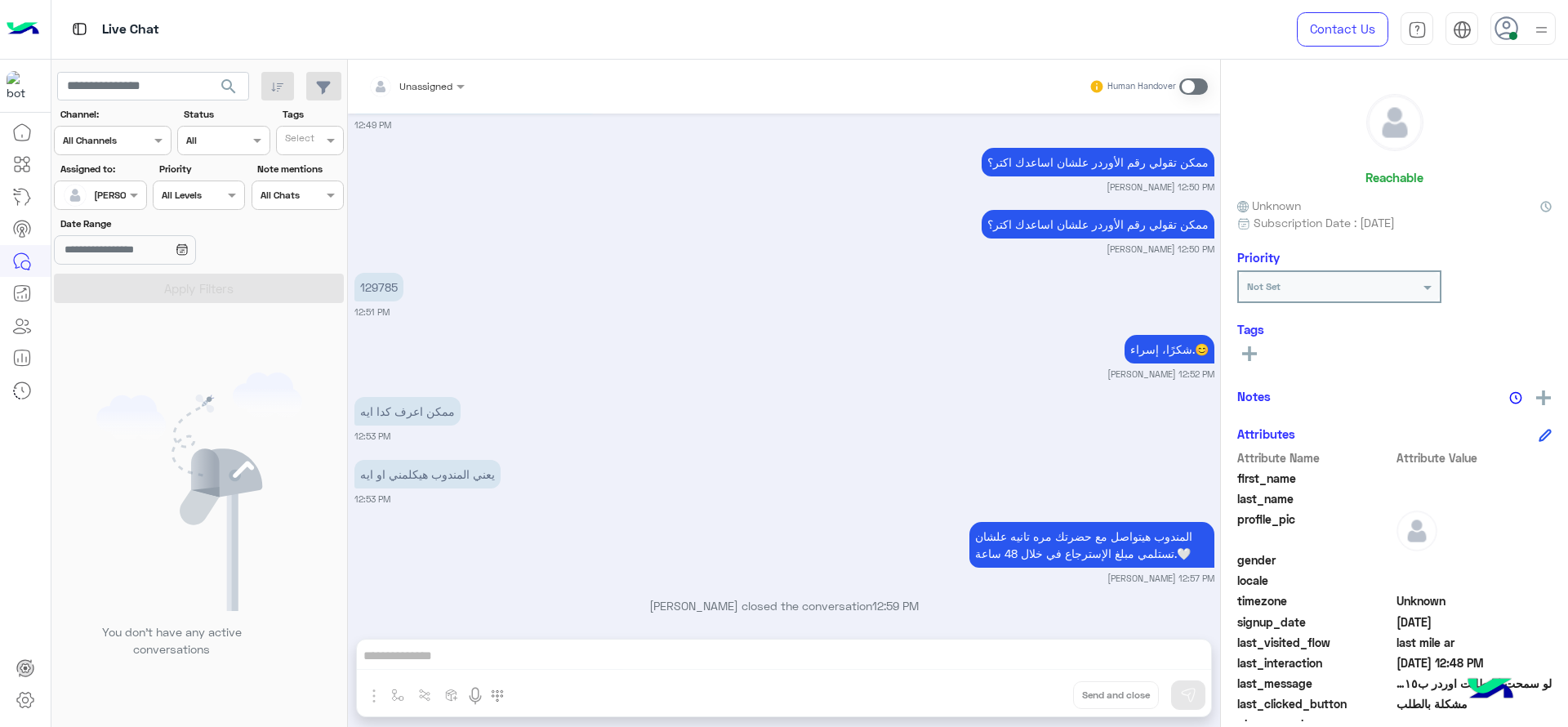
scroll to position [3874, 0]
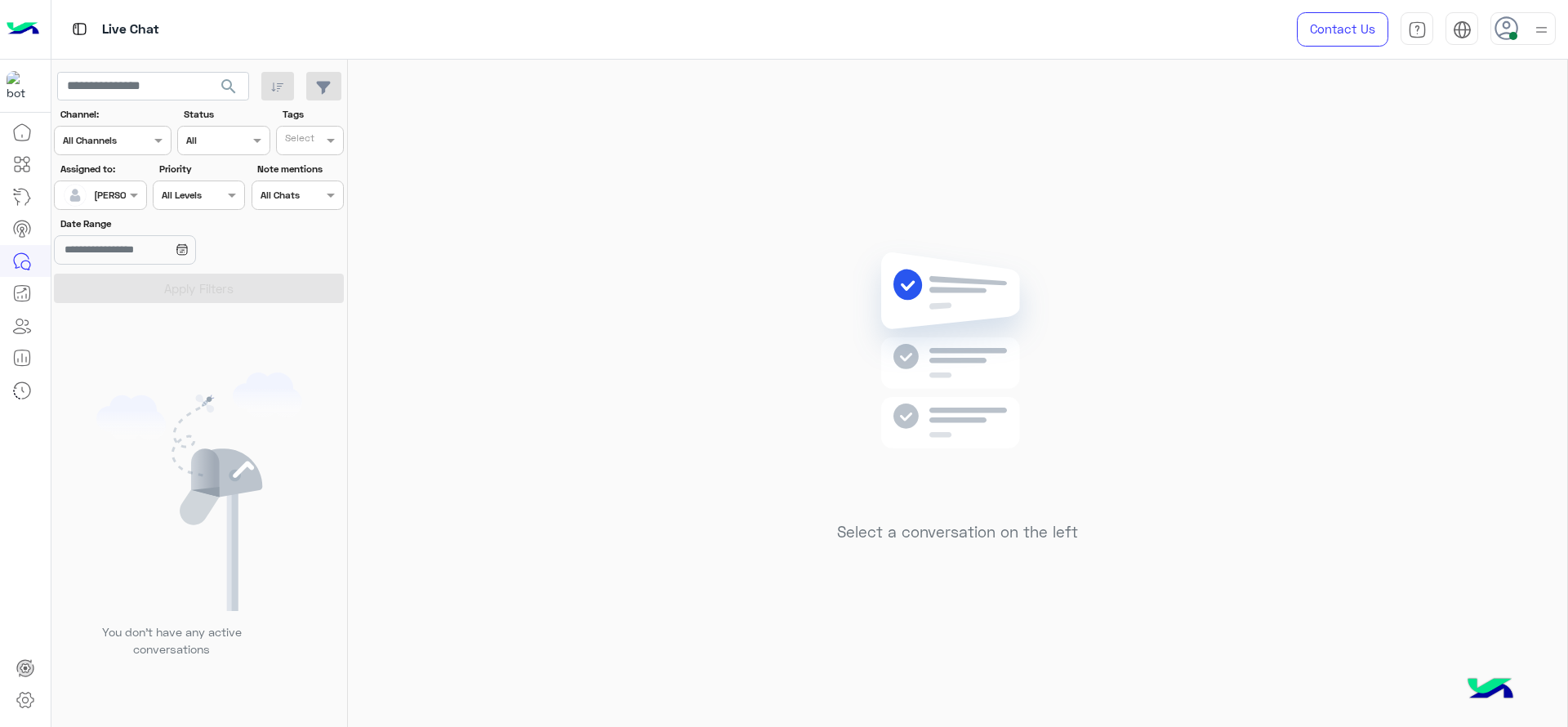
click at [118, 191] on div at bounding box center [100, 193] width 91 height 16
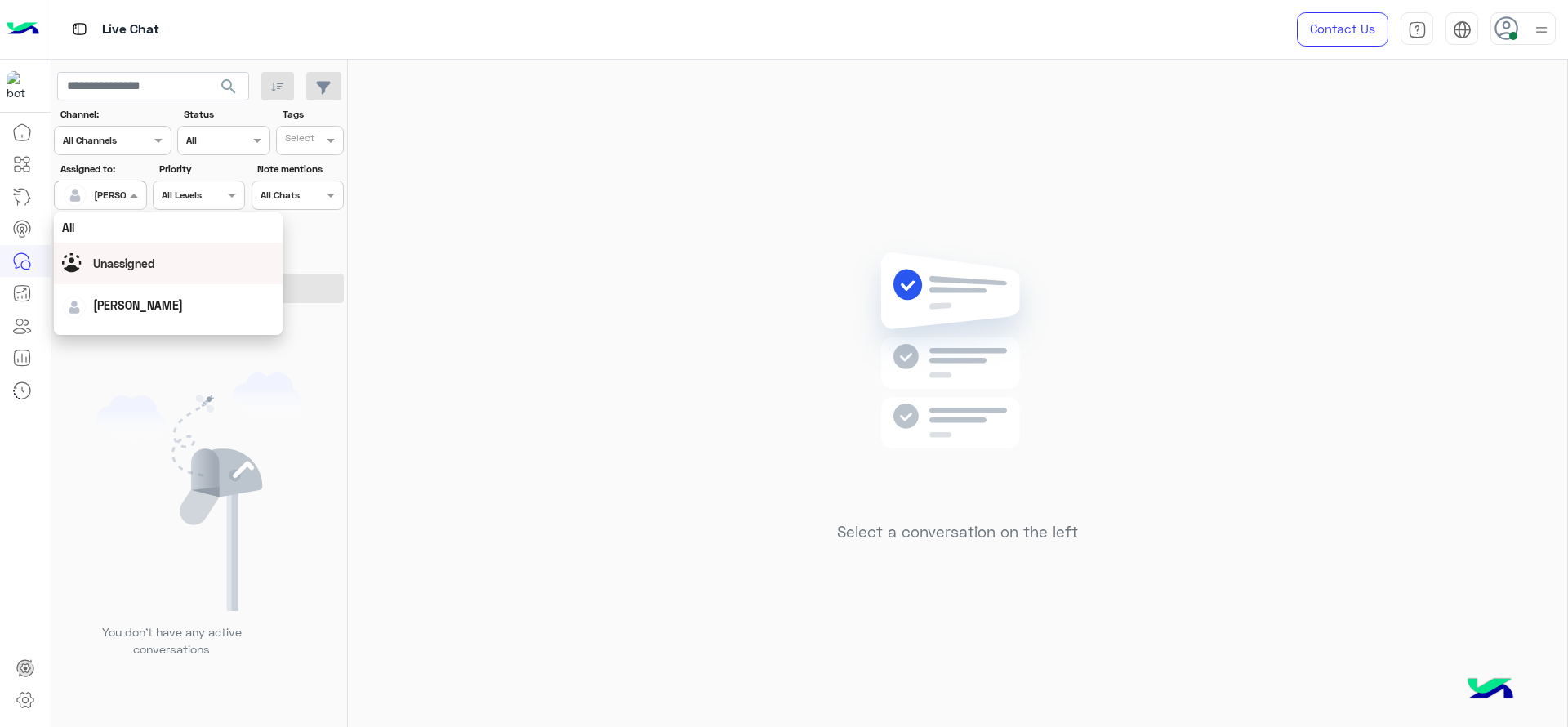
click at [113, 249] on div "Unassigned" at bounding box center [169, 263] width 213 height 28
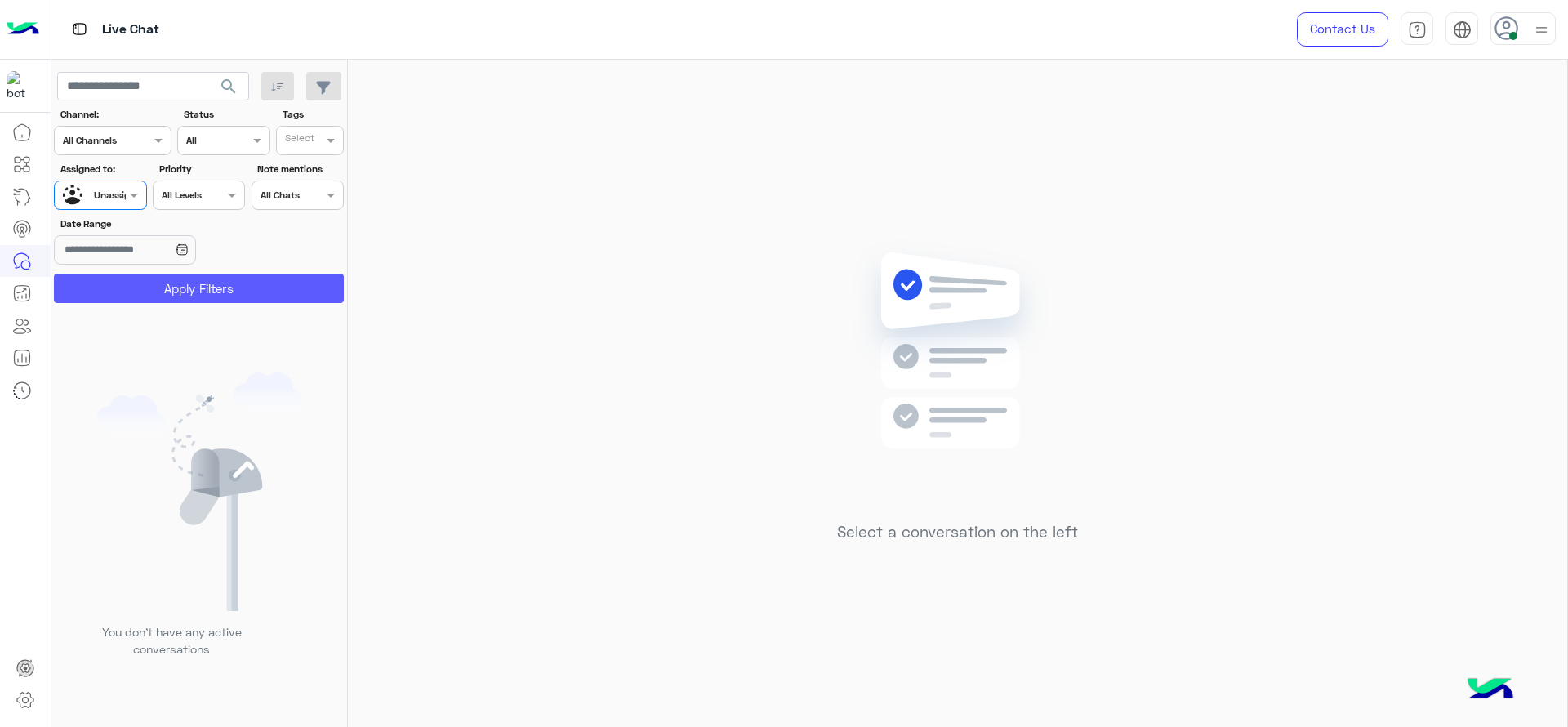
click at [103, 289] on button "Apply Filters" at bounding box center [198, 288] width 290 height 29
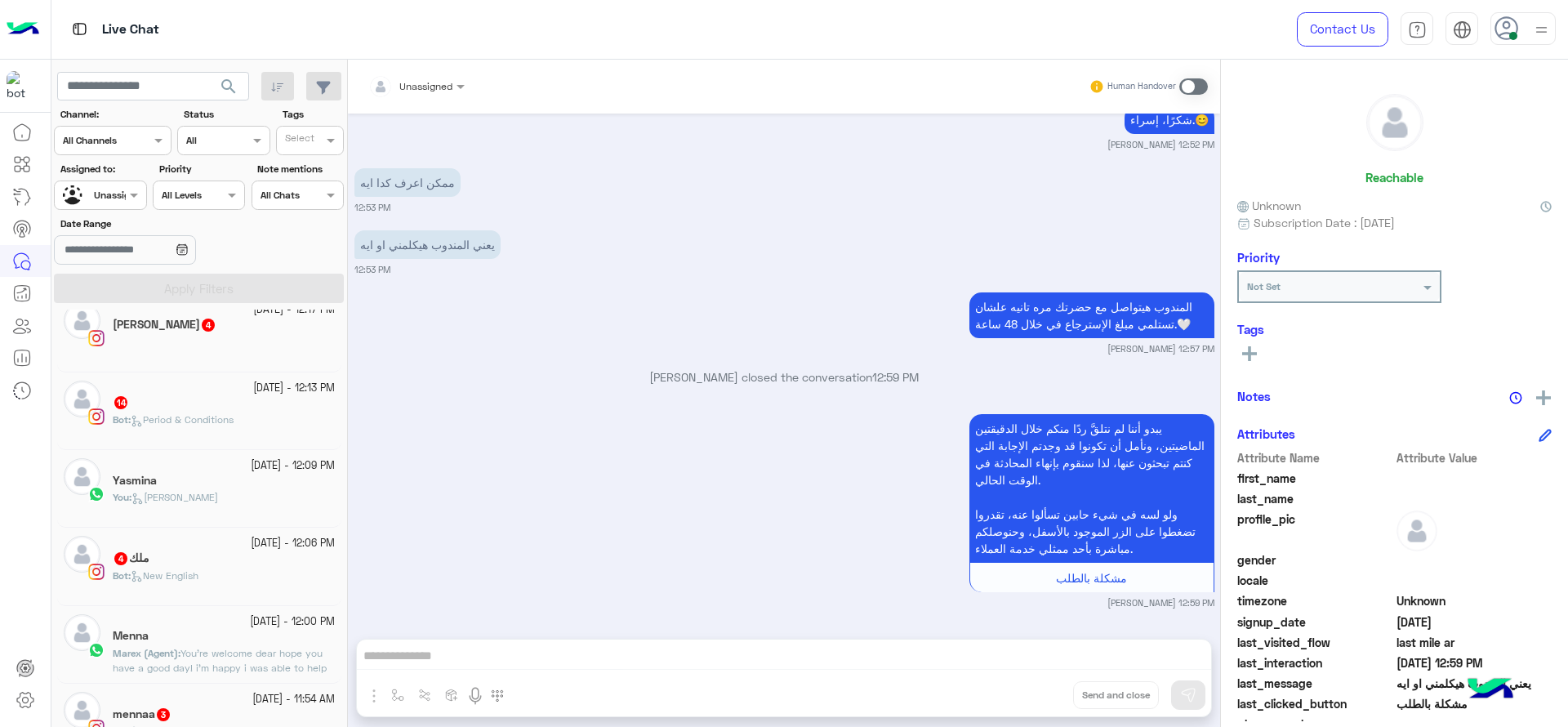
scroll to position [1102, 0]
click at [149, 453] on div "2 October - 12:09 PM" at bounding box center [224, 461] width 223 height 16
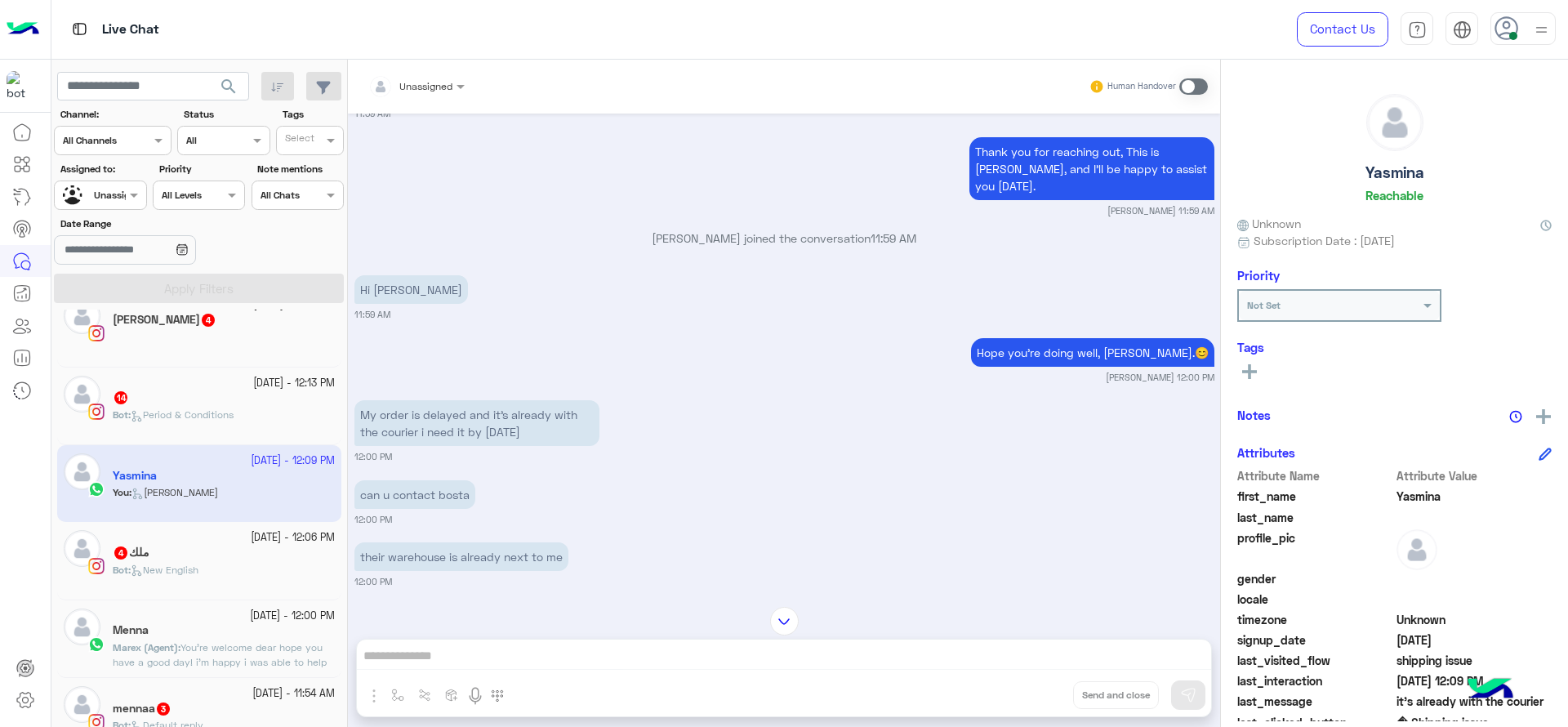
scroll to position [1386, 0]
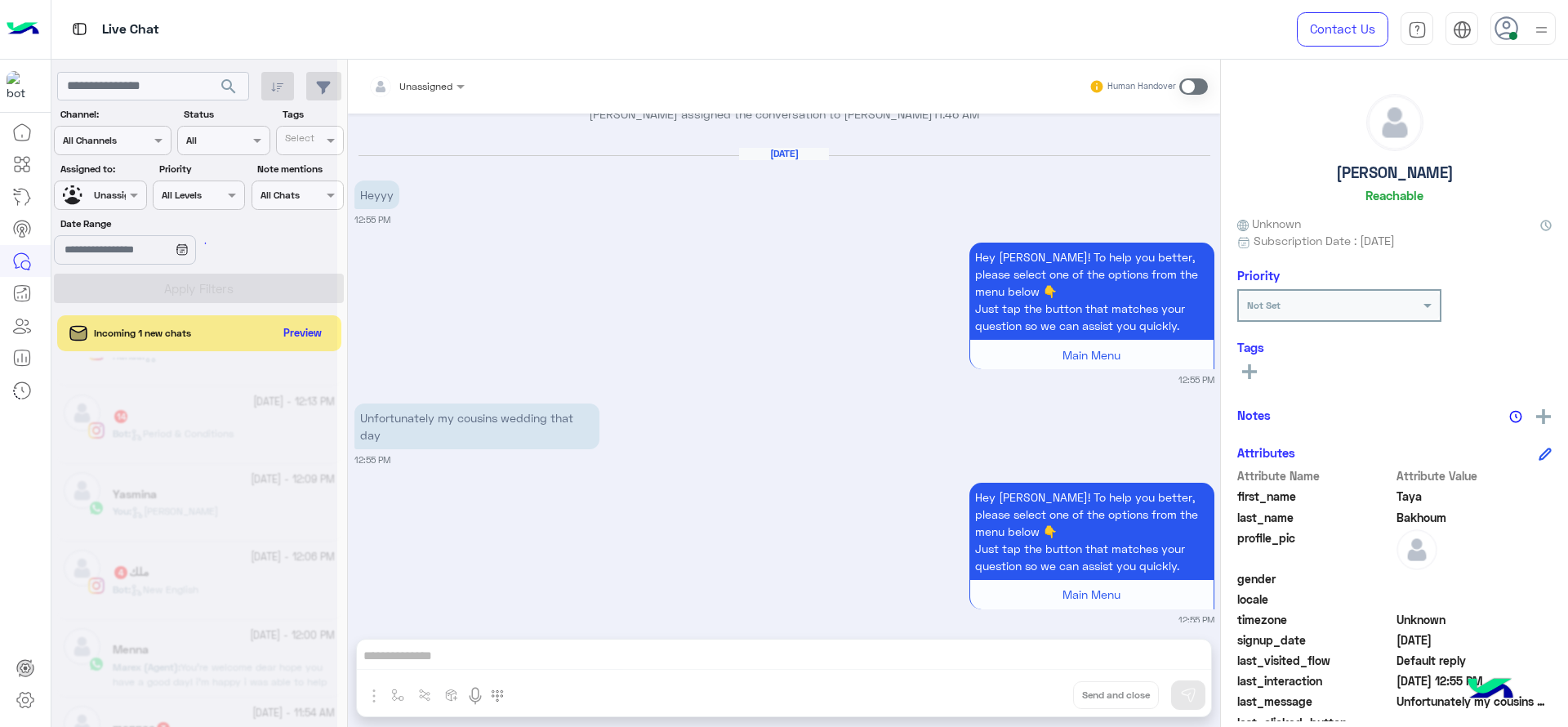
scroll to position [611, 0]
click at [110, 204] on div "Unassigned" at bounding box center [94, 195] width 62 height 28
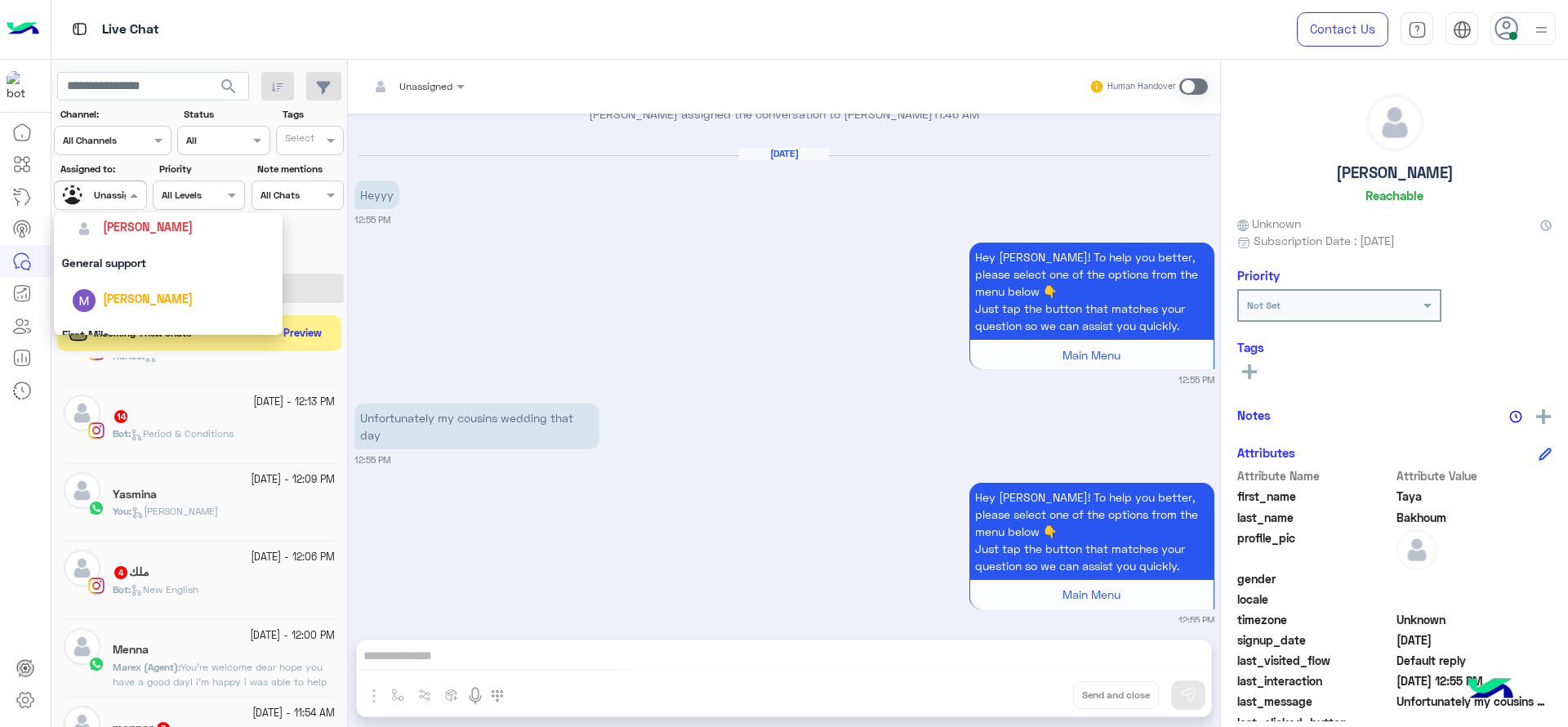
scroll to position [265, 0]
click at [128, 233] on div "[PERSON_NAME]" at bounding box center [147, 225] width 90 height 18
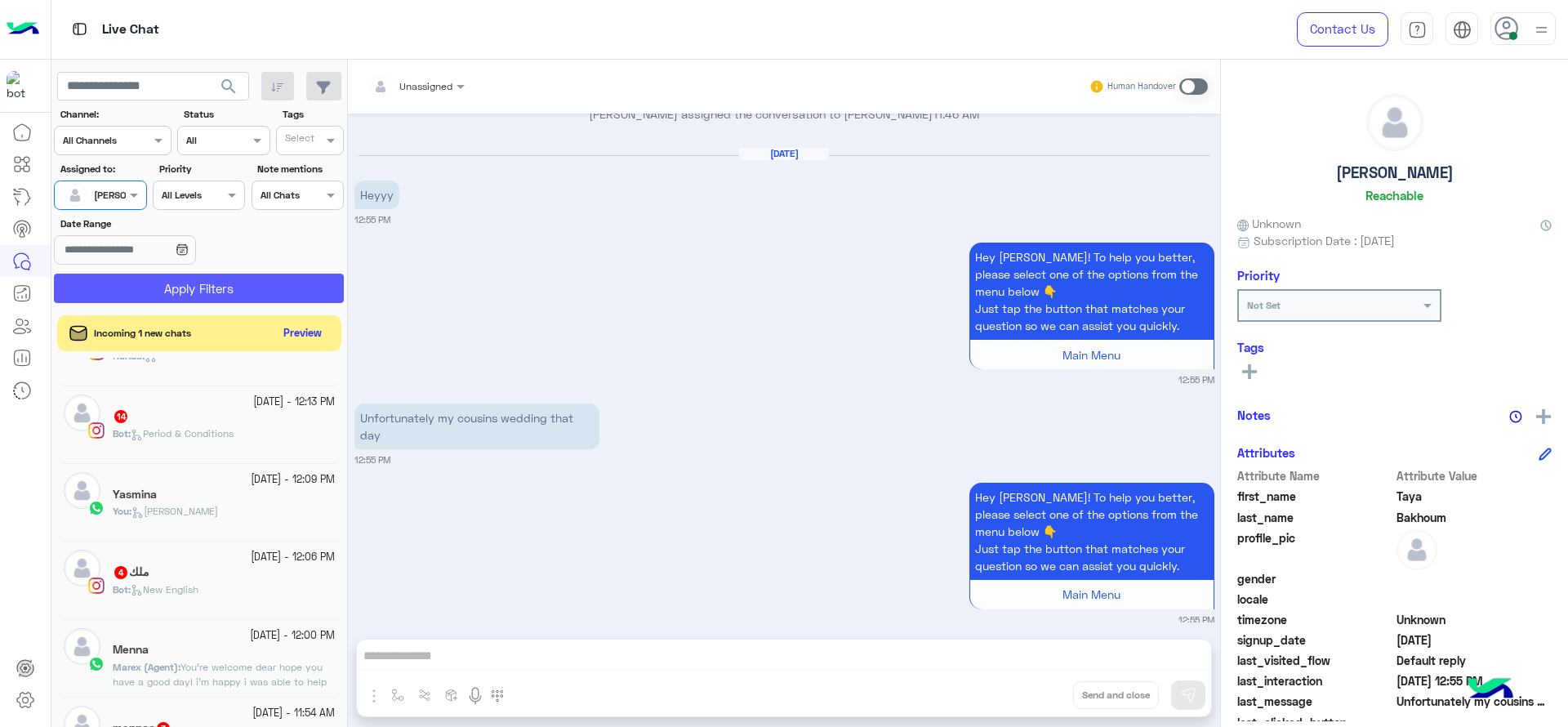
click at [130, 298] on button "Apply Filters" at bounding box center [198, 288] width 290 height 29
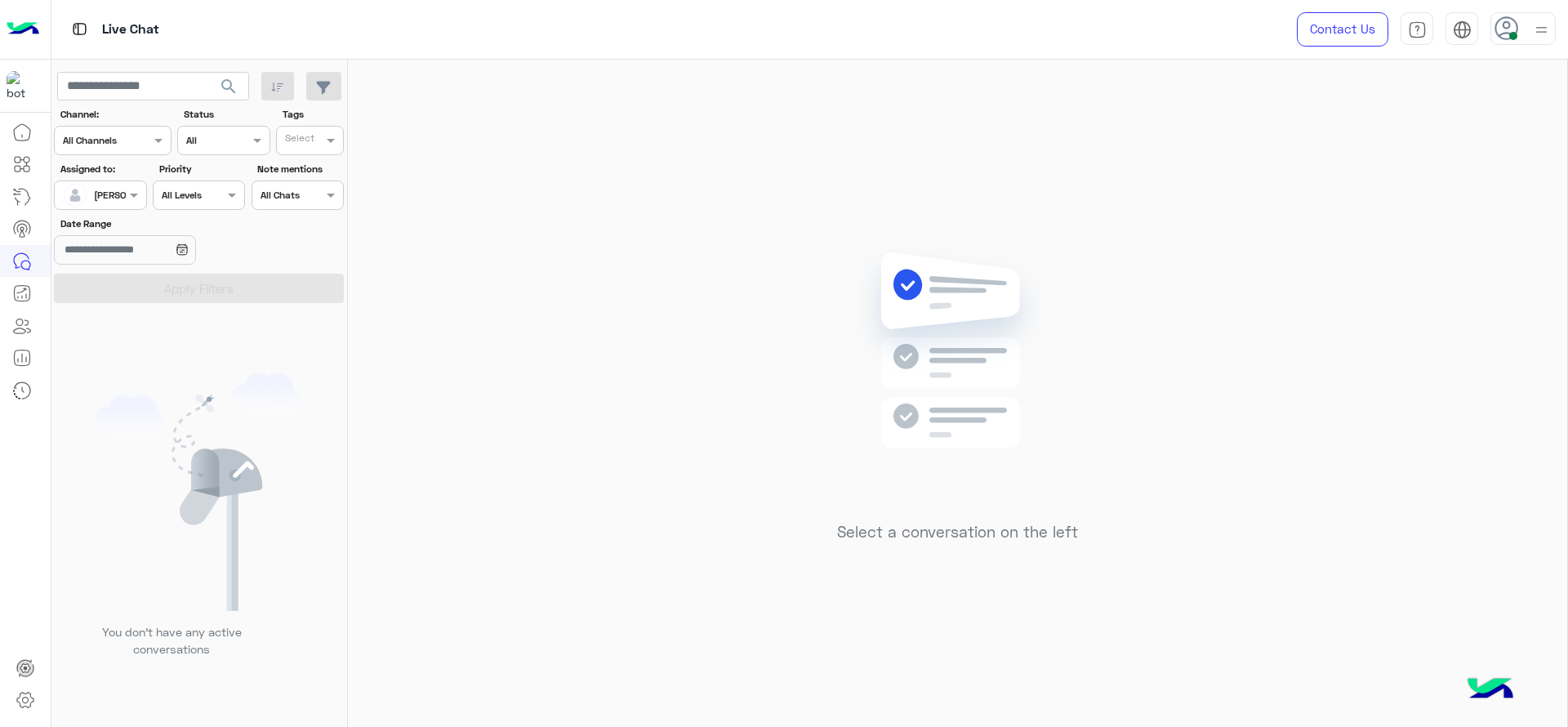
click at [754, 308] on div "Select a conversation on the left" at bounding box center [957, 396] width 1219 height 673
click at [1393, 444] on mat-drawer-container "Select a conversation on the left" at bounding box center [958, 396] width 1220 height 673
click at [1393, 303] on div "Select a conversation on the left" at bounding box center [957, 396] width 1219 height 673
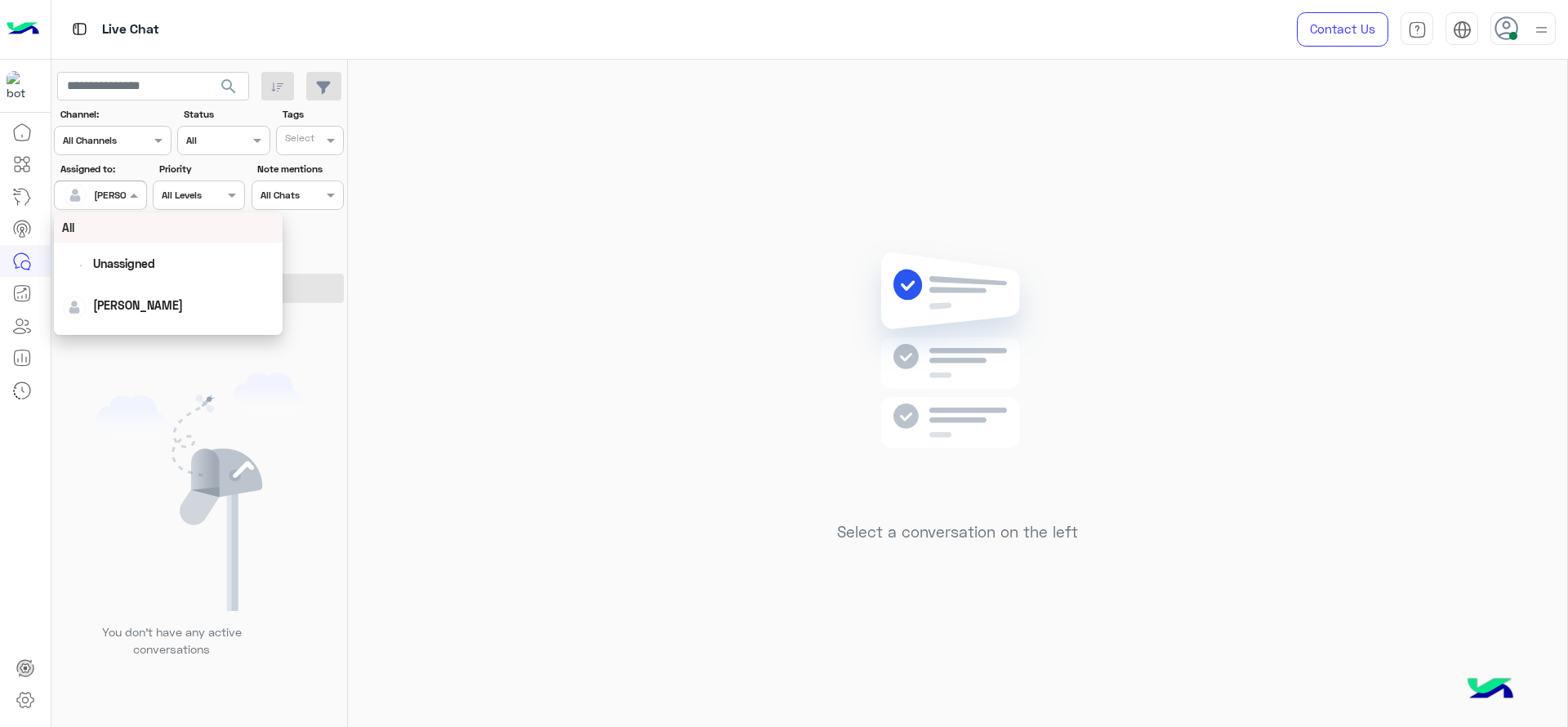
drag, startPoint x: 120, startPoint y: 187, endPoint x: 118, endPoint y: 244, distance: 57.0
click at [118, 244] on body "Live Chat Contact Us Help Center عربي English search Channel: Channel All Chann…" at bounding box center [784, 363] width 1568 height 727
click at [98, 269] on div "First Mile" at bounding box center [168, 277] width 228 height 30
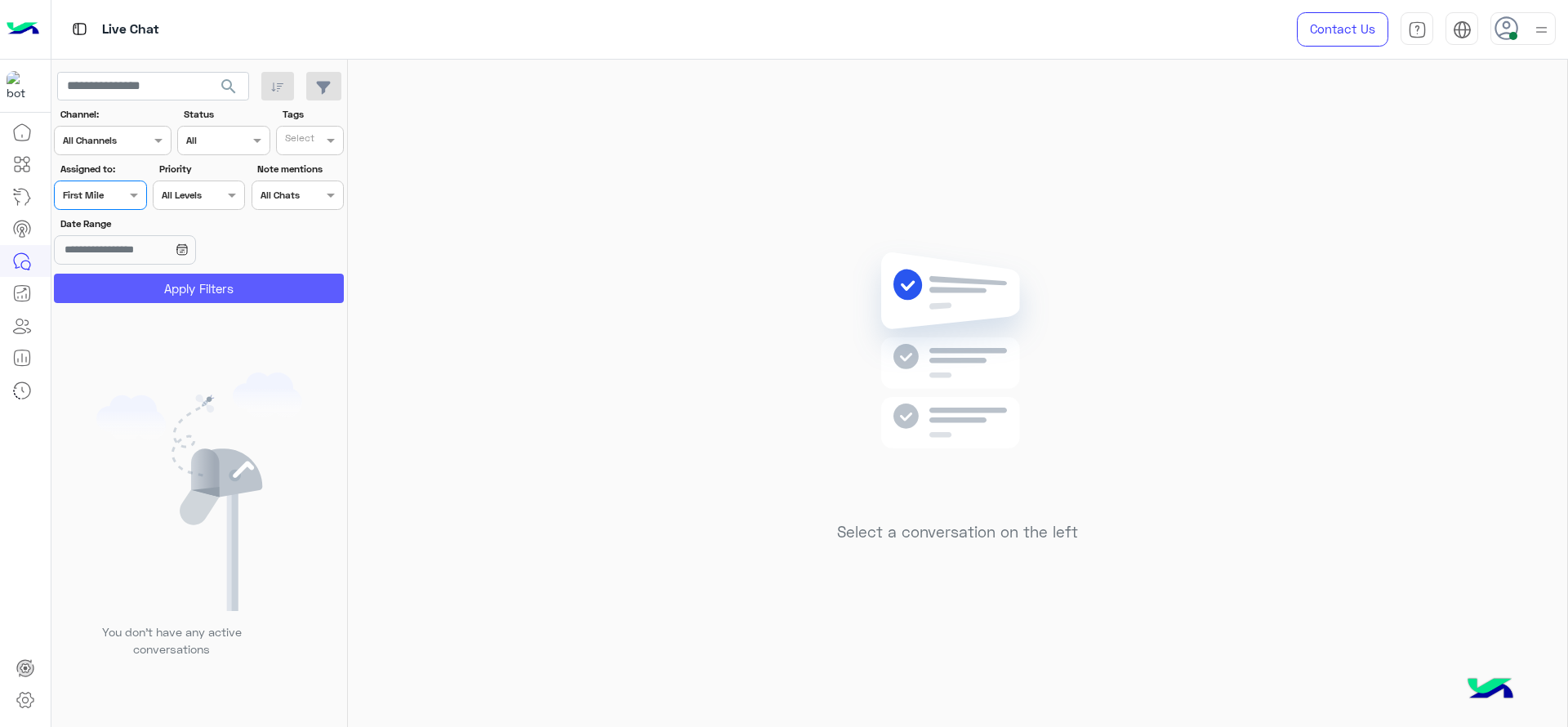
click at [81, 297] on button "Apply Filters" at bounding box center [198, 288] width 290 height 29
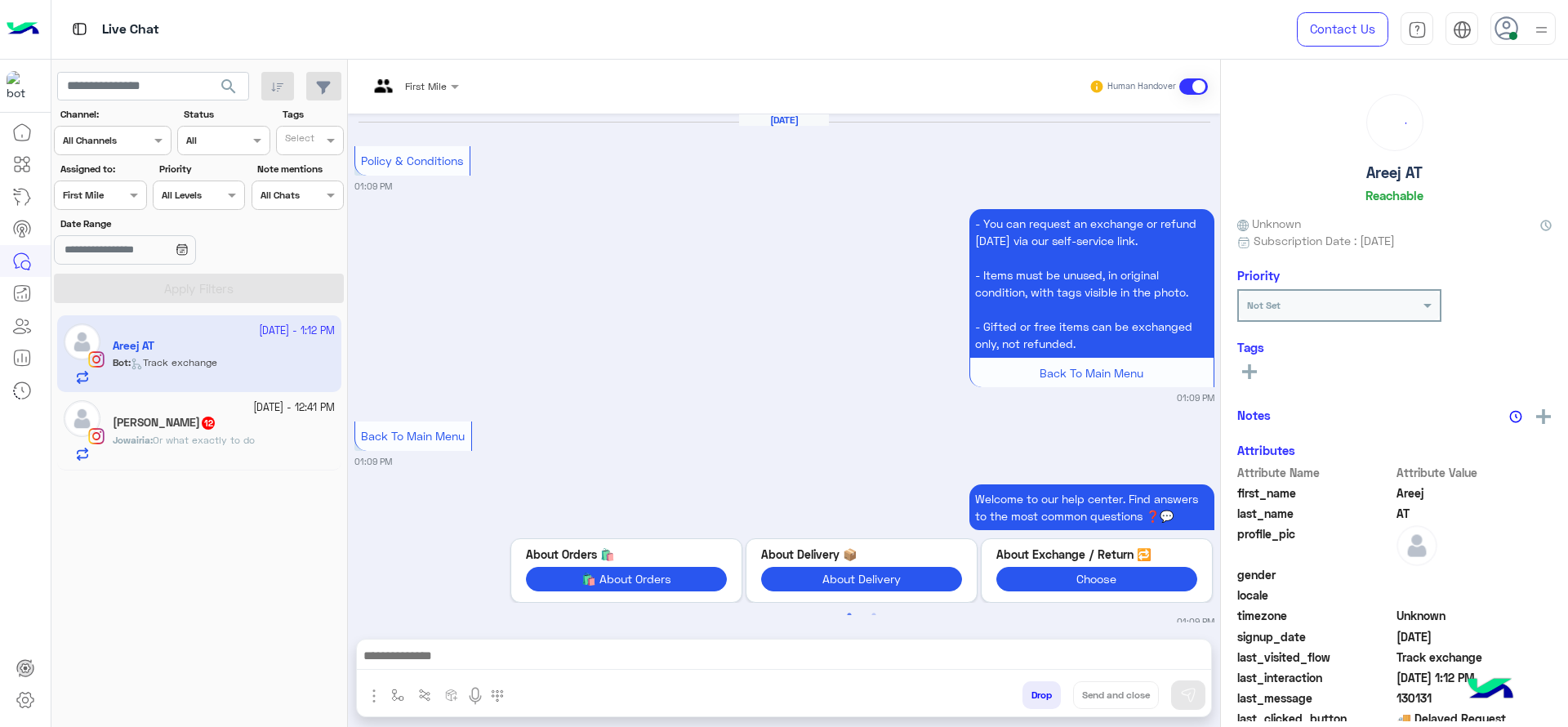
scroll to position [1646, 0]
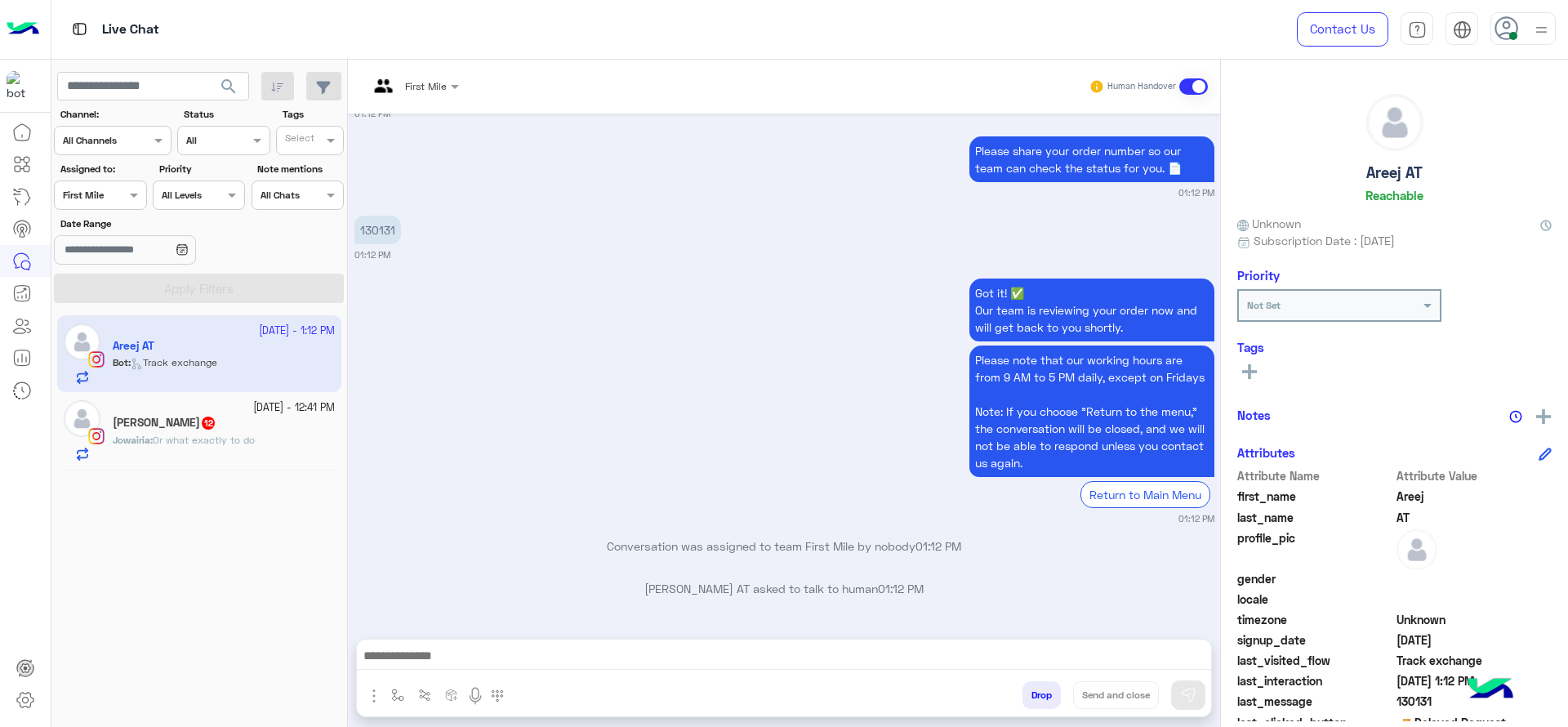
click at [423, 72] on div "First Mile" at bounding box center [407, 87] width 78 height 39
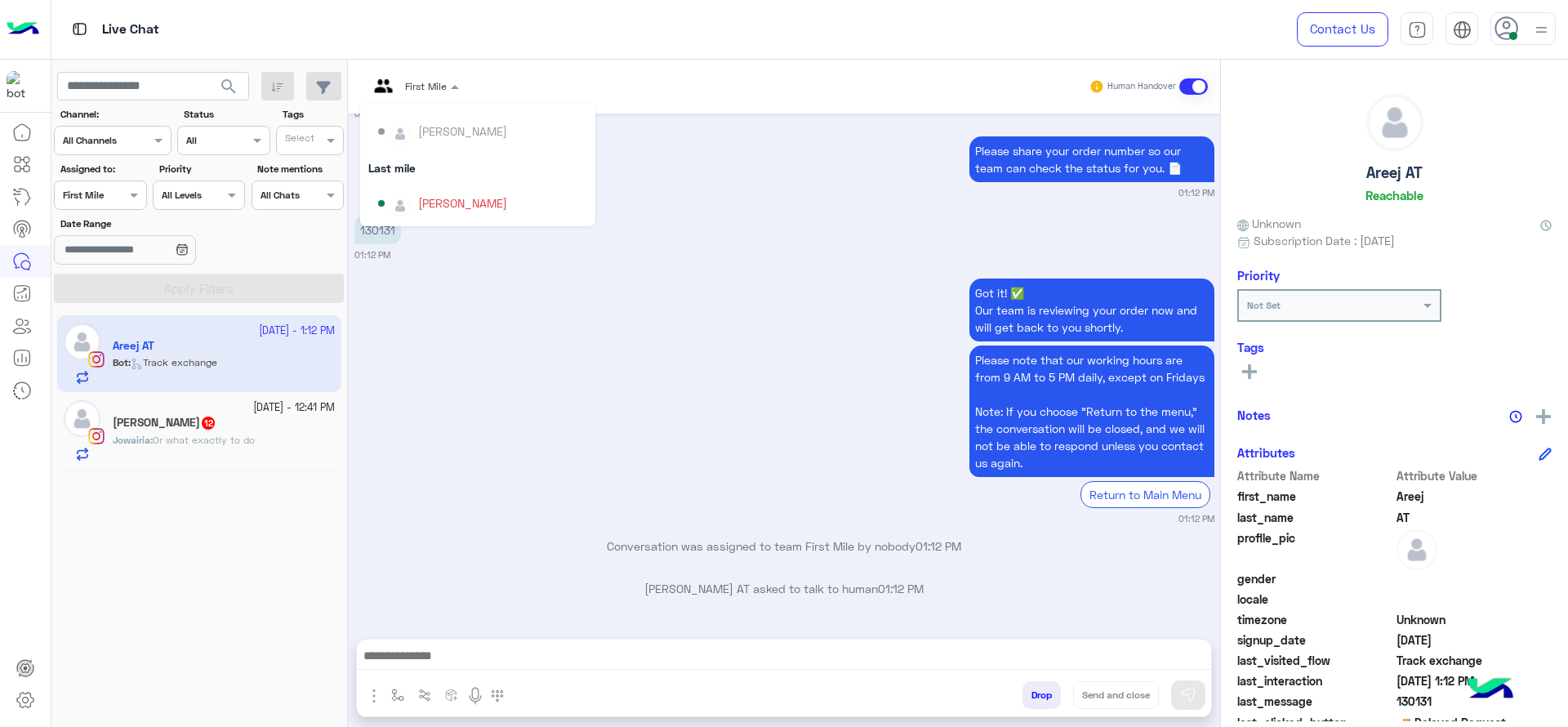
scroll to position [183, 0]
click at [423, 157] on div "[PERSON_NAME]" at bounding box center [482, 167] width 209 height 28
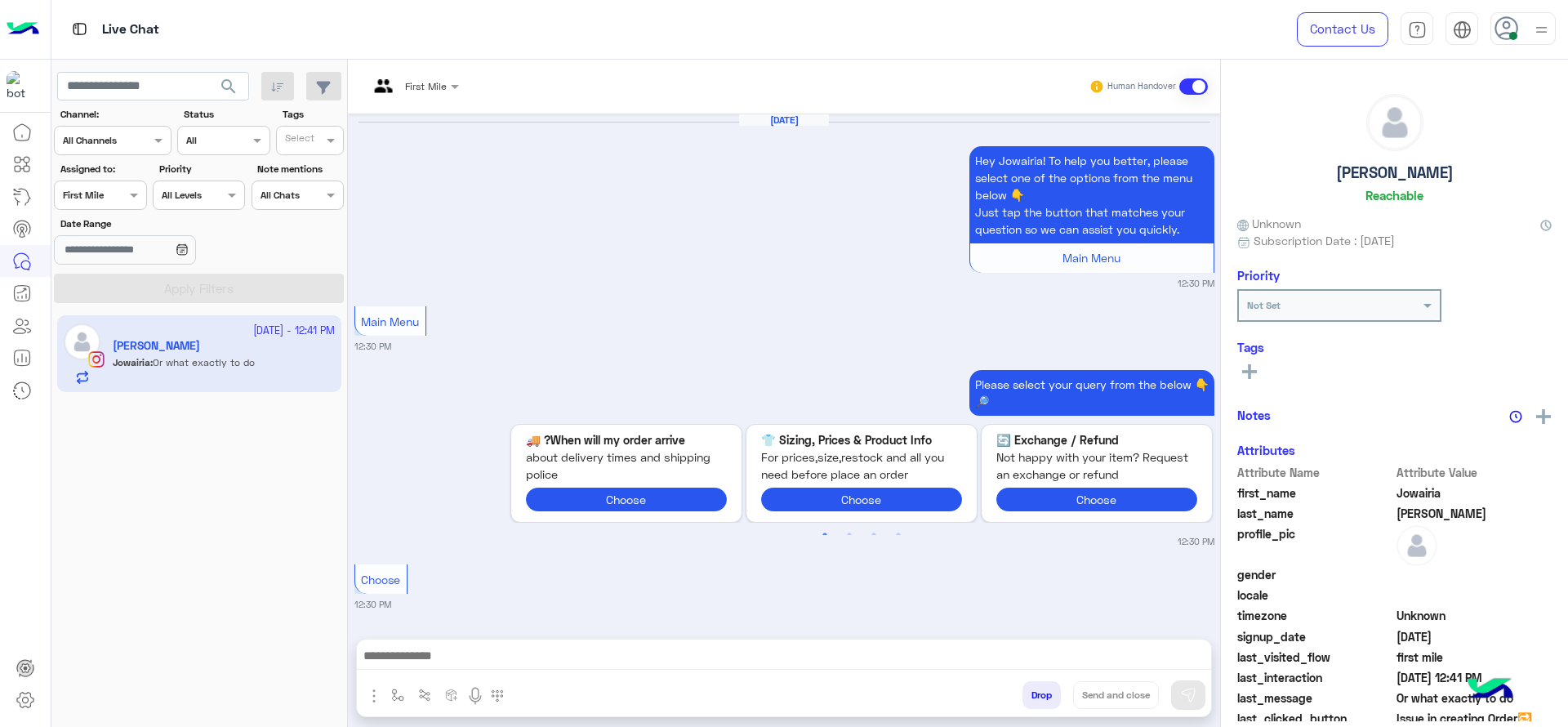
scroll to position [1841, 0]
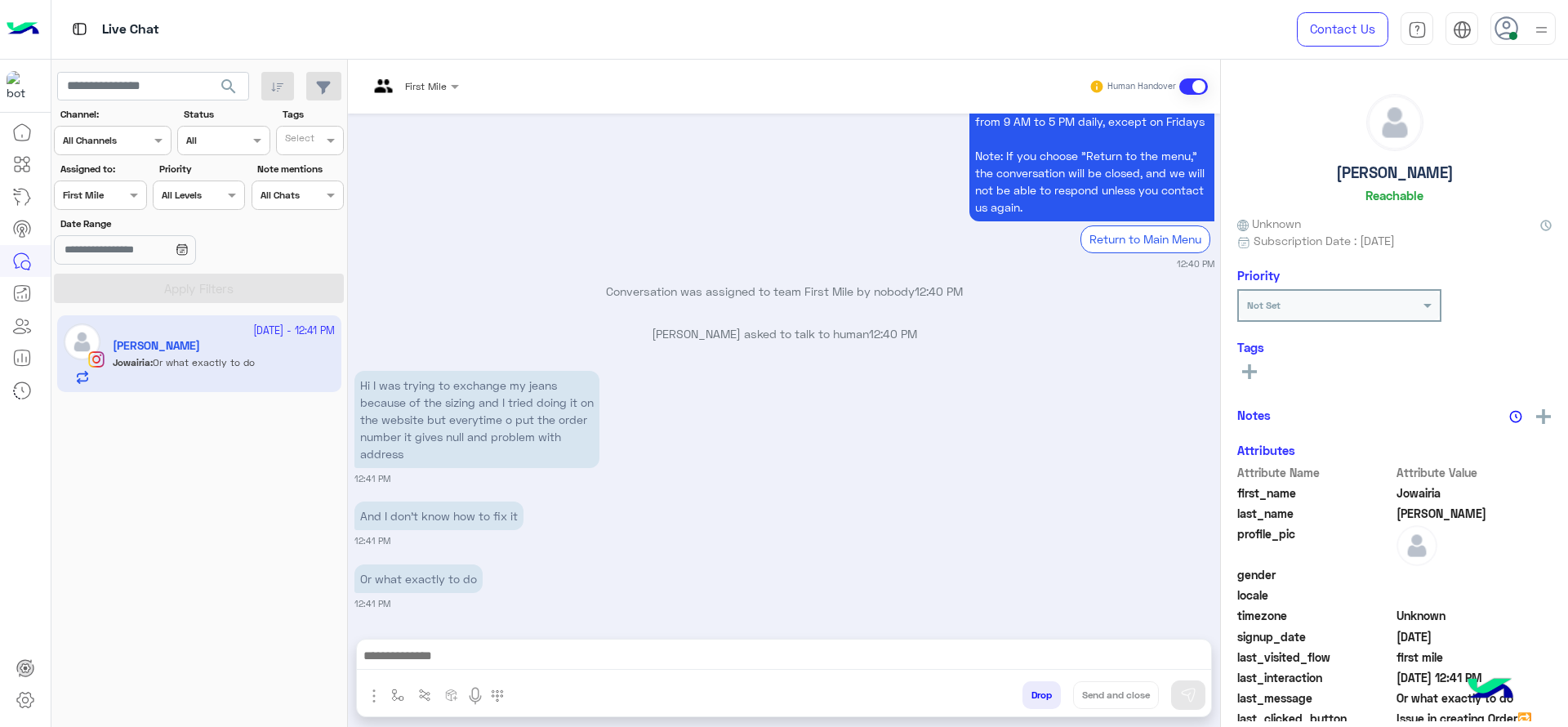
click at [439, 78] on div at bounding box center [414, 84] width 107 height 16
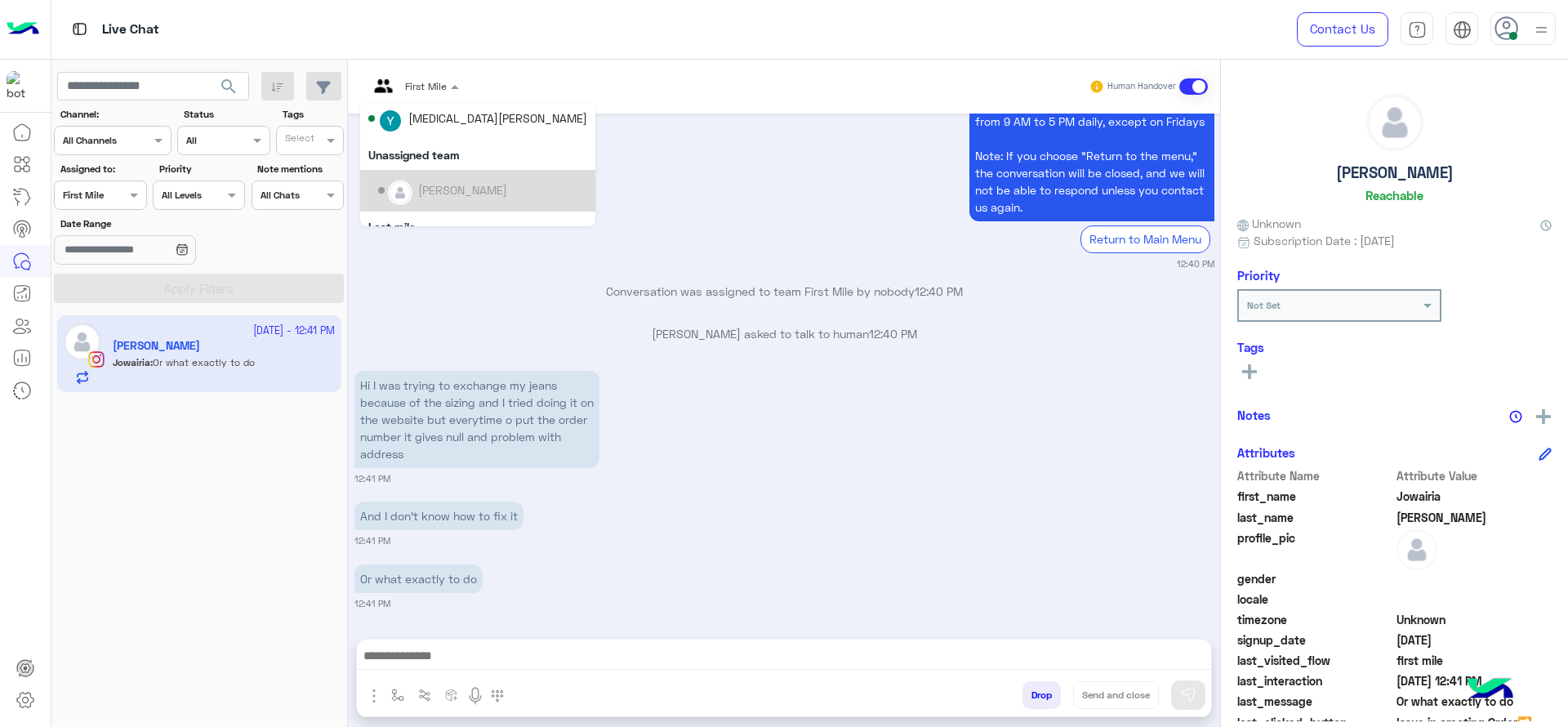
scroll to position [102, 0]
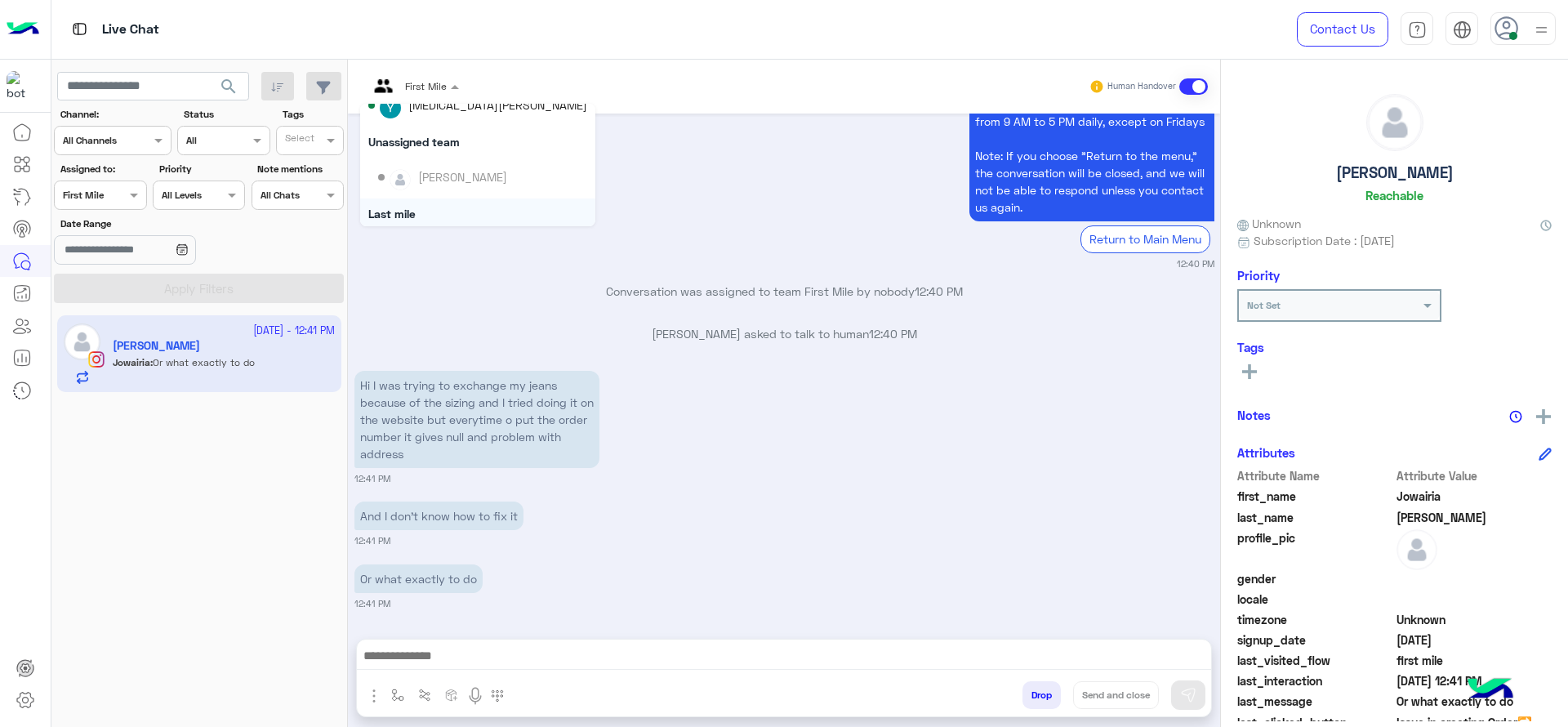
click at [525, 250] on div "Please note that our working hours are from 9 AM to 5 PM daily, except on Frida…" at bounding box center [784, 178] width 860 height 184
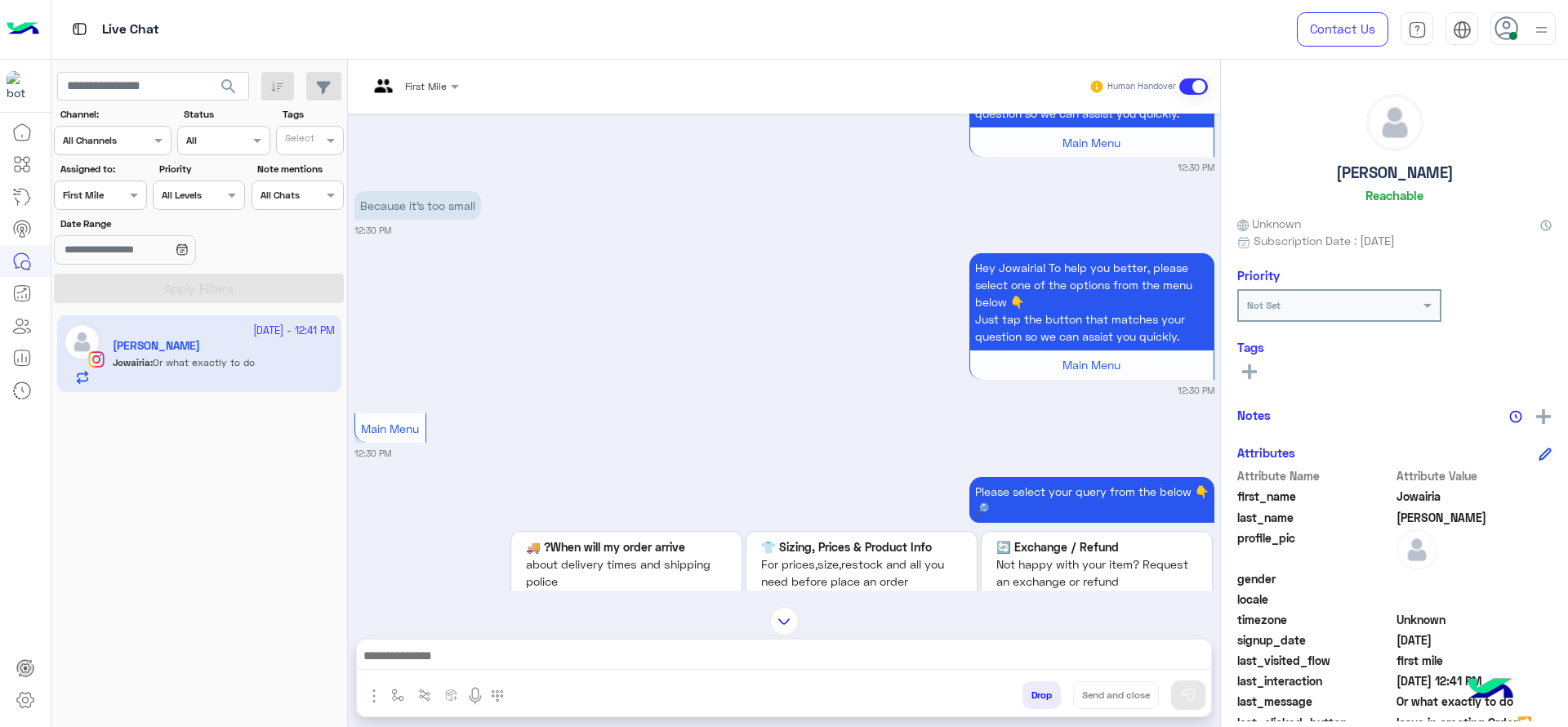
scroll to position [0, 0]
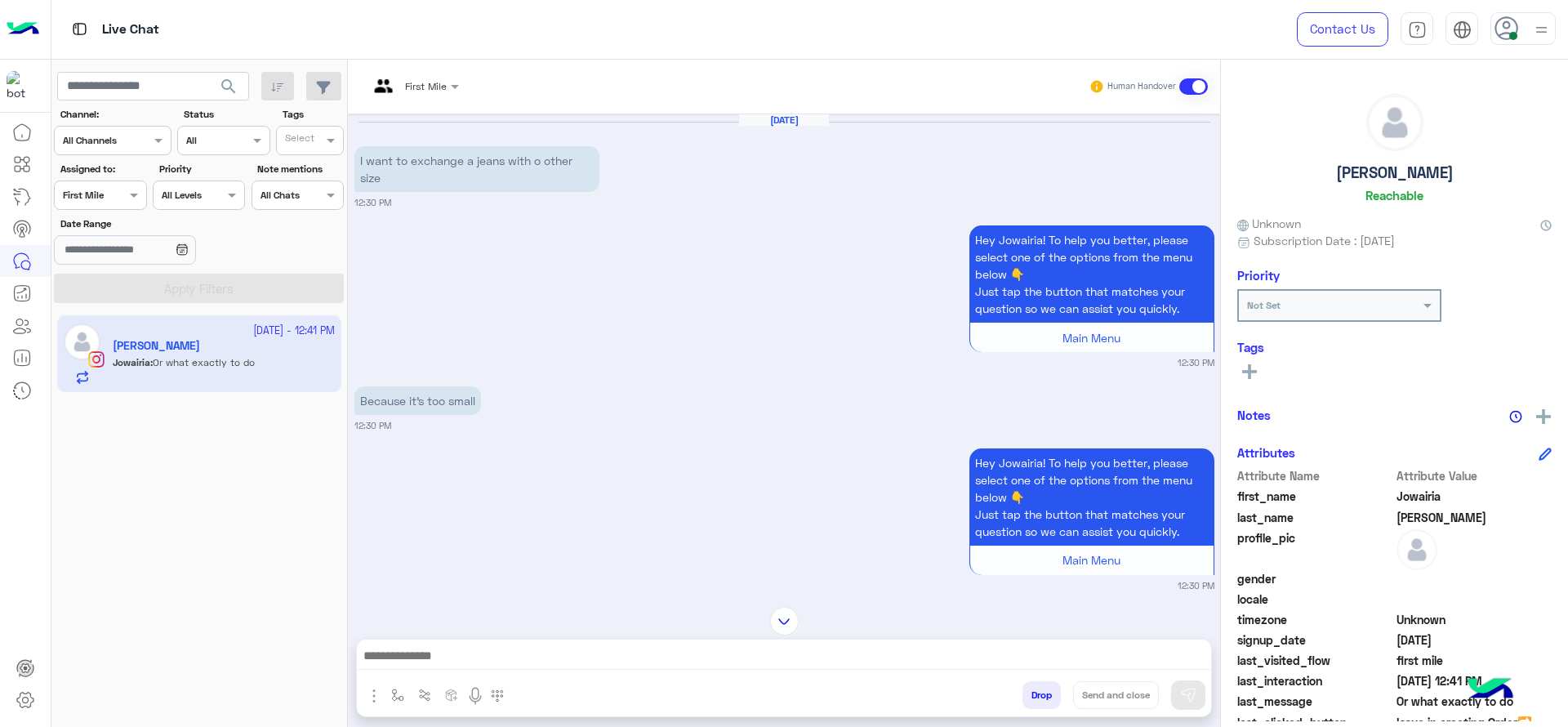
click at [437, 93] on div "First Mile" at bounding box center [407, 87] width 78 height 39
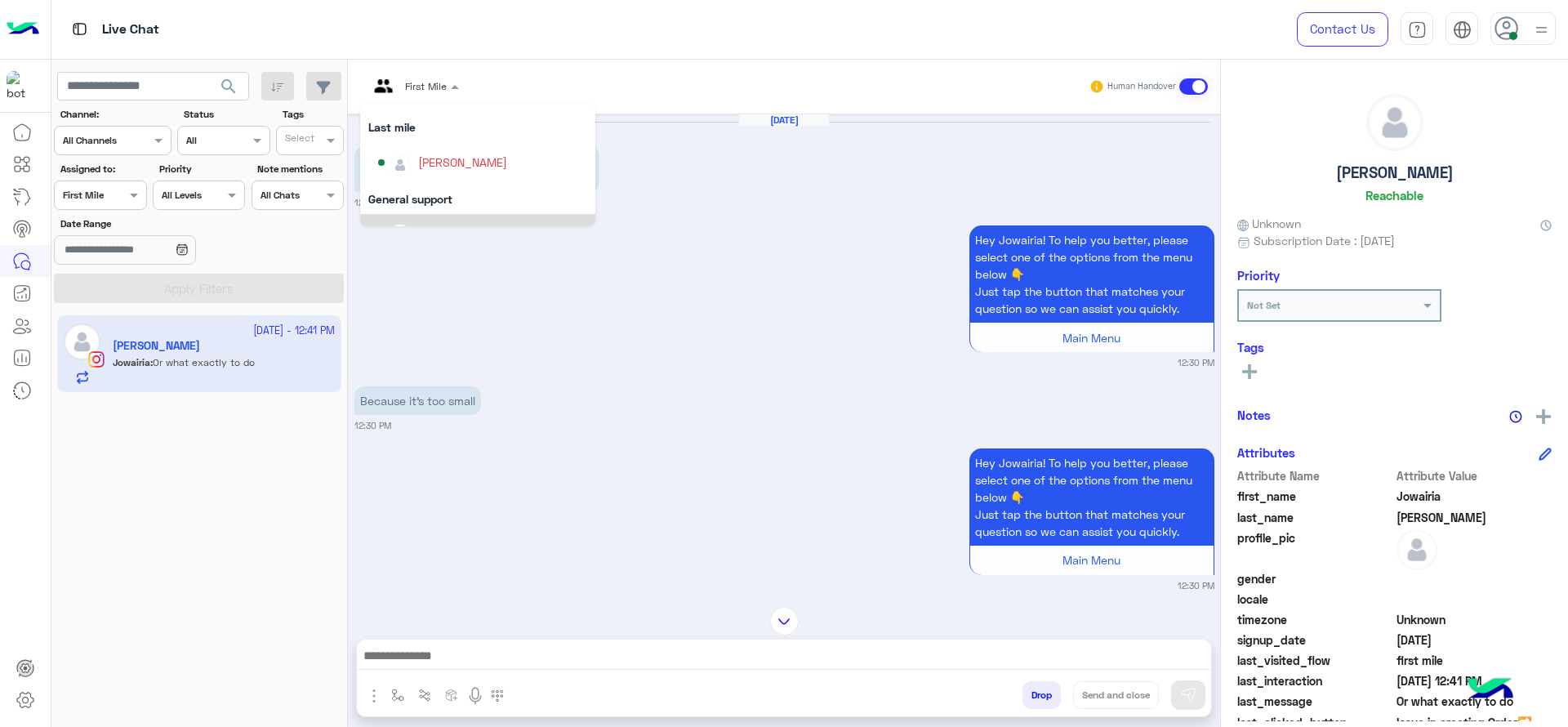
scroll to position [187, 0]
click at [418, 153] on div "[PERSON_NAME]" at bounding box center [482, 163] width 209 height 28
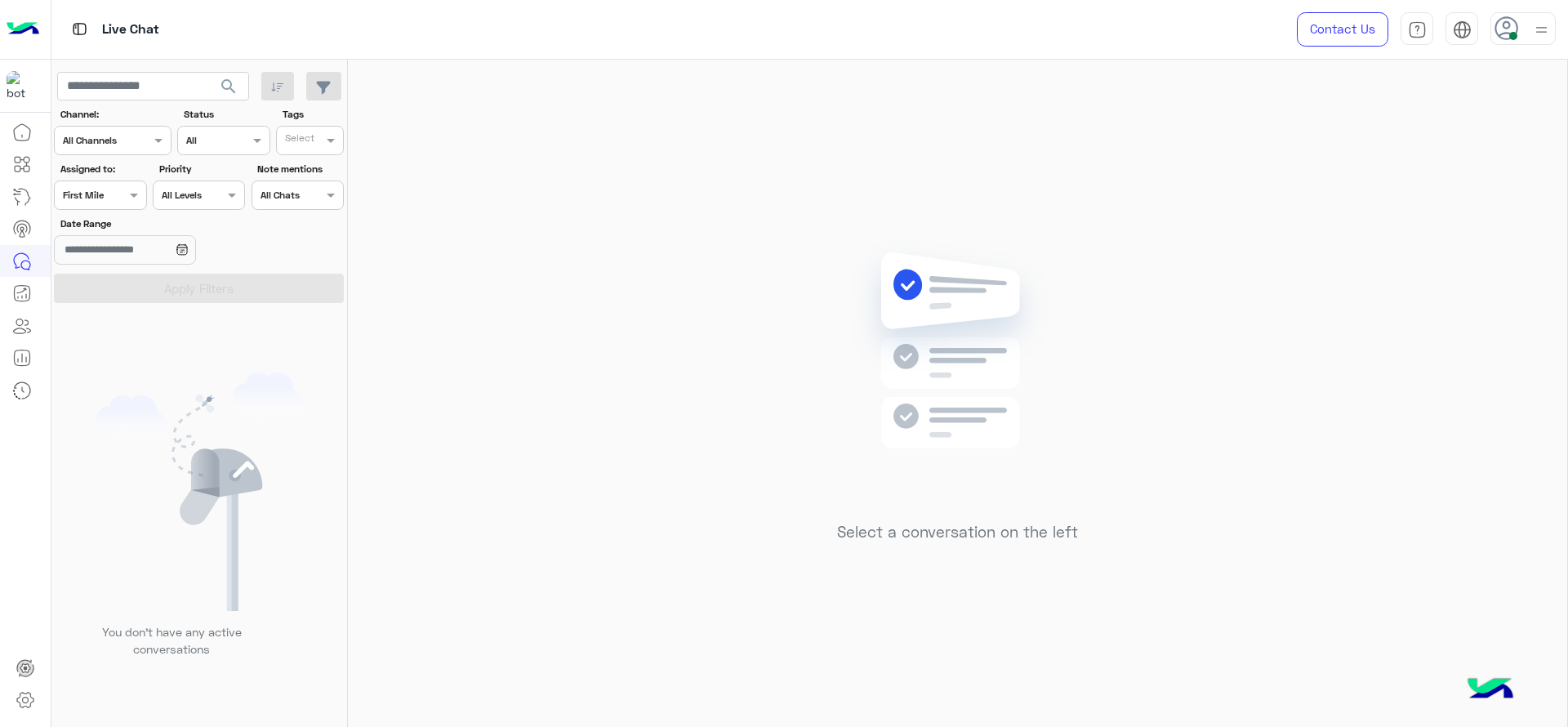
click at [108, 188] on div at bounding box center [100, 193] width 91 height 16
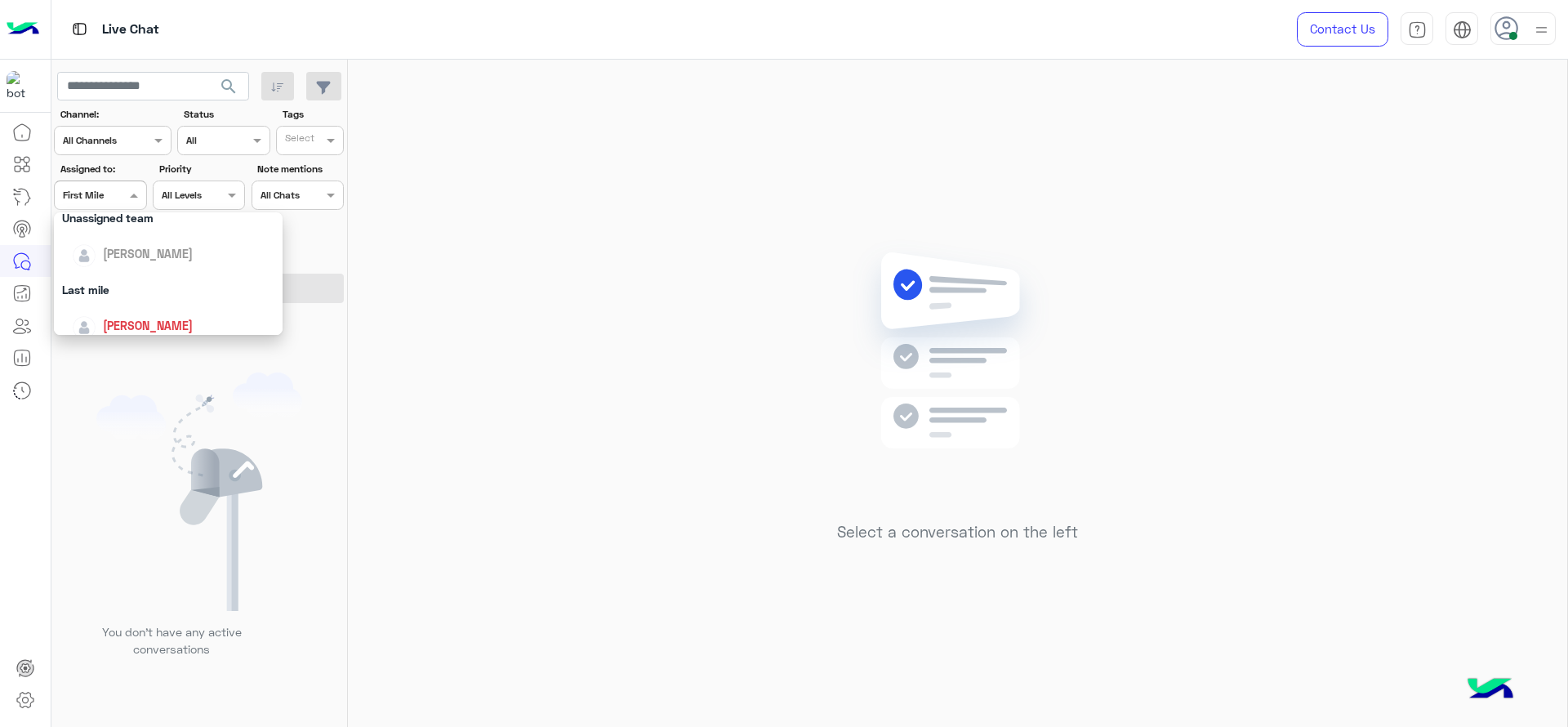
scroll to position [163, 0]
click at [74, 312] on div "[PERSON_NAME]" at bounding box center [173, 326] width 202 height 28
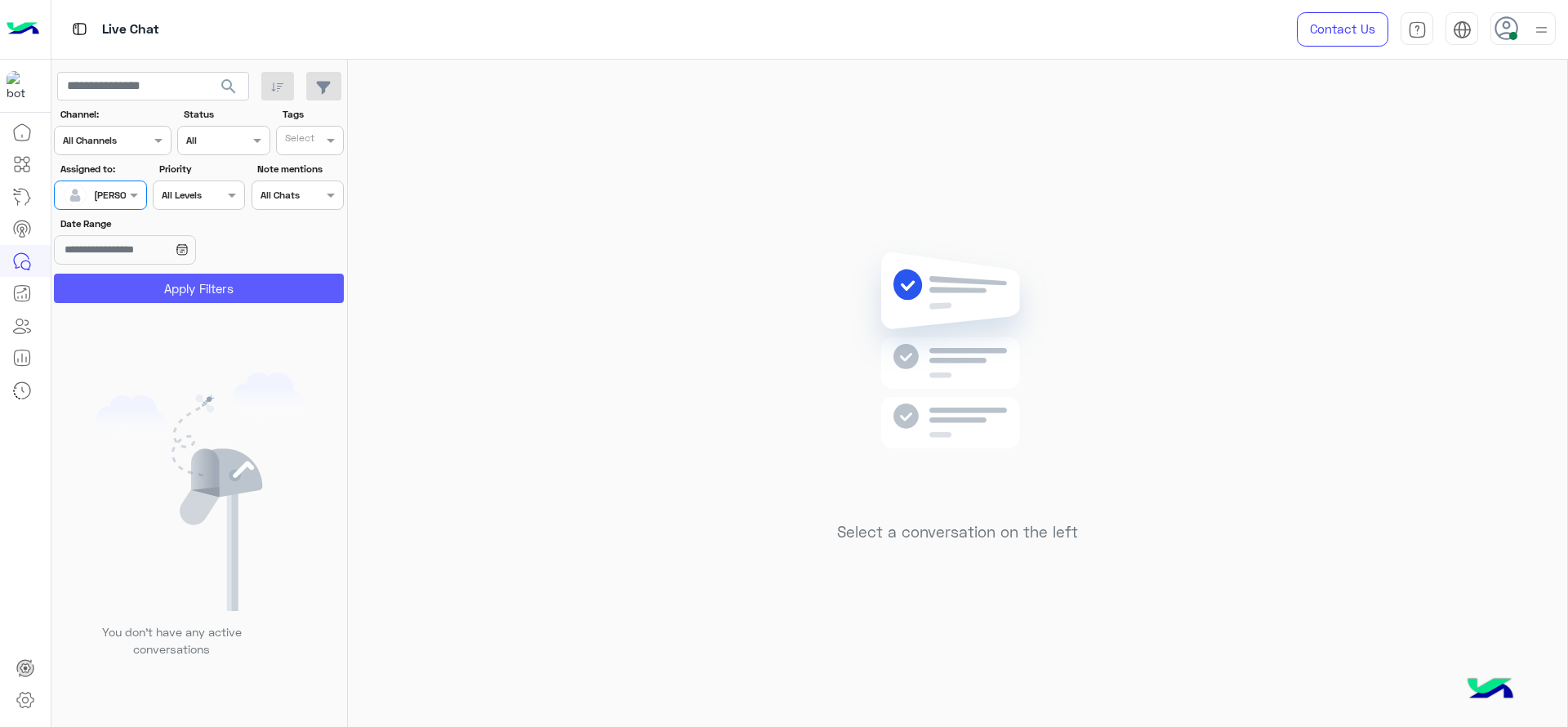
click at [169, 273] on button "Apply Filters" at bounding box center [198, 288] width 290 height 29
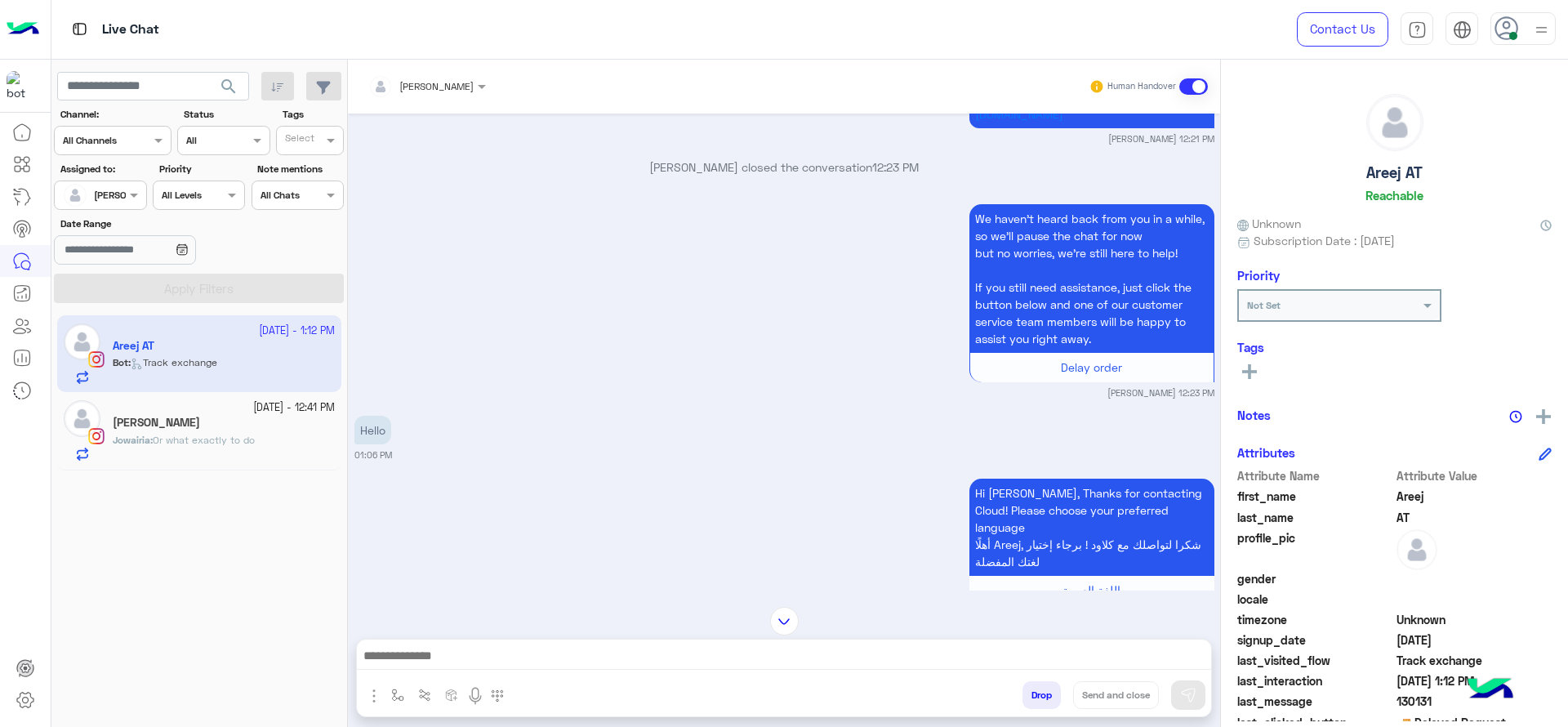
scroll to position [757, 0]
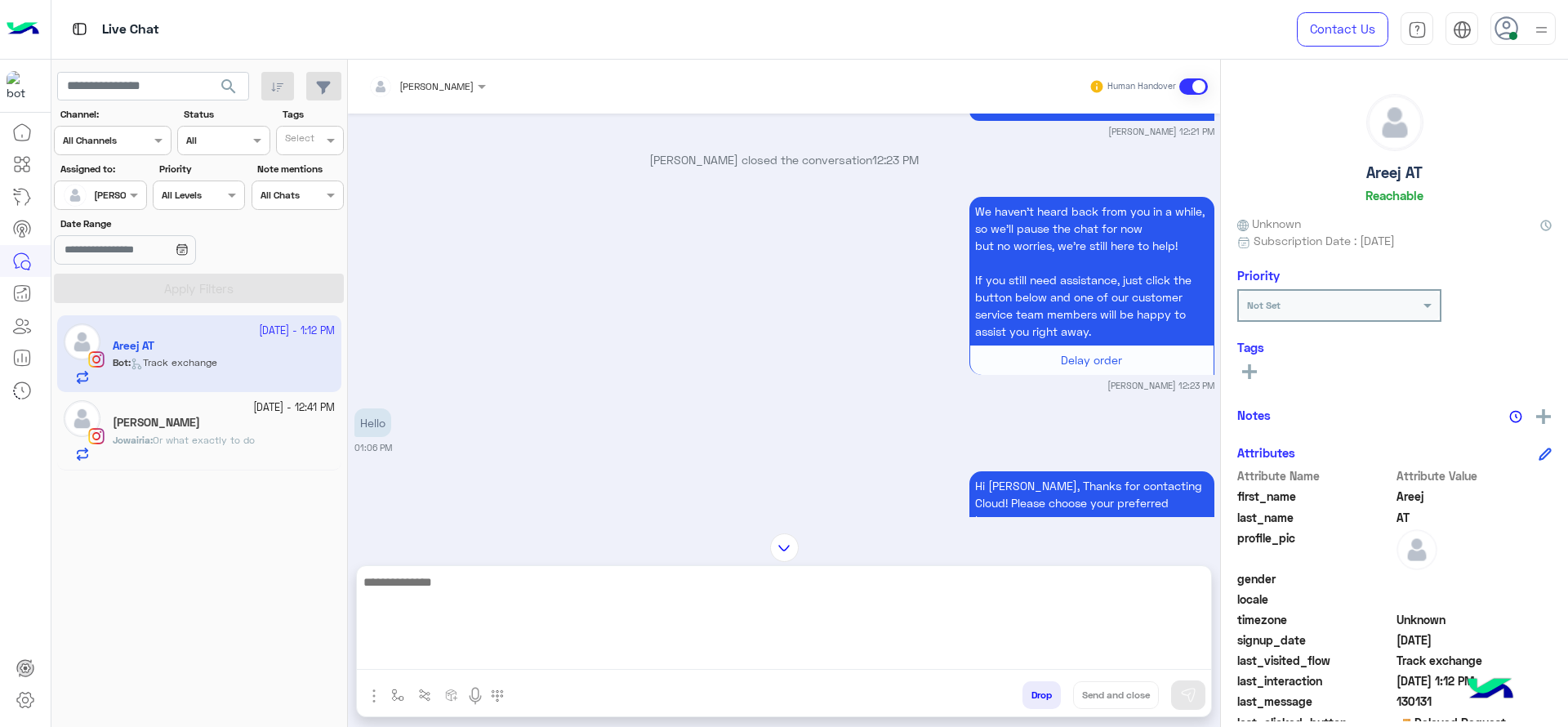
click at [512, 649] on textarea at bounding box center [784, 621] width 854 height 98
type textarea "*"
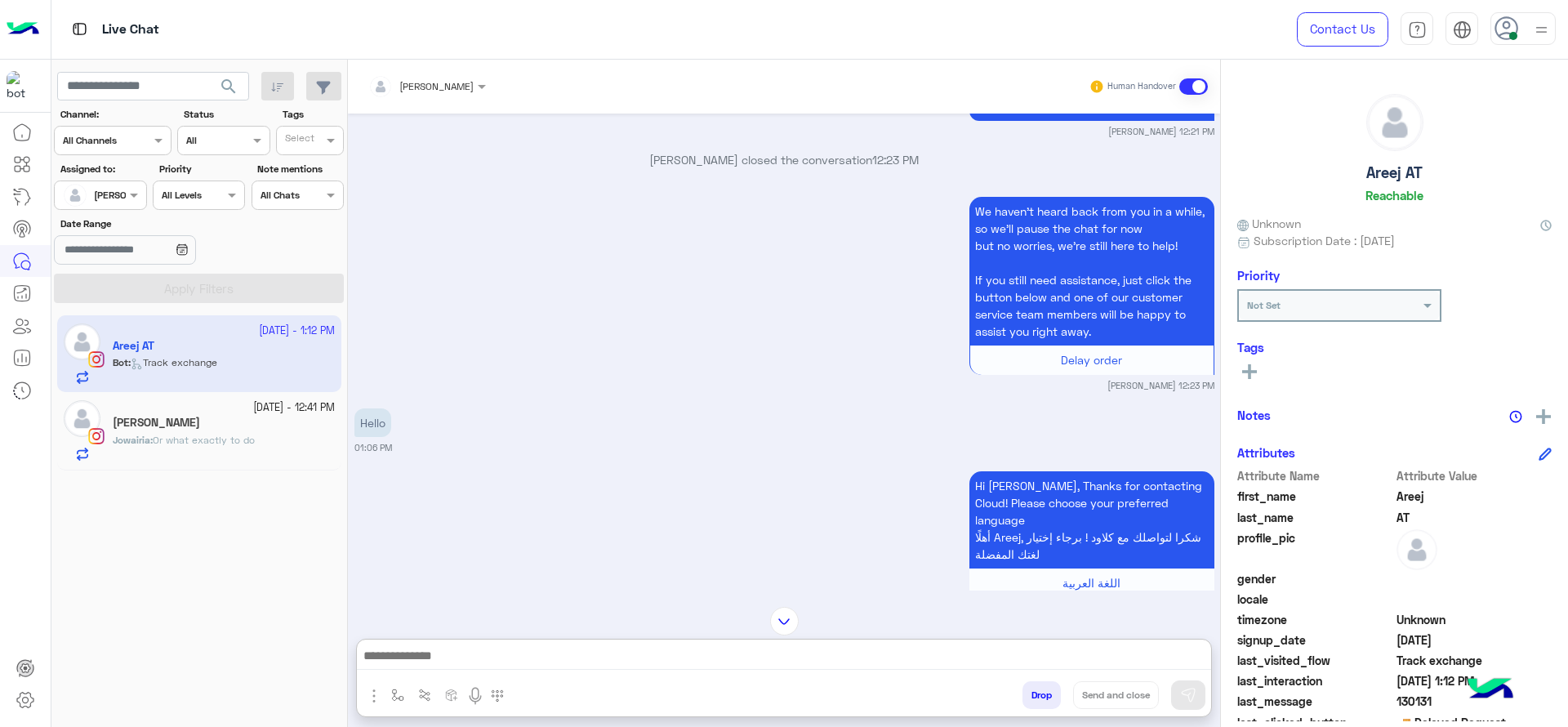
click at [299, 476] on div "2 October - 1:12 PM Areej AT Bot : Track exchange 2 October - 12:41 PM Jowairia…" at bounding box center [200, 521] width 297 height 424
click at [286, 452] on div "Jowairia : Or what exactly to do" at bounding box center [224, 446] width 223 height 28
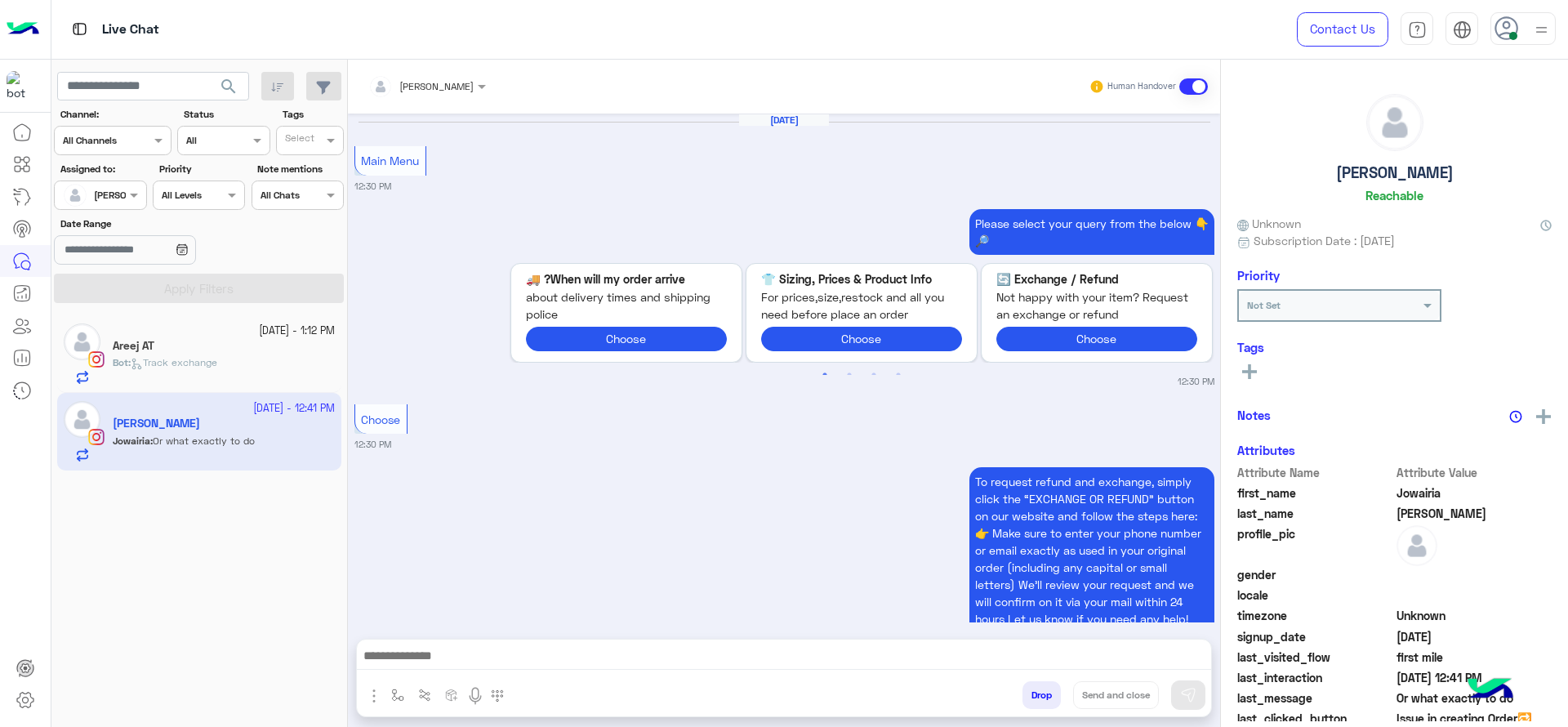
click at [392, 683] on button "button" at bounding box center [398, 695] width 27 height 27
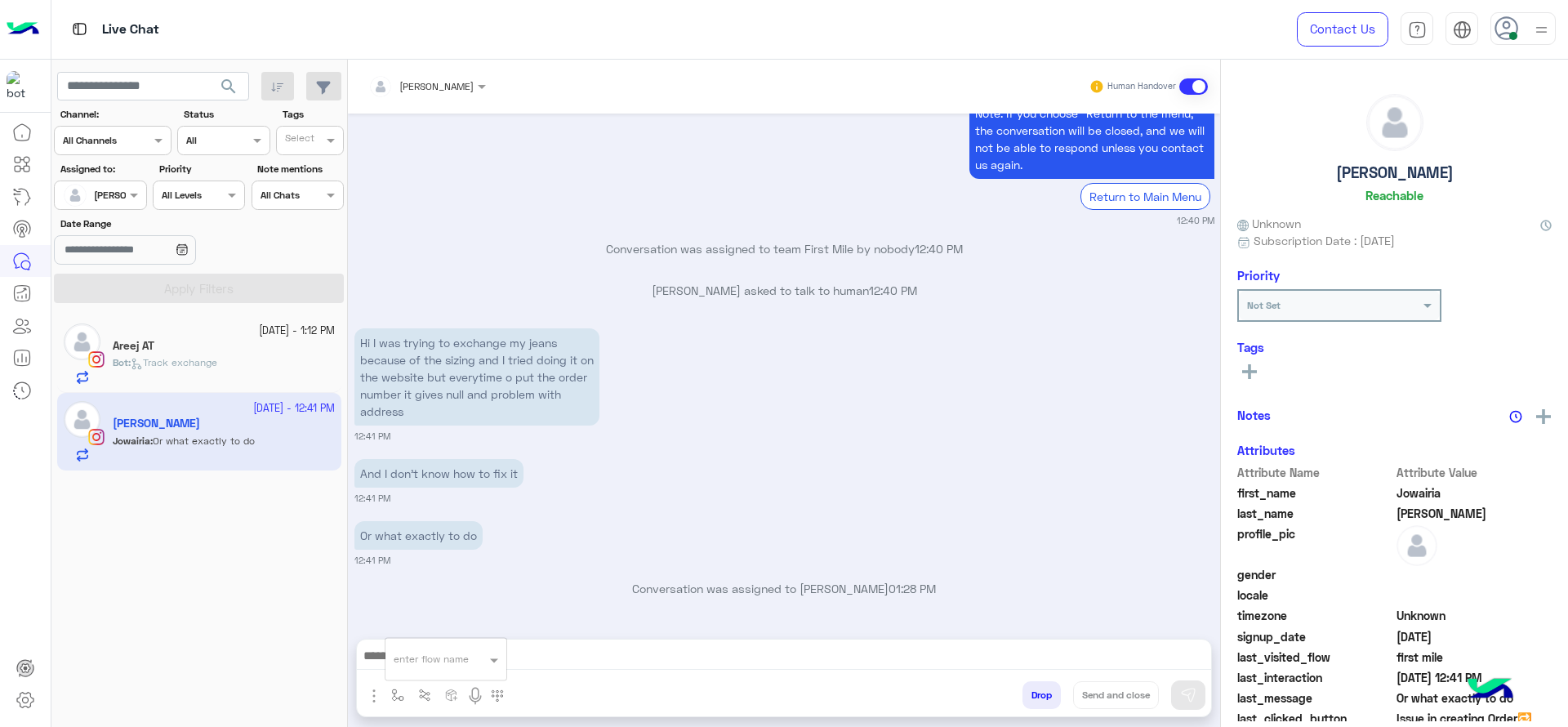
click at [413, 665] on div "enter flow name" at bounding box center [431, 659] width 75 height 15
type input "*"
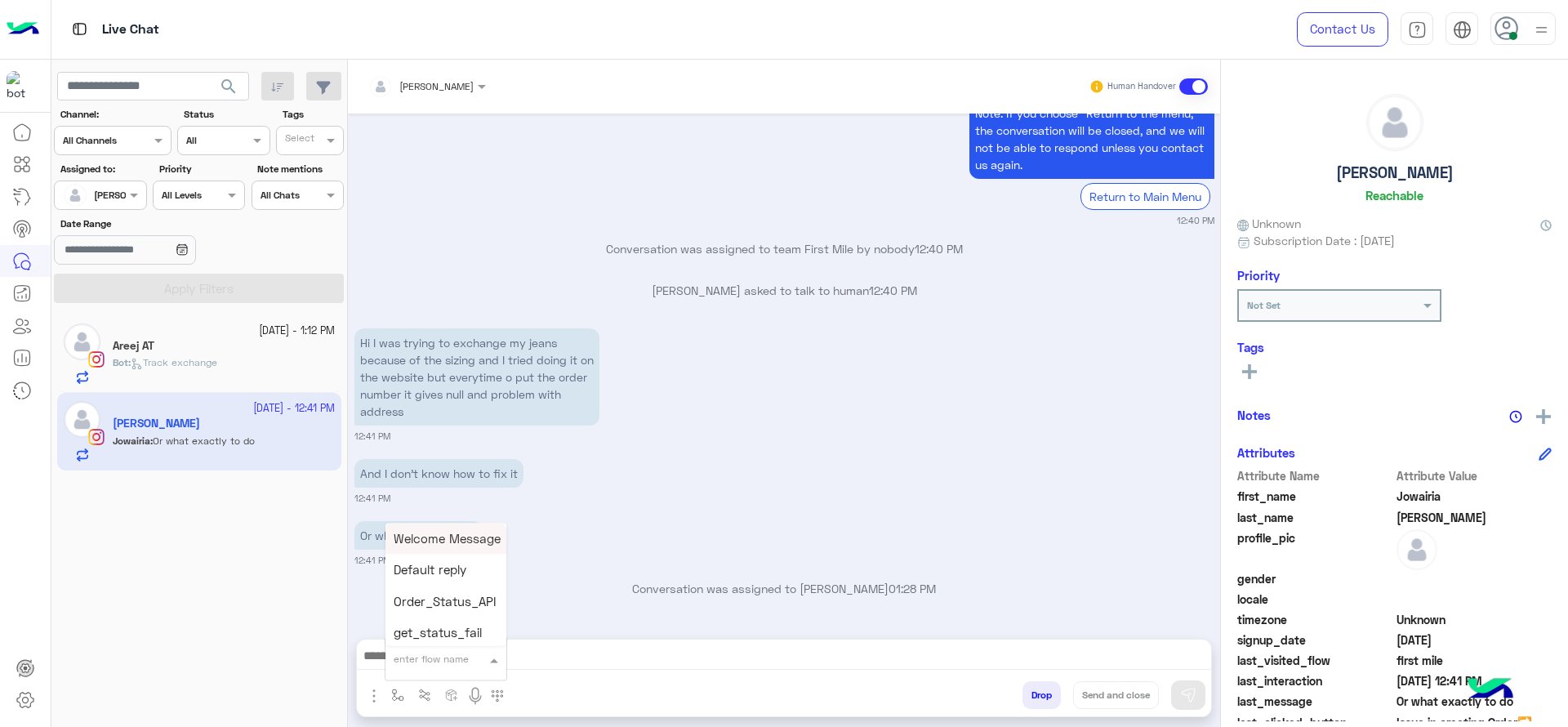
type input "*"
click at [433, 597] on span "J Greeting" at bounding box center [423, 597] width 59 height 15
type textarea "**********"
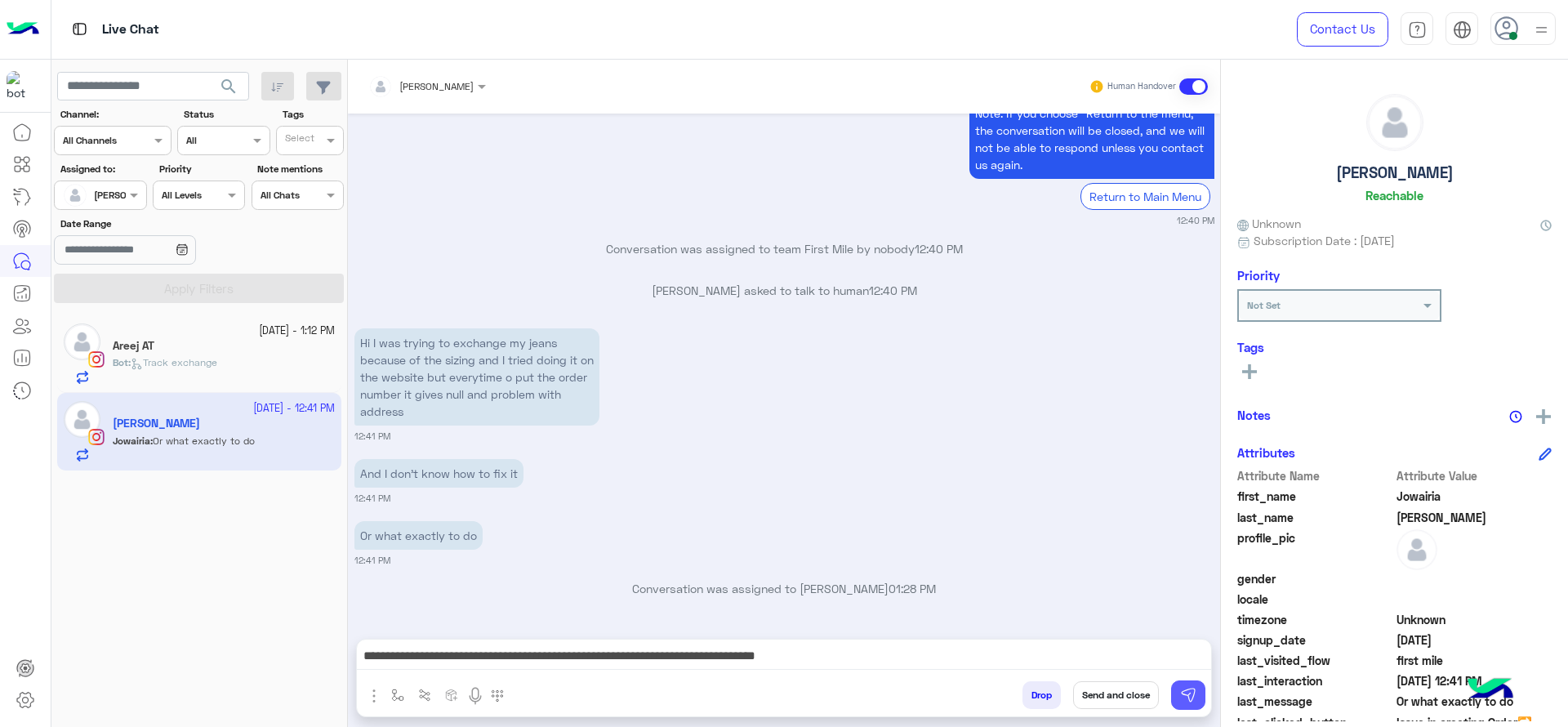
click at [1202, 688] on button at bounding box center [1188, 695] width 34 height 29
click at [179, 378] on div "Bot : Track exchange" at bounding box center [224, 369] width 223 height 28
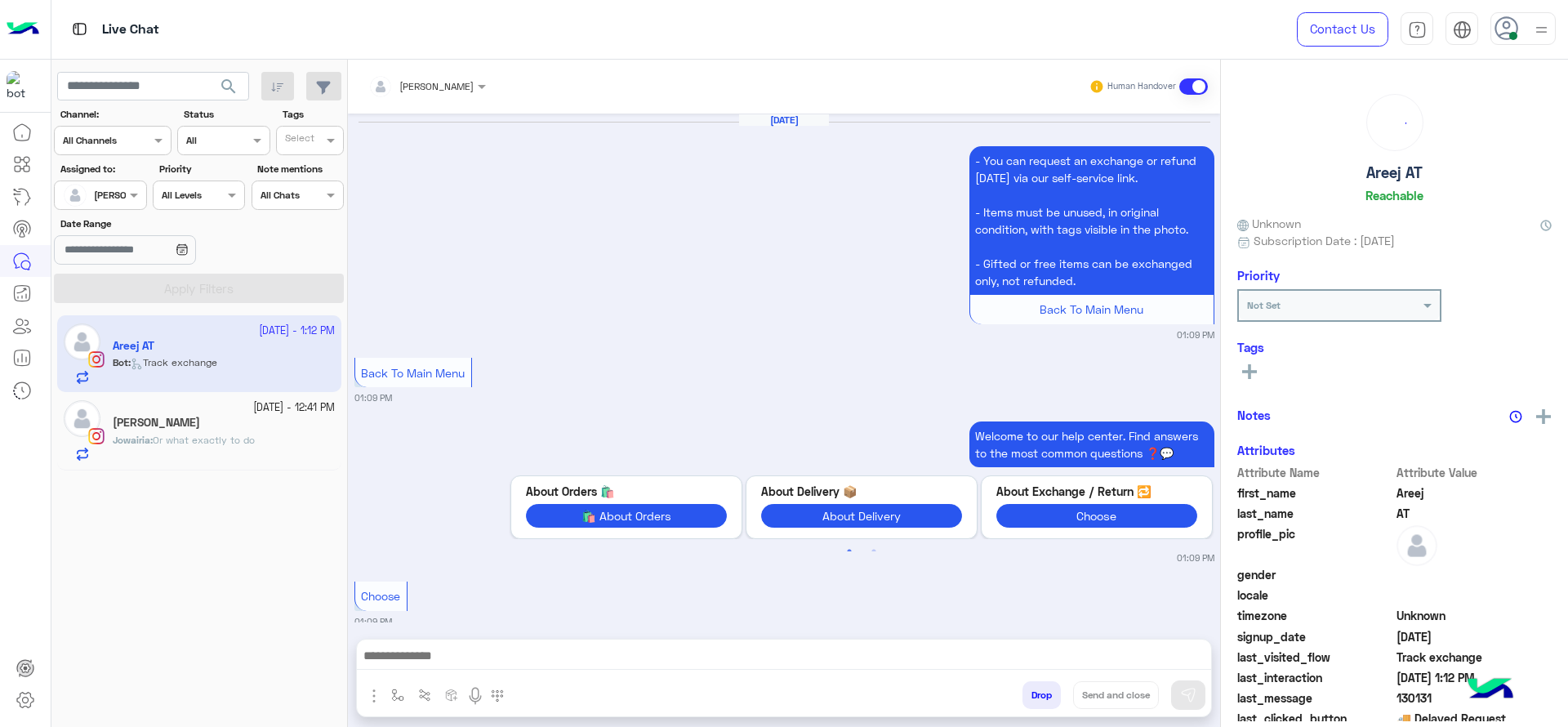
scroll to position [1625, 0]
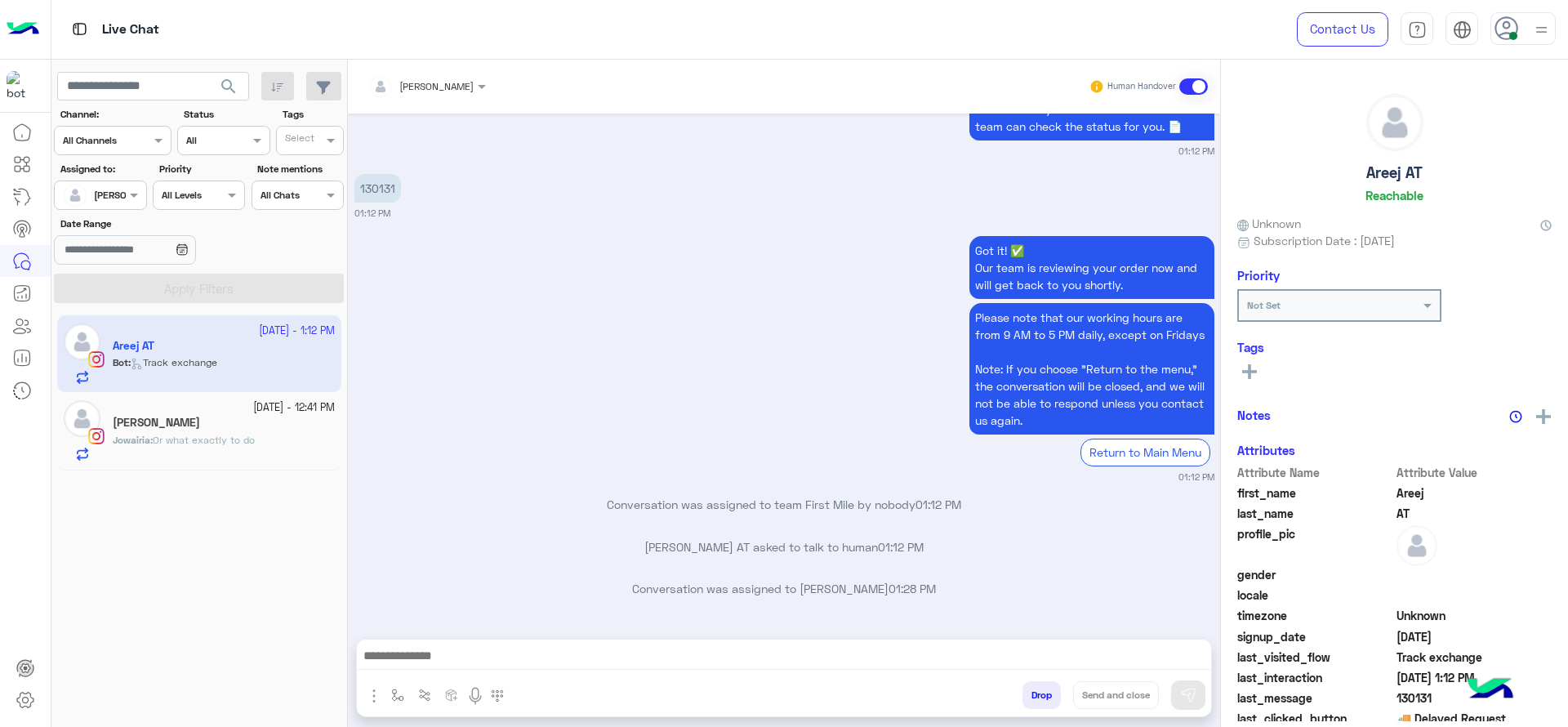
click at [396, 704] on button "button" at bounding box center [398, 695] width 27 height 27
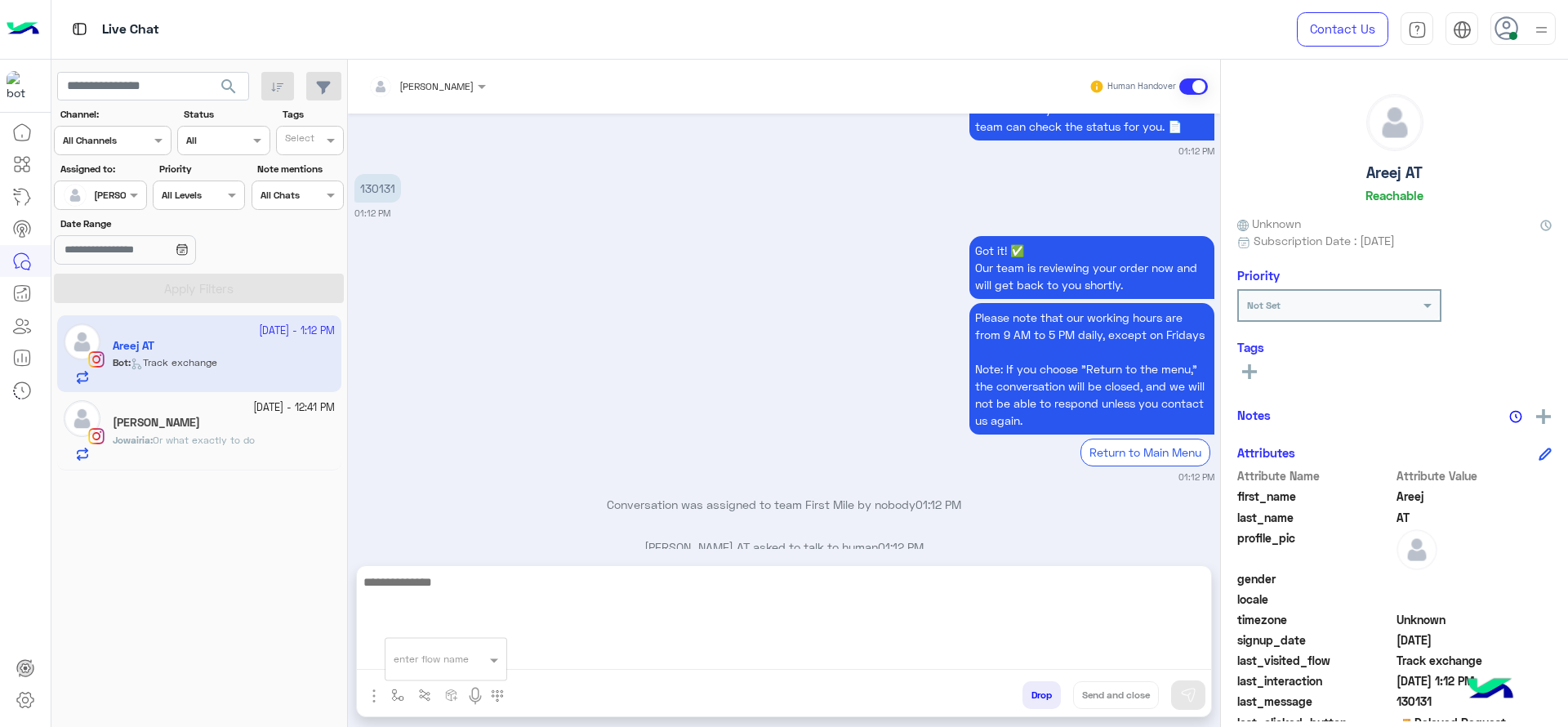
click at [539, 662] on textarea at bounding box center [784, 621] width 854 height 98
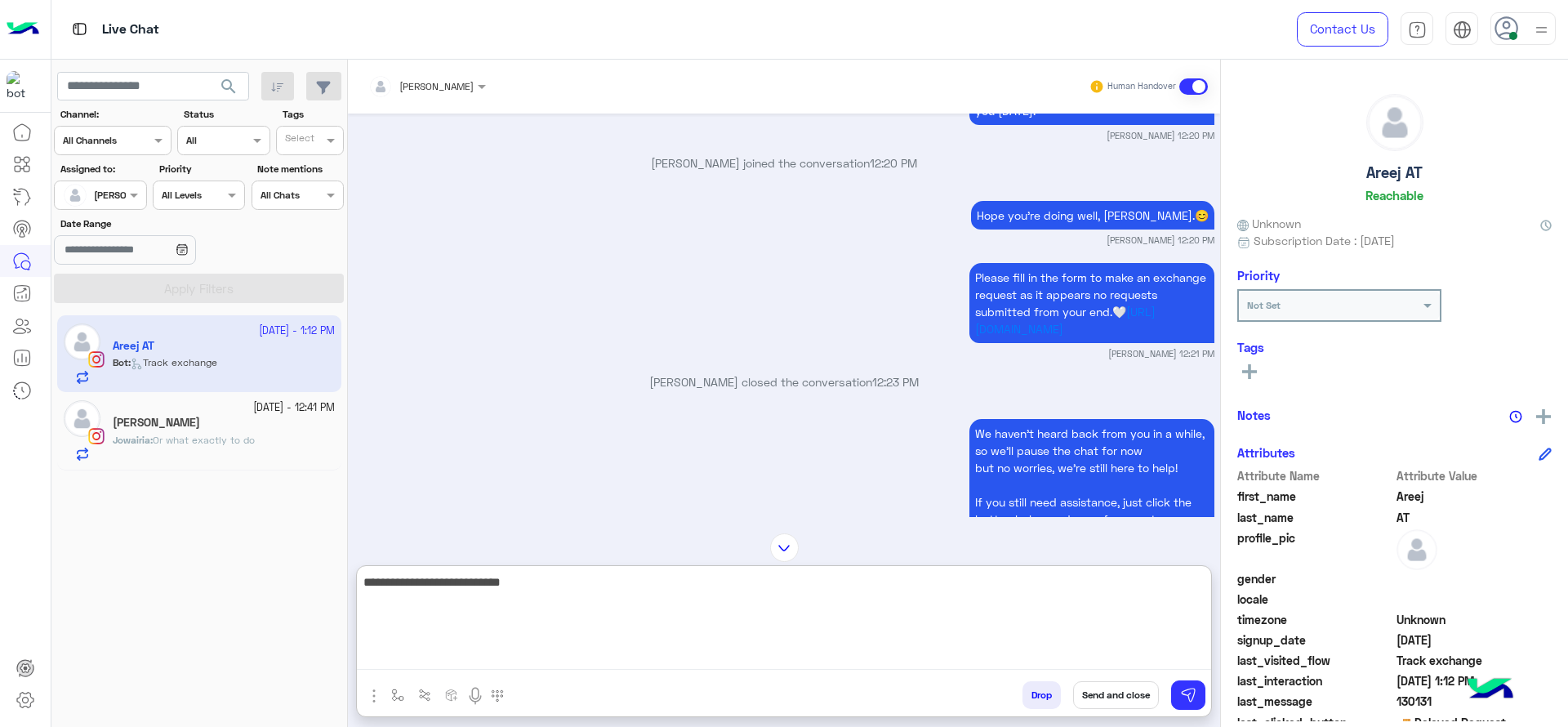
scroll to position [452, 0]
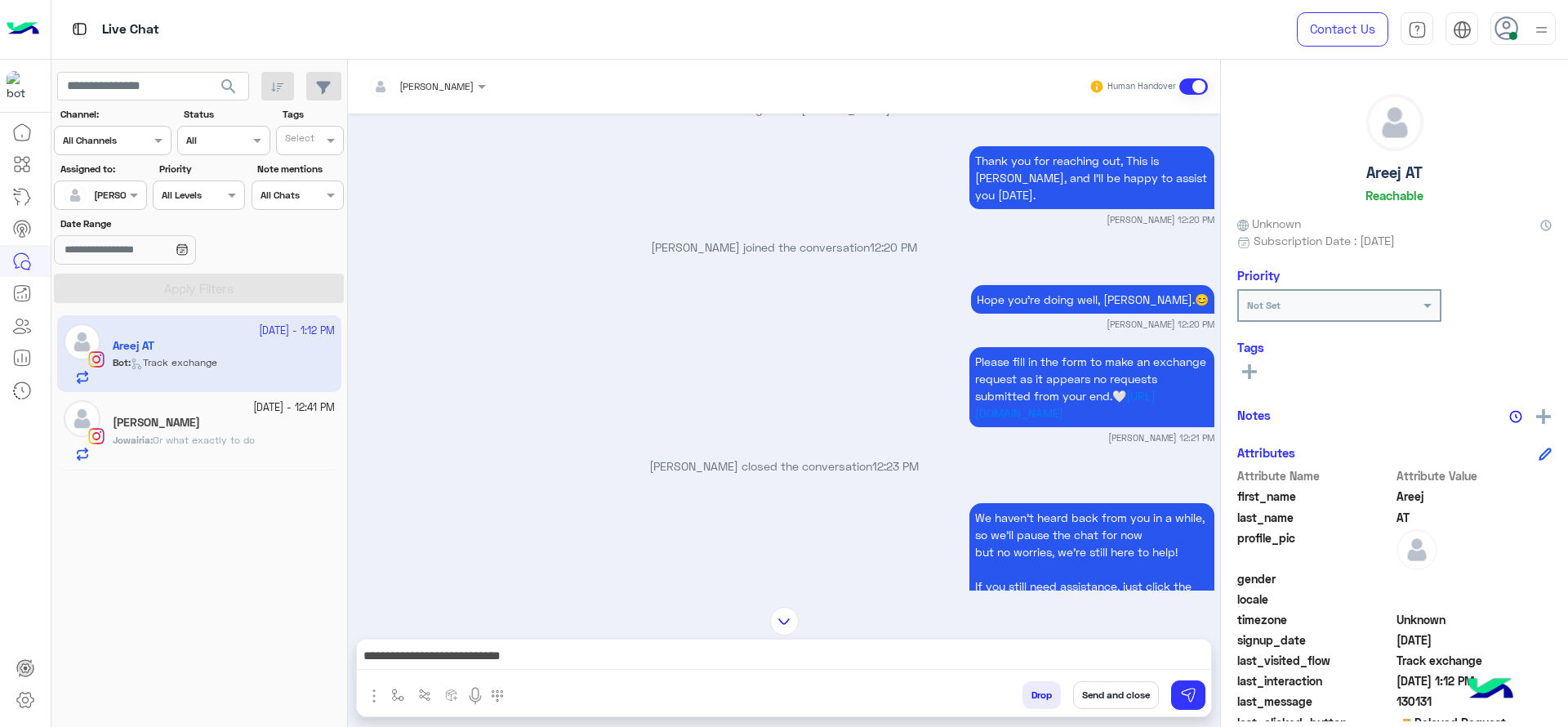
drag, startPoint x: 966, startPoint y: 350, endPoint x: 1189, endPoint y: 393, distance: 227.1
click at [1189, 393] on p "Please fill in the form to make an exchange request as it appears no requests s…" at bounding box center [1092, 387] width 245 height 80
copy p "Please fill in the form to make an exchange request as it appears no requests s…"
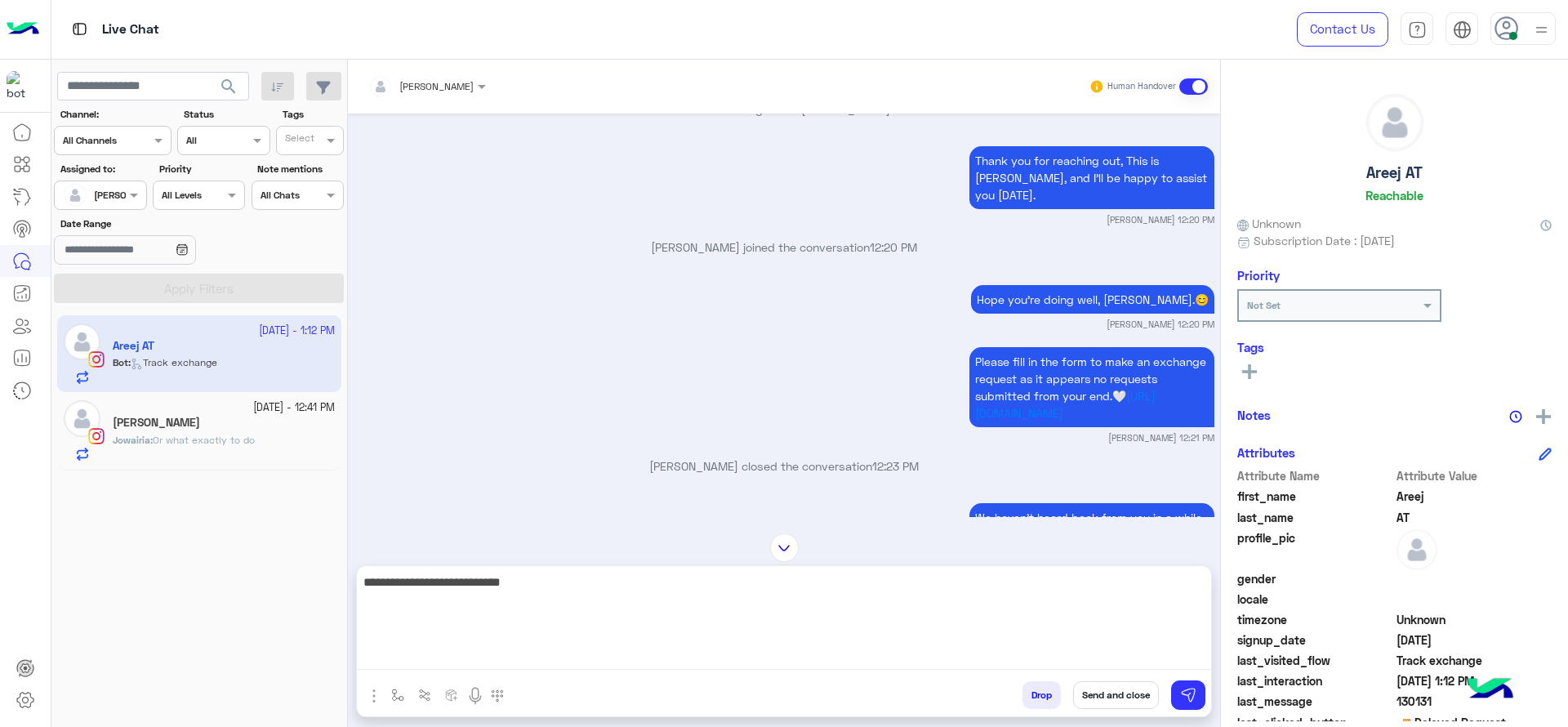
click at [890, 664] on textarea "**********" at bounding box center [784, 621] width 854 height 98
paste textarea "**********"
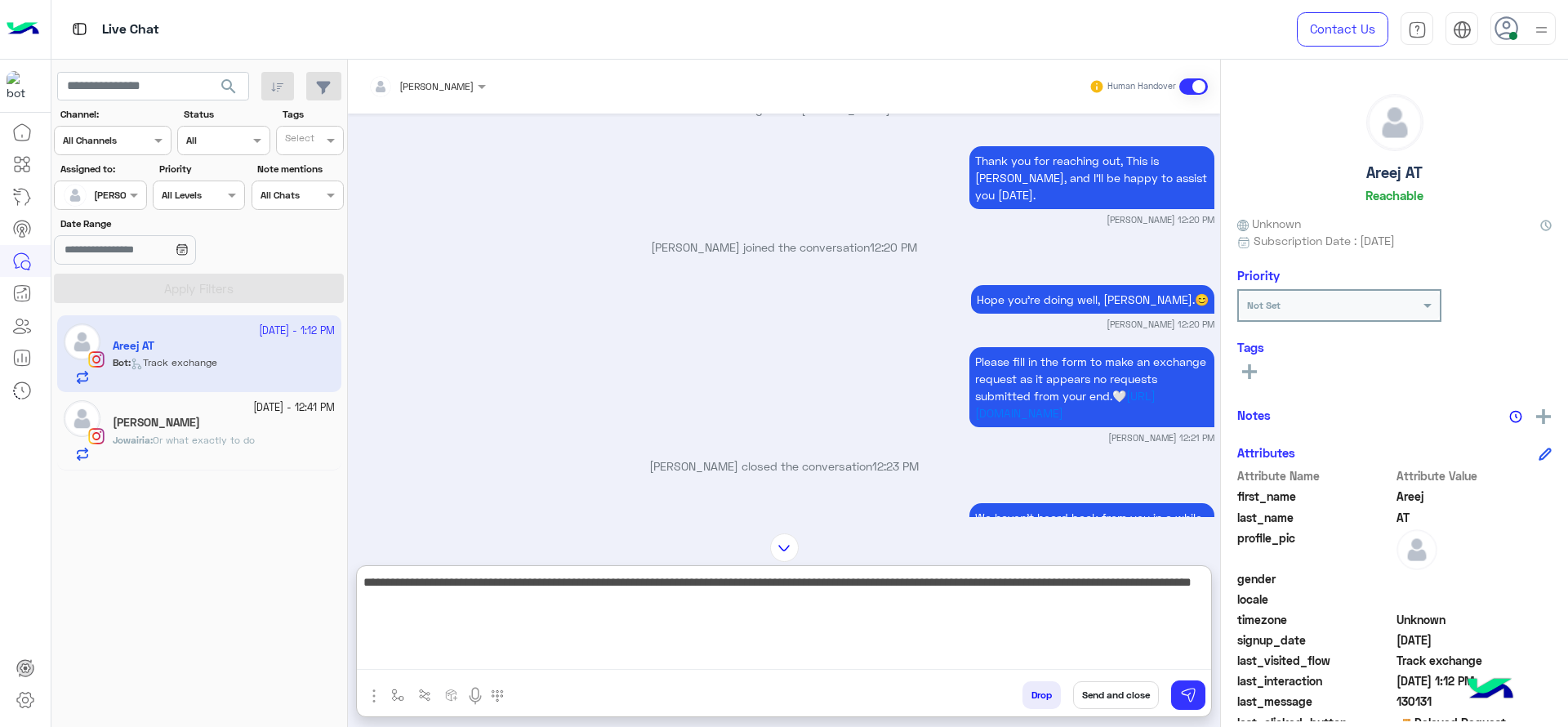
click at [675, 625] on textarea "**********" at bounding box center [784, 621] width 854 height 98
click at [1177, 591] on textarea "**********" at bounding box center [784, 621] width 854 height 98
type textarea "**********"
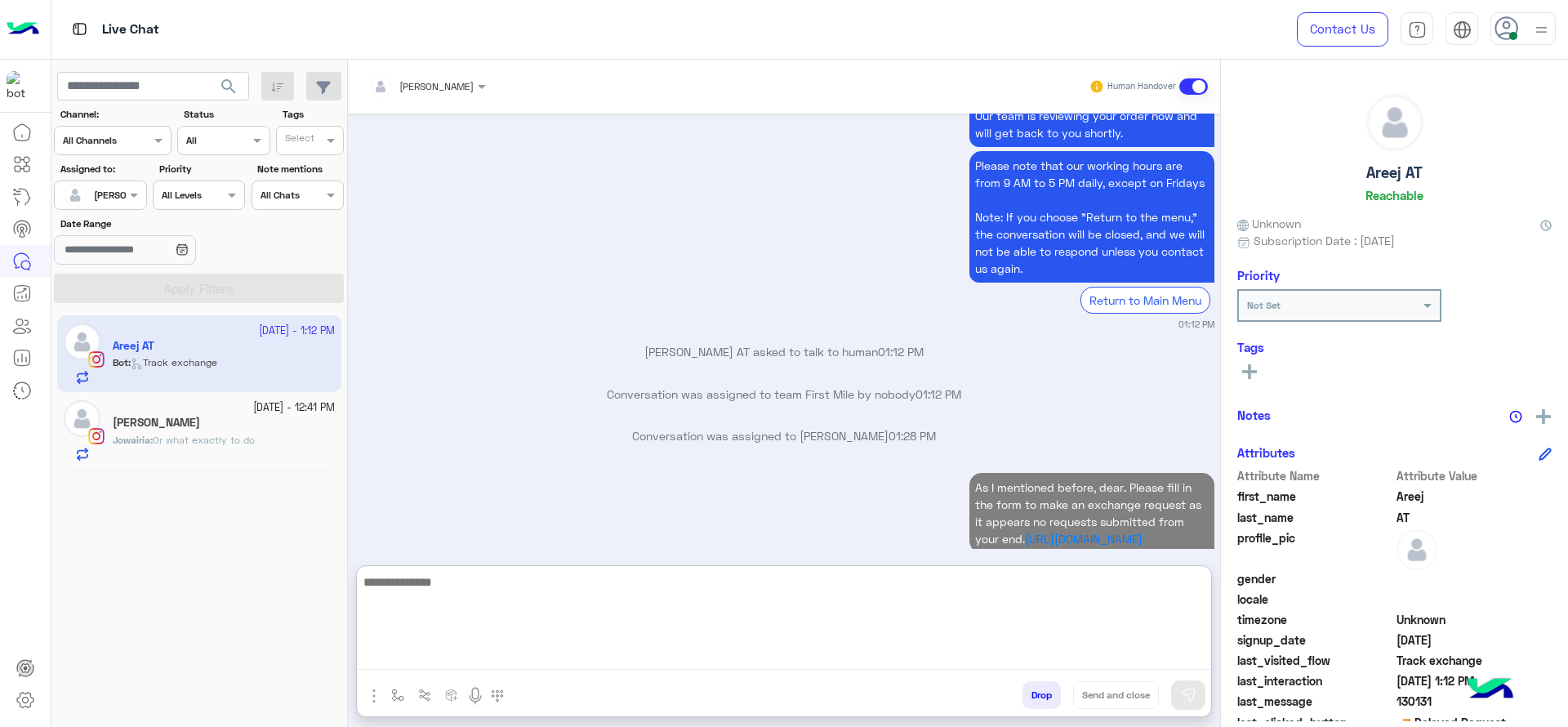
scroll to position [4033, 0]
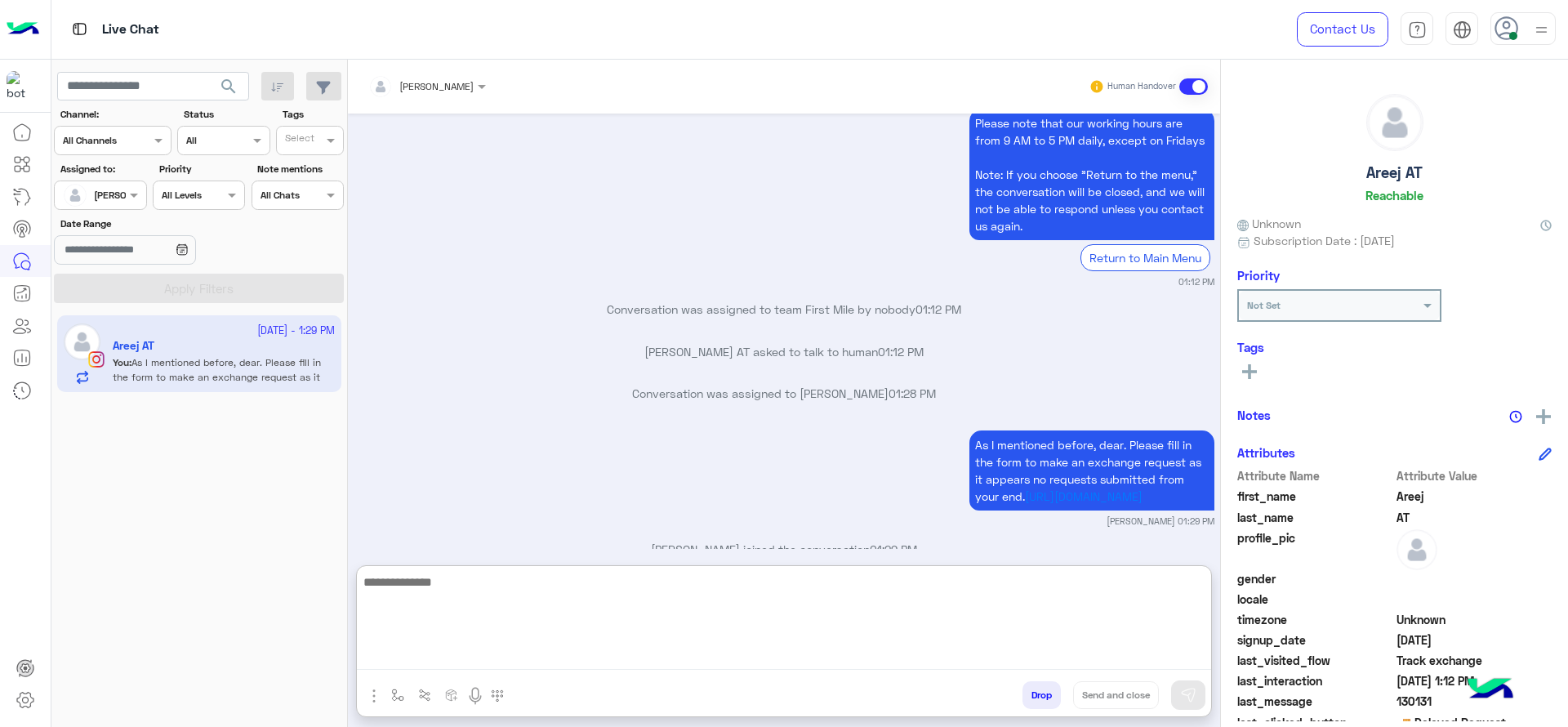
click at [821, 608] on textarea at bounding box center [784, 621] width 854 height 98
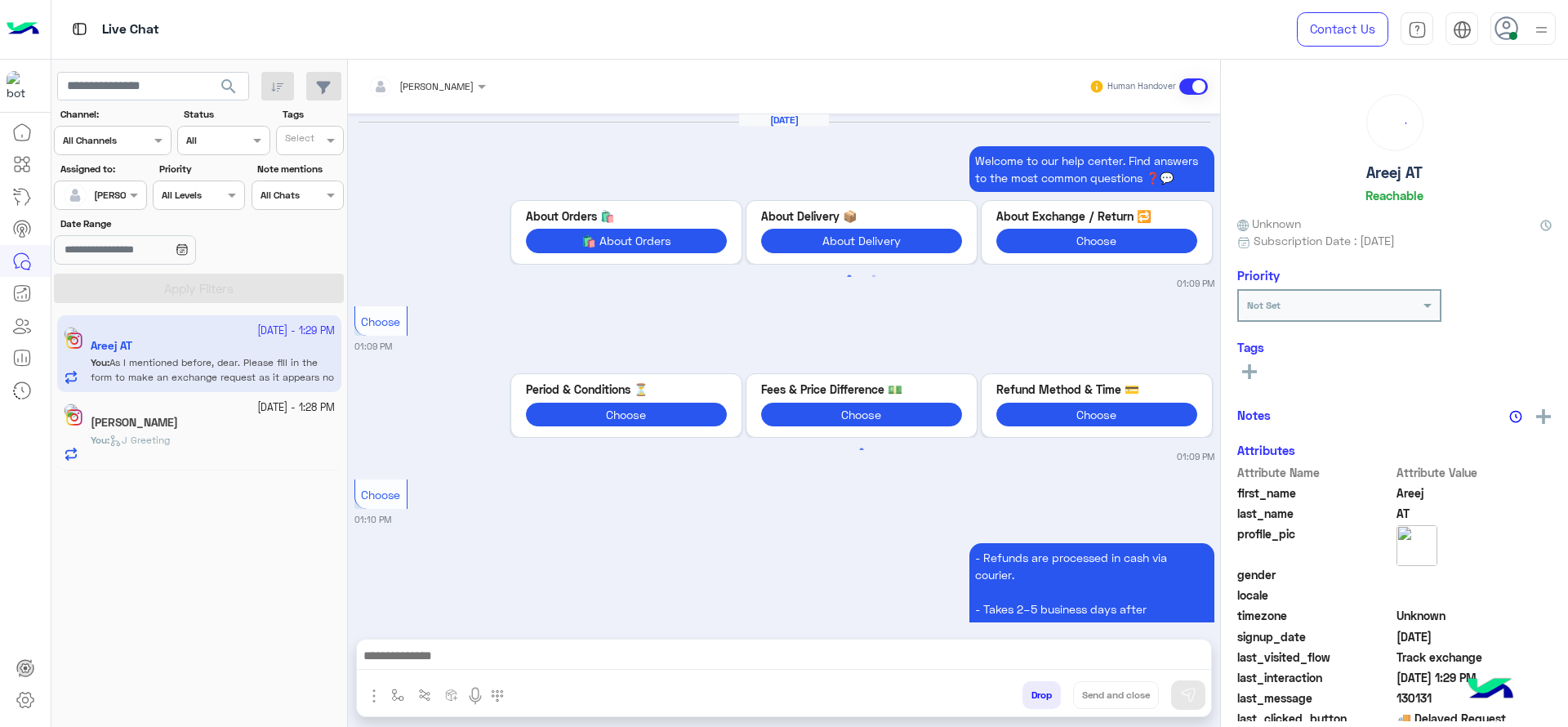
scroll to position [1522, 0]
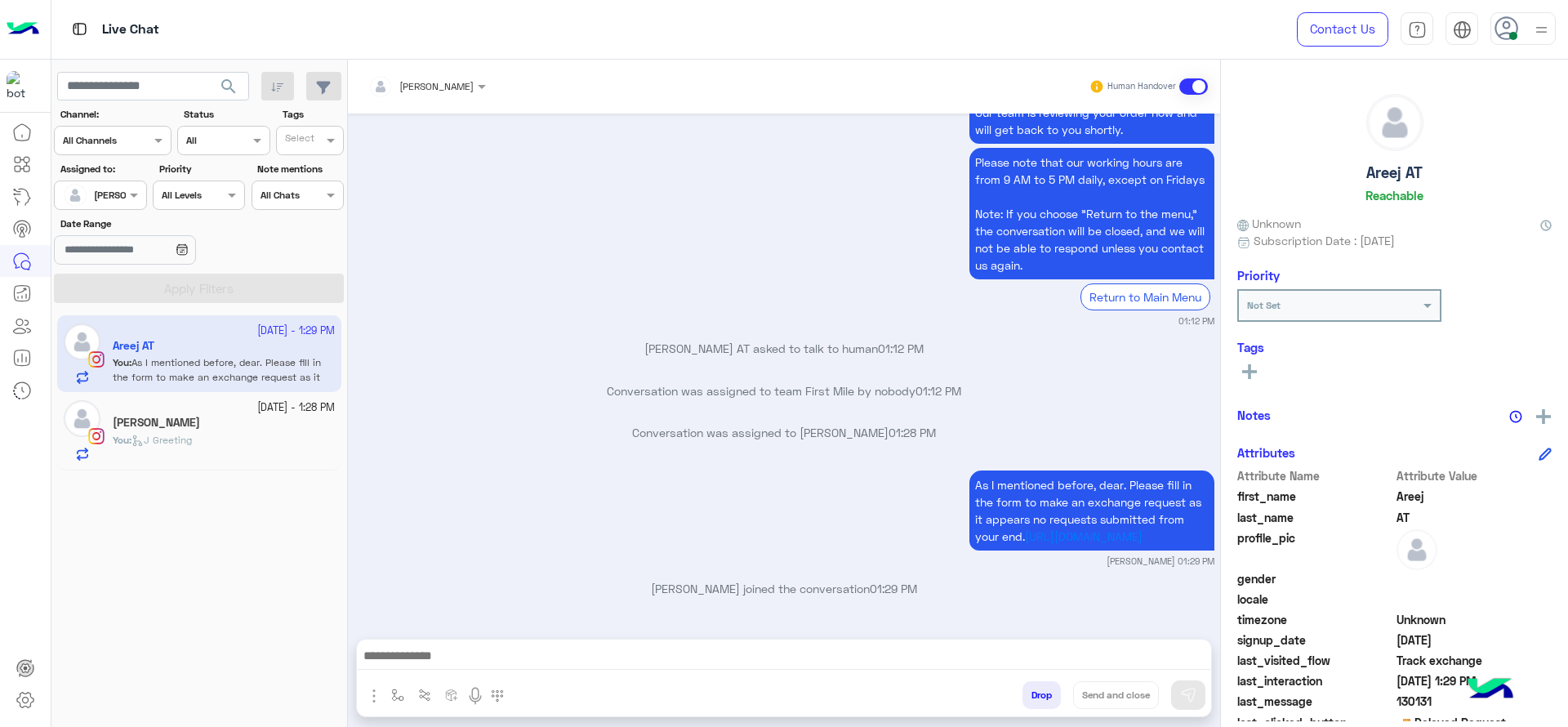
click at [147, 423] on h5 "[PERSON_NAME]" at bounding box center [156, 423] width 88 height 14
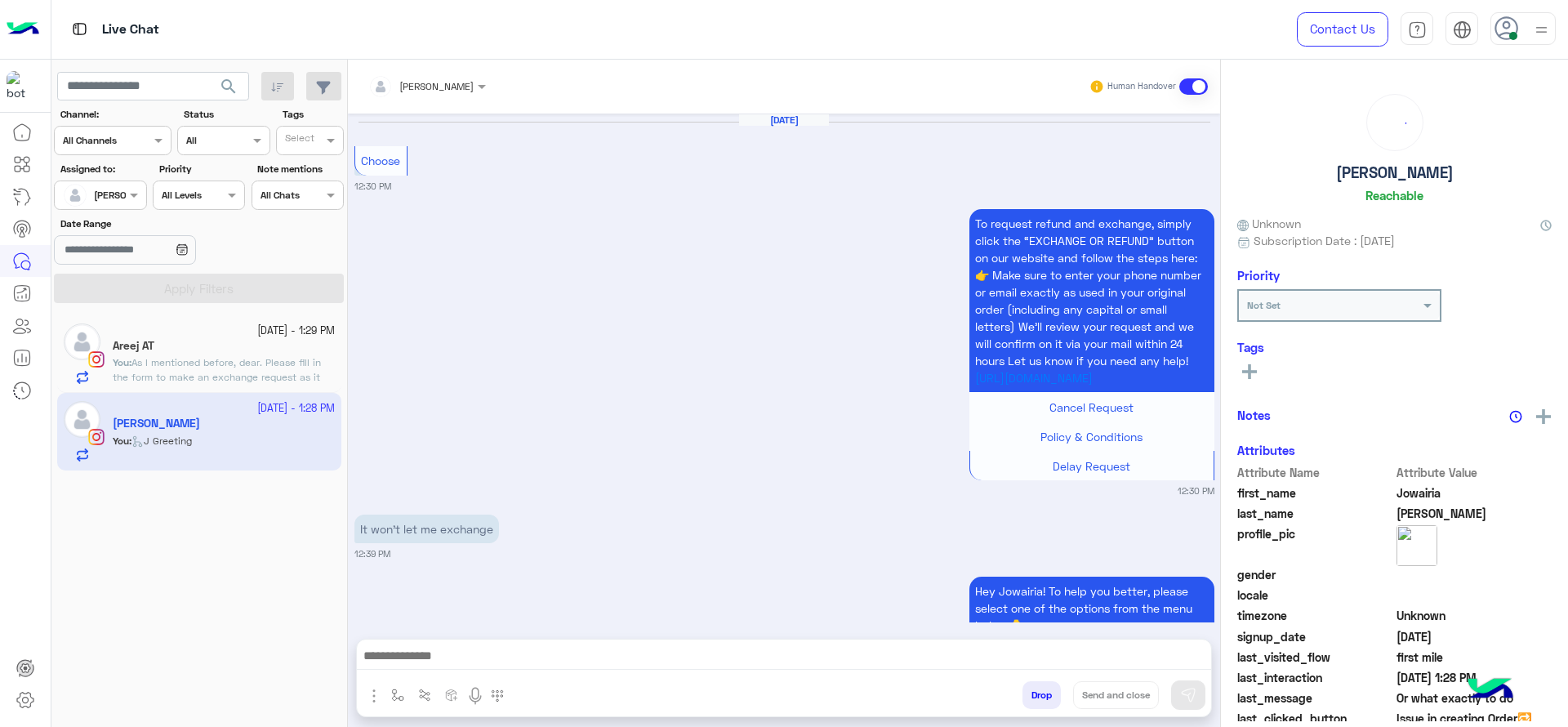
scroll to position [1587, 0]
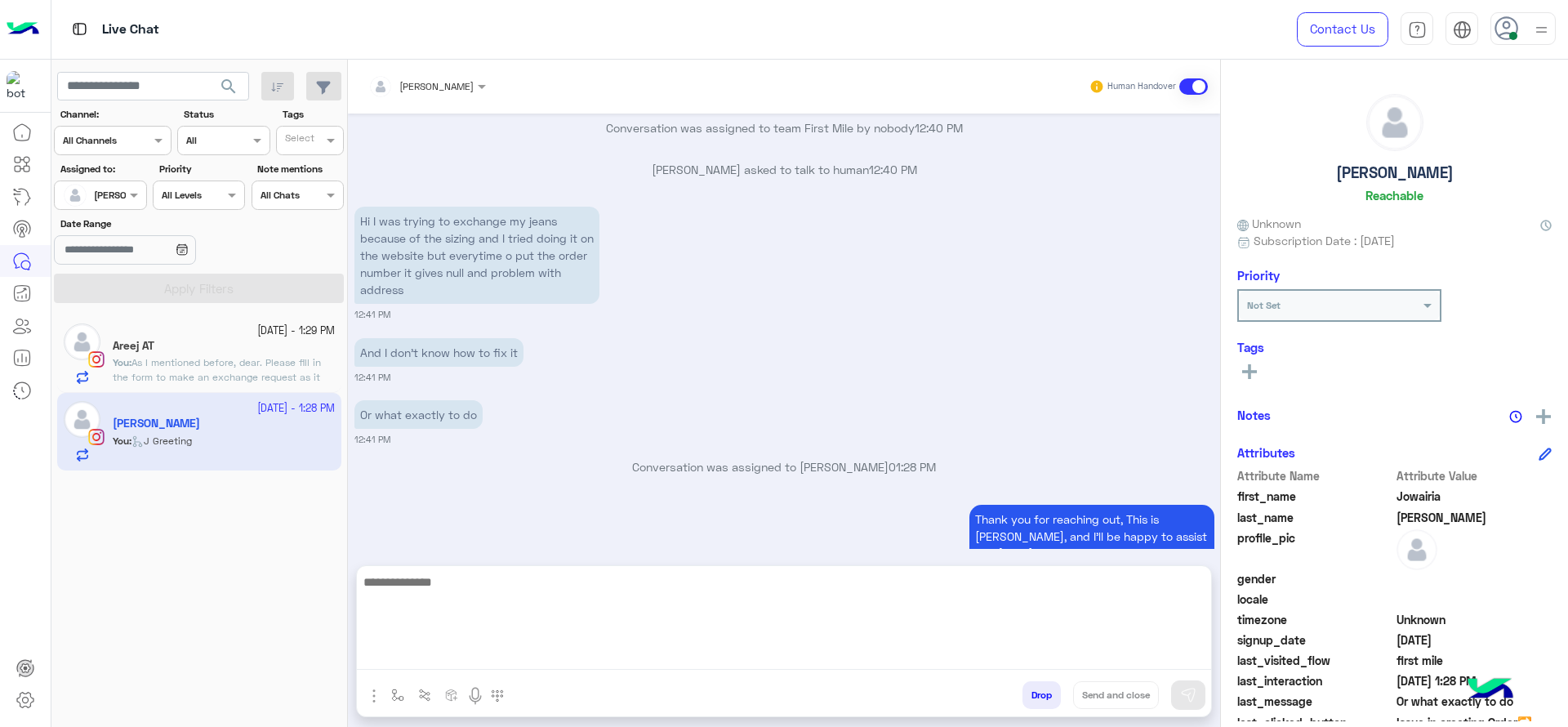
click at [691, 653] on textarea at bounding box center [784, 621] width 854 height 98
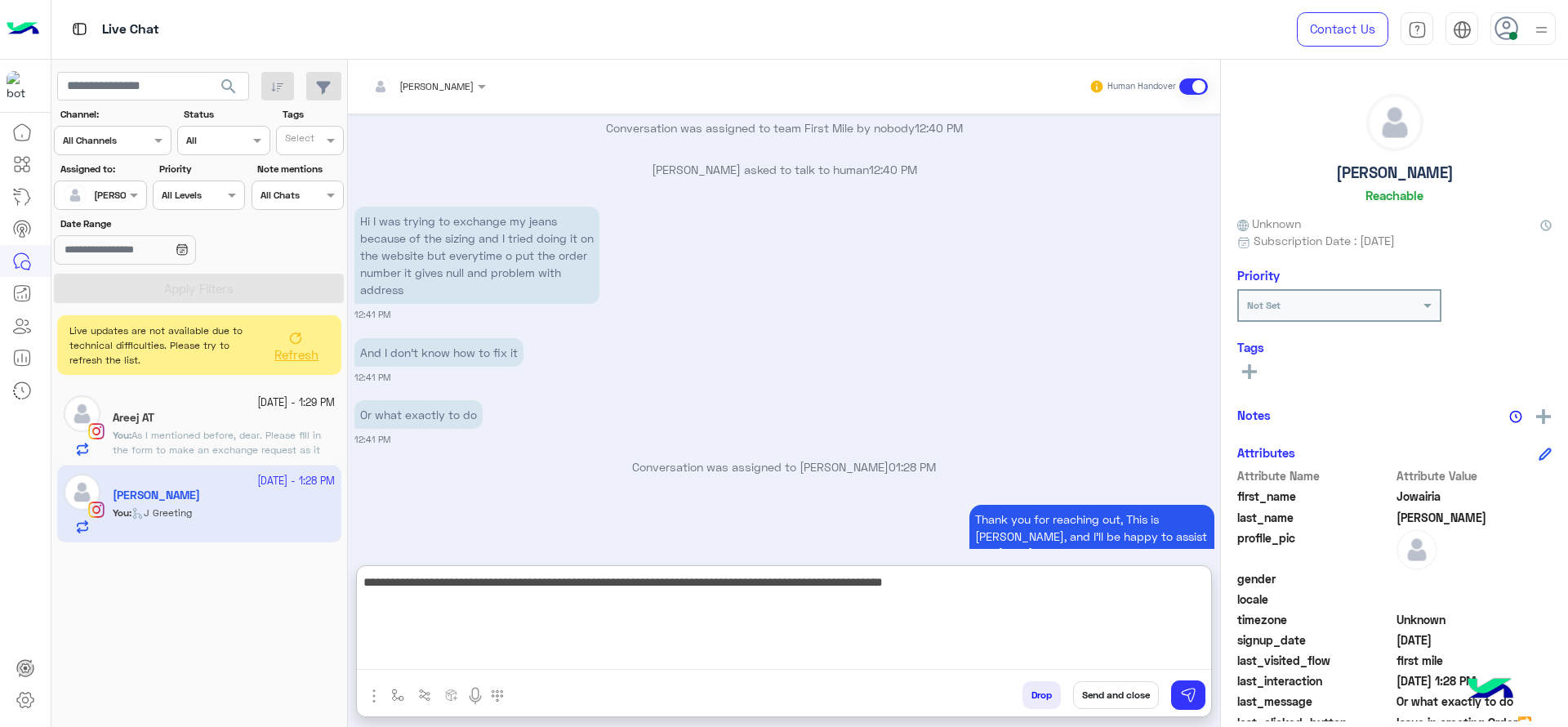
type textarea "**********"
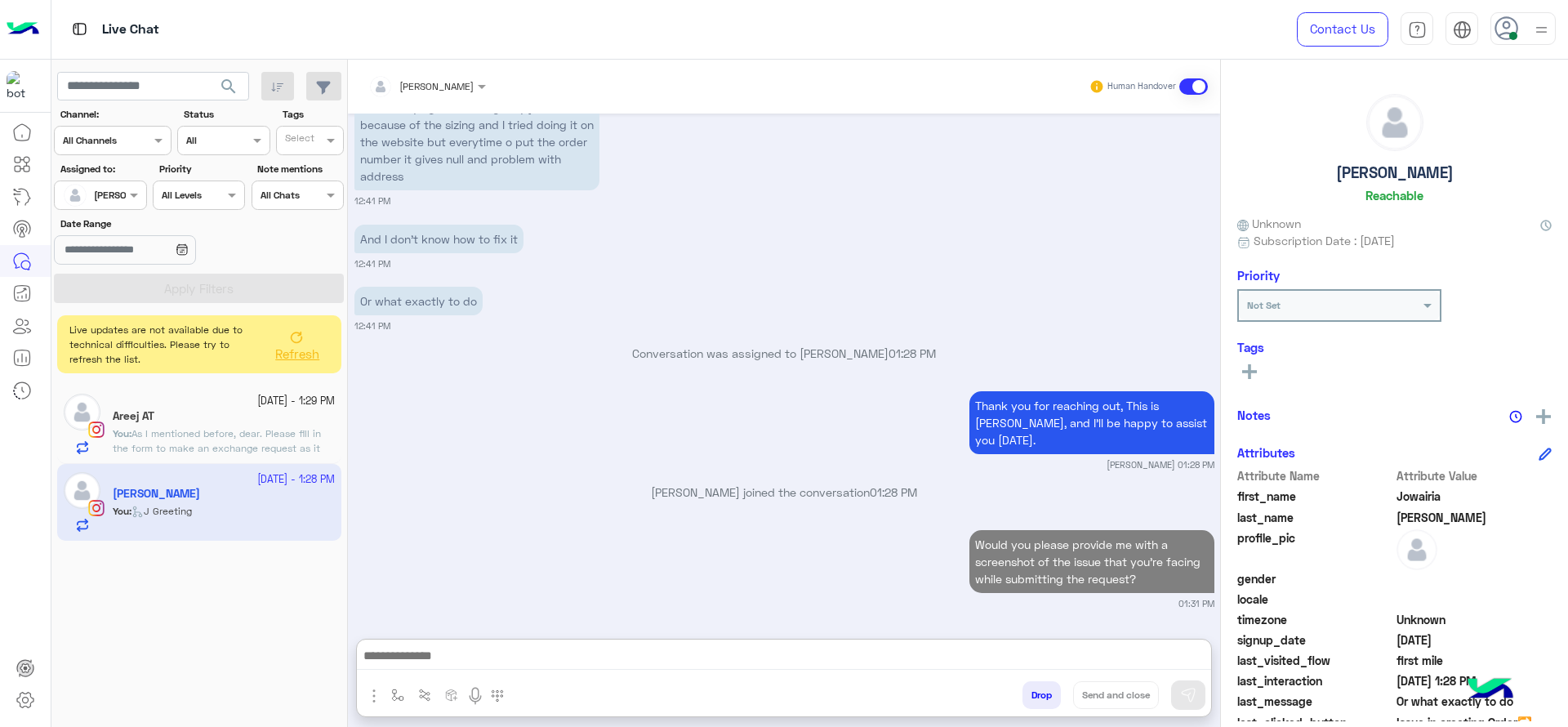
click at [285, 345] on button "Refresh" at bounding box center [296, 344] width 65 height 46
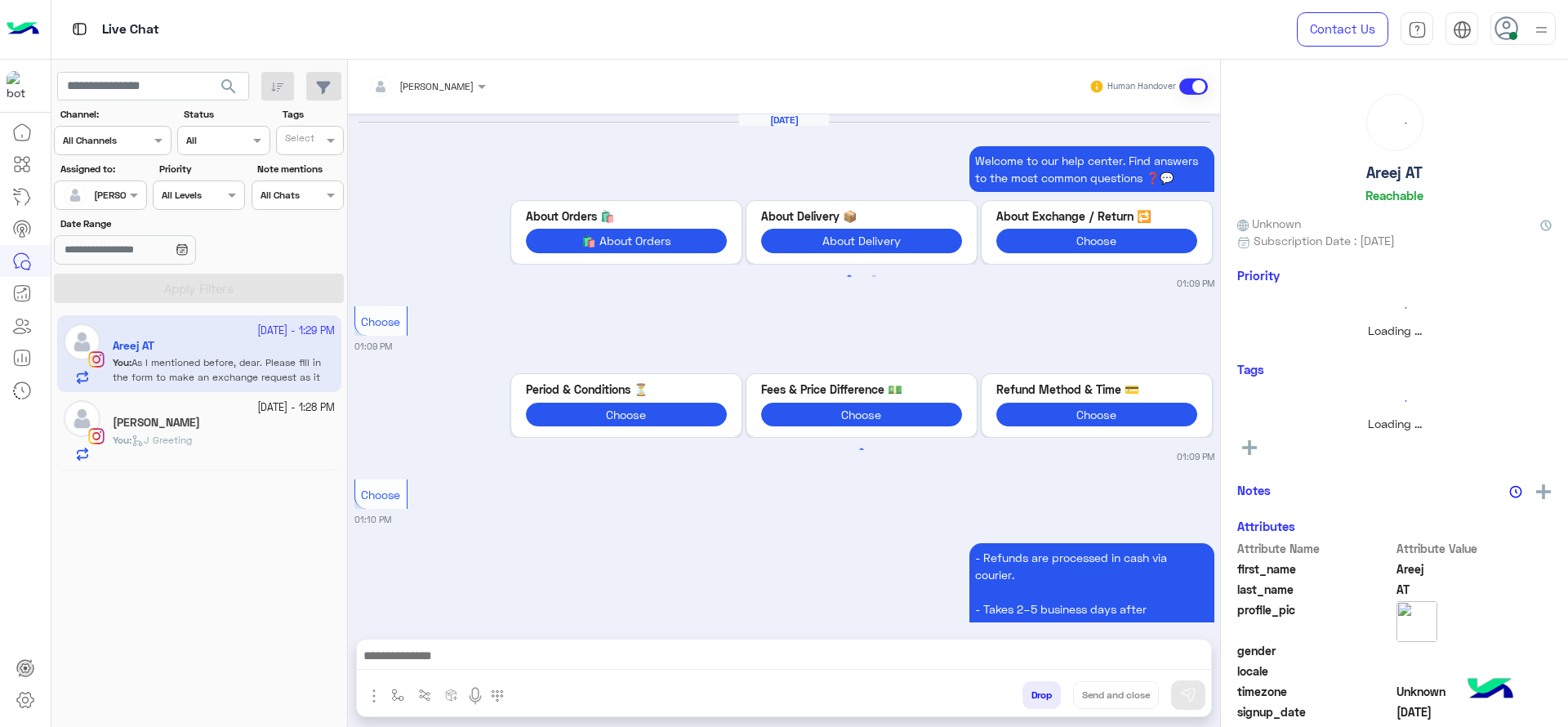
scroll to position [1522, 0]
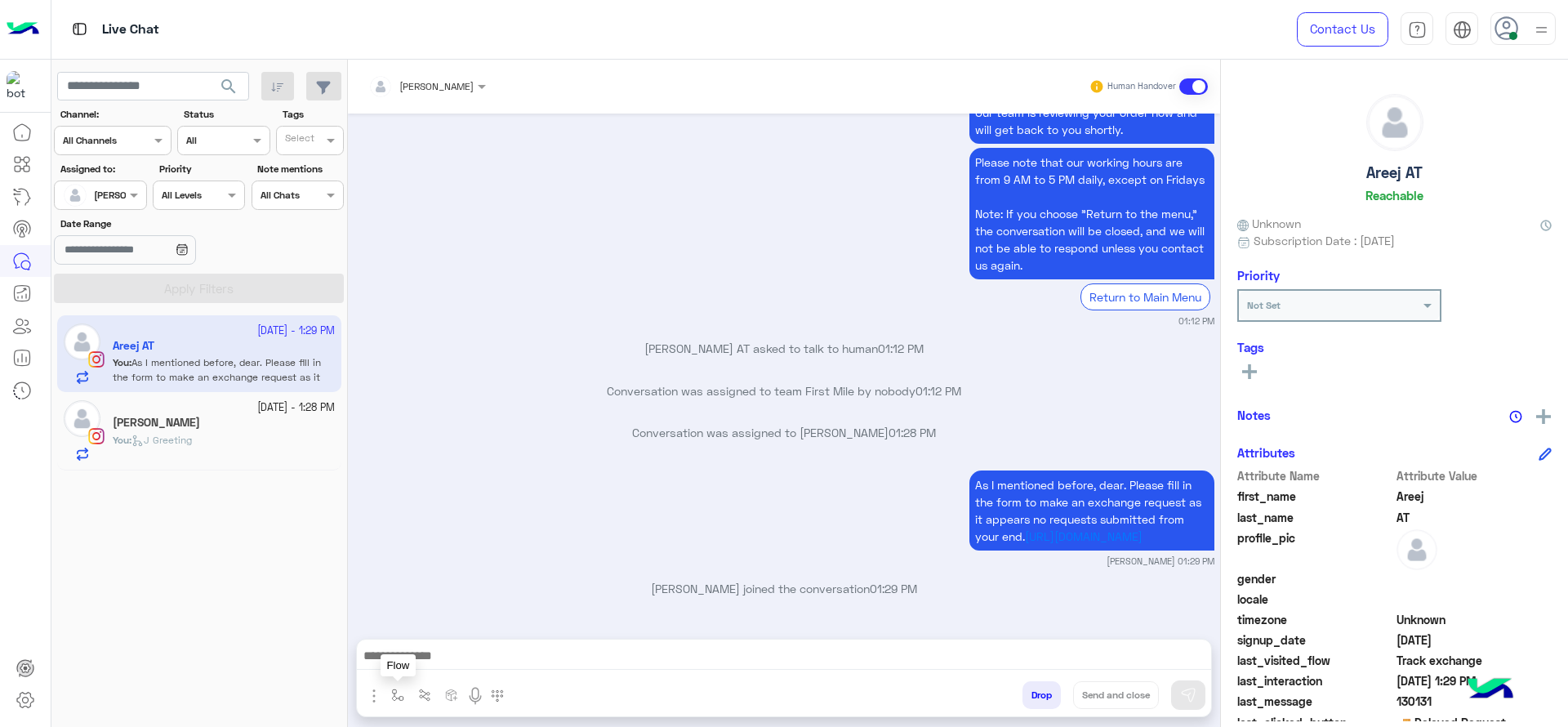
click at [401, 694] on img "button" at bounding box center [397, 694] width 13 height 13
click at [433, 653] on input "text" at bounding box center [426, 656] width 64 height 15
type input "*"
click at [427, 627] on span "[PERSON_NAME]" at bounding box center [439, 628] width 93 height 15
type textarea "**********"
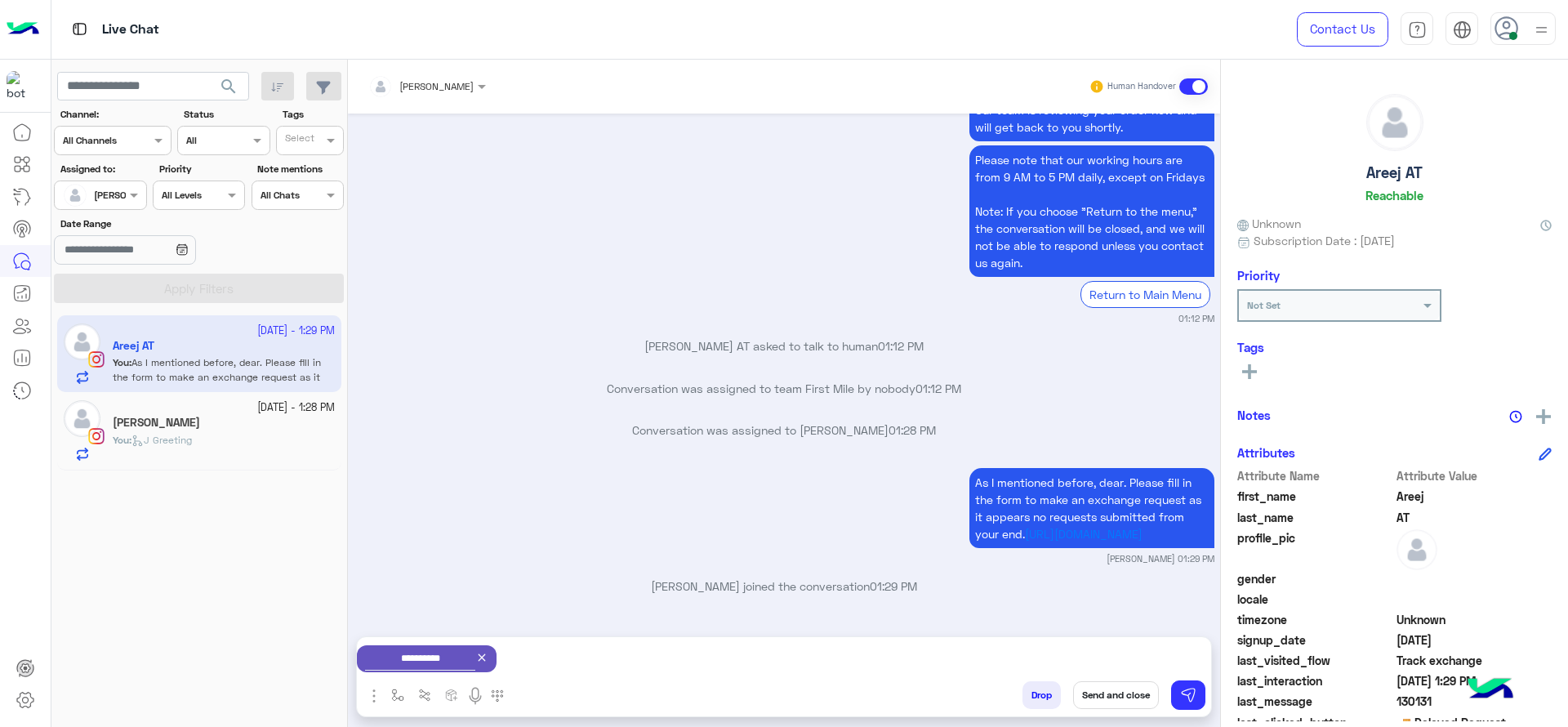
click at [1115, 694] on button "Send and close" at bounding box center [1116, 695] width 86 height 27
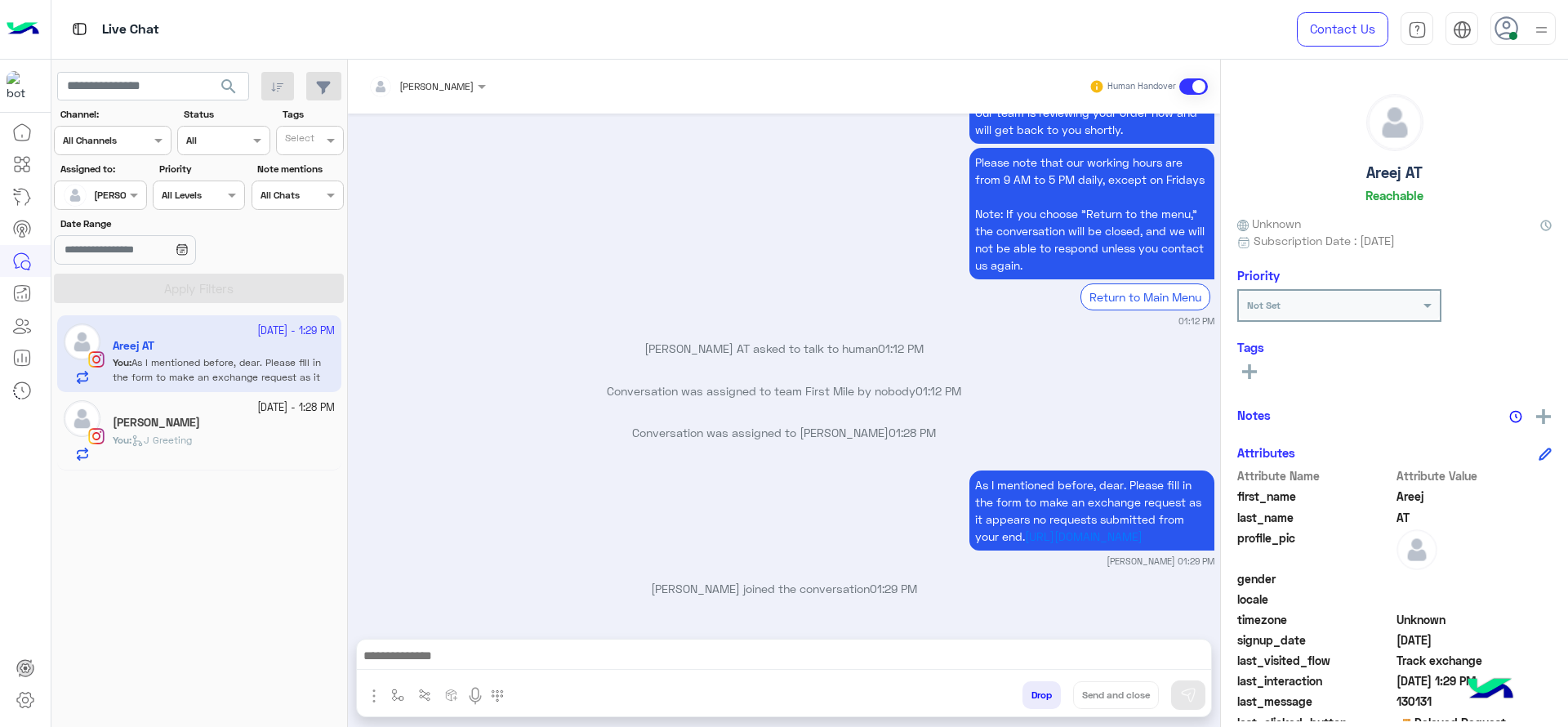
click at [243, 421] on div "[PERSON_NAME]" at bounding box center [224, 424] width 223 height 18
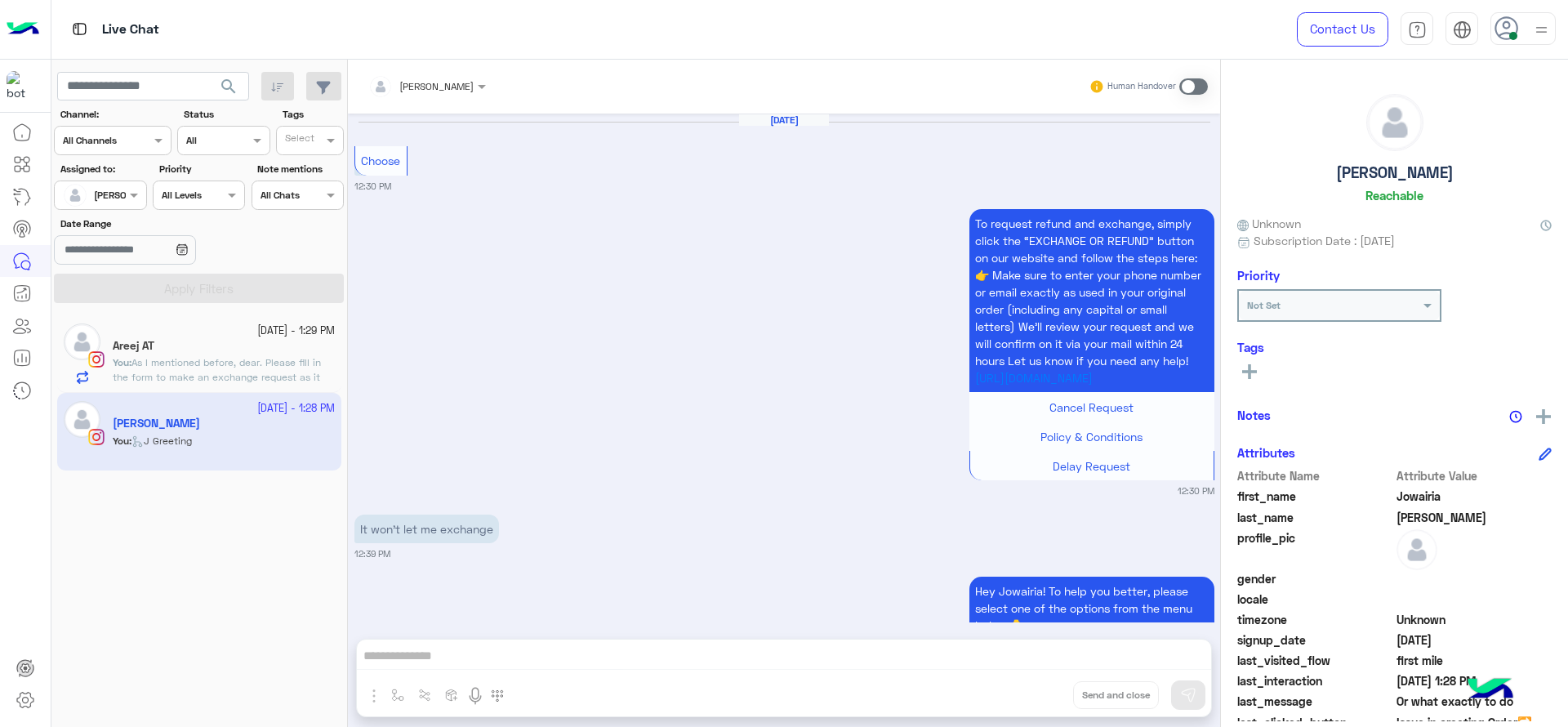
scroll to position [1587, 0]
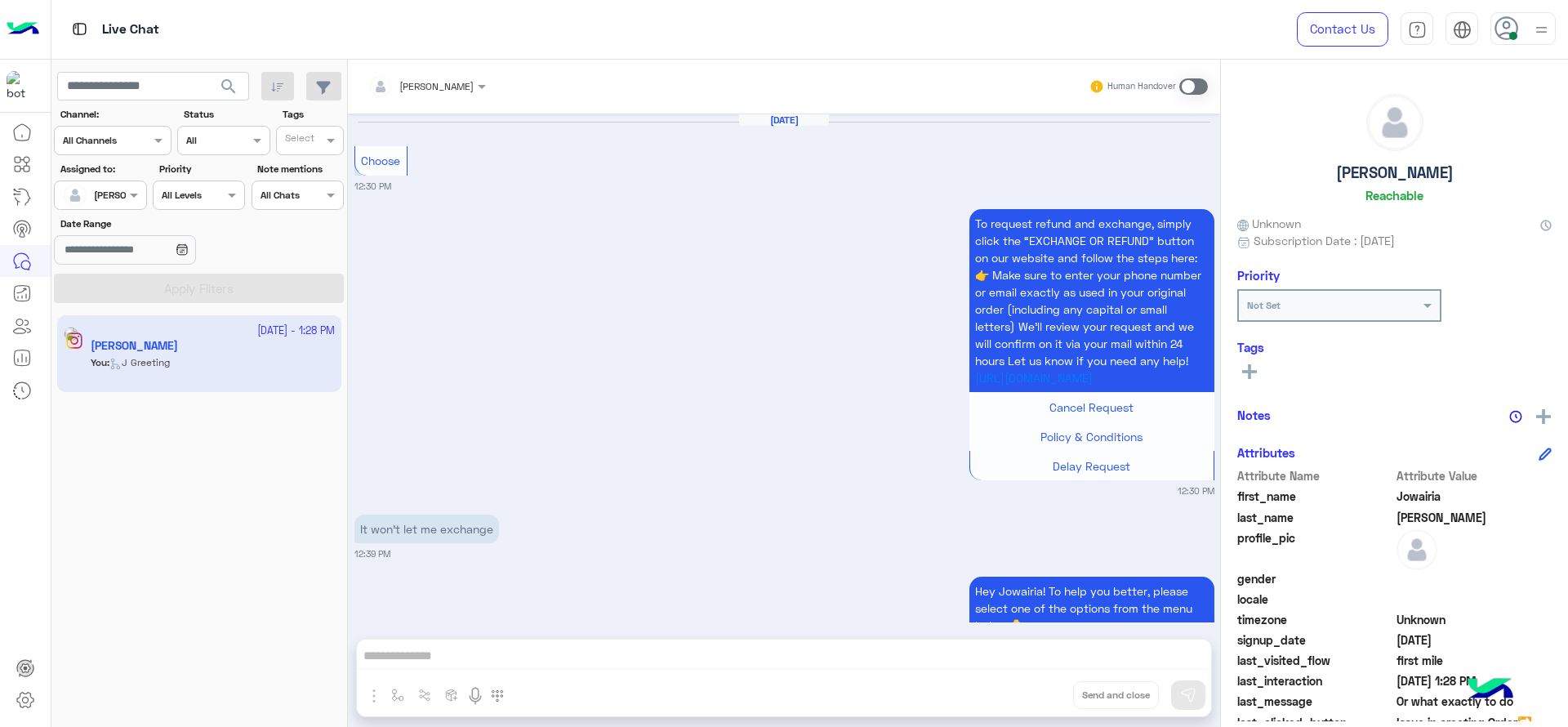
scroll to position [1587, 0]
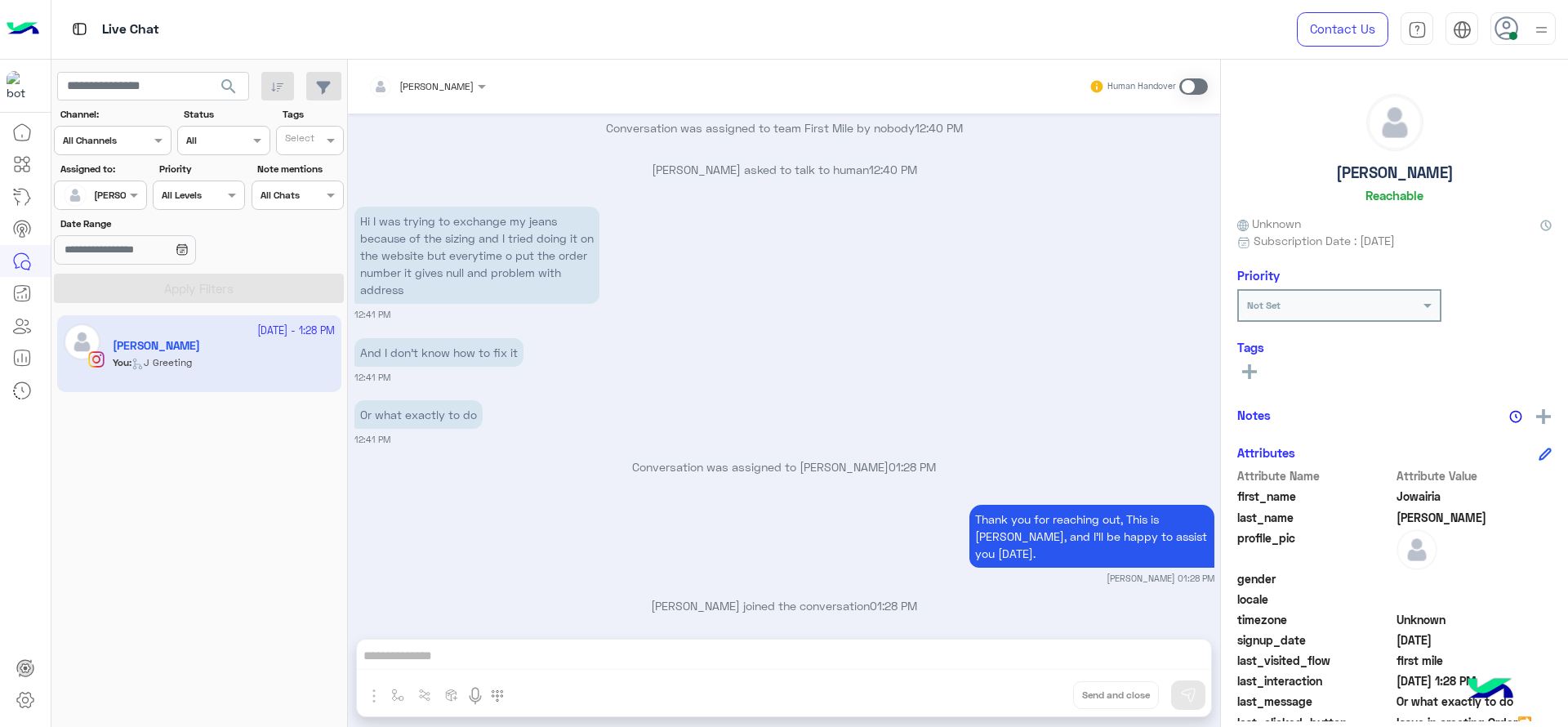
click at [1132, 381] on small "12:41 PM" at bounding box center [784, 377] width 860 height 13
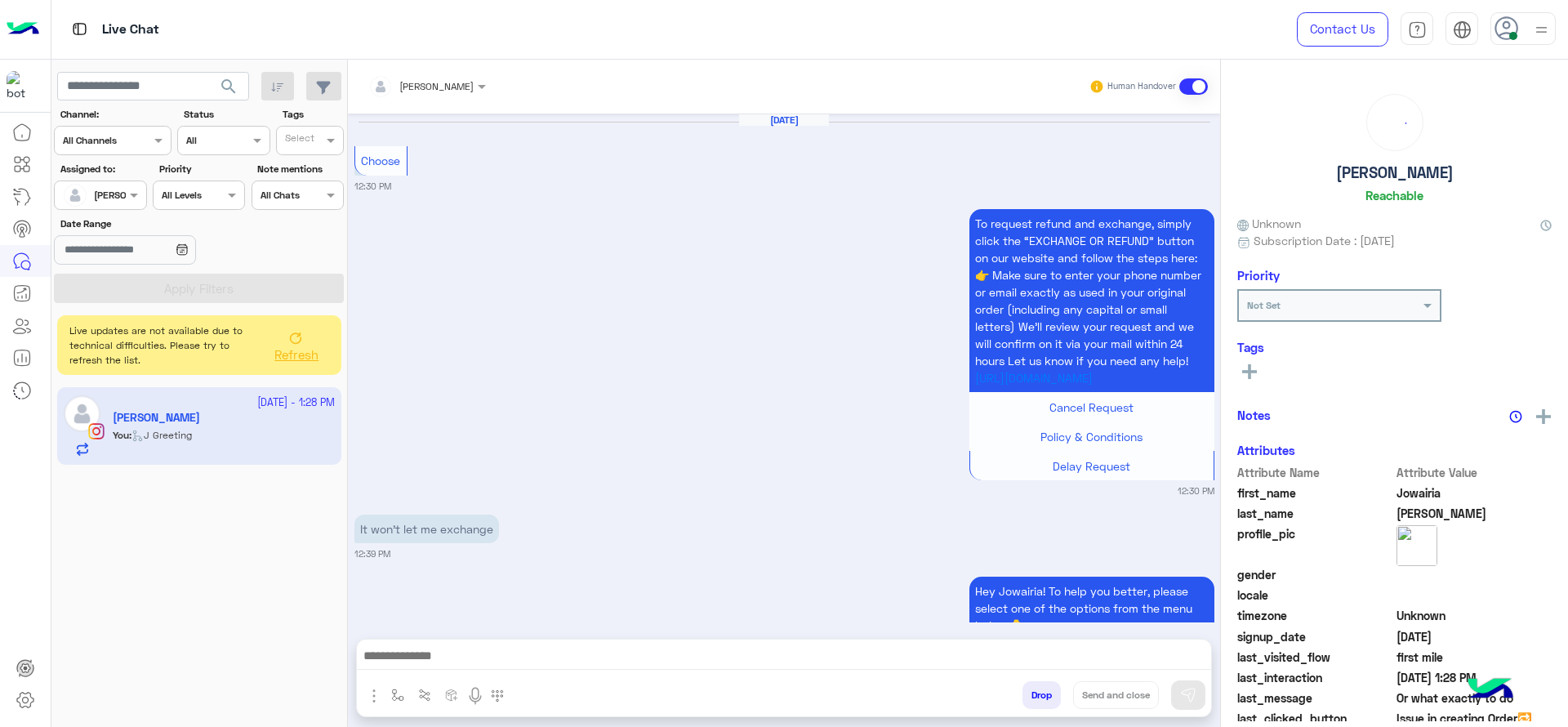
scroll to position [1587, 0]
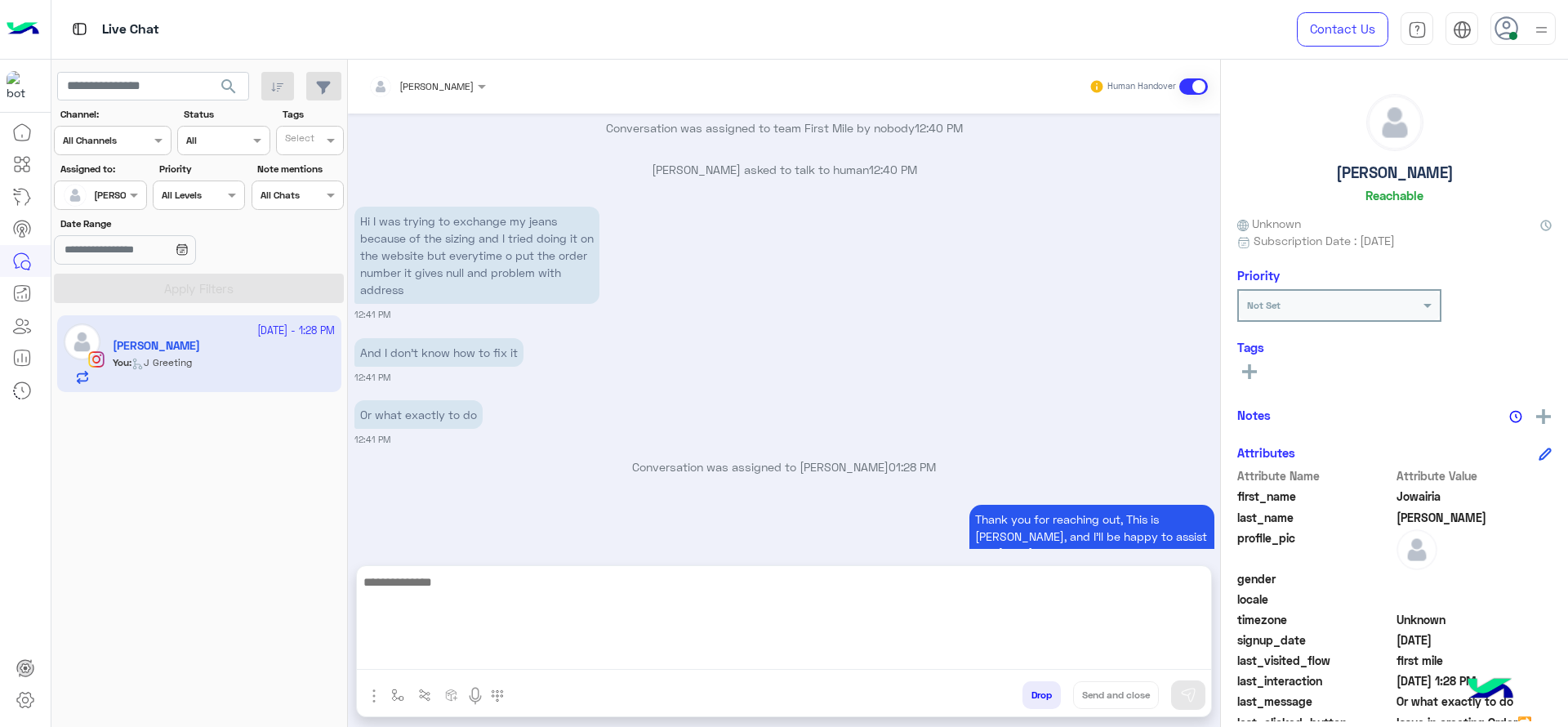
click at [976, 662] on textarea at bounding box center [784, 621] width 854 height 98
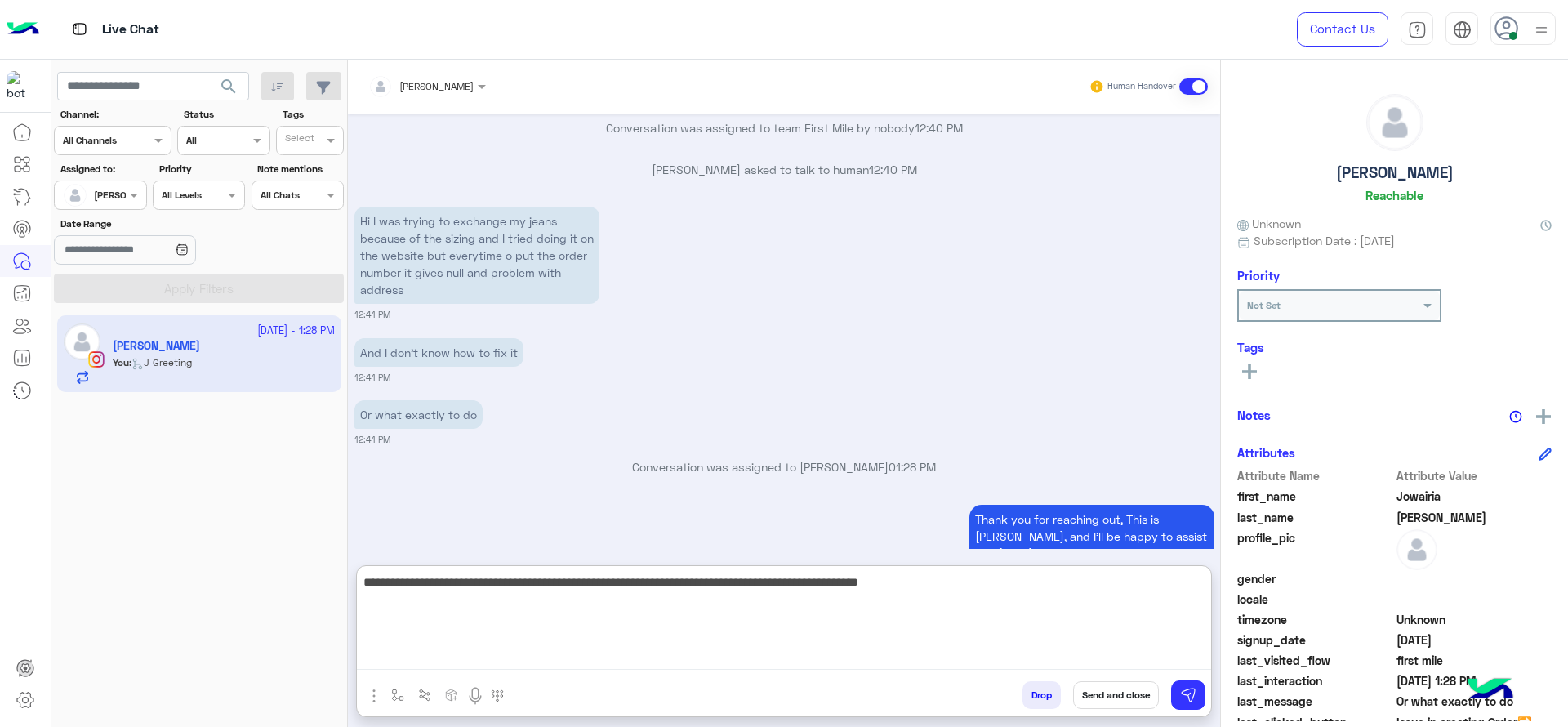
type textarea "**********"
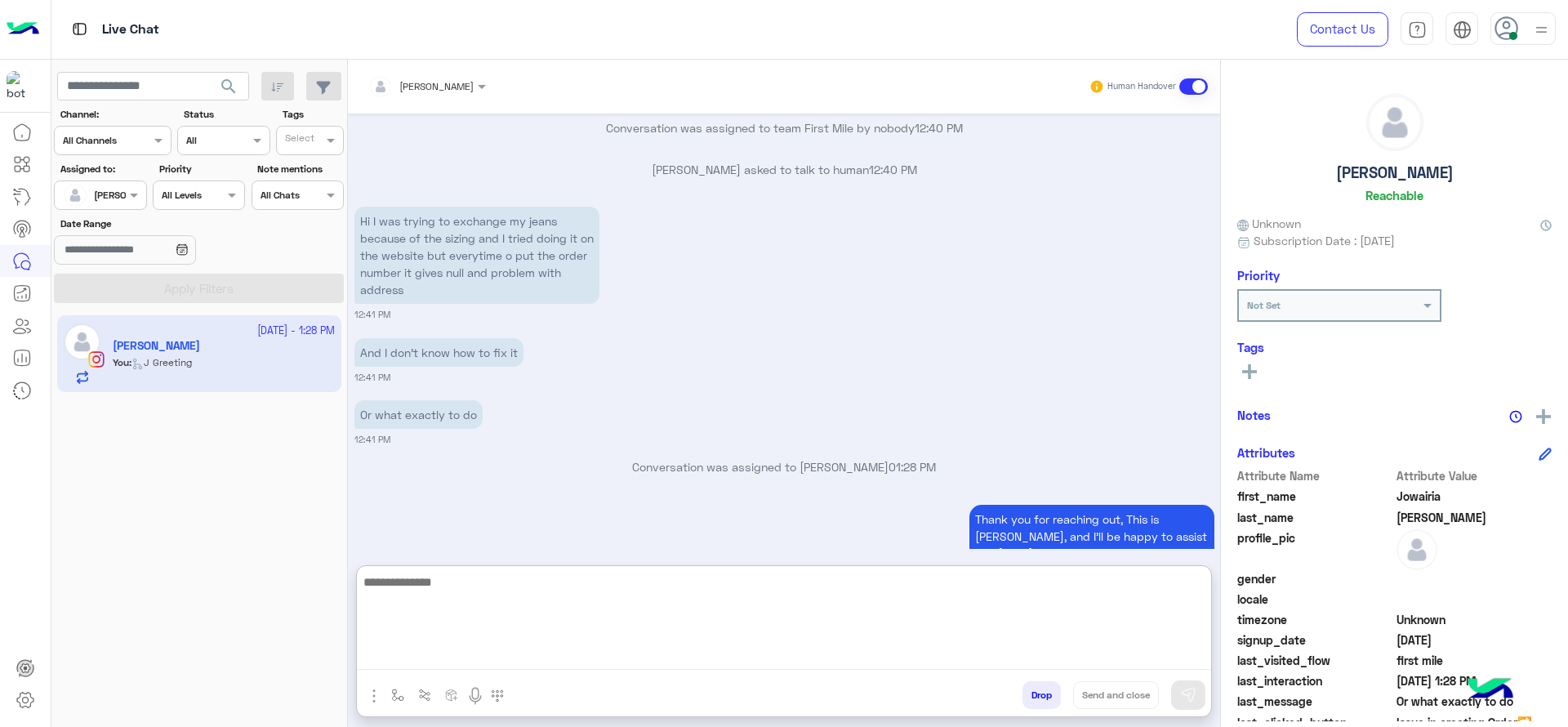
scroll to position [1757, 0]
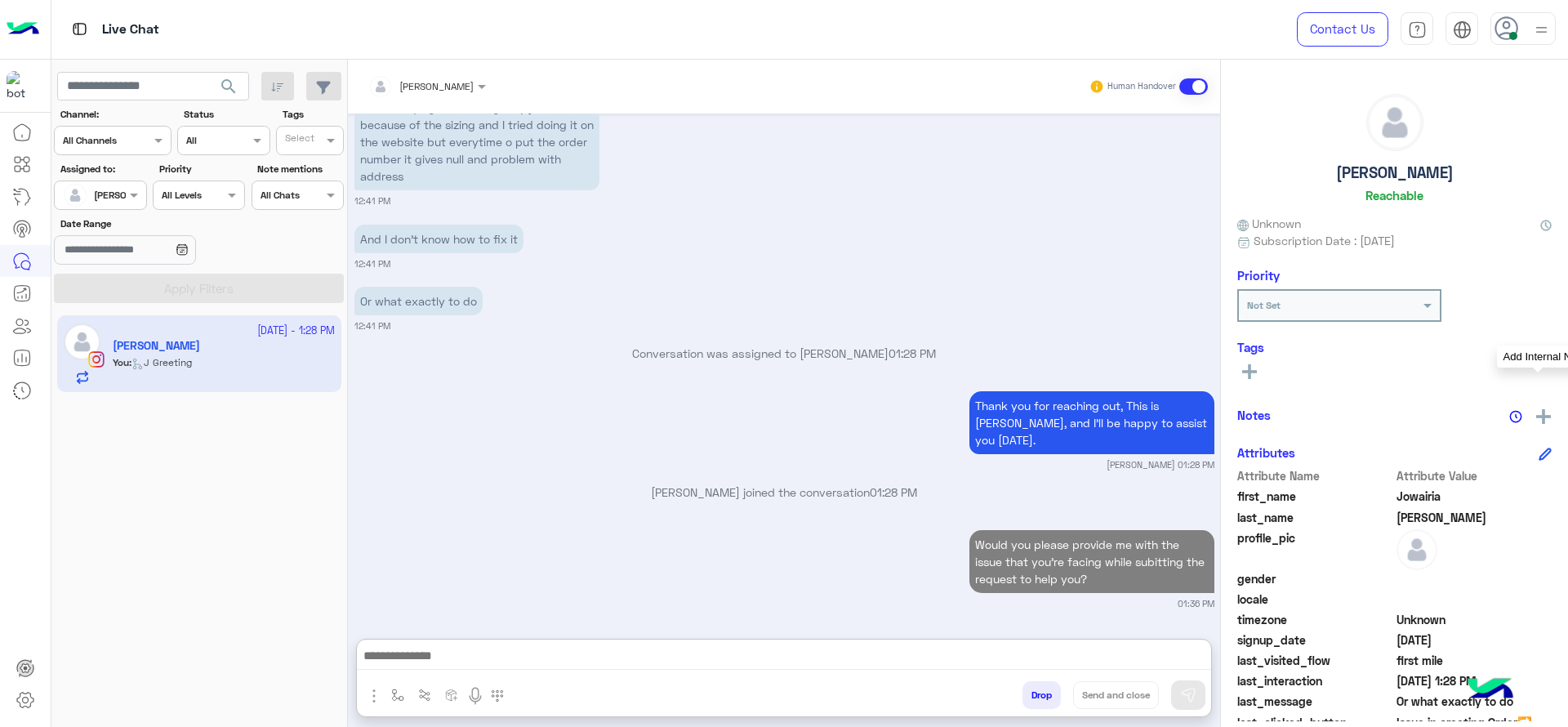
click at [1541, 416] on img at bounding box center [1544, 416] width 15 height 15
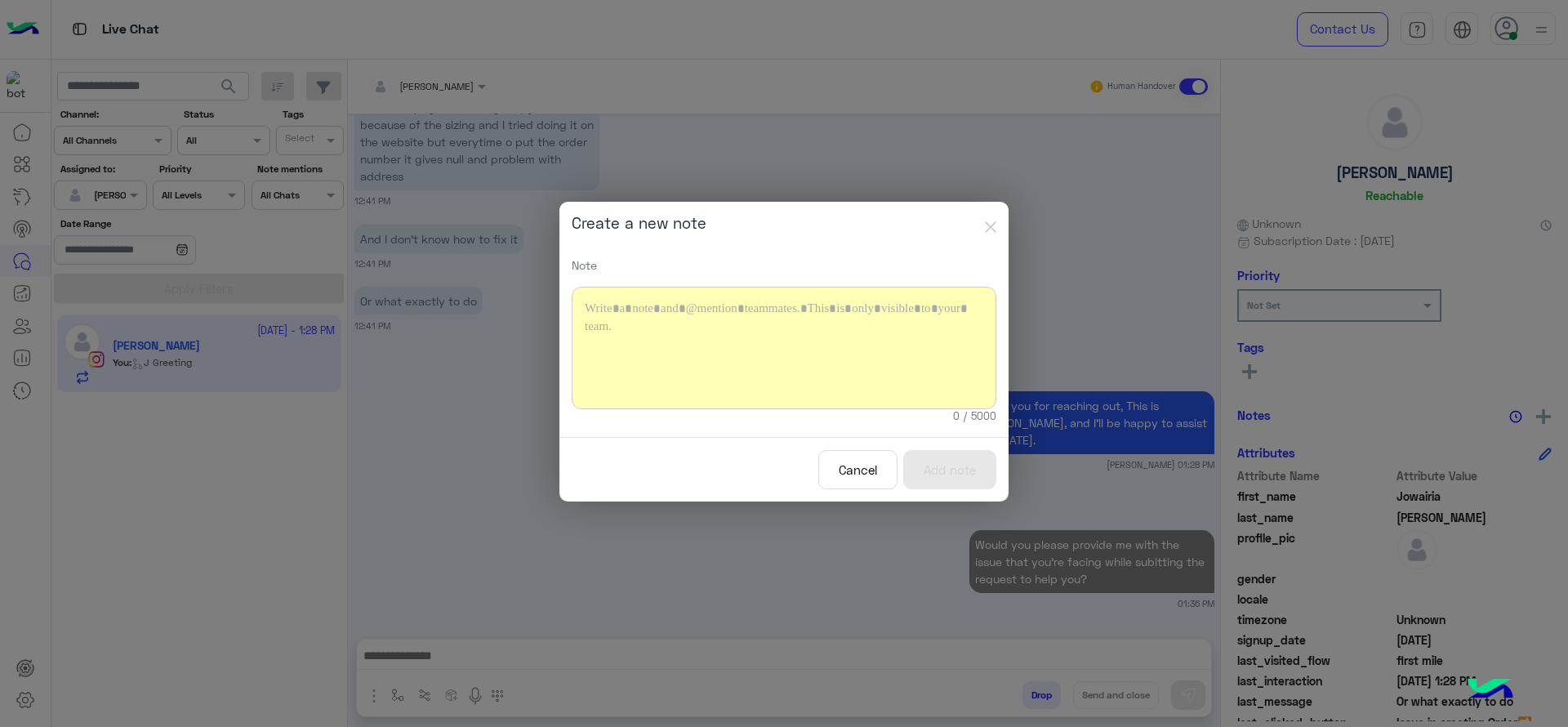
scroll to position [1682, 0]
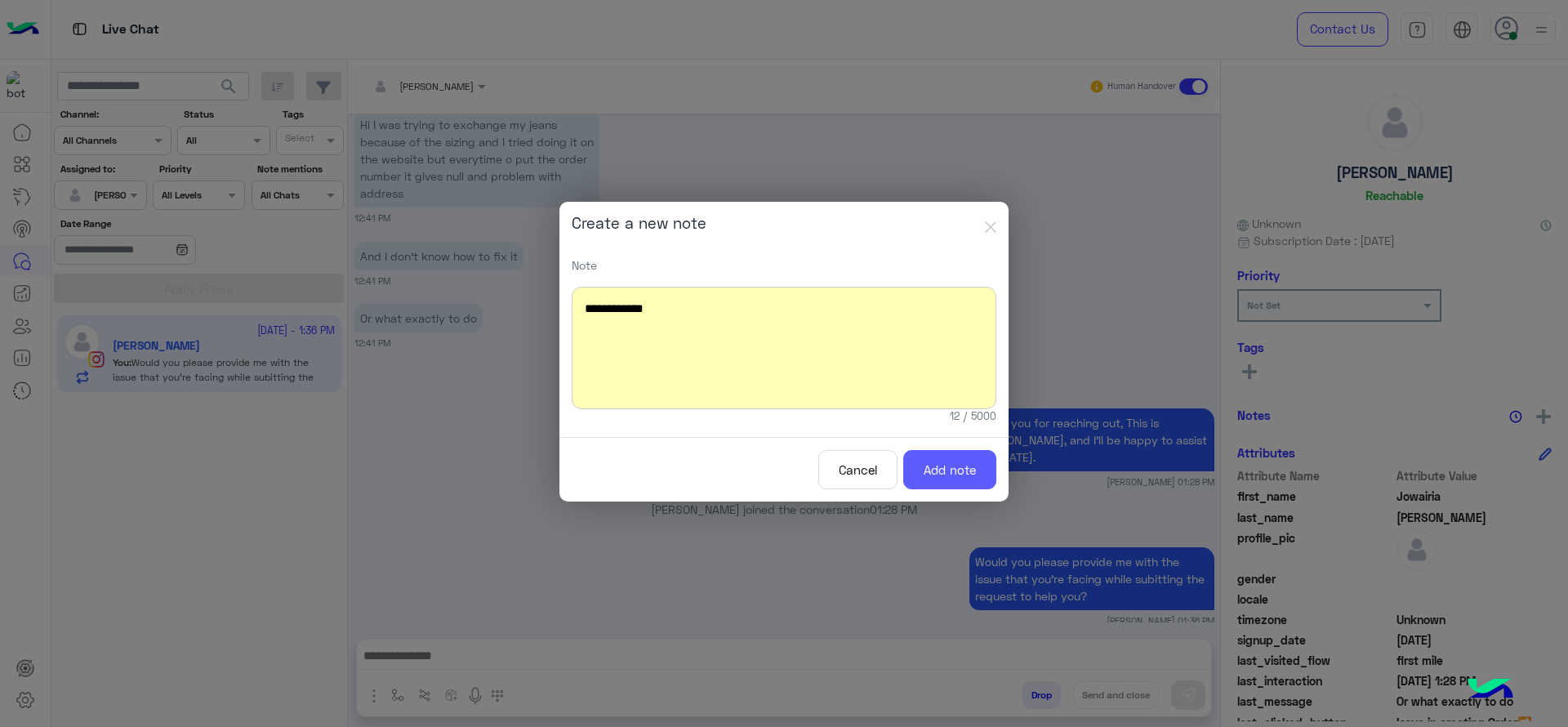
click at [937, 483] on button "Add note" at bounding box center [949, 469] width 93 height 40
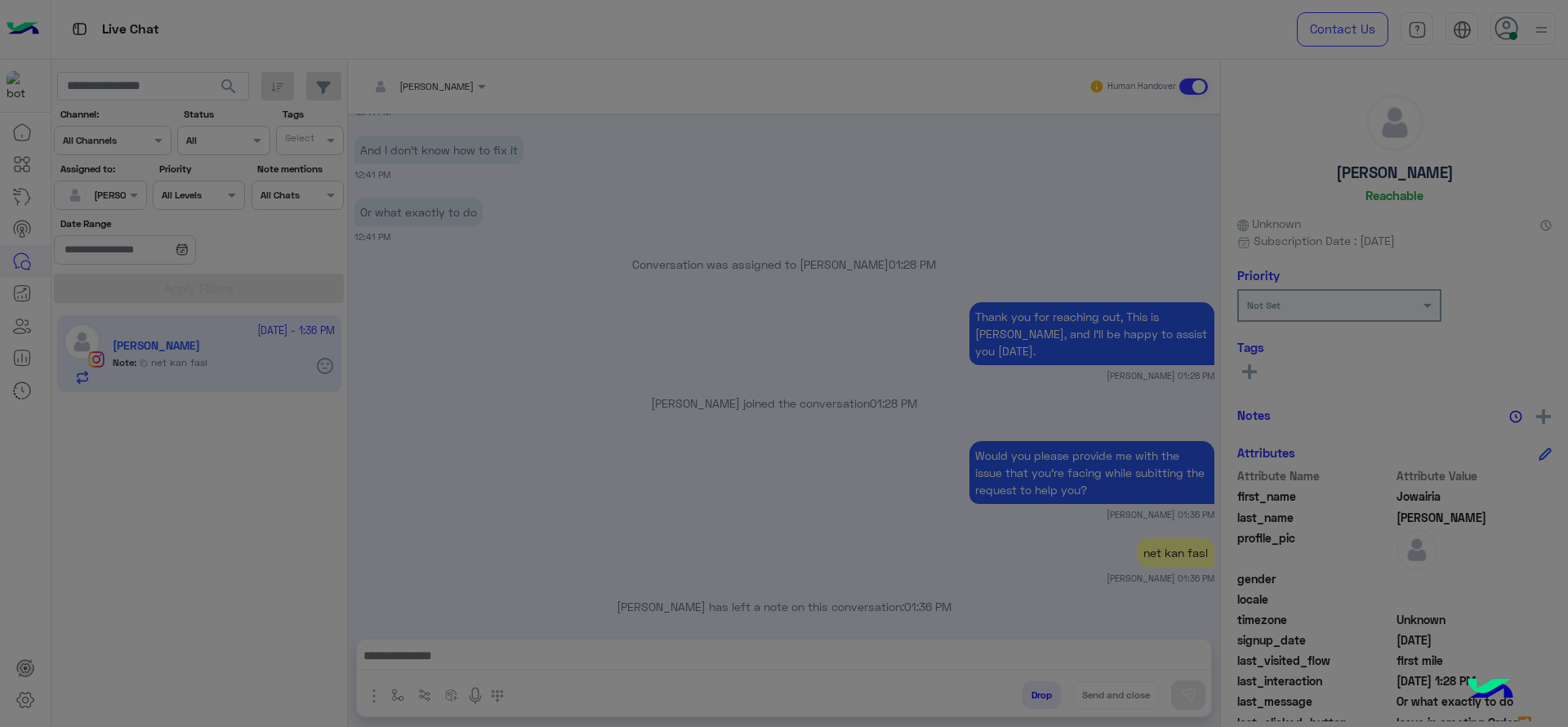
click at [937, 449] on button "Add note" at bounding box center [949, 428] width 93 height 40
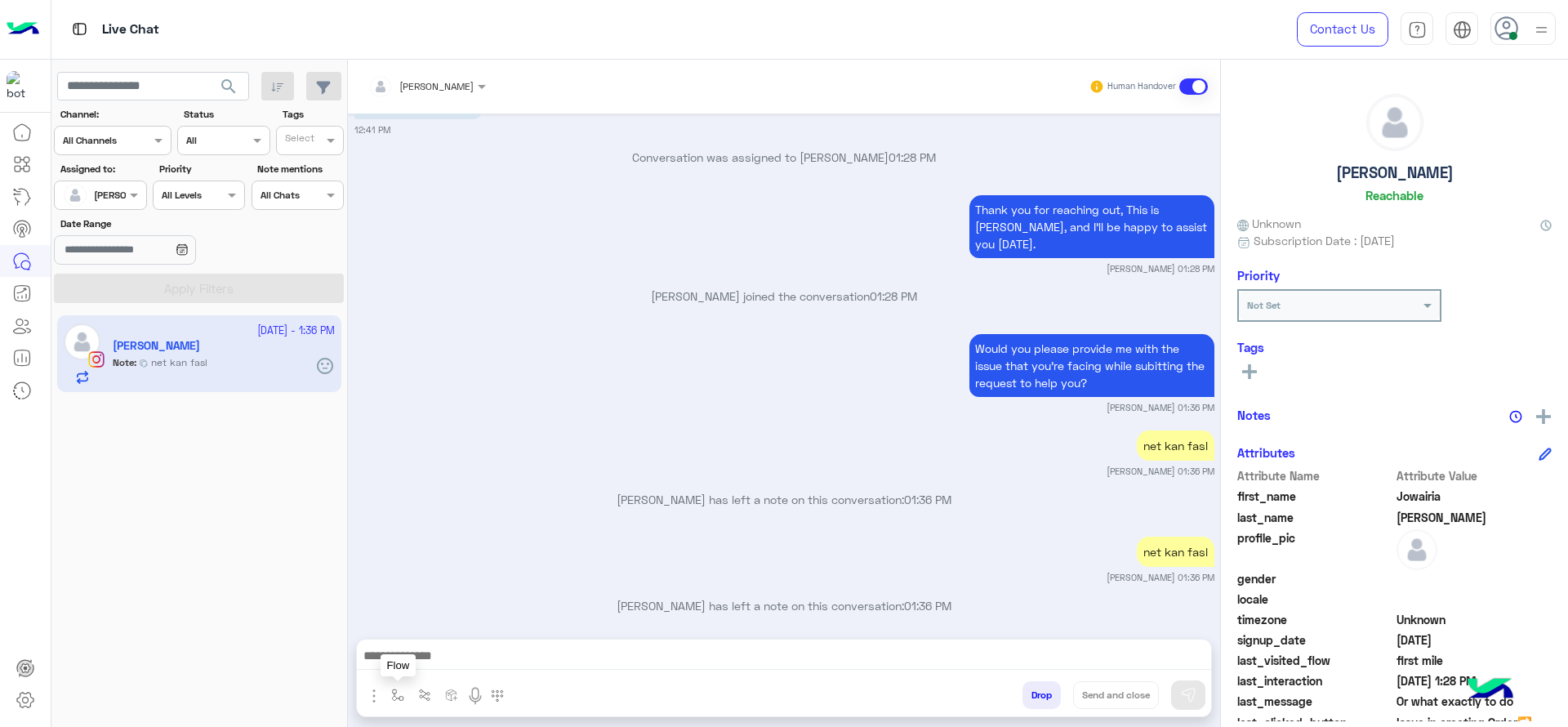
click at [388, 692] on button "button" at bounding box center [398, 695] width 27 height 27
click at [441, 657] on input "text" at bounding box center [426, 656] width 64 height 15
type input "*"
click at [442, 616] on div "[PERSON_NAME]" at bounding box center [446, 629] width 121 height 32
type textarea "**********"
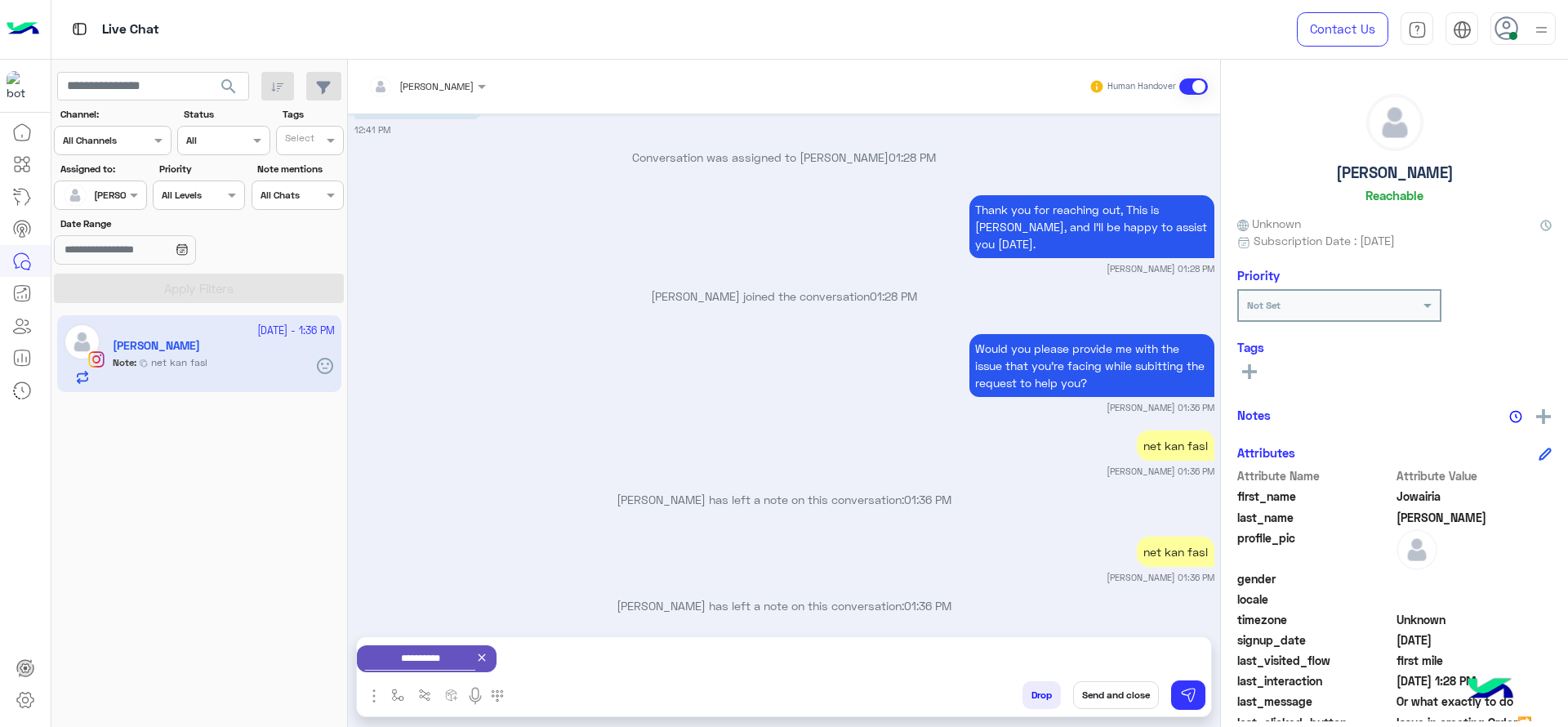
click at [1104, 688] on button "Send and close" at bounding box center [1116, 695] width 86 height 27
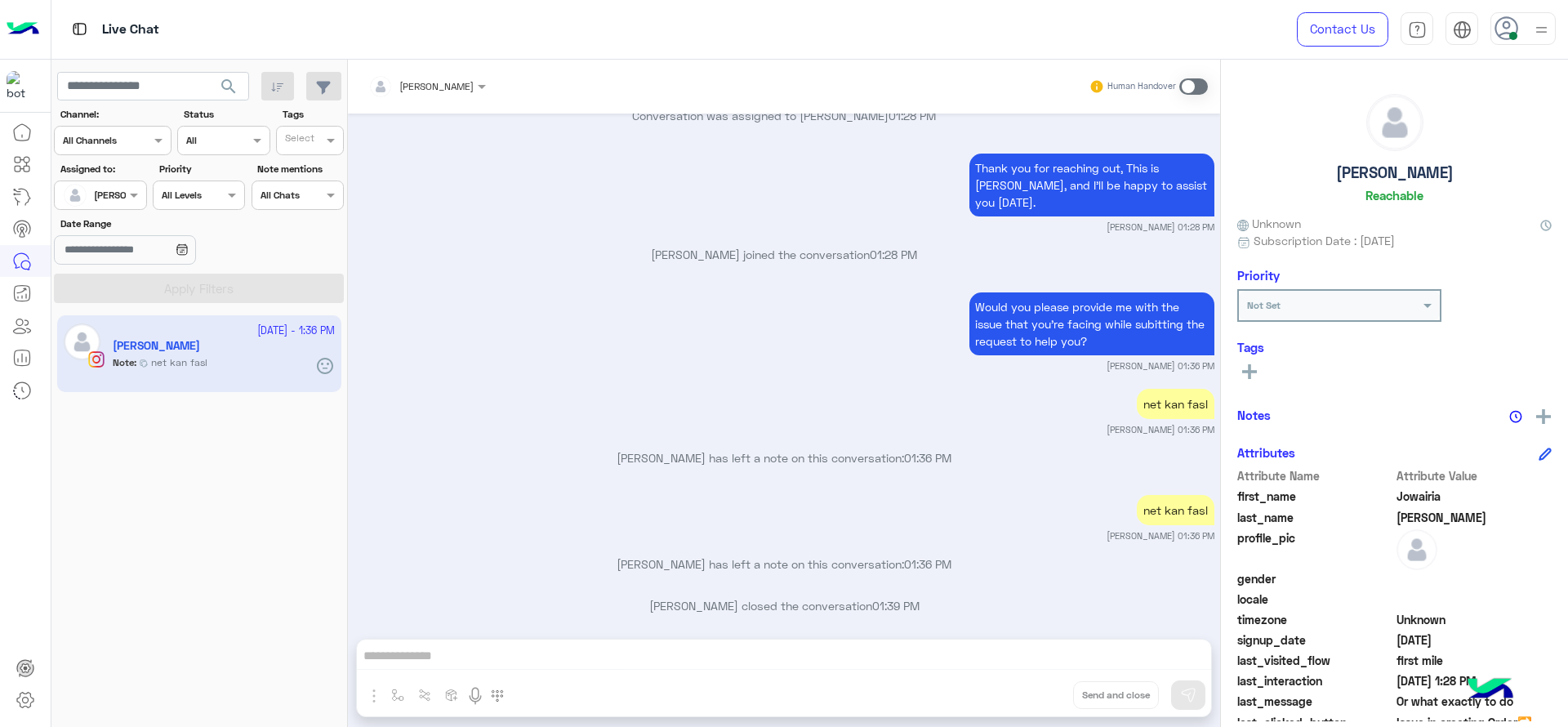
scroll to position [2149, 0]
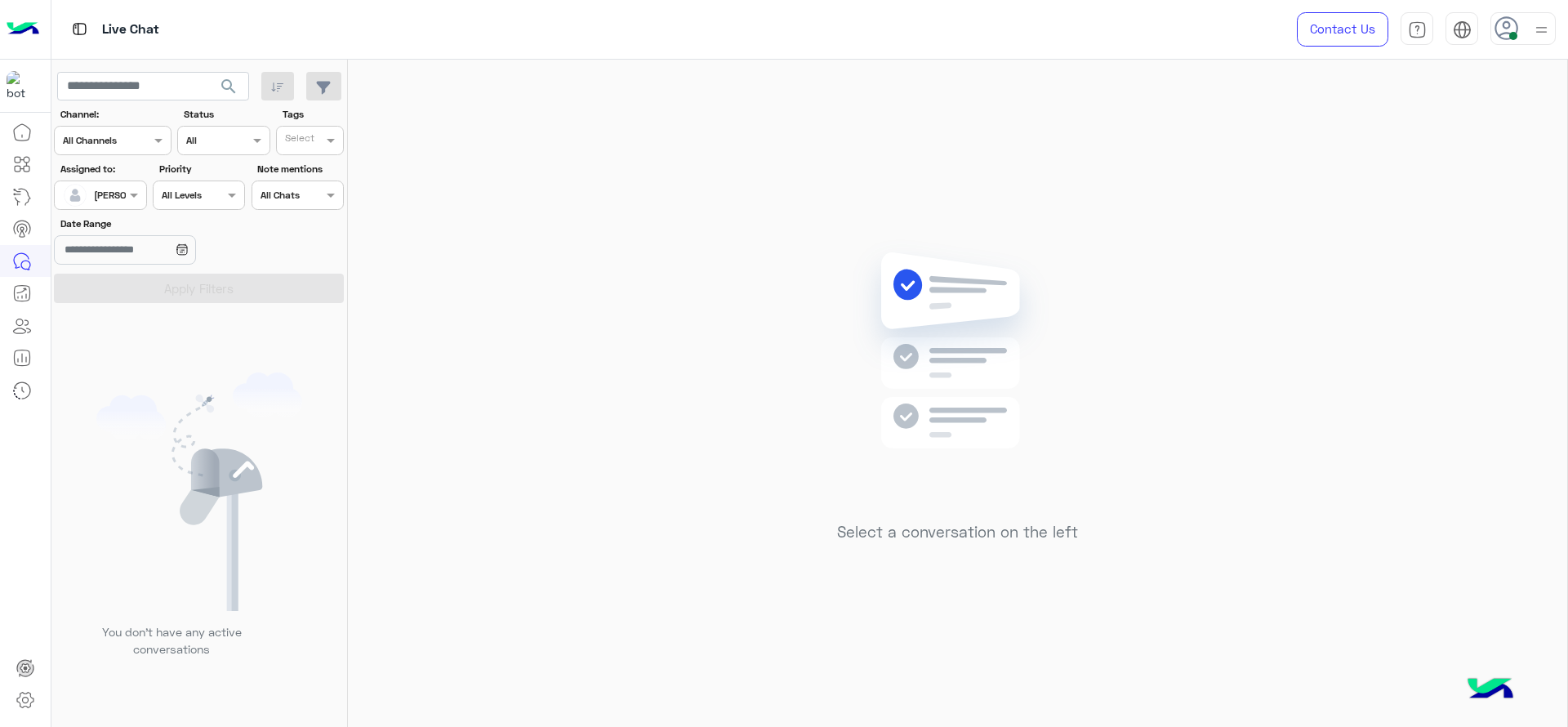
click at [76, 192] on input "text" at bounding box center [81, 193] width 37 height 15
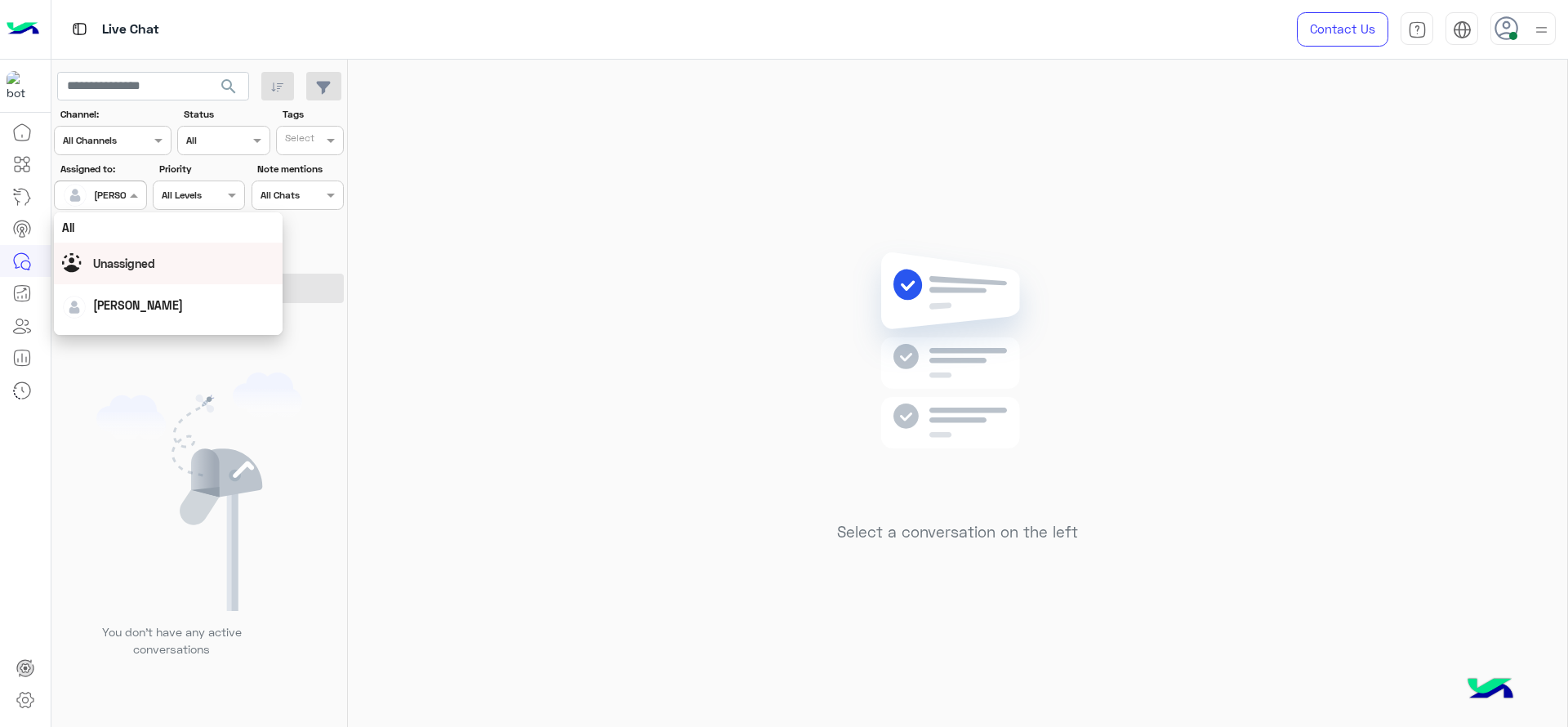
scroll to position [322, 0]
click at [142, 268] on div "First Mile" at bounding box center [168, 277] width 228 height 30
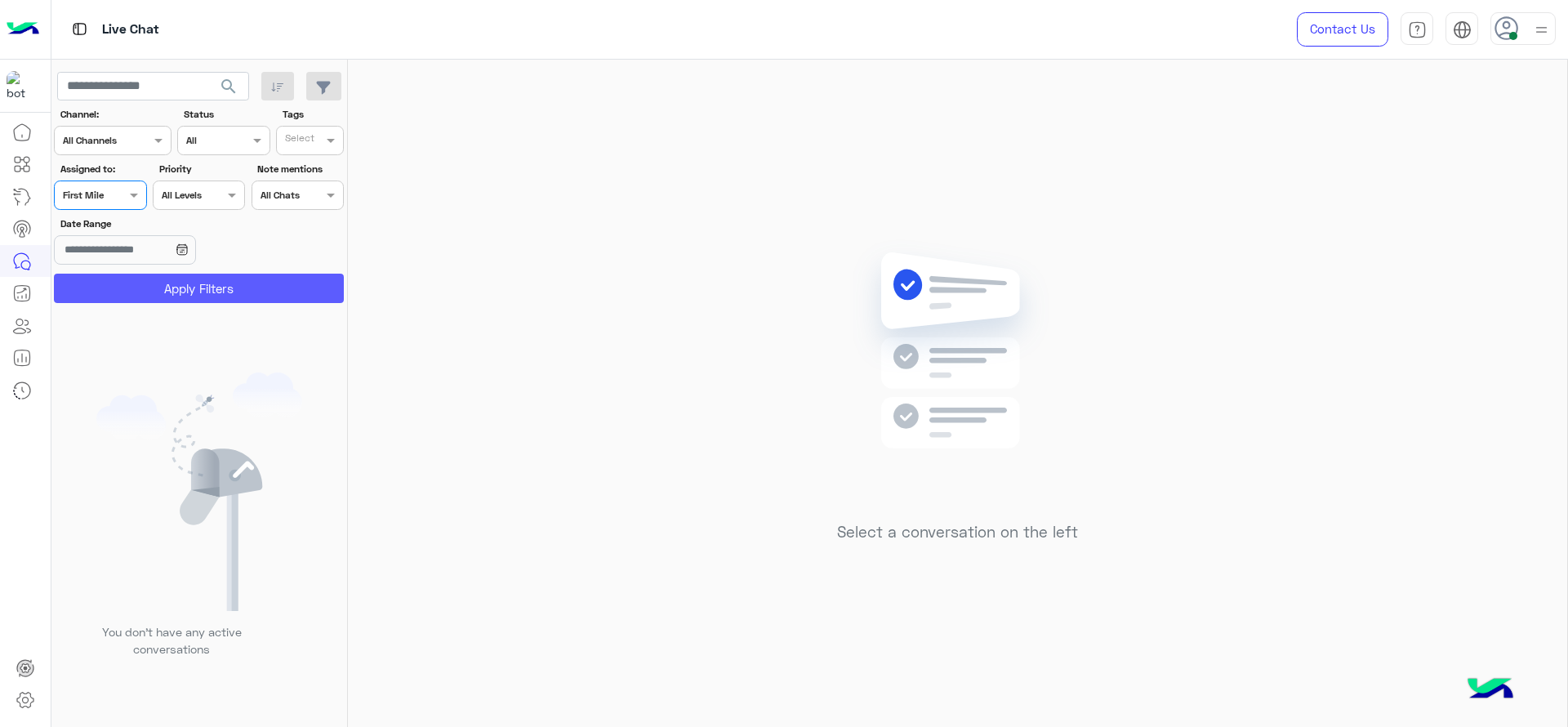
click at [153, 287] on button "Apply Filters" at bounding box center [198, 288] width 290 height 29
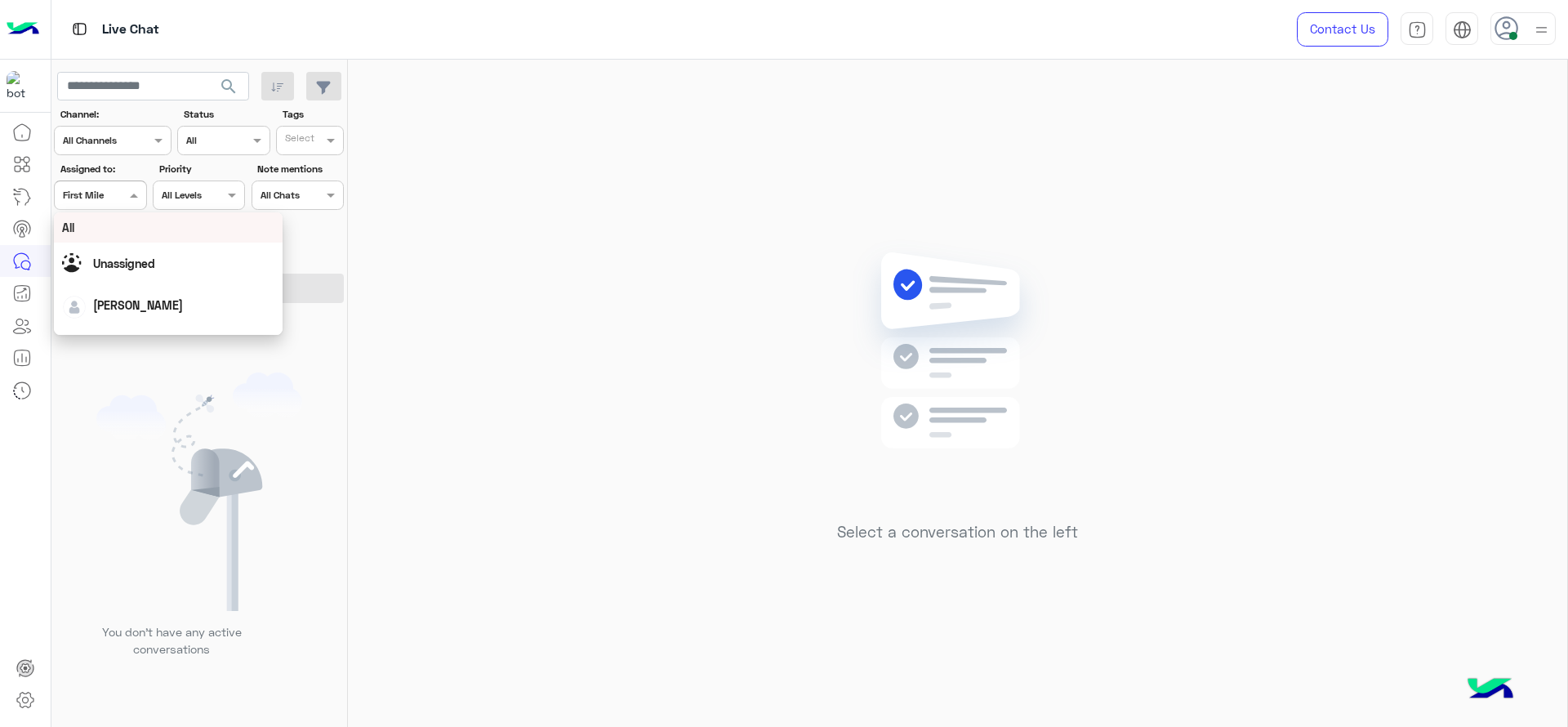
drag, startPoint x: 128, startPoint y: 197, endPoint x: 152, endPoint y: 247, distance: 55.5
click at [152, 247] on body "Live Chat Contact Us Help Center عربي English search Channel: Channel All Chann…" at bounding box center [784, 363] width 1568 height 727
click at [159, 256] on div "[PERSON_NAME]" at bounding box center [173, 266] width 202 height 28
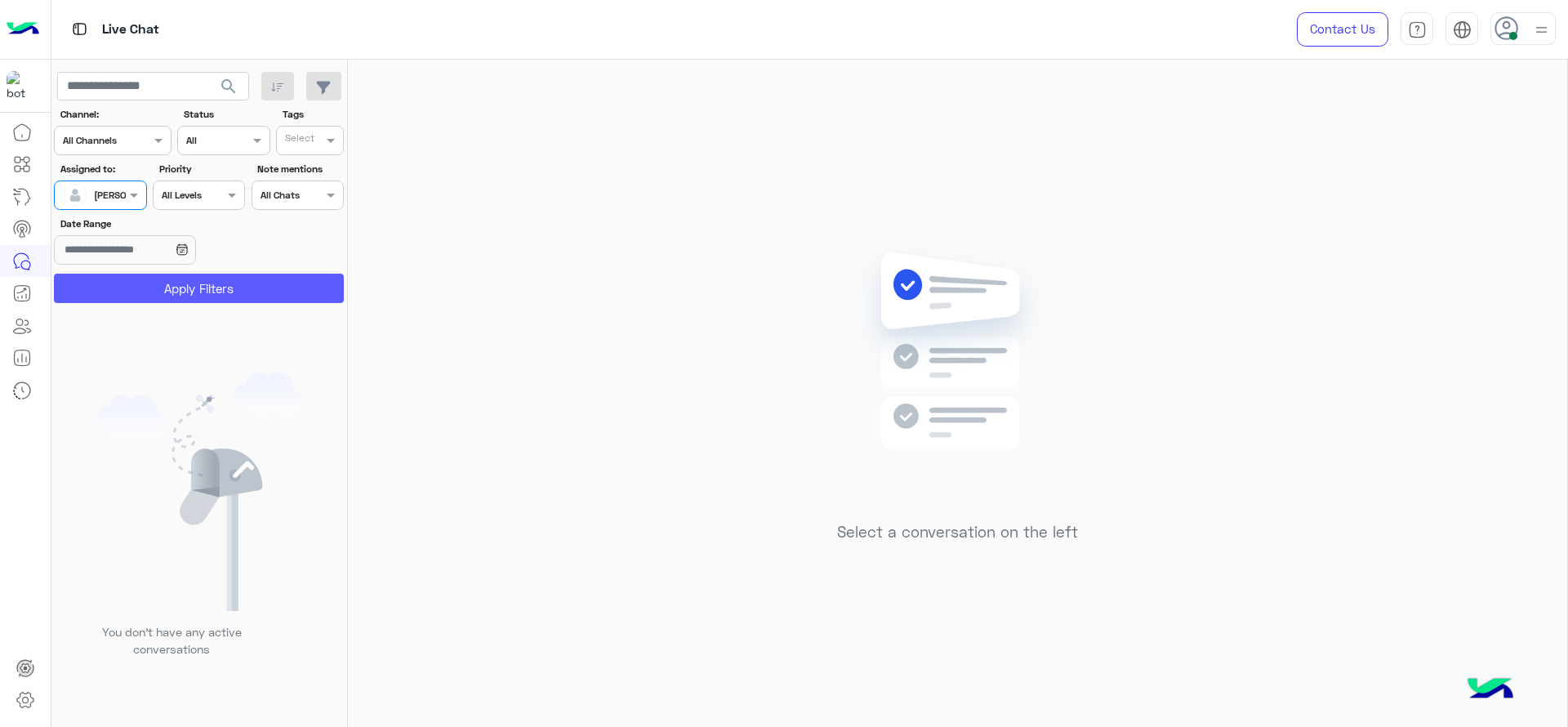
click at [186, 277] on button "Apply Filters" at bounding box center [198, 288] width 290 height 29
click at [130, 193] on span at bounding box center [136, 195] width 21 height 18
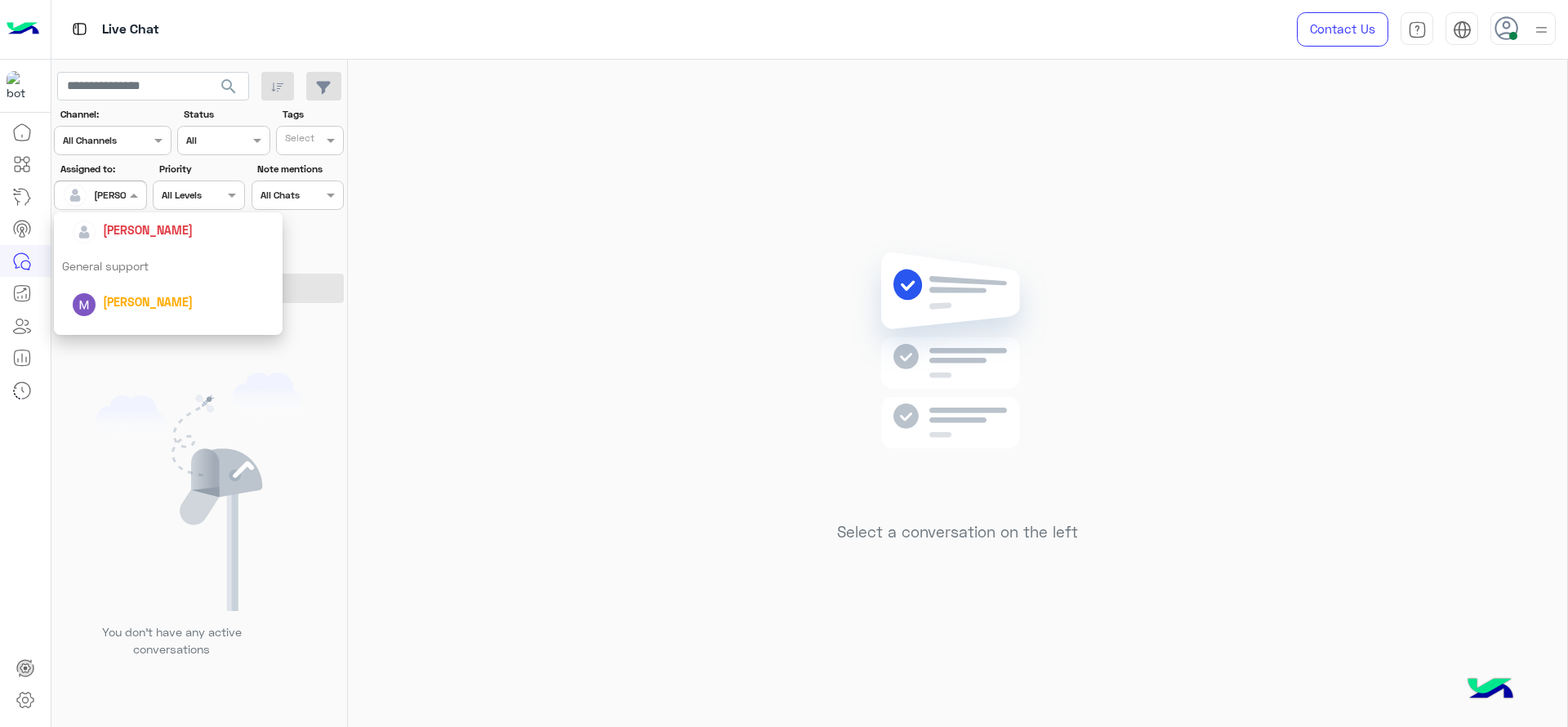
scroll to position [322, 0]
click at [163, 277] on div "First Mile" at bounding box center [168, 277] width 228 height 30
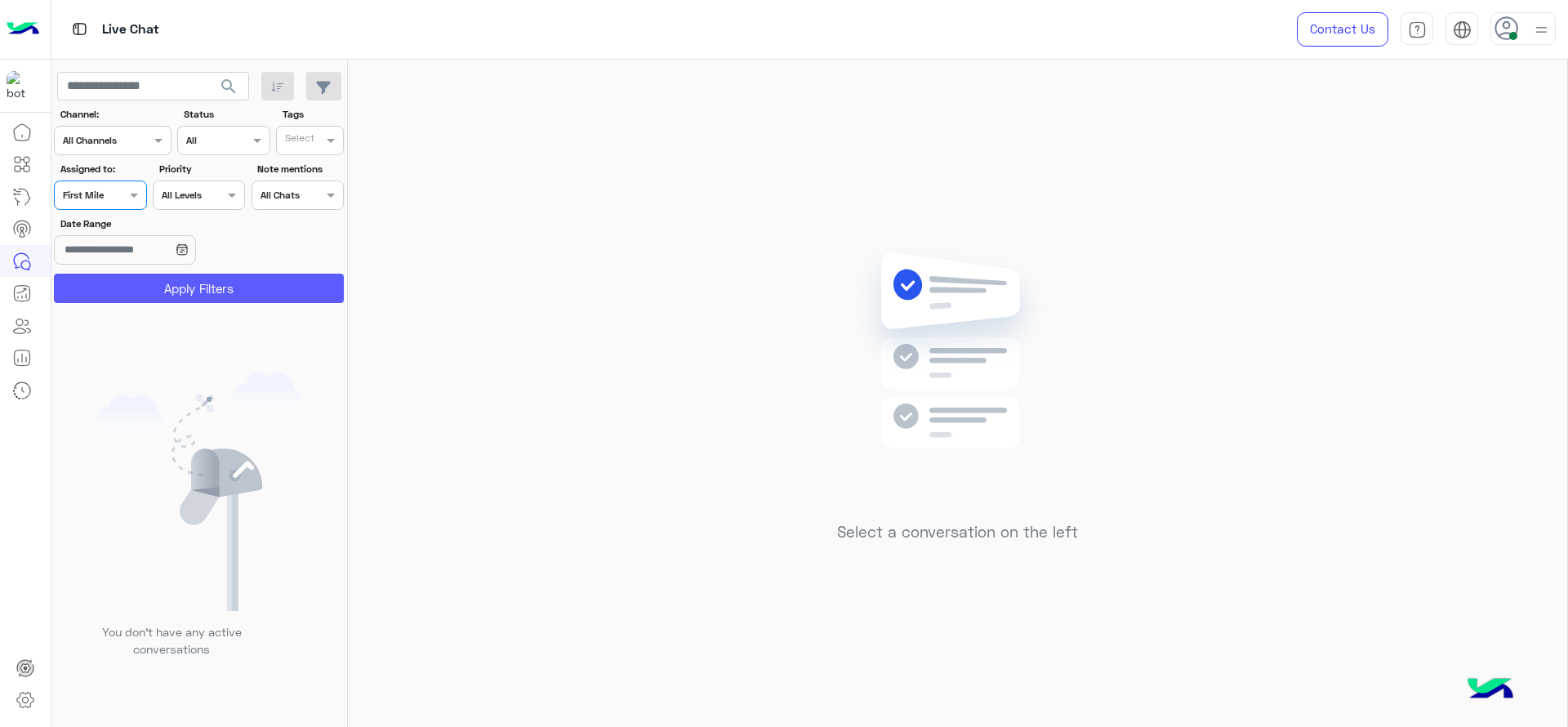
click at [164, 302] on button "Apply Filters" at bounding box center [198, 288] width 290 height 29
click at [130, 197] on span at bounding box center [136, 195] width 21 height 18
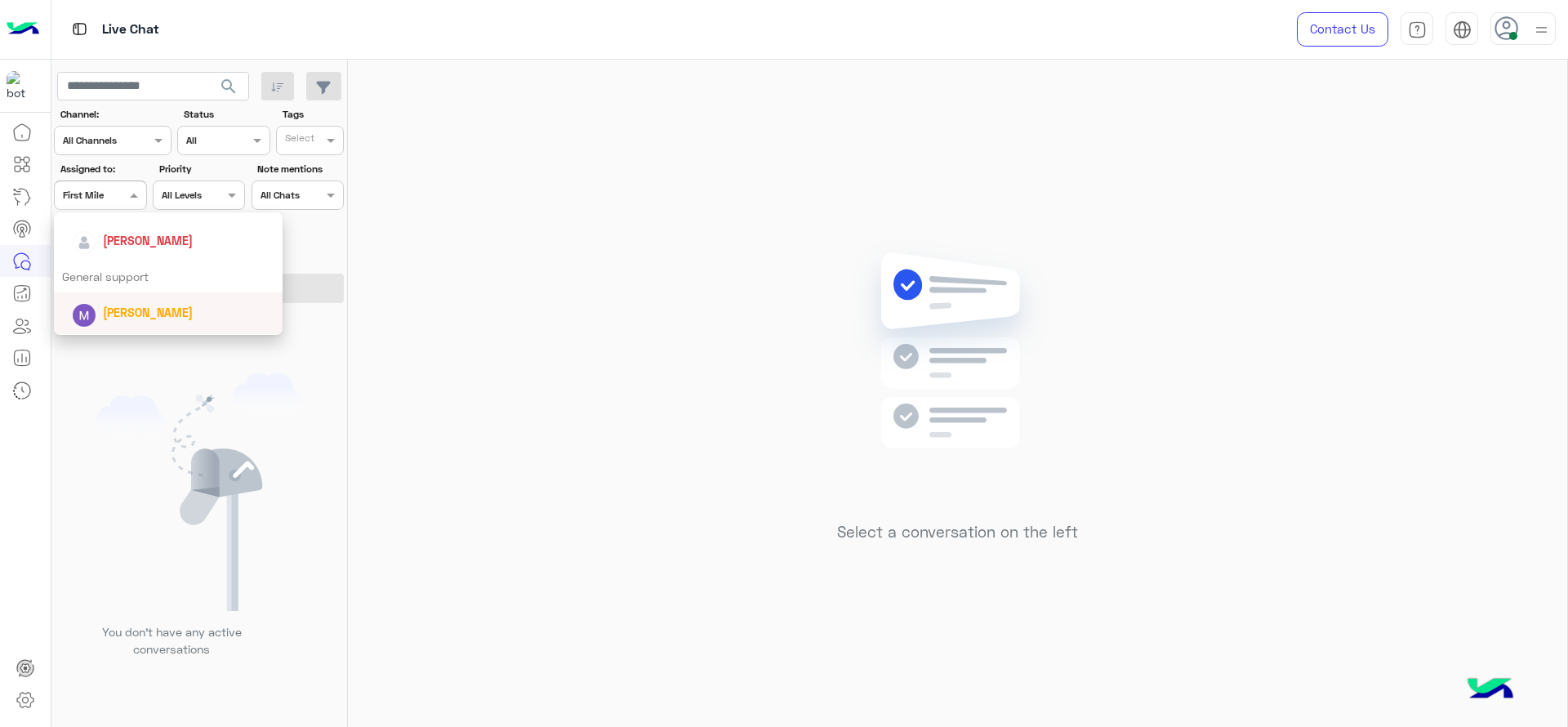
scroll to position [220, 0]
click at [142, 258] on div "[PERSON_NAME]" at bounding box center [173, 271] width 202 height 28
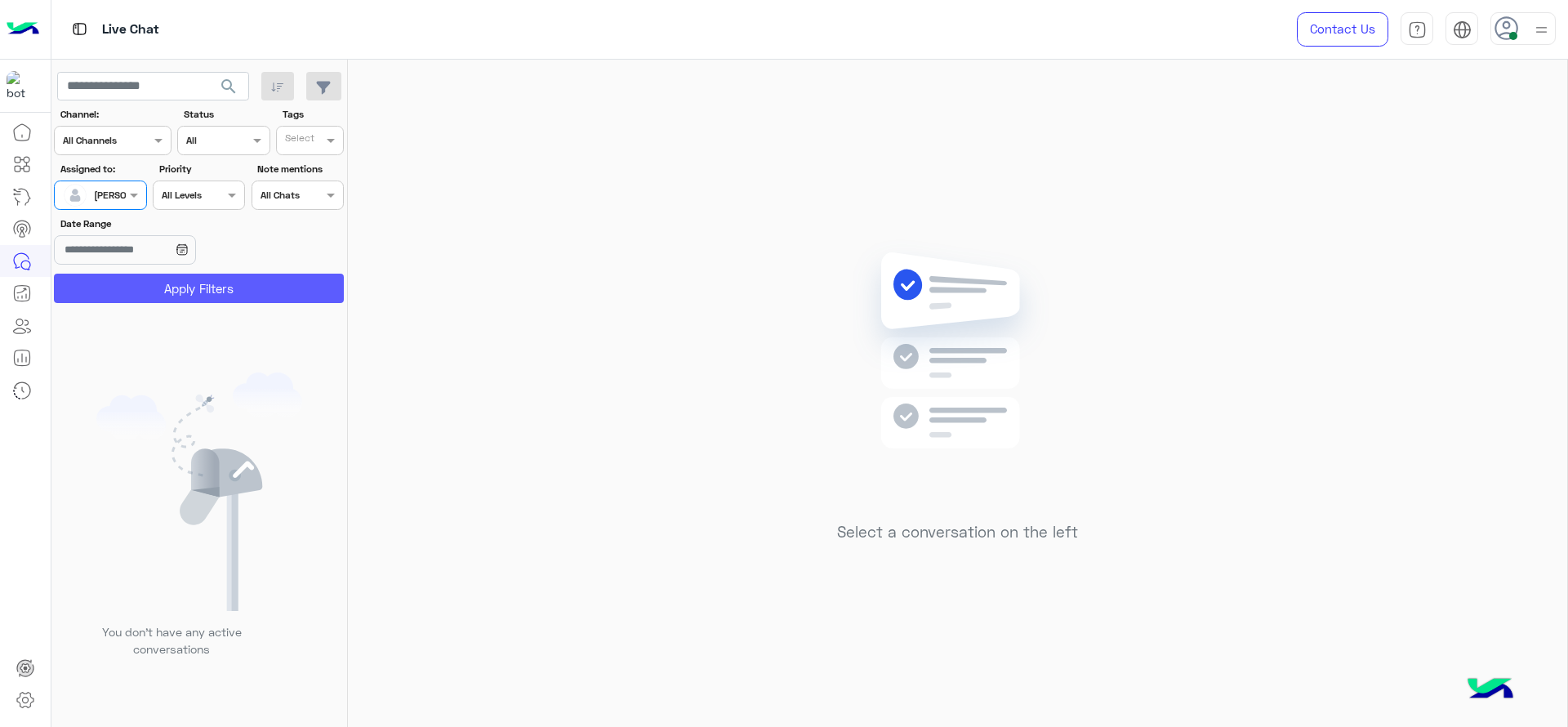
click at [154, 290] on button "Apply Filters" at bounding box center [198, 288] width 290 height 29
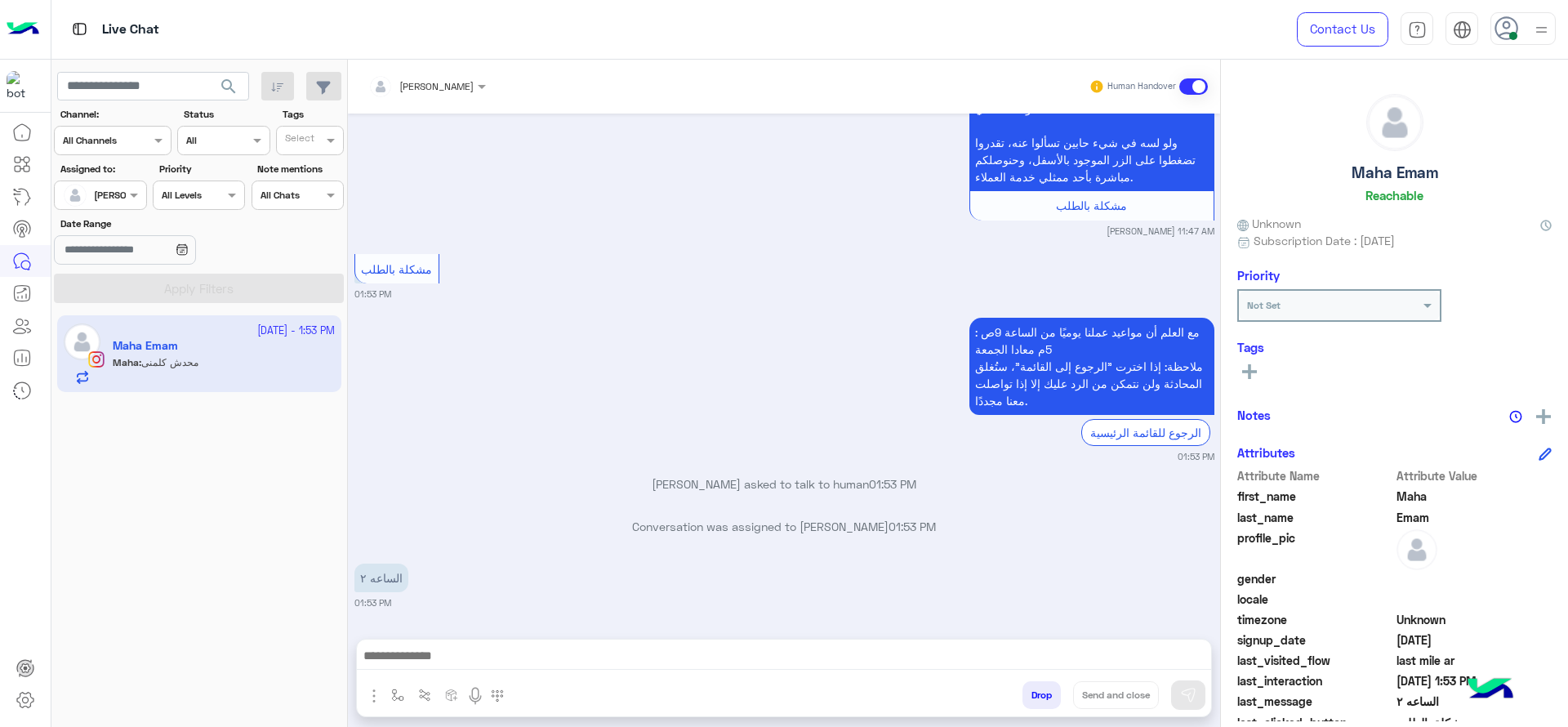
scroll to position [1052, 0]
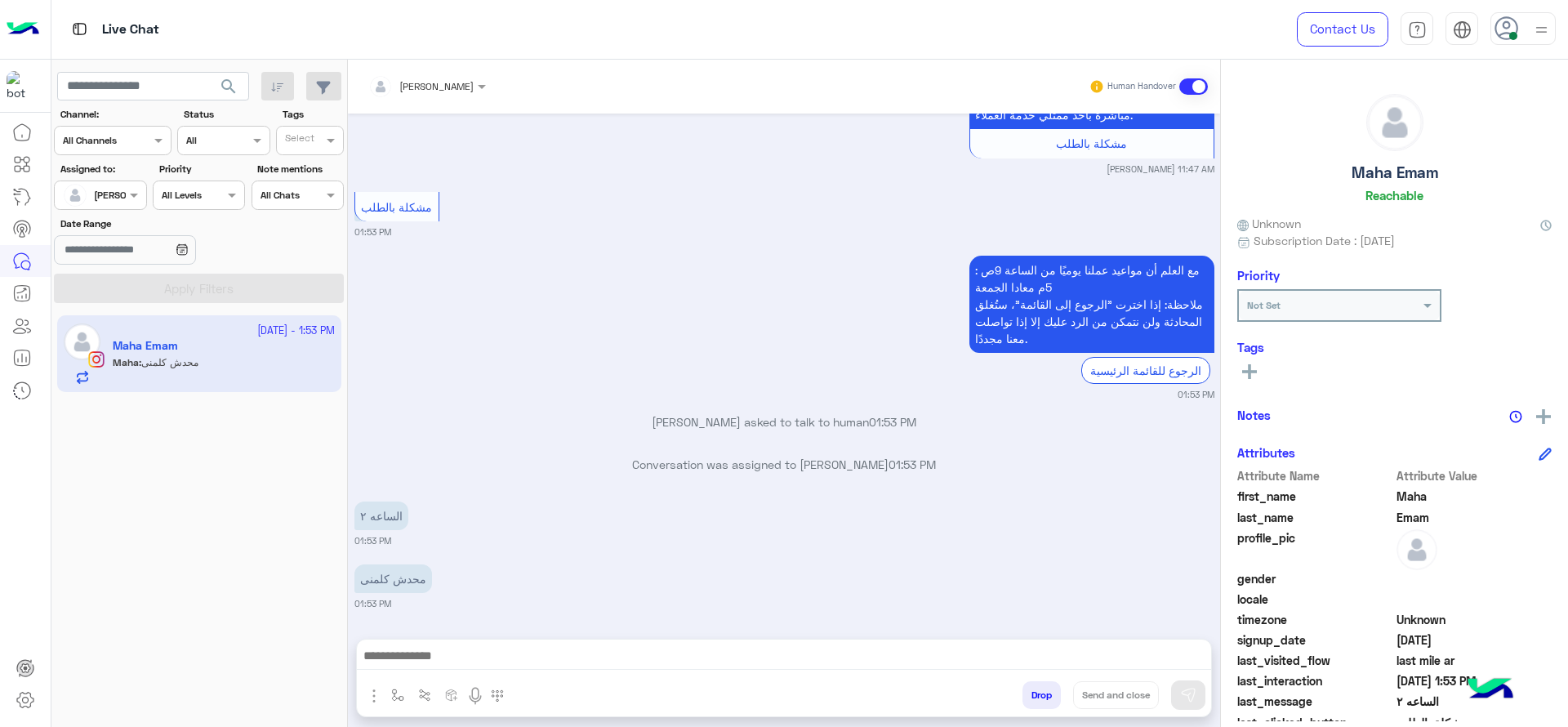
click at [578, 643] on div at bounding box center [784, 660] width 854 height 41
click at [578, 662] on textarea at bounding box center [784, 657] width 854 height 24
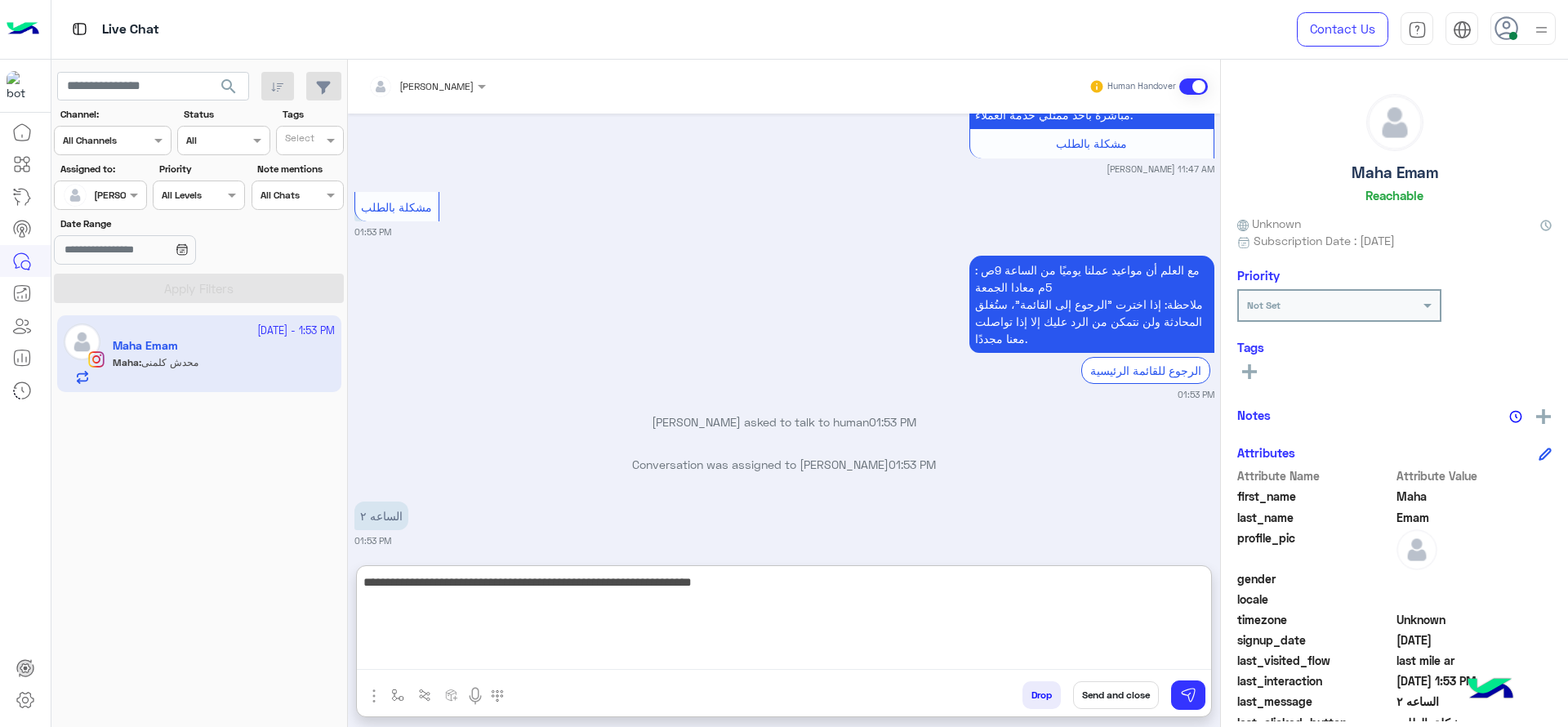
type textarea "**********"
click at [980, 636] on textarea "**********" at bounding box center [784, 621] width 854 height 98
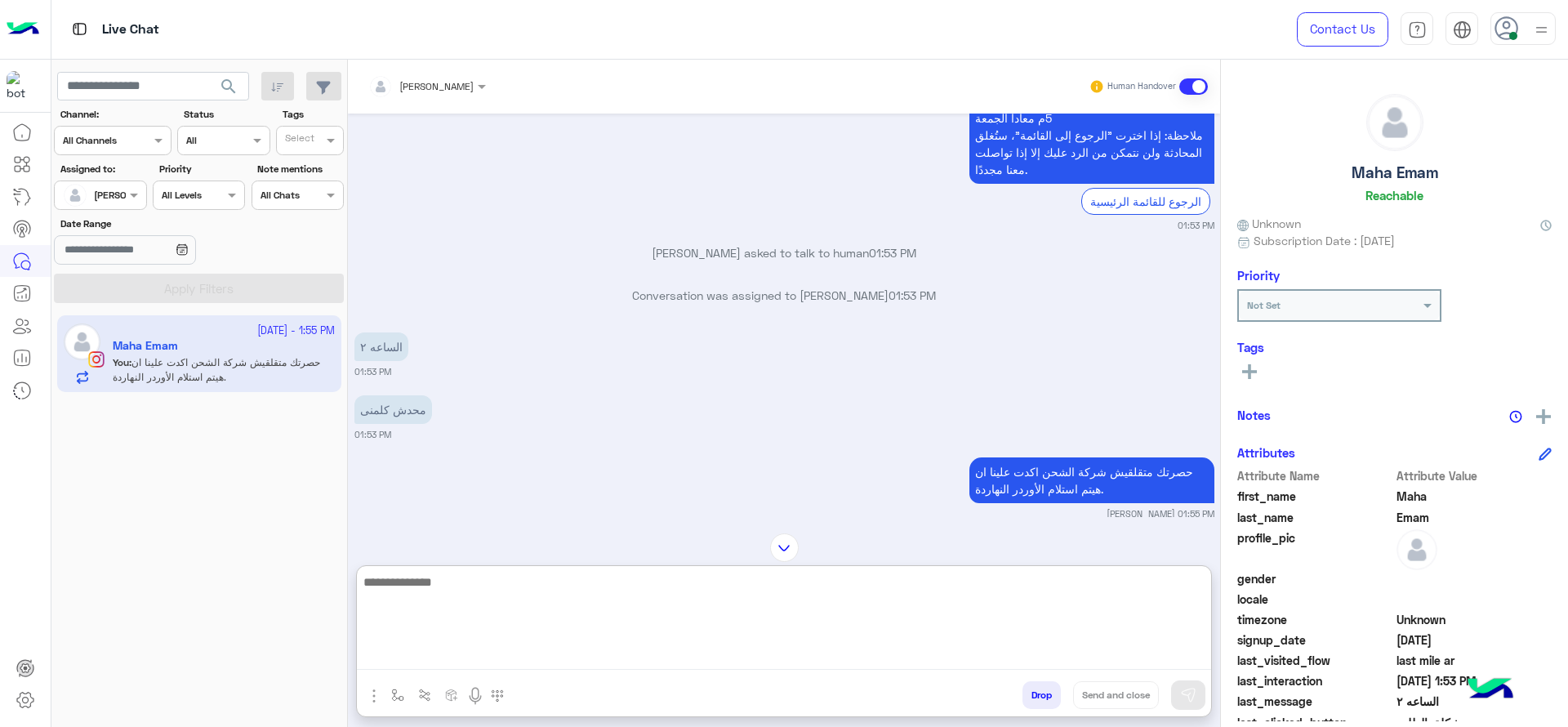
scroll to position [1247, 0]
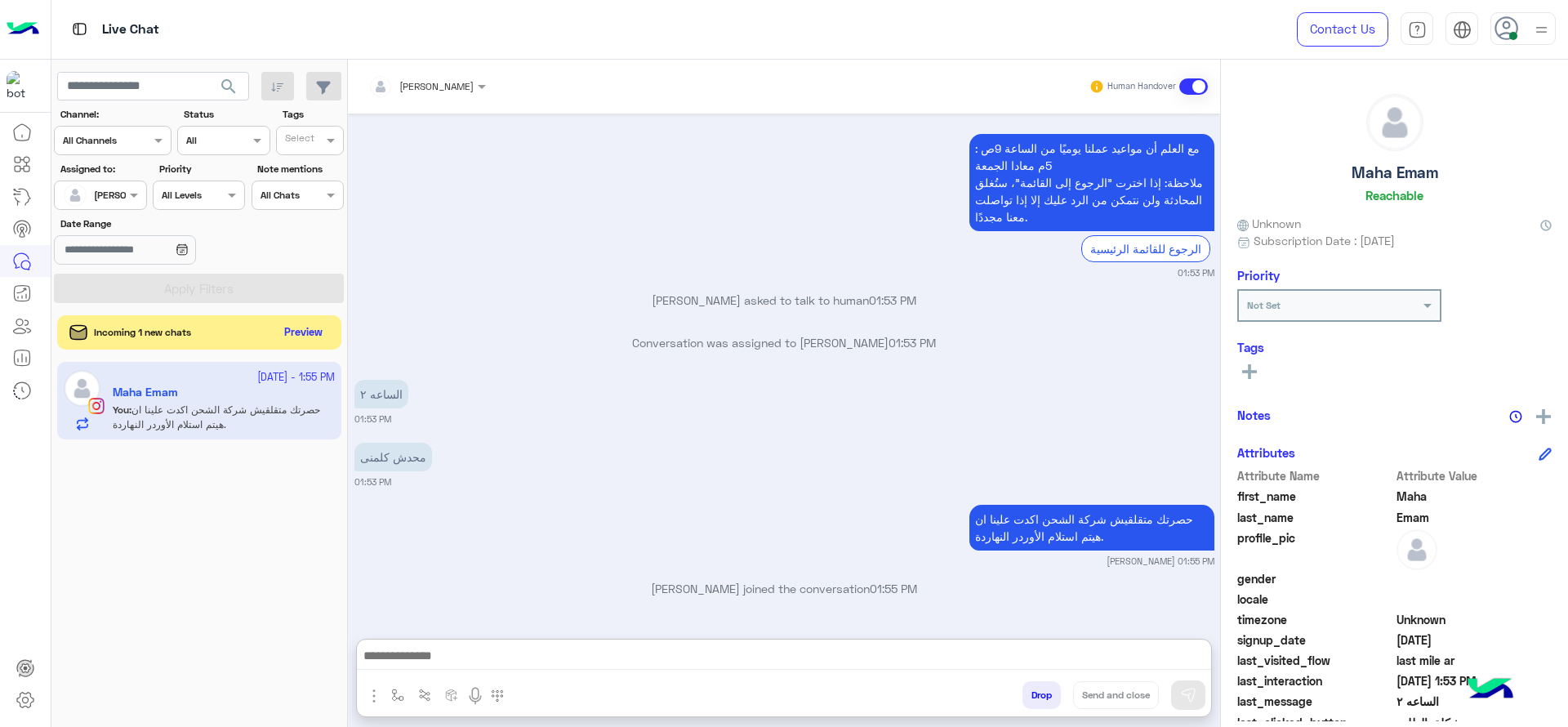
click at [303, 325] on button "Preview" at bounding box center [304, 333] width 51 height 22
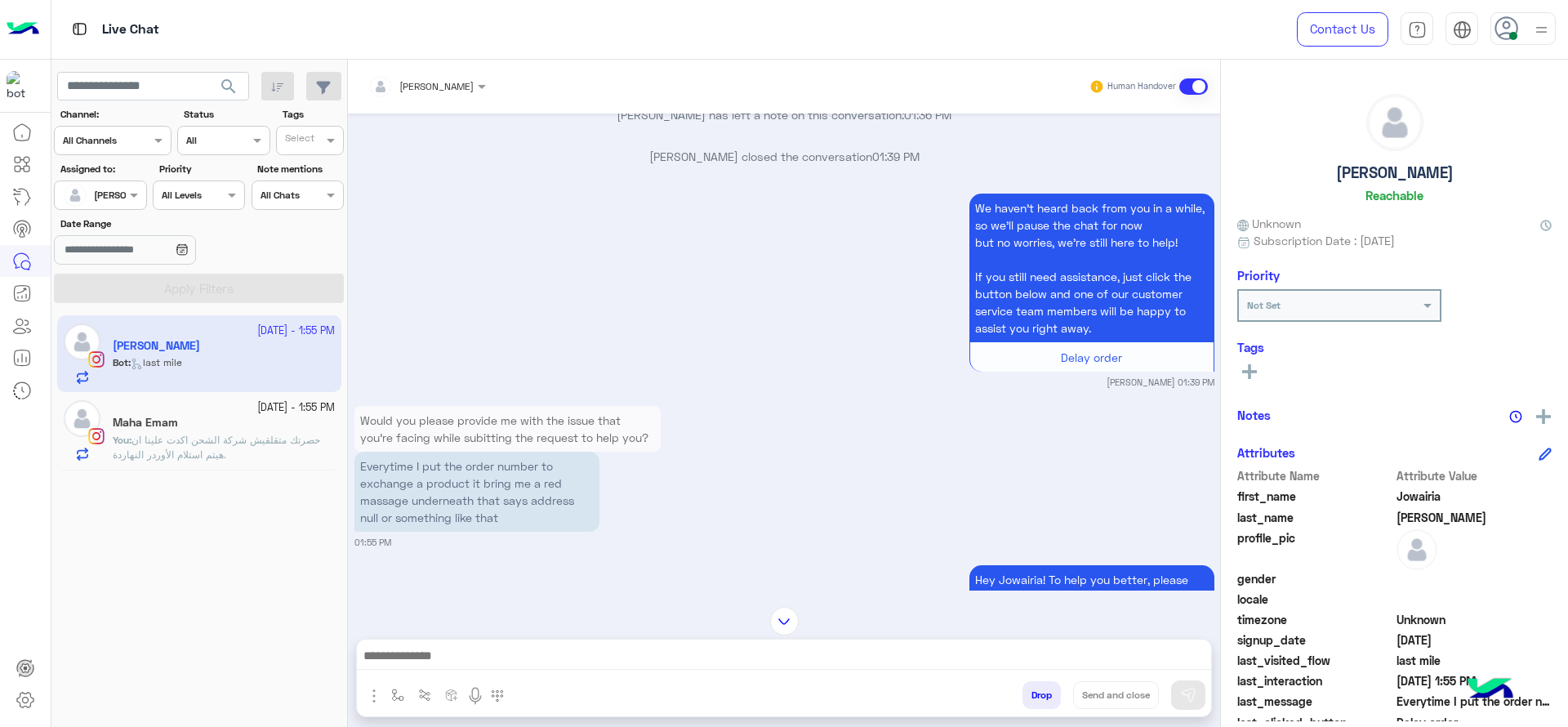
scroll to position [779, 0]
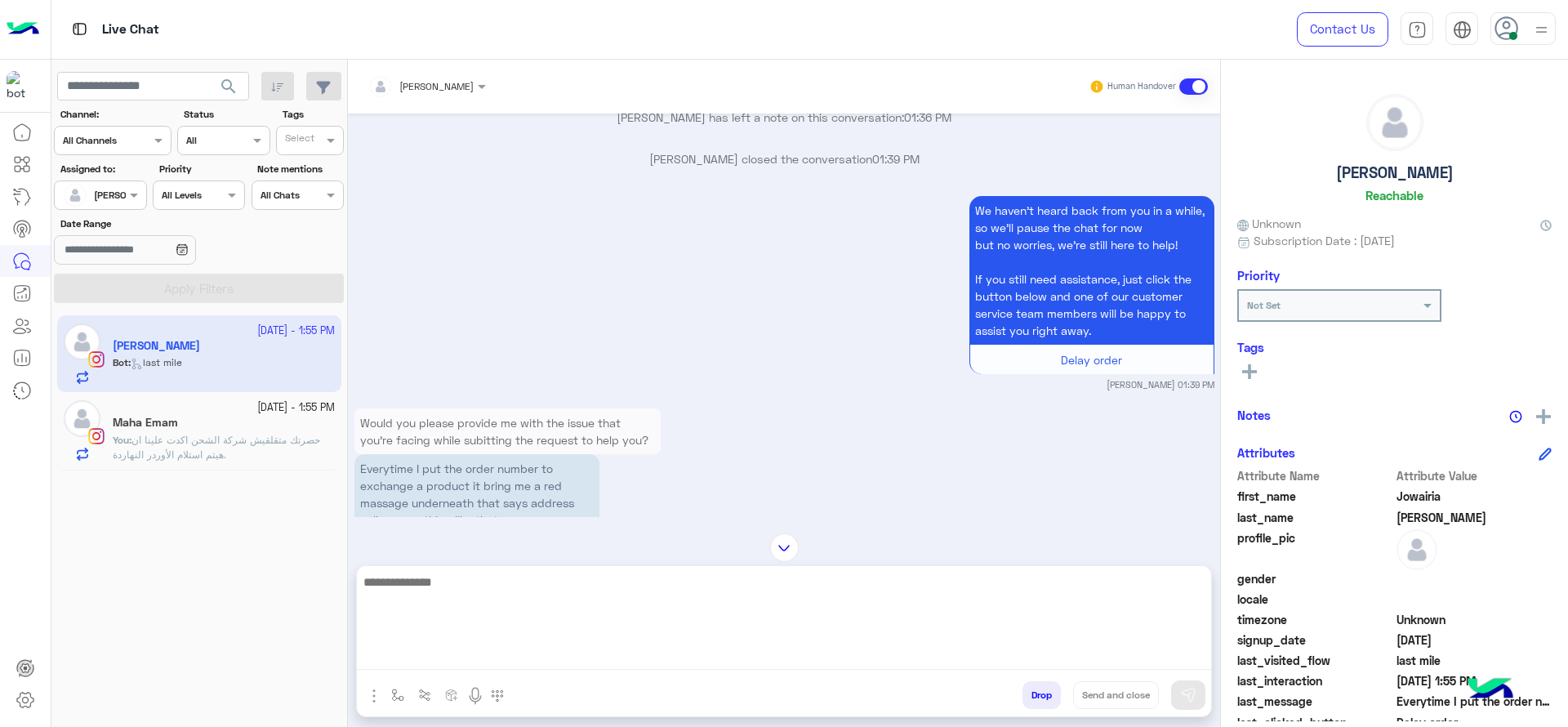
click at [642, 648] on textarea at bounding box center [784, 621] width 854 height 98
type textarea "*"
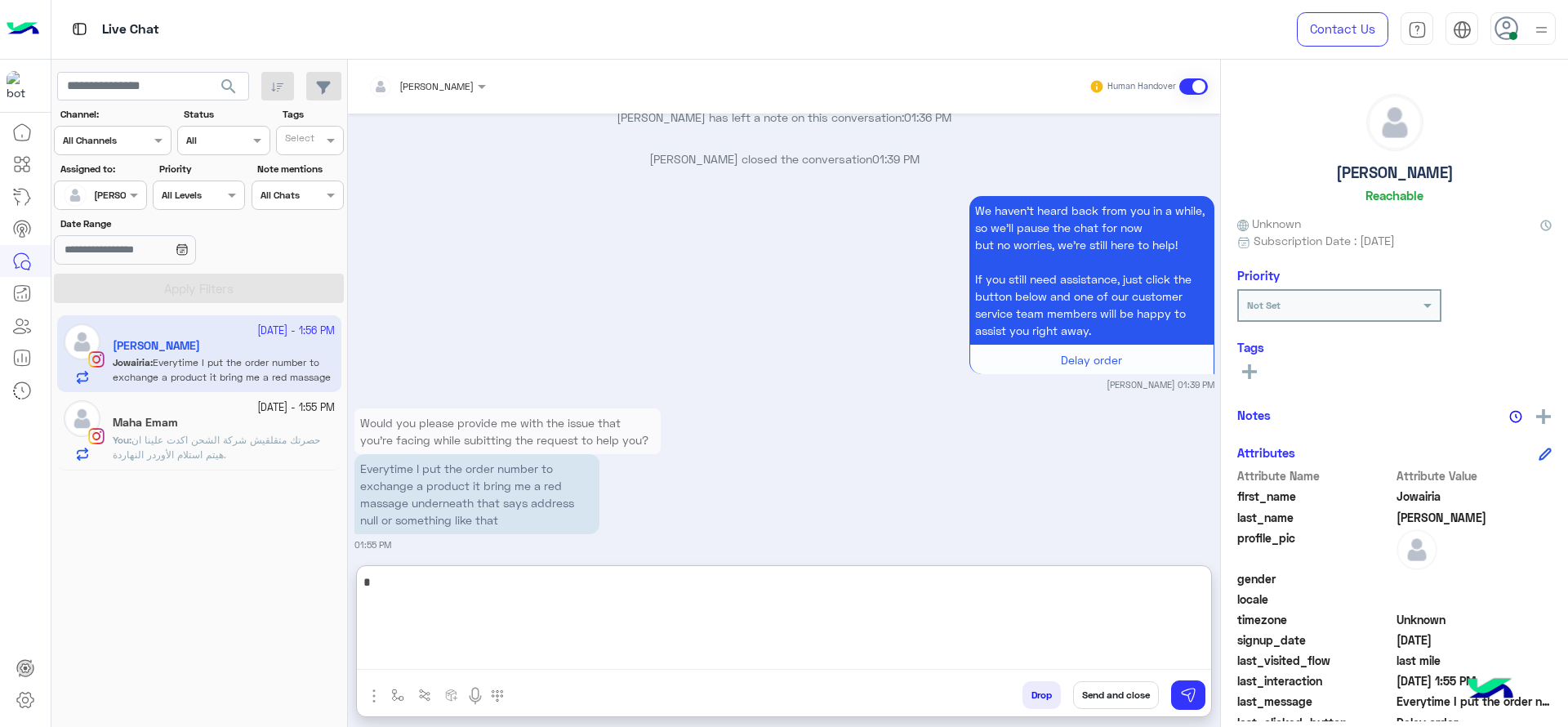
scroll to position [1394, 0]
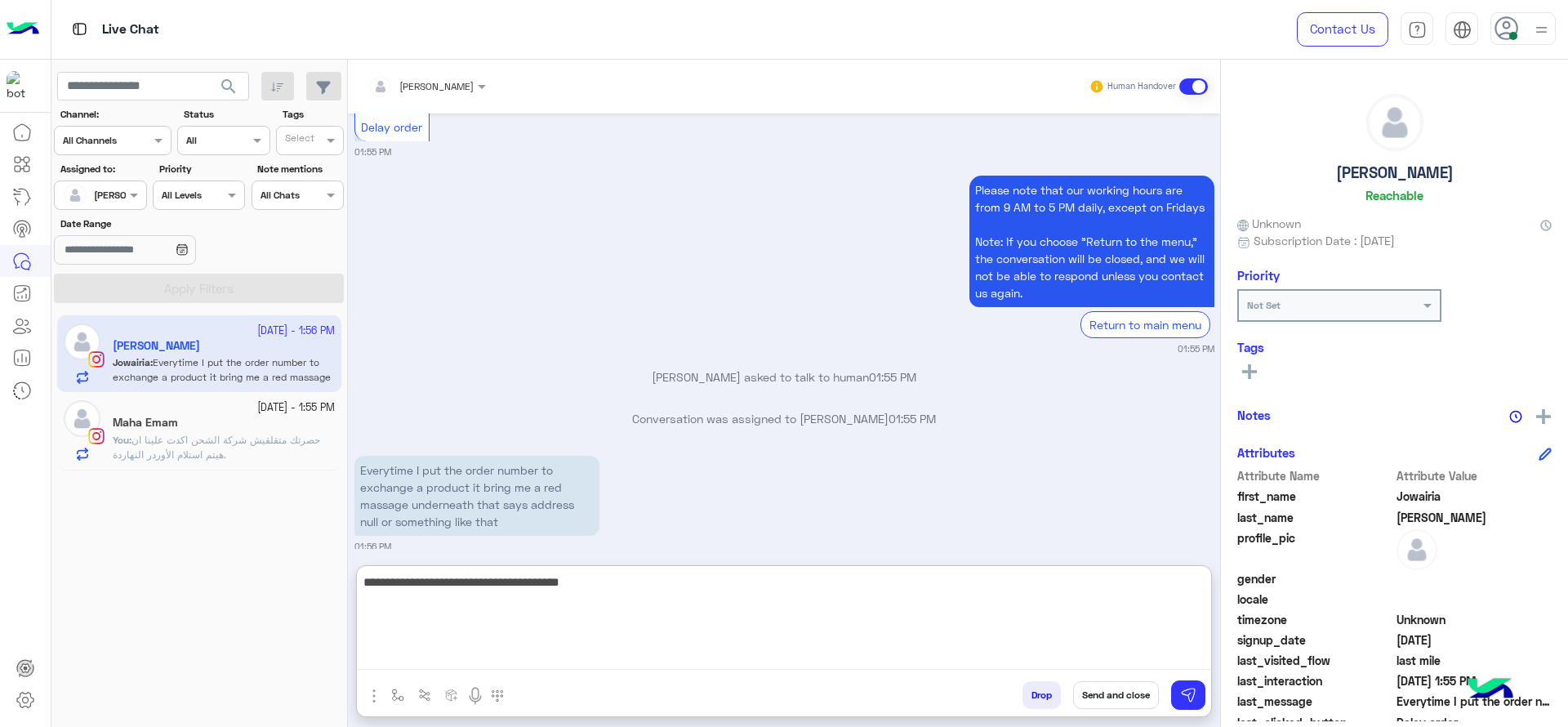
type textarea "**********"
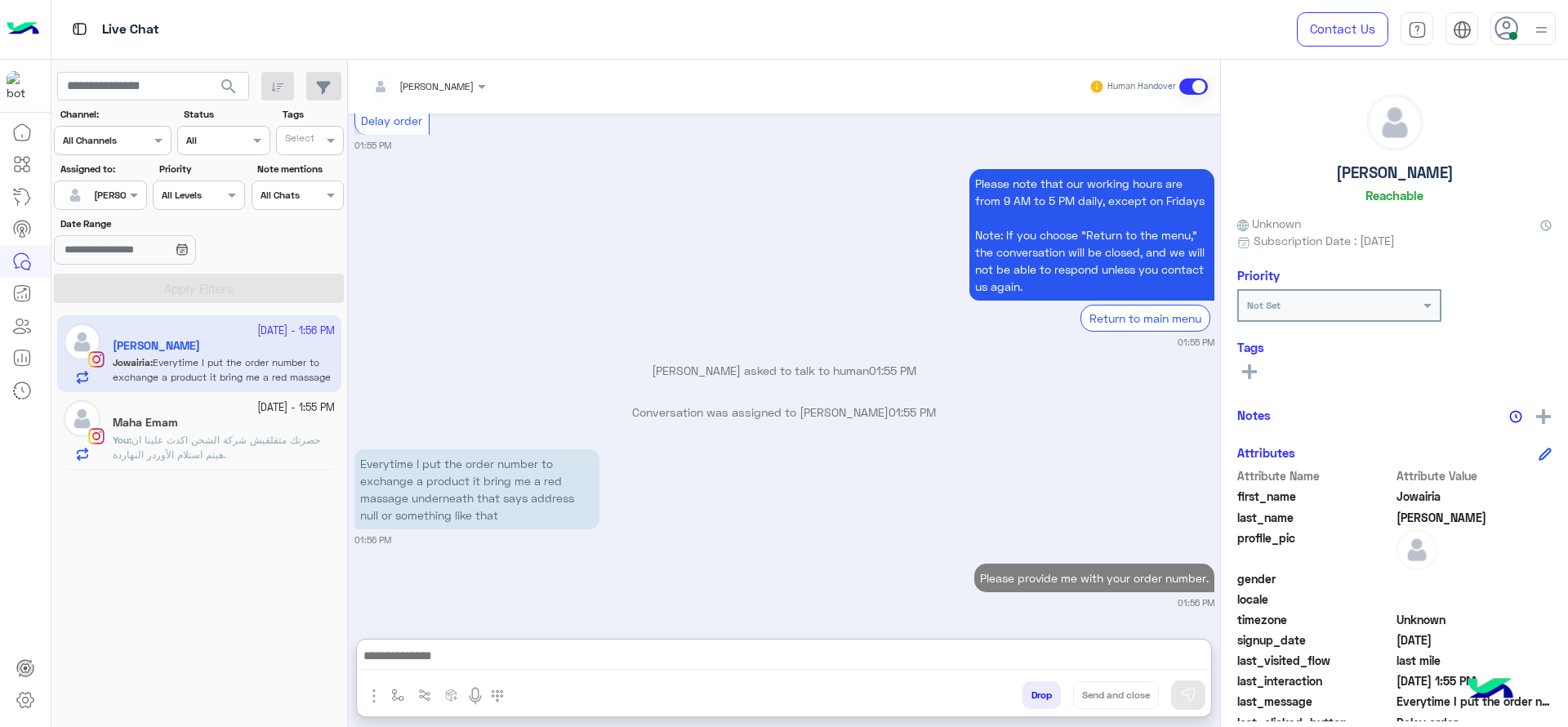
click at [335, 435] on div "2 October - 1:55 PM Maha Emam You : حصرتك متقلقيش شركة الشحن اكدت علينا ان هيتم…" at bounding box center [199, 430] width 284 height 77
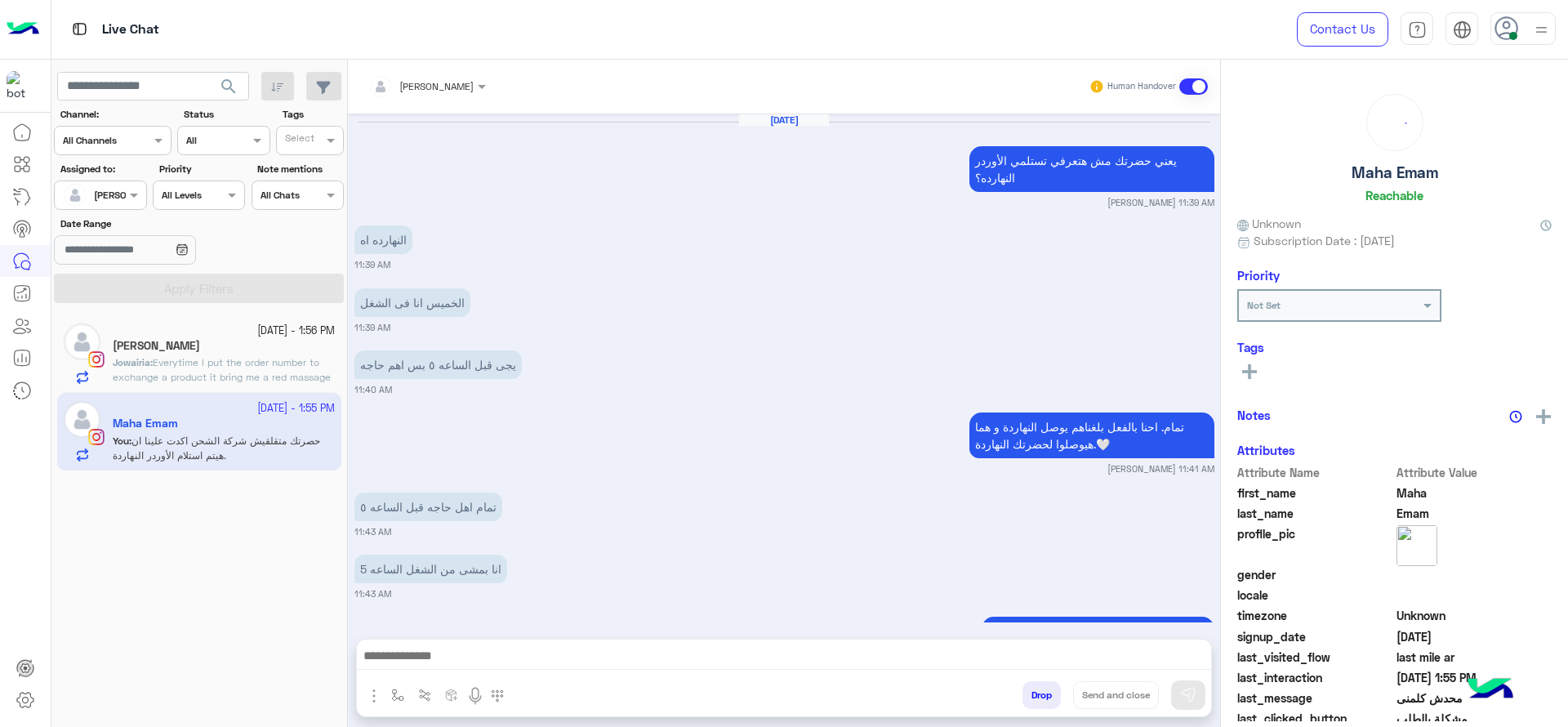
scroll to position [987, 0]
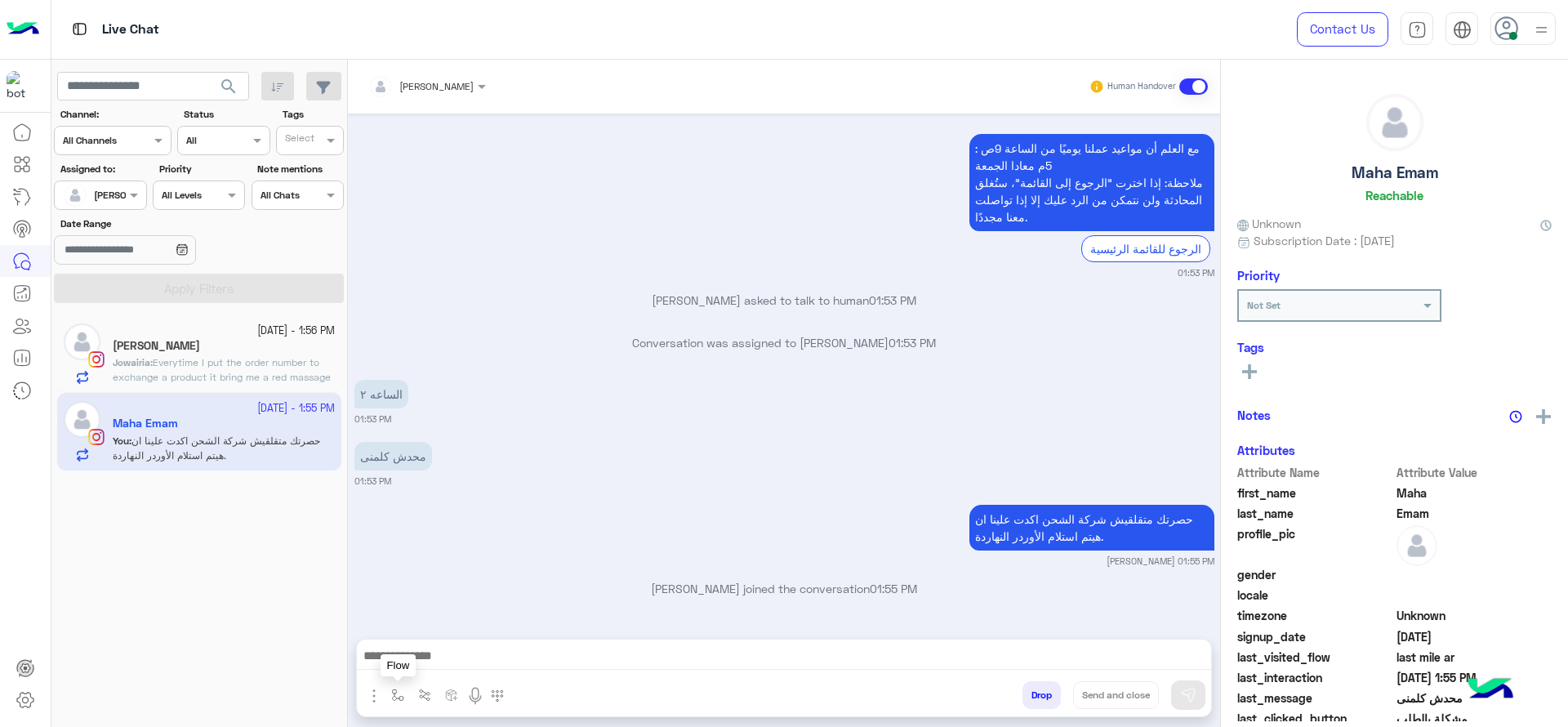
click at [406, 697] on button "button" at bounding box center [398, 695] width 27 height 27
click at [433, 665] on div "enter flow name" at bounding box center [431, 659] width 75 height 15
type input "****"
click at [453, 627] on div "close جانا" at bounding box center [446, 629] width 121 height 32
type textarea "**********"
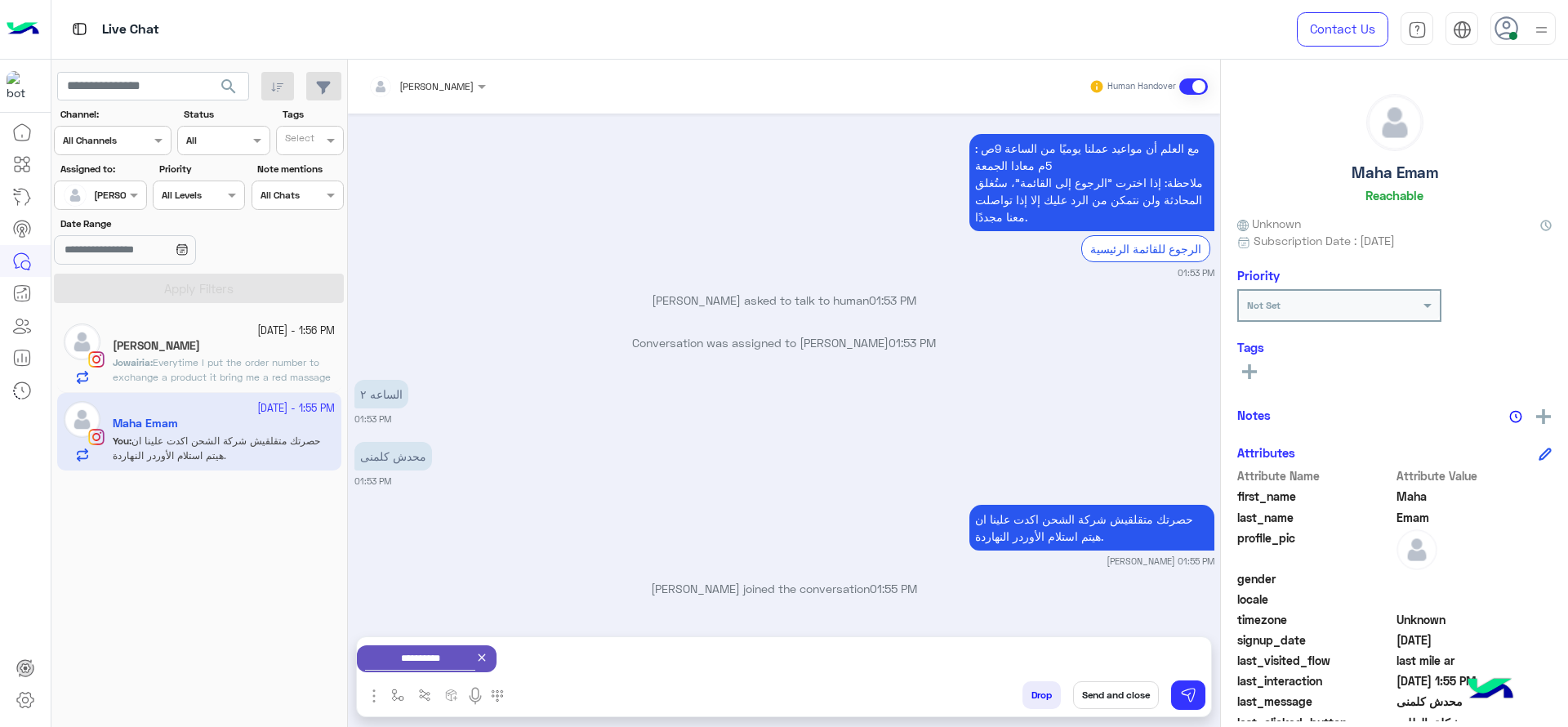
click at [1123, 683] on button "Send and close" at bounding box center [1116, 695] width 86 height 27
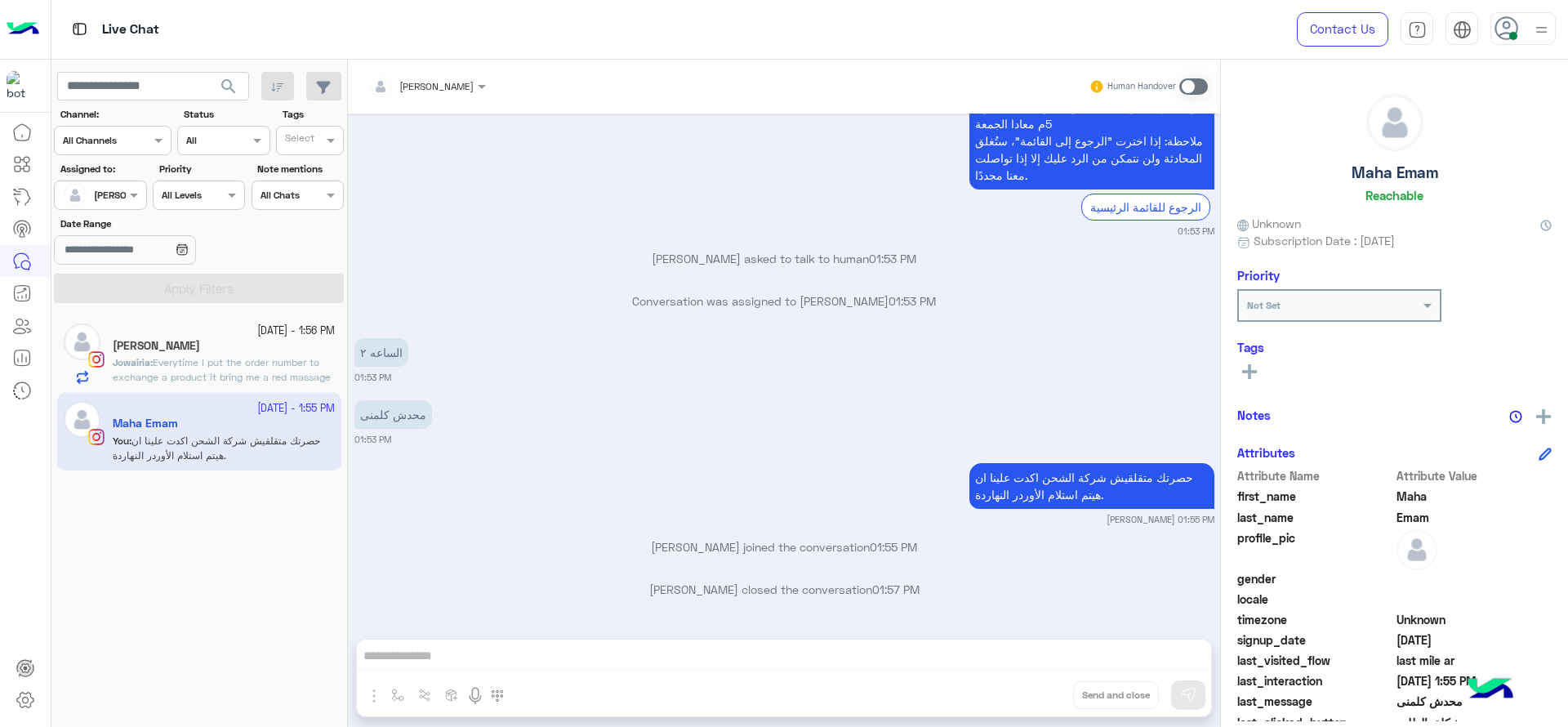
click at [186, 379] on span "Everytime I put the order number to exchange a product it bring me a red massag…" at bounding box center [221, 384] width 218 height 57
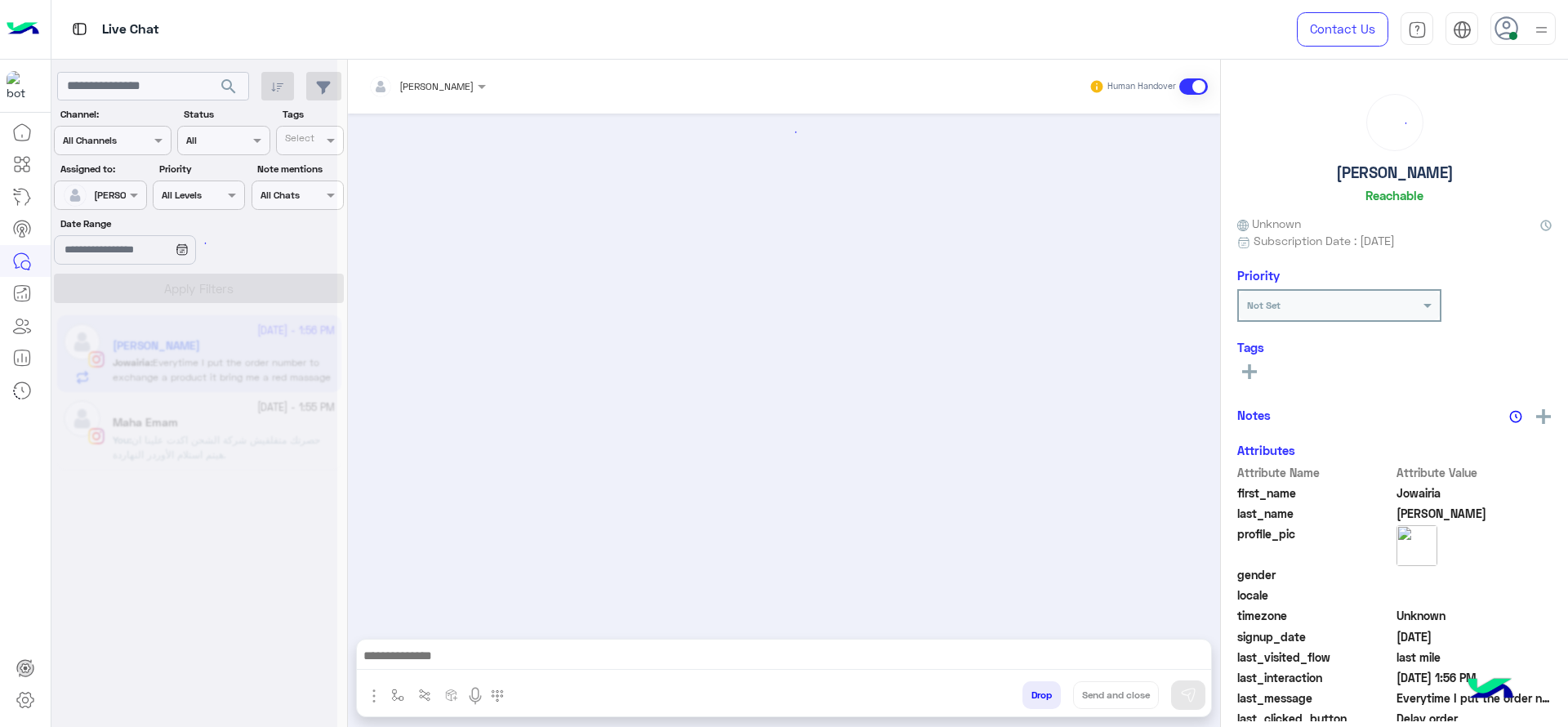
scroll to position [1191, 0]
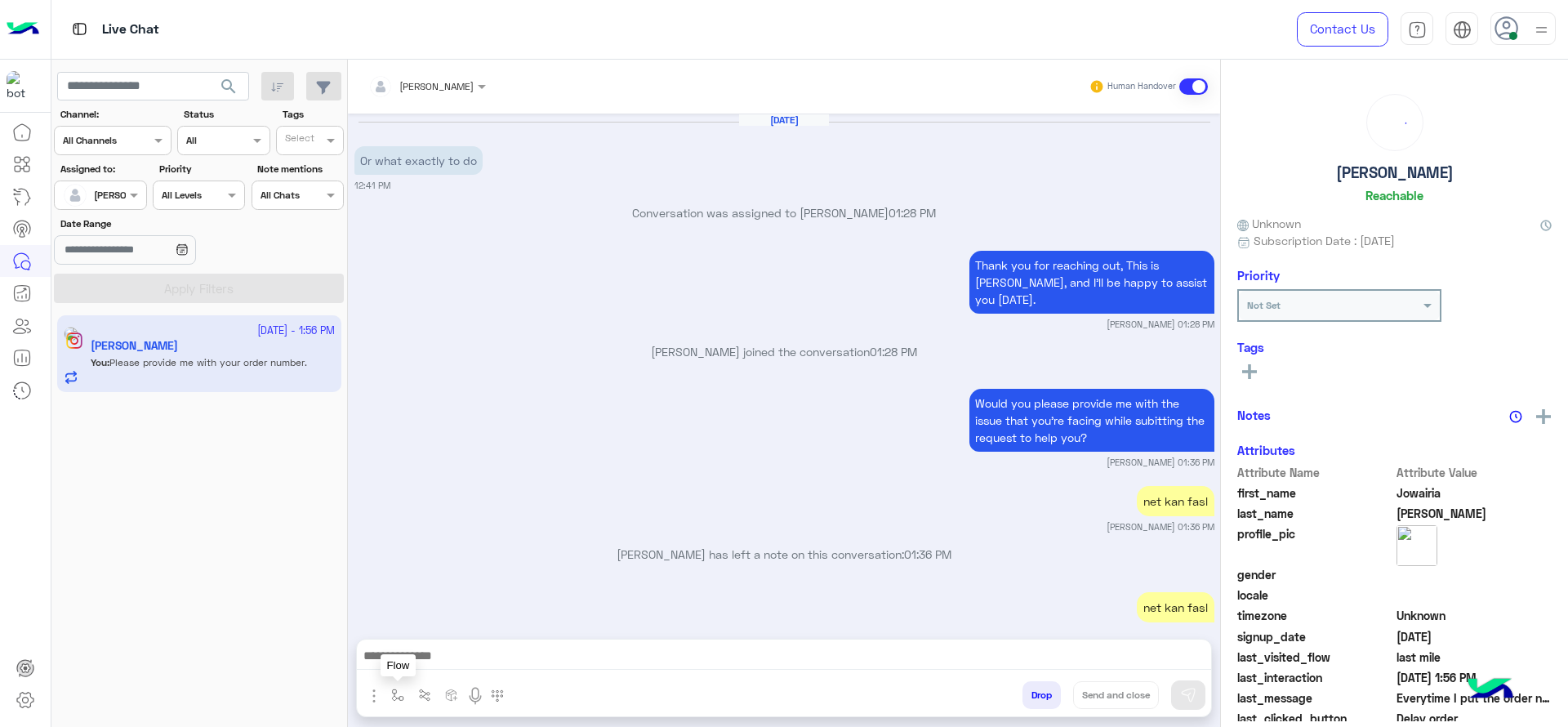
scroll to position [1191, 0]
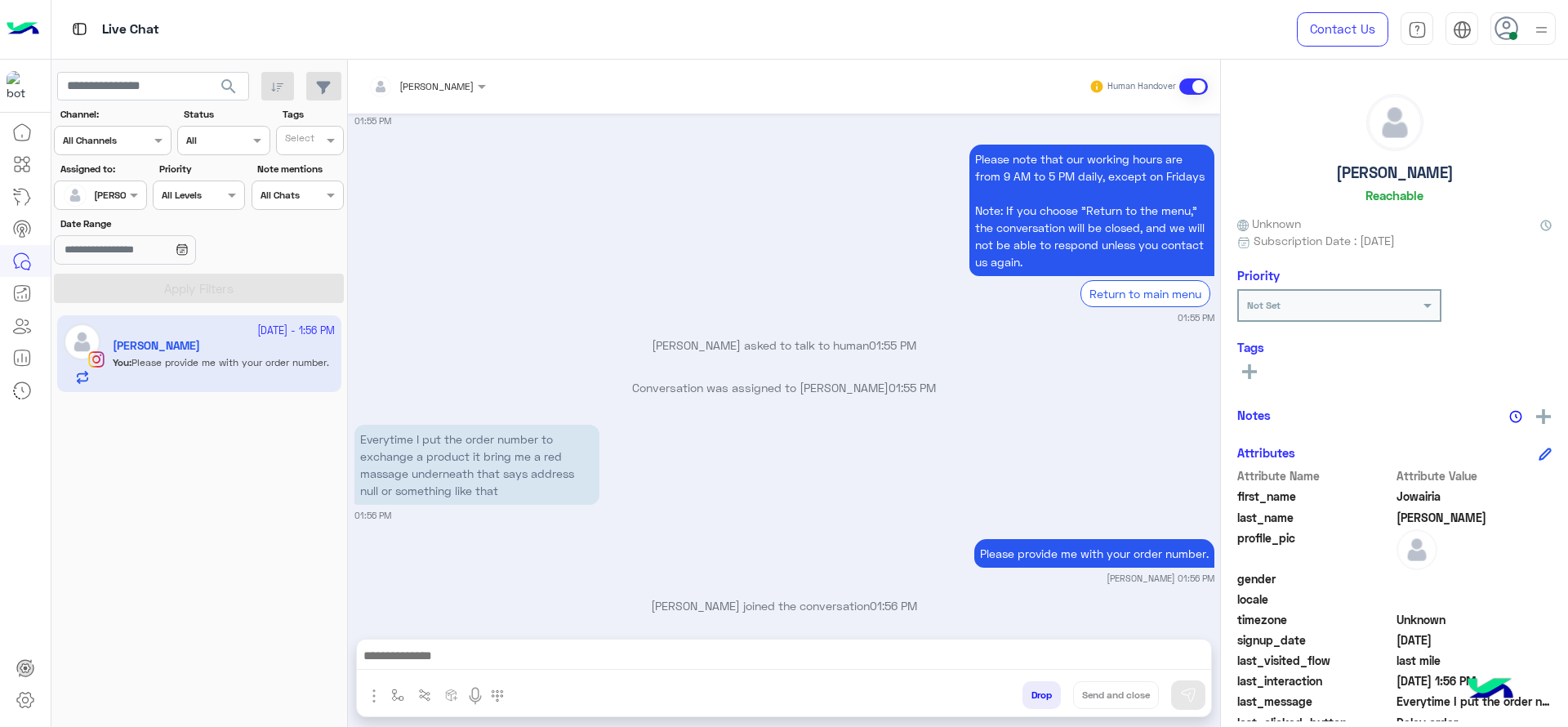
click at [815, 379] on p "Conversation was assigned to Jana Aboelseoud 01:55 PM" at bounding box center [784, 387] width 860 height 18
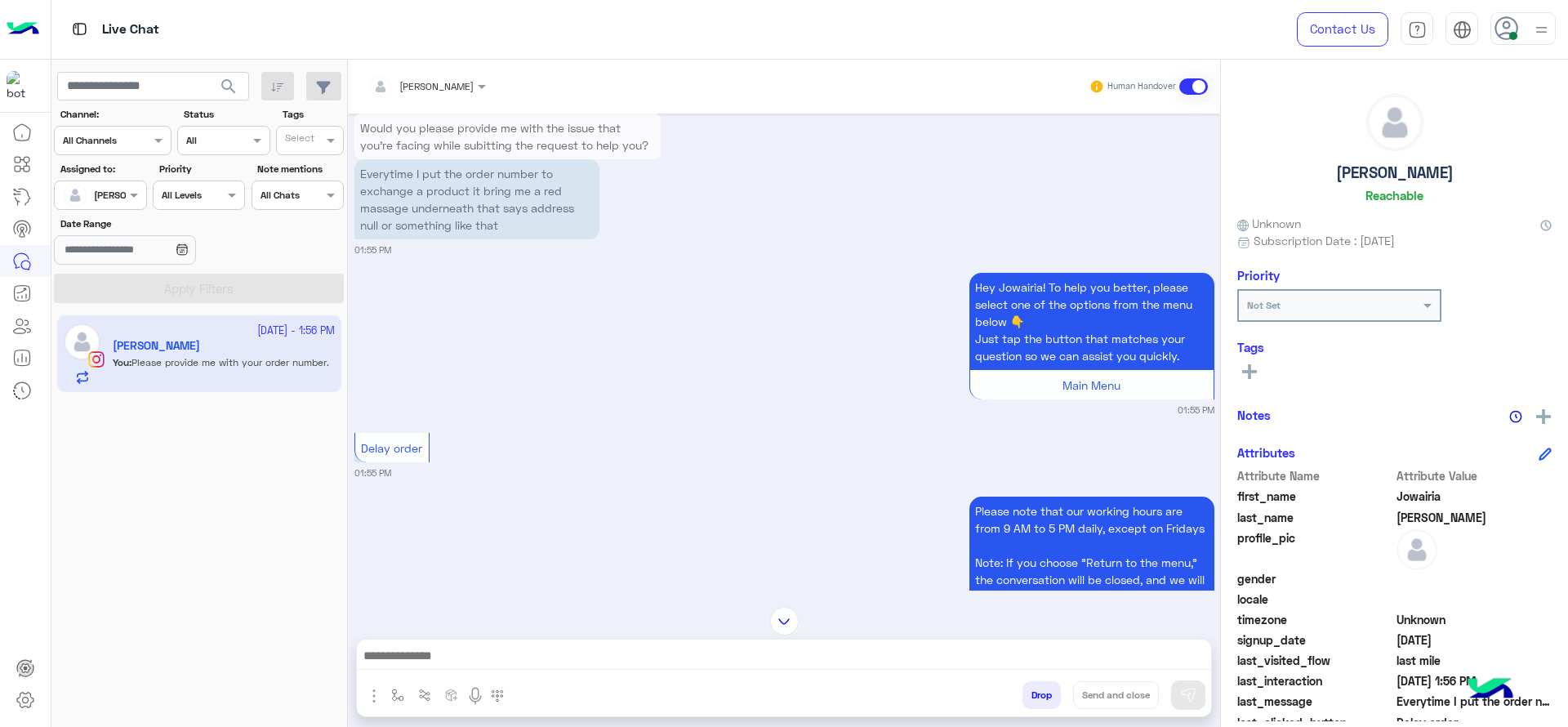
scroll to position [1190, 0]
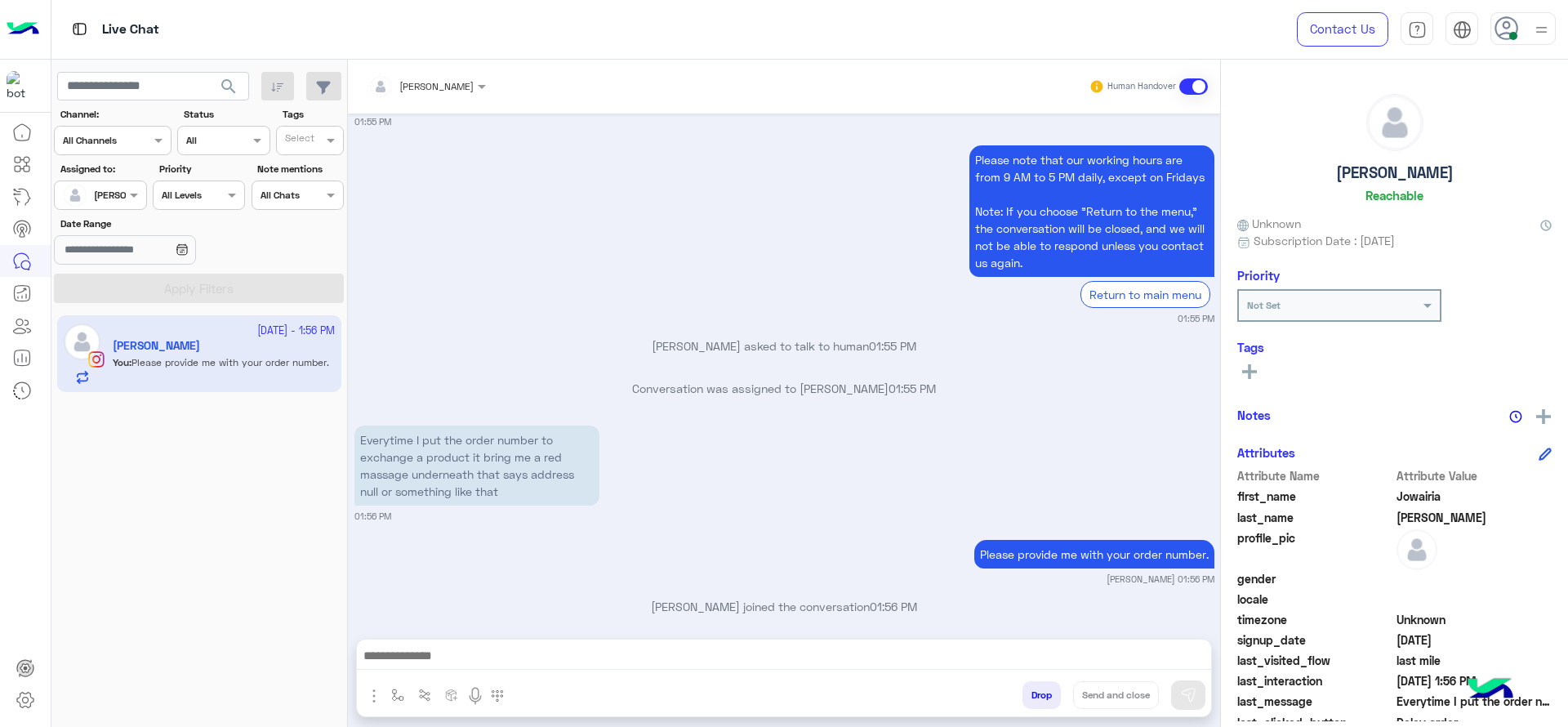
click at [394, 678] on div at bounding box center [784, 660] width 854 height 41
click at [394, 681] on button "button" at bounding box center [398, 695] width 27 height 27
click at [402, 671] on div "enter flow name" at bounding box center [446, 659] width 121 height 29
type input "*"
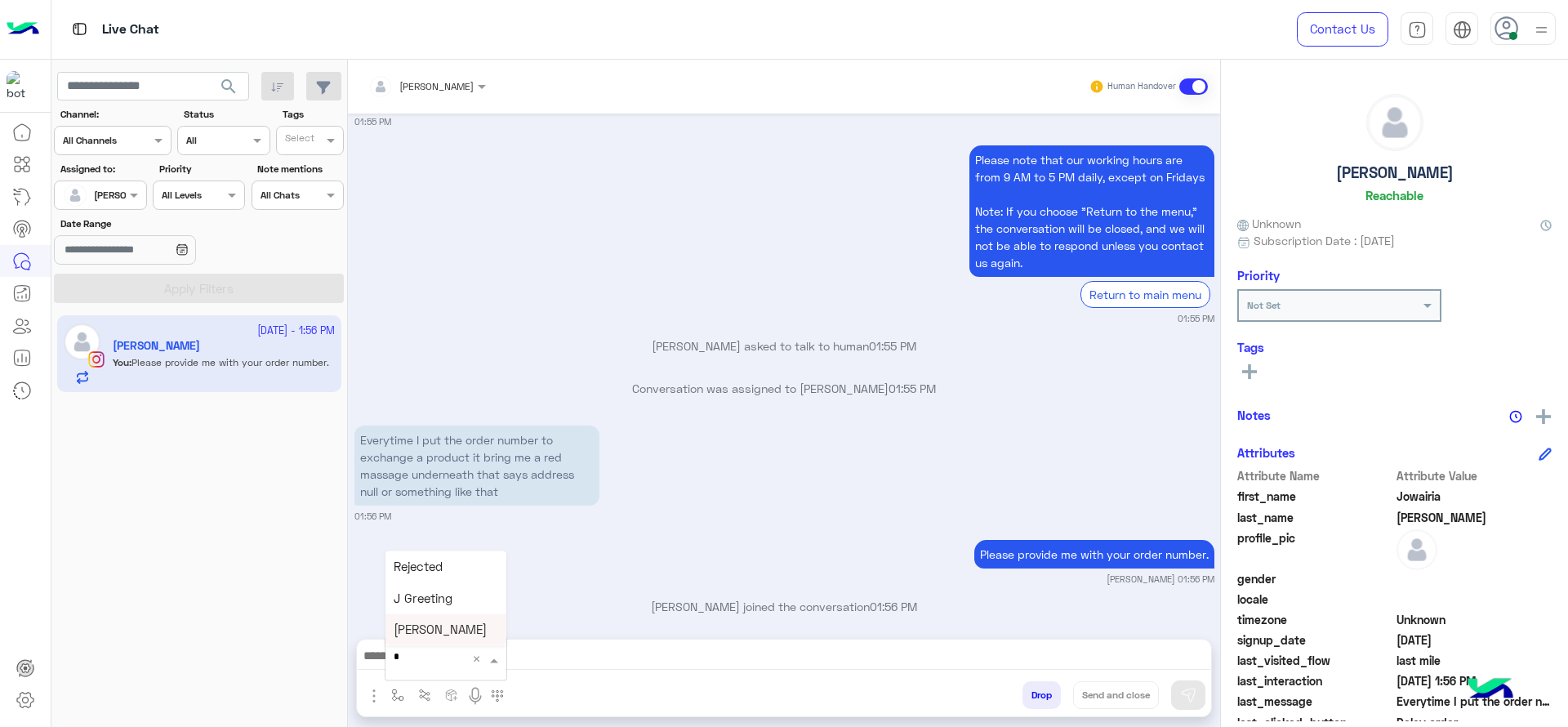
click at [450, 616] on div "[PERSON_NAME]" at bounding box center [446, 629] width 121 height 32
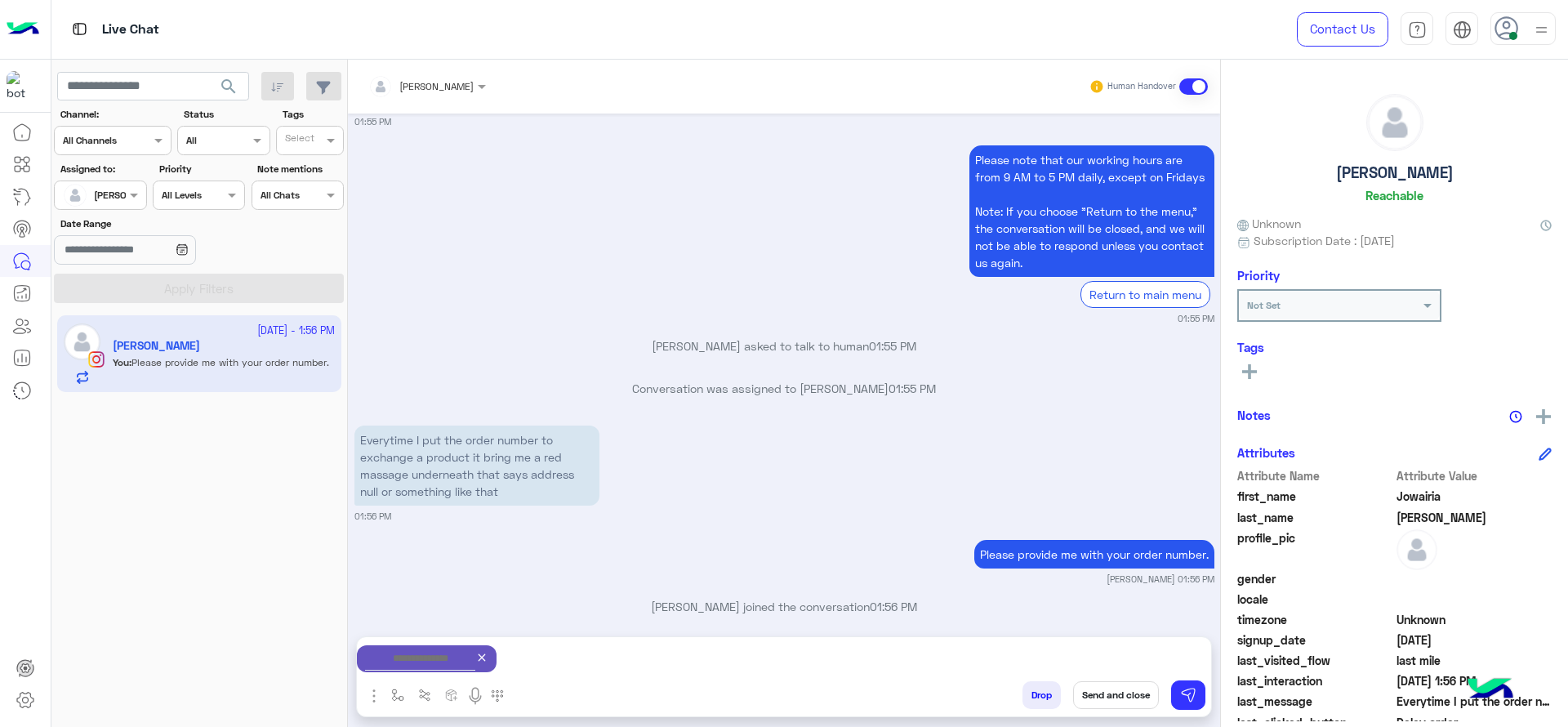
type textarea "**********"
click at [1100, 694] on button "Send and close" at bounding box center [1116, 695] width 86 height 27
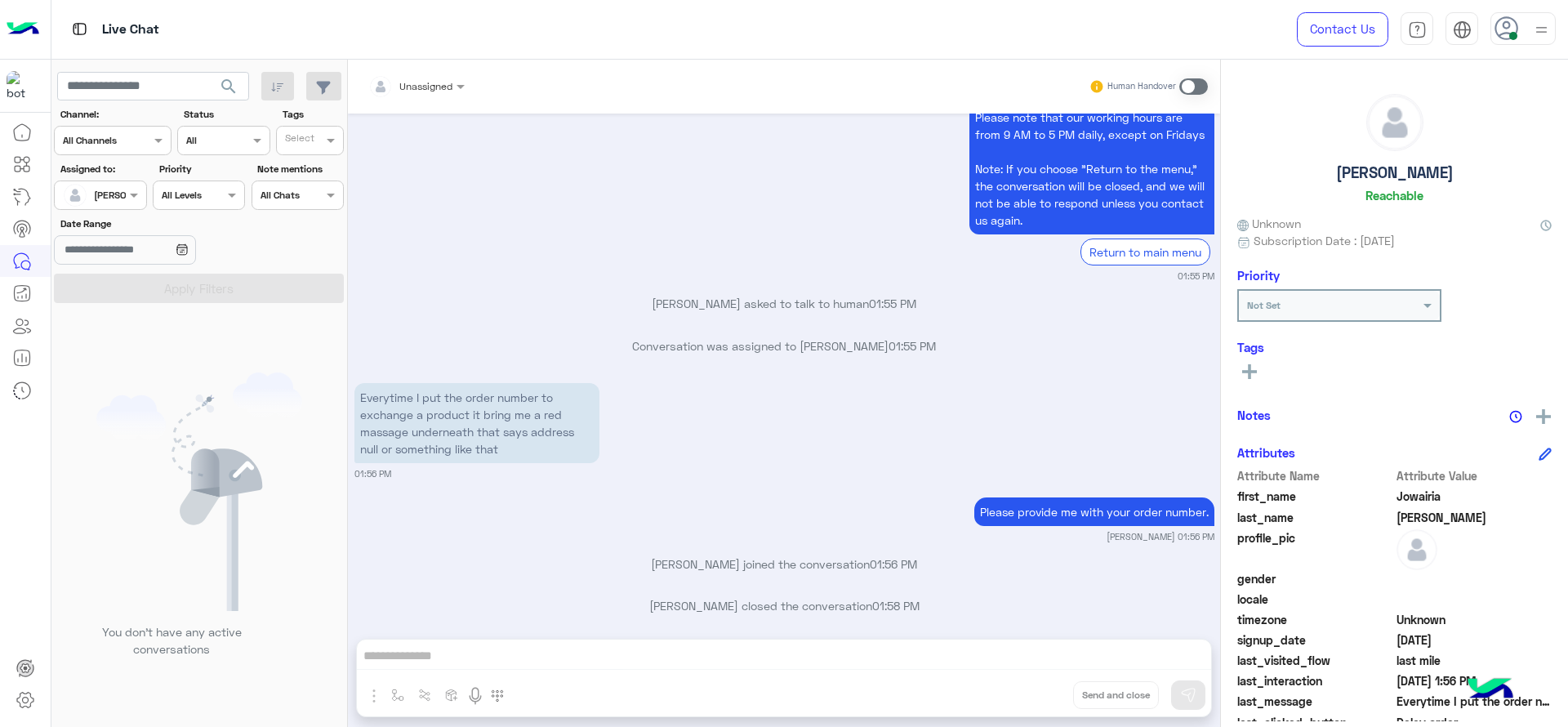
scroll to position [1444, 0]
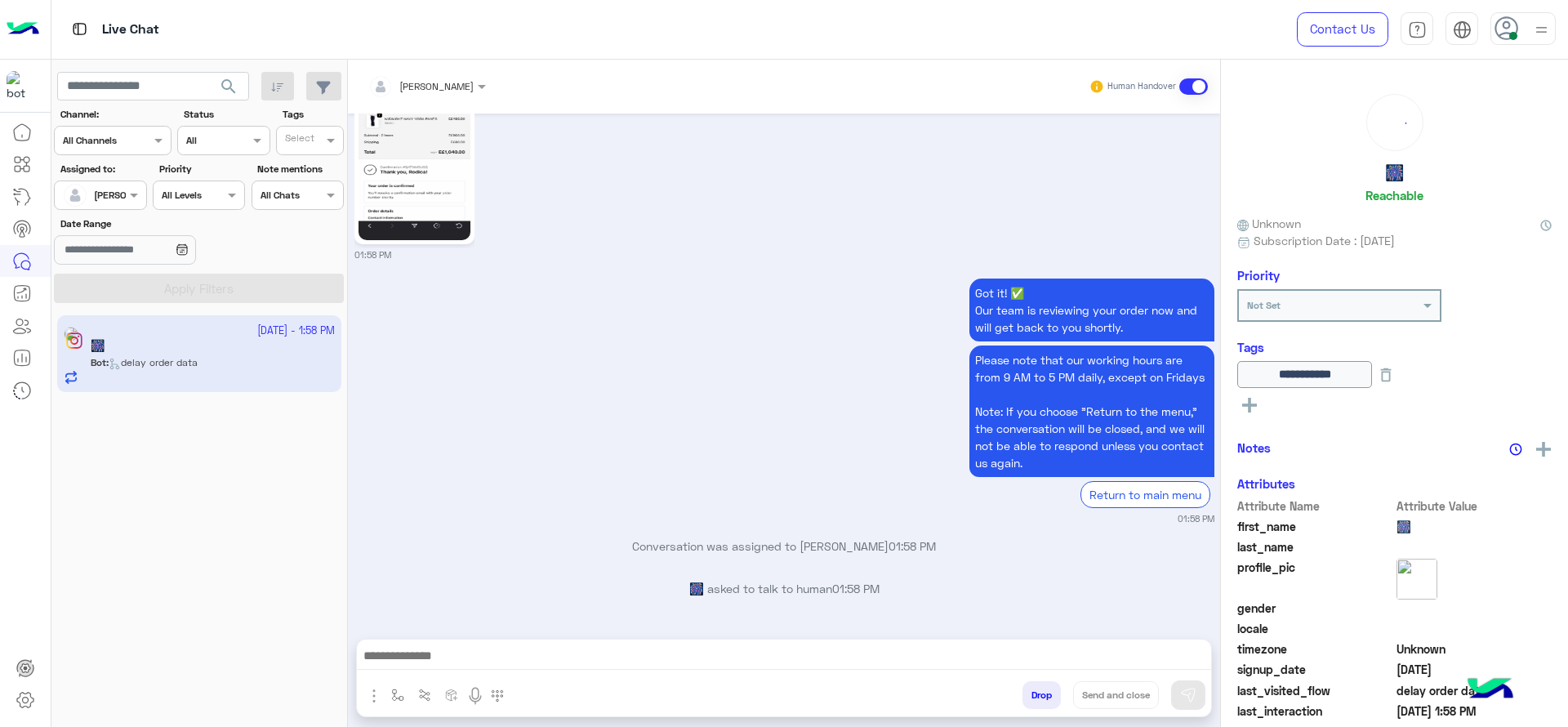
scroll to position [2060, 0]
click at [405, 692] on button "button" at bounding box center [398, 695] width 27 height 27
click at [453, 646] on div "enter flow name" at bounding box center [446, 659] width 121 height 29
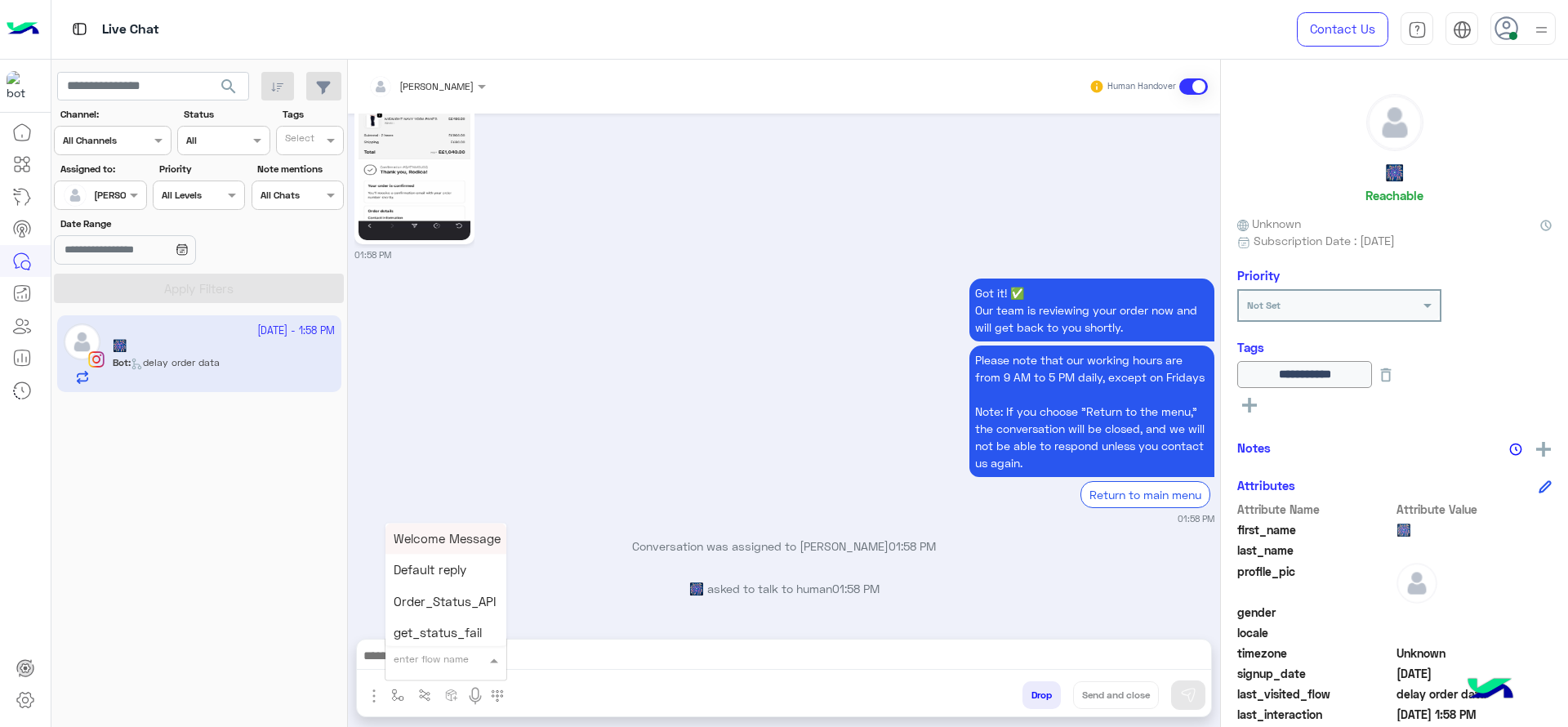
type input "*"
click at [492, 582] on div "J Greeting" at bounding box center [446, 597] width 121 height 32
type textarea "**********"
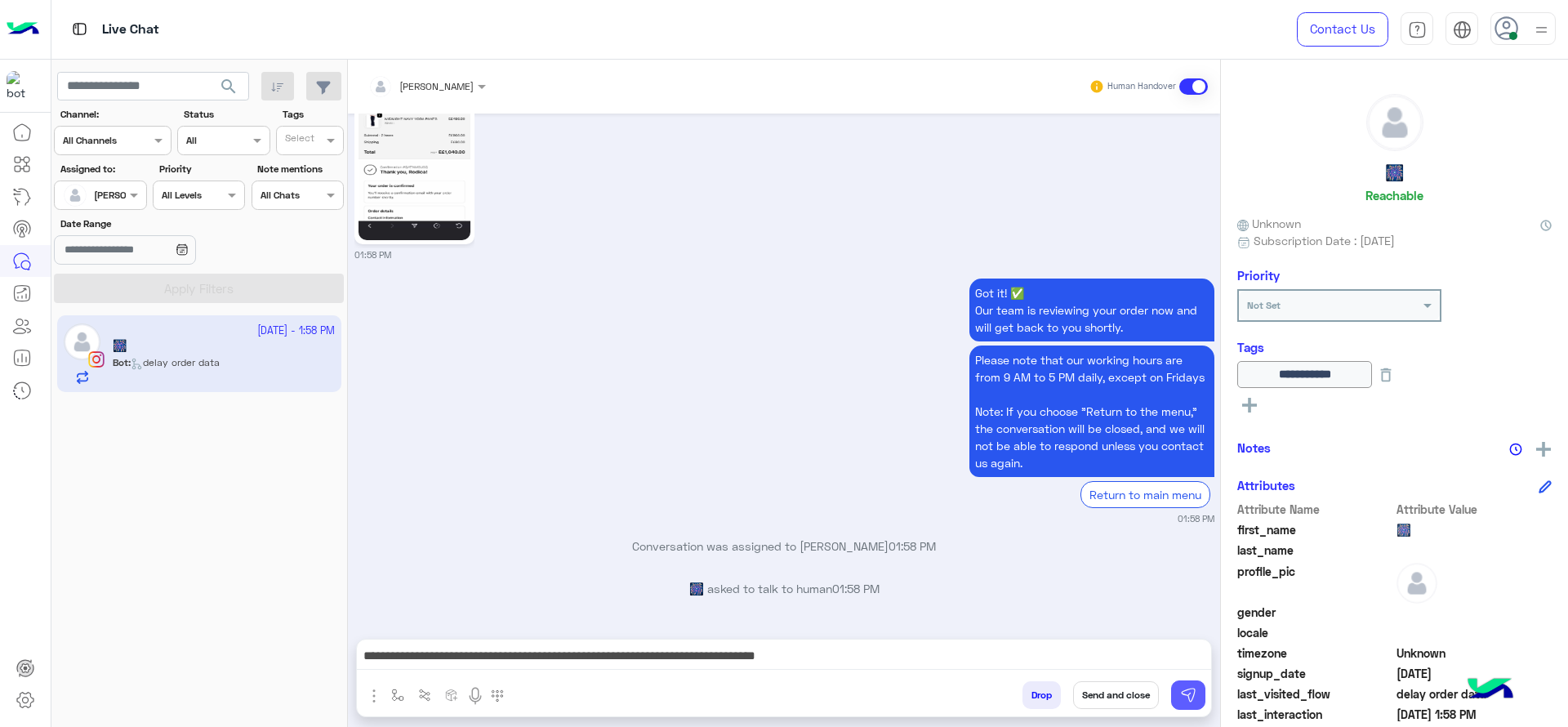
click at [1187, 687] on img at bounding box center [1188, 695] width 17 height 17
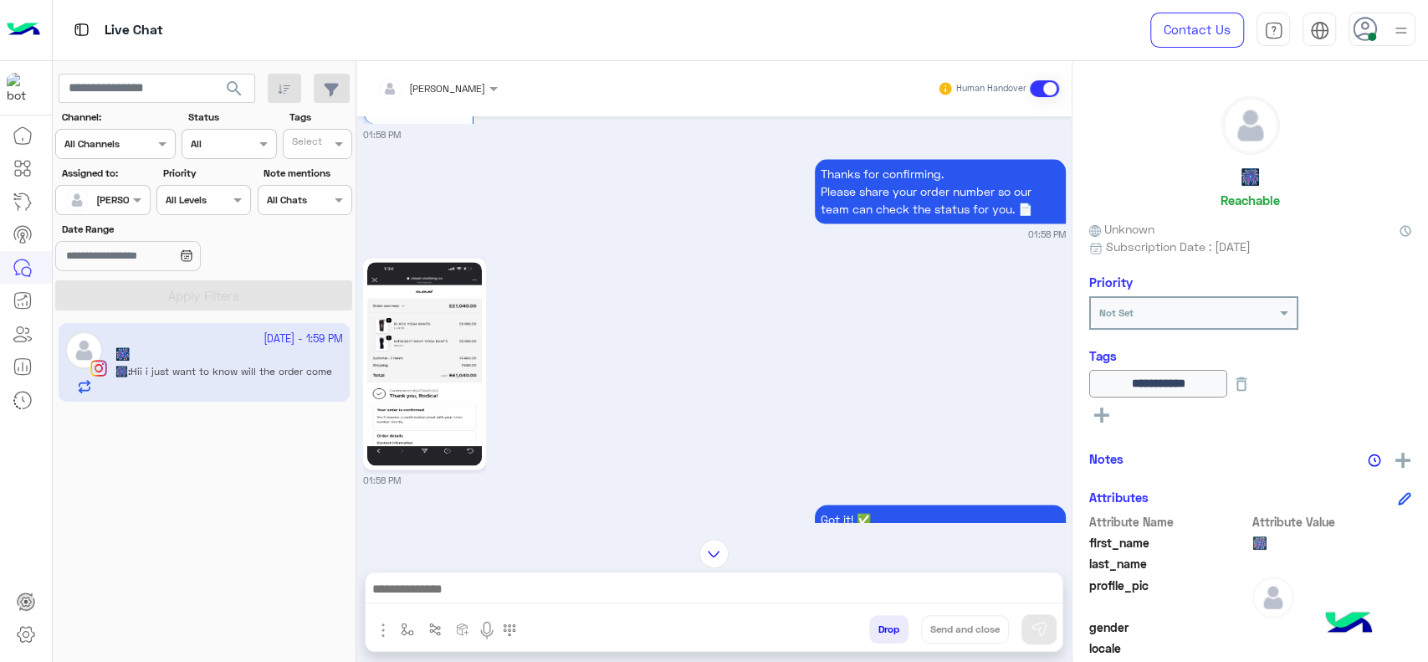
scroll to position [5783, 0]
click at [448, 398] on img at bounding box center [424, 364] width 115 height 203
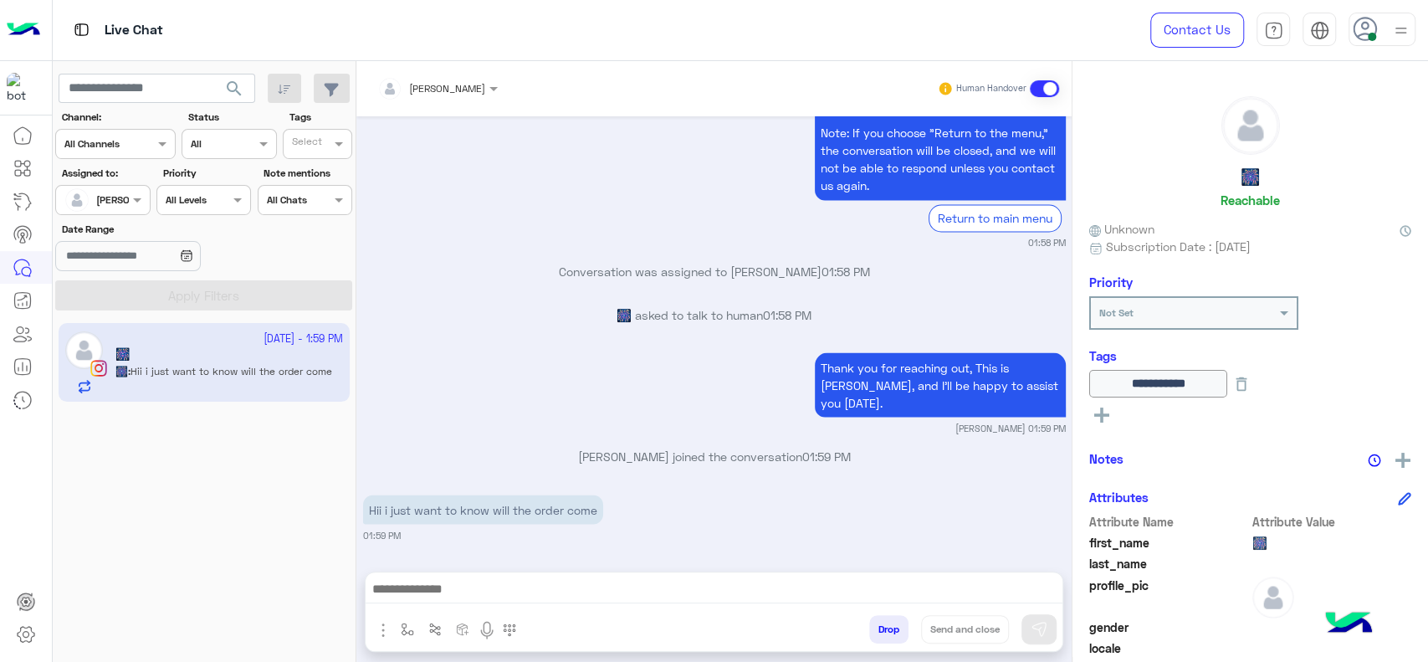
scroll to position [6341, 0]
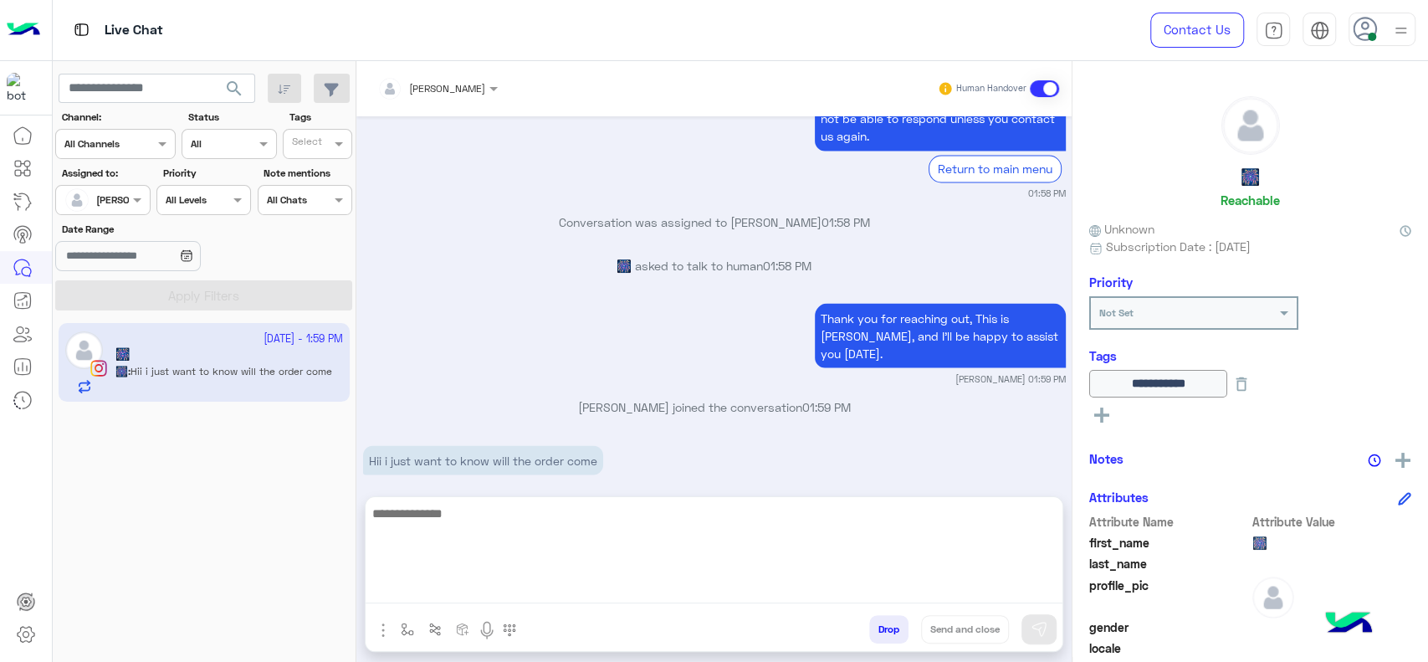
click at [458, 599] on textarea at bounding box center [714, 553] width 697 height 100
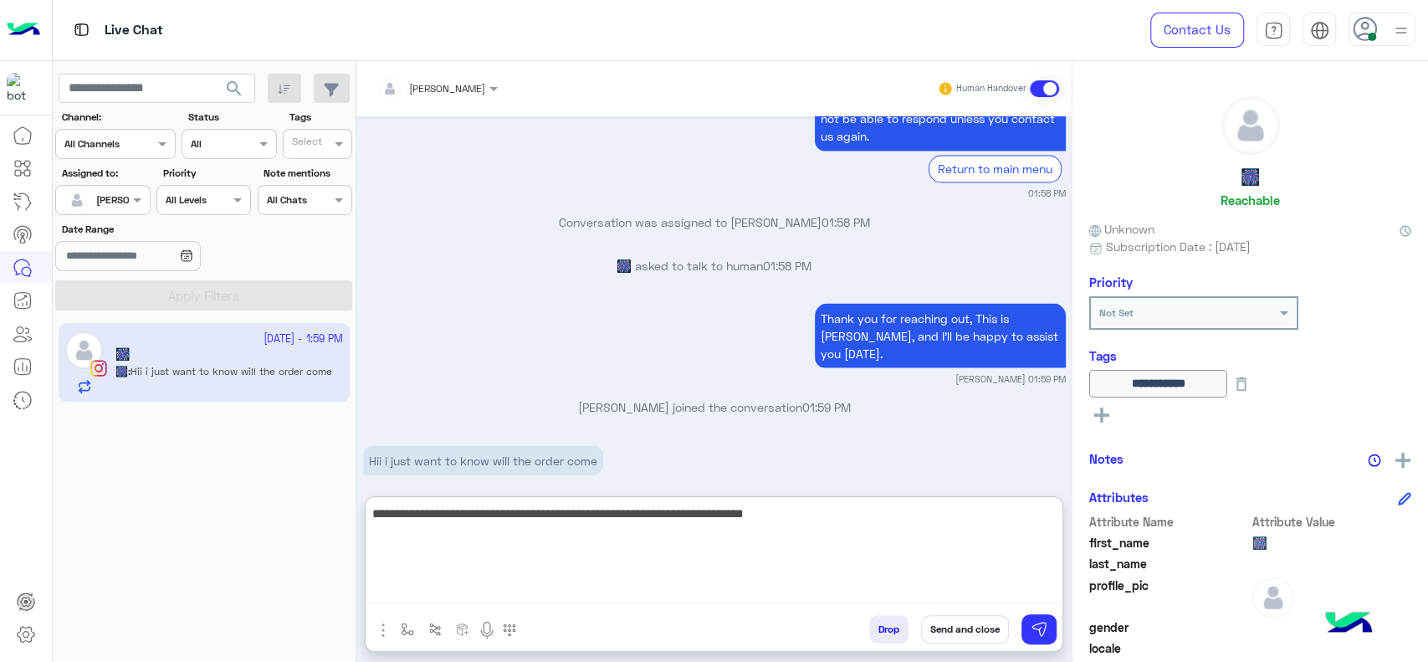
type textarea "**********"
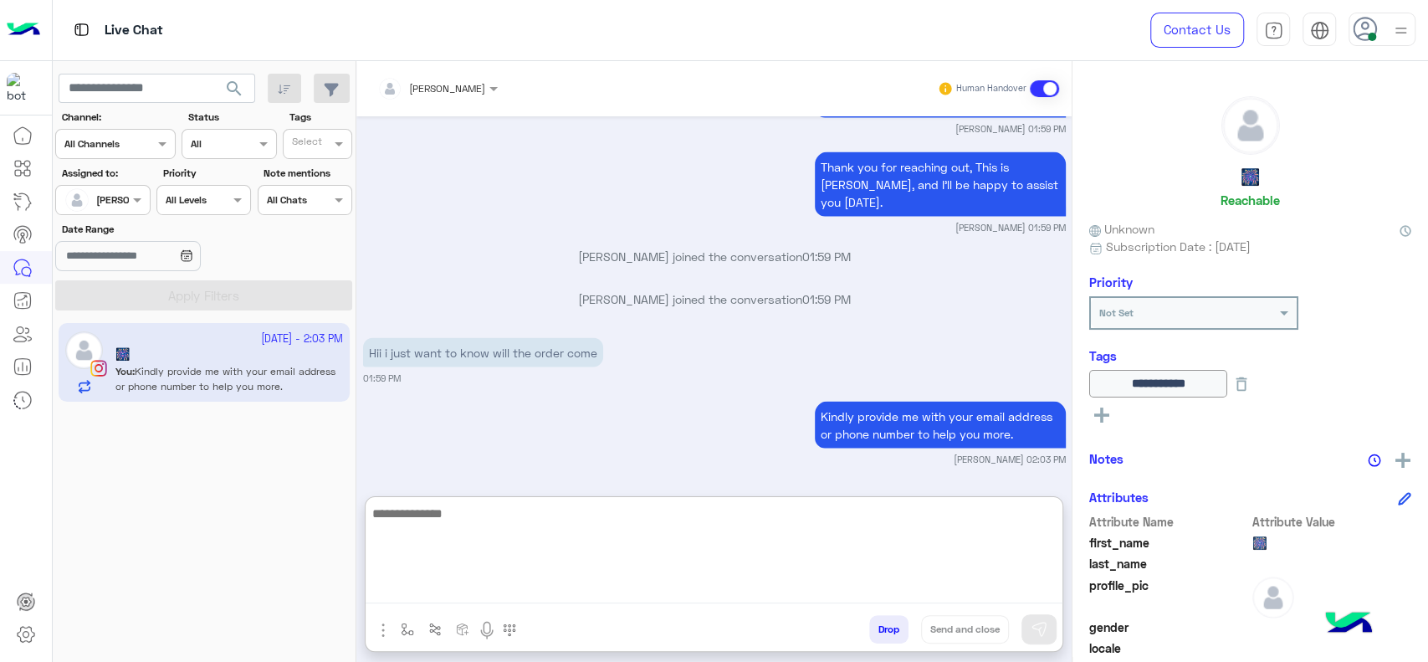
scroll to position [6686, 0]
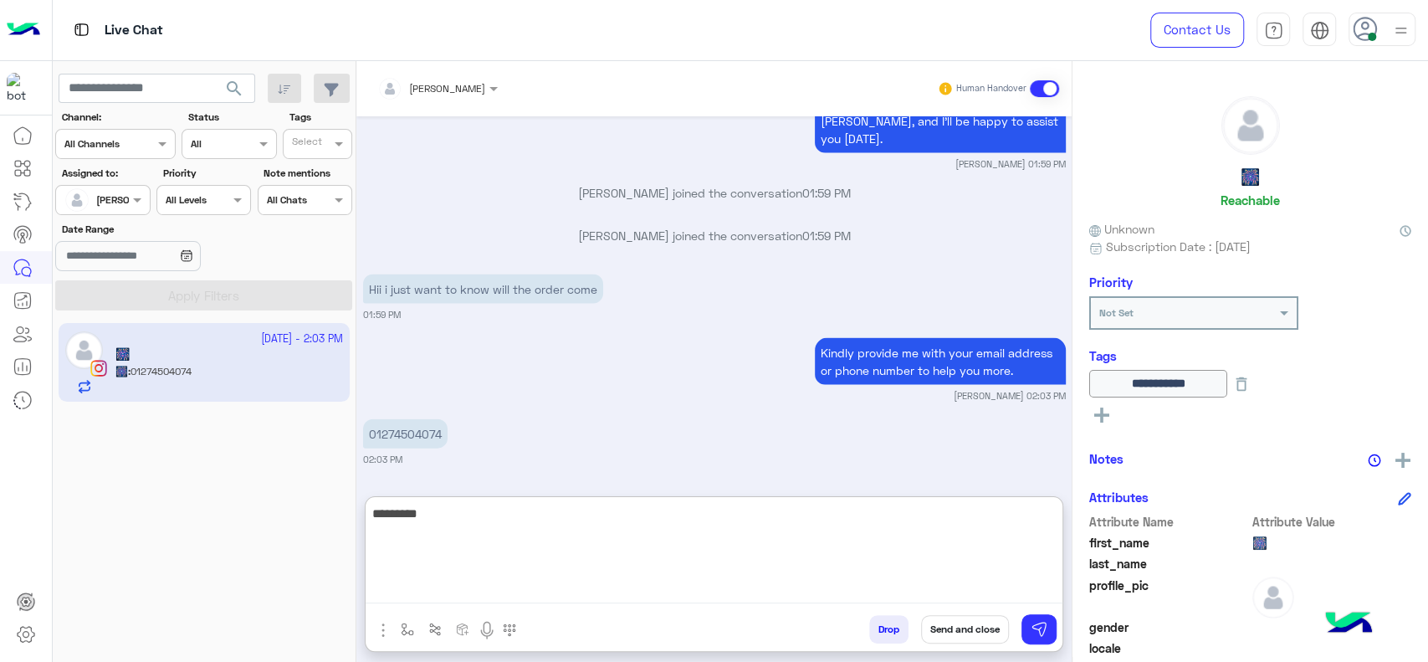
type textarea "**********"
click at [502, 560] on textarea "**********" at bounding box center [714, 553] width 697 height 100
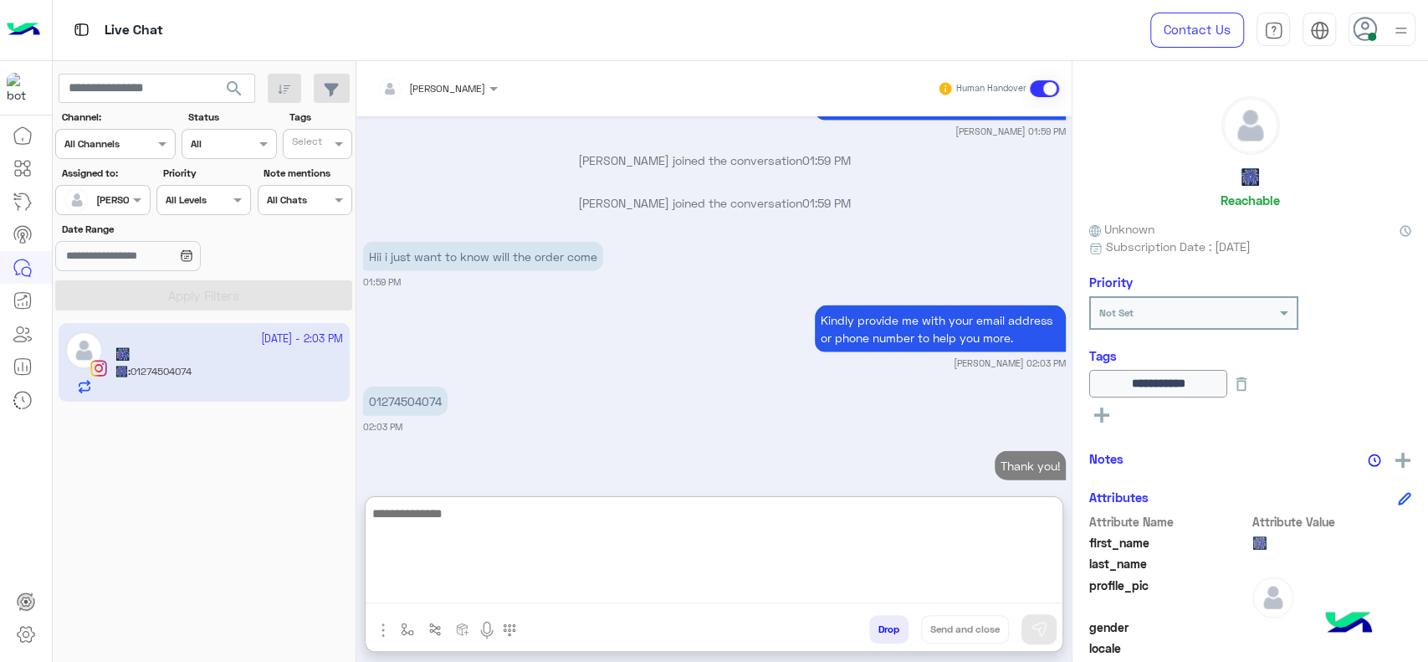
scroll to position [6750, 0]
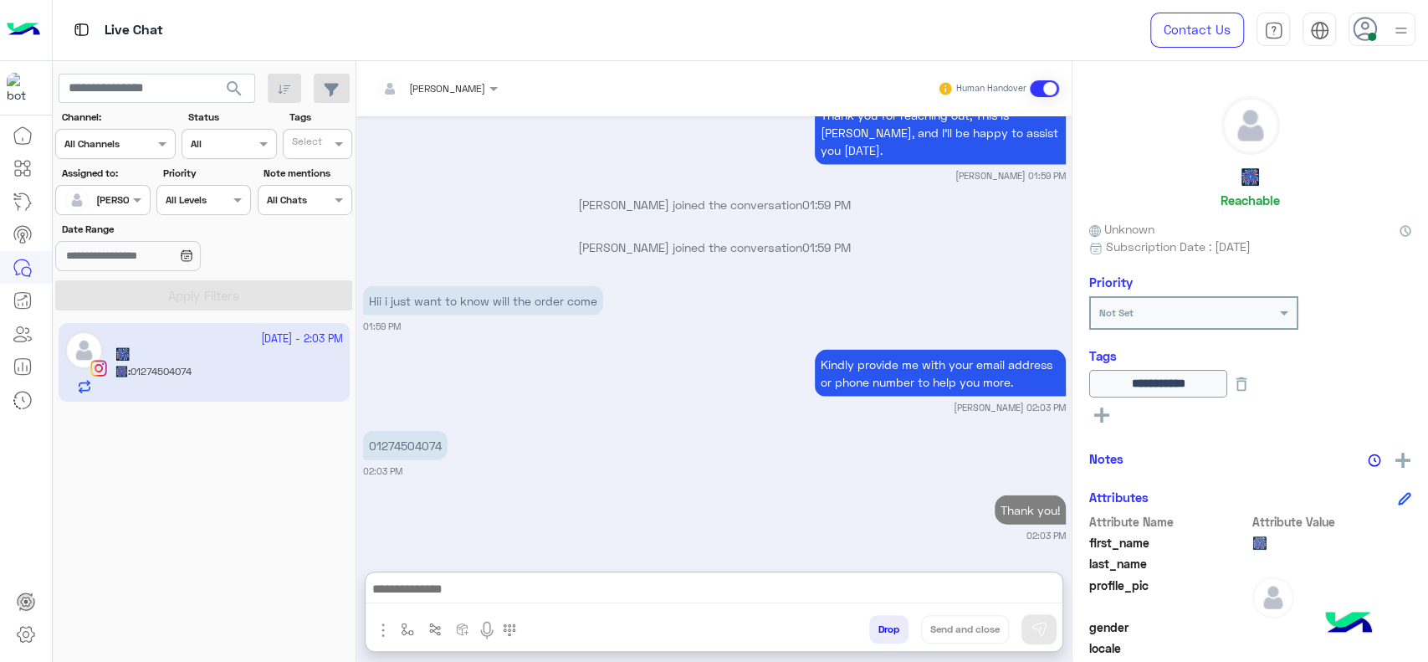
click at [420, 431] on p "01274504074" at bounding box center [405, 445] width 84 height 29
copy p "01274504074"
click at [437, 74] on div "[PERSON_NAME]" at bounding box center [431, 88] width 108 height 33
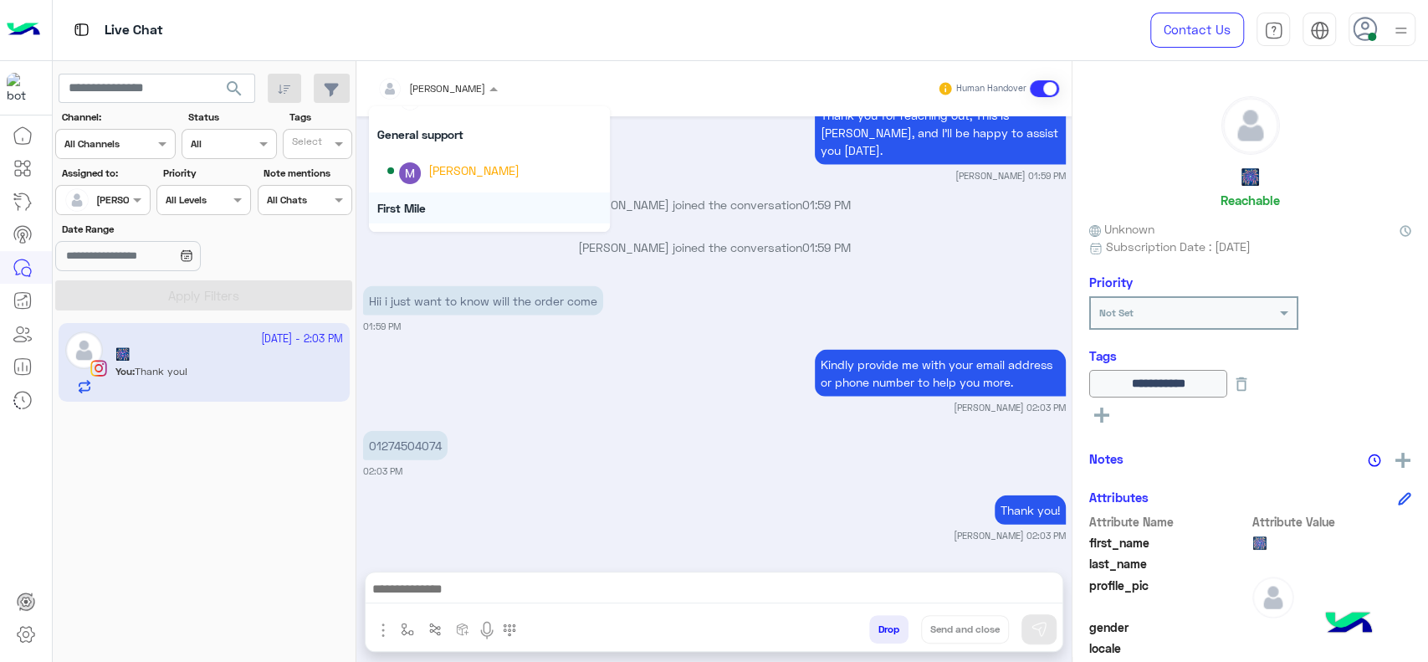
scroll to position [259, 0]
click at [411, 172] on img "Options list" at bounding box center [410, 177] width 22 height 22
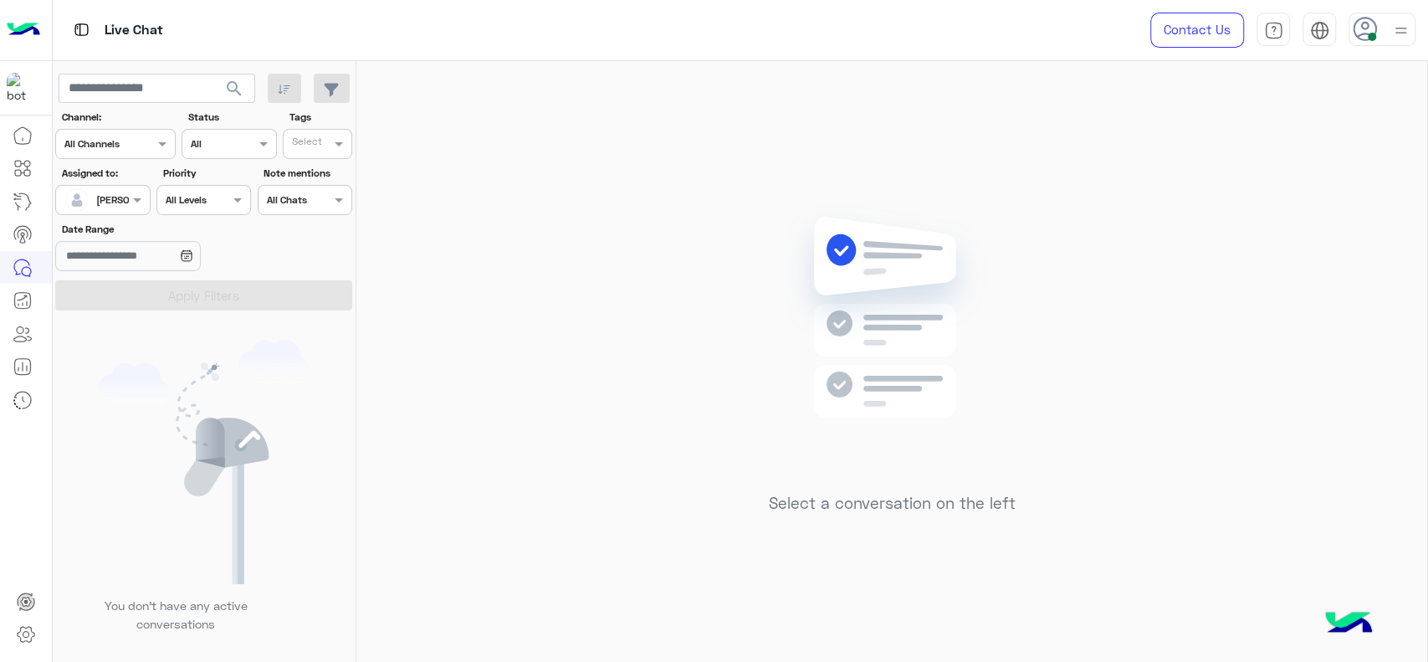
click at [589, 189] on div "Select a conversation on the left" at bounding box center [891, 364] width 1071 height 607
click at [436, 559] on div "Select a conversation on the left" at bounding box center [891, 364] width 1071 height 607
click at [701, 177] on div "Select a conversation on the left" at bounding box center [891, 364] width 1071 height 607
click at [689, 274] on div "Select a conversation on the left" at bounding box center [891, 364] width 1071 height 607
click at [366, 266] on div "Select a conversation on the left" at bounding box center [891, 364] width 1071 height 607
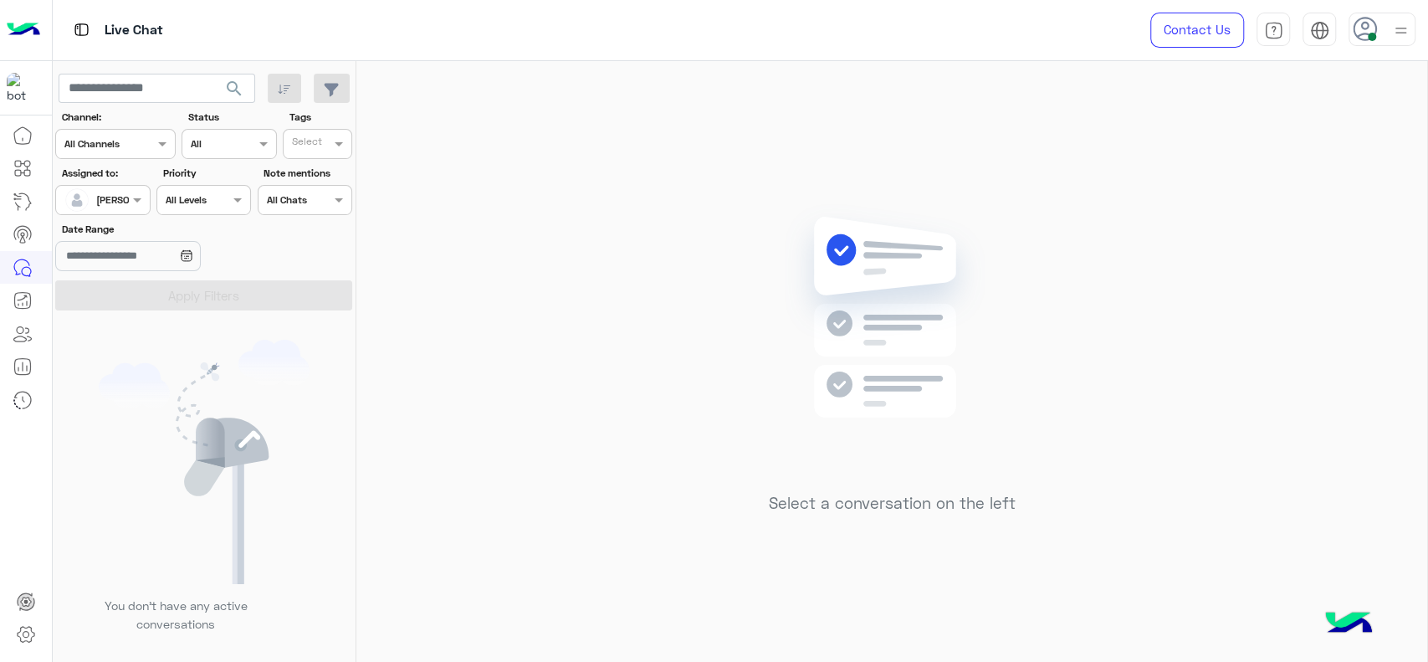
click at [1394, 44] on div at bounding box center [1400, 29] width 21 height 32
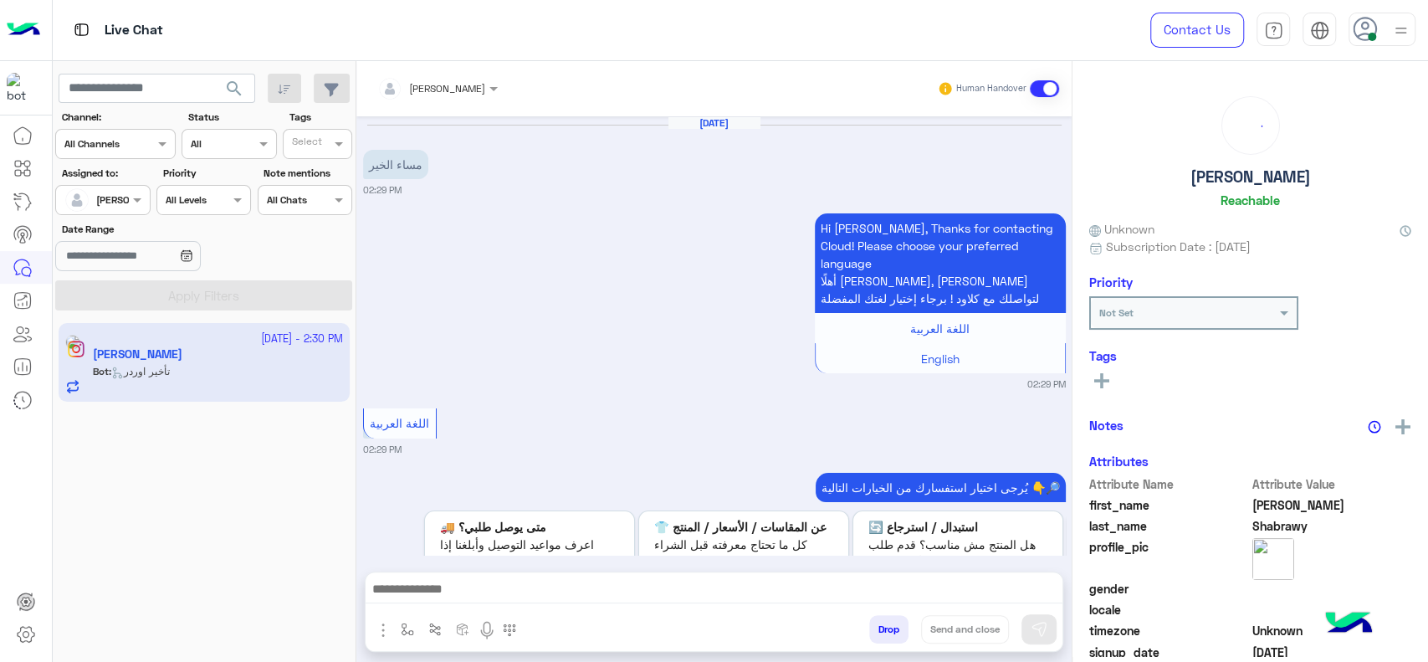
scroll to position [1172, 0]
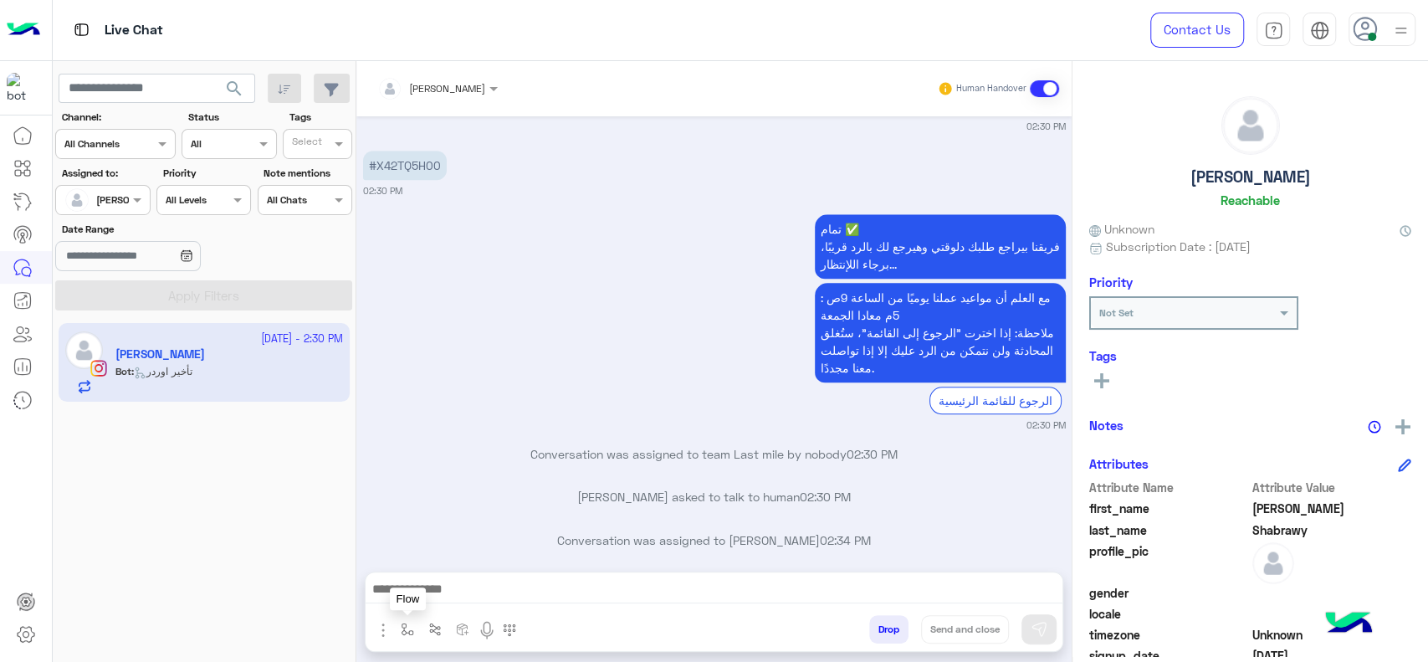
click at [403, 626] on img "button" at bounding box center [407, 628] width 13 height 13
click at [411, 606] on div "enter flow name" at bounding box center [457, 592] width 124 height 30
type input "*"
click at [429, 544] on div "J Greeting" at bounding box center [457, 530] width 124 height 33
type textarea "**********"
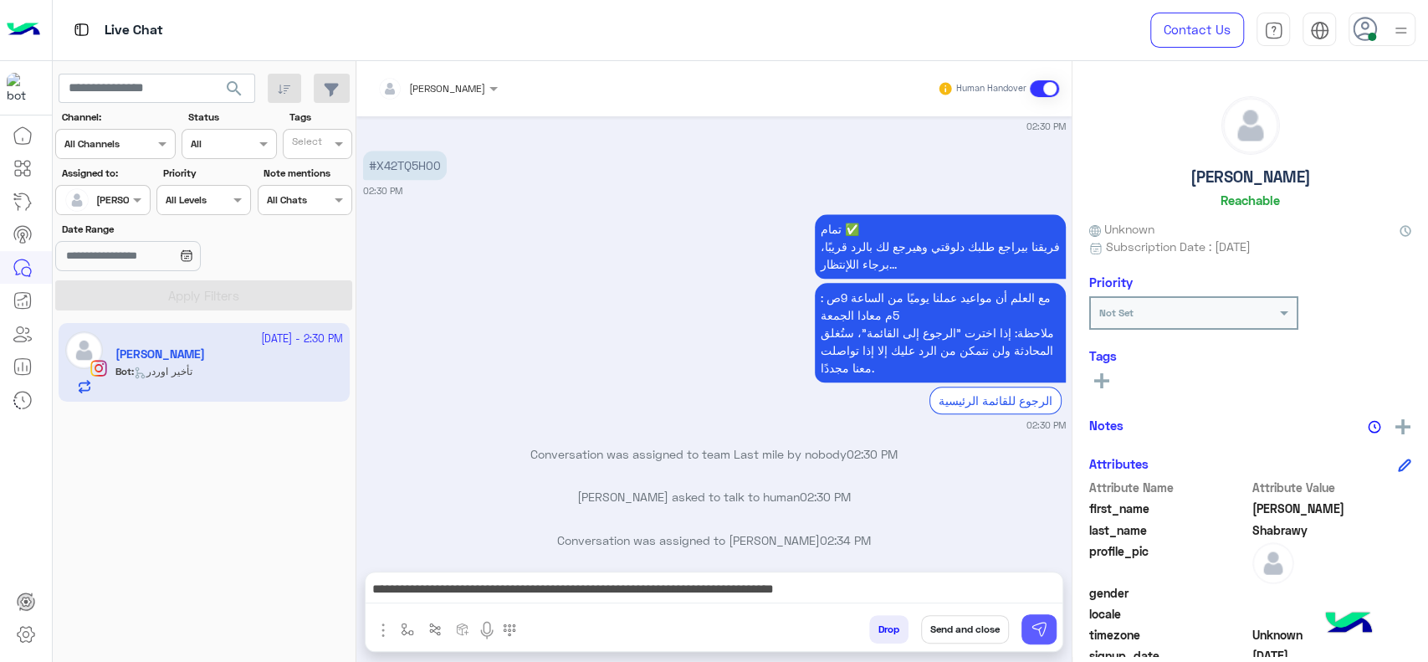
click at [1032, 631] on img at bounding box center [1039, 629] width 17 height 17
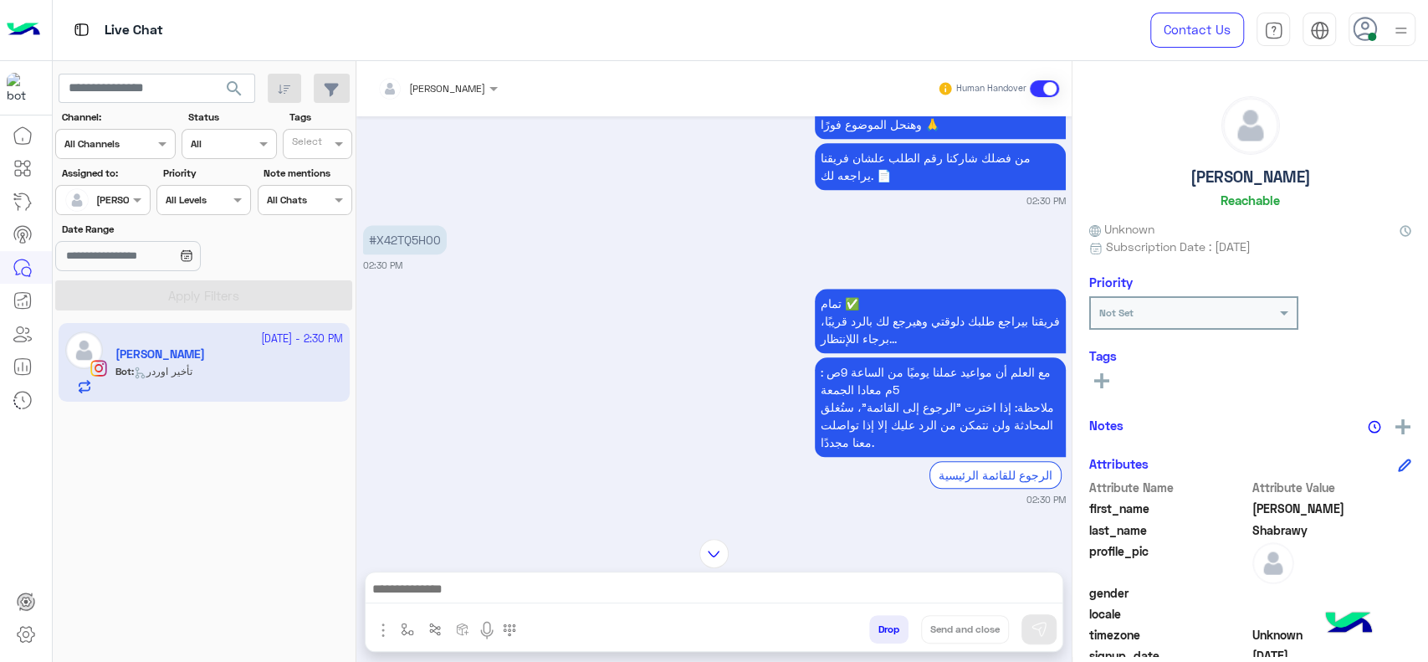
scroll to position [1098, 0]
click at [386, 225] on p "#X42TQ5H00" at bounding box center [405, 239] width 84 height 29
copy p "X42TQ5H00"
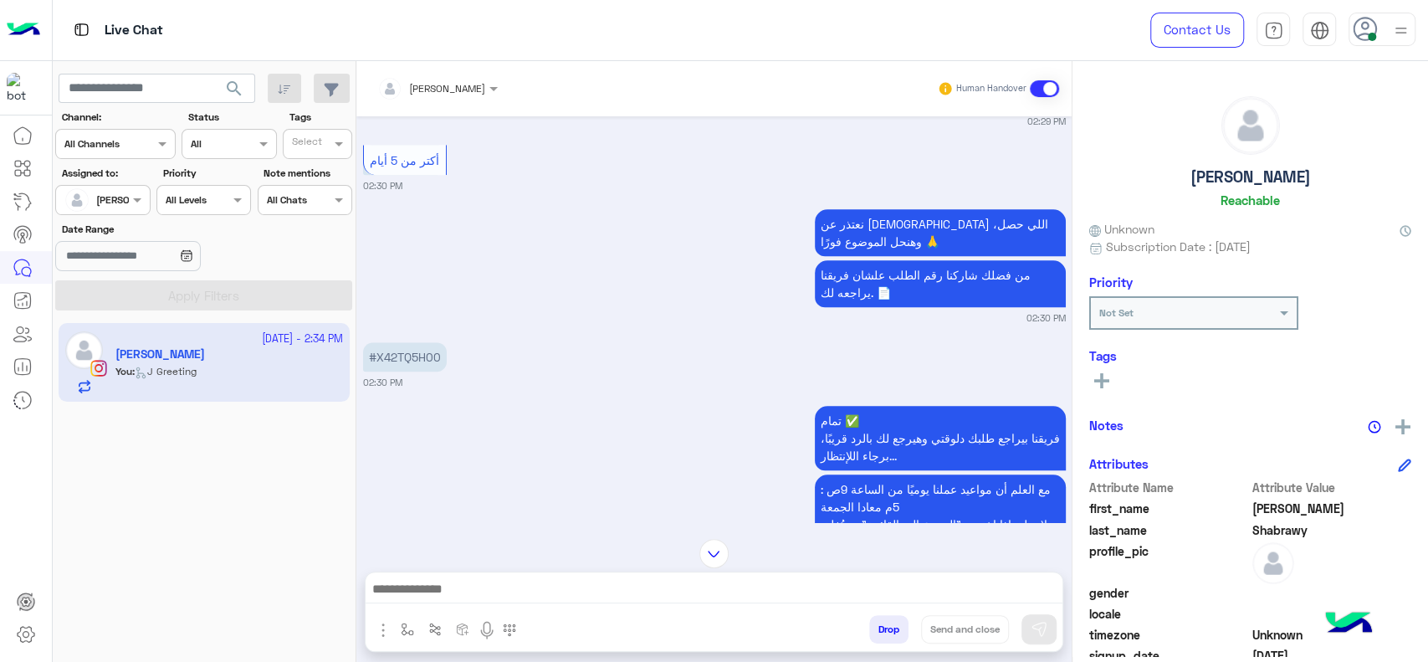
scroll to position [1297, 0]
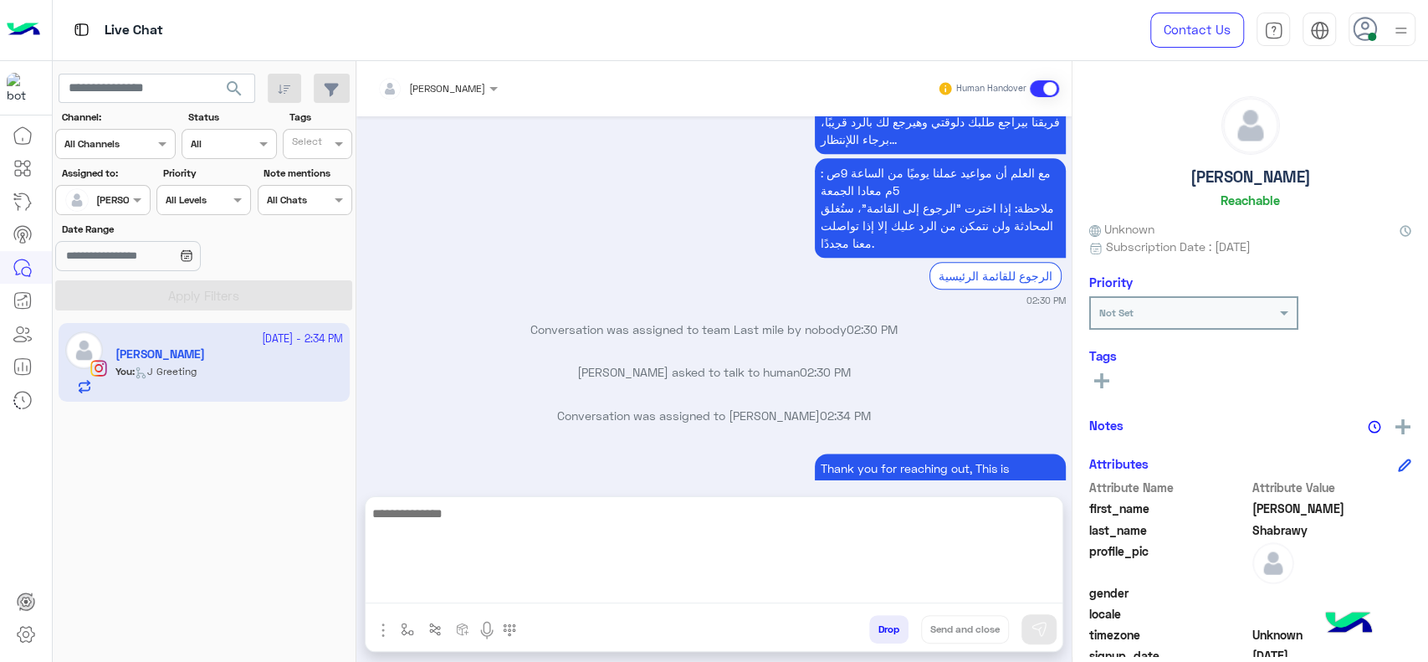
click at [480, 589] on textarea at bounding box center [714, 553] width 697 height 100
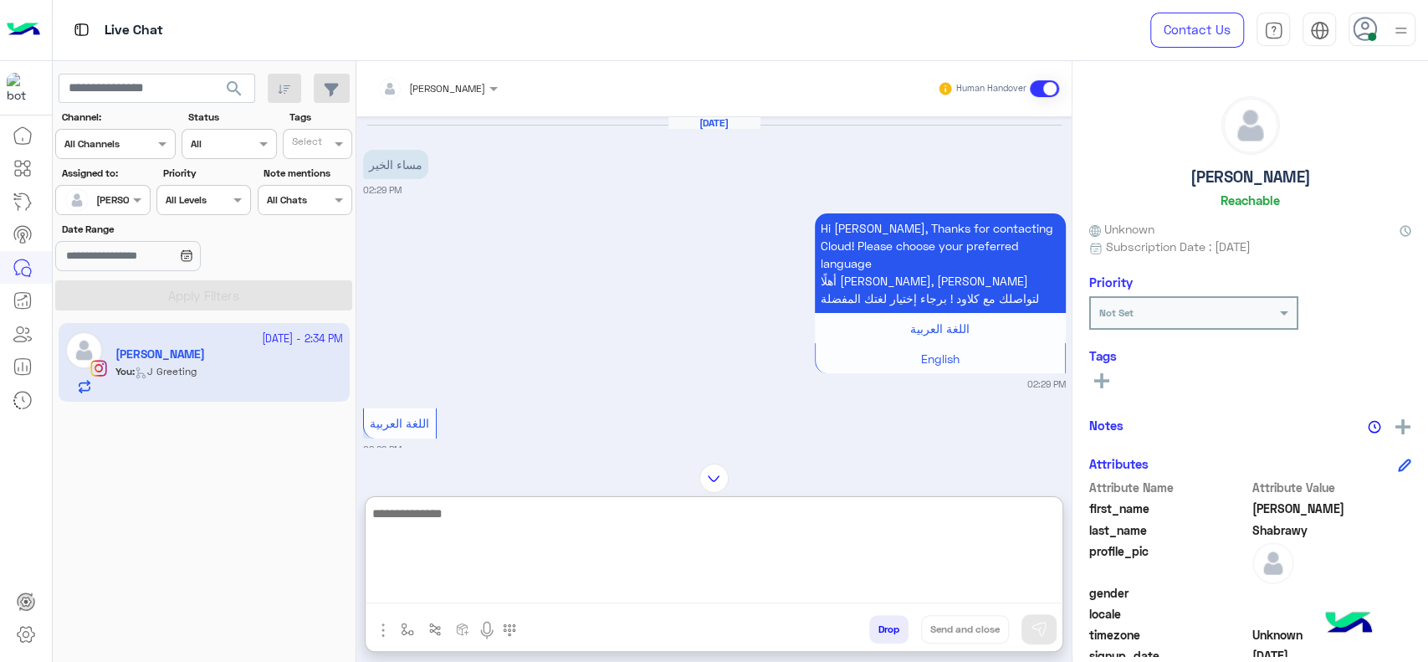
scroll to position [1372, 0]
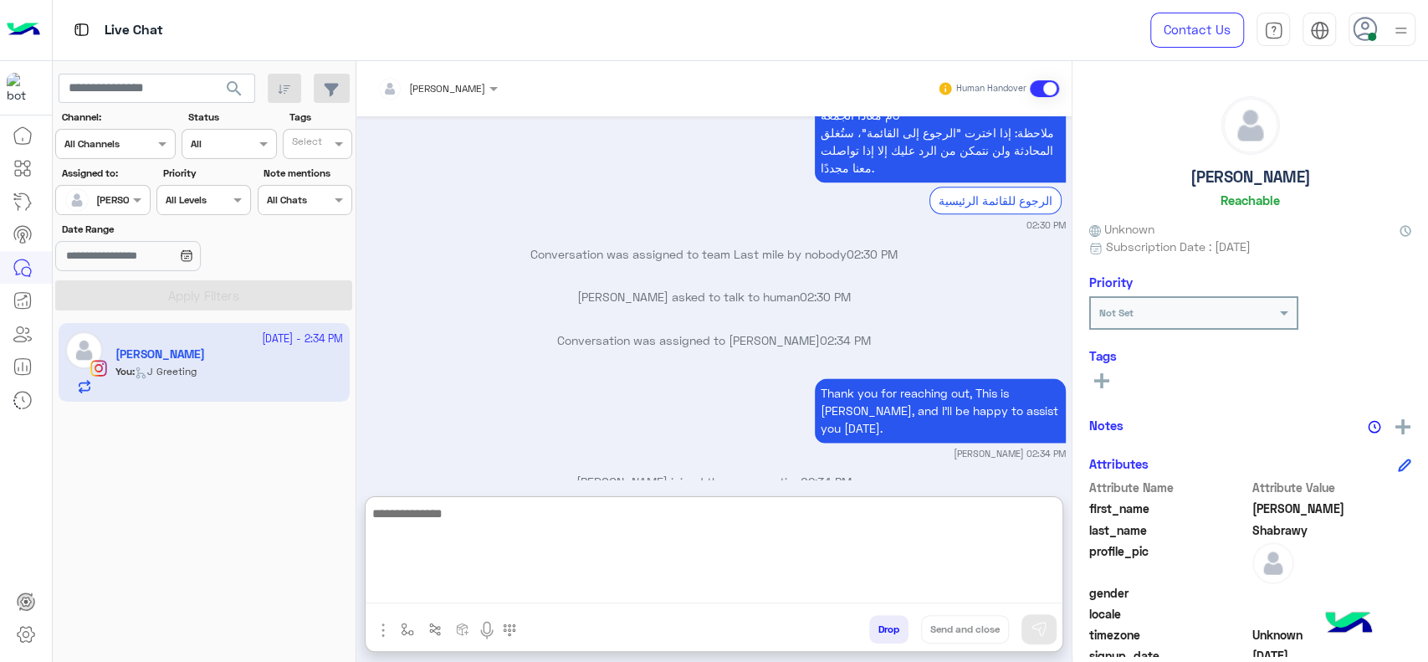
click at [634, 536] on textarea at bounding box center [714, 553] width 697 height 100
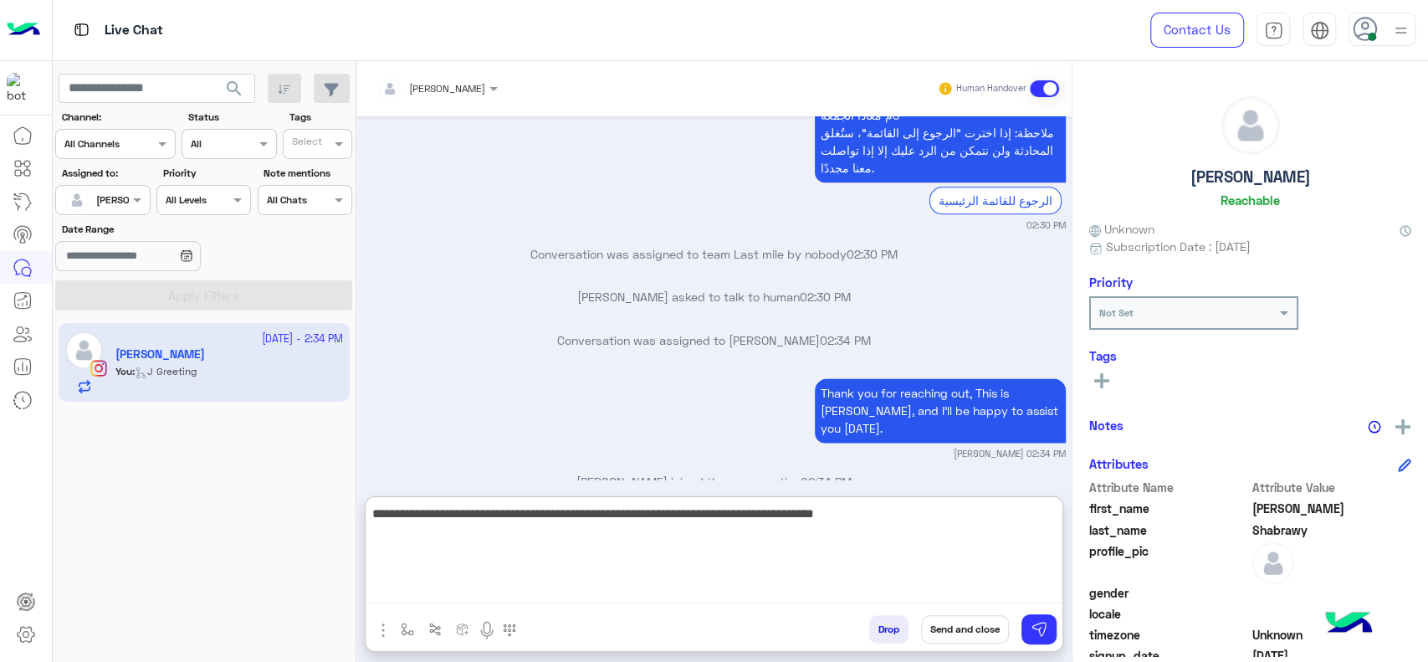
type textarea "**********"
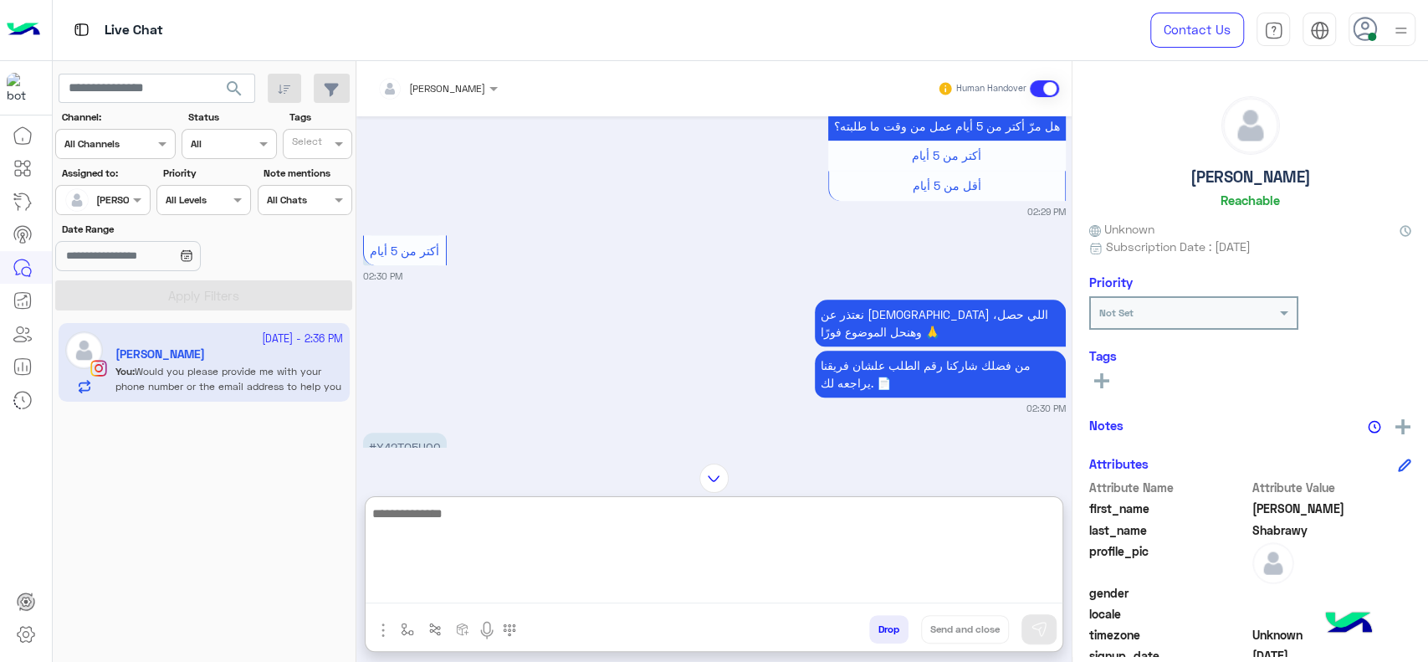
scroll to position [802, 0]
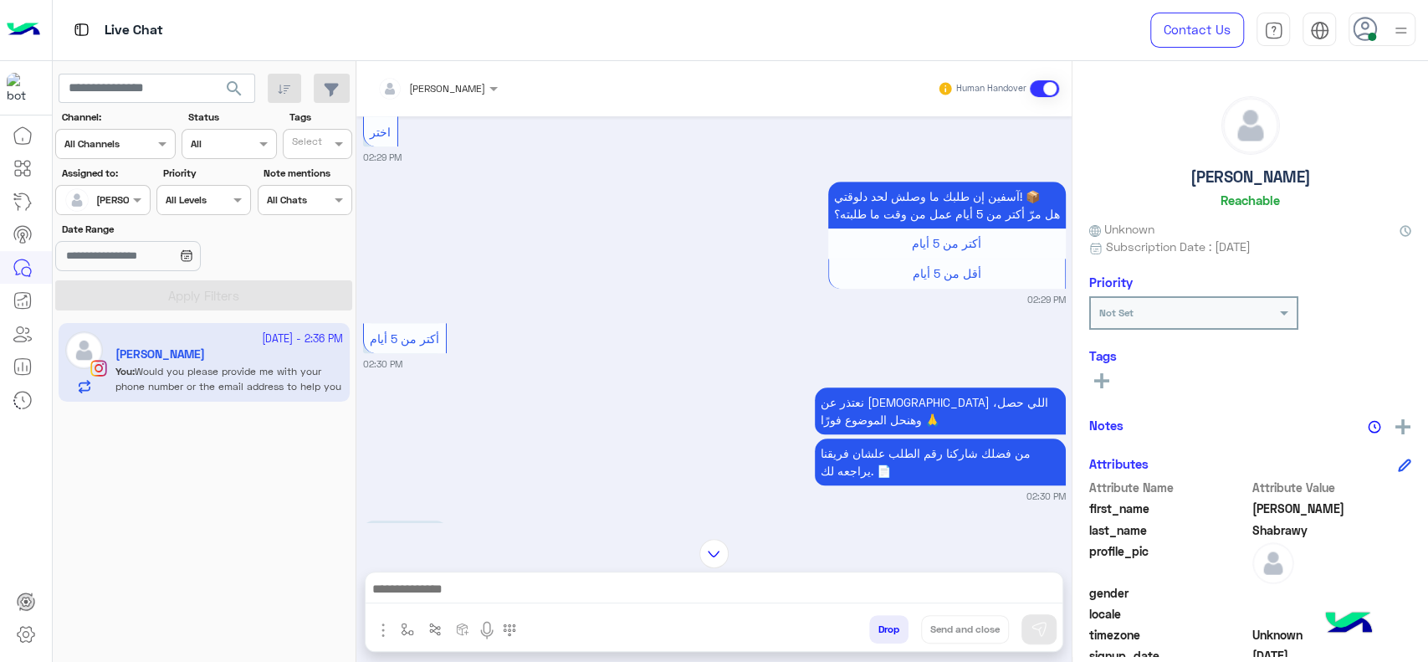
click at [754, 294] on div "[DATE] مساء الخير 02:29 PM Hi [PERSON_NAME], Thanks for contacting [PERSON_NAME…" at bounding box center [713, 319] width 715 height 406
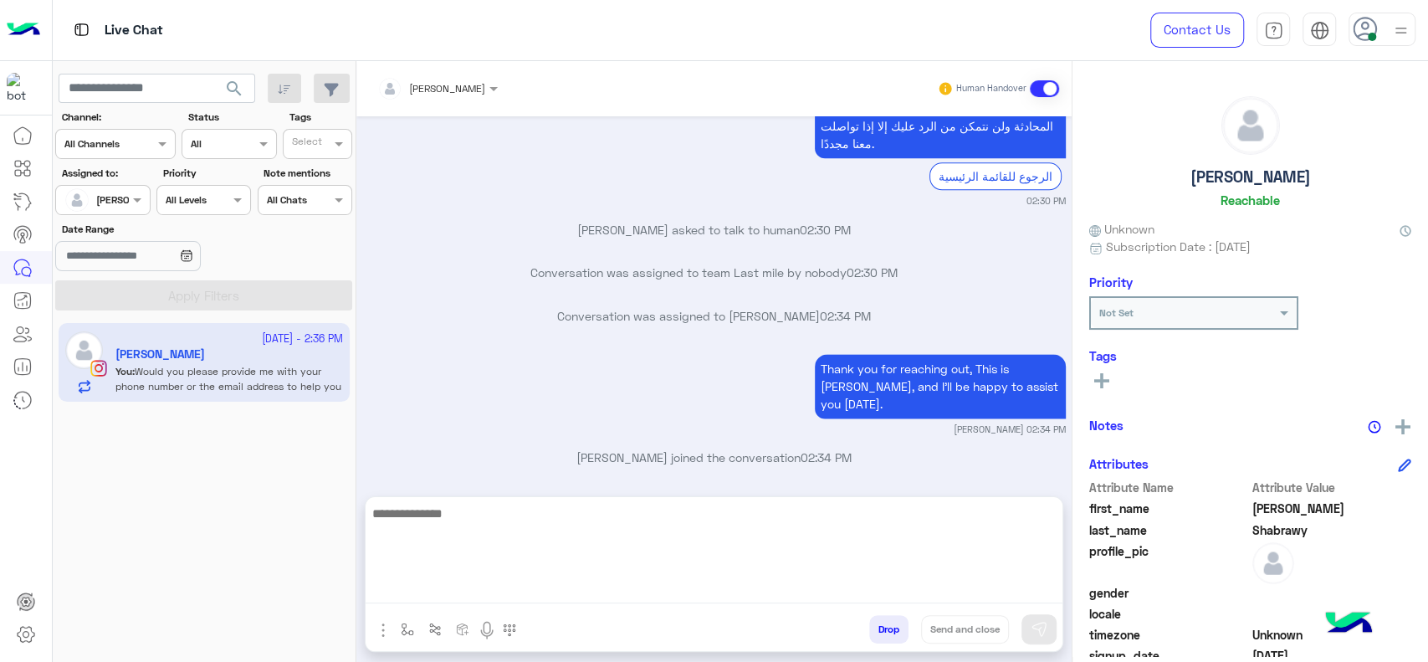
click at [719, 579] on textarea at bounding box center [714, 553] width 697 height 100
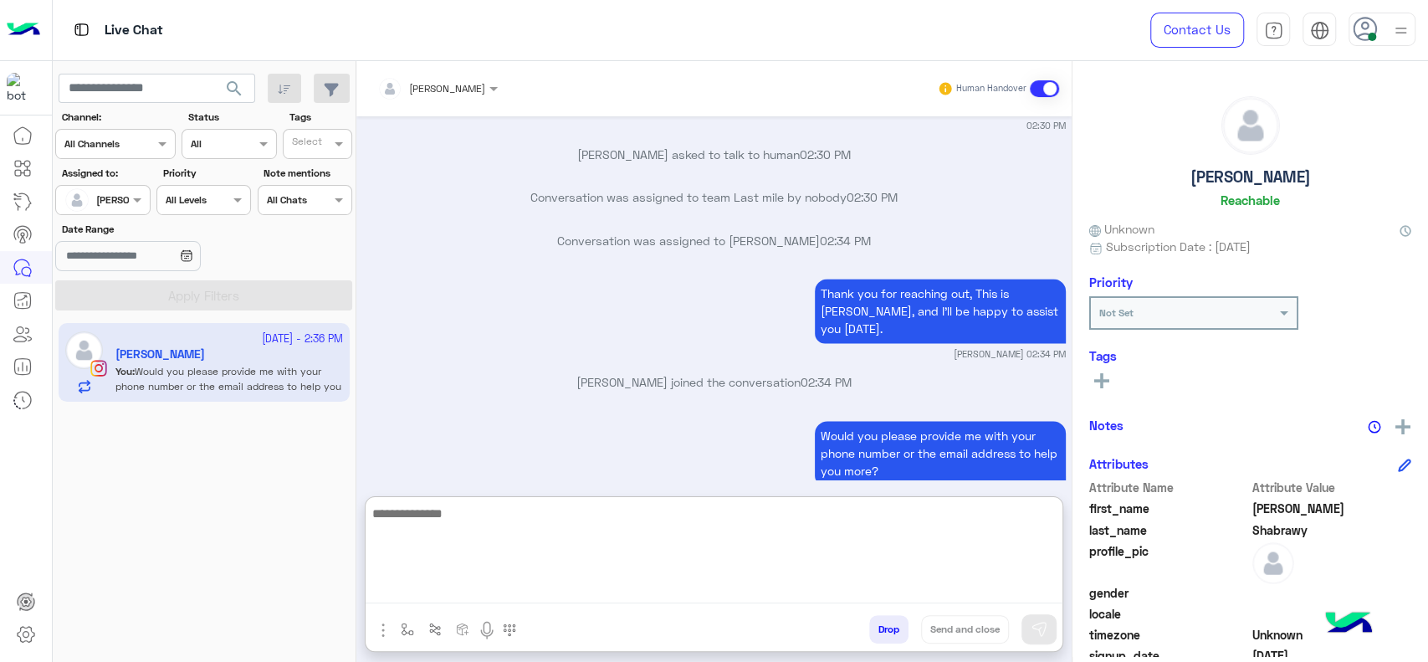
scroll to position [1472, 0]
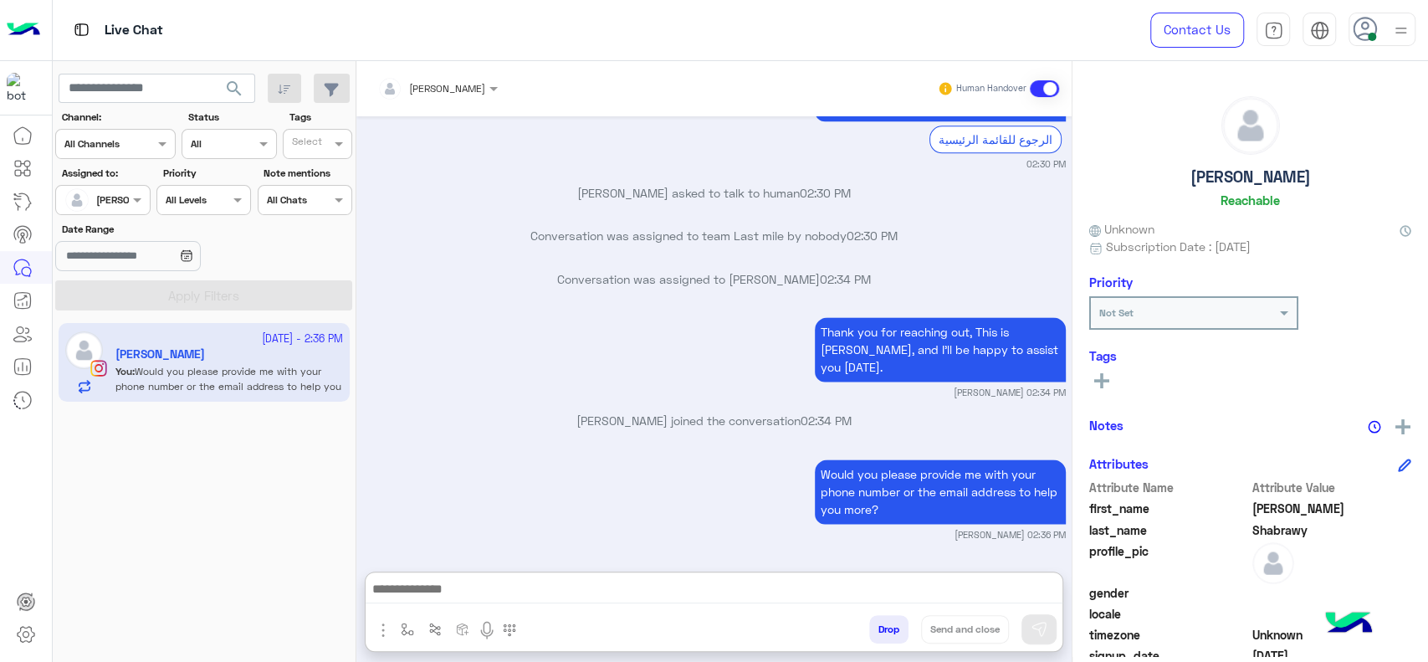
click at [377, 367] on div "[DATE] مساء الخير 02:29 PM Hi [PERSON_NAME], Thanks for contacting [PERSON_NAME…" at bounding box center [713, 335] width 715 height 438
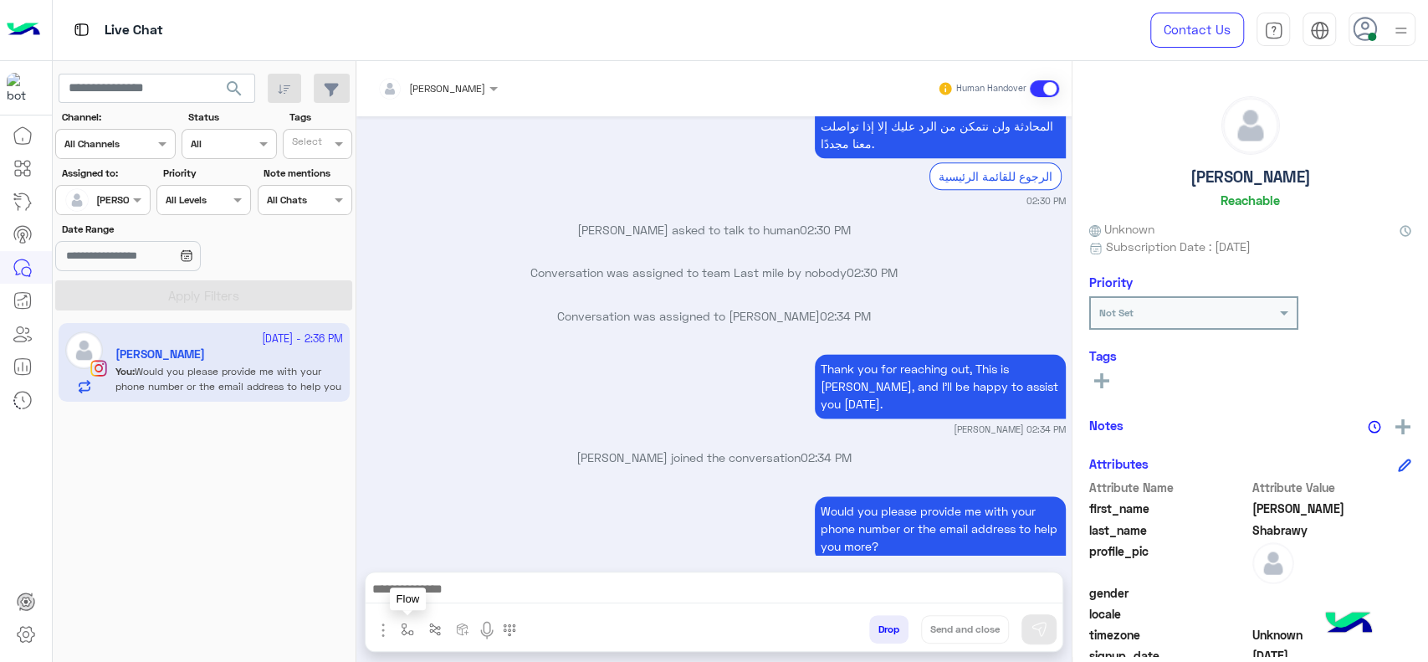
click at [412, 618] on button "button" at bounding box center [408, 629] width 28 height 28
click at [408, 581] on div "enter flow name" at bounding box center [457, 592] width 124 height 30
type input "*"
click at [465, 547] on div "[PERSON_NAME]" at bounding box center [457, 562] width 124 height 33
click at [941, 625] on div "[PERSON_NAME] Human Handover [DATE] مساء الخير 02:29 PM Hi [PERSON_NAME], Thank…" at bounding box center [713, 364] width 715 height 607
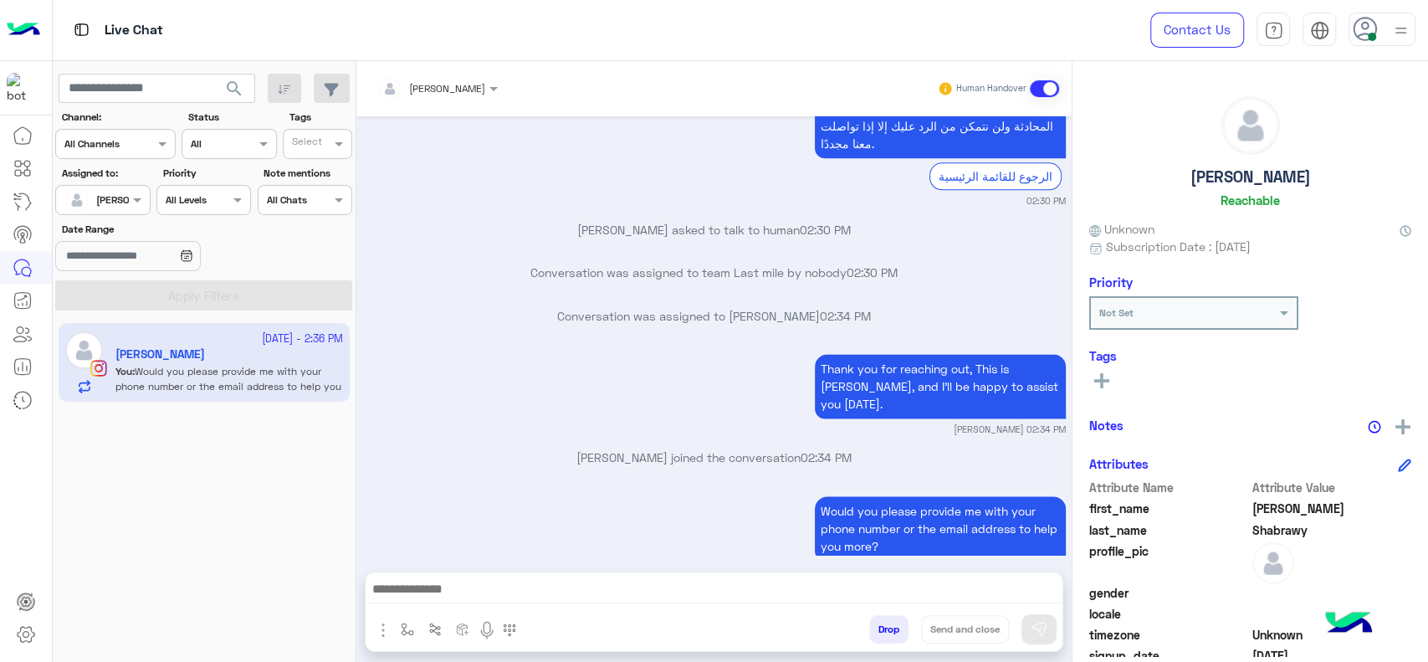
type textarea "**********"
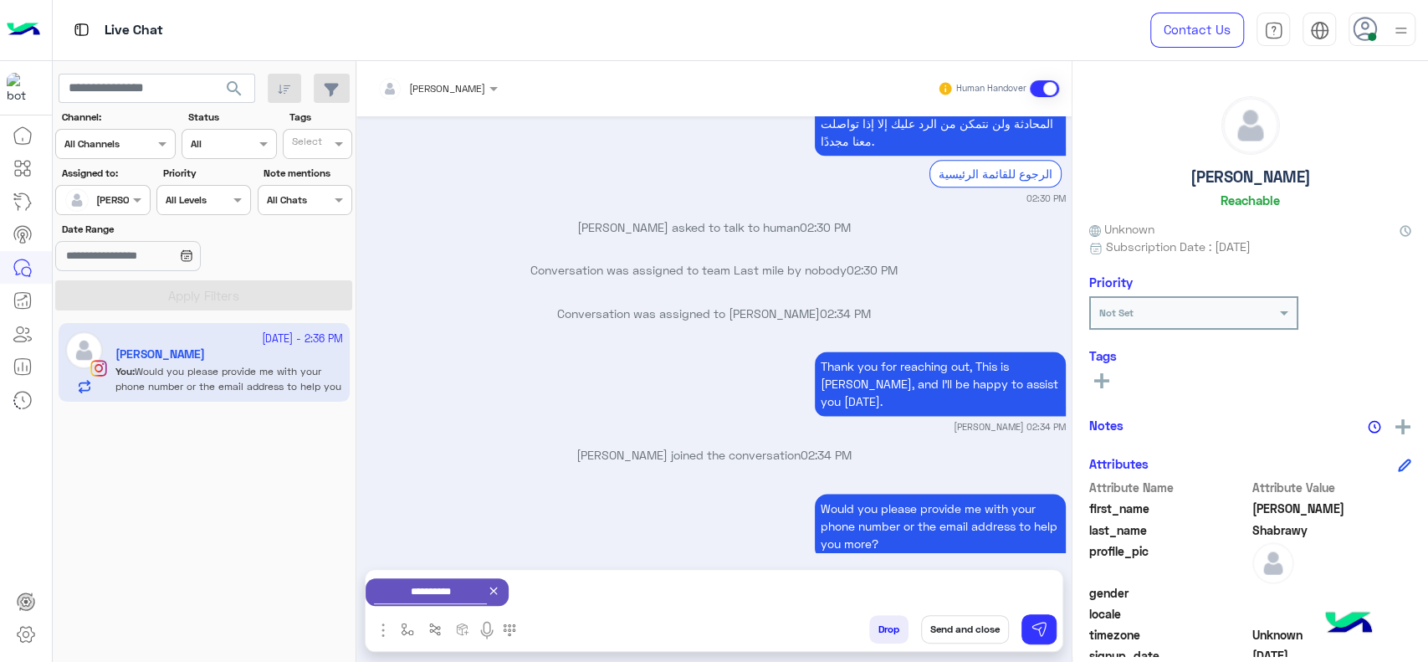
click at [954, 625] on button "Send and close" at bounding box center [965, 629] width 88 height 28
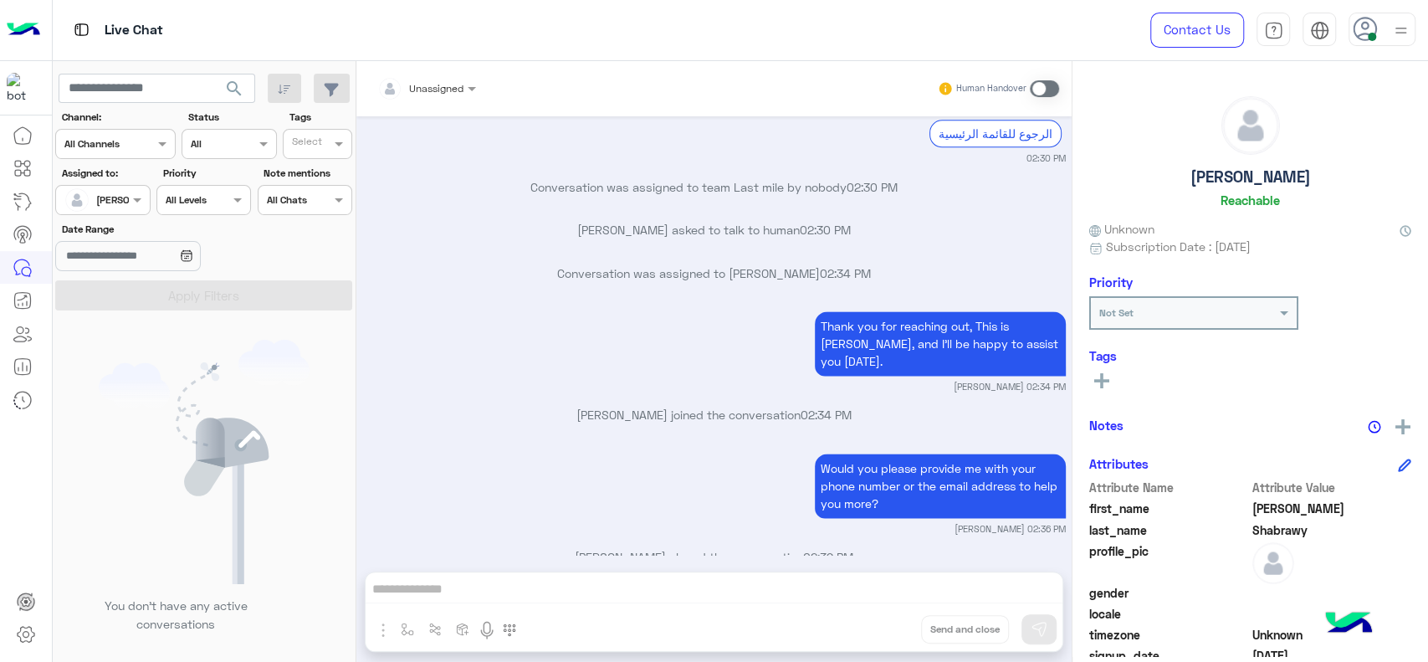
scroll to position [1656, 0]
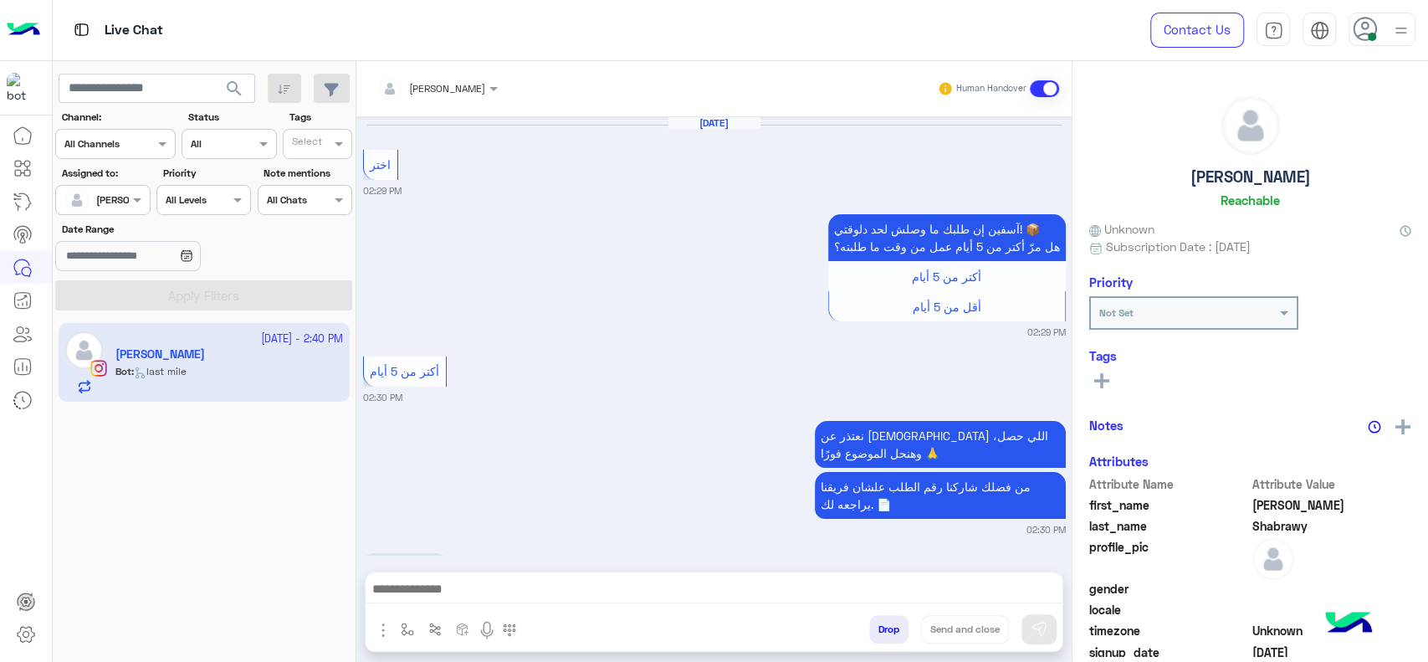
scroll to position [1467, 0]
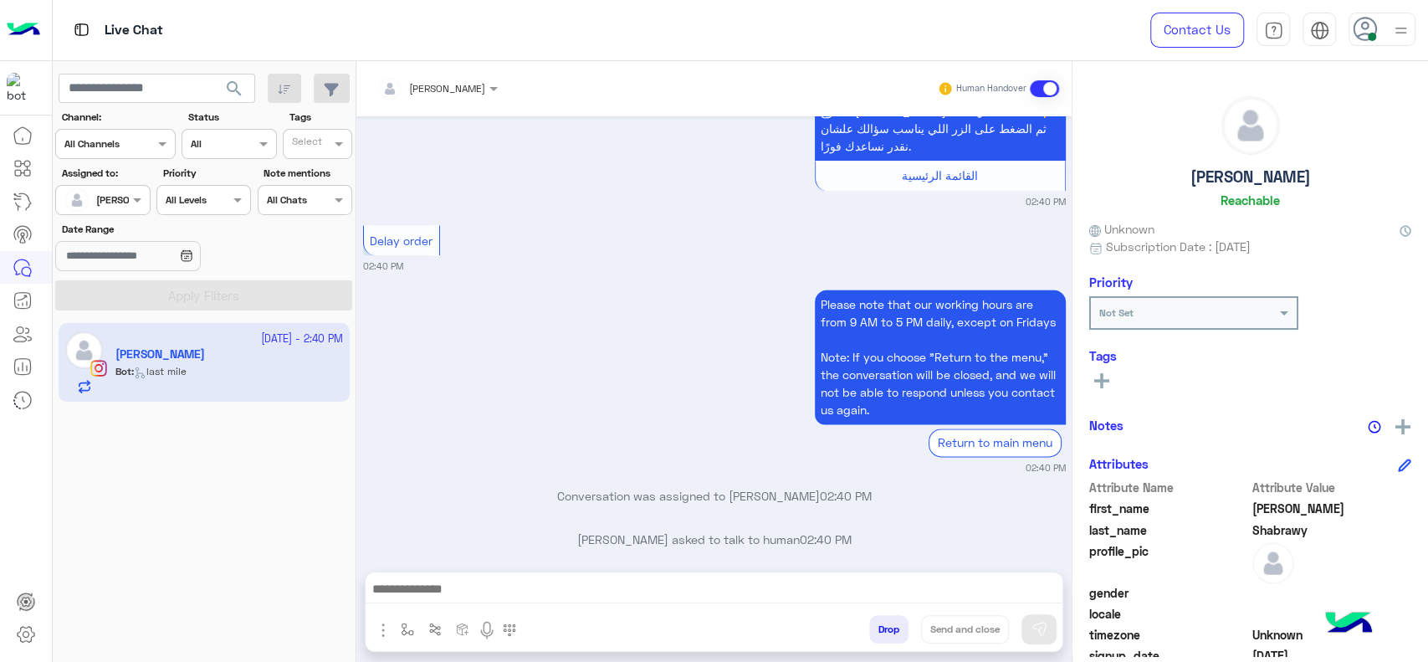
click at [718, 195] on small "02:40 PM" at bounding box center [714, 201] width 703 height 13
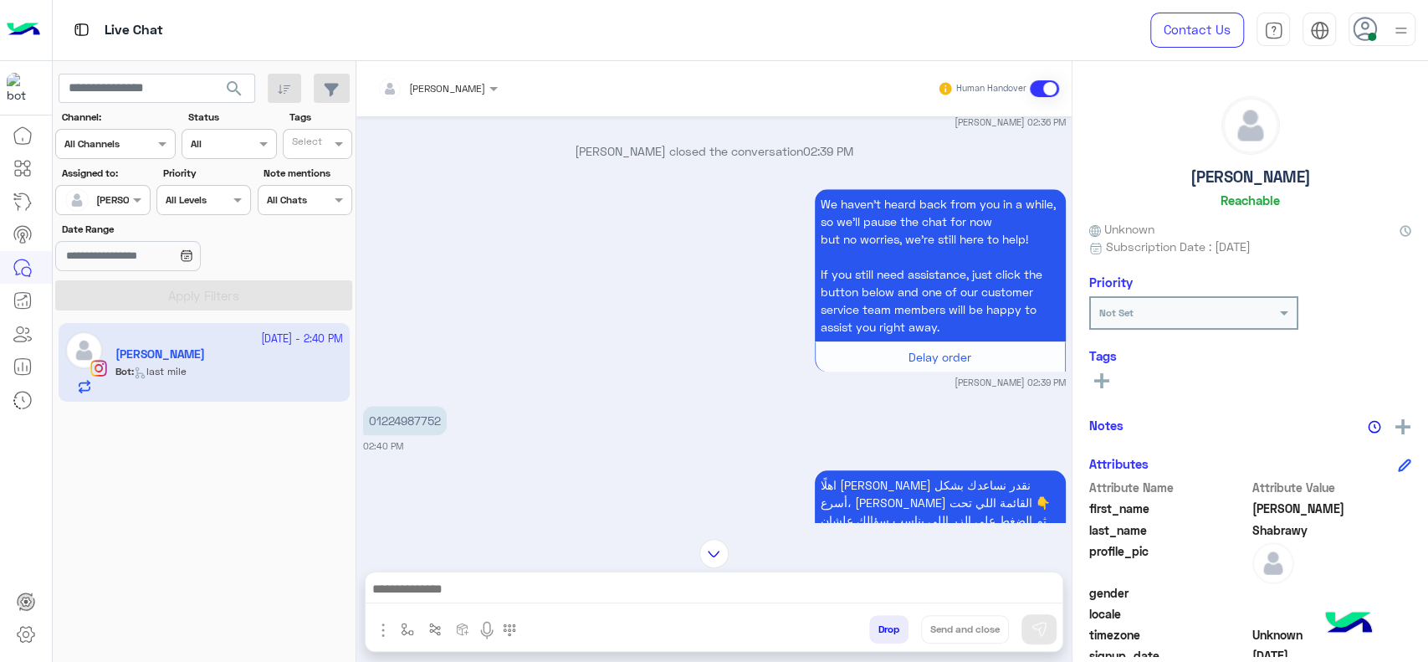
scroll to position [1040, 0]
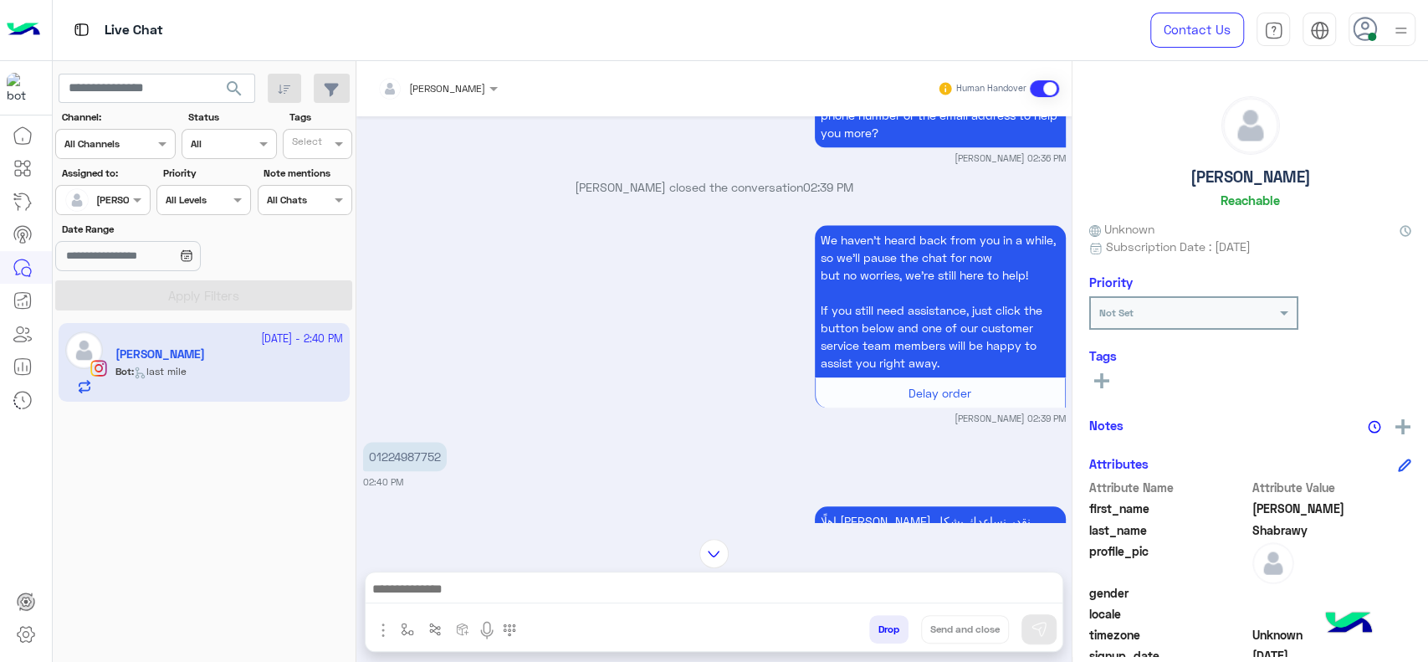
click at [426, 442] on p "01224987752" at bounding box center [405, 456] width 84 height 29
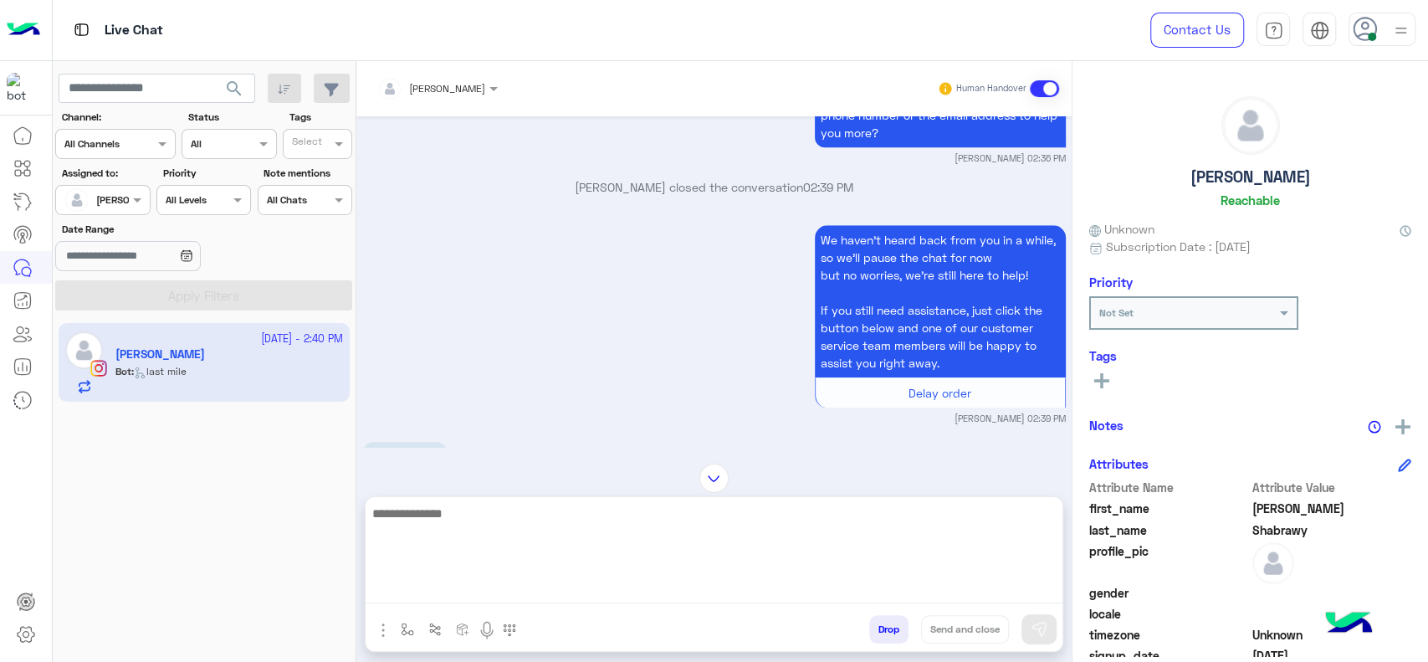
click at [613, 601] on textarea at bounding box center [714, 553] width 697 height 100
type textarea "**********"
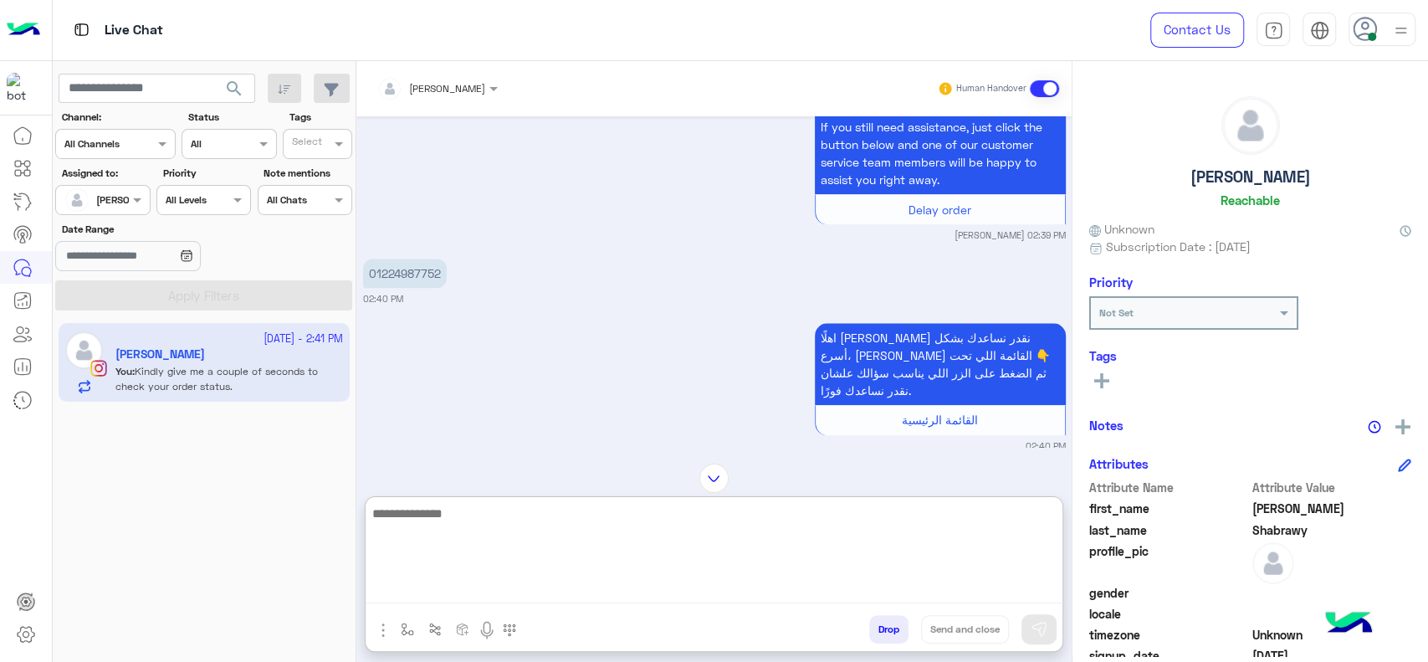
scroll to position [1198, 0]
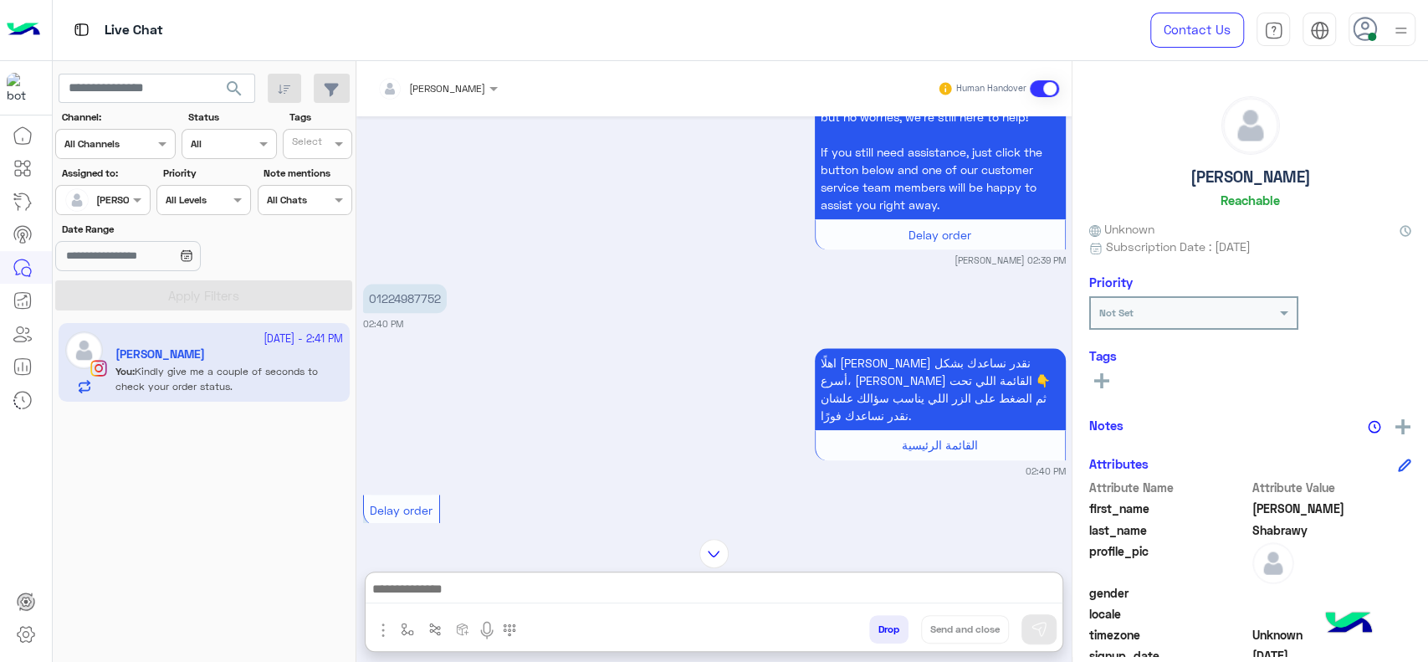
click at [400, 284] on p "01224987752" at bounding box center [405, 298] width 84 height 29
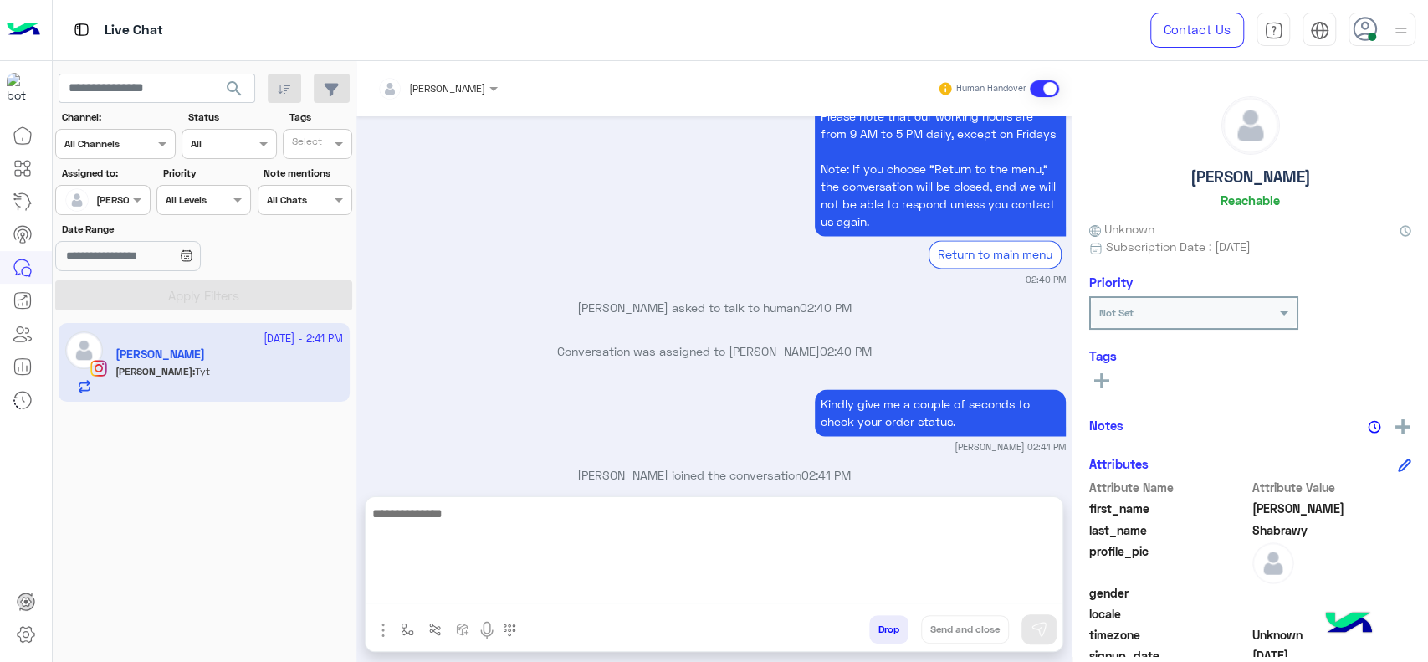
click at [689, 585] on textarea at bounding box center [714, 553] width 697 height 100
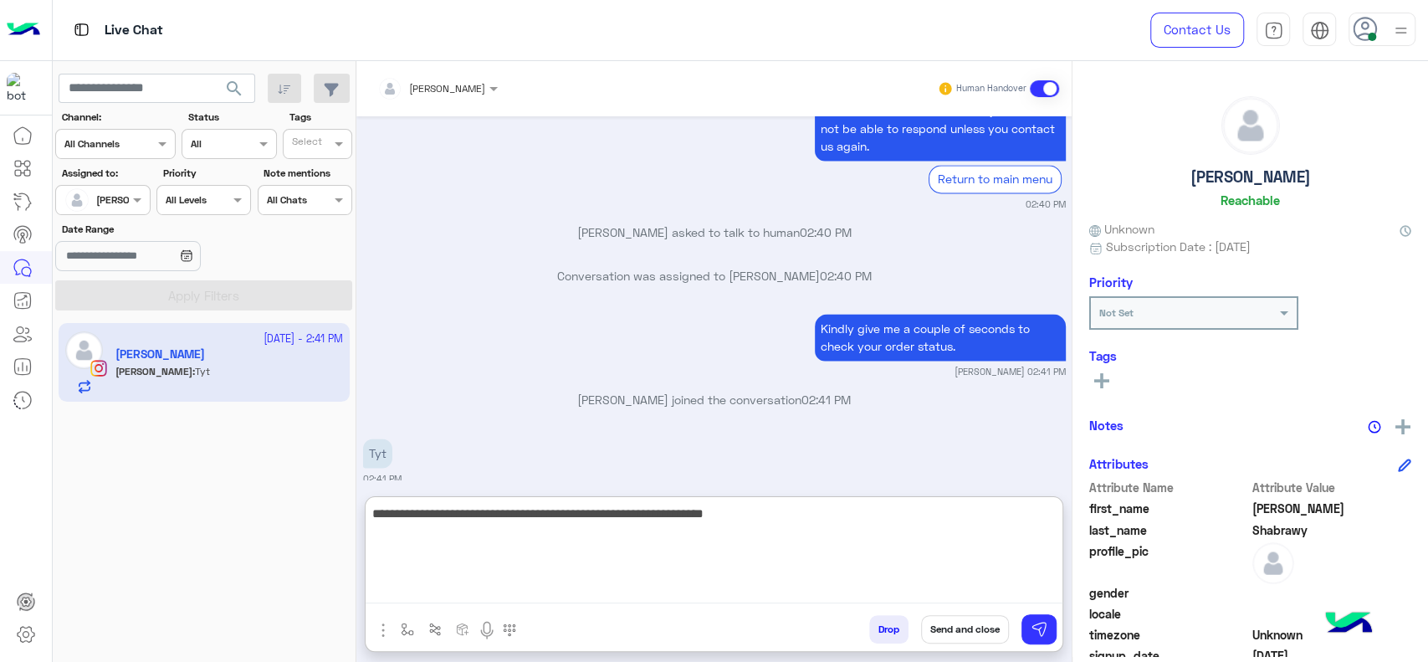
click at [836, 540] on textarea "**********" at bounding box center [714, 553] width 697 height 100
type textarea "**********"
click at [633, 519] on textarea "**********" at bounding box center [714, 553] width 697 height 100
type textarea "**********"
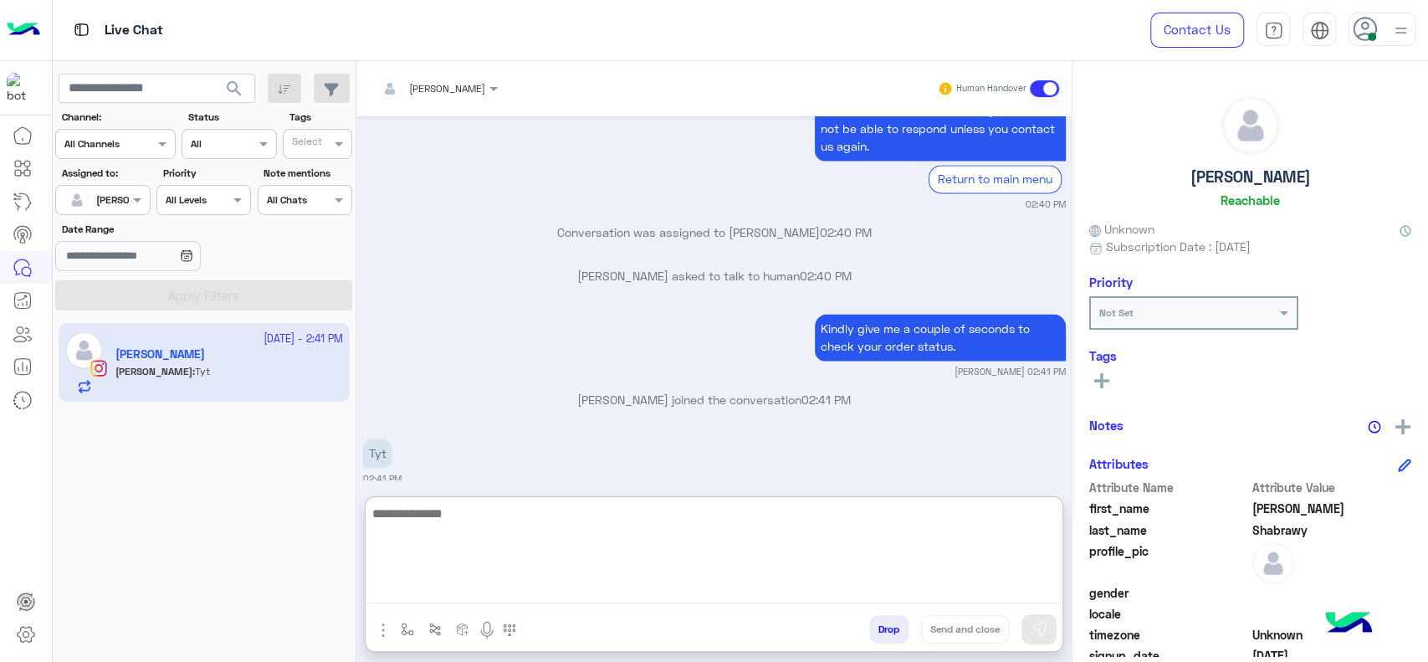
scroll to position [1795, 0]
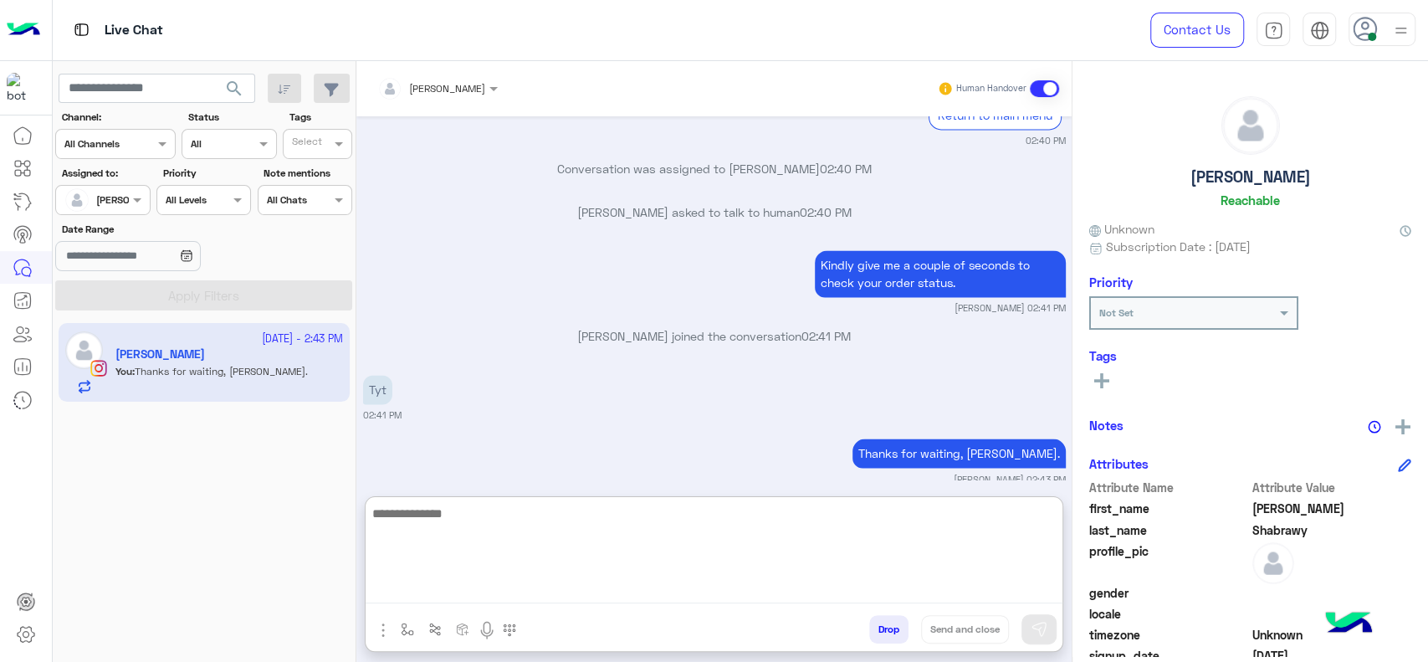
paste textarea "**********"
type textarea "**********"
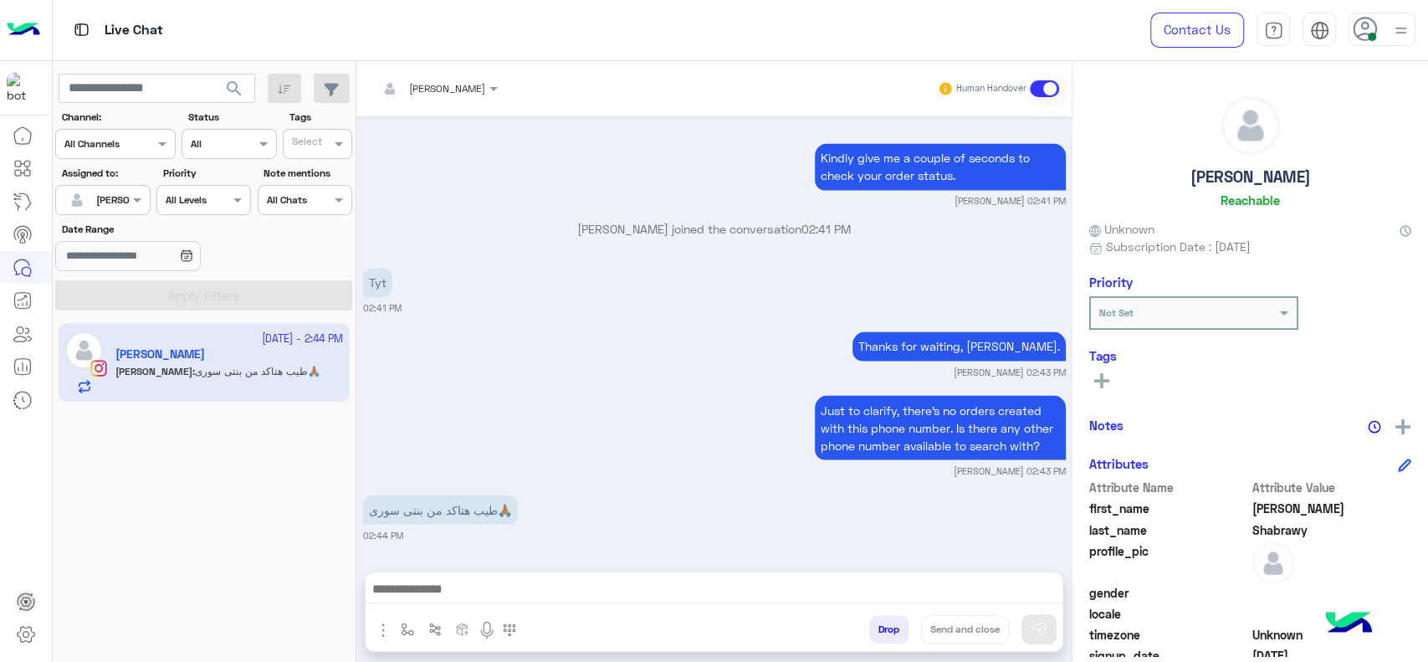
scroll to position [1882, 0]
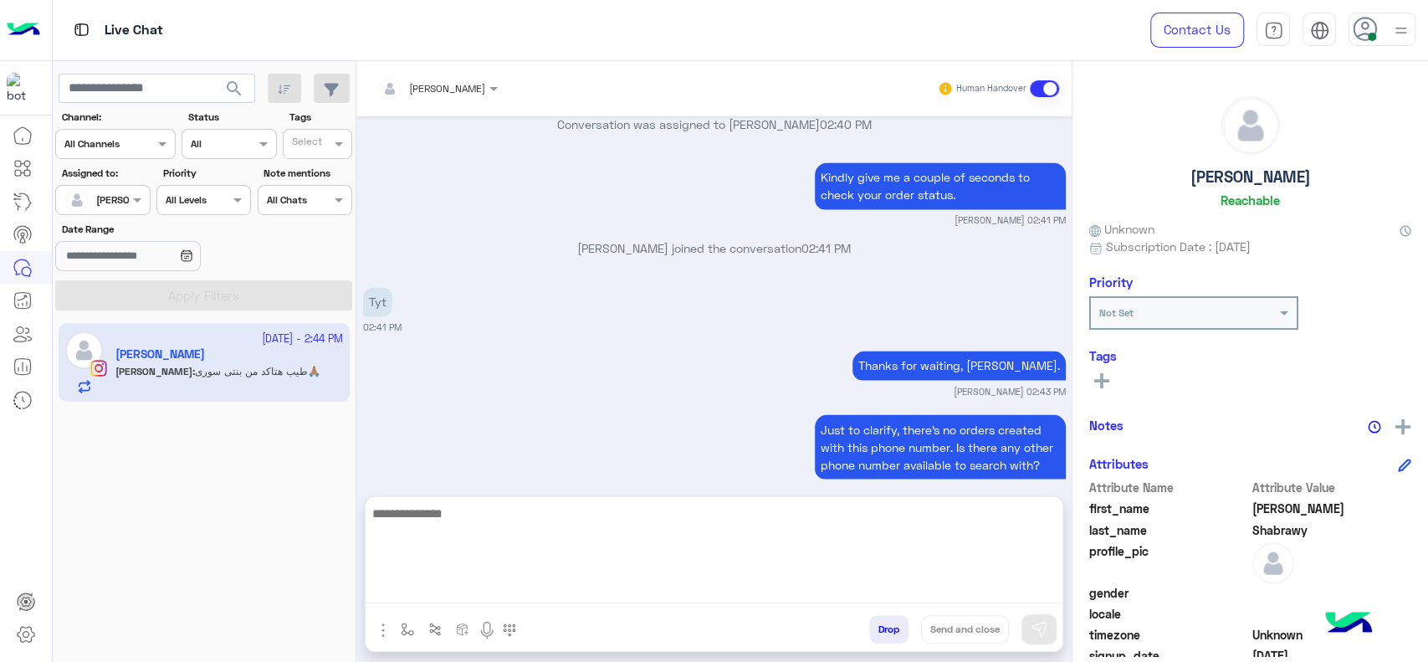
click at [586, 581] on textarea at bounding box center [714, 553] width 697 height 100
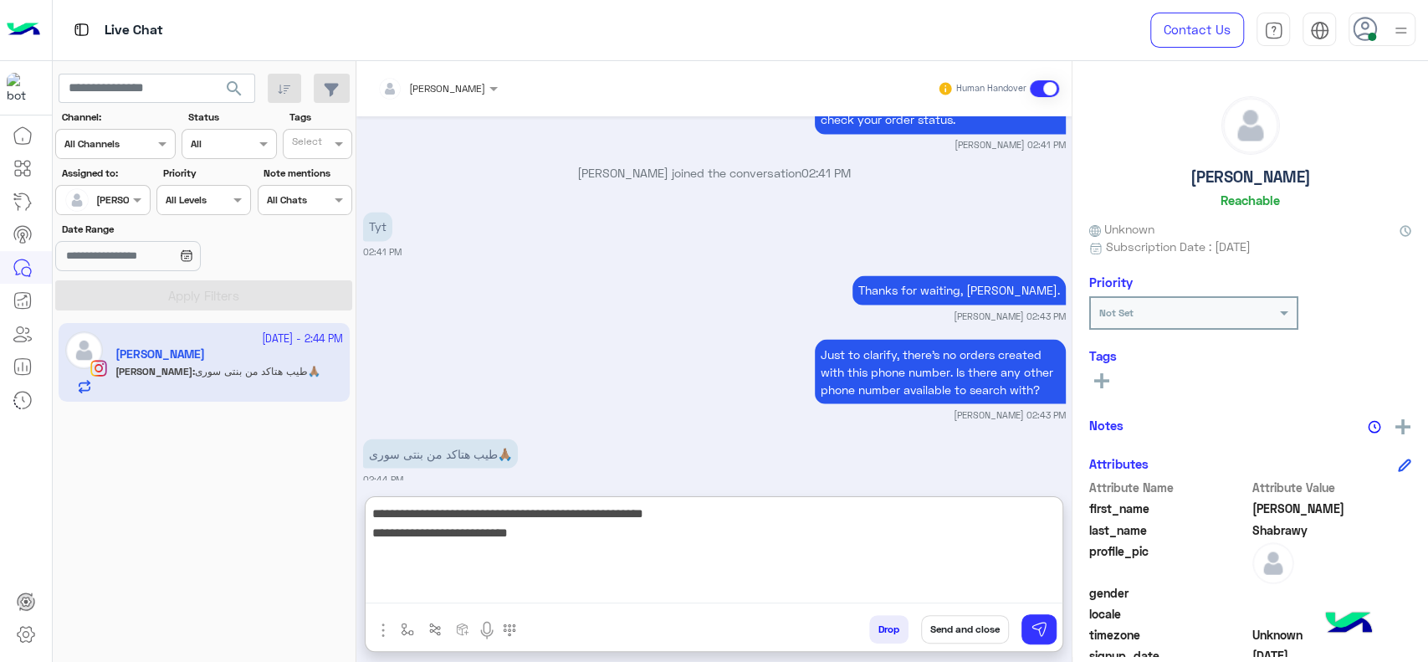
click at [460, 525] on textarea "**********" at bounding box center [714, 553] width 697 height 100
click at [617, 566] on textarea "**********" at bounding box center [714, 553] width 697 height 100
type textarea "**********"
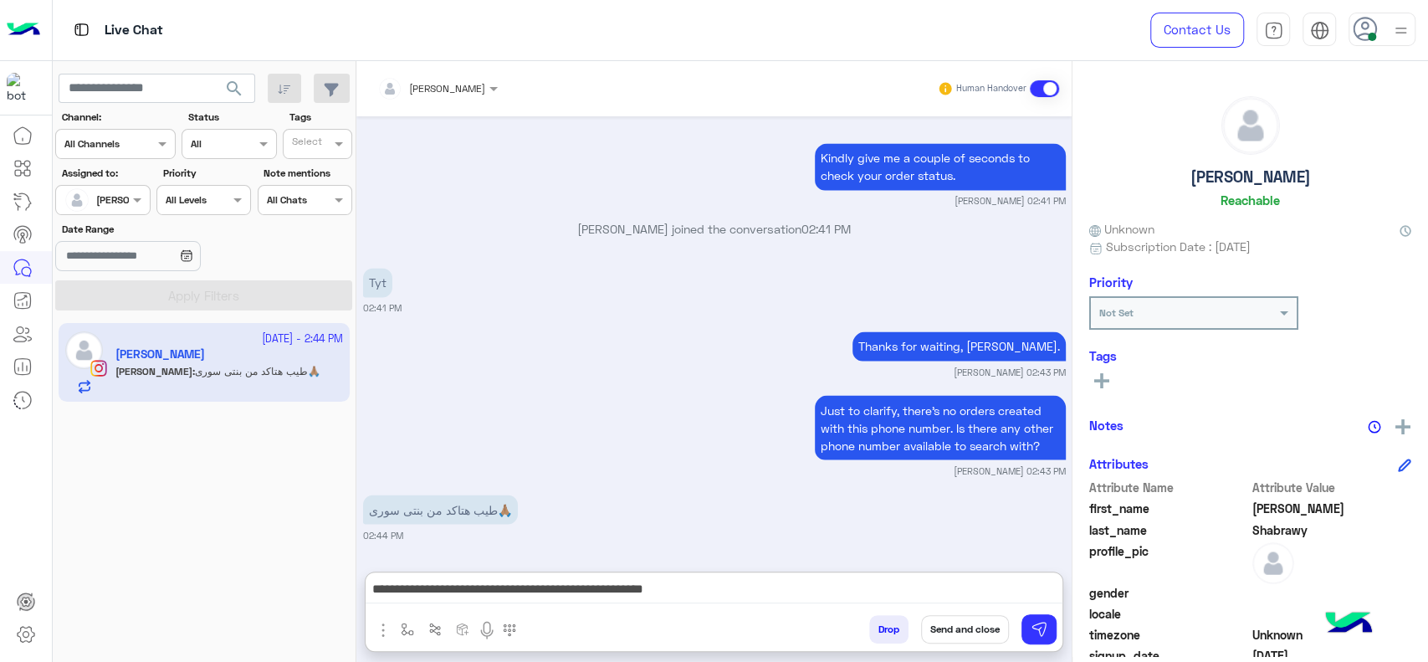
click at [942, 636] on button "Send and close" at bounding box center [965, 629] width 88 height 28
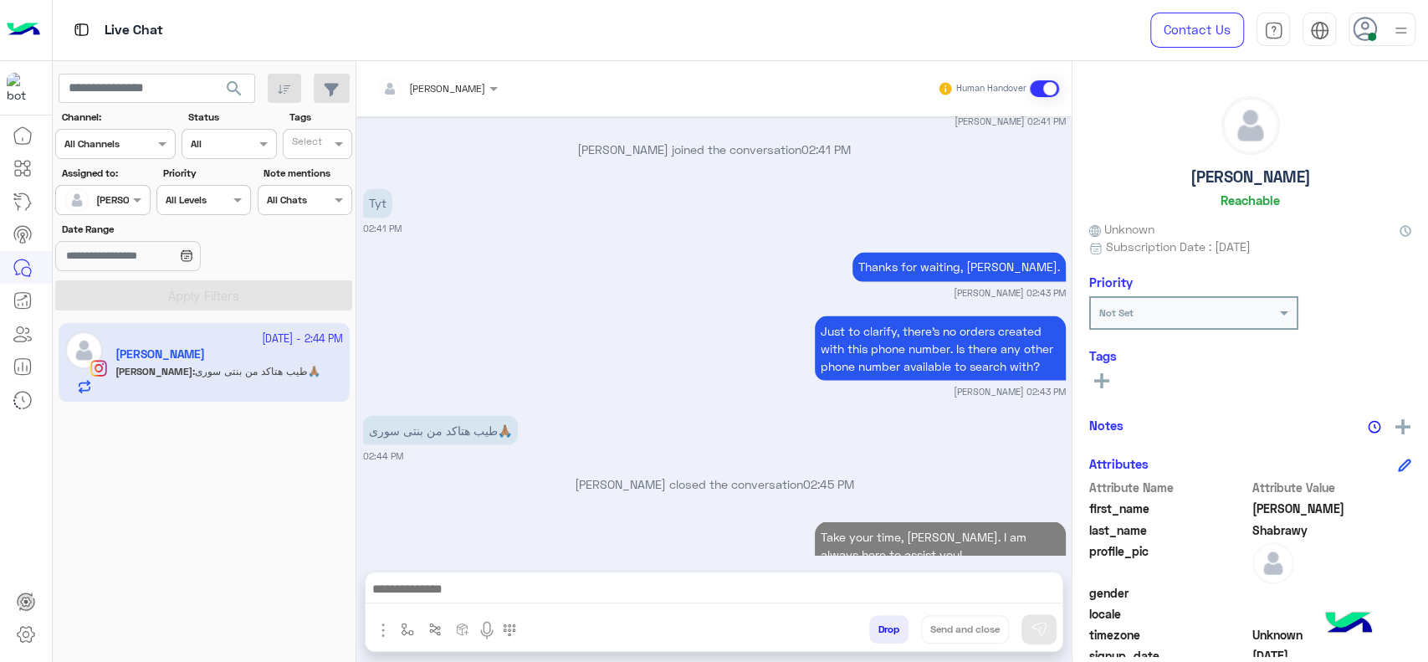
scroll to position [2025, 0]
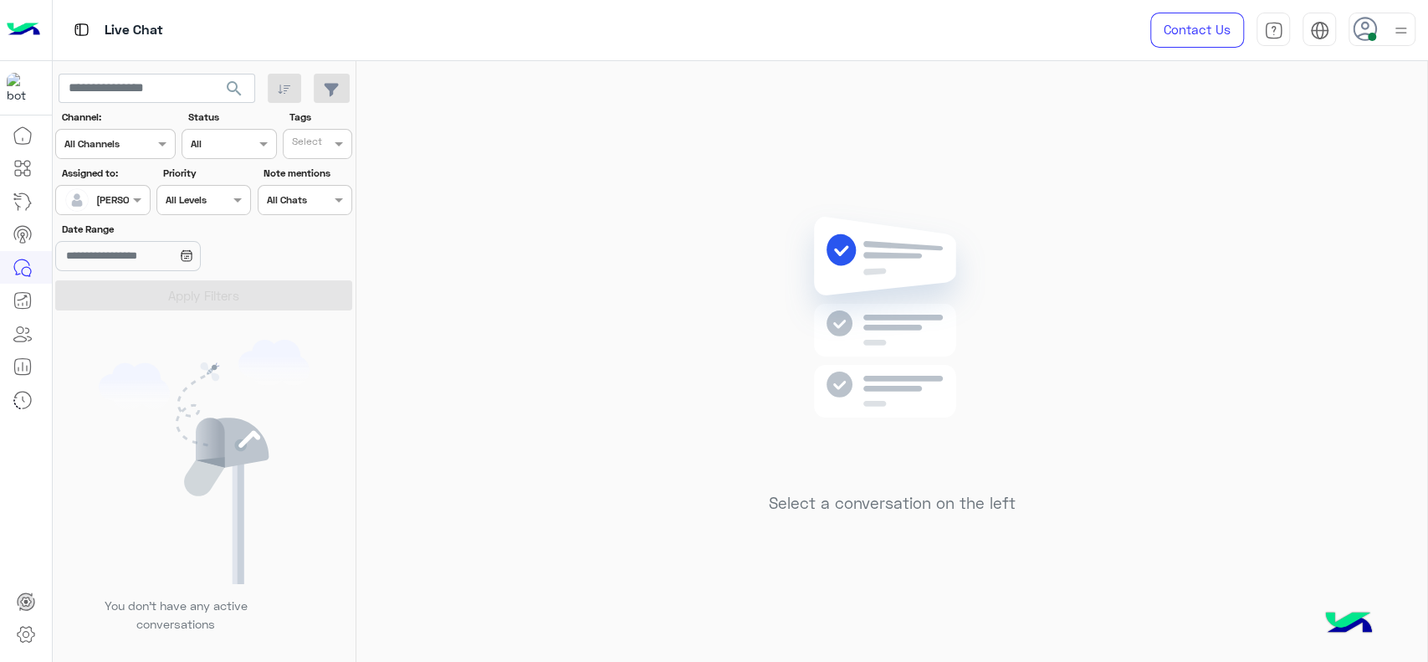
click at [689, 28] on div "Live Chat" at bounding box center [511, 30] width 917 height 60
click at [112, 206] on div "[PERSON_NAME]" at bounding box center [134, 199] width 77 height 15
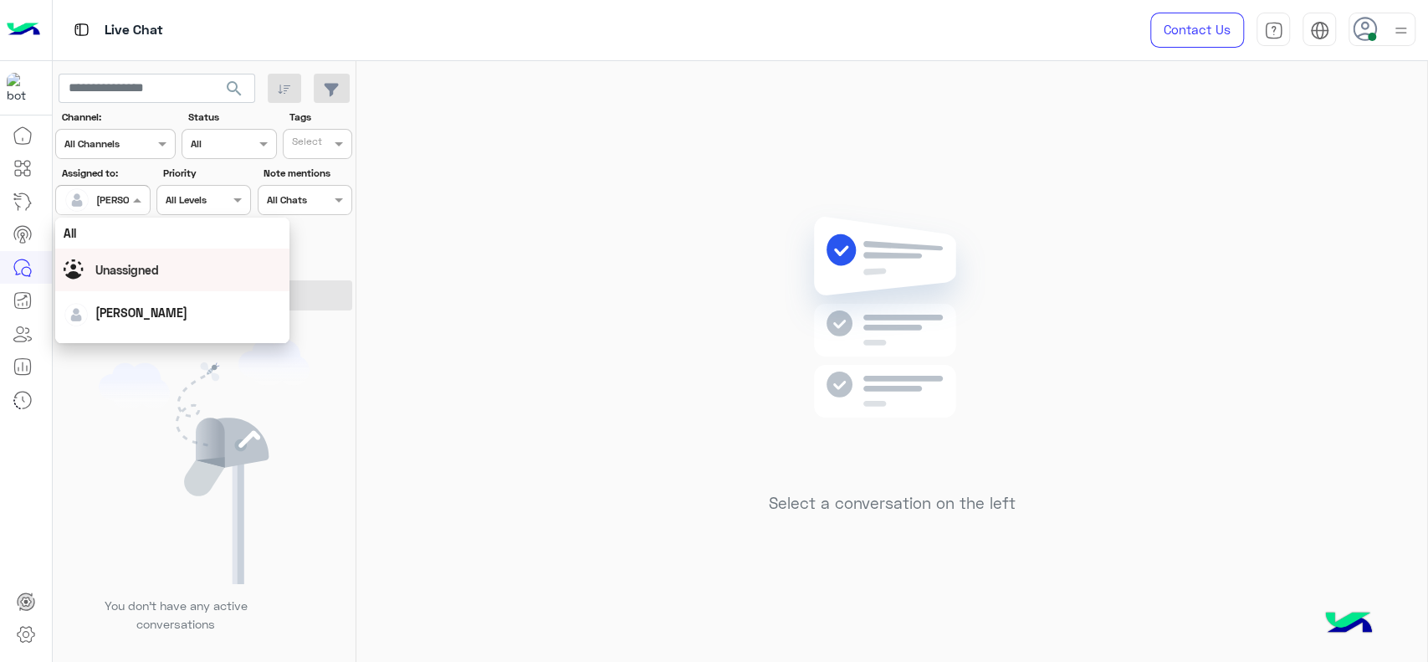
scroll to position [328, 0]
click at [132, 284] on div "First Mile" at bounding box center [172, 284] width 234 height 31
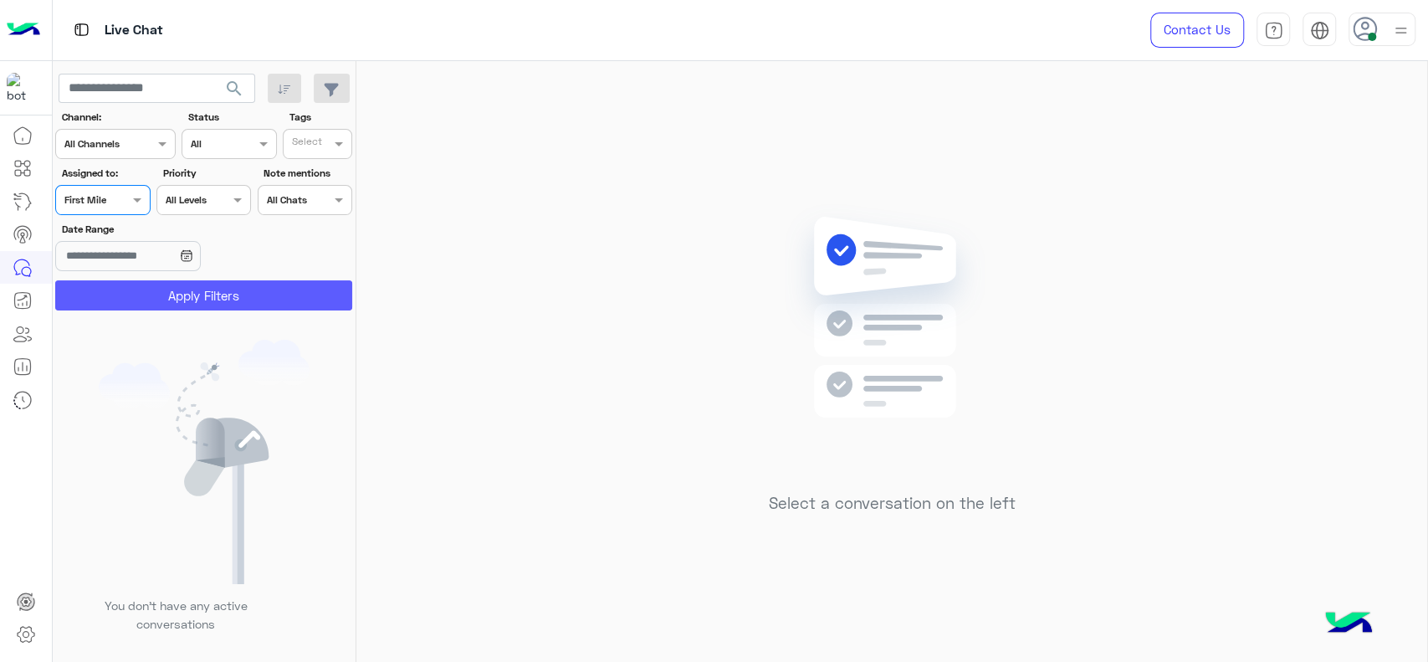
click at [132, 284] on button "Apply Filters" at bounding box center [203, 295] width 297 height 30
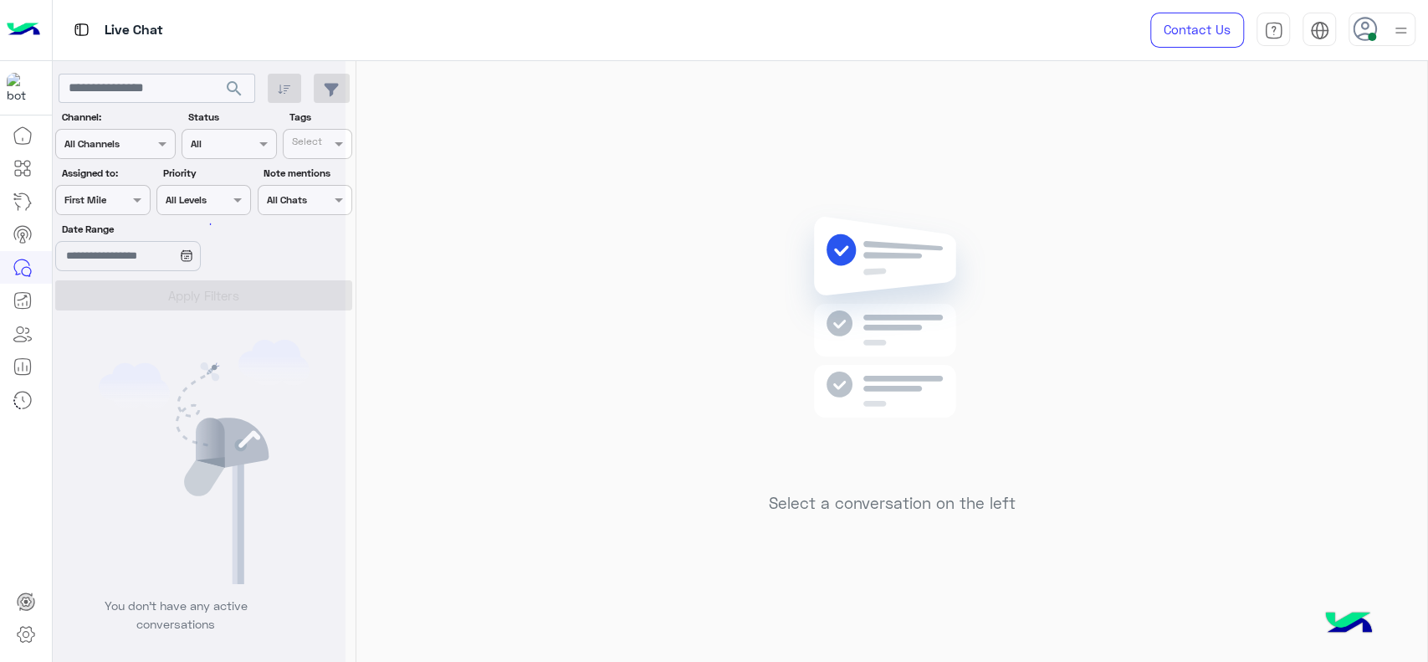
scroll to position [0, 0]
click at [110, 197] on div at bounding box center [102, 198] width 93 height 16
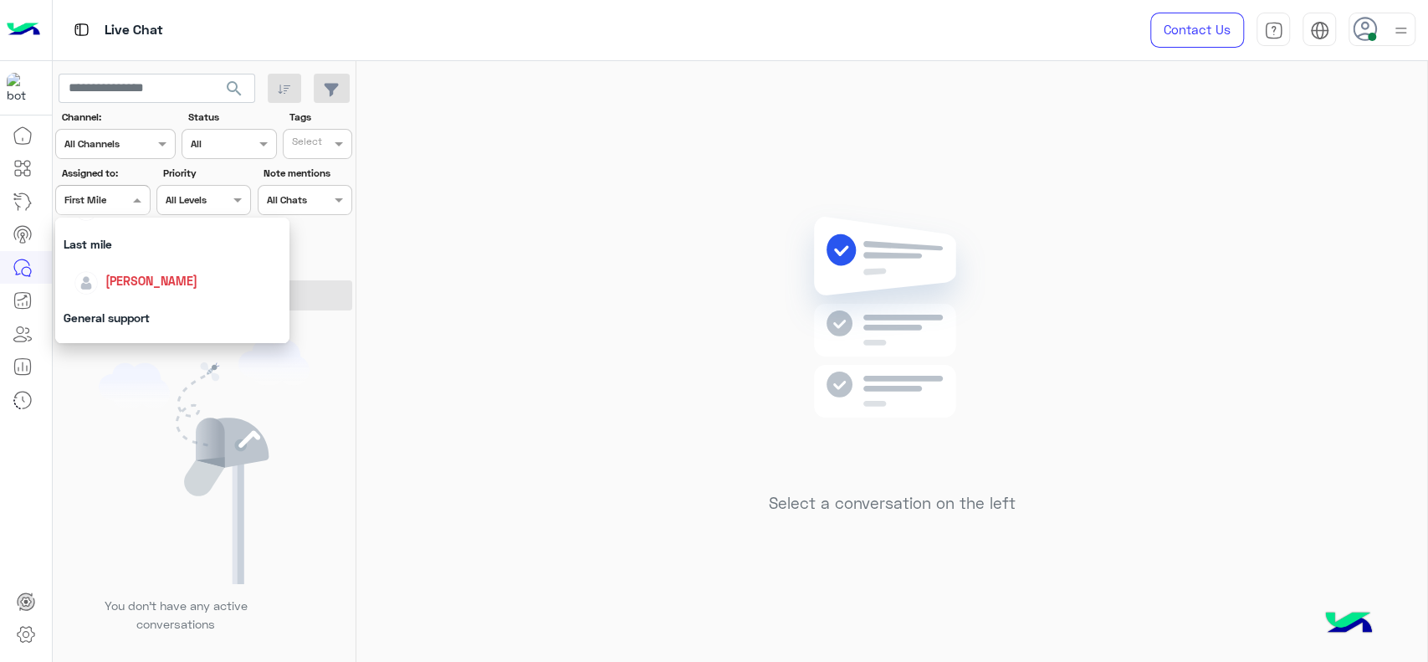
scroll to position [223, 0]
click at [126, 259] on div "[PERSON_NAME]" at bounding box center [172, 280] width 234 height 43
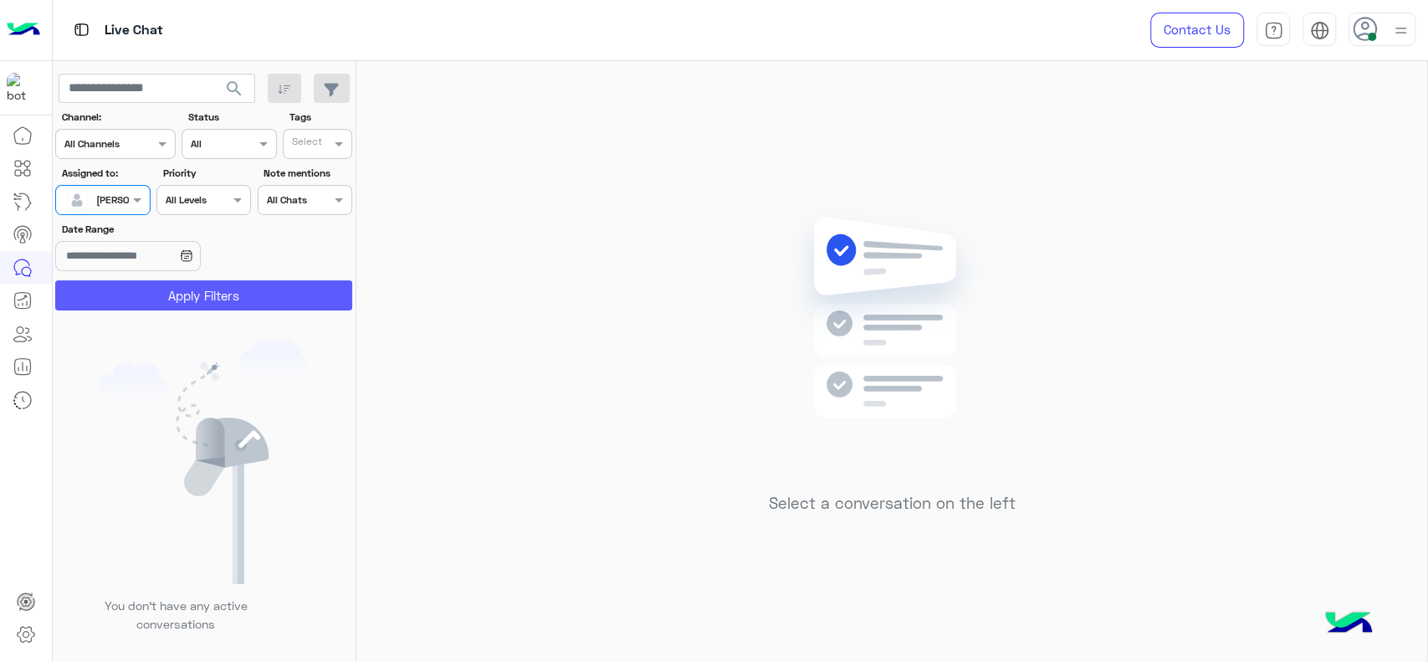
click at [146, 282] on button "Apply Filters" at bounding box center [203, 295] width 297 height 30
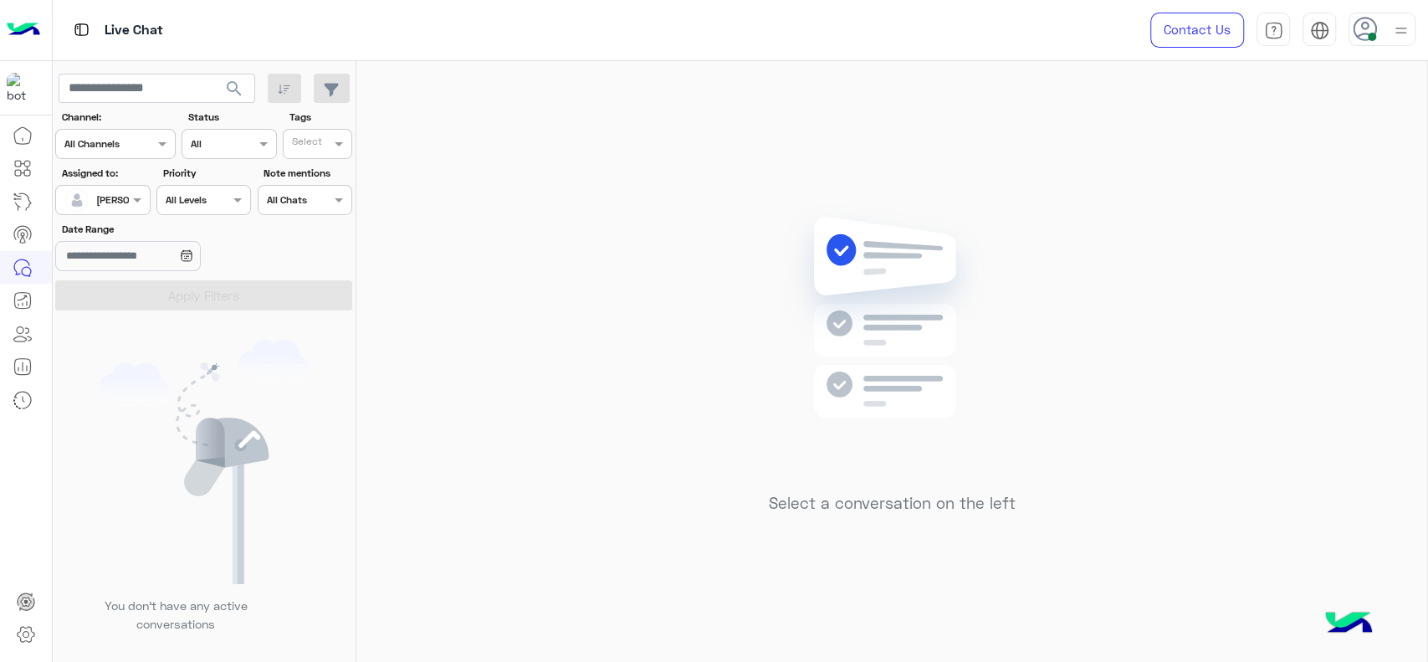
click at [554, 311] on div "Select a conversation on the left" at bounding box center [891, 364] width 1071 height 607
click at [102, 202] on input "text" at bounding box center [83, 198] width 38 height 15
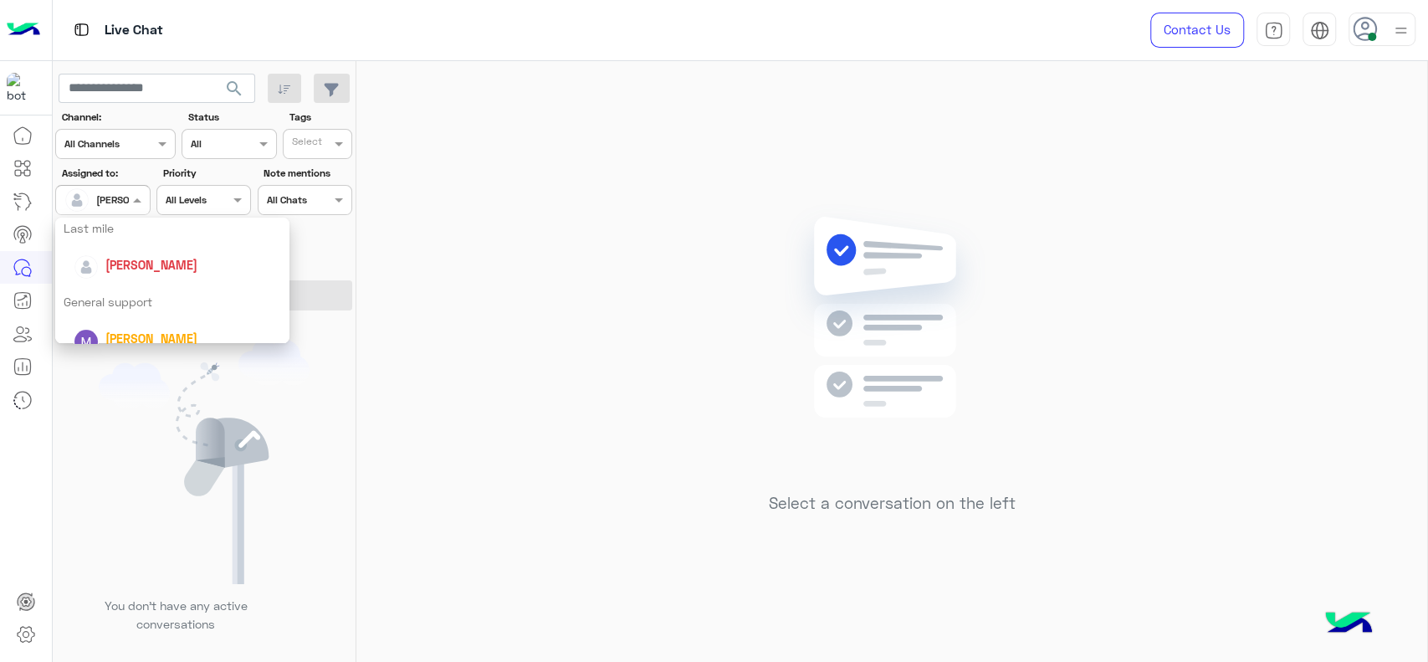
scroll to position [329, 0]
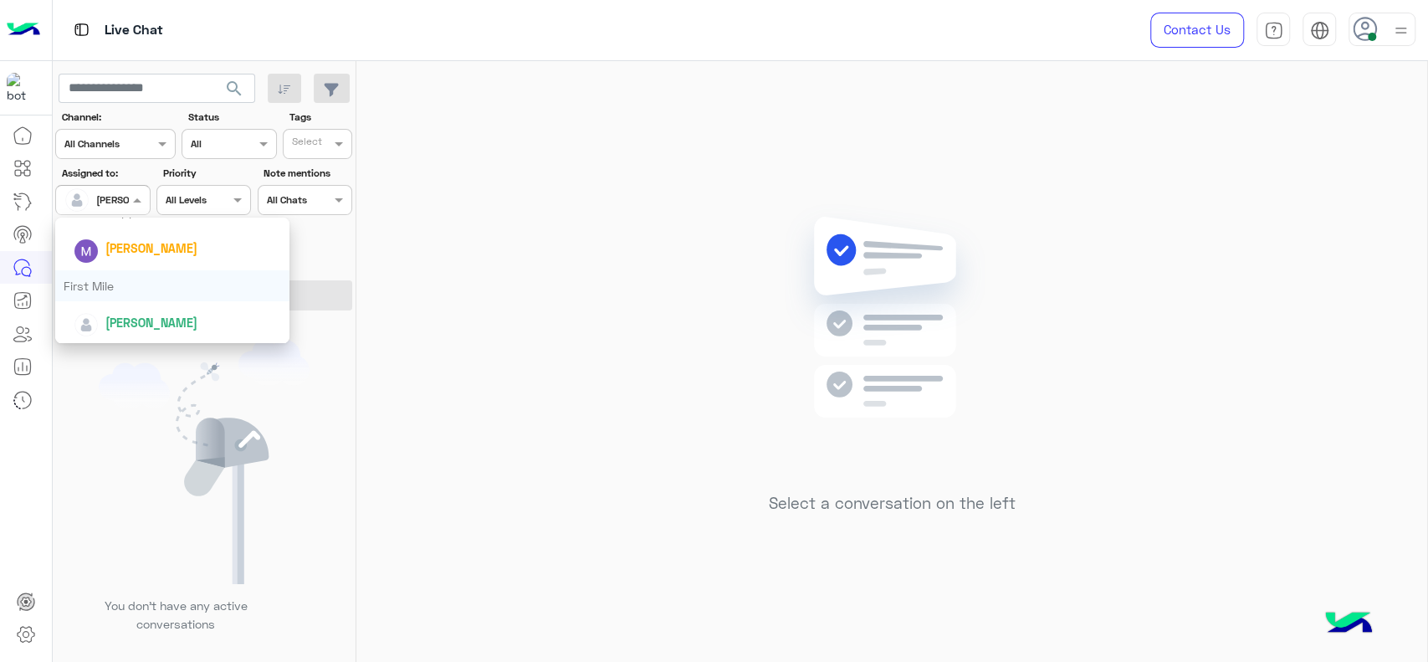
click at [119, 283] on div "First Mile" at bounding box center [172, 285] width 234 height 31
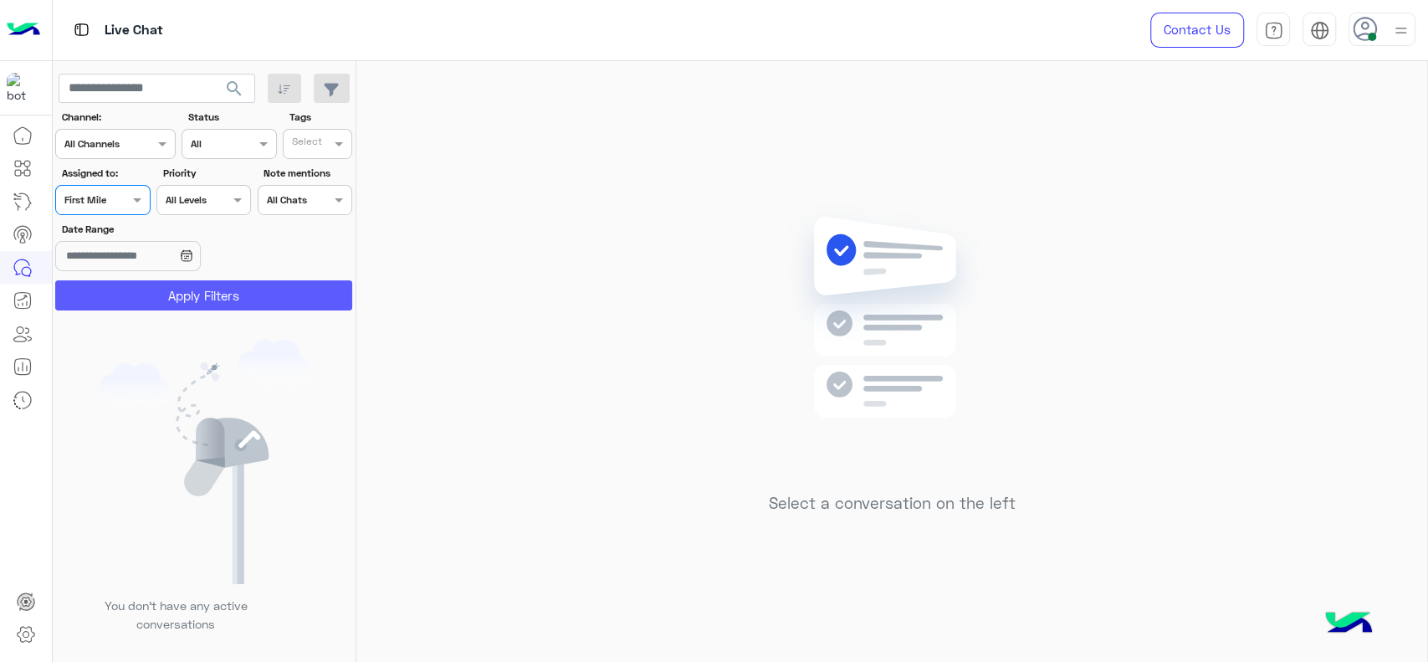
click at [172, 292] on button "Apply Filters" at bounding box center [203, 295] width 297 height 30
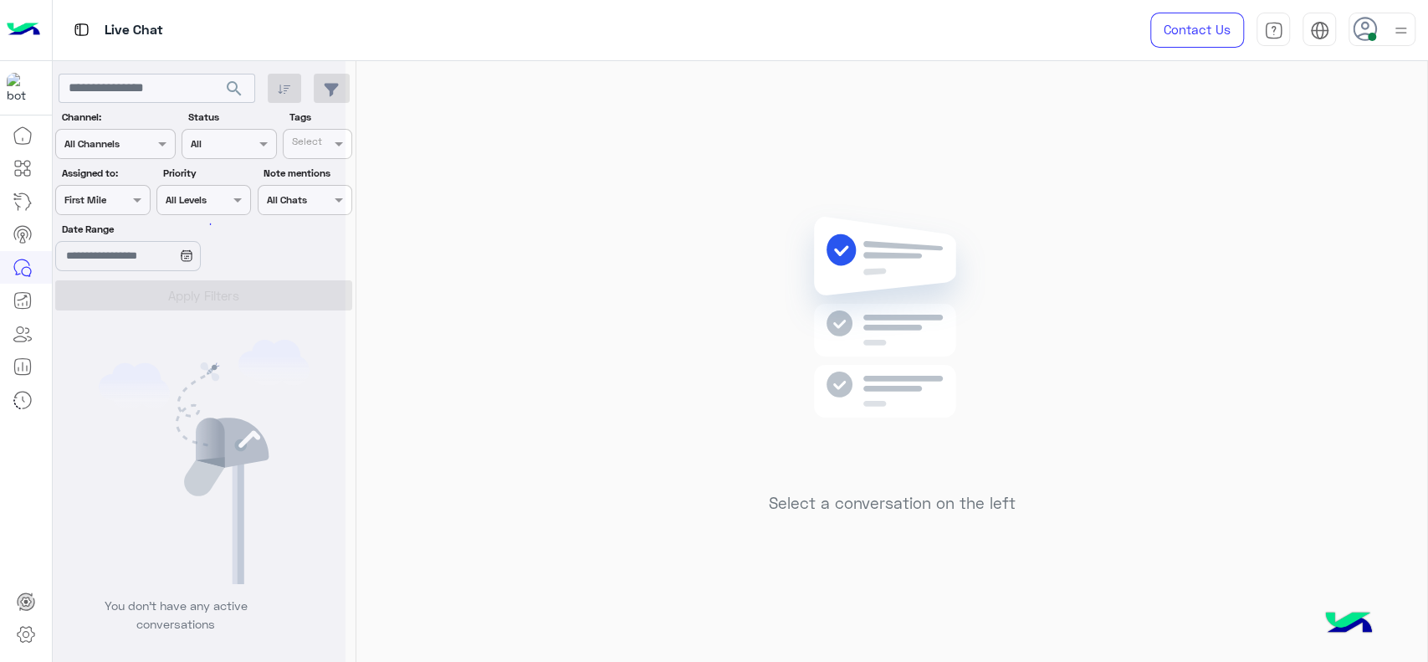
scroll to position [0, 0]
click at [115, 197] on div at bounding box center [102, 198] width 93 height 16
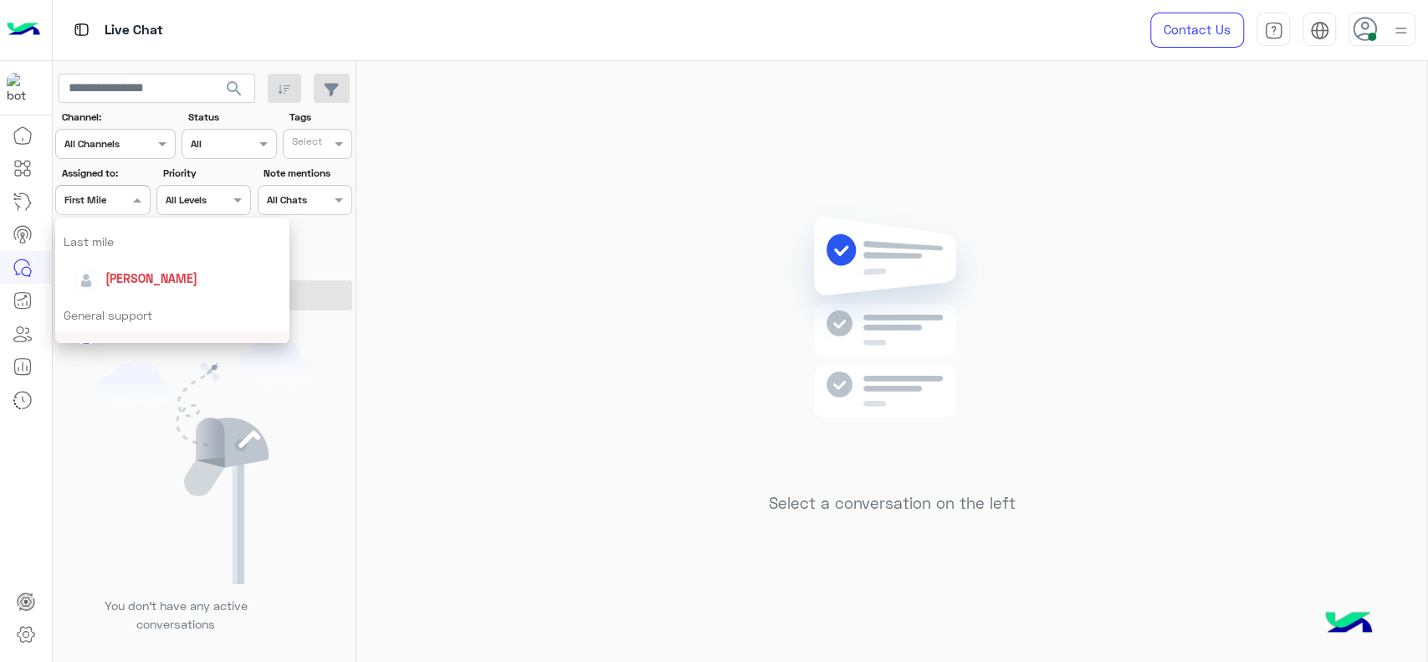
scroll to position [218, 0]
click at [141, 285] on span "[PERSON_NAME]" at bounding box center [151, 286] width 92 height 14
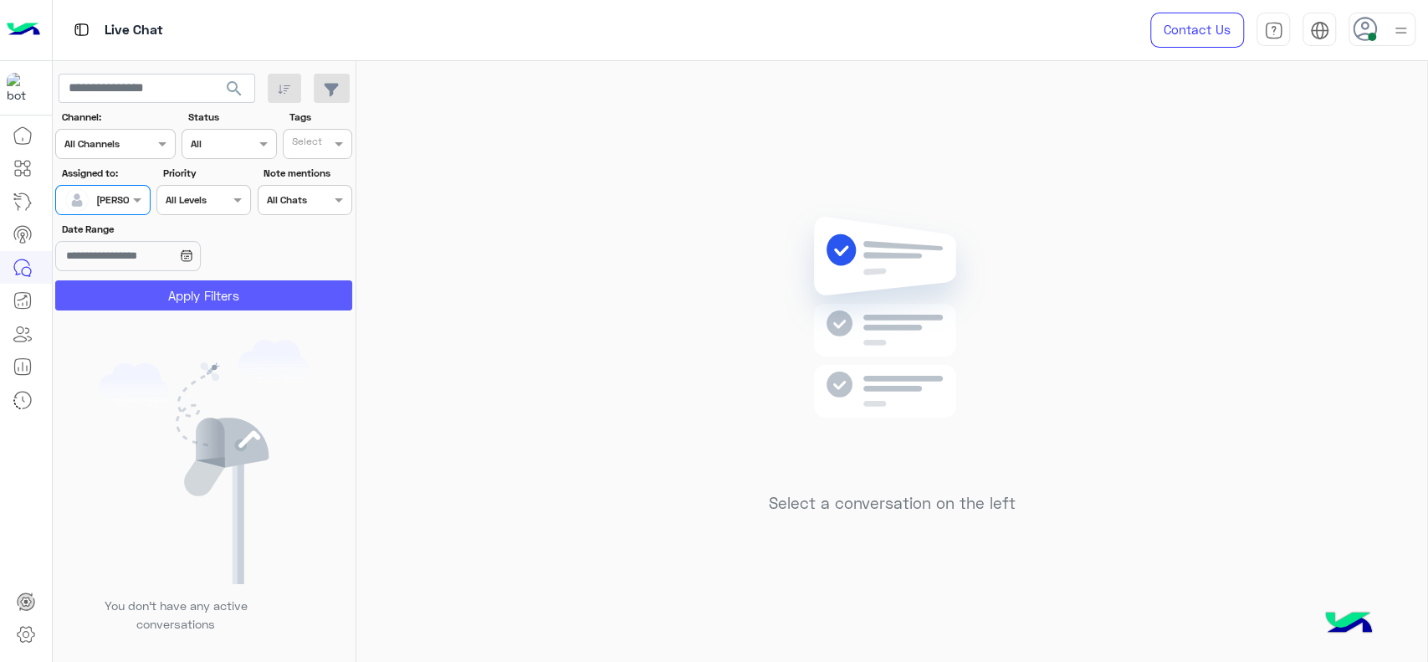
click at [141, 285] on button "Apply Filters" at bounding box center [203, 295] width 297 height 30
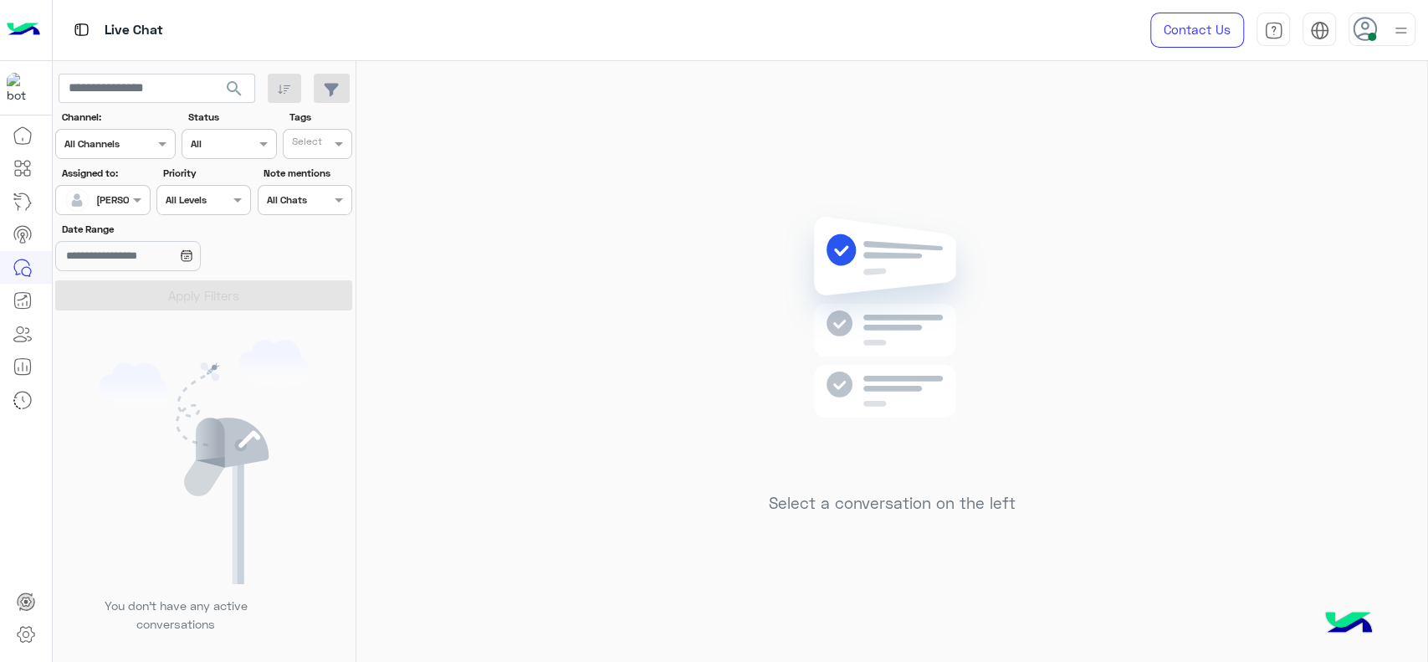
click at [114, 198] on div at bounding box center [102, 198] width 93 height 16
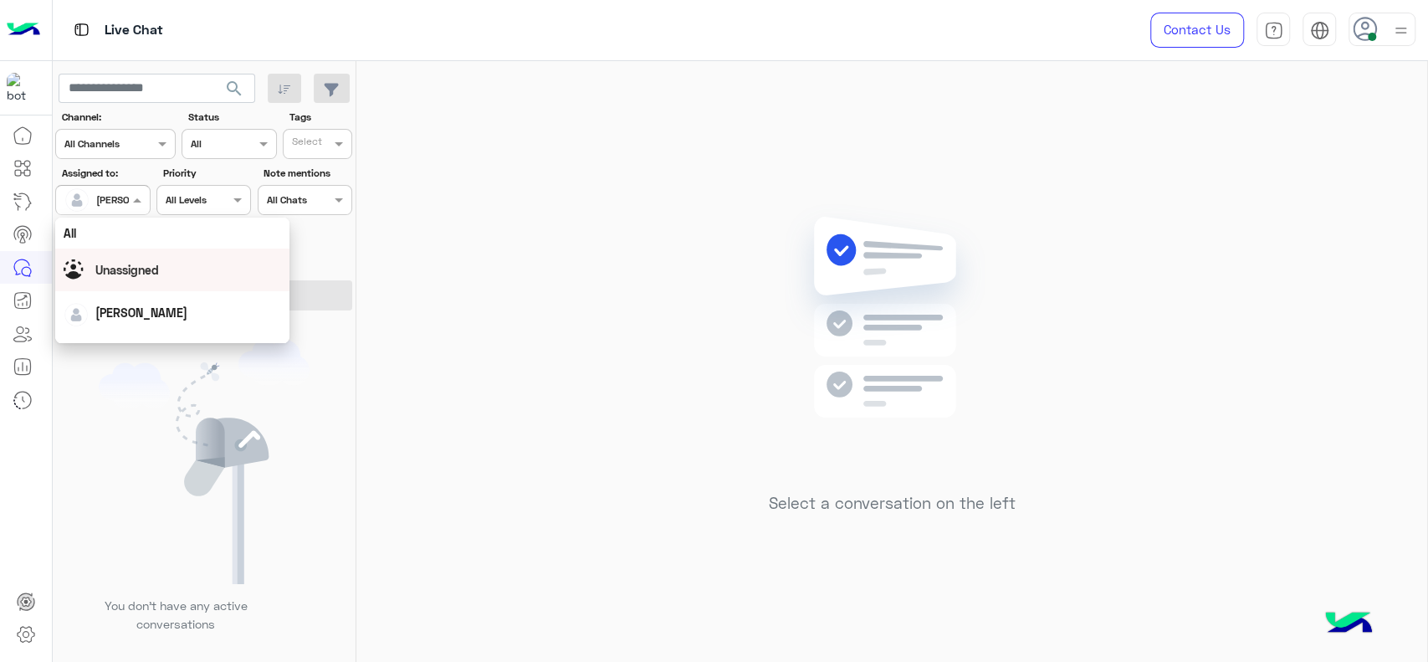
scroll to position [329, 0]
click at [116, 282] on div "First Mile" at bounding box center [172, 285] width 234 height 31
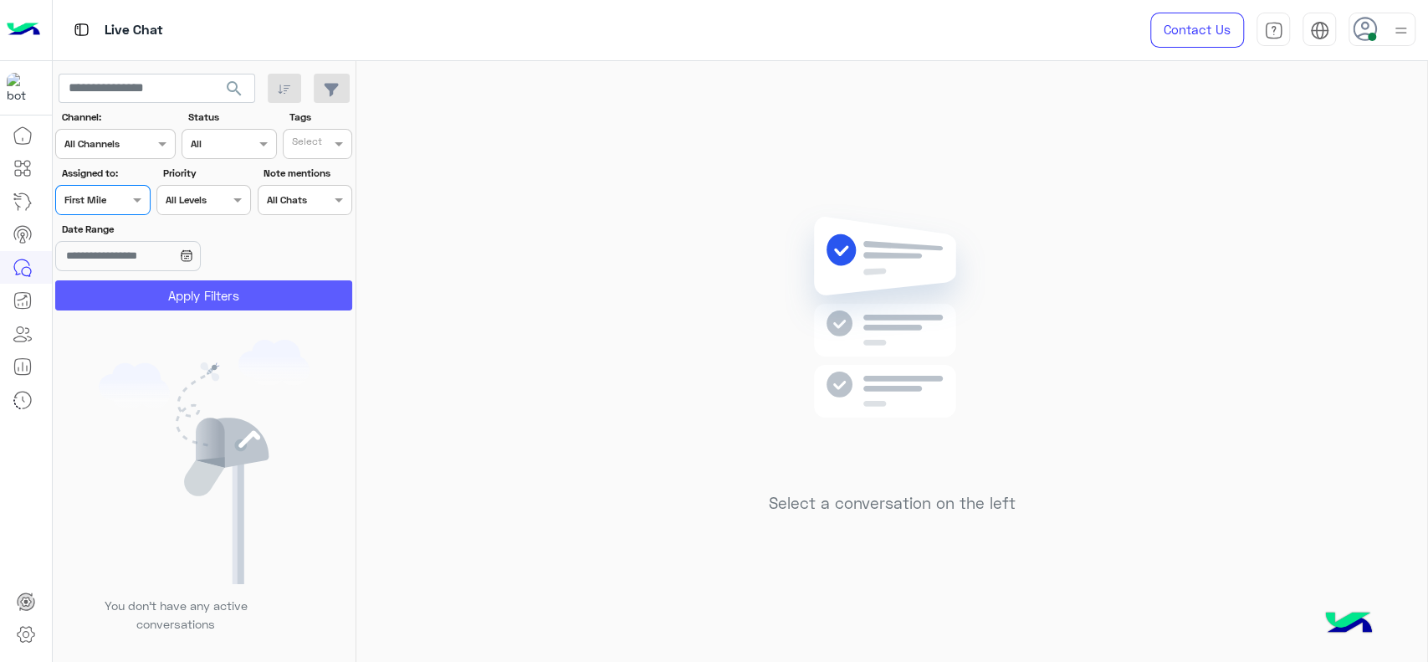
click at [112, 302] on button "Apply Filters" at bounding box center [203, 295] width 297 height 30
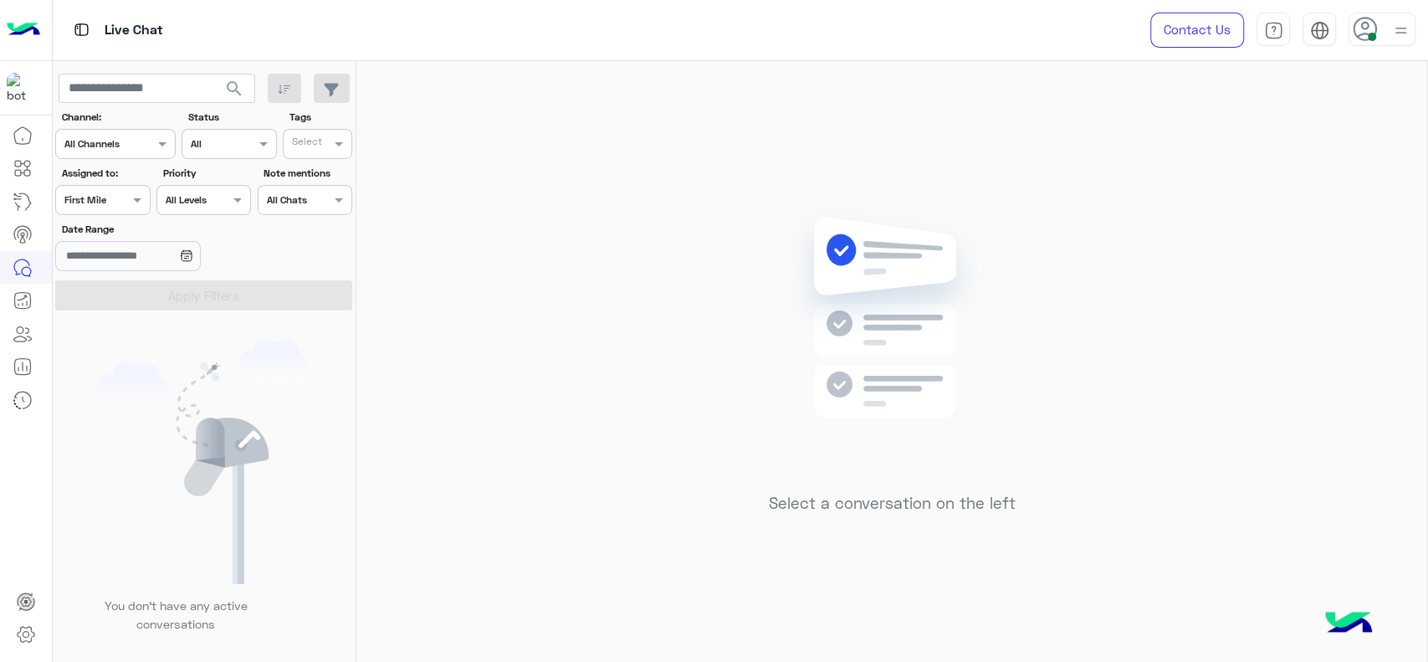
click at [95, 199] on input "text" at bounding box center [83, 198] width 38 height 15
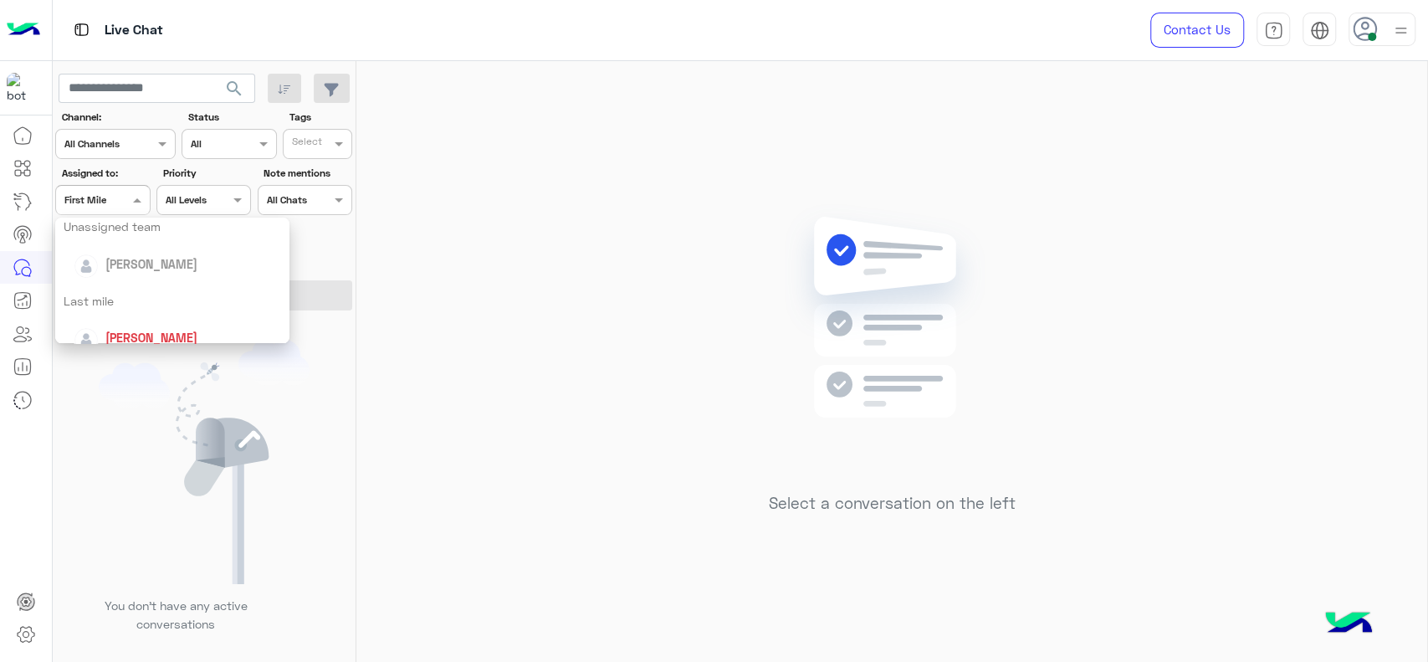
scroll to position [161, 0]
click at [104, 333] on div "[PERSON_NAME]" at bounding box center [177, 341] width 207 height 29
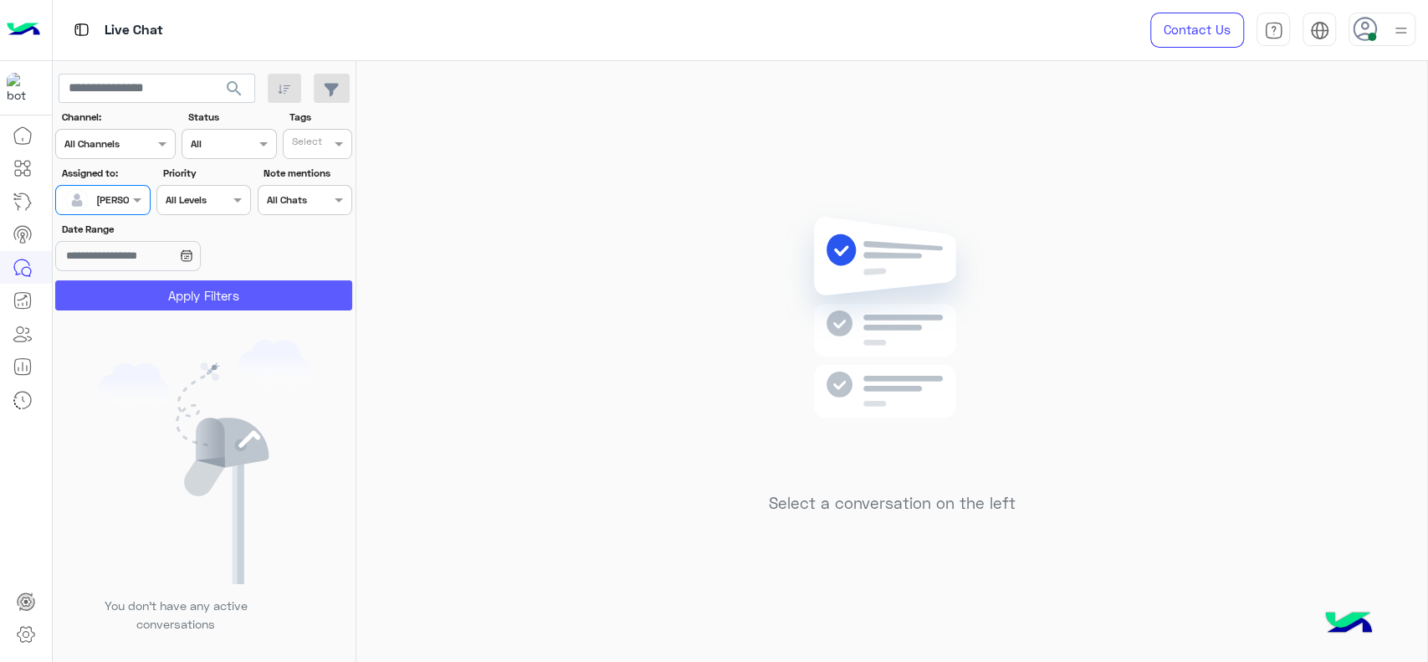
click at [121, 305] on button "Apply Filters" at bounding box center [203, 295] width 297 height 30
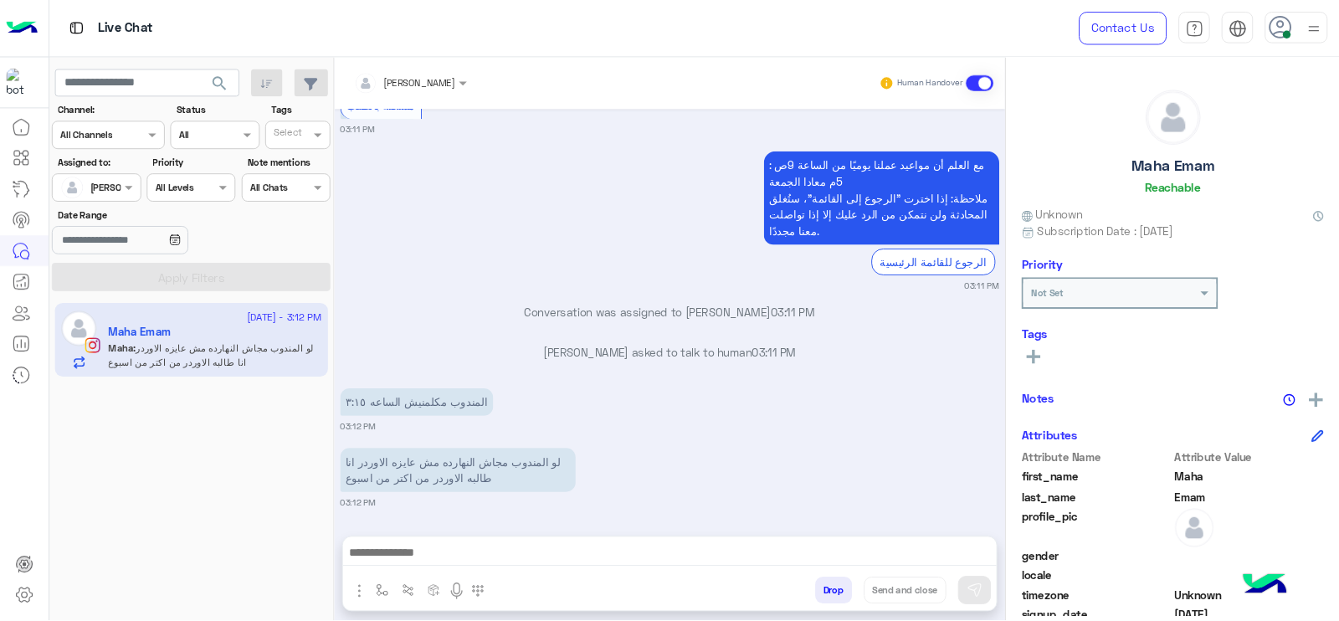
scroll to position [1561, 0]
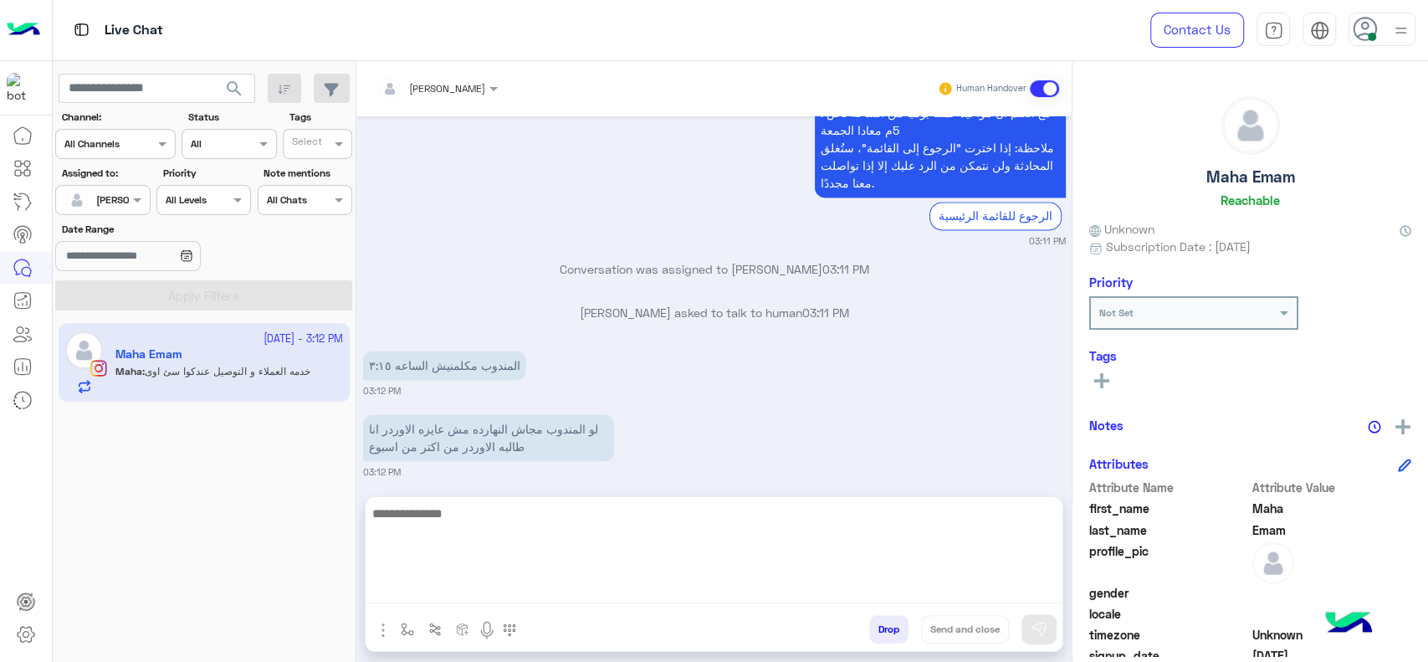
click at [636, 579] on textarea at bounding box center [714, 553] width 697 height 100
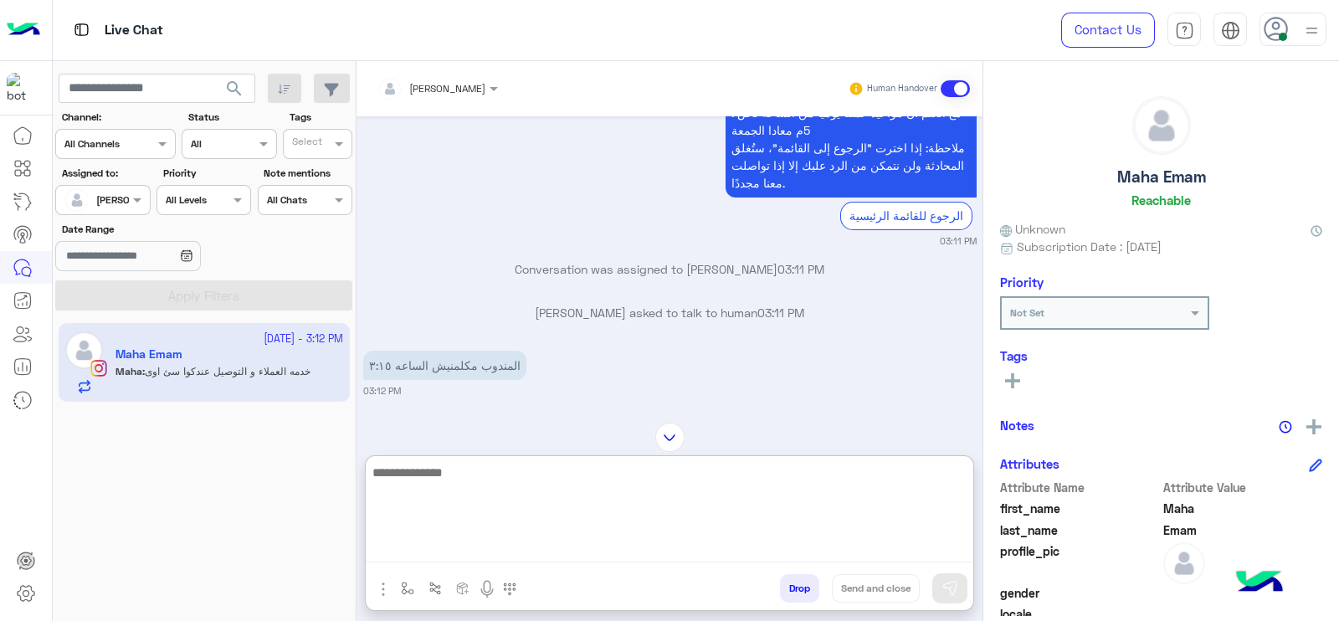
scroll to position [1677, 0]
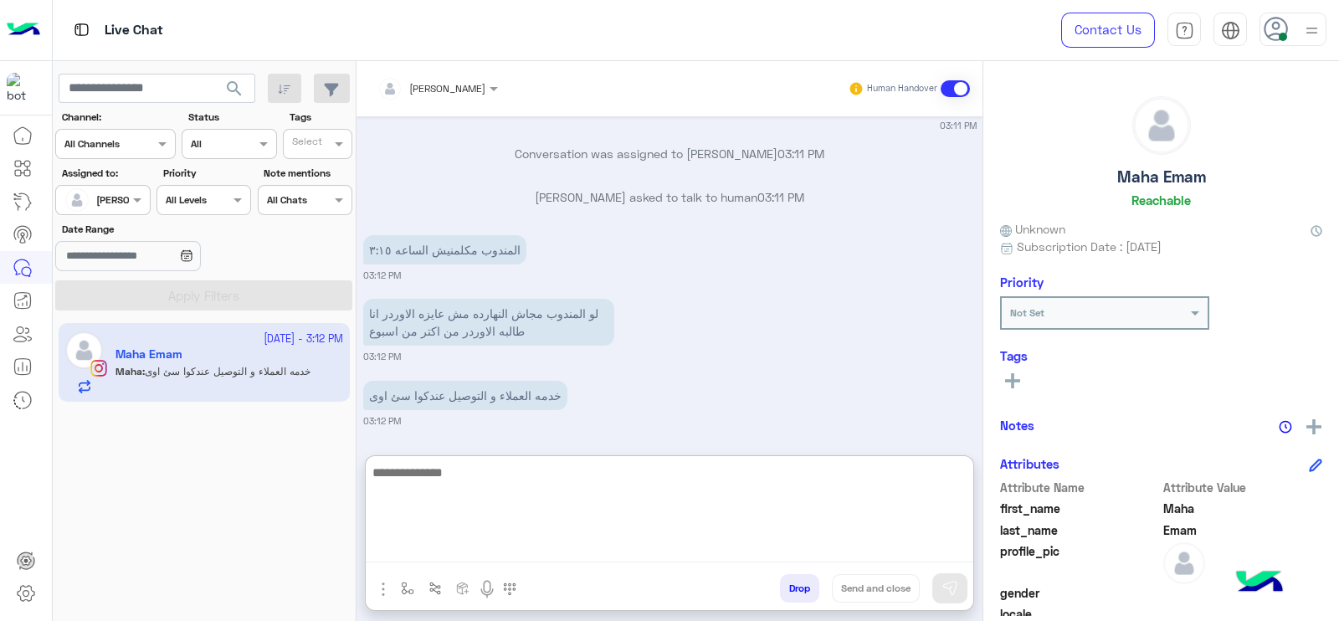
click at [564, 543] on textarea at bounding box center [669, 512] width 607 height 100
click at [557, 521] on textarea at bounding box center [669, 512] width 607 height 100
click at [556, 485] on textarea at bounding box center [669, 512] width 607 height 100
click at [543, 542] on textarea at bounding box center [669, 512] width 607 height 100
type textarea "**********"
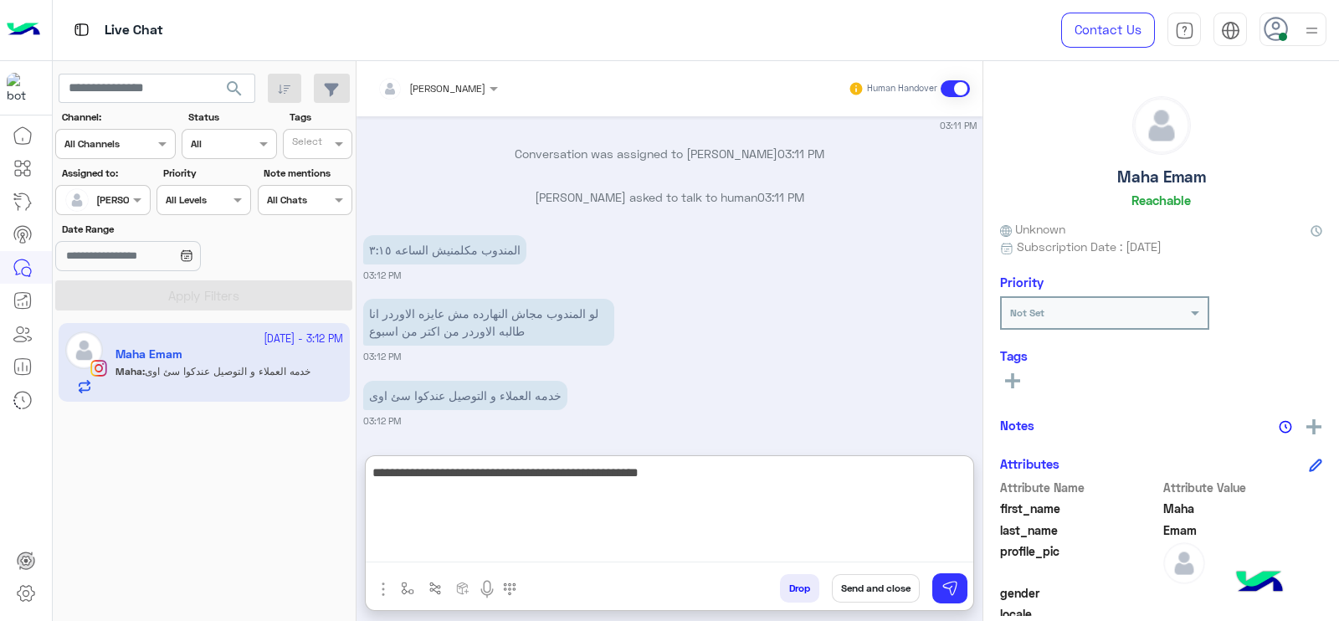
click at [673, 535] on textarea "**********" at bounding box center [669, 512] width 607 height 100
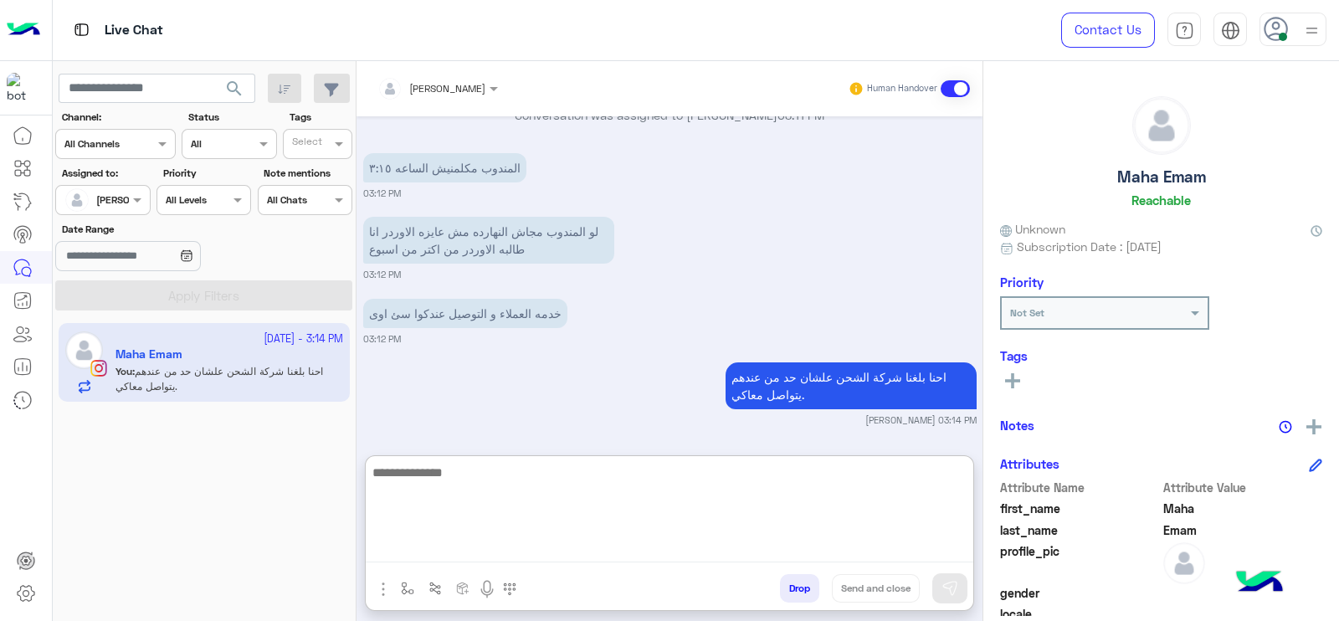
scroll to position [1801, 0]
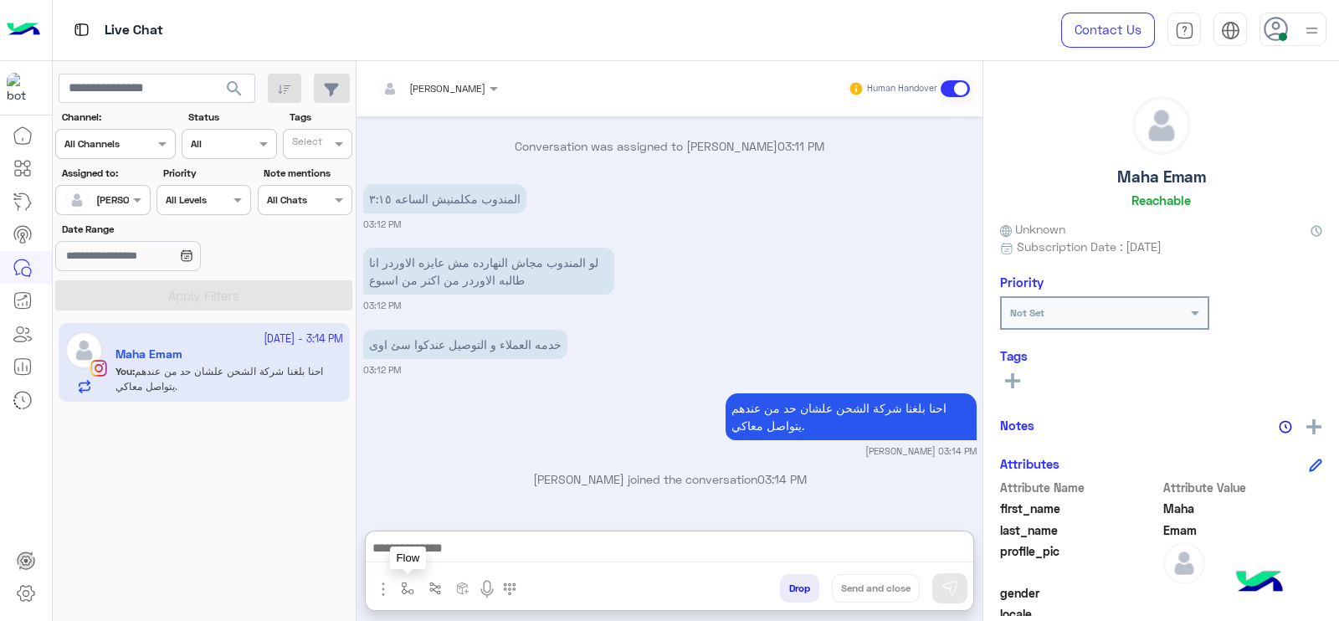
click at [402, 584] on img "button" at bounding box center [407, 587] width 13 height 13
click at [434, 547] on input "text" at bounding box center [436, 548] width 66 height 15
type input "****"
click at [434, 547] on input "****" at bounding box center [436, 548] width 66 height 15
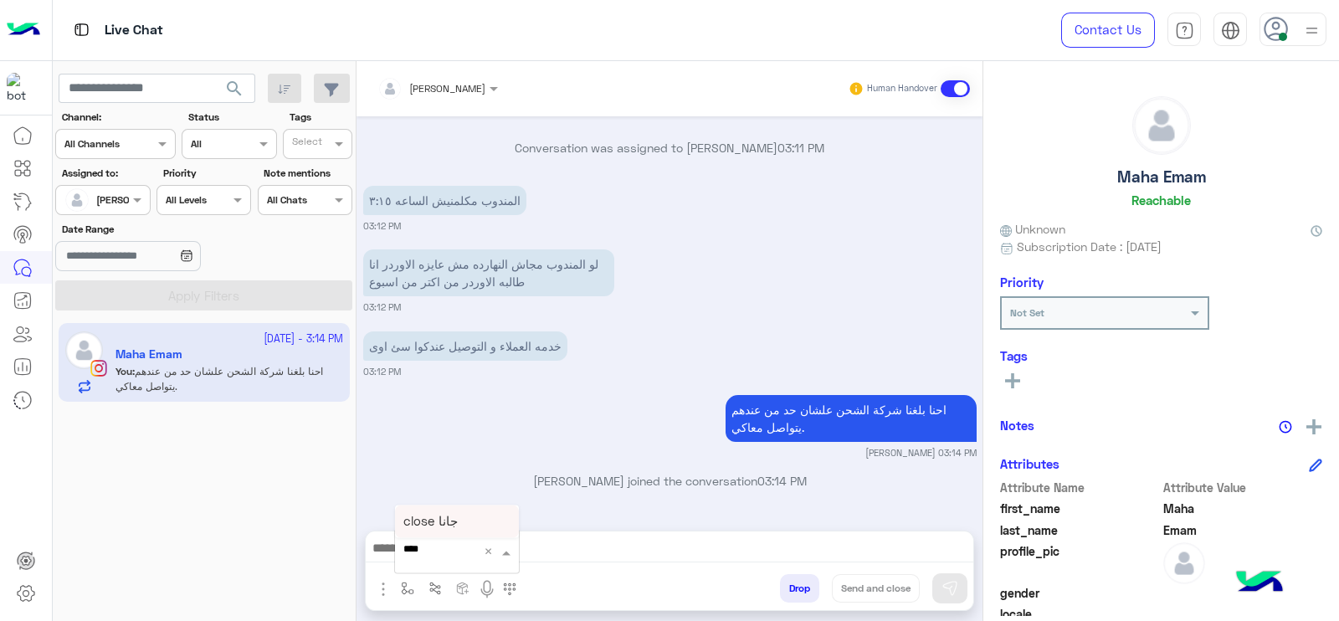
click at [439, 517] on span "close جانا" at bounding box center [430, 521] width 54 height 15
type textarea "**********"
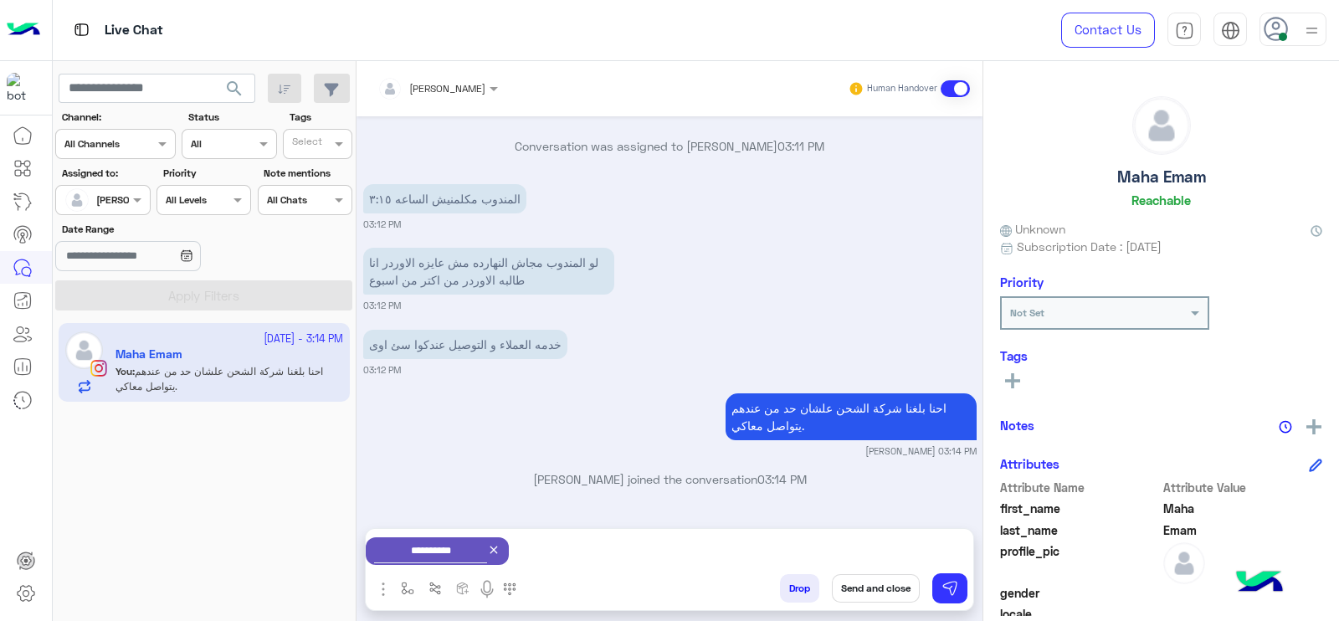
click at [879, 583] on button "Send and close" at bounding box center [876, 588] width 88 height 28
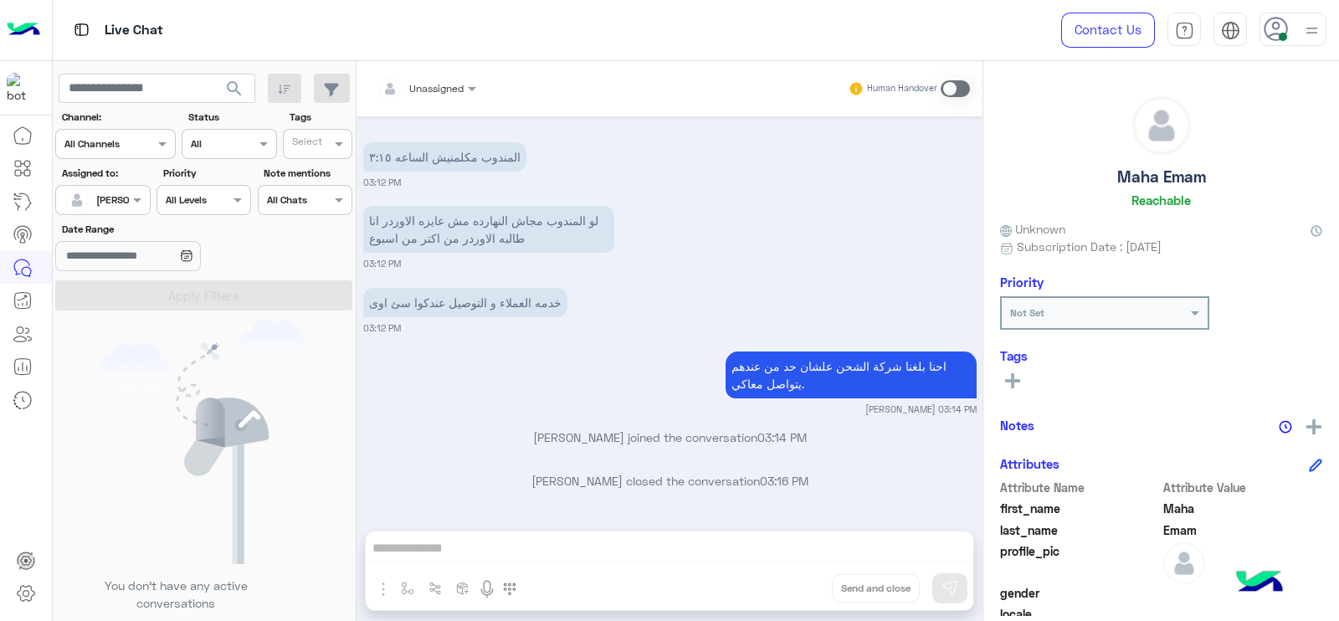
scroll to position [1986, 0]
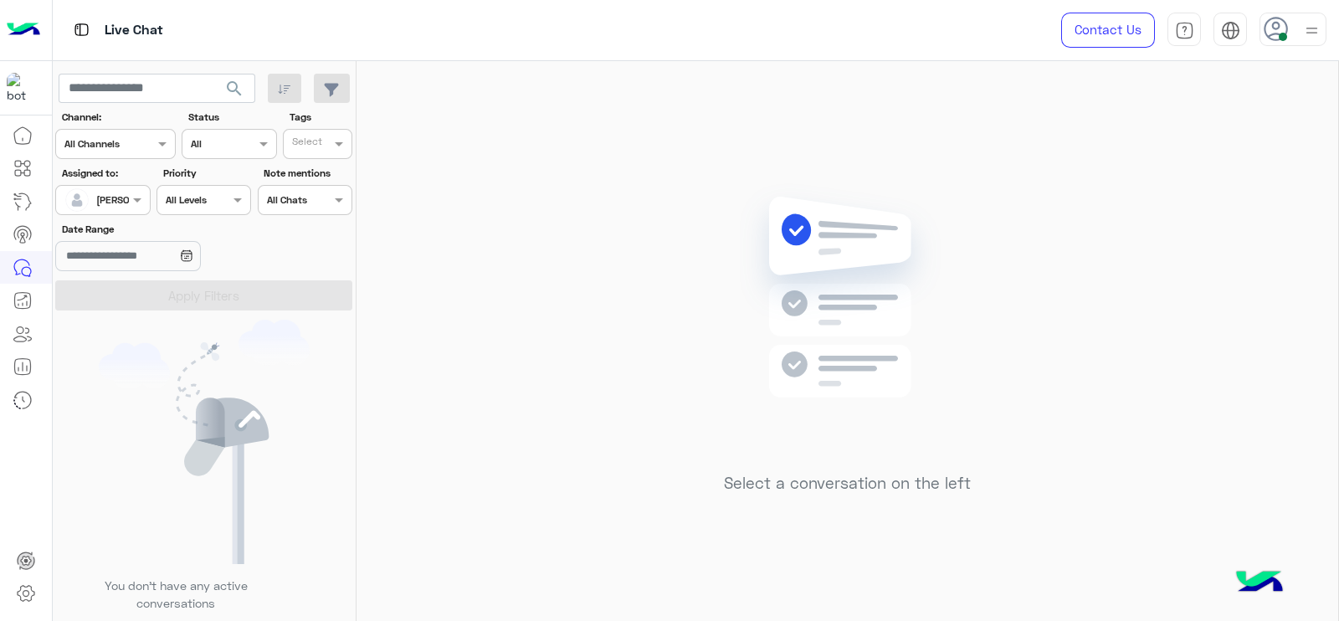
click at [129, 212] on div "Assigned on [PERSON_NAME]" at bounding box center [102, 200] width 95 height 30
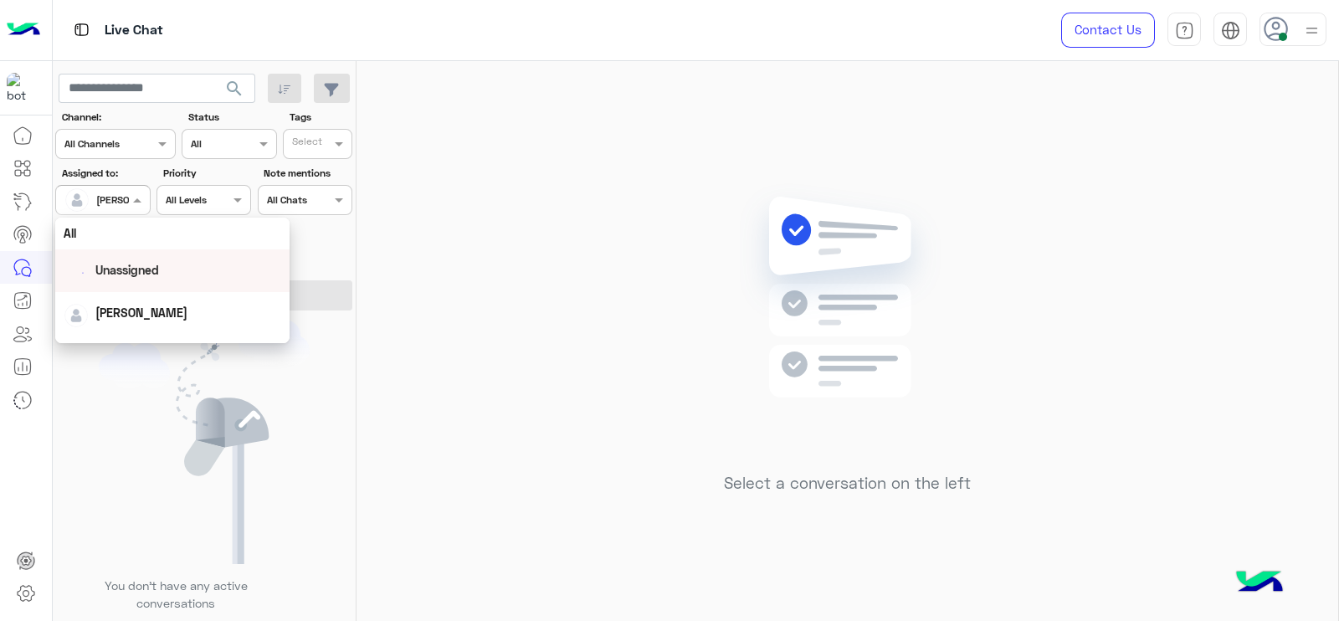
scroll to position [329, 0]
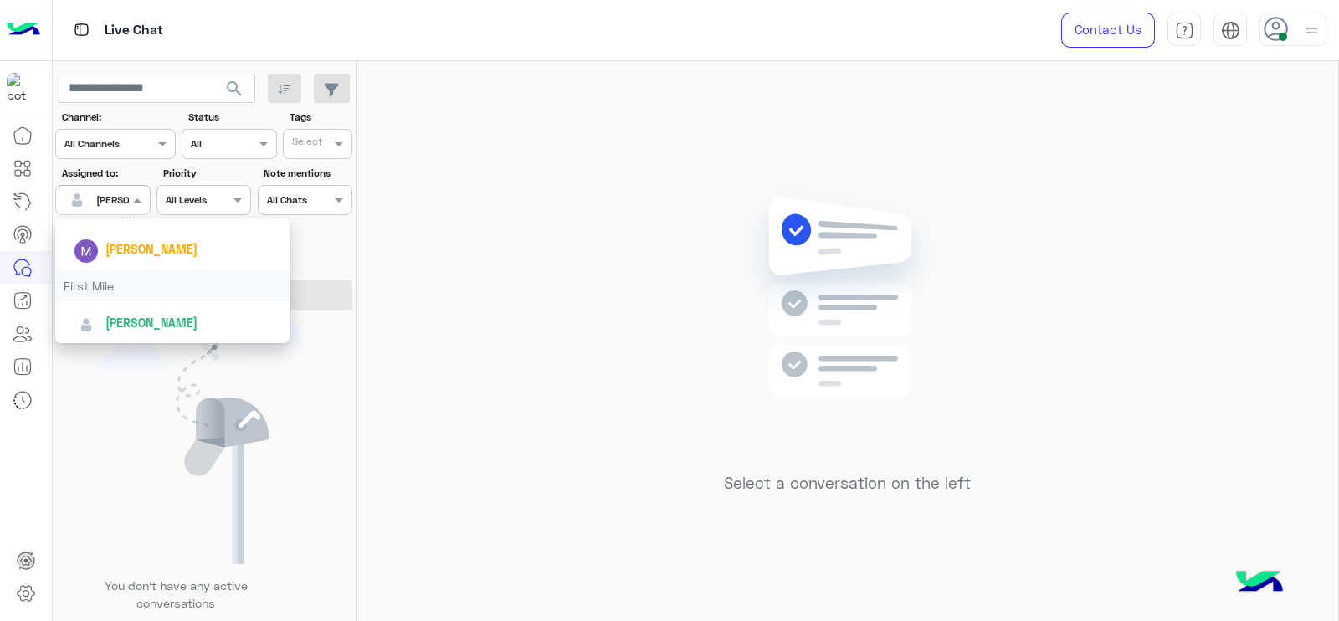
click at [131, 290] on div "First Mile" at bounding box center [172, 285] width 234 height 31
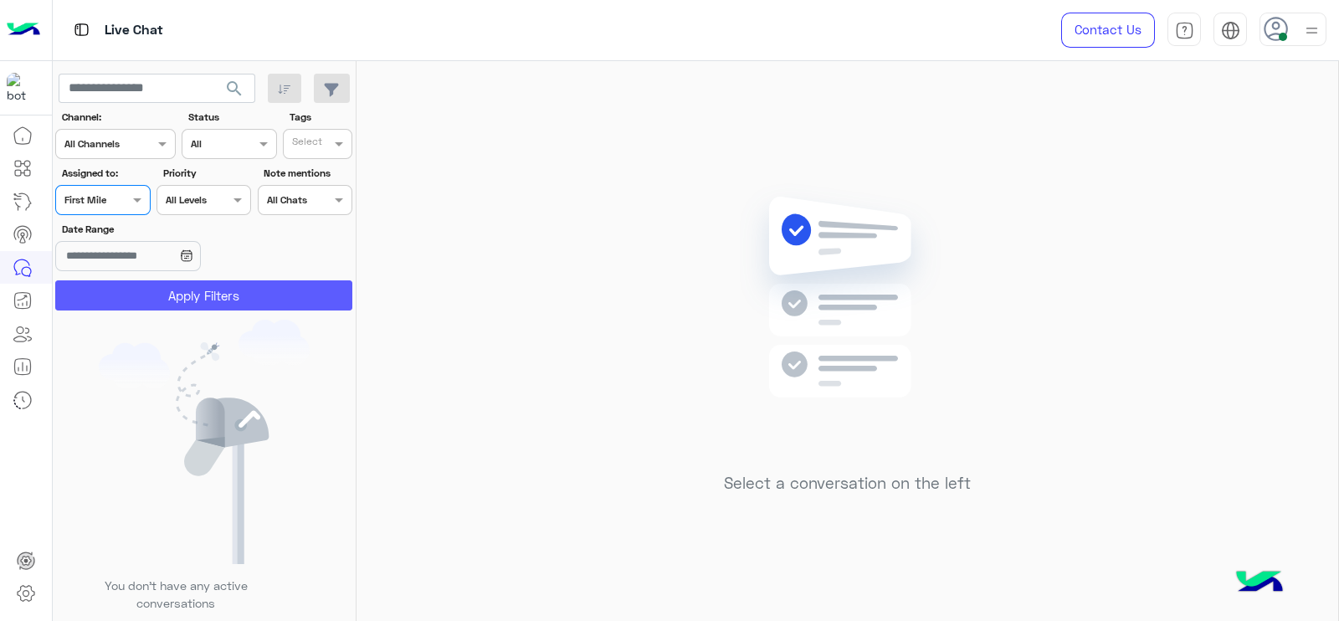
click at [131, 290] on button "Apply Filters" at bounding box center [203, 295] width 297 height 30
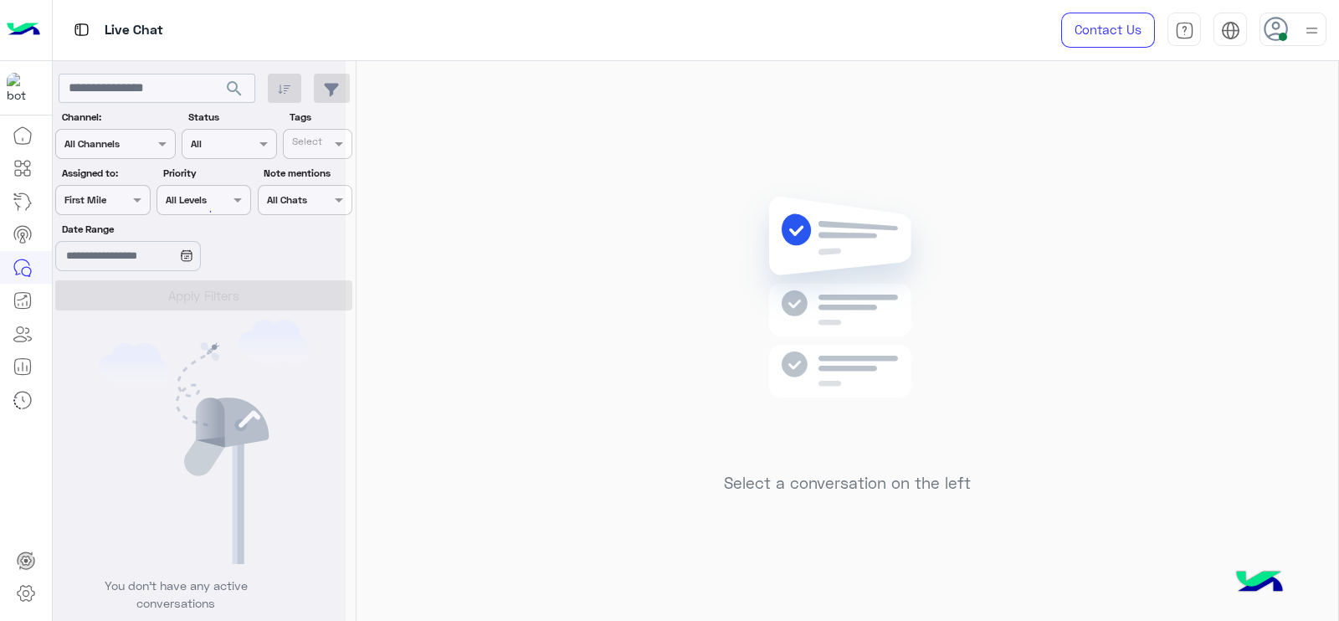
scroll to position [0, 0]
click at [109, 206] on div "Assigned on First Mile" at bounding box center [92, 199] width 72 height 15
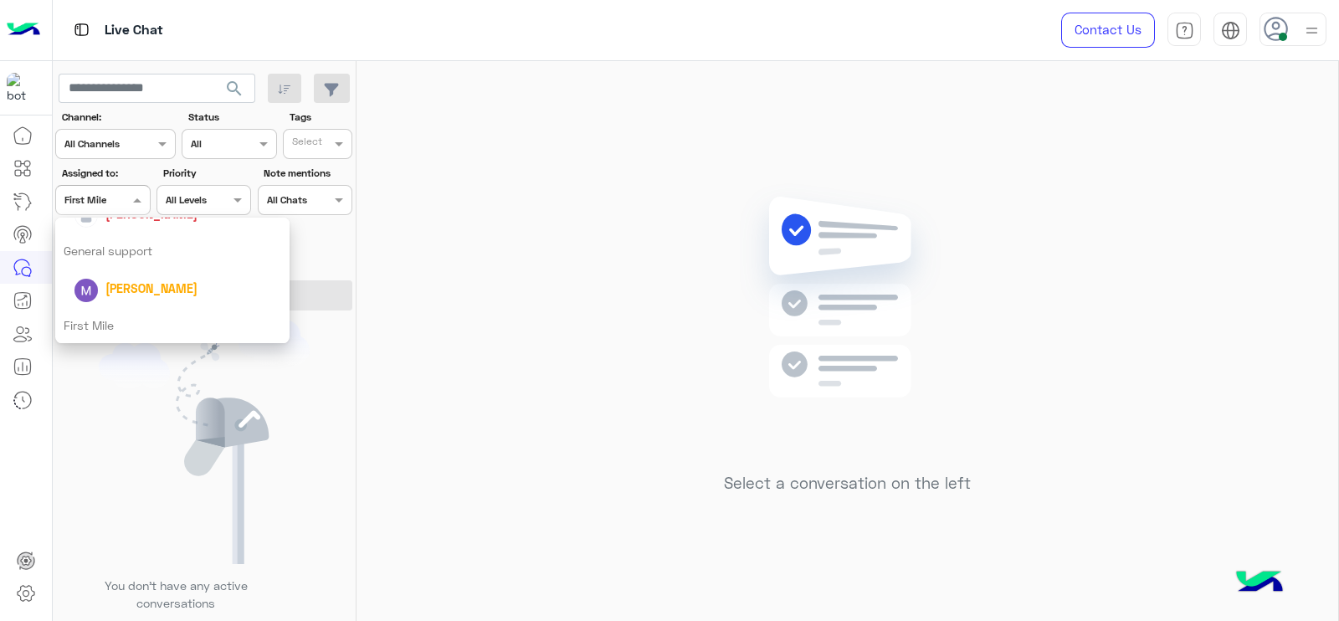
scroll to position [276, 0]
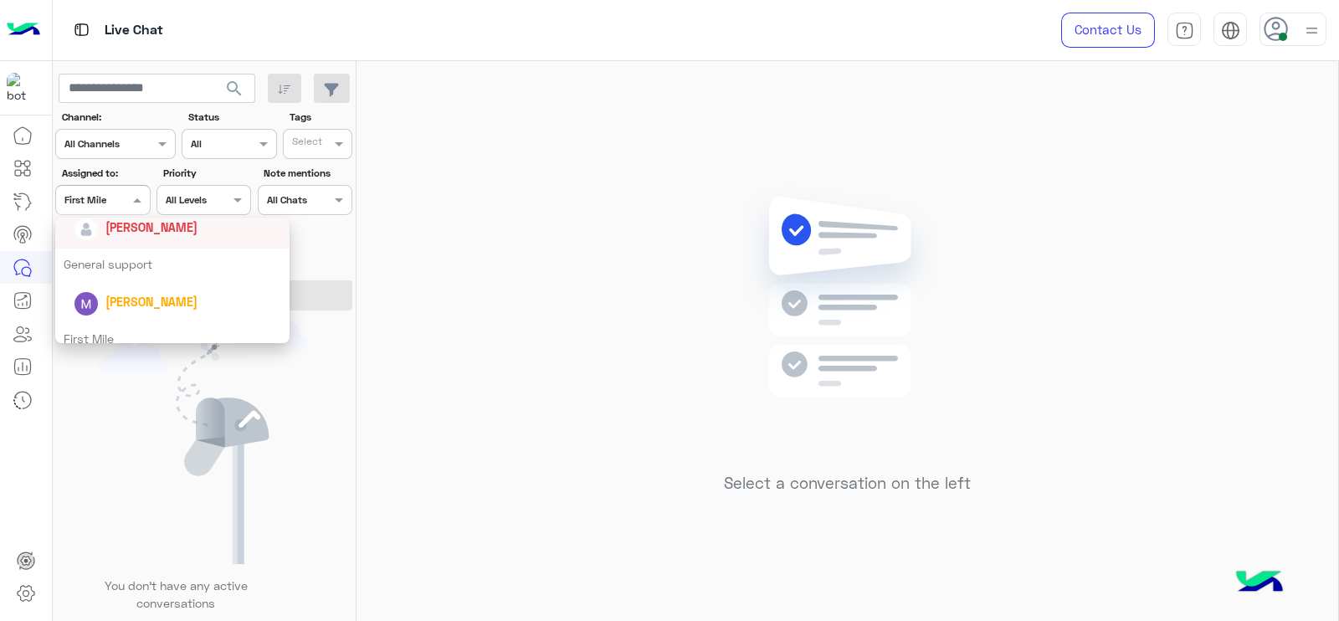
click at [120, 238] on div "[PERSON_NAME]" at bounding box center [177, 226] width 207 height 29
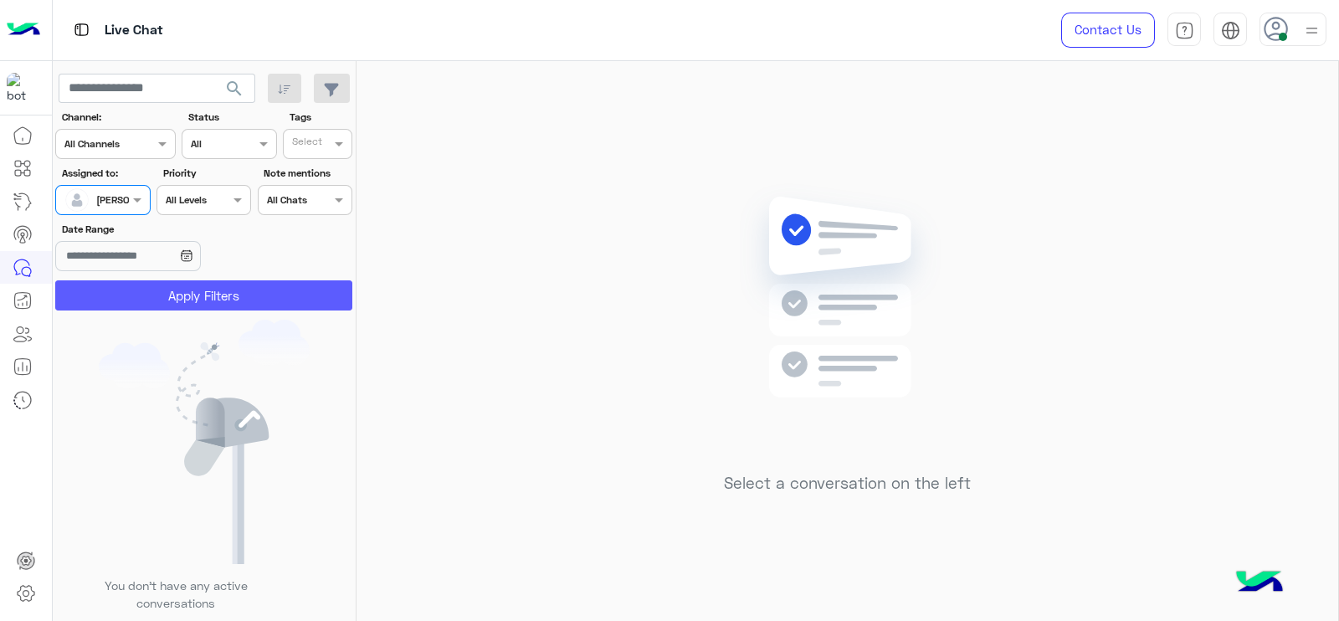
click at [137, 297] on button "Apply Filters" at bounding box center [203, 295] width 297 height 30
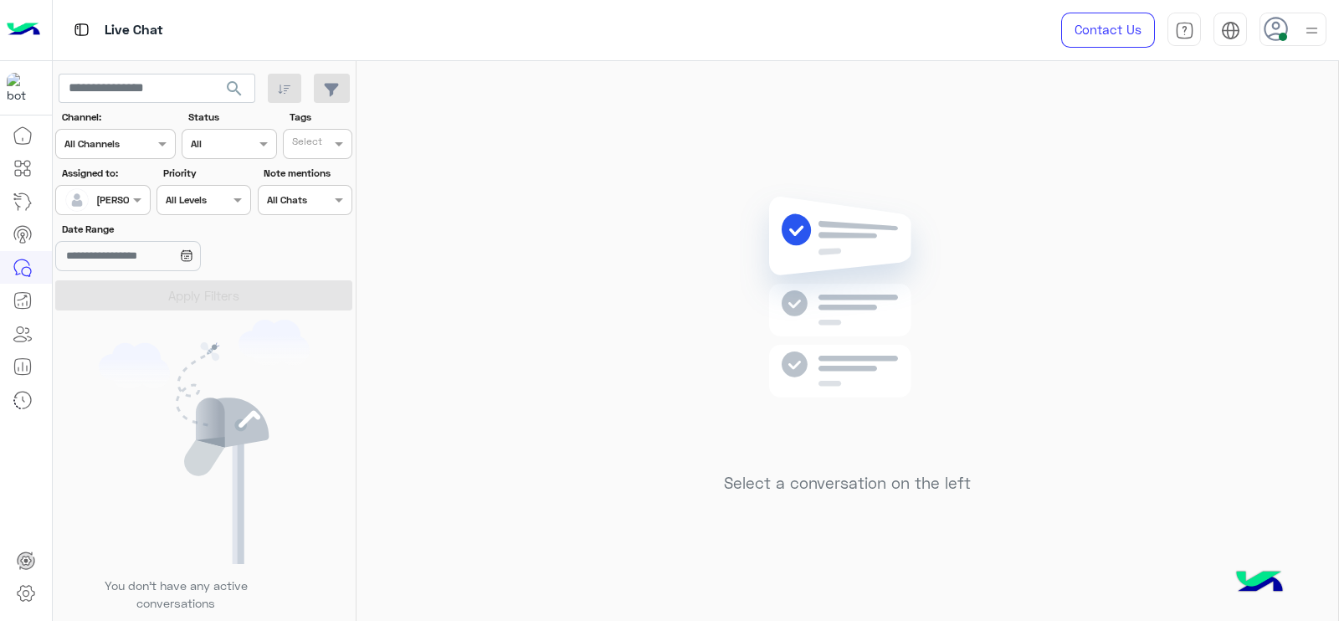
click at [101, 196] on input "text" at bounding box center [83, 198] width 38 height 15
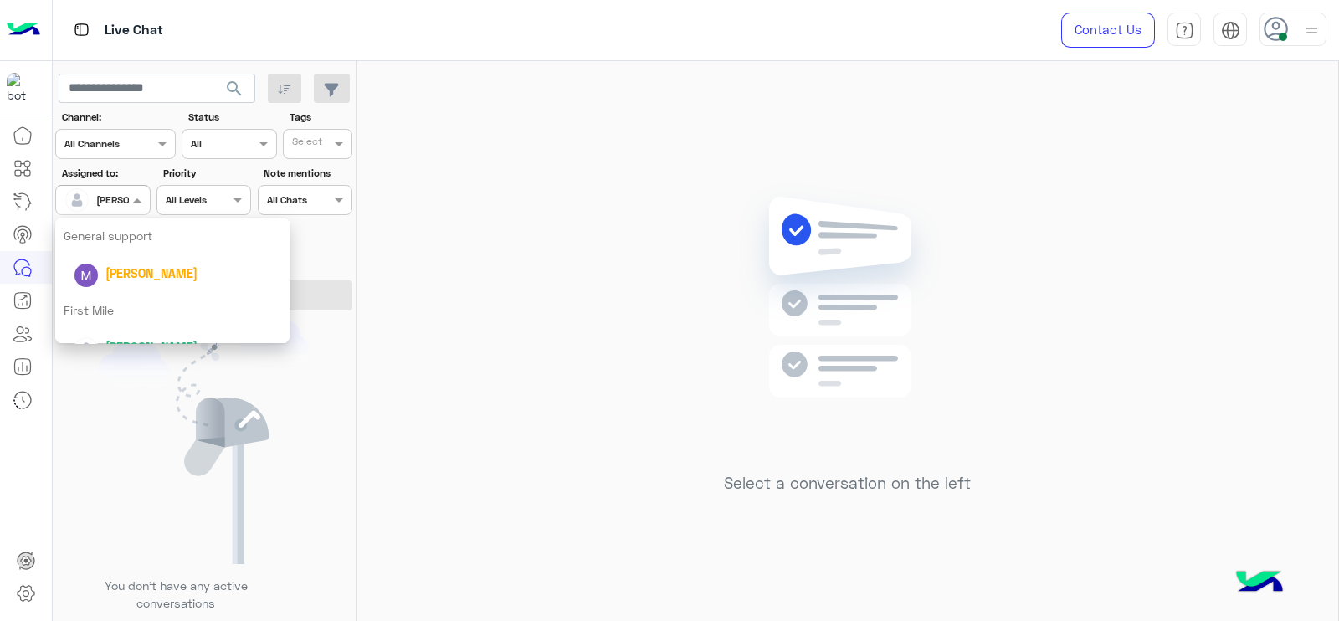
scroll to position [329, 0]
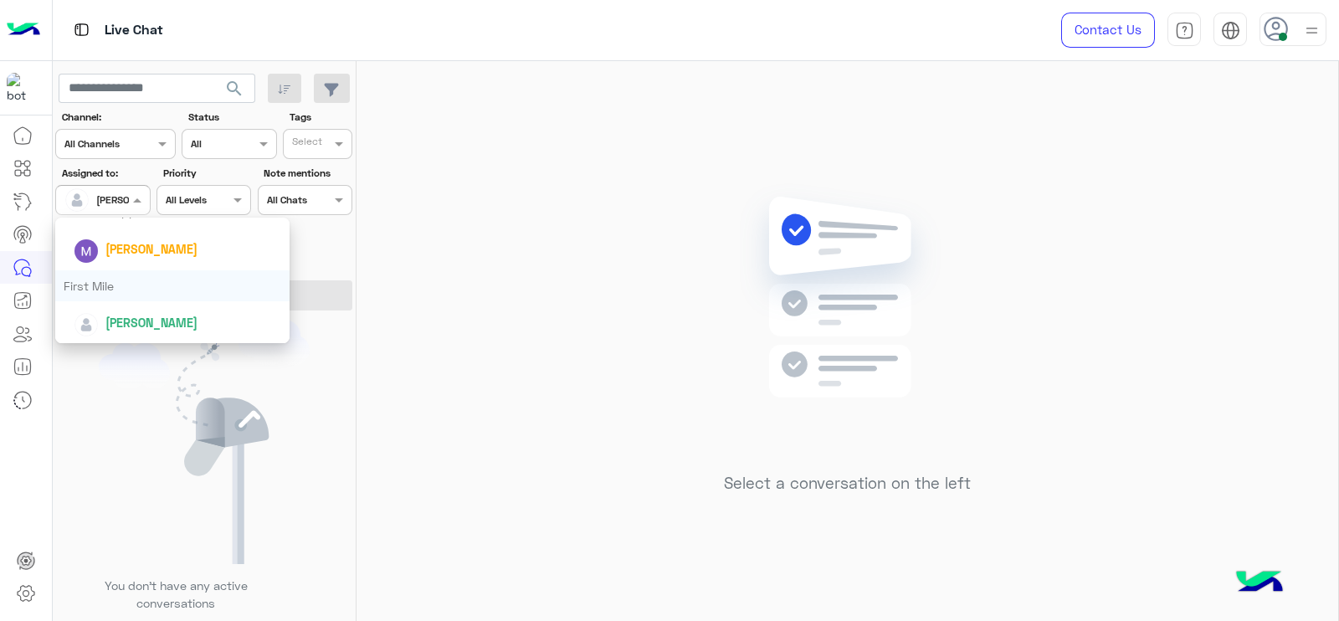
click at [109, 272] on div "First Mile" at bounding box center [172, 285] width 234 height 31
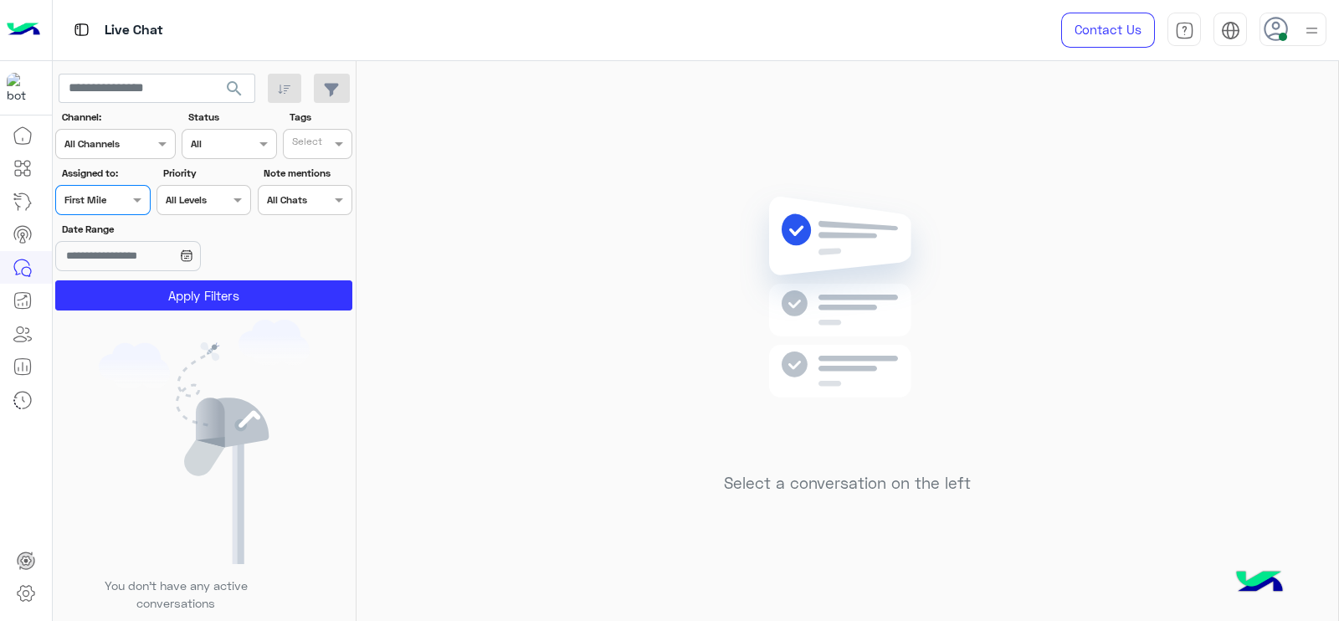
click at [109, 272] on app-date-range-input at bounding box center [153, 257] width 196 height 33
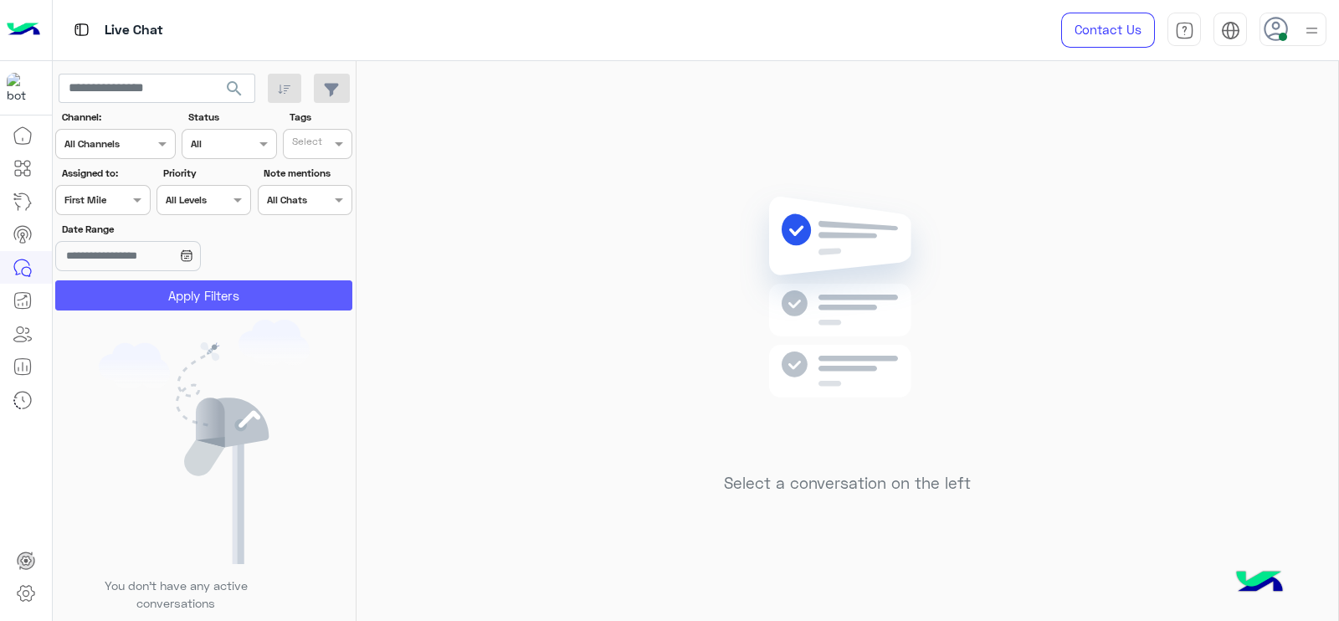
click at [112, 294] on button "Apply Filters" at bounding box center [203, 295] width 297 height 30
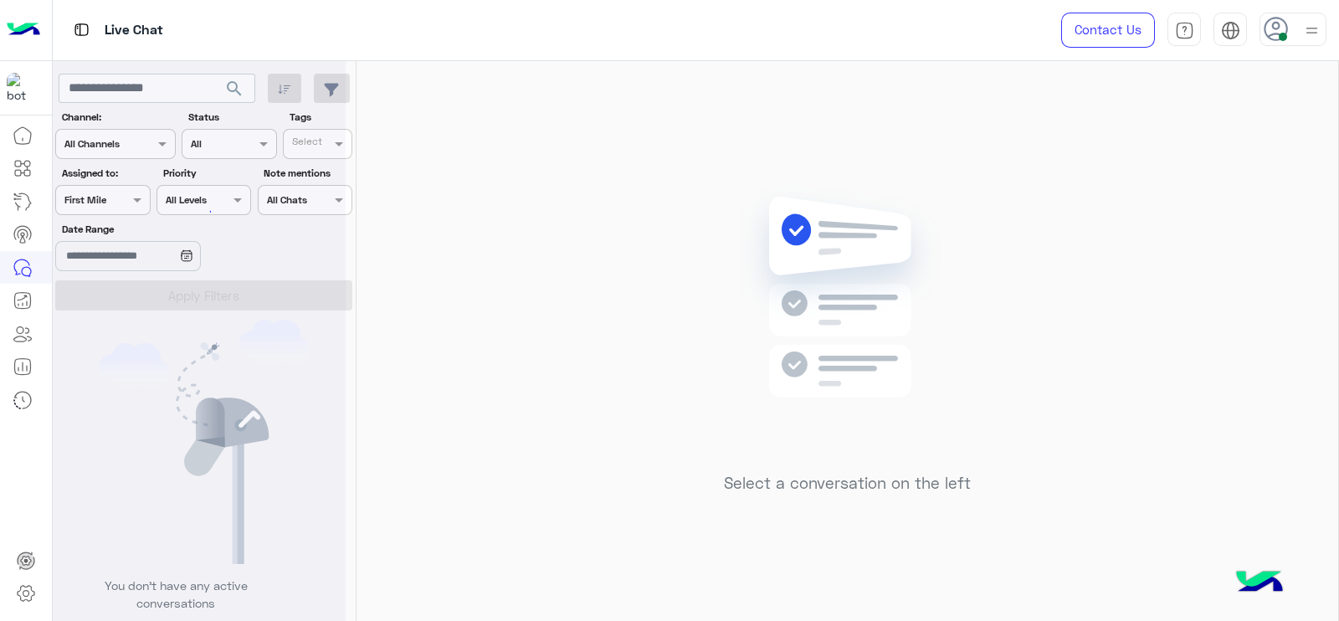
click at [107, 203] on div at bounding box center [199, 317] width 293 height 621
click at [107, 203] on div at bounding box center [102, 198] width 93 height 16
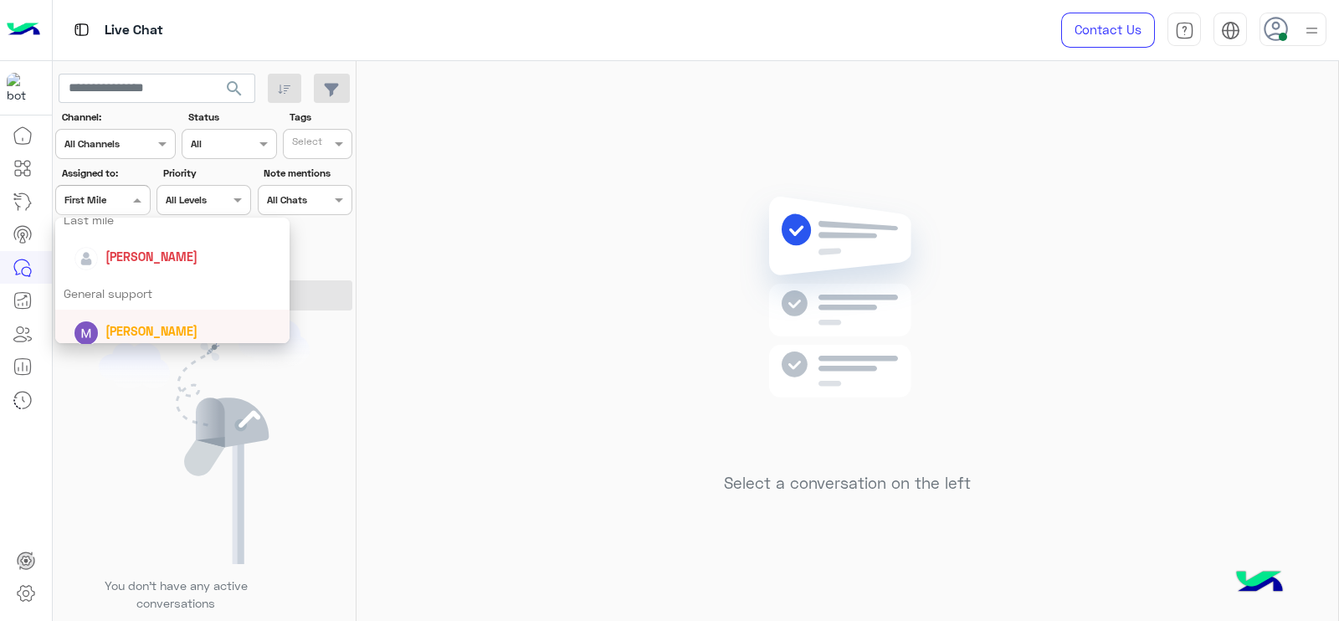
scroll to position [243, 0]
click at [125, 266] on div "[PERSON_NAME]" at bounding box center [151, 260] width 92 height 18
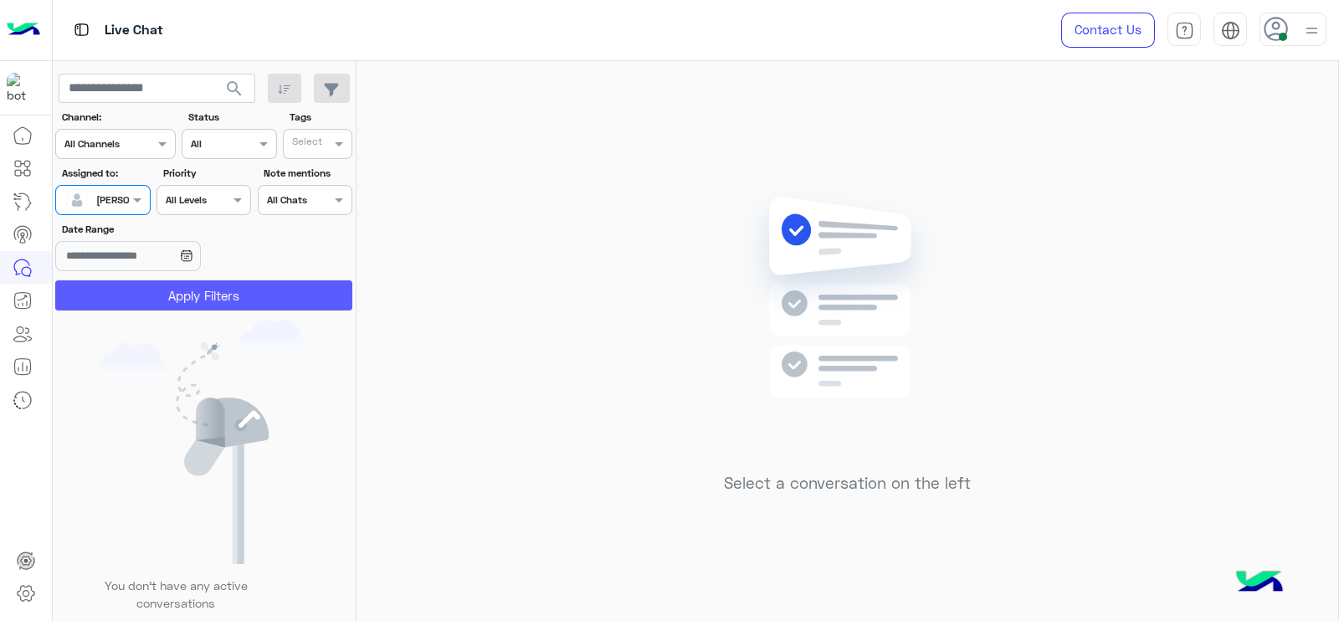
click at [138, 298] on button "Apply Filters" at bounding box center [203, 295] width 297 height 30
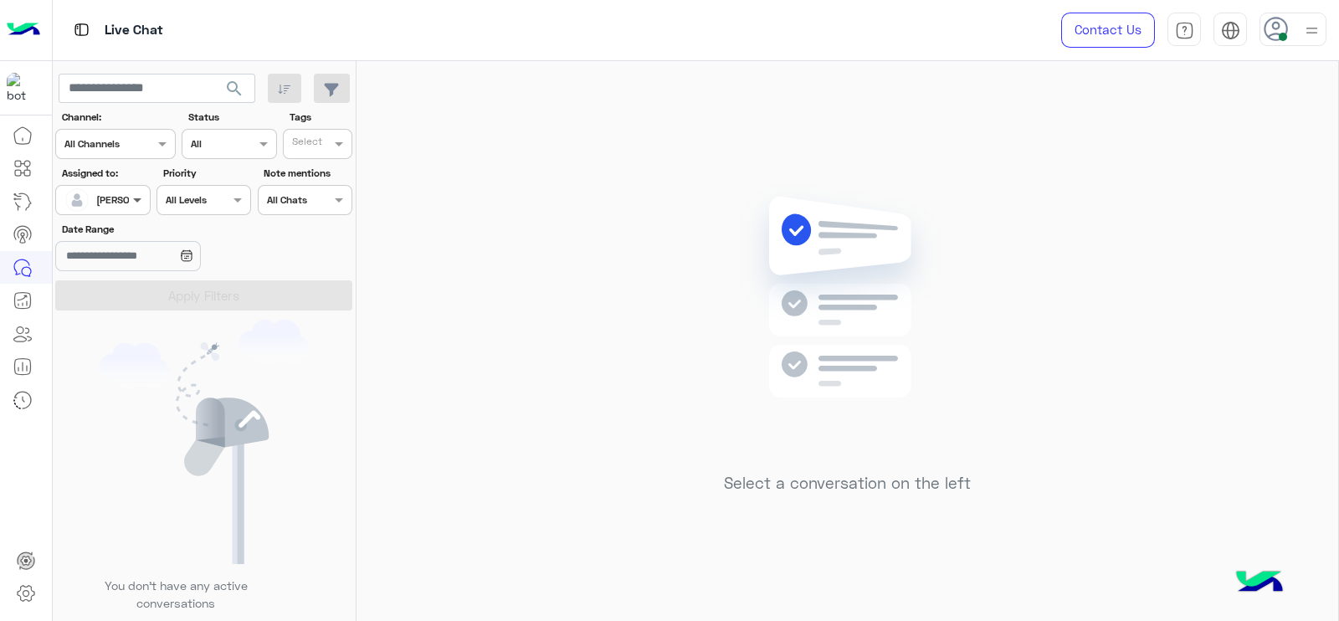
click at [129, 199] on span at bounding box center [139, 200] width 21 height 18
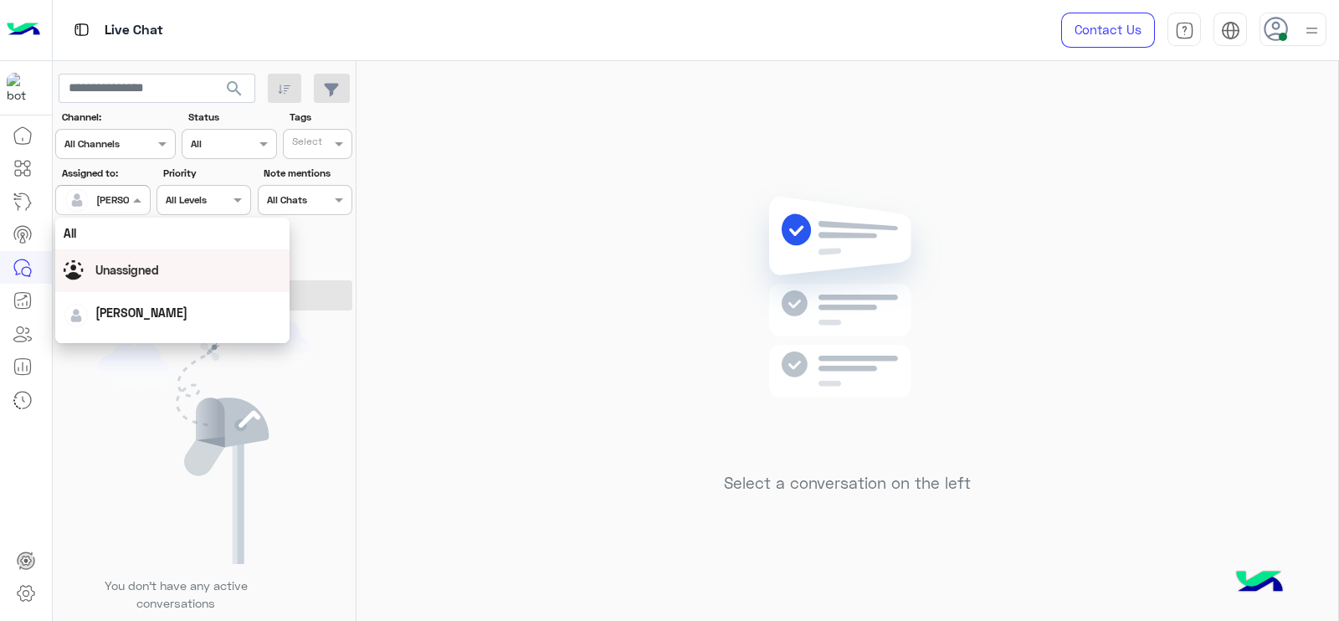
scroll to position [329, 0]
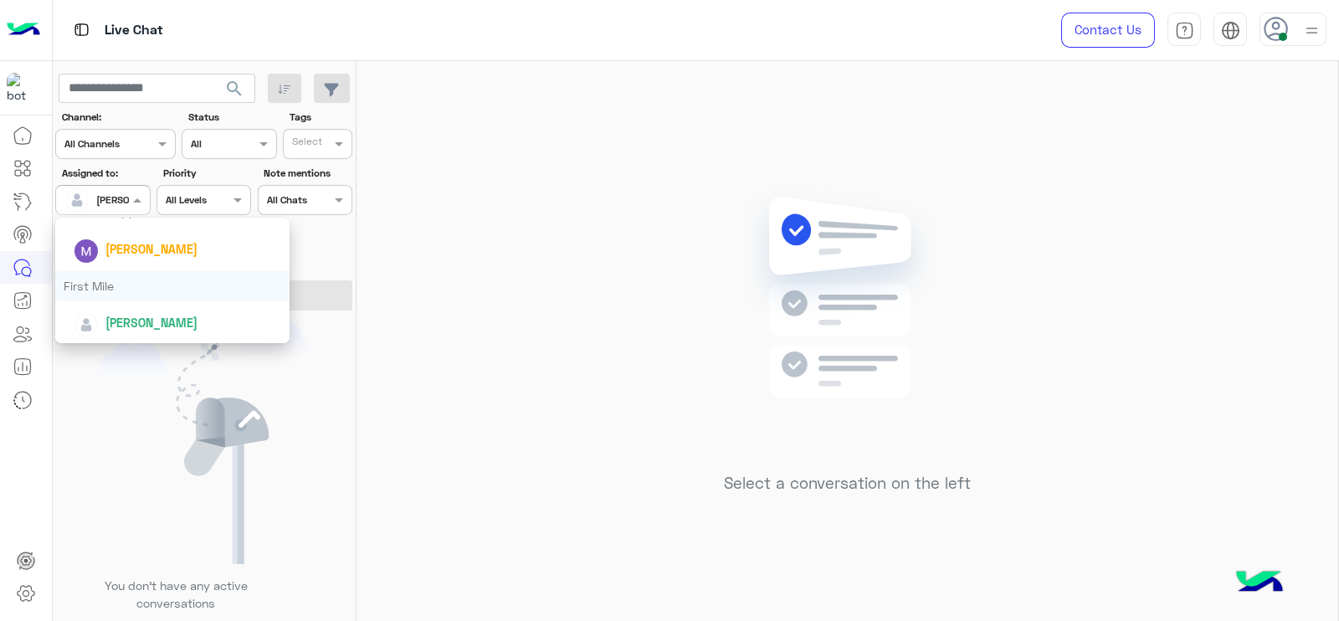
click at [142, 274] on div "First Mile" at bounding box center [172, 285] width 234 height 31
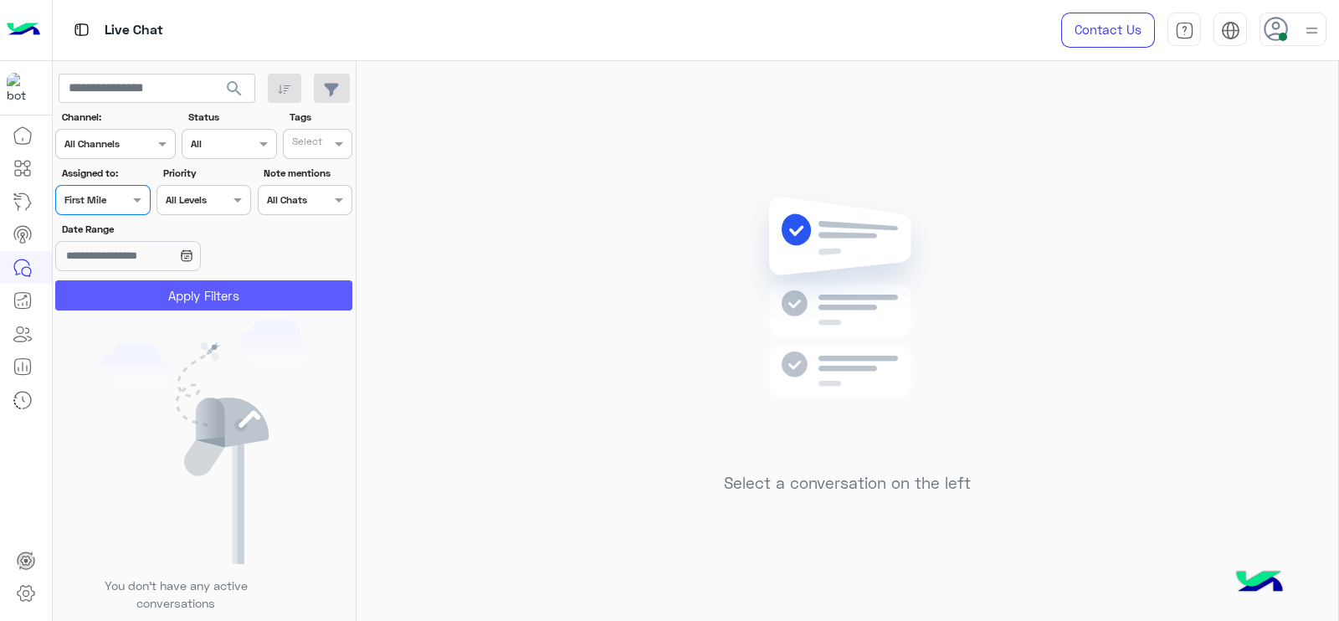
click at [142, 300] on button "Apply Filters" at bounding box center [203, 295] width 297 height 30
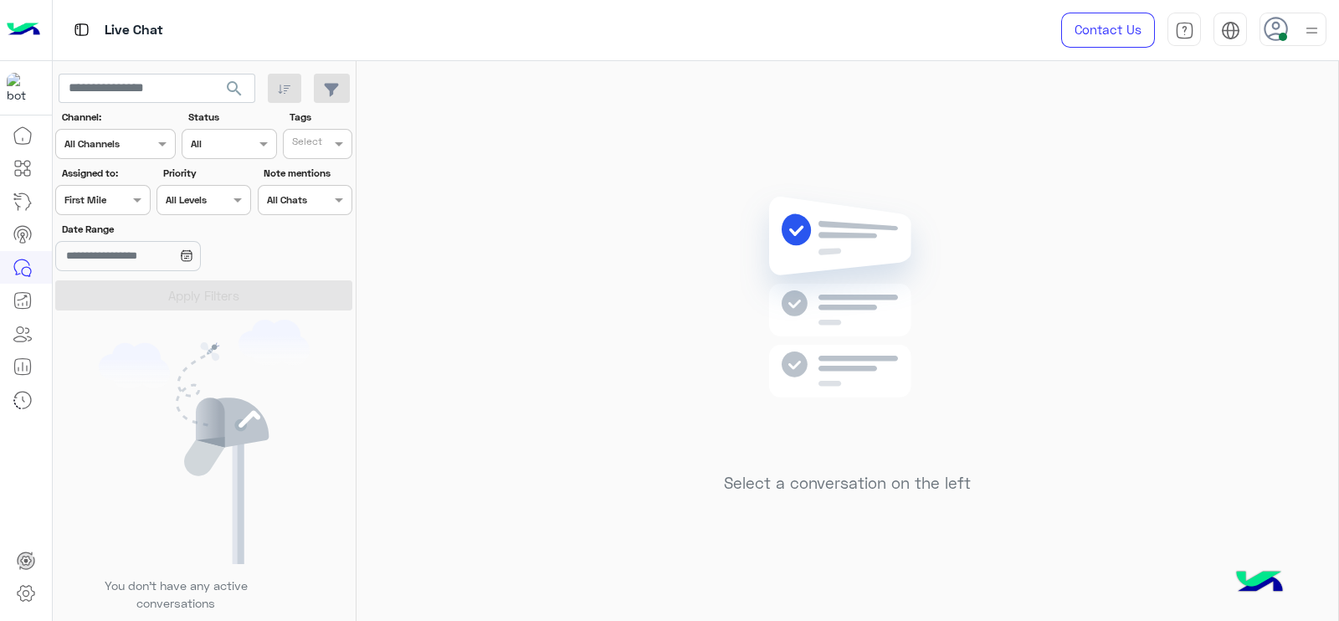
click at [134, 255] on body "Live Chat Contact Us Help Center عربي English search Channel: Channel All Chann…" at bounding box center [669, 310] width 1339 height 621
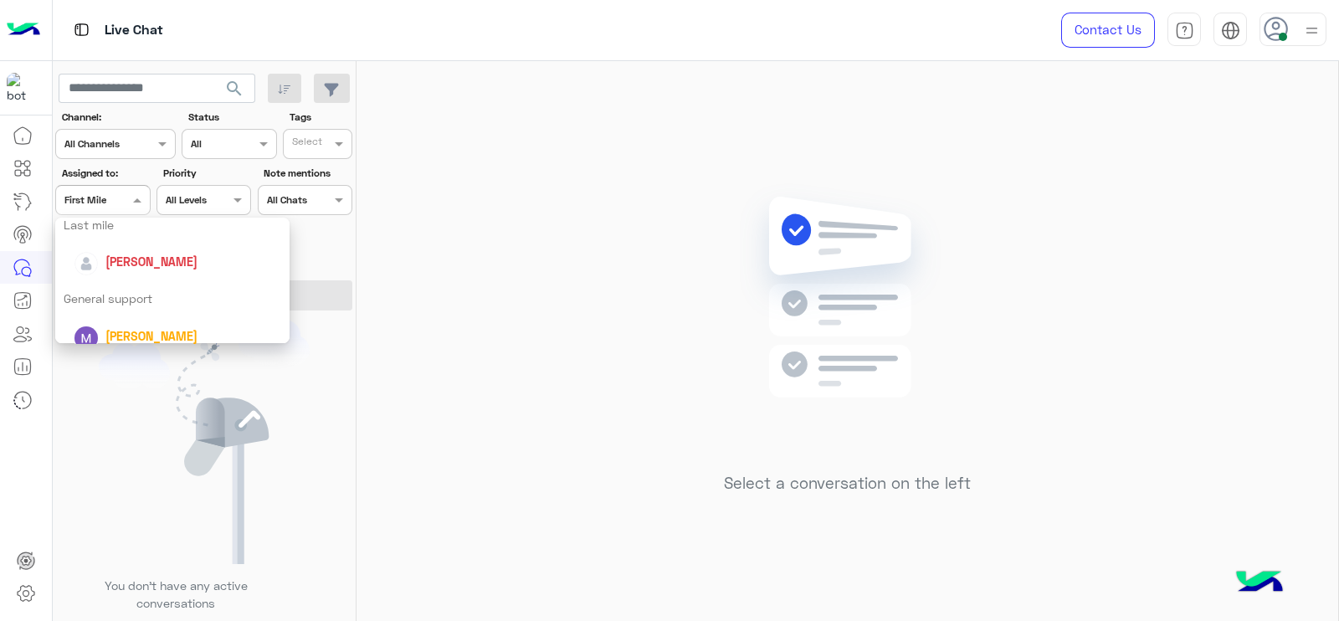
scroll to position [243, 0]
click at [134, 262] on span "[PERSON_NAME]" at bounding box center [151, 260] width 92 height 14
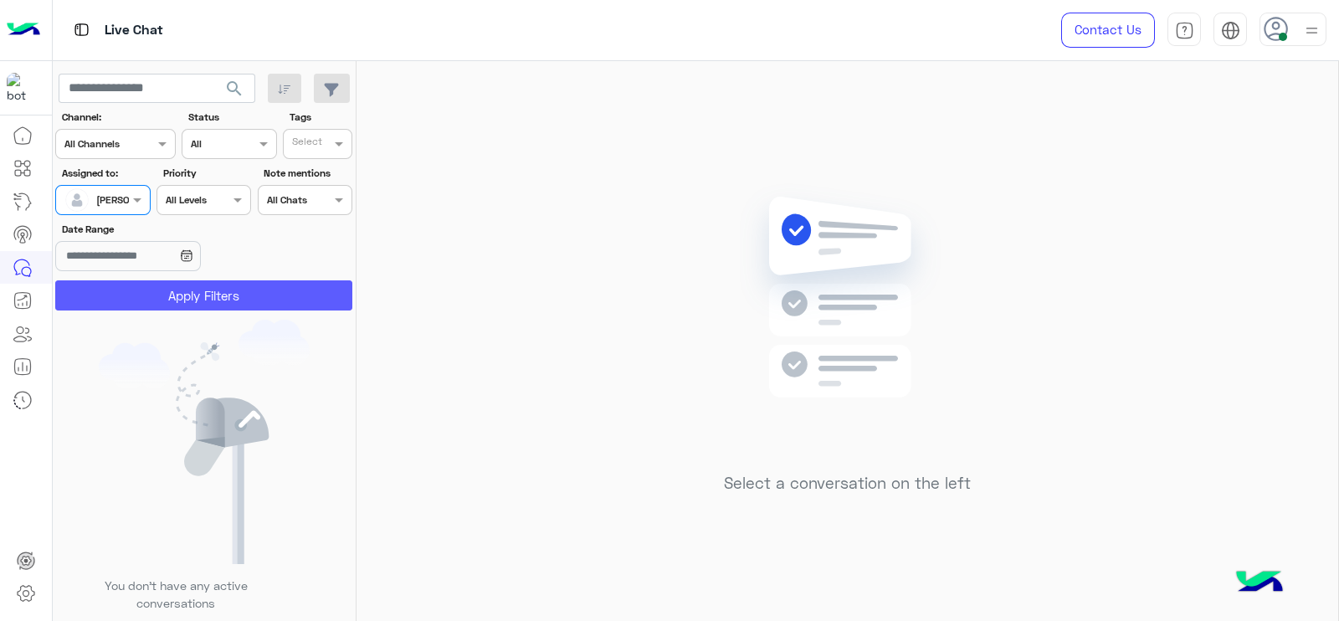
click at [141, 295] on button "Apply Filters" at bounding box center [203, 295] width 297 height 30
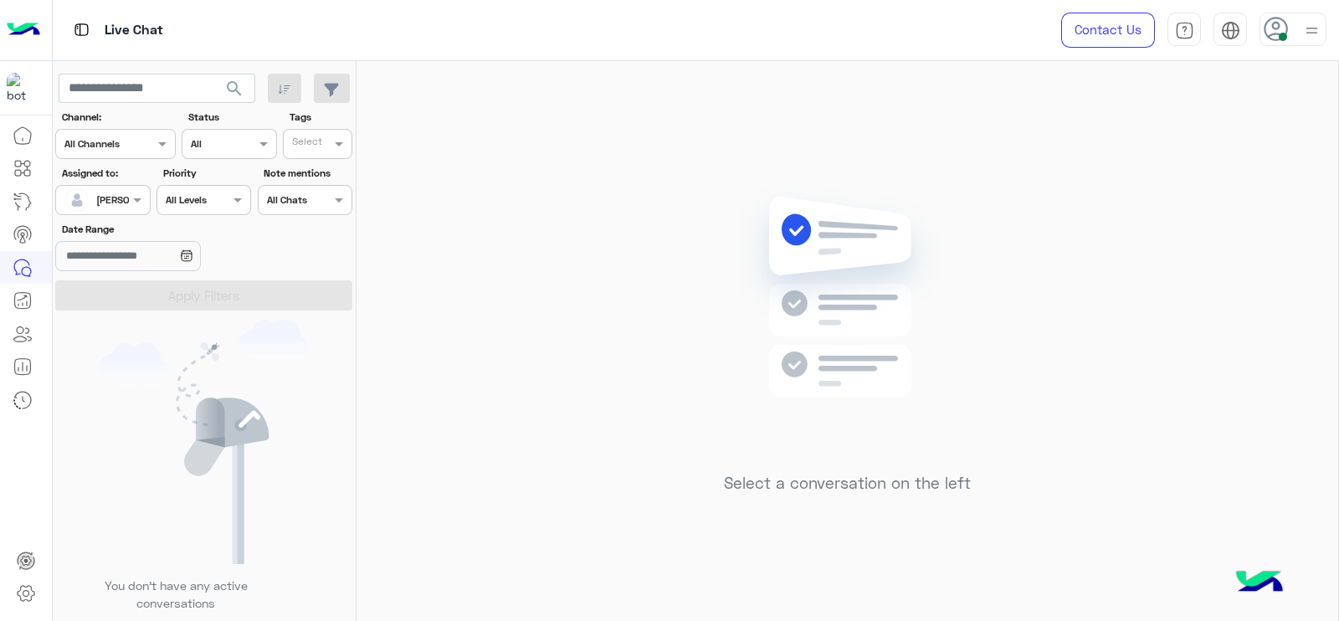
click at [125, 212] on div "[PERSON_NAME]" at bounding box center [96, 199] width 64 height 33
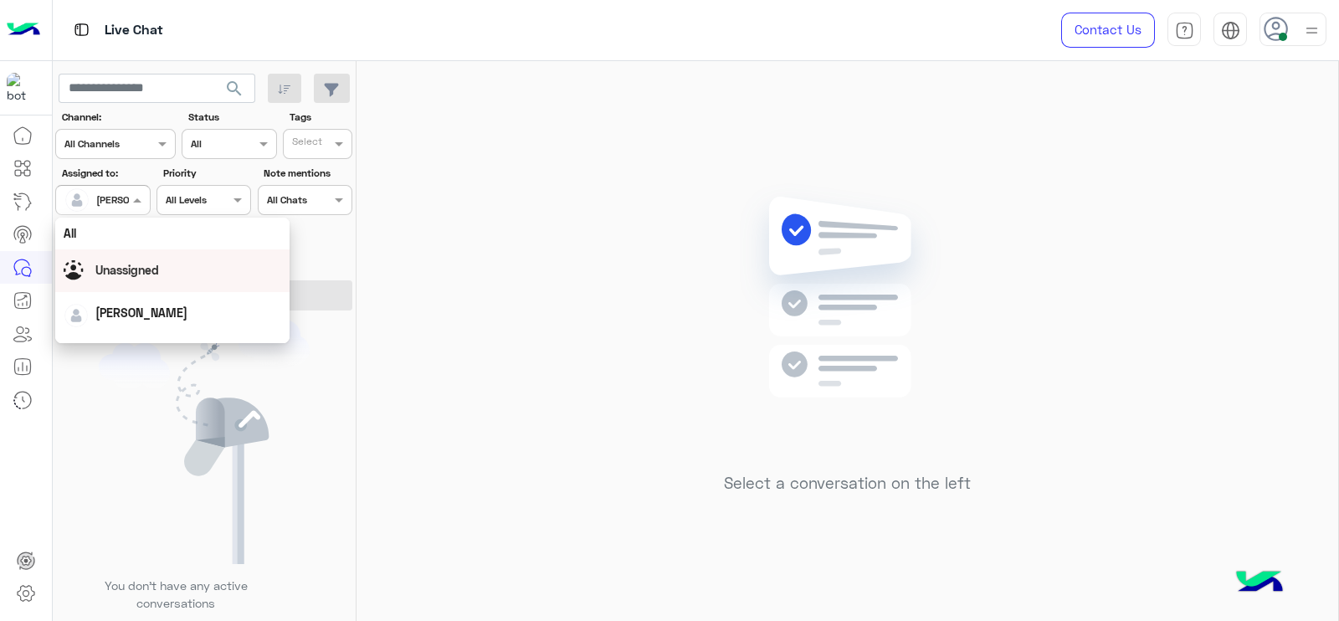
scroll to position [329, 0]
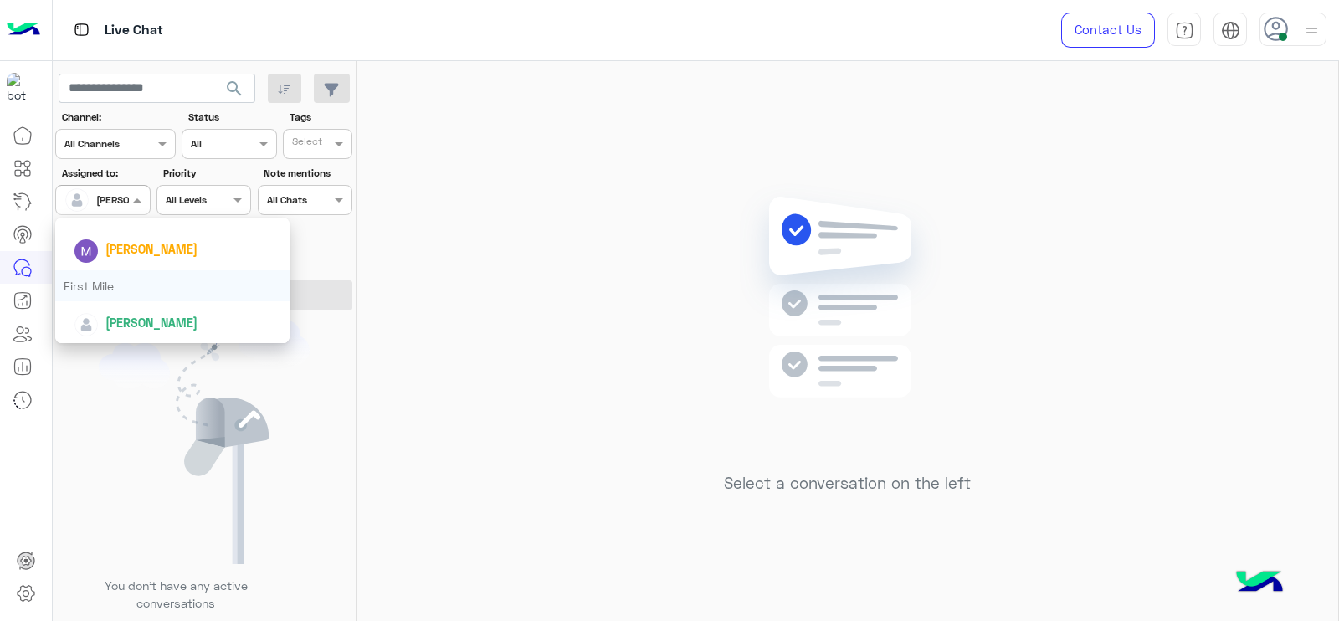
click at [166, 288] on div "First Mile" at bounding box center [172, 285] width 234 height 31
click at [166, 288] on button "Apply Filters" at bounding box center [203, 295] width 297 height 30
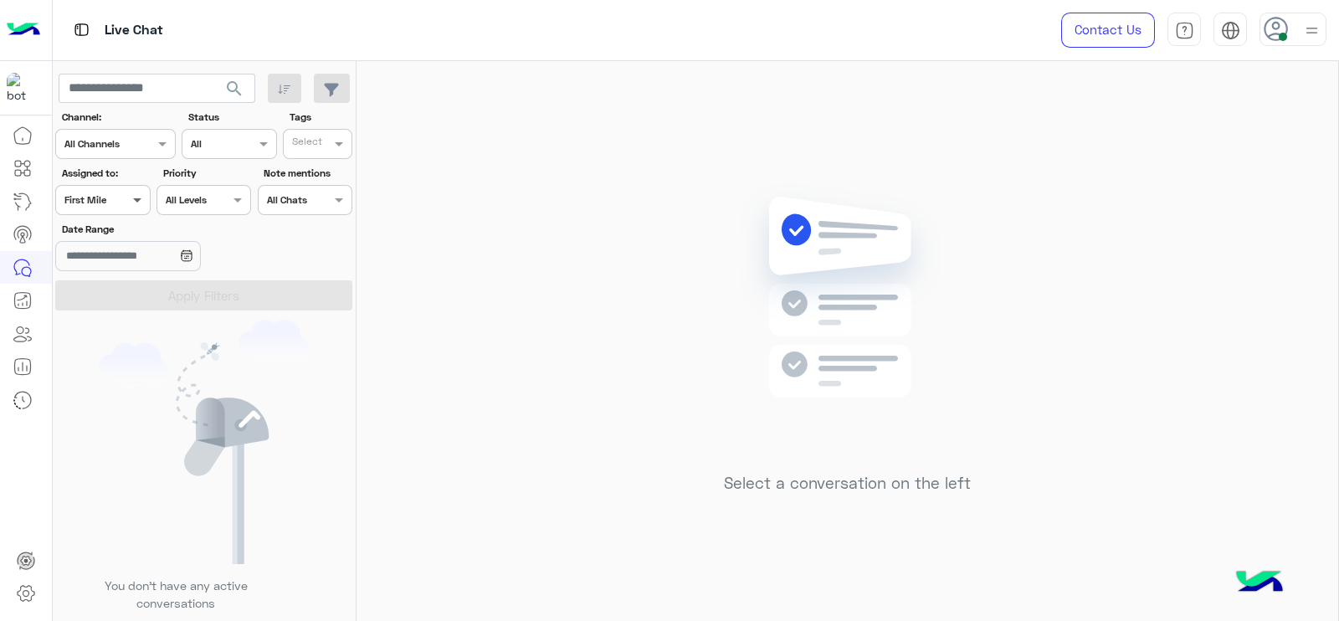
click at [133, 207] on span at bounding box center [139, 200] width 21 height 18
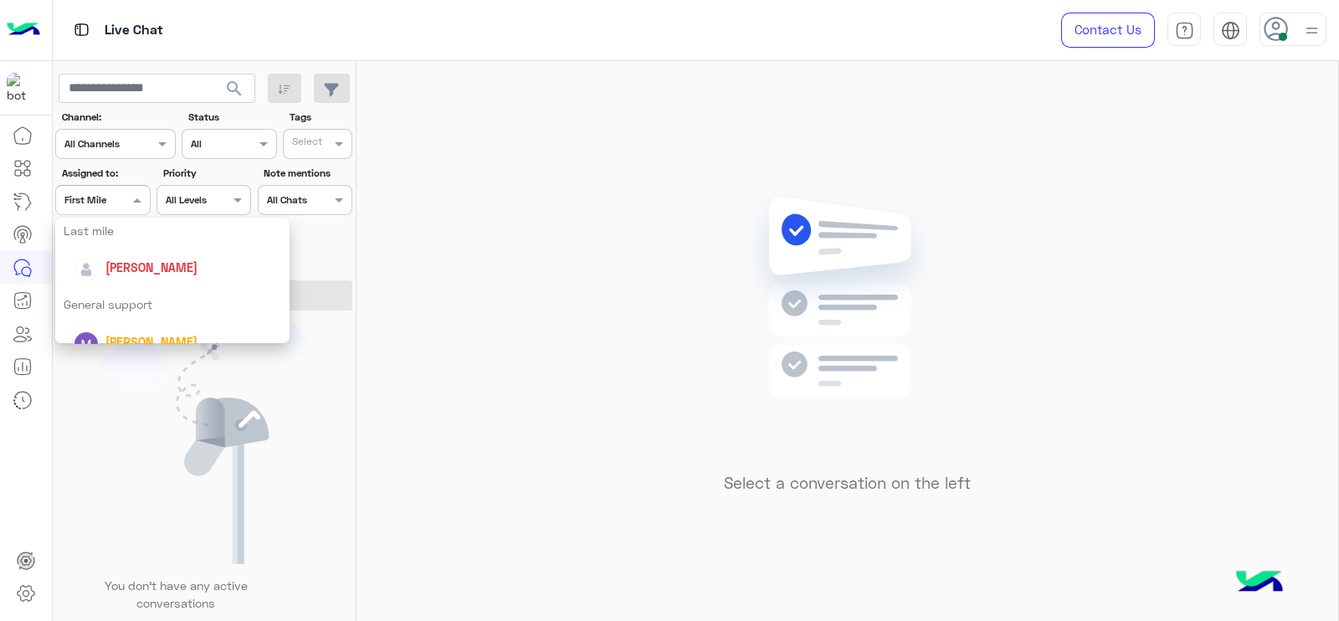
scroll to position [261, 0]
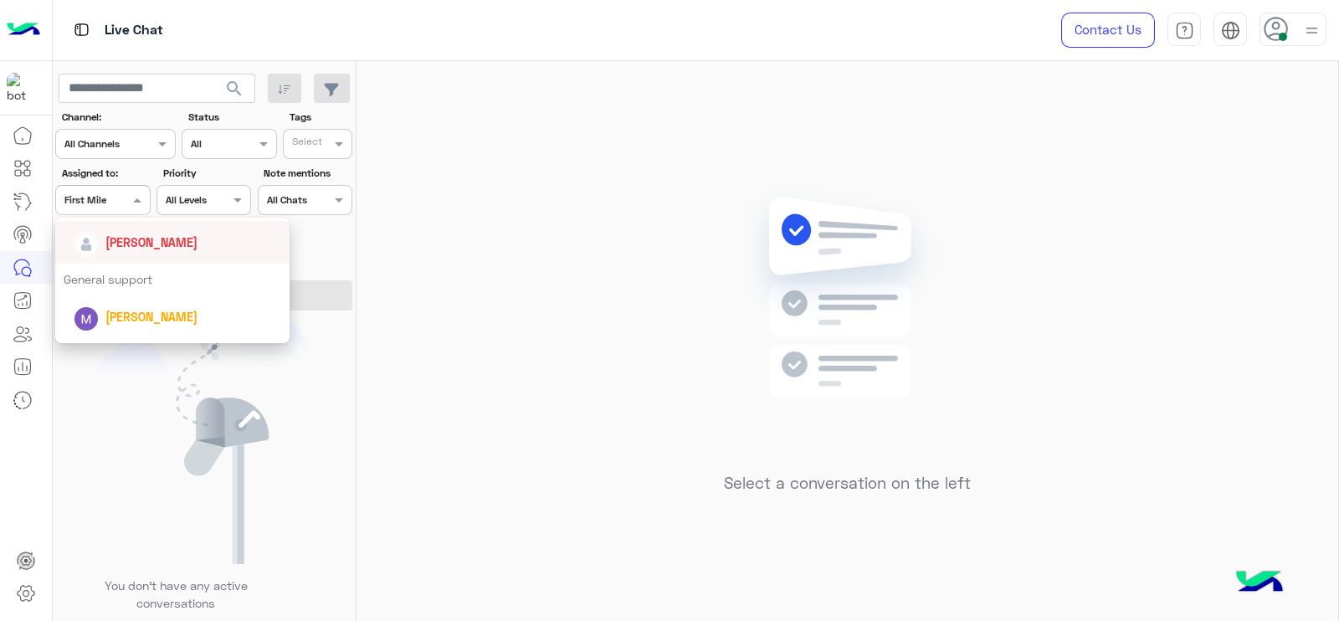
click at [129, 255] on div "[PERSON_NAME]" at bounding box center [177, 242] width 207 height 29
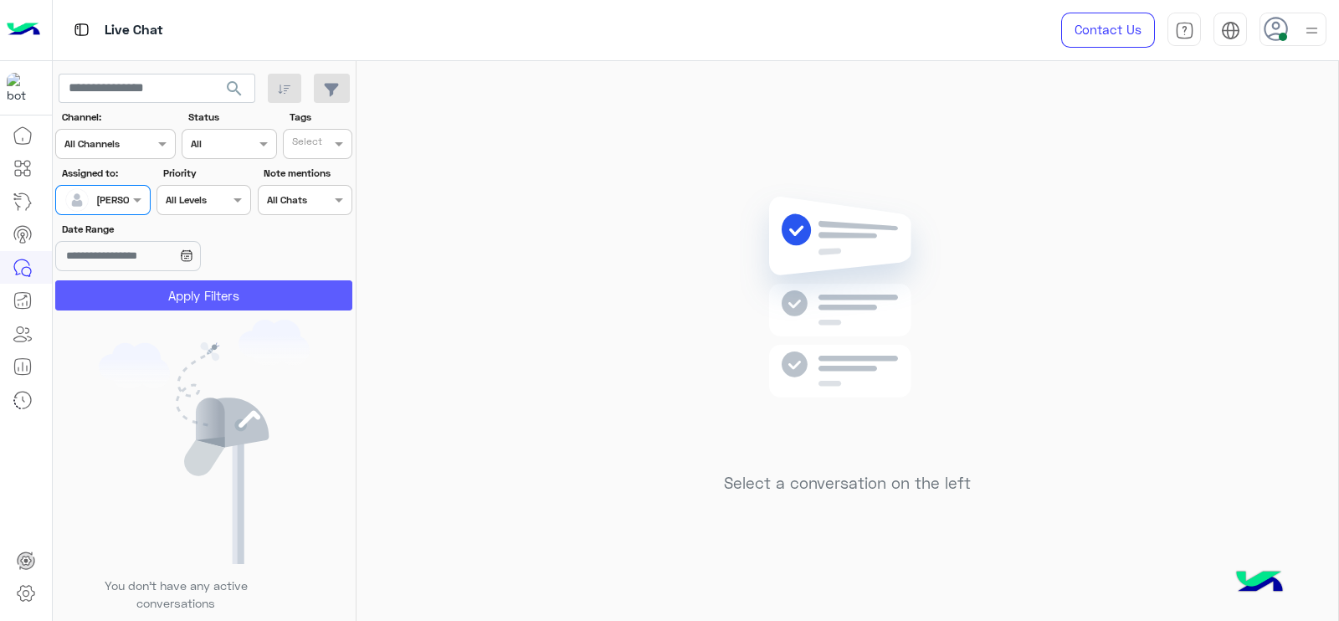
click at [223, 287] on button "Apply Filters" at bounding box center [203, 295] width 297 height 30
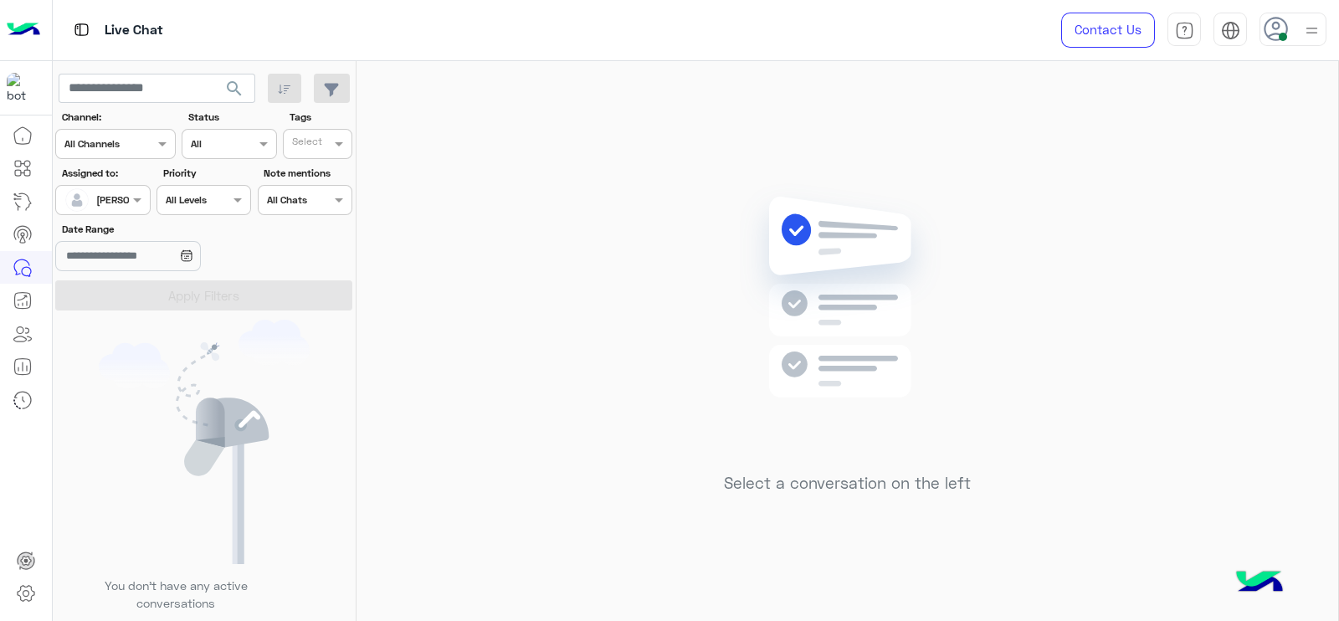
click at [588, 315] on div "Select a conversation on the left" at bounding box center [846, 344] width 981 height 566
click at [776, 438] on img at bounding box center [847, 322] width 242 height 278
click at [115, 206] on div "[PERSON_NAME]" at bounding box center [134, 199] width 77 height 15
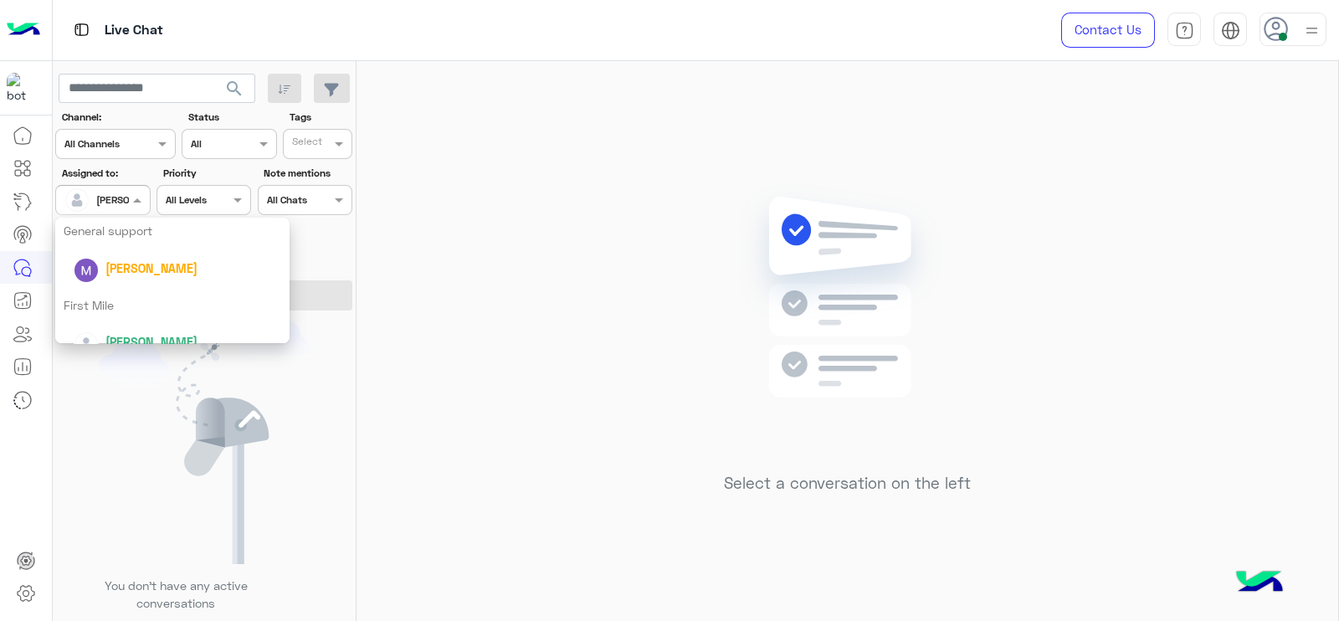
scroll to position [314, 0]
click at [131, 311] on div "First Mile" at bounding box center [172, 300] width 234 height 31
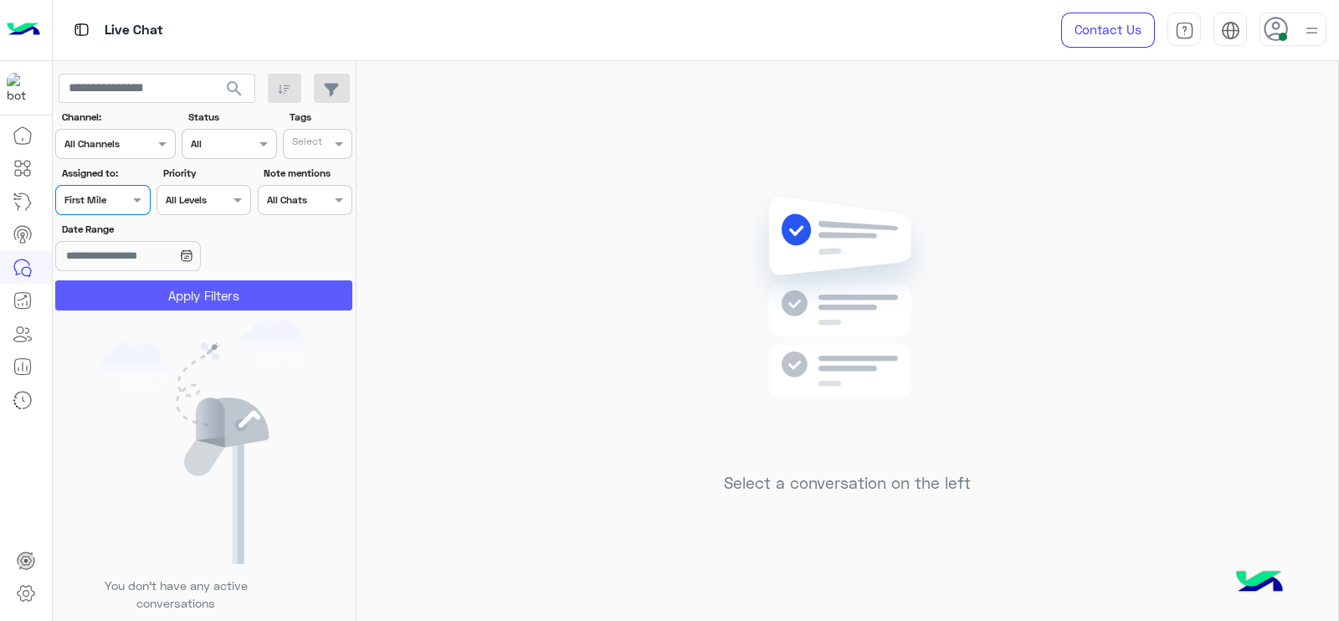
click at [128, 294] on button "Apply Filters" at bounding box center [203, 295] width 297 height 30
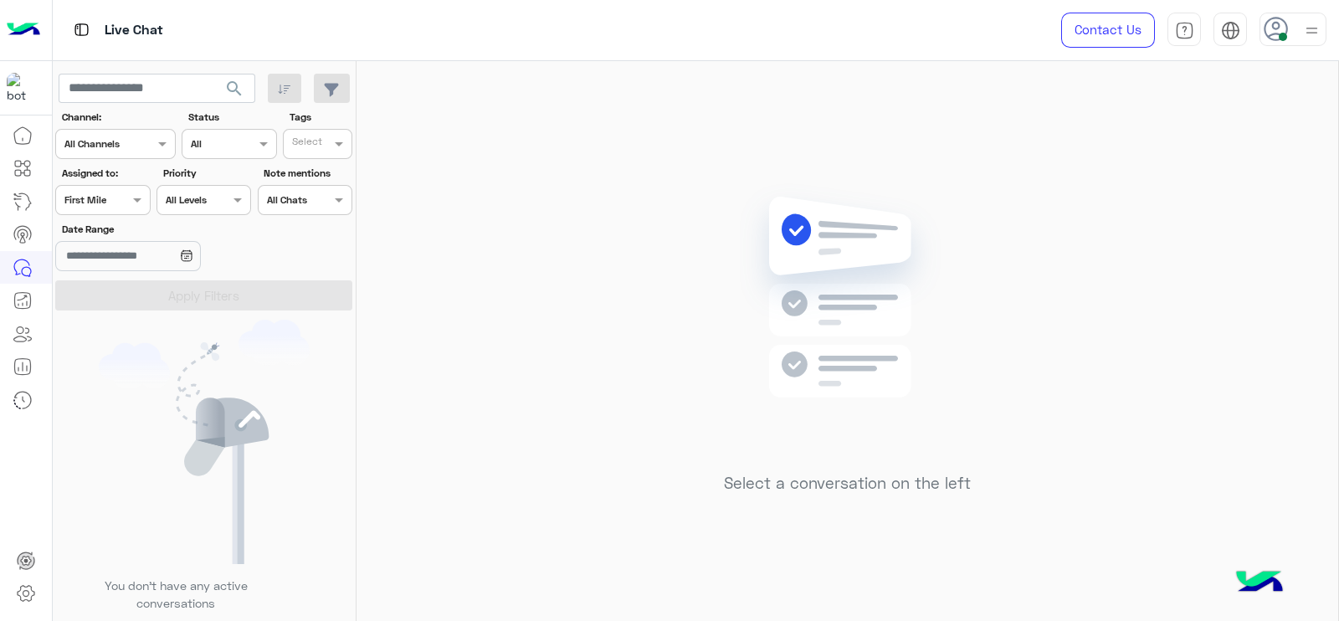
click at [106, 215] on section "Channel: Channel All Channels Status Channel All Tags Select Assigned to: Assig…" at bounding box center [204, 210] width 279 height 201
click at [104, 207] on div "Assigned on First Mile" at bounding box center [102, 200] width 95 height 30
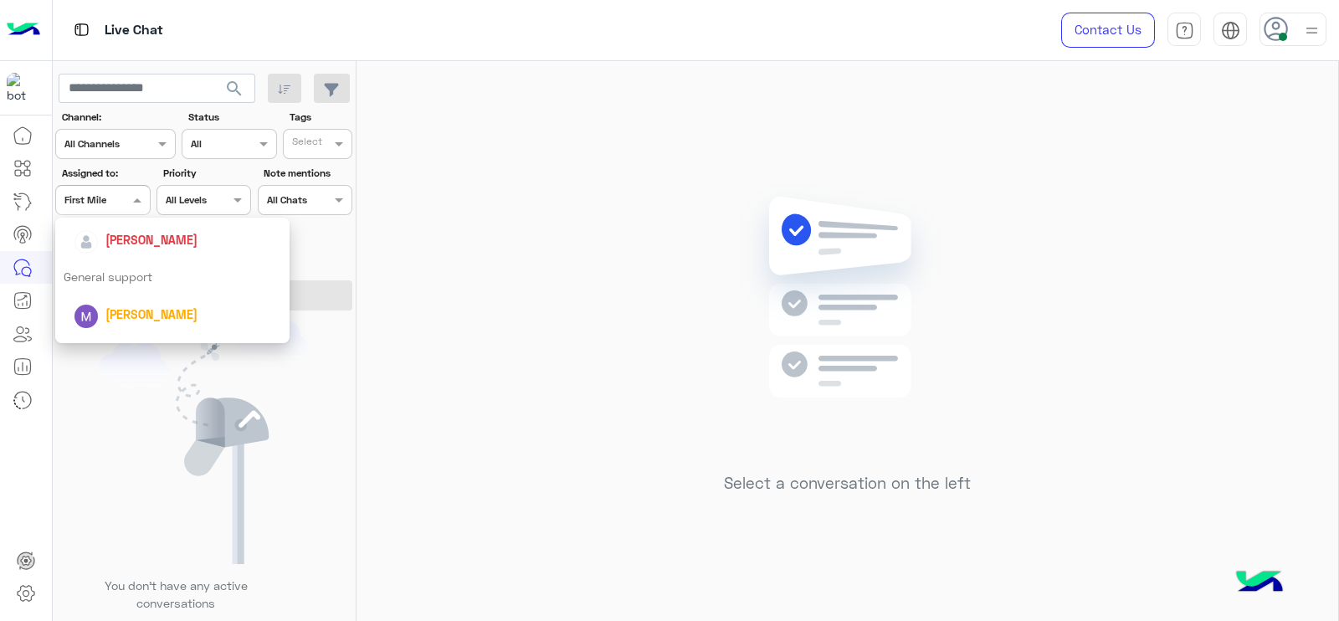
scroll to position [189, 0]
click at [105, 294] on div "[PERSON_NAME]" at bounding box center [172, 314] width 234 height 43
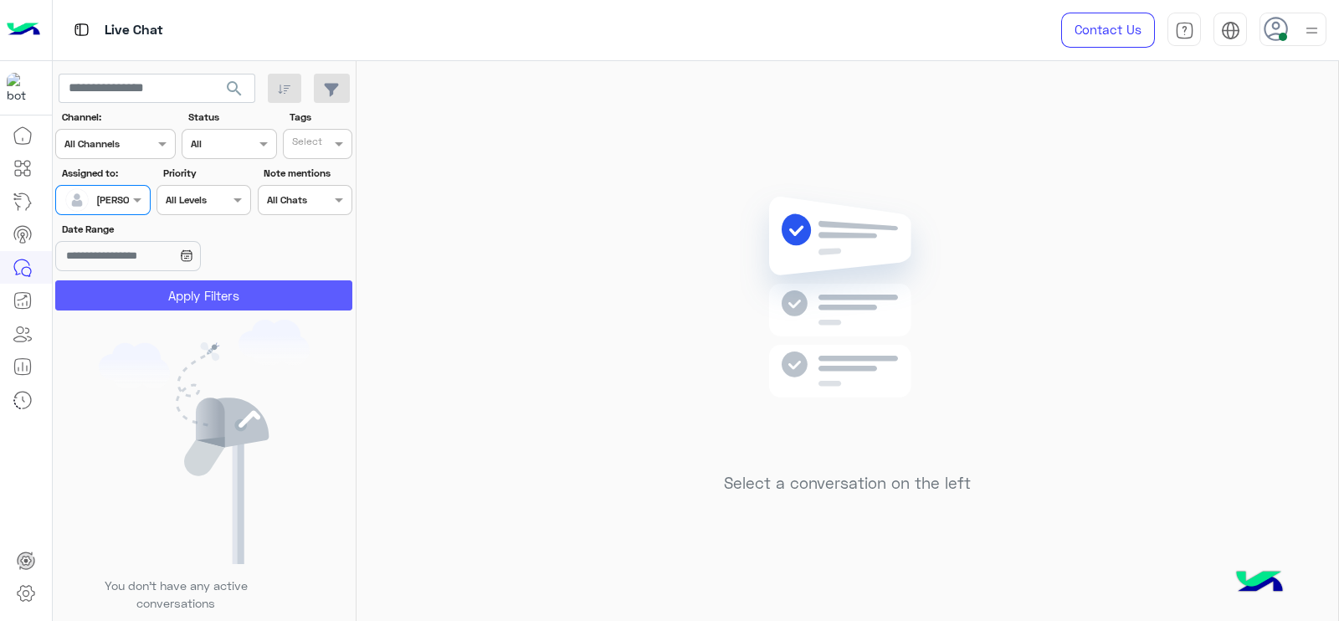
click at [105, 294] on button "Apply Filters" at bounding box center [203, 295] width 297 height 30
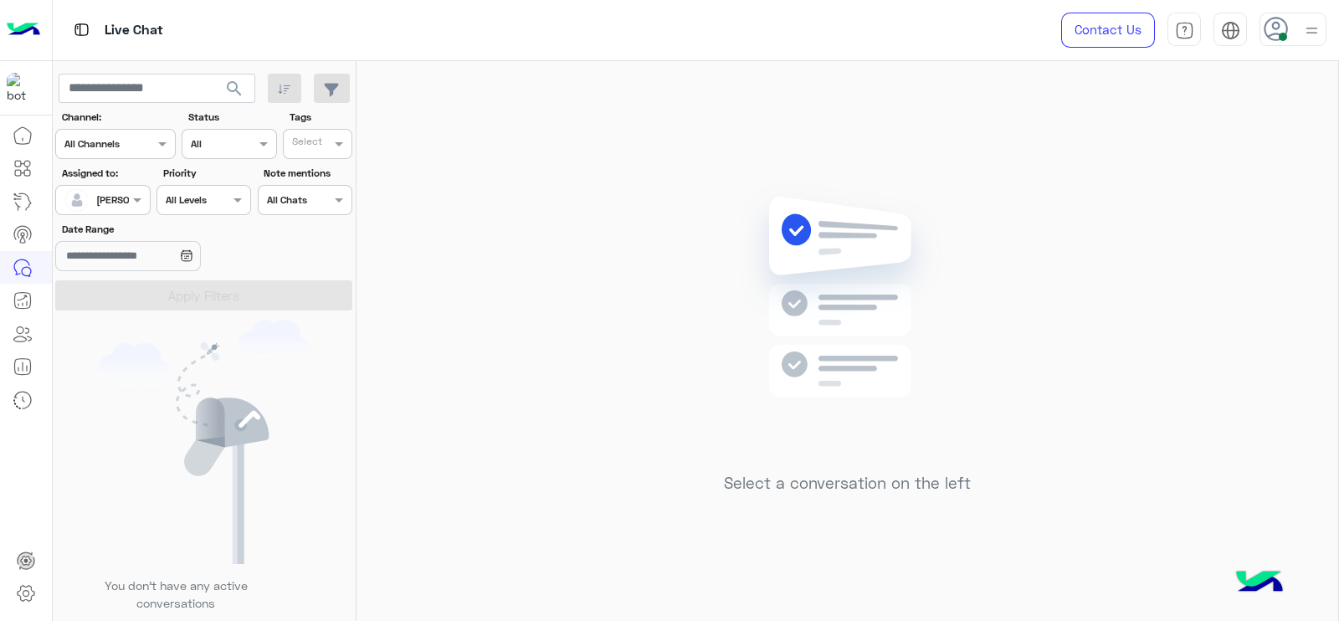
click at [120, 192] on div at bounding box center [102, 198] width 93 height 16
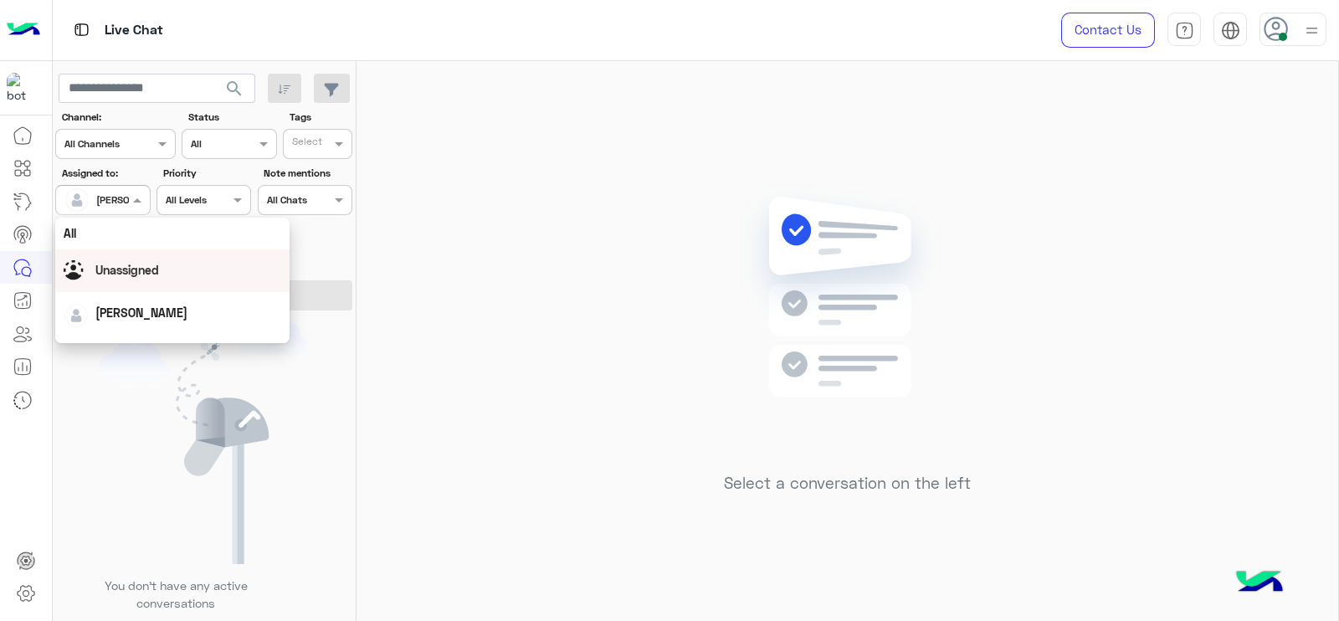
scroll to position [329, 0]
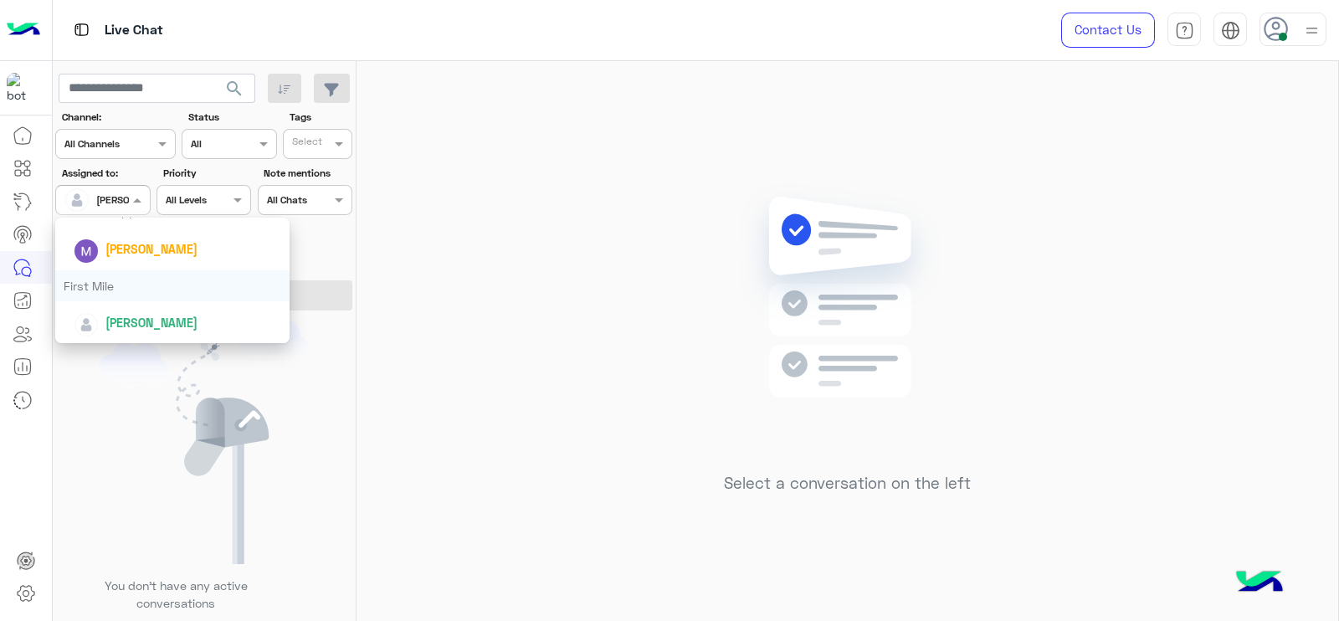
click at [123, 297] on div "First Mile" at bounding box center [172, 285] width 234 height 31
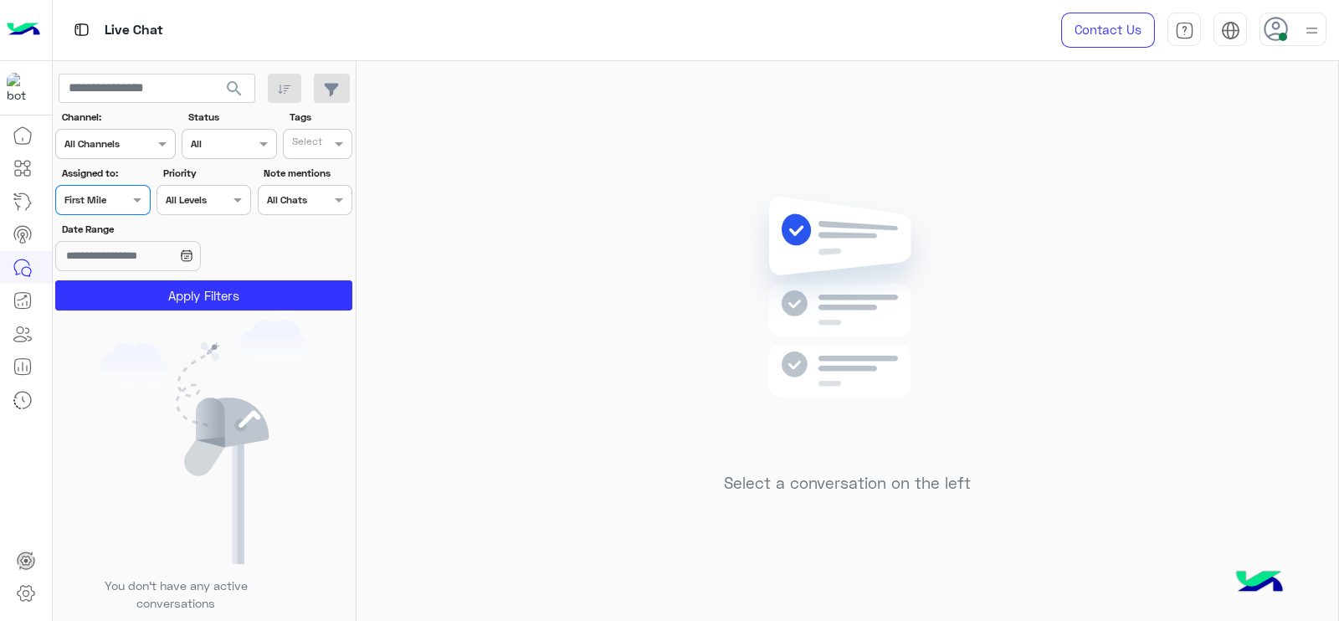
click at [123, 297] on button "Apply Filters" at bounding box center [203, 295] width 297 height 30
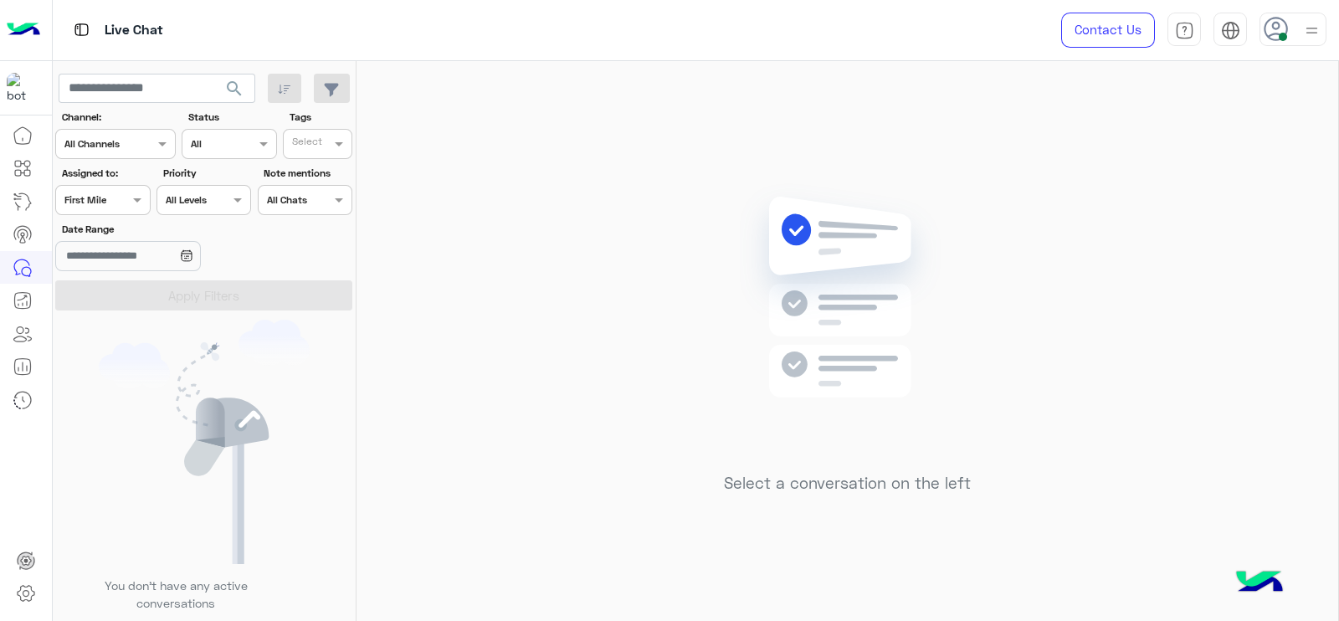
click at [104, 195] on div at bounding box center [102, 198] width 93 height 16
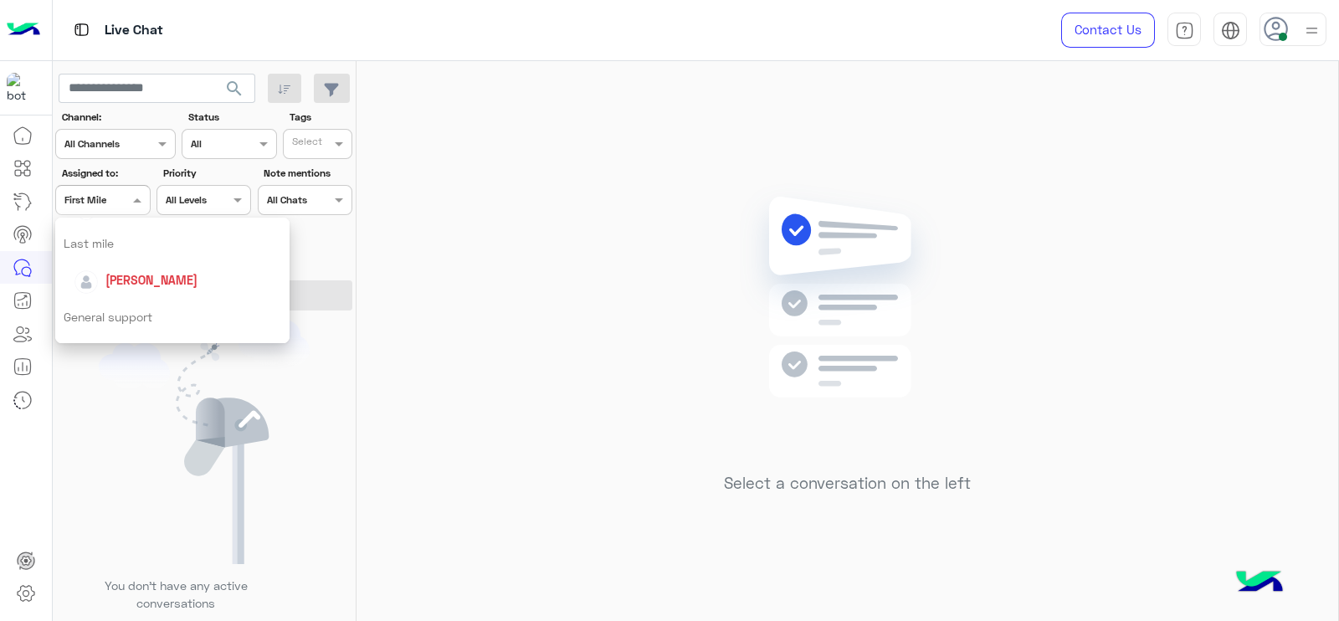
scroll to position [224, 0]
click at [122, 268] on div "[PERSON_NAME]" at bounding box center [177, 278] width 207 height 29
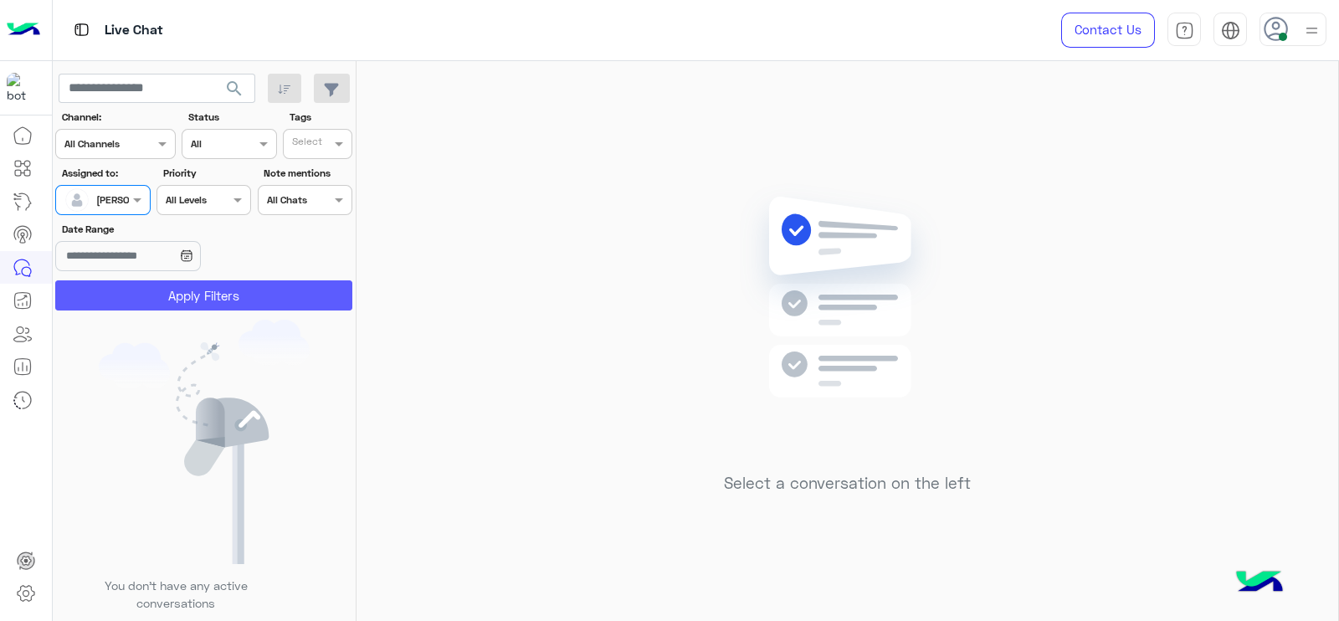
click at [202, 292] on button "Apply Filters" at bounding box center [203, 295] width 297 height 30
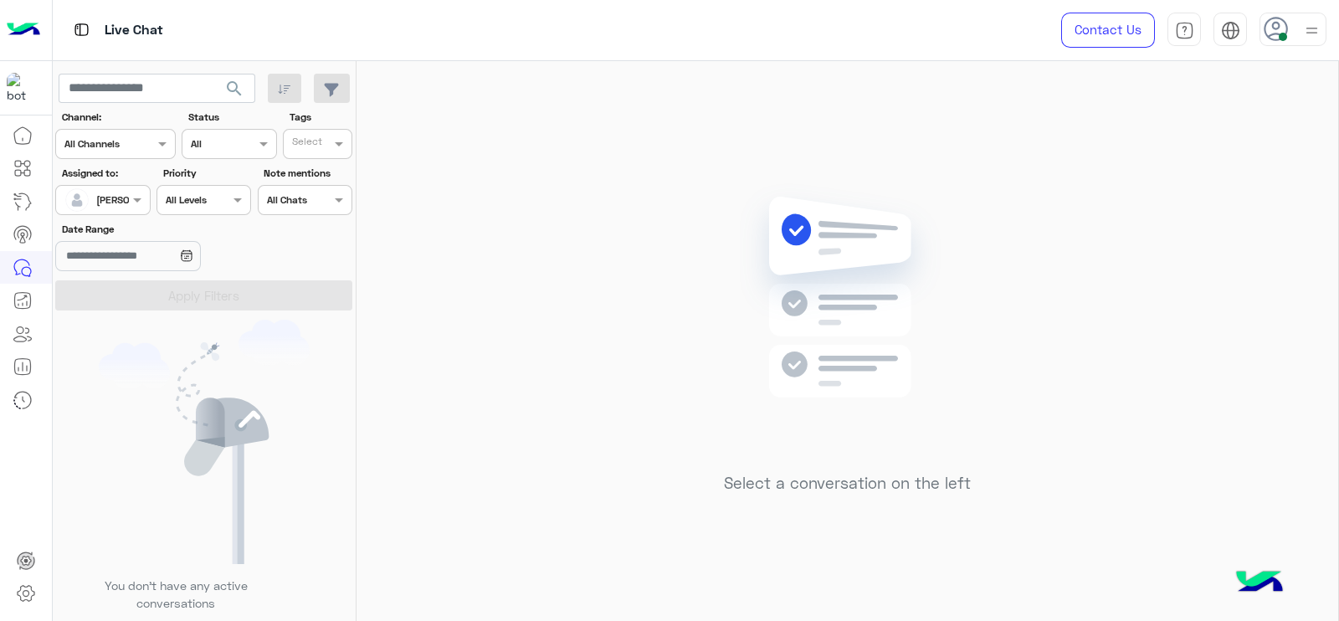
click at [141, 210] on div "Assigned on [PERSON_NAME]" at bounding box center [102, 200] width 95 height 30
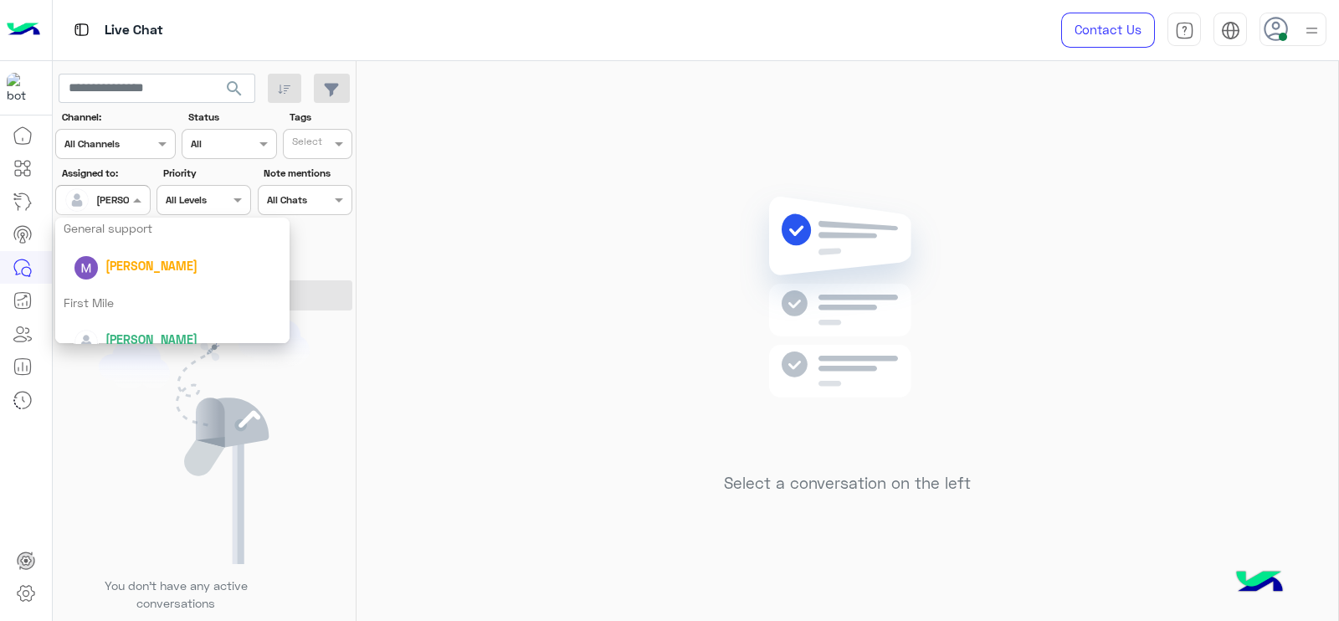
scroll to position [329, 0]
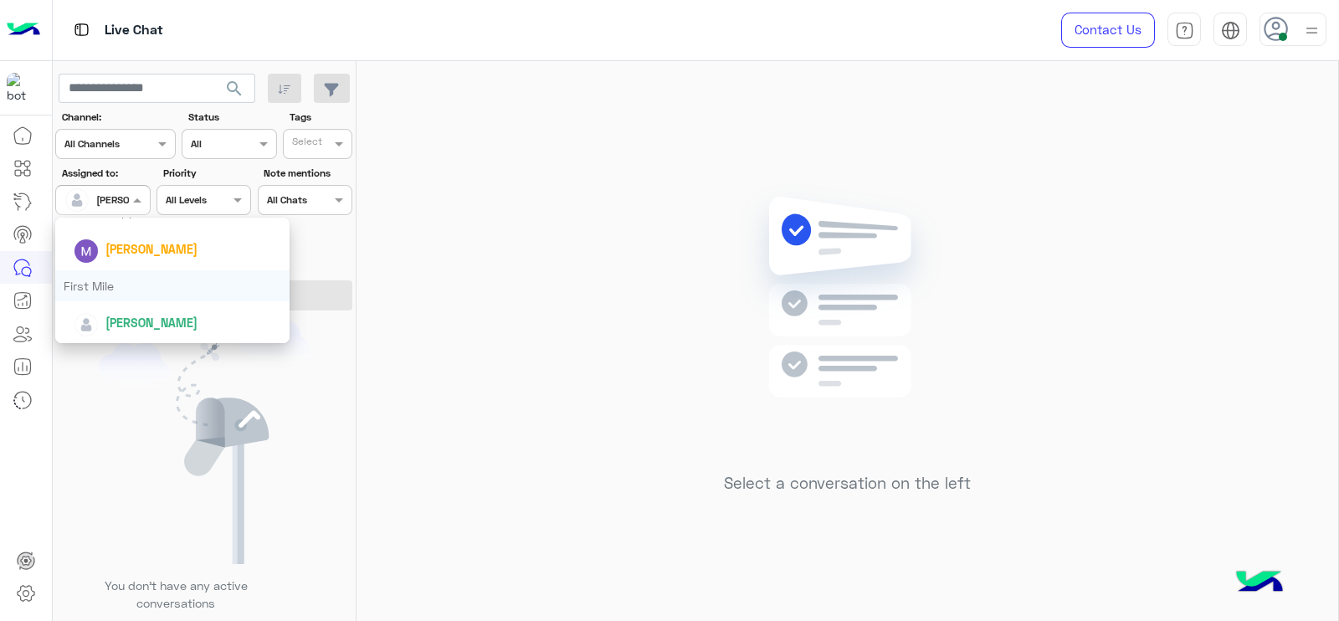
click at [147, 286] on div "First Mile" at bounding box center [172, 285] width 234 height 31
click at [147, 286] on button "Apply Filters" at bounding box center [203, 295] width 297 height 30
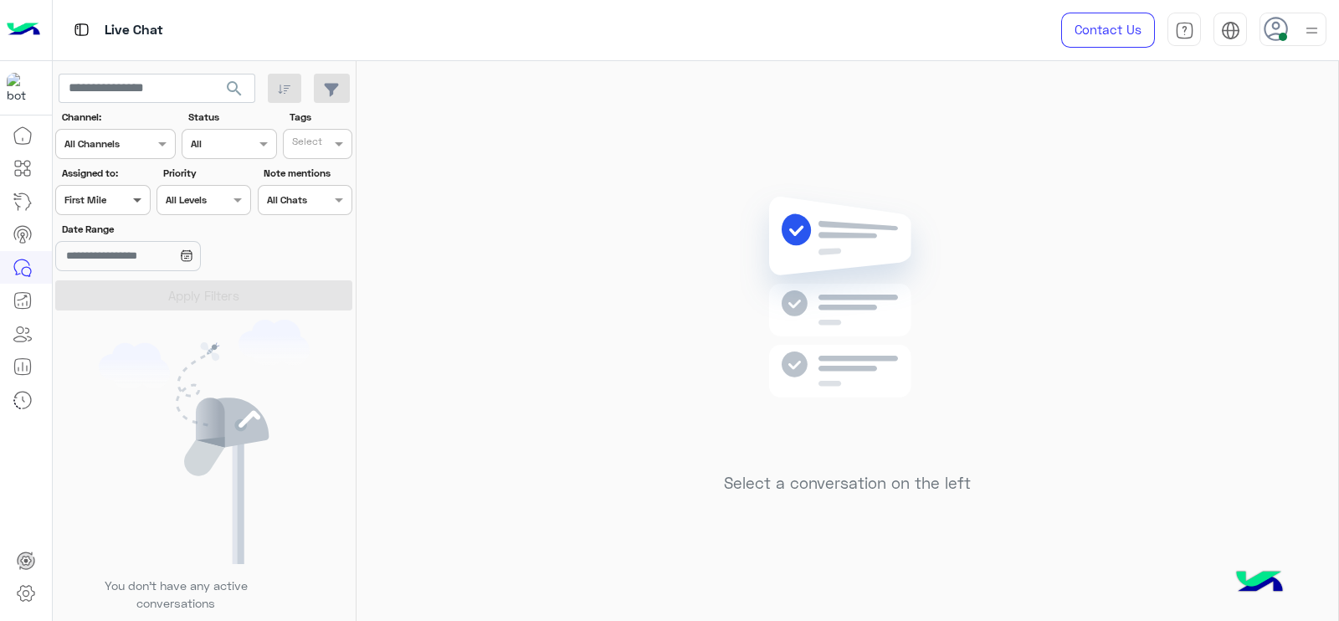
click at [149, 198] on span at bounding box center [139, 200] width 21 height 18
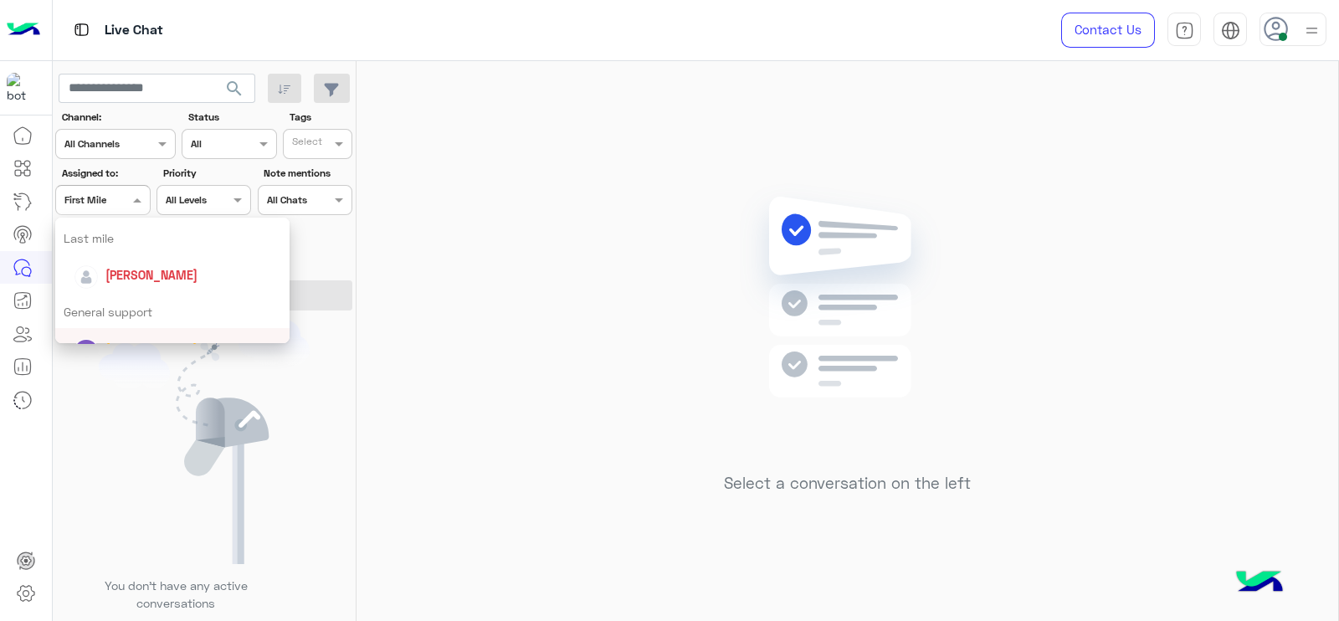
scroll to position [207, 0]
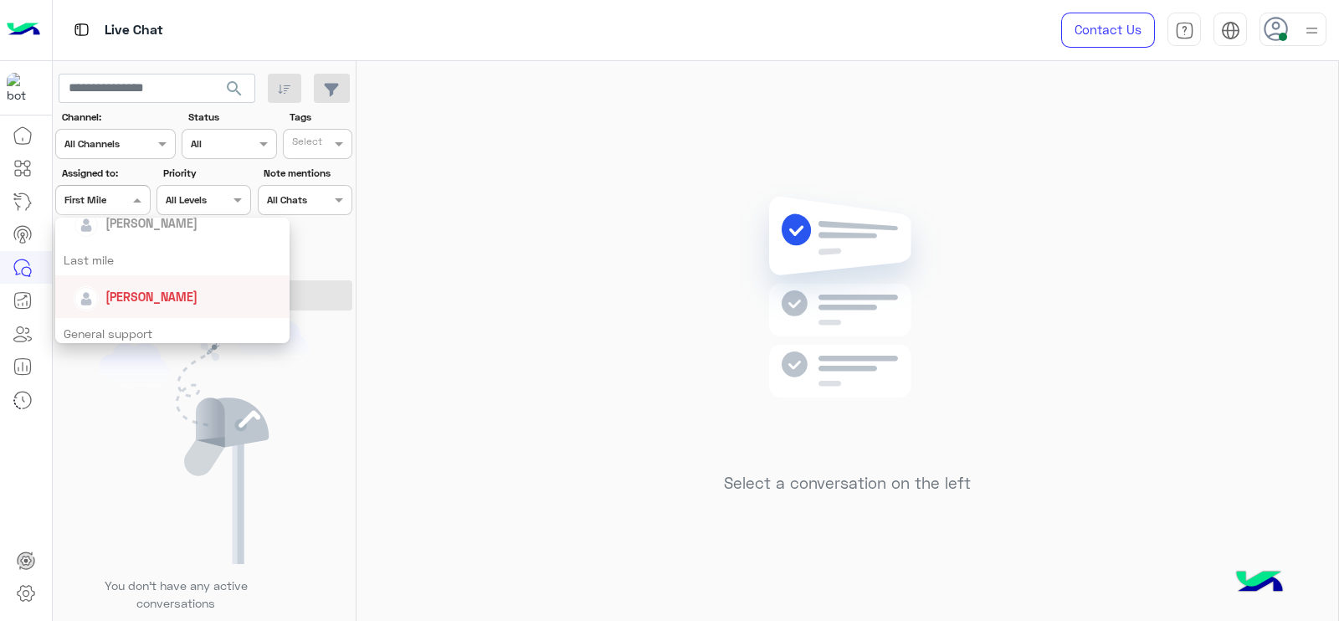
click at [155, 300] on span "[PERSON_NAME]" at bounding box center [151, 296] width 92 height 14
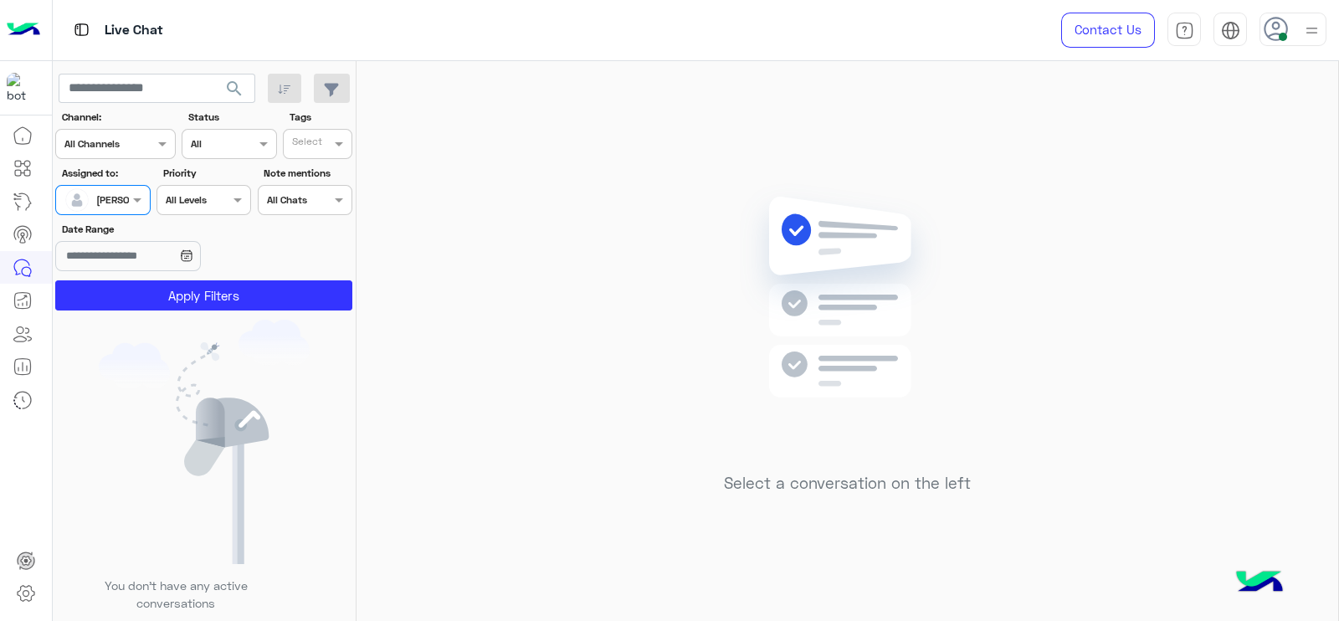
click at [155, 300] on button "Apply Filters" at bounding box center [203, 295] width 297 height 30
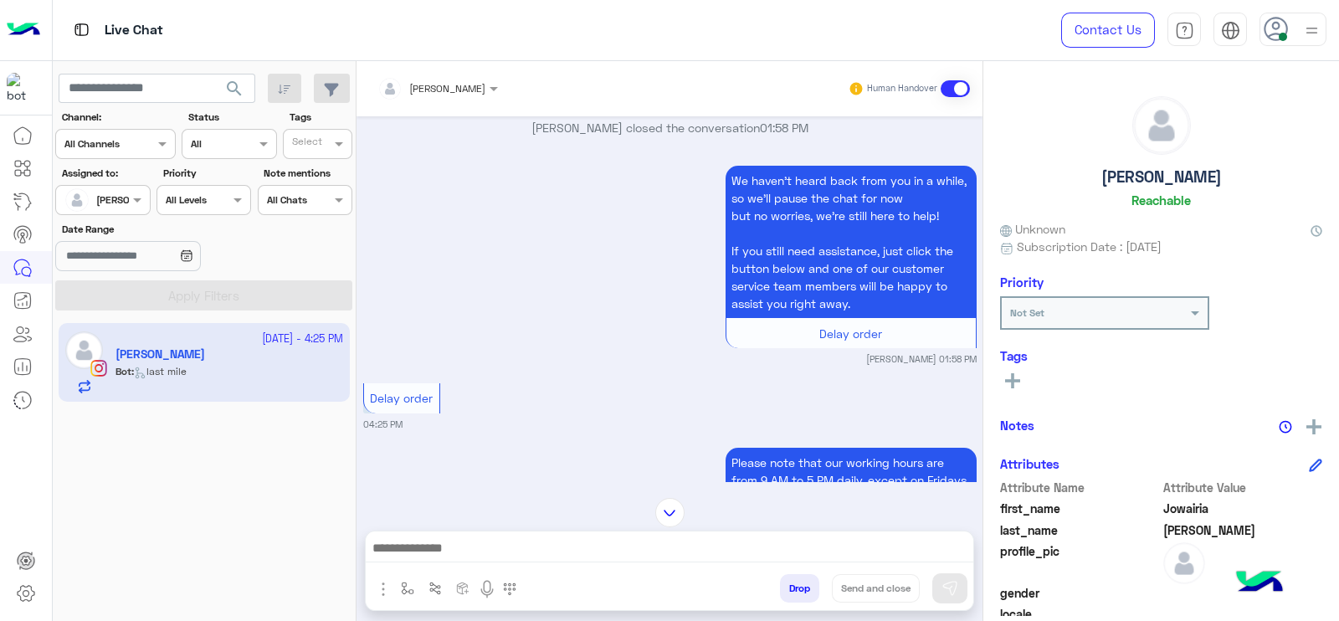
scroll to position [1558, 0]
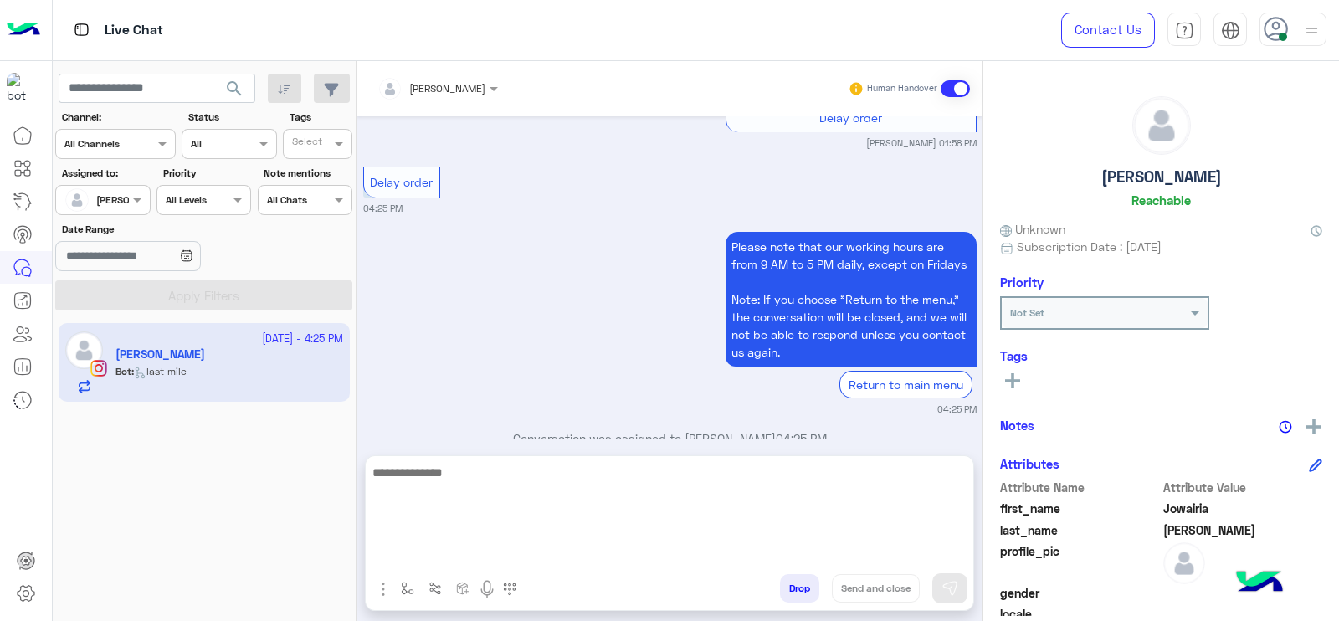
click at [517, 550] on textarea at bounding box center [669, 512] width 607 height 100
type textarea "*"
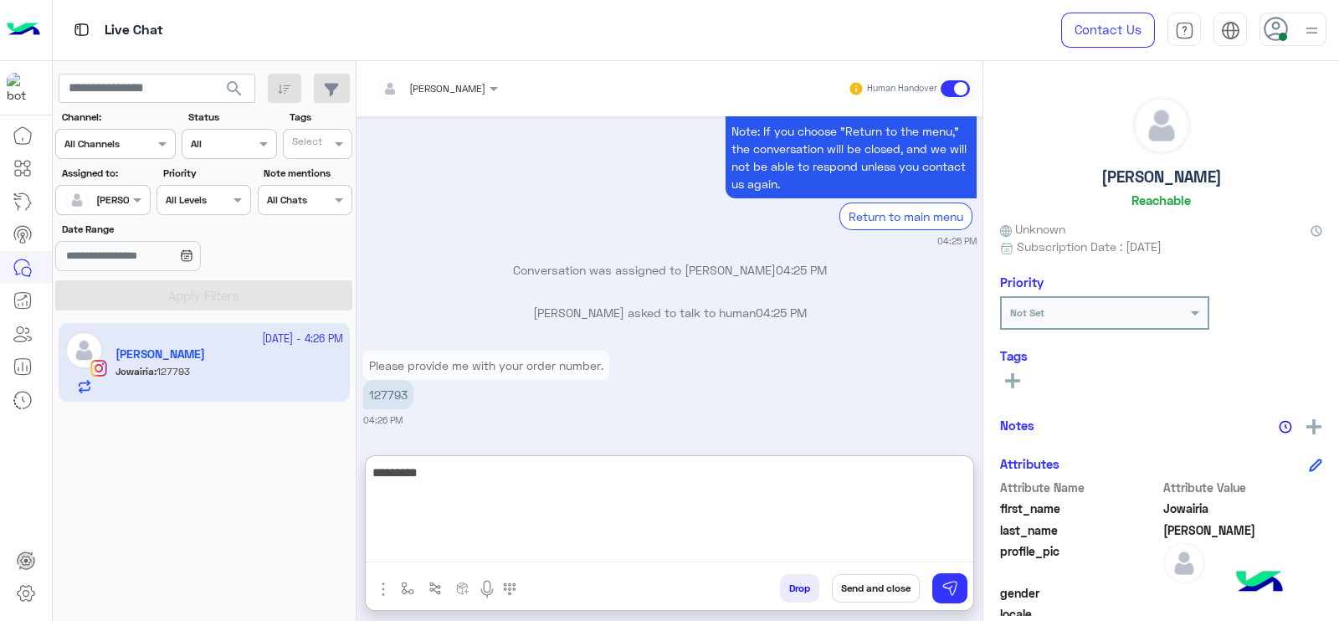
type textarea "**********"
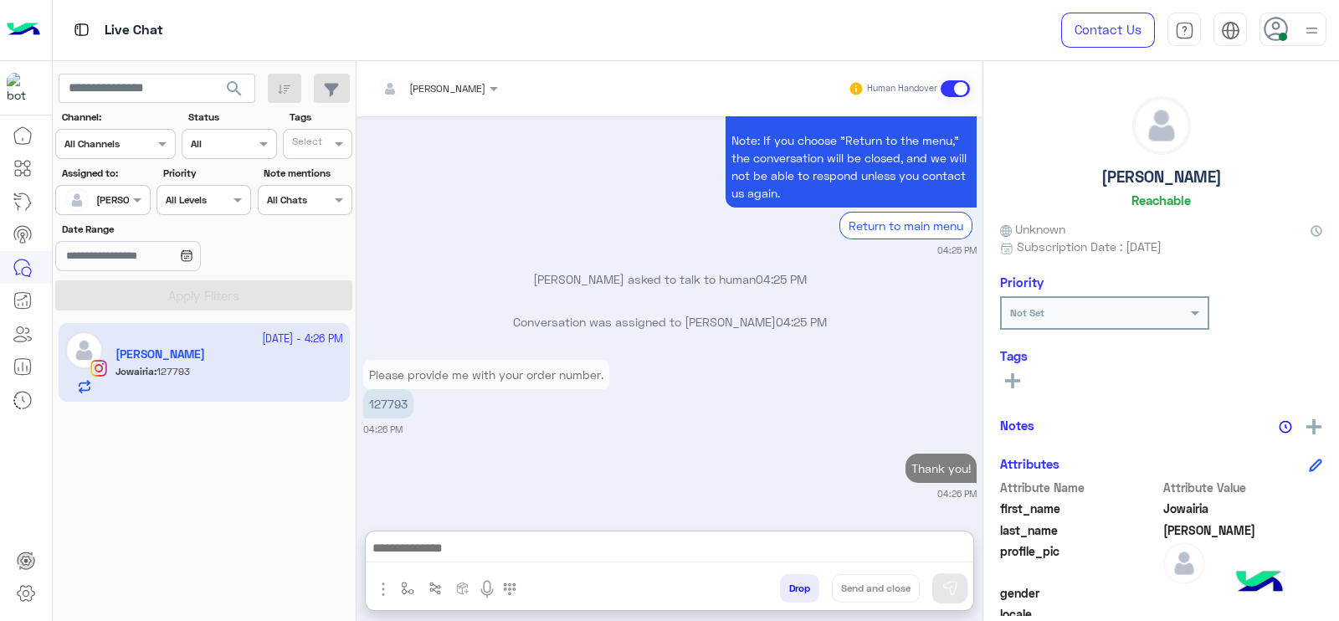
click at [385, 389] on p "127793" at bounding box center [388, 403] width 50 height 29
click at [385, 324] on div "Conversation was assigned to [PERSON_NAME] 04:25 PM" at bounding box center [669, 328] width 613 height 30
click at [387, 361] on p "Please provide me with your order number." at bounding box center [486, 375] width 246 height 29
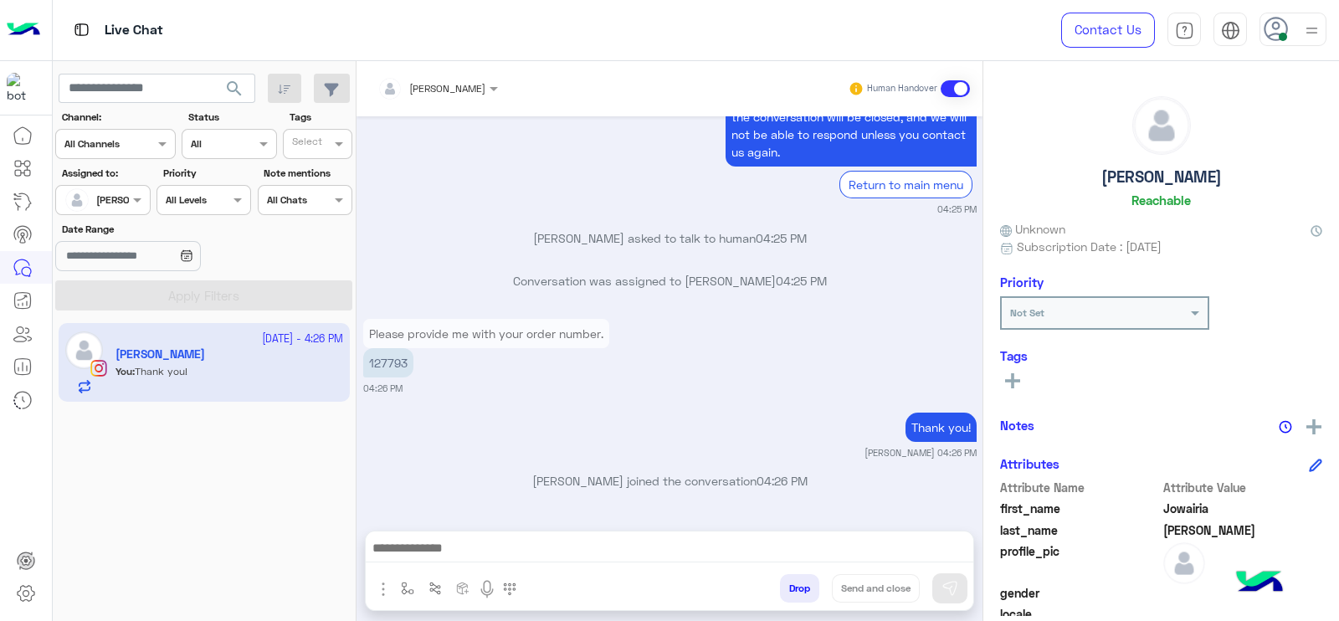
click at [388, 302] on div "Conversation was assigned to [PERSON_NAME] 04:25 PM" at bounding box center [669, 287] width 613 height 30
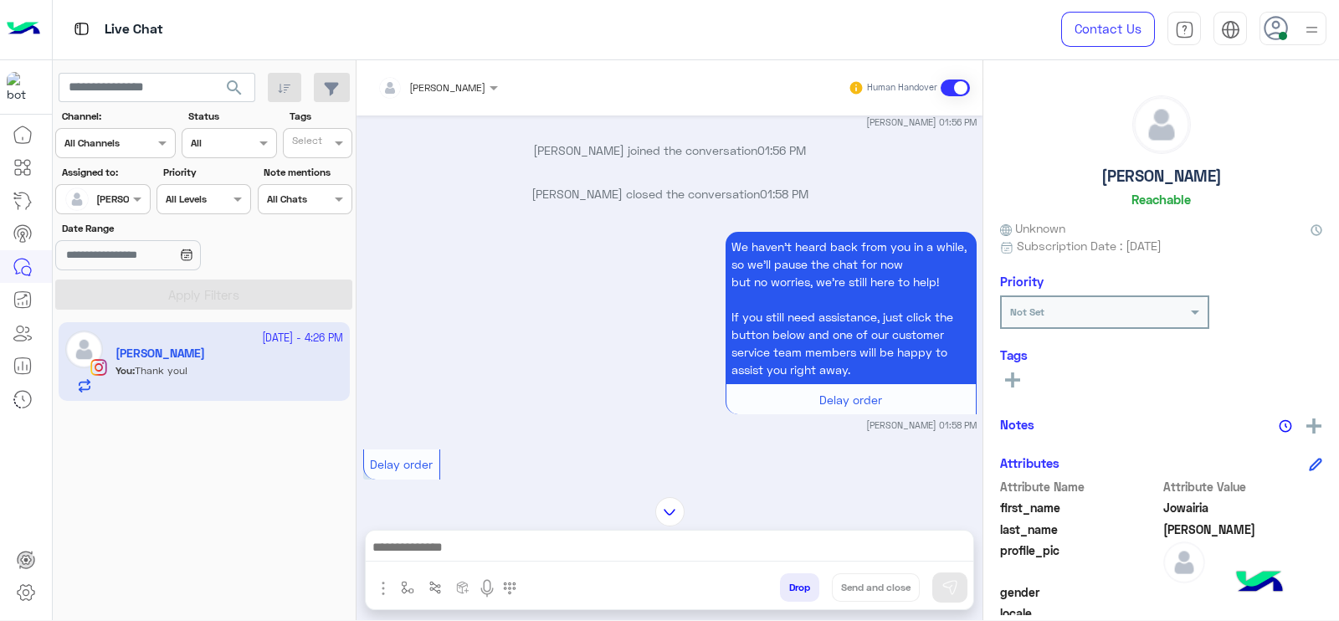
click at [389, 361] on div "[DATE] [PERSON_NAME] has left a note on this conversation: 01:36 PM net kan fas…" at bounding box center [669, 297] width 626 height 365
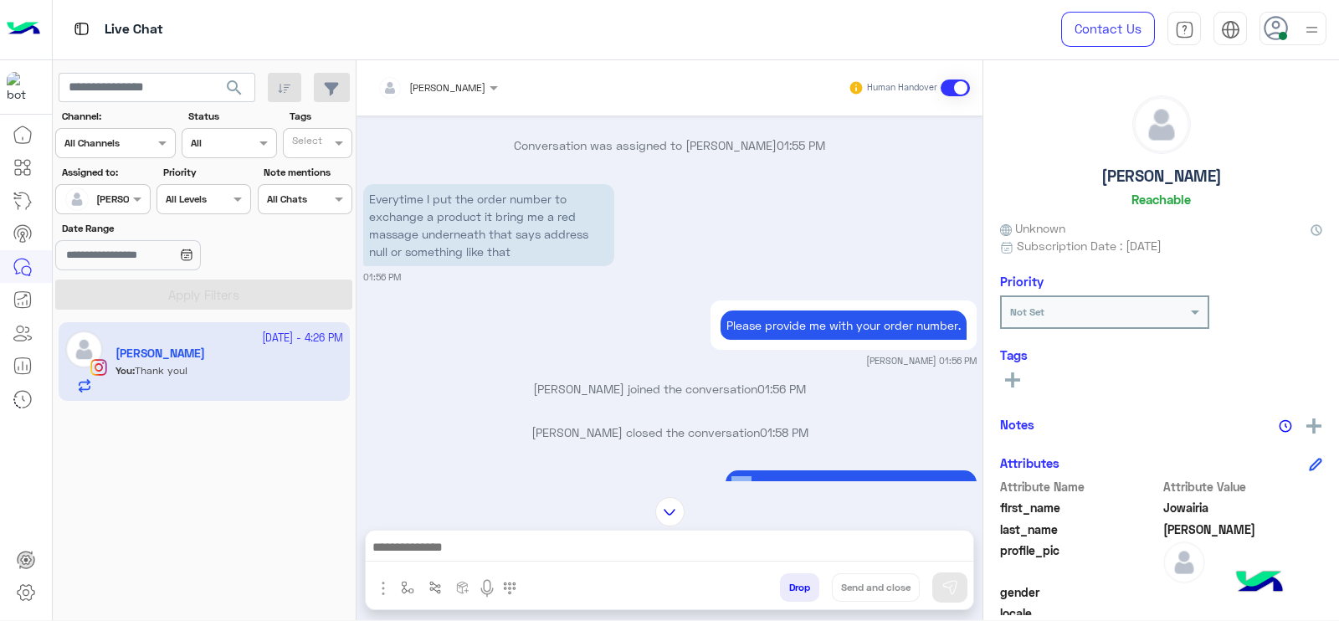
scroll to position [1778, 0]
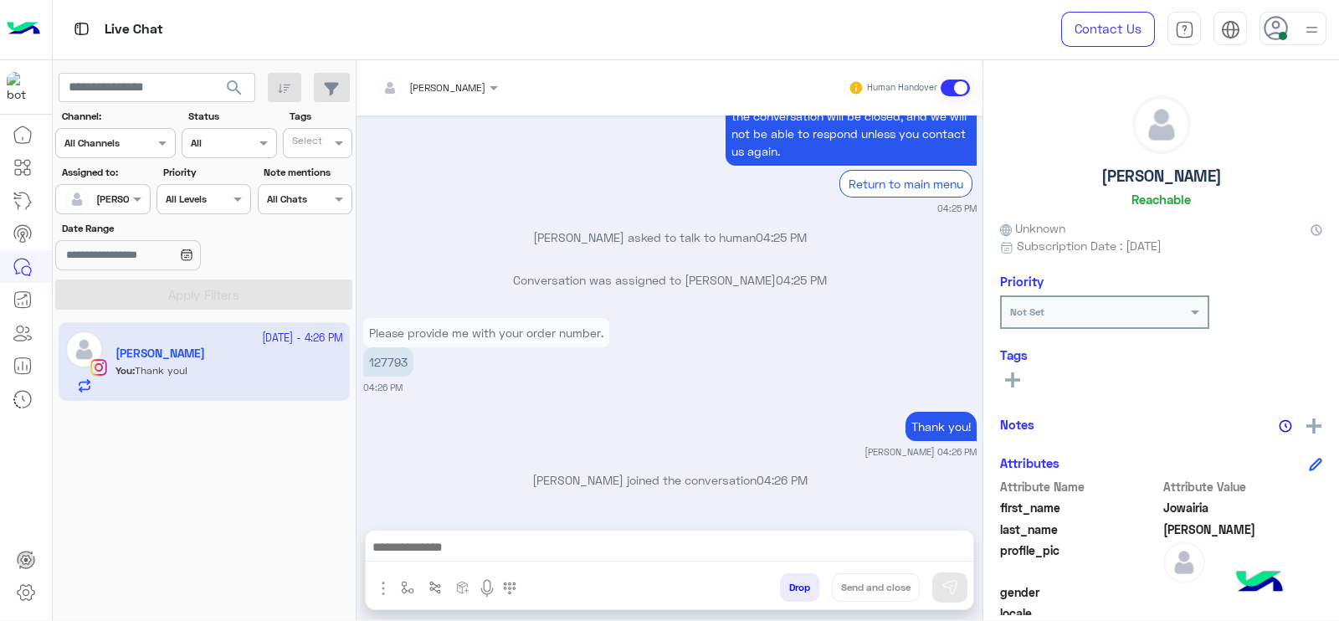
click at [387, 361] on p "127793" at bounding box center [388, 361] width 50 height 29
click at [387, 362] on p "127793" at bounding box center [388, 361] width 50 height 29
copy app-message "127793"
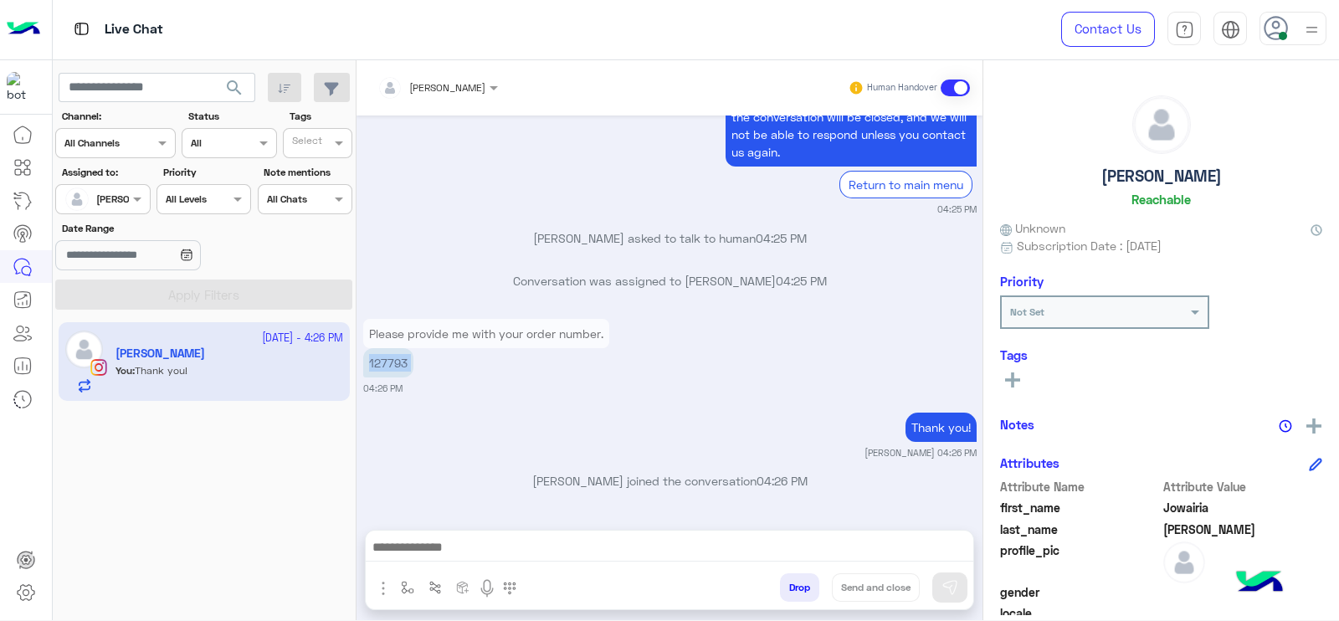
click at [428, 90] on input "text" at bounding box center [416, 85] width 78 height 15
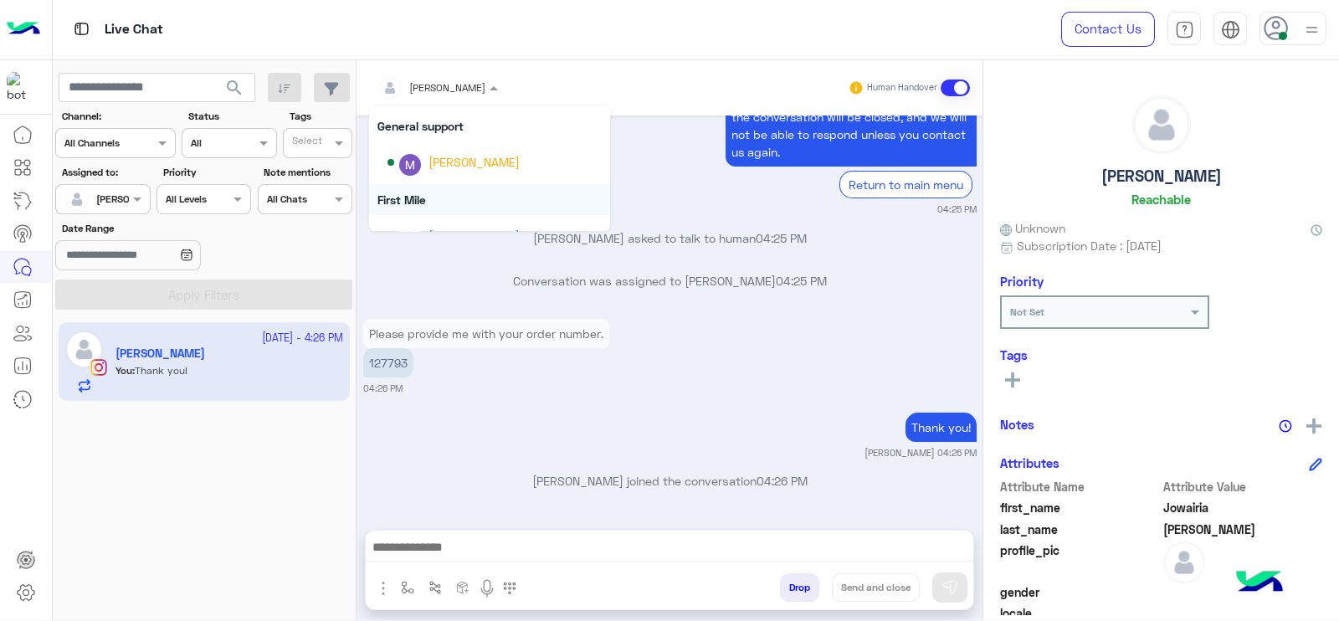
scroll to position [262, 0]
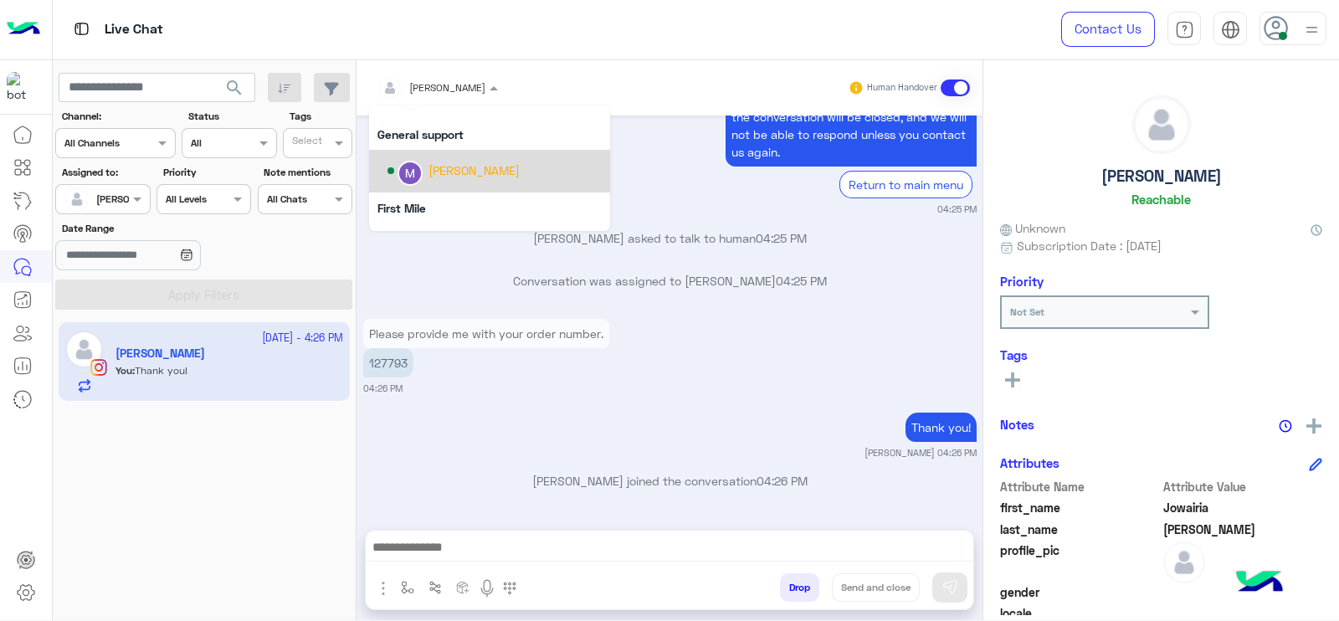
click at [431, 172] on div "[PERSON_NAME]" at bounding box center [473, 170] width 91 height 18
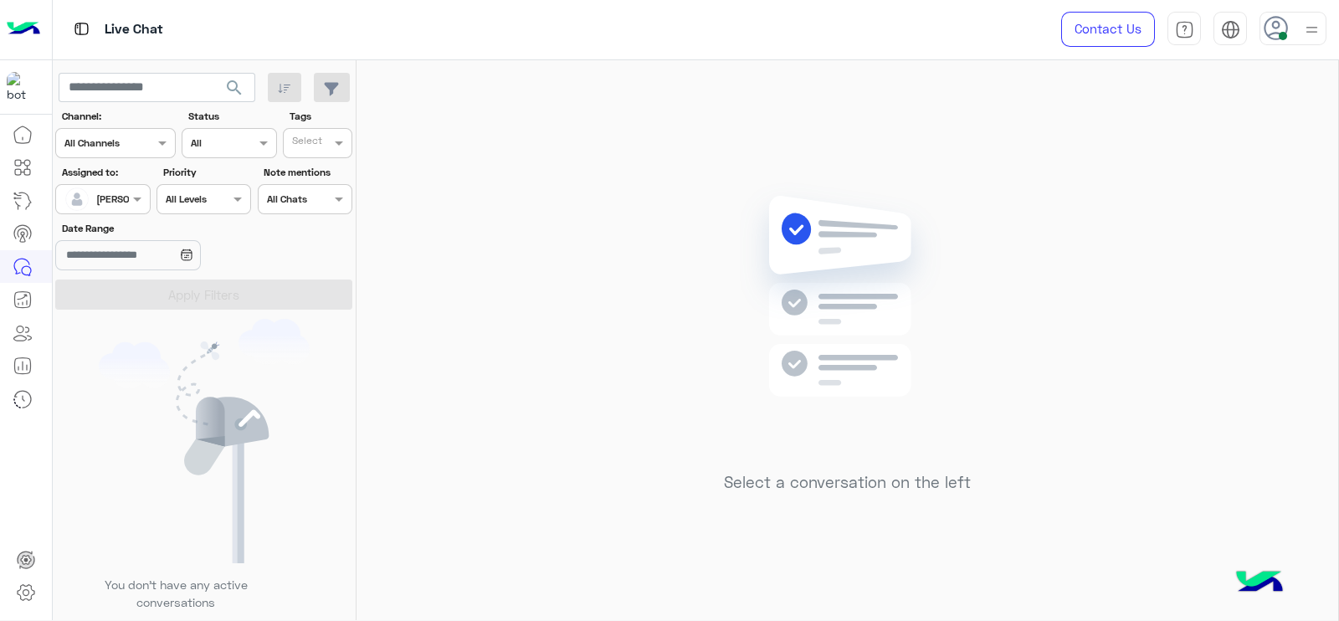
click at [411, 278] on div "Select a conversation on the left" at bounding box center [846, 343] width 981 height 566
click at [105, 212] on div "[PERSON_NAME]" at bounding box center [96, 198] width 64 height 33
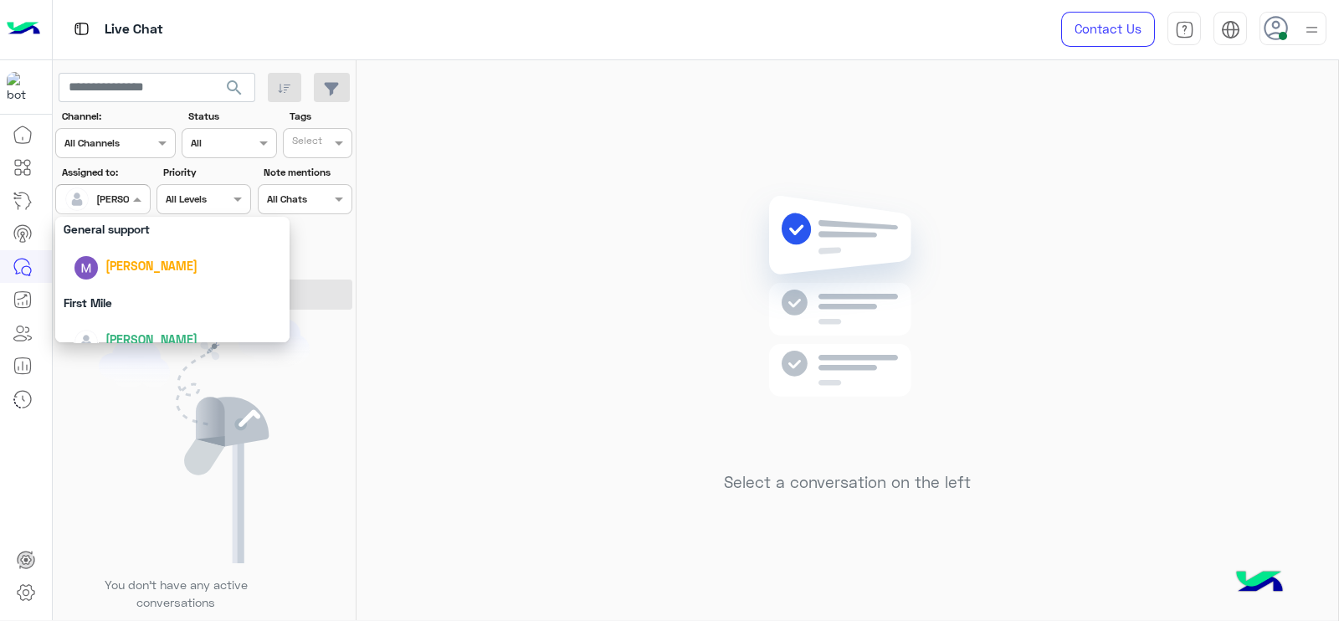
scroll to position [328, 0]
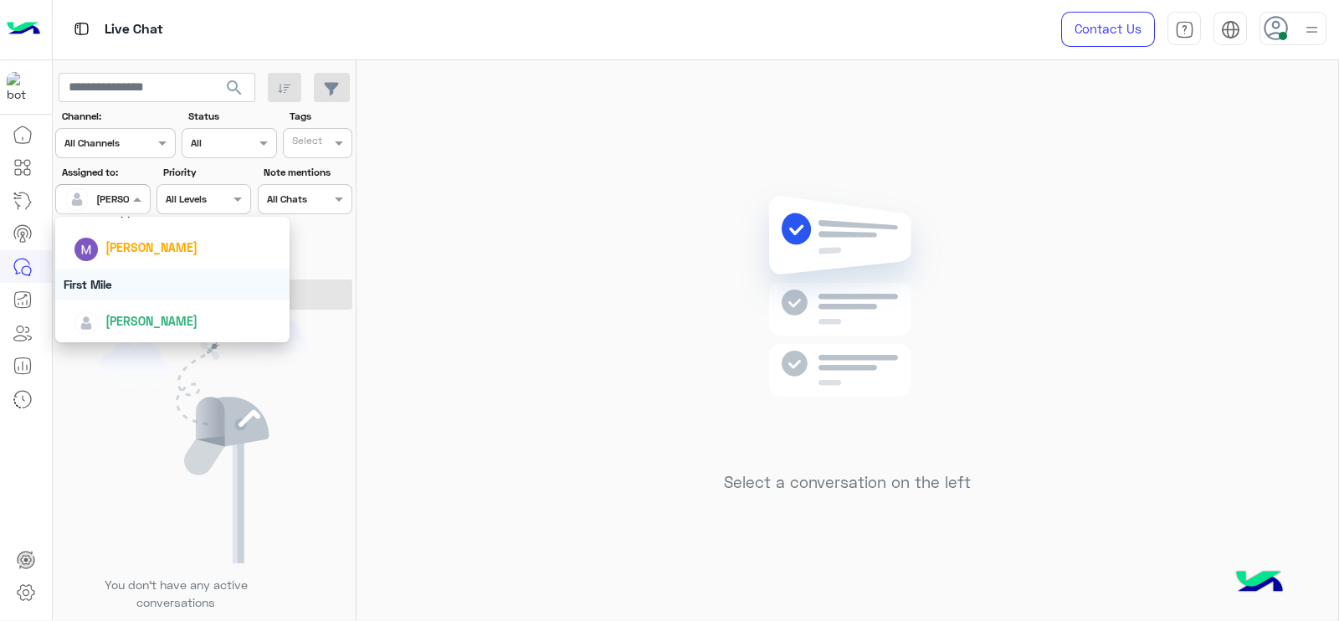
click at [113, 291] on div "First Mile" at bounding box center [172, 284] width 234 height 31
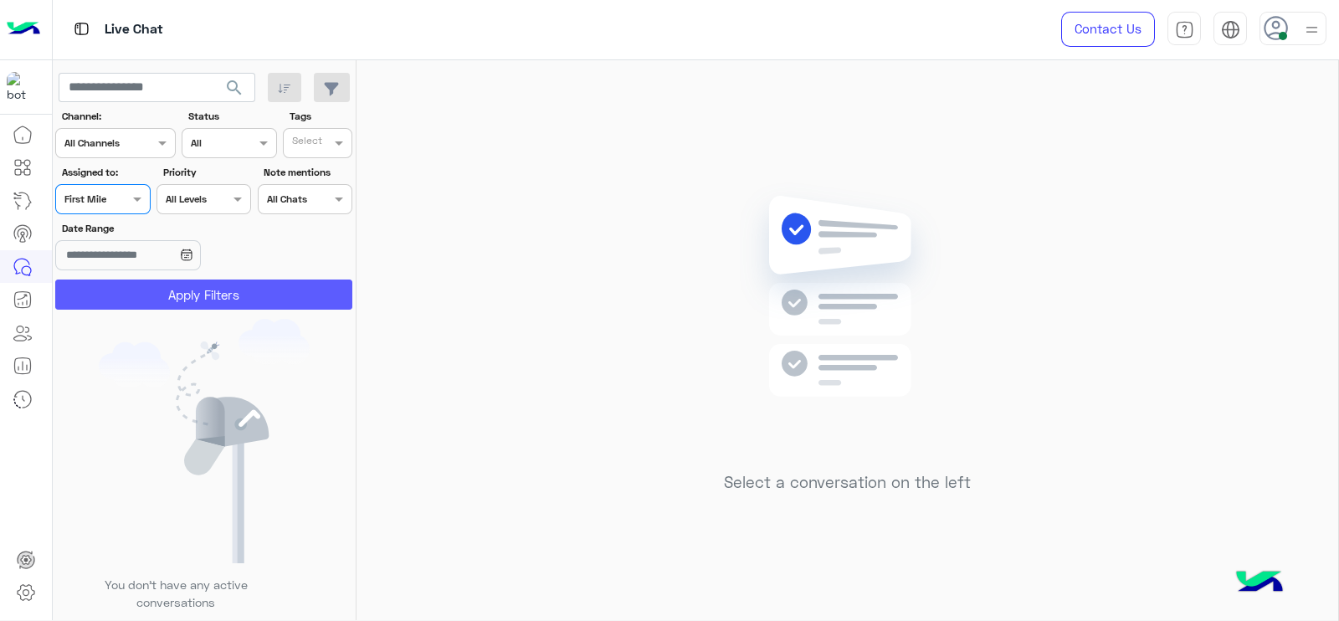
click at [113, 291] on button "Apply Filters" at bounding box center [203, 294] width 297 height 30
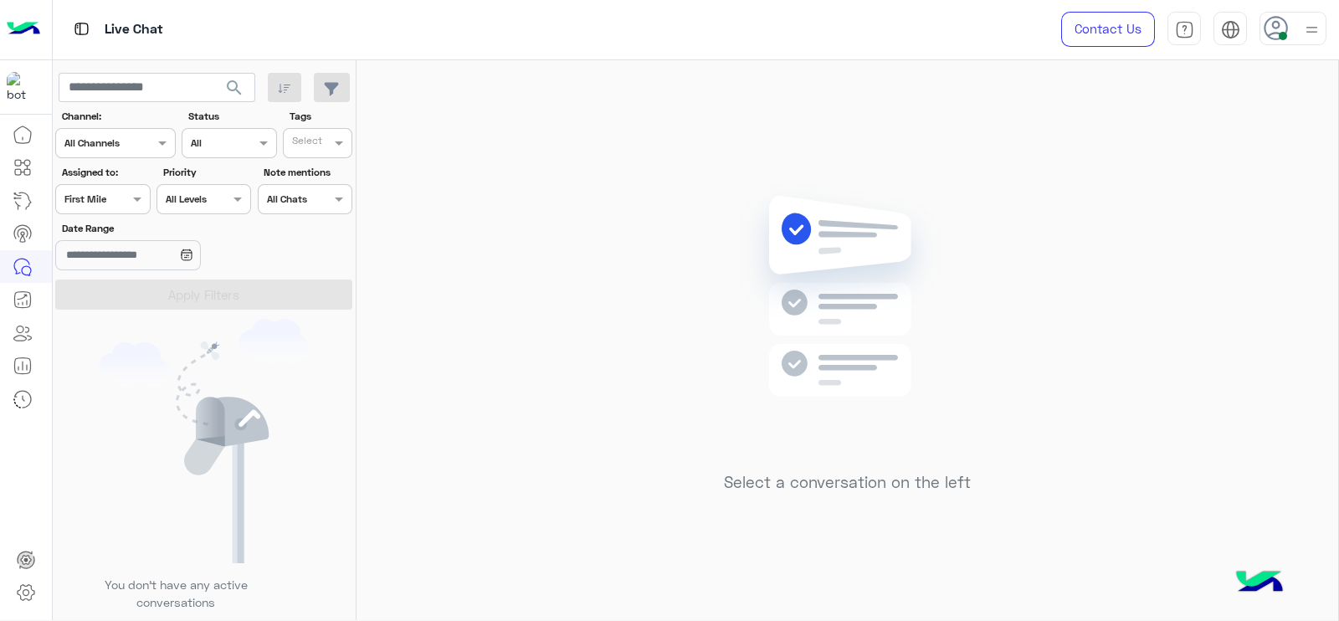
click at [110, 198] on div at bounding box center [102, 197] width 93 height 16
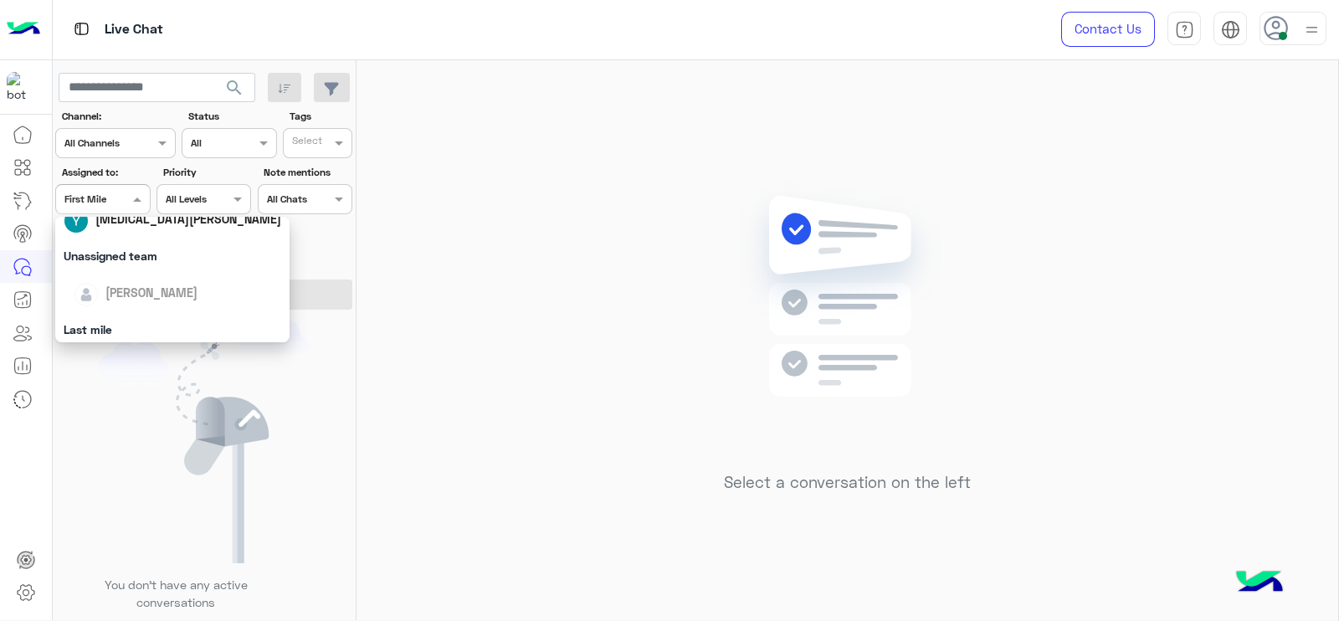
scroll to position [226, 0]
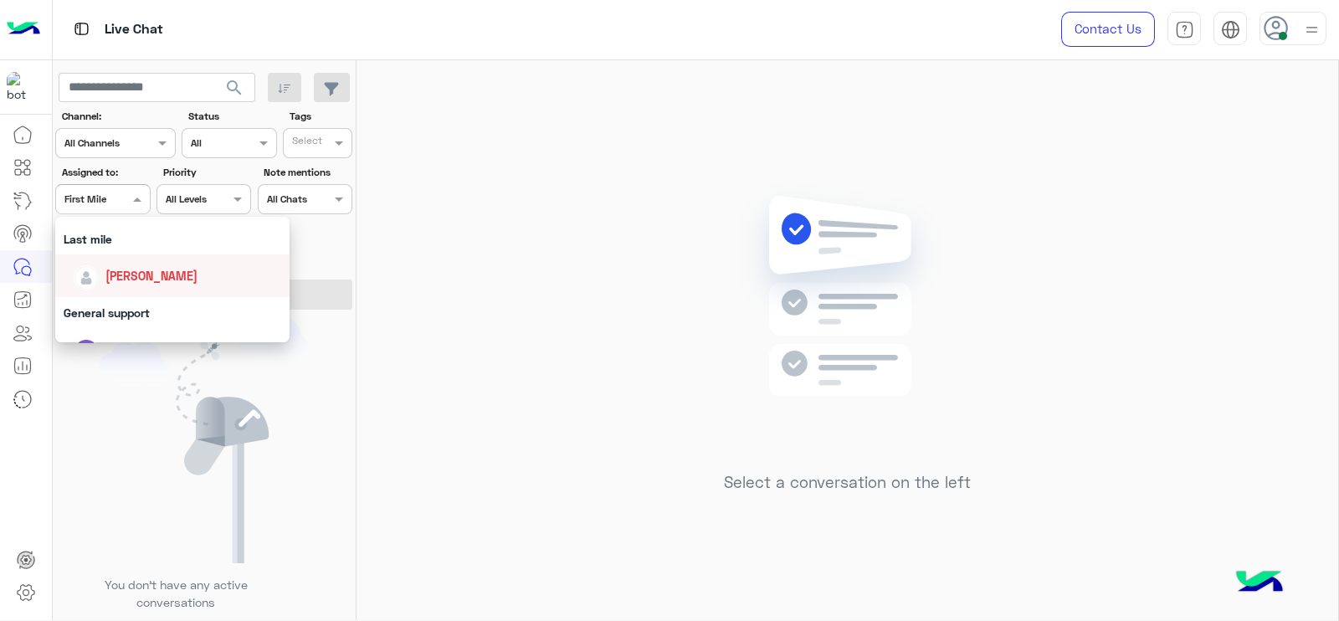
click at [131, 255] on div "[PERSON_NAME]" at bounding box center [172, 275] width 234 height 43
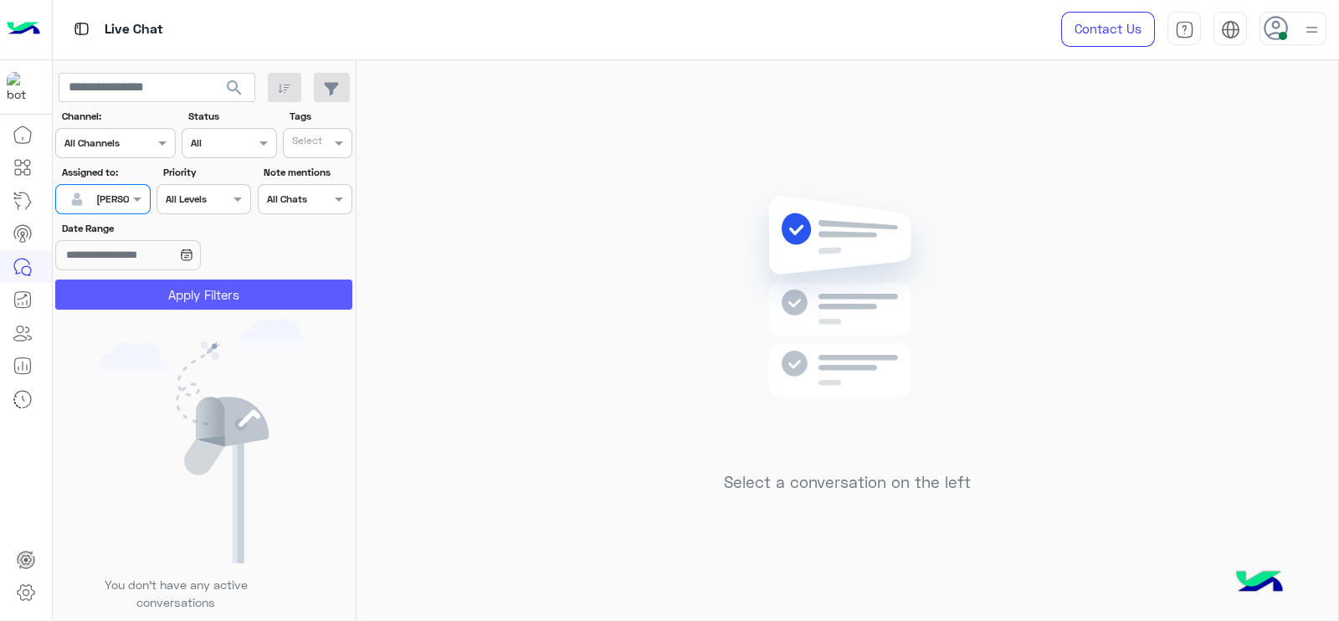
click at [124, 282] on button "Apply Filters" at bounding box center [203, 294] width 297 height 30
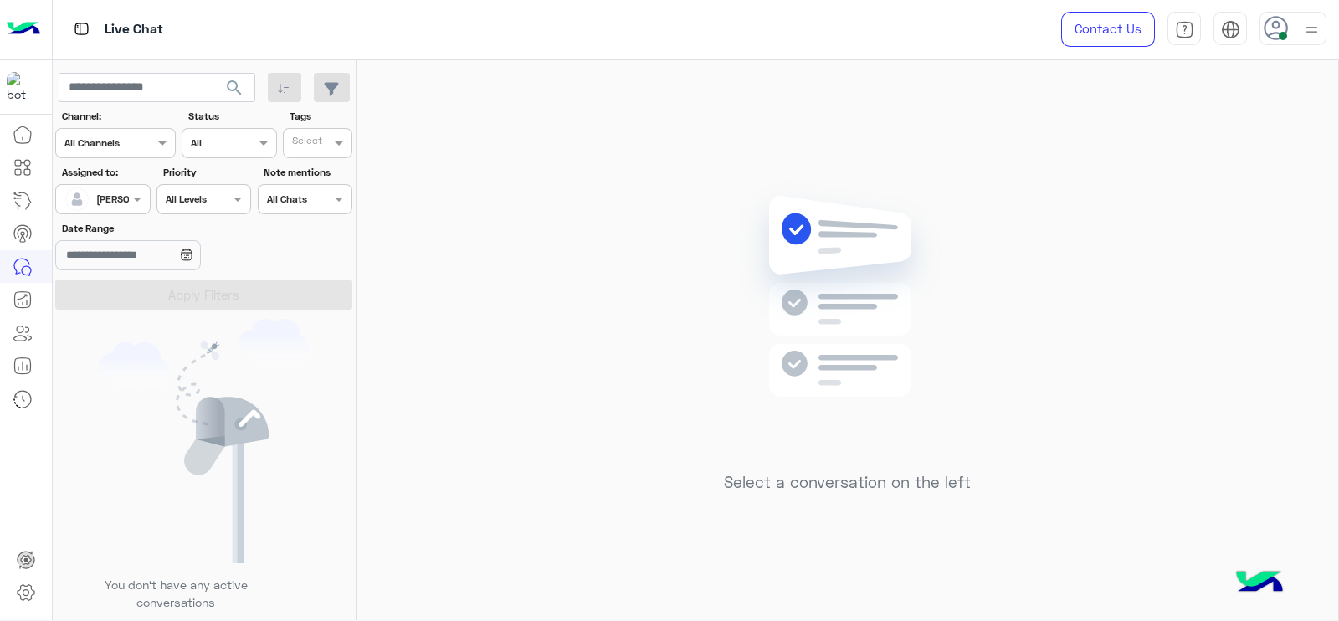
click at [1244, 202] on mat-drawer-container "search Channel: Channel All Channels Status Channel All Tags Select Assigned to…" at bounding box center [696, 343] width 1287 height 566
click at [102, 200] on input "text" at bounding box center [83, 197] width 38 height 15
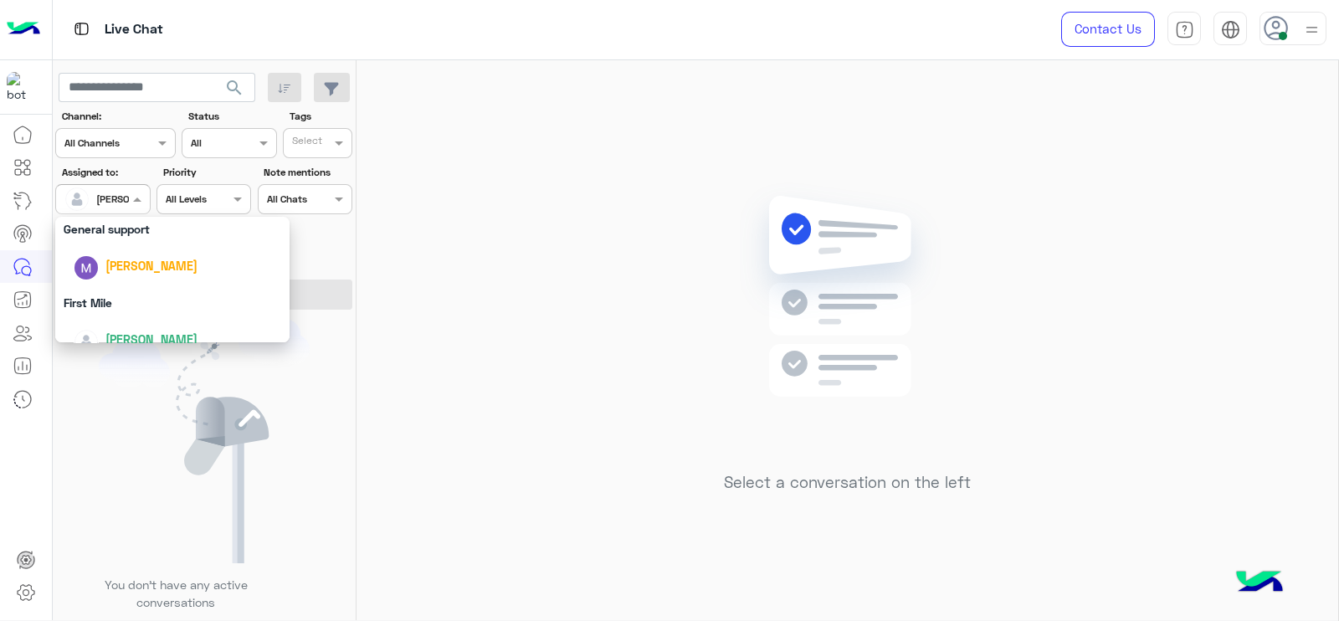
scroll to position [328, 0]
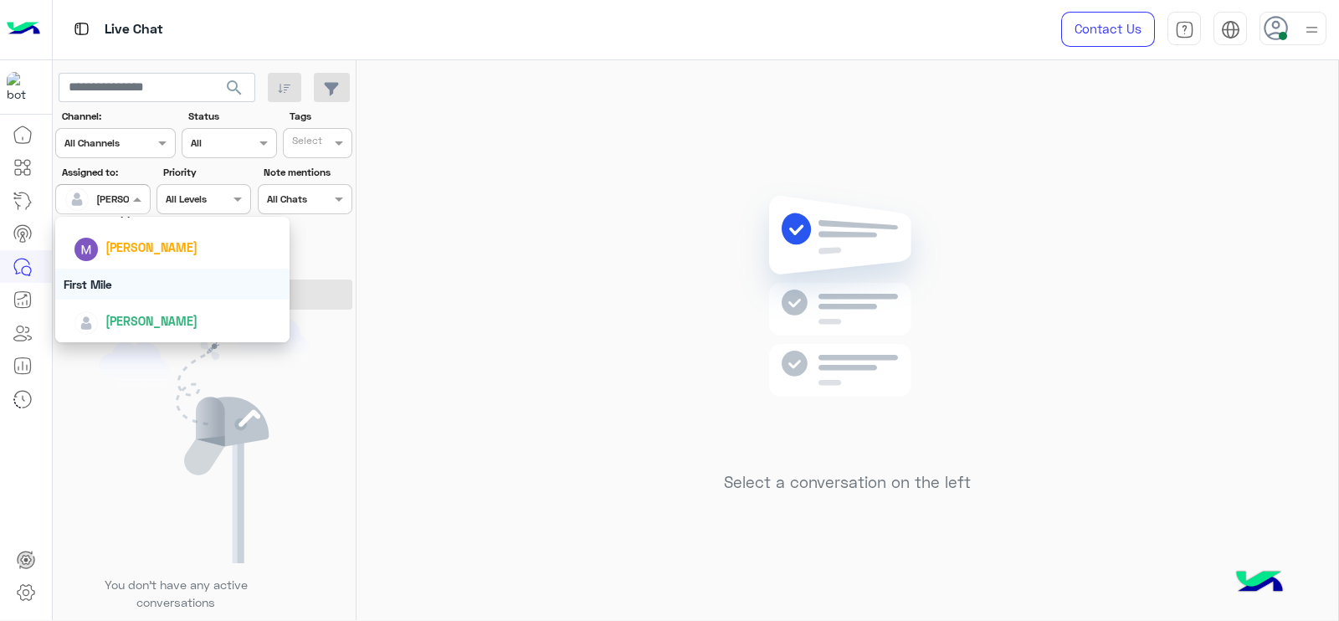
click at [141, 282] on div "First Mile" at bounding box center [172, 284] width 234 height 31
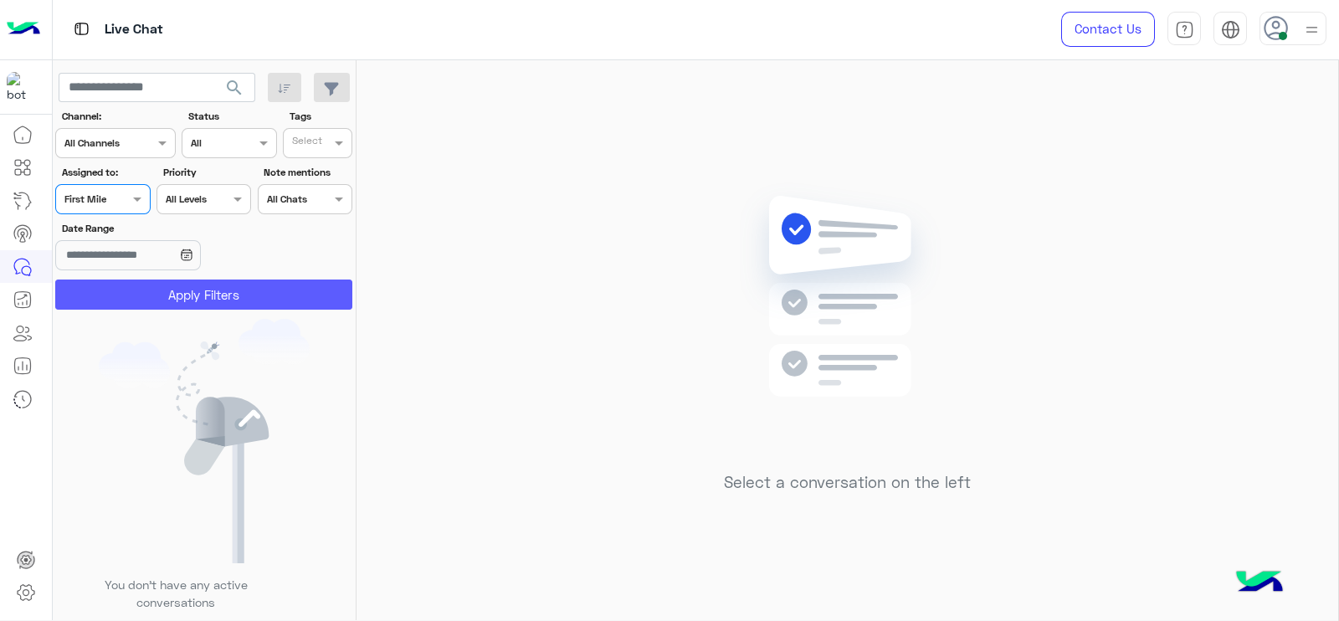
click at [141, 282] on button "Apply Filters" at bounding box center [203, 294] width 297 height 30
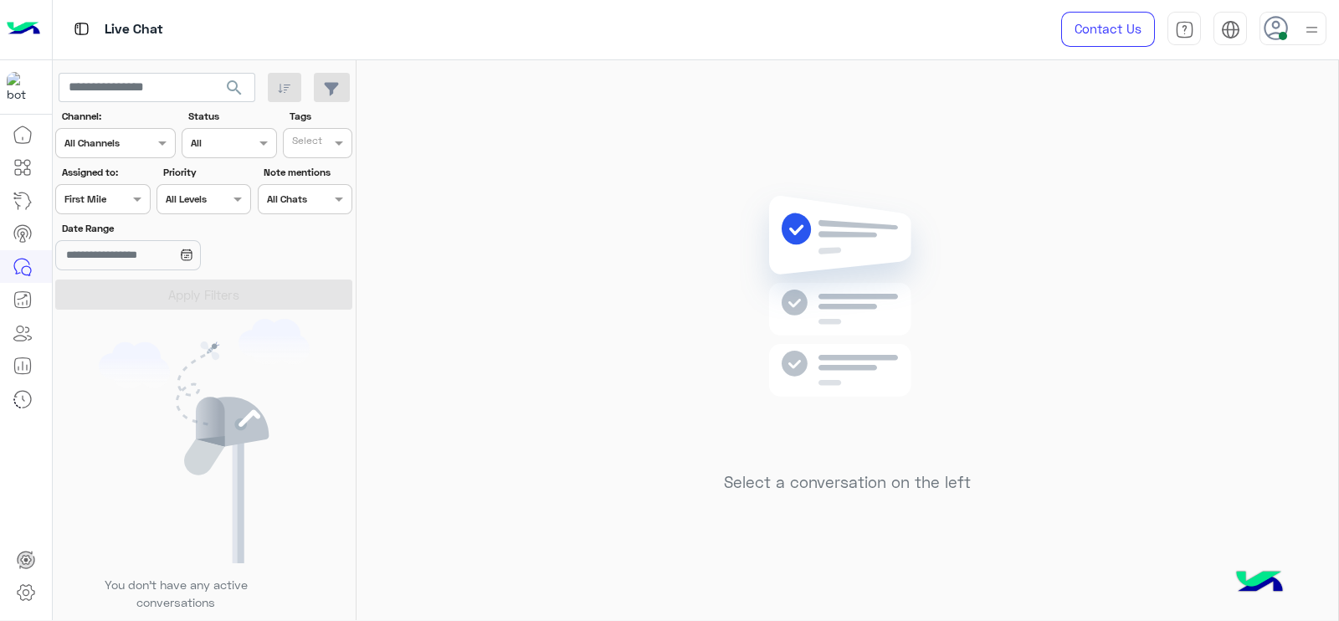
click at [140, 194] on span at bounding box center [139, 199] width 21 height 18
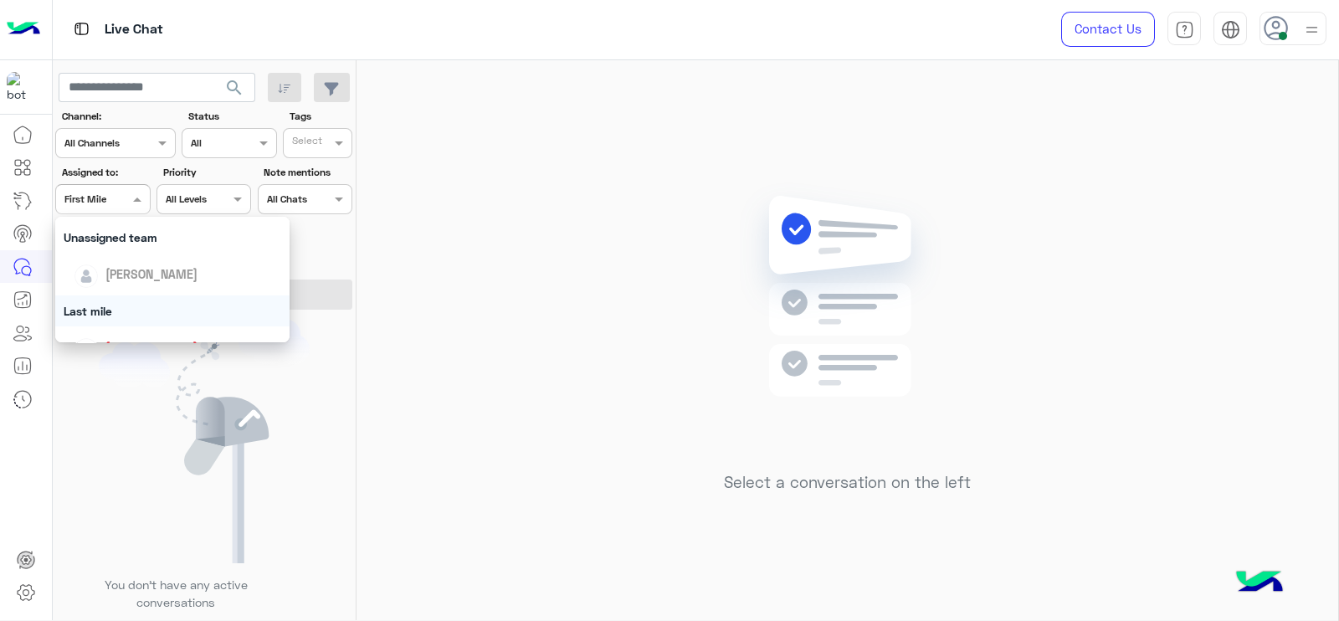
scroll to position [188, 0]
click at [146, 306] on span "[PERSON_NAME]" at bounding box center [151, 313] width 92 height 14
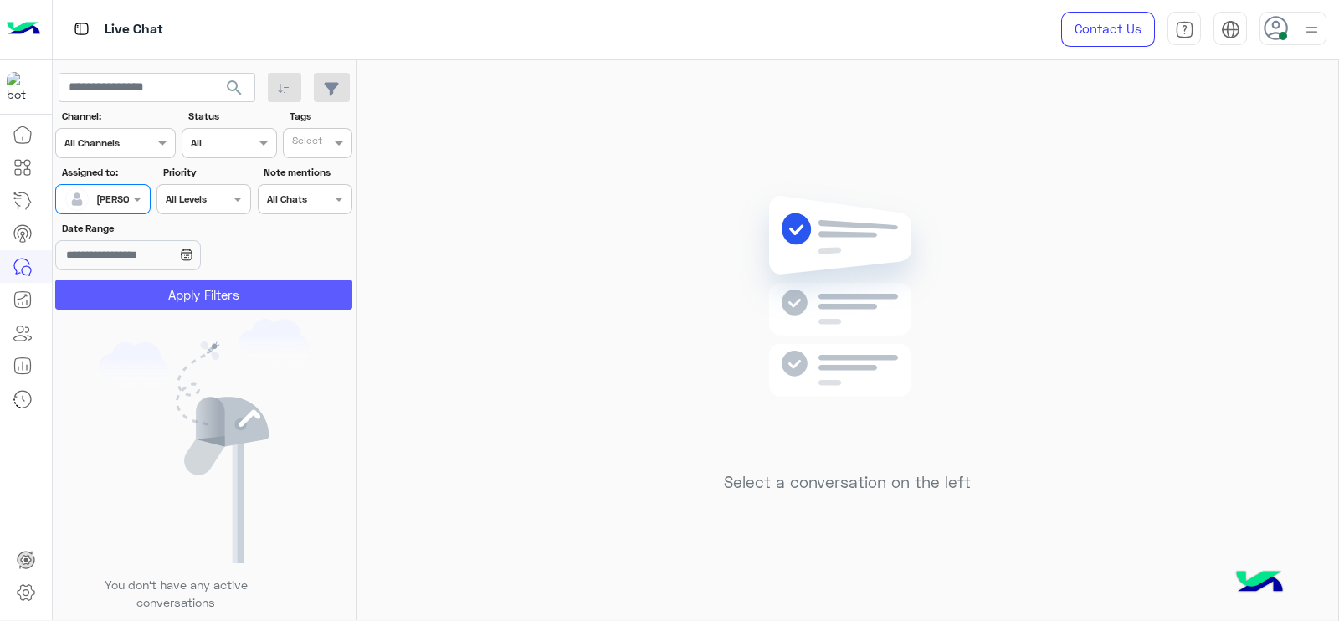
click at [146, 305] on button "Apply Filters" at bounding box center [203, 294] width 297 height 30
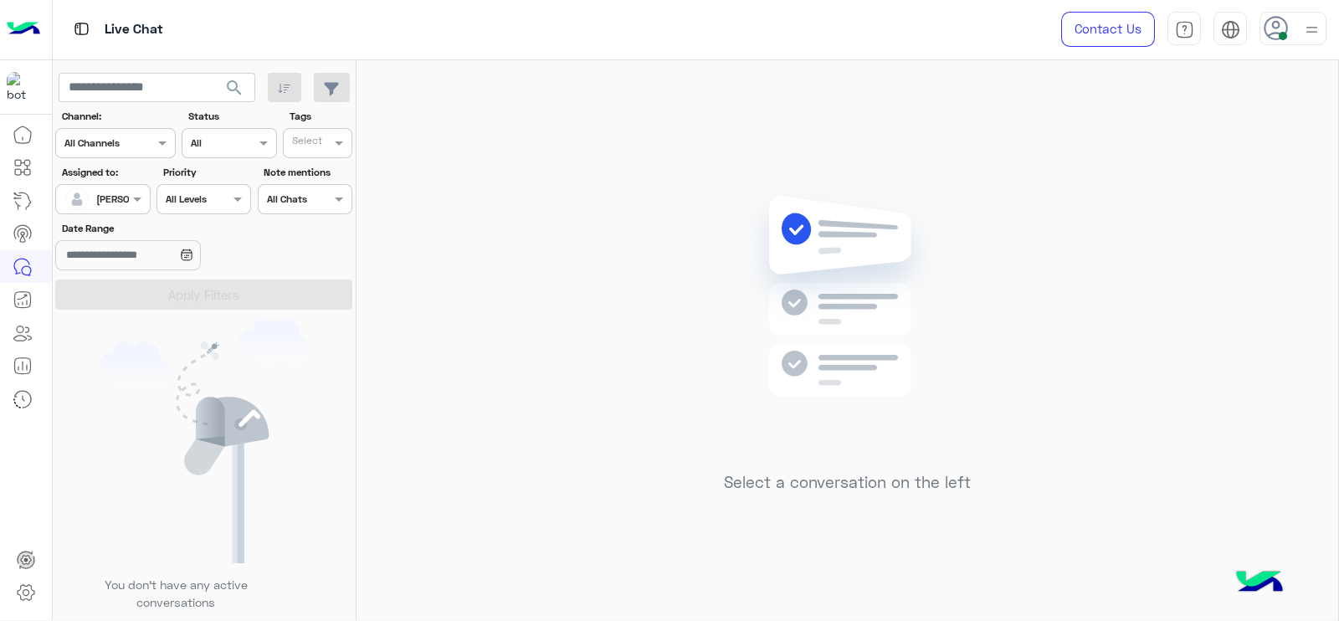
click at [138, 215] on section "Channel: Channel All Channels Status Channel All Tags Select Assigned to: Assig…" at bounding box center [204, 209] width 279 height 201
click at [138, 212] on div "Assigned on [PERSON_NAME]" at bounding box center [102, 199] width 95 height 30
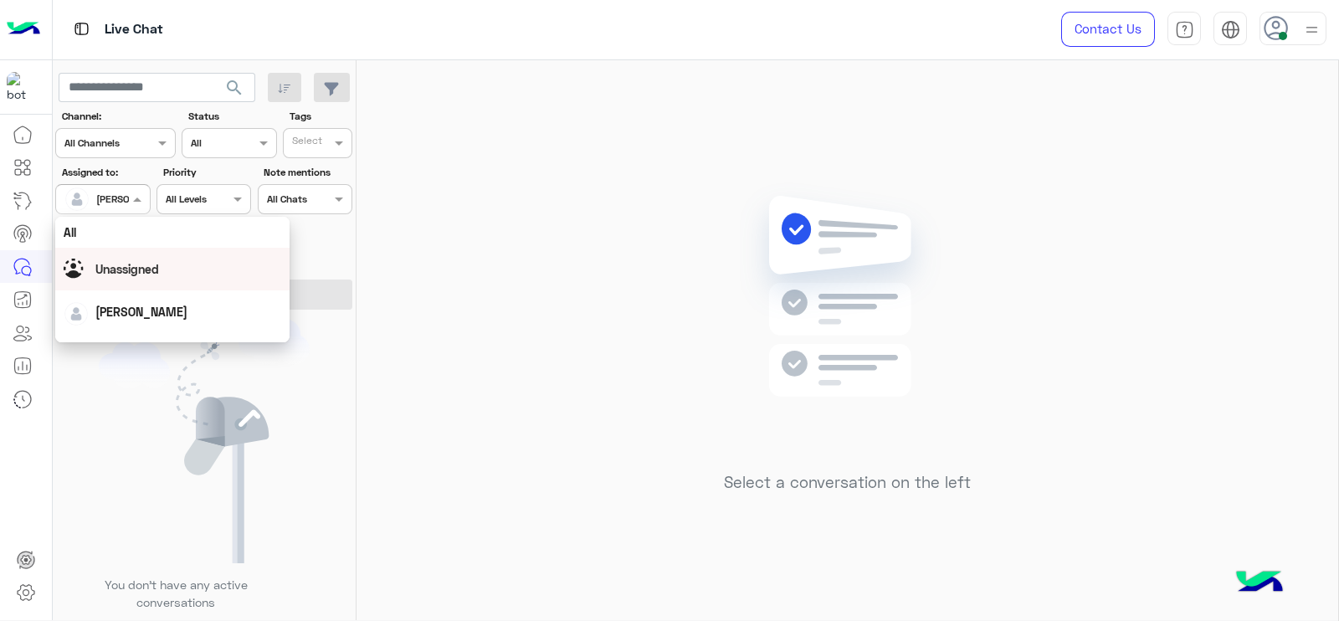
scroll to position [328, 0]
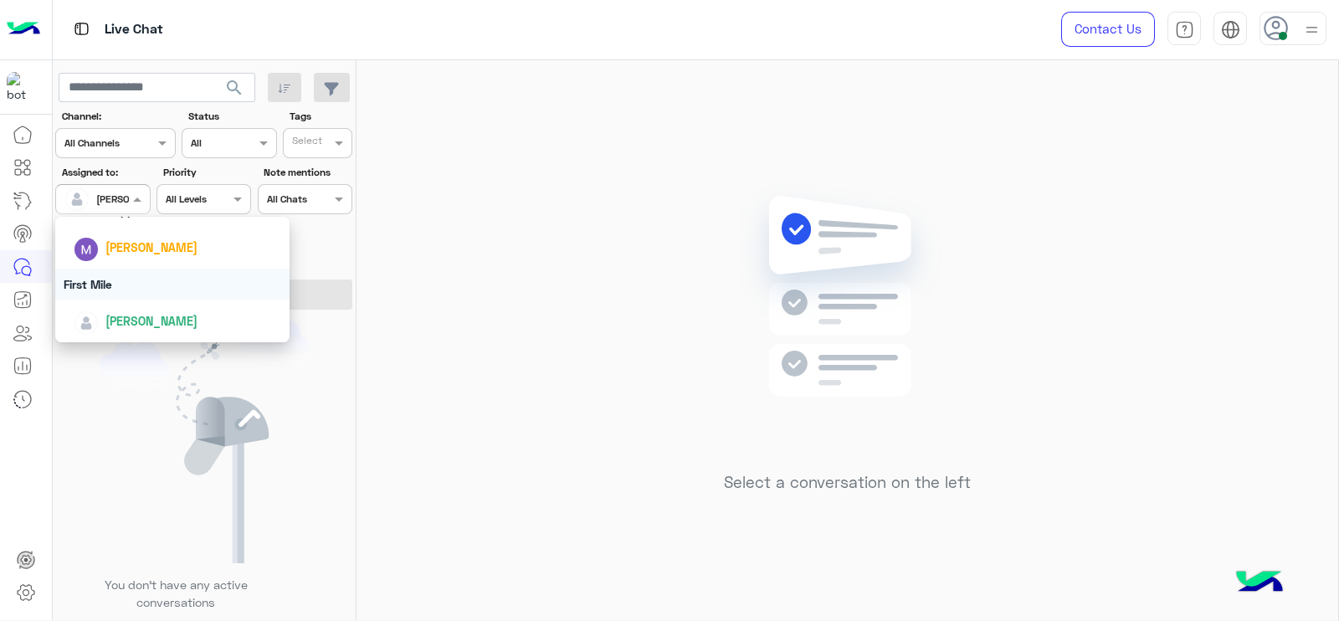
click at [176, 292] on div "First Mile" at bounding box center [172, 284] width 234 height 31
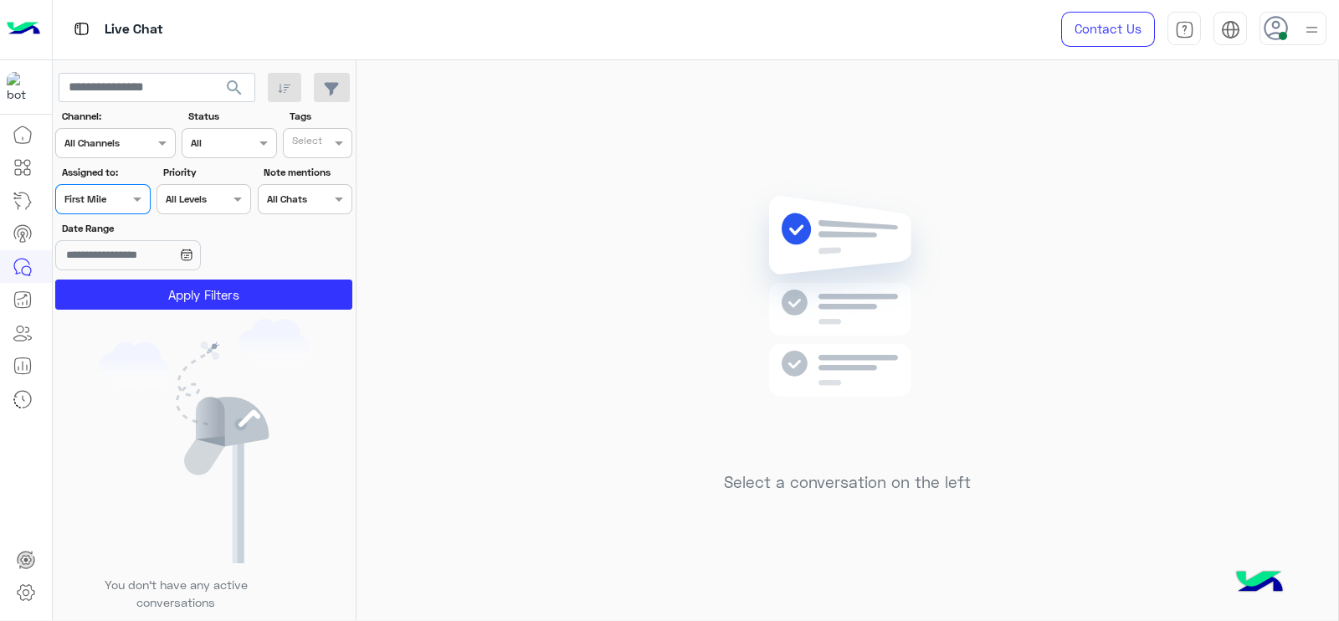
click at [176, 292] on button "Apply Filters" at bounding box center [203, 294] width 297 height 30
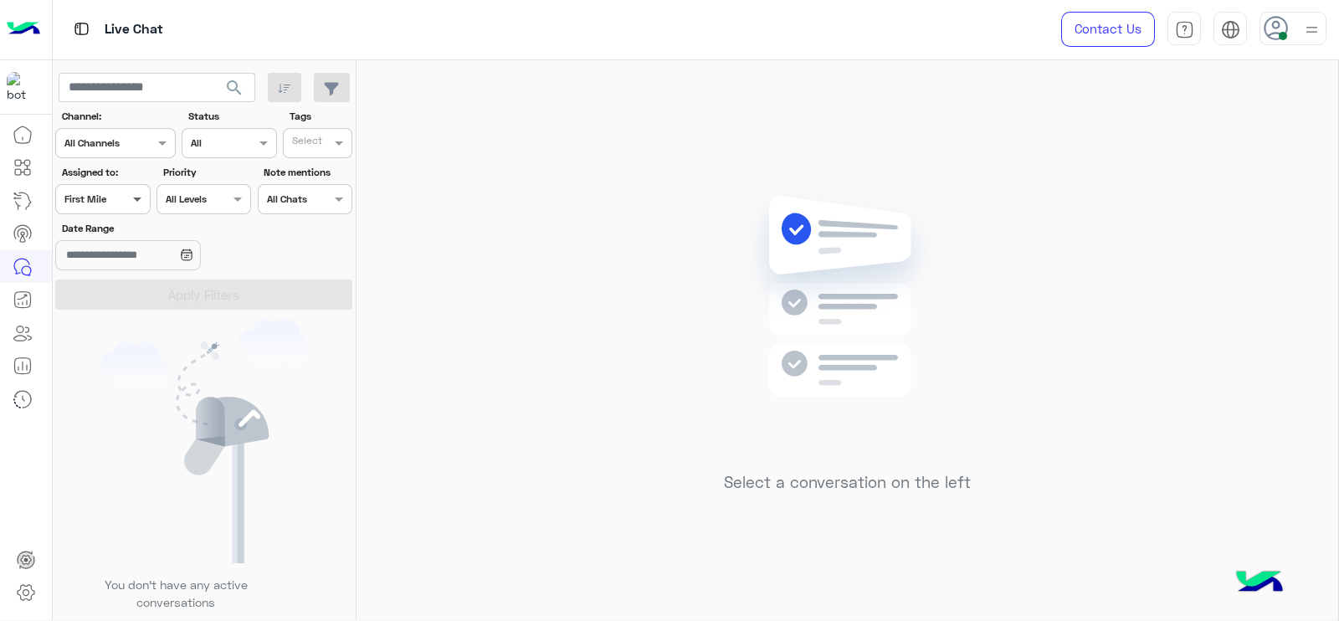
click at [131, 198] on span at bounding box center [139, 199] width 21 height 18
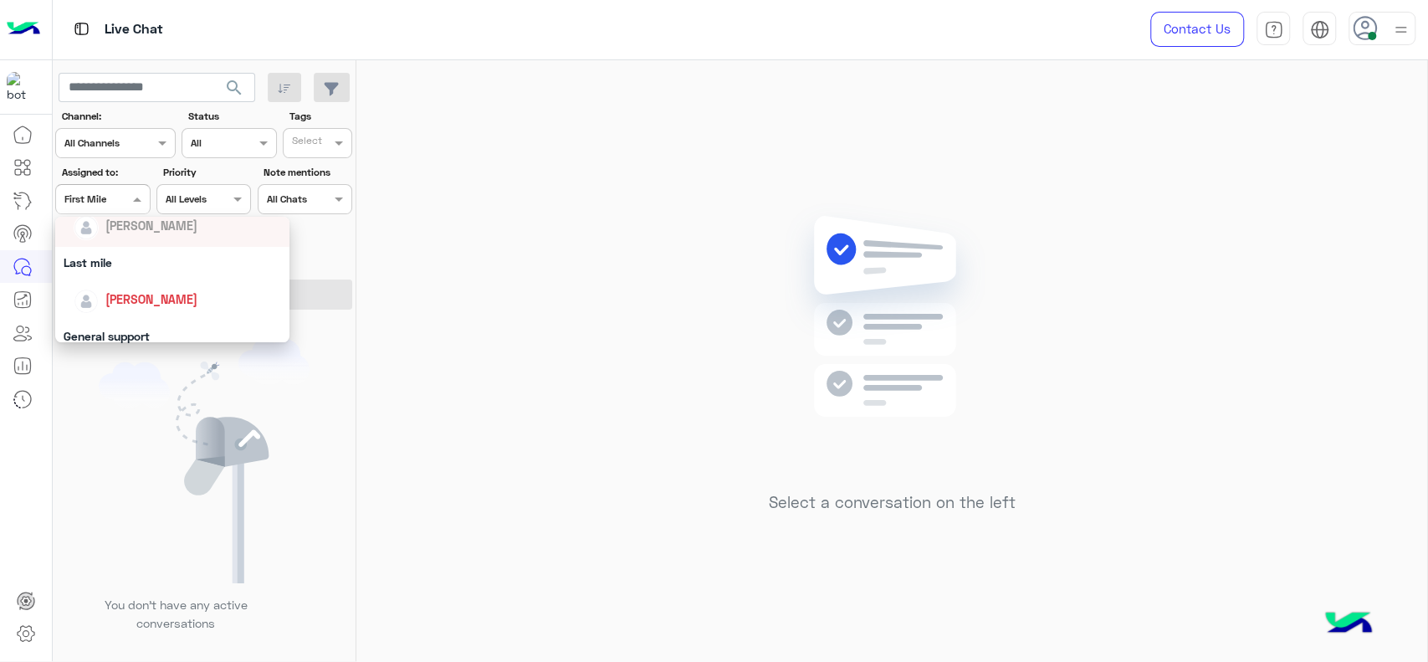
scroll to position [223, 0]
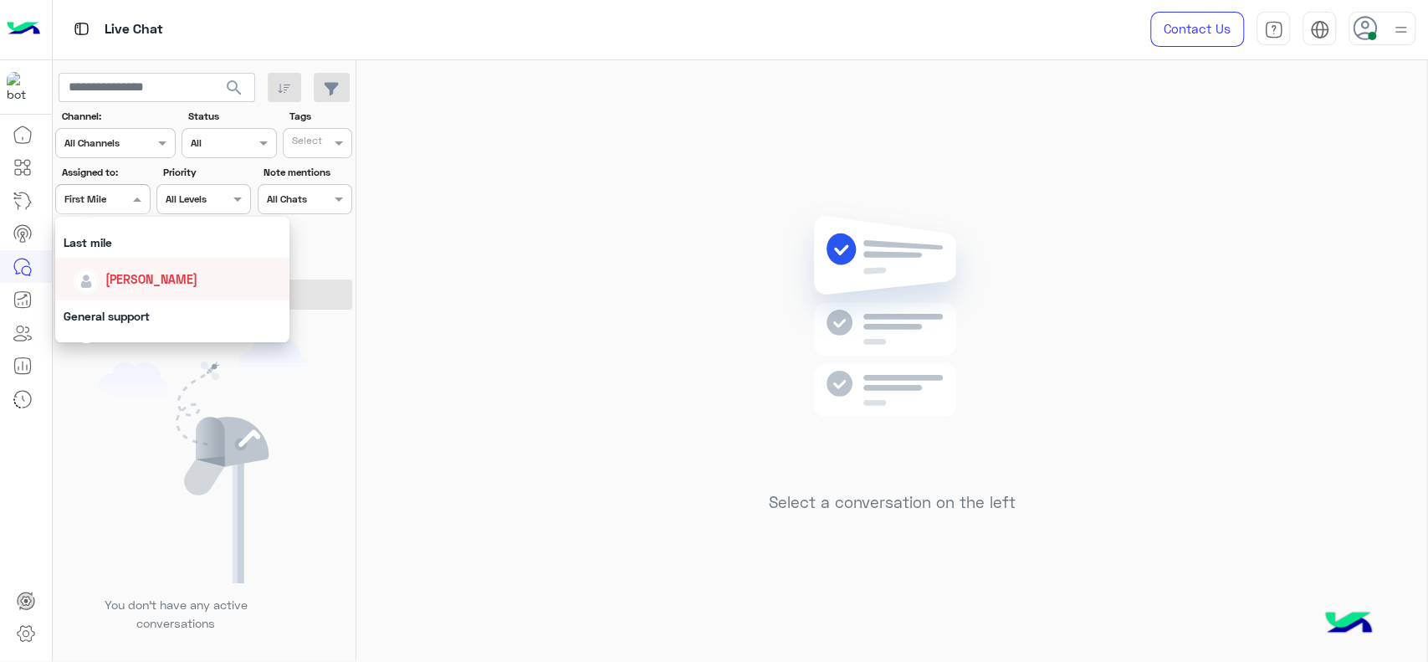
click at [131, 293] on div "[PERSON_NAME]" at bounding box center [172, 279] width 234 height 43
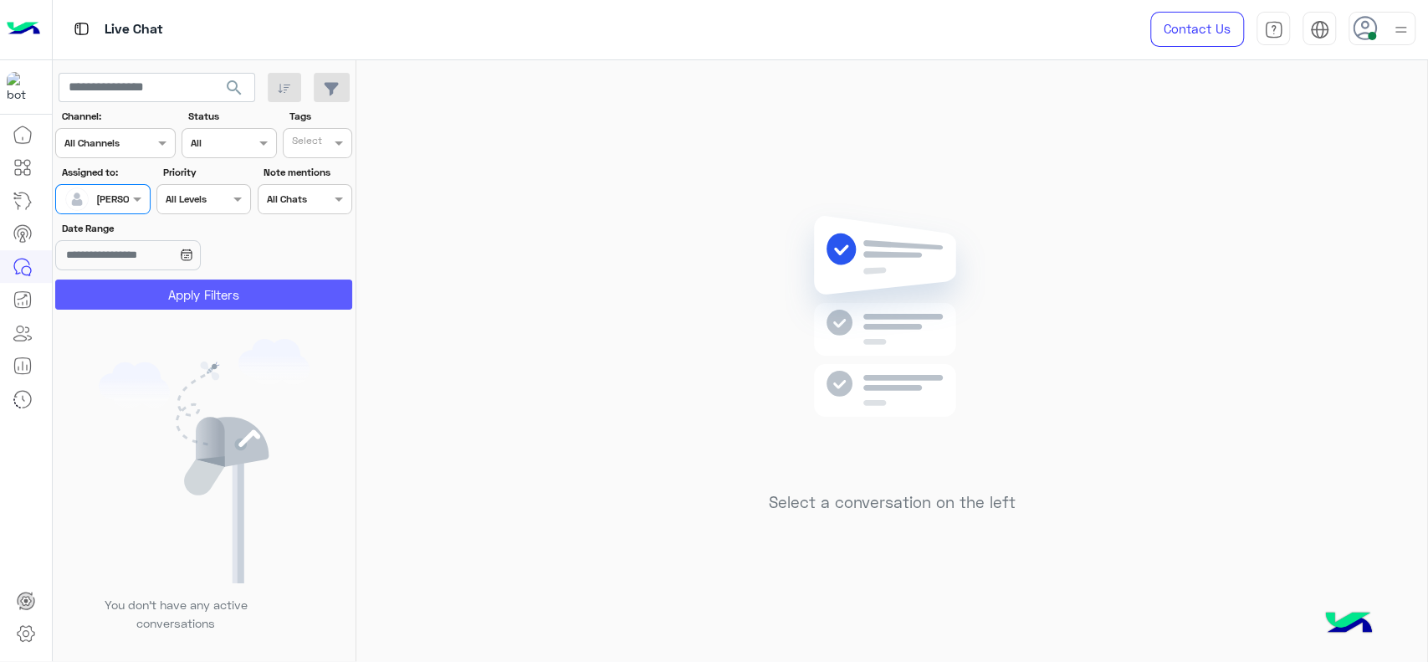
click at [131, 293] on button "Apply Filters" at bounding box center [203, 294] width 297 height 30
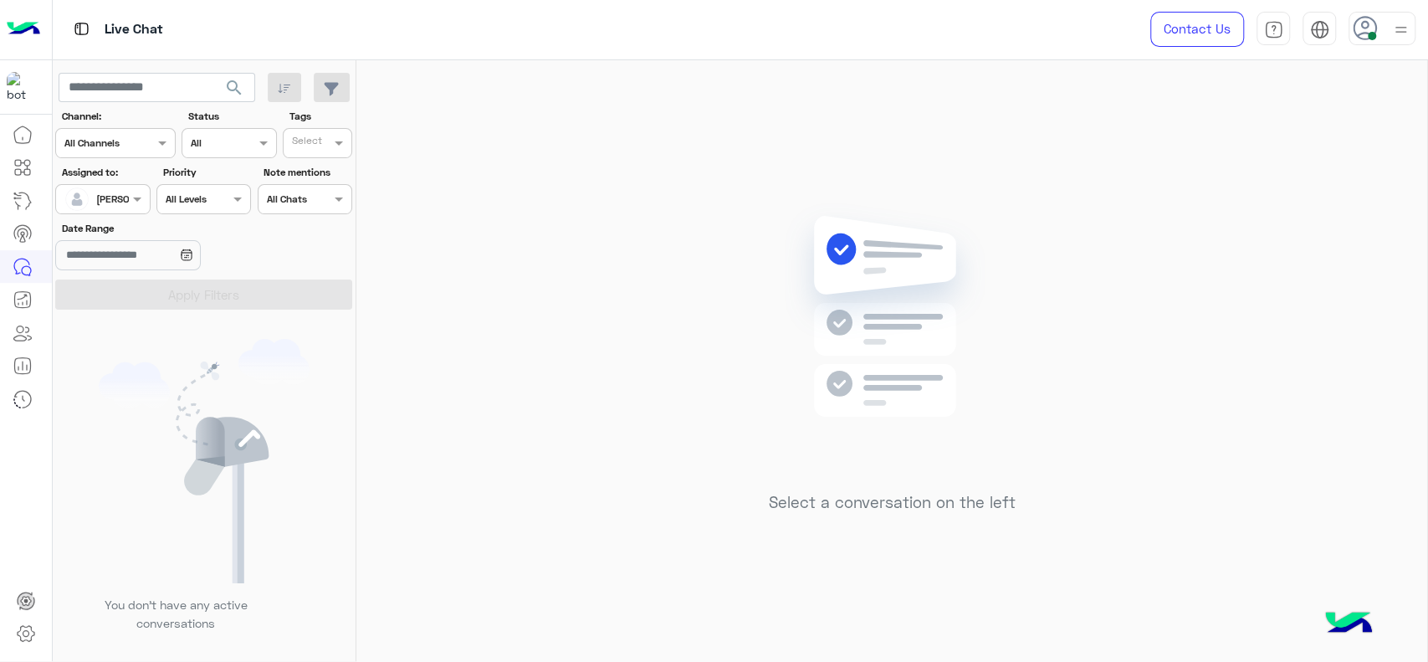
click at [1338, 21] on icon at bounding box center [1365, 28] width 25 height 25
click at [1135, 253] on div "Select a conversation on the left" at bounding box center [891, 363] width 1071 height 607
